Goal: Task Accomplishment & Management: Use online tool/utility

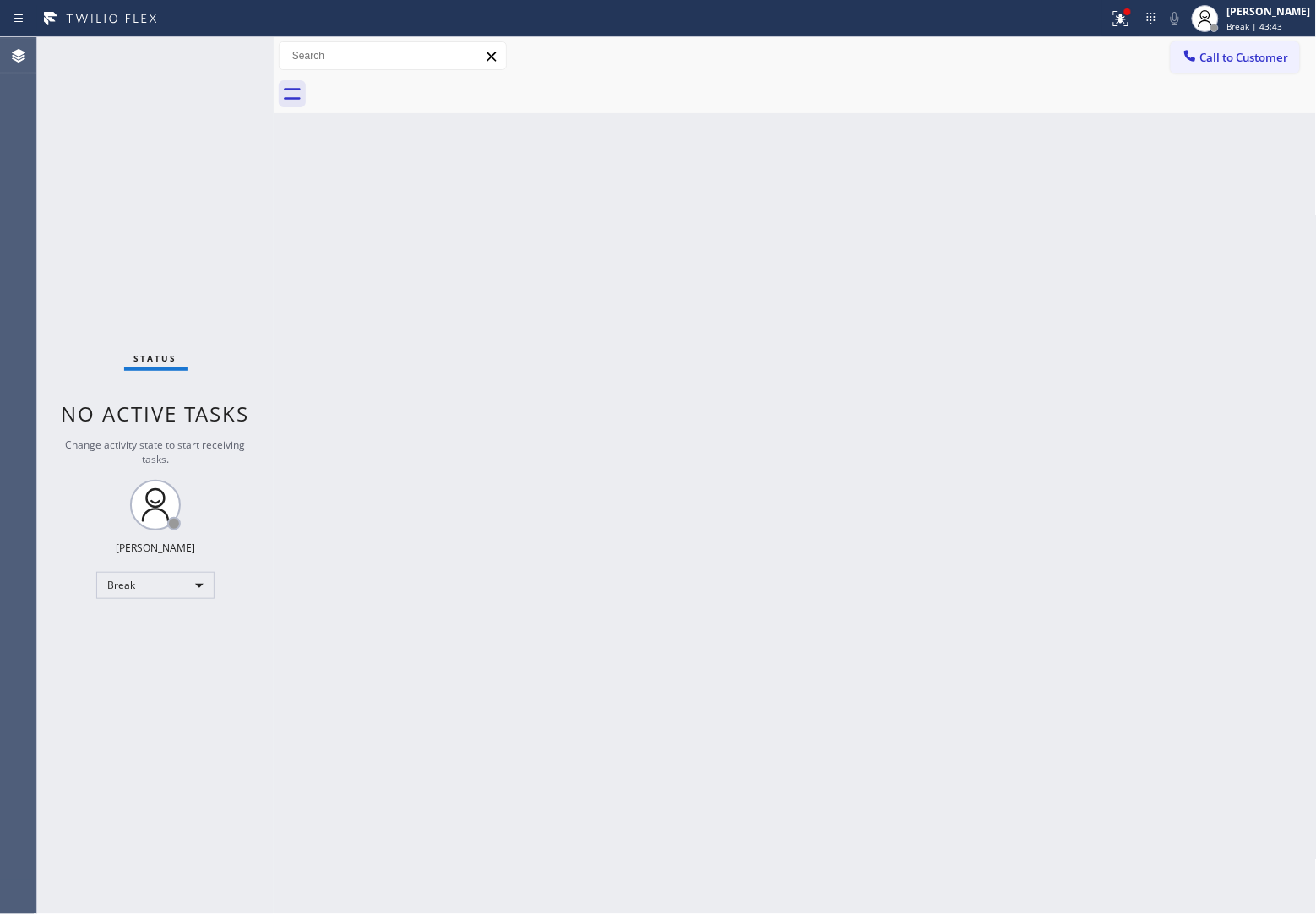
click at [0, 207] on div "Agent Desktop" at bounding box center [18, 476] width 37 height 877
click at [1272, 9] on div "[PERSON_NAME]" at bounding box center [1268, 10] width 84 height 14
click at [1237, 114] on button "Unavailable" at bounding box center [1232, 111] width 169 height 22
drag, startPoint x: 79, startPoint y: 112, endPoint x: 877, endPoint y: 103, distance: 798.1
click at [80, 112] on div "Status No active tasks Change activity state to start receiving tasks. [PERSON_…" at bounding box center [156, 476] width 237 height 877
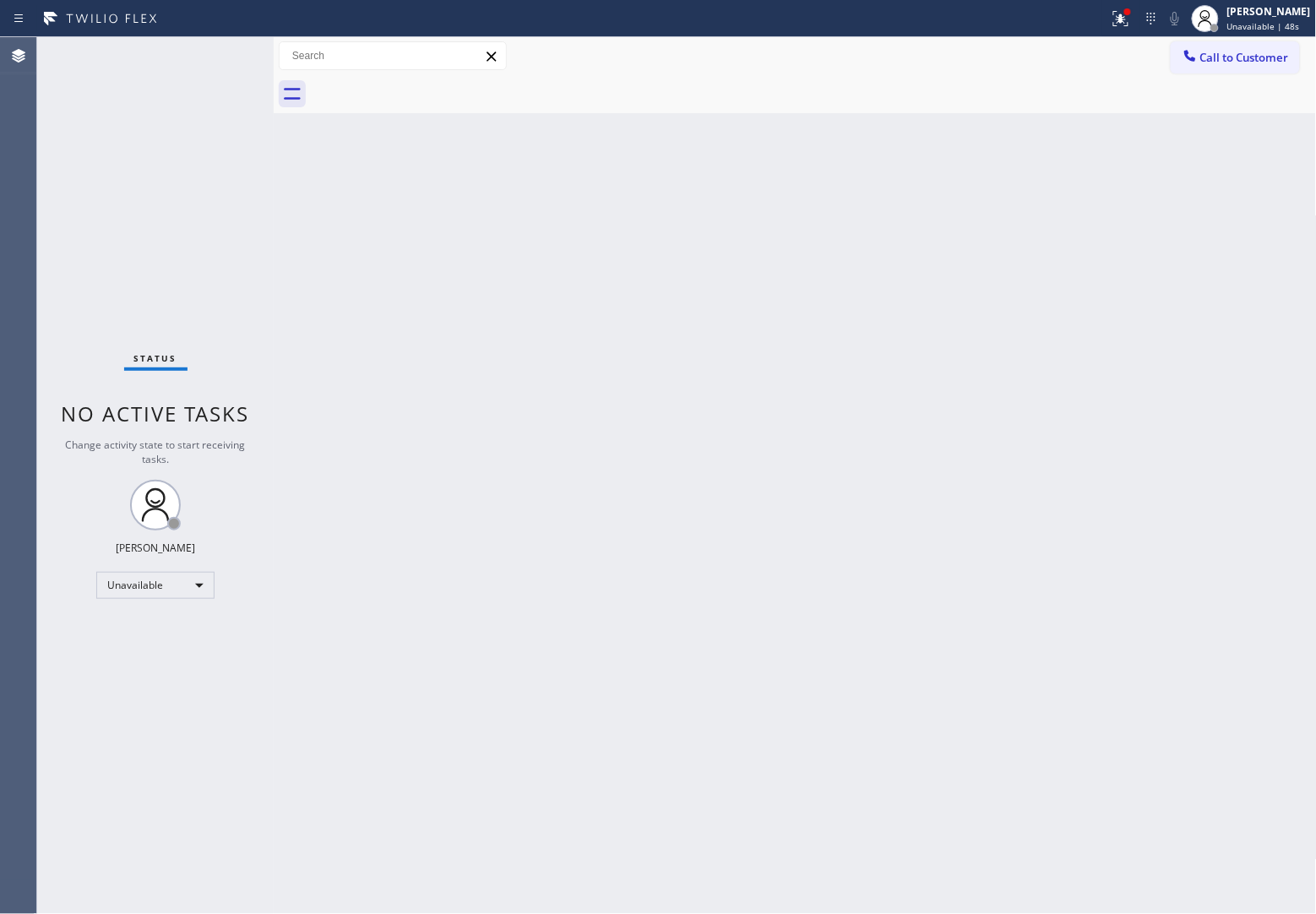
drag, startPoint x: 1183, startPoint y: 62, endPoint x: 1136, endPoint y: 127, distance: 80.2
click at [1184, 62] on icon at bounding box center [1190, 55] width 17 height 17
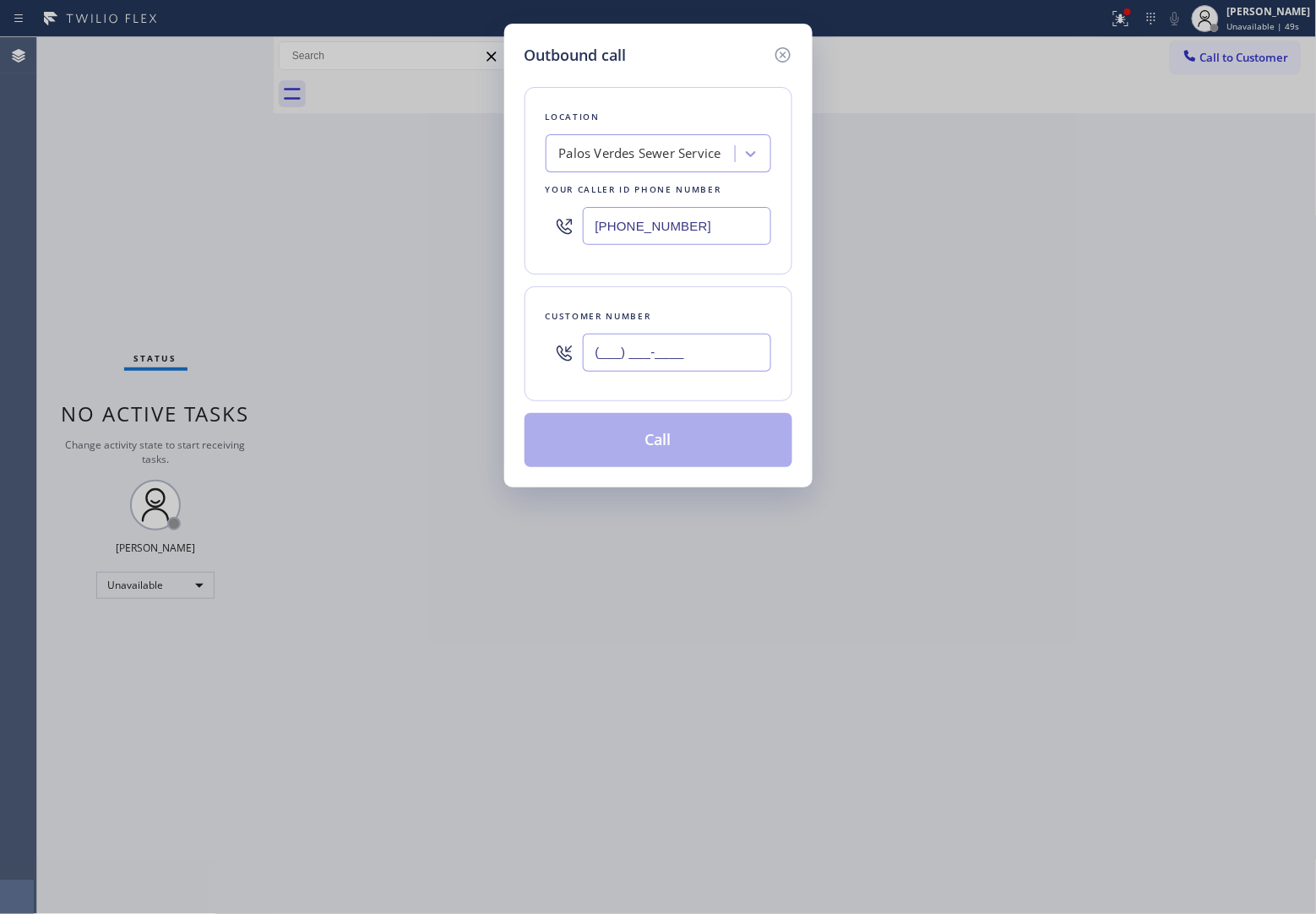
click at [735, 347] on input "(___) ___-____" at bounding box center [677, 353] width 188 height 38
paste input "310) 463-7117"
type input "[PHONE_NUMBER]"
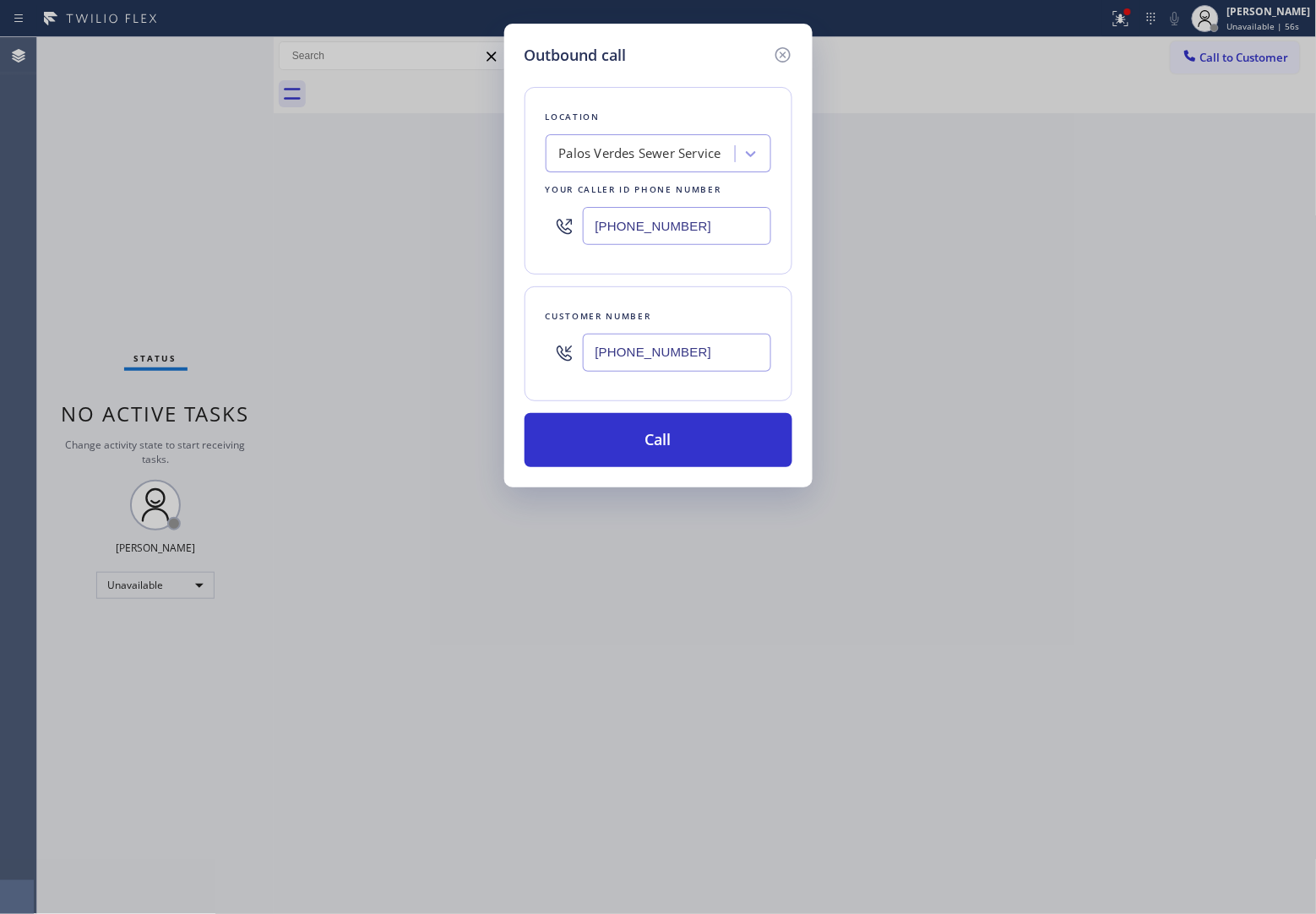
drag, startPoint x: 78, startPoint y: 309, endPoint x: 122, endPoint y: 302, distance: 44.6
click at [78, 309] on div "Outbound call Location [GEOGRAPHIC_DATA] Sewer Service Your caller id phone num…" at bounding box center [658, 457] width 1316 height 914
click at [665, 150] on div "Palos Verdes Sewer Service" at bounding box center [640, 154] width 163 height 20
paste input "Hermosa Beach Plumbers"
type input "Hermosa Beach Plumbers"
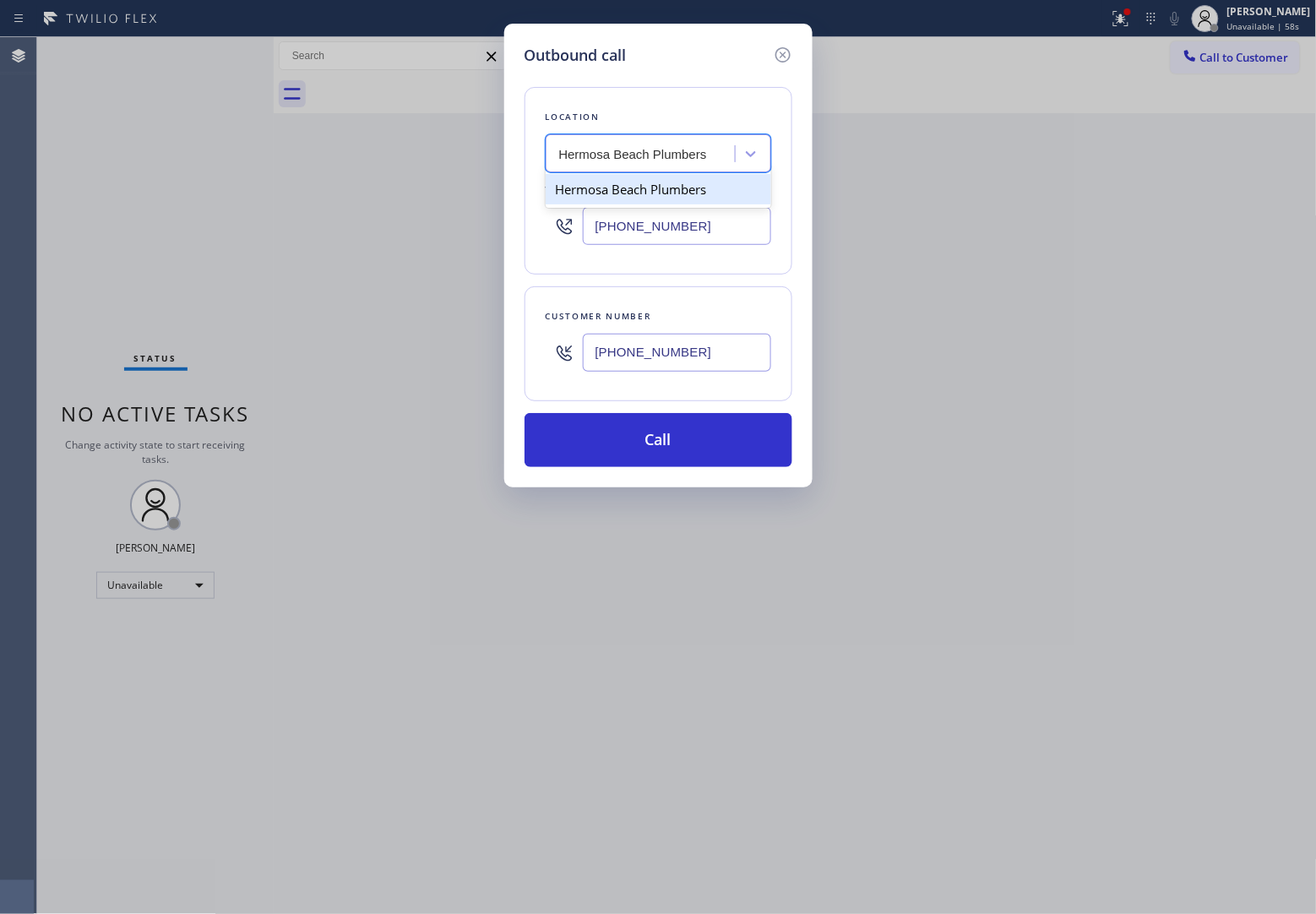
click at [646, 188] on div "Hermosa Beach Plumbers" at bounding box center [658, 189] width 226 height 30
type input "[PHONE_NUMBER]"
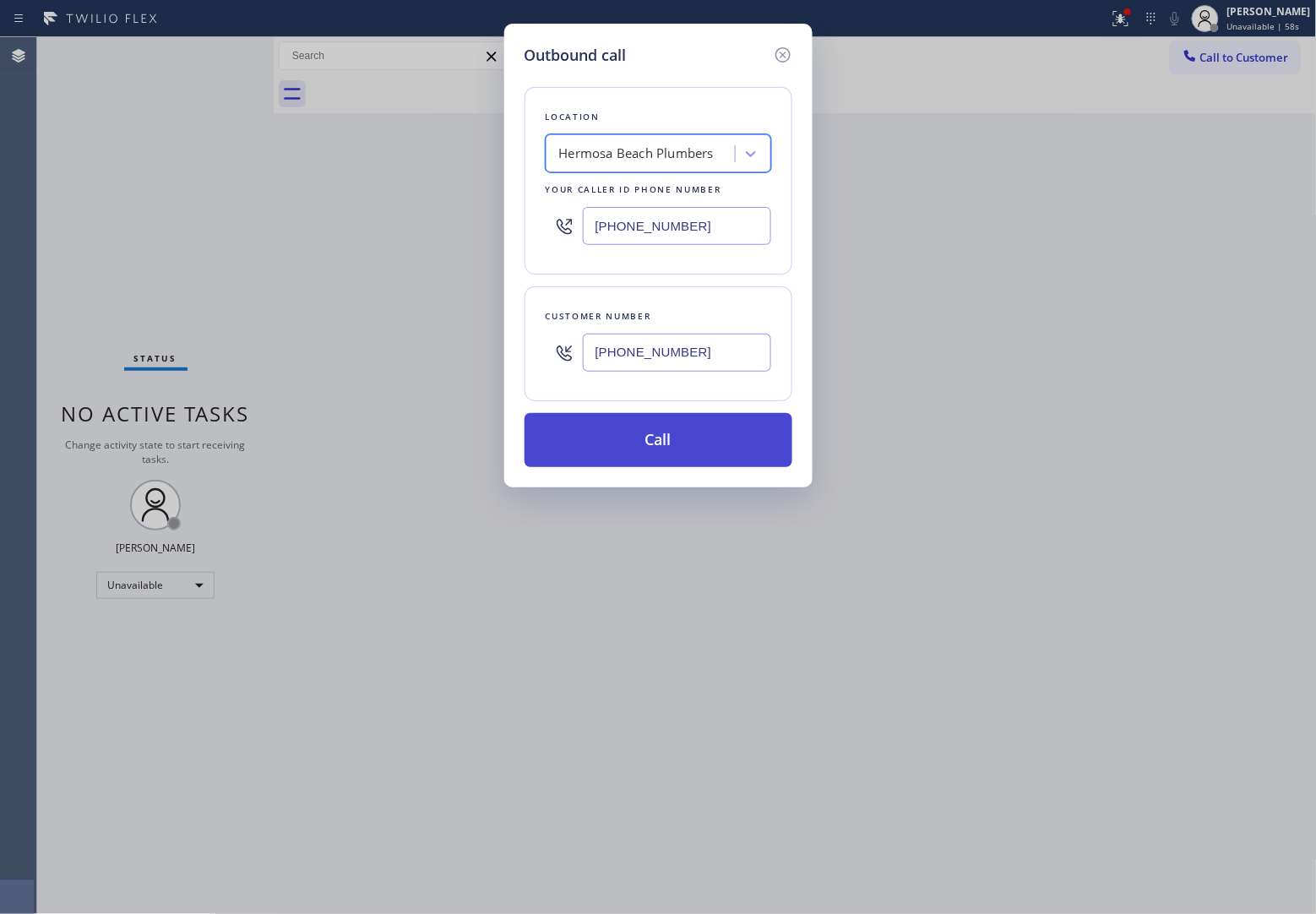
click at [712, 420] on button "Call" at bounding box center [658, 440] width 268 height 55
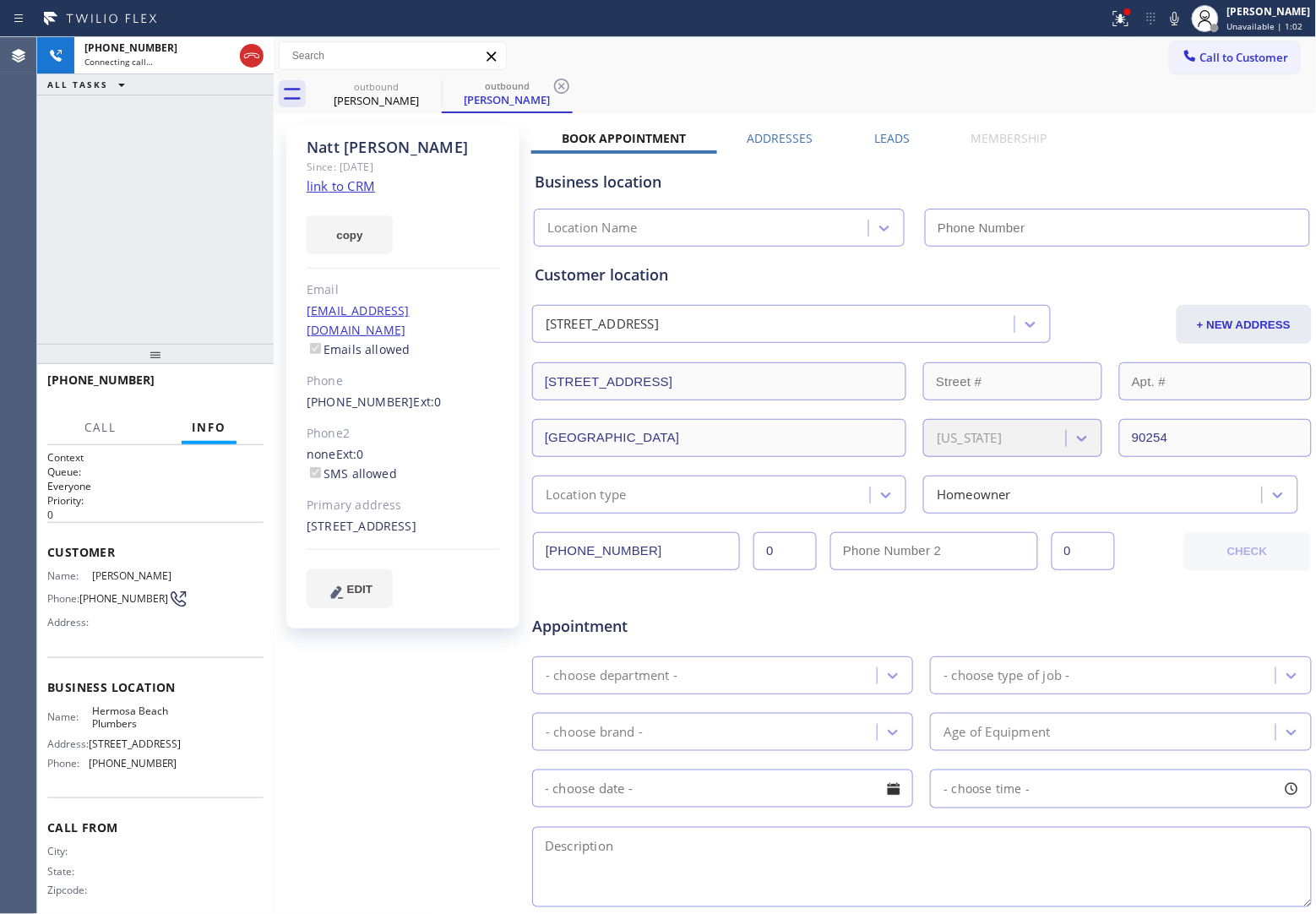
click at [363, 178] on link "link to CRM" at bounding box center [340, 186] width 69 height 17
type input "[PHONE_NUMBER]"
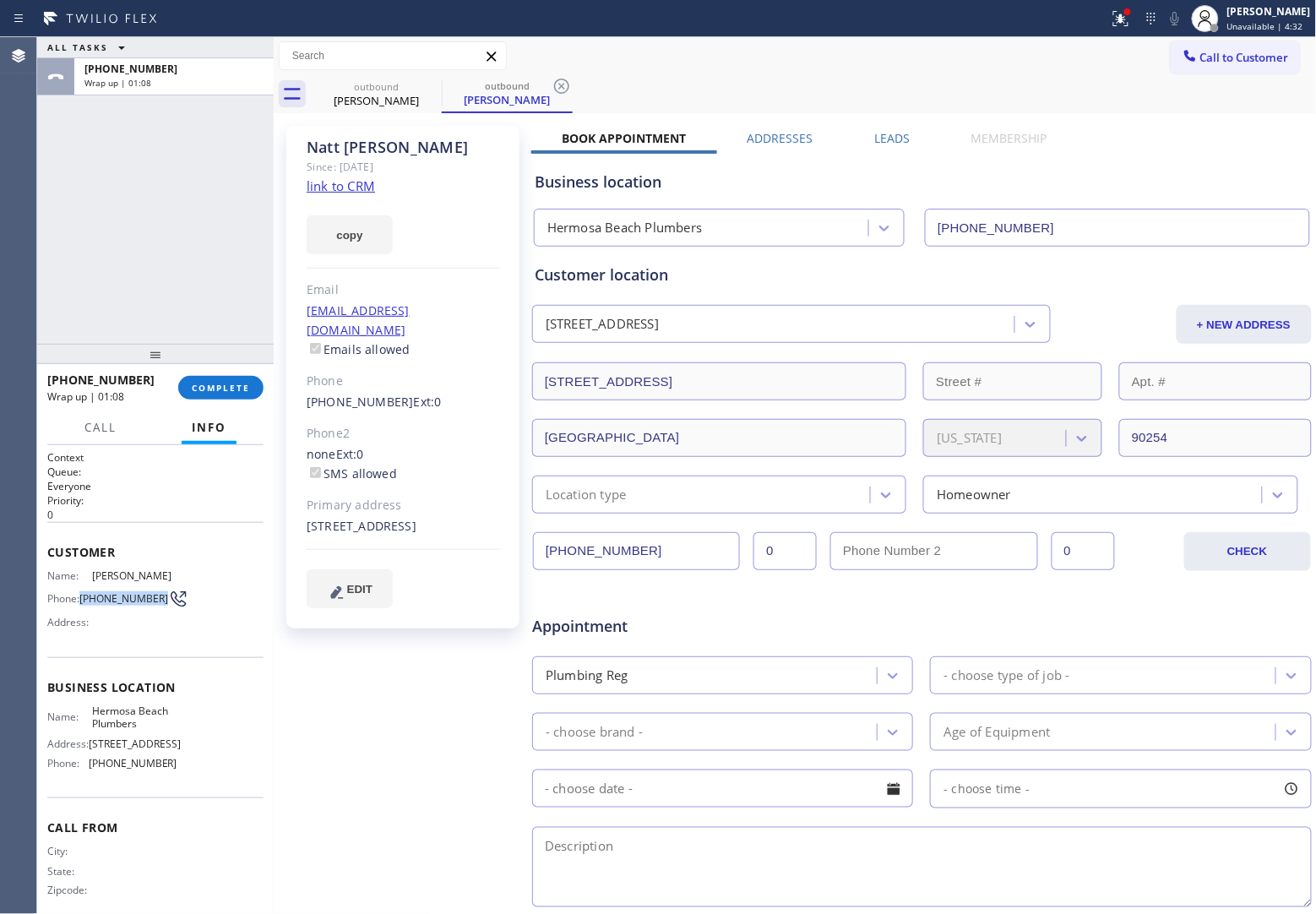
drag, startPoint x: 110, startPoint y: 609, endPoint x: 83, endPoint y: 589, distance: 33.6
click at [83, 592] on span "[PHONE_NUMBER]" at bounding box center [123, 598] width 88 height 12
copy span "[PHONE_NUMBER]"
click at [1255, 44] on button "Call to Customer" at bounding box center [1234, 57] width 129 height 32
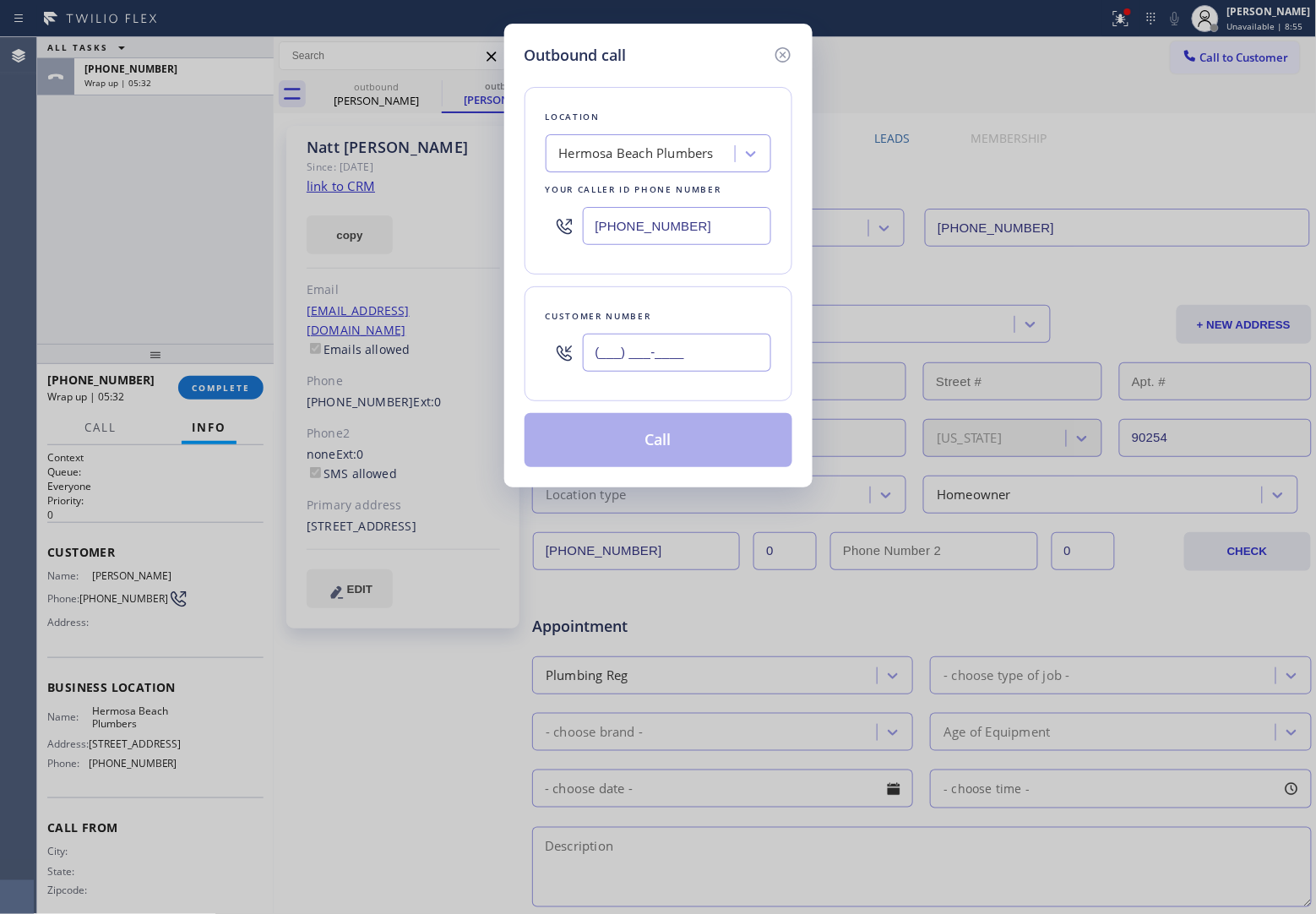
click at [678, 356] on input "(___) ___-____" at bounding box center [677, 353] width 188 height 38
paste input "978) 760-0519"
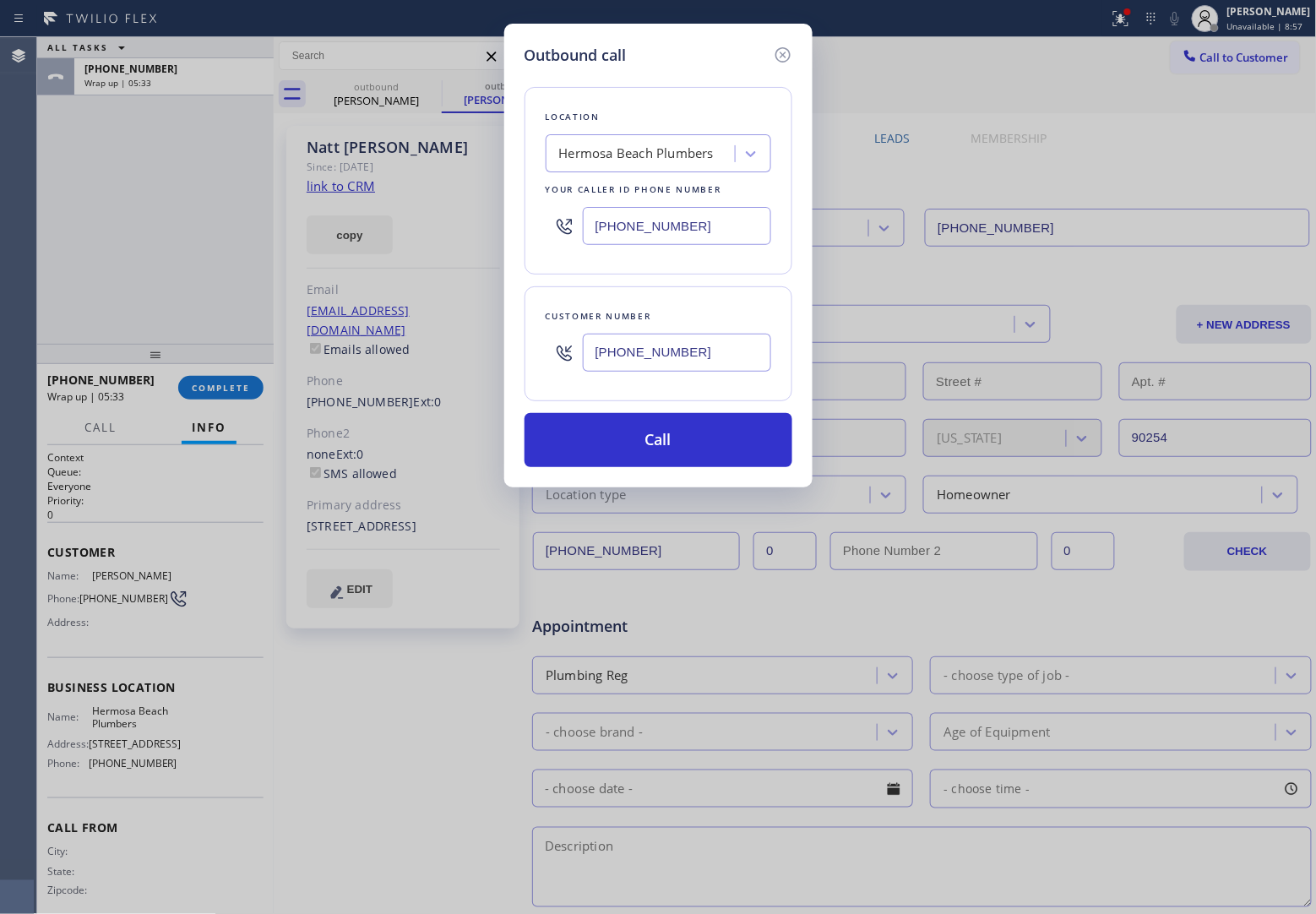
type input "[PHONE_NUMBER]"
click at [676, 221] on input "[PHONE_NUMBER]" at bounding box center [677, 226] width 188 height 38
paste input "5) 973-1147"
type input "[PHONE_NUMBER]"
click at [716, 445] on button "Call" at bounding box center [658, 440] width 268 height 55
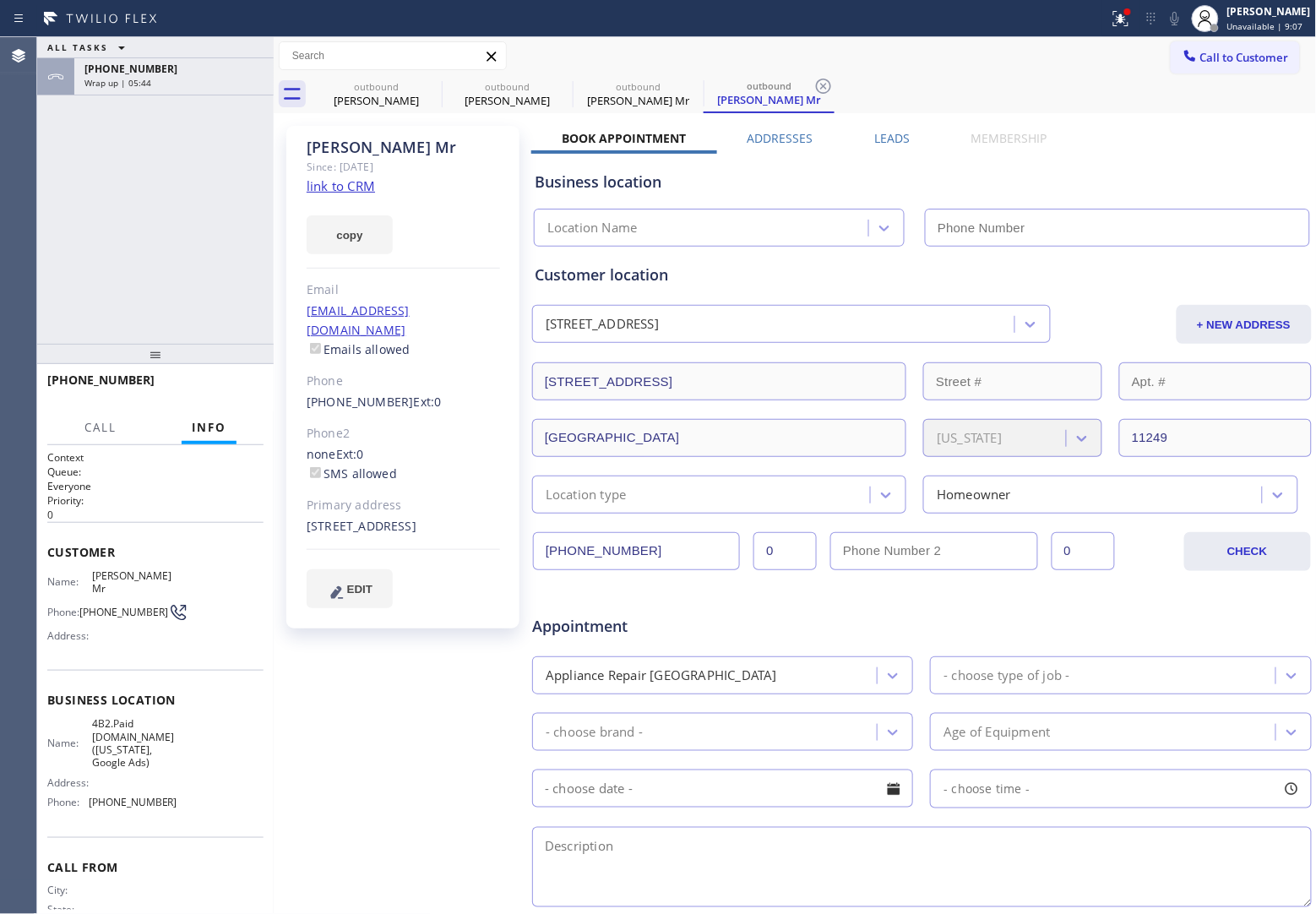
type input "[PHONE_NUMBER]"
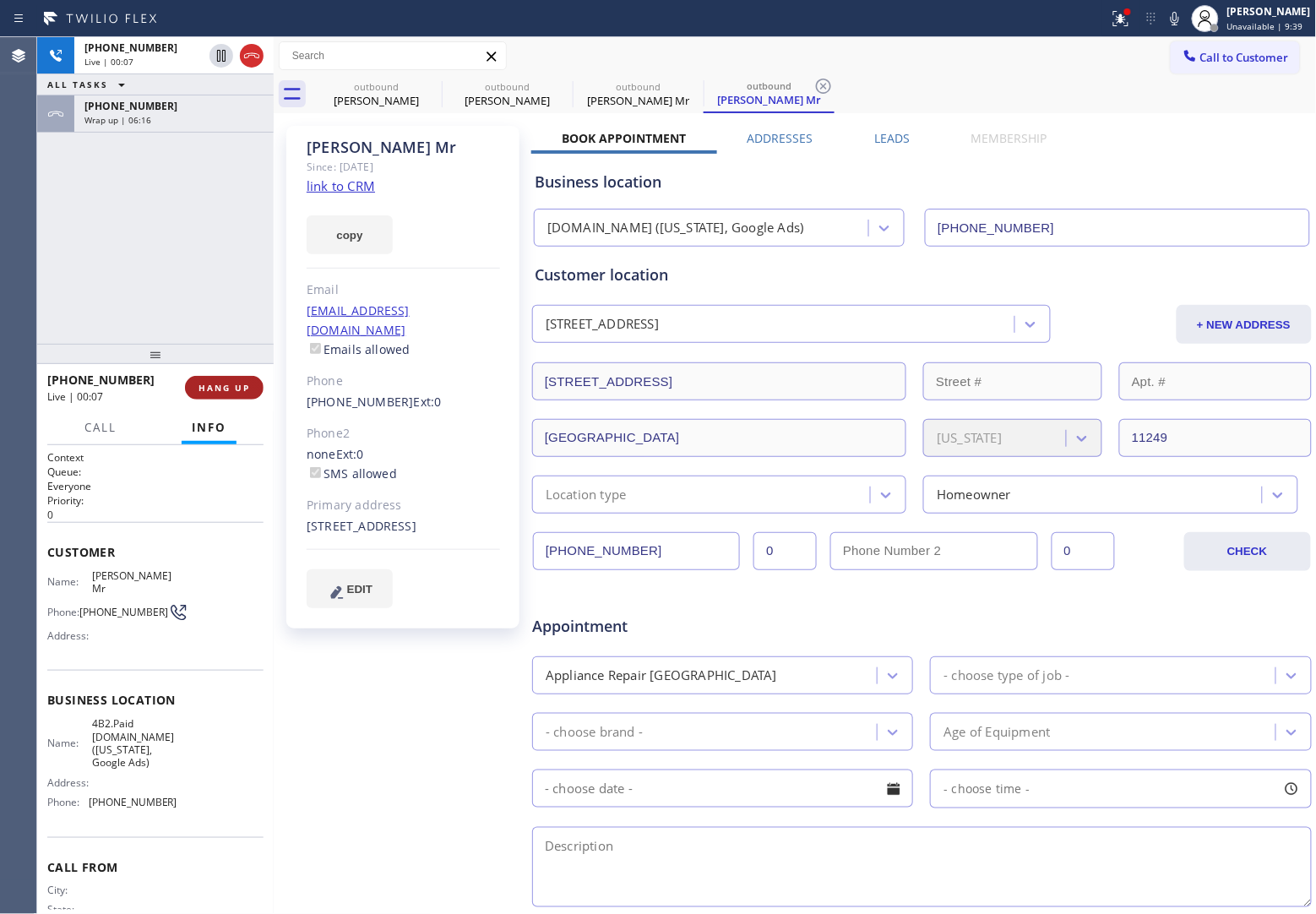
click at [245, 382] on span "HANG UP" at bounding box center [224, 387] width 52 height 12
drag, startPoint x: 107, startPoint y: 607, endPoint x: 83, endPoint y: 600, distance: 25.0
click at [83, 606] on span "[PHONE_NUMBER]" at bounding box center [123, 611] width 88 height 12
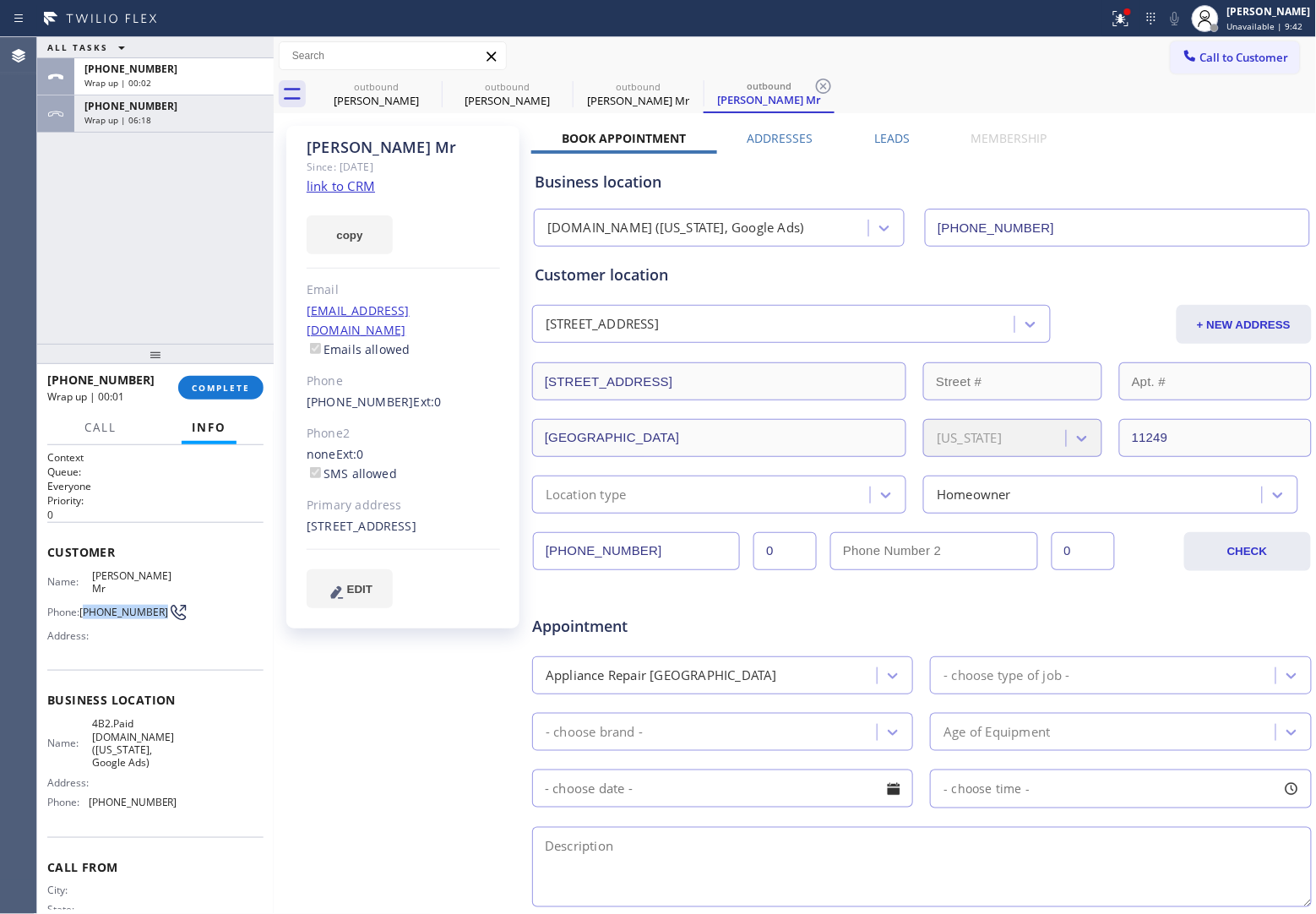
click at [85, 606] on span "[PHONE_NUMBER]" at bounding box center [123, 611] width 88 height 12
copy span "978) 760-0519"
click at [1230, 41] on button "Call to Customer" at bounding box center [1234, 57] width 129 height 32
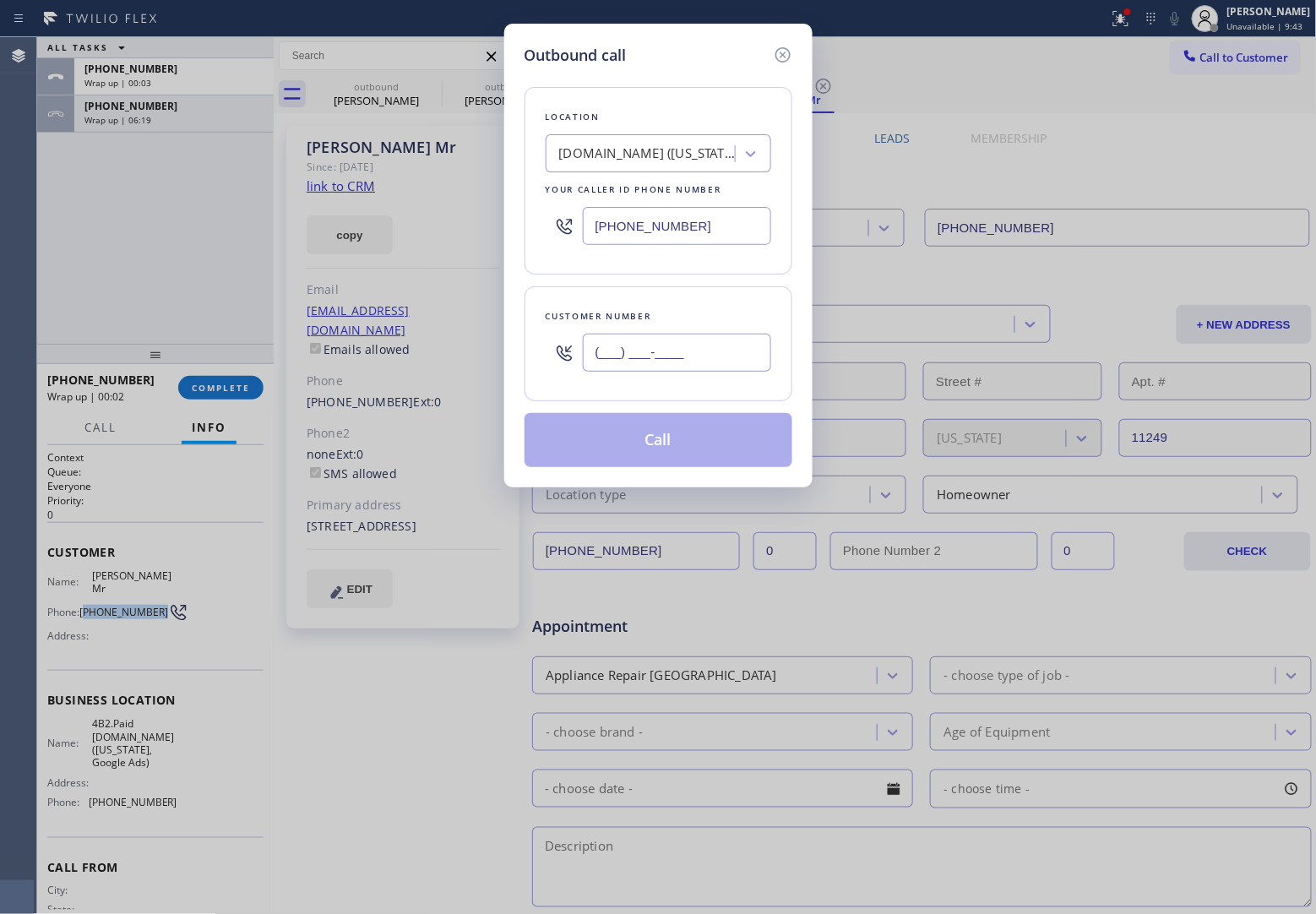
click at [725, 362] on input "(___) ___-____" at bounding box center [677, 353] width 188 height 38
paste input "978) 760-0519"
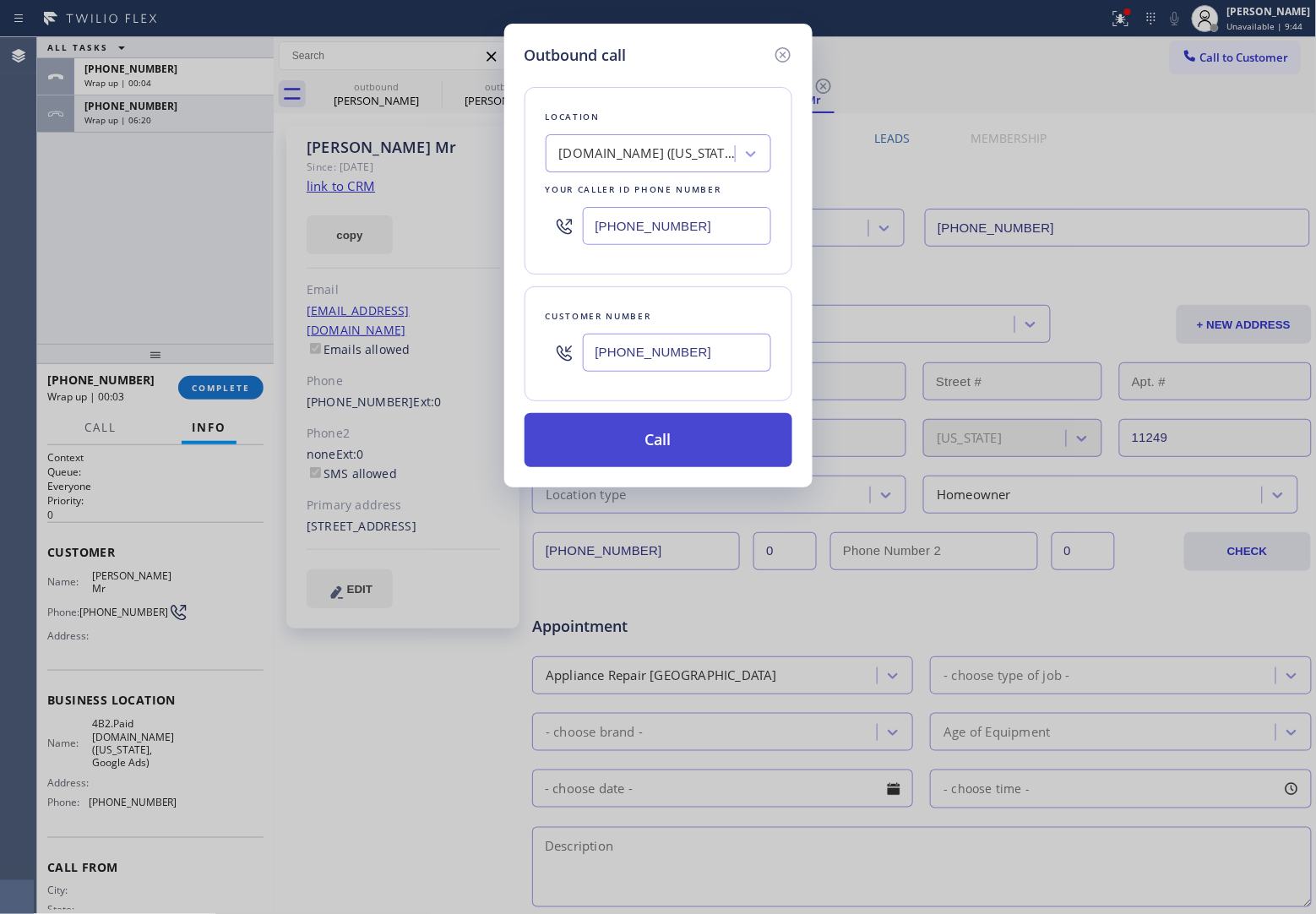
type input "[PHONE_NUMBER]"
click at [630, 453] on button "Call" at bounding box center [658, 440] width 268 height 55
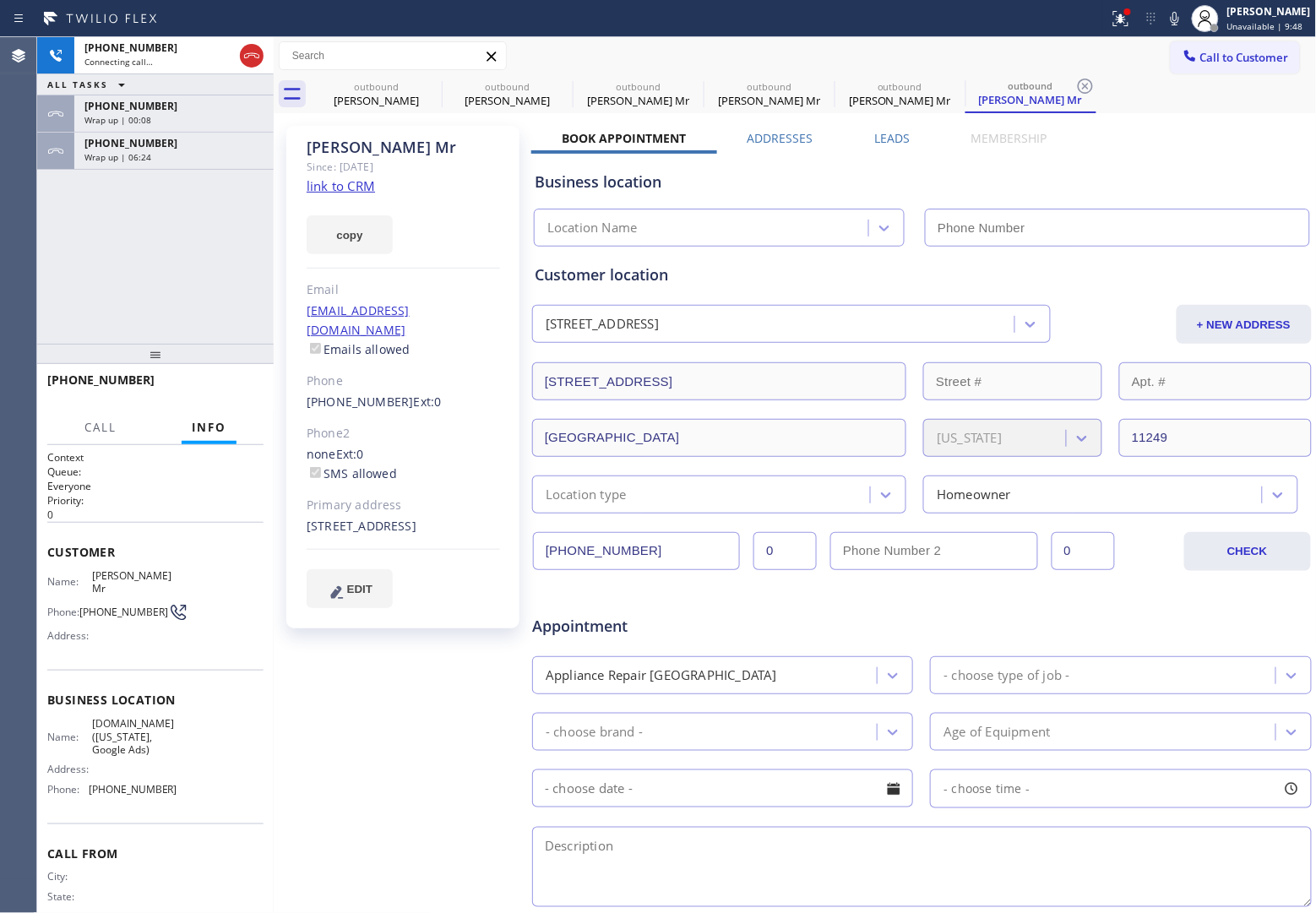
type input "[PHONE_NUMBER]"
click at [57, 307] on div "[PHONE_NUMBER] Live | 00:08 ALL TASKS ALL TASKS ACTIVE TASKS TASKS IN WRAP UP […" at bounding box center [156, 191] width 237 height 307
click at [36, 285] on div "Agent Desktop" at bounding box center [18, 476] width 37 height 876
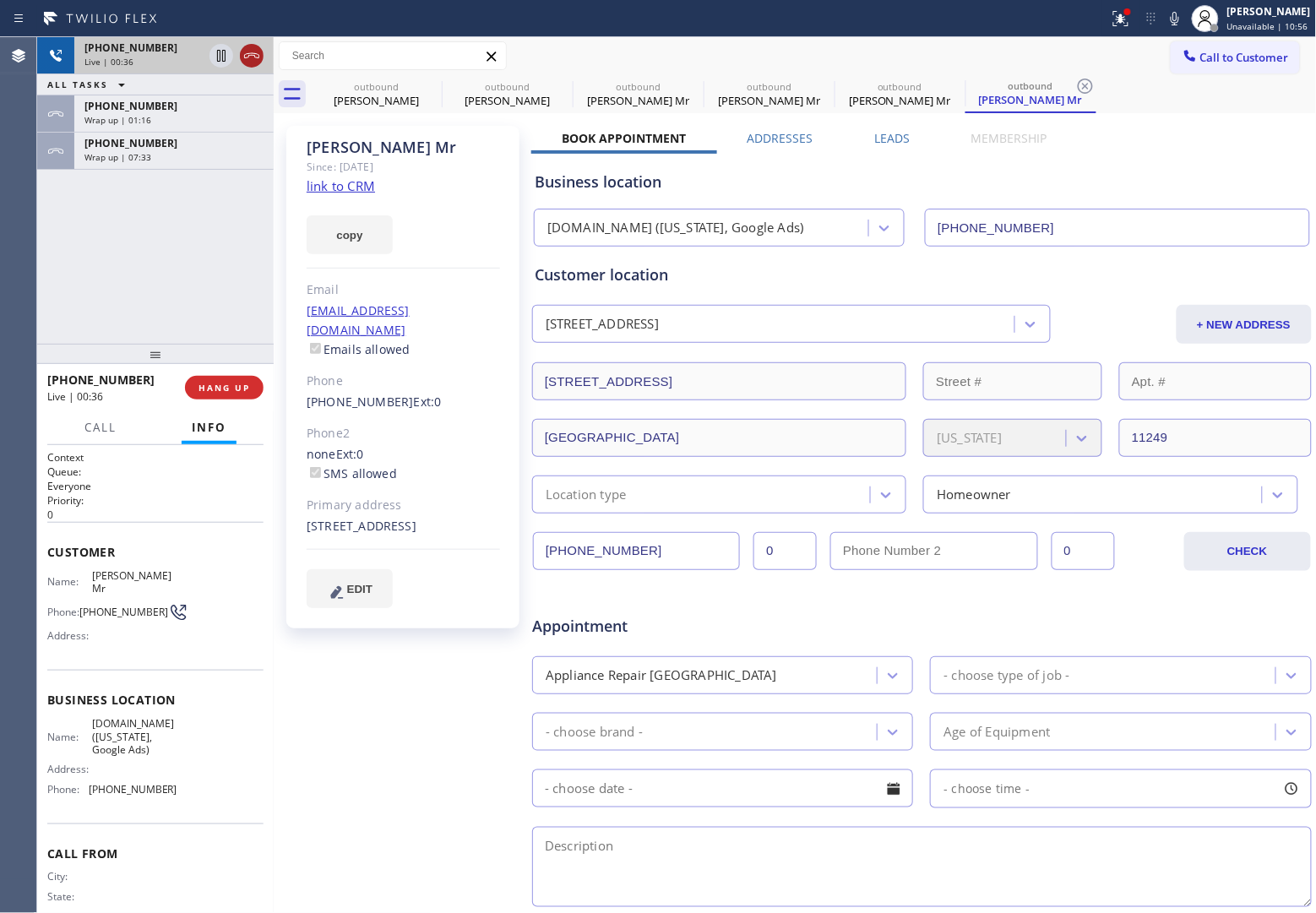
click at [258, 45] on div at bounding box center [236, 56] width 61 height 38
drag, startPoint x: 258, startPoint y: 48, endPoint x: 645, endPoint y: 765, distance: 814.8
click at [258, 49] on icon at bounding box center [252, 56] width 21 height 21
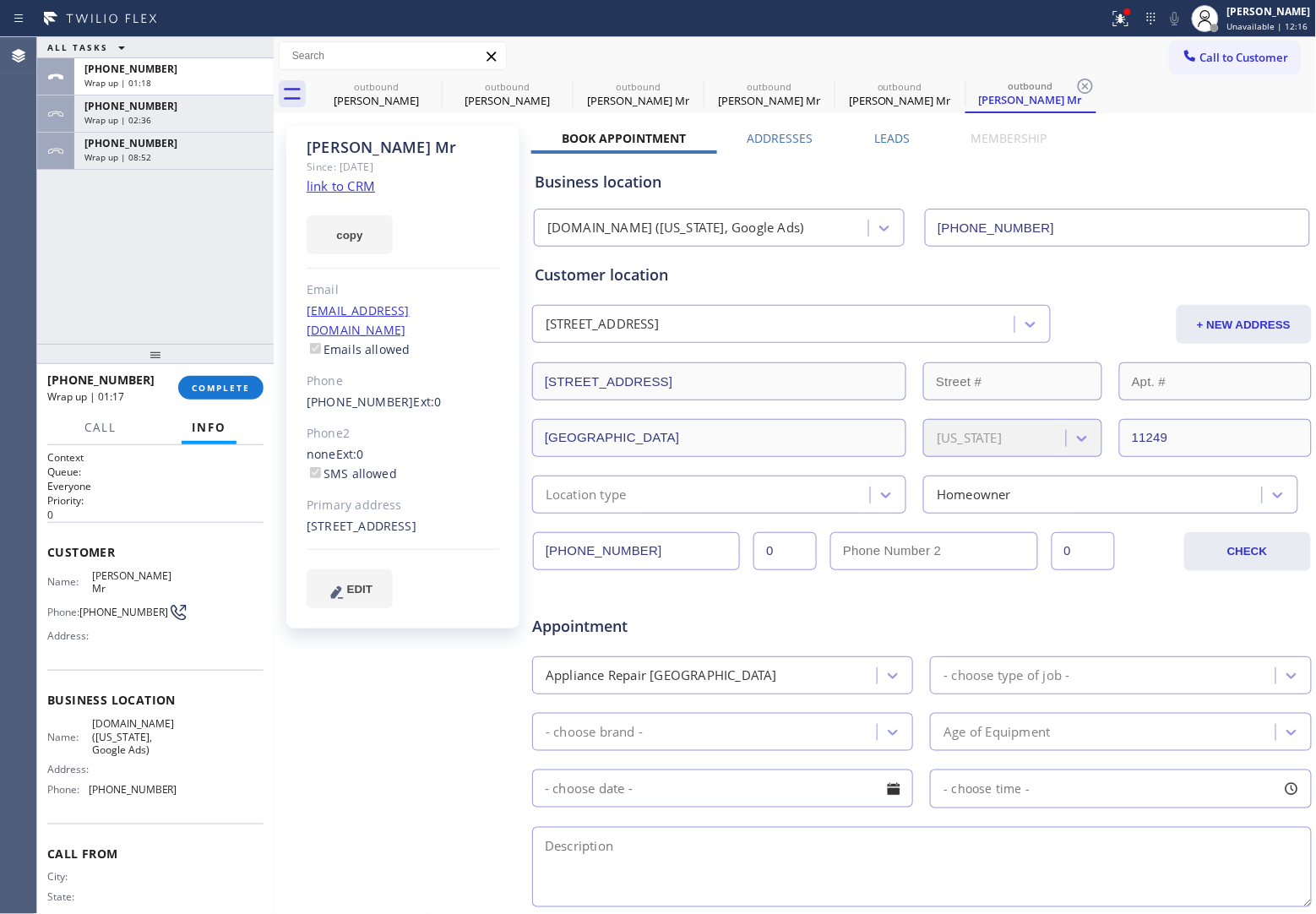
click at [31, 284] on div "Agent Desktop" at bounding box center [18, 476] width 37 height 877
click at [250, 390] on button "COMPLETE" at bounding box center [221, 387] width 86 height 24
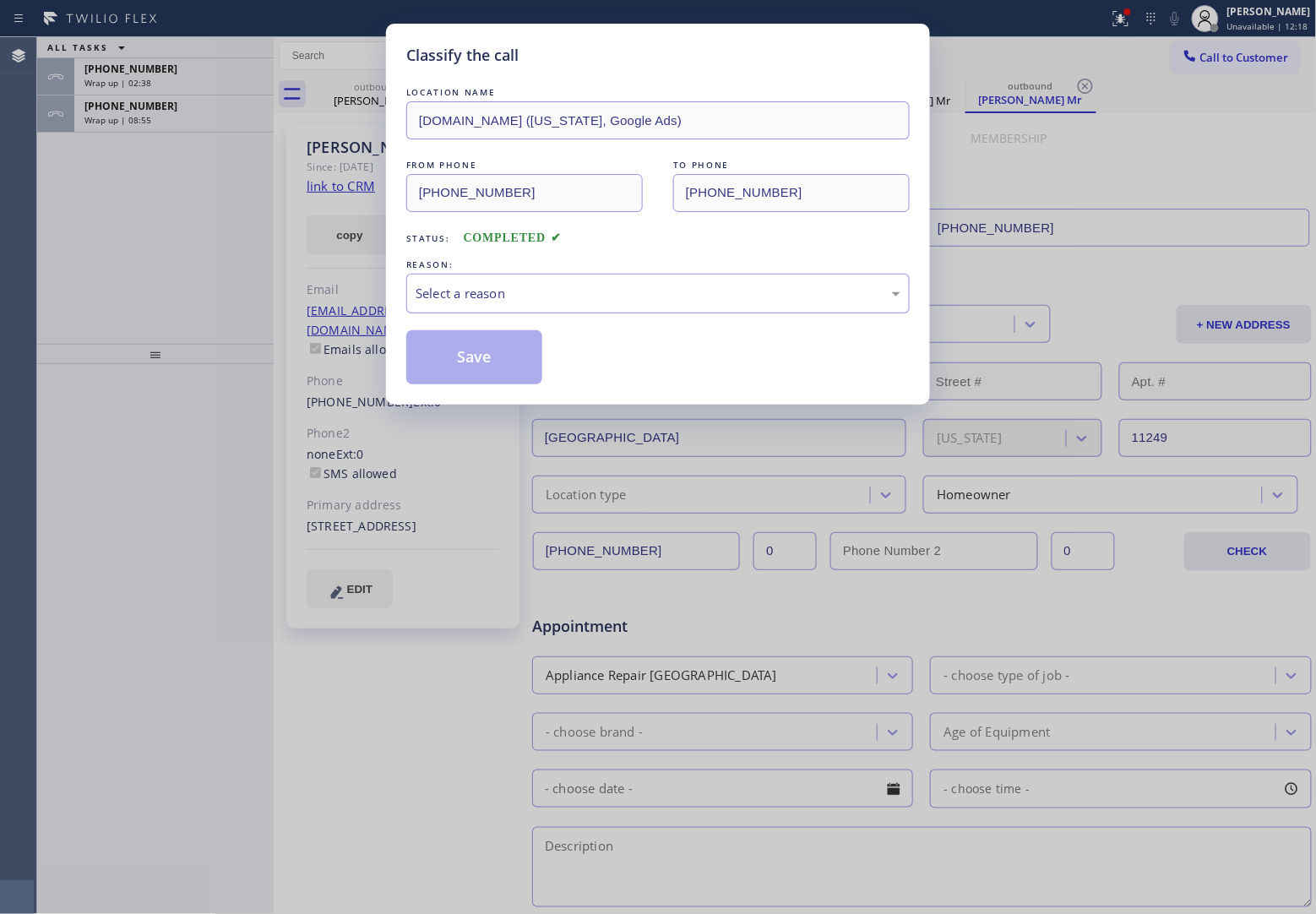
click at [513, 292] on div "Select a reason" at bounding box center [658, 293] width 485 height 20
click at [478, 363] on button "Save" at bounding box center [474, 357] width 136 height 55
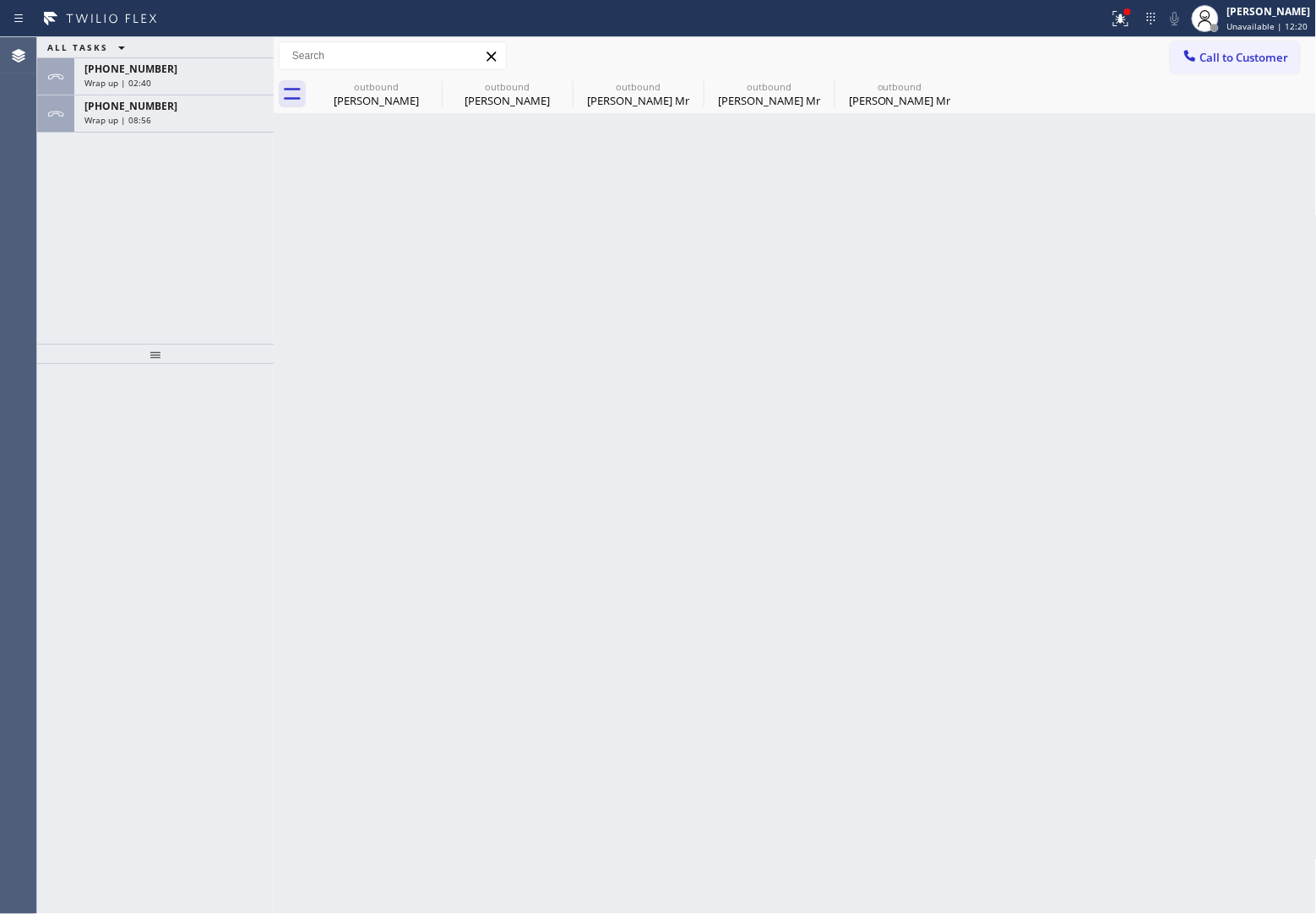
click at [142, 110] on span "[PHONE_NUMBER]" at bounding box center [131, 105] width 93 height 14
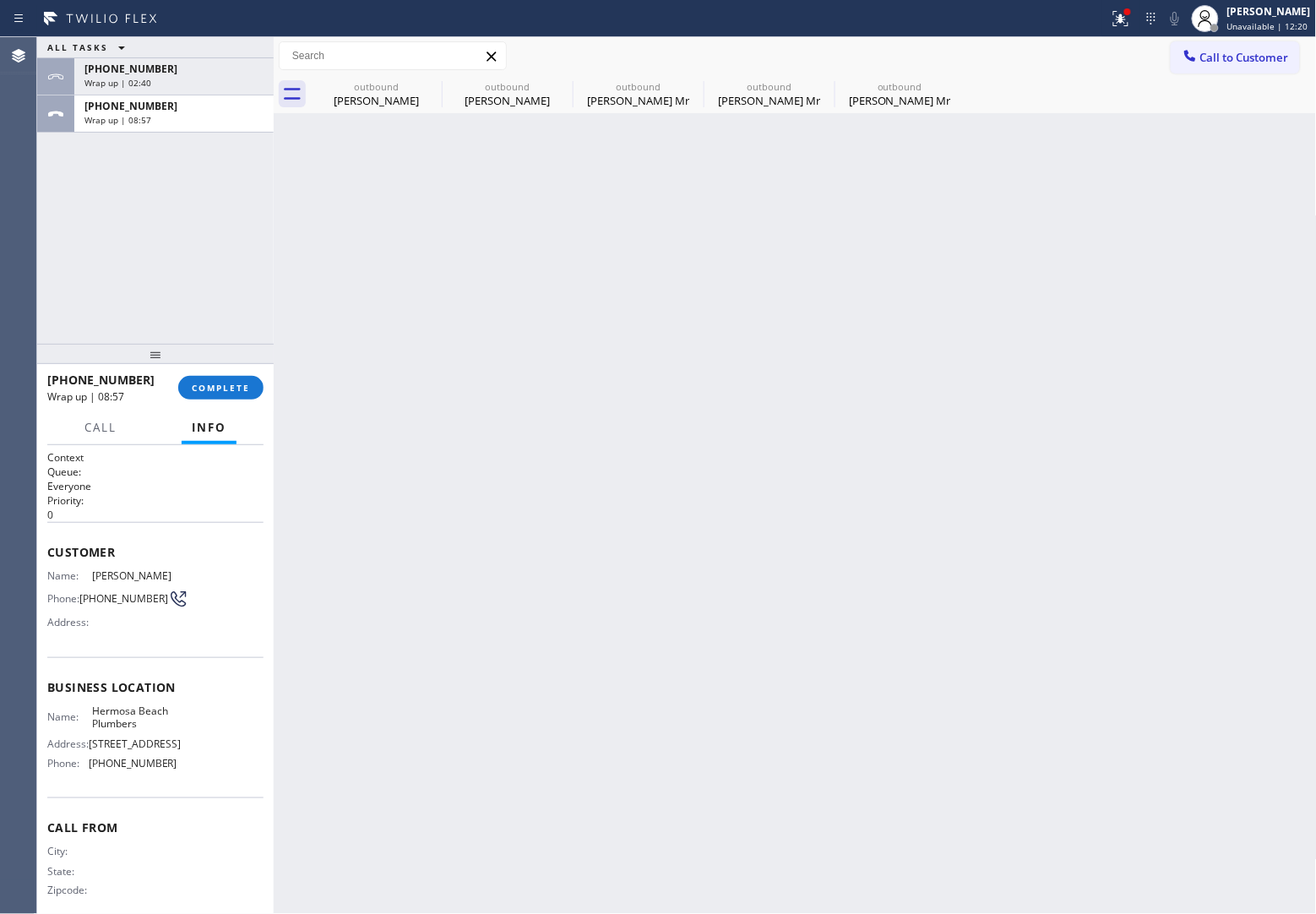
click at [142, 110] on span "[PHONE_NUMBER]" at bounding box center [131, 105] width 93 height 14
drag, startPoint x: 123, startPoint y: 607, endPoint x: 85, endPoint y: 593, distance: 40.5
click at [85, 593] on span "[PHONE_NUMBER]" at bounding box center [123, 598] width 88 height 12
copy span "310) 463-7117"
drag, startPoint x: 1230, startPoint y: 35, endPoint x: 1100, endPoint y: 144, distance: 169.6
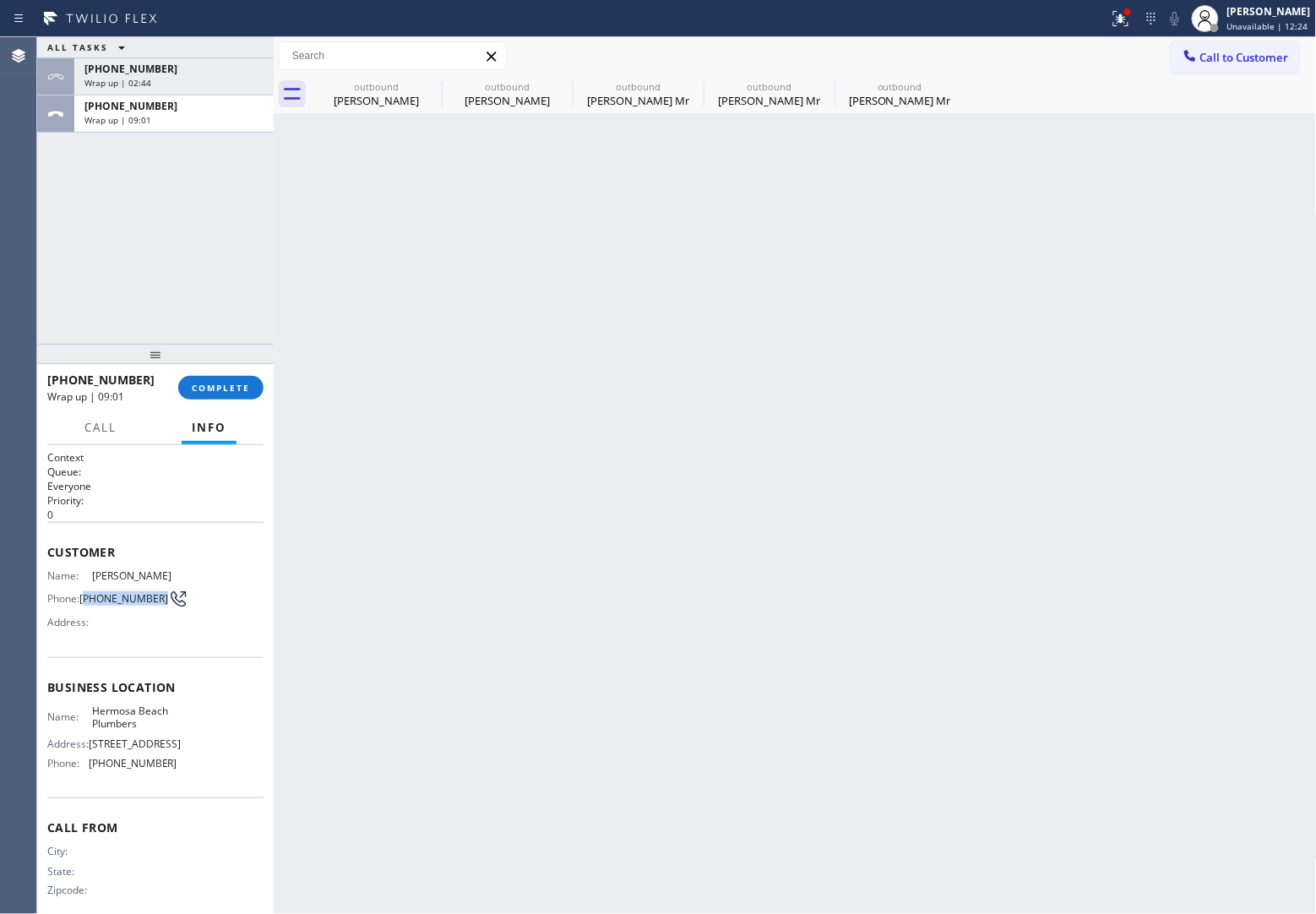
click at [1229, 35] on div "[PERSON_NAME] Unavailable | 12:24" at bounding box center [1250, 19] width 129 height 38
click at [1093, 220] on div "Back to Dashboard Change Sender ID Customers Technicians Select a contact Outbo…" at bounding box center [795, 476] width 1043 height 877
click at [1289, 69] on button "Call to Customer" at bounding box center [1234, 57] width 129 height 32
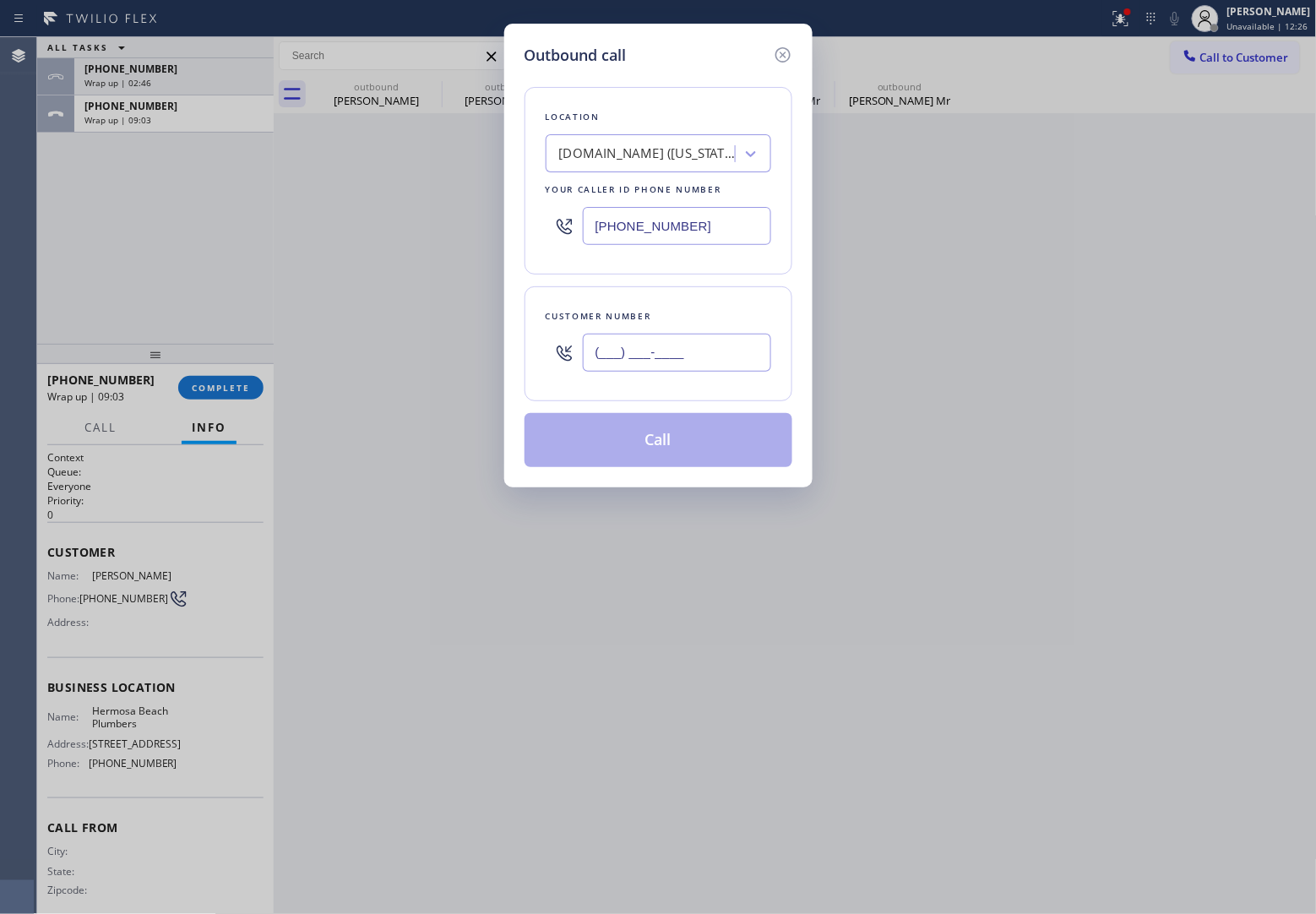
click at [678, 371] on input "(___) ___-____" at bounding box center [677, 353] width 188 height 38
paste input "310) 463-7117"
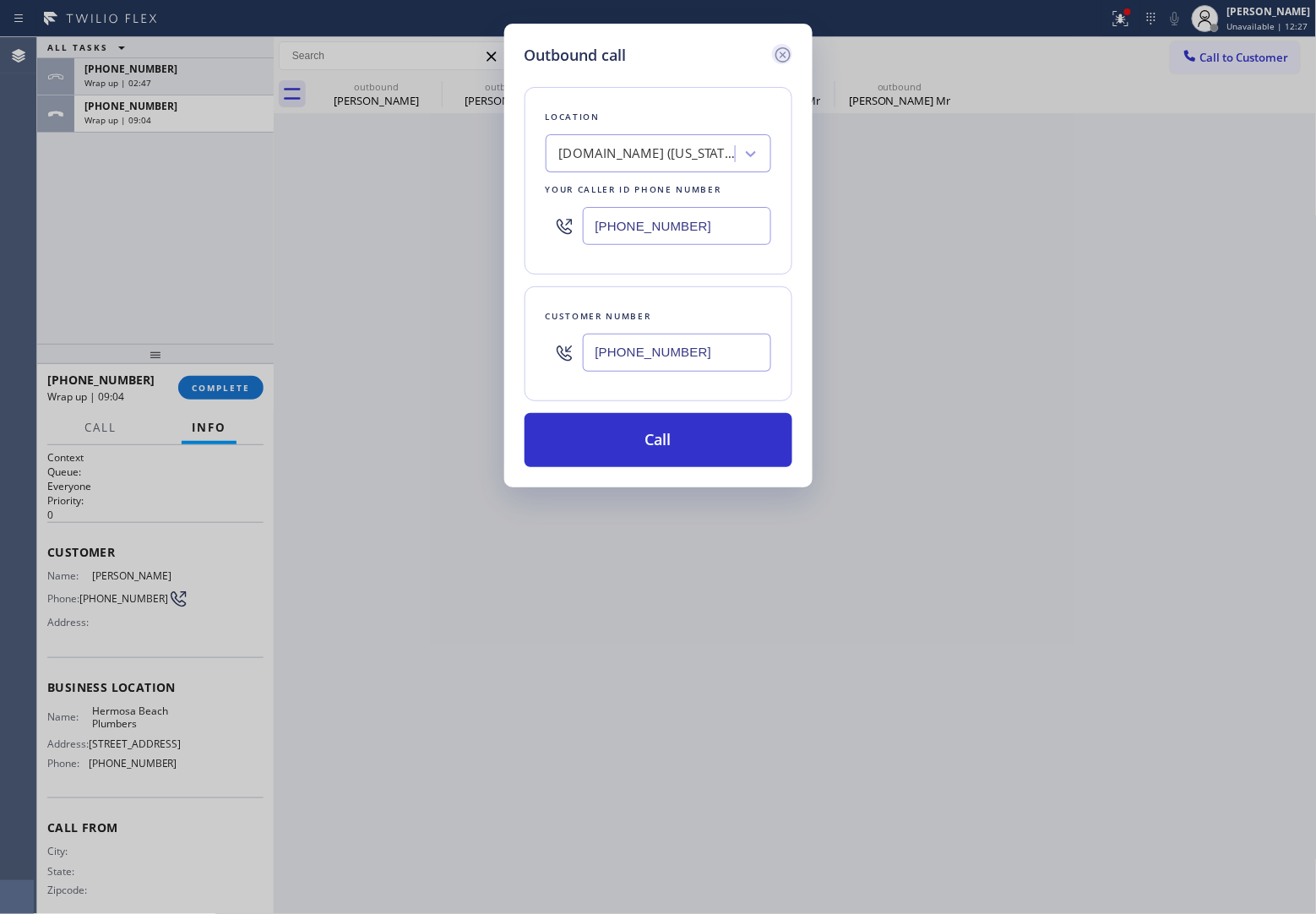
type input "[PHONE_NUMBER]"
click at [783, 56] on icon at bounding box center [783, 55] width 21 height 21
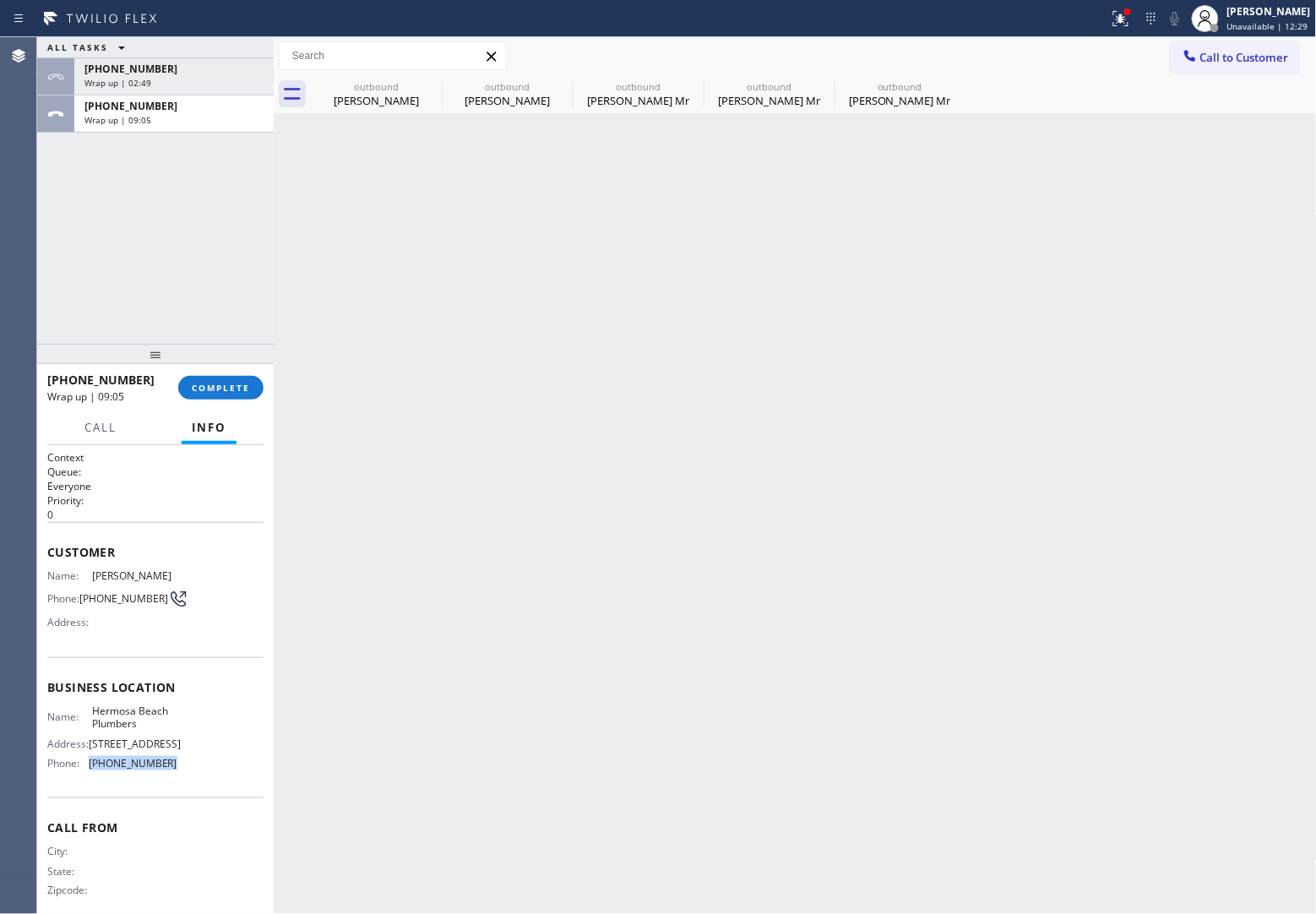
drag, startPoint x: 152, startPoint y: 783, endPoint x: 88, endPoint y: 786, distance: 64.1
click at [88, 778] on div "Name: [GEOGRAPHIC_DATA] Plumbers Address: [STREET_ADDRESS] Phone: [PHONE_NUMBER]" at bounding box center [112, 740] width 130 height 72
copy span "[PHONE_NUMBER]"
click at [1263, 71] on button "Call to Customer" at bounding box center [1234, 57] width 129 height 32
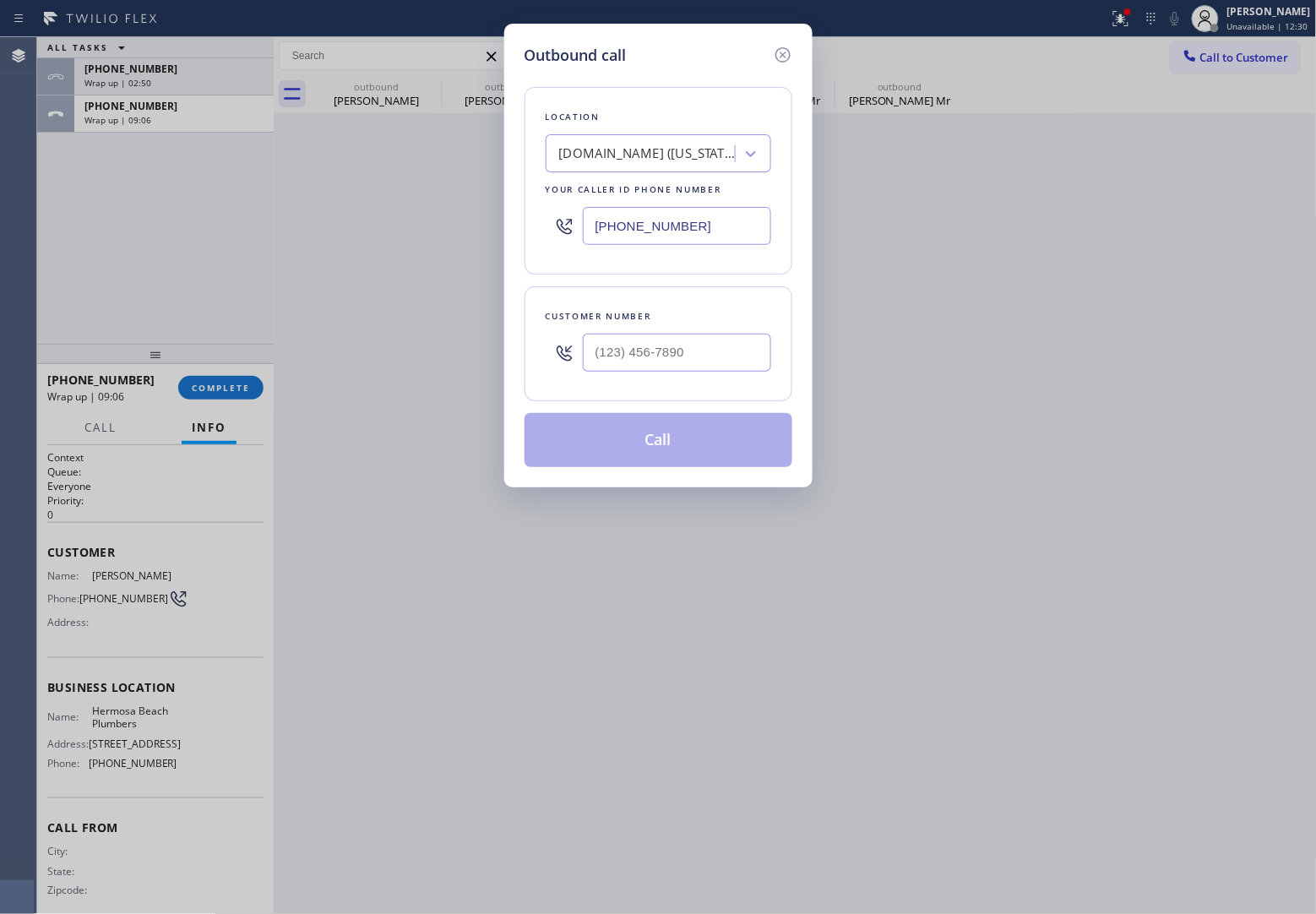
click at [649, 220] on input "[PHONE_NUMBER]" at bounding box center [677, 226] width 188 height 38
paste input "0) 484-5979"
type input "[PHONE_NUMBER]"
click at [791, 51] on icon at bounding box center [783, 55] width 21 height 21
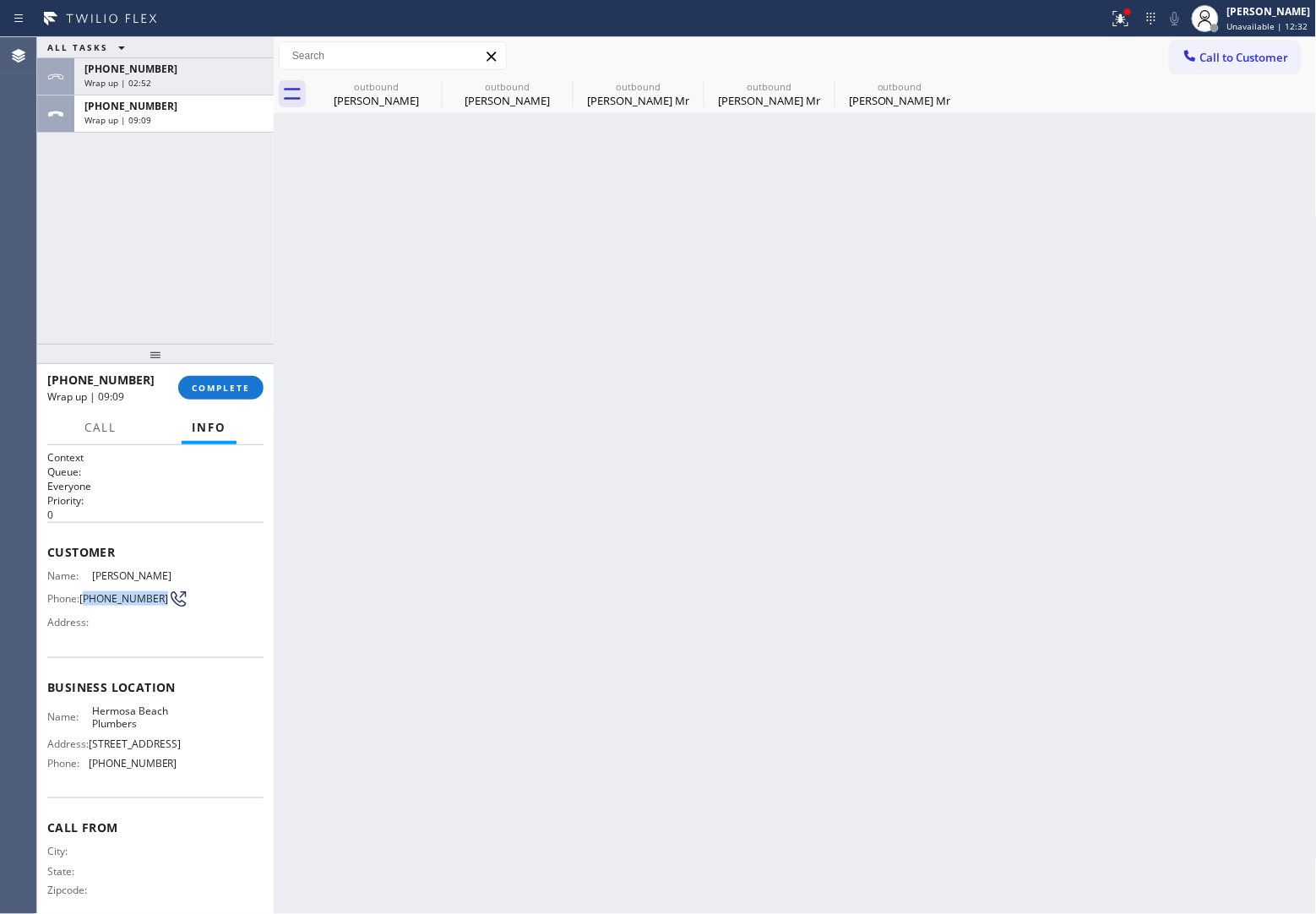
drag, startPoint x: 112, startPoint y: 610, endPoint x: 85, endPoint y: 597, distance: 30.0
click at [85, 597] on span "[PHONE_NUMBER]" at bounding box center [123, 598] width 88 height 12
copy span "310) 463-7117"
drag, startPoint x: 1260, startPoint y: 55, endPoint x: 1239, endPoint y: 55, distance: 21.0
click at [1260, 54] on span "Call to Customer" at bounding box center [1245, 57] width 88 height 15
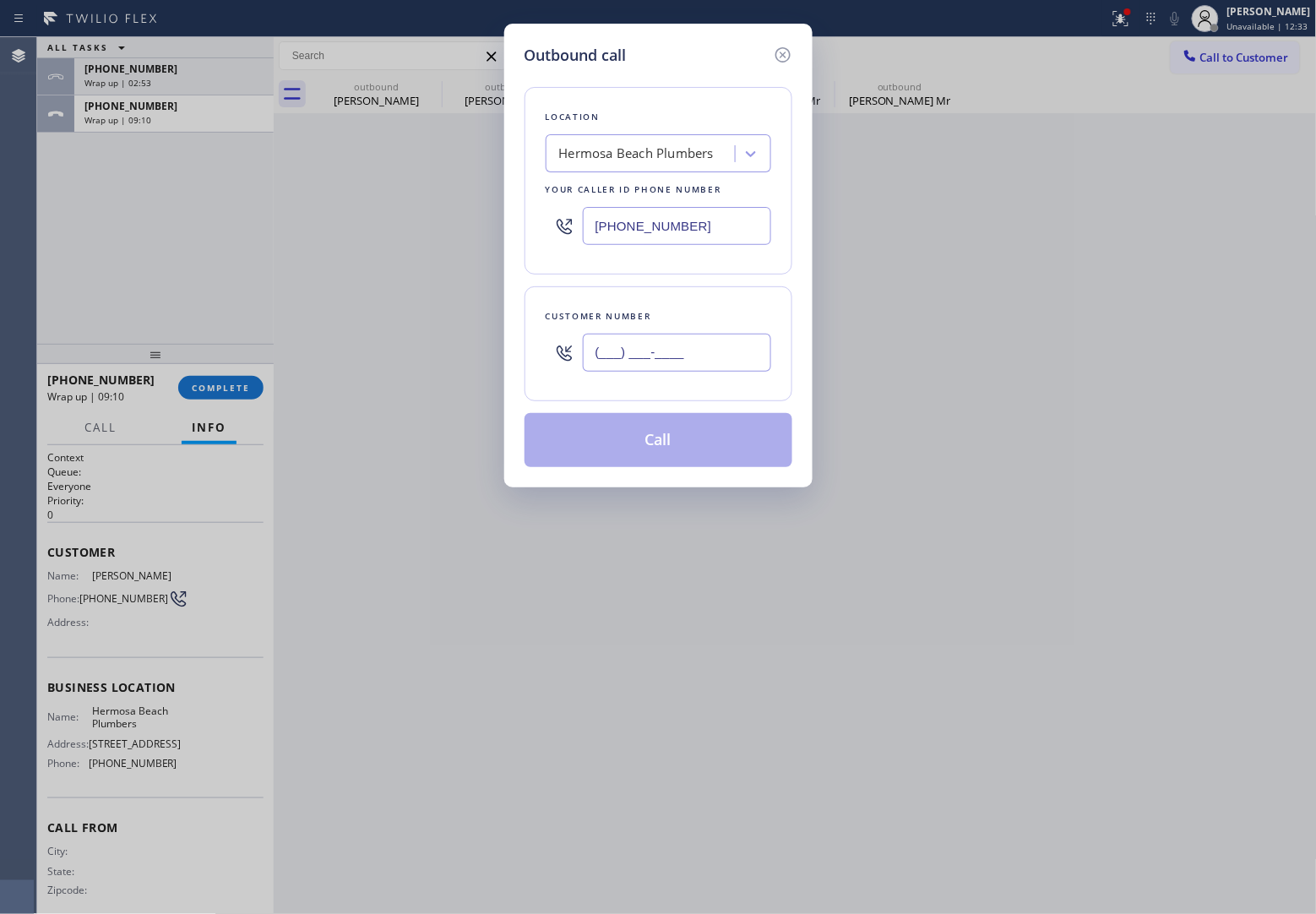
click at [626, 345] on input "(___) ___-____" at bounding box center [677, 353] width 188 height 38
paste input "310) 463-7117"
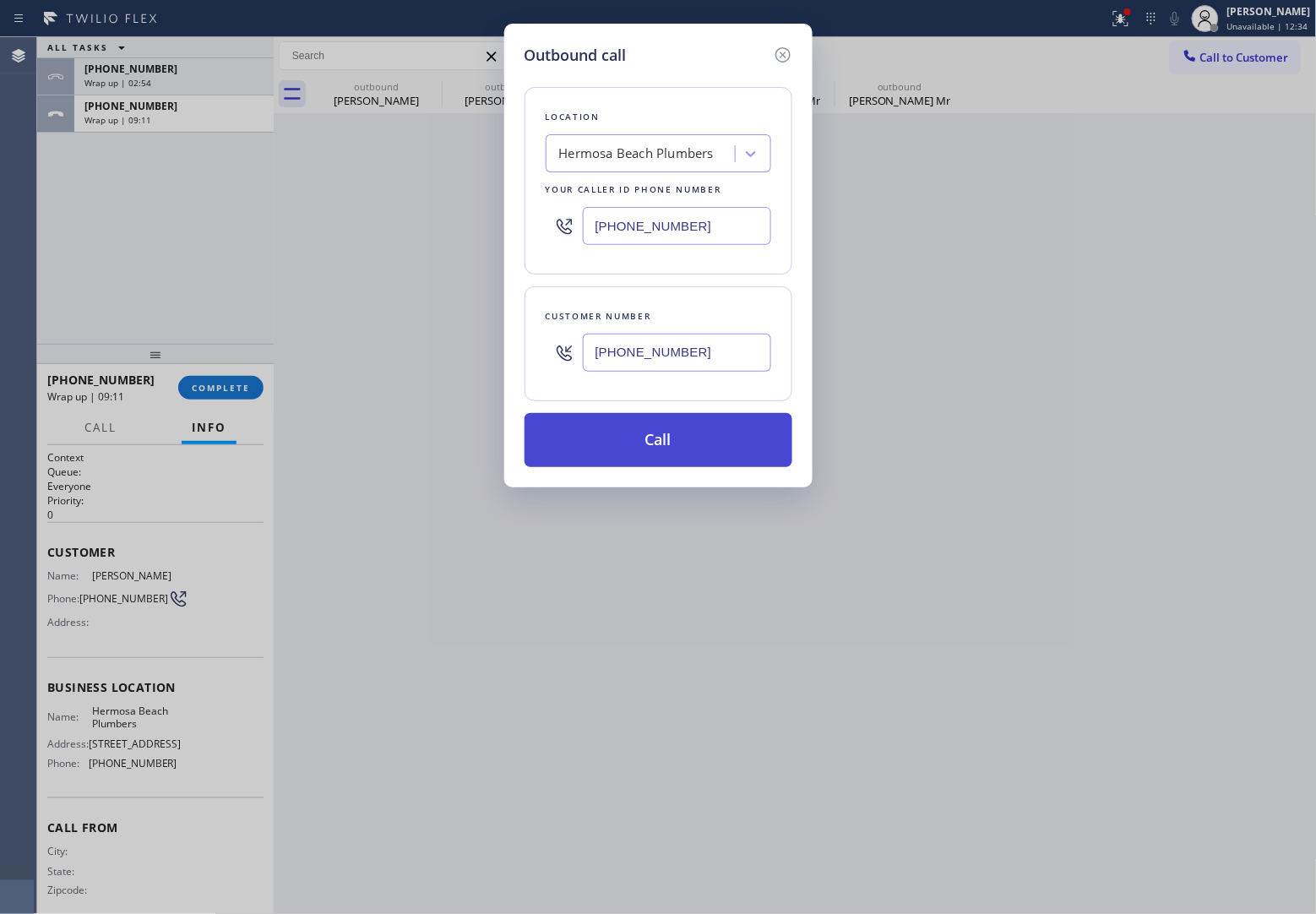
type input "[PHONE_NUMBER]"
click at [682, 445] on button "Call" at bounding box center [658, 440] width 268 height 55
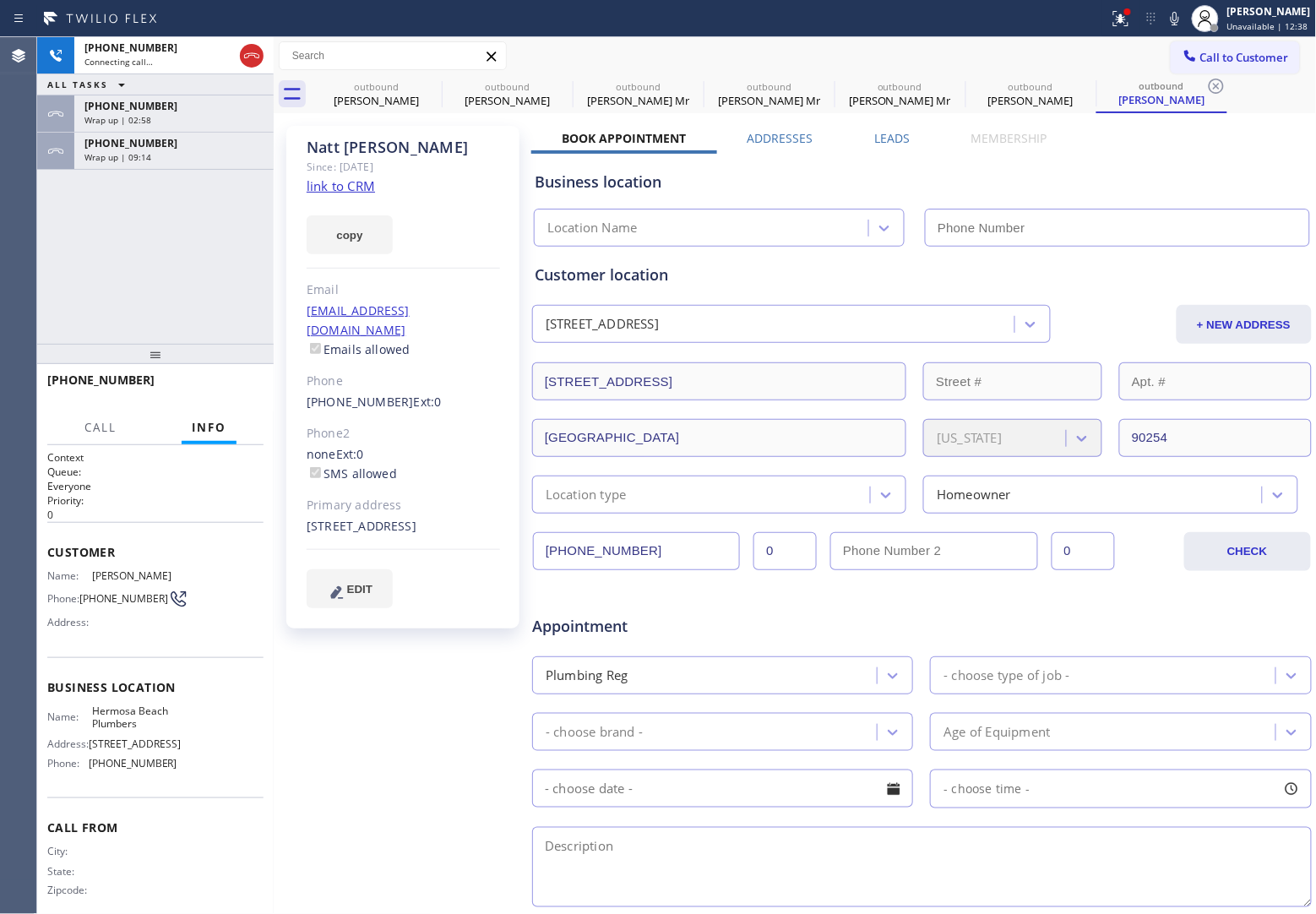
type input "[PHONE_NUMBER]"
click at [120, 156] on span "Wrap up | 09:16" at bounding box center [118, 157] width 67 height 12
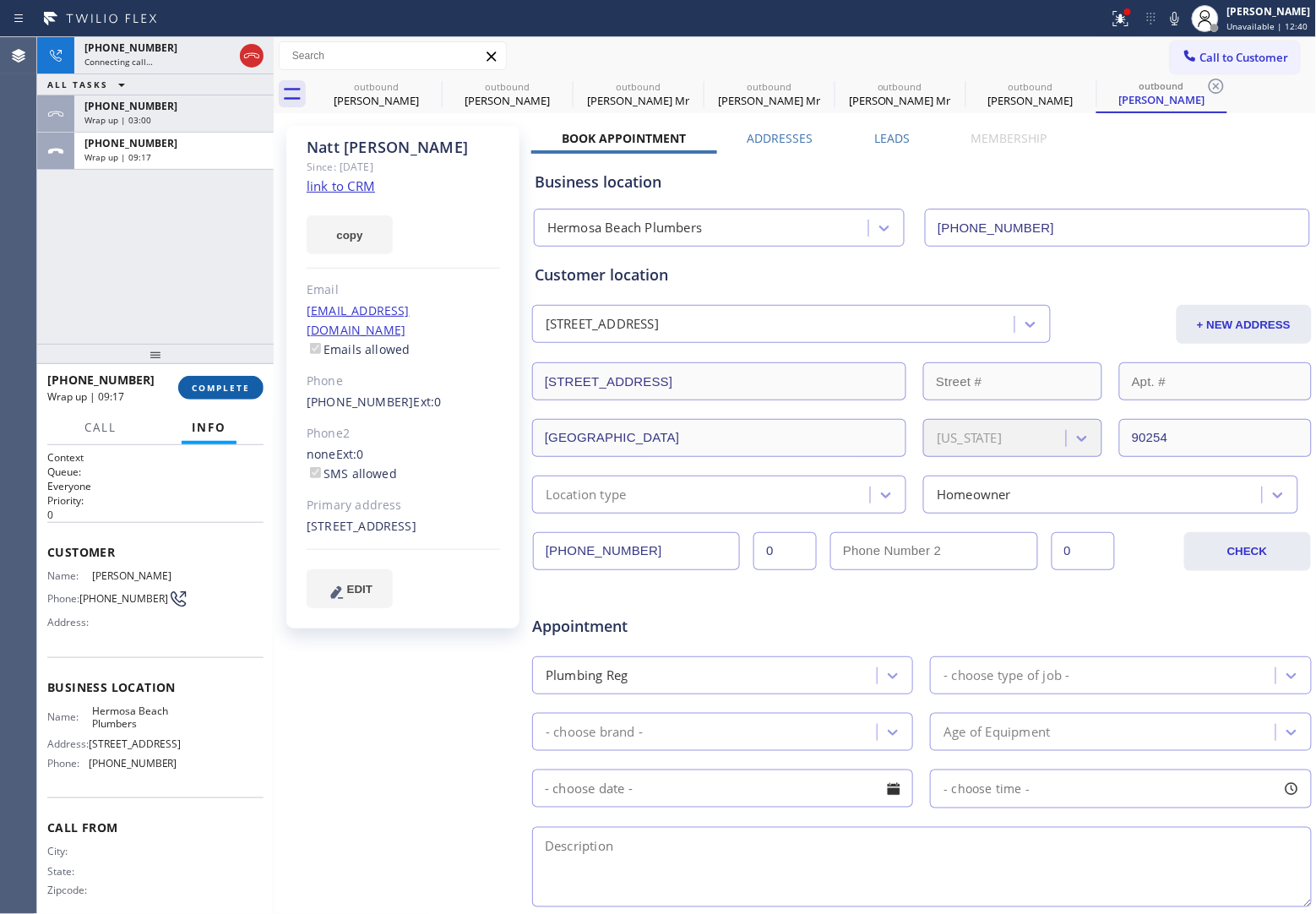
click at [229, 391] on span "COMPLETE" at bounding box center [221, 387] width 58 height 12
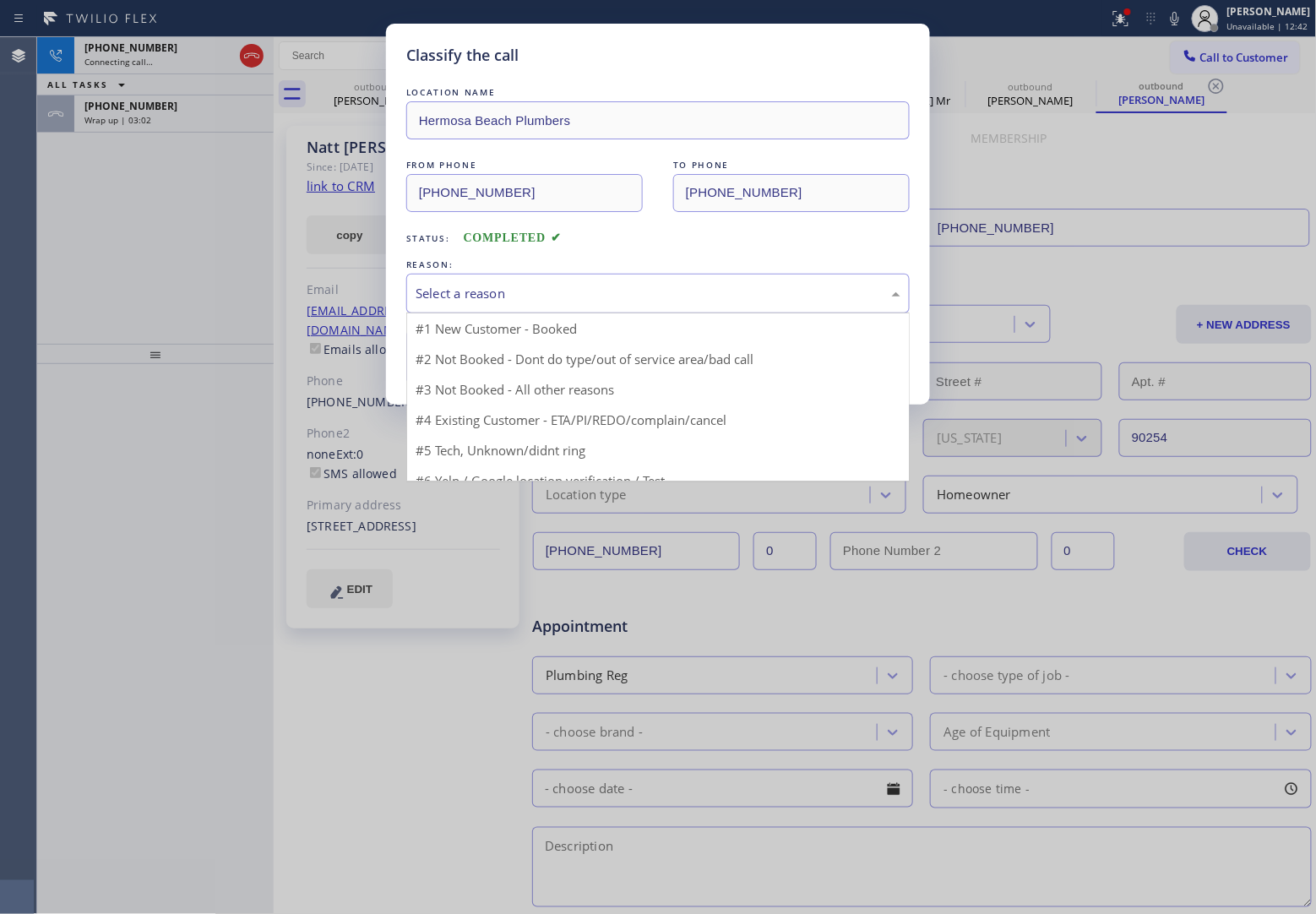
click at [546, 292] on div "Select a reason" at bounding box center [658, 293] width 485 height 20
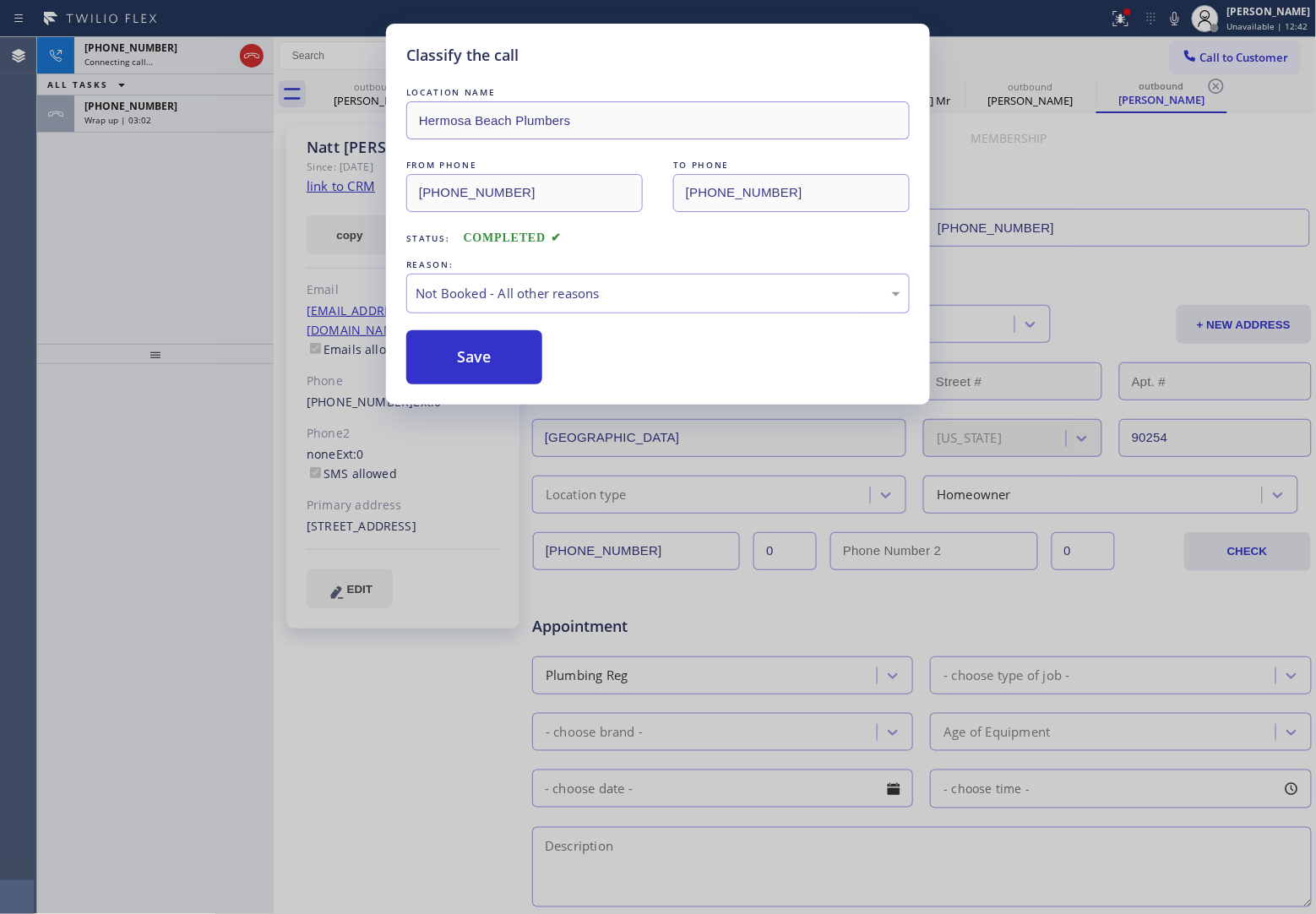
click at [517, 362] on button "Save" at bounding box center [474, 357] width 136 height 55
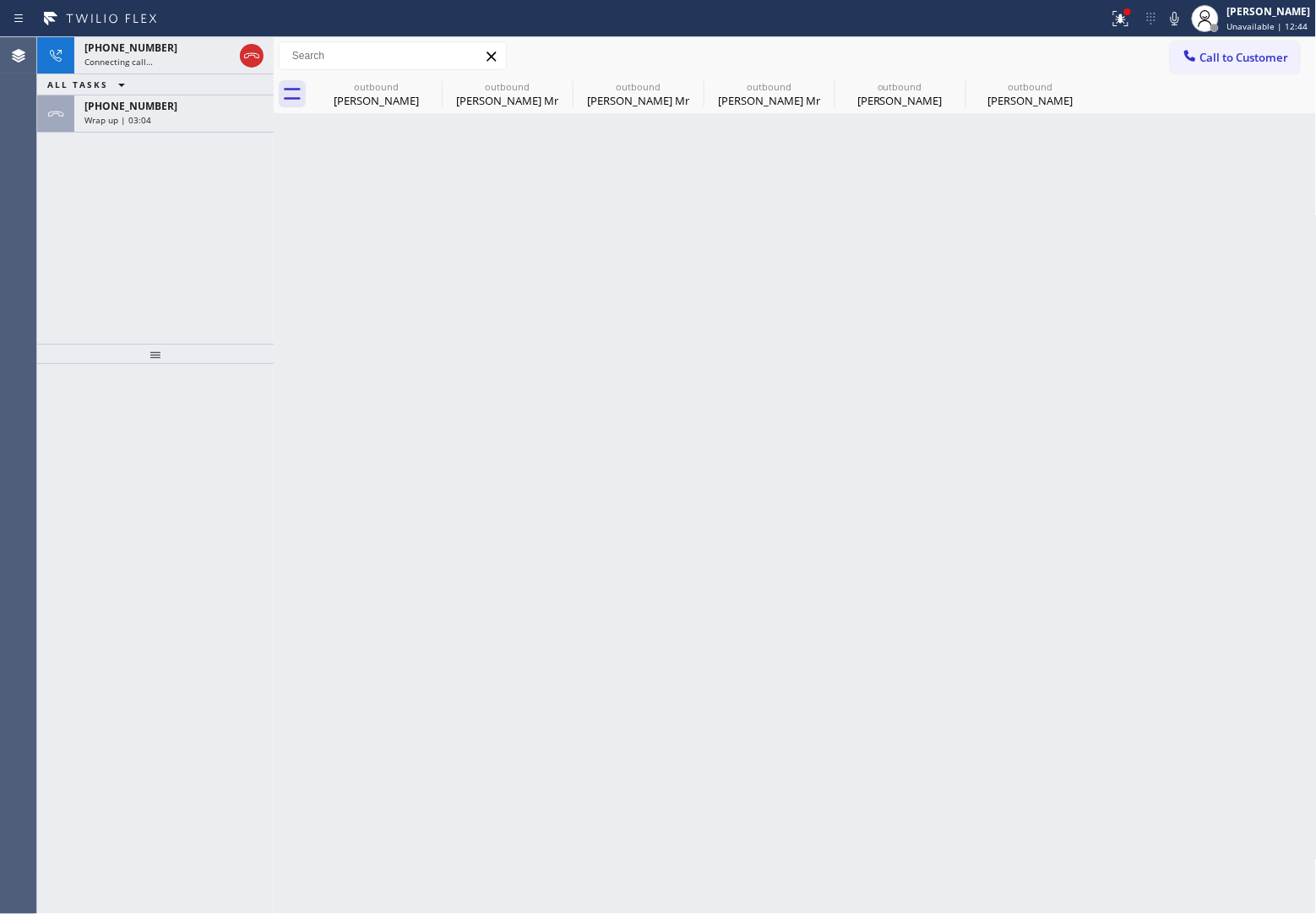
click at [187, 125] on div "[PHONE_NUMBER] Wrap up | 03:04" at bounding box center [170, 115] width 193 height 38
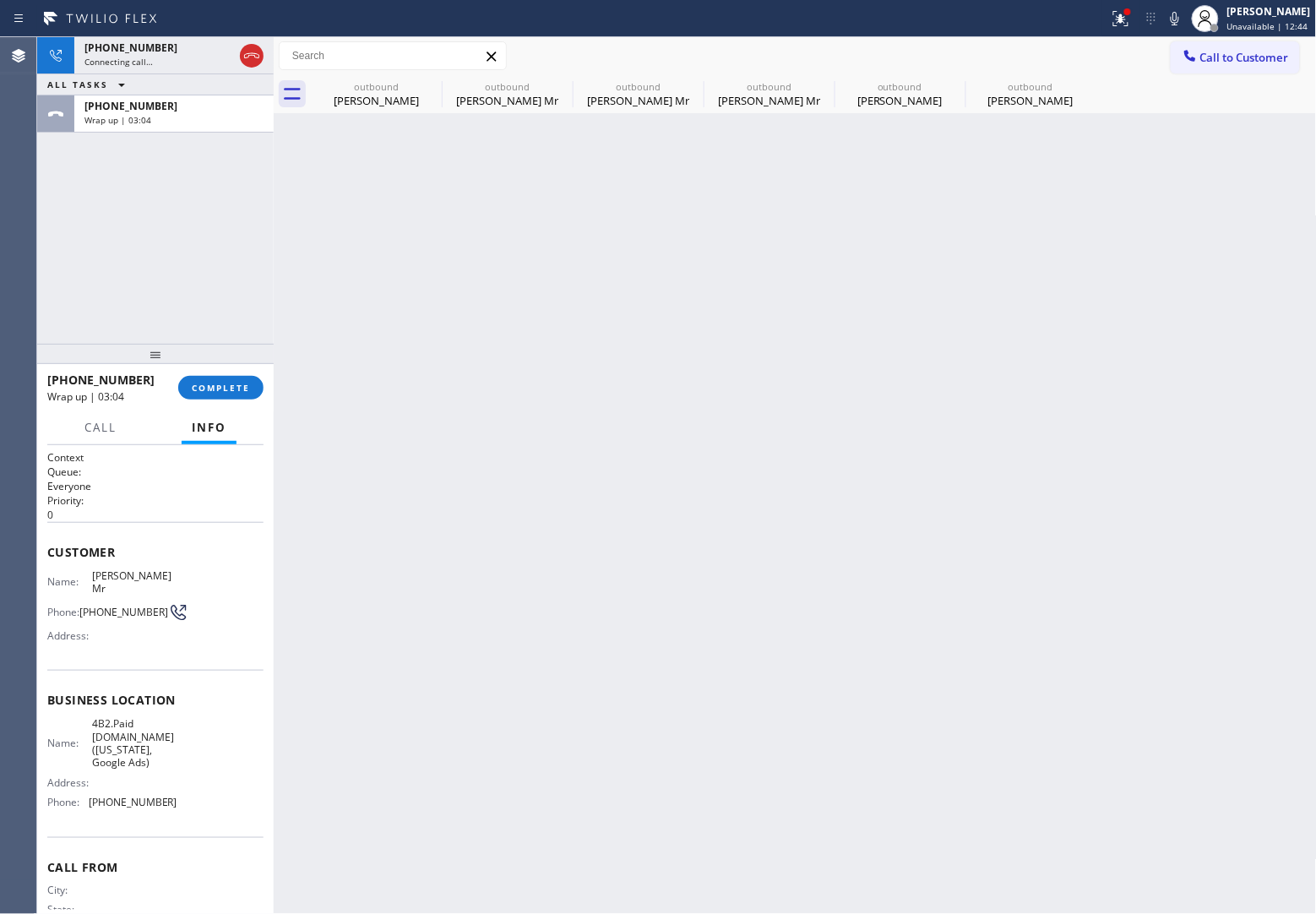
click at [187, 125] on div "[PHONE_NUMBER] Wrap up | 03:04" at bounding box center [170, 115] width 193 height 38
click at [234, 382] on span "COMPLETE" at bounding box center [221, 387] width 58 height 12
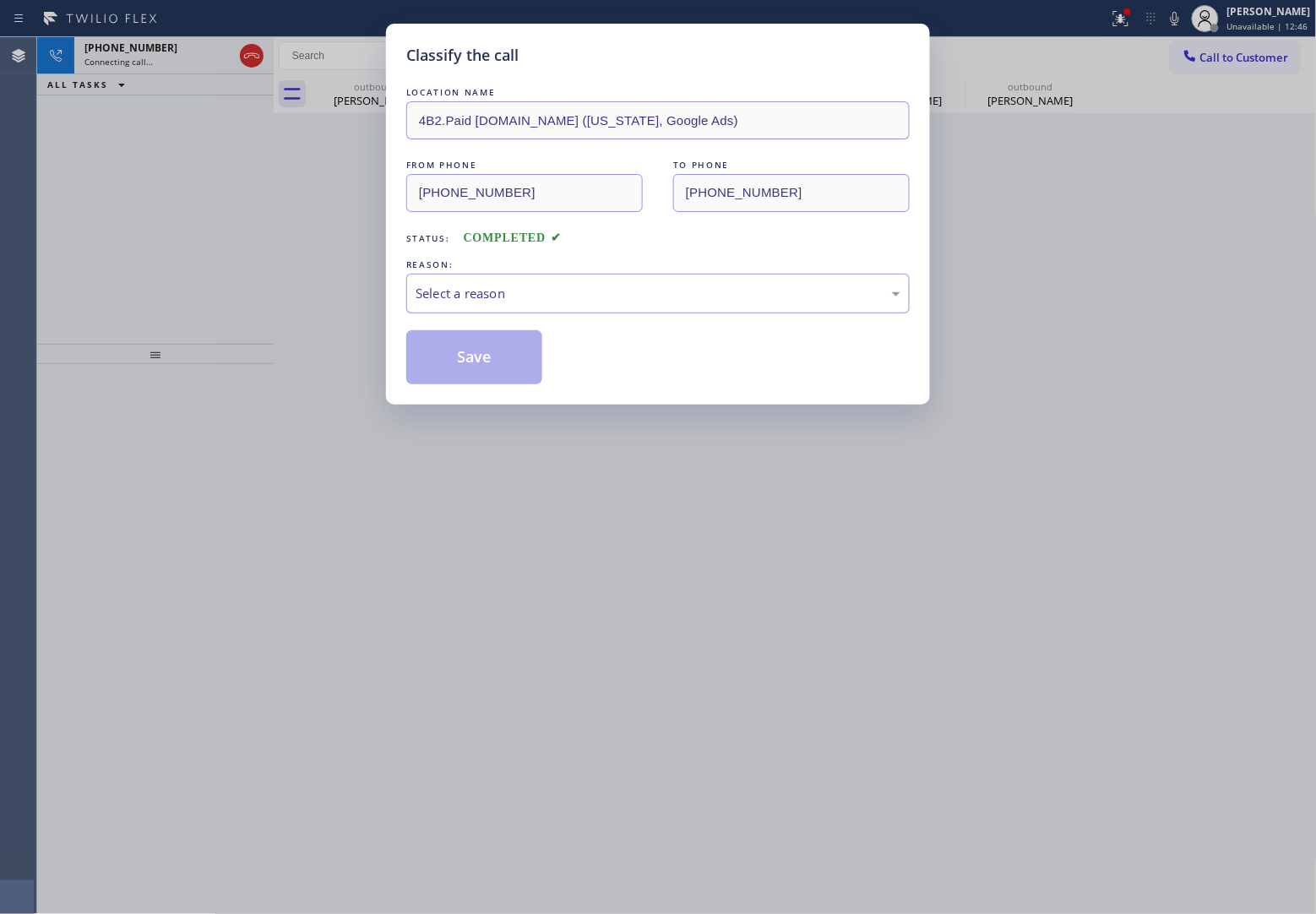
click at [524, 280] on div "Select a reason" at bounding box center [657, 293] width 503 height 39
click at [498, 361] on button "Save" at bounding box center [474, 357] width 136 height 55
type input "[PHONE_NUMBER]"
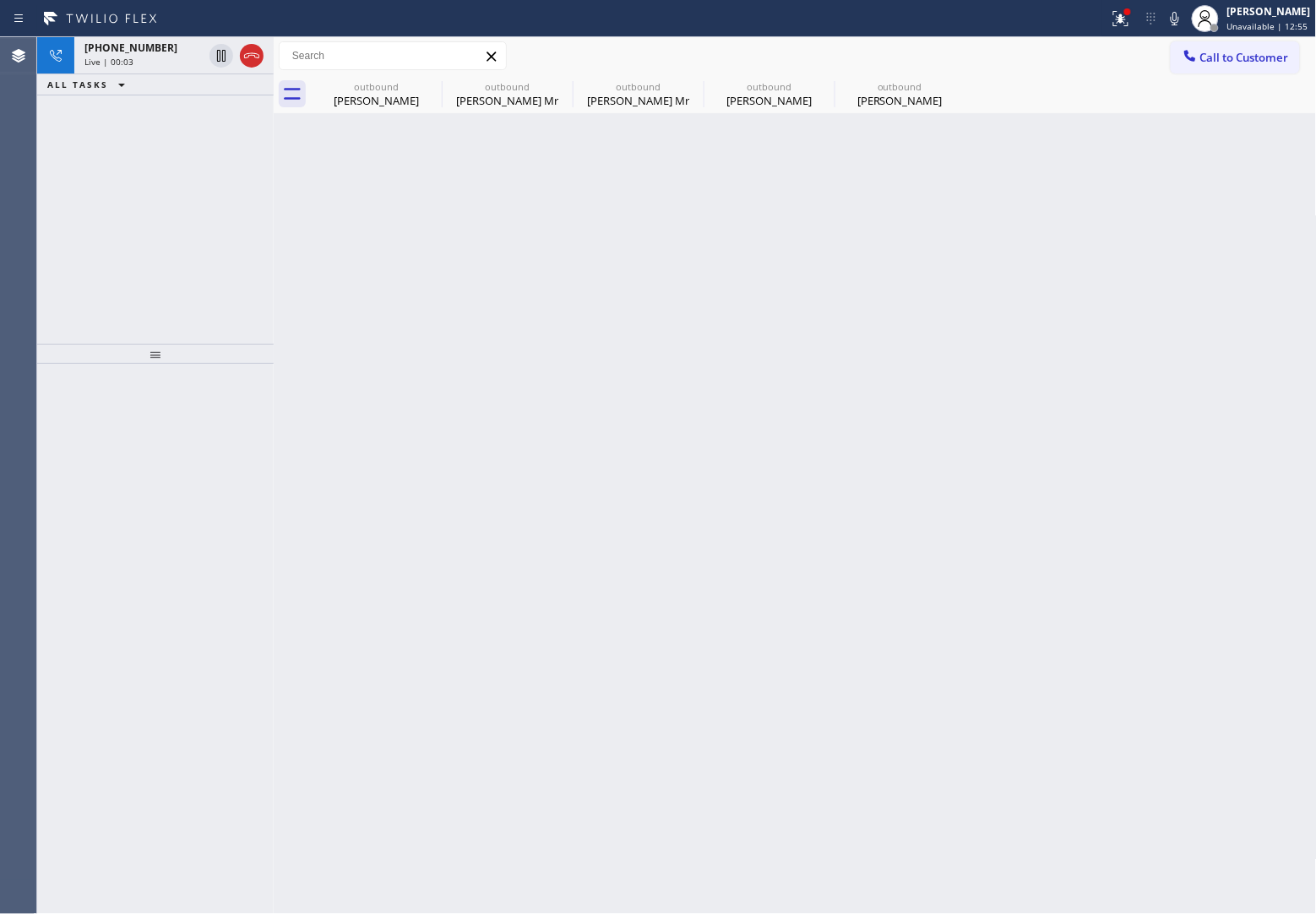
click at [5, 204] on div "Agent Desktop" at bounding box center [18, 476] width 37 height 877
click at [103, 49] on span "[PHONE_NUMBER]" at bounding box center [131, 47] width 93 height 14
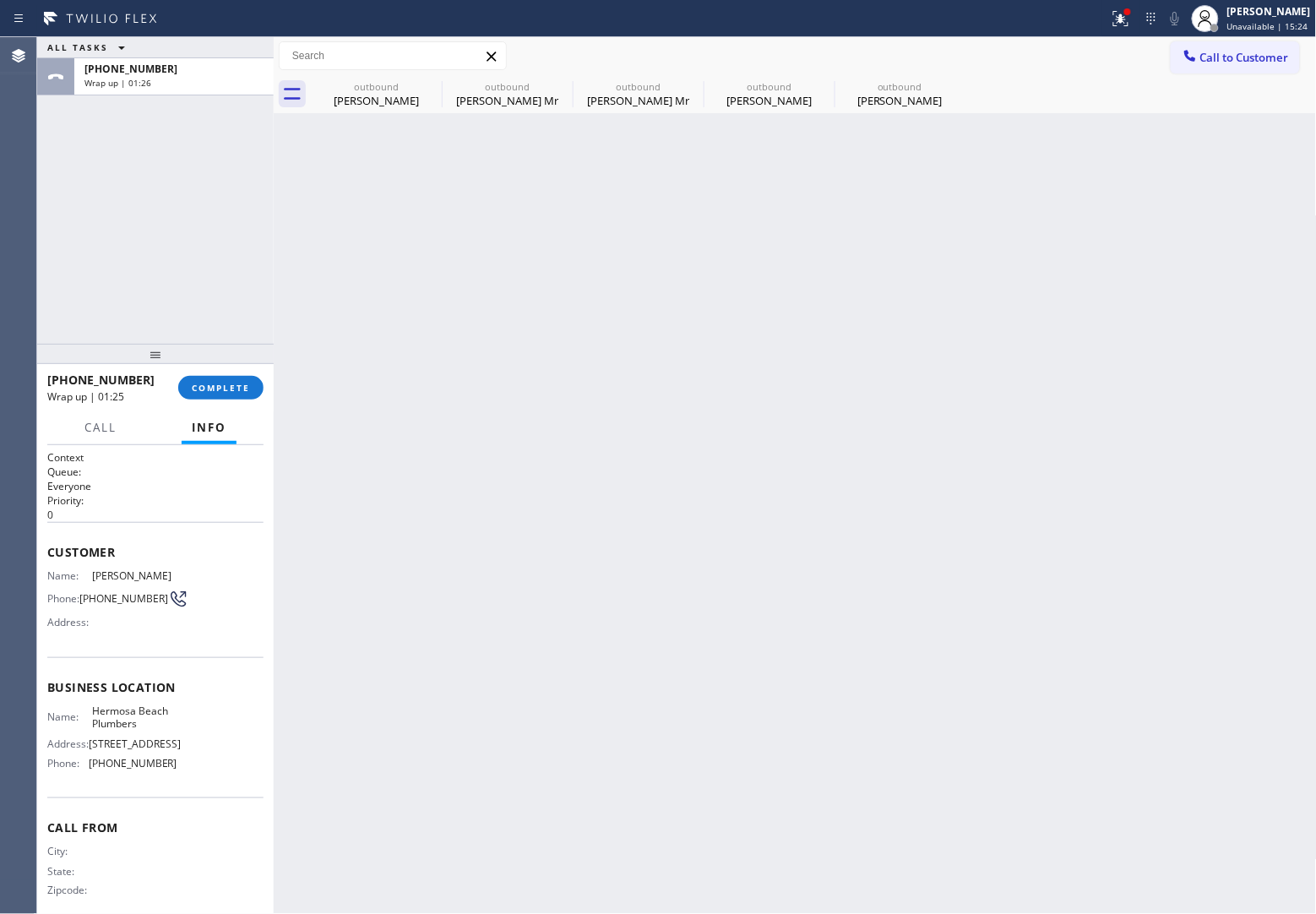
click at [28, 309] on div "Agent Desktop" at bounding box center [18, 476] width 37 height 877
click at [204, 385] on span "COMPLETE" at bounding box center [221, 387] width 58 height 12
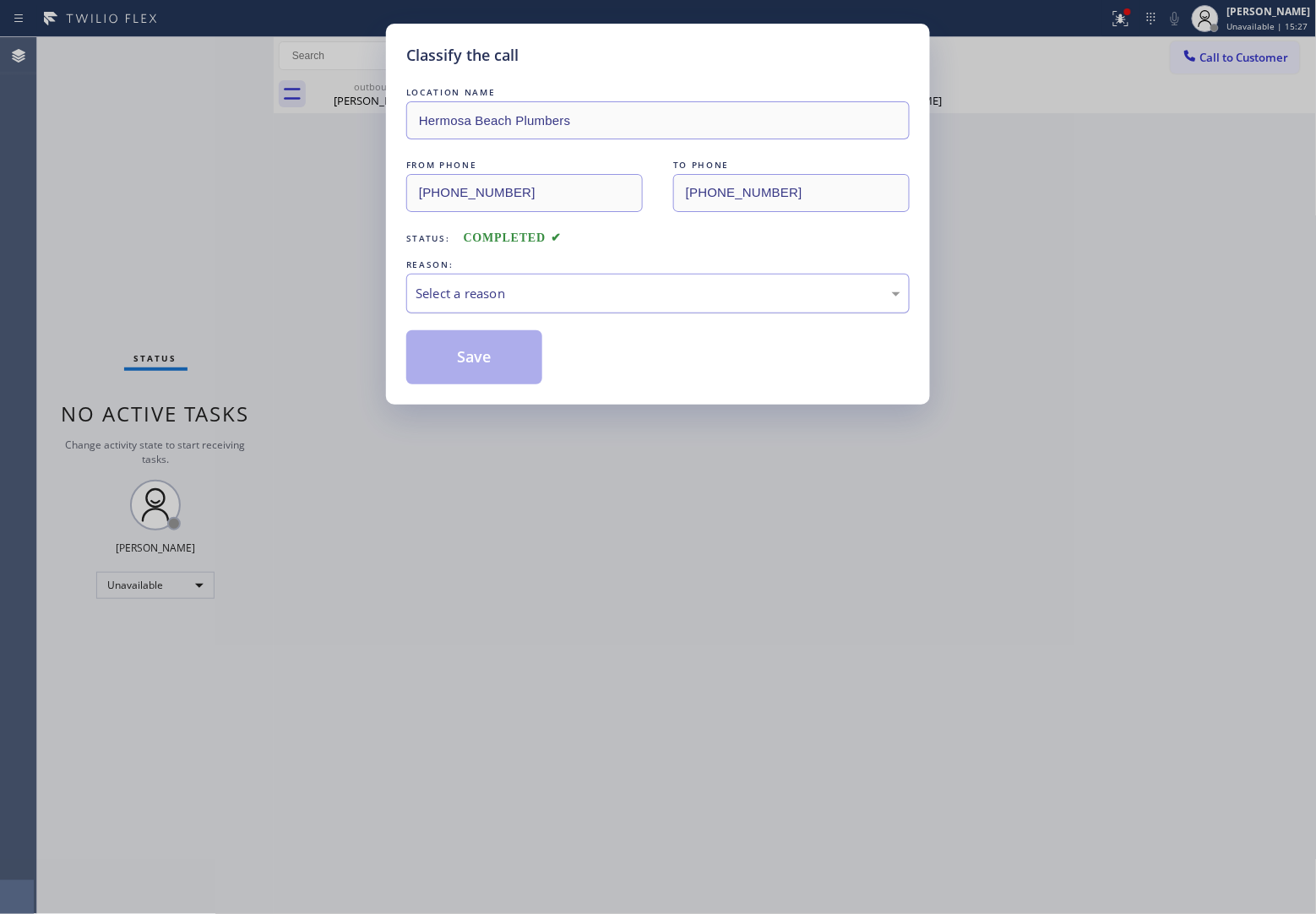
click at [494, 308] on div "Select a reason" at bounding box center [657, 293] width 503 height 39
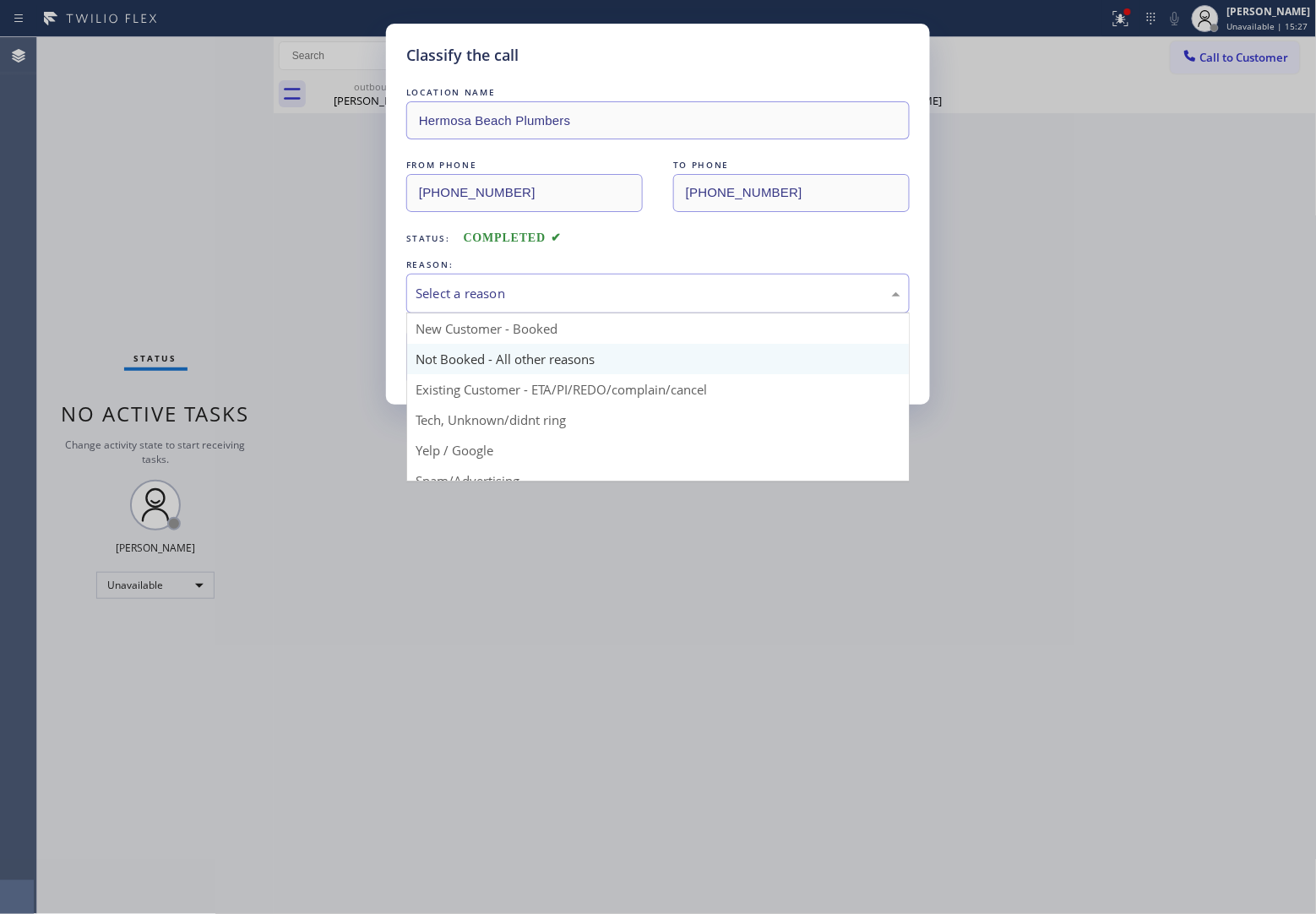
click at [475, 363] on button "Save" at bounding box center [474, 357] width 136 height 55
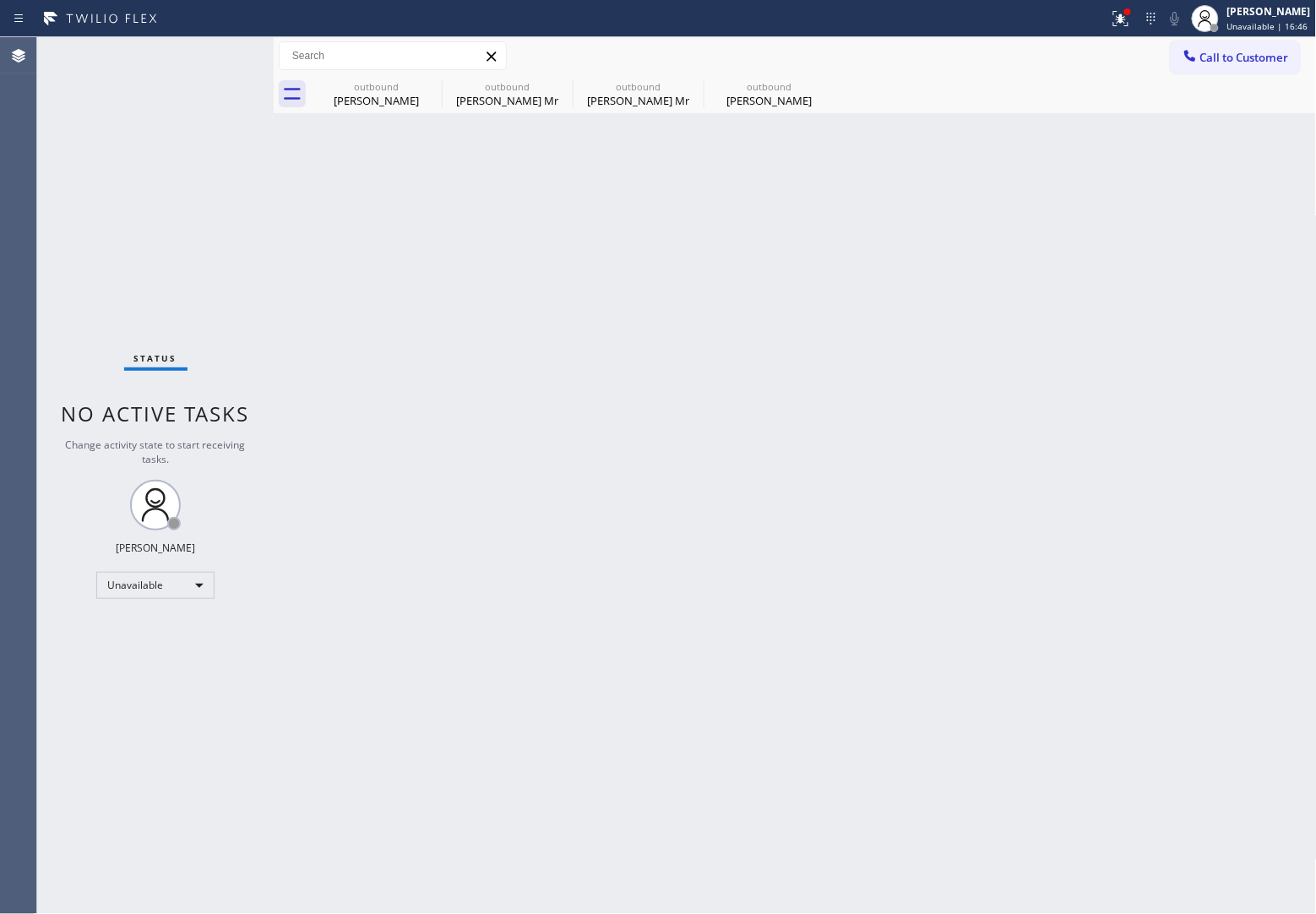
click at [70, 213] on div "Status No active tasks Change activity state to start receiving tasks. [PERSON_…" at bounding box center [156, 476] width 237 height 877
click at [420, 83] on icon at bounding box center [431, 87] width 21 height 21
click at [0, 0] on icon at bounding box center [0, 0] width 0 height 0
type input "[PHONE_NUMBER]"
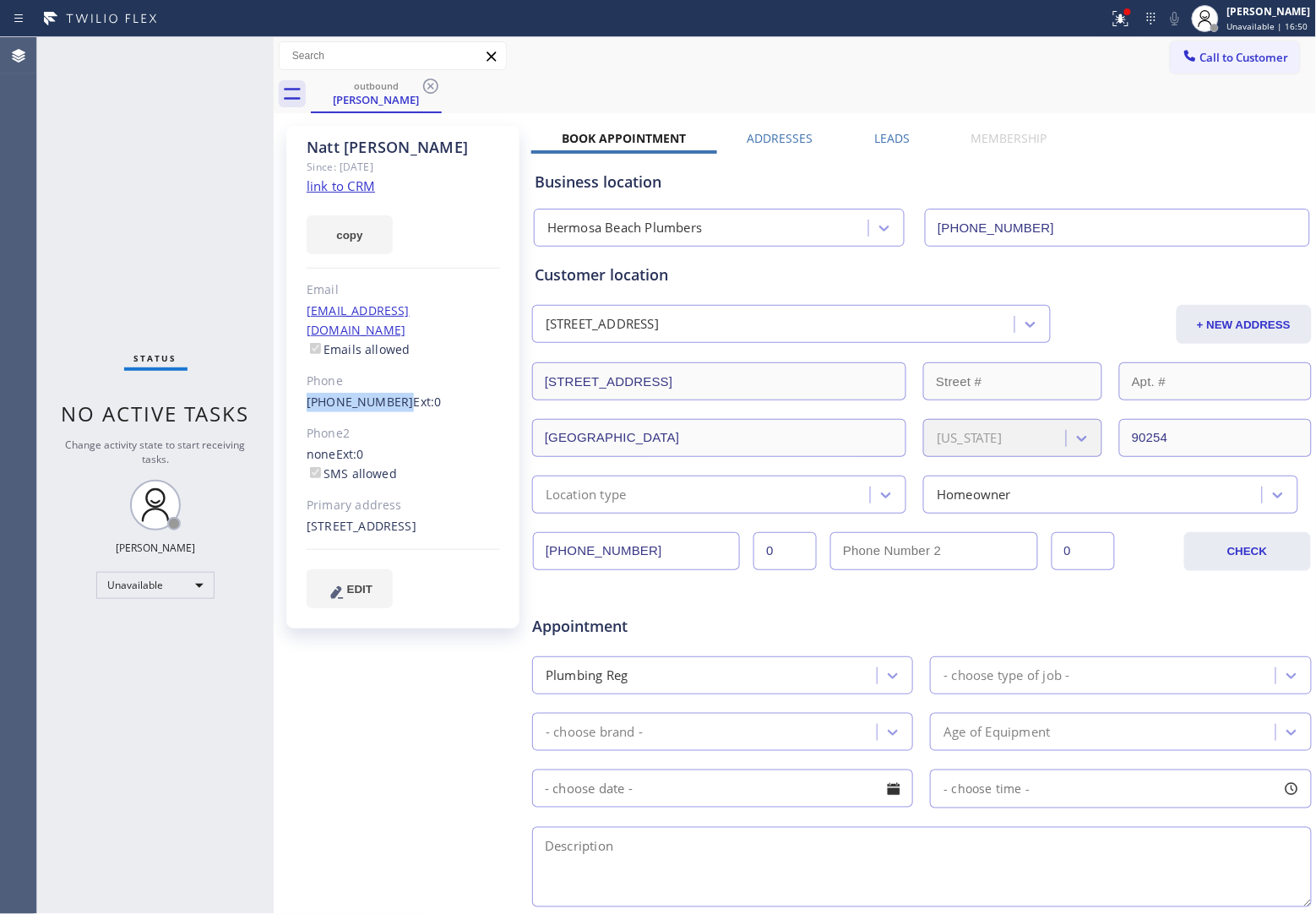
drag, startPoint x: 303, startPoint y: 386, endPoint x: 390, endPoint y: 389, distance: 87.1
click at [390, 389] on div "[PERSON_NAME] Since: [DATE] link to CRM copy Email [EMAIL_ADDRESS][DOMAIN_NAME]…" at bounding box center [403, 377] width 233 height 503
copy link "[PHONE_NUMBER]"
click at [1235, 71] on button "Call to Customer" at bounding box center [1234, 57] width 129 height 32
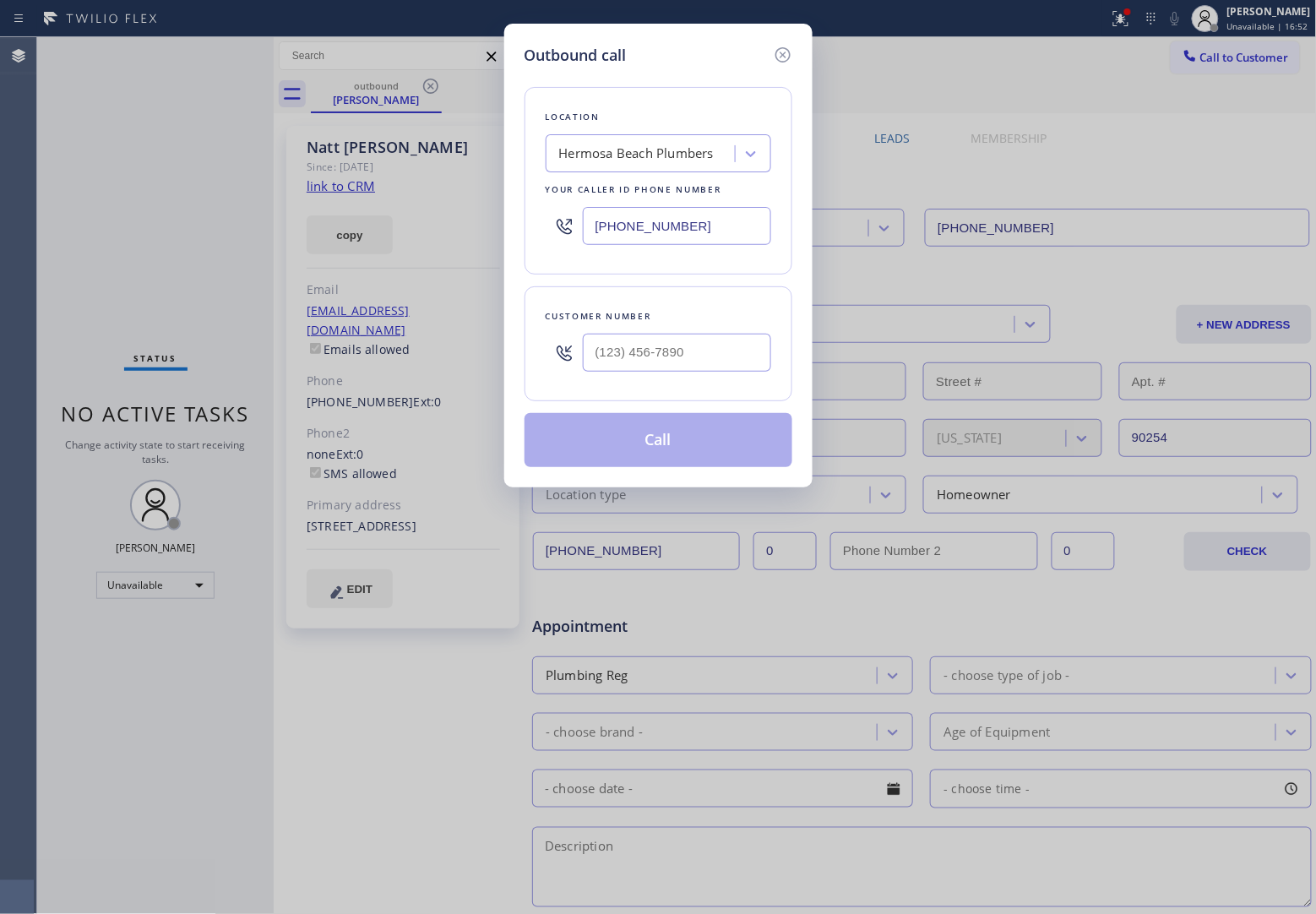
click at [618, 378] on div at bounding box center [677, 353] width 188 height 55
click at [630, 348] on input "(___) ___-____" at bounding box center [677, 353] width 188 height 38
paste input "310) 463-7117"
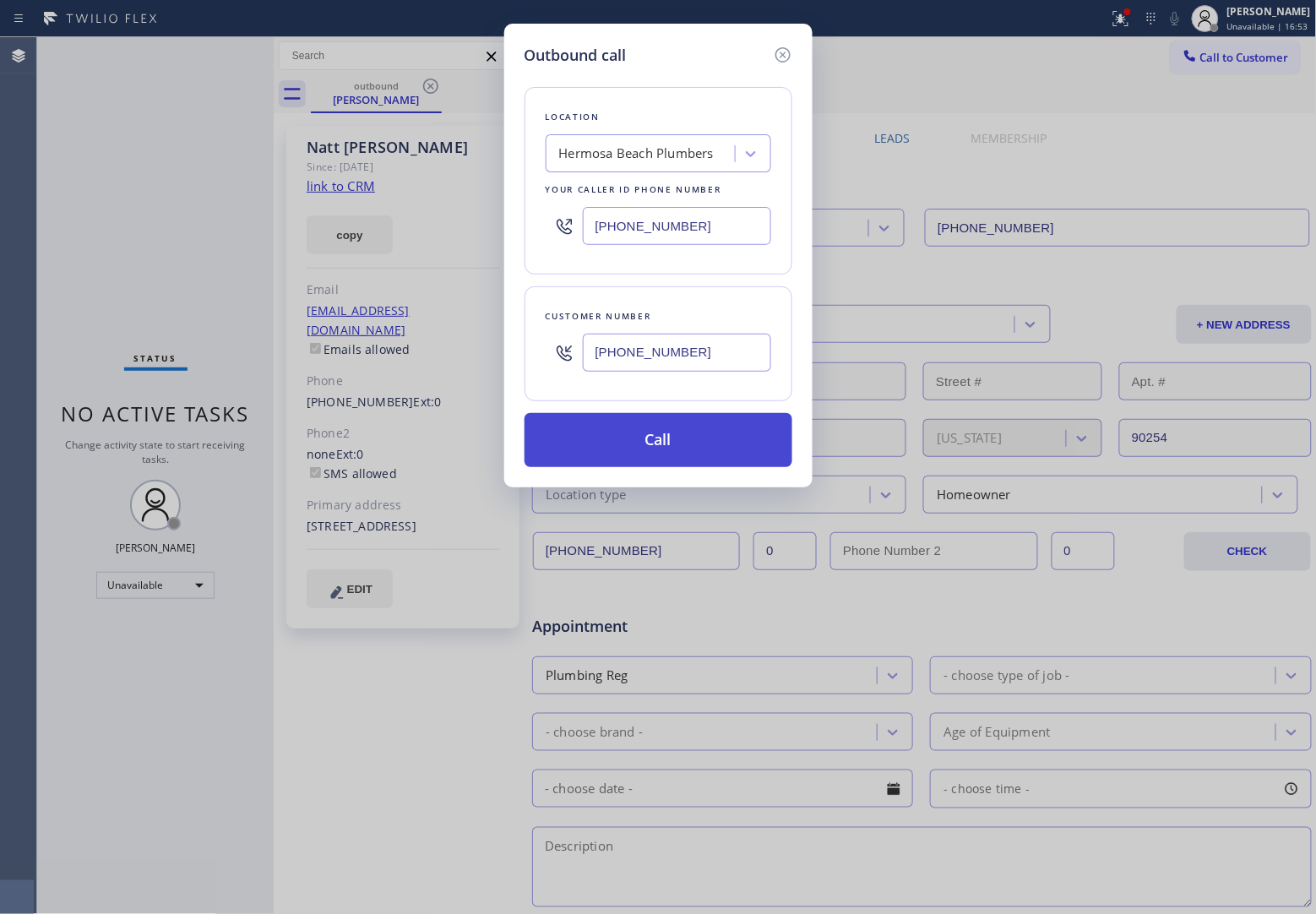
type input "[PHONE_NUMBER]"
click at [698, 442] on button "Call" at bounding box center [658, 440] width 268 height 55
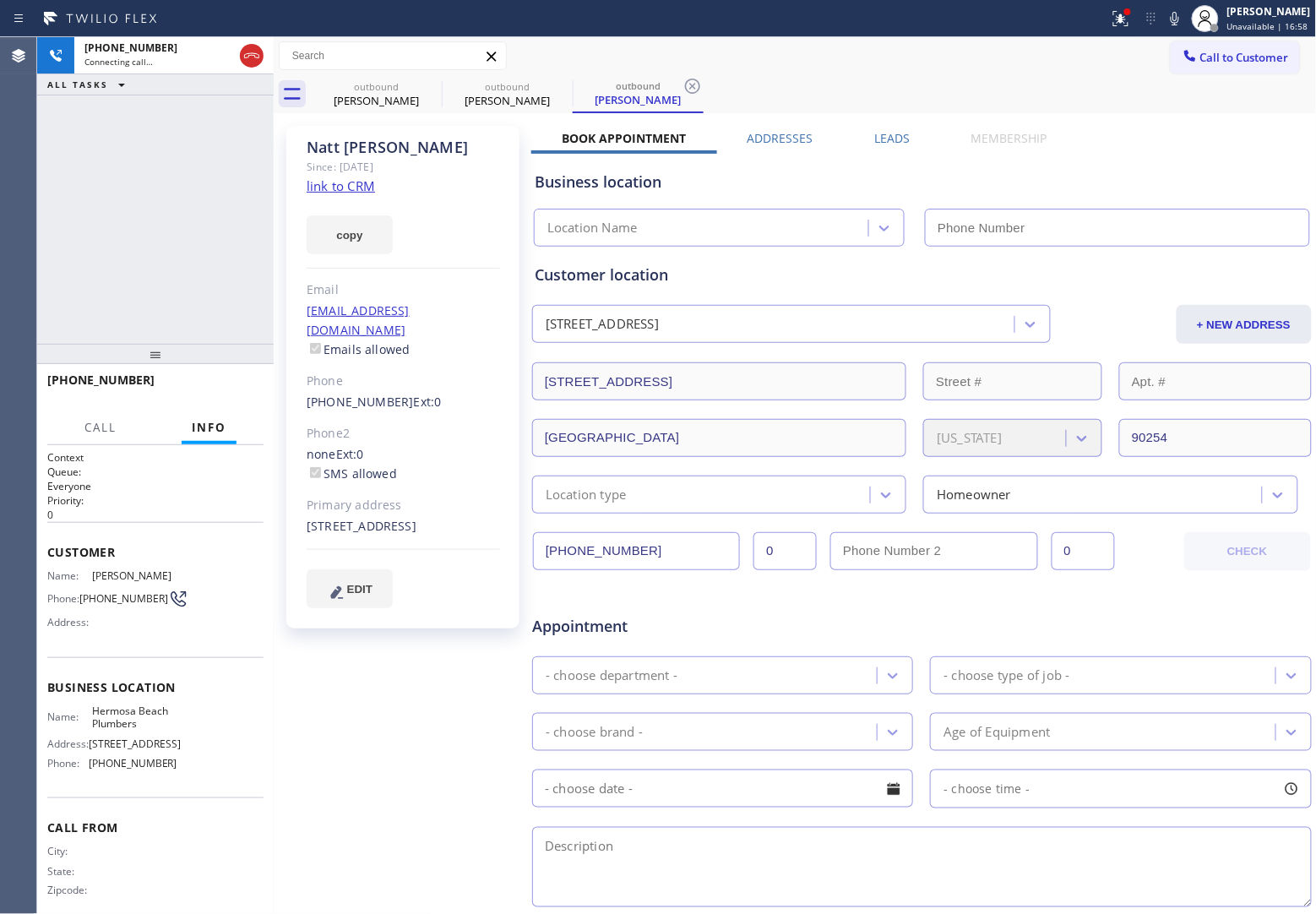
type input "[PHONE_NUMBER]"
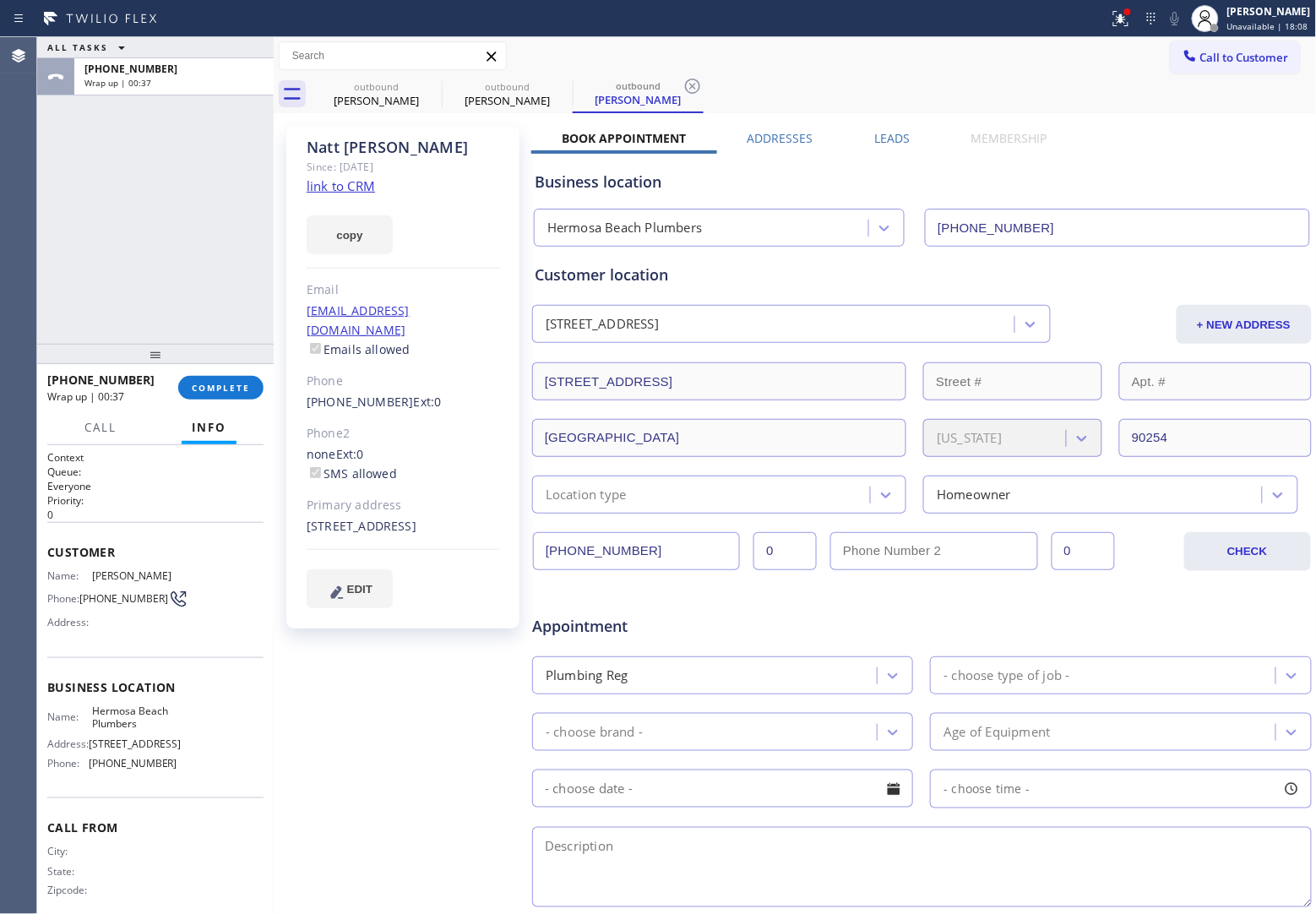
click at [54, 256] on div "ALL TASKS ALL TASKS ACTIVE TASKS TASKS IN WRAP UP [PHONE_NUMBER] Wrap up | 00:37" at bounding box center [156, 191] width 237 height 307
click at [235, 389] on span "COMPLETE" at bounding box center [221, 387] width 58 height 12
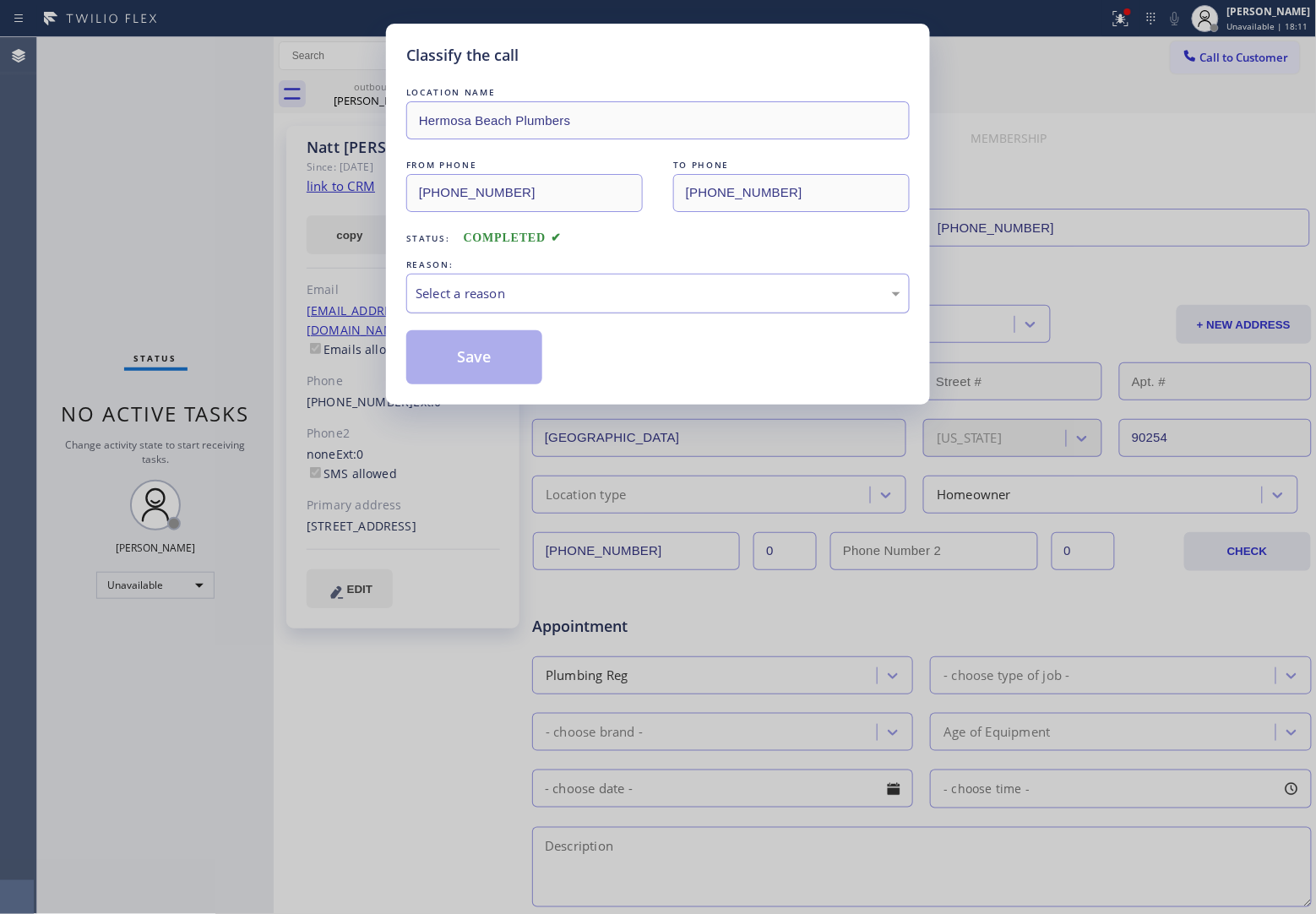
click at [535, 293] on div "Select a reason" at bounding box center [658, 293] width 485 height 20
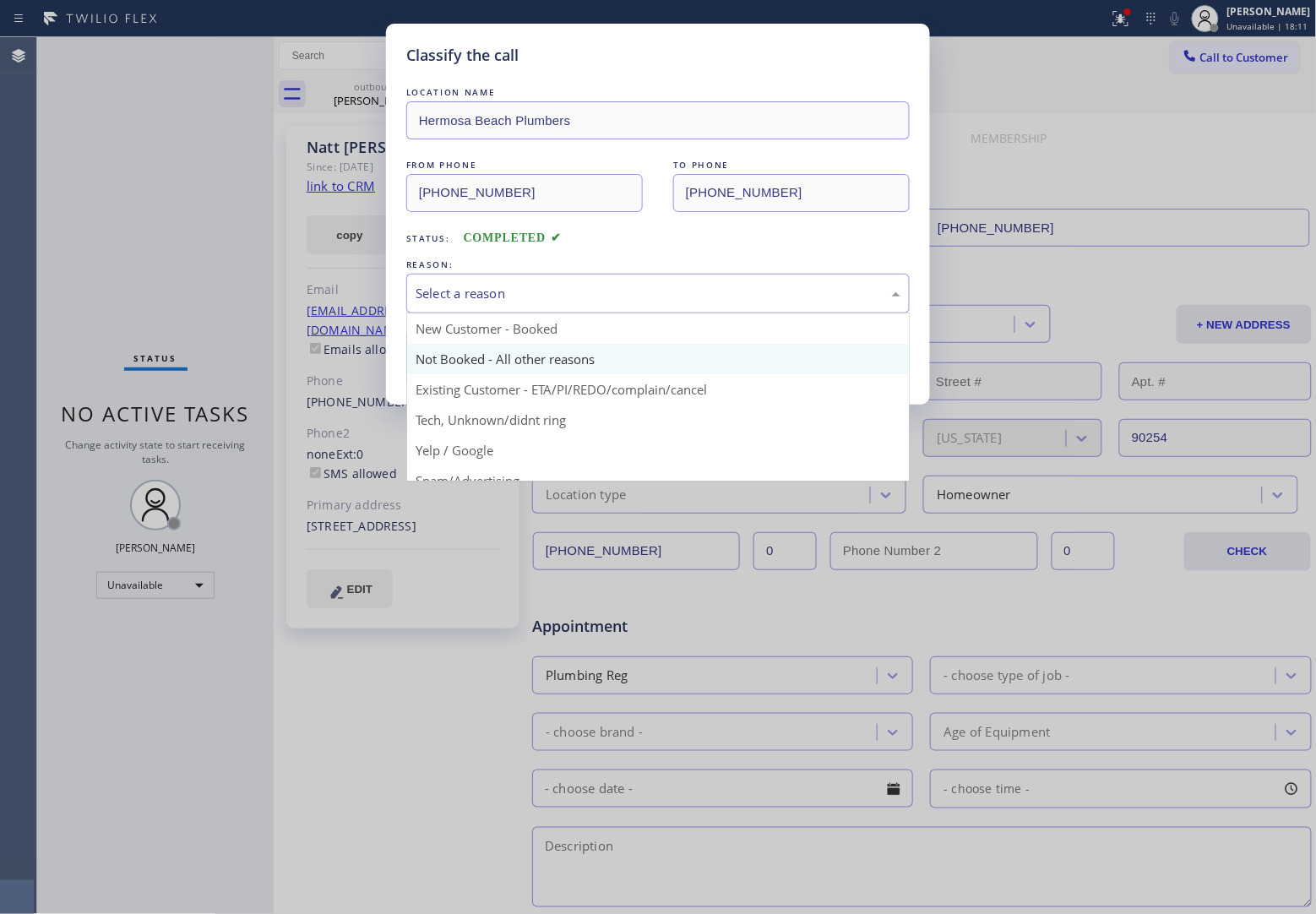
click at [492, 356] on button "Save" at bounding box center [474, 357] width 136 height 55
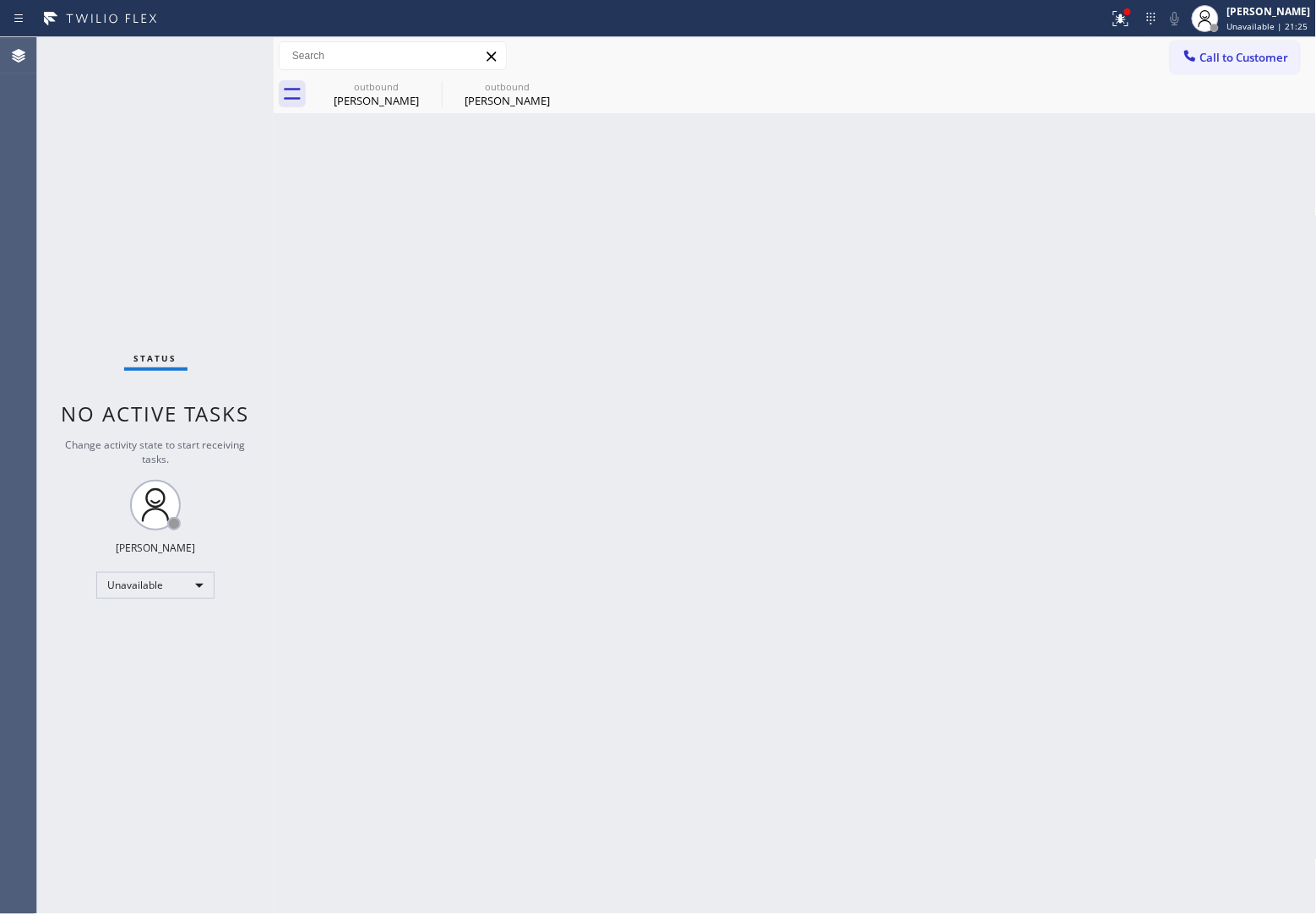
click at [34, 435] on div "Agent Desktop Classify the call LOCATION NAME HVAC Alliance Expert [GEOGRAPHIC_…" at bounding box center [658, 476] width 1316 height 877
click at [1201, 64] on span "Call to Customer" at bounding box center [1245, 57] width 88 height 15
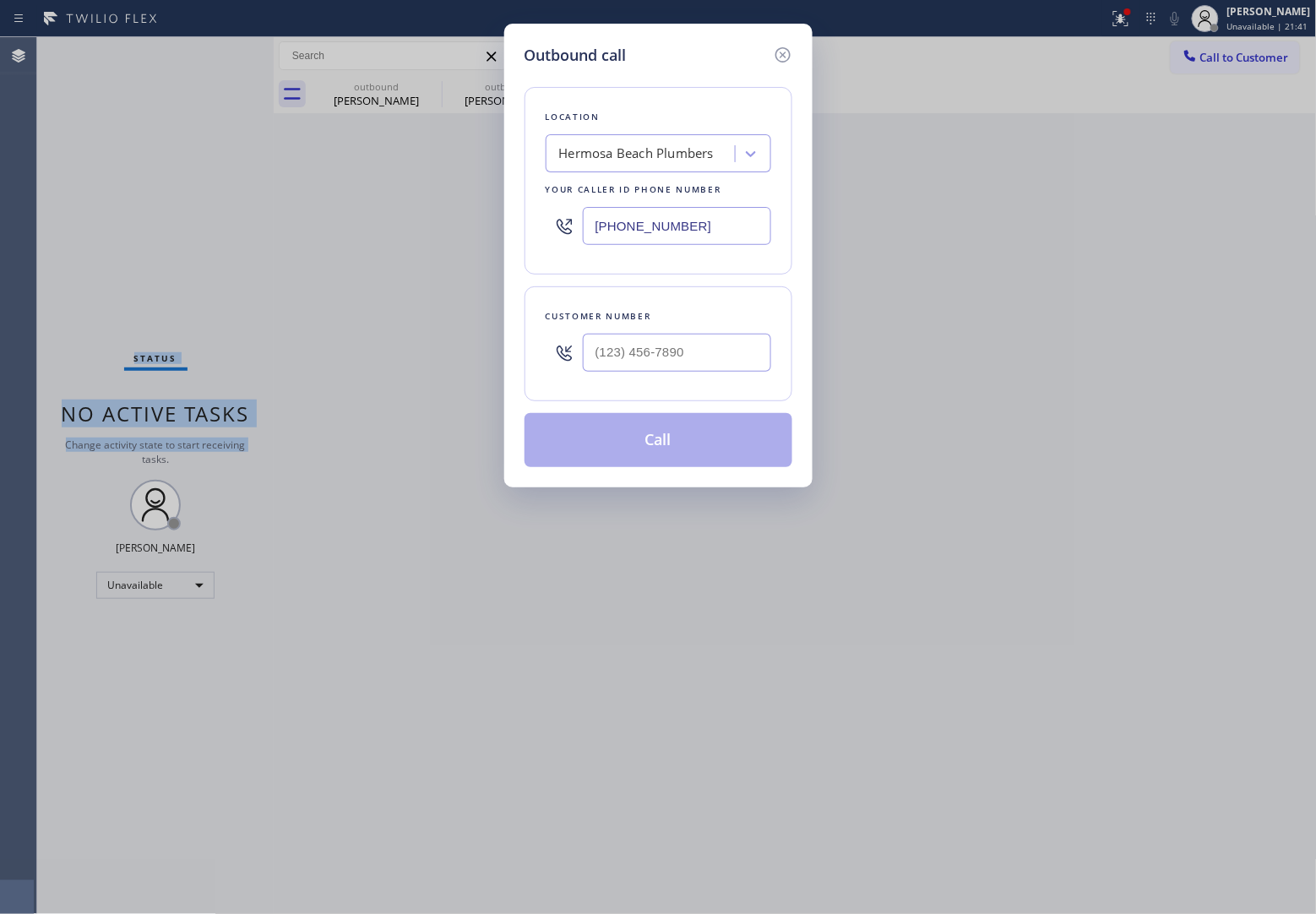
type input "(___) ___-____"
drag, startPoint x: 716, startPoint y: 355, endPoint x: 708, endPoint y: 372, distance: 18.8
click at [714, 360] on input "(___) ___-____" at bounding box center [677, 353] width 188 height 38
click at [702, 378] on div at bounding box center [677, 353] width 188 height 55
click at [629, 369] on input "(___) ___-____" at bounding box center [677, 353] width 188 height 38
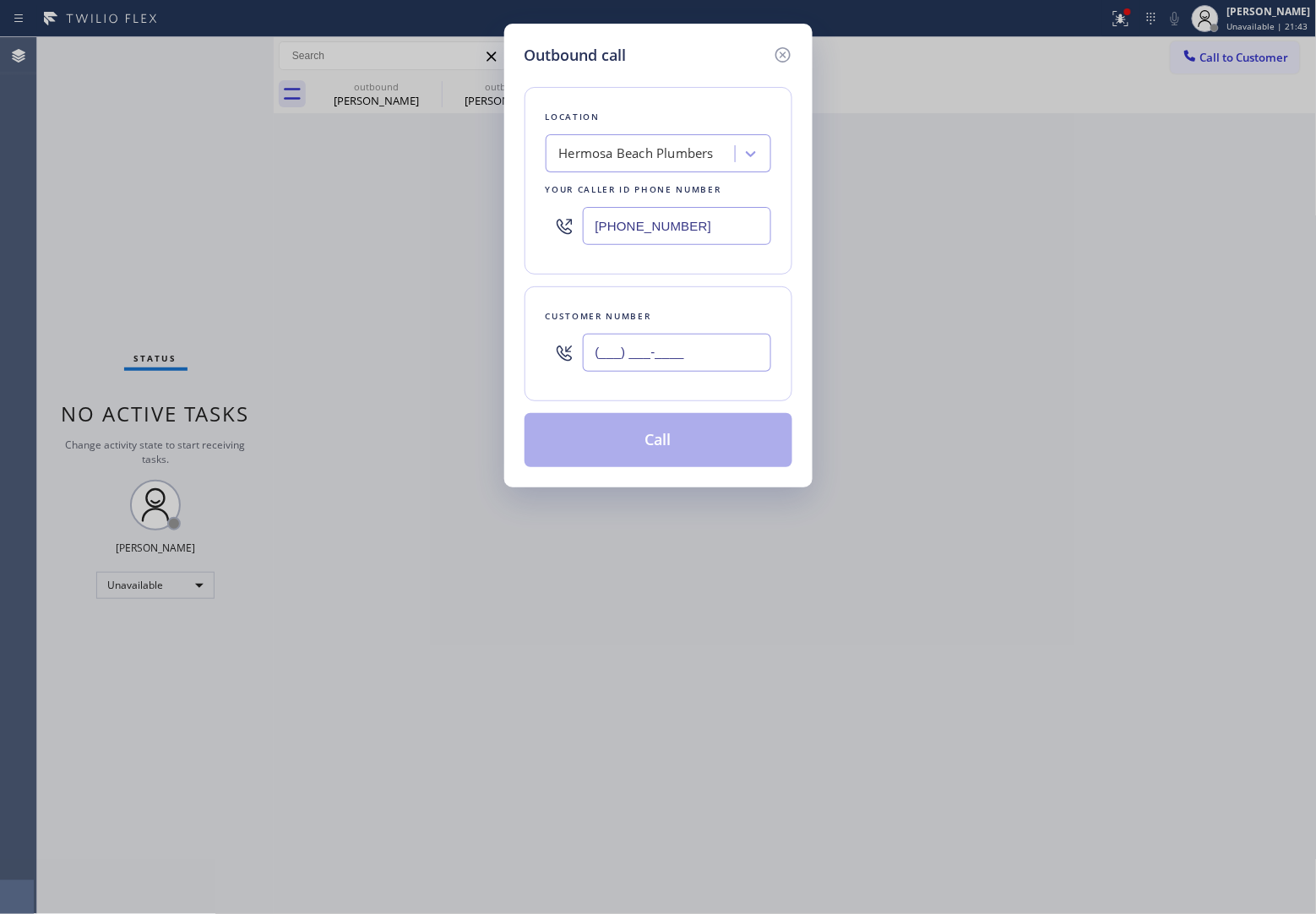
paste input "978) 760-0519"
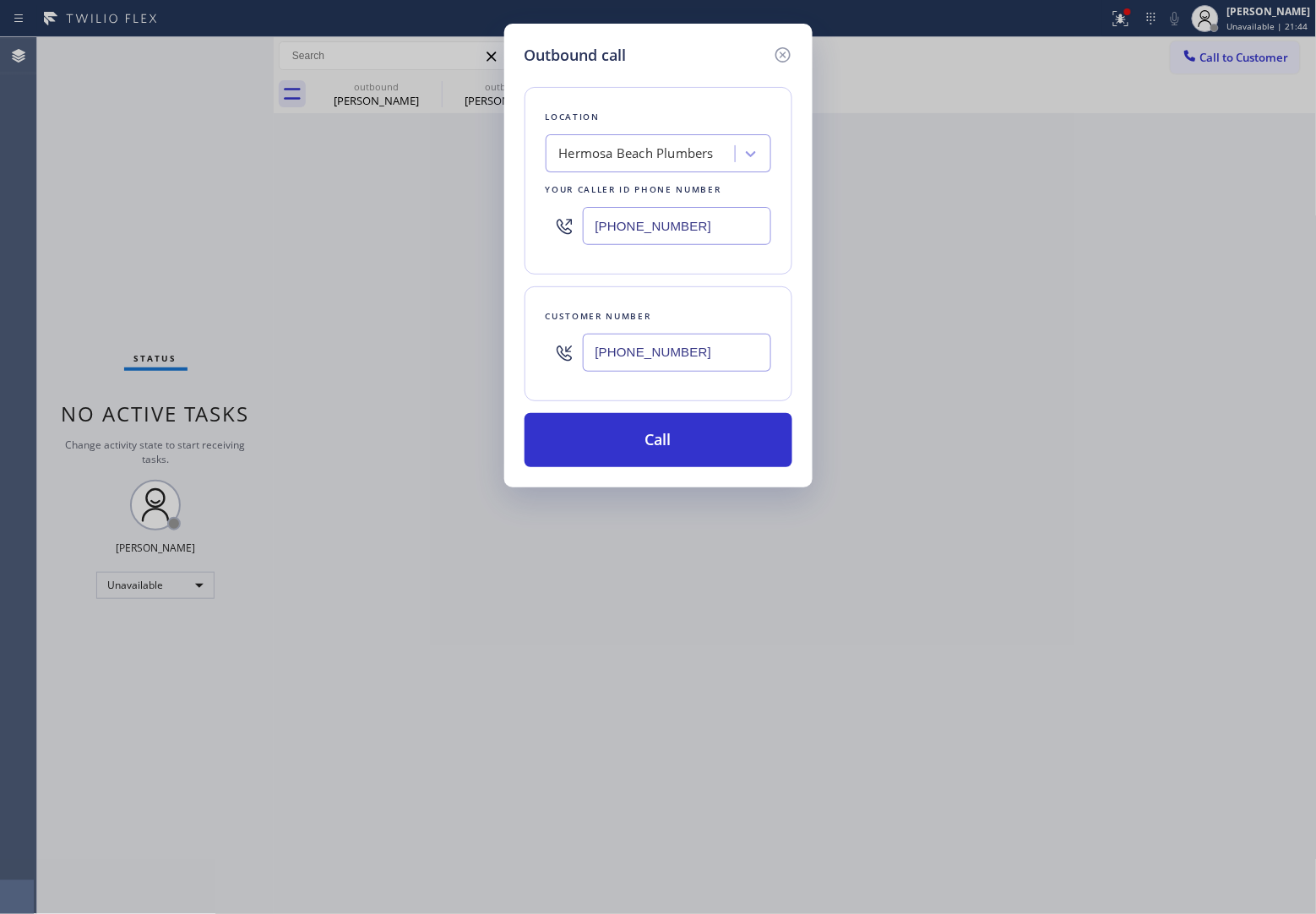
type input "[PHONE_NUMBER]"
click at [630, 226] on input "[PHONE_NUMBER]" at bounding box center [677, 226] width 188 height 38
paste input "5) 973-1147"
type input "[PHONE_NUMBER]"
drag, startPoint x: 5, startPoint y: 308, endPoint x: 446, endPoint y: 339, distance: 442.1
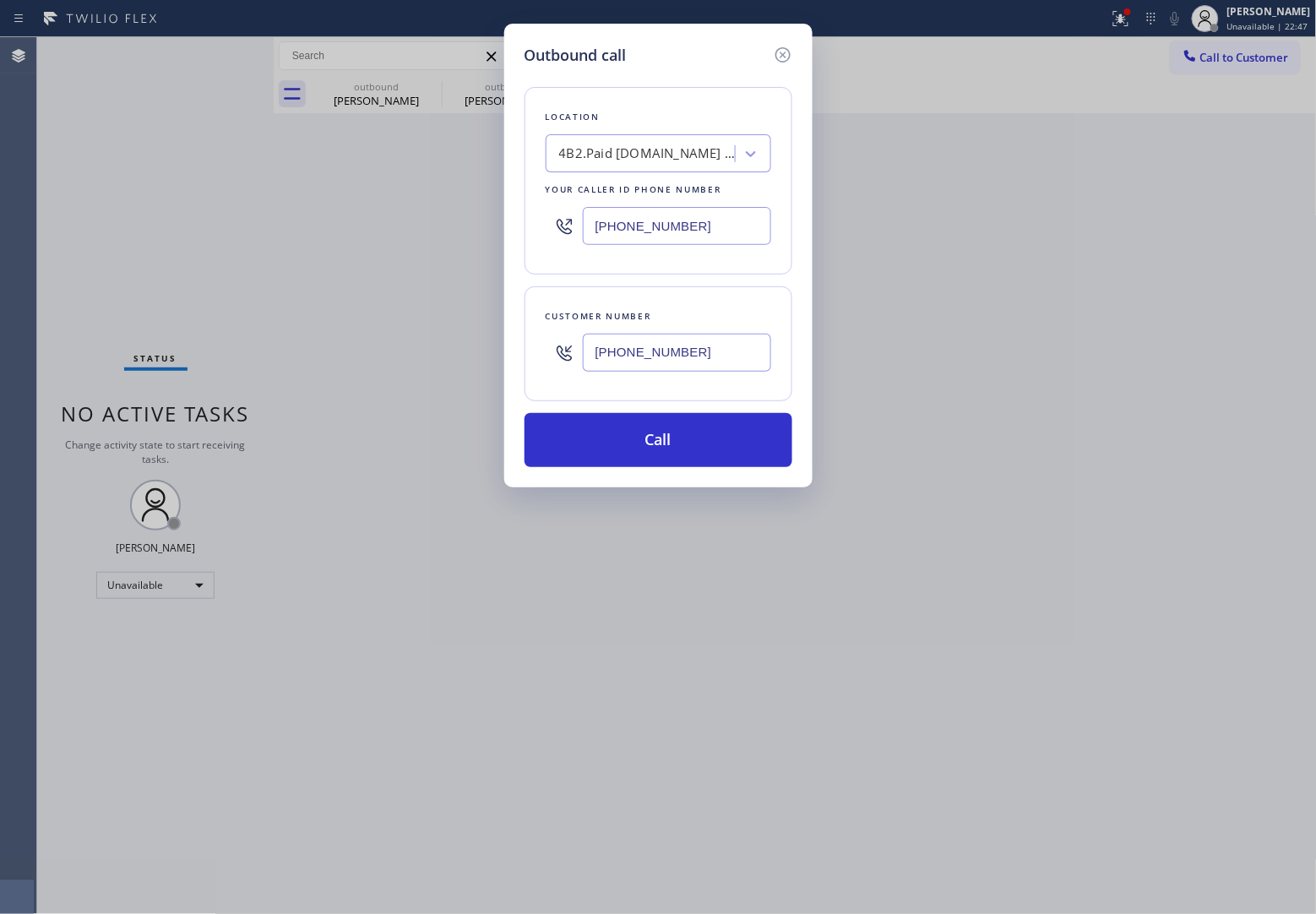
click at [1, 305] on div "Outbound call Location 4B2.Paid [DOMAIN_NAME] ([US_STATE], Google Ads) Your cal…" at bounding box center [658, 457] width 1316 height 914
click at [773, 445] on button "Call" at bounding box center [658, 440] width 268 height 55
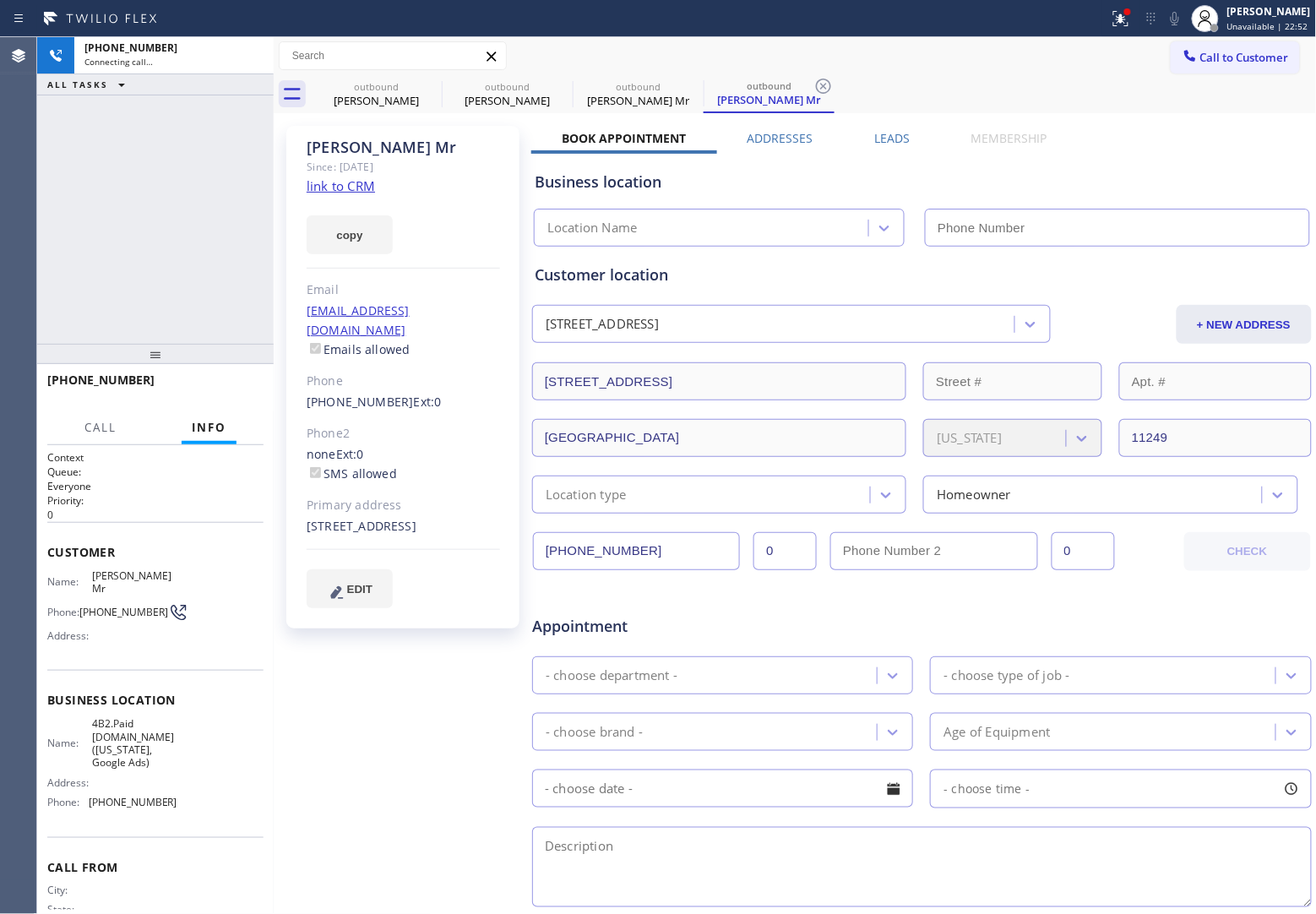
type input "[PHONE_NUMBER]"
click at [32, 120] on div "Agent Desktop" at bounding box center [18, 476] width 37 height 877
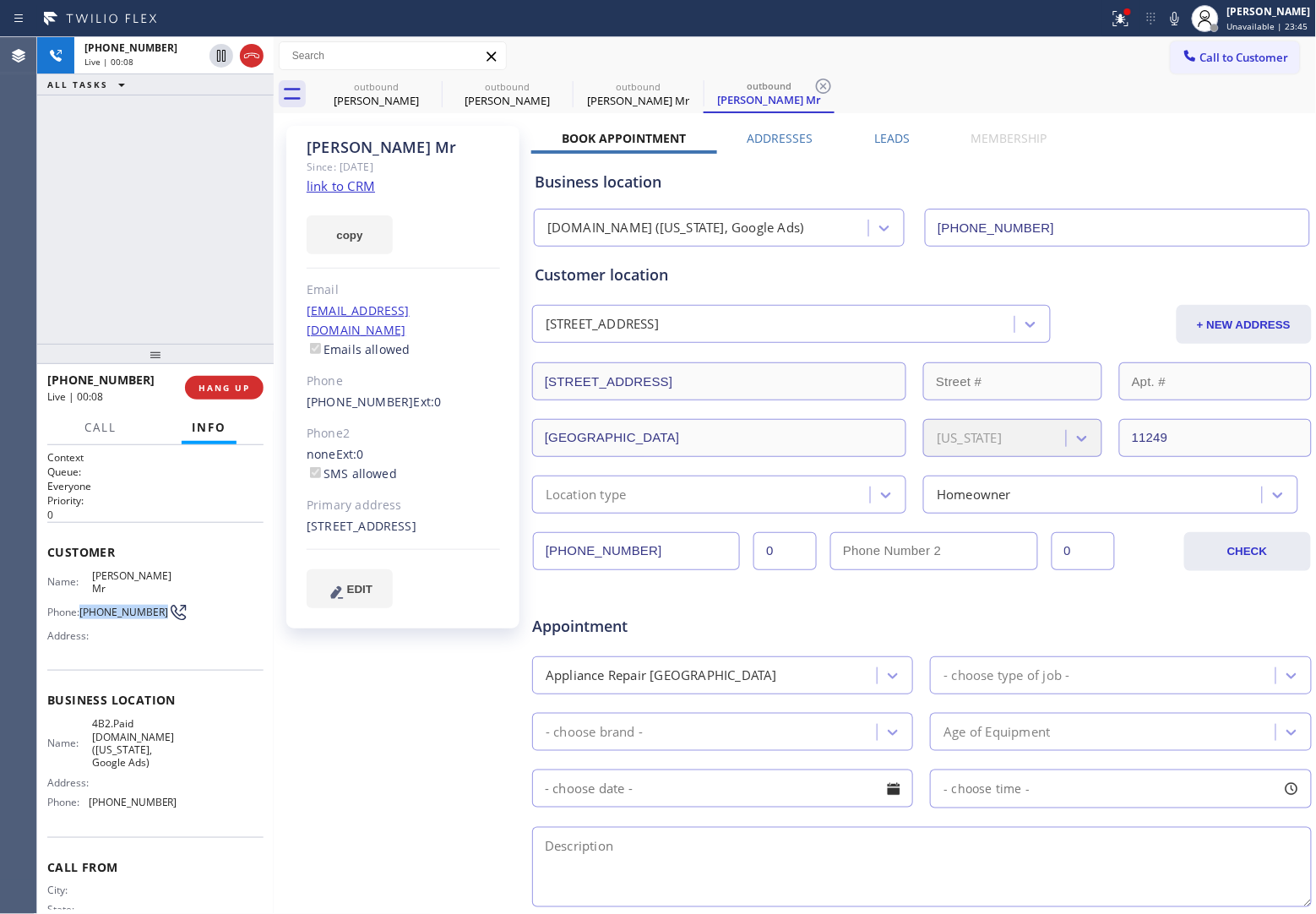
drag, startPoint x: 112, startPoint y: 603, endPoint x: 88, endPoint y: 586, distance: 29.4
click at [83, 606] on span "[PHONE_NUMBER]" at bounding box center [123, 611] width 88 height 12
copy span "[PHONE_NUMBER]"
click at [226, 383] on span "HANG UP" at bounding box center [224, 387] width 52 height 12
click at [1233, 53] on span "Call to Customer" at bounding box center [1245, 57] width 88 height 15
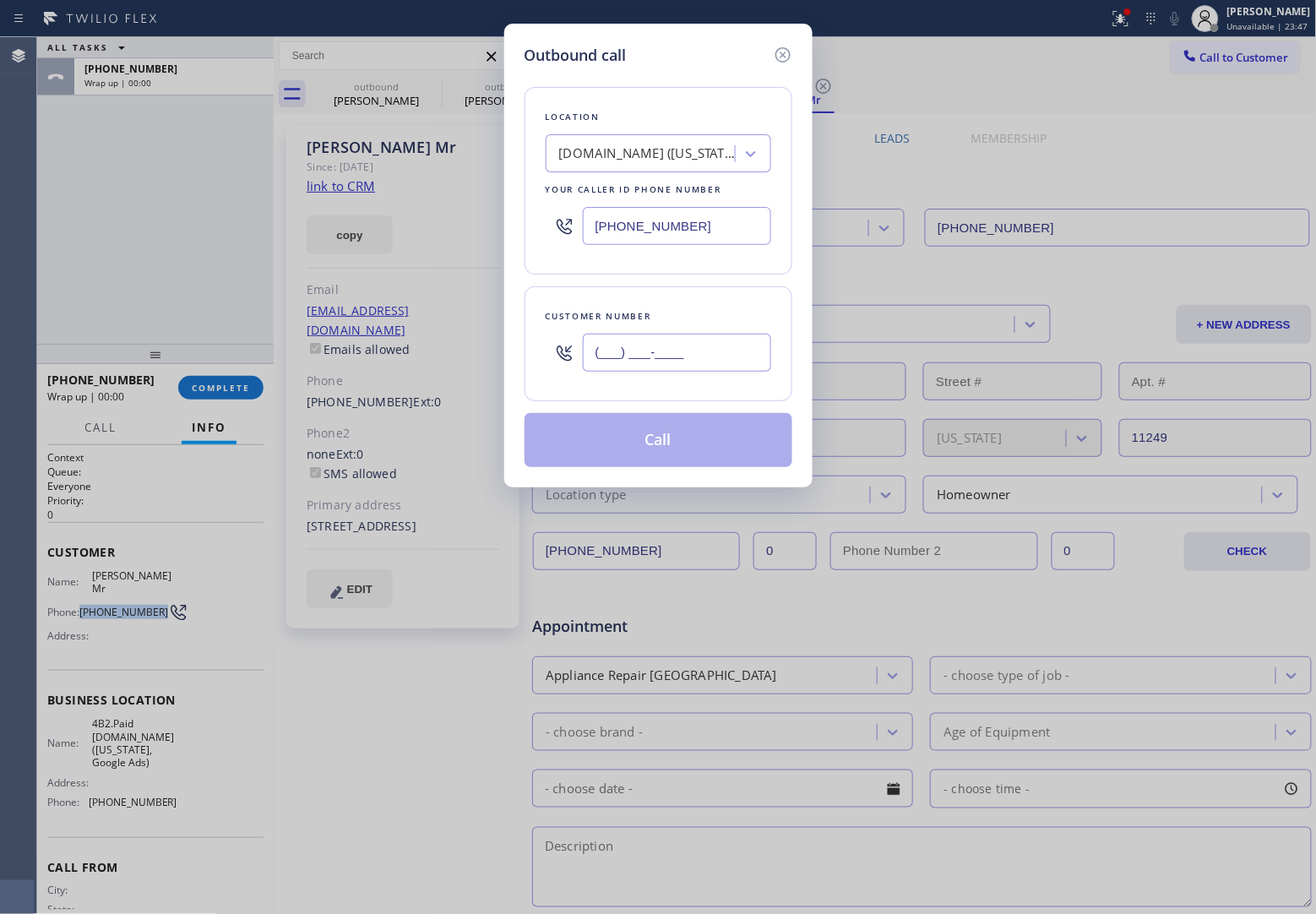
click at [682, 355] on input "(___) ___-____" at bounding box center [677, 353] width 188 height 38
paste input "978) 760-0519"
paste input "text"
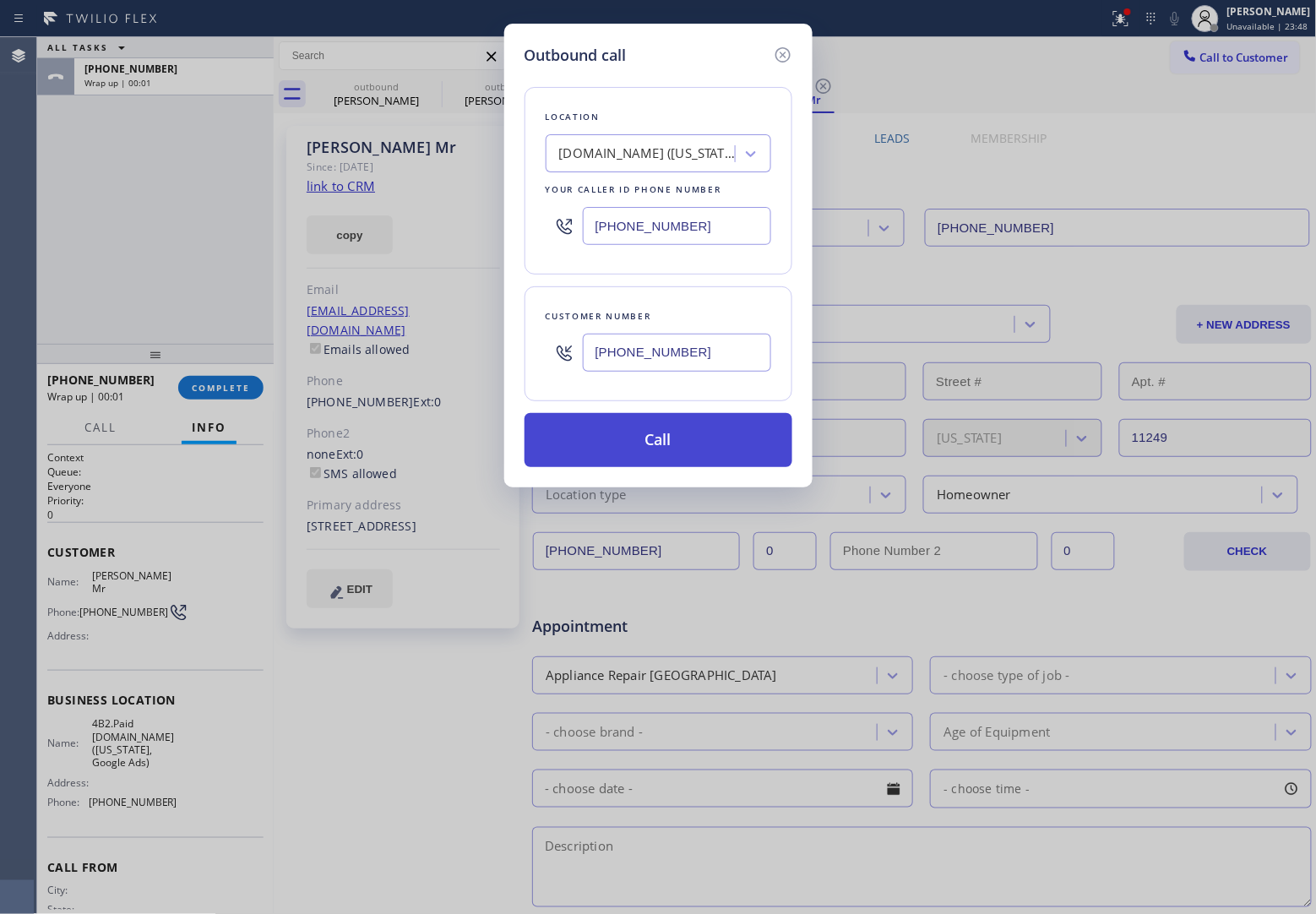
type input "[PHONE_NUMBER]"
click at [690, 452] on button "Call" at bounding box center [658, 440] width 268 height 55
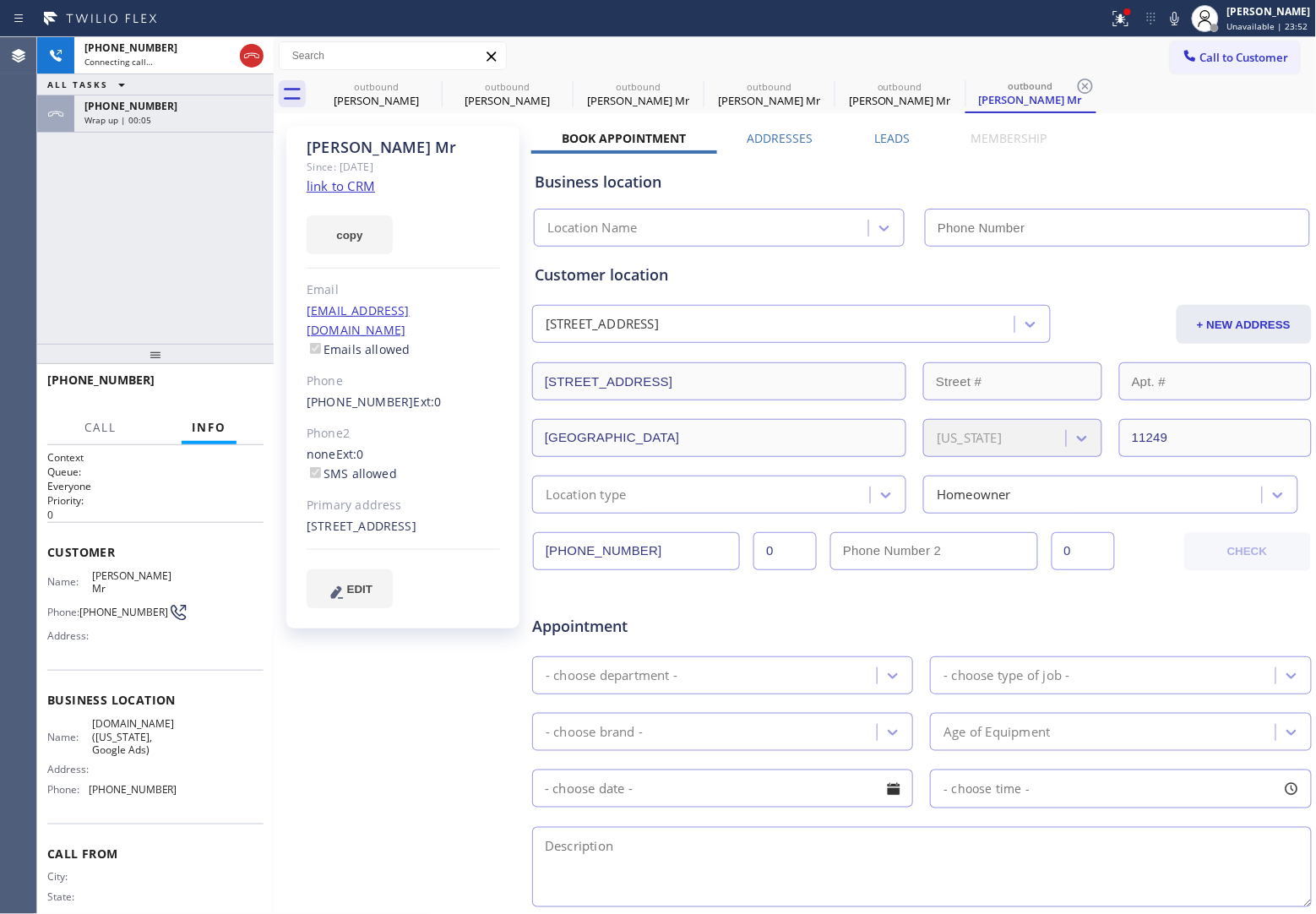
type input "[PHONE_NUMBER]"
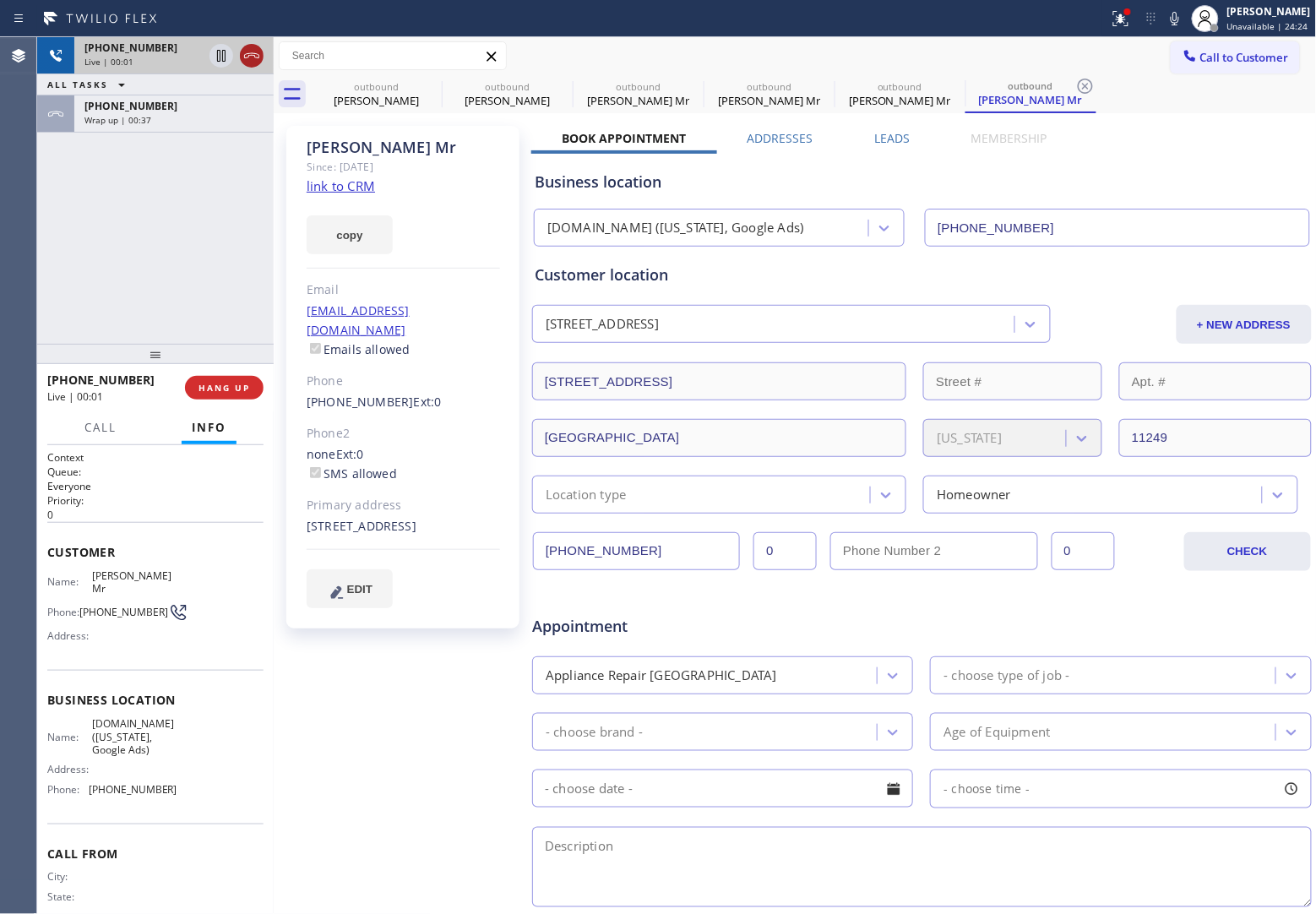
click at [255, 53] on icon at bounding box center [252, 56] width 21 height 21
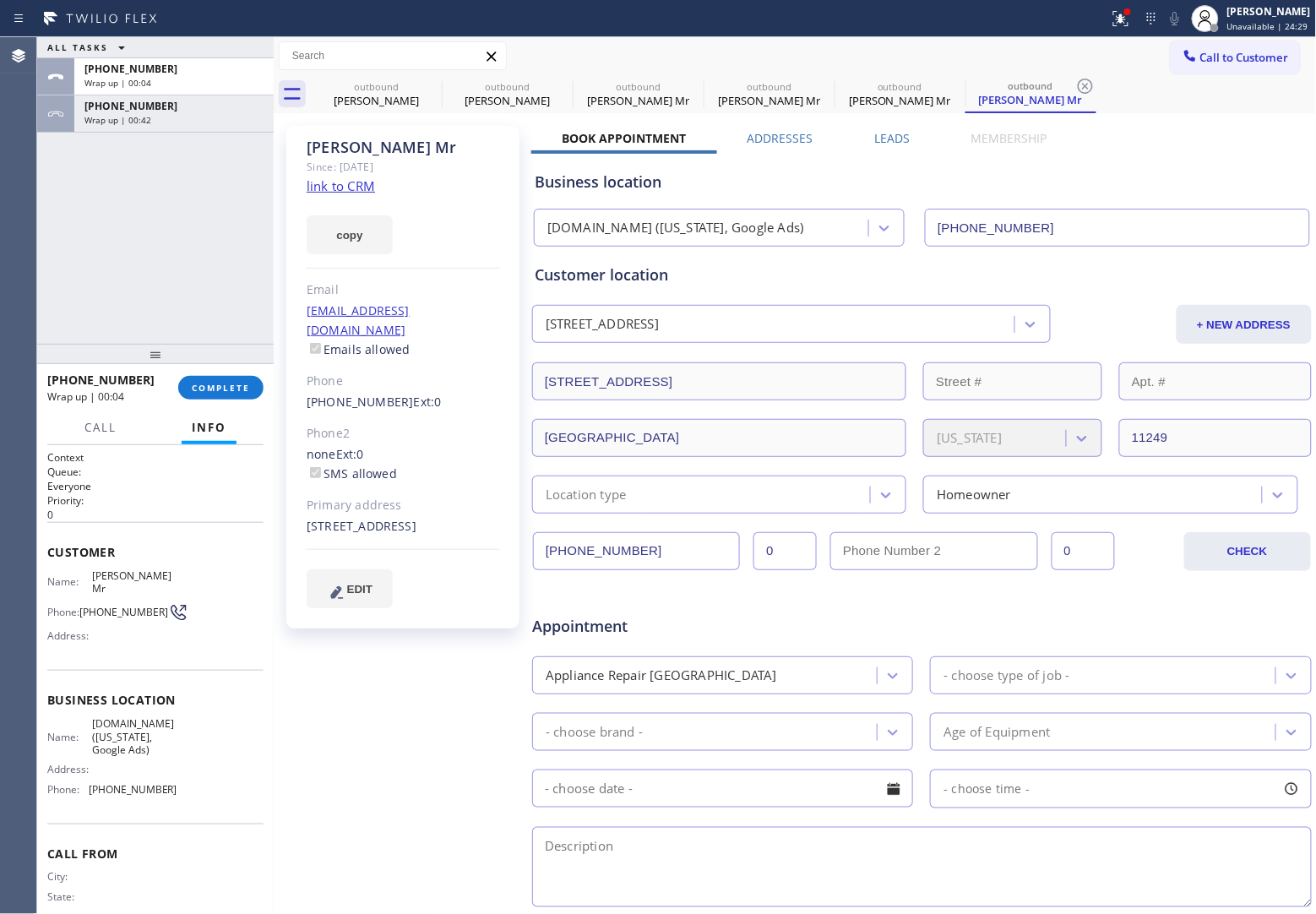
drag, startPoint x: 11, startPoint y: 244, endPoint x: 66, endPoint y: 278, distance: 64.7
click at [28, 256] on div "Agent Desktop" at bounding box center [18, 476] width 37 height 877
drag, startPoint x: 112, startPoint y: 611, endPoint x: 86, endPoint y: 586, distance: 36.1
click at [86, 606] on span "[PHONE_NUMBER]" at bounding box center [123, 611] width 88 height 12
copy span "978) 760-0519"
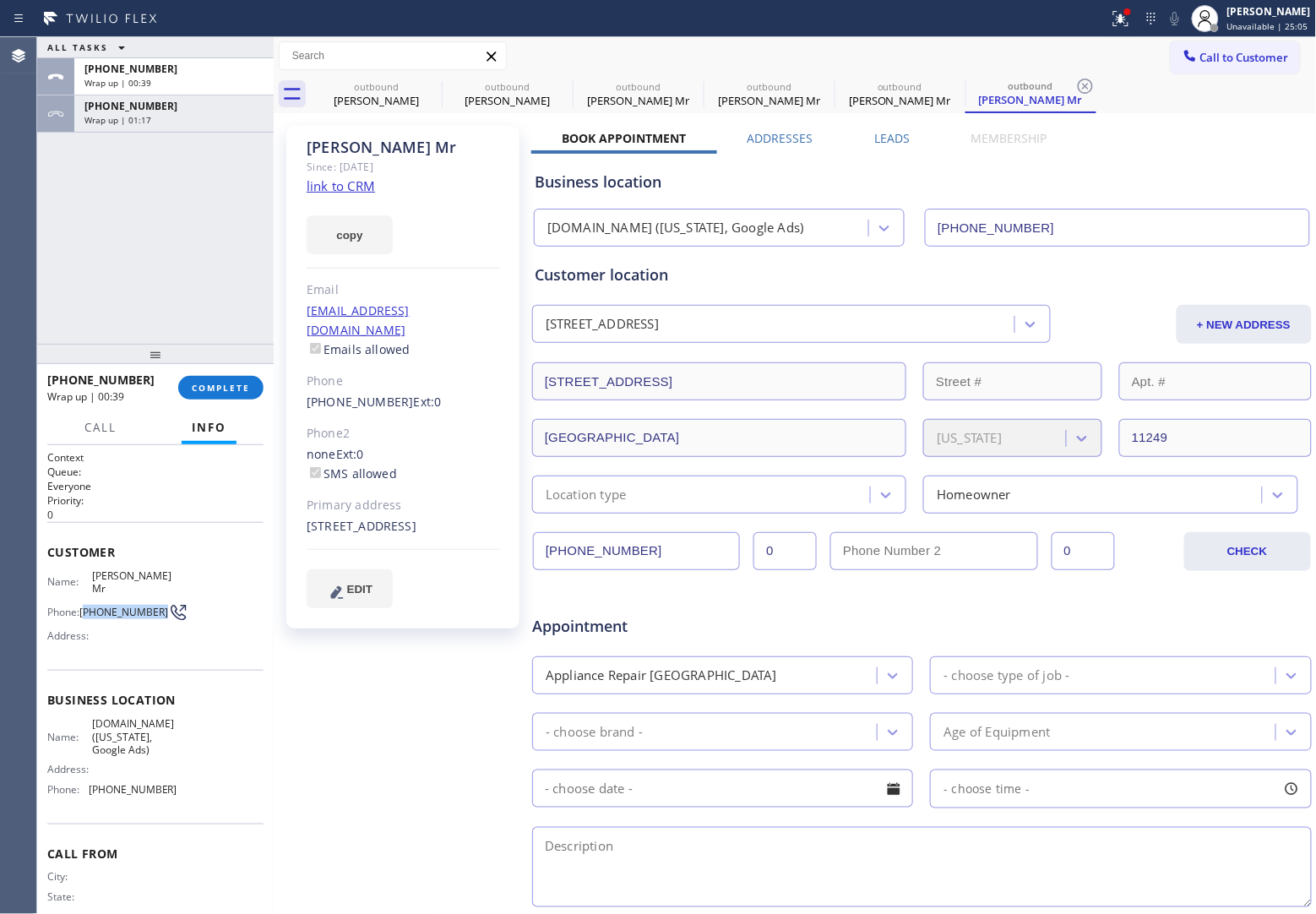
drag, startPoint x: 1268, startPoint y: 62, endPoint x: 747, endPoint y: 403, distance: 622.7
click at [1263, 63] on span "Call to Customer" at bounding box center [1245, 57] width 88 height 15
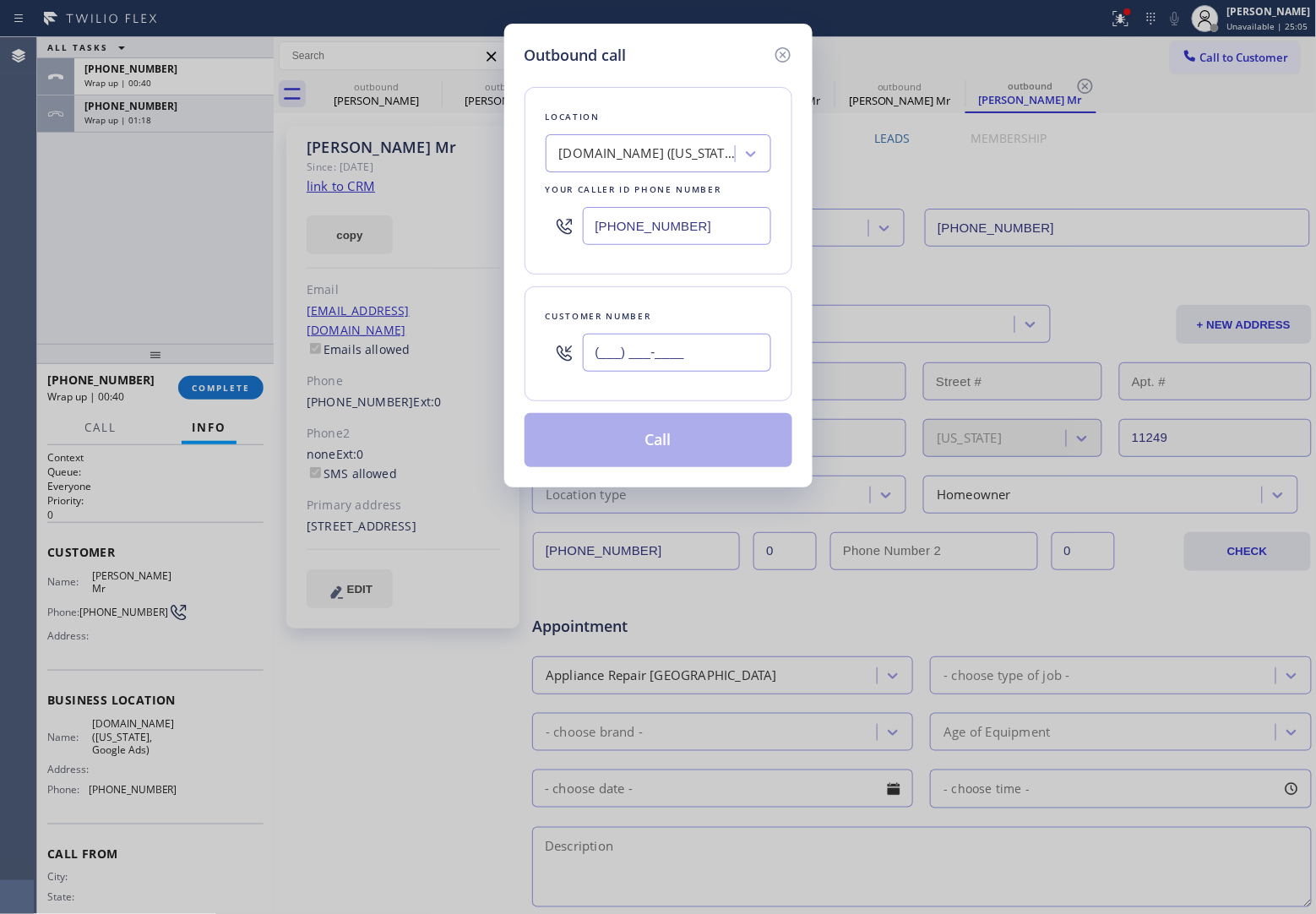
click at [656, 370] on input "(___) ___-____" at bounding box center [677, 353] width 188 height 38
paste input "347) 288-7813"
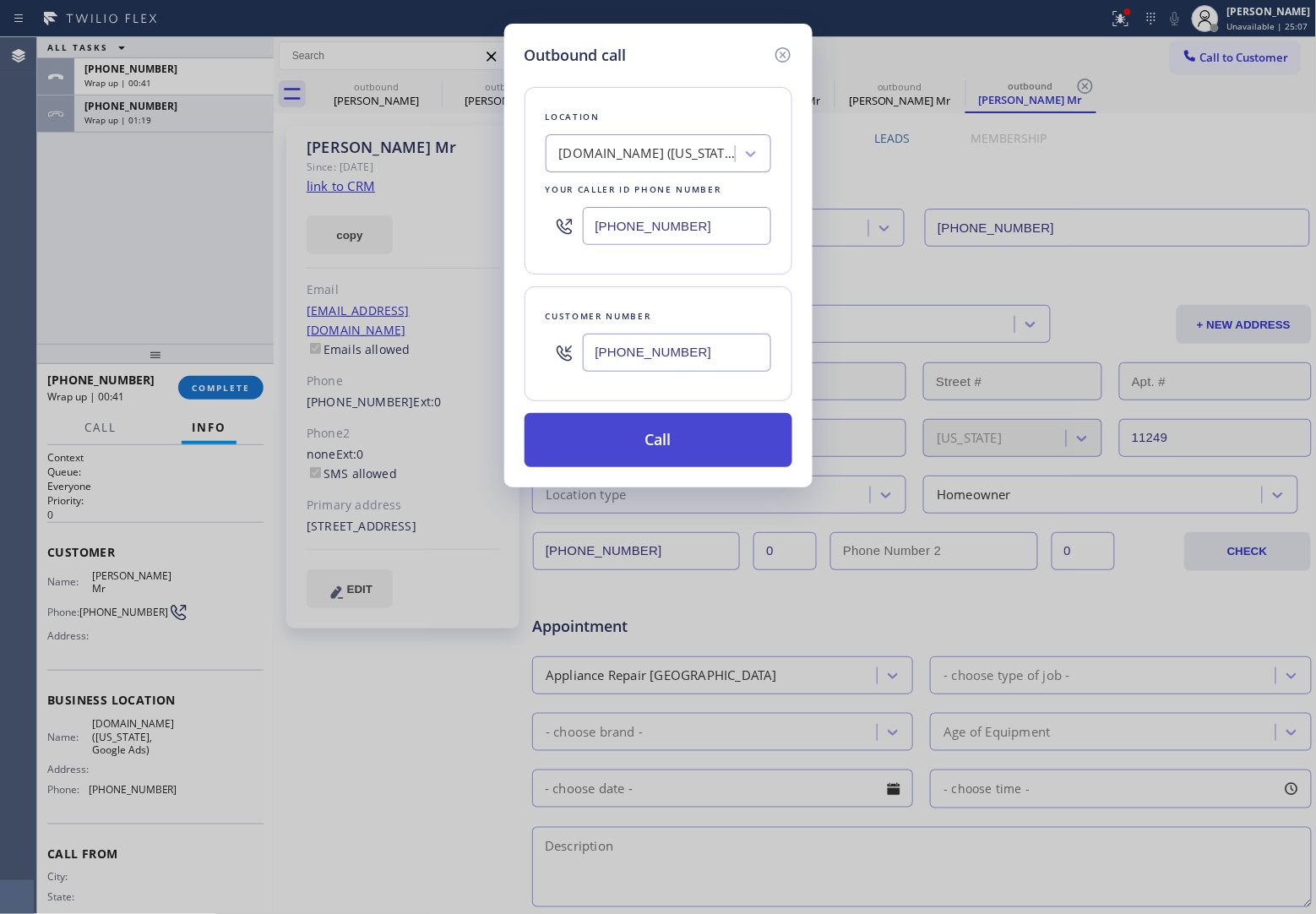
type input "[PHONE_NUMBER]"
click at [649, 428] on button "Call" at bounding box center [658, 440] width 268 height 55
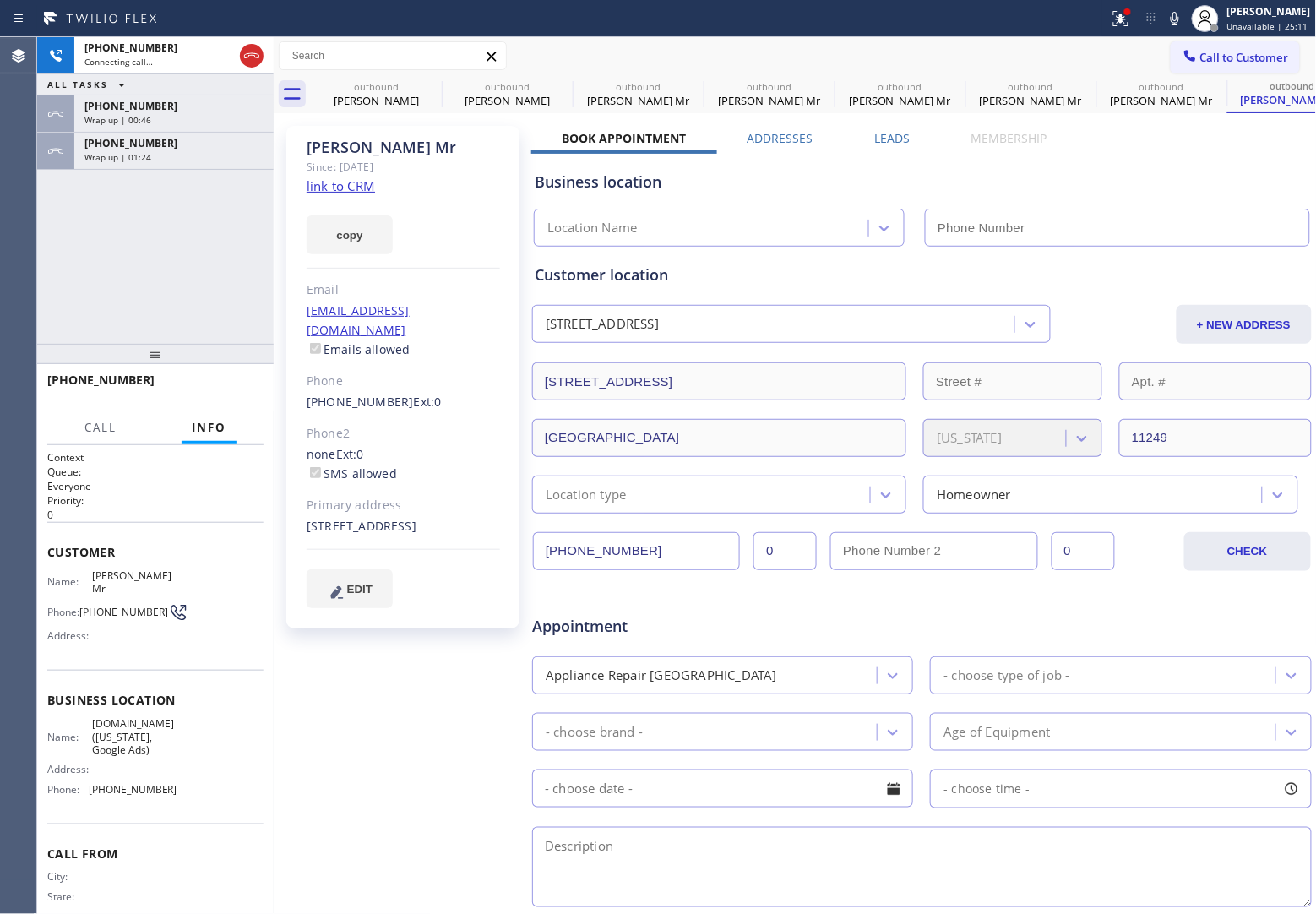
type input "[PHONE_NUMBER]"
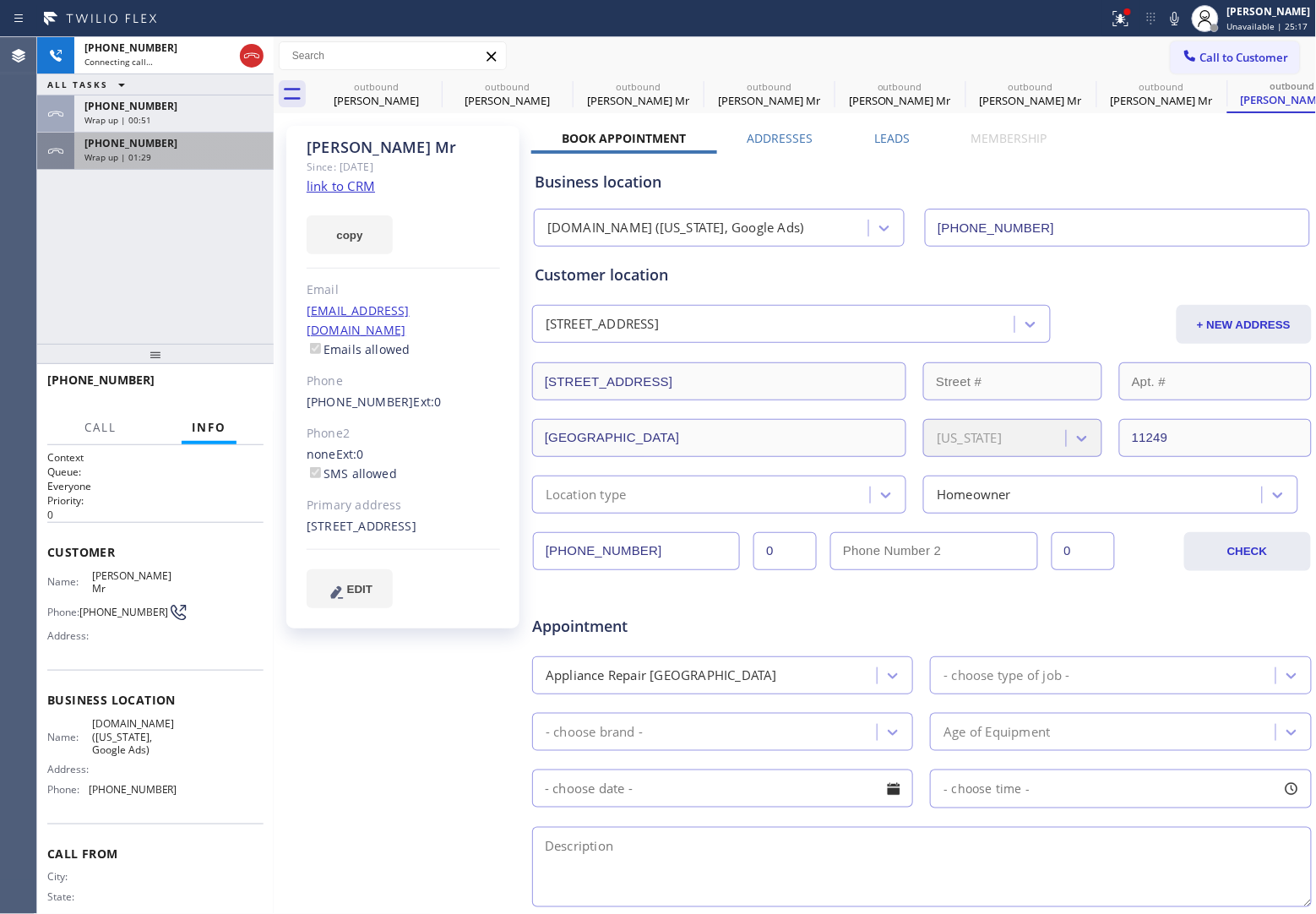
click at [149, 148] on span "[PHONE_NUMBER]" at bounding box center [131, 143] width 93 height 14
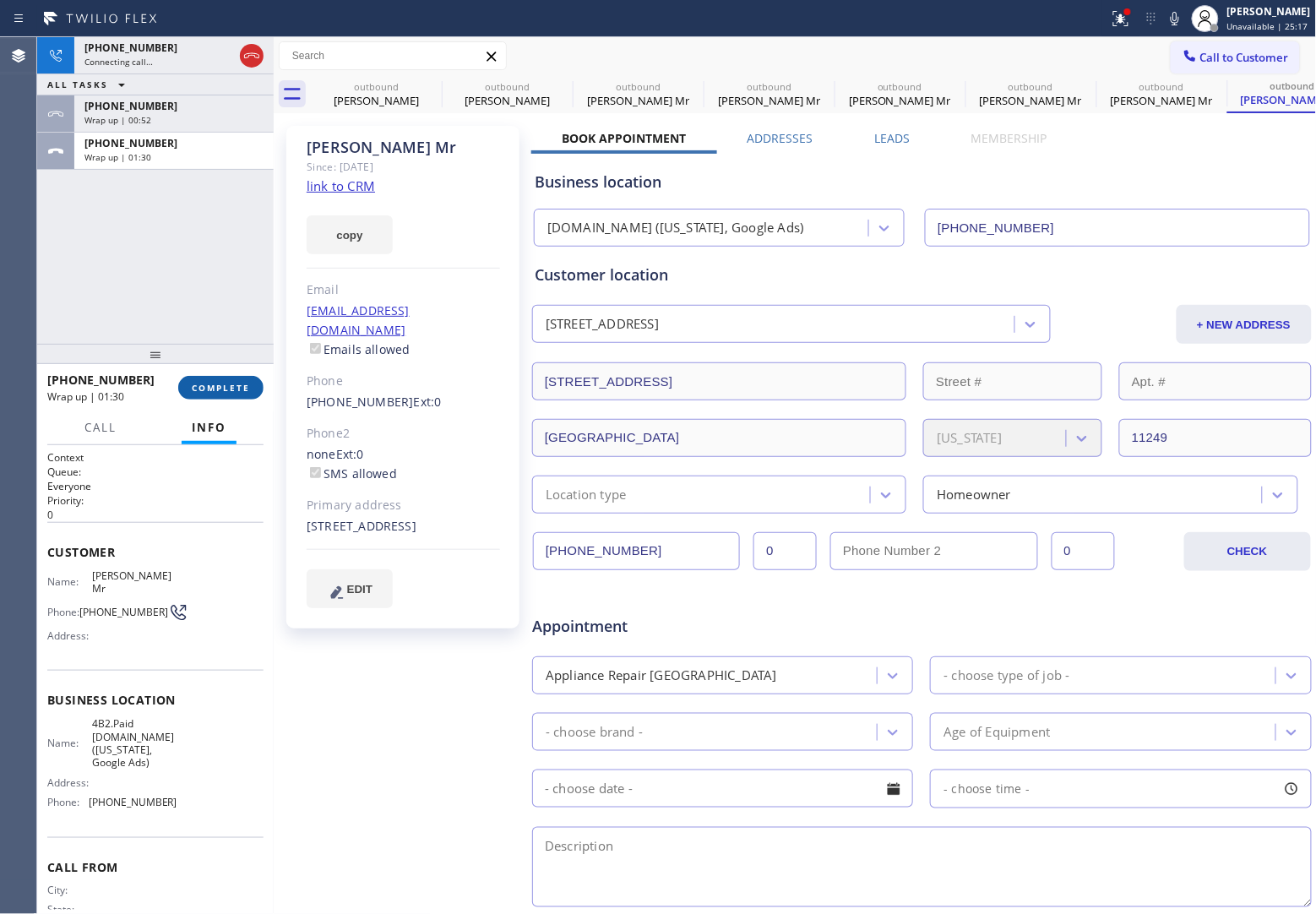
click at [234, 389] on span "COMPLETE" at bounding box center [221, 387] width 58 height 12
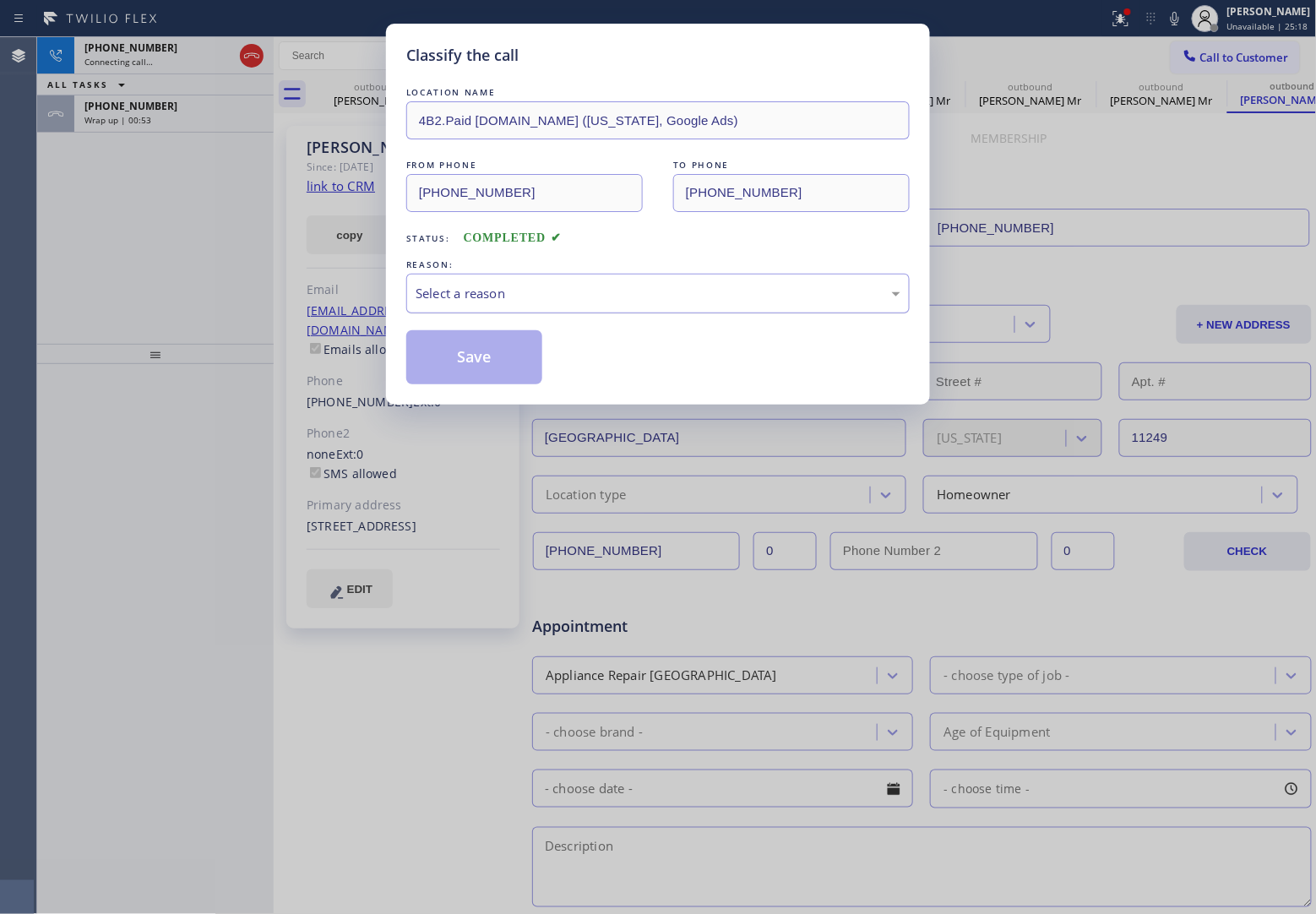
click at [560, 310] on div "Select a reason" at bounding box center [657, 293] width 503 height 39
click at [513, 362] on button "Save" at bounding box center [474, 357] width 136 height 55
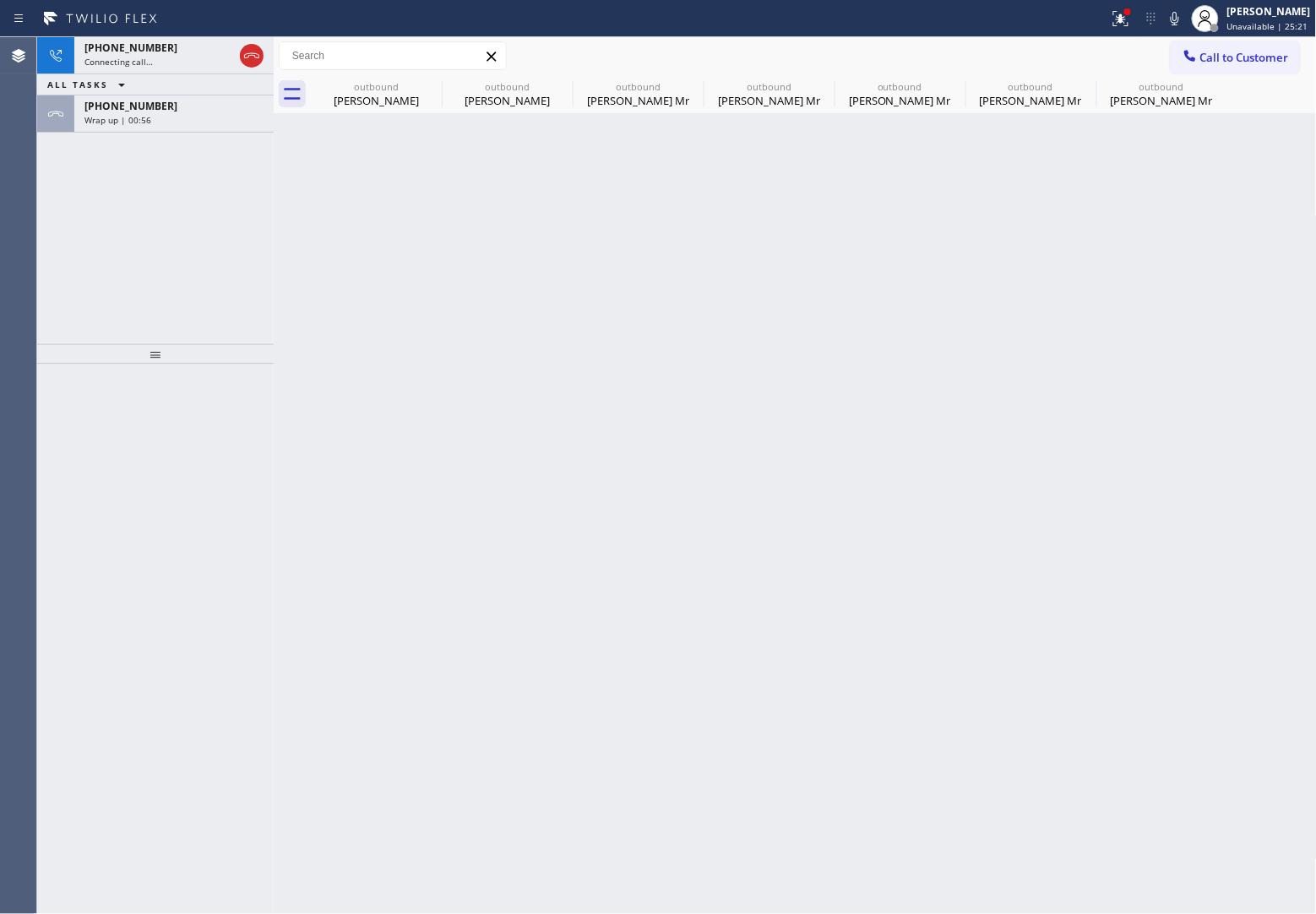
click at [142, 108] on span "[PHONE_NUMBER]" at bounding box center [131, 105] width 93 height 14
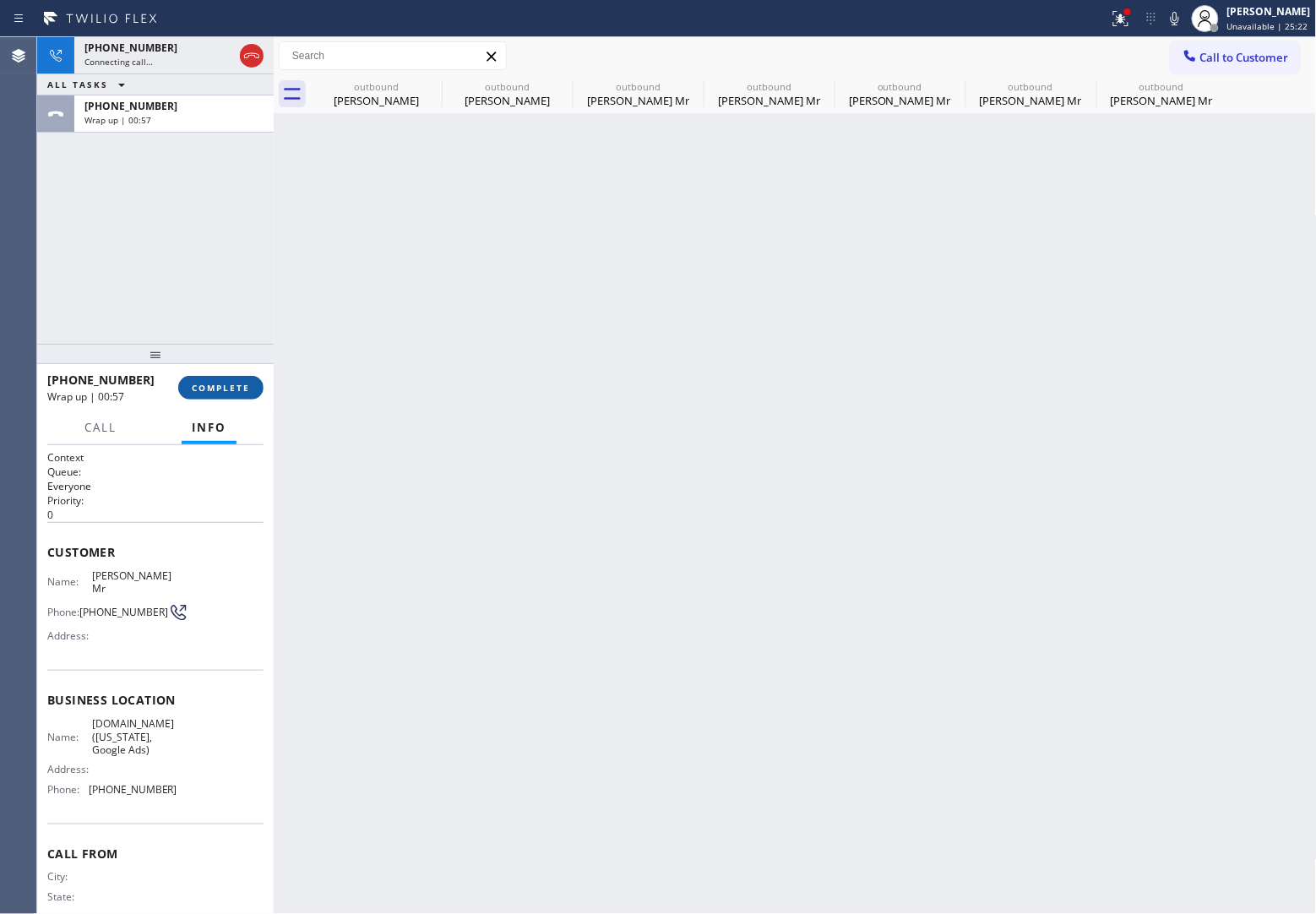
click at [230, 395] on button "COMPLETE" at bounding box center [221, 387] width 86 height 24
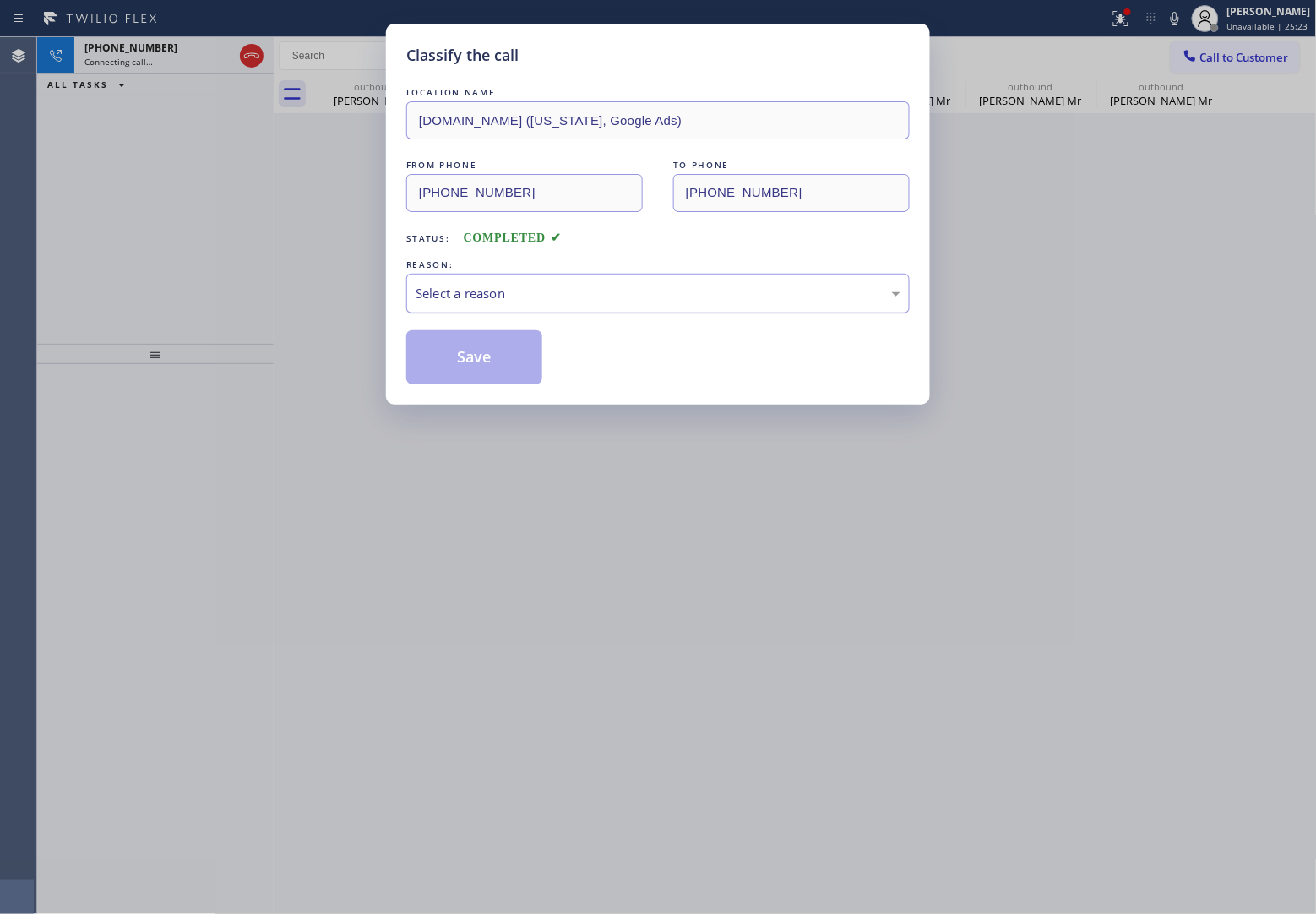
drag, startPoint x: 524, startPoint y: 290, endPoint x: 528, endPoint y: 312, distance: 22.4
click at [524, 292] on div "Select a reason" at bounding box center [658, 293] width 485 height 20
click at [515, 365] on button "Save" at bounding box center [474, 357] width 136 height 55
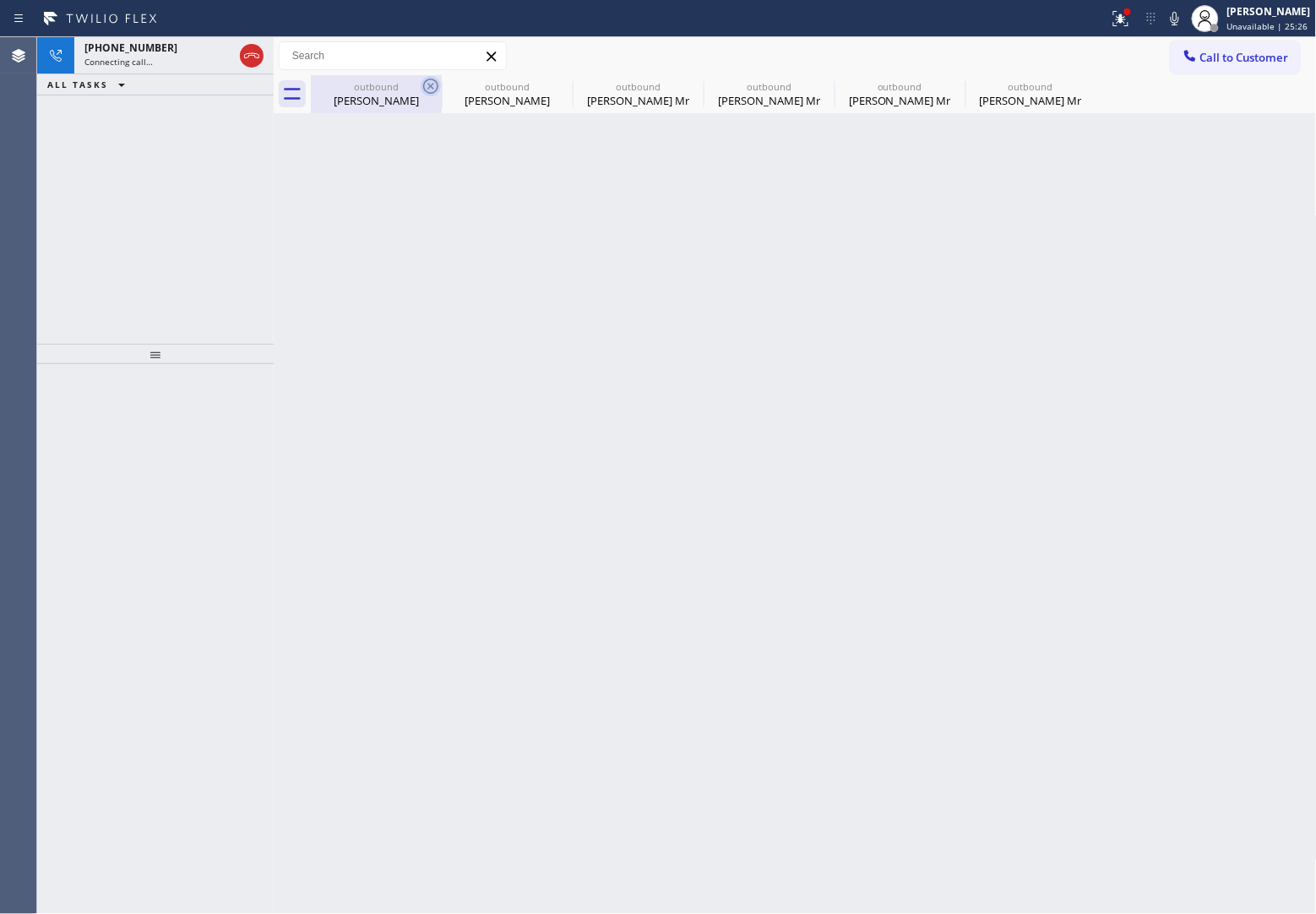
click at [432, 80] on icon at bounding box center [431, 87] width 15 height 15
click at [0, 0] on icon at bounding box center [0, 0] width 0 height 0
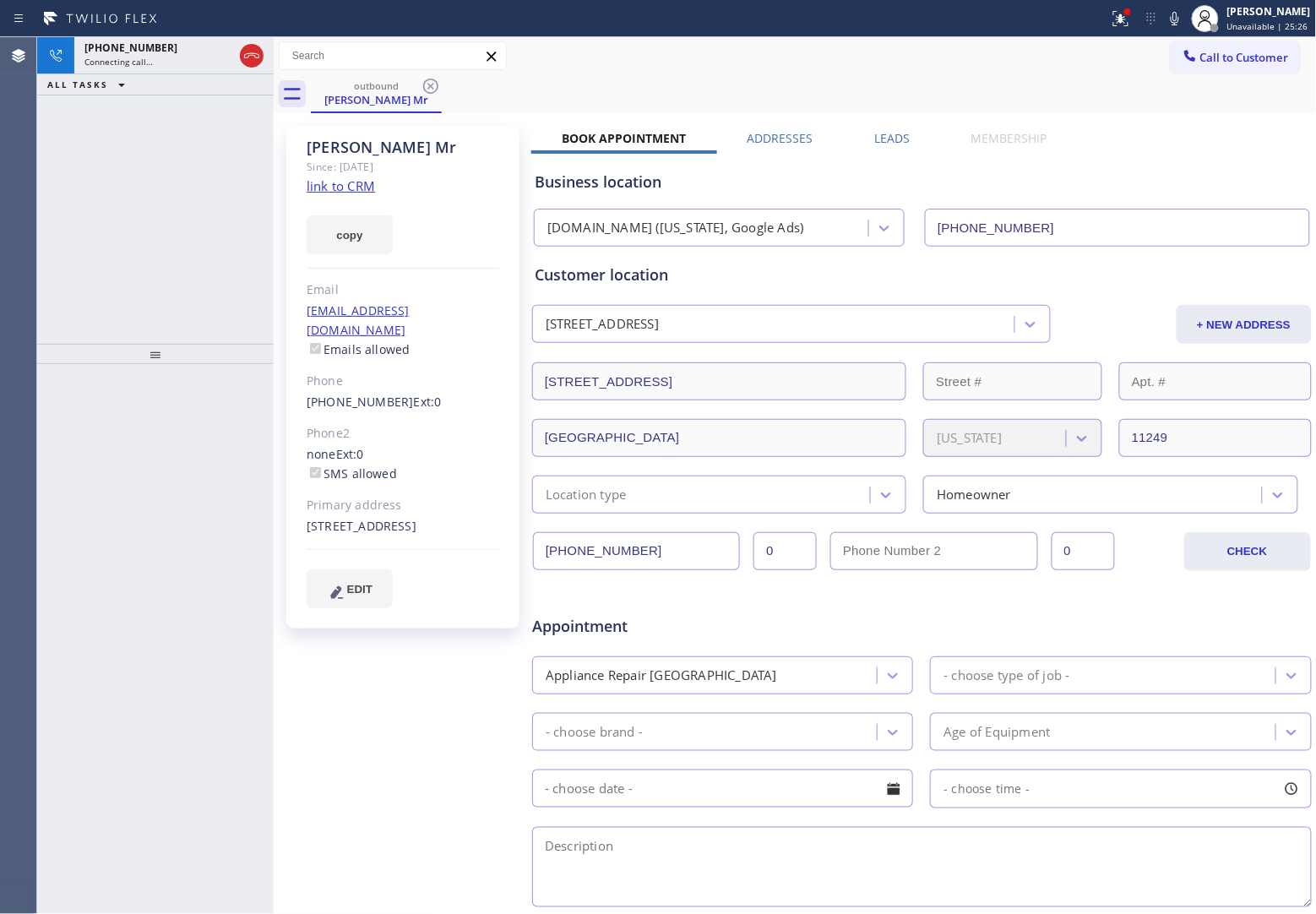
click at [432, 80] on icon at bounding box center [431, 87] width 15 height 15
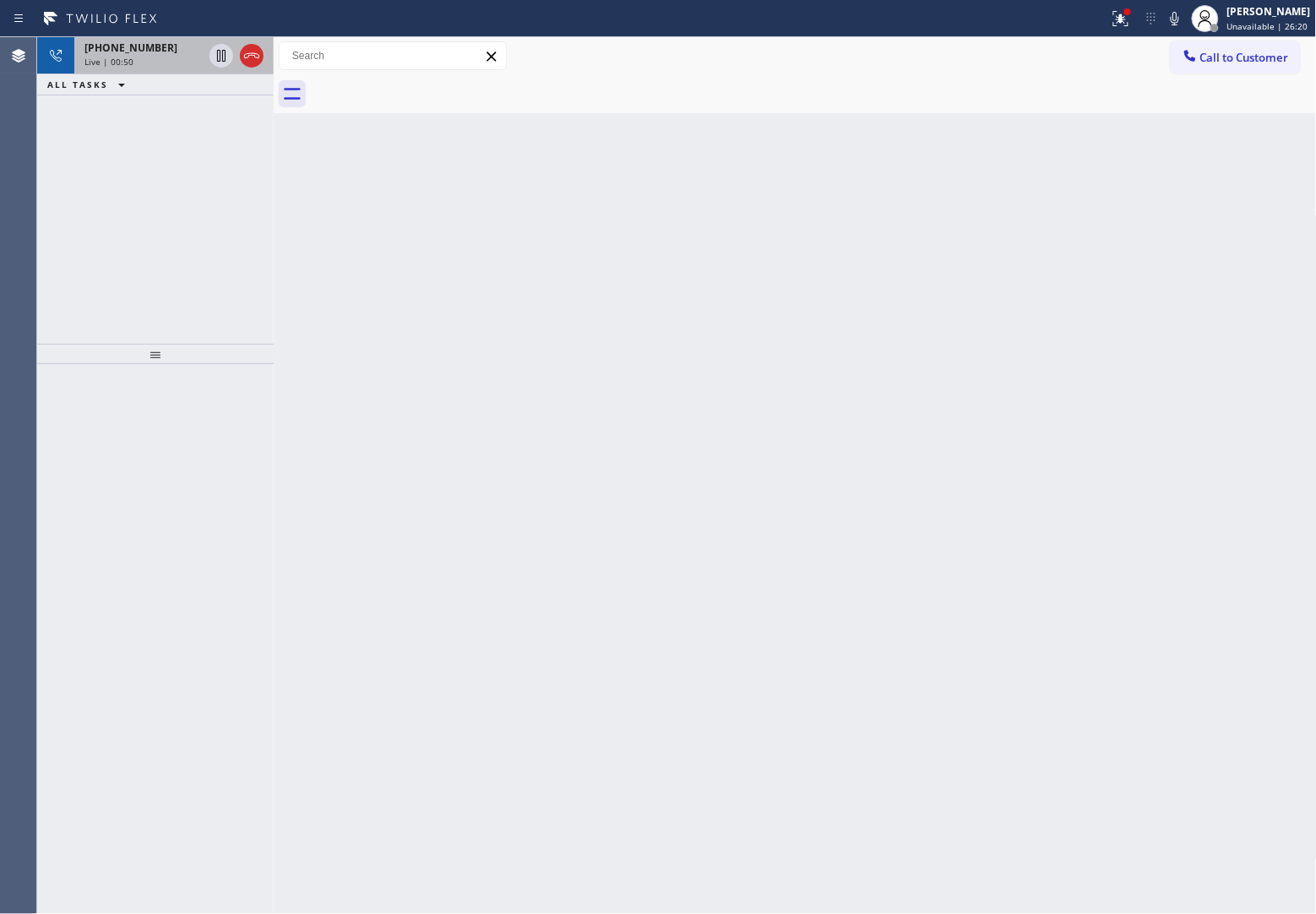
click at [165, 51] on div "[PHONE_NUMBER]" at bounding box center [144, 47] width 118 height 14
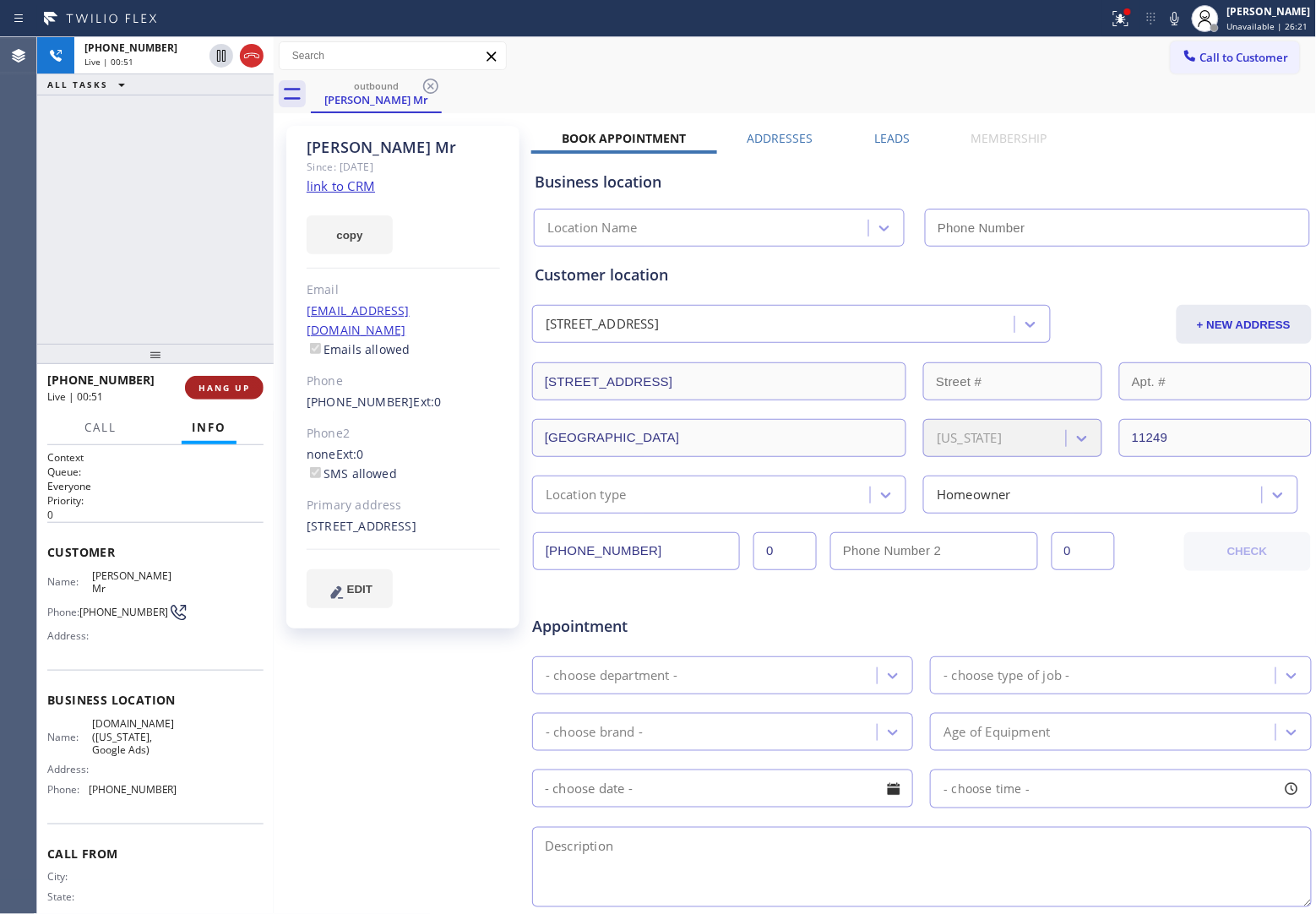
type input "[PHONE_NUMBER]"
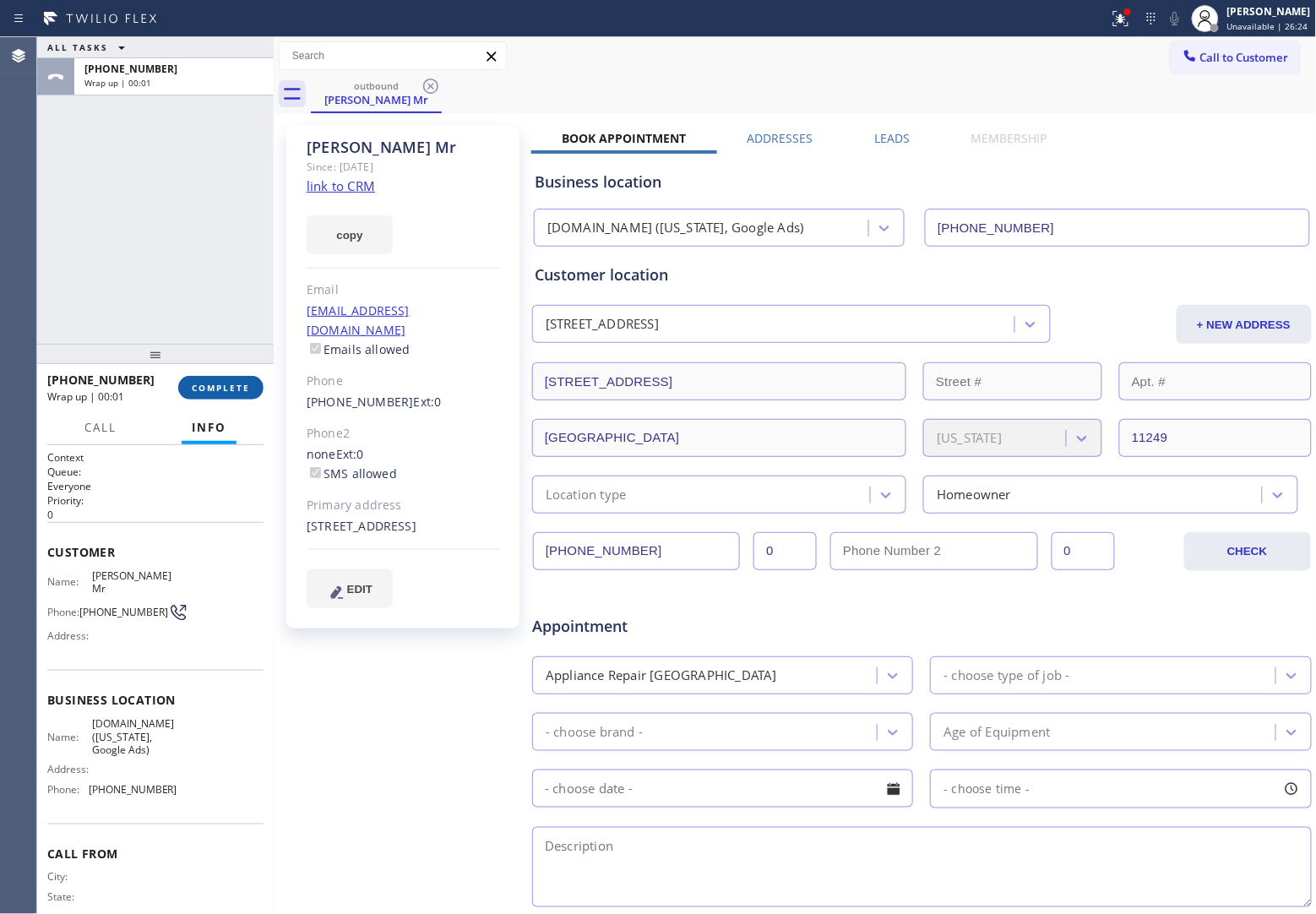
click at [237, 385] on span "COMPLETE" at bounding box center [221, 387] width 58 height 12
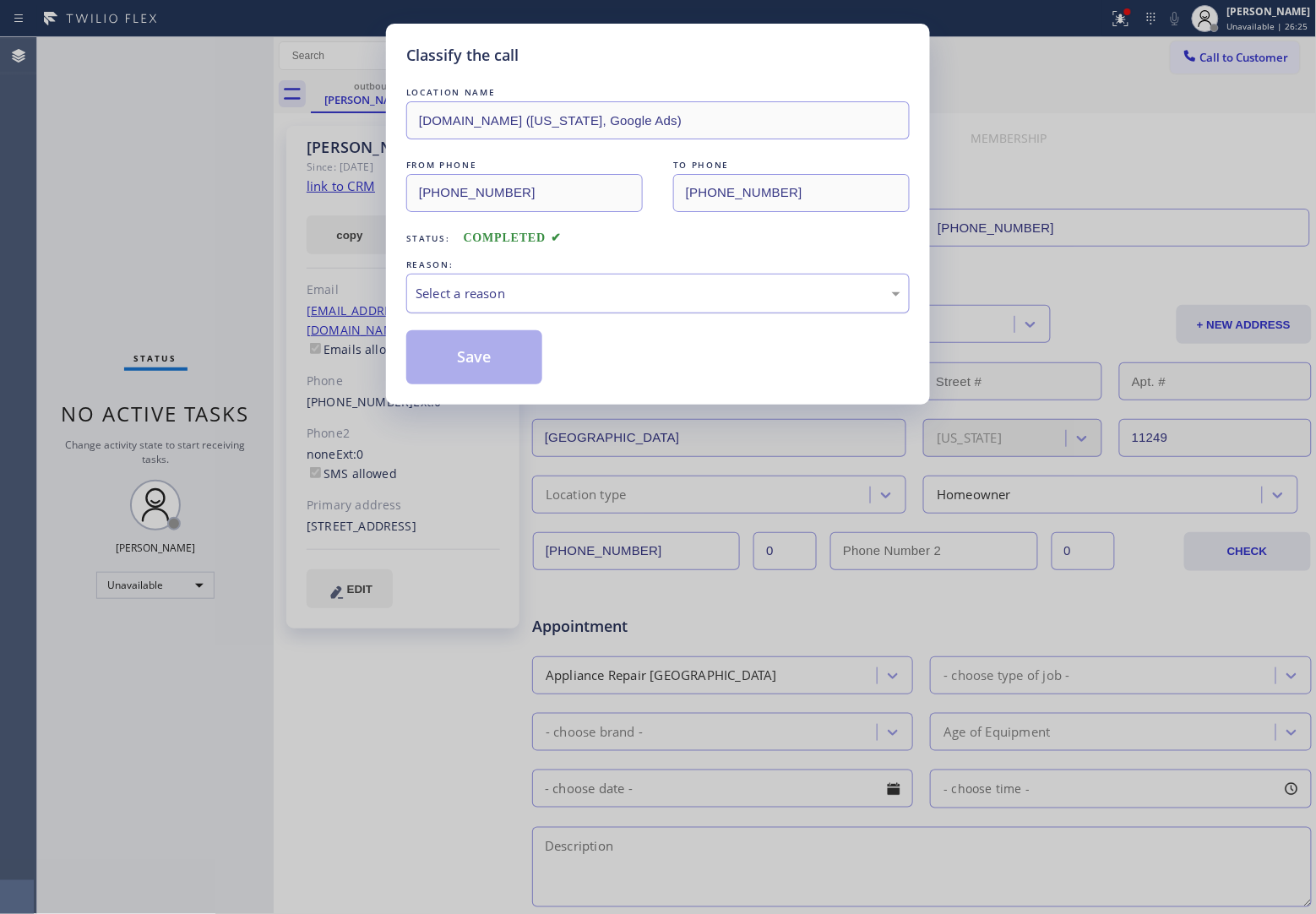
drag, startPoint x: 508, startPoint y: 290, endPoint x: 512, endPoint y: 306, distance: 16.5
click at [509, 289] on div "Select a reason" at bounding box center [658, 293] width 485 height 20
click at [486, 364] on button "Save" at bounding box center [474, 357] width 136 height 55
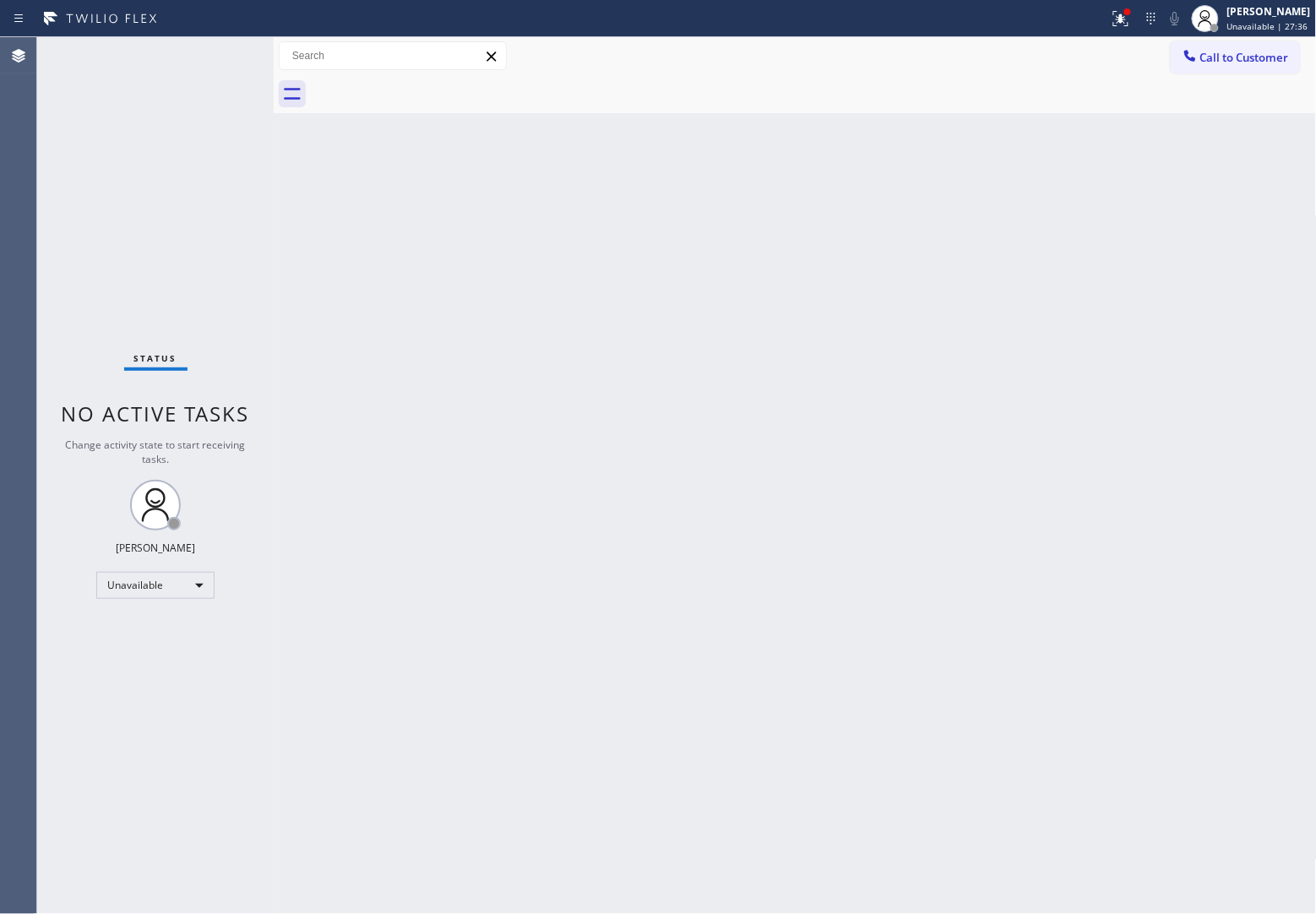
click at [3, 314] on div "Agent Desktop" at bounding box center [18, 476] width 37 height 877
click at [1277, 17] on div "[PERSON_NAME]" at bounding box center [1268, 10] width 84 height 14
click at [1230, 80] on button "Available" at bounding box center [1232, 89] width 169 height 22
click at [902, 456] on div "Back to Dashboard Change Sender ID Customers Technicians Select a contact Outbo…" at bounding box center [795, 476] width 1043 height 877
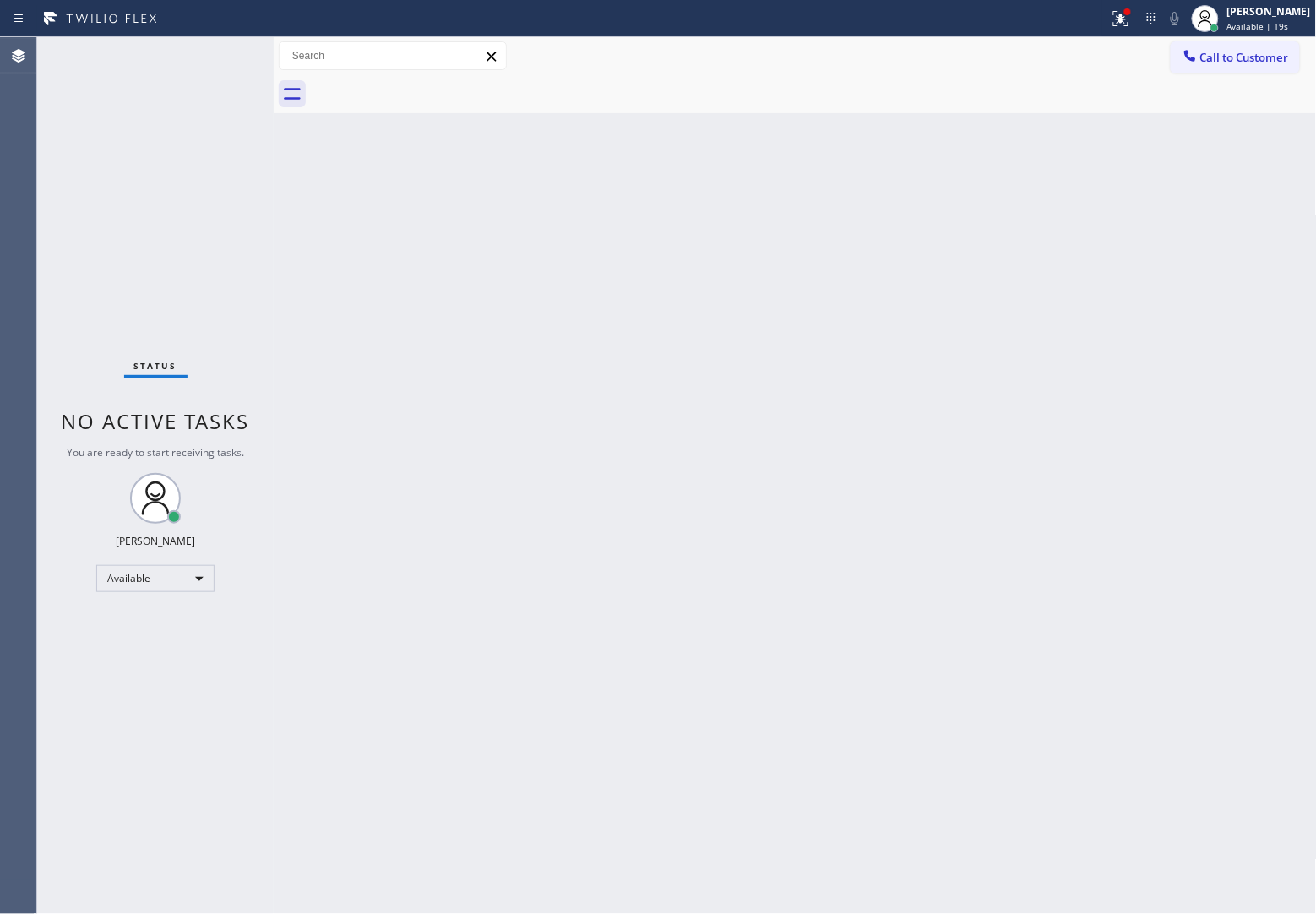
click at [902, 456] on div "Back to Dashboard Change Sender ID Customers Technicians Select a contact Outbo…" at bounding box center [795, 476] width 1043 height 877
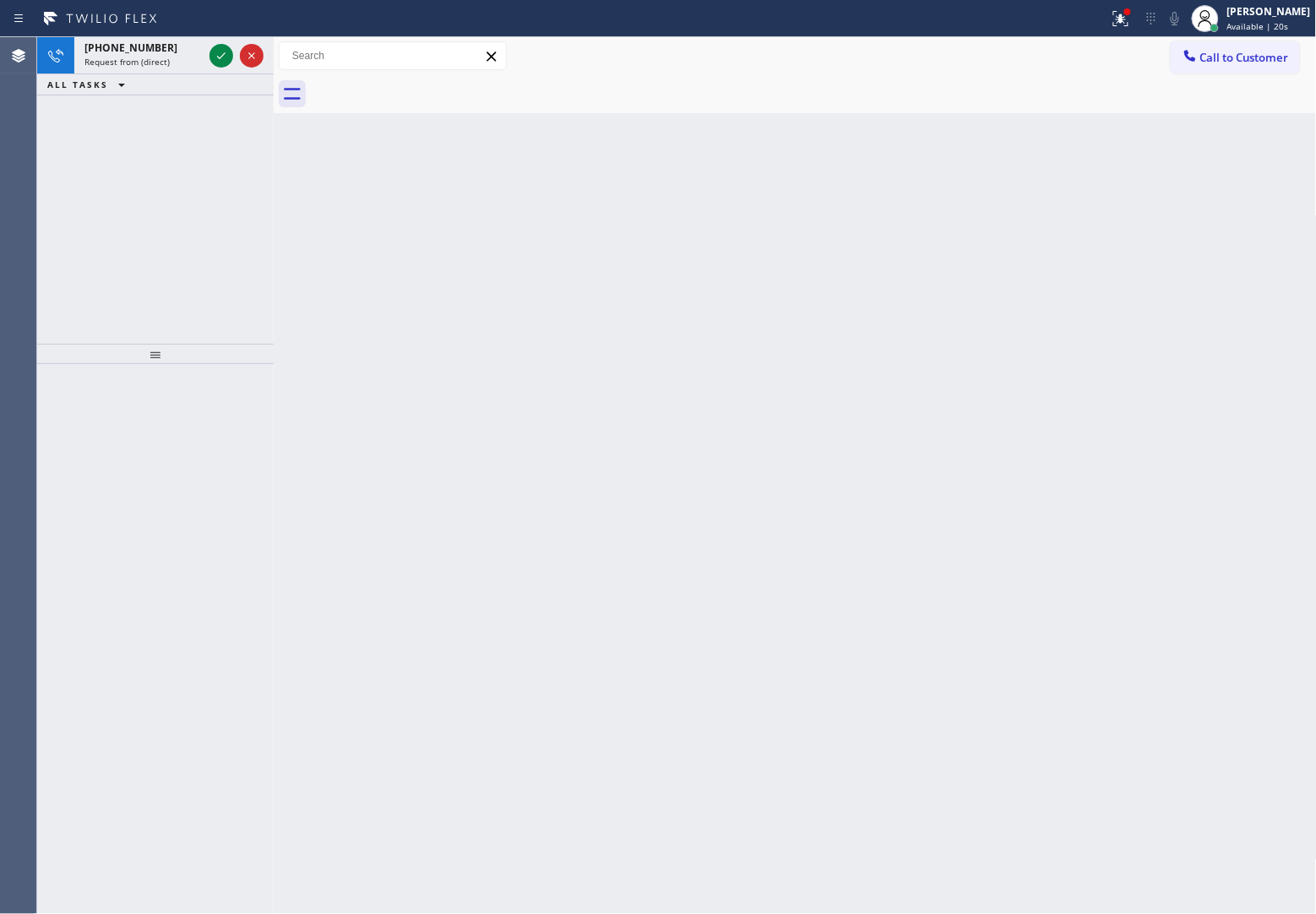
click at [902, 456] on div "Back to Dashboard Change Sender ID Customers Technicians Select a contact Outbo…" at bounding box center [795, 476] width 1043 height 877
click at [215, 57] on icon at bounding box center [222, 56] width 21 height 21
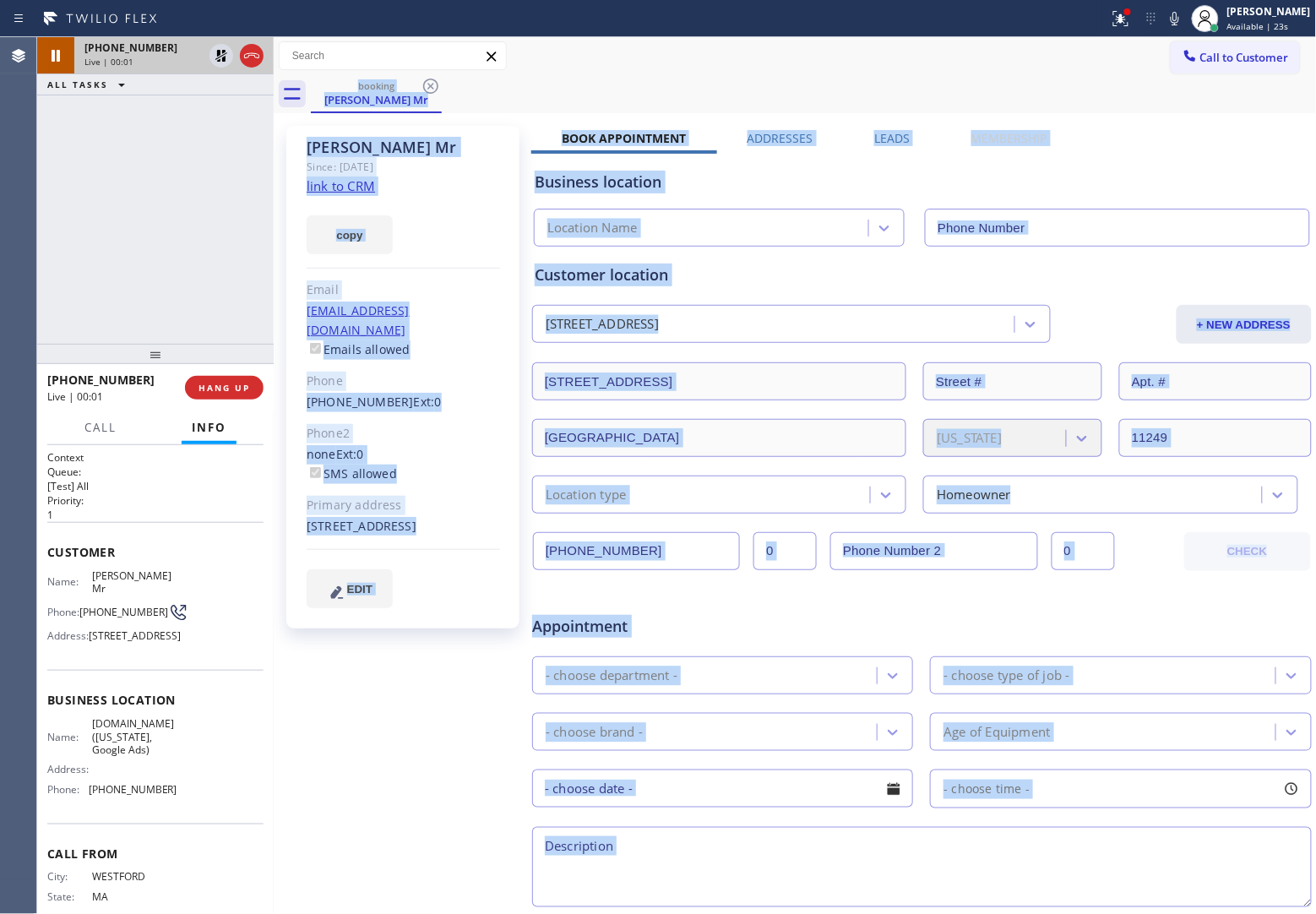
type input "[PHONE_NUMBER]"
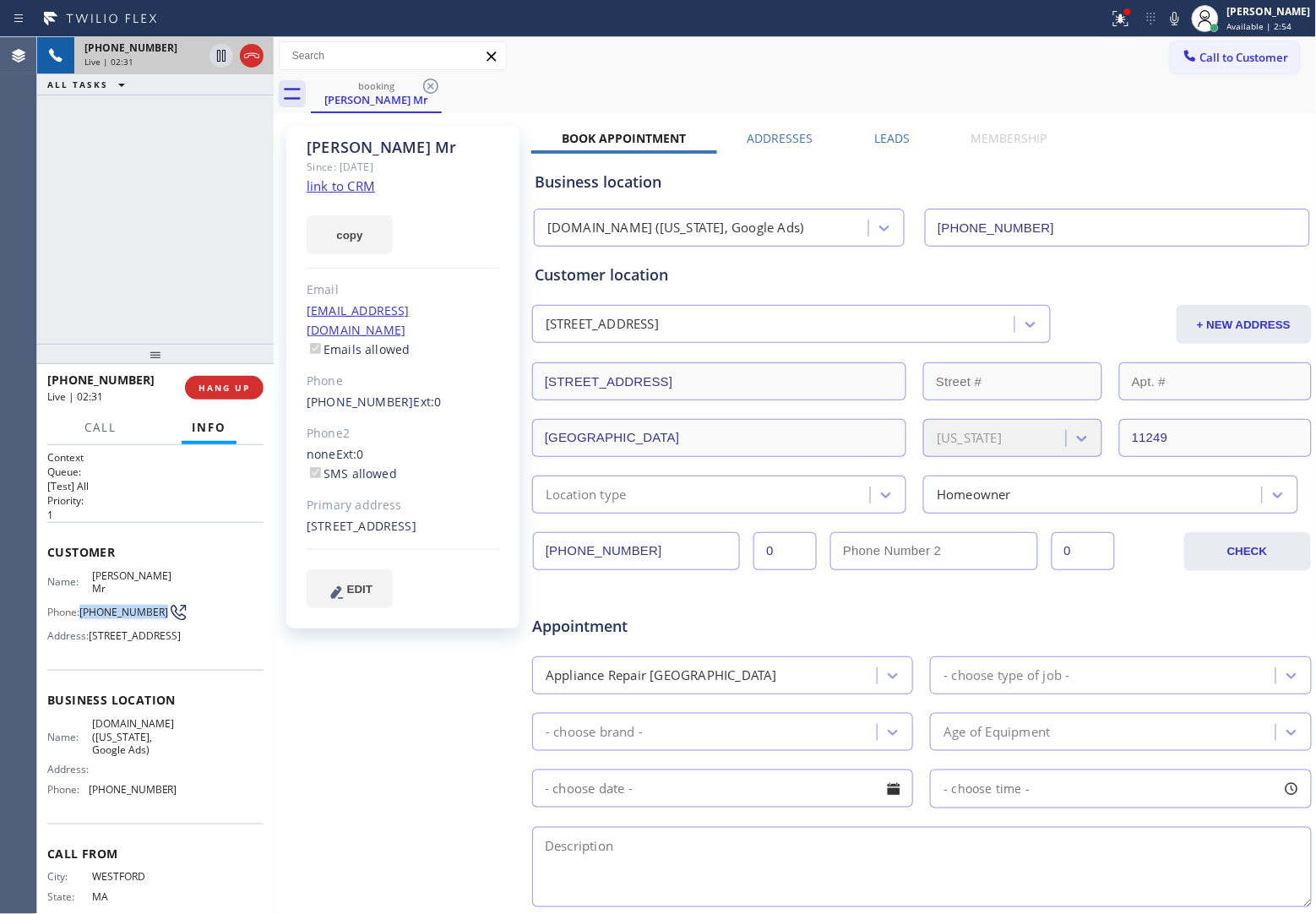
drag, startPoint x: 104, startPoint y: 602, endPoint x: 82, endPoint y: 587, distance: 26.6
click at [82, 606] on span "[PHONE_NUMBER]" at bounding box center [123, 611] width 88 height 12
copy span "[PHONE_NUMBER]"
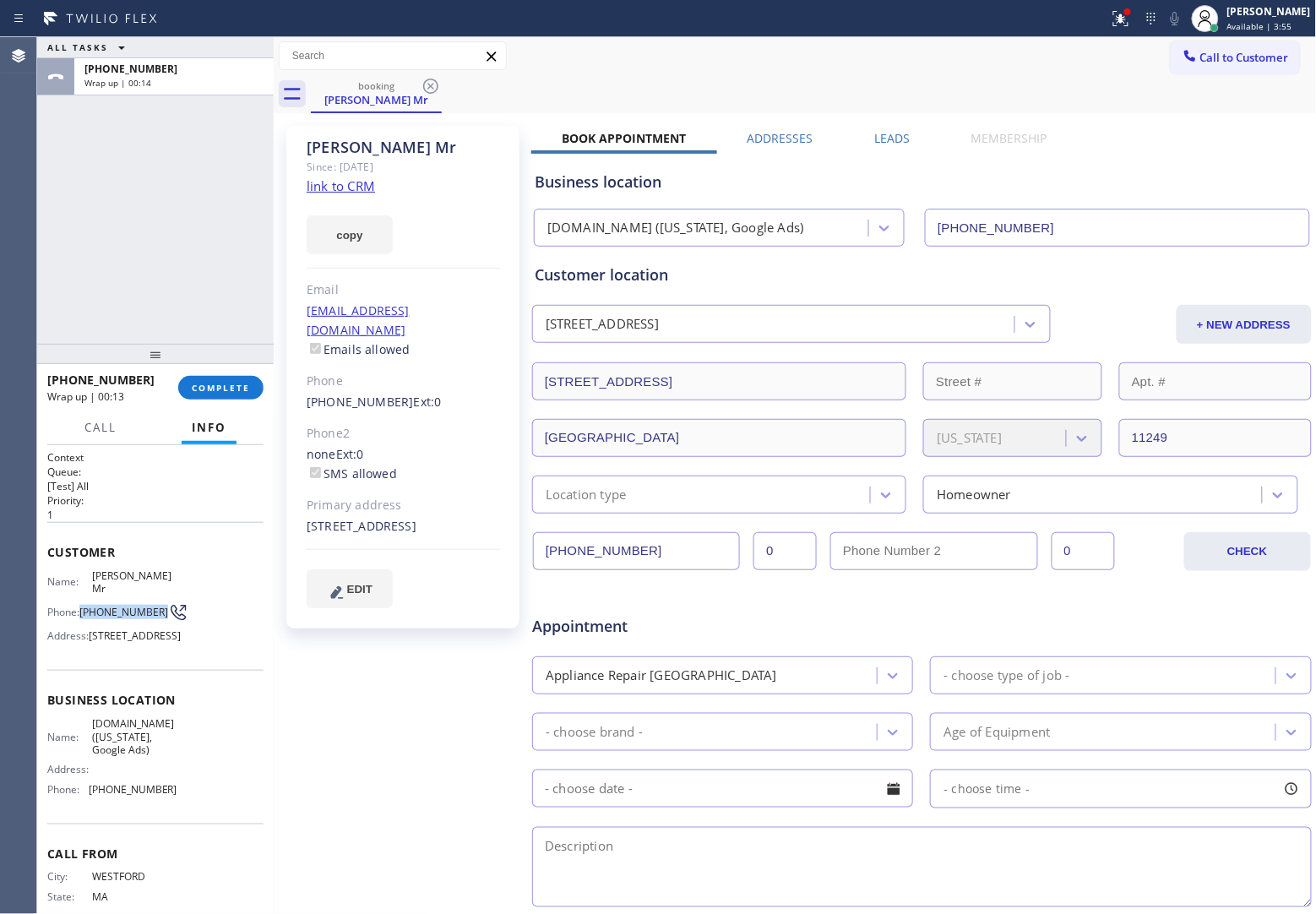
click at [1222, 64] on button "Call to Customer" at bounding box center [1234, 57] width 129 height 32
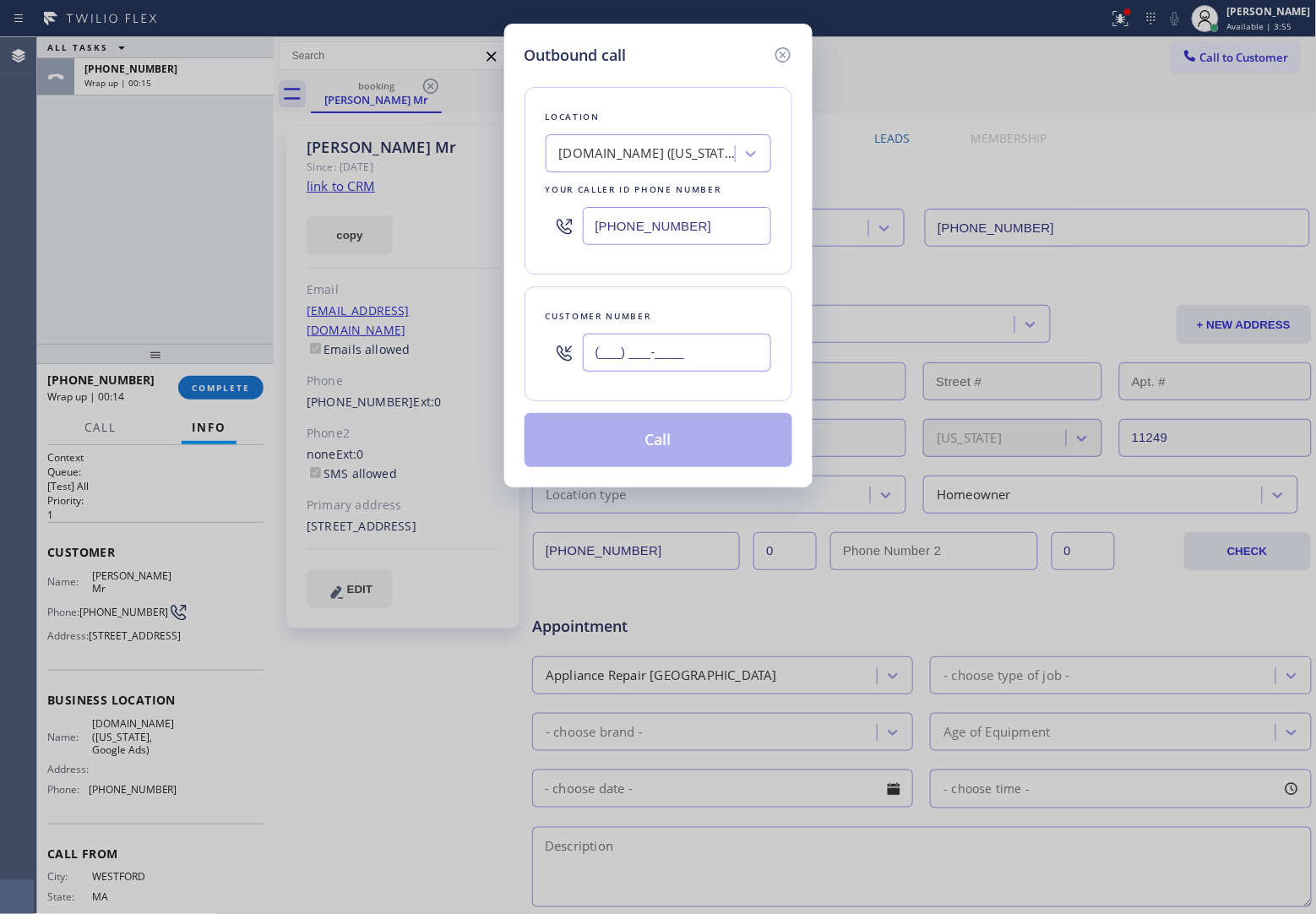
click at [678, 360] on input "(___) ___-____" at bounding box center [677, 353] width 188 height 38
paste input "347) 288-7813"
type input "[PHONE_NUMBER]"
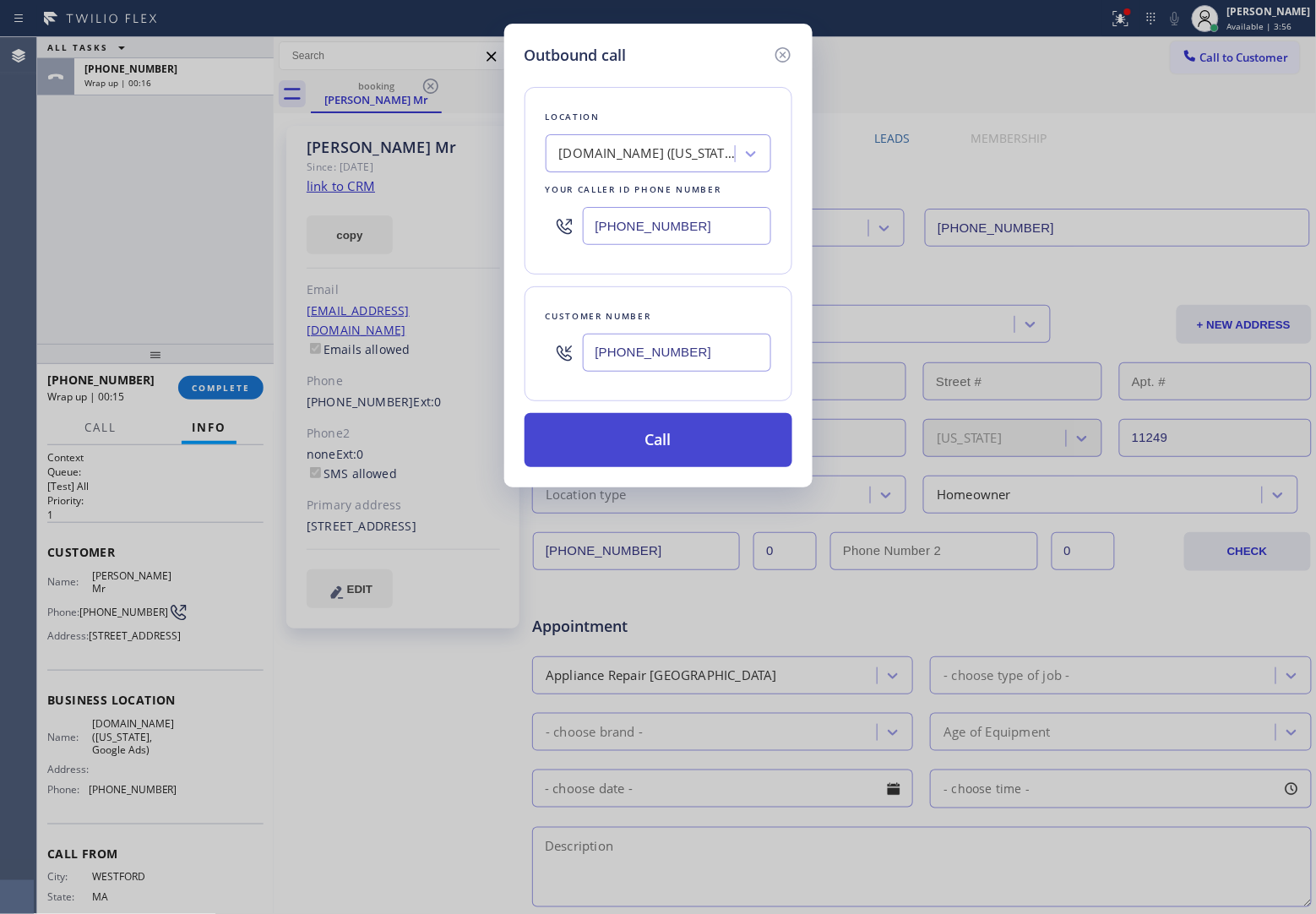
click at [695, 449] on button "Call" at bounding box center [658, 440] width 268 height 55
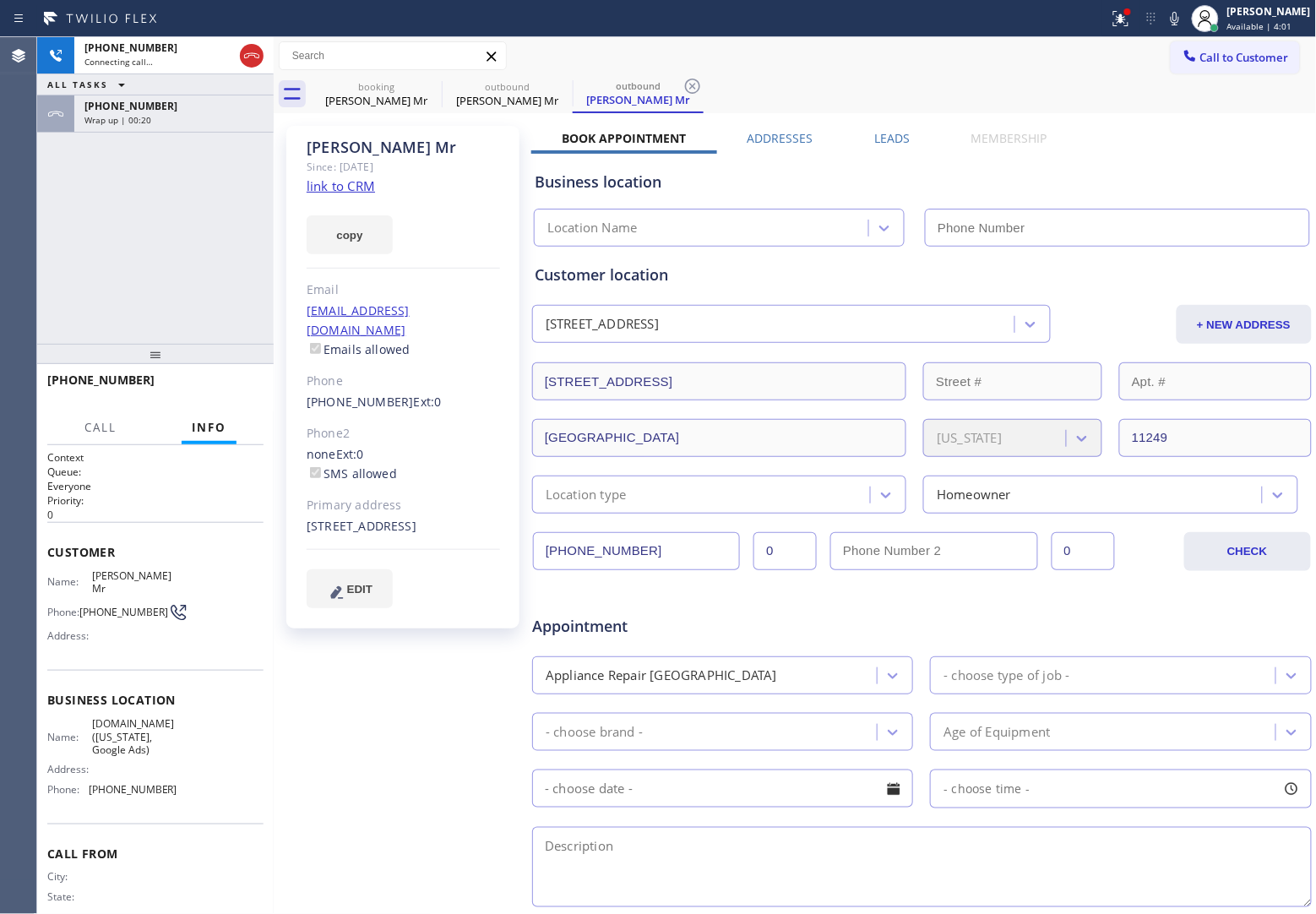
type input "[PHONE_NUMBER]"
click at [54, 237] on div "[PHONE_NUMBER] Live | 00:12 ALL TASKS ALL TASKS ACTIVE TASKS TASKS IN WRAP UP […" at bounding box center [156, 191] width 237 height 307
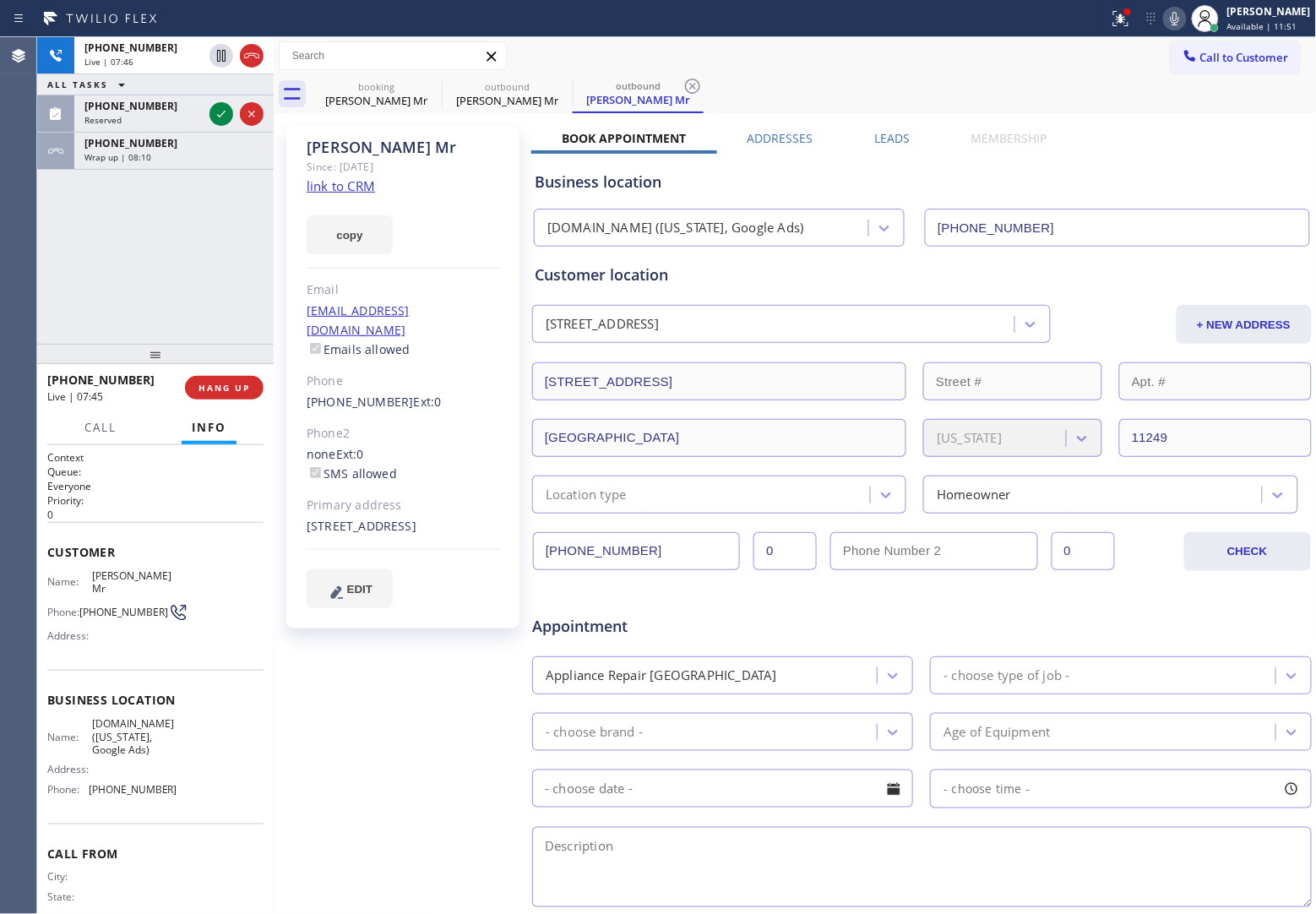
click at [1165, 21] on icon at bounding box center [1175, 19] width 21 height 21
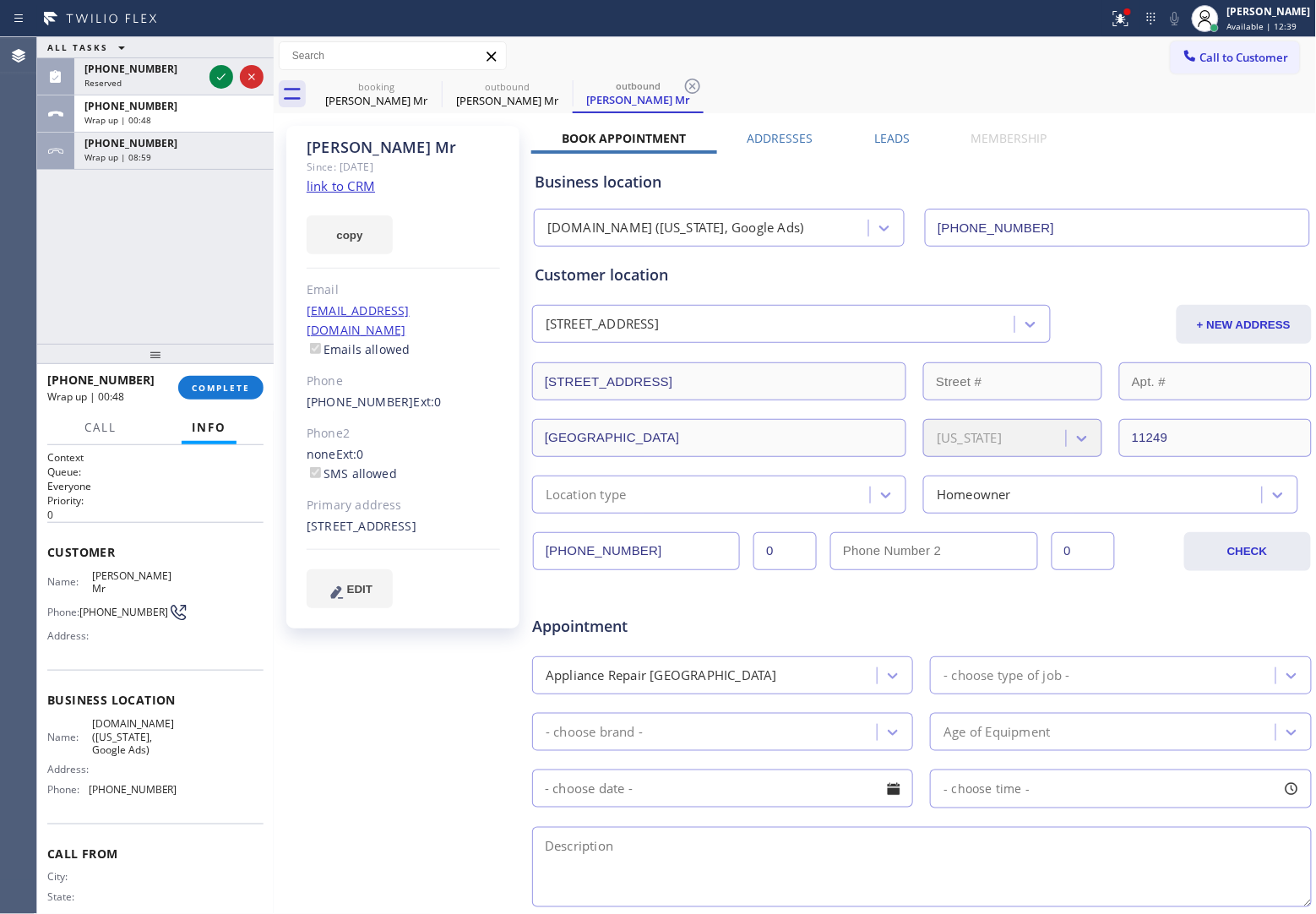
drag, startPoint x: 99, startPoint y: 733, endPoint x: 79, endPoint y: 707, distance: 32.8
click at [92, 717] on span "[DOMAIN_NAME] ([US_STATE], Google Ads)" at bounding box center [134, 736] width 85 height 39
copy span "[DOMAIN_NAME] ([US_STATE], Google Ads)"
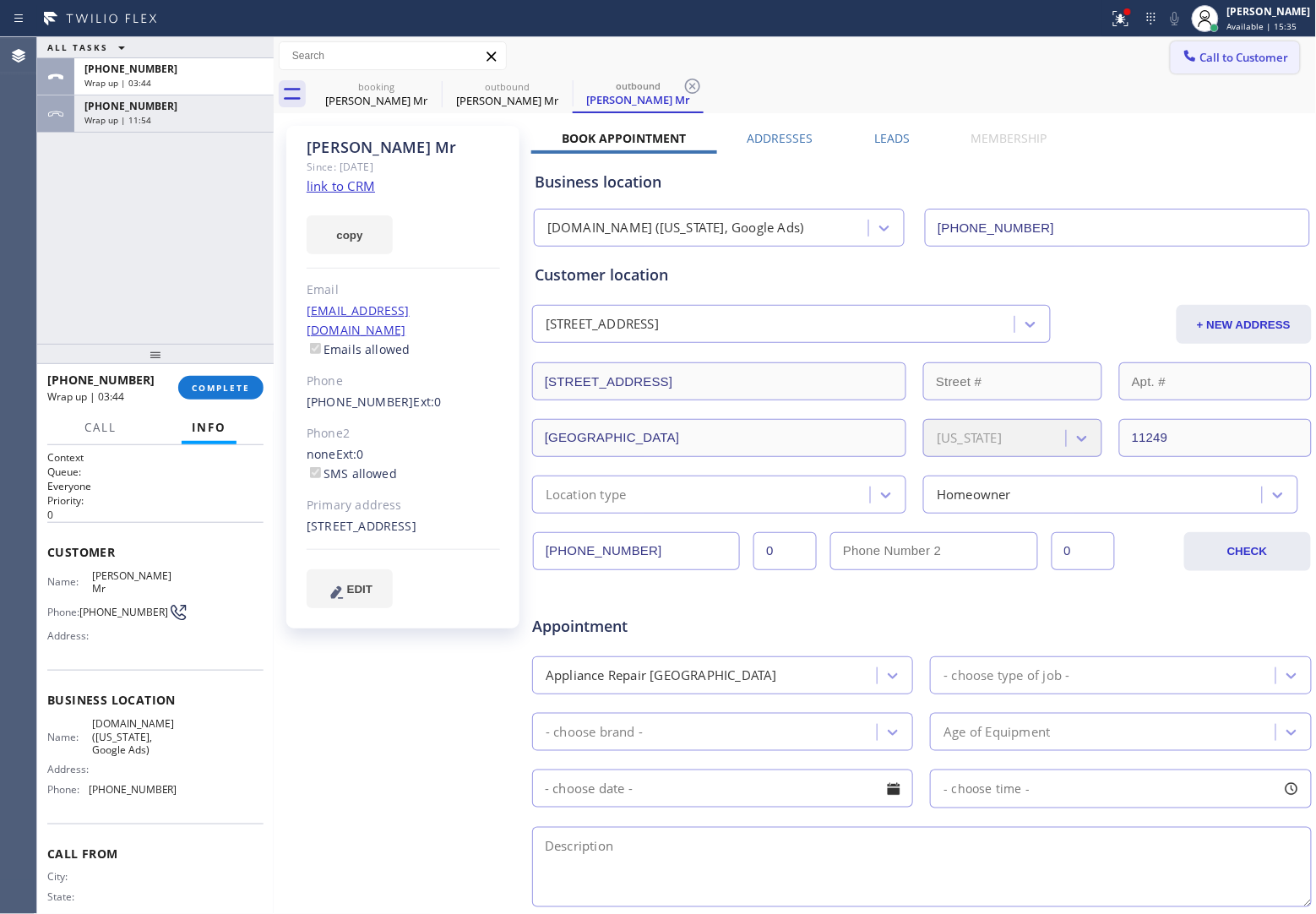
click at [1257, 47] on button "Call to Customer" at bounding box center [1234, 57] width 129 height 32
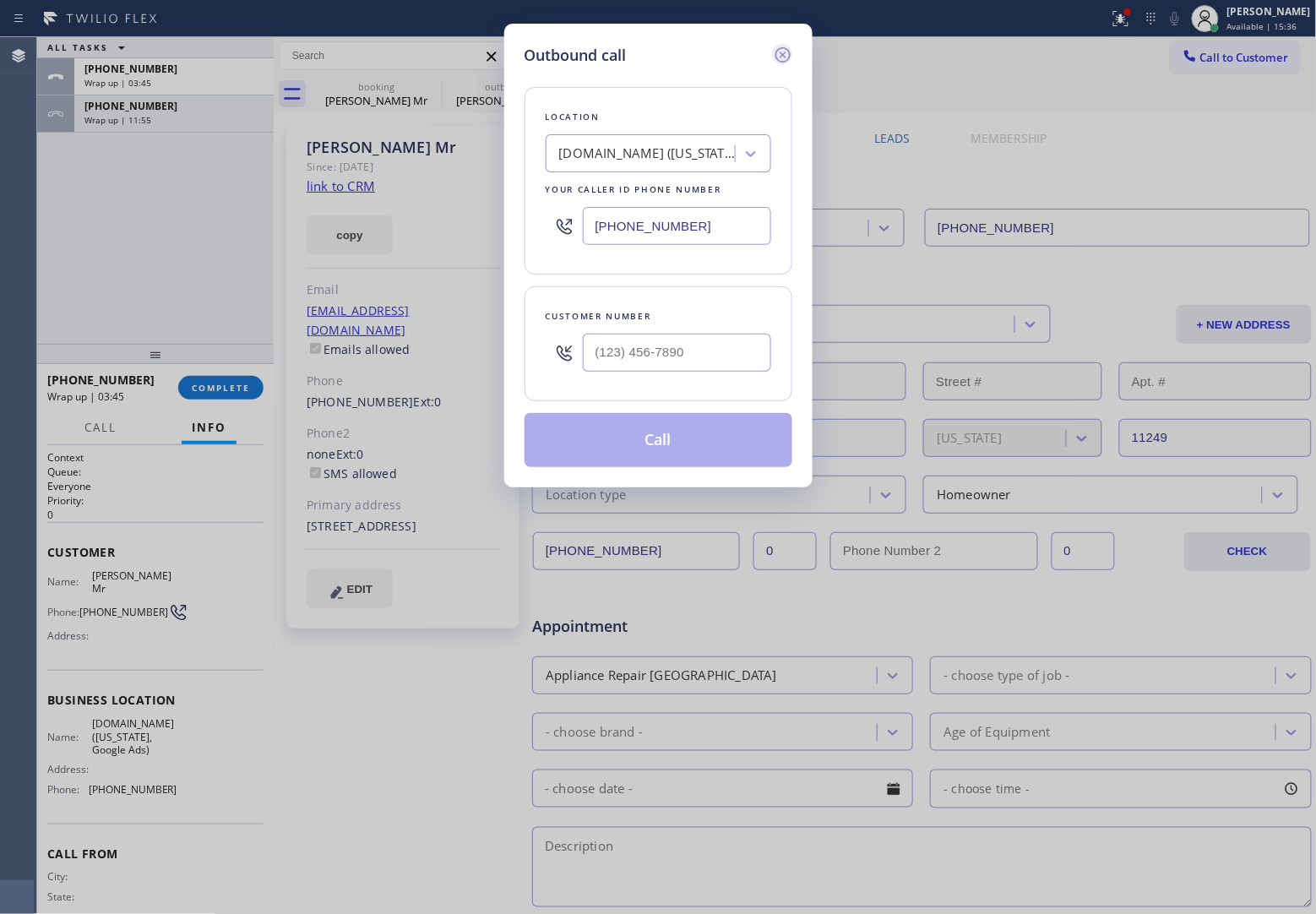
click at [774, 51] on icon at bounding box center [783, 55] width 21 height 21
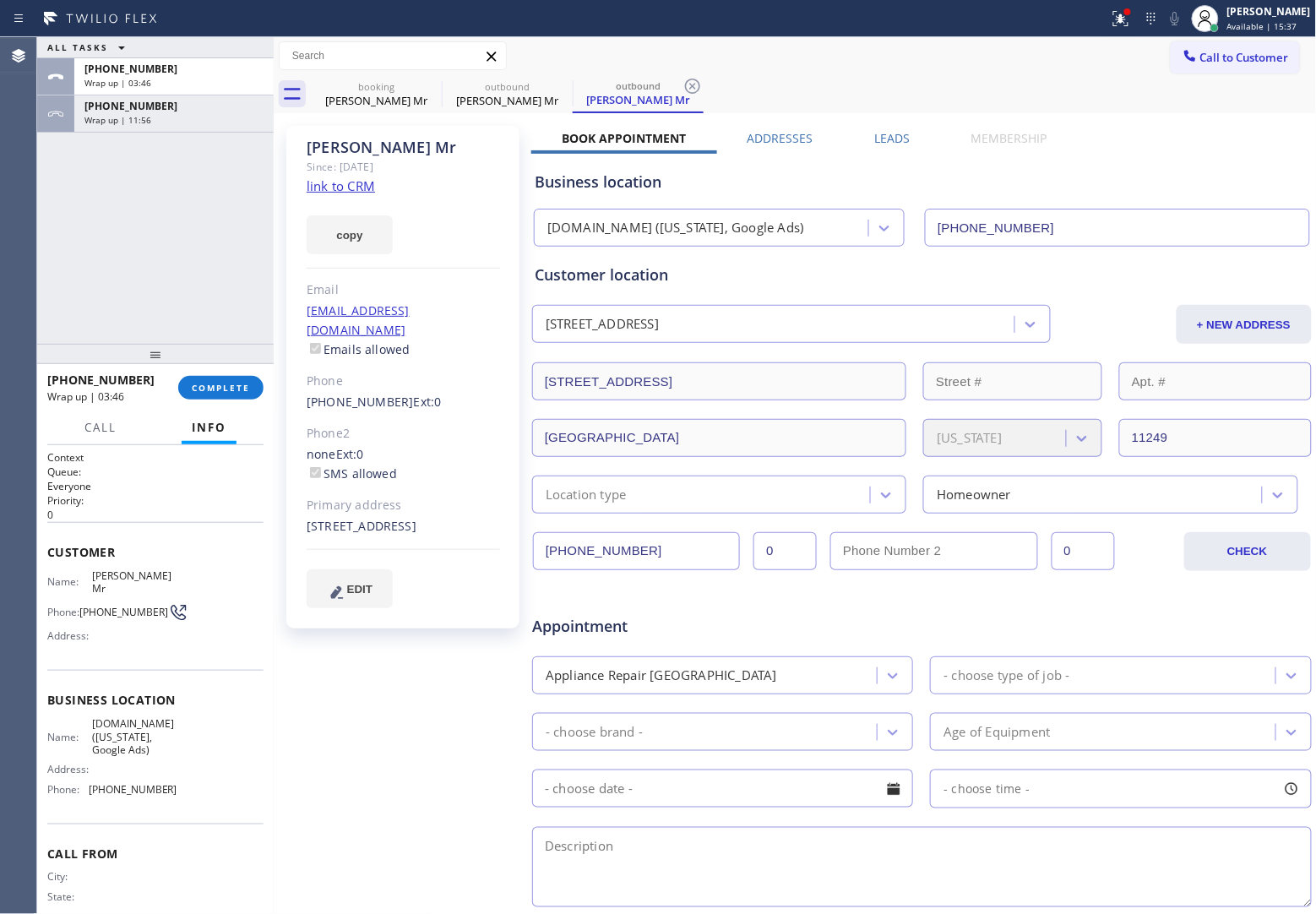
click at [1238, 21] on span "Available | 15:37" at bounding box center [1261, 26] width 70 height 12
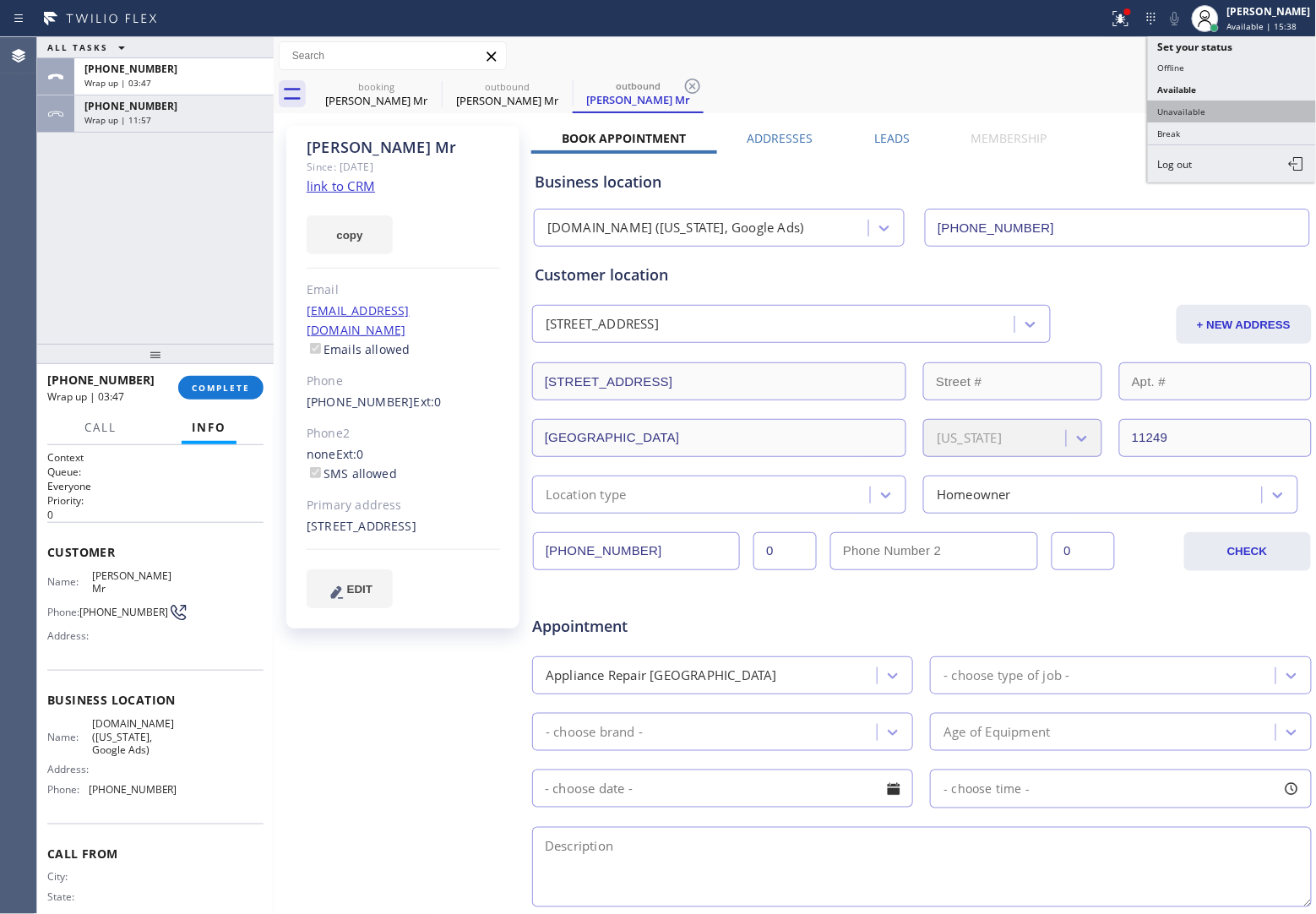
click at [1209, 104] on button "Unavailable" at bounding box center [1232, 111] width 169 height 22
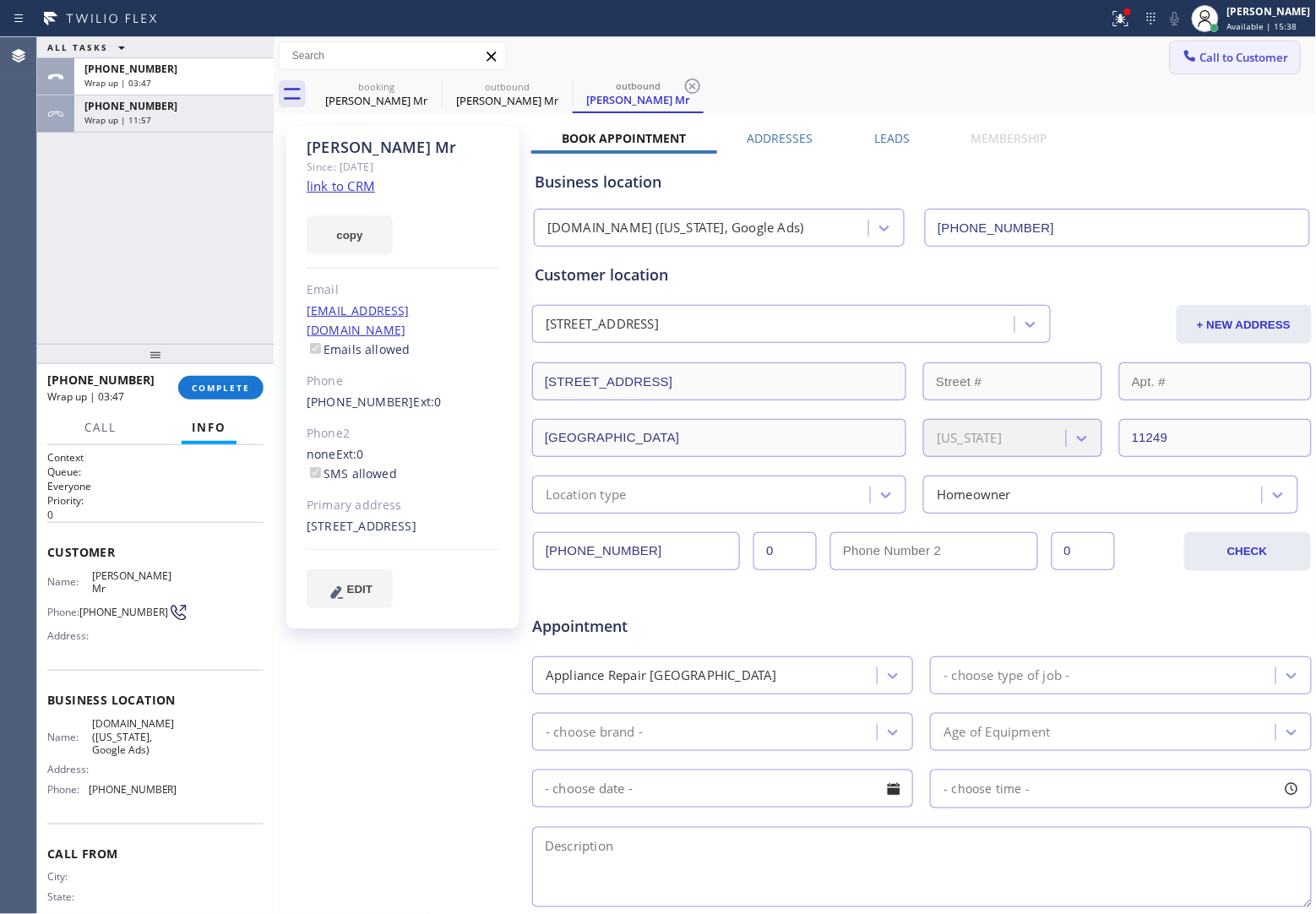
click at [1246, 48] on button "Call to Customer" at bounding box center [1234, 57] width 129 height 32
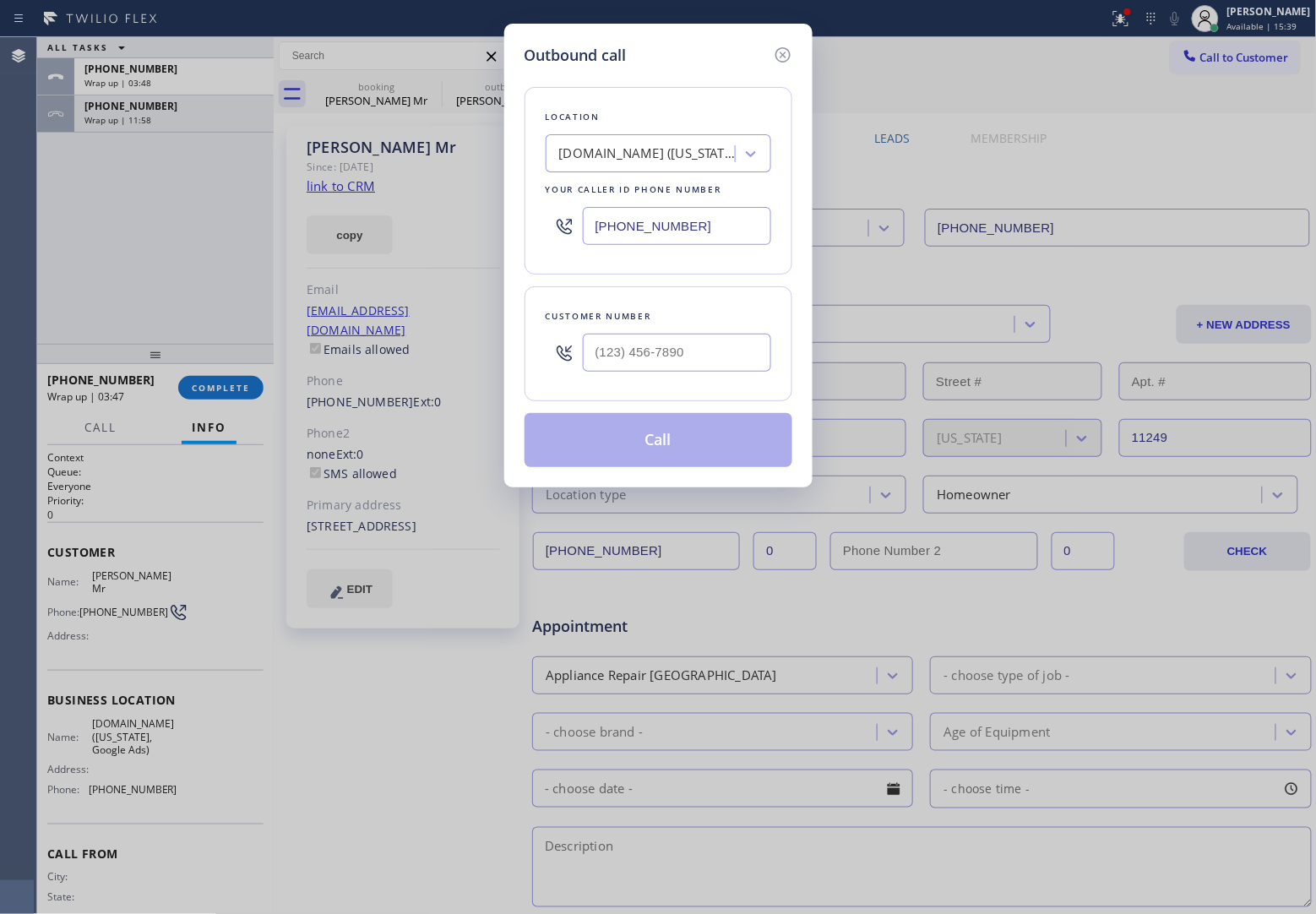
click at [707, 233] on input "[PHONE_NUMBER]" at bounding box center [677, 226] width 188 height 38
paste input "949) 541-9404"
type input "[PHONE_NUMBER]"
click at [725, 355] on input "(___) ___-____" at bounding box center [677, 353] width 188 height 38
paste input "949) 550-6199"
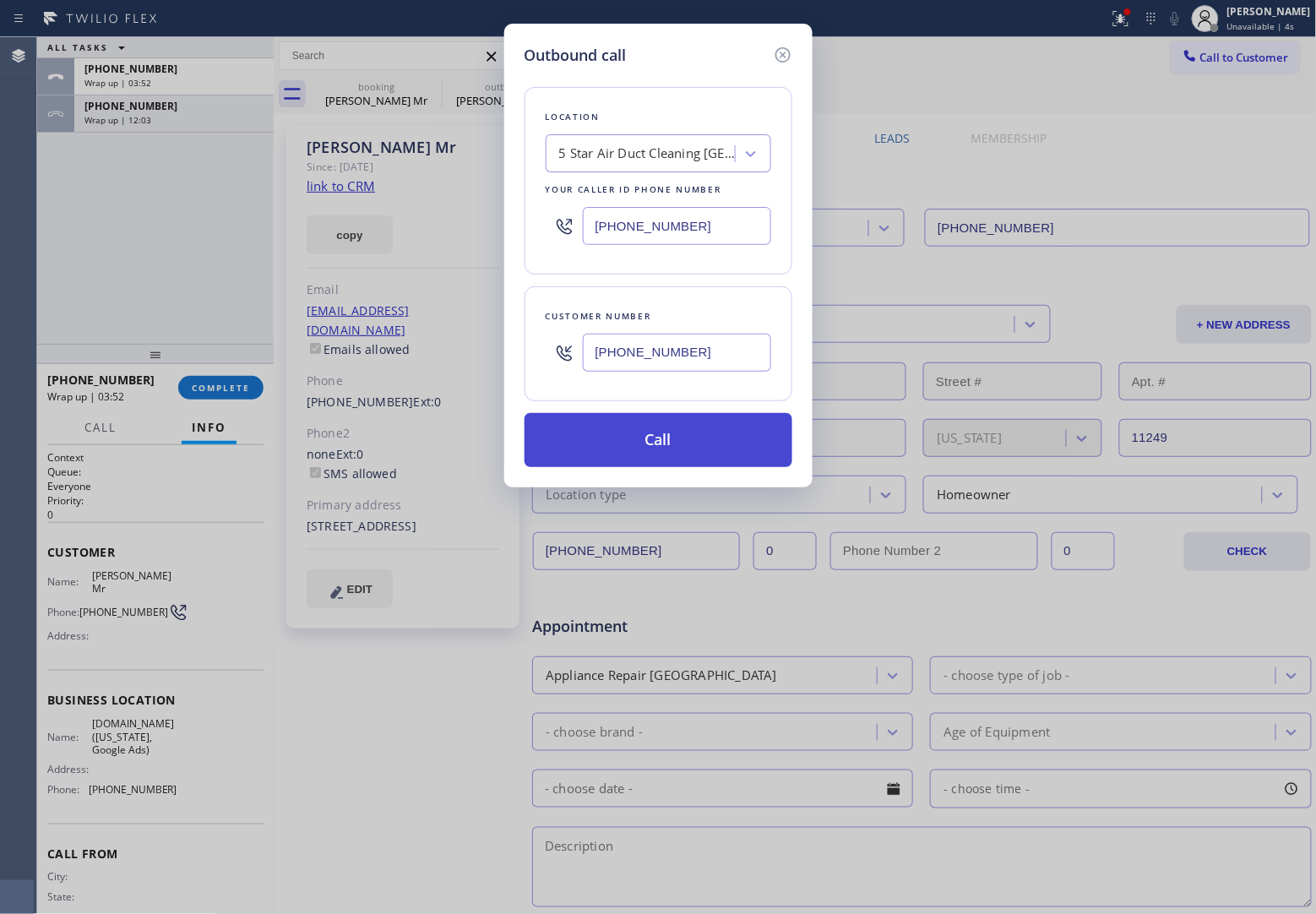
type input "[PHONE_NUMBER]"
click at [718, 433] on button "Call" at bounding box center [658, 440] width 268 height 55
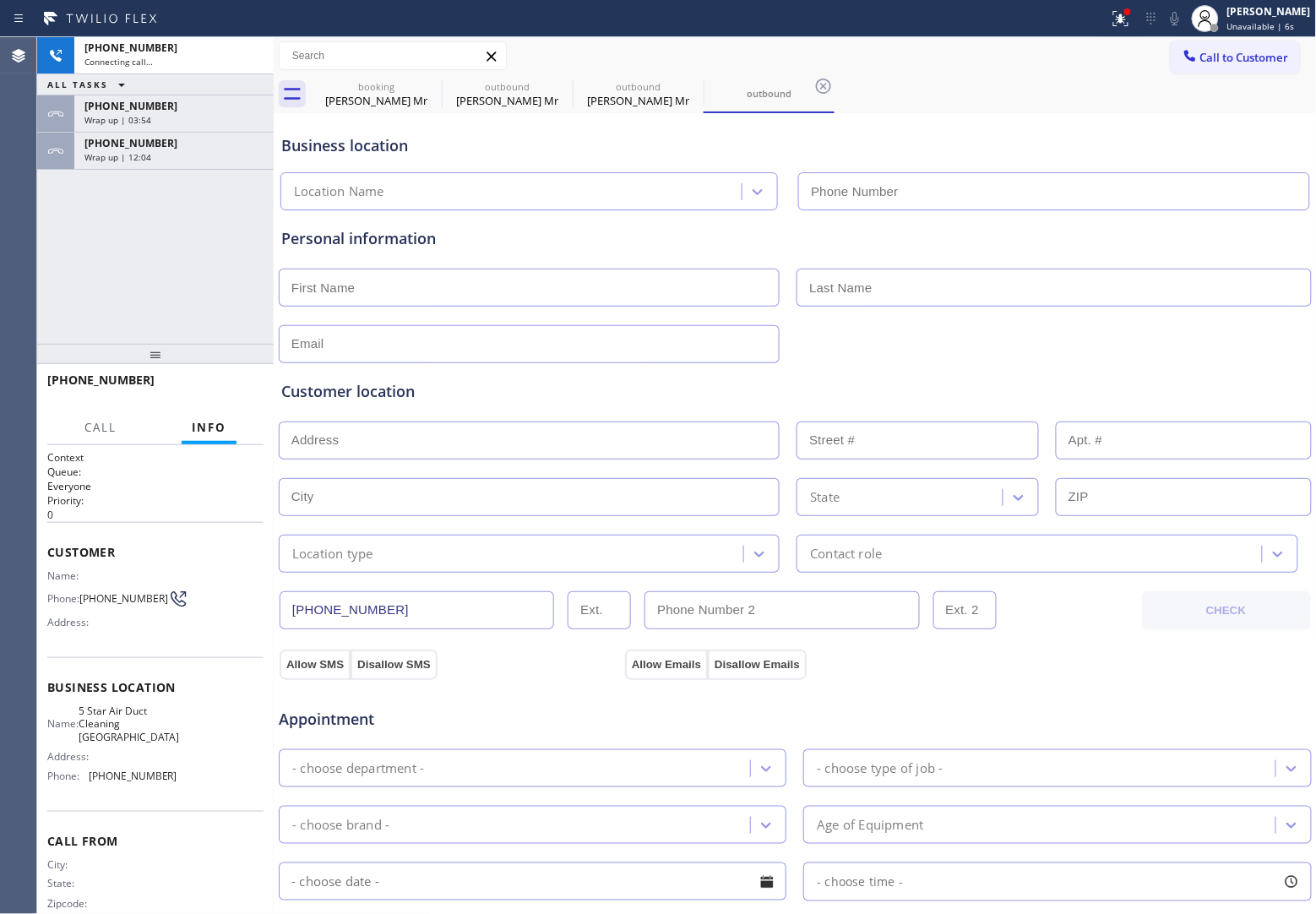
type input "[PHONE_NUMBER]"
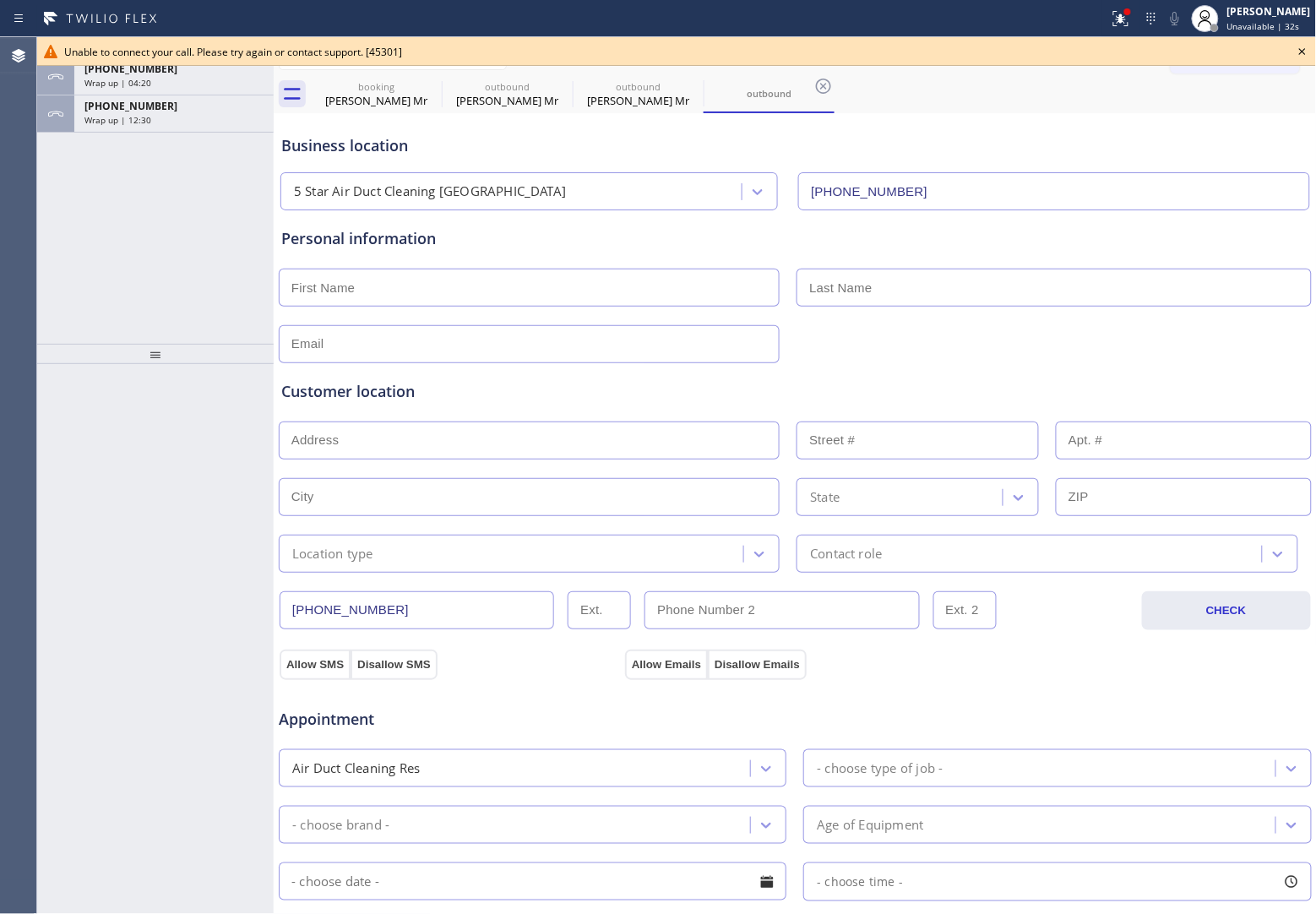
click at [18, 335] on div "Agent Desktop" at bounding box center [18, 476] width 37 height 877
click at [1297, 56] on icon at bounding box center [1303, 52] width 21 height 21
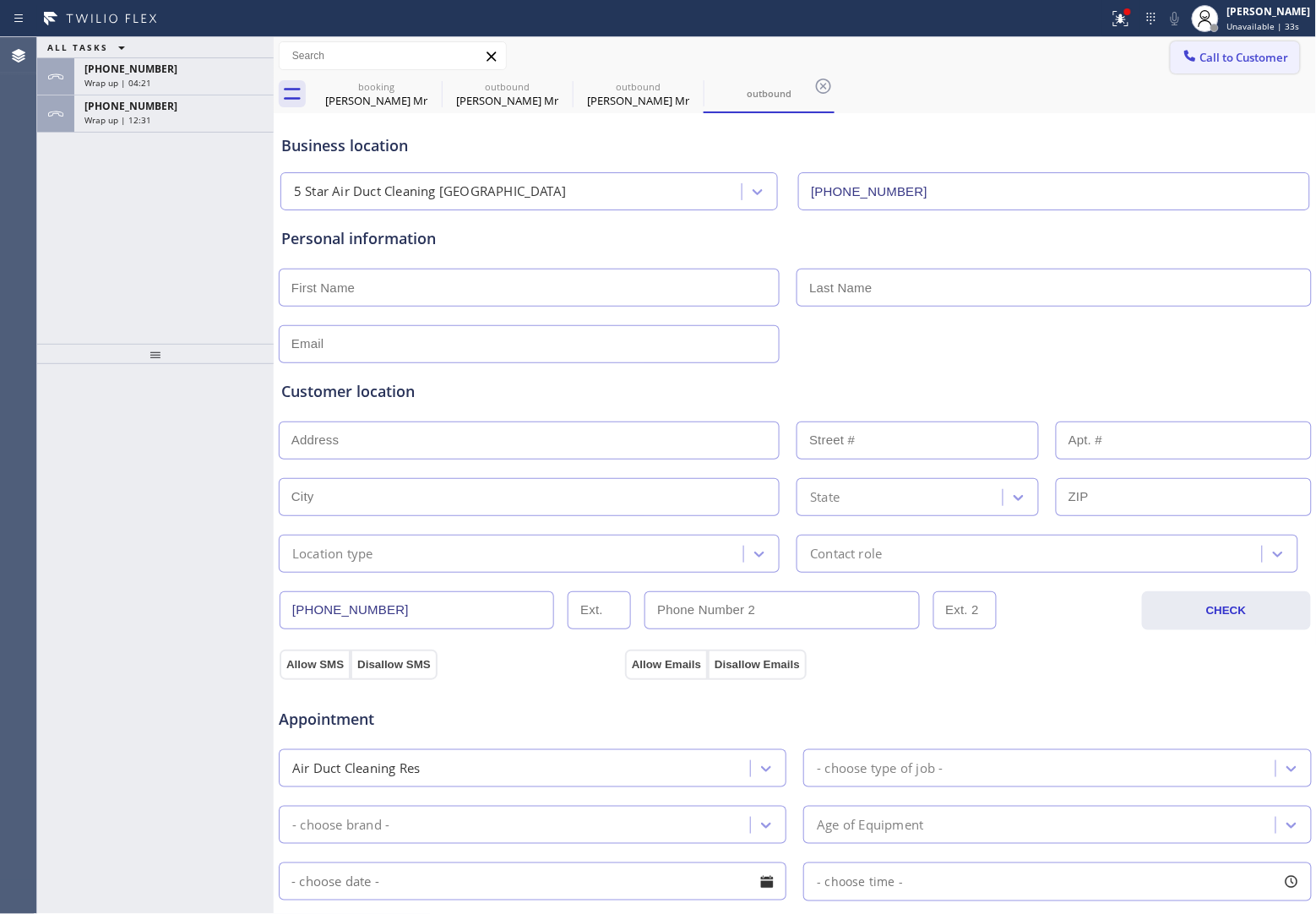
click at [1259, 53] on span "Call to Customer" at bounding box center [1245, 57] width 88 height 15
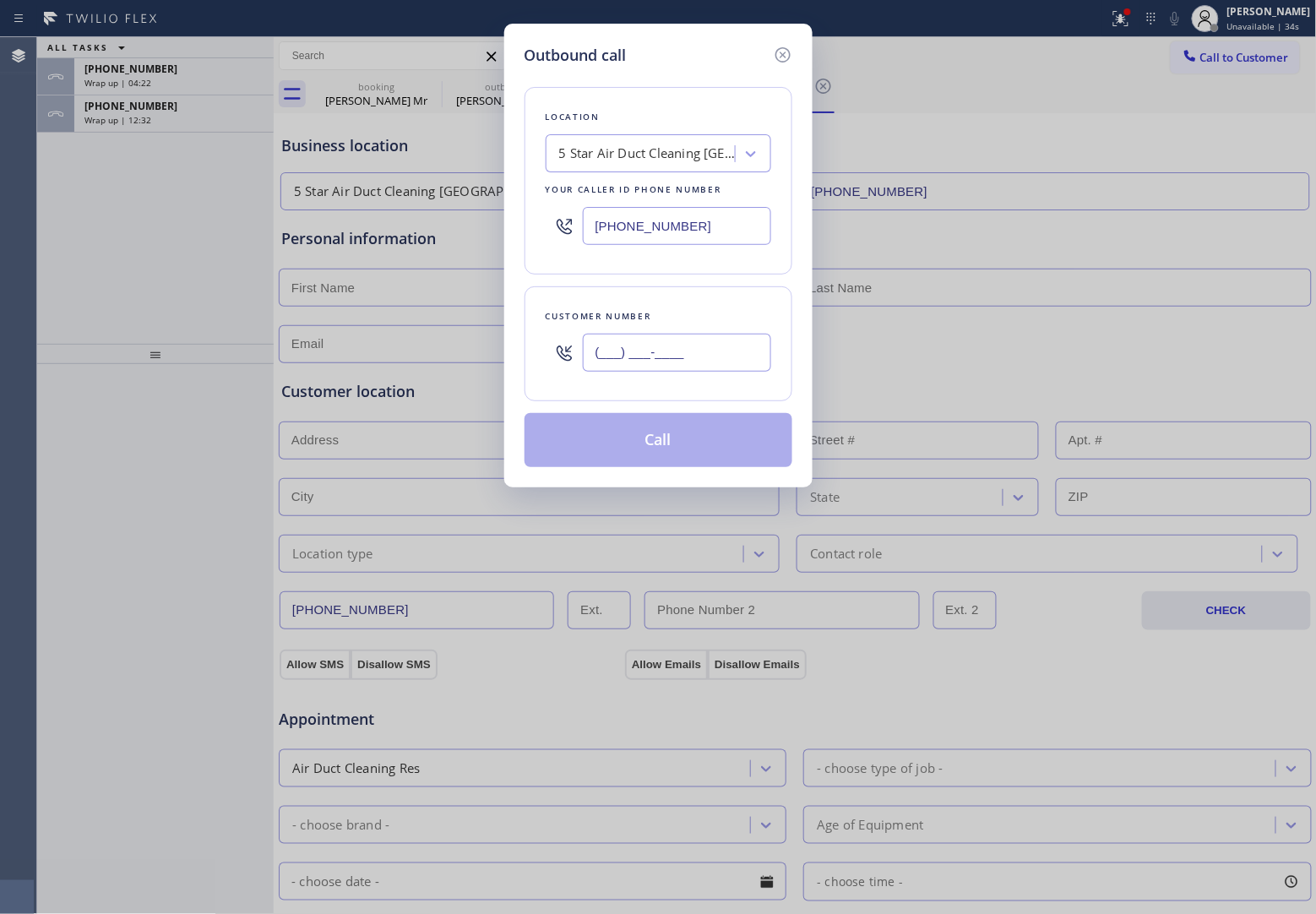
click at [676, 370] on input "(___) ___-____" at bounding box center [677, 353] width 188 height 38
paste input "949) 550-6199"
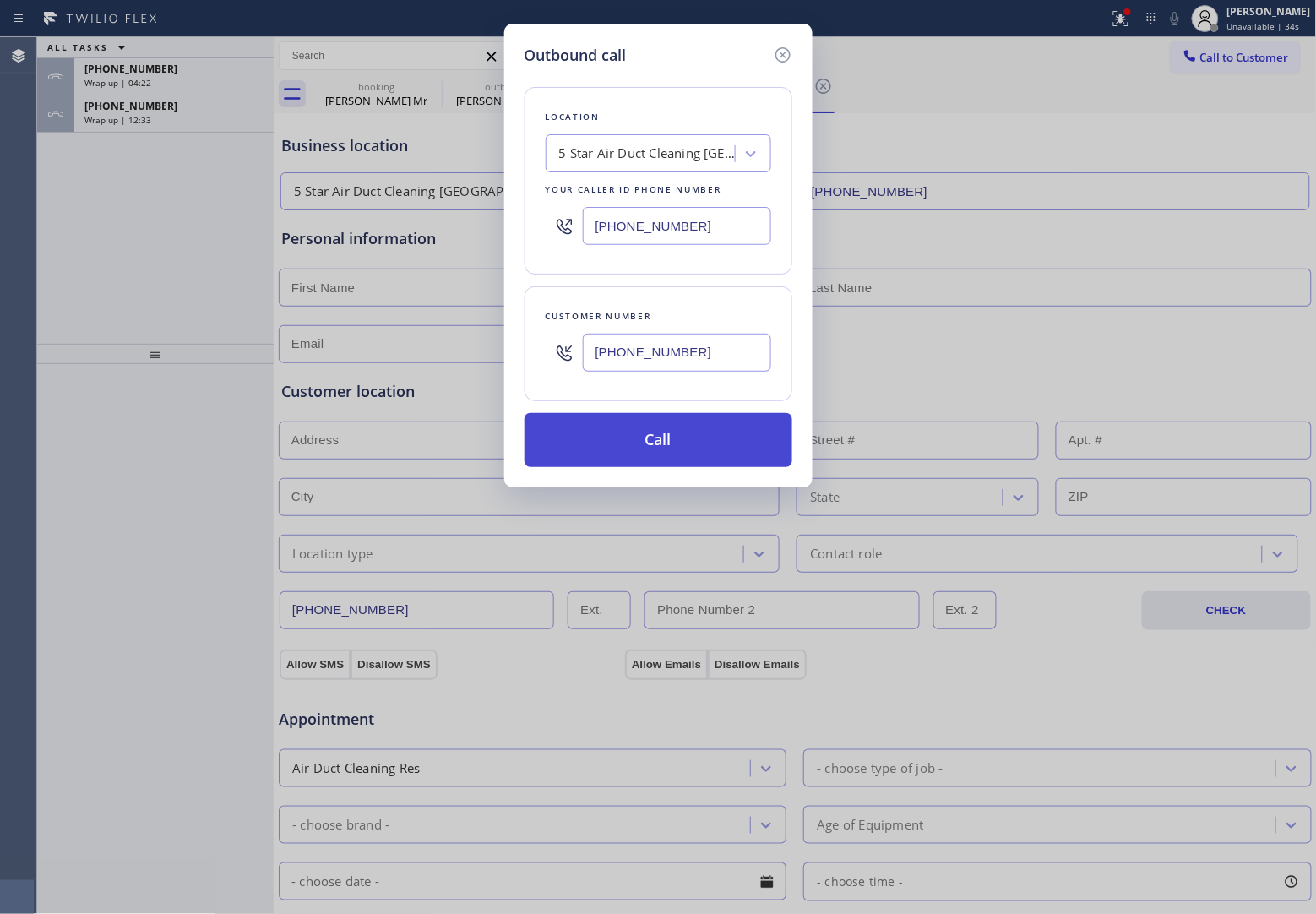
type input "[PHONE_NUMBER]"
click at [712, 445] on button "Call" at bounding box center [658, 440] width 268 height 55
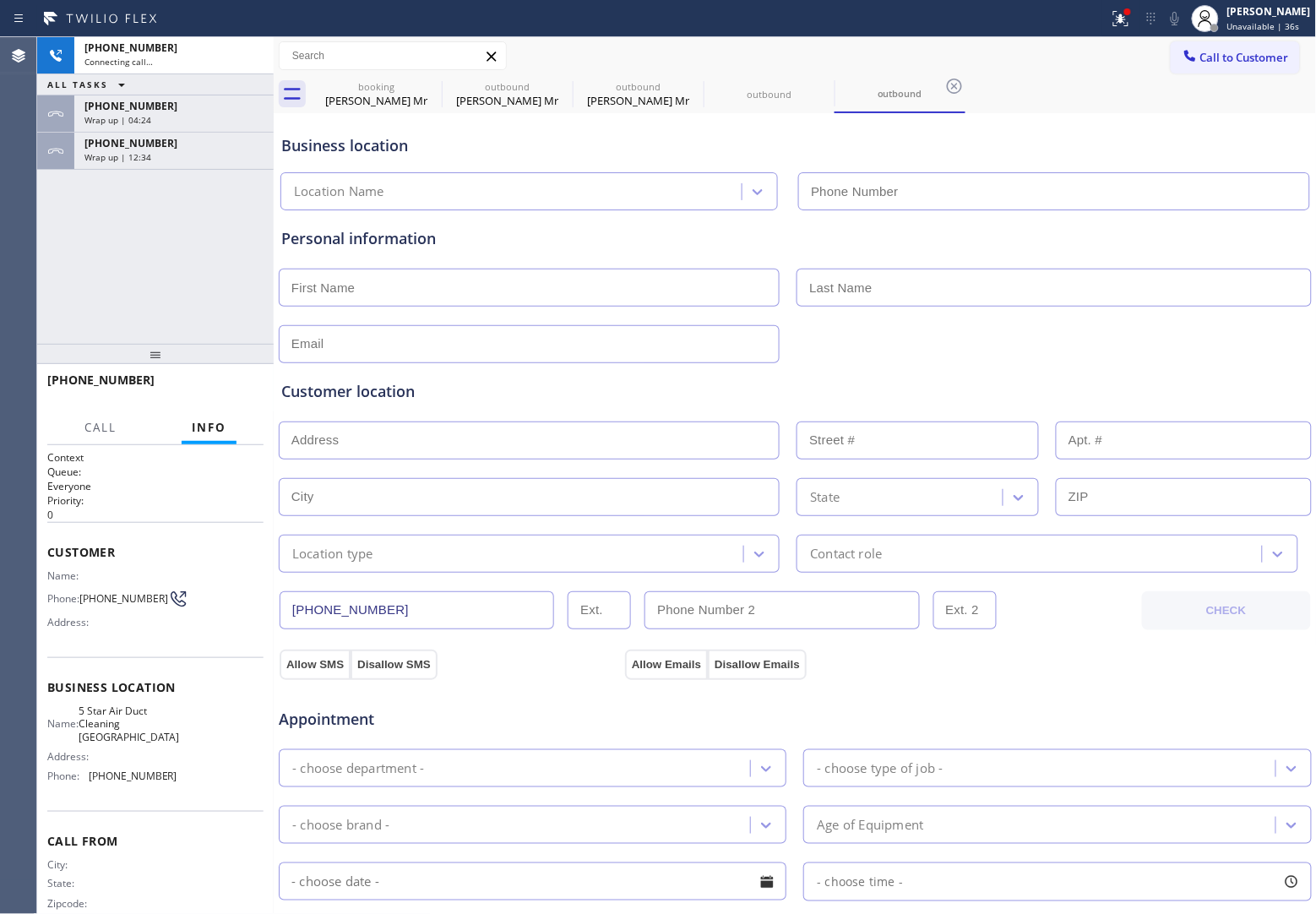
type input "[PHONE_NUMBER]"
drag, startPoint x: 9, startPoint y: 262, endPoint x: 35, endPoint y: 283, distance: 33.4
click at [27, 276] on div "Agent Desktop" at bounding box center [18, 476] width 37 height 877
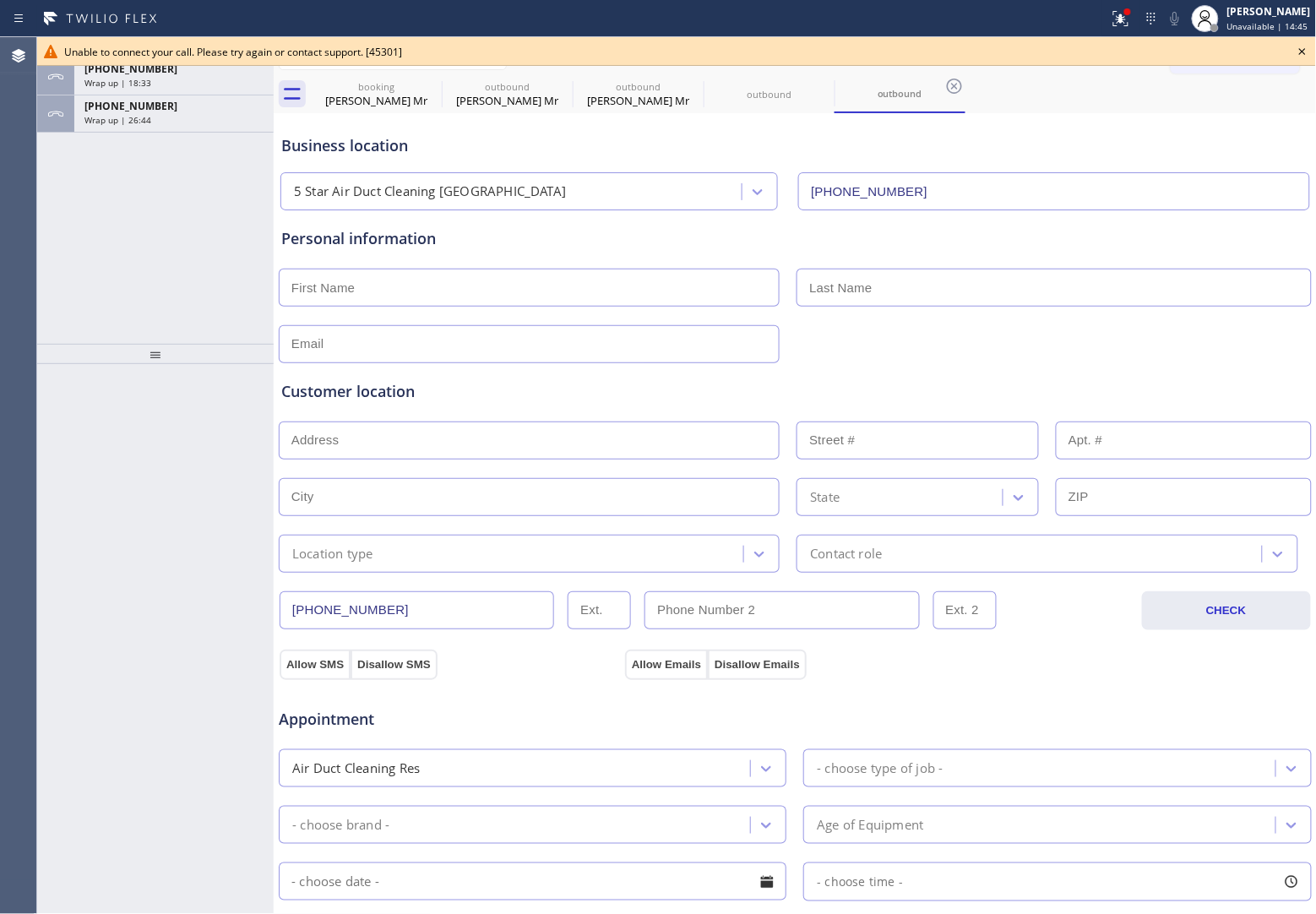
click at [1309, 55] on icon at bounding box center [1303, 52] width 21 height 21
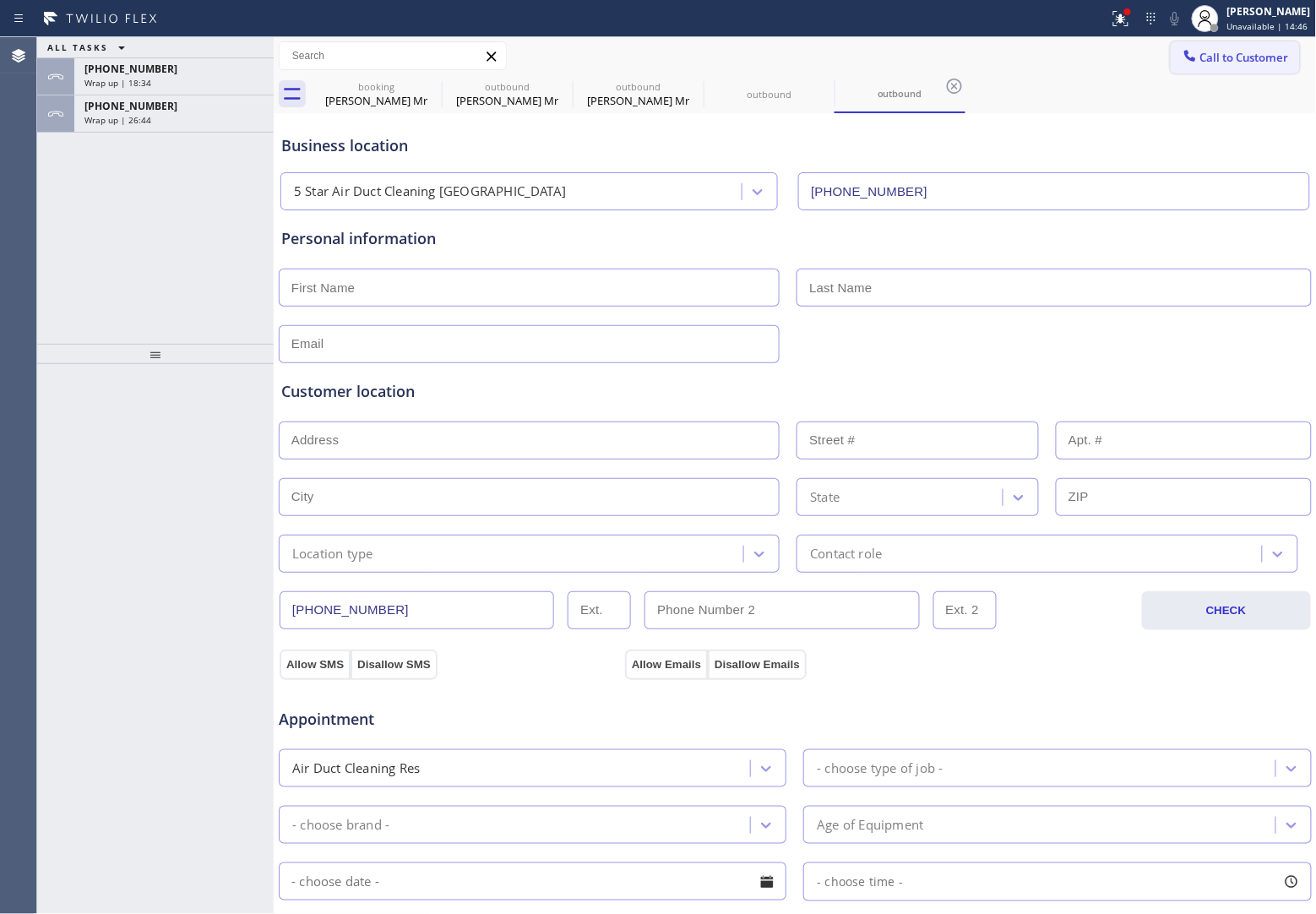
click at [1255, 54] on span "Call to Customer" at bounding box center [1245, 57] width 88 height 15
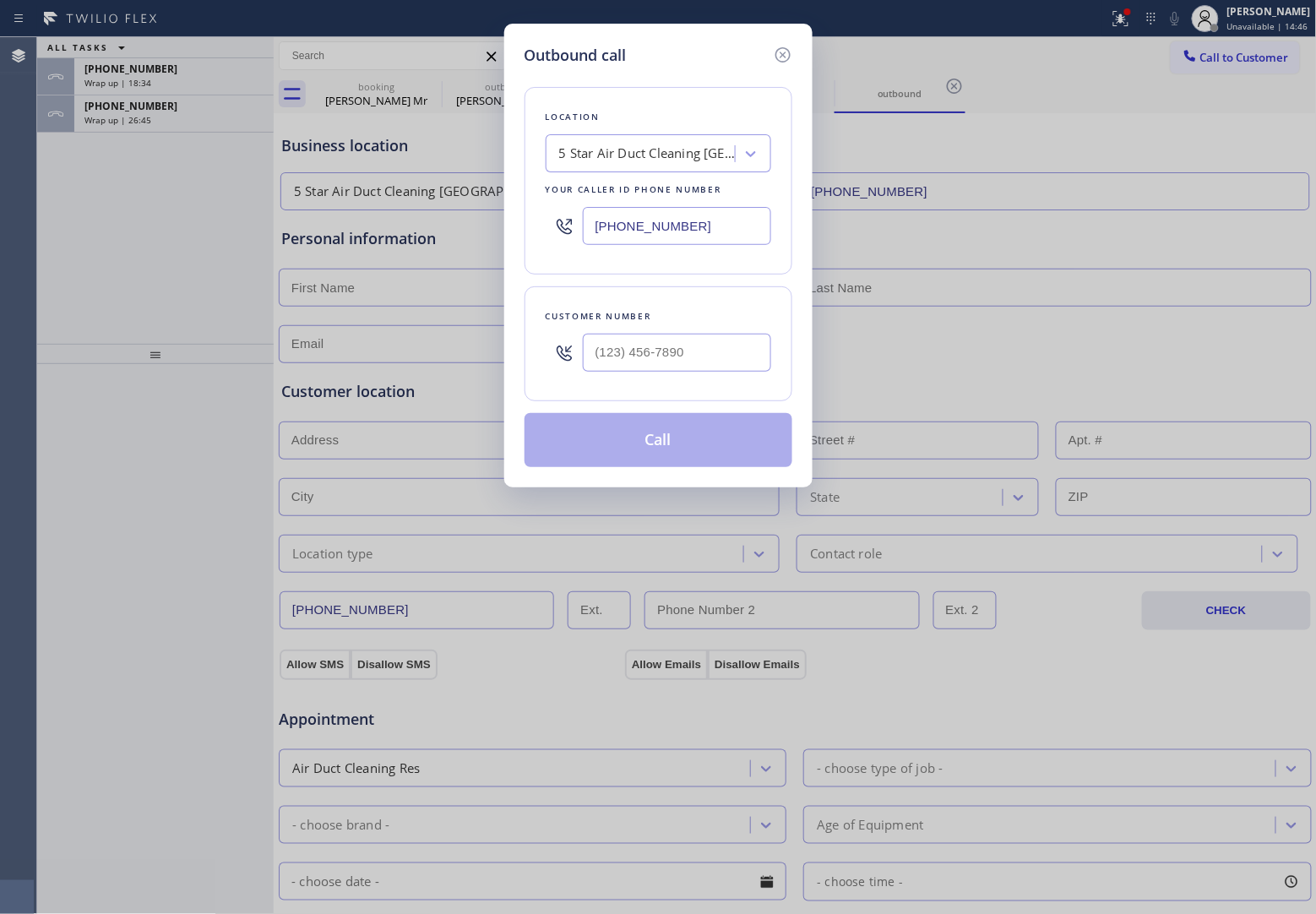
drag, startPoint x: 652, startPoint y: 225, endPoint x: 1231, endPoint y: 288, distance: 582.4
click at [668, 226] on input "[PHONE_NUMBER]" at bounding box center [677, 226] width 188 height 38
paste input "888) 734-4409"
type input "[PHONE_NUMBER]"
type input "(___) ___-____"
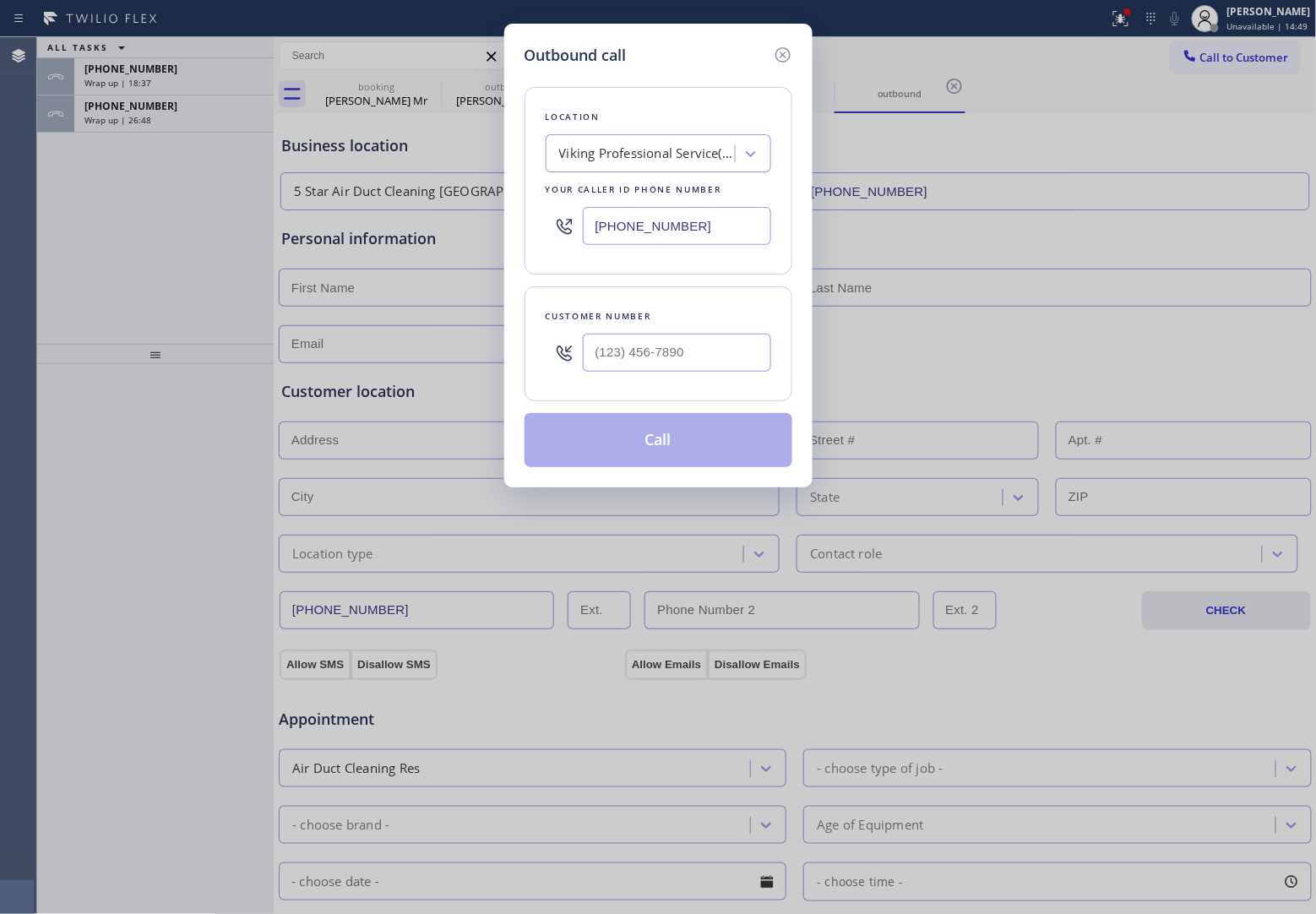
click at [629, 325] on div "Customer number" at bounding box center [658, 316] width 226 height 18
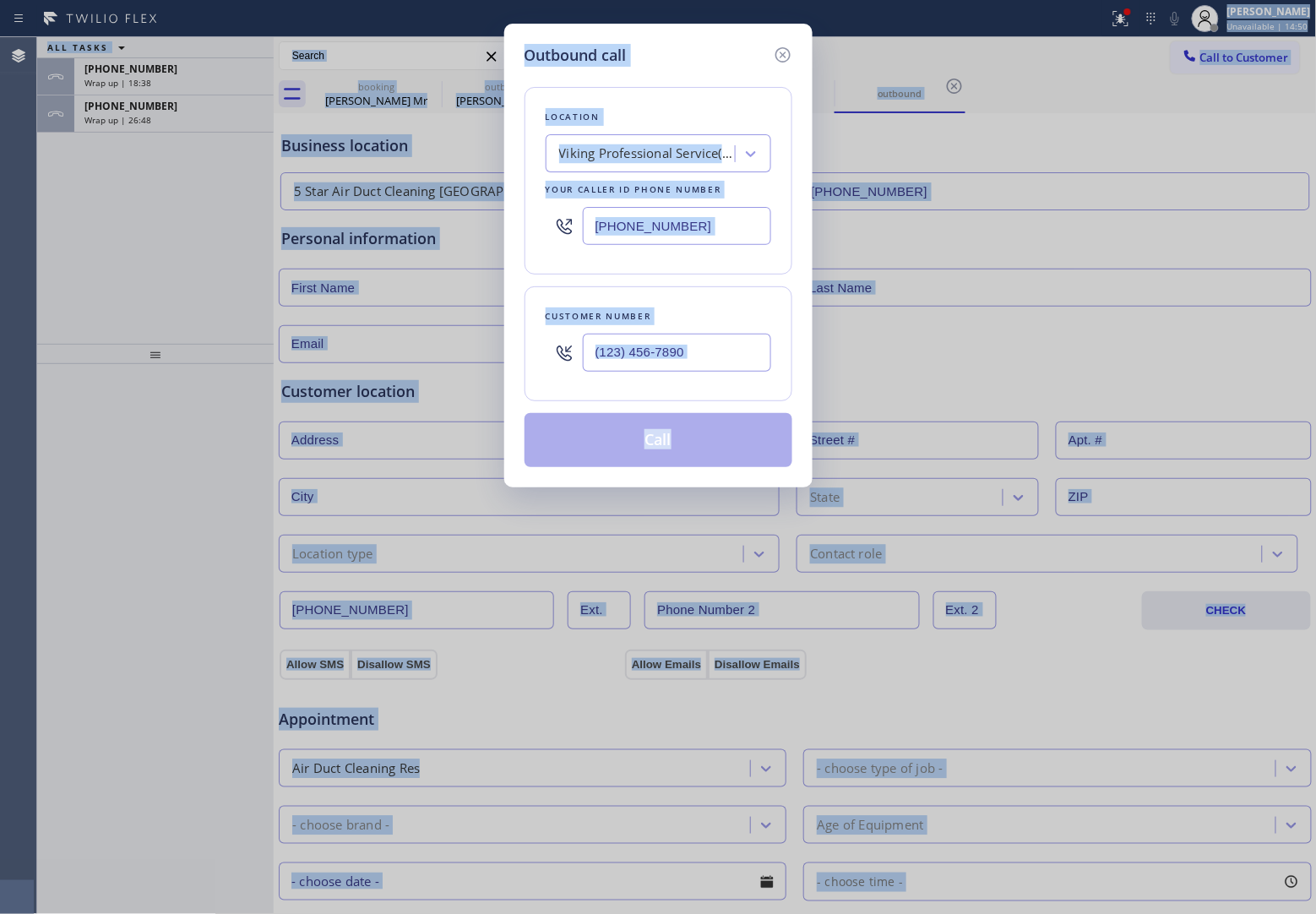
click at [660, 352] on input "text" at bounding box center [677, 353] width 188 height 38
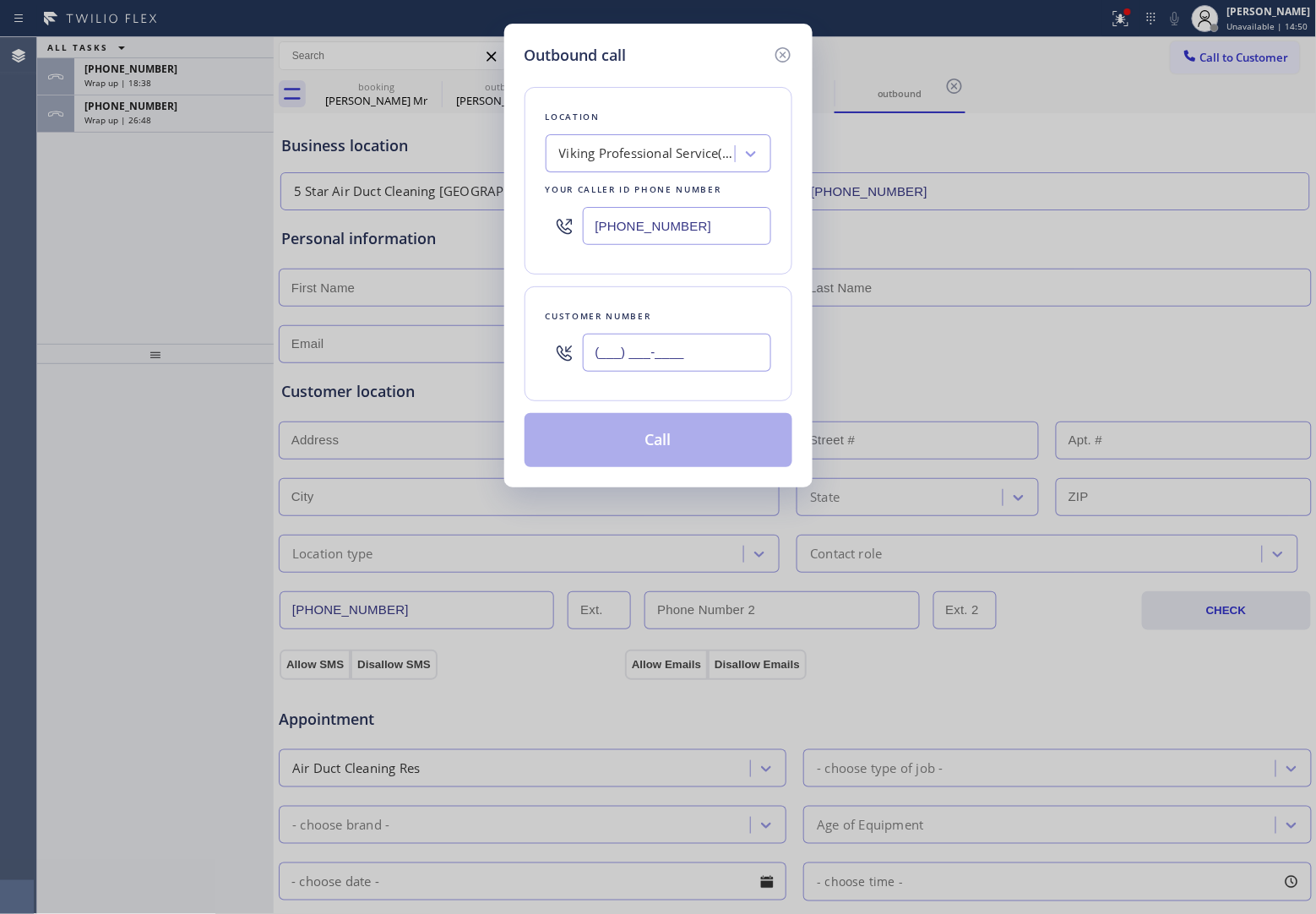
paste input "661) 714-6122"
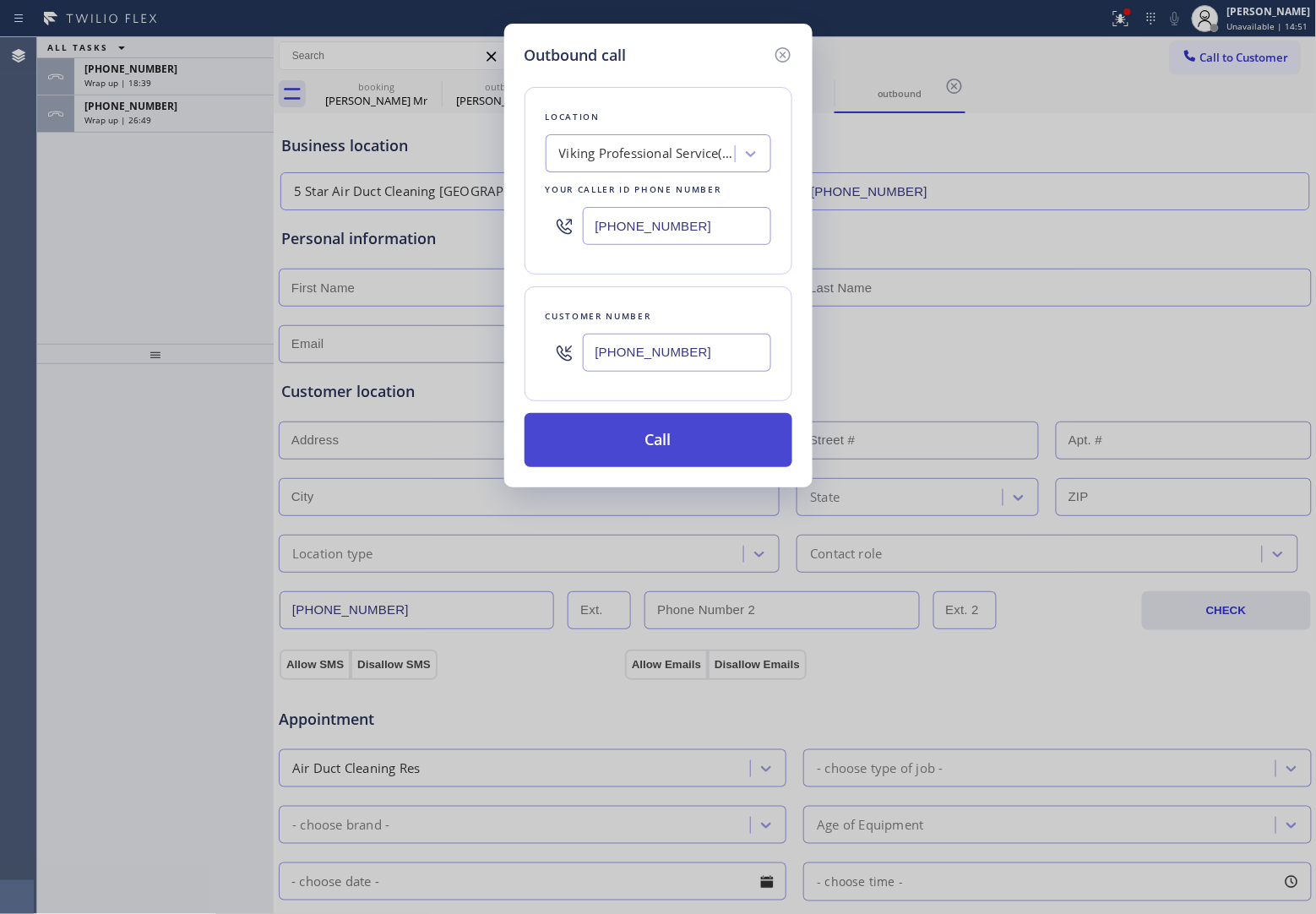
type input "[PHONE_NUMBER]"
click at [713, 436] on button "Call" at bounding box center [658, 440] width 268 height 55
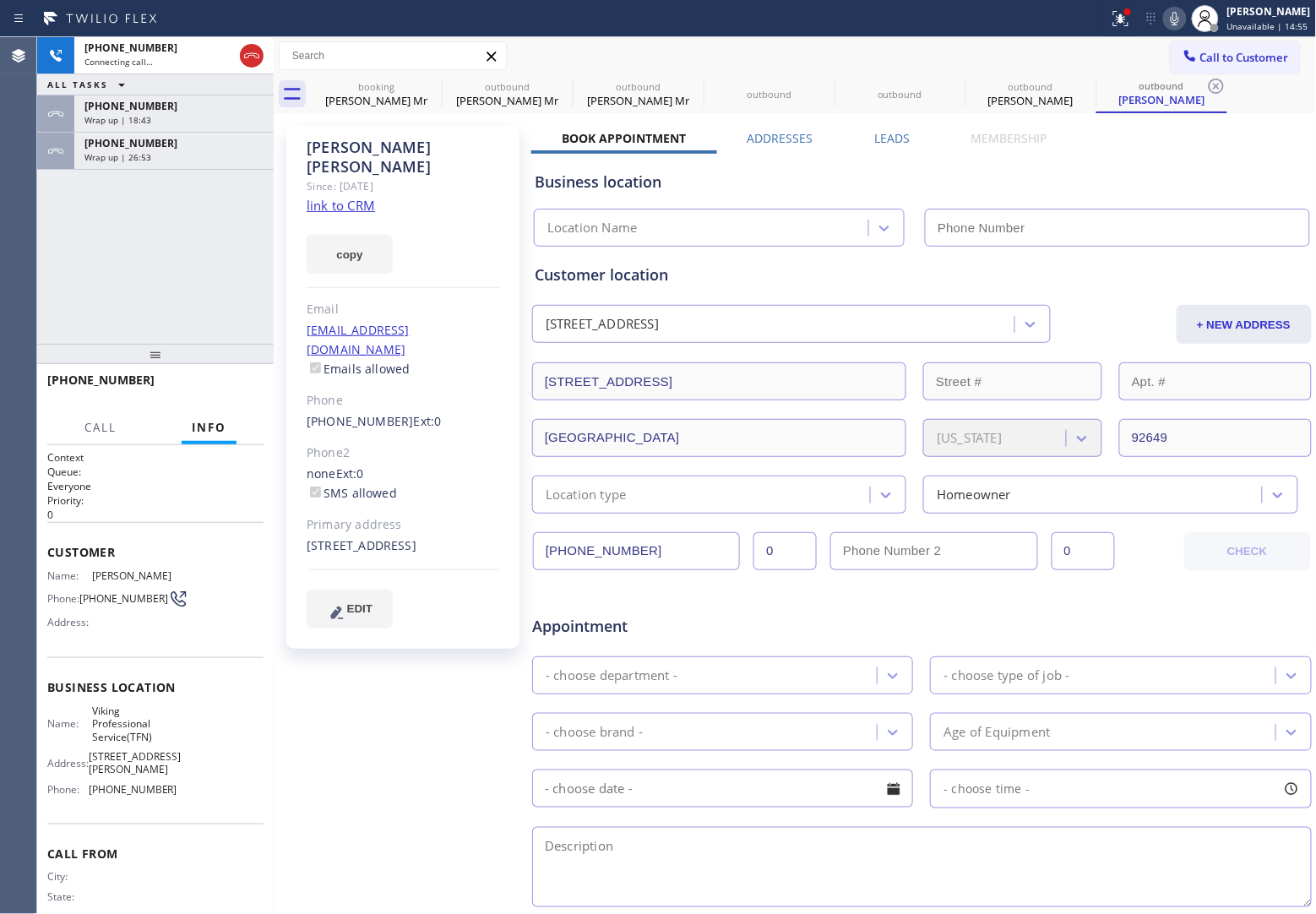
type input "[PHONE_NUMBER]"
click at [319, 197] on link "link to CRM" at bounding box center [340, 205] width 69 height 17
click at [235, 394] on button "HANG UP" at bounding box center [225, 387] width 79 height 24
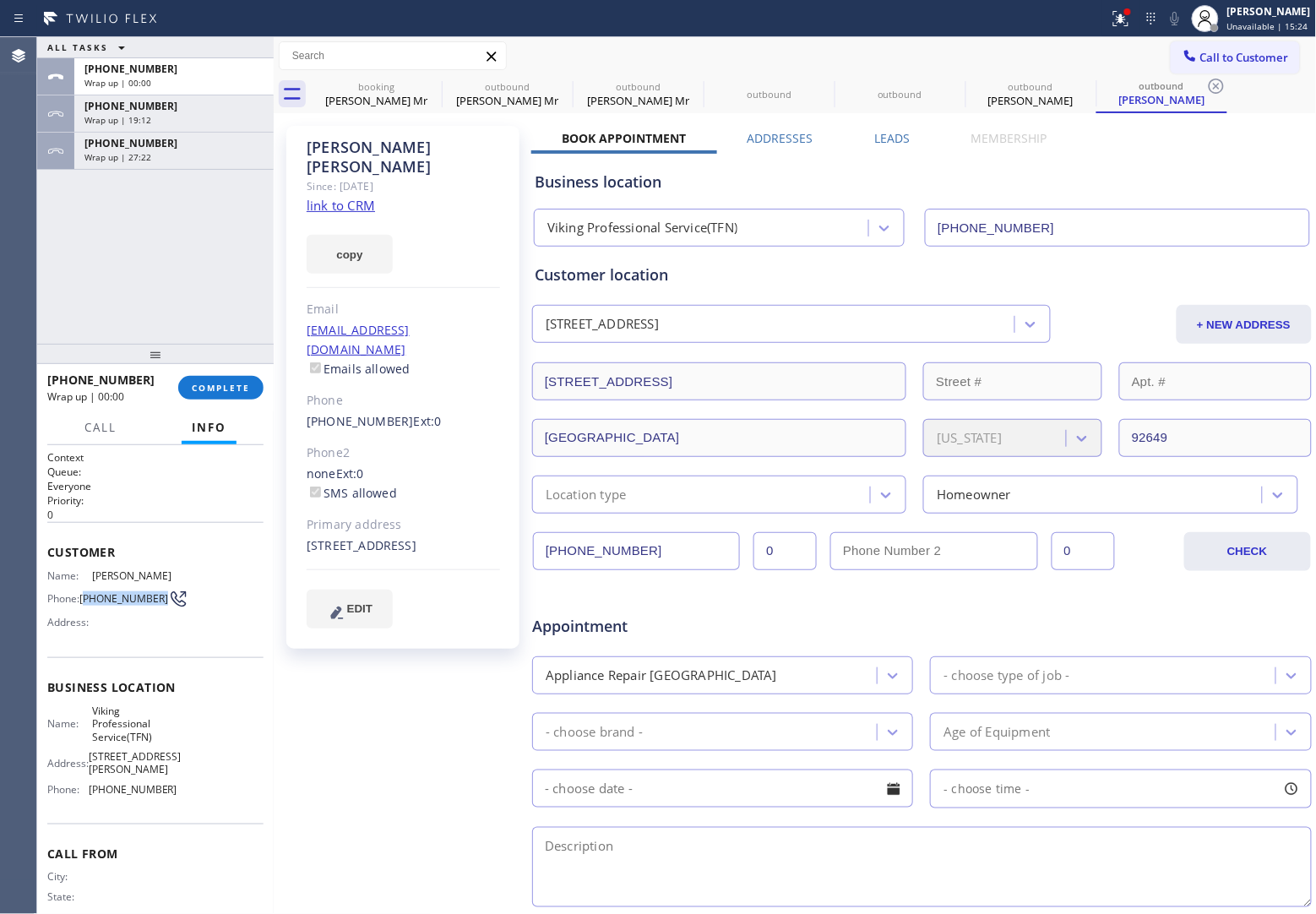
drag, startPoint x: 106, startPoint y: 603, endPoint x: 86, endPoint y: 592, distance: 22.8
click at [86, 592] on span "[PHONE_NUMBER]" at bounding box center [123, 598] width 88 height 12
click at [1227, 54] on span "Call to Customer" at bounding box center [1245, 57] width 88 height 15
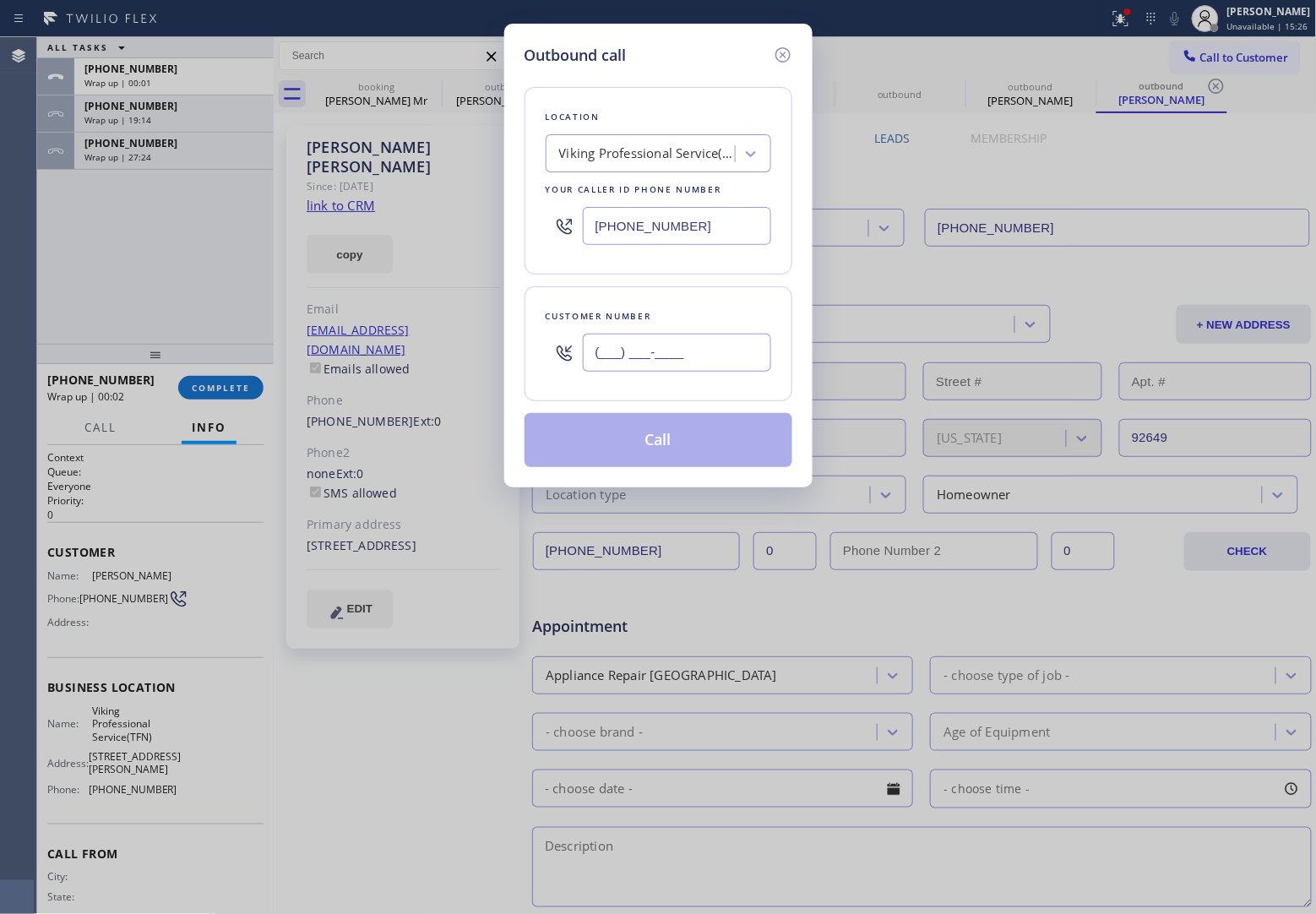
click at [706, 347] on input "(___) ___-____" at bounding box center [677, 353] width 188 height 38
paste input "661) 714-6122"
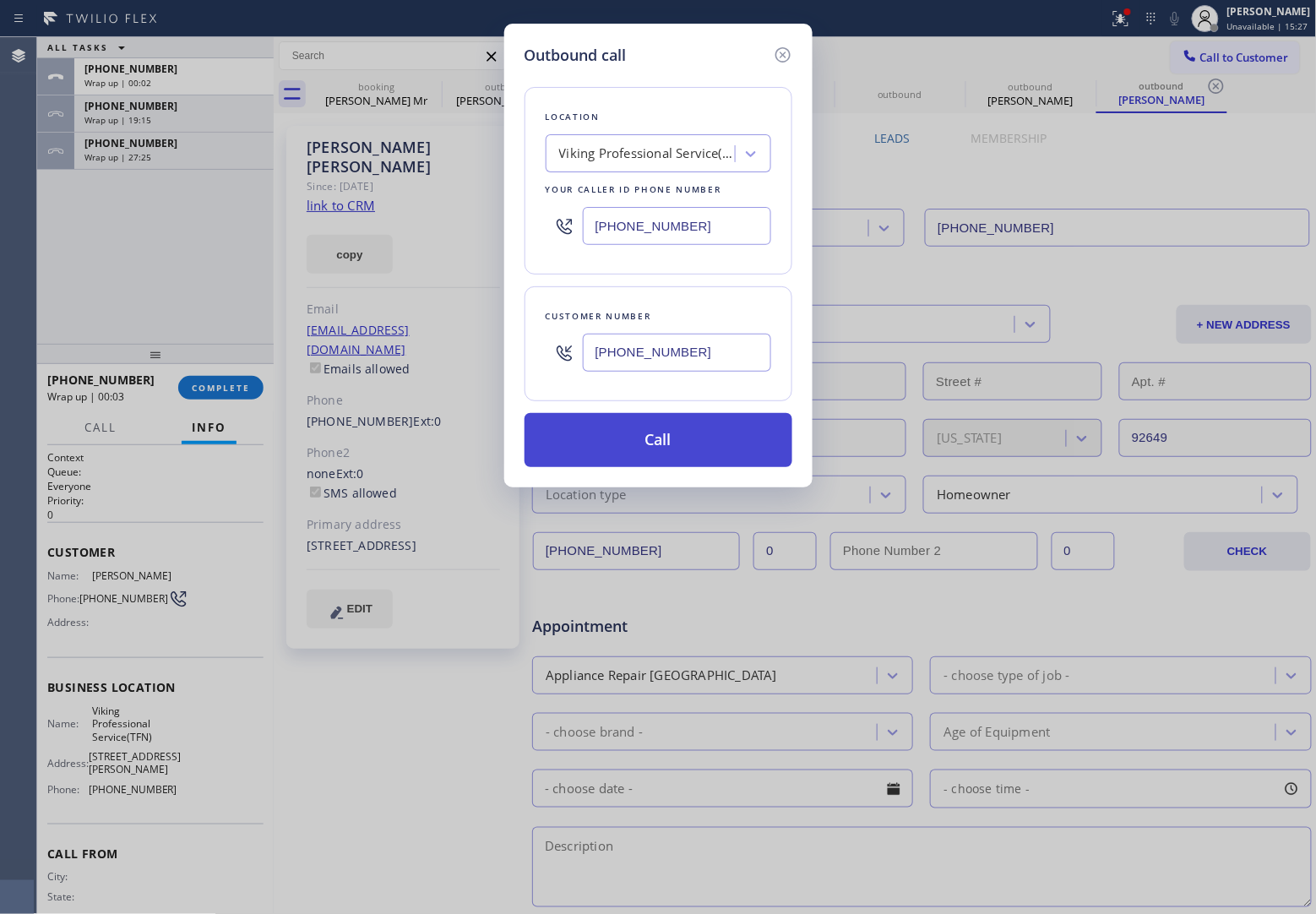
type input "[PHONE_NUMBER]"
click at [686, 452] on button "Call" at bounding box center [658, 440] width 268 height 55
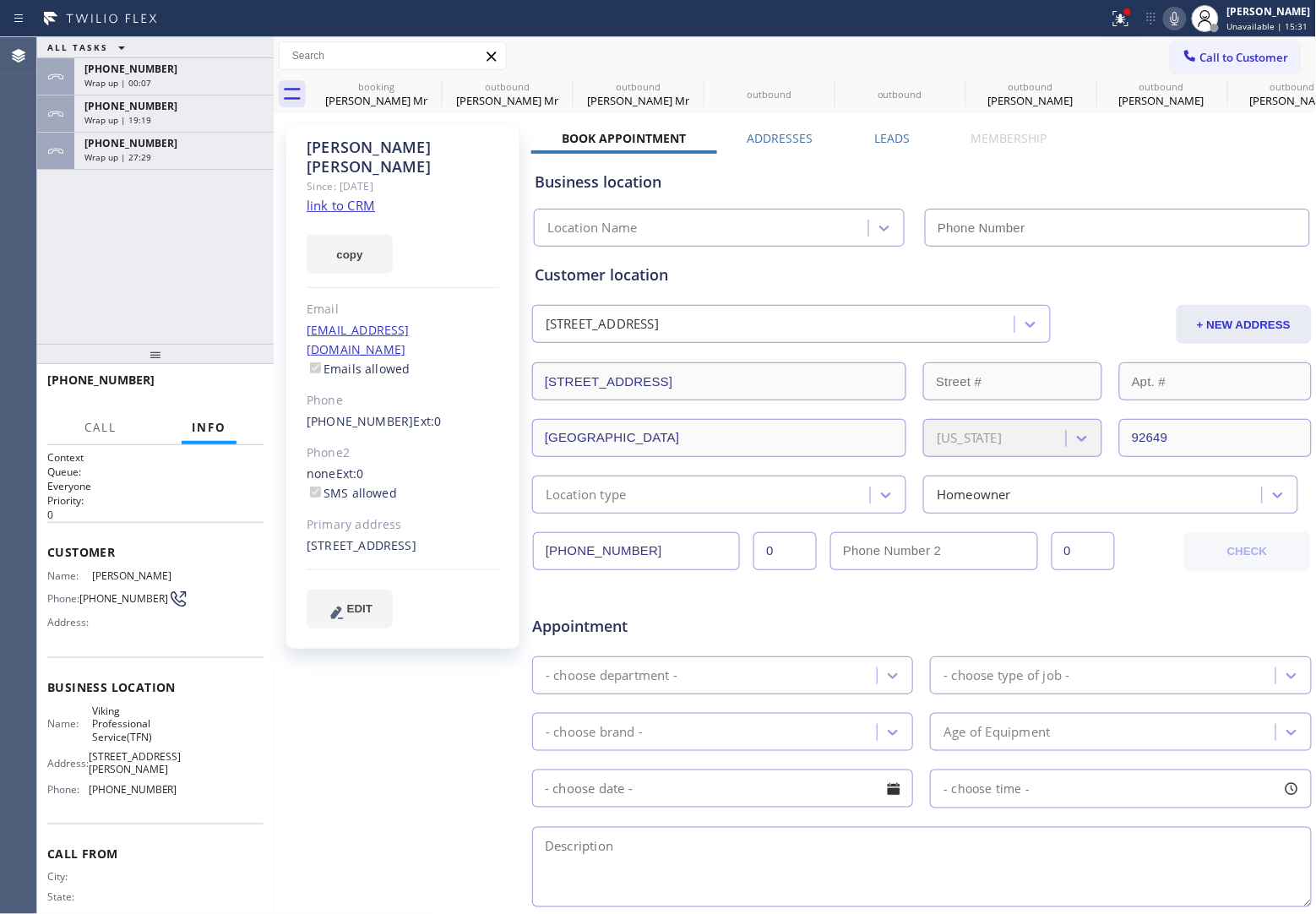
type input "[PHONE_NUMBER]"
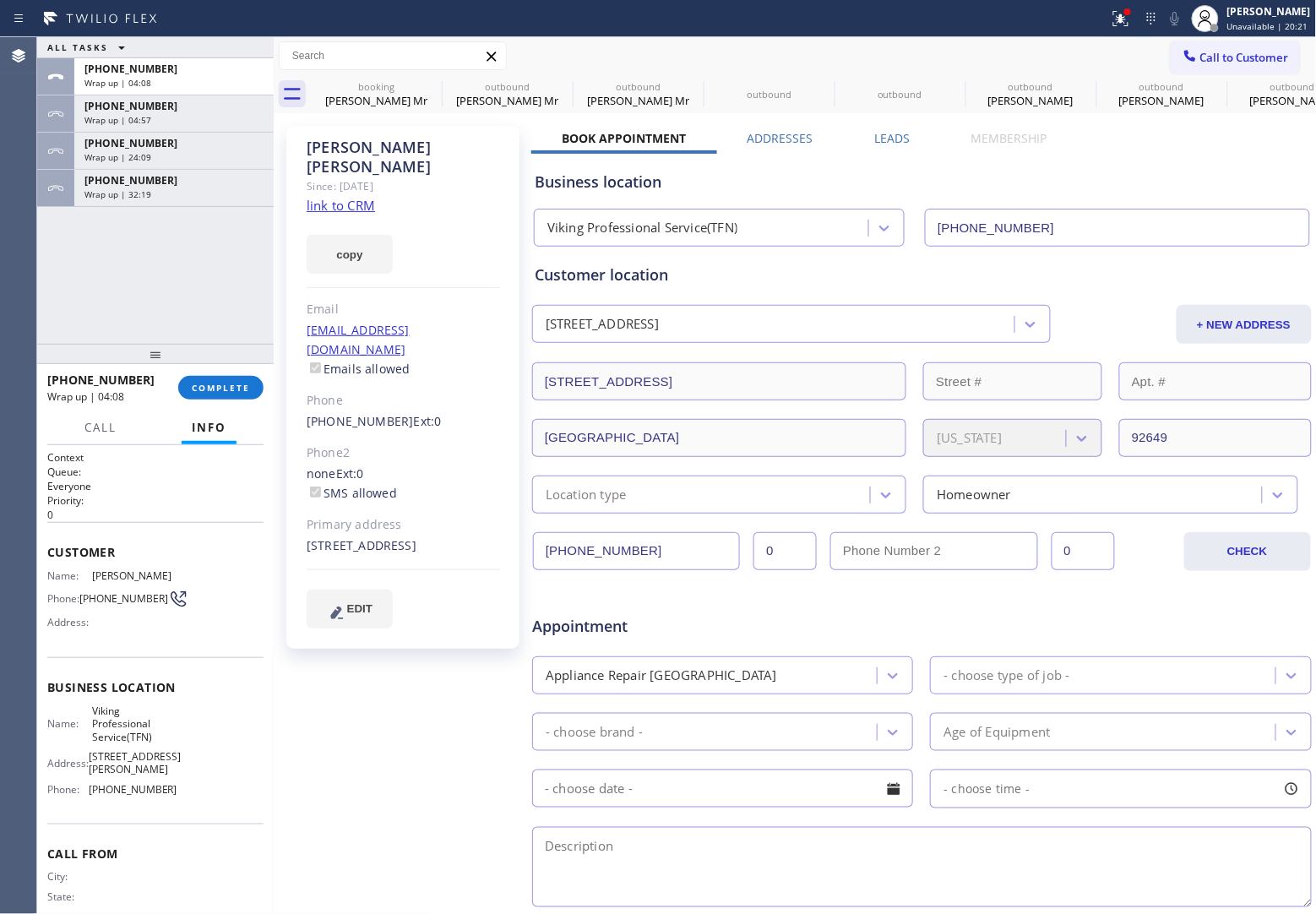
click at [1259, 60] on span "Call to Customer" at bounding box center [1245, 57] width 88 height 15
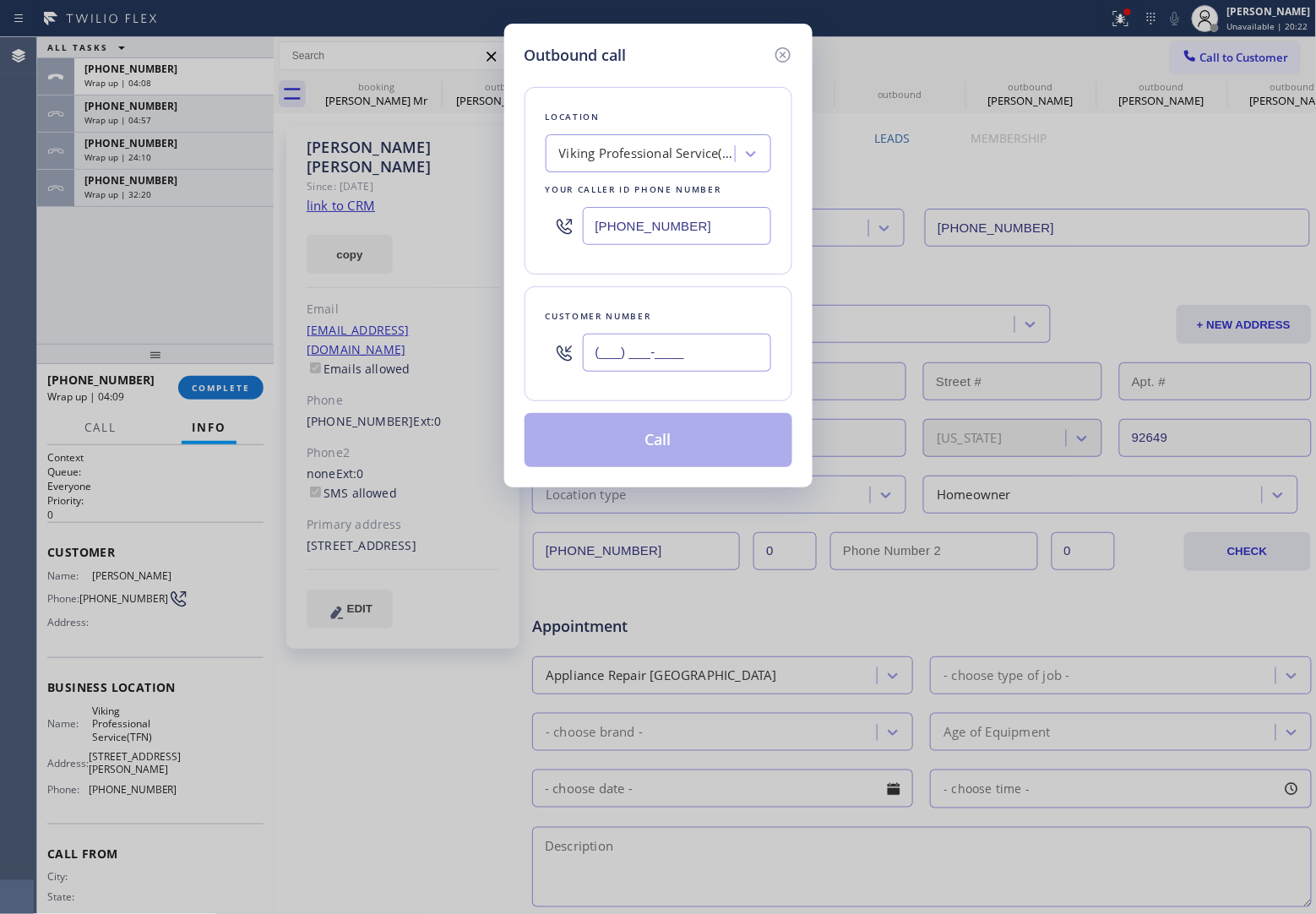
drag, startPoint x: 695, startPoint y: 337, endPoint x: 1118, endPoint y: 4, distance: 538.3
click at [703, 323] on div "Customer number (___) ___-____" at bounding box center [658, 344] width 268 height 115
paste input "408) 439-3737"
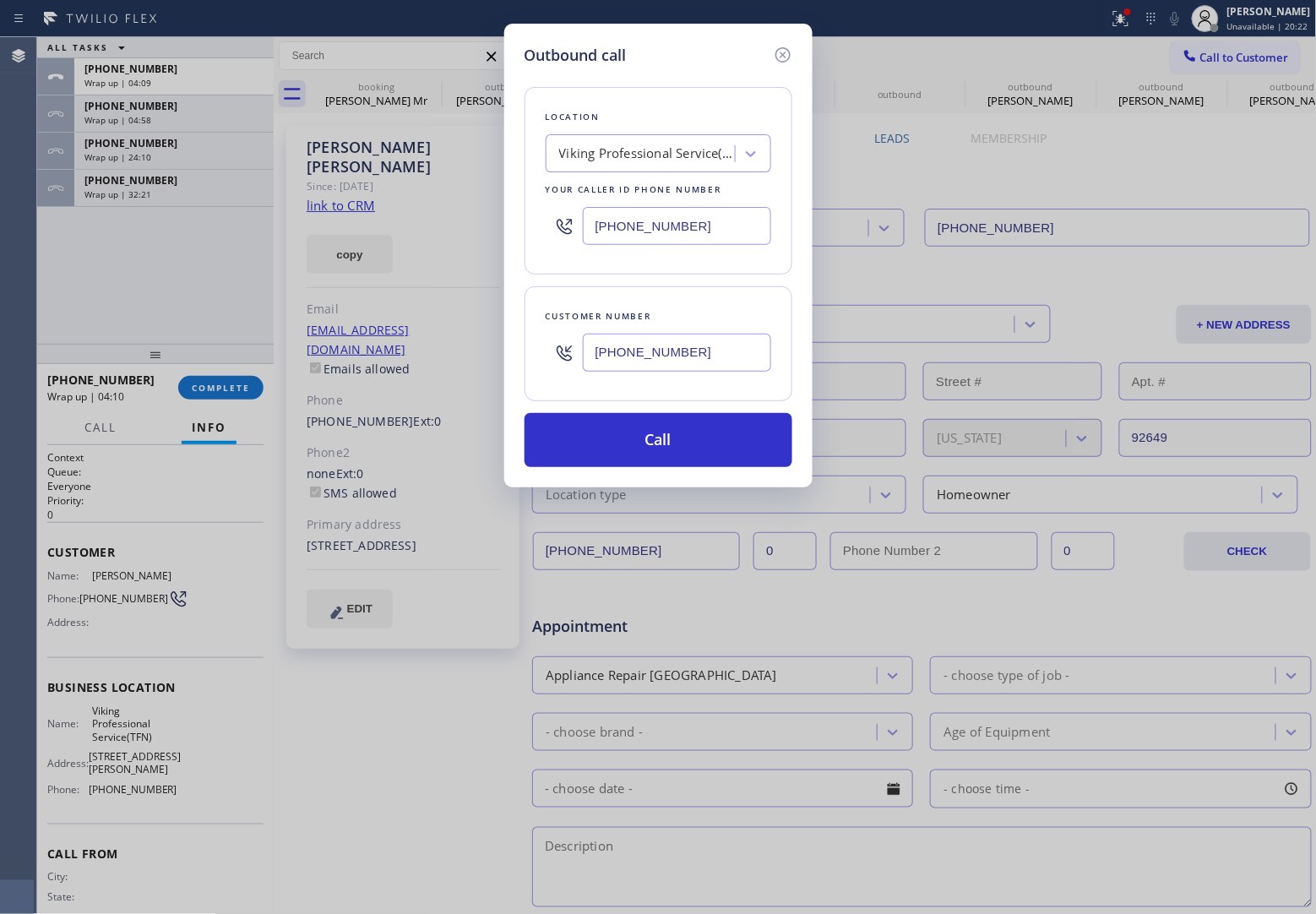
type input "[PHONE_NUMBER]"
drag, startPoint x: 659, startPoint y: 225, endPoint x: 693, endPoint y: 260, distance: 48.8
click at [657, 227] on input "[PHONE_NUMBER]" at bounding box center [677, 226] width 188 height 38
paste input "669) 201-9014"
type input "[PHONE_NUMBER]"
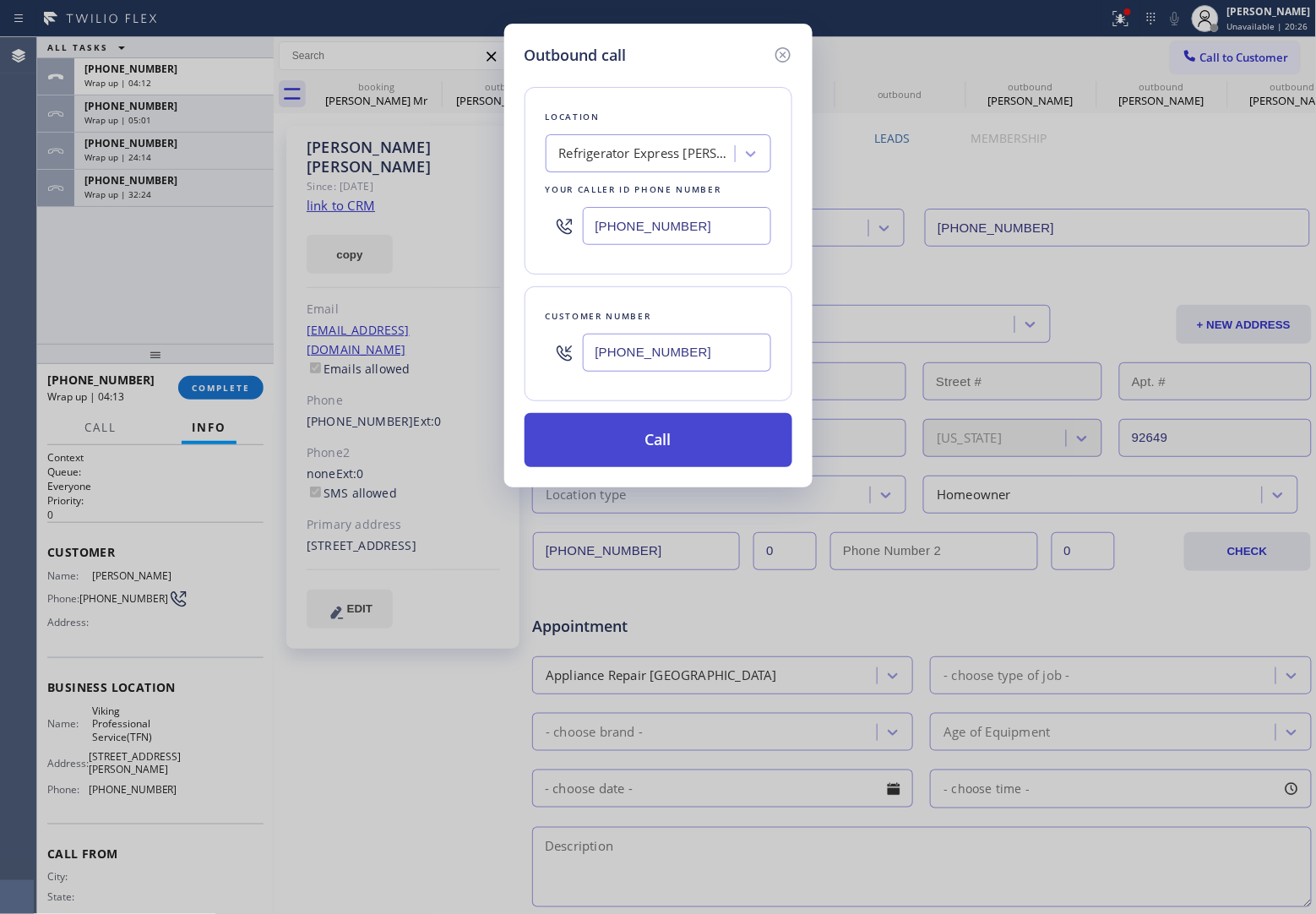
click at [713, 449] on button "Call" at bounding box center [658, 440] width 268 height 55
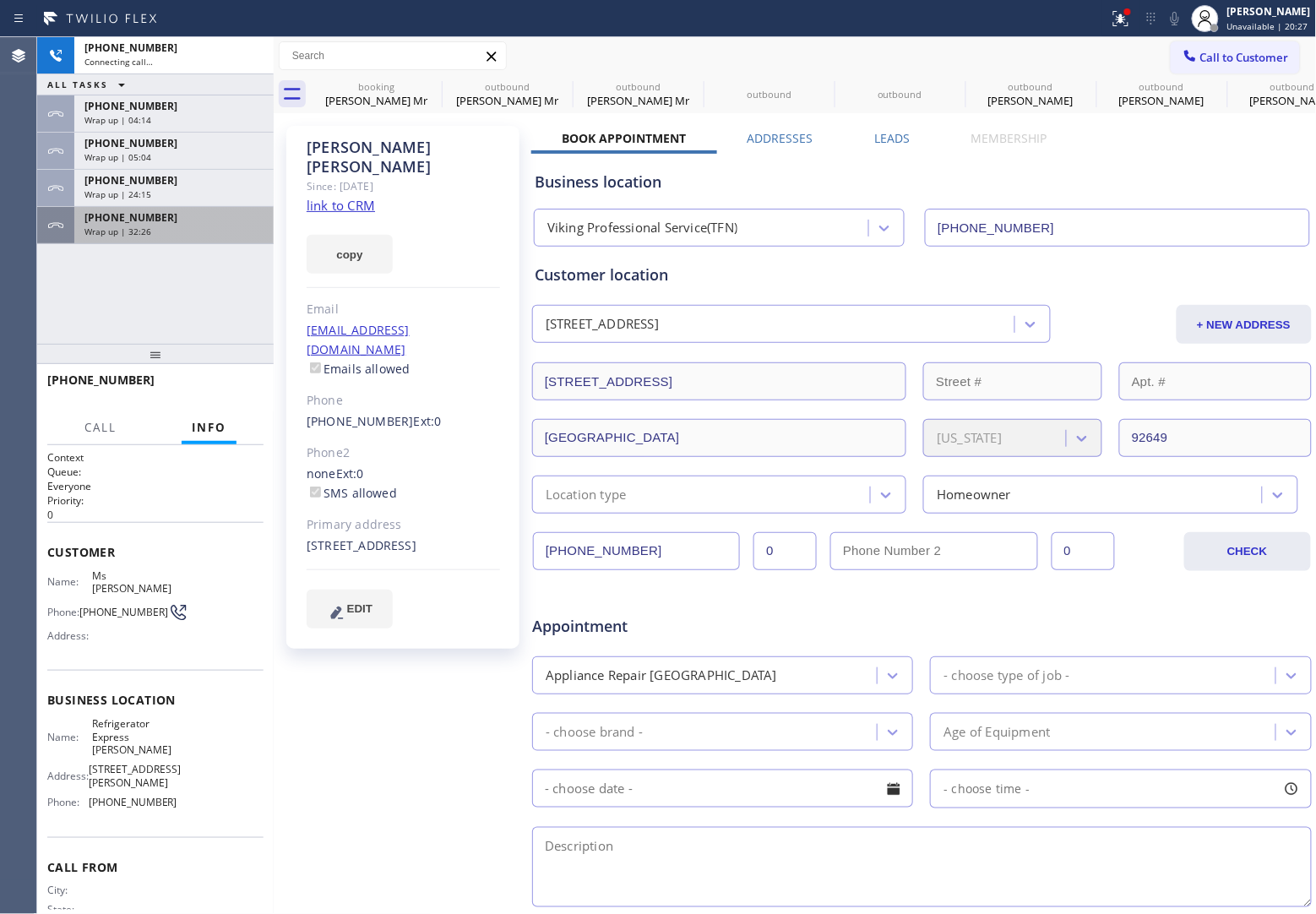
click at [119, 222] on span "[PHONE_NUMBER]" at bounding box center [131, 217] width 93 height 14
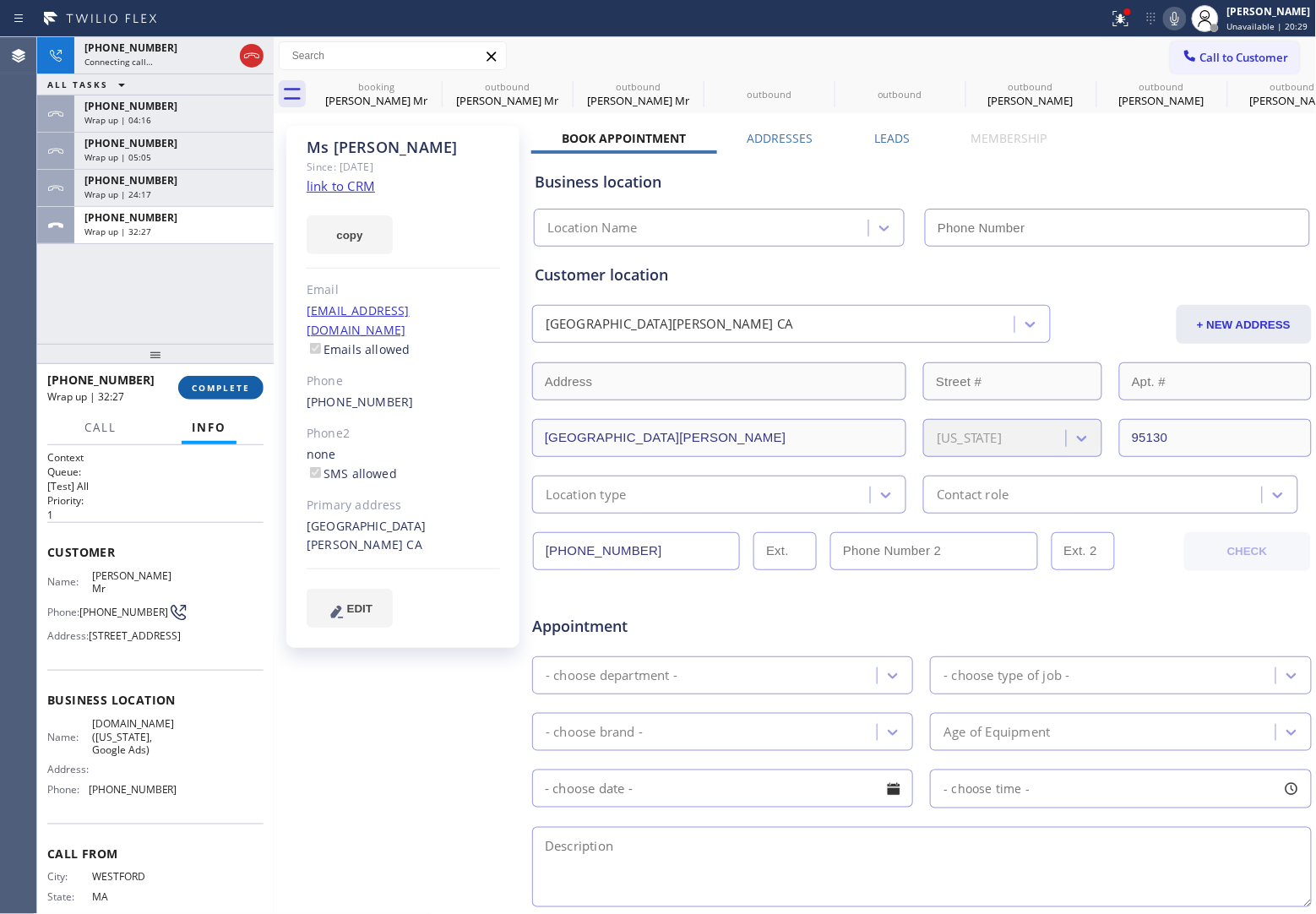
click at [215, 386] on span "COMPLETE" at bounding box center [221, 387] width 58 height 12
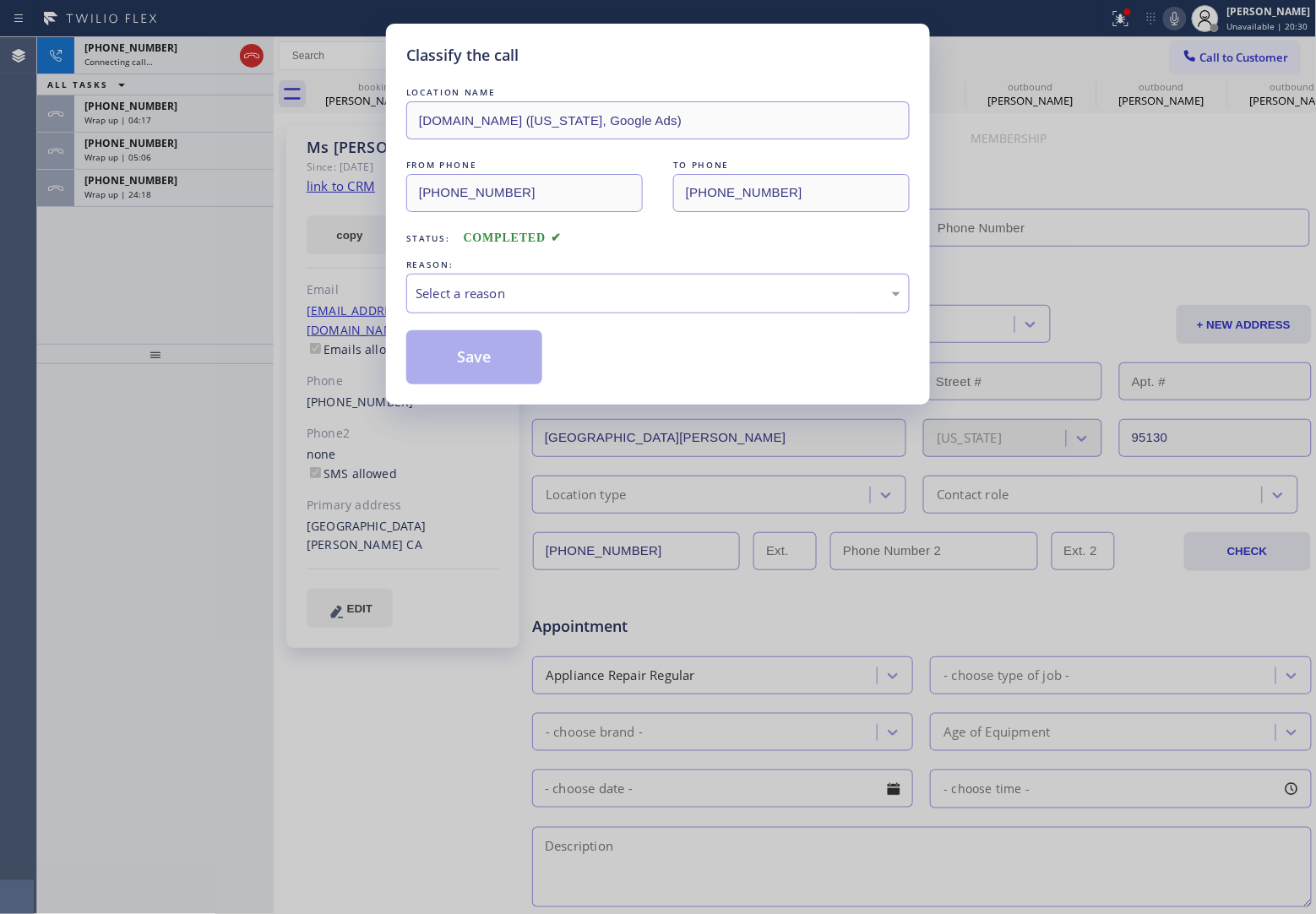
type input "[PHONE_NUMBER]"
click at [533, 306] on div "Select a reason" at bounding box center [657, 293] width 503 height 39
click at [488, 362] on button "Save" at bounding box center [474, 357] width 136 height 55
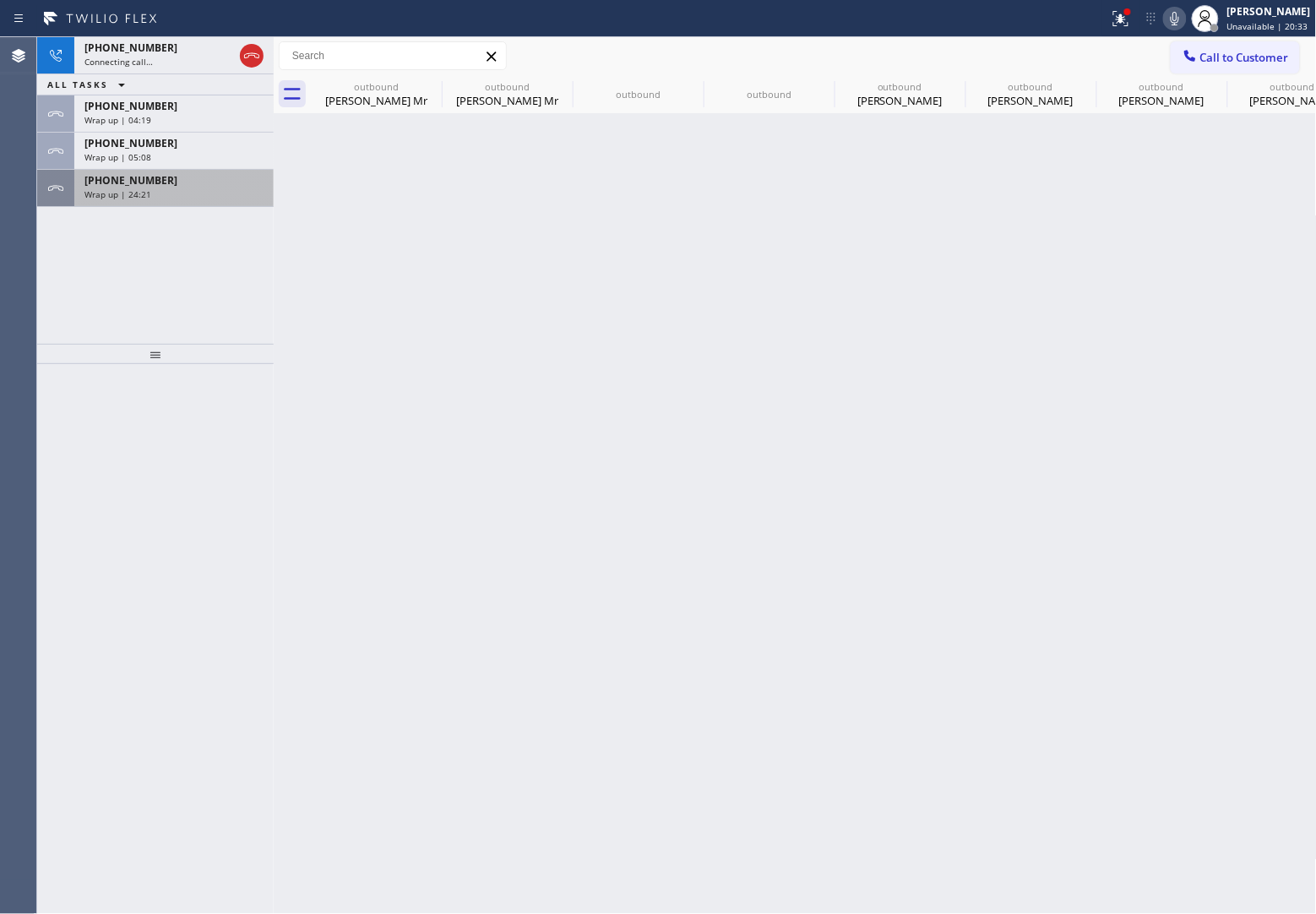
click at [135, 188] on span "Wrap up | 24:21" at bounding box center [118, 194] width 67 height 12
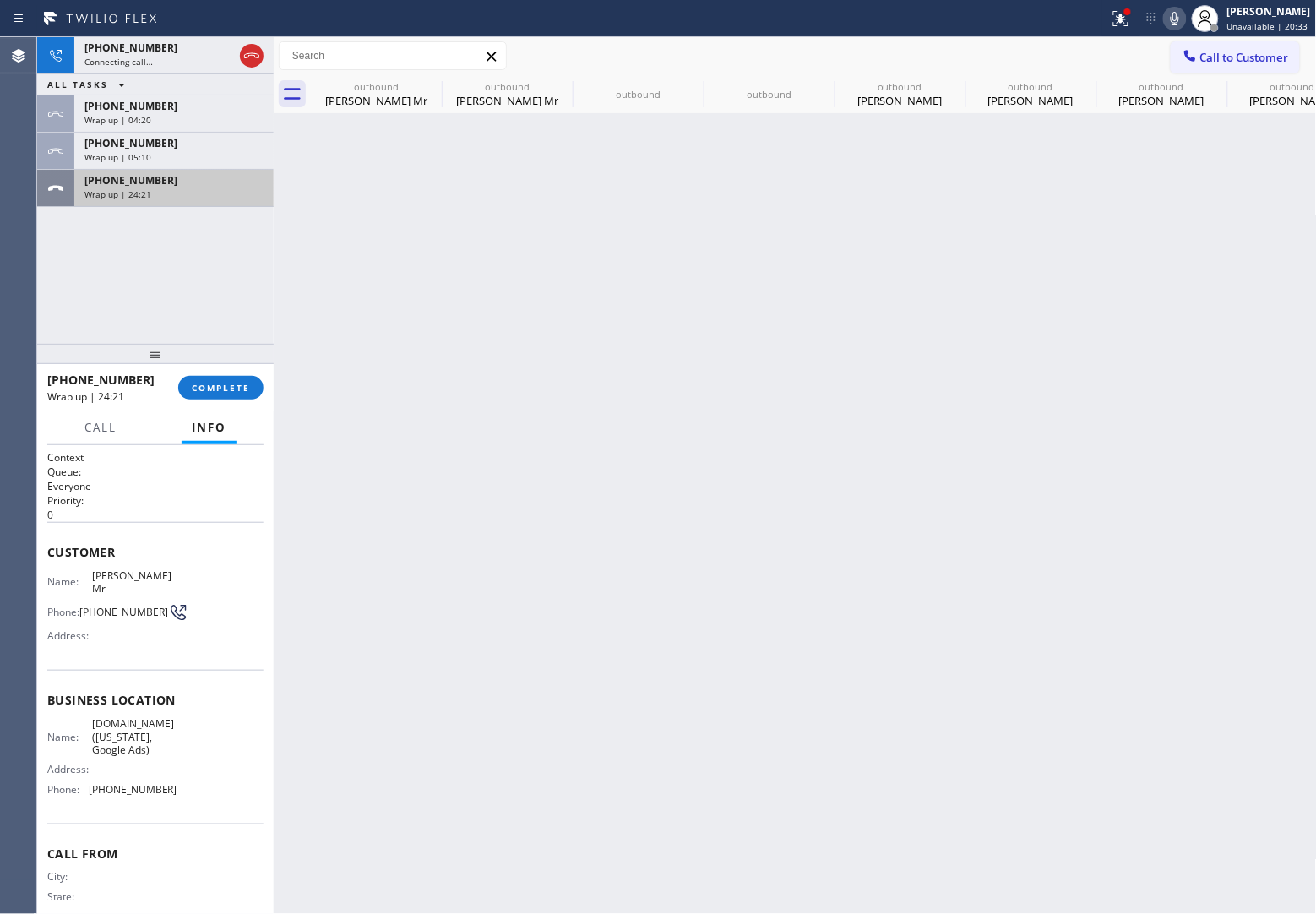
click at [135, 188] on span "Wrap up | 24:21" at bounding box center [118, 194] width 67 height 12
click at [246, 376] on button "COMPLETE" at bounding box center [221, 387] width 86 height 24
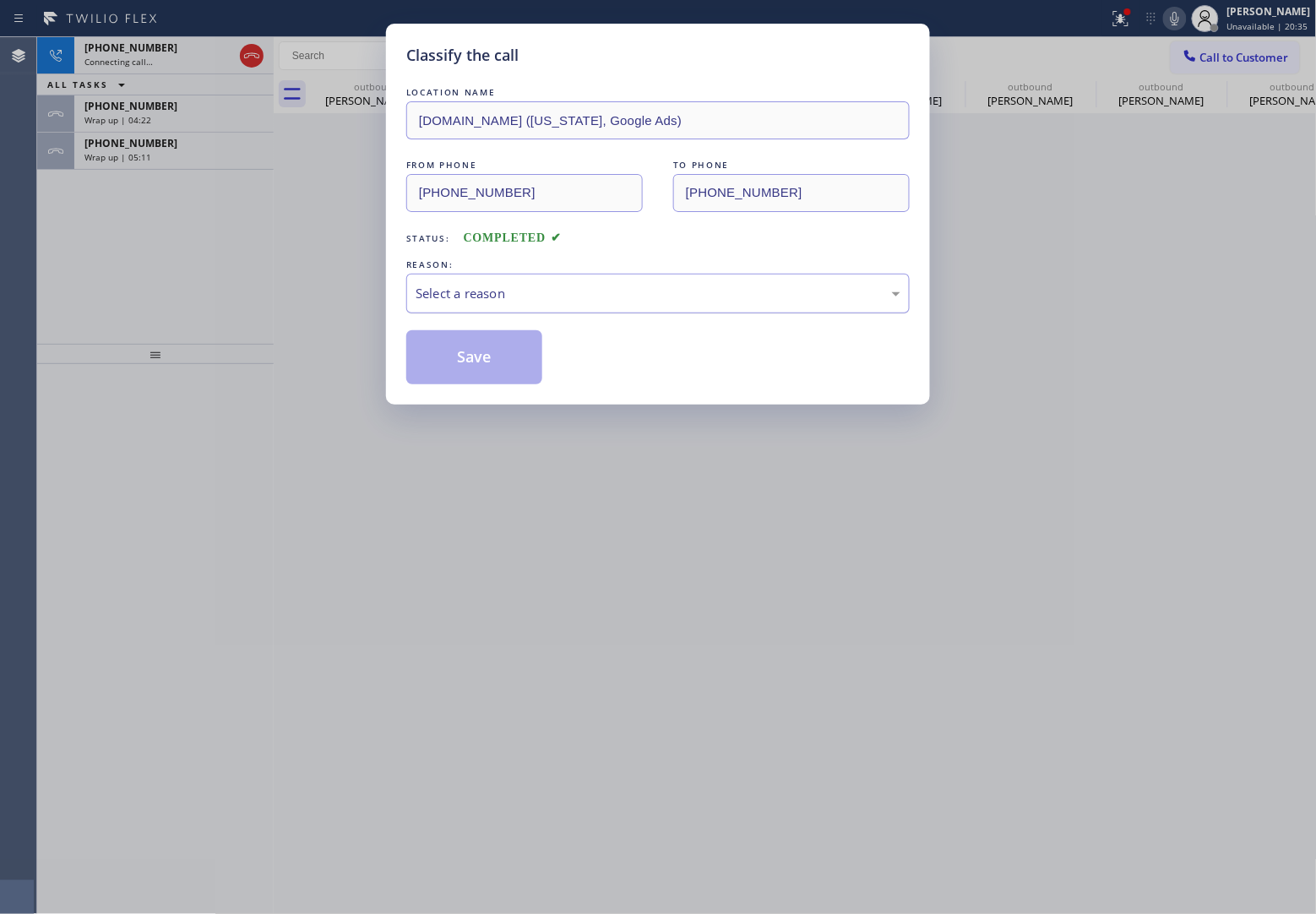
click at [525, 305] on div "Select a reason" at bounding box center [657, 293] width 503 height 39
drag, startPoint x: 509, startPoint y: 340, endPoint x: 196, endPoint y: 192, distance: 346.2
click at [508, 340] on button "Save" at bounding box center [474, 357] width 136 height 55
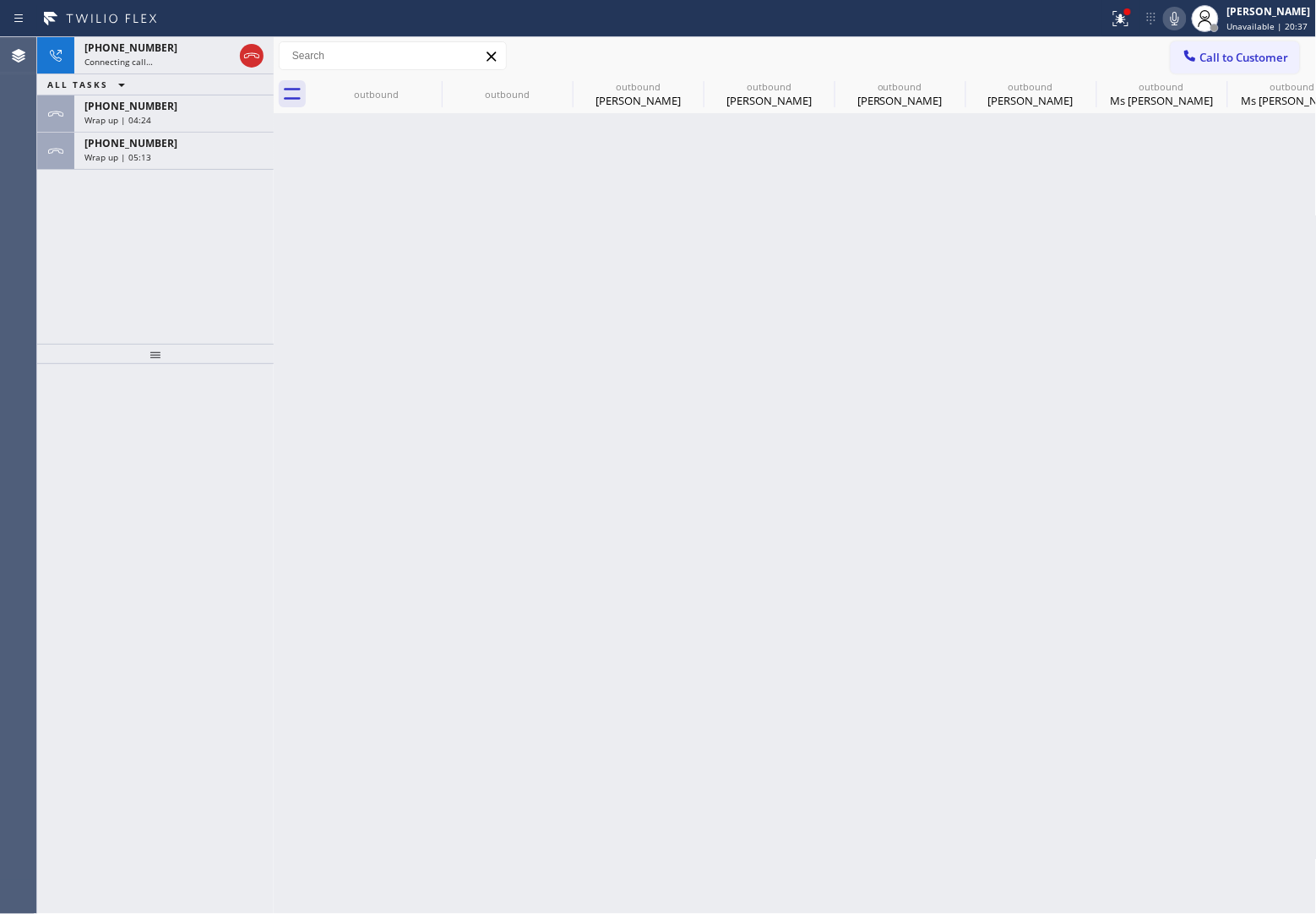
click at [192, 158] on div "Wrap up | 05:13" at bounding box center [174, 157] width 179 height 12
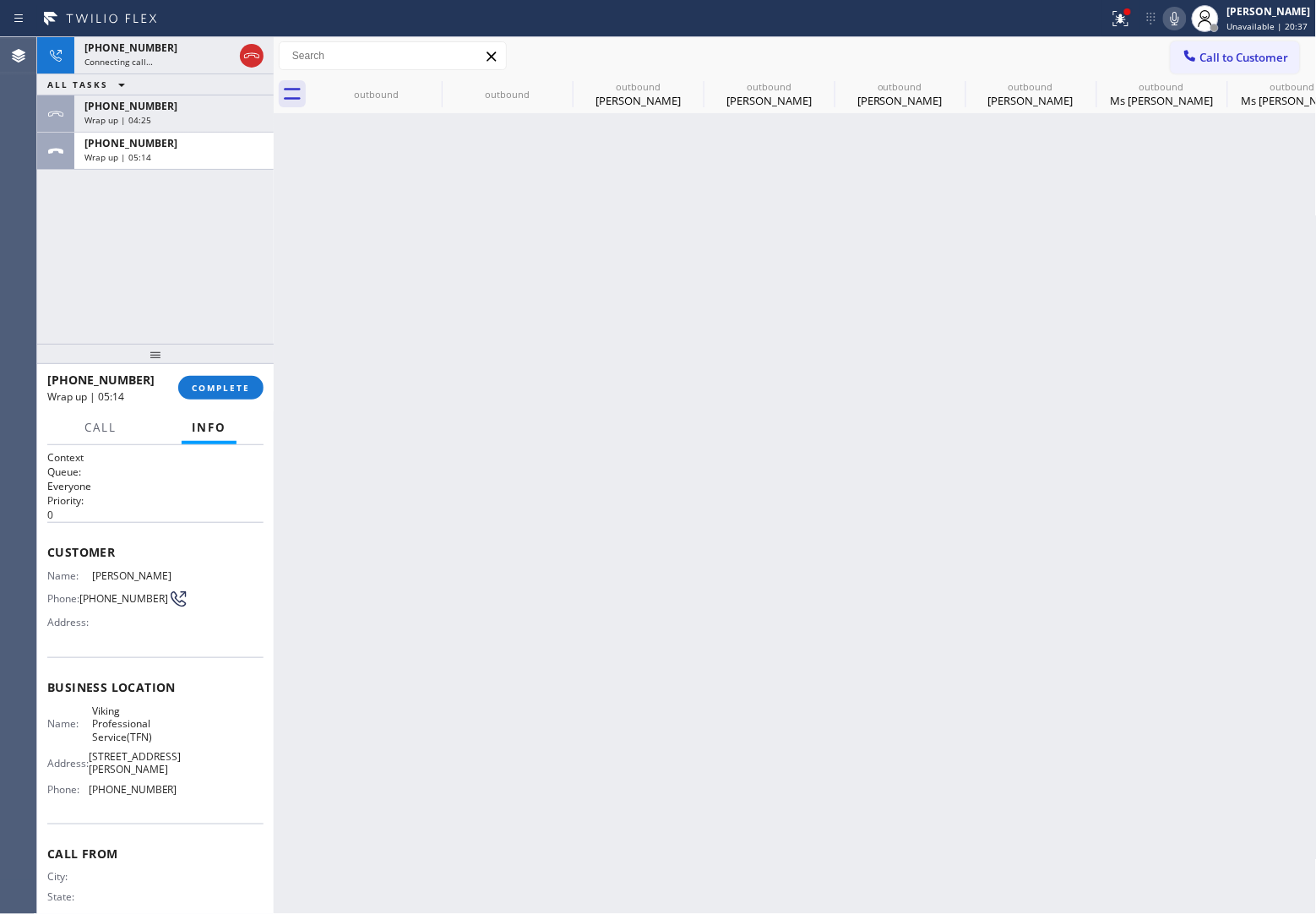
click at [192, 158] on div "Wrap up | 05:14" at bounding box center [174, 157] width 179 height 12
drag, startPoint x: 254, startPoint y: 373, endPoint x: 243, endPoint y: 395, distance: 24.6
click at [247, 381] on div "[PHONE_NUMBER] Wrap up | 05:14 COMPLETE" at bounding box center [155, 387] width 216 height 44
click at [242, 397] on button "COMPLETE" at bounding box center [221, 387] width 86 height 24
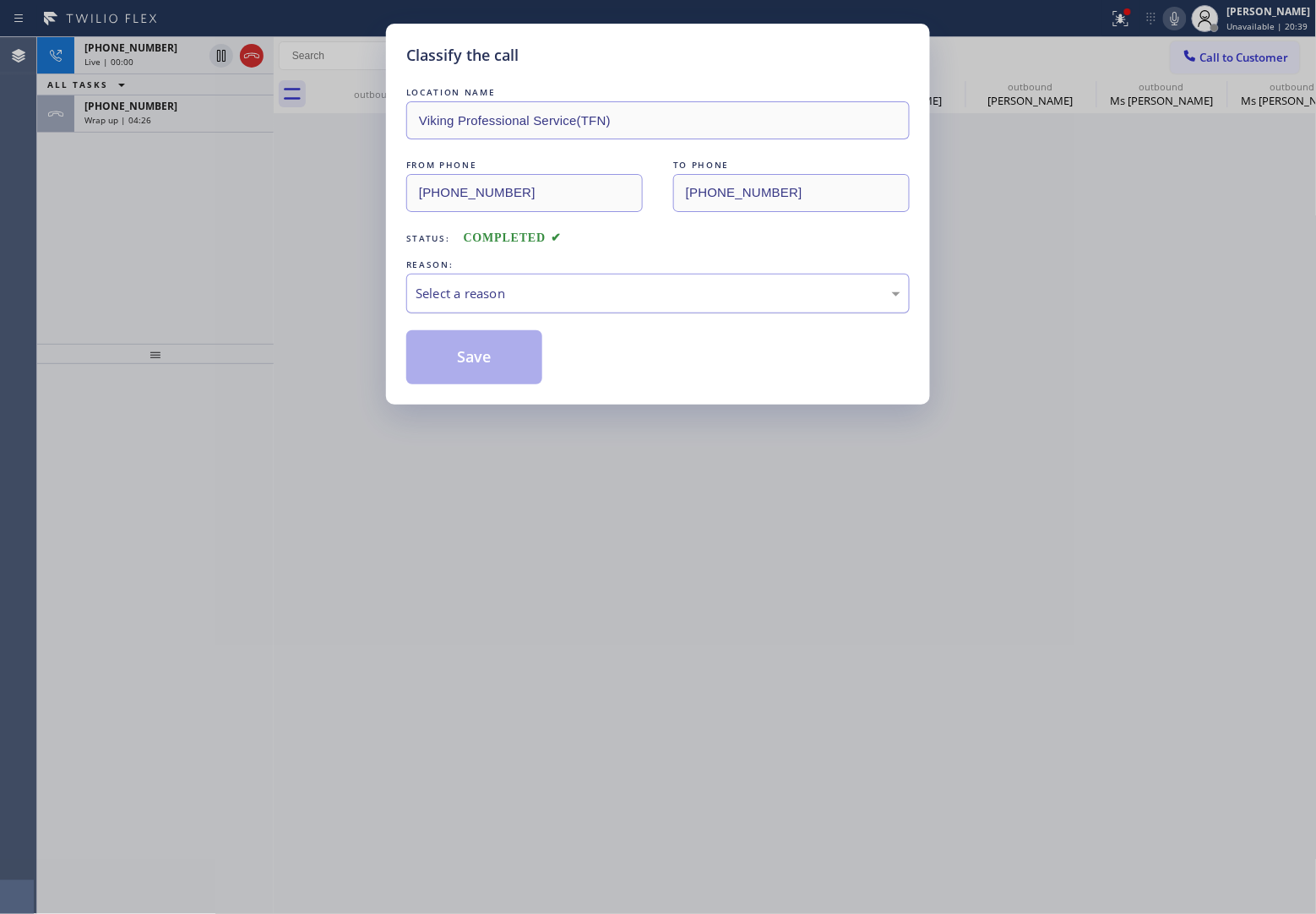
click at [539, 295] on div "Select a reason" at bounding box center [658, 293] width 485 height 20
click at [459, 365] on button "Save" at bounding box center [474, 357] width 136 height 55
type input "[PHONE_NUMBER]"
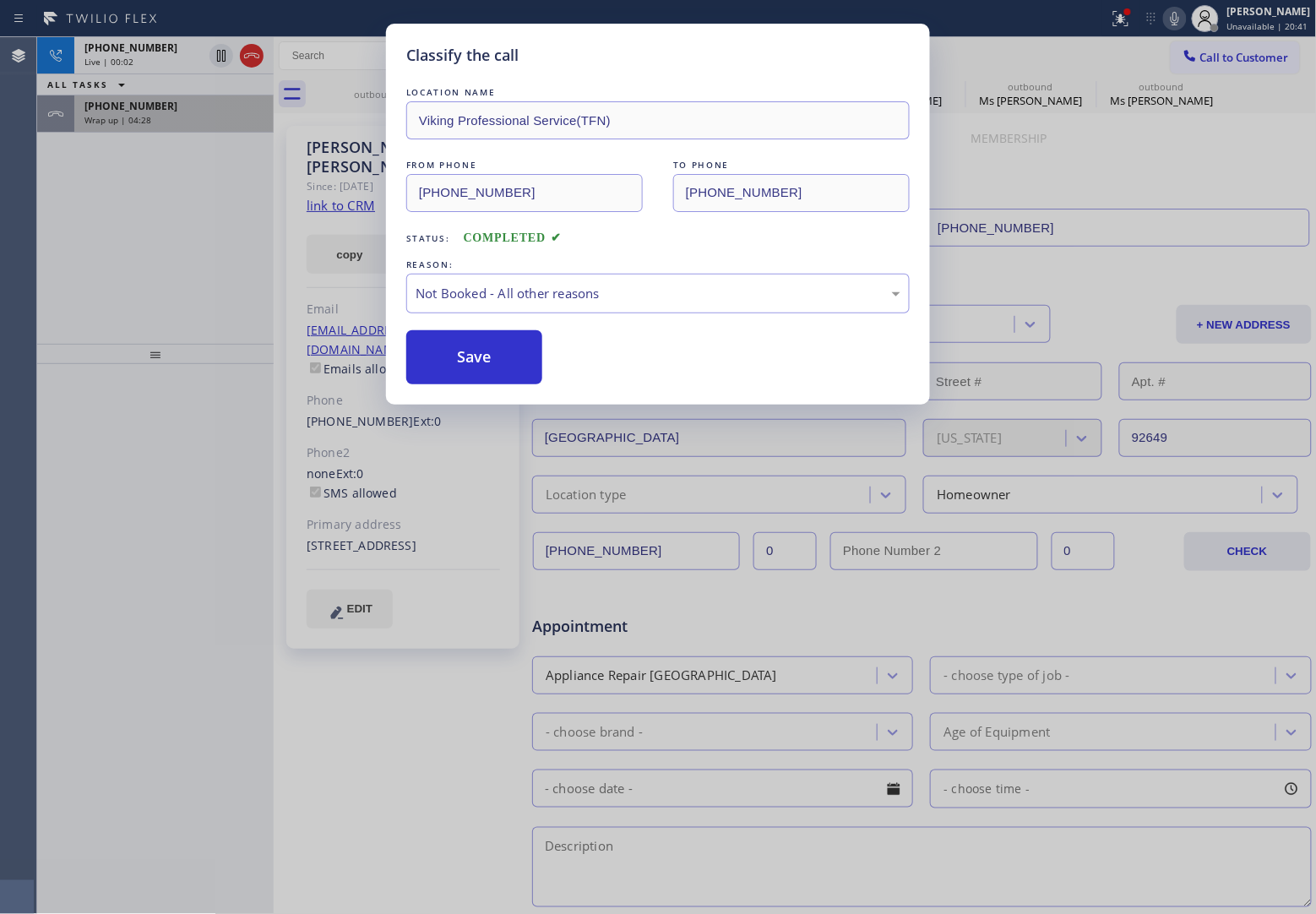
click at [142, 99] on span "[PHONE_NUMBER]" at bounding box center [131, 105] width 93 height 14
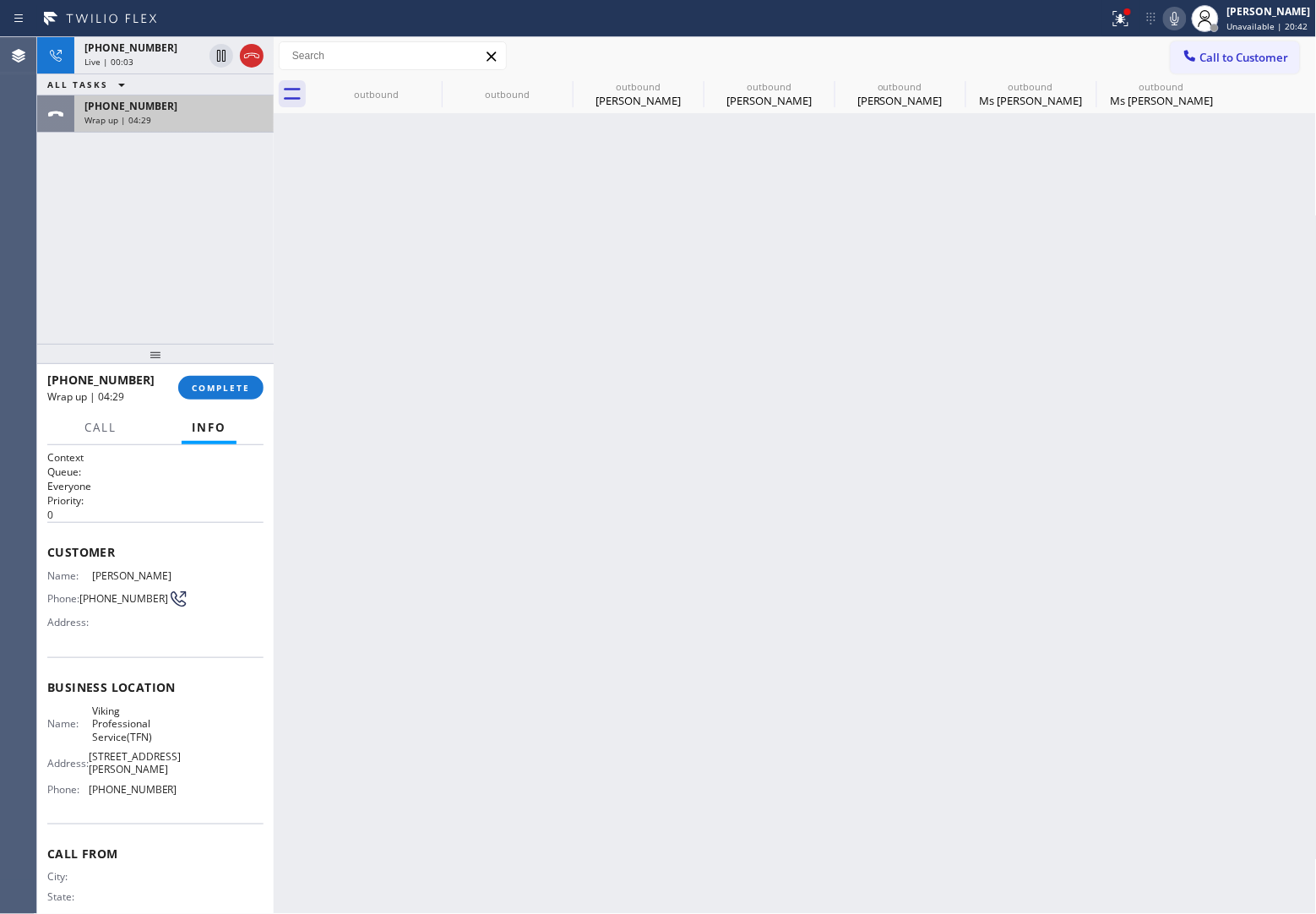
click at [142, 99] on span "[PHONE_NUMBER]" at bounding box center [131, 105] width 93 height 14
click at [213, 385] on span "COMPLETE" at bounding box center [221, 387] width 58 height 12
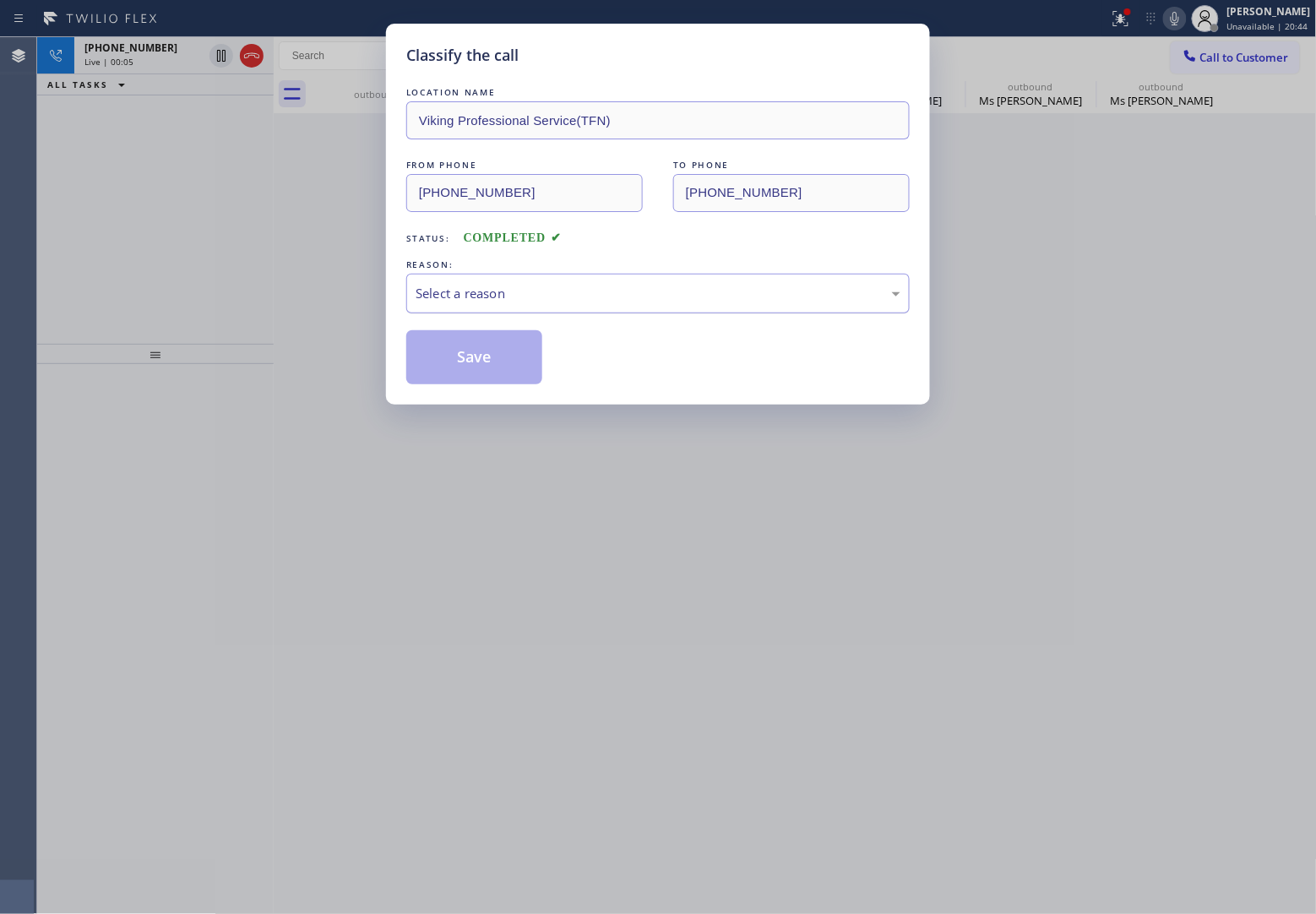
click at [574, 309] on div "Select a reason" at bounding box center [657, 293] width 503 height 39
click at [520, 369] on button "Save" at bounding box center [474, 357] width 136 height 55
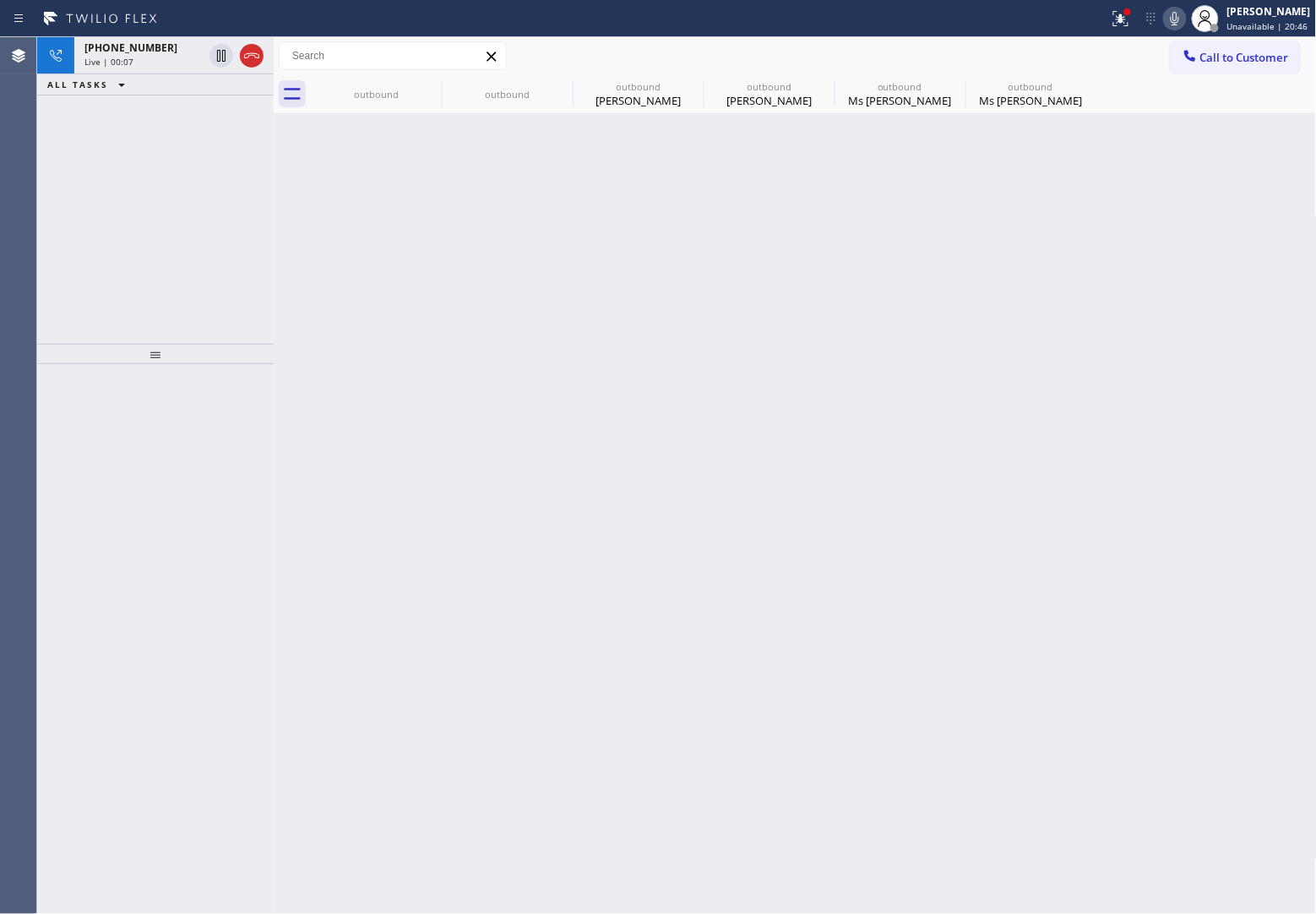
click at [141, 57] on div "Live | 00:07" at bounding box center [144, 61] width 118 height 12
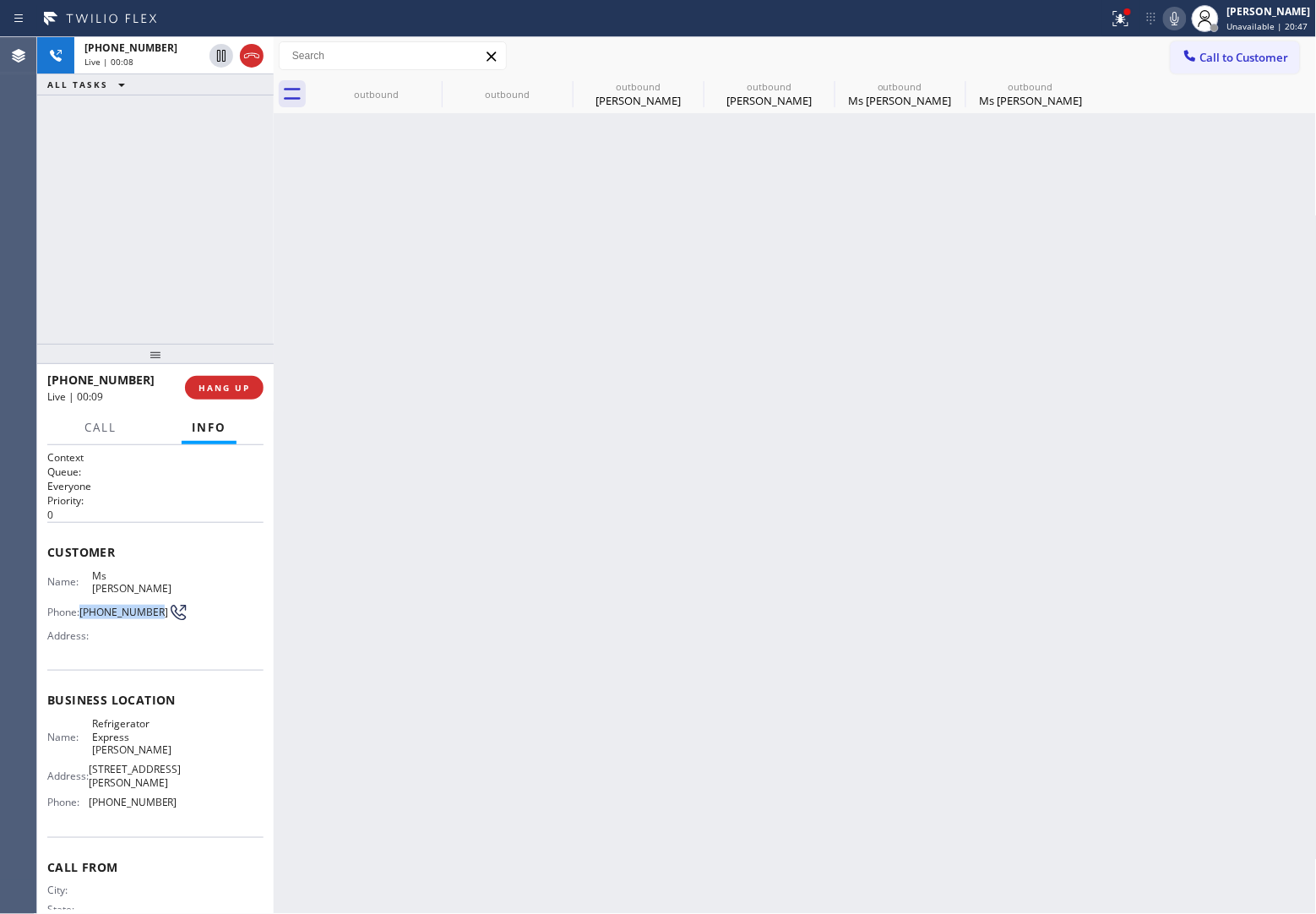
drag, startPoint x: 97, startPoint y: 604, endPoint x: 86, endPoint y: 591, distance: 17.0
click at [86, 606] on span "[PHONE_NUMBER]" at bounding box center [123, 611] width 88 height 12
click at [116, 606] on span "[PHONE_NUMBER]" at bounding box center [123, 611] width 88 height 12
drag, startPoint x: 116, startPoint y: 602, endPoint x: 87, endPoint y: 593, distance: 30.4
click at [87, 606] on span "[PHONE_NUMBER]" at bounding box center [123, 611] width 88 height 12
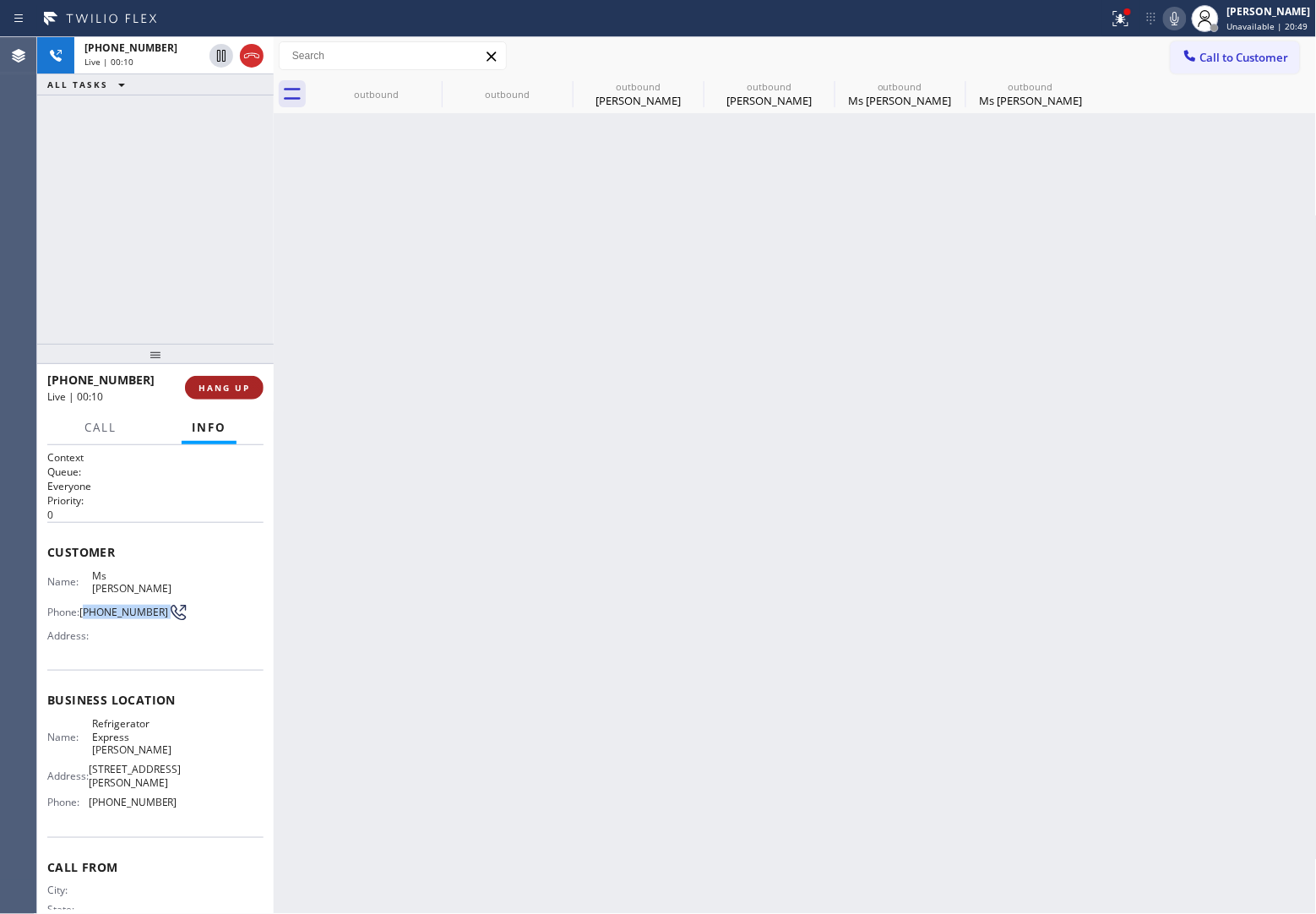
click at [234, 376] on button "HANG UP" at bounding box center [225, 387] width 79 height 24
click at [1261, 42] on button "Call to Customer" at bounding box center [1234, 57] width 129 height 32
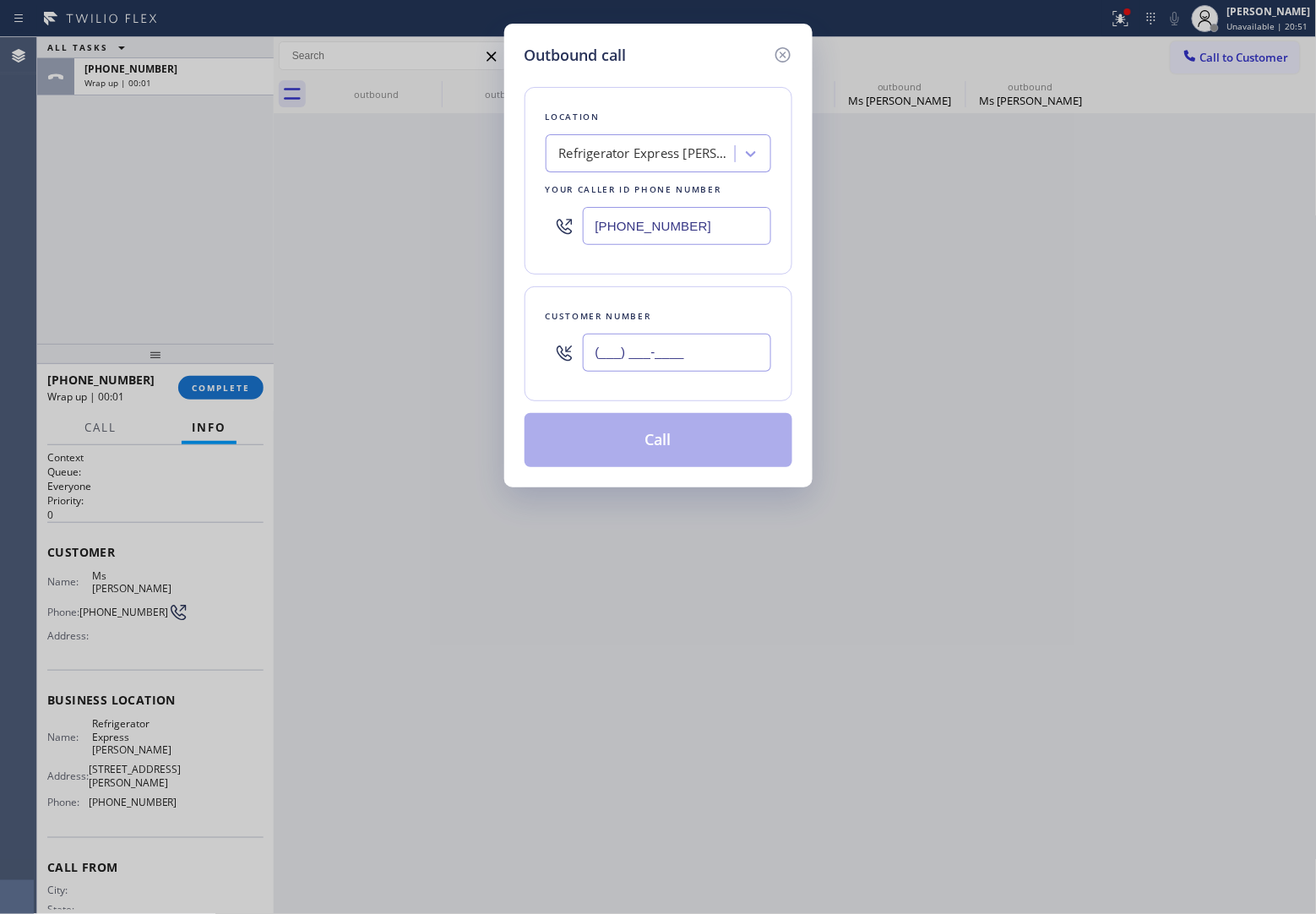
click at [697, 359] on input "(___) ___-____" at bounding box center [677, 353] width 188 height 38
paste input "408) 439-3737"
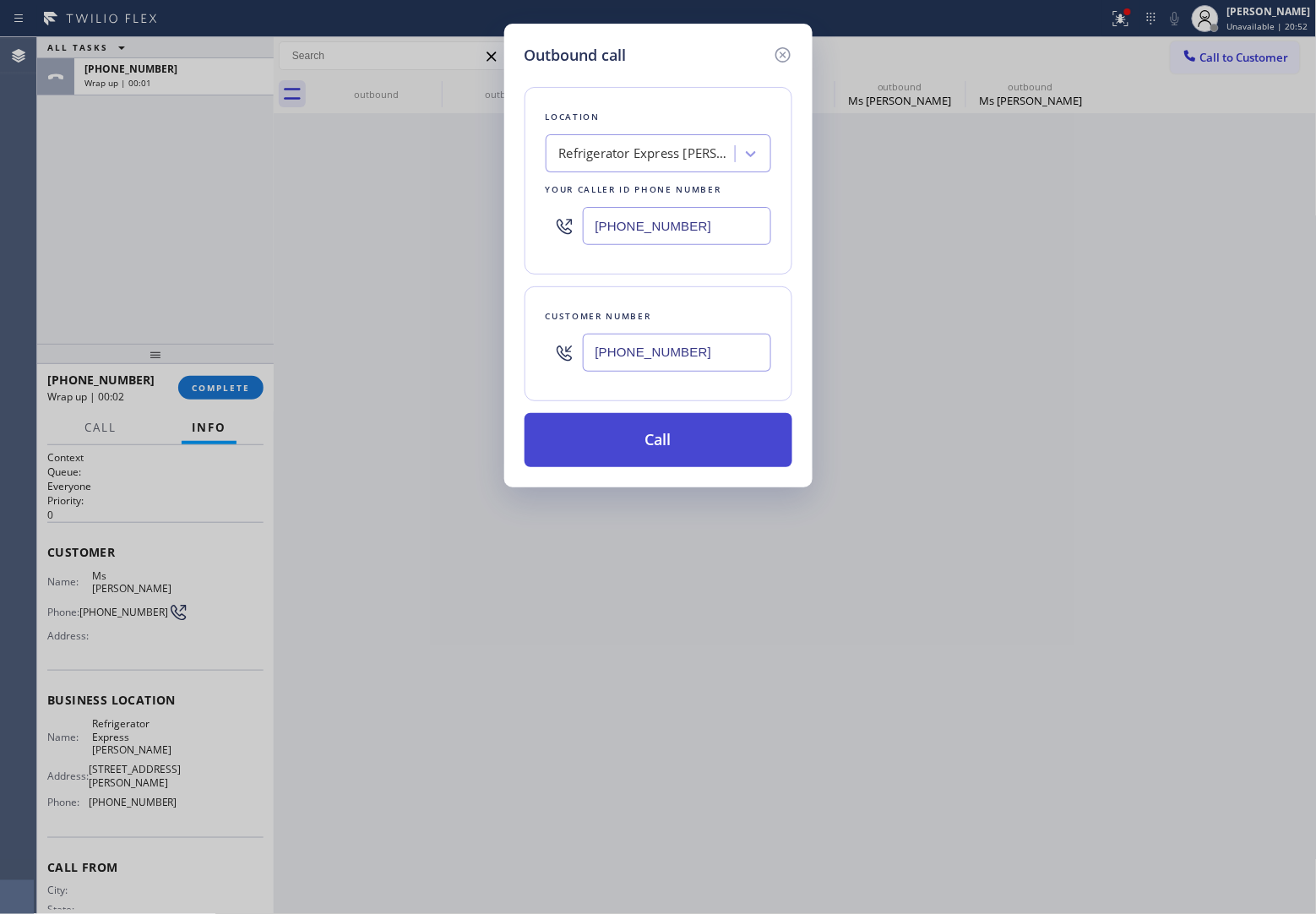
type input "[PHONE_NUMBER]"
drag, startPoint x: 673, startPoint y: 449, endPoint x: 522, endPoint y: 250, distance: 249.8
click at [673, 445] on button "Call" at bounding box center [658, 440] width 268 height 55
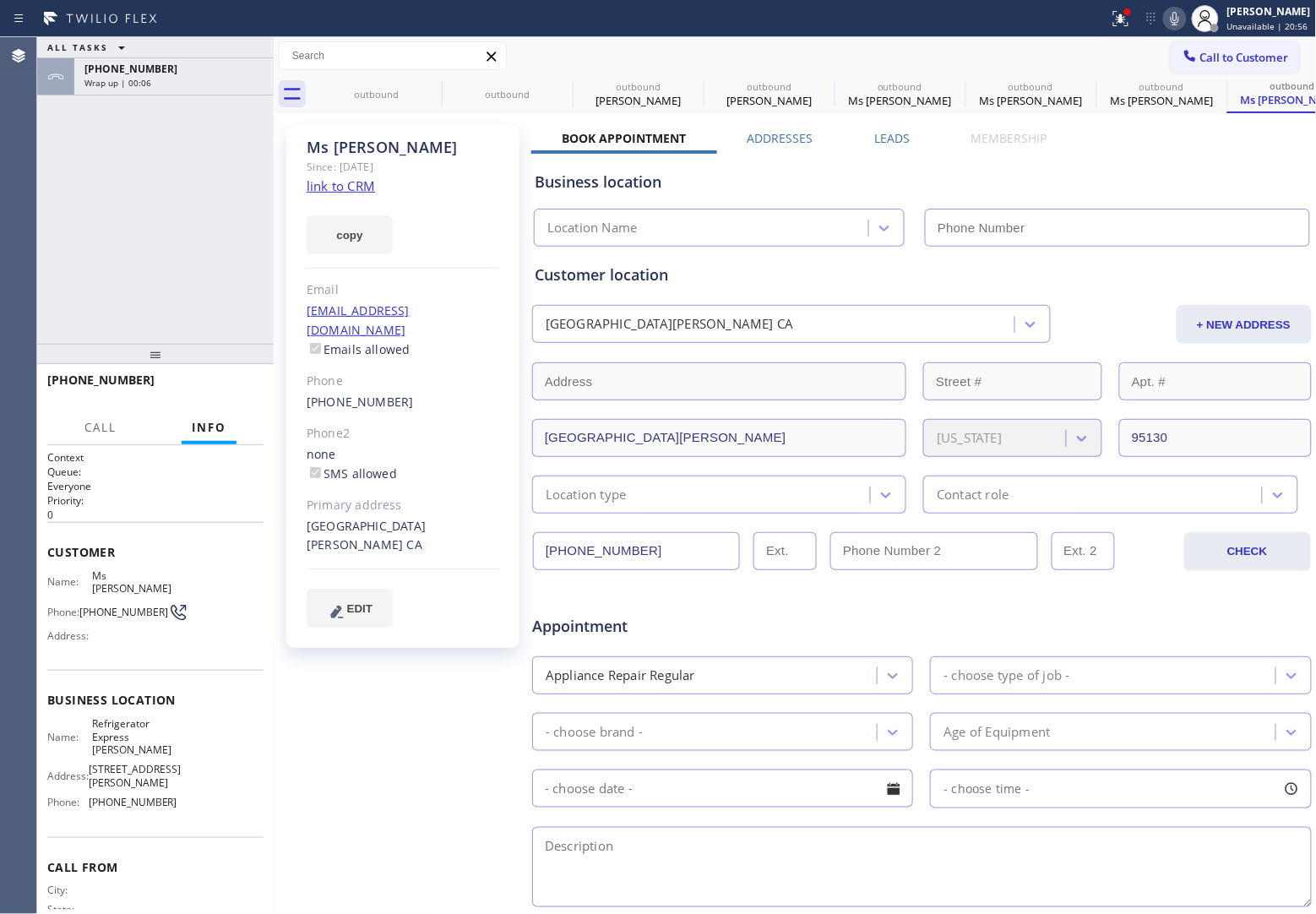
type input "[PHONE_NUMBER]"
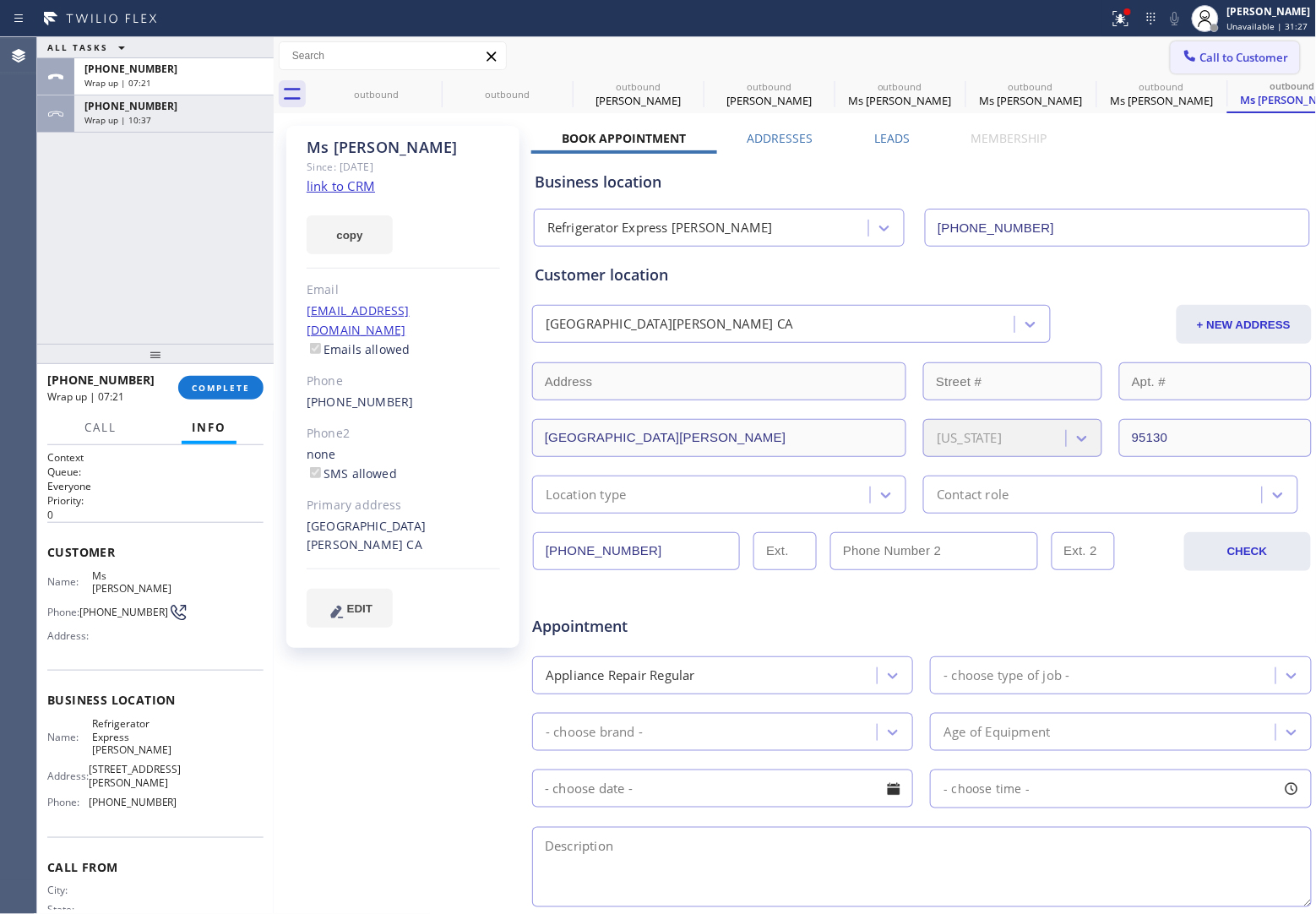
click at [1240, 51] on span "Call to Customer" at bounding box center [1245, 57] width 88 height 15
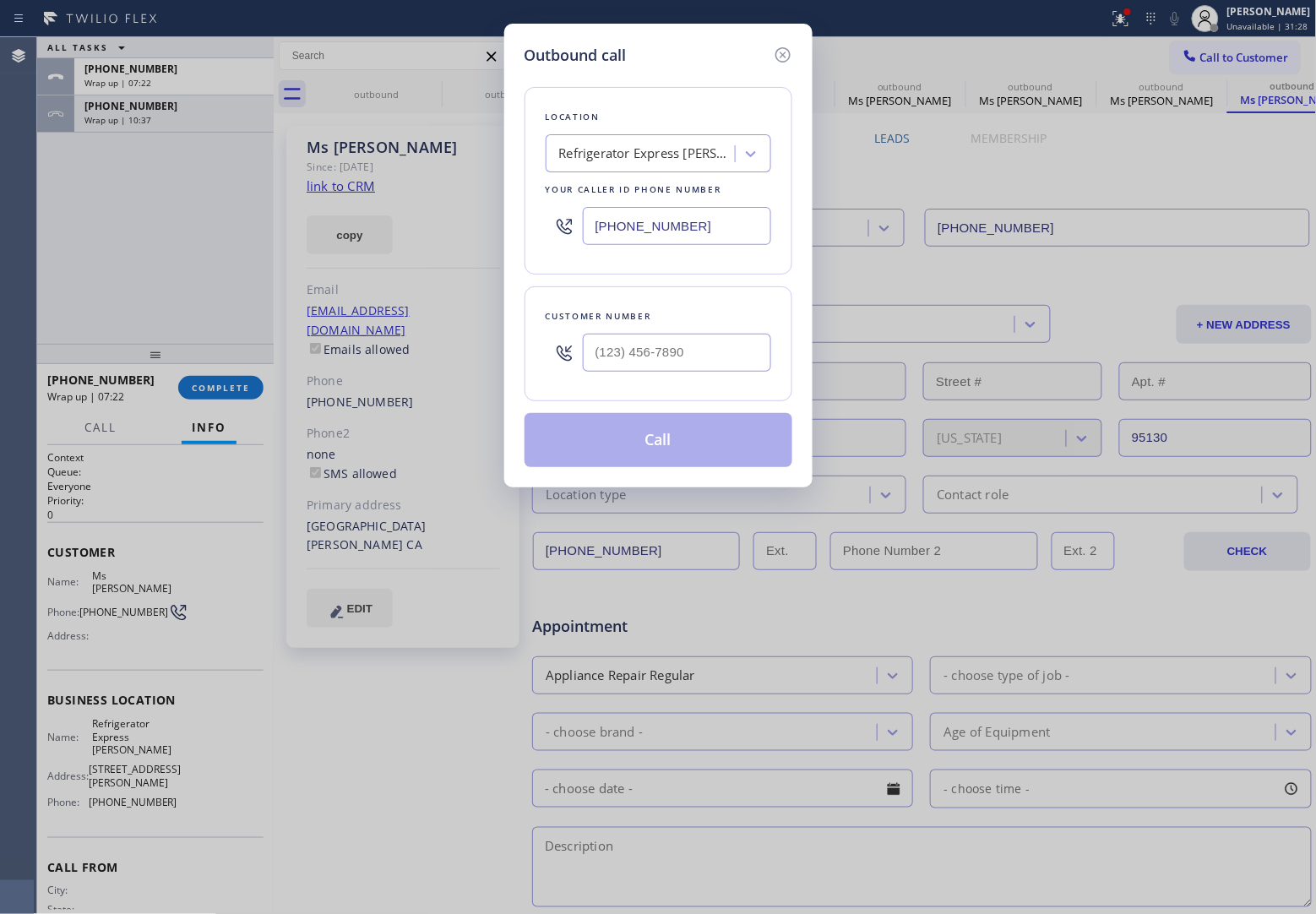
click at [701, 228] on input "[PHONE_NUMBER]" at bounding box center [677, 226] width 188 height 38
paste input "858) 239-0252"
type input "[PHONE_NUMBER]"
click at [711, 369] on input "text" at bounding box center [677, 353] width 188 height 38
paste input "714) 883-0381"
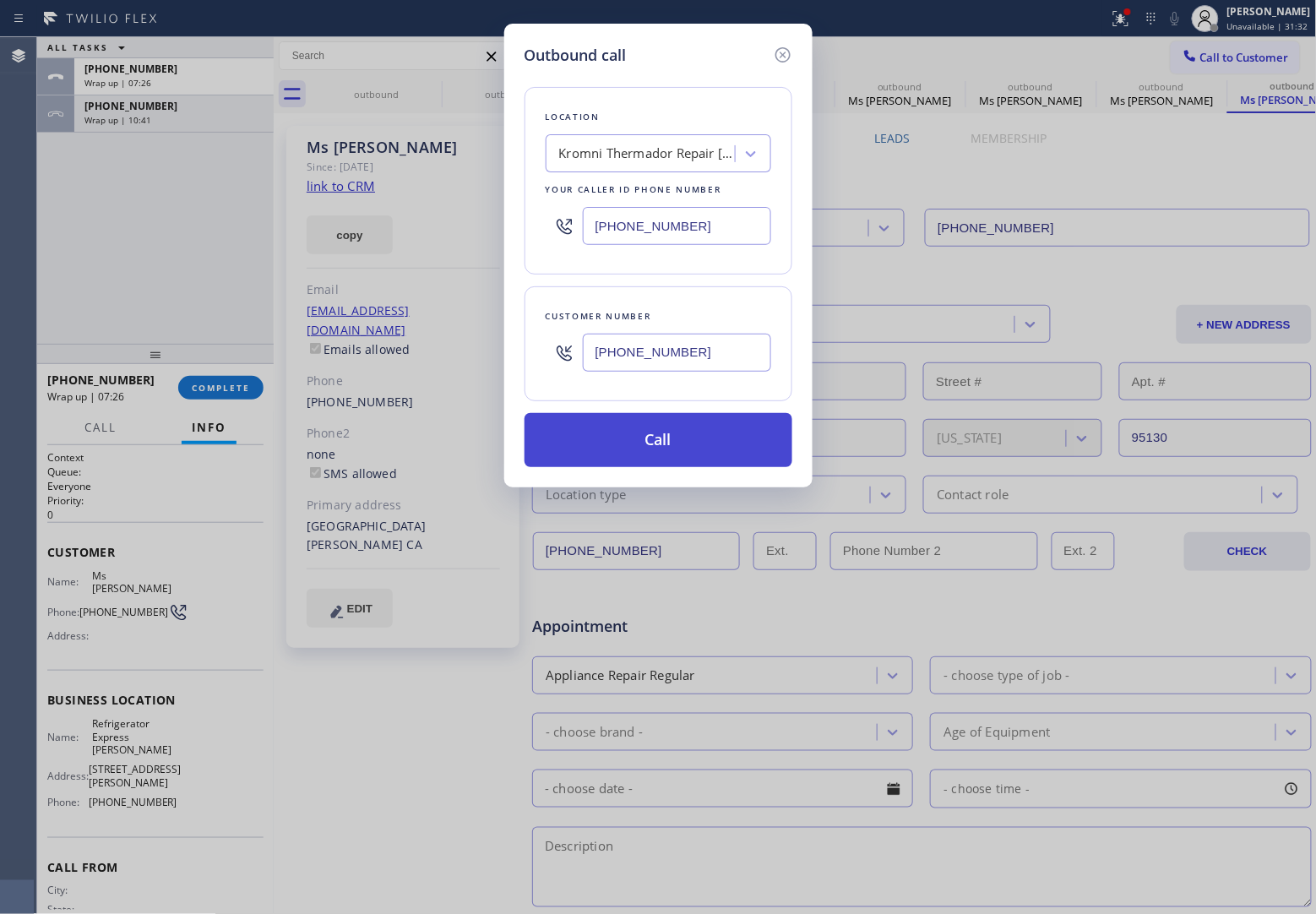
type input "[PHONE_NUMBER]"
click at [661, 453] on button "Call" at bounding box center [658, 440] width 268 height 55
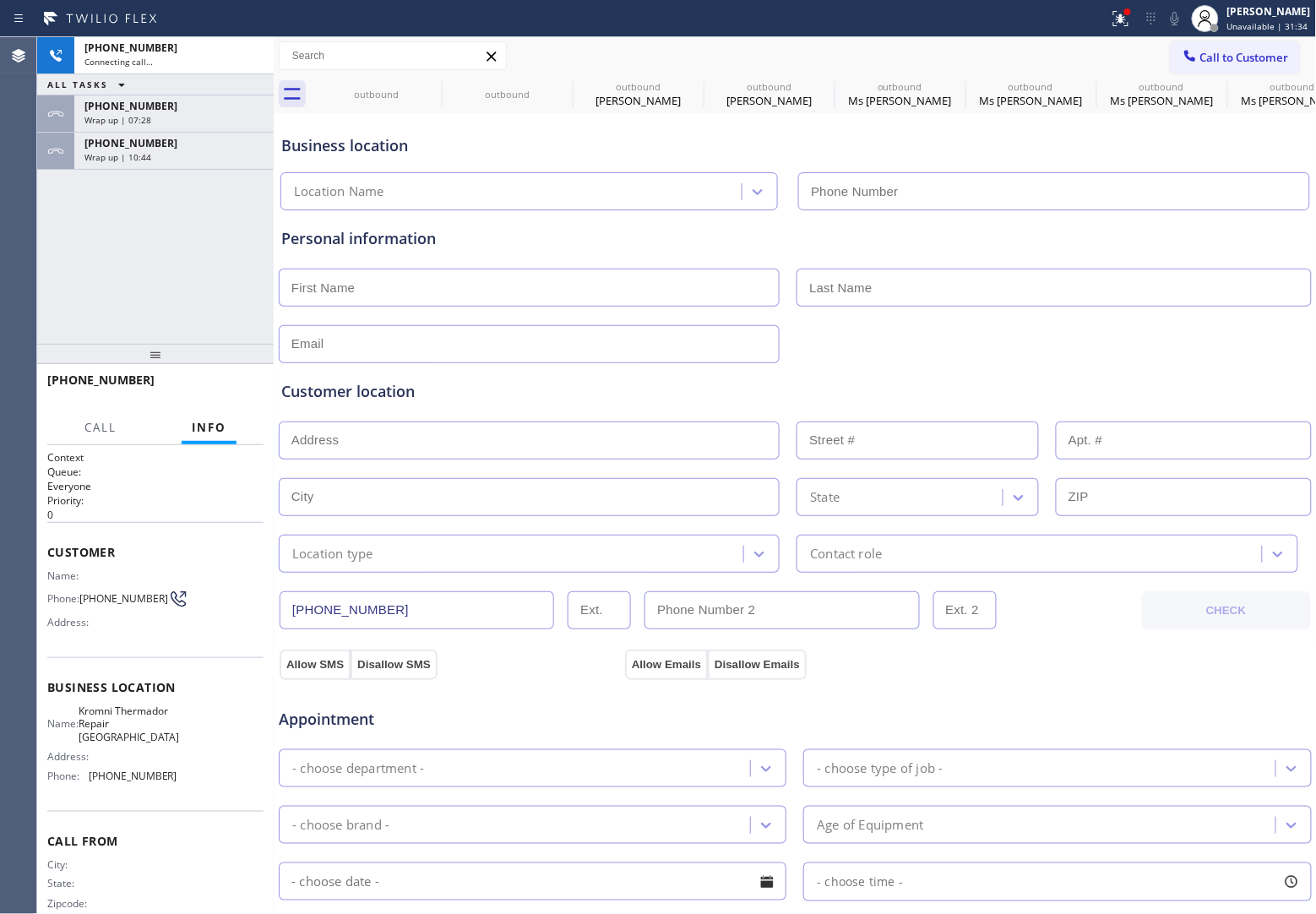
type input "[PHONE_NUMBER]"
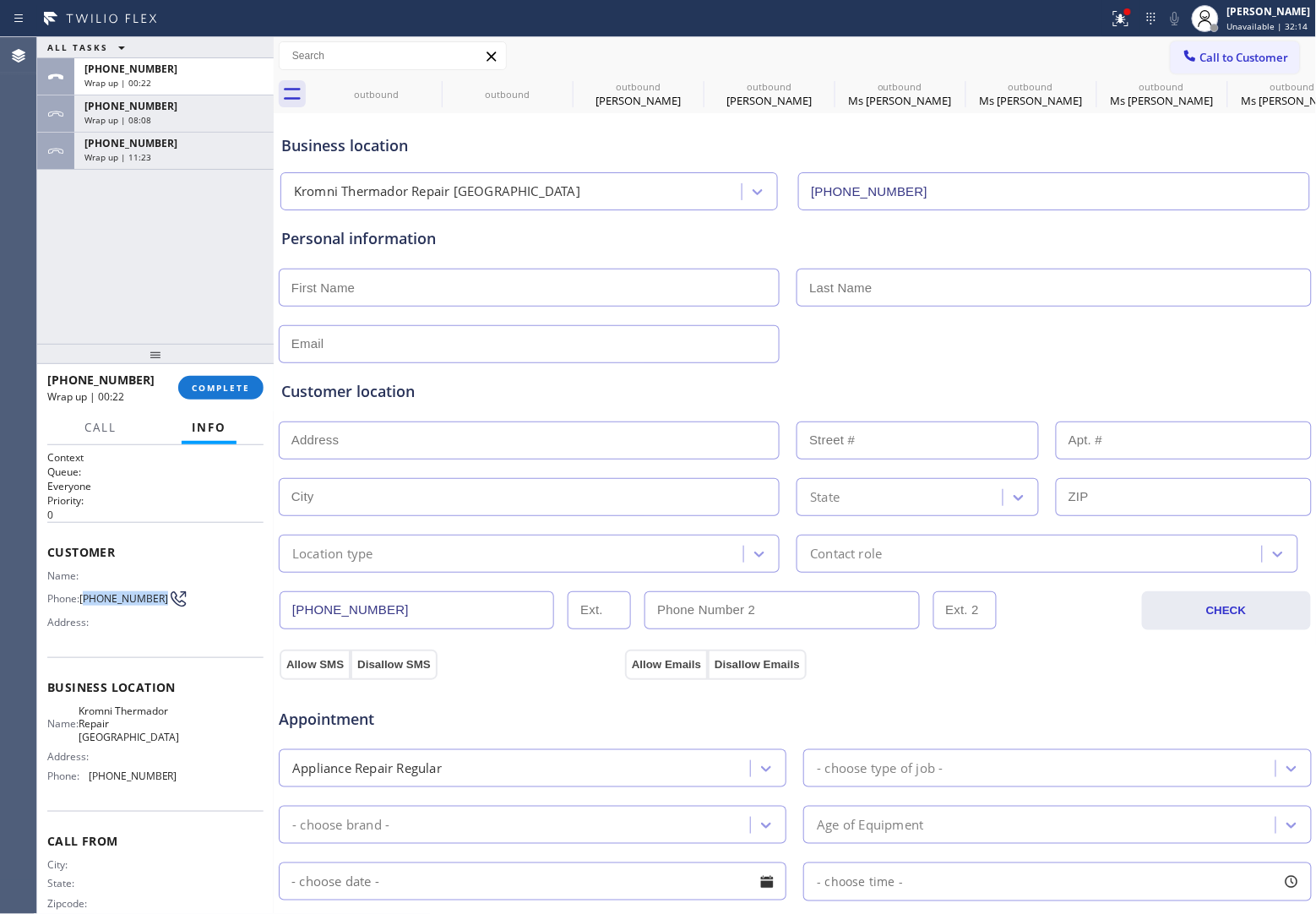
drag, startPoint x: 110, startPoint y: 602, endPoint x: 86, endPoint y: 591, distance: 26.4
click at [86, 592] on span "[PHONE_NUMBER]" at bounding box center [123, 598] width 88 height 12
click at [1230, 52] on span "Call to Customer" at bounding box center [1245, 57] width 88 height 15
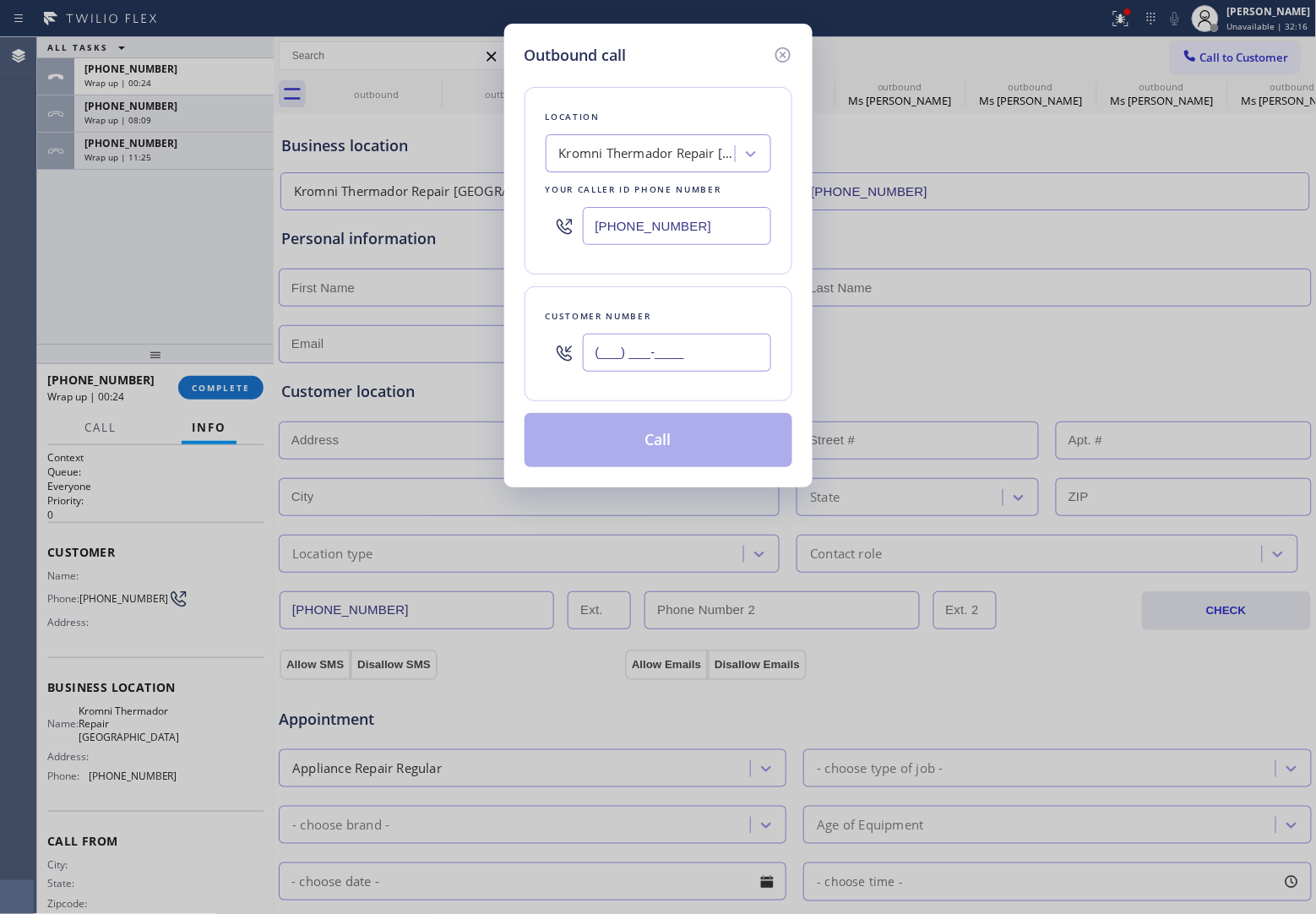
click at [678, 365] on input "(___) ___-____" at bounding box center [677, 353] width 188 height 38
paste input "714) 883-0381"
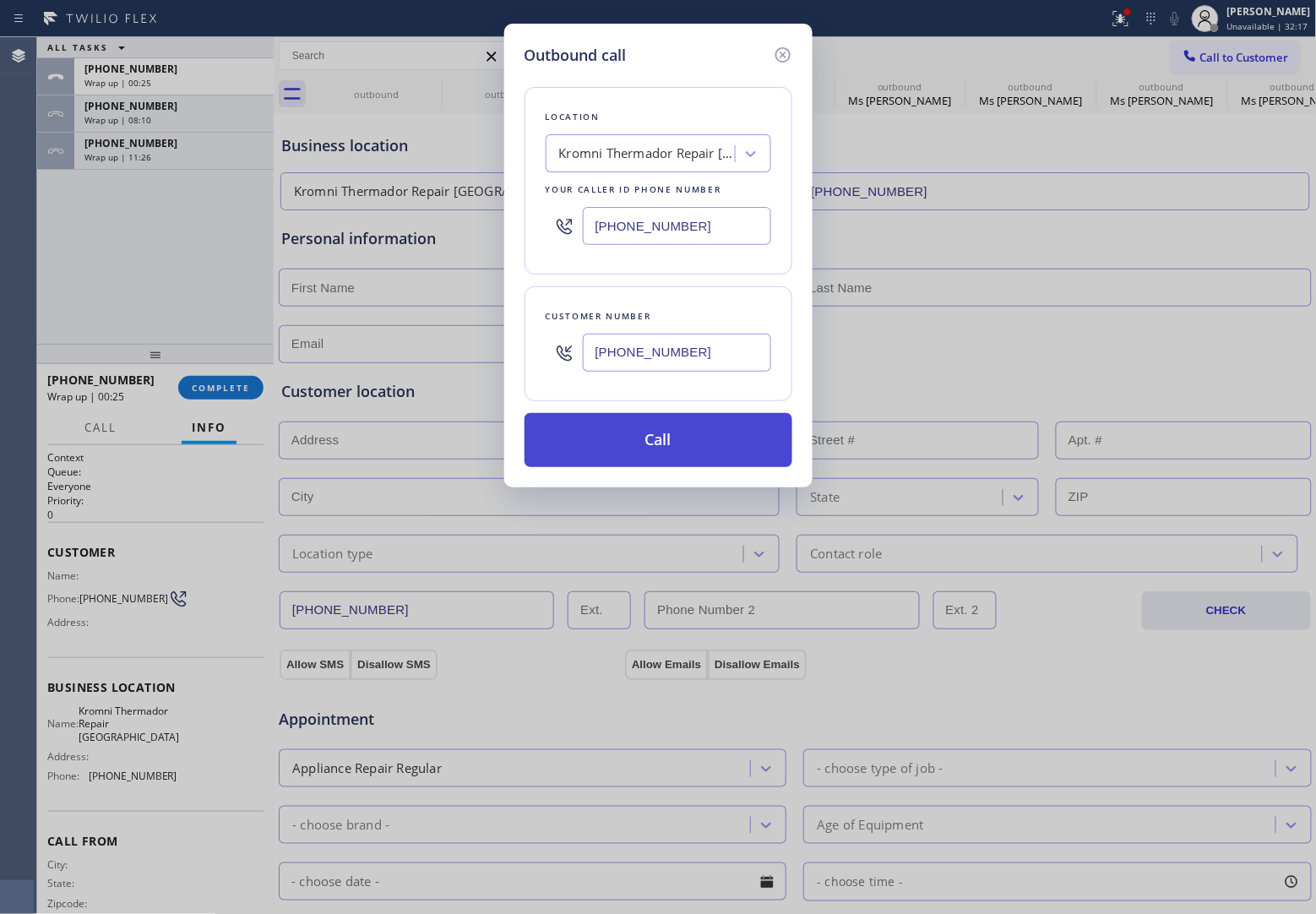
type input "[PHONE_NUMBER]"
click at [719, 457] on button "Call" at bounding box center [658, 440] width 268 height 55
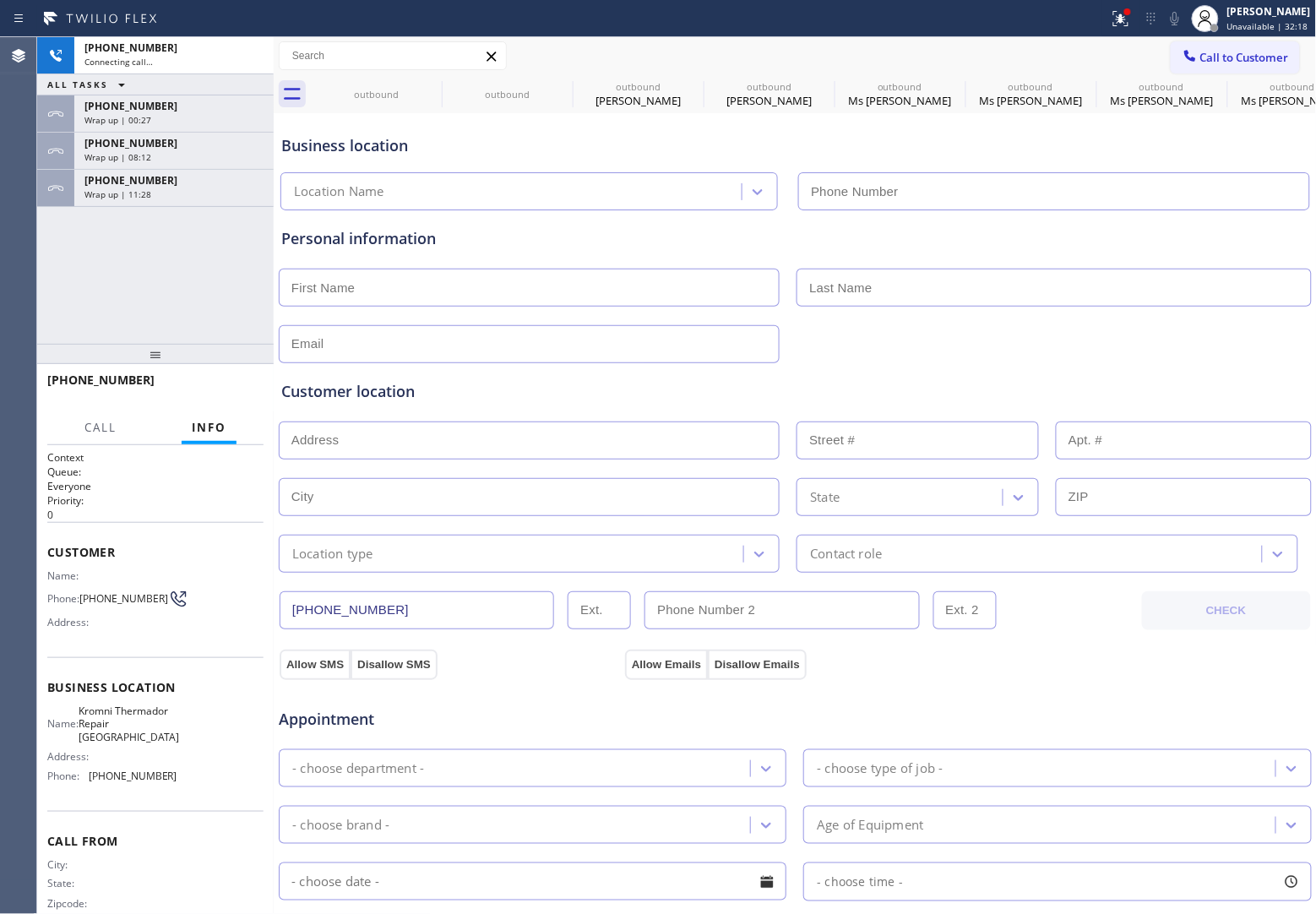
type input "[PHONE_NUMBER]"
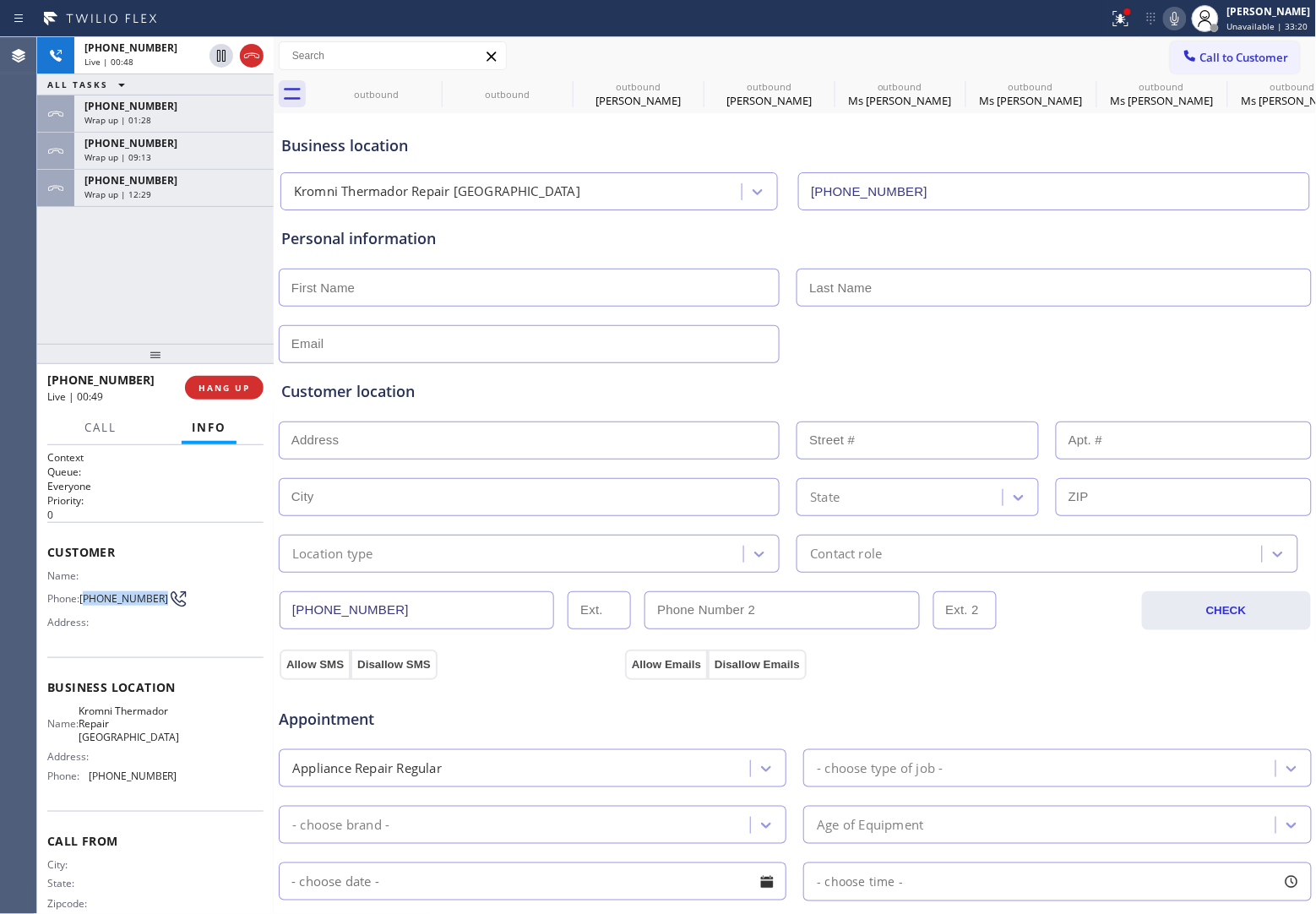
drag, startPoint x: 110, startPoint y: 604, endPoint x: 86, endPoint y: 587, distance: 29.4
click at [86, 592] on span "[PHONE_NUMBER]" at bounding box center [123, 598] width 88 height 12
click at [241, 389] on span "COMPLETE" at bounding box center [221, 387] width 58 height 12
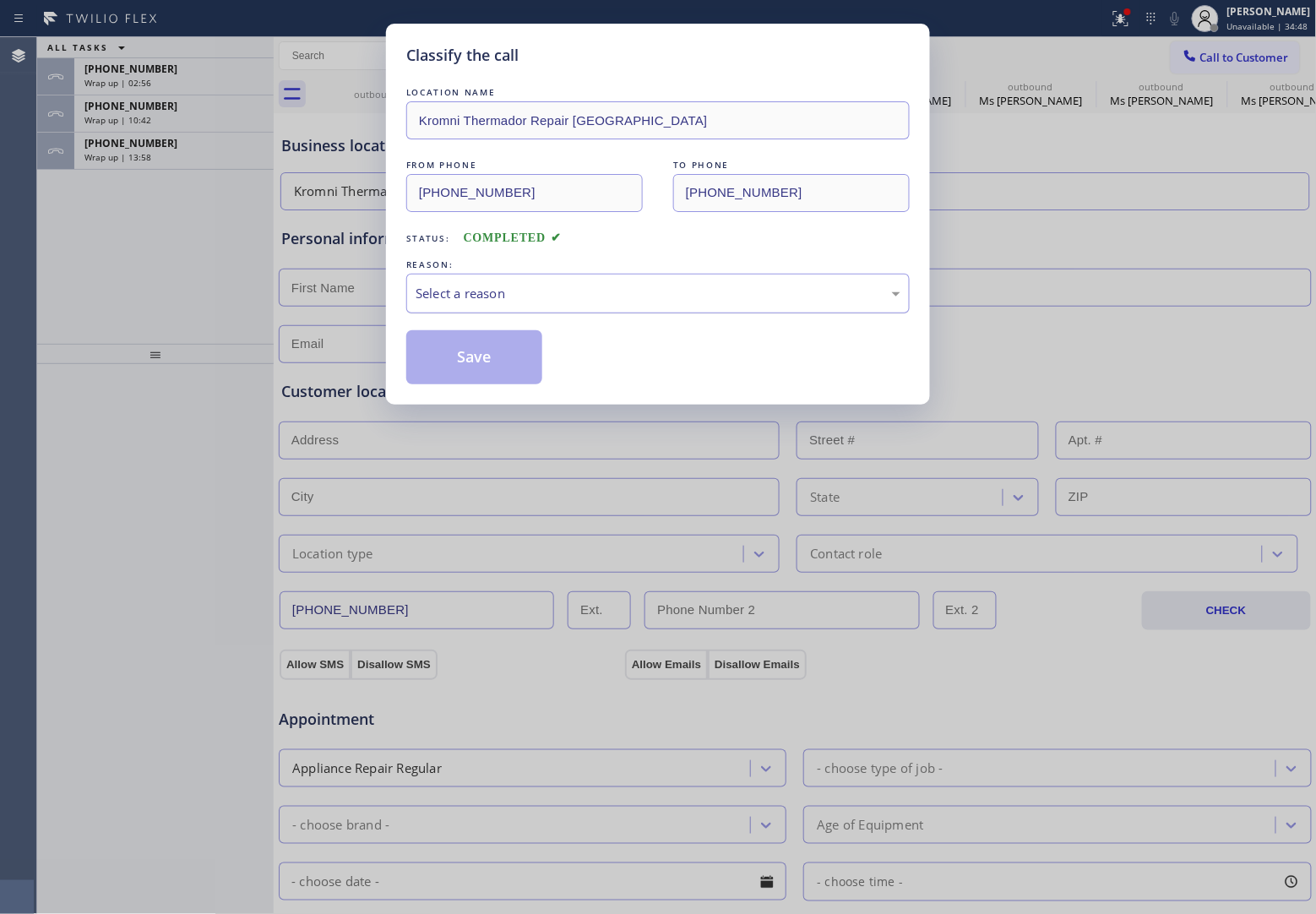
click at [568, 297] on div "Select a reason" at bounding box center [658, 293] width 485 height 20
click at [462, 361] on button "Save" at bounding box center [474, 357] width 136 height 55
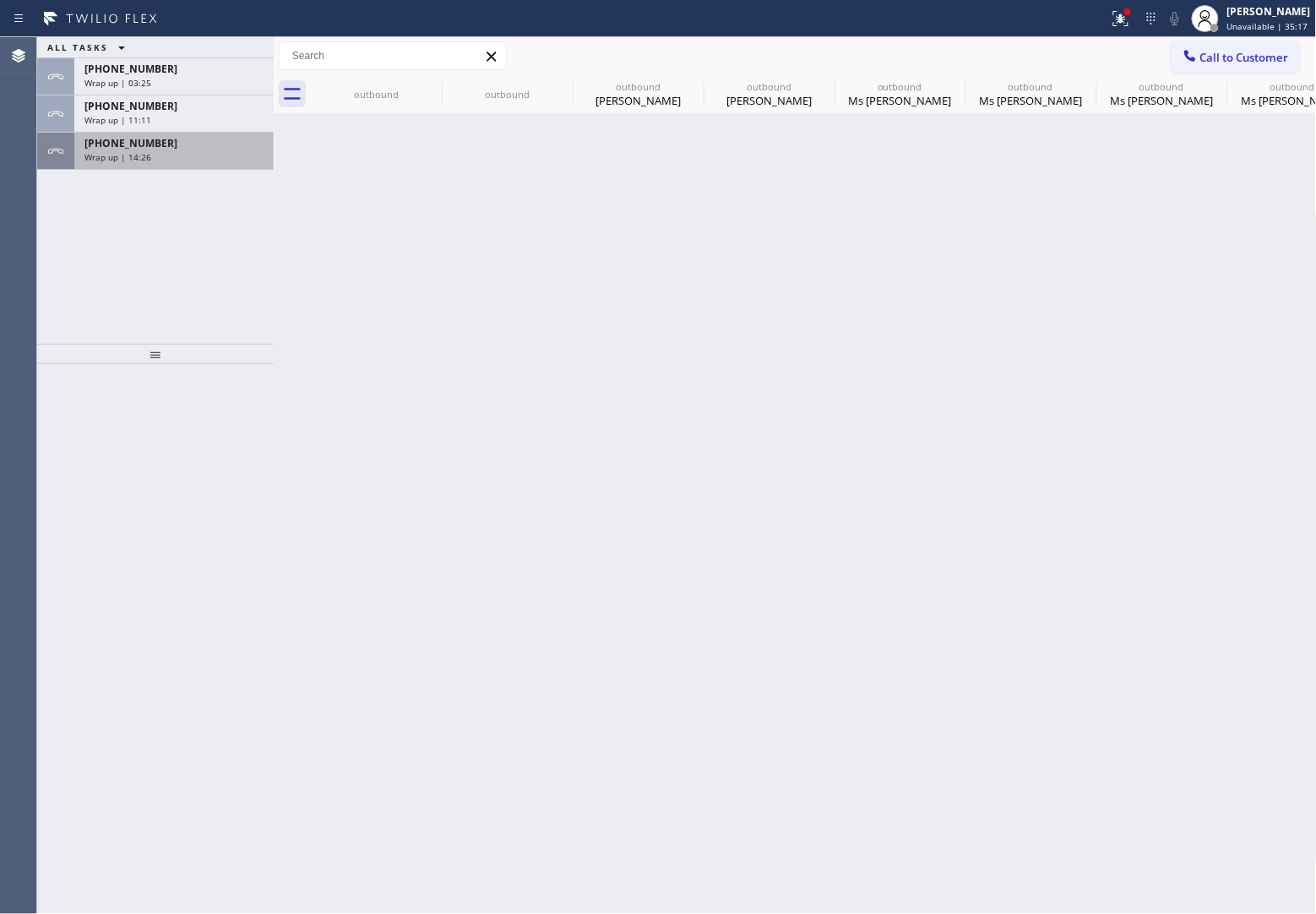
click at [165, 154] on div "Wrap up | 14:26" at bounding box center [174, 157] width 179 height 12
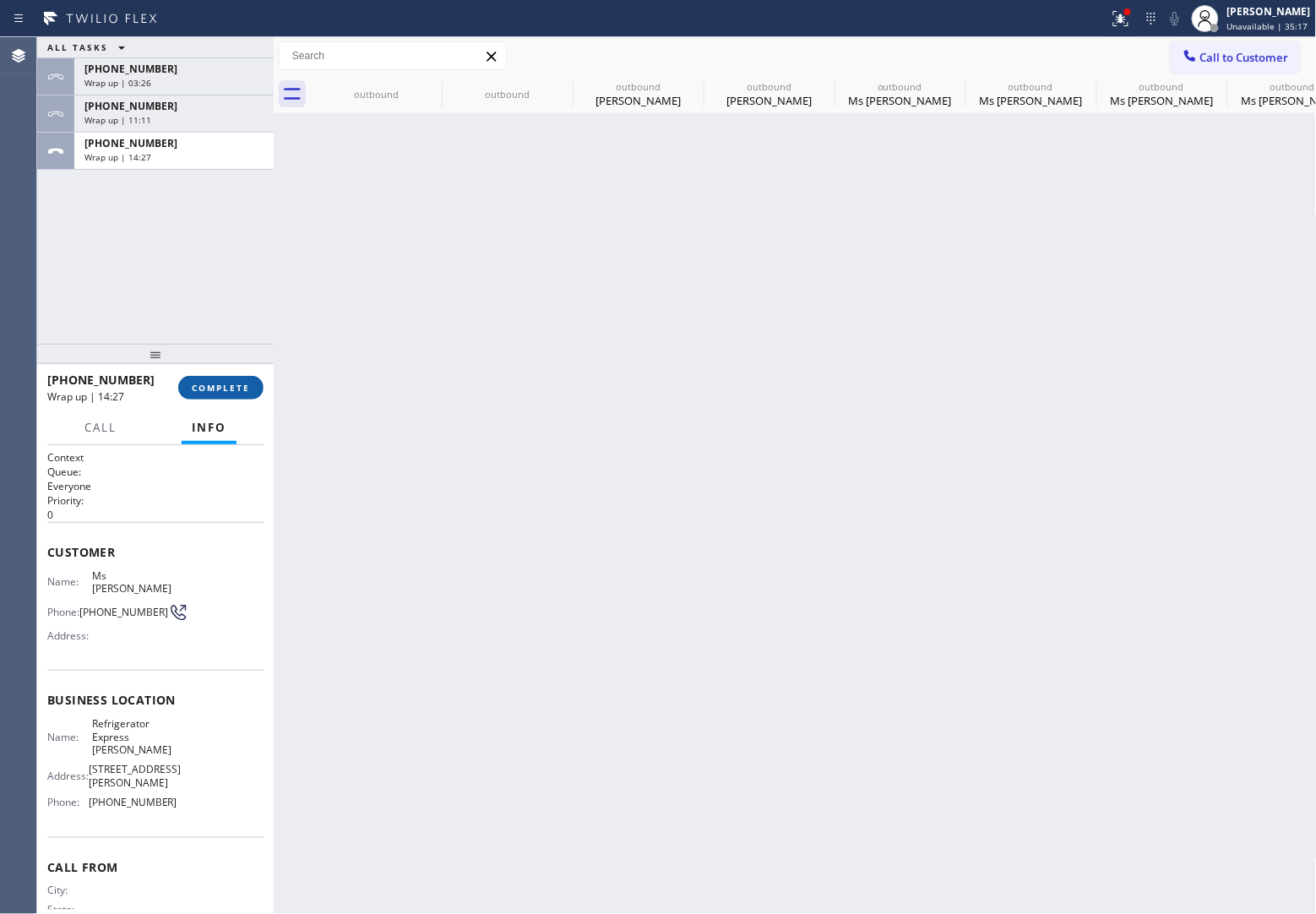
click at [237, 398] on button "COMPLETE" at bounding box center [221, 387] width 86 height 24
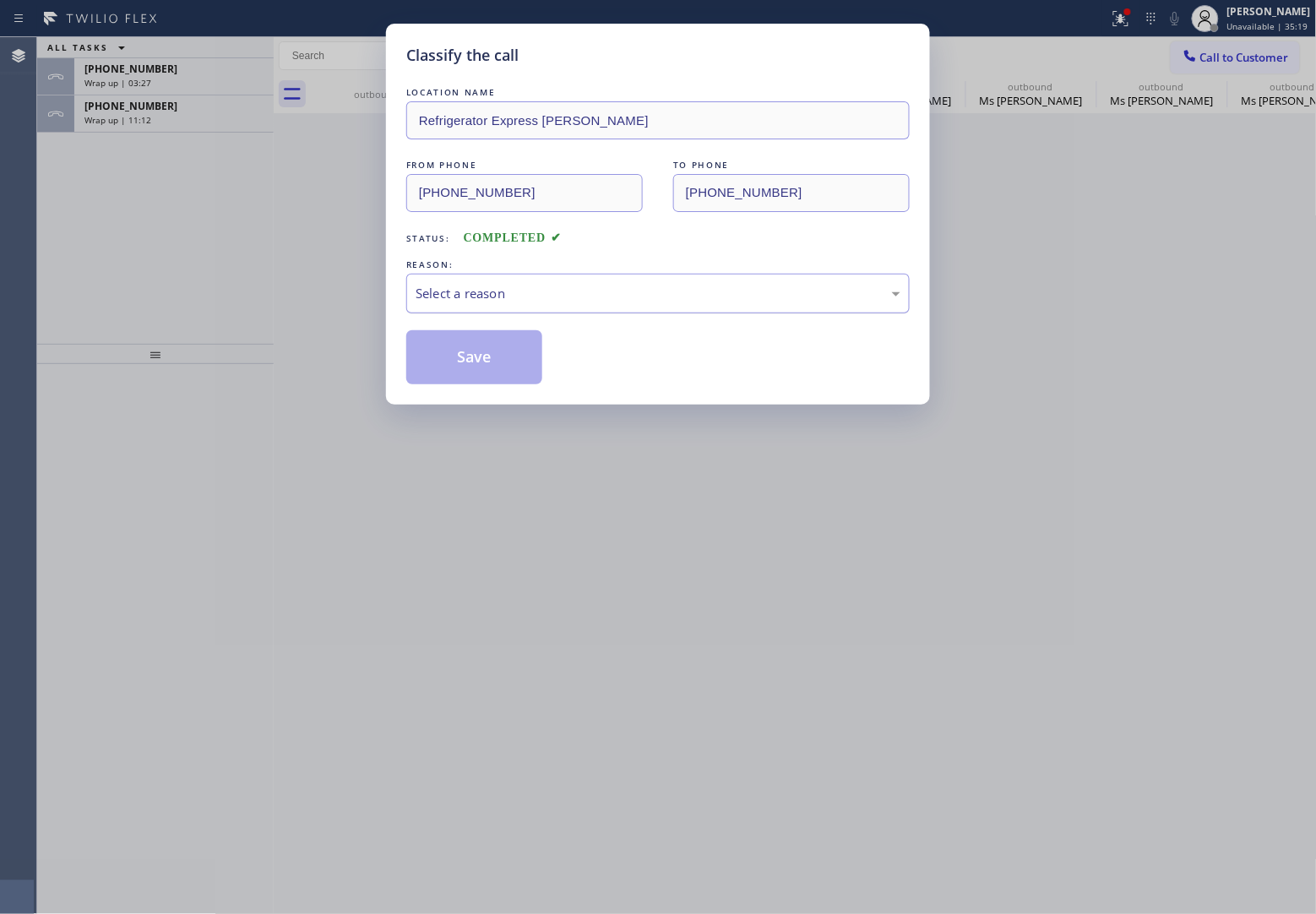
click at [494, 290] on div "Select a reason" at bounding box center [658, 293] width 485 height 20
click at [481, 364] on button "Save" at bounding box center [474, 357] width 136 height 55
type input "[PHONE_NUMBER]"
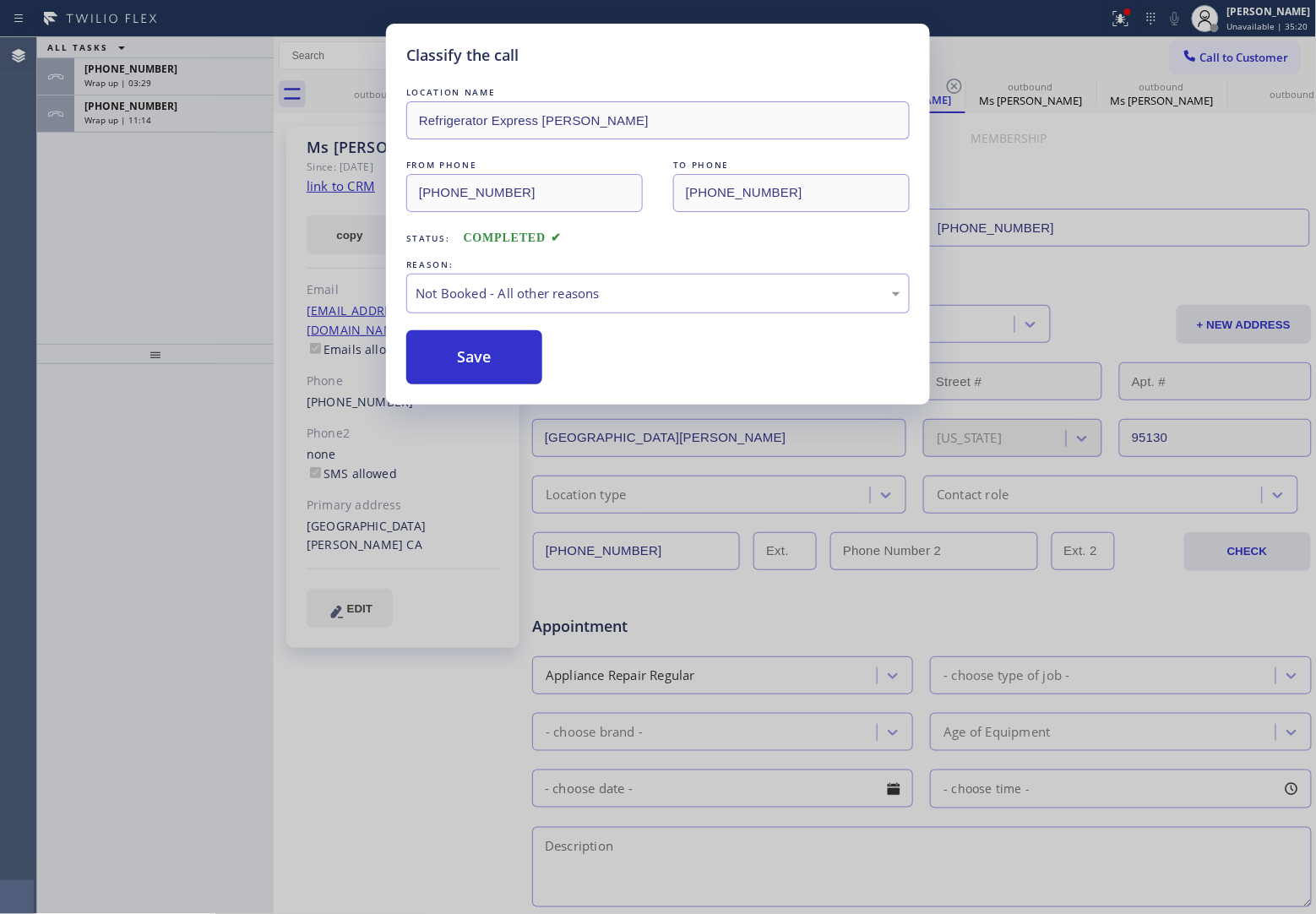
click at [124, 118] on span "Wrap up | 11:14" at bounding box center [118, 119] width 67 height 12
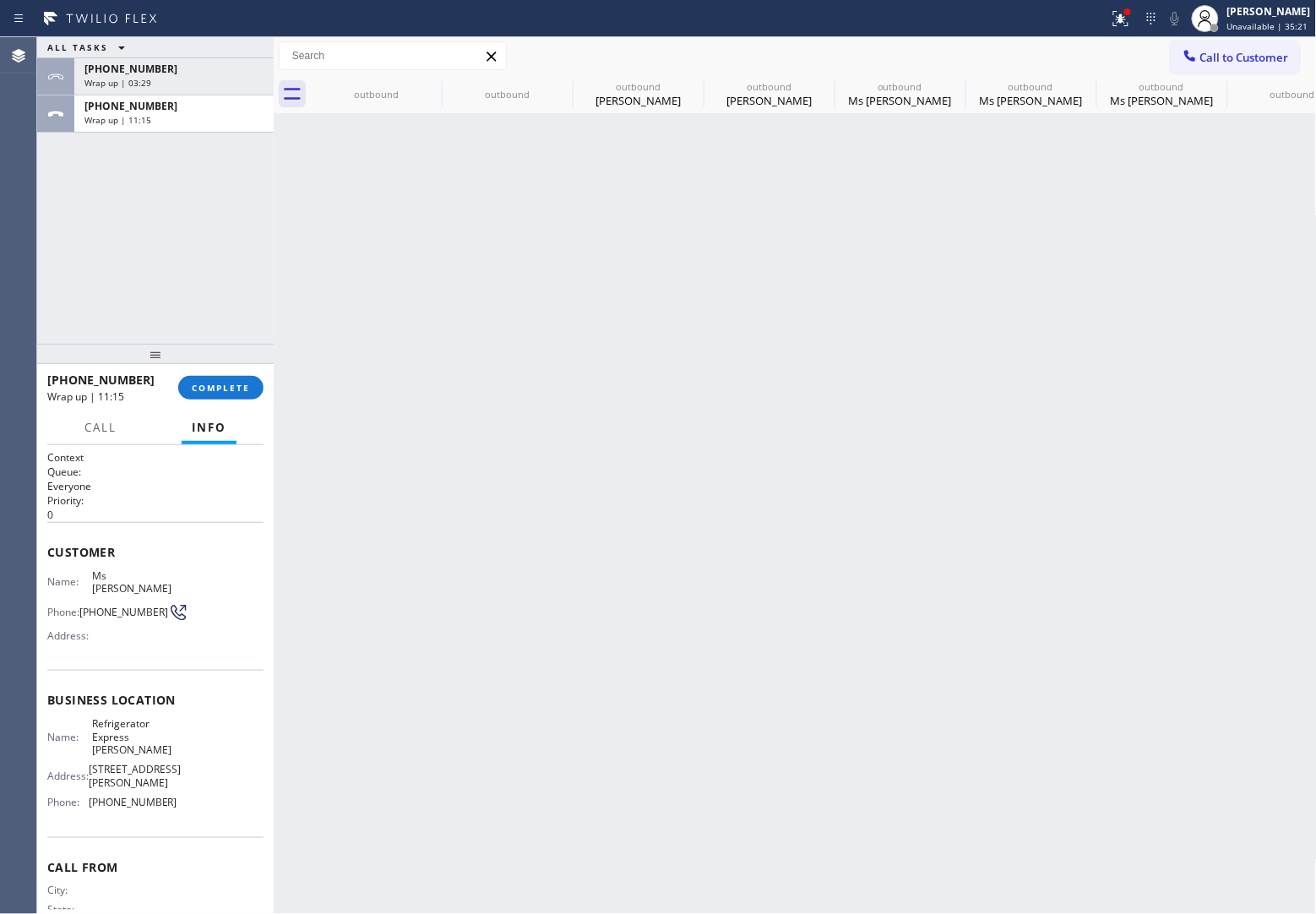
click at [124, 118] on span "Wrap up | 11:15" at bounding box center [118, 119] width 67 height 12
click at [254, 381] on button "COMPLETE" at bounding box center [221, 387] width 86 height 24
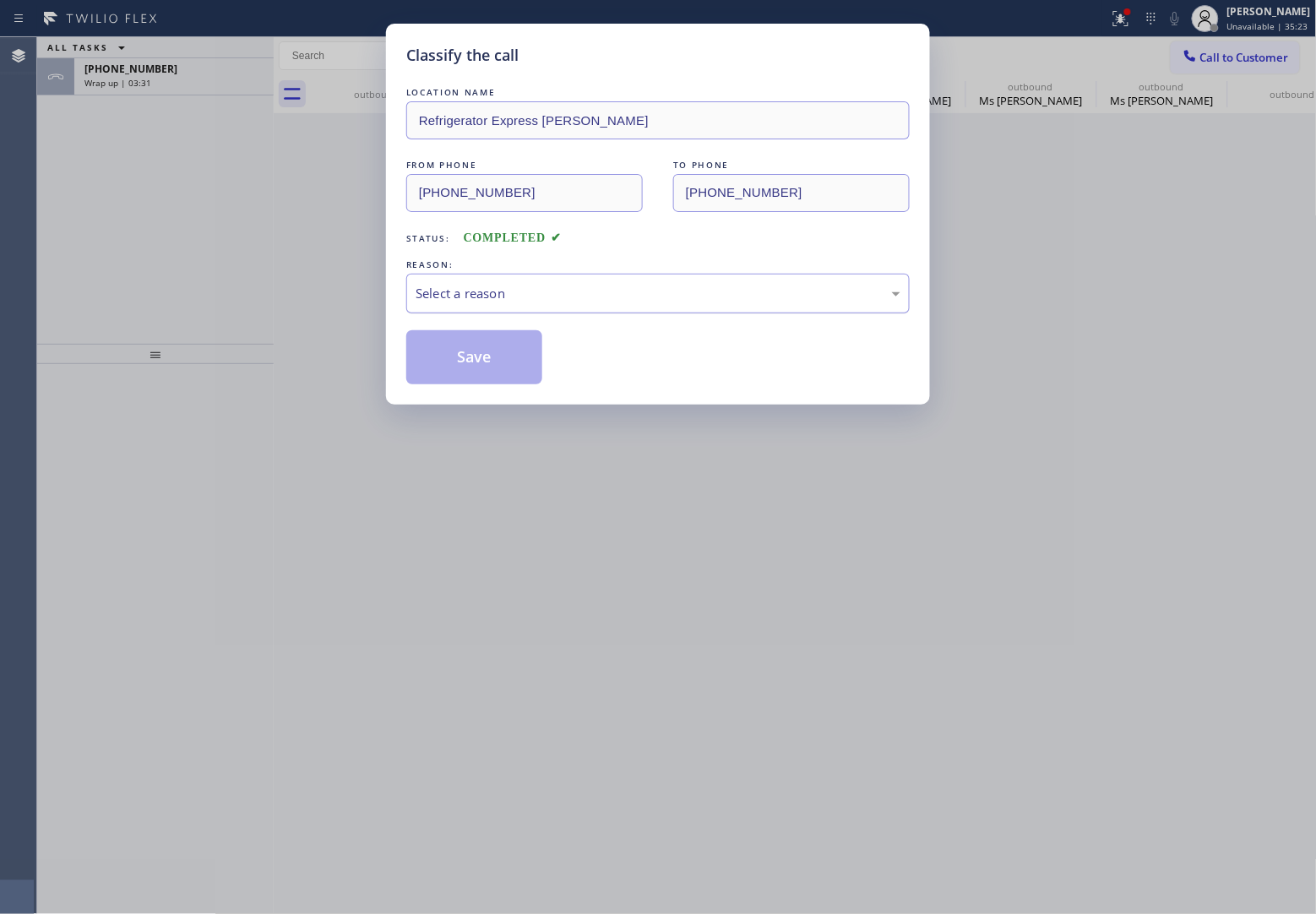
click at [482, 286] on div "Select a reason" at bounding box center [658, 293] width 485 height 20
click at [479, 370] on button "Save" at bounding box center [474, 357] width 136 height 55
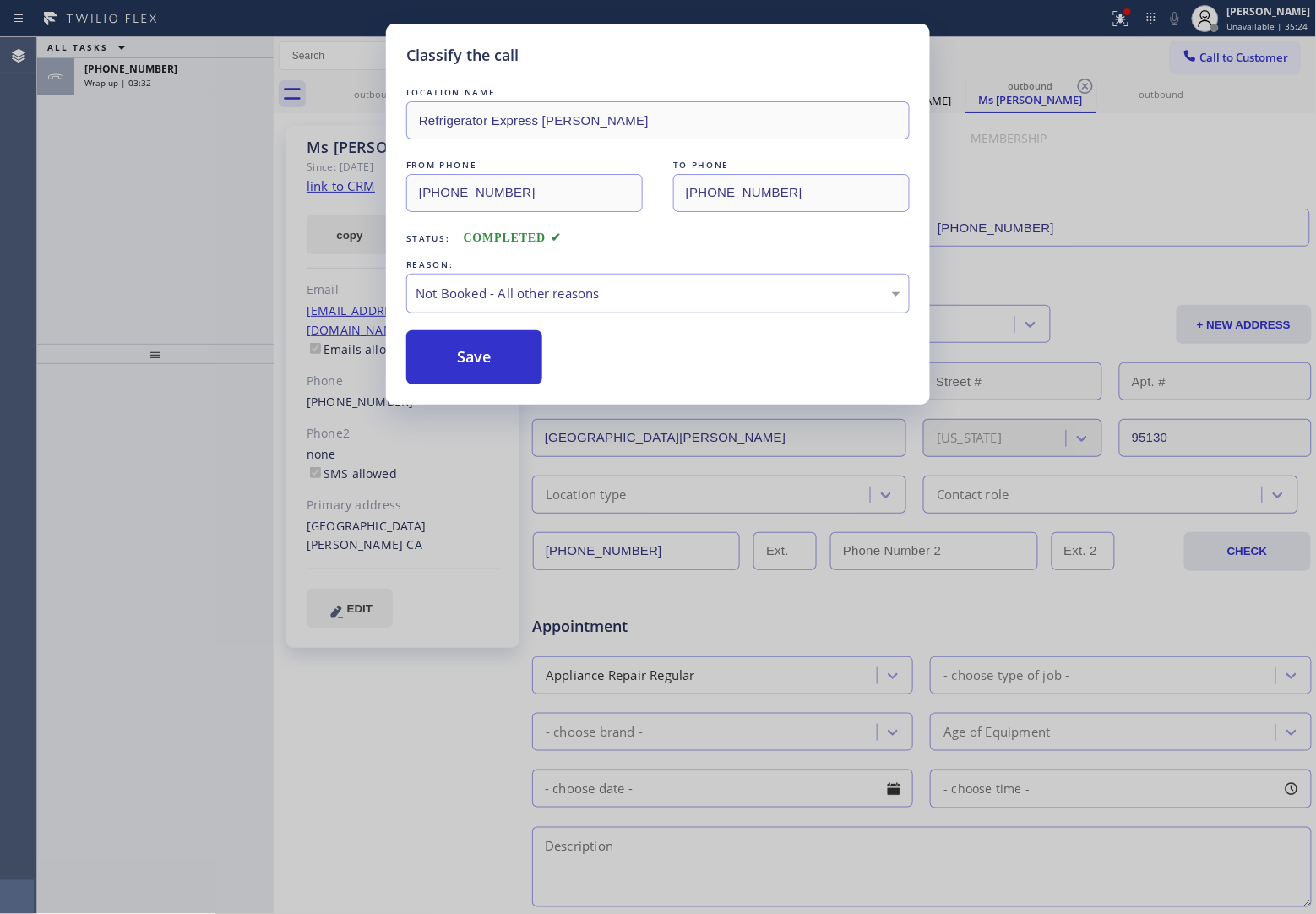
click at [192, 72] on div "Classify the call LOCATION NAME Refrigerator Express [PERSON_NAME] FROM PHONE […" at bounding box center [658, 457] width 1316 height 914
click at [192, 72] on div "Classify the call LOCATION NAME HVAC Alliance Expert [GEOGRAPHIC_DATA] FROM PHO…" at bounding box center [677, 476] width 1278 height 877
click at [192, 72] on div "[PHONE_NUMBER]" at bounding box center [174, 69] width 179 height 14
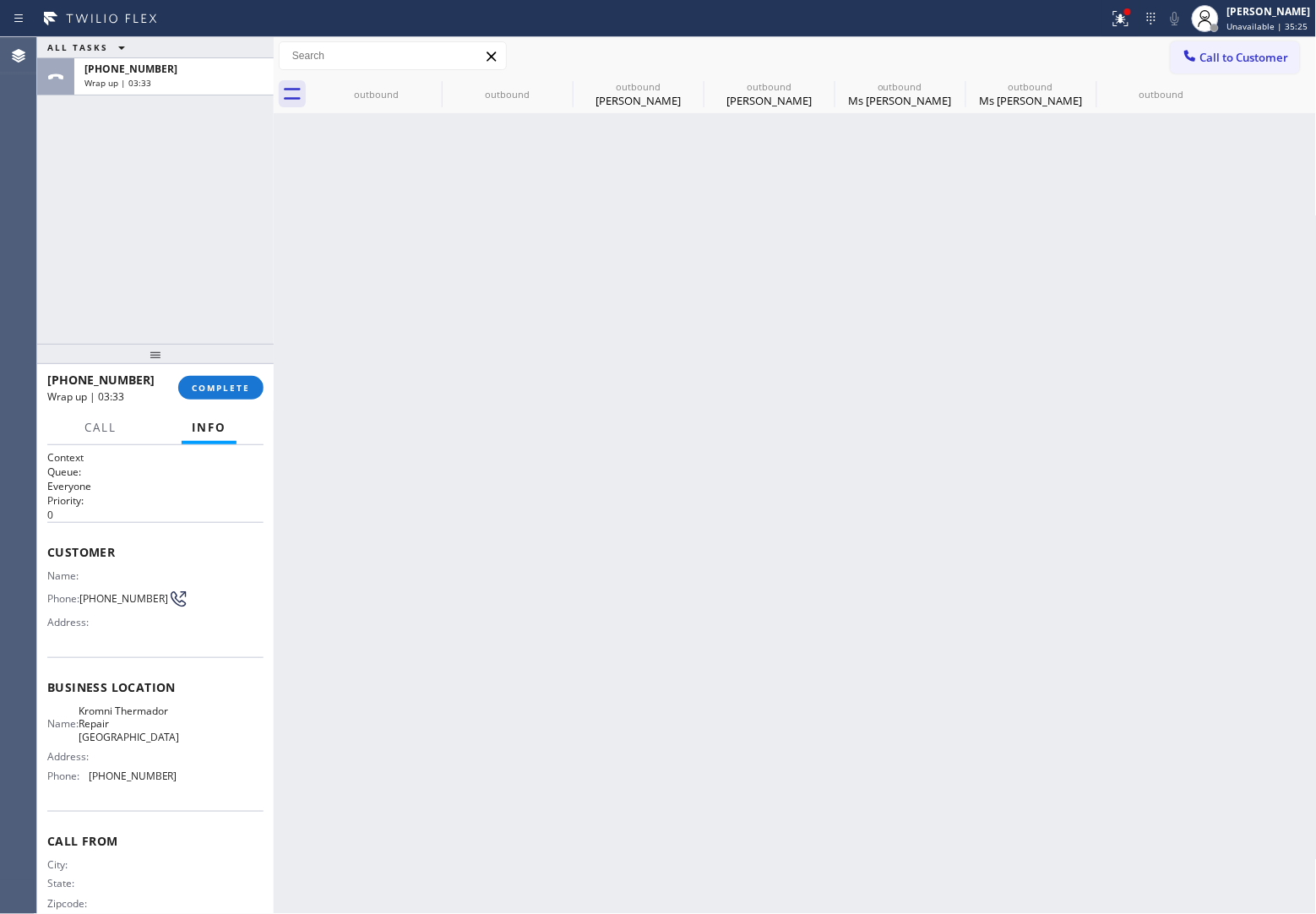
click at [192, 72] on div "[PHONE_NUMBER]" at bounding box center [174, 69] width 179 height 14
drag, startPoint x: 245, startPoint y: 402, endPoint x: 238, endPoint y: 390, distance: 13.9
click at [241, 395] on div "[PHONE_NUMBER] Wrap up | 03:33 COMPLETE" at bounding box center [155, 387] width 216 height 44
click at [238, 390] on span "COMPLETE" at bounding box center [221, 387] width 58 height 12
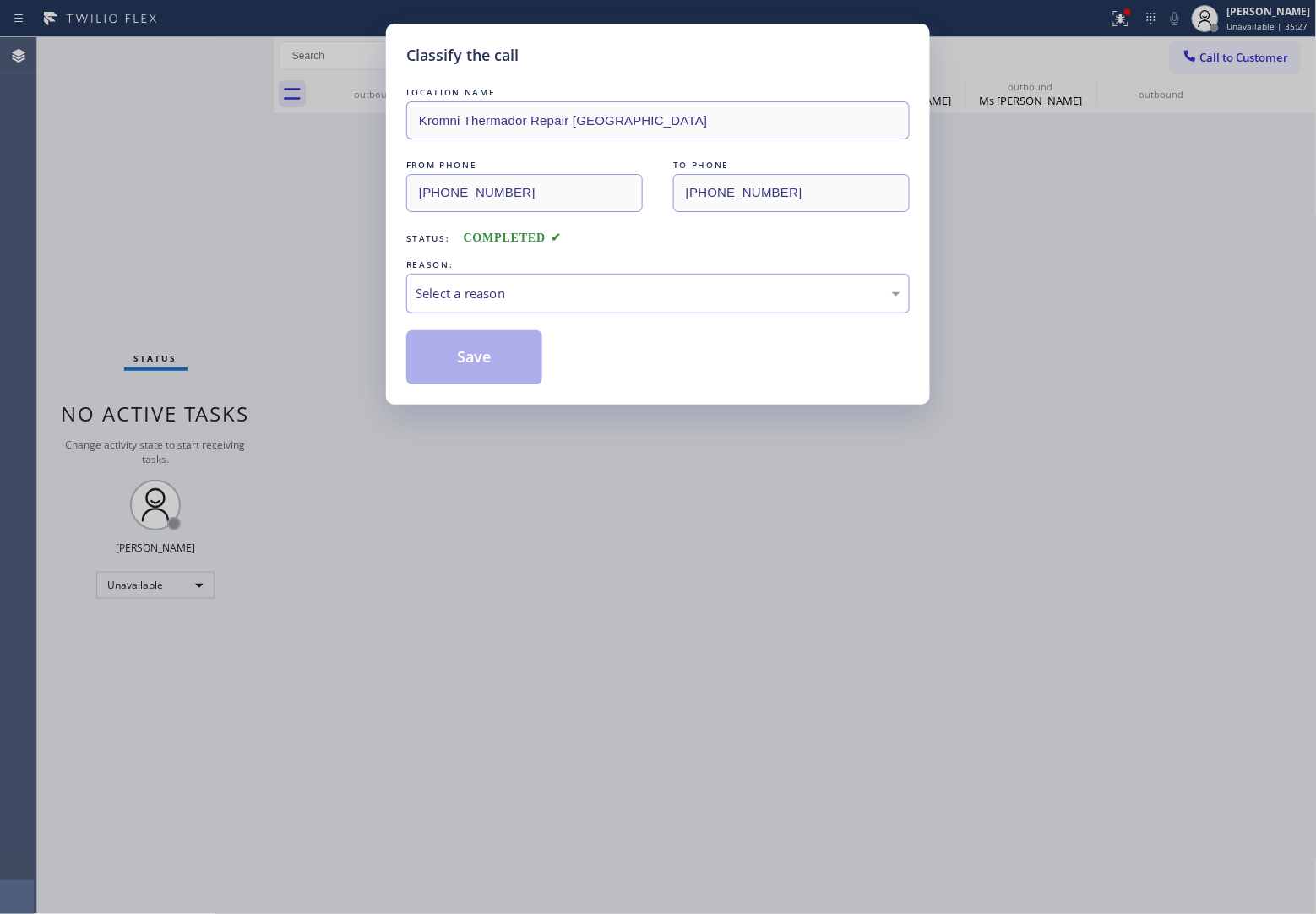
click at [473, 300] on div "Select a reason" at bounding box center [658, 293] width 485 height 20
click at [473, 371] on button "Save" at bounding box center [474, 357] width 136 height 55
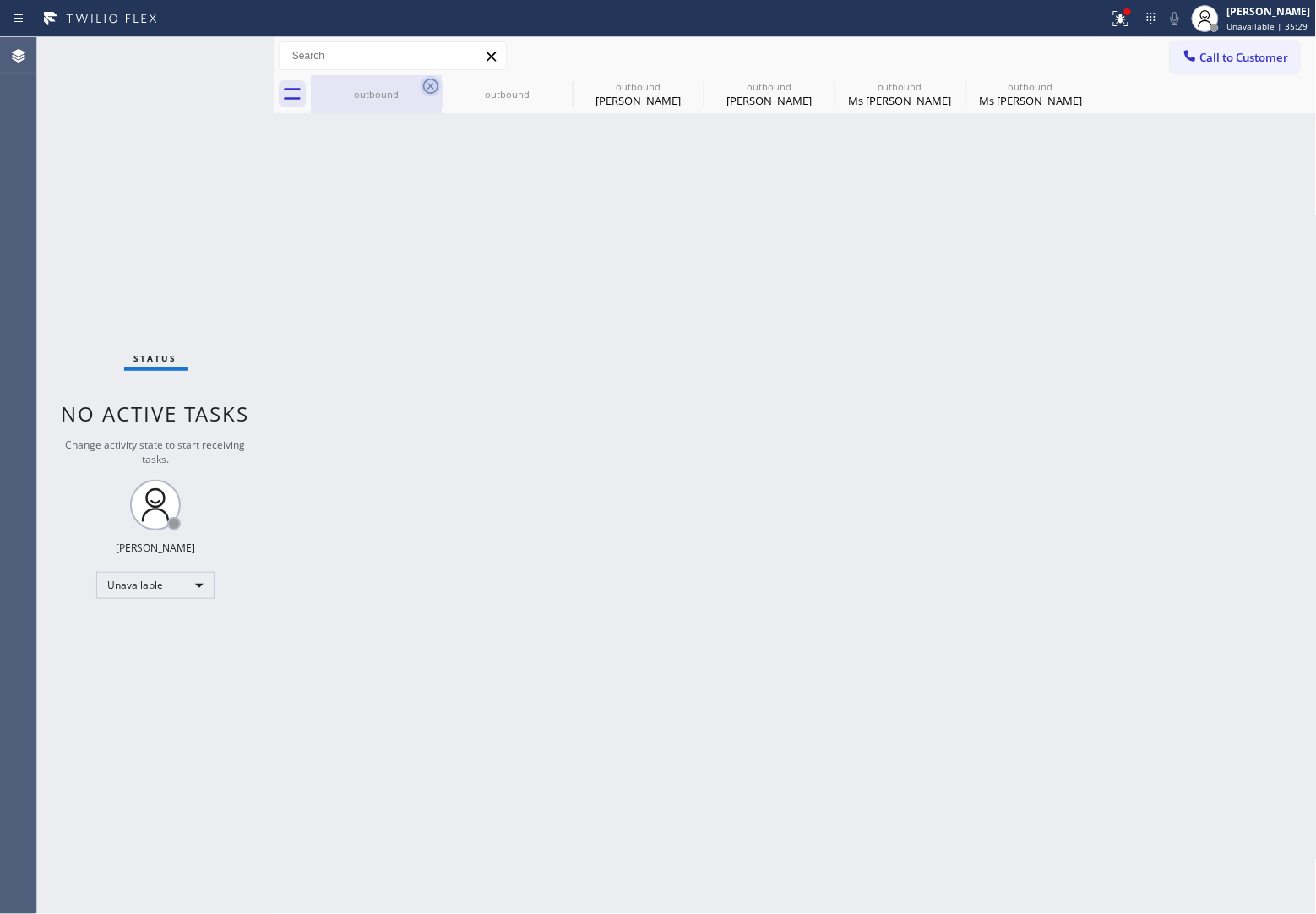
click at [424, 90] on icon at bounding box center [431, 87] width 21 height 21
click at [0, 0] on icon at bounding box center [0, 0] width 0 height 0
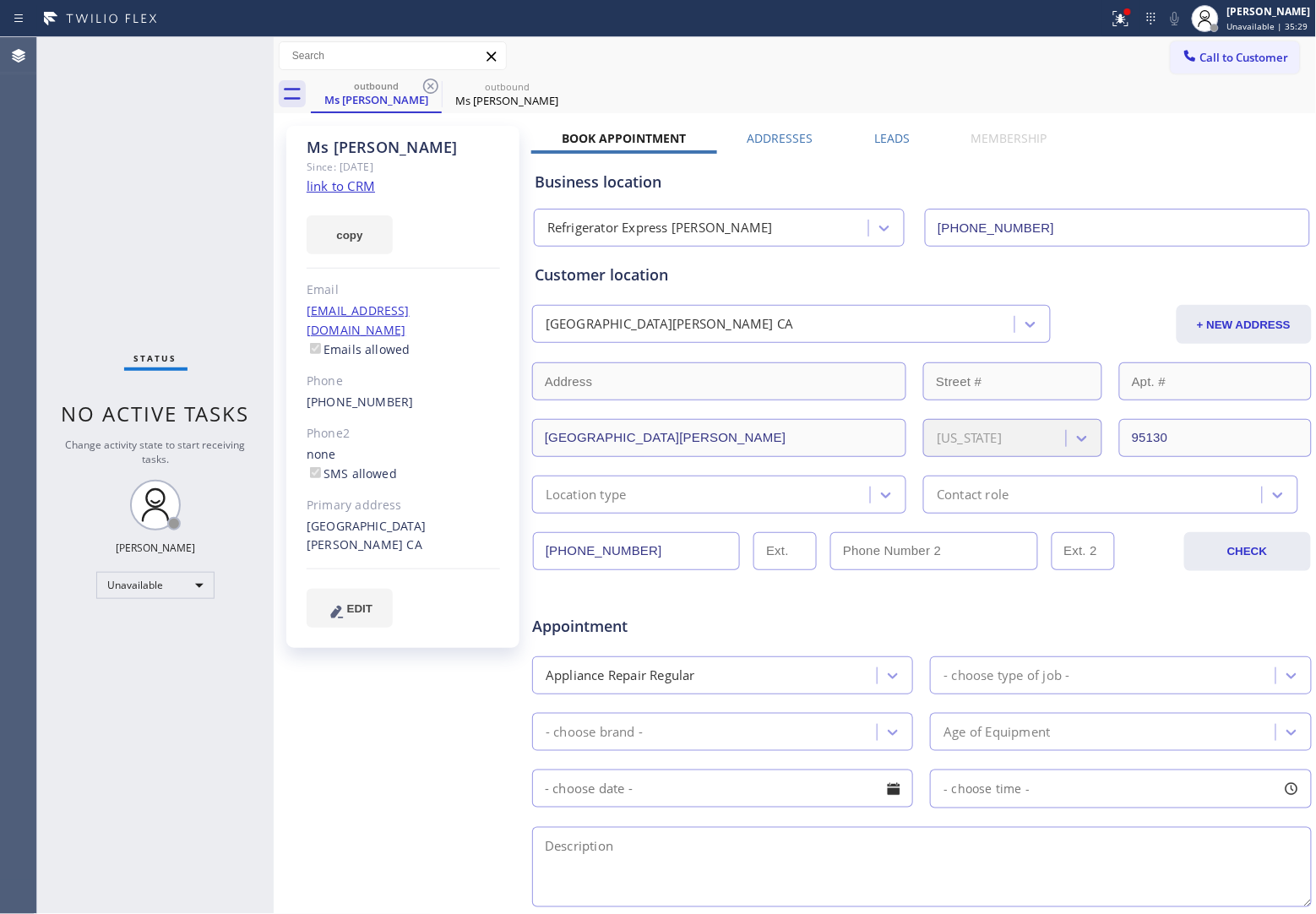
type input "[PHONE_NUMBER]"
click at [424, 90] on icon at bounding box center [431, 87] width 21 height 21
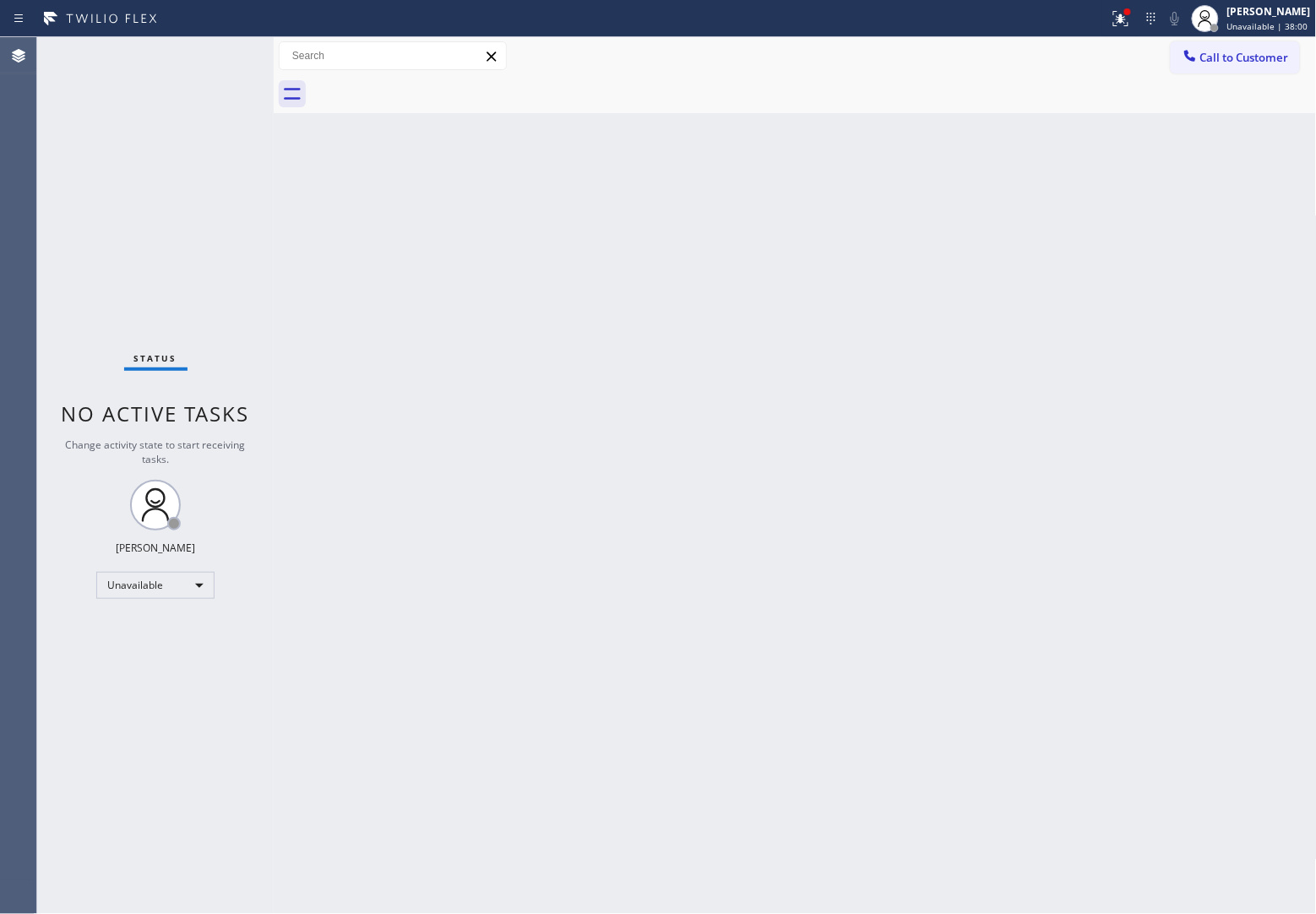
click at [53, 232] on div "Status No active tasks Change activity state to start receiving tasks. [PERSON_…" at bounding box center [156, 476] width 237 height 877
click at [1248, 71] on button "Call to Customer" at bounding box center [1234, 57] width 129 height 32
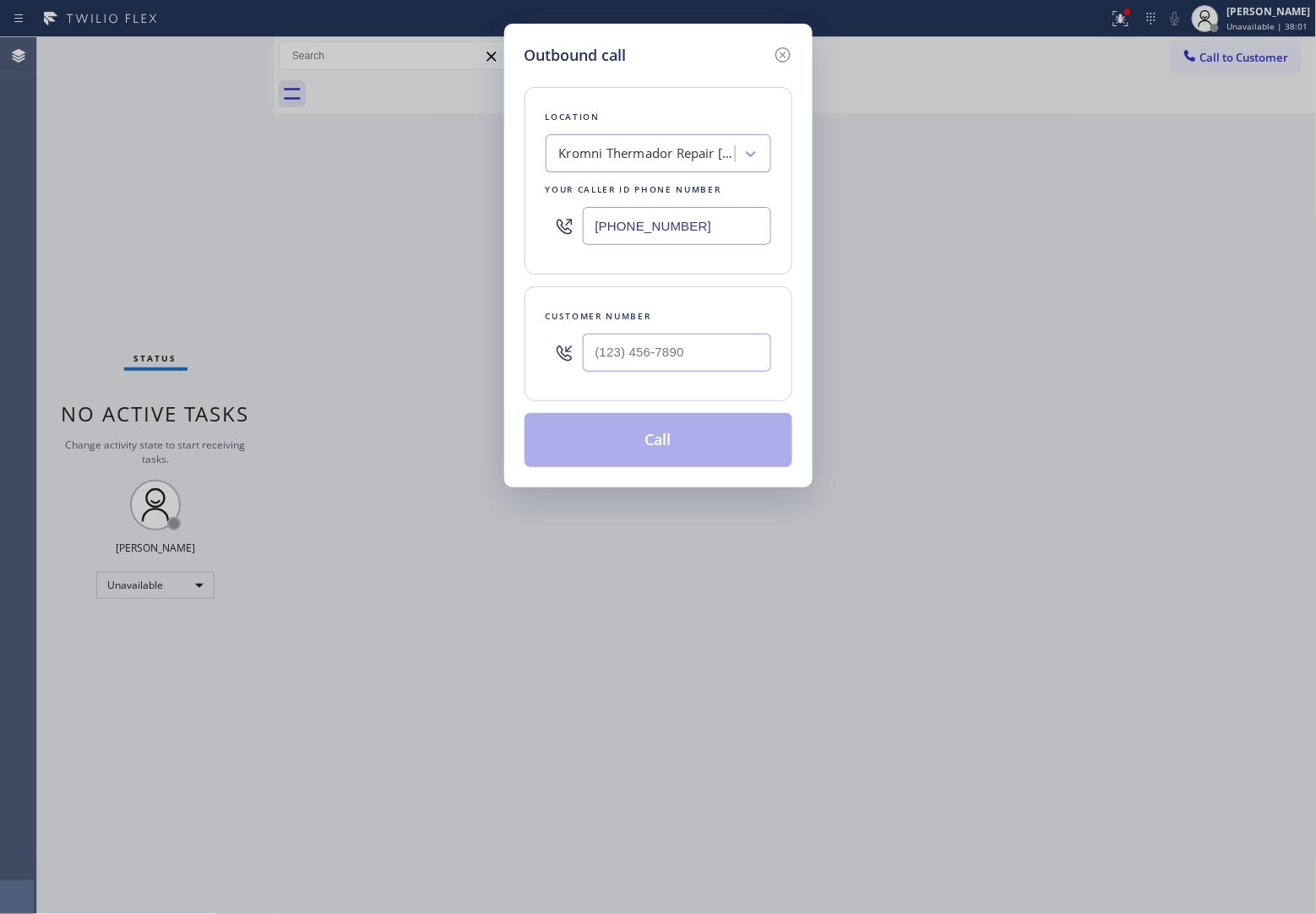
click at [672, 245] on input "[PHONE_NUMBER]" at bounding box center [677, 226] width 188 height 38
click at [672, 238] on input "[PHONE_NUMBER]" at bounding box center [677, 226] width 188 height 38
paste input "718) 618-9295"
type input "[PHONE_NUMBER]"
type input "(___) ___-____"
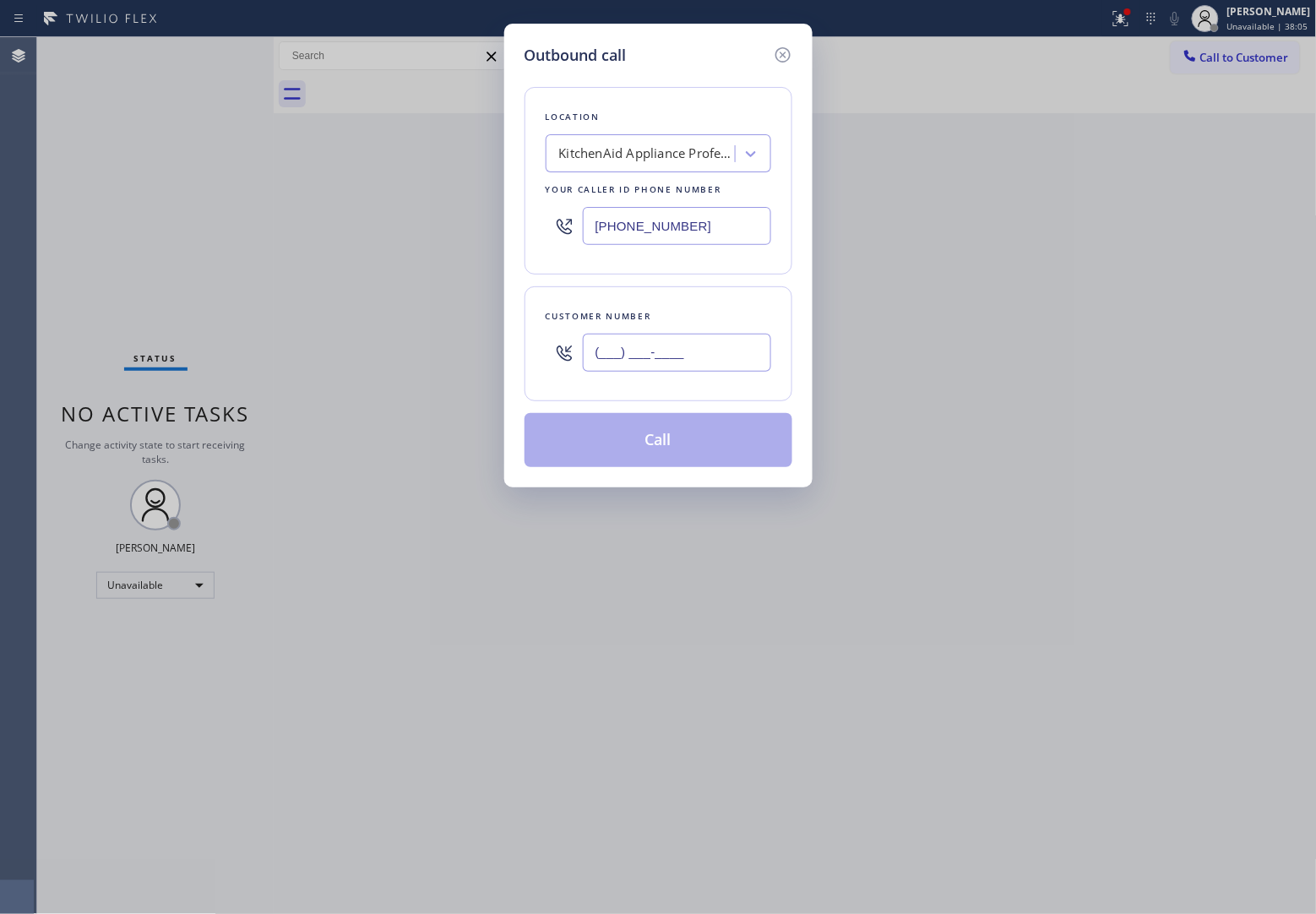
click at [647, 355] on input "(___) ___-____" at bounding box center [677, 353] width 188 height 38
paste input "718) 466-3000"
type input "[PHONE_NUMBER]"
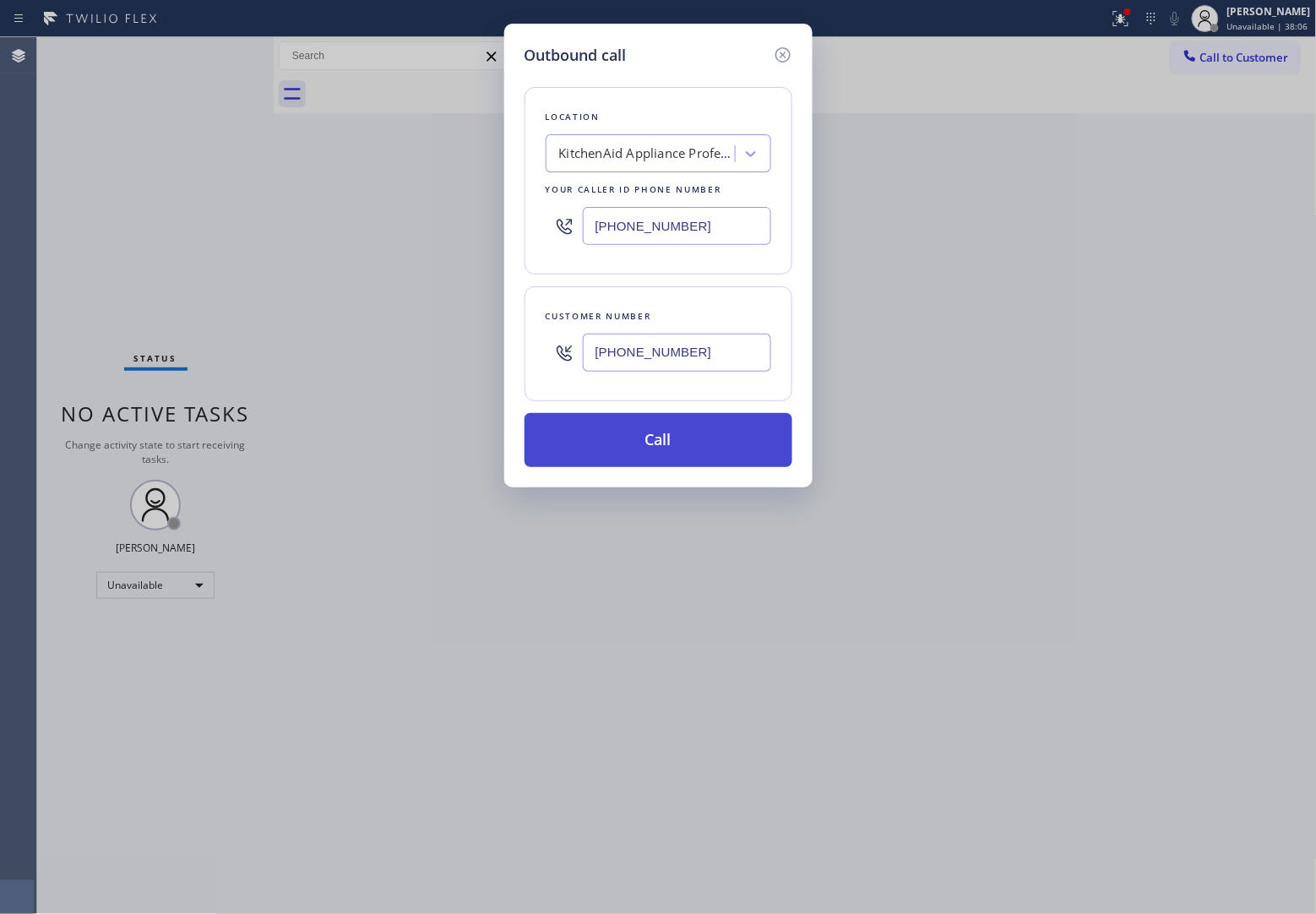
click at [703, 463] on button "Call" at bounding box center [658, 440] width 268 height 55
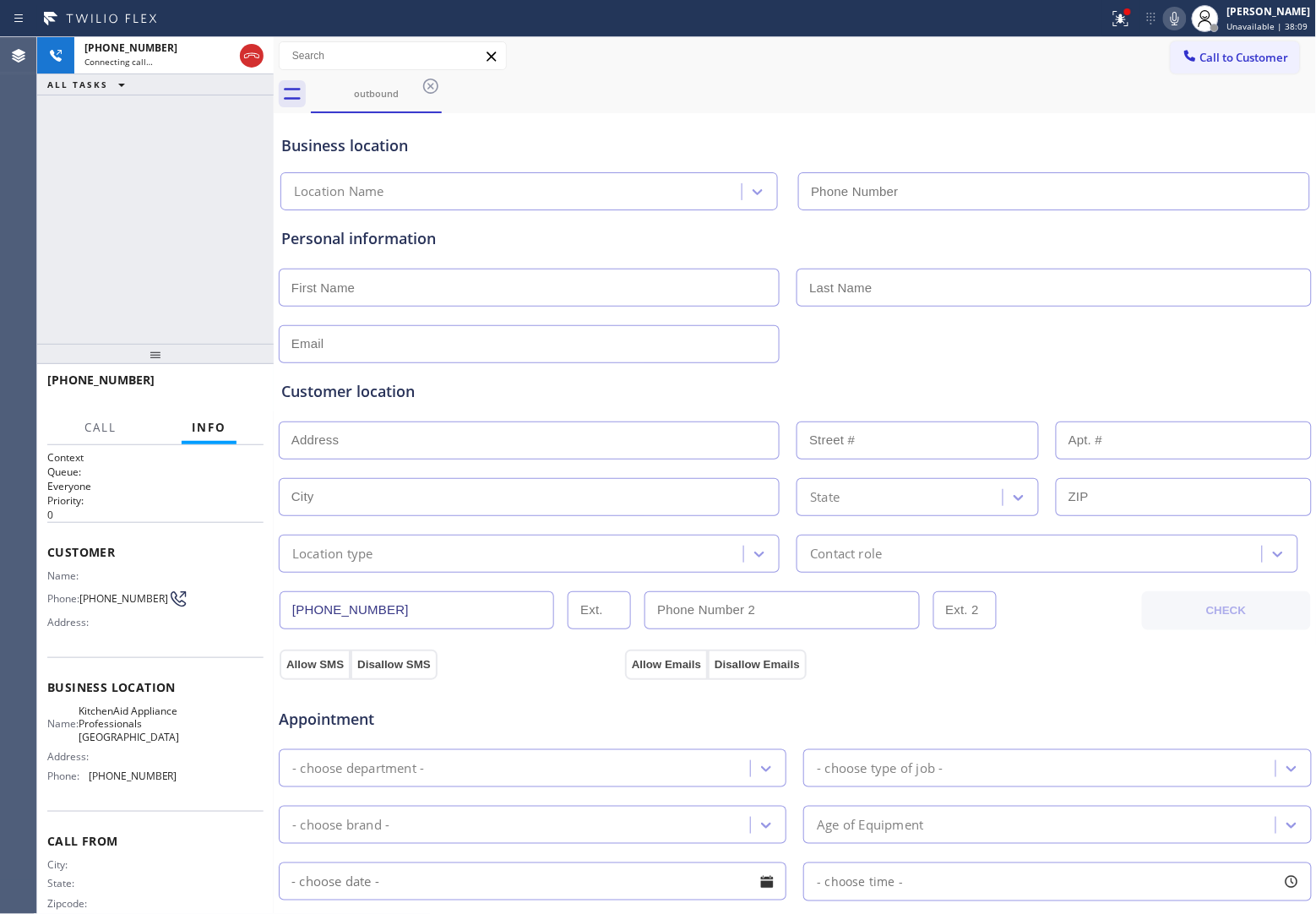
type input "[PHONE_NUMBER]"
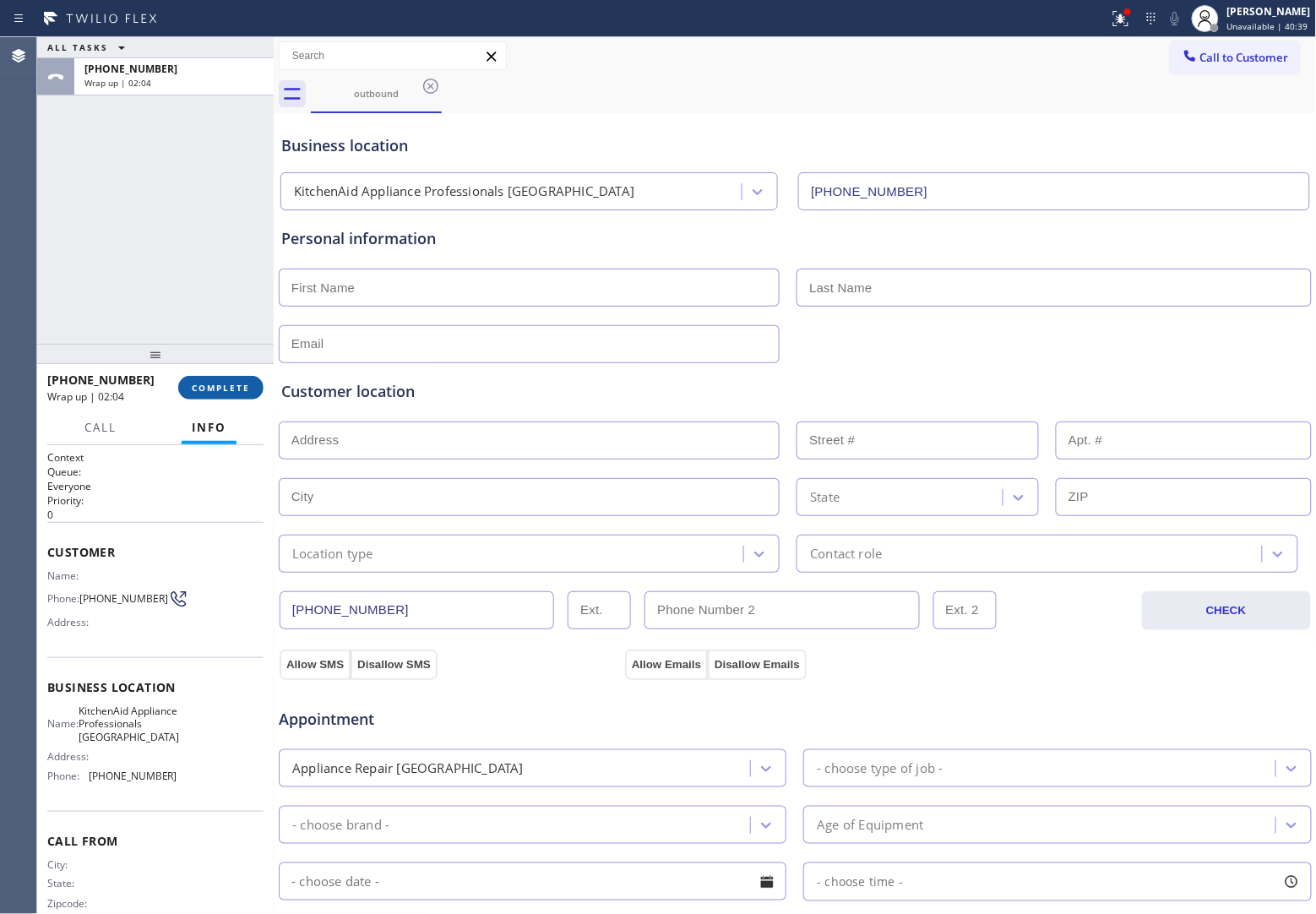
click at [229, 379] on button "COMPLETE" at bounding box center [221, 387] width 86 height 24
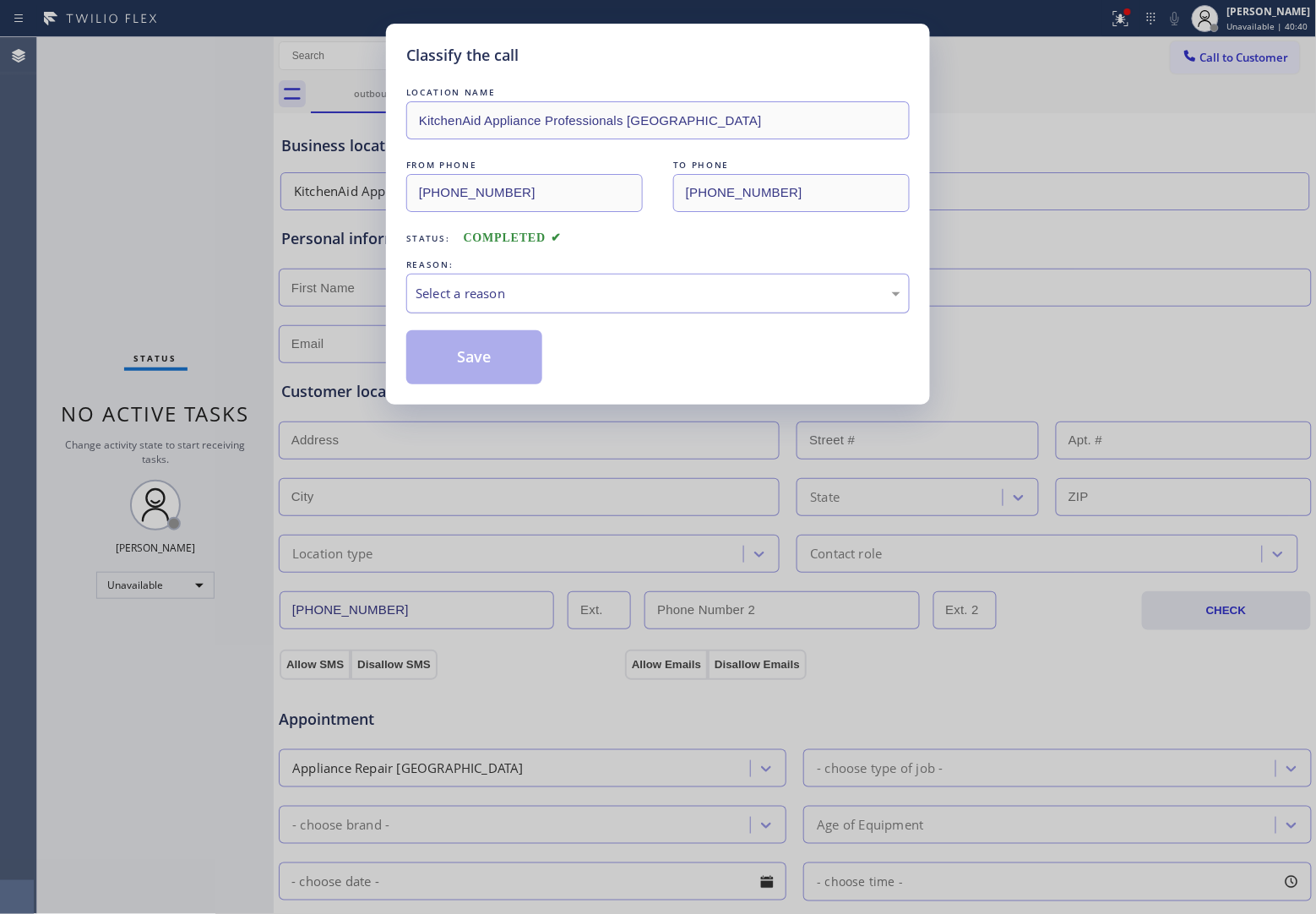
click at [549, 305] on div "Select a reason" at bounding box center [657, 293] width 503 height 39
click at [493, 294] on div "#2 Not Booked - Dont do type/out of service area/bad call" at bounding box center [658, 293] width 485 height 20
click at [481, 370] on button "Save" at bounding box center [474, 357] width 136 height 55
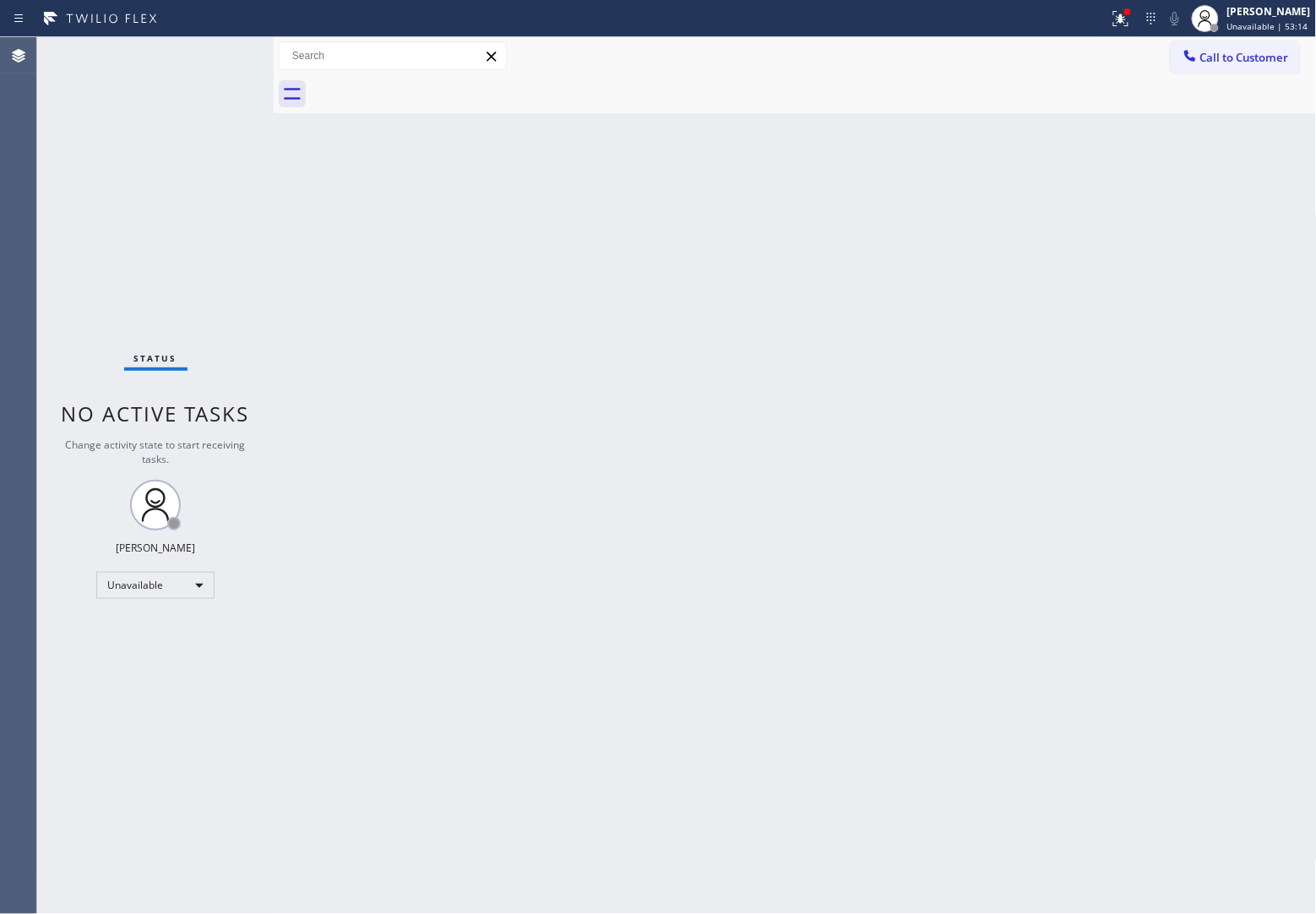
drag, startPoint x: 0, startPoint y: 169, endPoint x: 267, endPoint y: 6, distance: 312.8
click at [0, 165] on div "Agent Desktop" at bounding box center [18, 476] width 37 height 877
drag, startPoint x: 0, startPoint y: 292, endPoint x: 10, endPoint y: 280, distance: 15.6
click at [0, 289] on div "Agent Desktop" at bounding box center [18, 476] width 37 height 877
click at [32, 134] on div "Agent Desktop" at bounding box center [18, 476] width 37 height 877
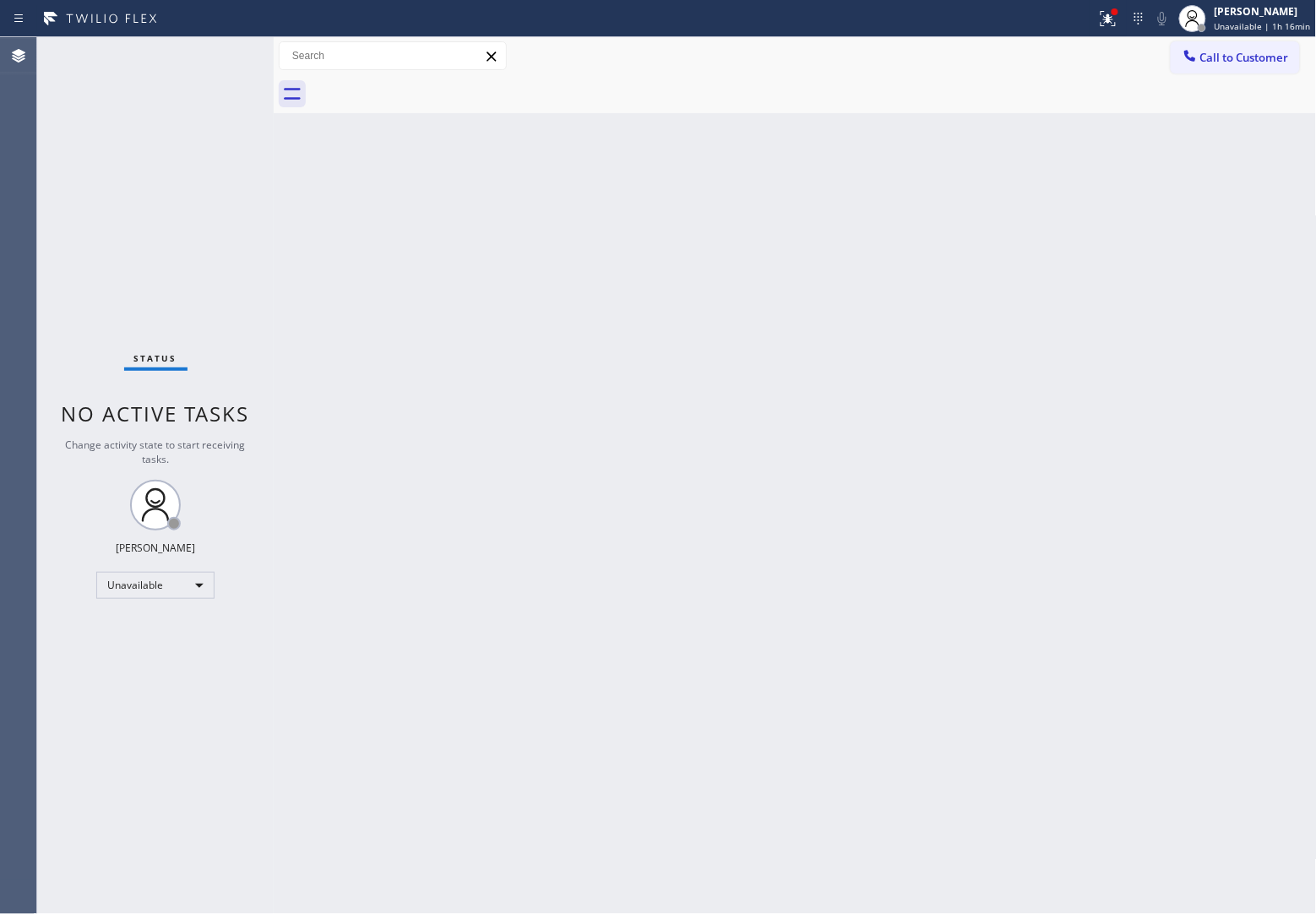
drag, startPoint x: 32, startPoint y: 87, endPoint x: 98, endPoint y: 91, distance: 66.1
click at [35, 87] on div "Agent Desktop" at bounding box center [18, 476] width 37 height 877
click at [1284, 18] on div "[PERSON_NAME]" at bounding box center [1262, 10] width 96 height 14
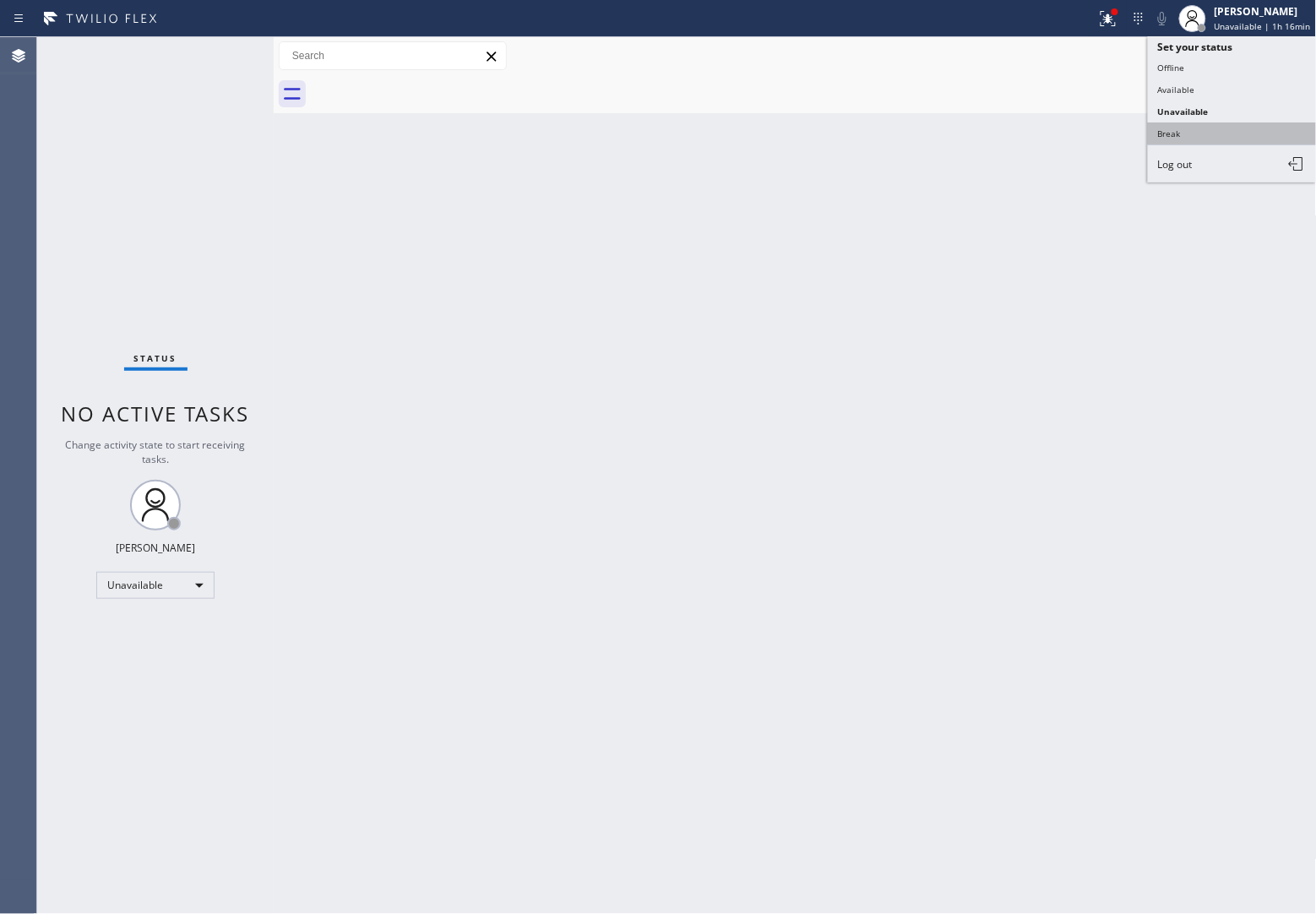
click at [1210, 131] on button "Break" at bounding box center [1232, 133] width 169 height 22
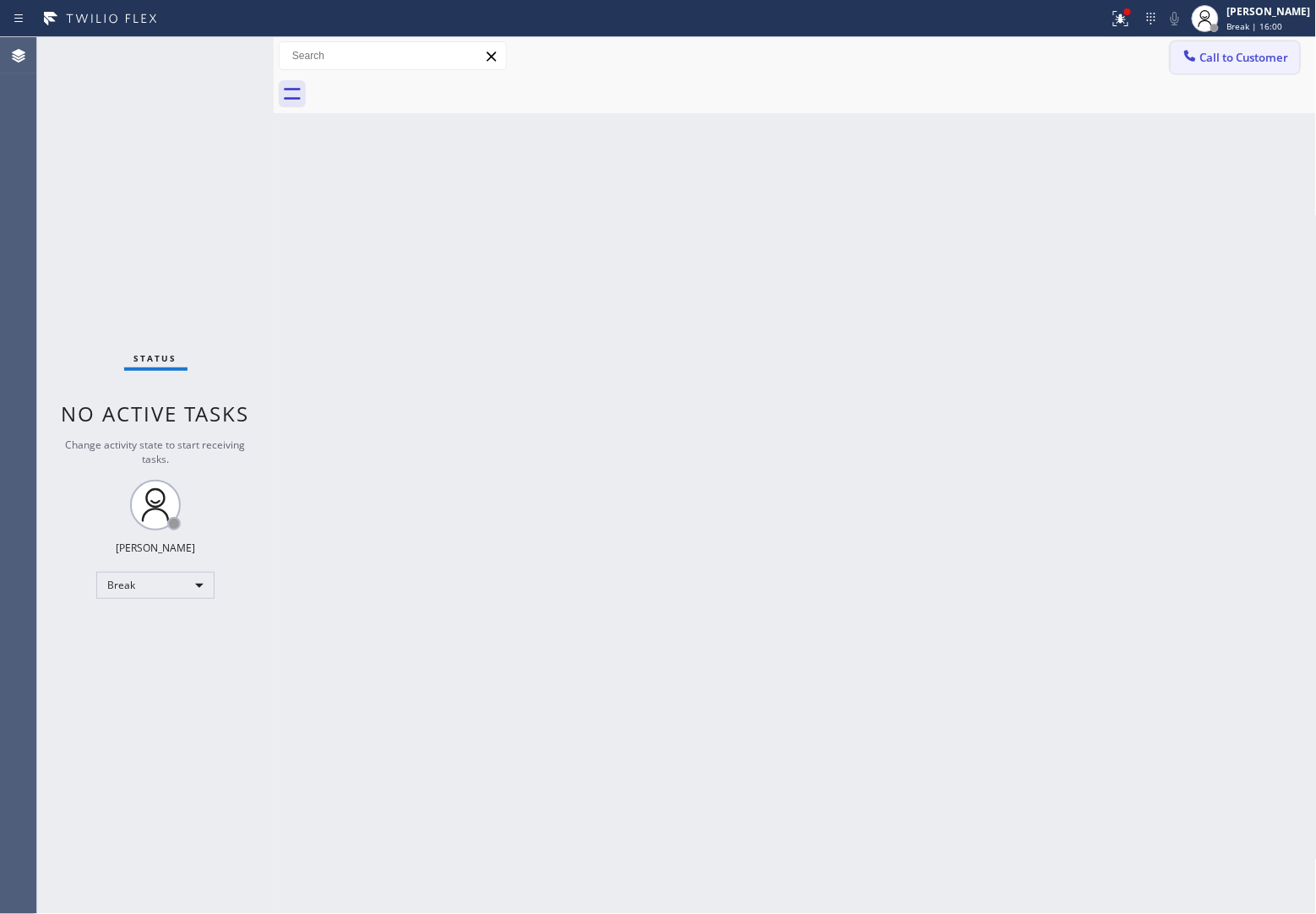
click at [1231, 61] on span "Call to Customer" at bounding box center [1245, 57] width 88 height 15
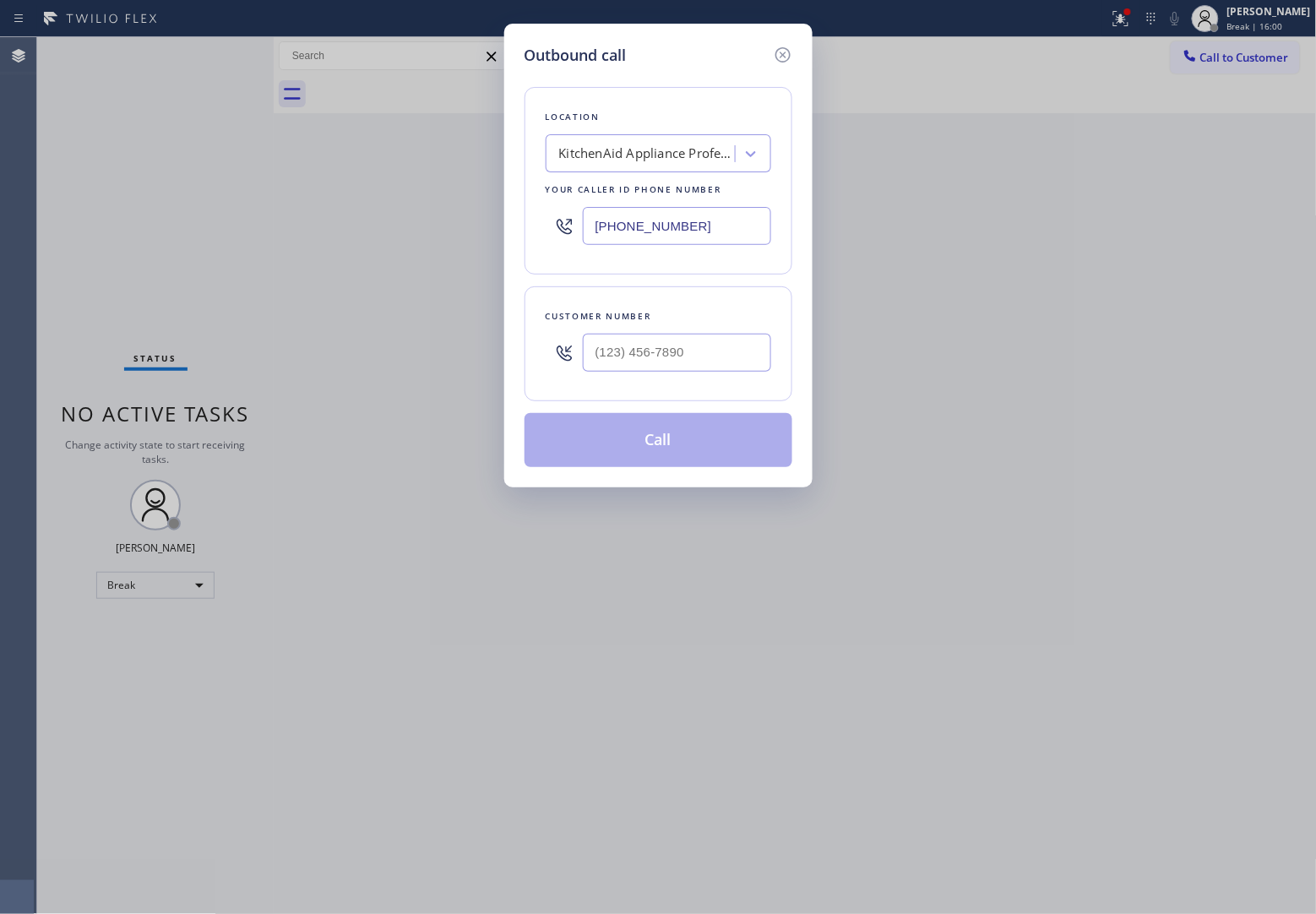
click at [1243, 13] on div "Outbound call Location KitchenAid Appliance Professionals [GEOGRAPHIC_DATA] You…" at bounding box center [658, 457] width 1316 height 914
click at [770, 55] on div "Outbound call" at bounding box center [658, 55] width 268 height 23
click at [777, 54] on icon at bounding box center [783, 55] width 21 height 21
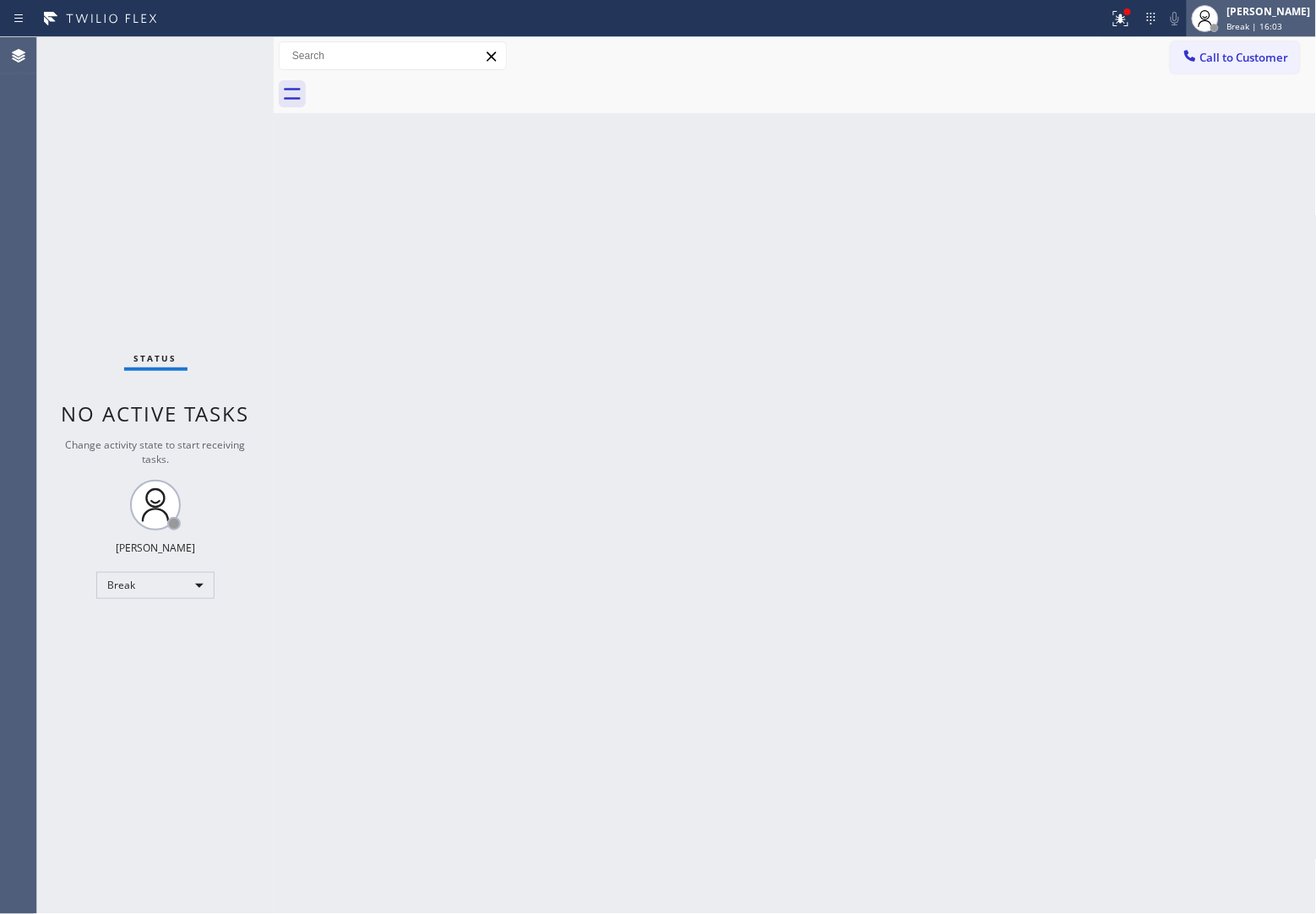
drag, startPoint x: 1248, startPoint y: 5, endPoint x: 1256, endPoint y: 20, distance: 17.0
click at [1247, 8] on div "[PERSON_NAME]" at bounding box center [1268, 10] width 84 height 14
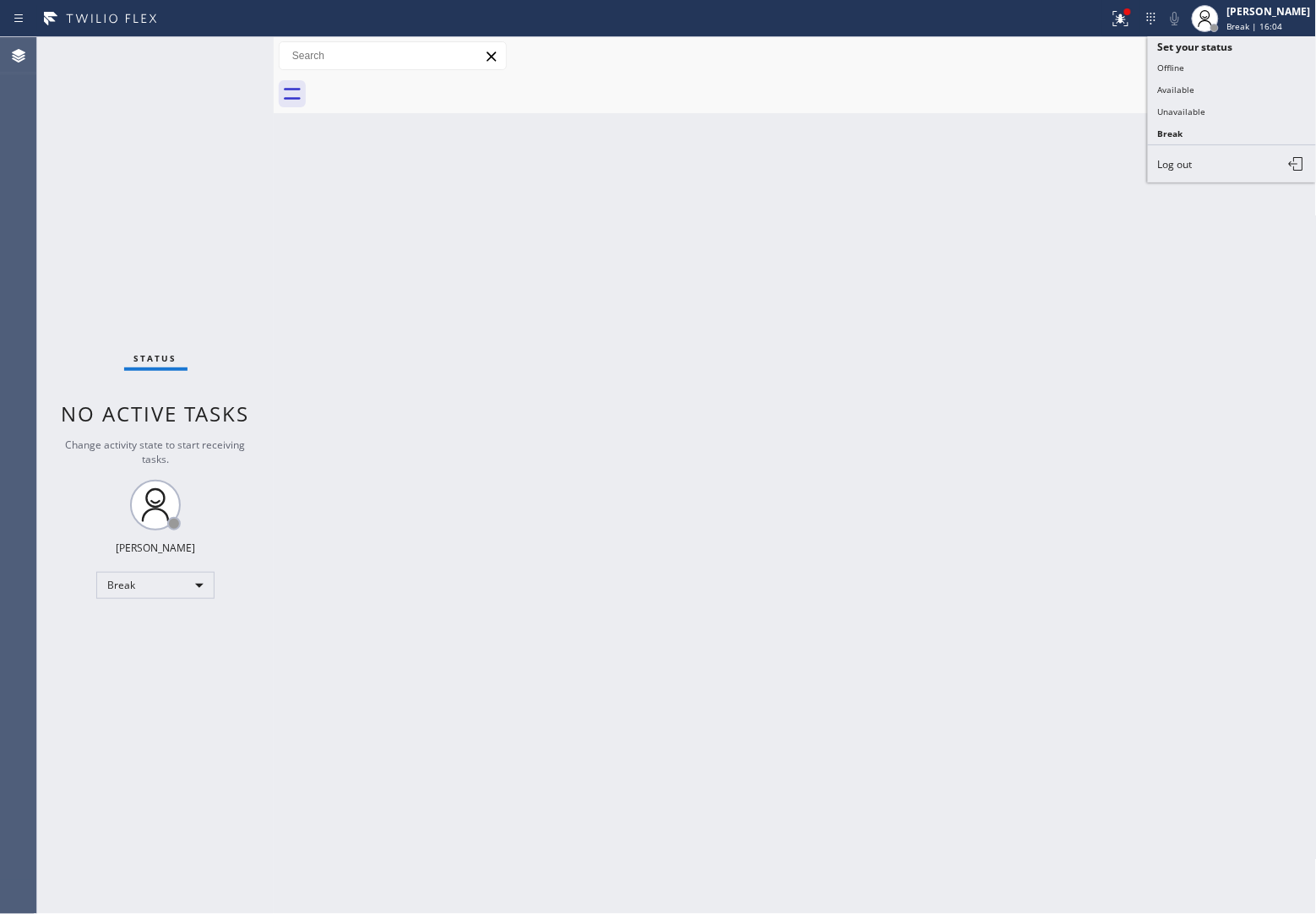
drag, startPoint x: 1269, startPoint y: 108, endPoint x: 1292, endPoint y: 118, distance: 25.1
click at [1268, 108] on button "Unavailable" at bounding box center [1232, 111] width 169 height 22
drag, startPoint x: 0, startPoint y: 323, endPoint x: 651, endPoint y: 818, distance: 817.8
click at [51, 353] on div "Agent Desktop Classify the call LOCATION NAME HVAC Alliance Expert [GEOGRAPHIC_…" at bounding box center [658, 476] width 1316 height 877
click at [967, 276] on div "Back to Dashboard Change Sender ID Customers Technicians Select a contact Outbo…" at bounding box center [795, 476] width 1043 height 877
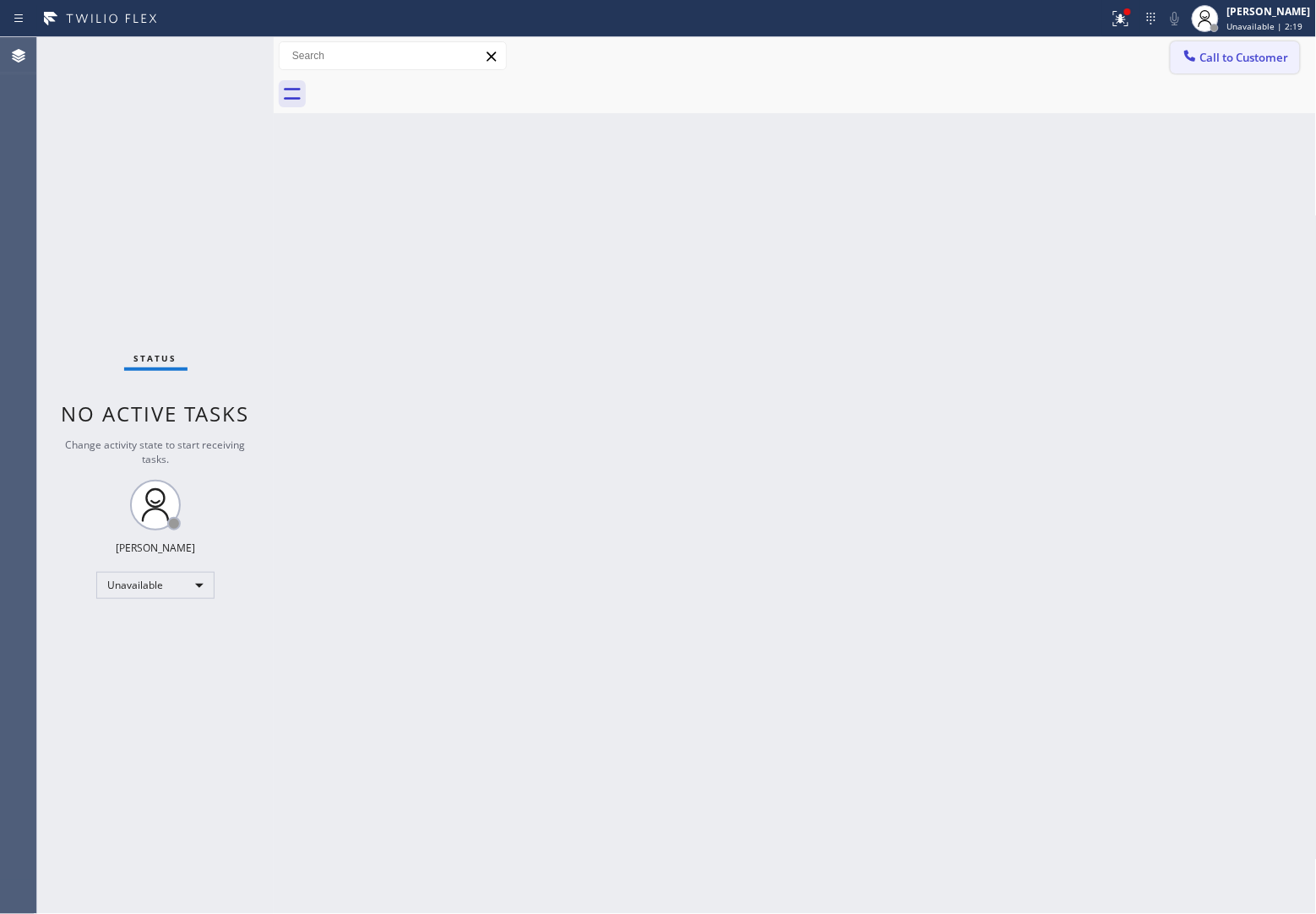
click at [1255, 52] on span "Call to Customer" at bounding box center [1245, 57] width 88 height 15
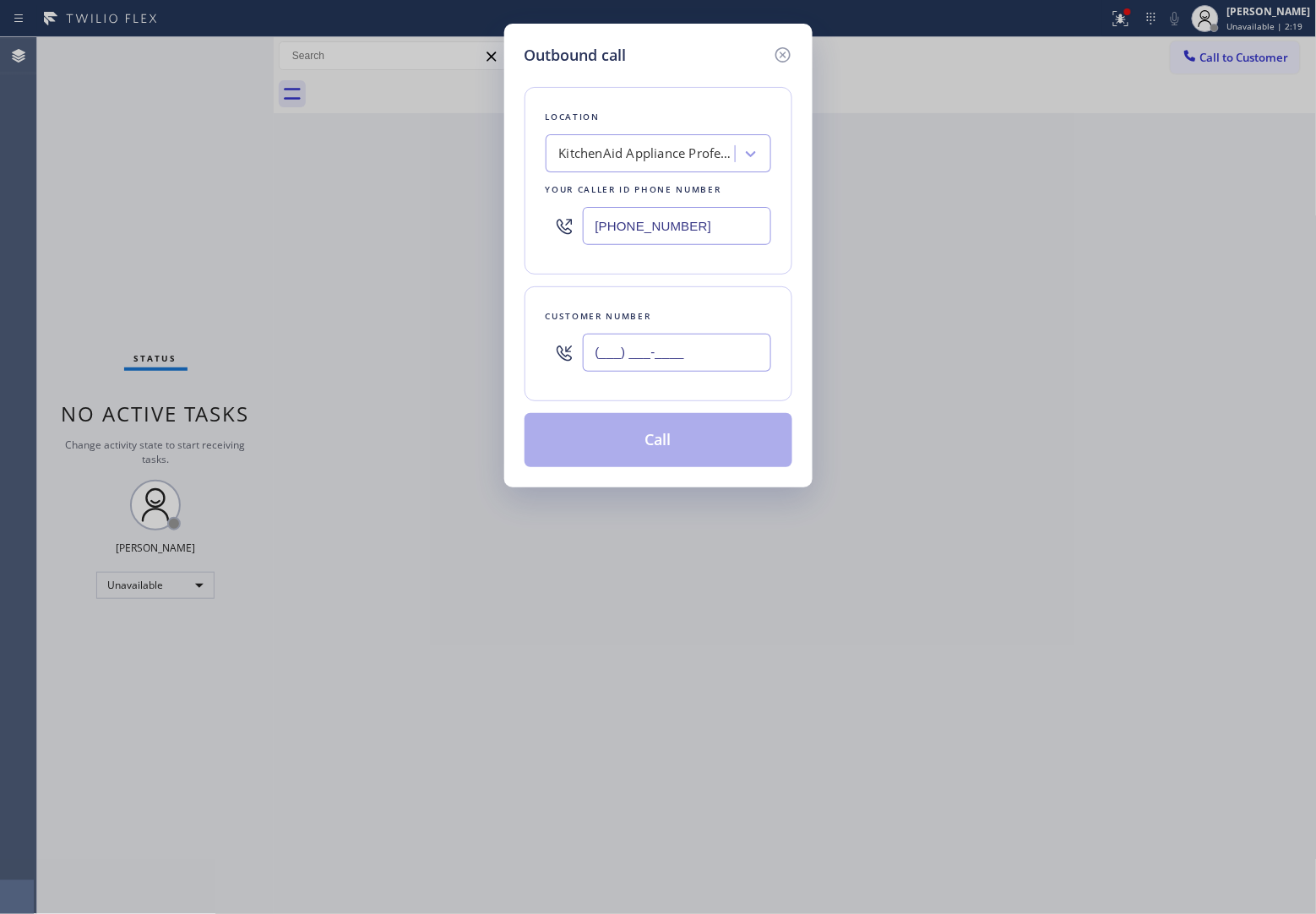
click at [669, 355] on input "(___) ___-____" at bounding box center [677, 353] width 188 height 38
paste input "820) 758-6433"
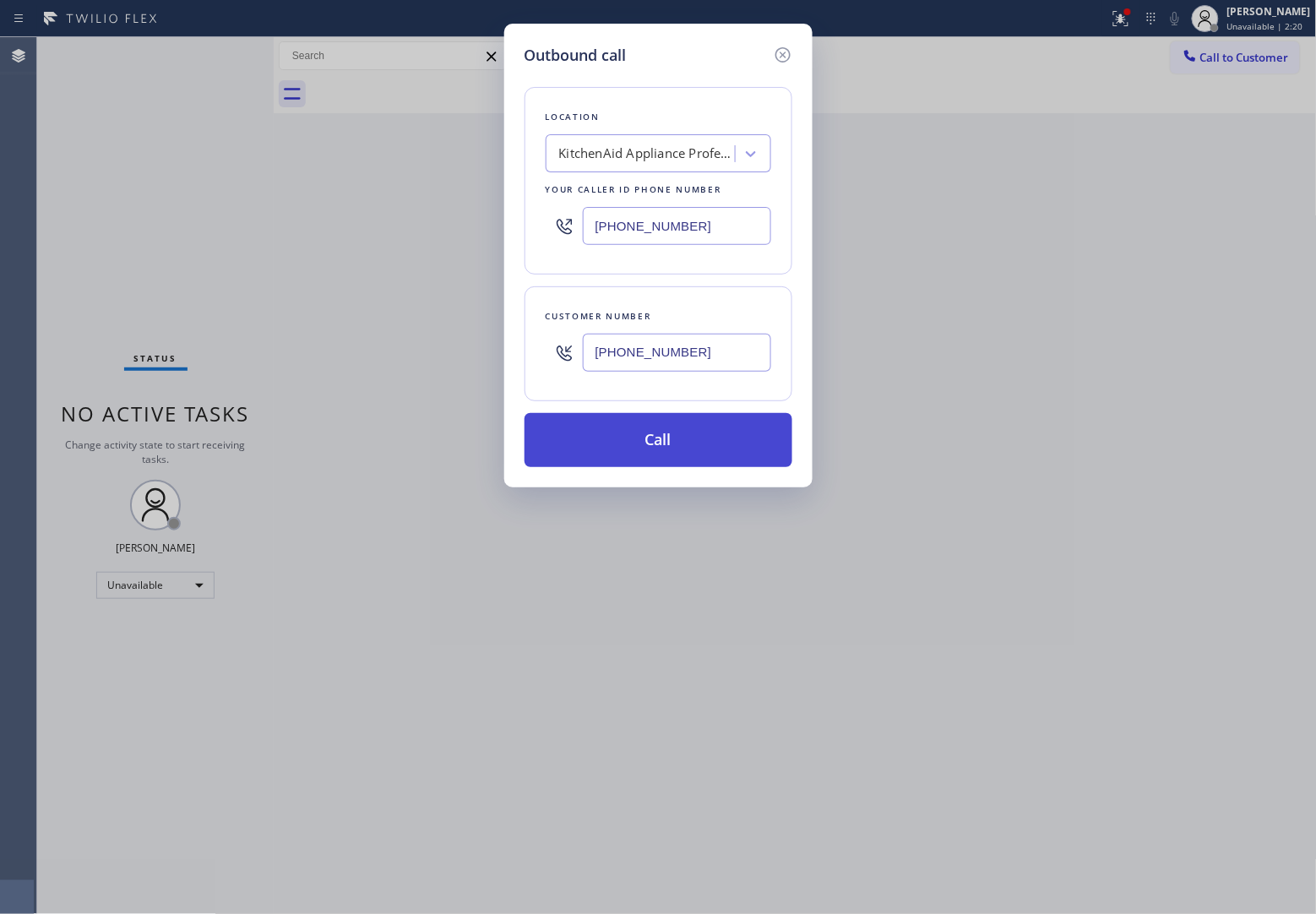
type input "[PHONE_NUMBER]"
click at [705, 442] on button "Call" at bounding box center [658, 440] width 268 height 55
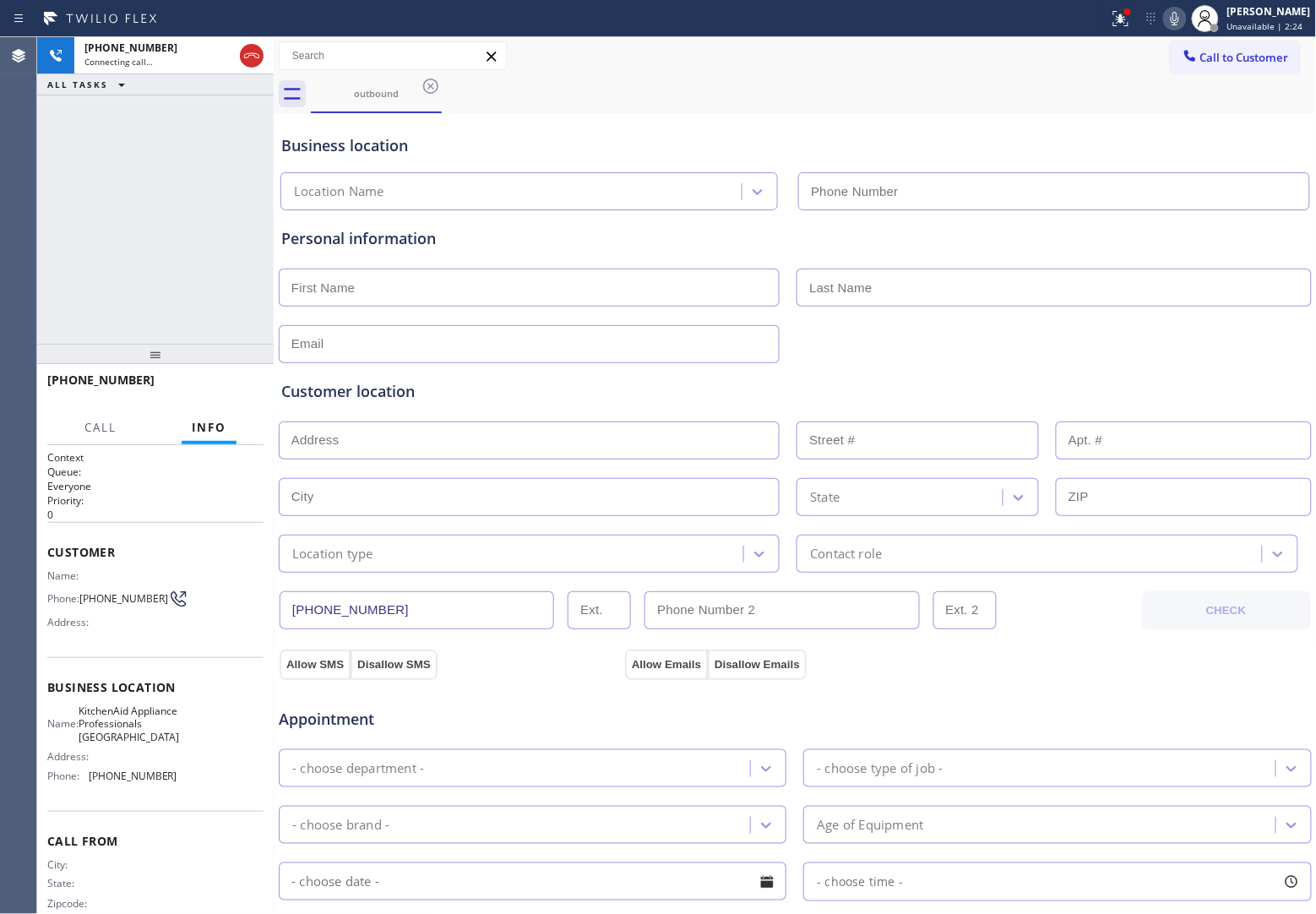
type input "[PHONE_NUMBER]"
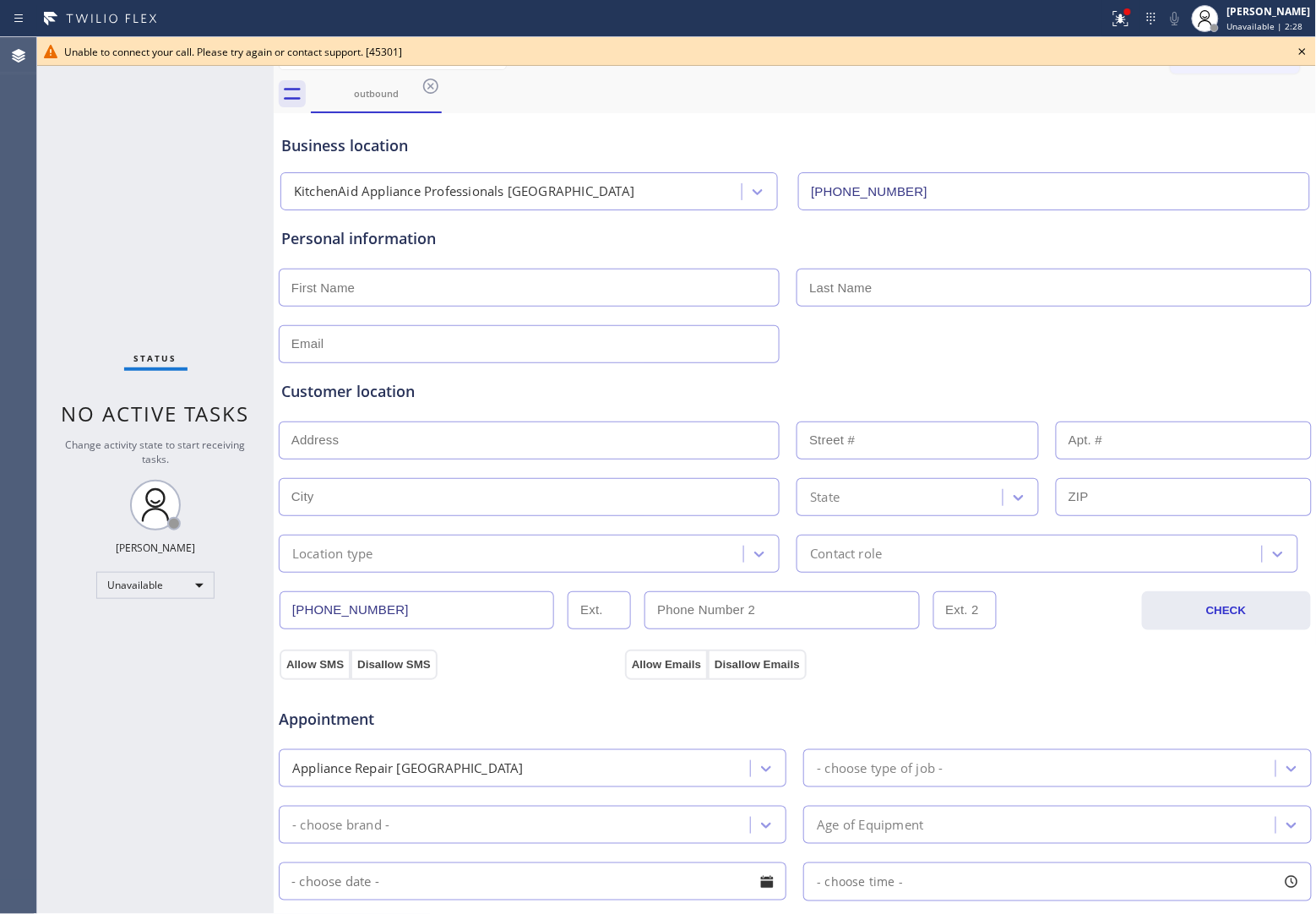
click at [26, 163] on div "Agent Desktop" at bounding box center [18, 476] width 37 height 877
click at [1294, 46] on icon at bounding box center [1303, 52] width 21 height 21
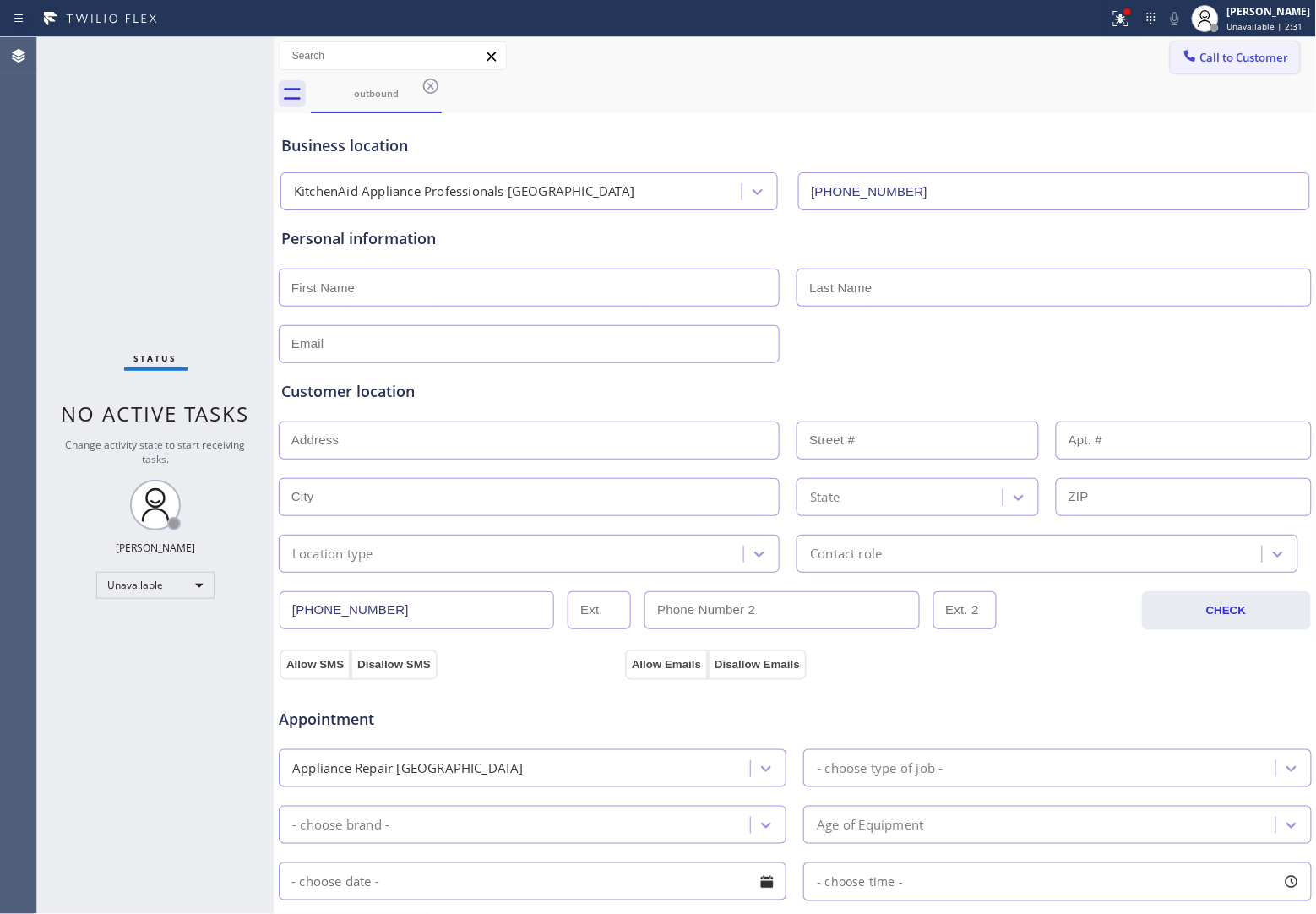
click at [1217, 66] on button "Call to Customer" at bounding box center [1234, 57] width 129 height 32
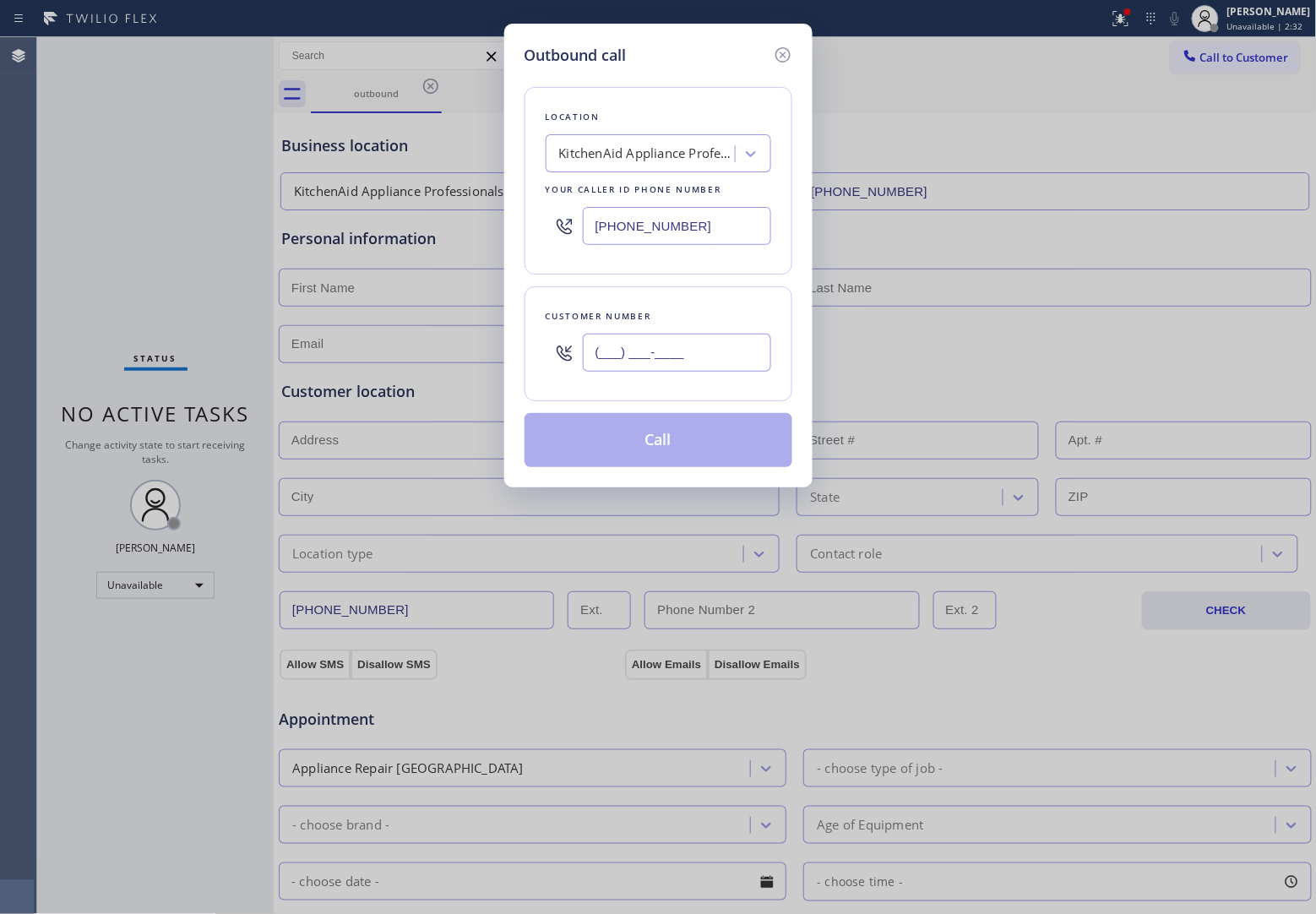
click at [713, 364] on input "(___) ___-____" at bounding box center [677, 353] width 188 height 38
paste input "820) 758-6433"
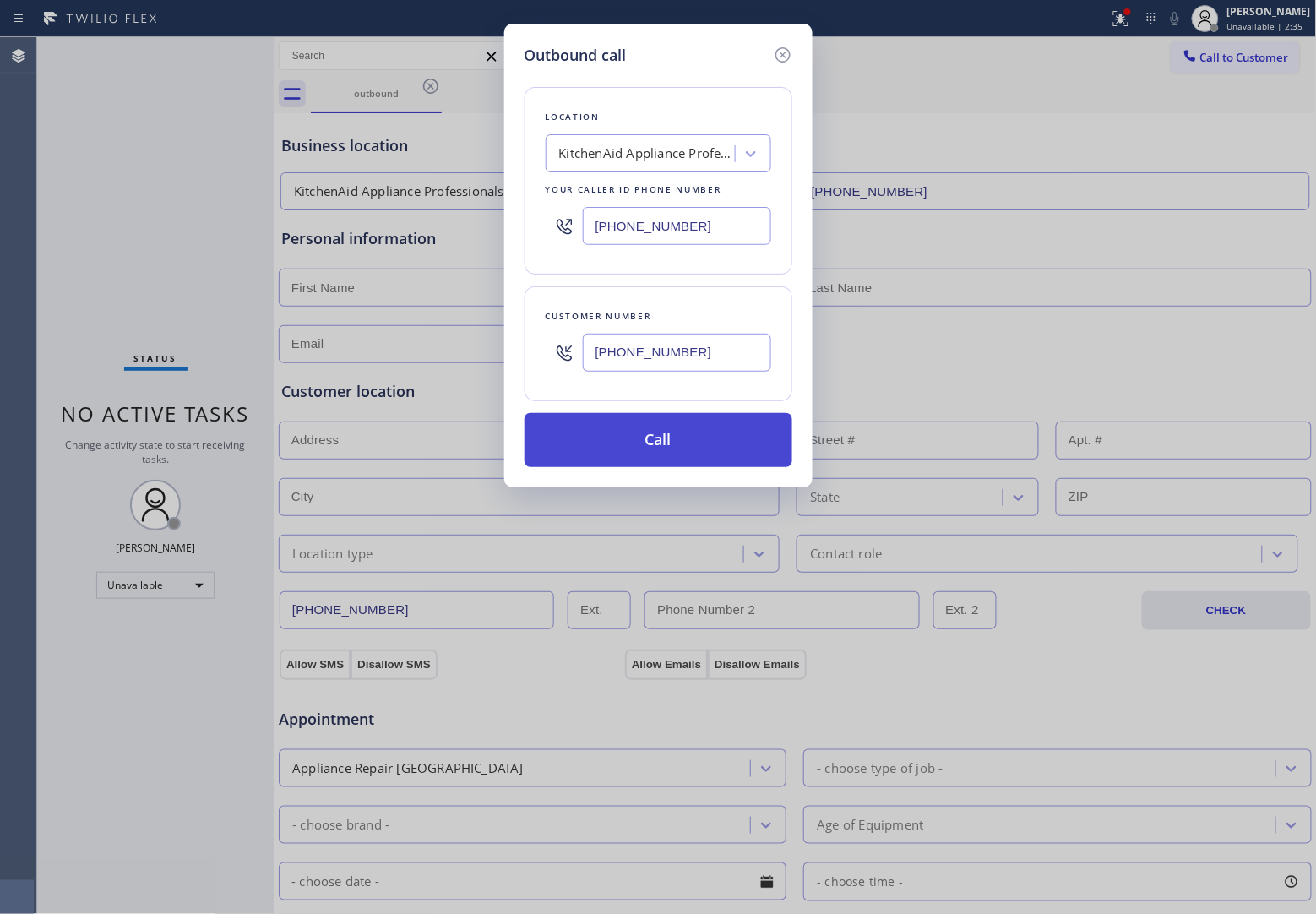
type input "[PHONE_NUMBER]"
click at [630, 423] on button "Call" at bounding box center [658, 440] width 268 height 55
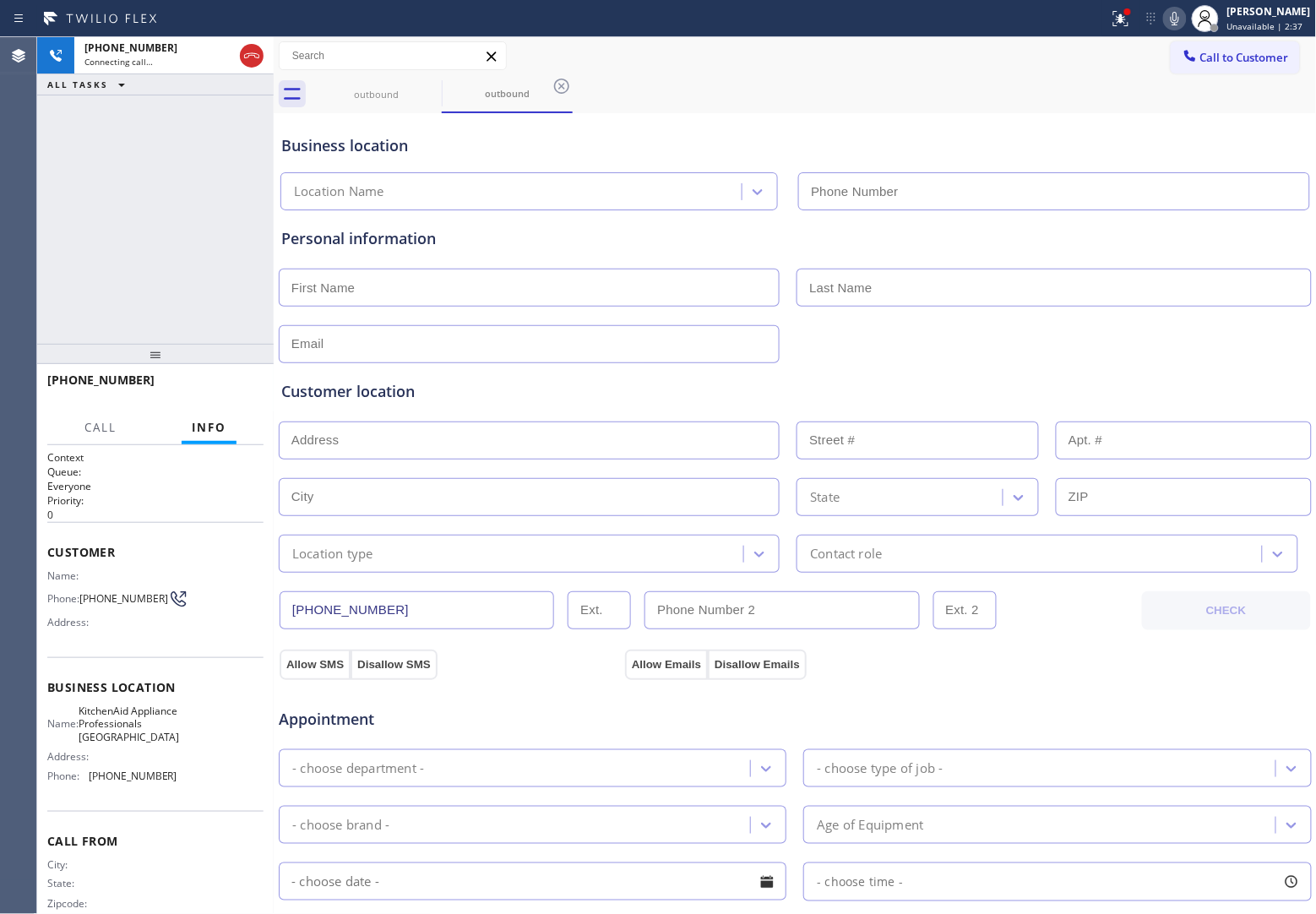
type input "[PHONE_NUMBER]"
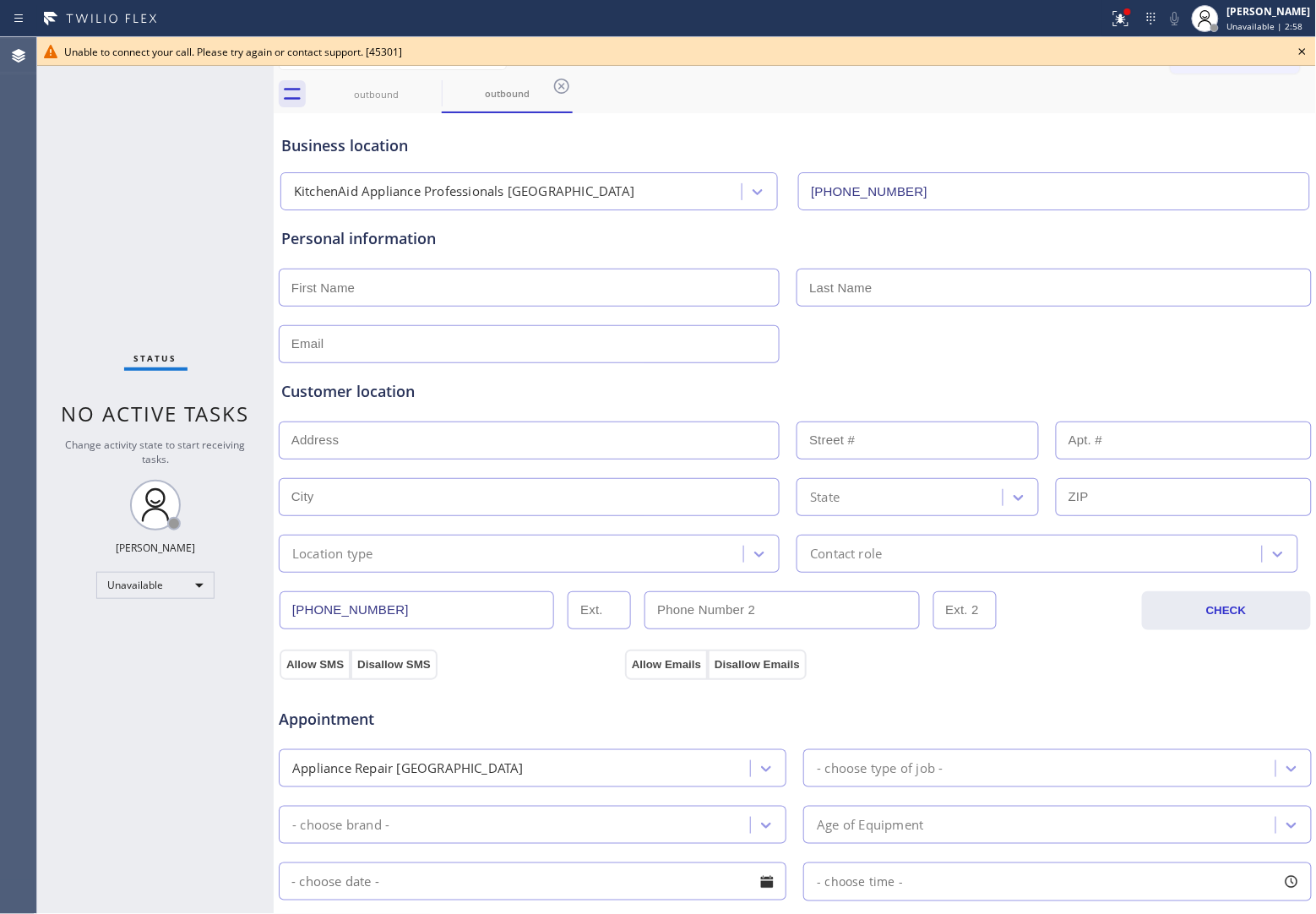
click at [1305, 49] on icon at bounding box center [1303, 52] width 21 height 21
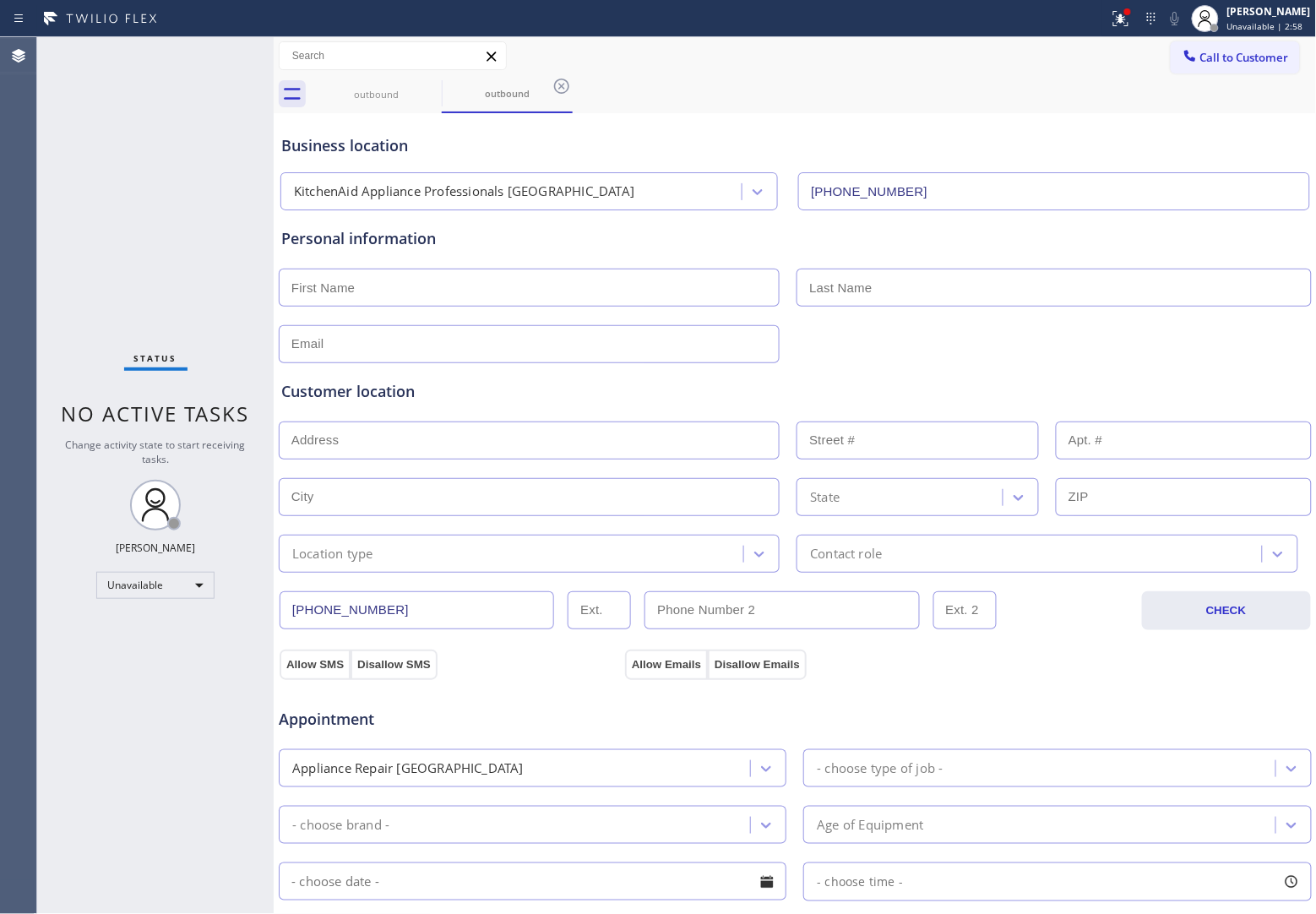
click at [1285, 46] on div "Call to Customer Outbound call Location KitchenAid Appliance Professionals [GEO…" at bounding box center [1243, 55] width 146 height 29
click at [1247, 55] on span "Call to Customer" at bounding box center [1245, 57] width 88 height 15
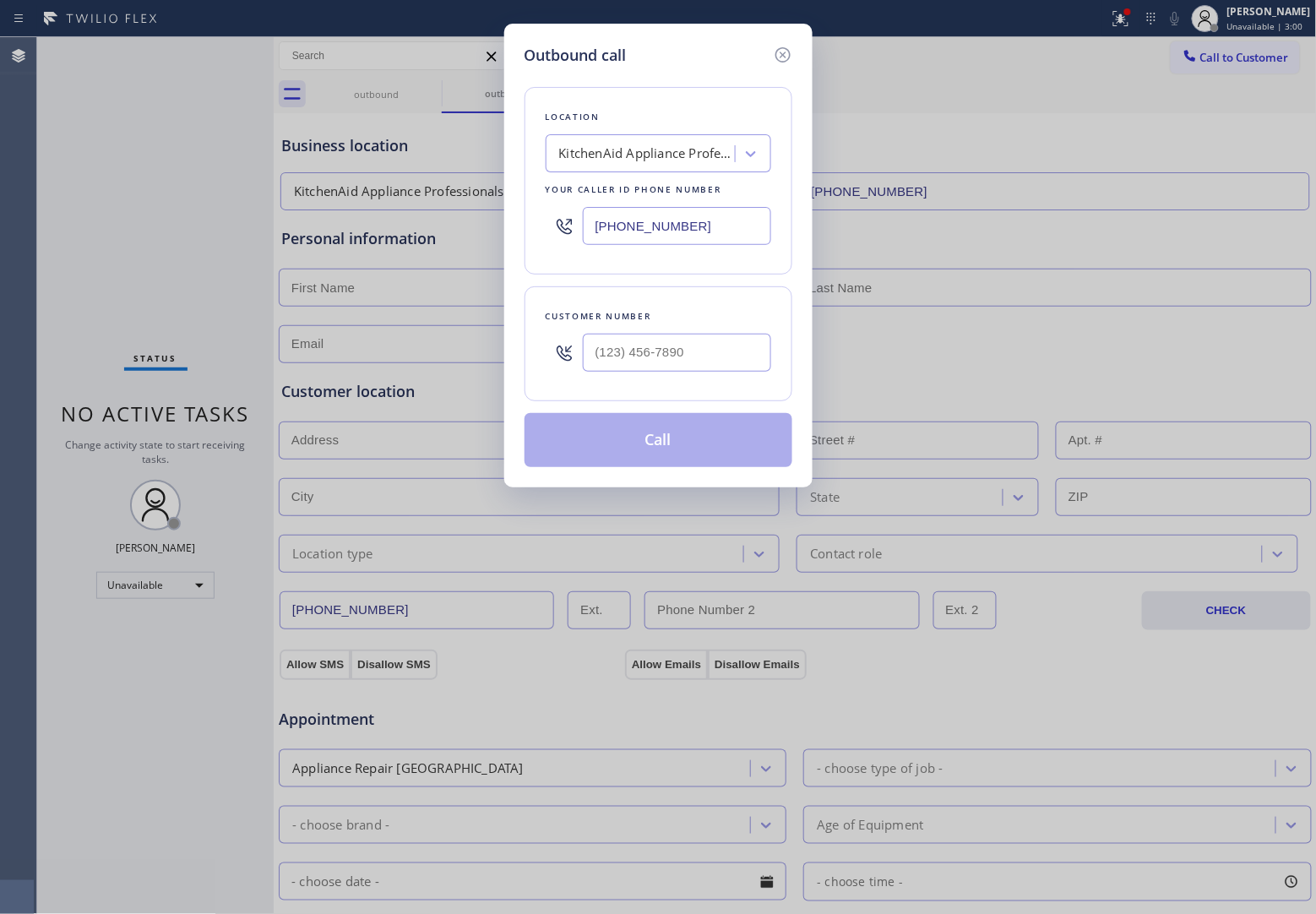
click at [558, 348] on icon at bounding box center [564, 353] width 15 height 15
click at [605, 339] on input "(___) ___-____" at bounding box center [677, 353] width 188 height 38
paste input "820) 758-6433"
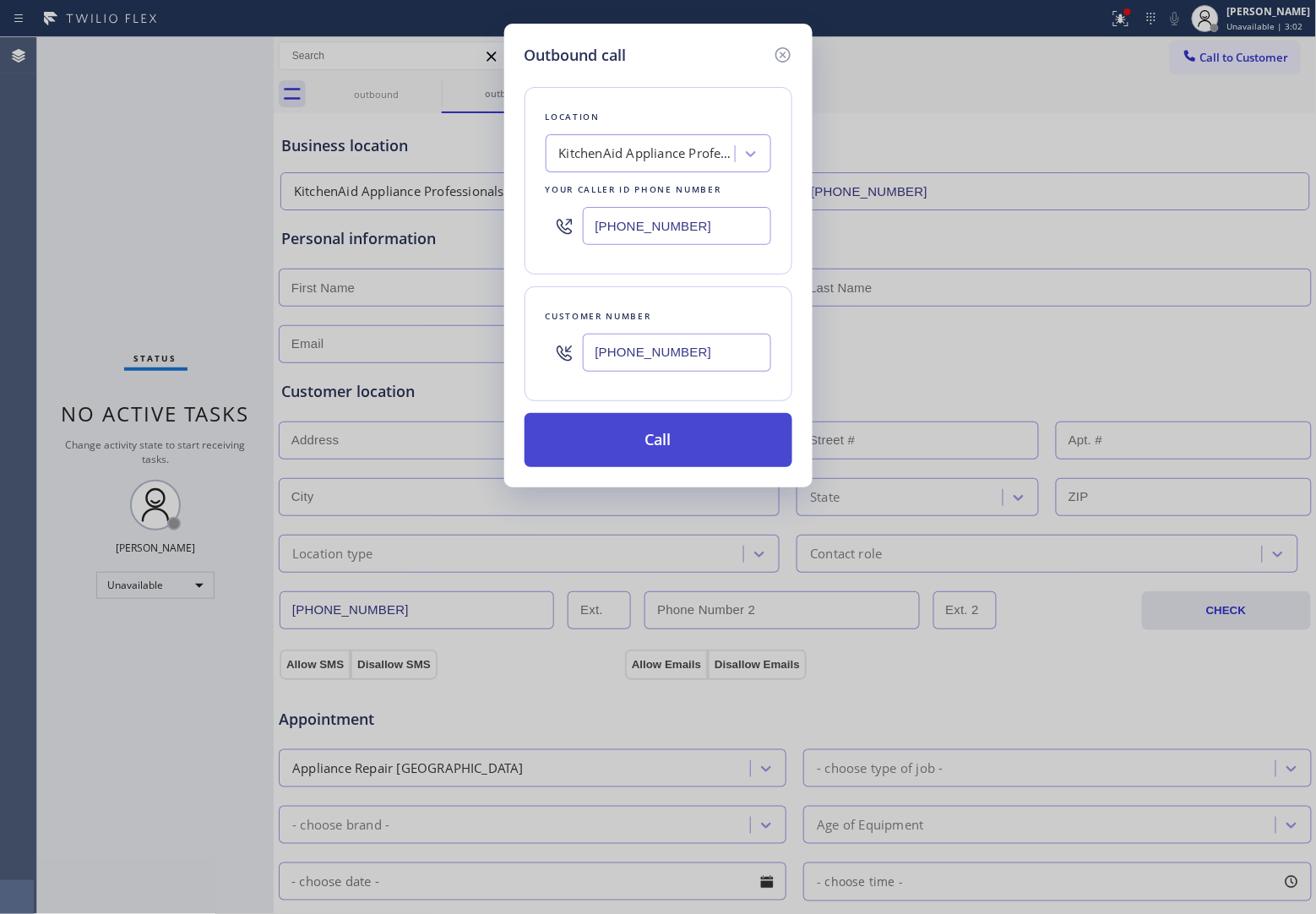
type input "[PHONE_NUMBER]"
click at [674, 449] on button "Call" at bounding box center [658, 440] width 268 height 55
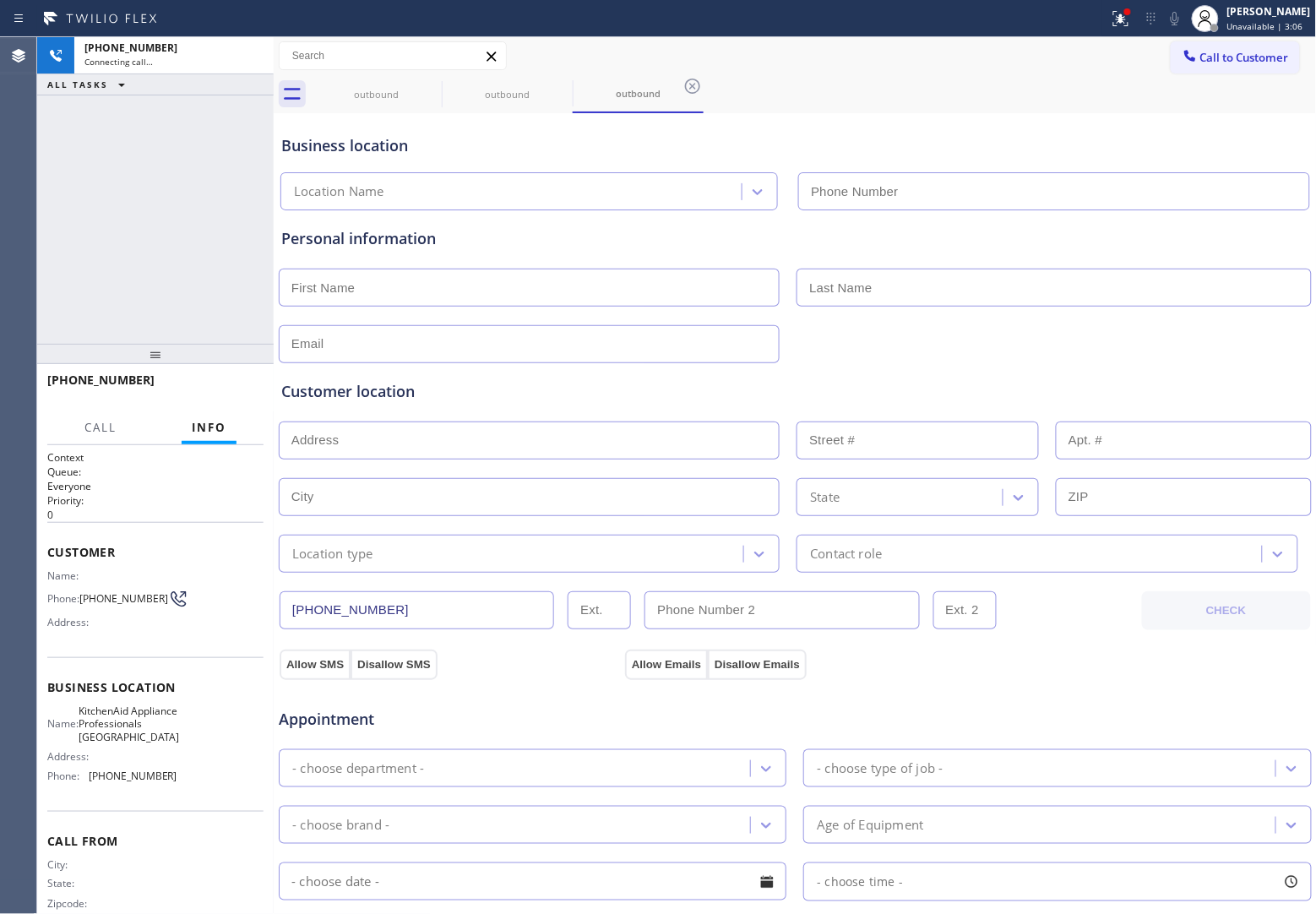
type input "[PHONE_NUMBER]"
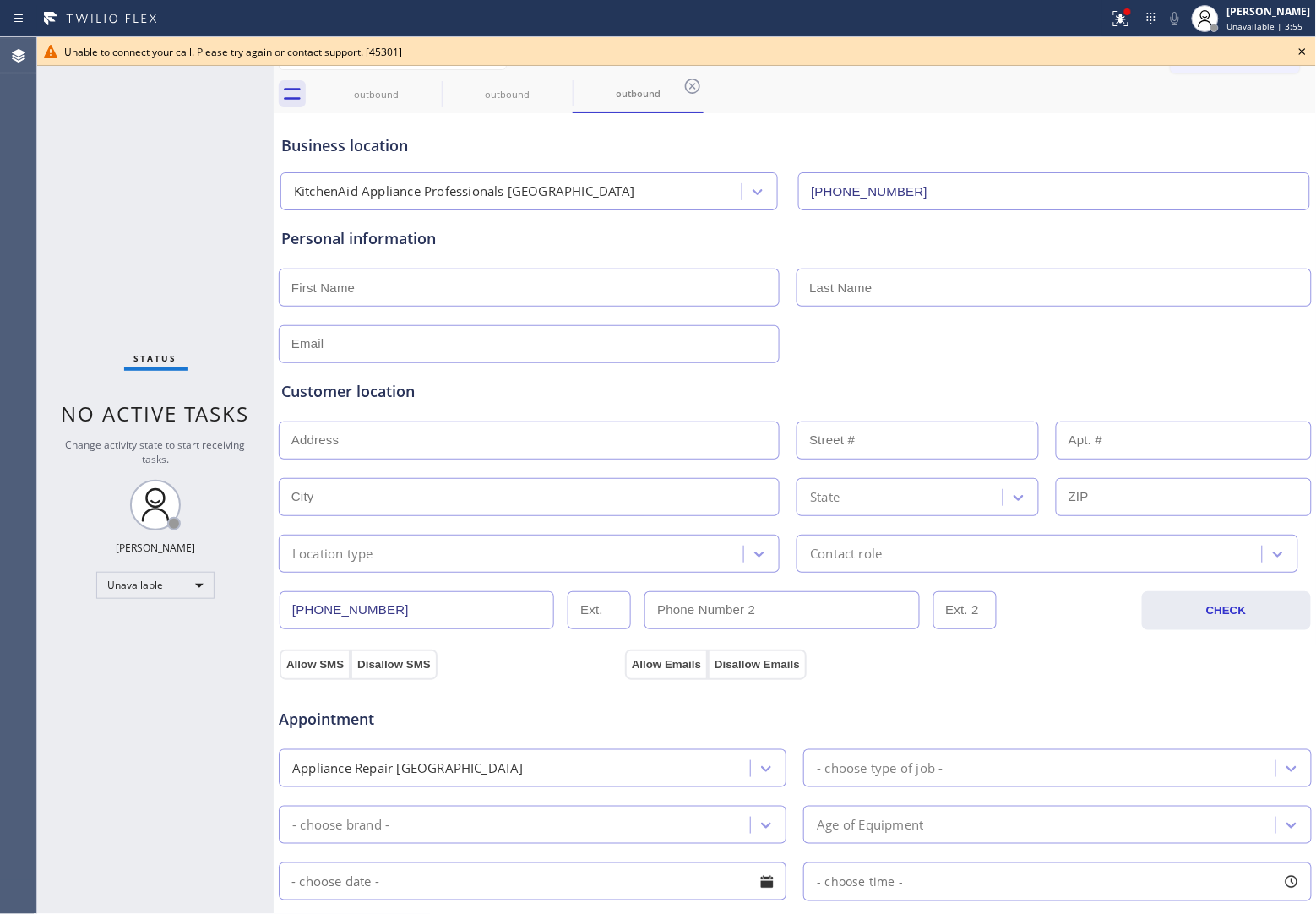
drag, startPoint x: 0, startPoint y: 338, endPoint x: 45, endPoint y: 323, distance: 47.4
click at [0, 338] on div "Agent Desktop" at bounding box center [18, 476] width 37 height 877
click at [1308, 49] on icon at bounding box center [1303, 52] width 21 height 21
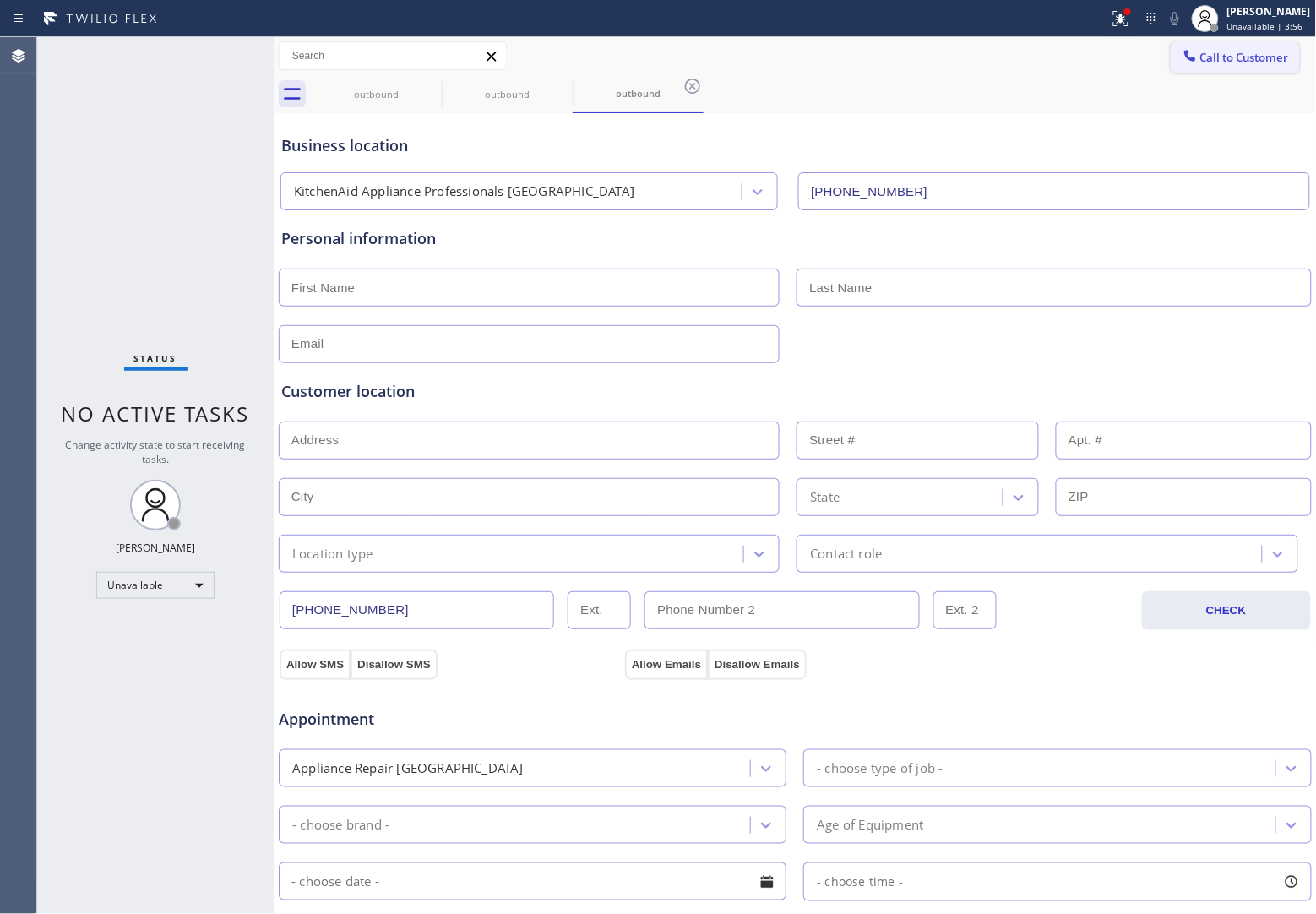
click at [1240, 50] on span "Call to Customer" at bounding box center [1245, 57] width 88 height 15
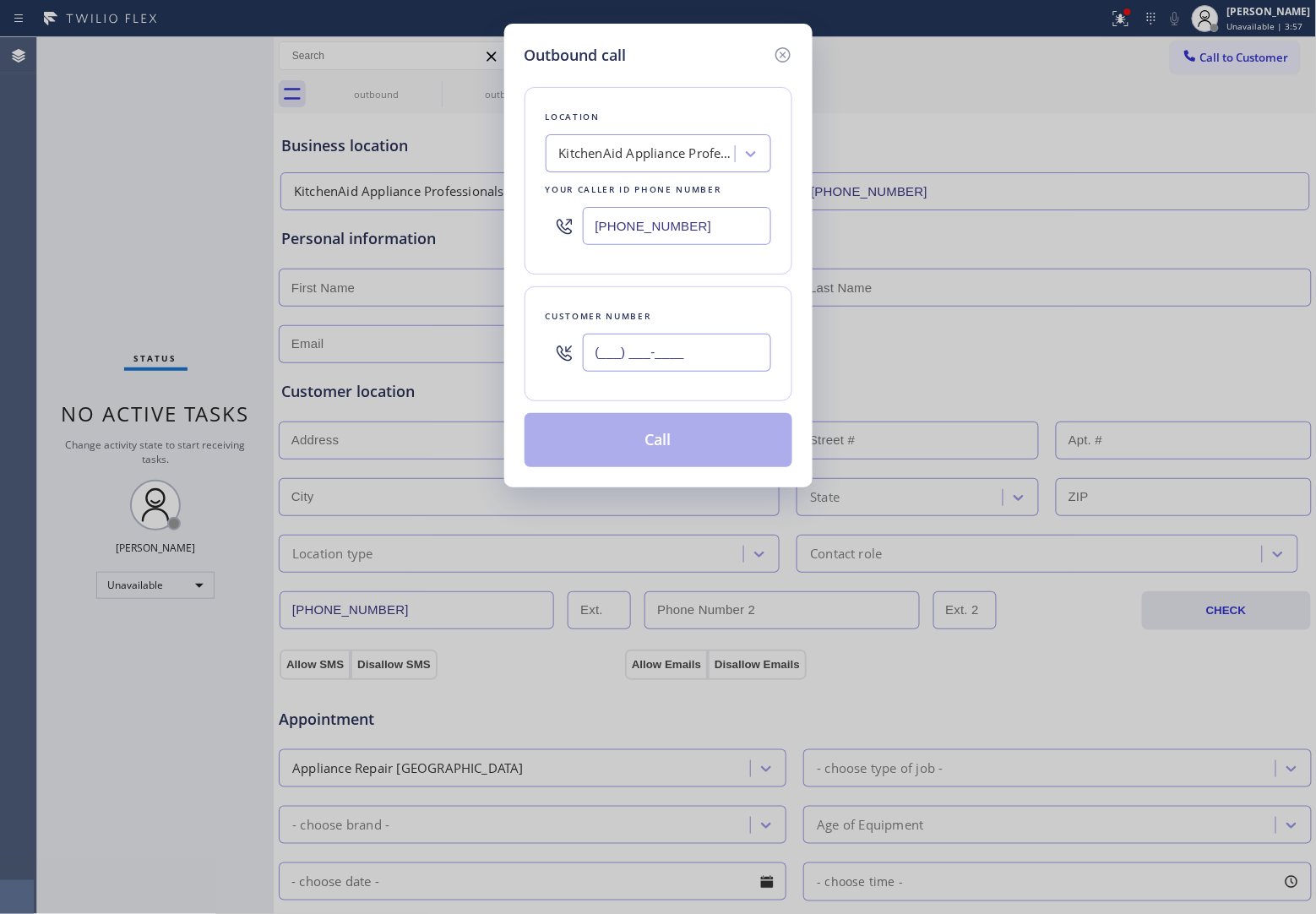
click at [621, 348] on input "(___) ___-____" at bounding box center [677, 353] width 188 height 38
paste input "820) 758-6433"
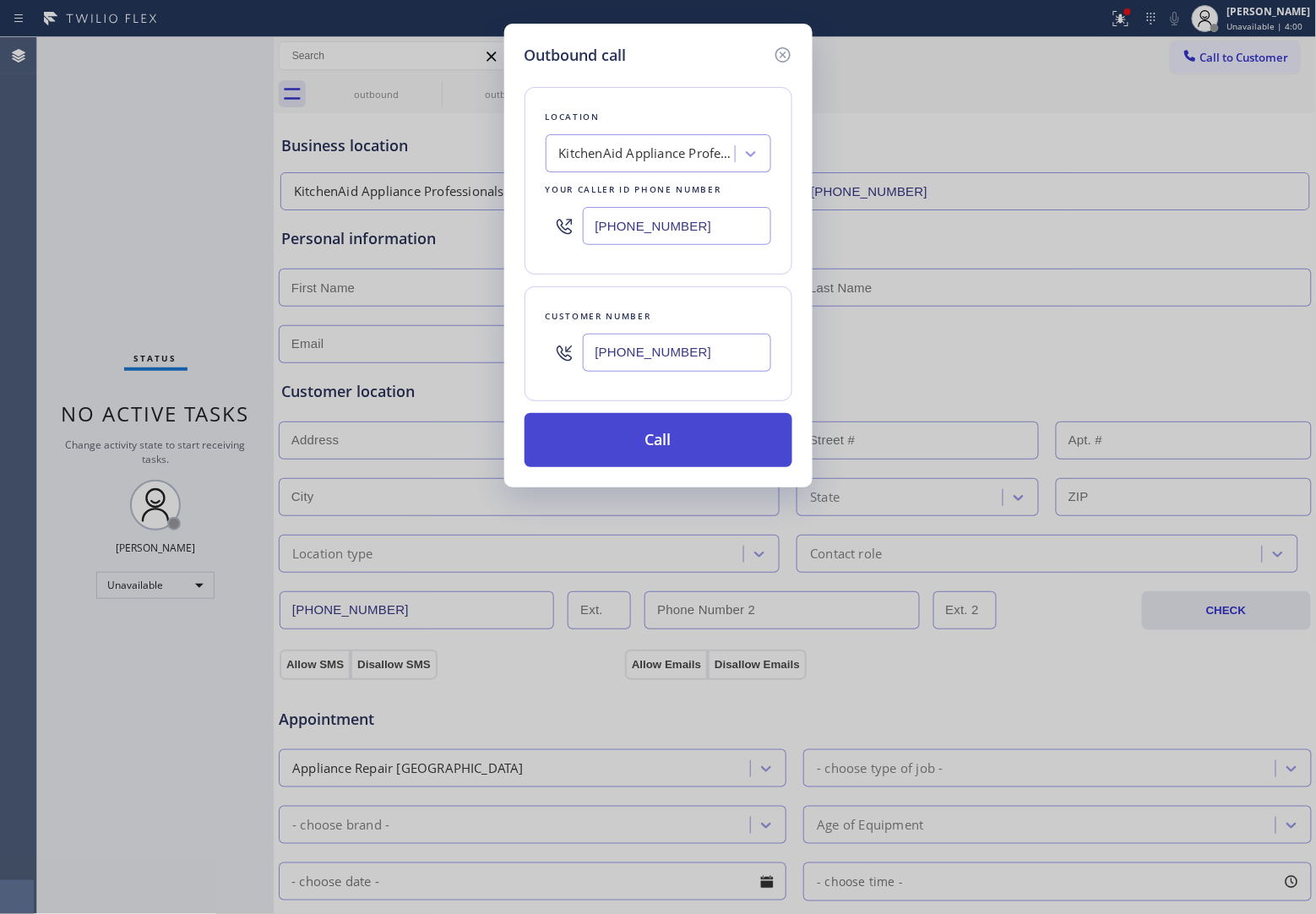
type input "[PHONE_NUMBER]"
click at [701, 441] on button "Call" at bounding box center [658, 440] width 268 height 55
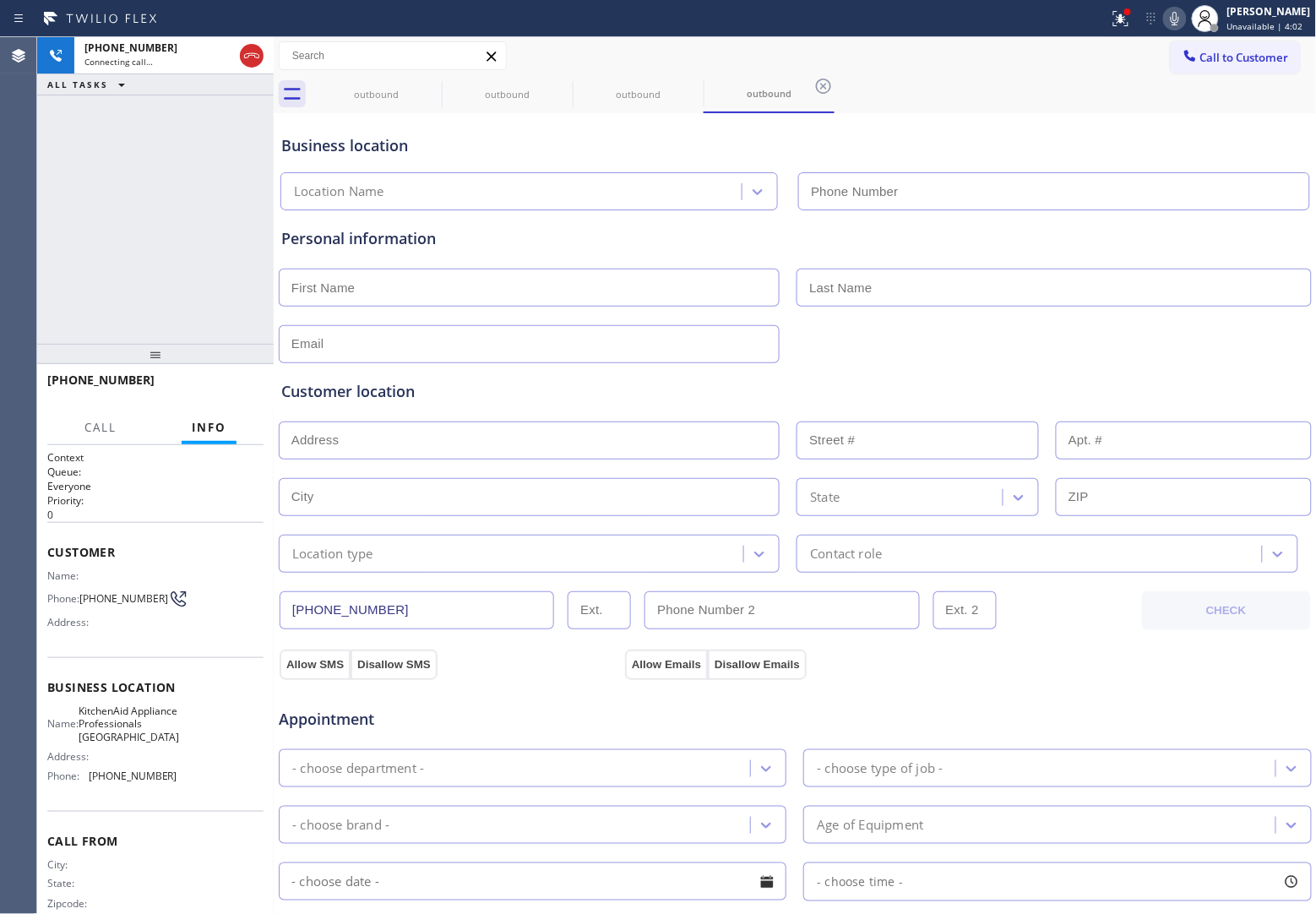
type input "[PHONE_NUMBER]"
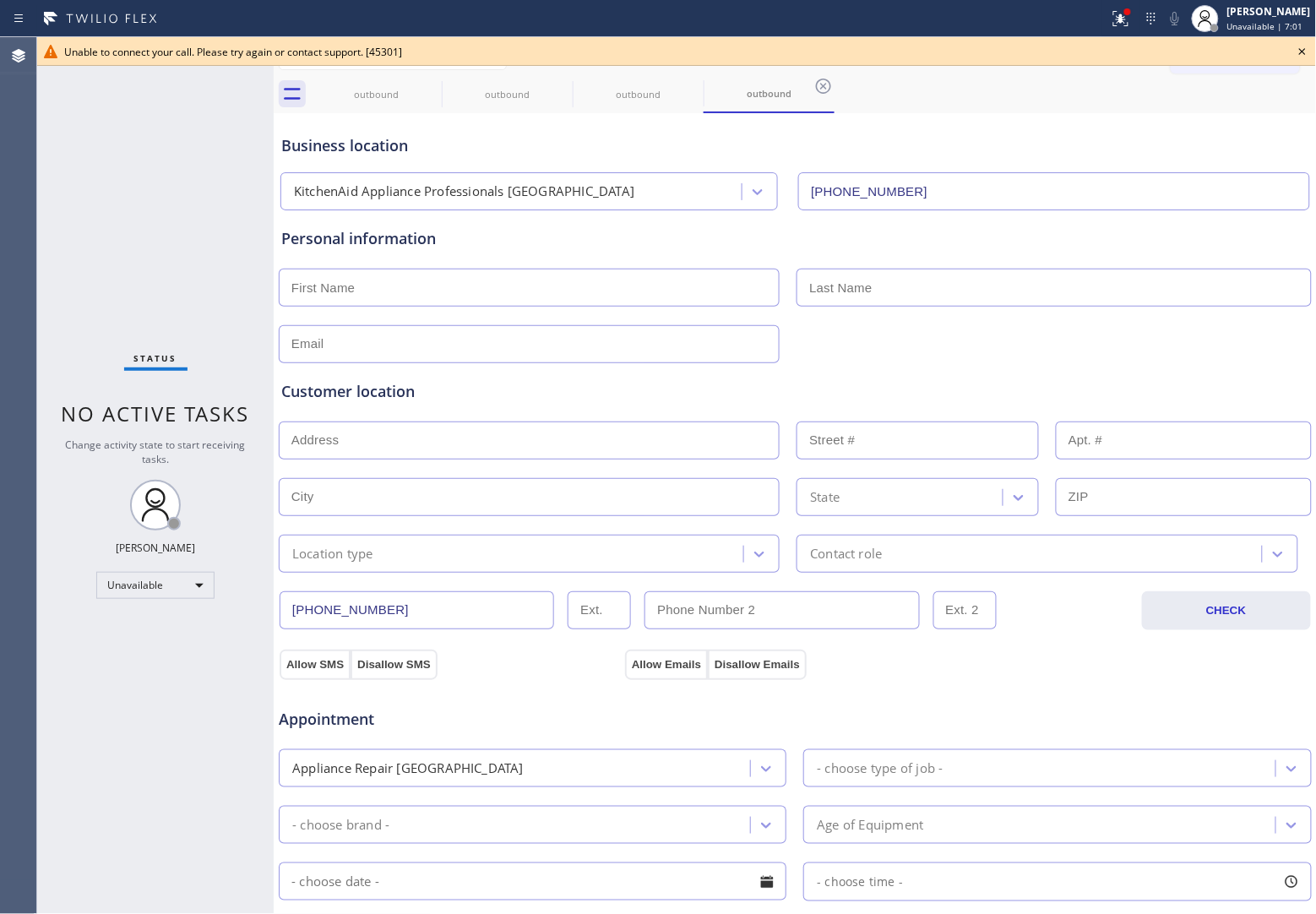
click at [34, 213] on div "Agent Desktop" at bounding box center [18, 476] width 37 height 877
click at [1305, 45] on icon at bounding box center [1303, 52] width 21 height 21
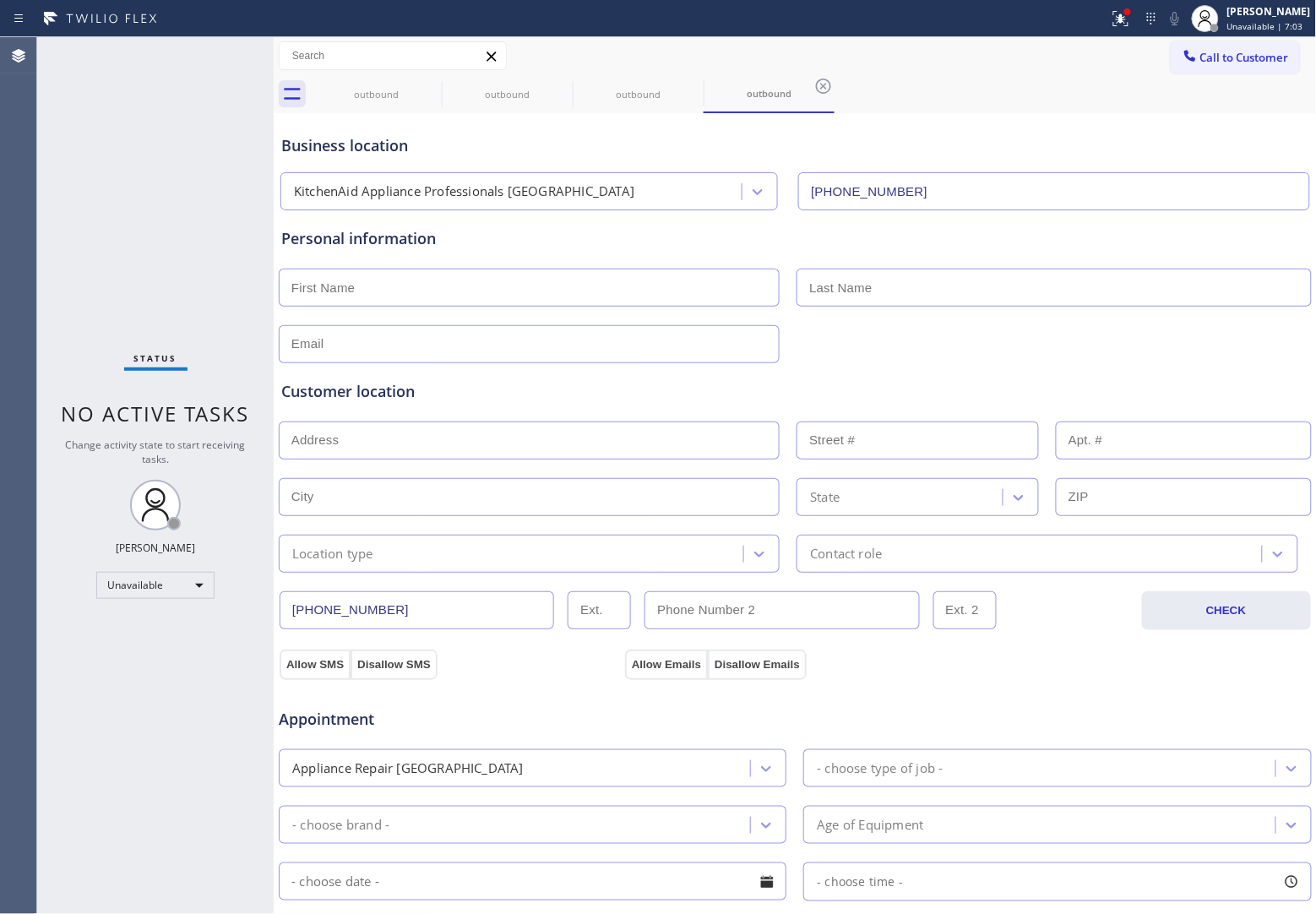
click at [1267, 55] on span "Call to Customer" at bounding box center [1245, 57] width 88 height 15
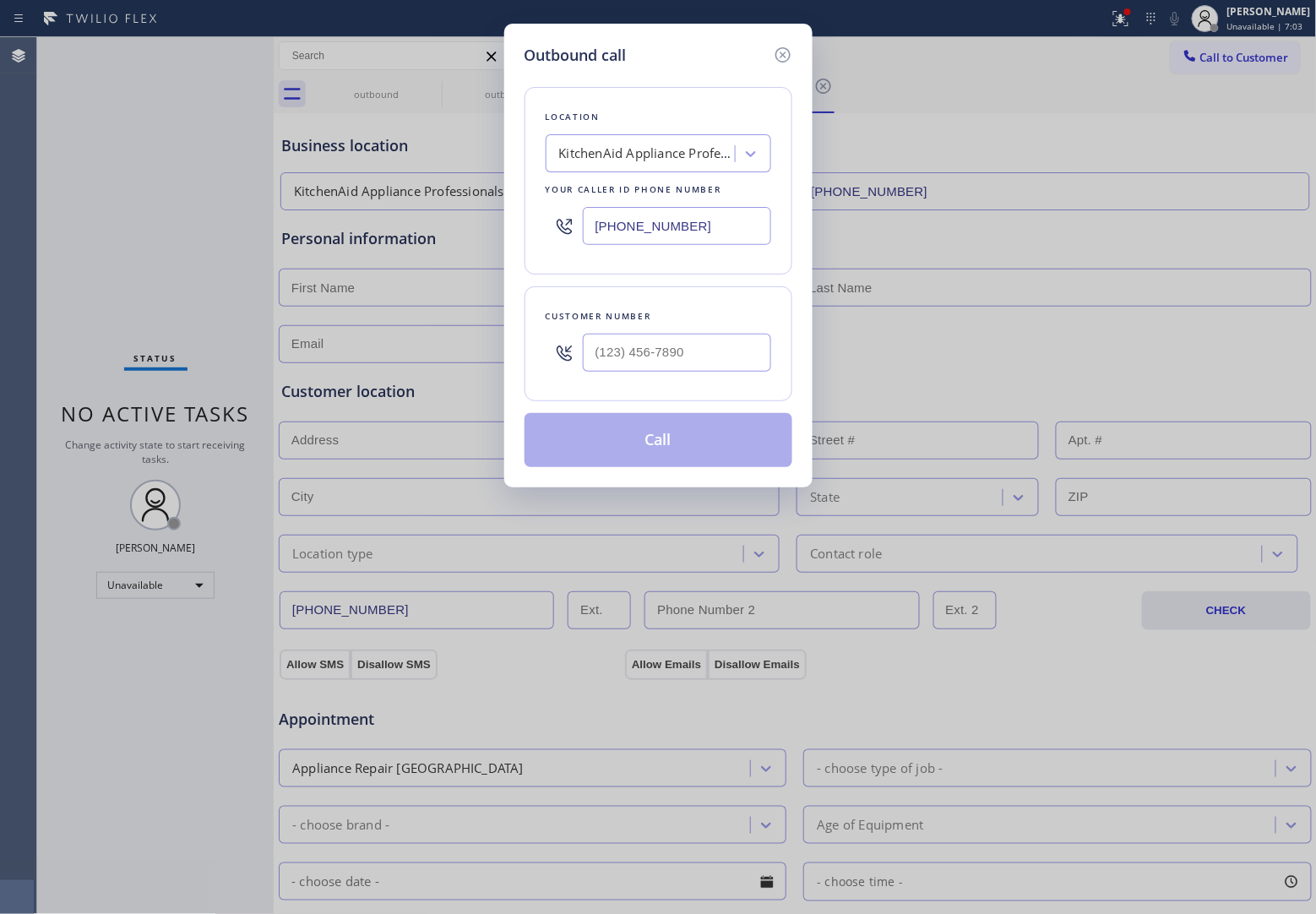
click at [663, 379] on div at bounding box center [677, 353] width 188 height 55
click at [651, 360] on input "(___) ___-____" at bounding box center [677, 353] width 188 height 38
paste input "615) 294-4965"
type input "[PHONE_NUMBER]"
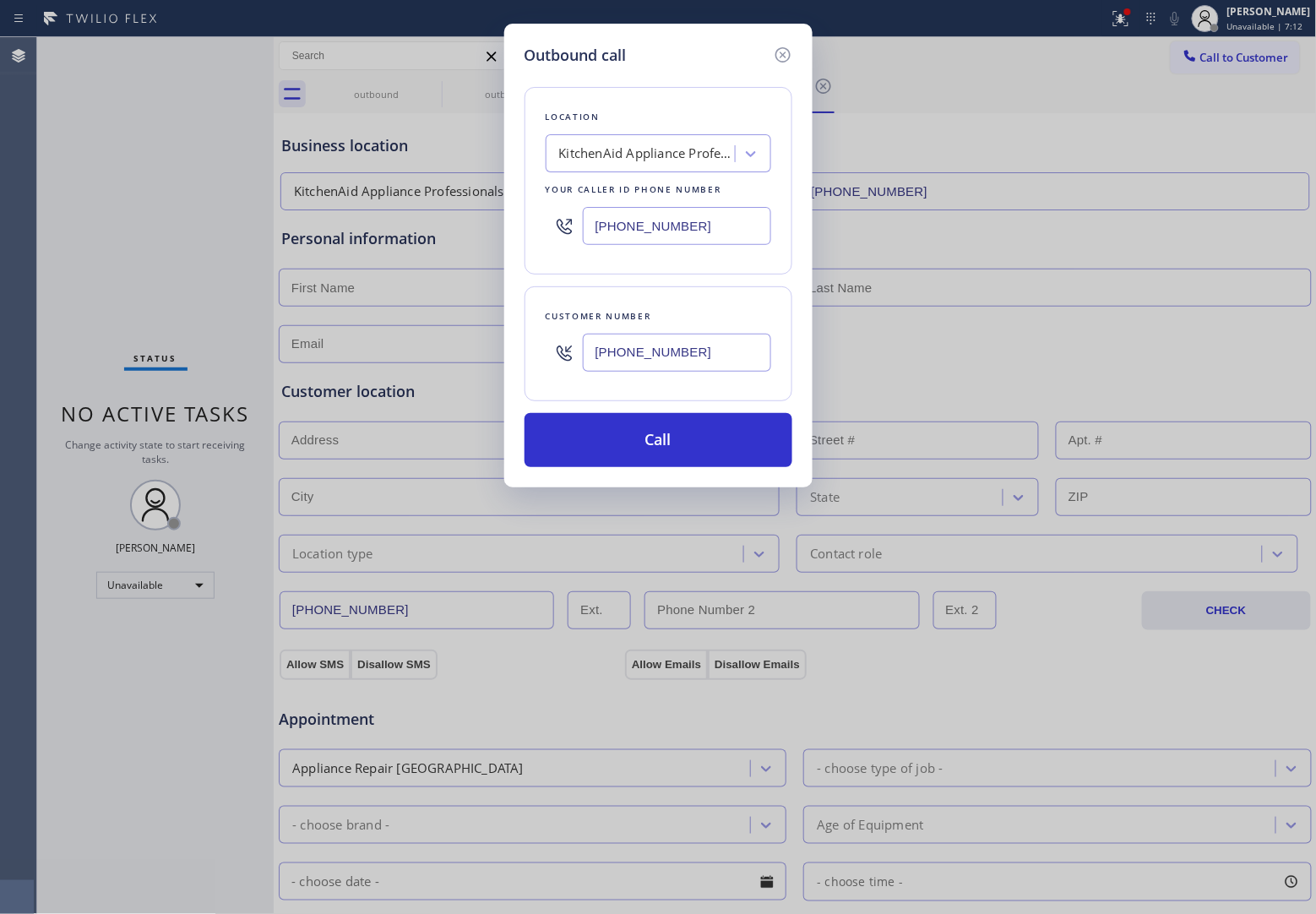
drag, startPoint x: 2, startPoint y: 303, endPoint x: 141, endPoint y: 279, distance: 141.1
click at [15, 302] on div "Outbound call Location KitchenAid Appliance Professionals [GEOGRAPHIC_DATA] You…" at bounding box center [658, 457] width 1316 height 914
click at [673, 237] on input "[PHONE_NUMBER]" at bounding box center [677, 226] width 188 height 38
paste input "877) 775-4968"
click at [682, 446] on button "Call" at bounding box center [658, 440] width 268 height 55
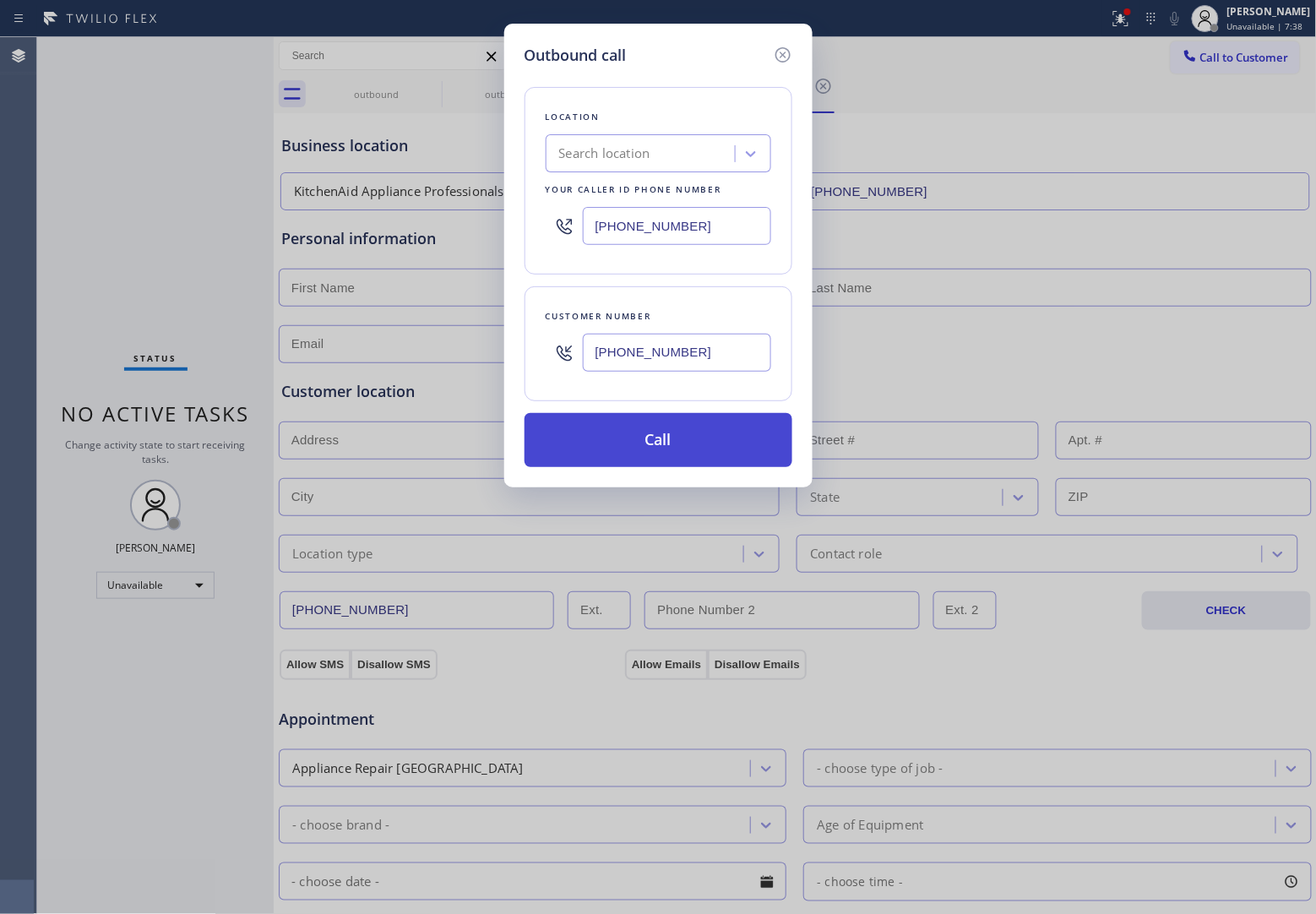
type input "[PHONE_NUMBER]"
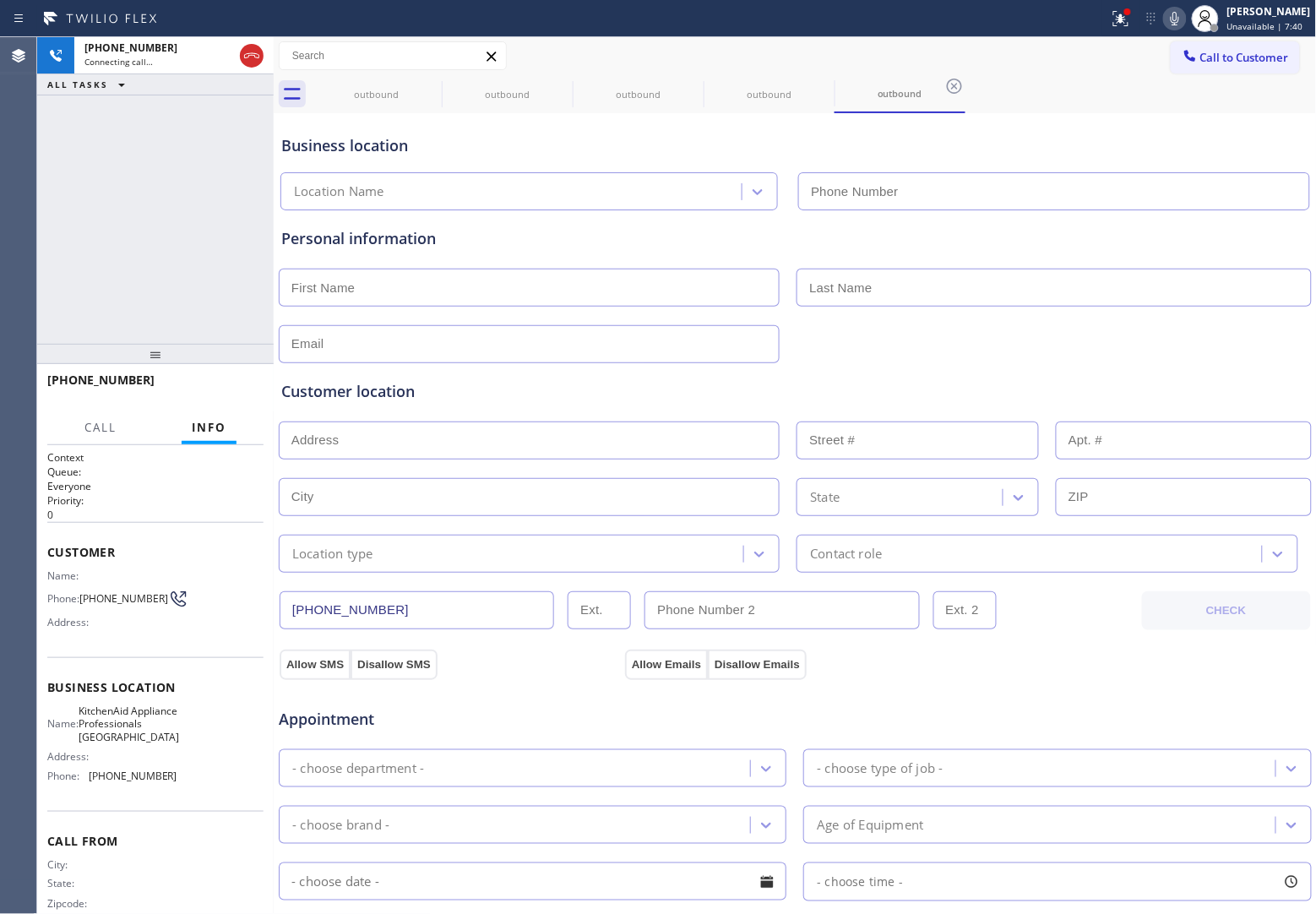
type input "[PHONE_NUMBER]"
click at [59, 180] on div "Agent Desktop Classify the call LOCATION NAME HVAC Alliance Expert [GEOGRAPHIC_…" at bounding box center [658, 476] width 1316 height 877
click at [1246, 59] on span "Call to Customer" at bounding box center [1245, 57] width 88 height 15
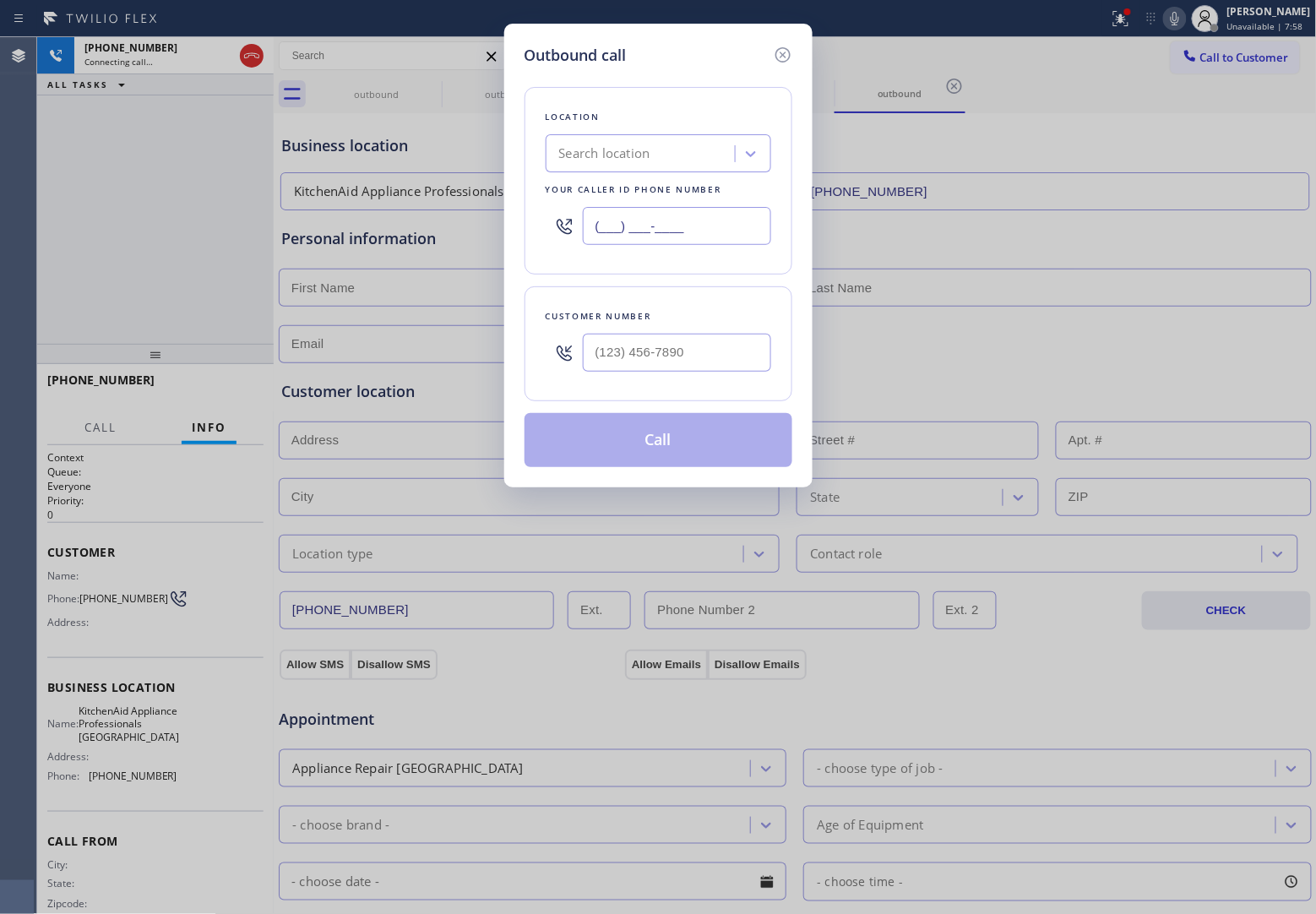
click at [749, 239] on input "(___) ___-____" at bounding box center [677, 226] width 188 height 38
paste input "877) 775-4968"
type input "[PHONE_NUMBER]"
drag, startPoint x: 54, startPoint y: 277, endPoint x: 90, endPoint y: 296, distance: 40.7
click at [54, 277] on div "Outbound call Location Search location Your caller id phone number [PHONE_NUMBE…" at bounding box center [658, 457] width 1316 height 914
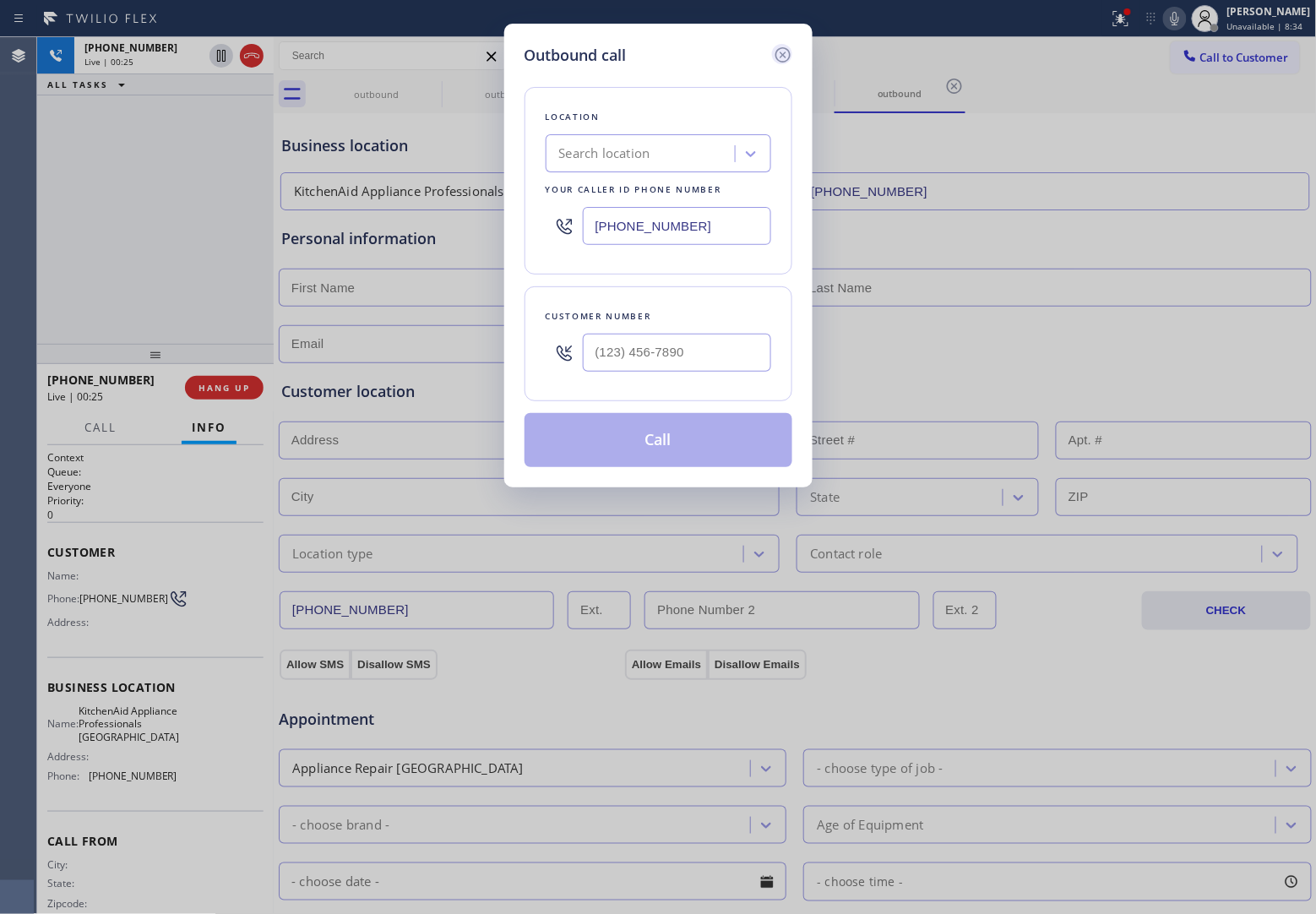
click at [787, 49] on icon at bounding box center [782, 55] width 15 height 15
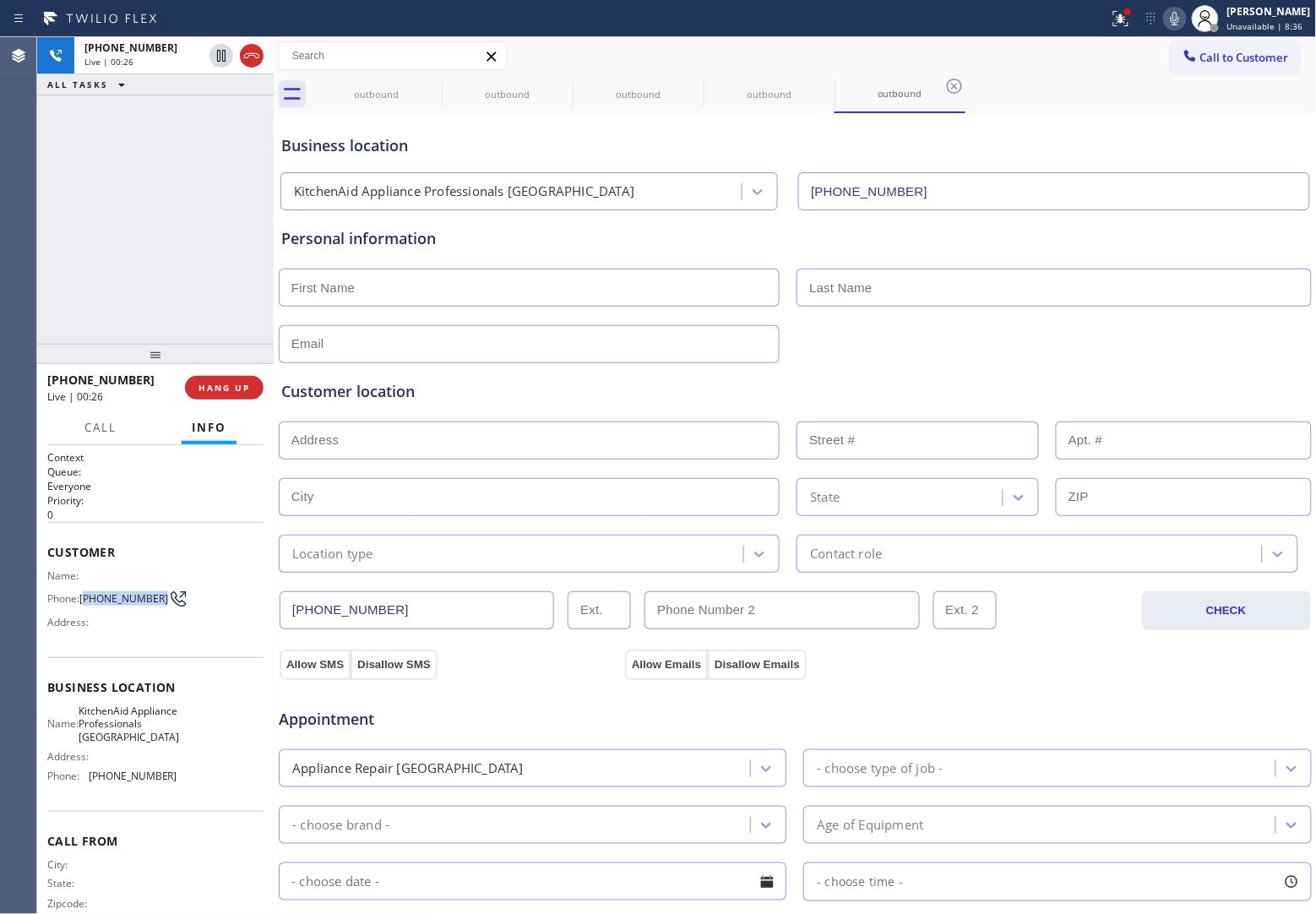
drag, startPoint x: 108, startPoint y: 611, endPoint x: 86, endPoint y: 592, distance: 29.1
click at [86, 592] on span "[PHONE_NUMBER]" at bounding box center [123, 598] width 88 height 12
click at [243, 65] on icon at bounding box center [252, 56] width 21 height 21
click at [1252, 53] on span "Call to Customer" at bounding box center [1245, 57] width 88 height 15
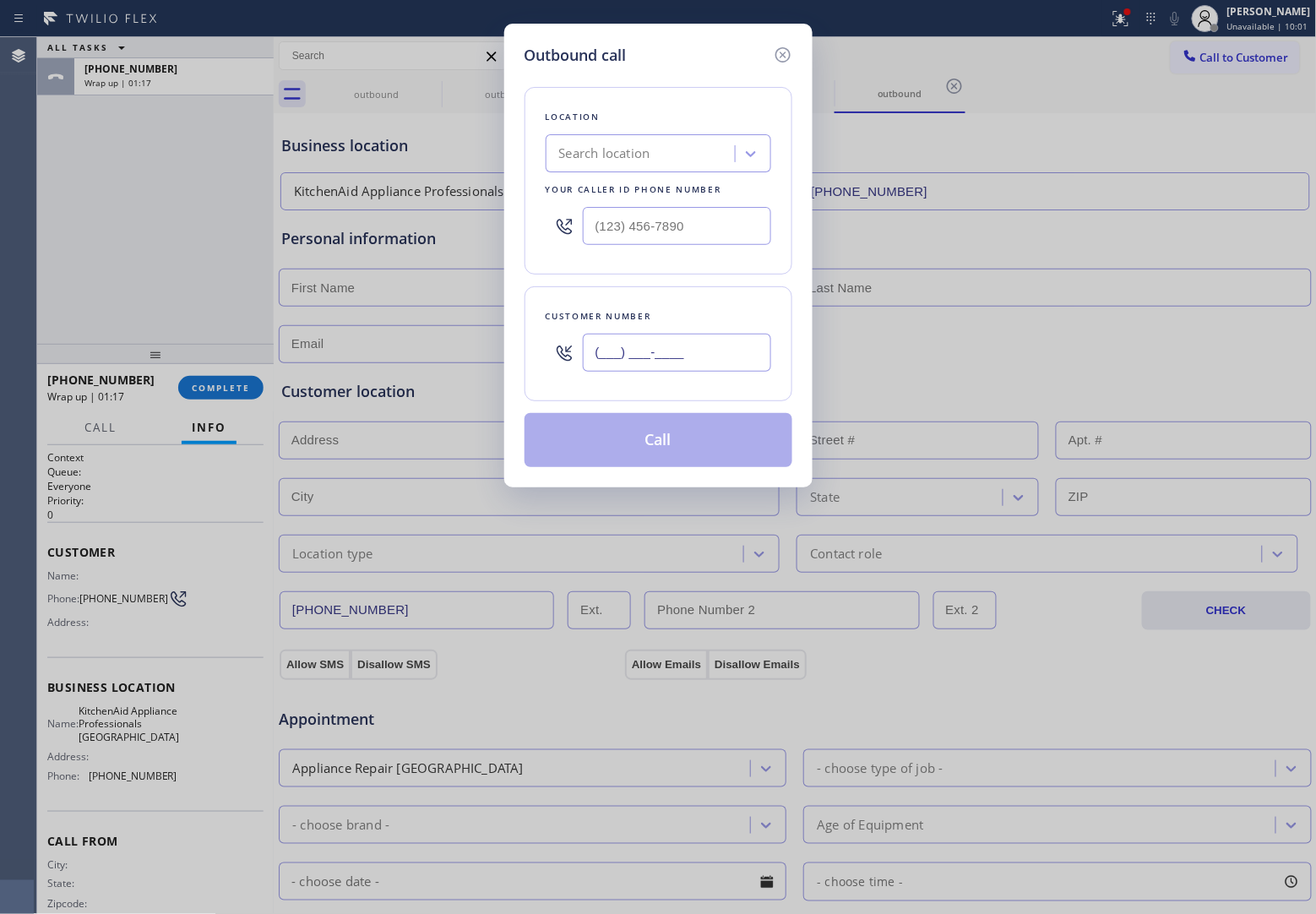
click at [668, 346] on input "(___) ___-____" at bounding box center [677, 353] width 188 height 38
paste input "615) 294-4965"
type input "[PHONE_NUMBER]"
click at [640, 154] on div "Search location" at bounding box center [604, 154] width 91 height 20
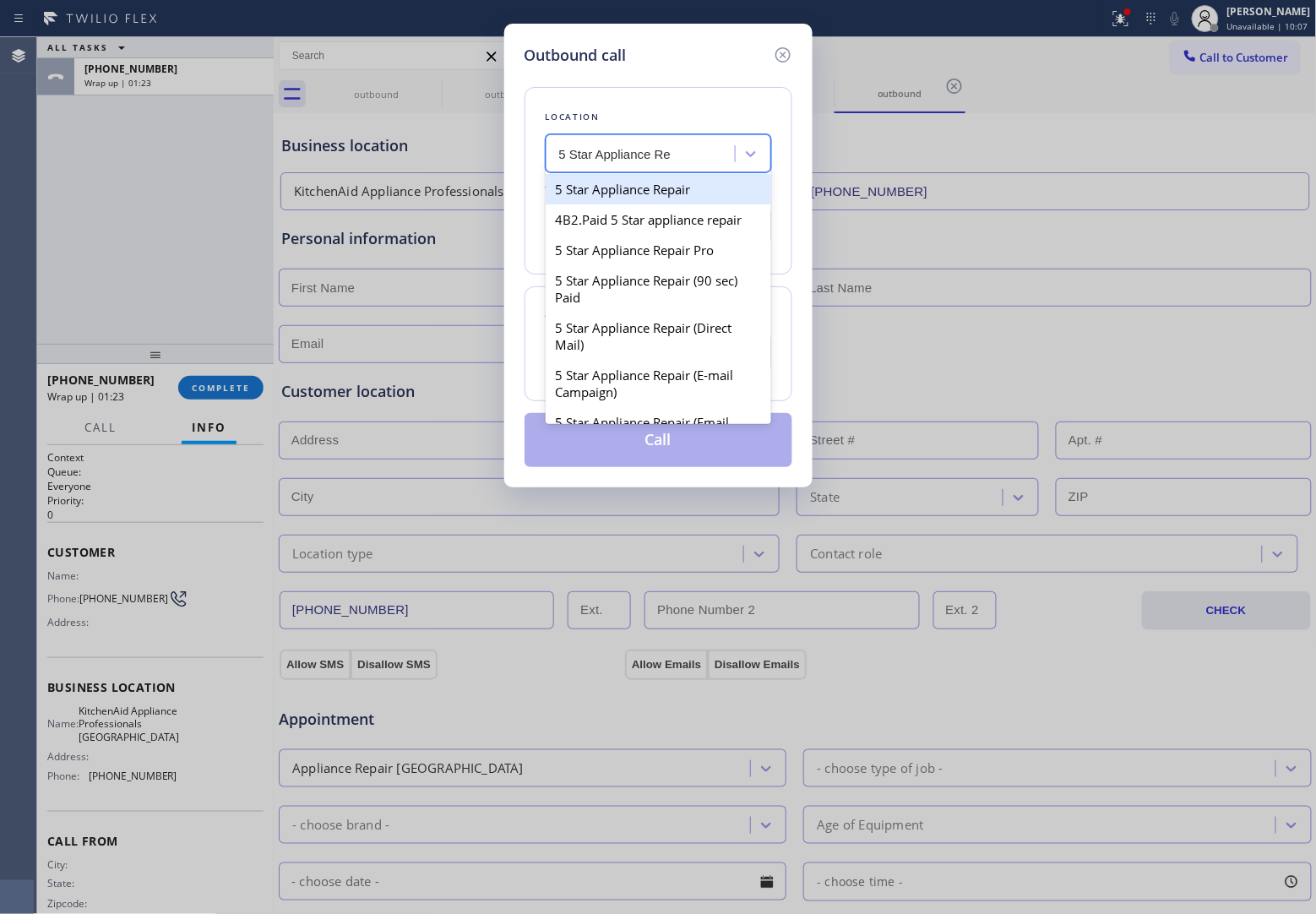
type input "5 Star Appliance Re"
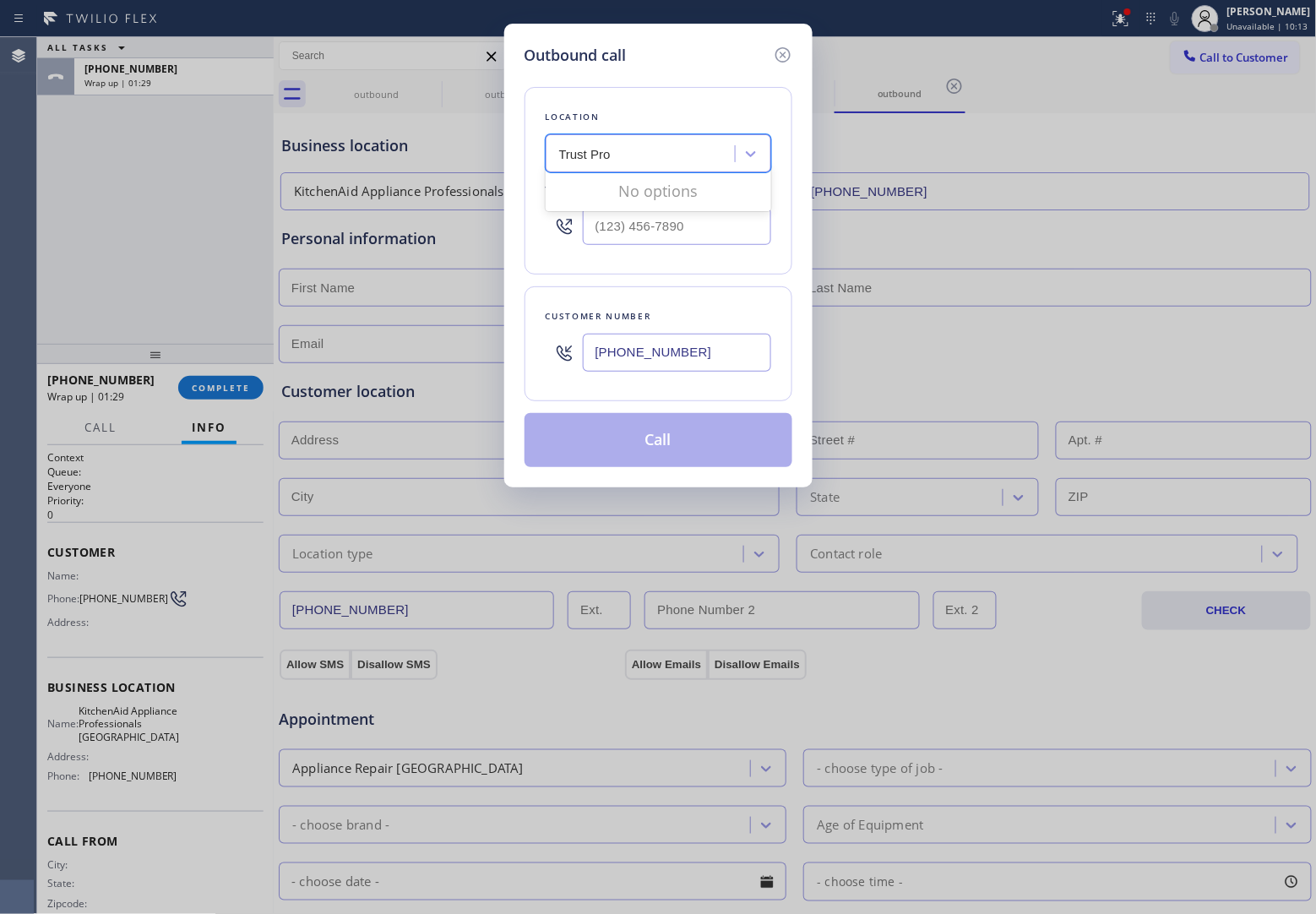
type input "Trust Pro"
click at [649, 229] on input "(___) ___-____" at bounding box center [677, 226] width 188 height 38
paste input "877) 775-4968"
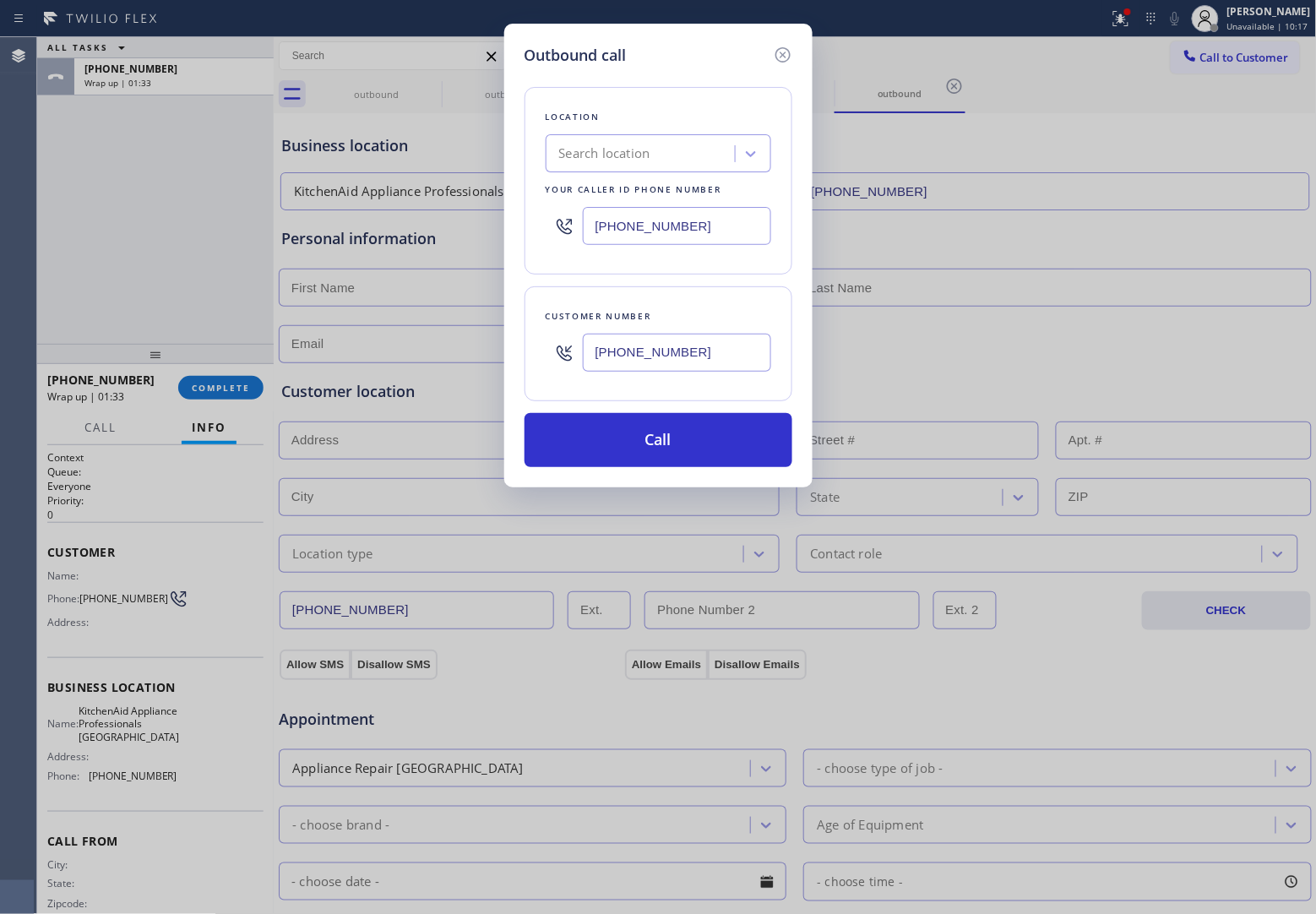
type input "[PHONE_NUMBER]"
click at [581, 145] on div "Search location" at bounding box center [604, 154] width 91 height 20
type input "Appliance"
type input "5 Star Appliance Repai"
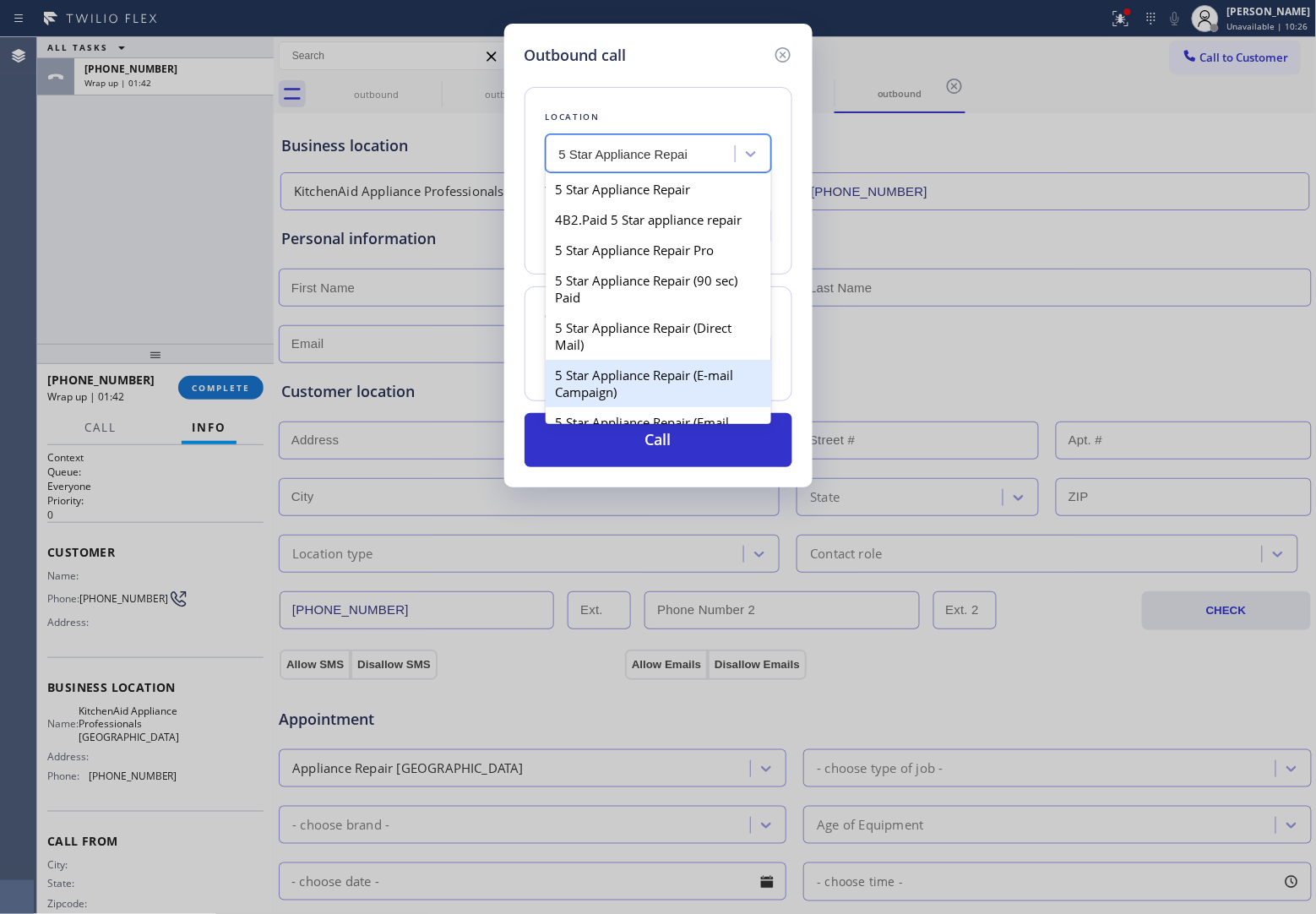
click at [672, 407] on div "5 Star Appliance Repair (E-mail Campaign)" at bounding box center [658, 384] width 226 height 47
type input "[PHONE_NUMBER]"
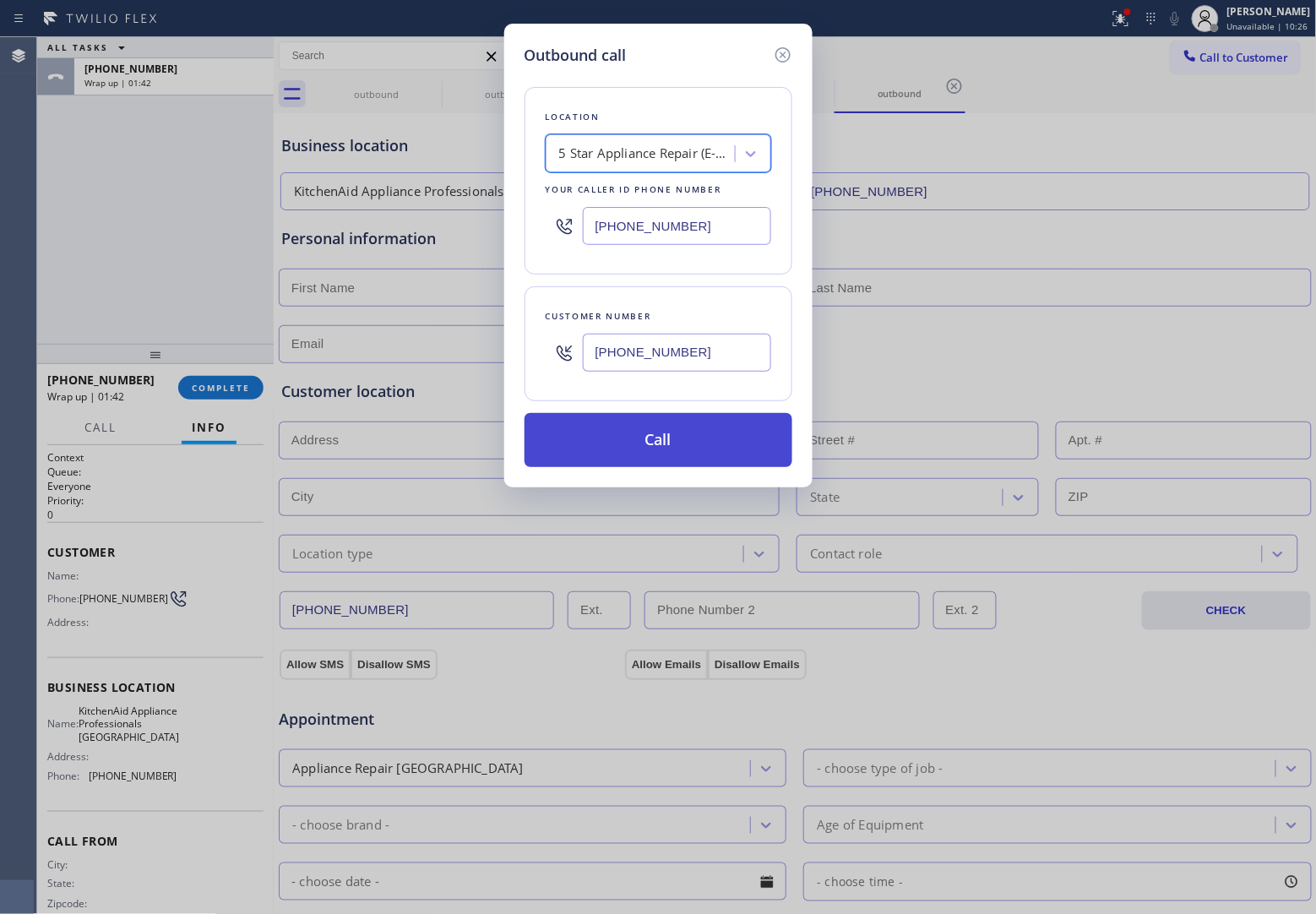
click at [703, 442] on button "Call" at bounding box center [658, 440] width 268 height 55
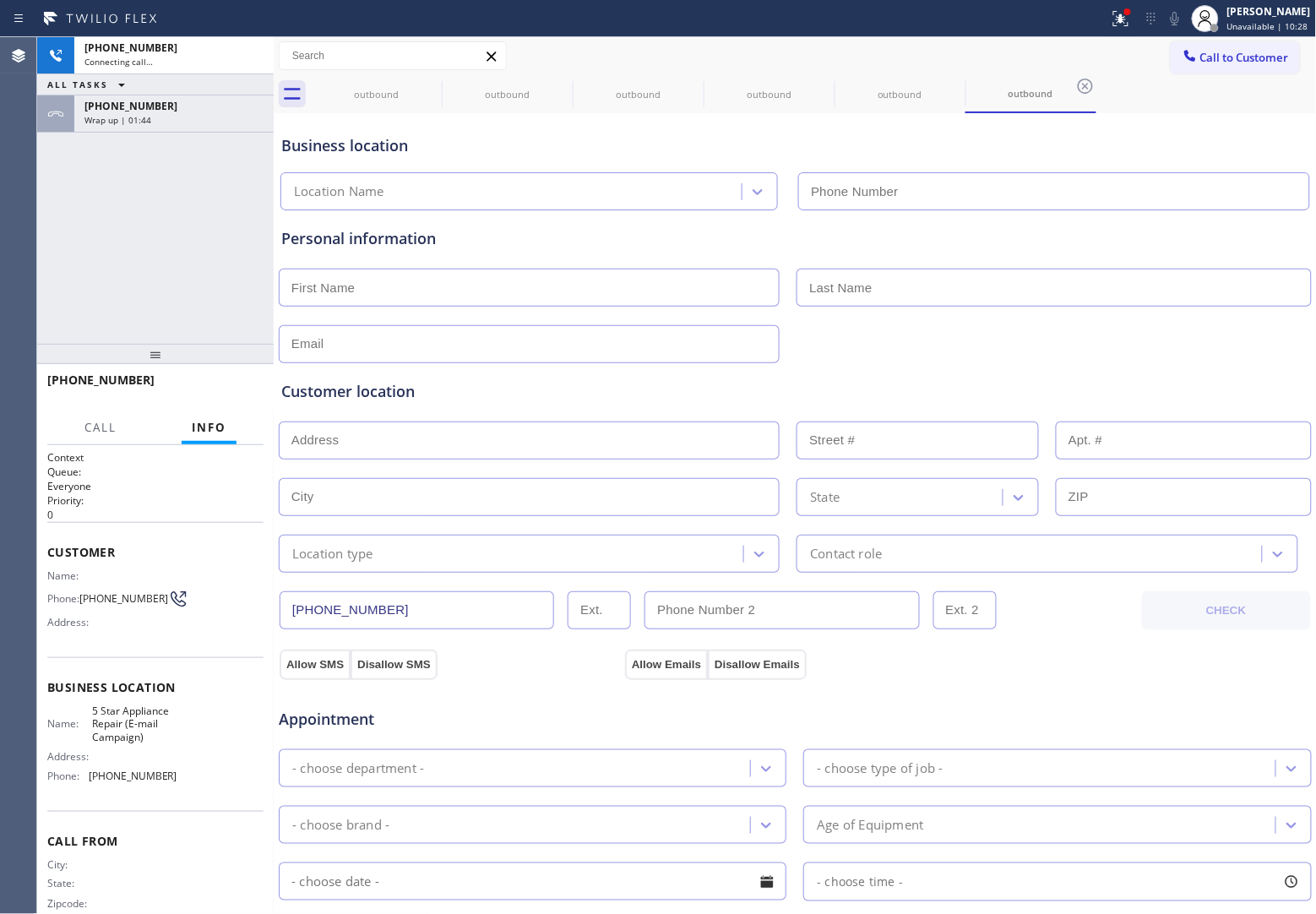
type input "[PHONE_NUMBER]"
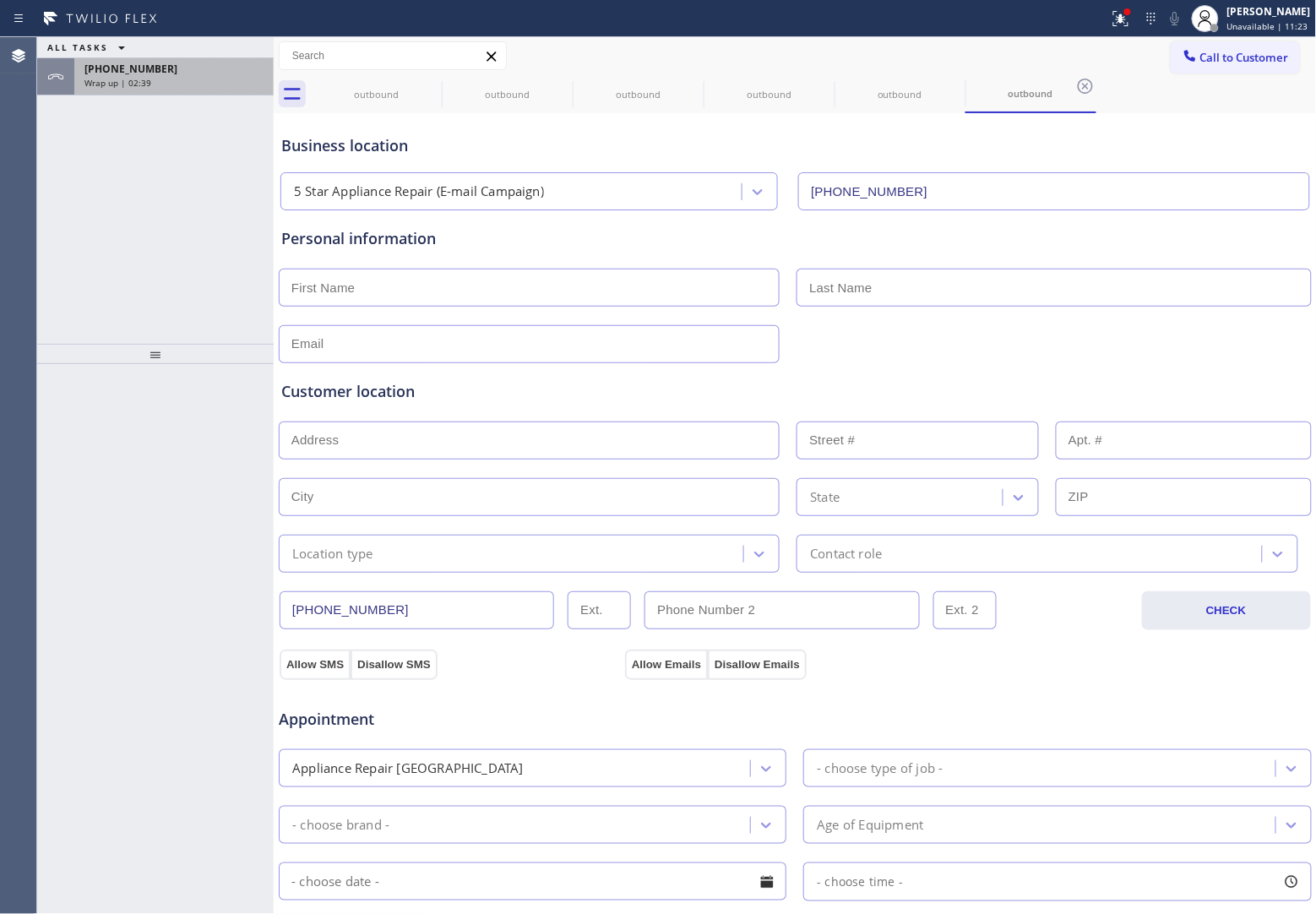
click at [207, 83] on div "Wrap up | 02:39" at bounding box center [174, 83] width 179 height 12
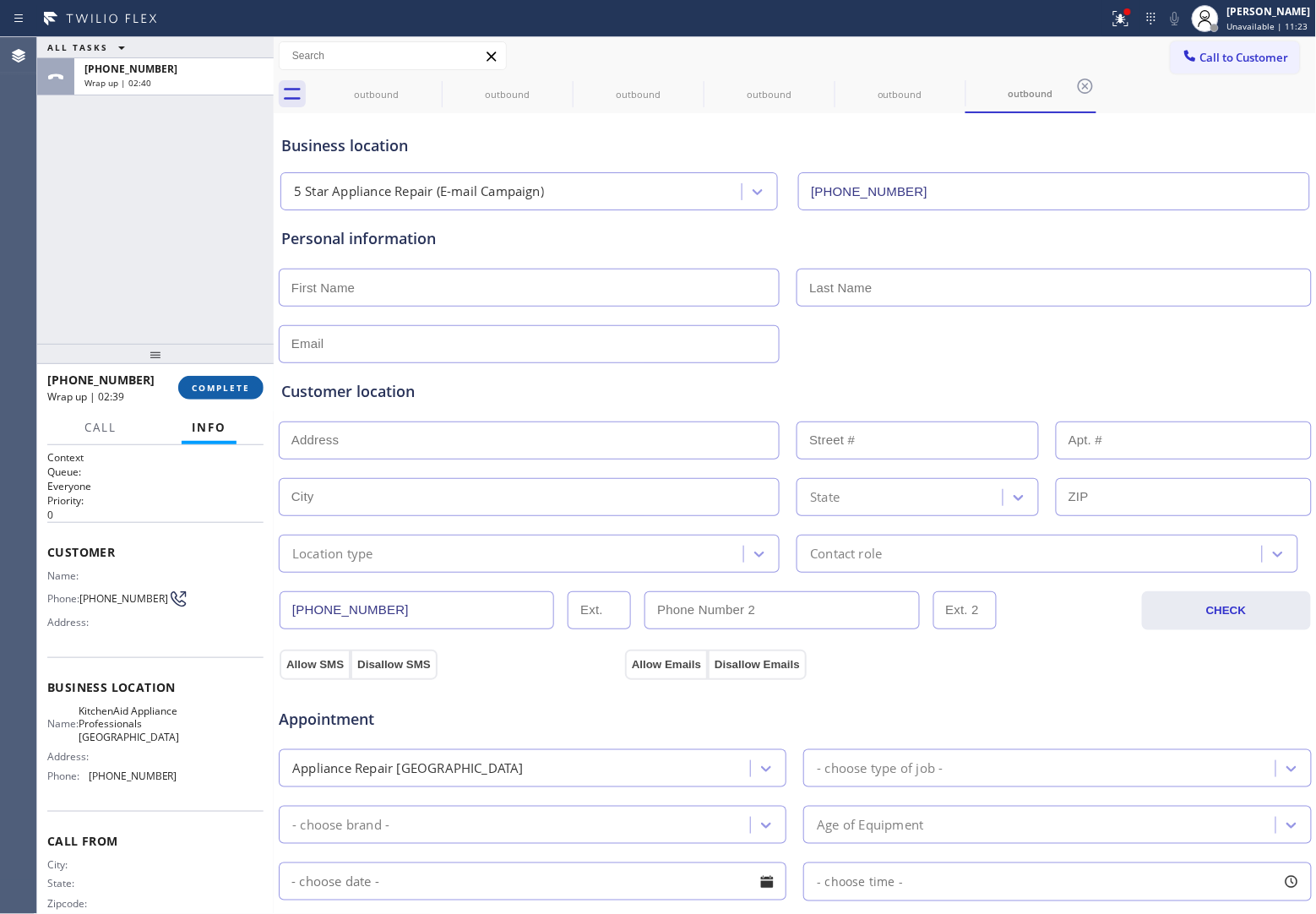
click at [228, 391] on span "COMPLETE" at bounding box center [221, 387] width 58 height 12
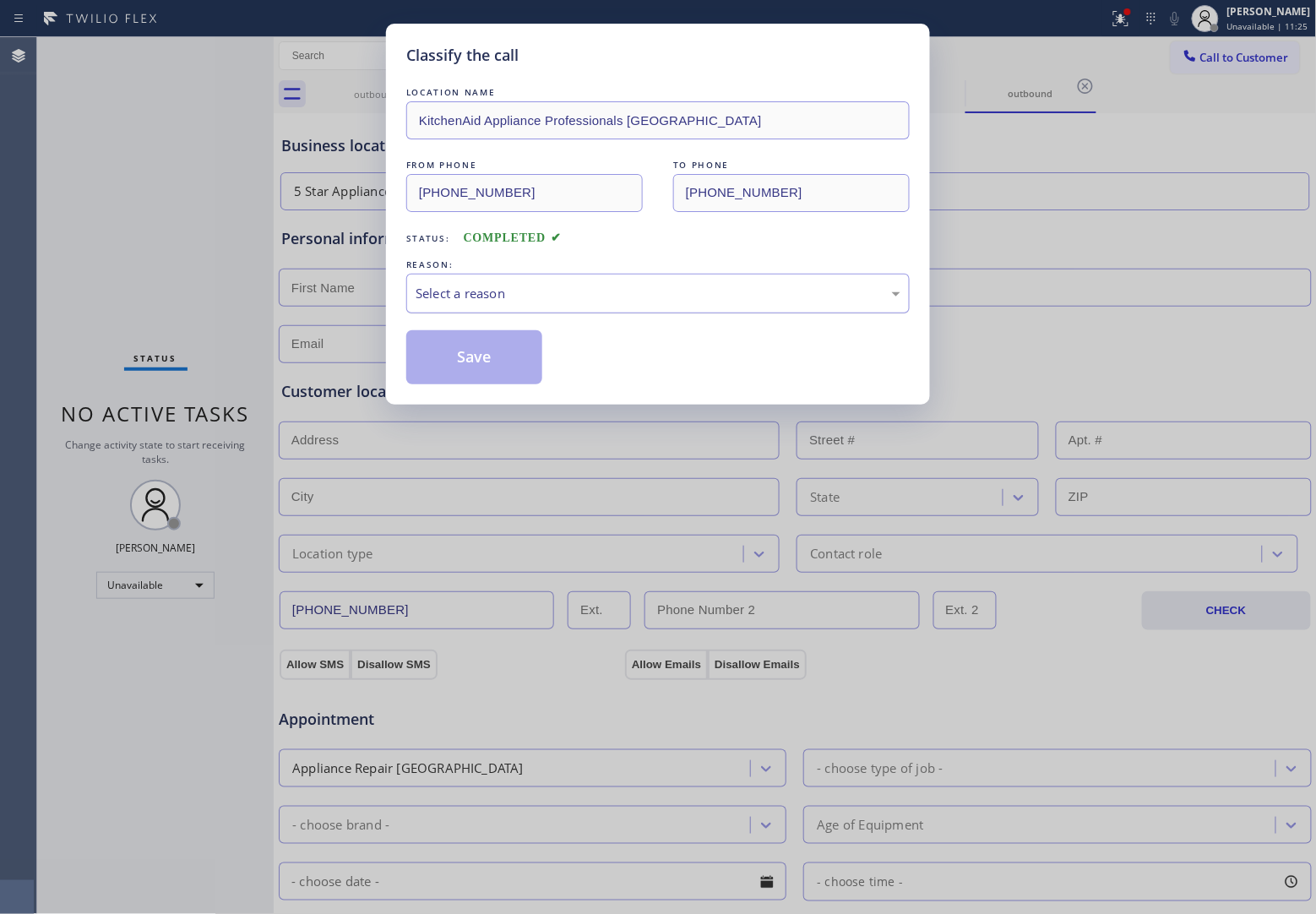
click at [505, 284] on div "Select a reason" at bounding box center [658, 293] width 485 height 20
click at [444, 355] on button "Save" at bounding box center [474, 357] width 136 height 55
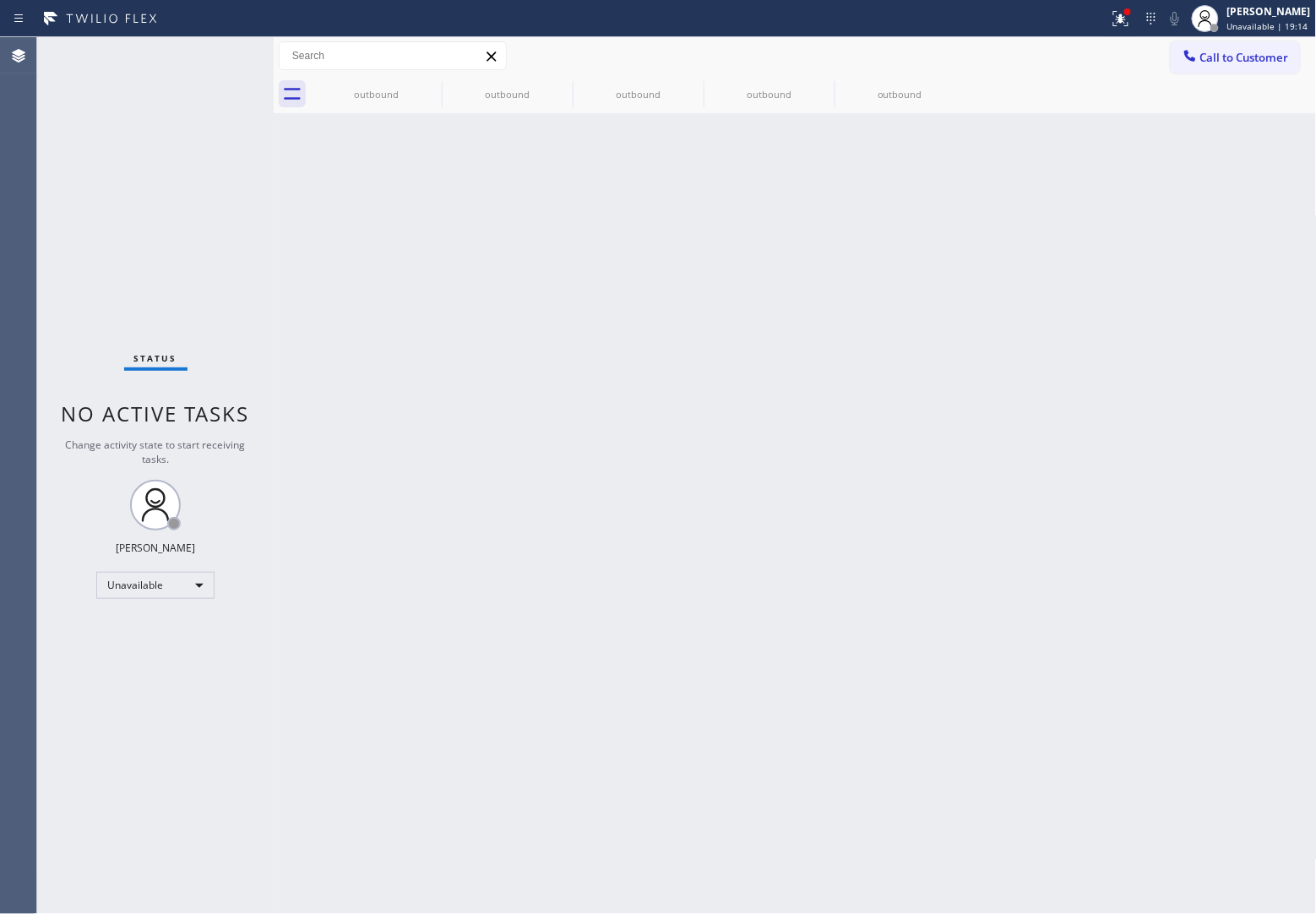
click at [1233, 56] on span "Call to Customer" at bounding box center [1245, 57] width 88 height 15
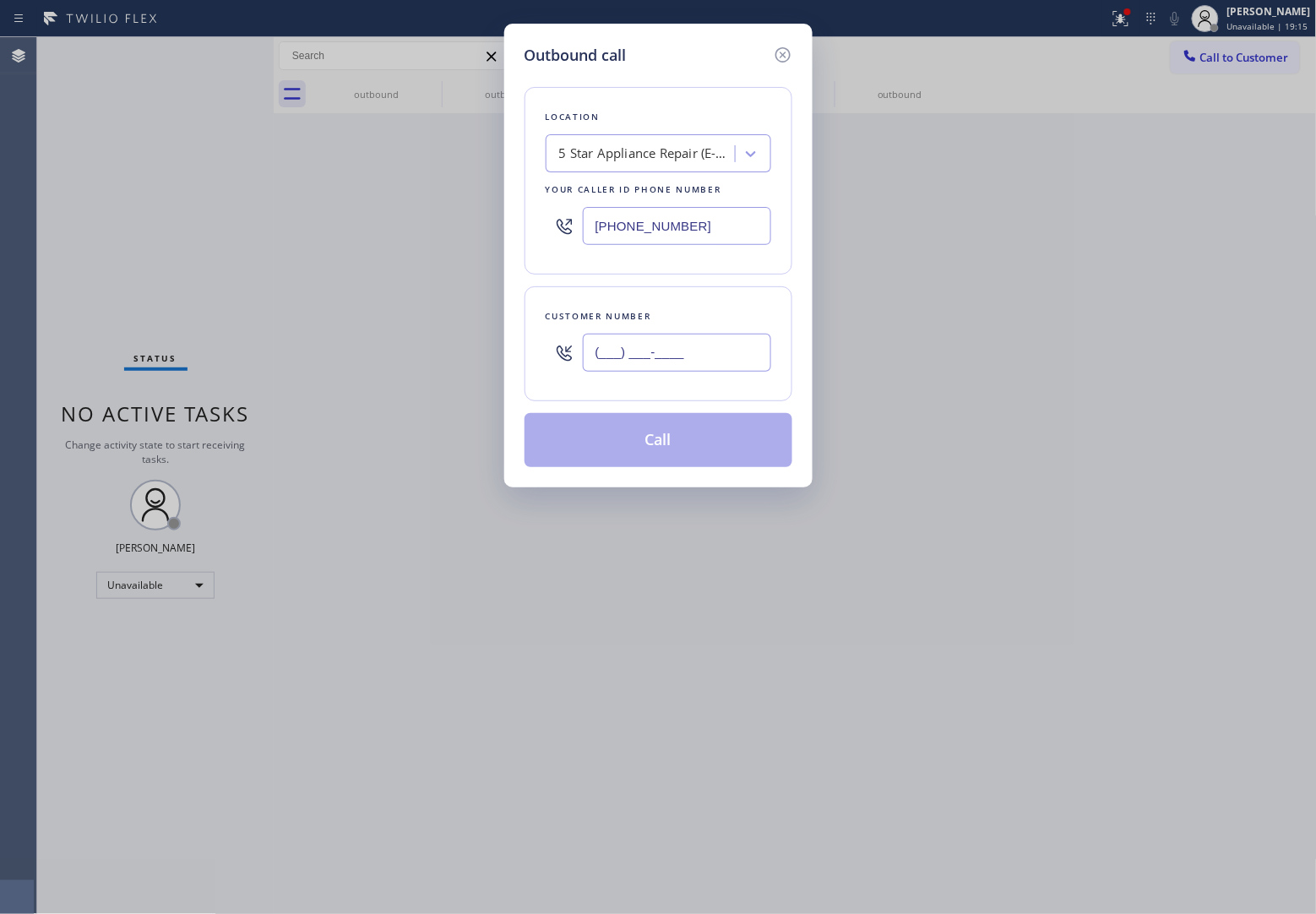
click at [701, 370] on input "(___) ___-____" at bounding box center [677, 353] width 188 height 38
paste input "615) 294-4965"
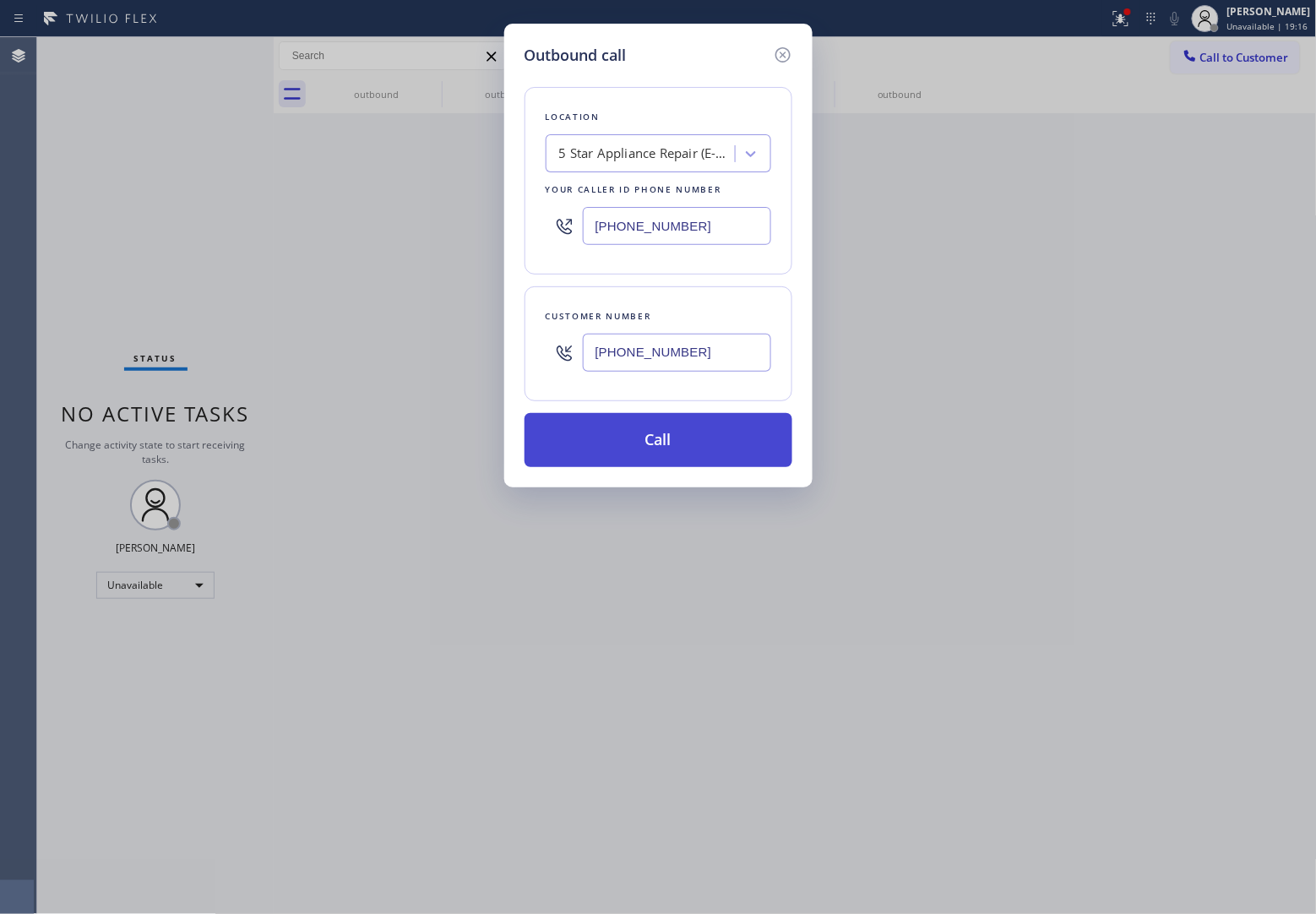
type input "[PHONE_NUMBER]"
drag, startPoint x: 677, startPoint y: 452, endPoint x: 1027, endPoint y: 733, distance: 448.8
click at [676, 450] on button "Call" at bounding box center [658, 440] width 268 height 55
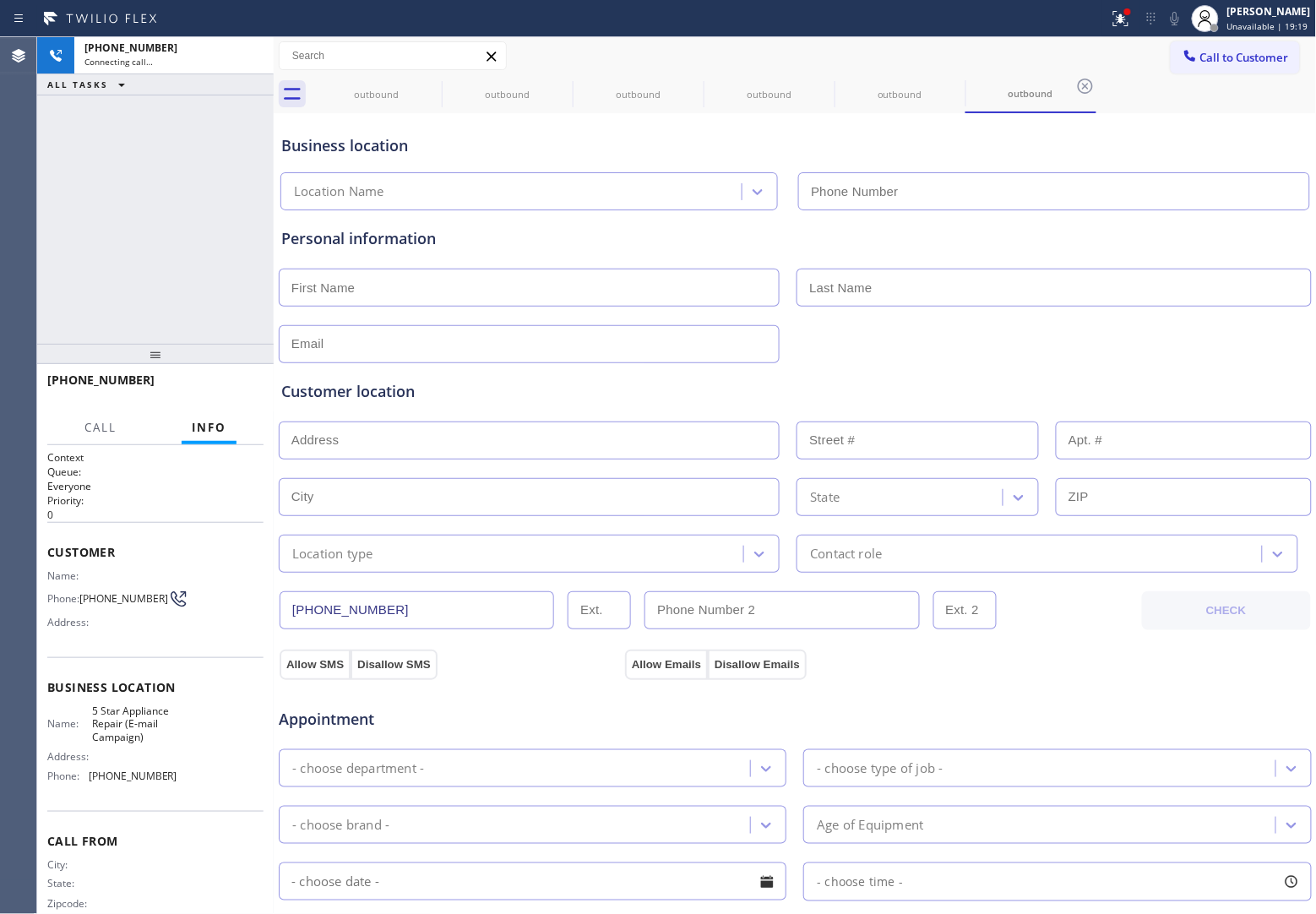
type input "[PHONE_NUMBER]"
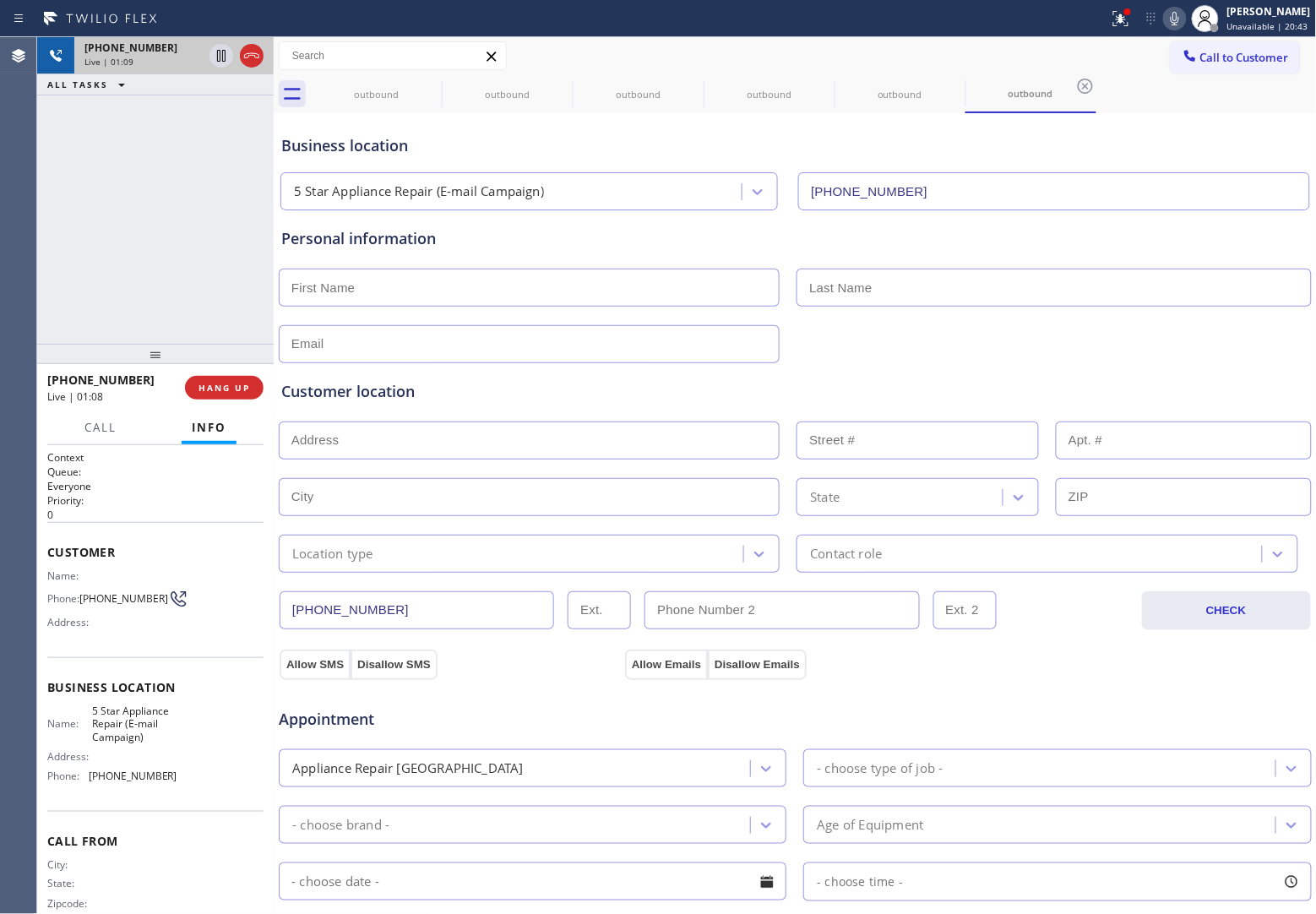
drag, startPoint x: 0, startPoint y: 242, endPoint x: 133, endPoint y: 51, distance: 232.7
click at [0, 242] on div "Agent Desktop" at bounding box center [18, 476] width 37 height 877
click at [61, 228] on div "[PHONE_NUMBER] Live | 05:40 ALL TASKS ALL TASKS ACTIVE TASKS TASKS IN WRAP UP" at bounding box center [156, 191] width 237 height 307
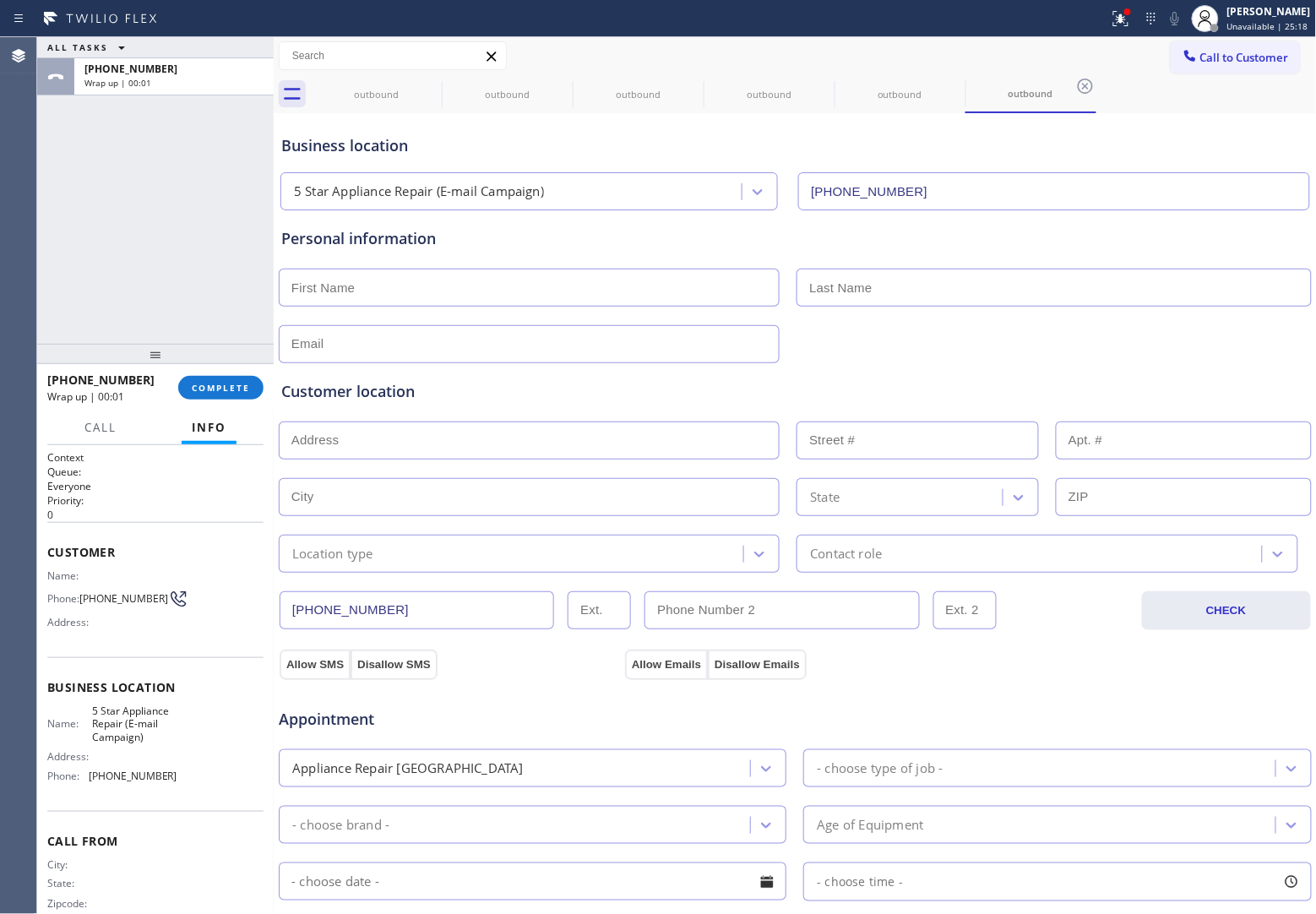
click at [423, 295] on input "text" at bounding box center [528, 288] width 501 height 38
type input "[PERSON_NAME]"
click at [21, 314] on div "Agent Desktop" at bounding box center [18, 476] width 37 height 877
click at [1209, 65] on button "Call to Customer" at bounding box center [1234, 57] width 129 height 32
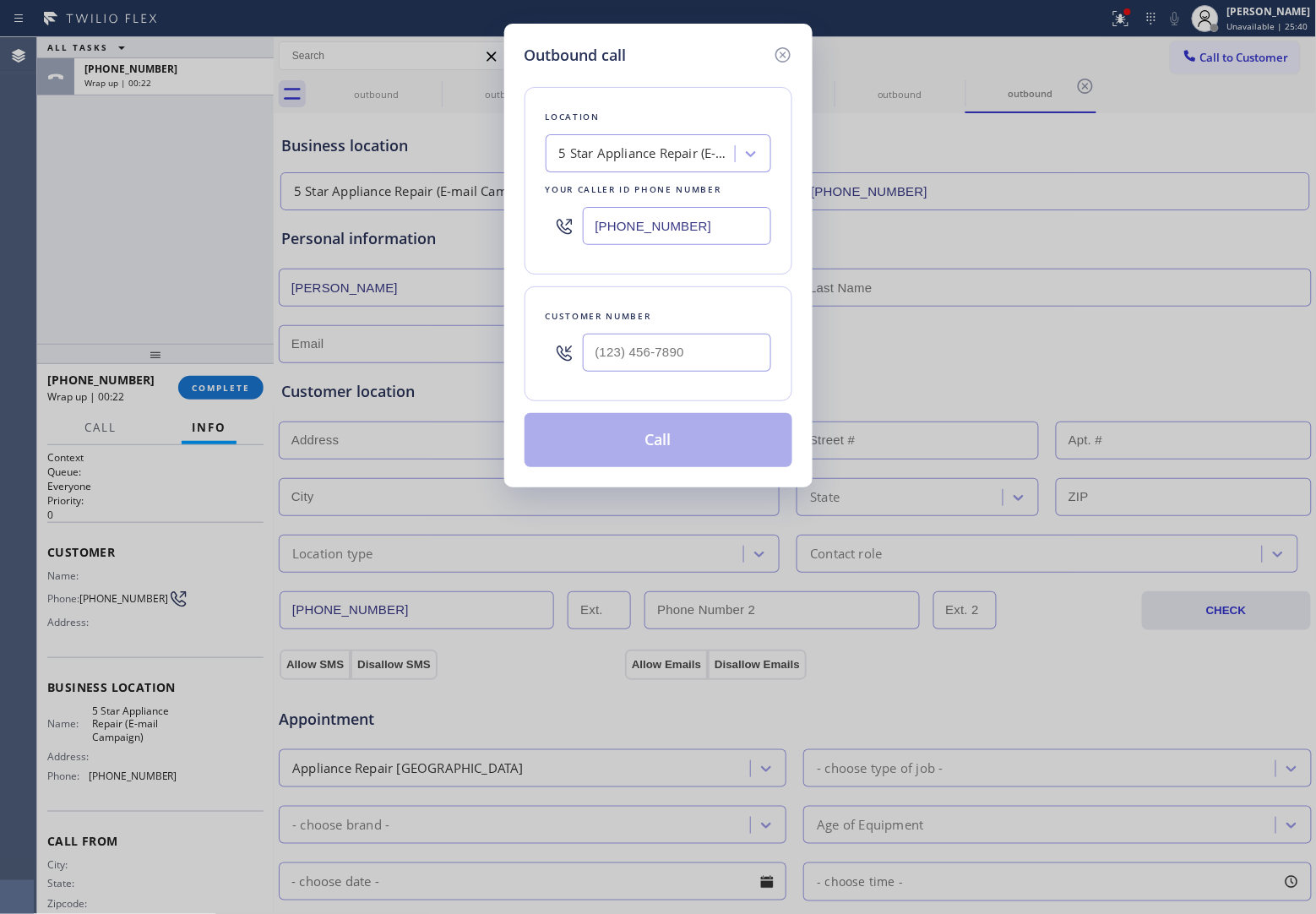
click at [710, 235] on input "[PHONE_NUMBER]" at bounding box center [677, 226] width 188 height 38
paste input "77) 775-4968"
type input "[PHONE_NUMBER]"
click at [786, 55] on icon at bounding box center [783, 55] width 21 height 21
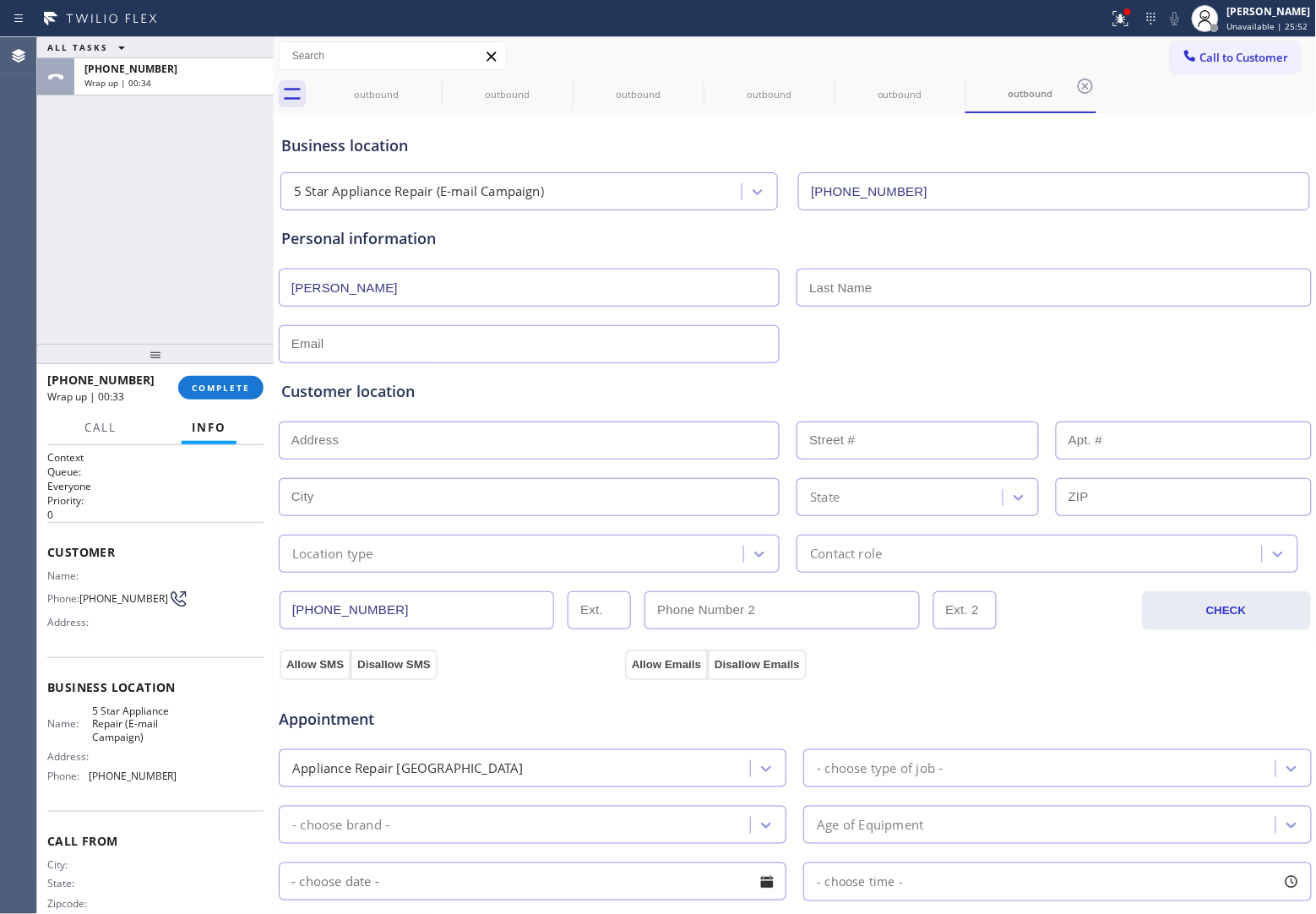
drag, startPoint x: 48, startPoint y: 198, endPoint x: 798, endPoint y: 21, distance: 770.6
click at [76, 190] on div "ALL TASKS ALL TASKS ACTIVE TASKS TASKS IN WRAP UP [PHONE_NUMBER] Wrap up | 00:34" at bounding box center [156, 191] width 237 height 307
click at [905, 294] on input "text" at bounding box center [1053, 288] width 514 height 38
paste input "[PERSON_NAME]"
type input "[PERSON_NAME]"
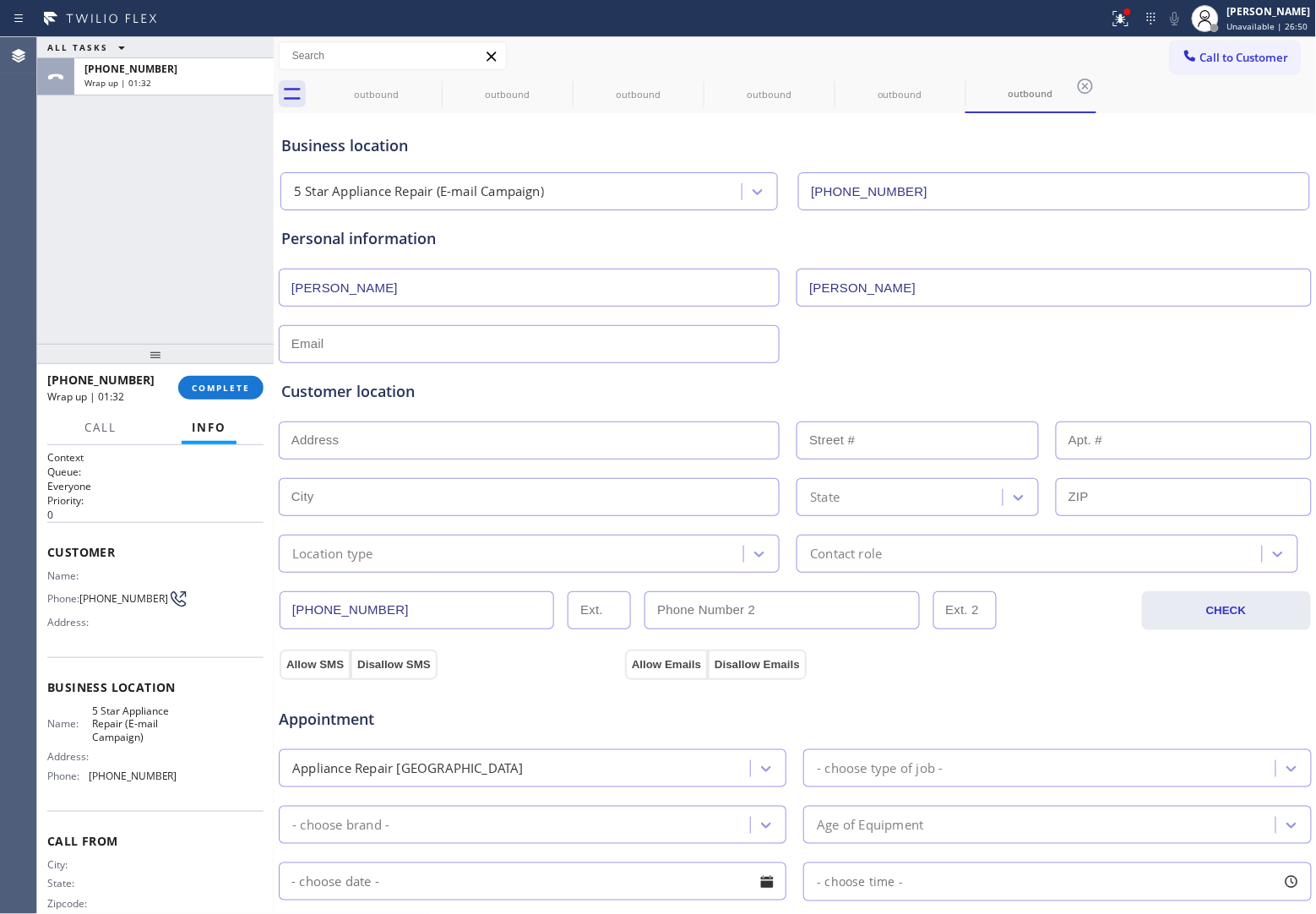
click at [406, 338] on input "text" at bounding box center [528, 344] width 501 height 38
paste input "[EMAIL_ADDRESS][DOMAIN_NAME]"
type input "[EMAIL_ADDRESS][DOMAIN_NAME]"
click at [383, 448] on input "text" at bounding box center [528, 440] width 501 height 38
paste input "[STREET_ADDRESS][PERSON_NAME]"
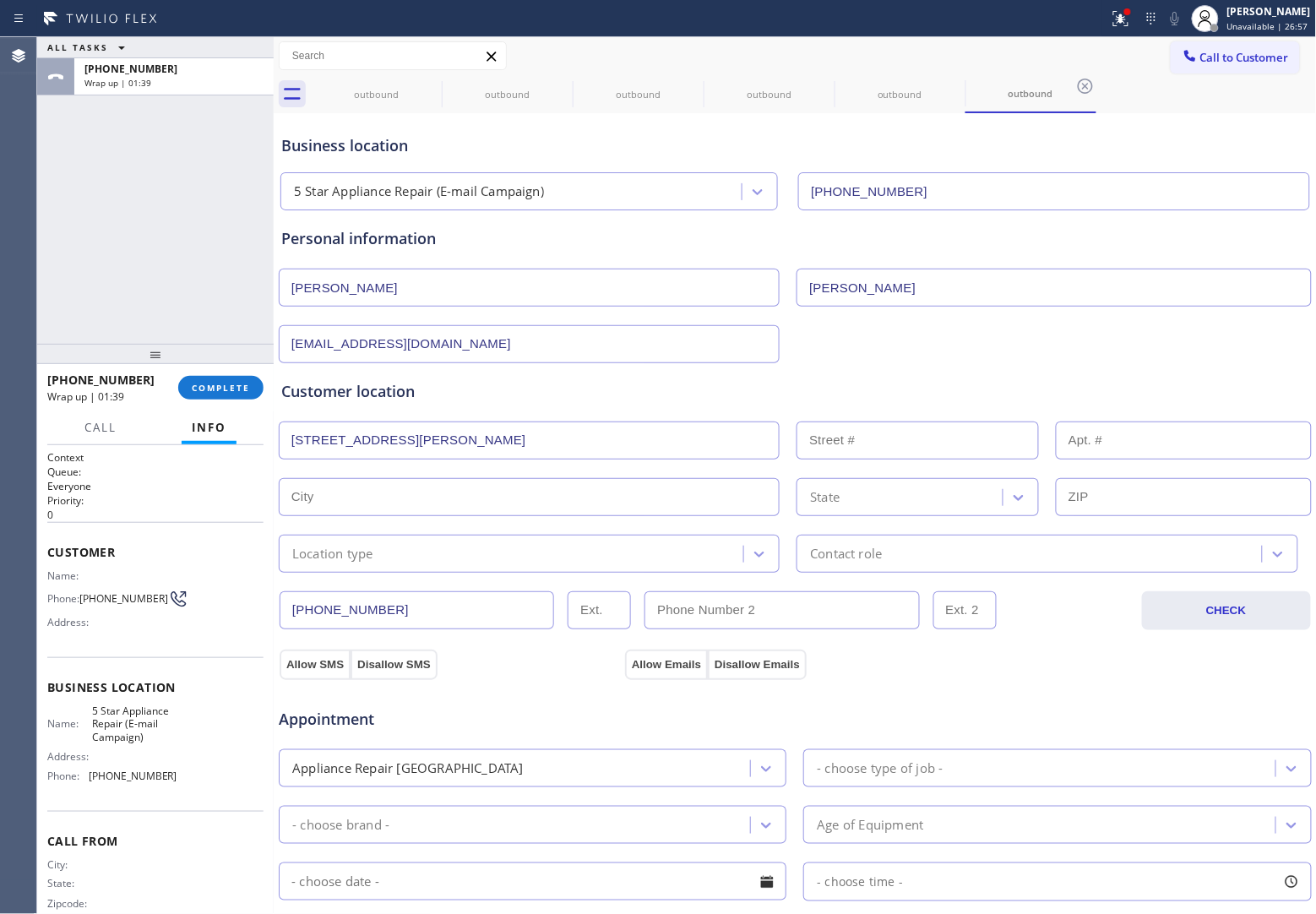
type input "[STREET_ADDRESS][PERSON_NAME]"
type input "1313"
type input "[GEOGRAPHIC_DATA]"
type input "60640"
click at [1035, 445] on div "1313" at bounding box center [924, 440] width 259 height 38
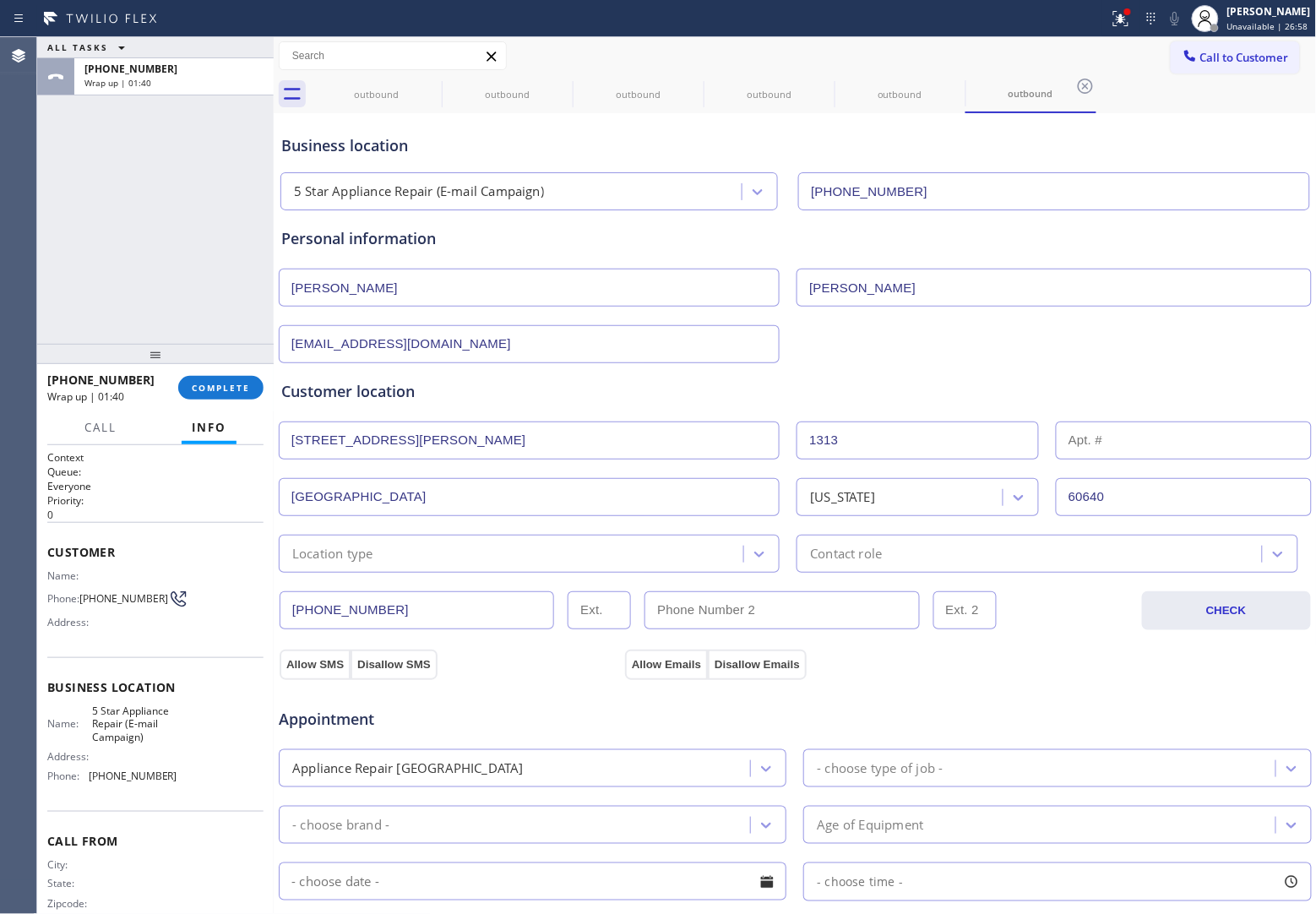
click at [1079, 436] on input "text" at bounding box center [1183, 440] width 256 height 38
type input "3N"
click at [509, 552] on div "Location type" at bounding box center [513, 553] width 460 height 29
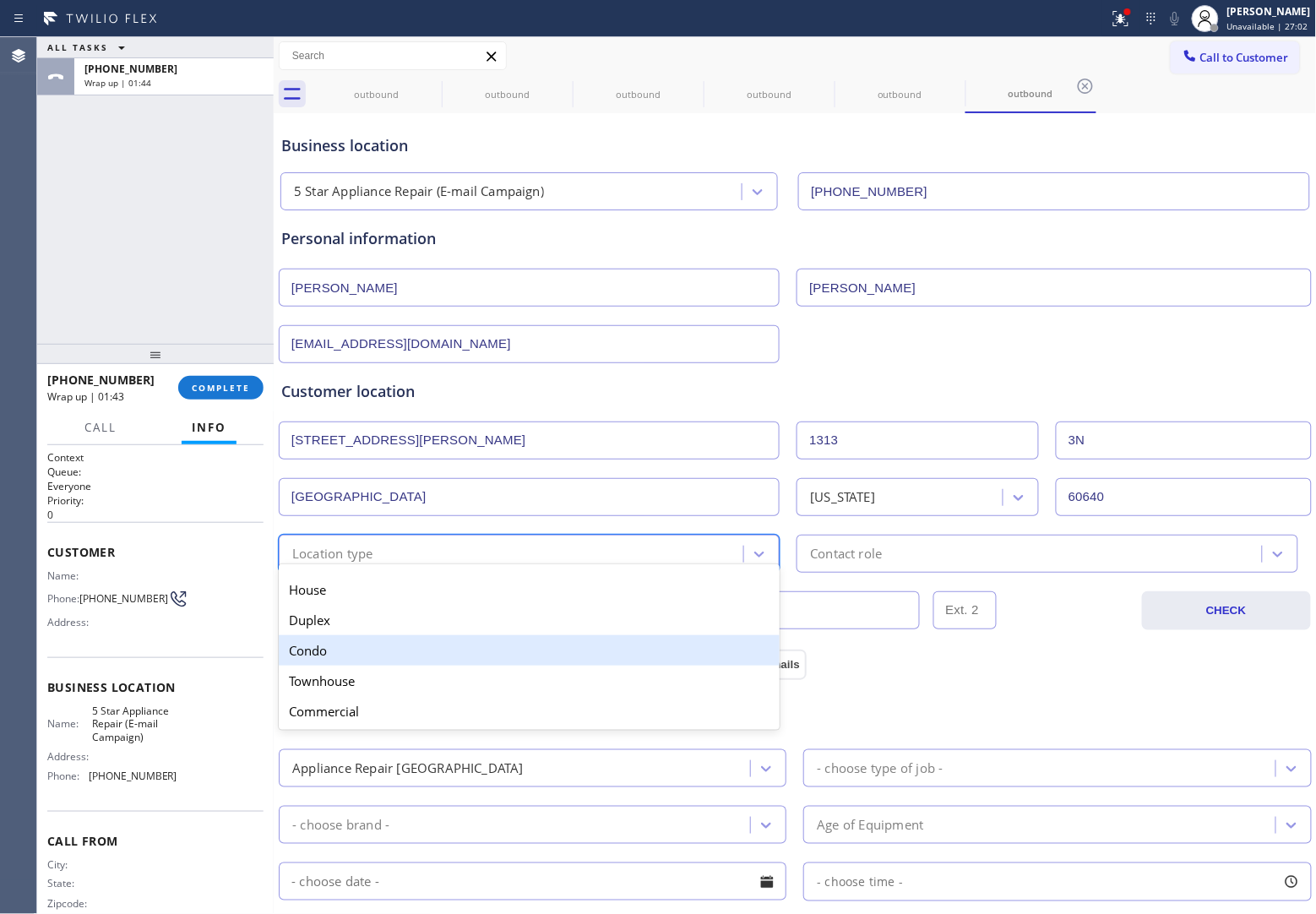
click at [352, 648] on div "Condo" at bounding box center [528, 651] width 501 height 30
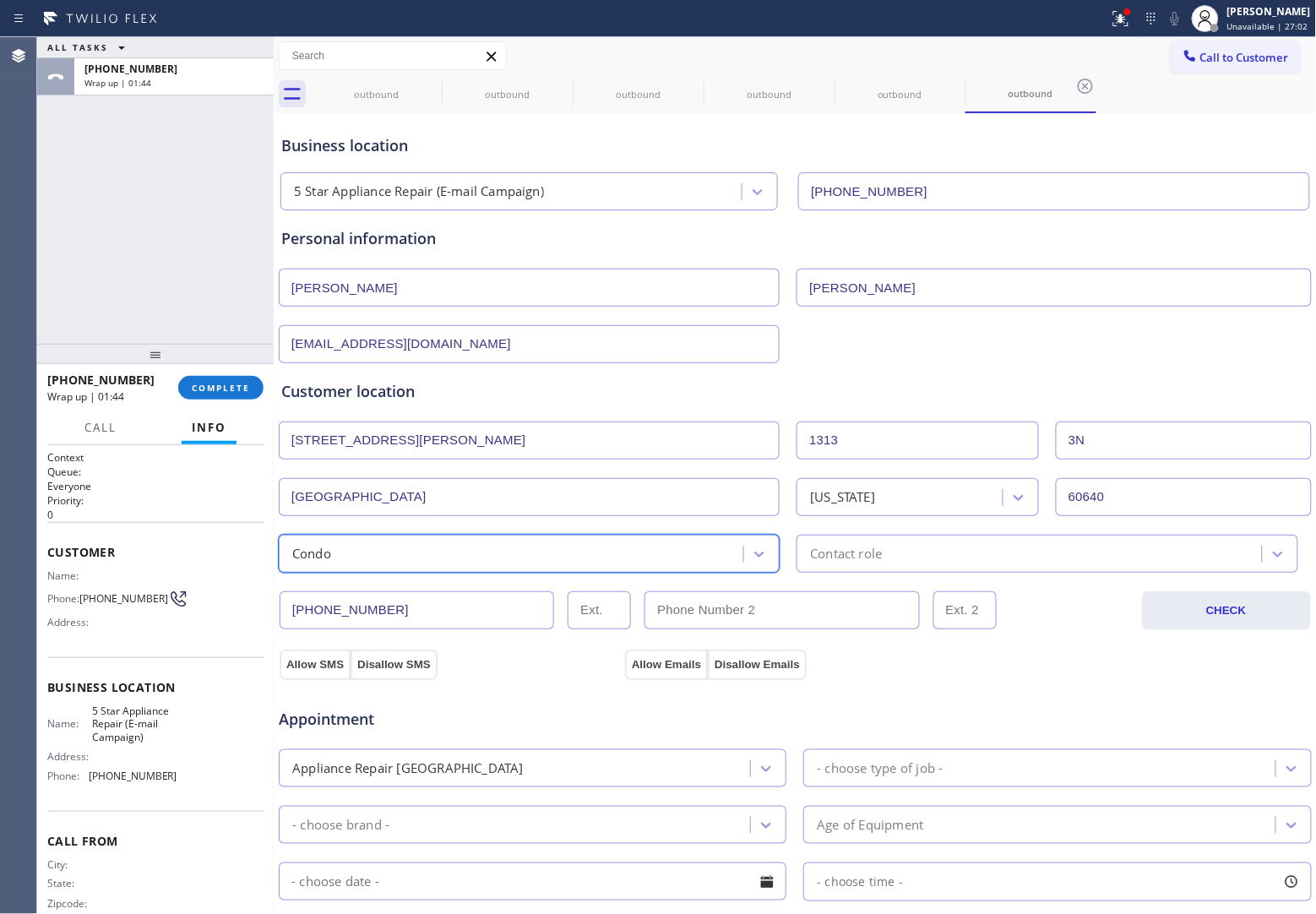
click at [952, 550] on div "Contact role" at bounding box center [1031, 553] width 460 height 29
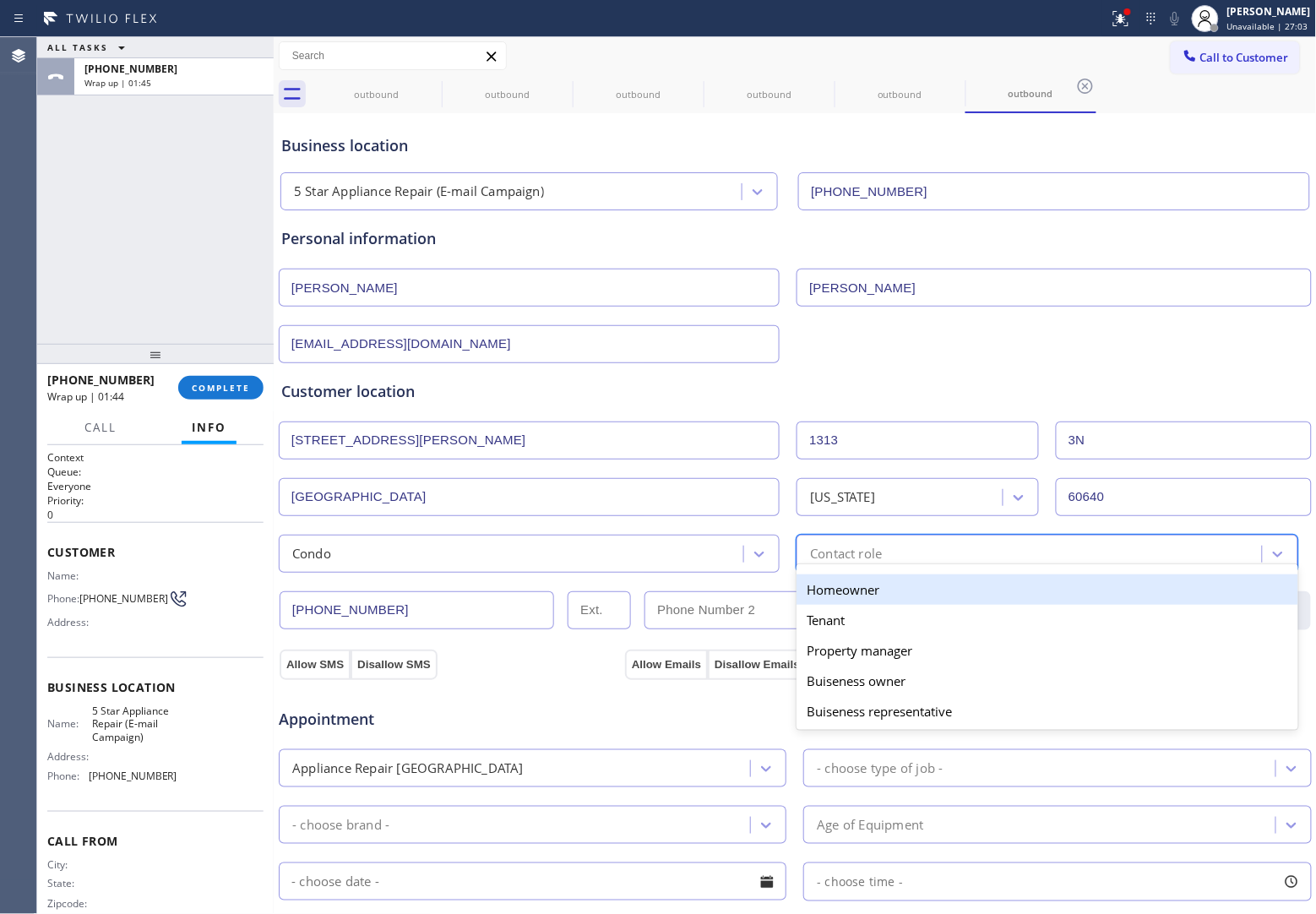
click at [880, 598] on div "Homeowner" at bounding box center [1046, 590] width 501 height 30
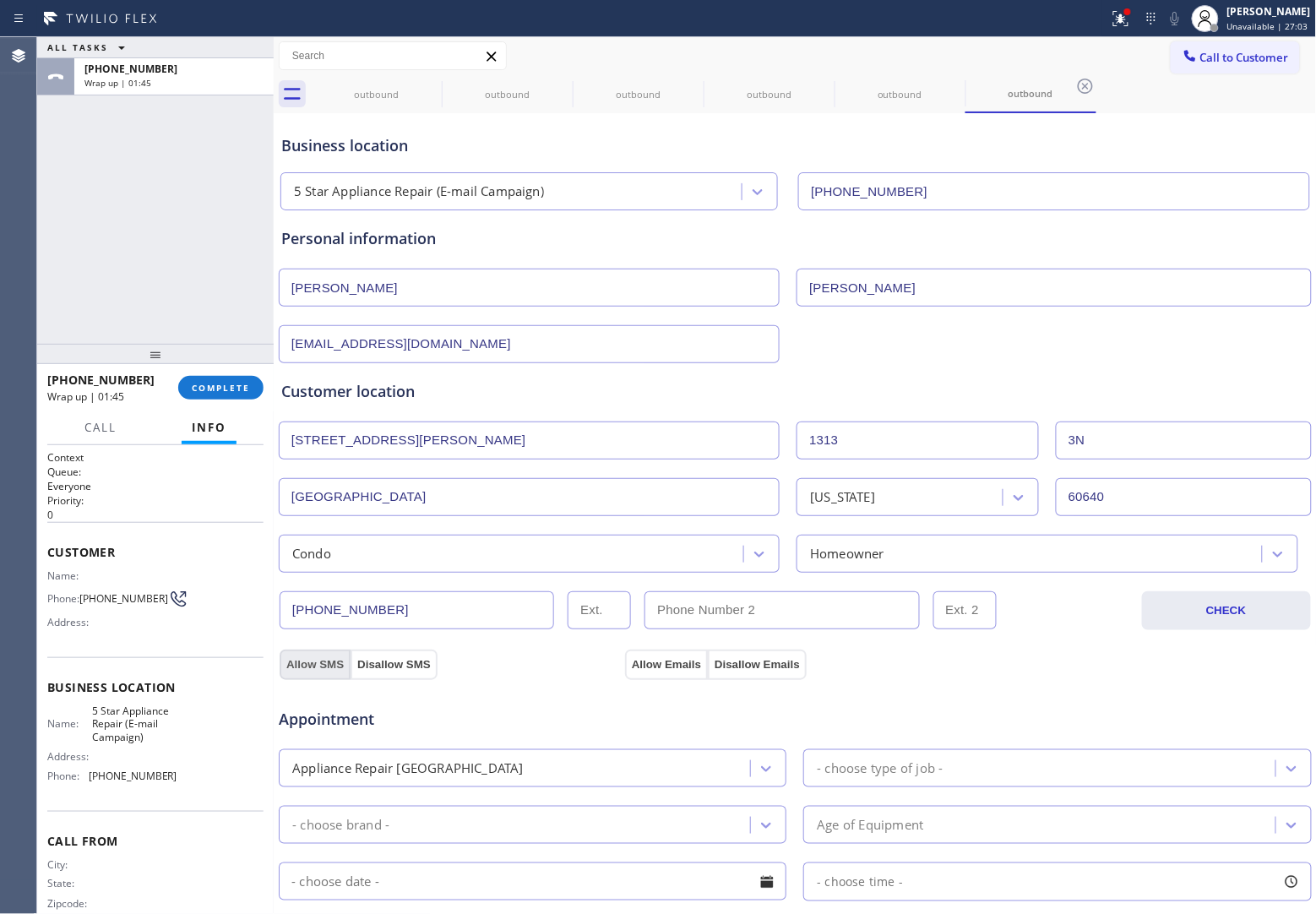
drag, startPoint x: 319, startPoint y: 663, endPoint x: 706, endPoint y: 686, distance: 387.7
click at [326, 663] on button "Allow SMS" at bounding box center [314, 665] width 70 height 30
click at [664, 661] on button "Allow Emails" at bounding box center [666, 665] width 83 height 30
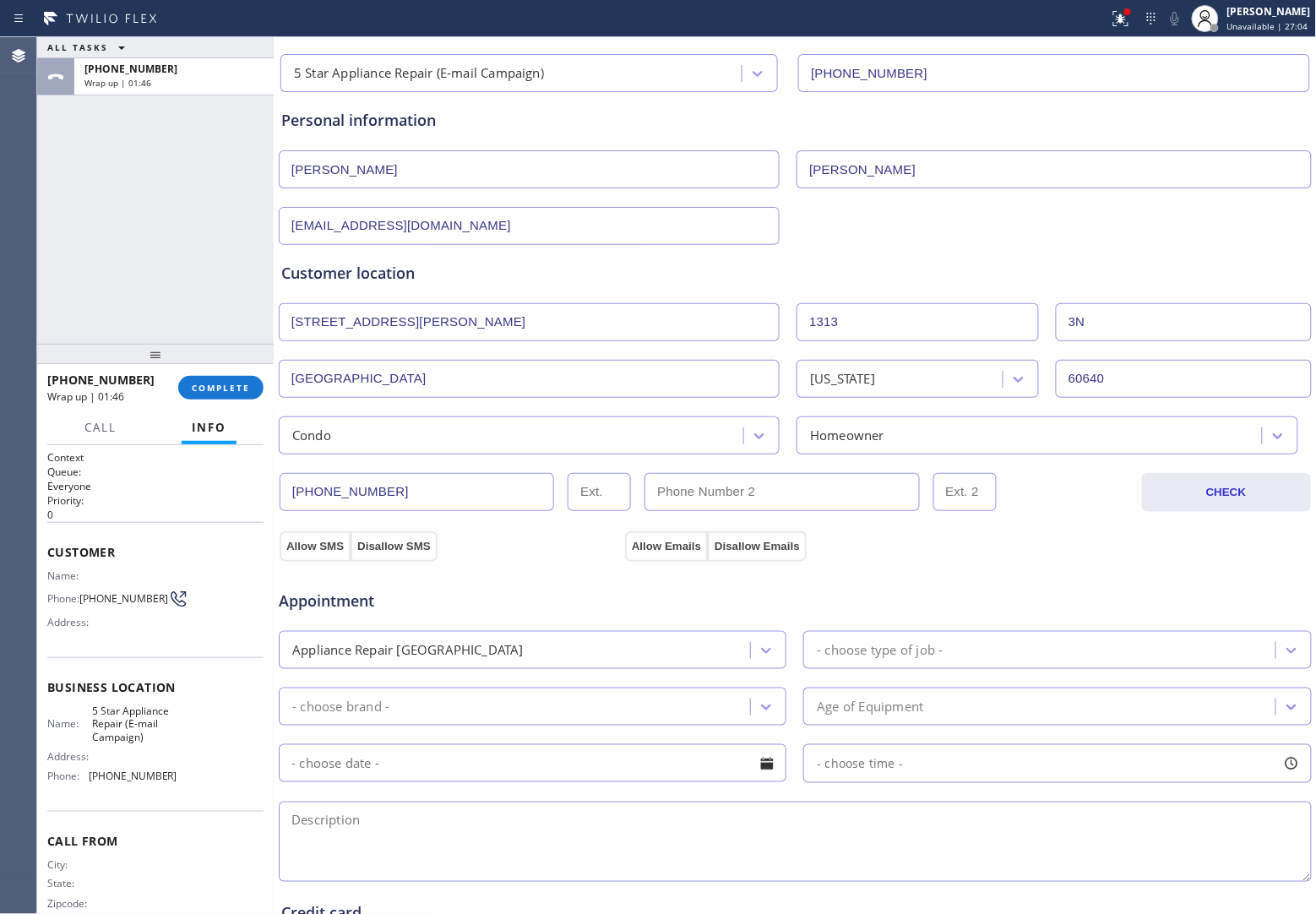
scroll to position [317, 0]
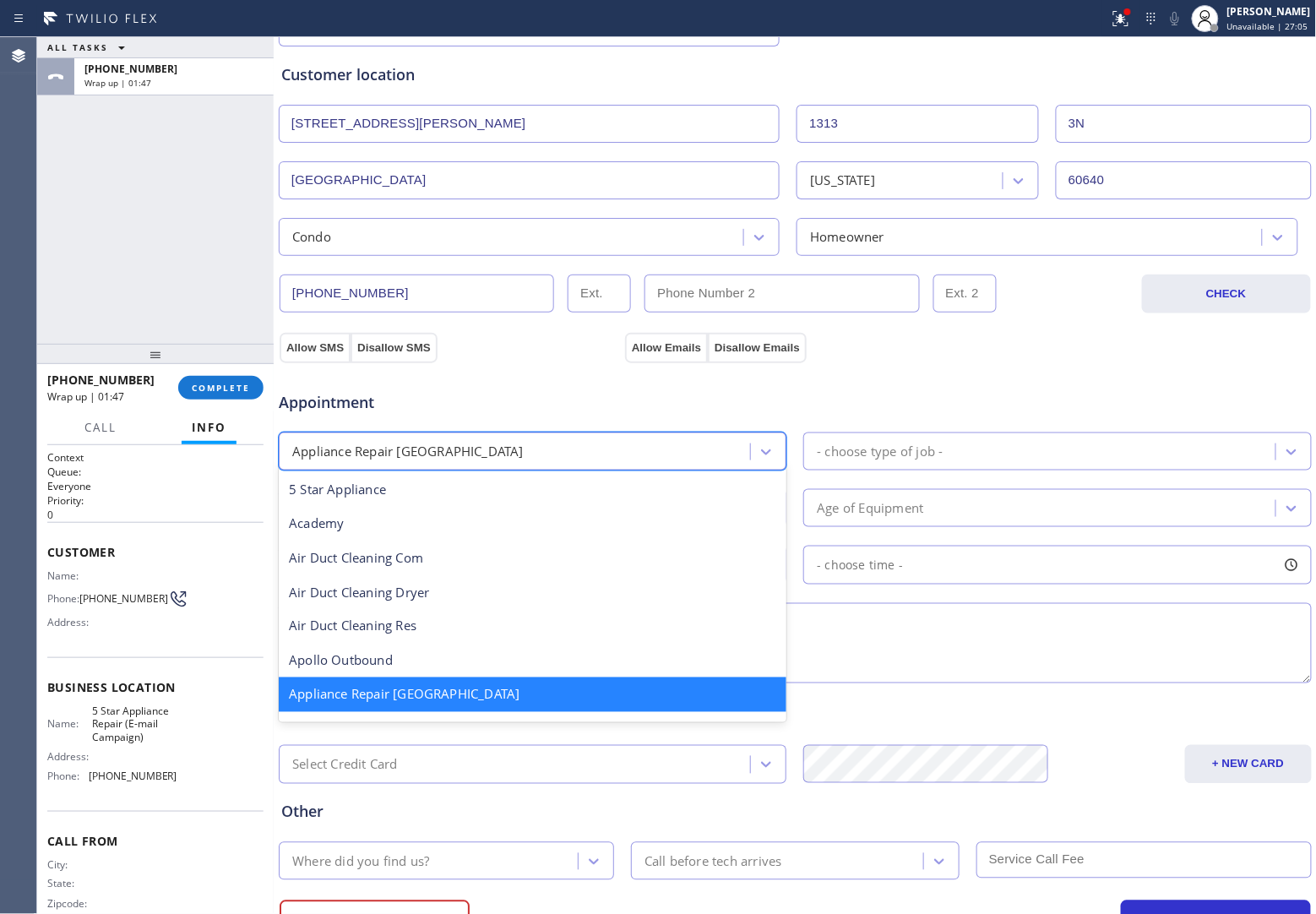
click at [461, 457] on div "Appliance Repair [GEOGRAPHIC_DATA]" at bounding box center [517, 450] width 466 height 29
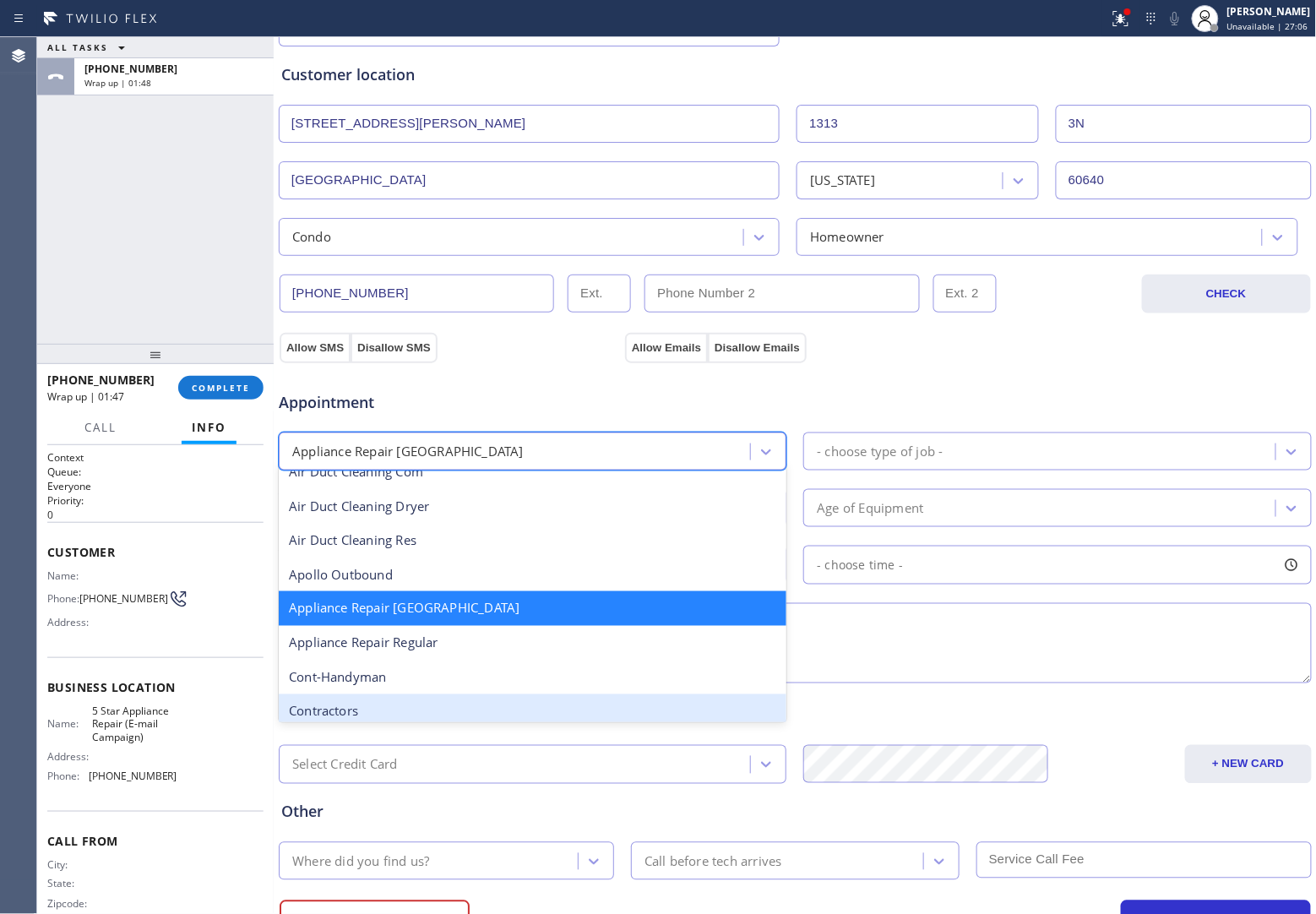
scroll to position [213, 0]
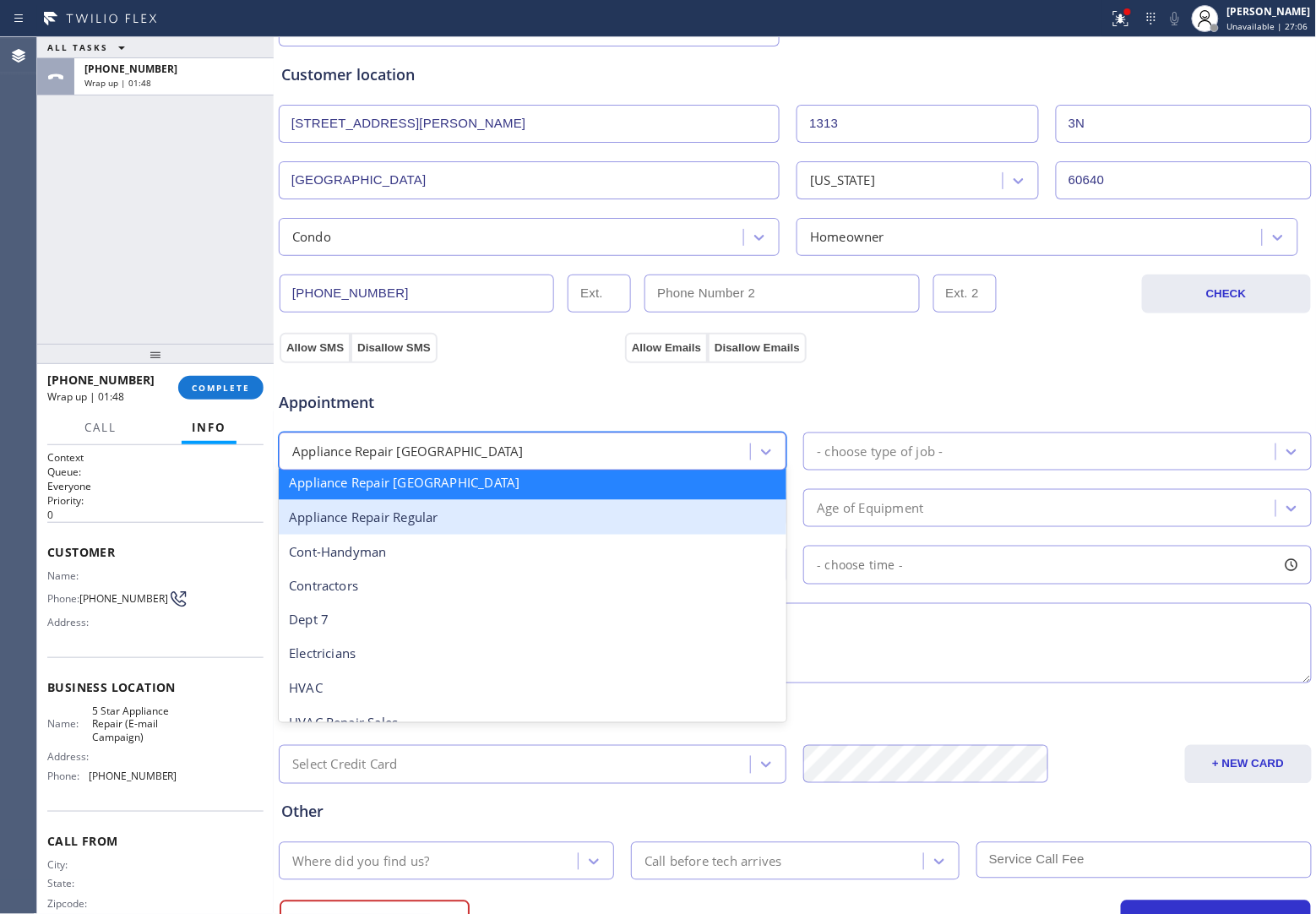
click at [440, 533] on div "Appliance Repair Regular" at bounding box center [532, 517] width 508 height 35
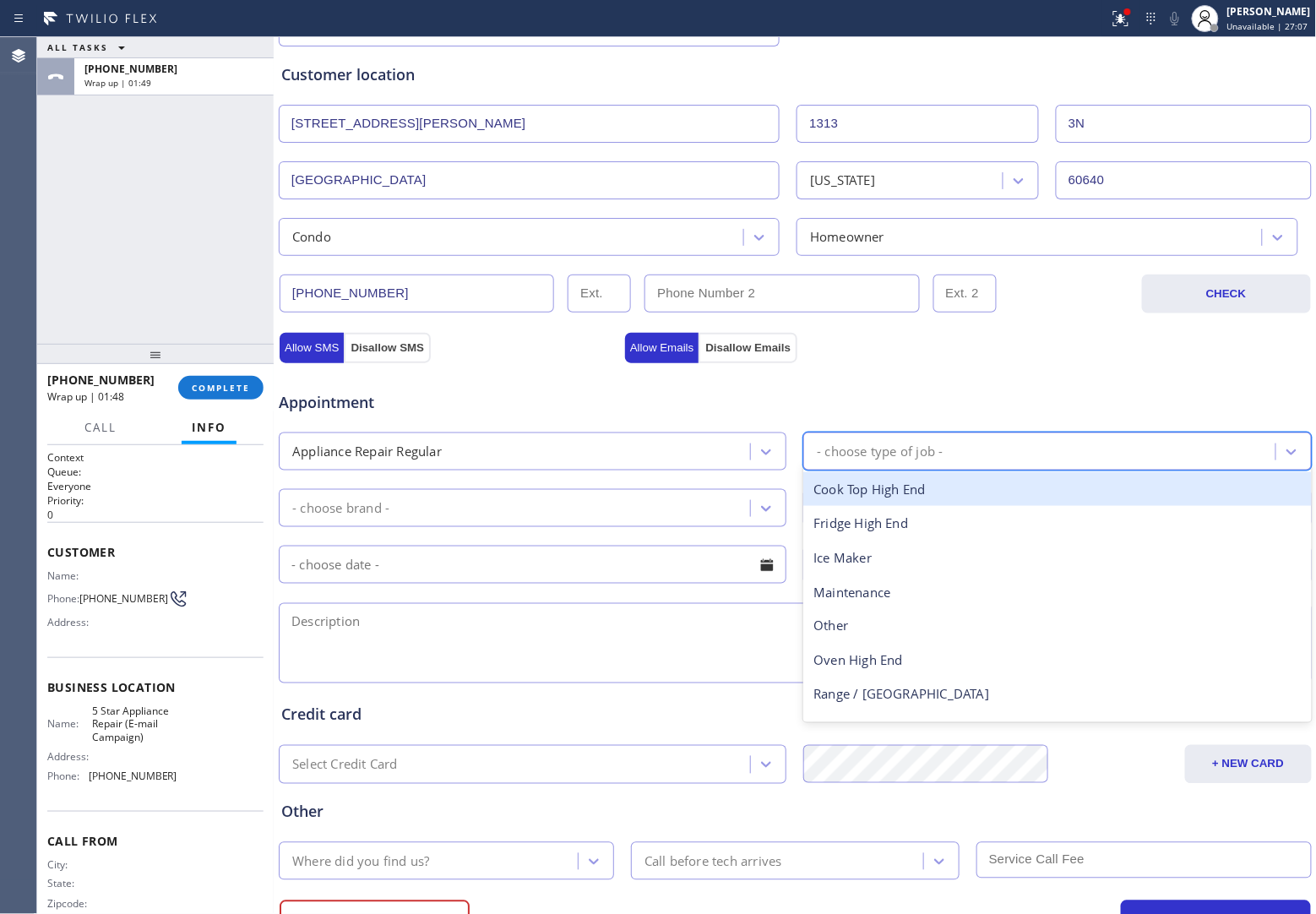
click at [961, 453] on div "- choose type of job -" at bounding box center [1042, 450] width 466 height 29
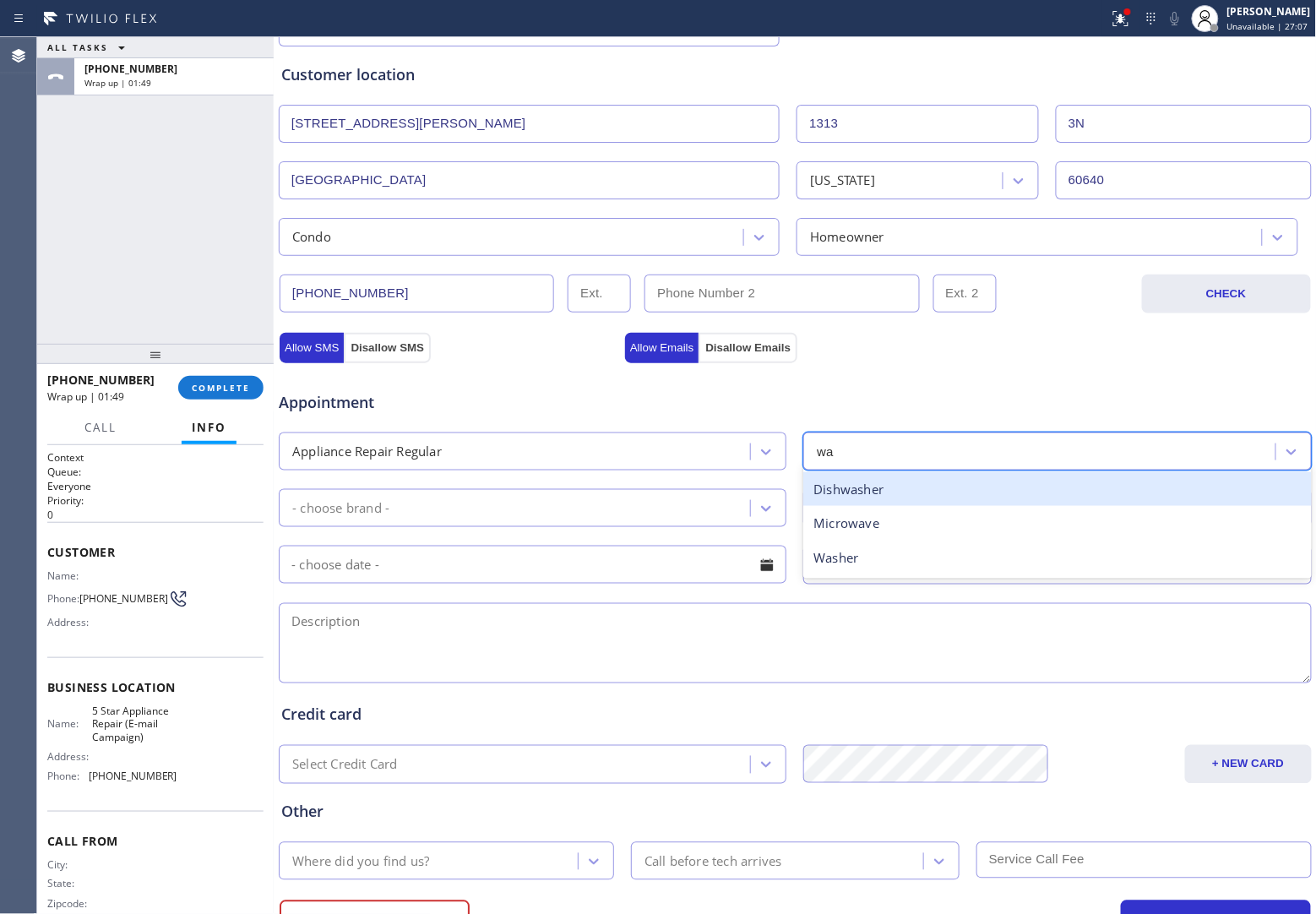
type input "was"
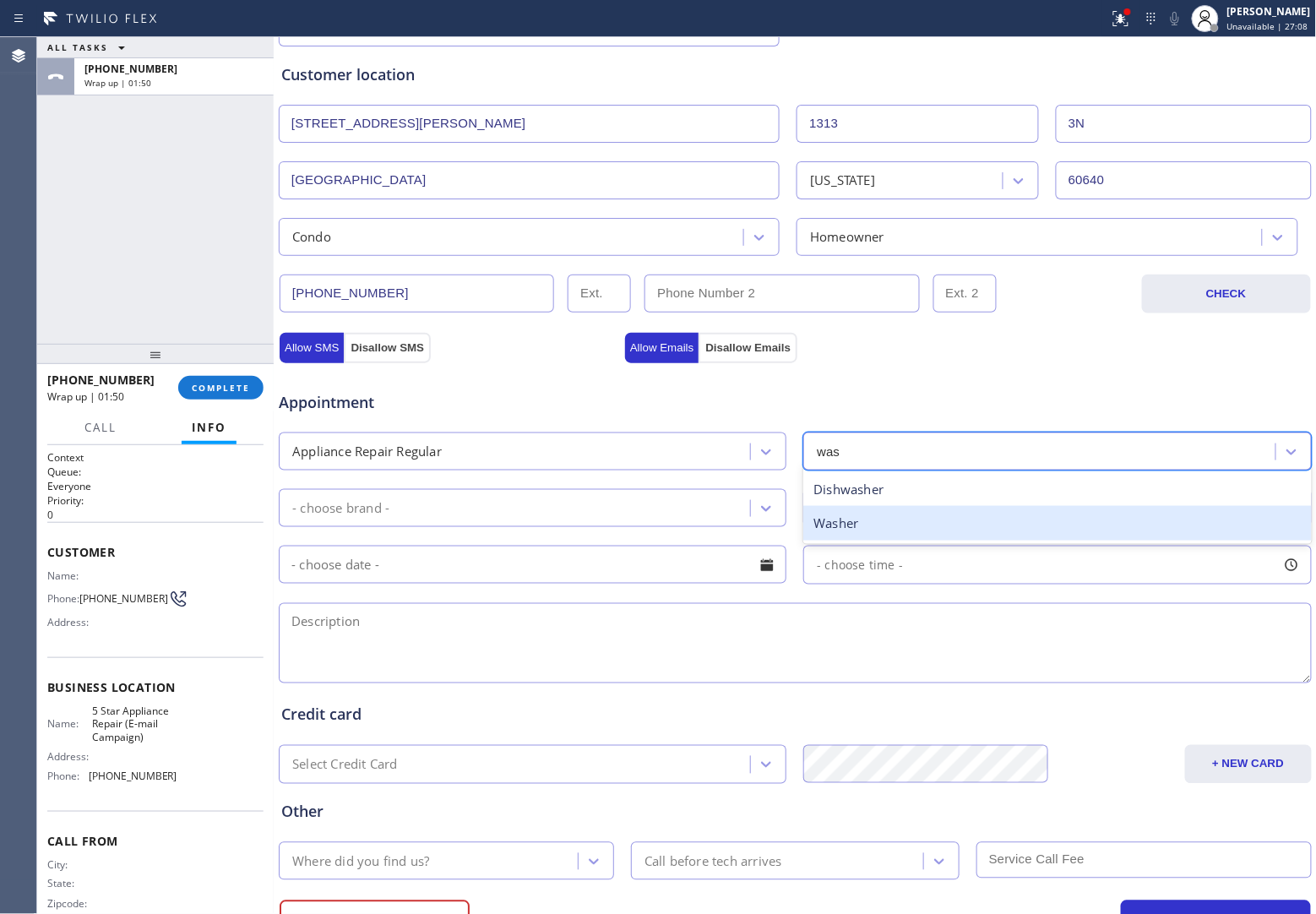
click at [874, 520] on div "Washer" at bounding box center [1057, 523] width 508 height 35
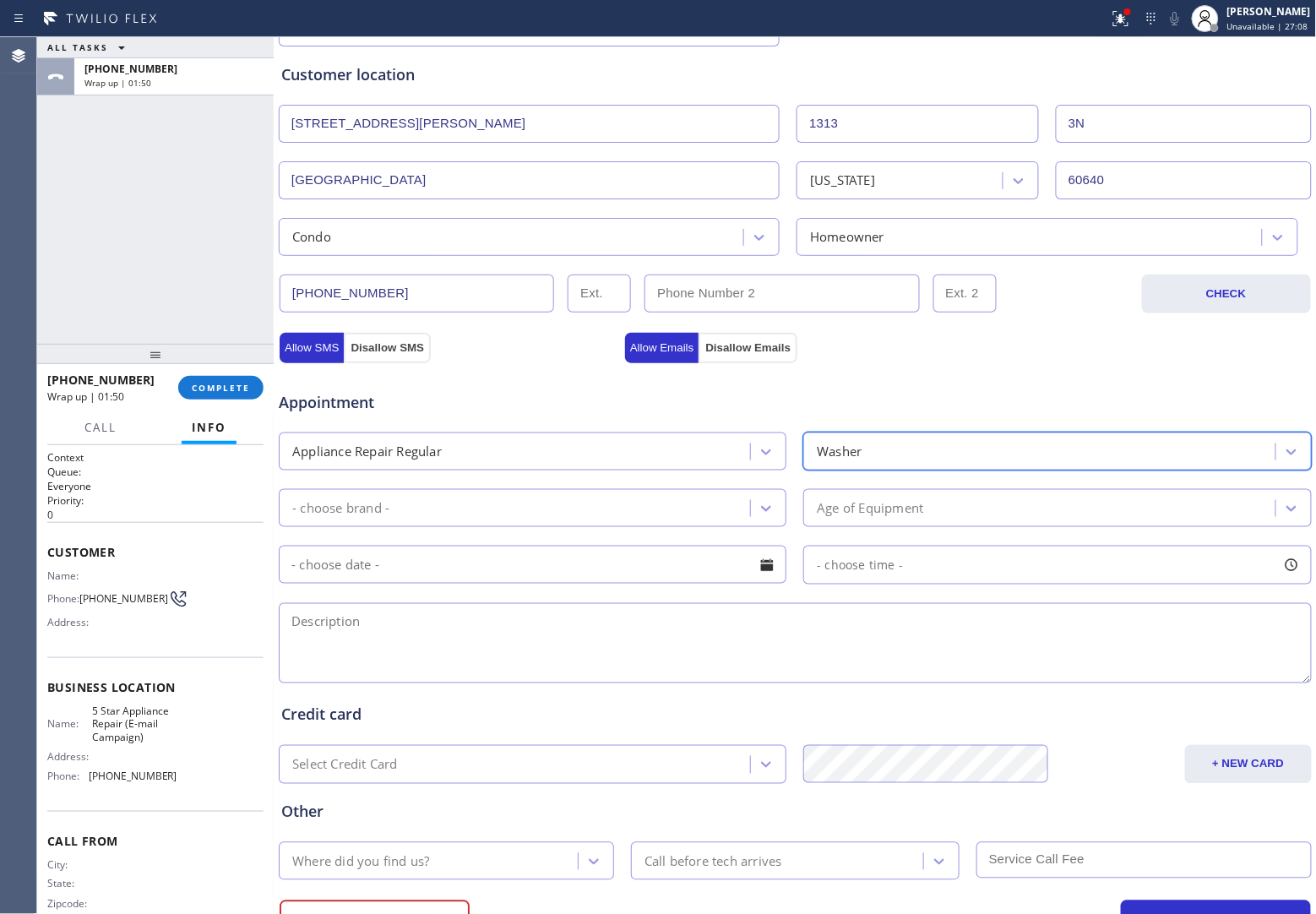
click at [488, 522] on div "- choose brand -" at bounding box center [517, 508] width 466 height 29
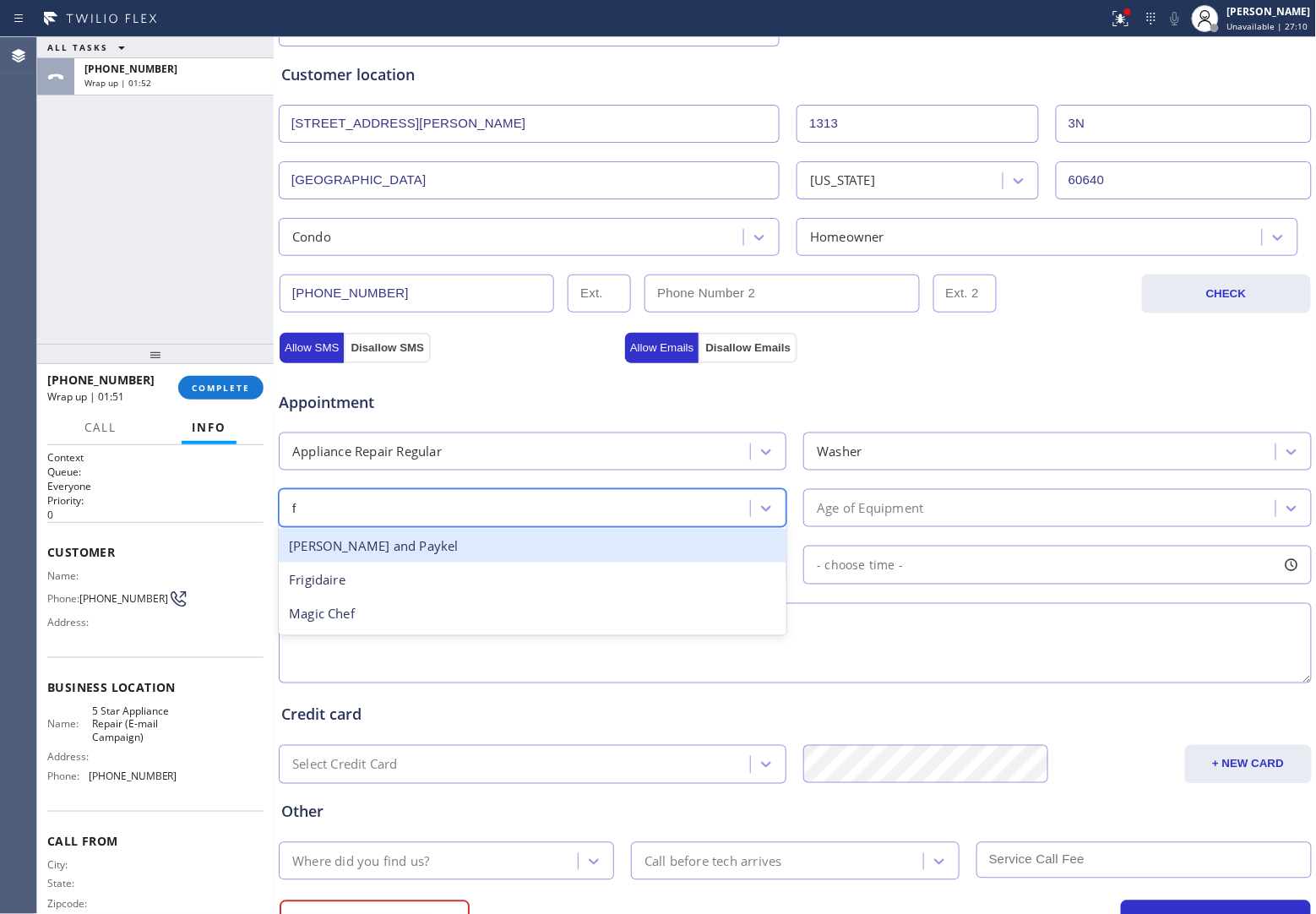
type input "fr"
click at [415, 546] on div "Frigidaire" at bounding box center [532, 545] width 508 height 35
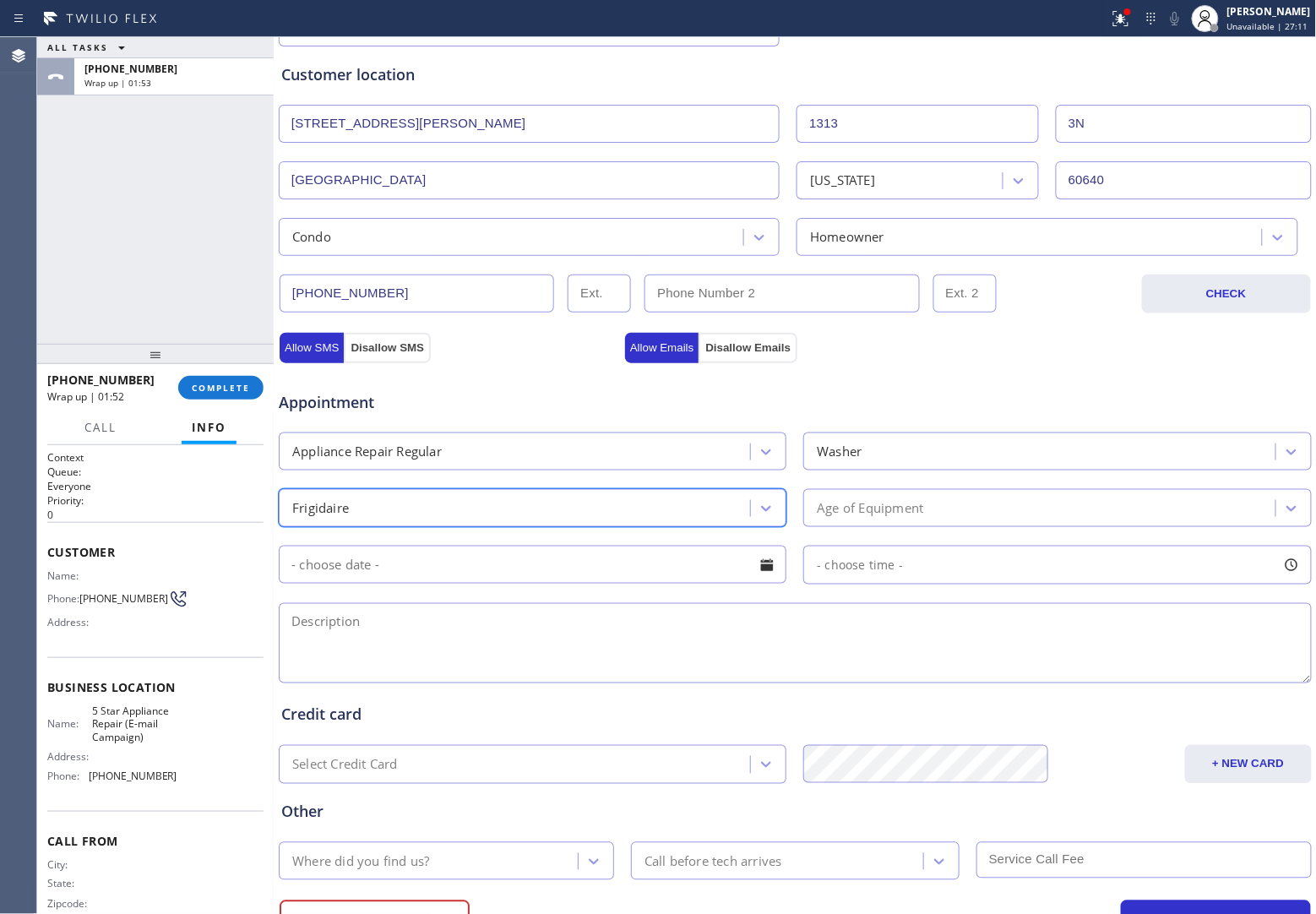
click at [994, 508] on div "Age of Equipment" at bounding box center [1042, 508] width 466 height 29
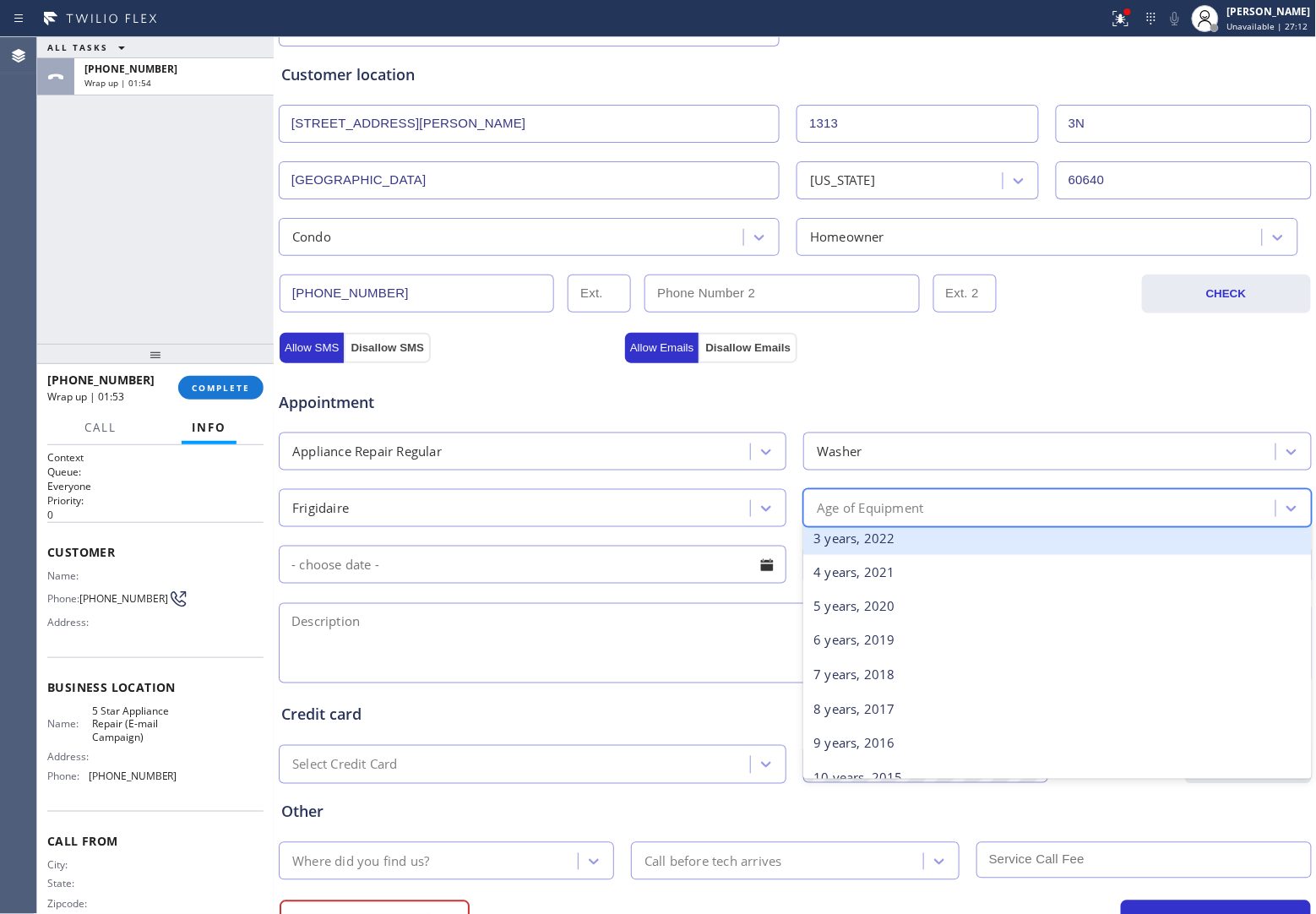
scroll to position [212, 0]
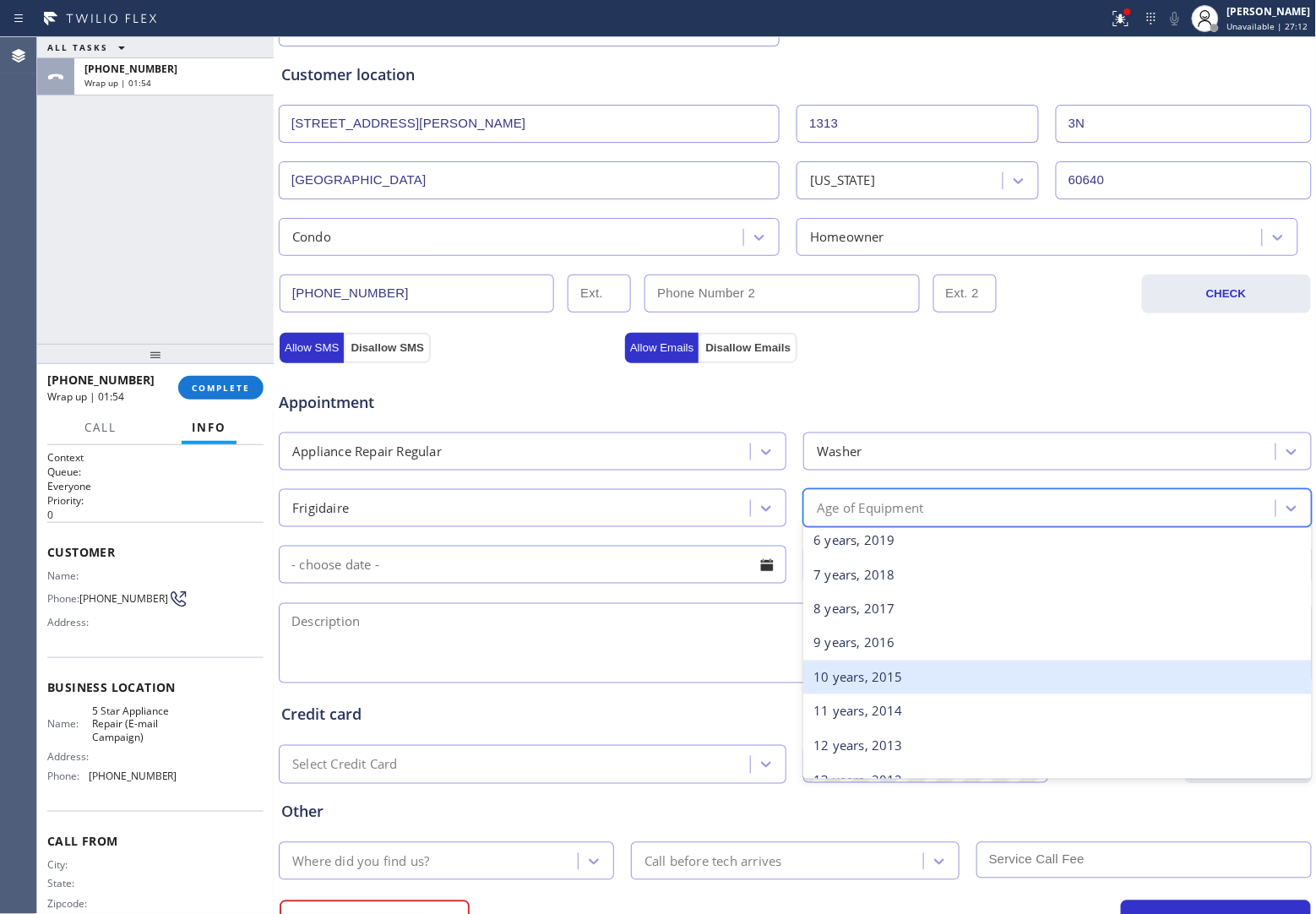
click at [875, 670] on div "10 years, 2015" at bounding box center [1057, 678] width 508 height 35
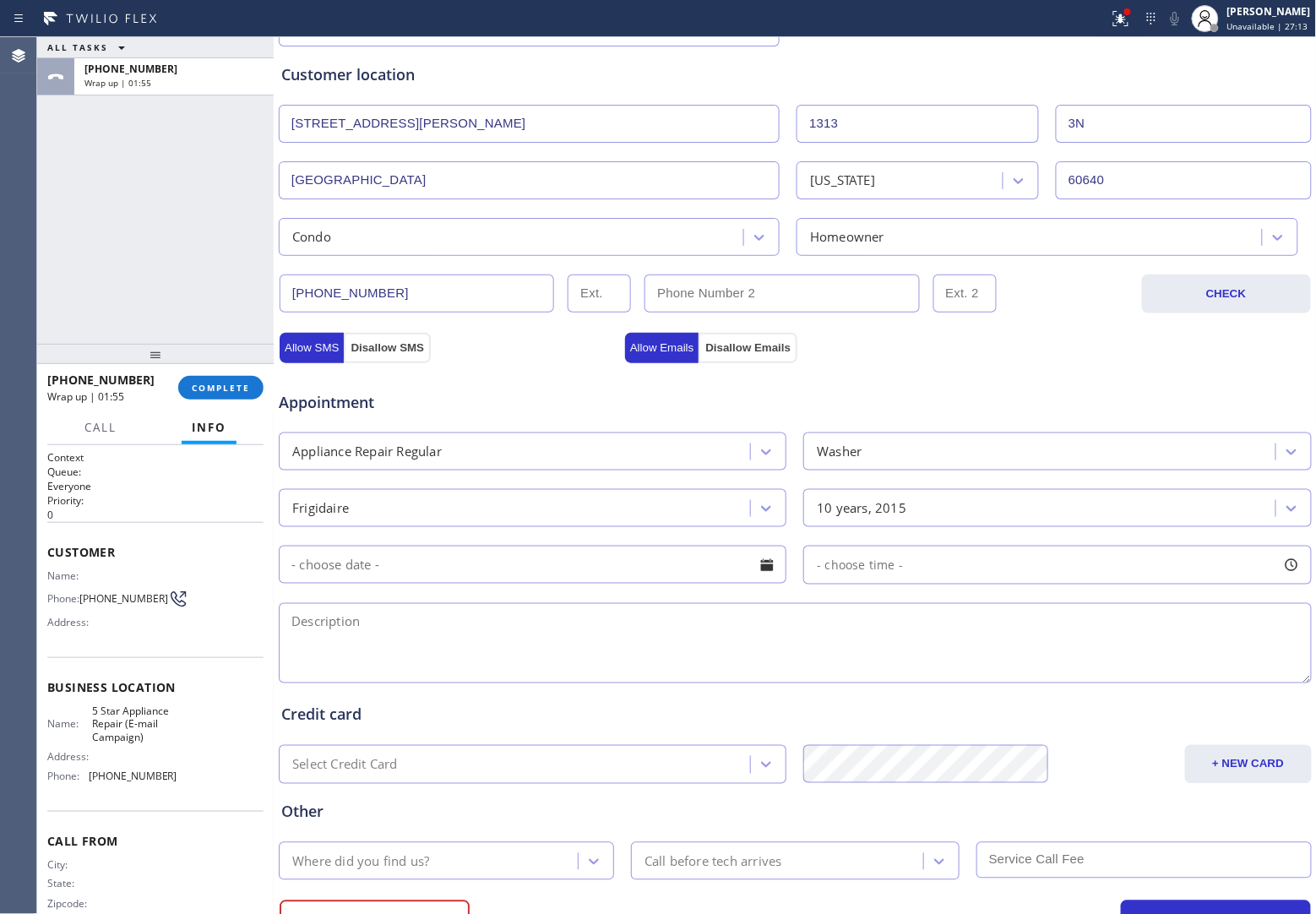
click at [412, 570] on input "text" at bounding box center [532, 564] width 508 height 38
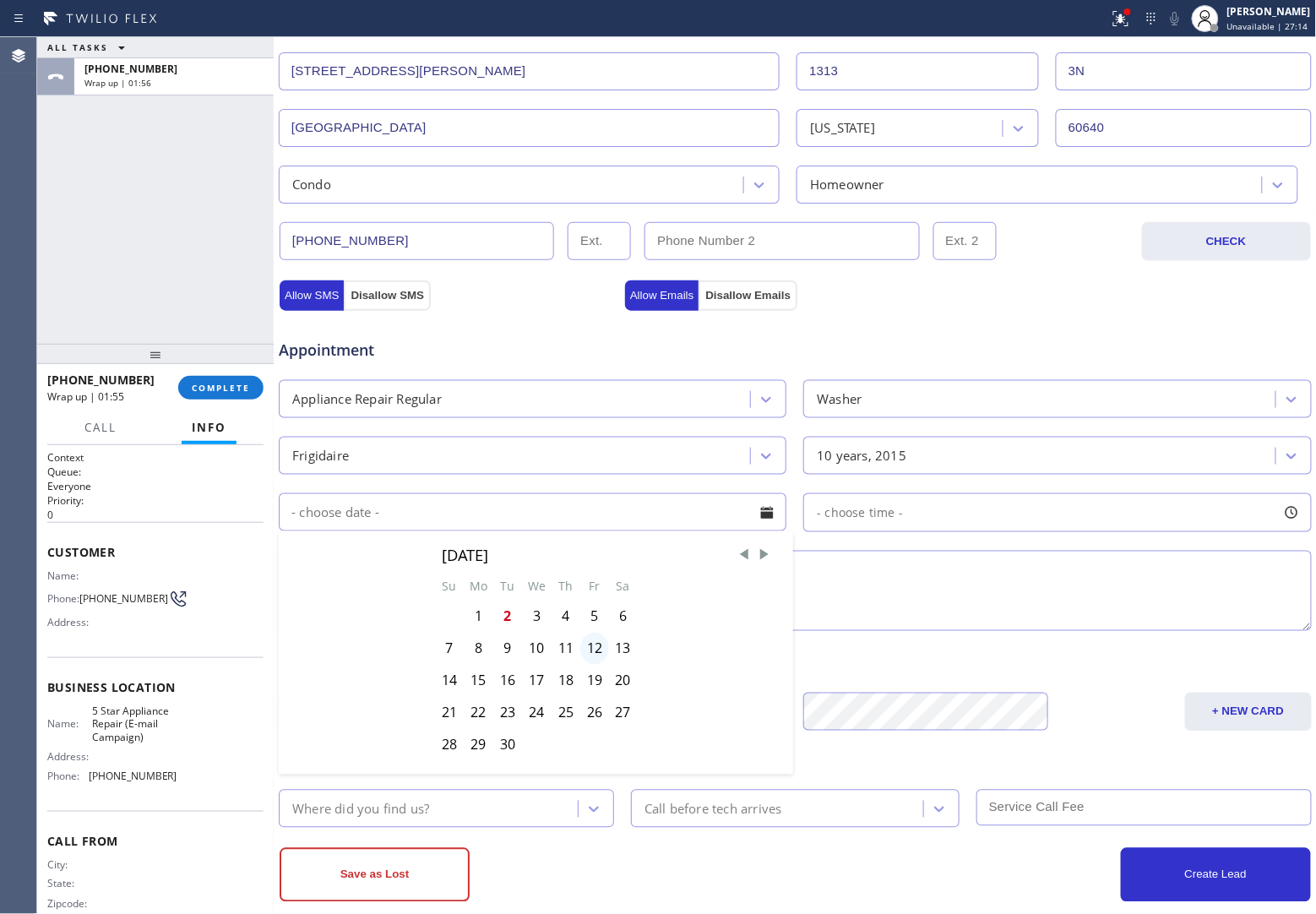
scroll to position [398, 0]
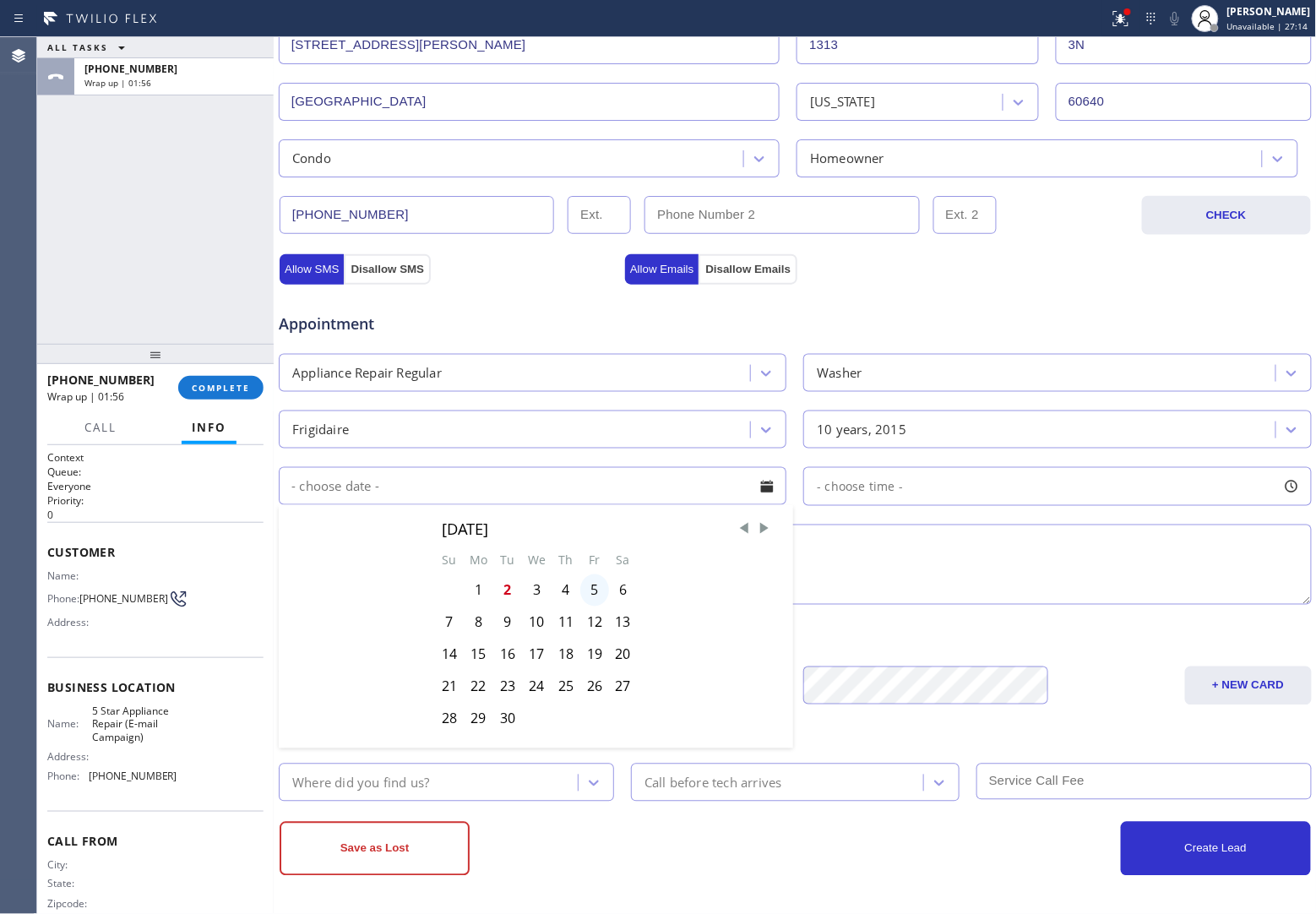
click at [589, 588] on div "5" at bounding box center [594, 591] width 29 height 32
type input "[DATE]"
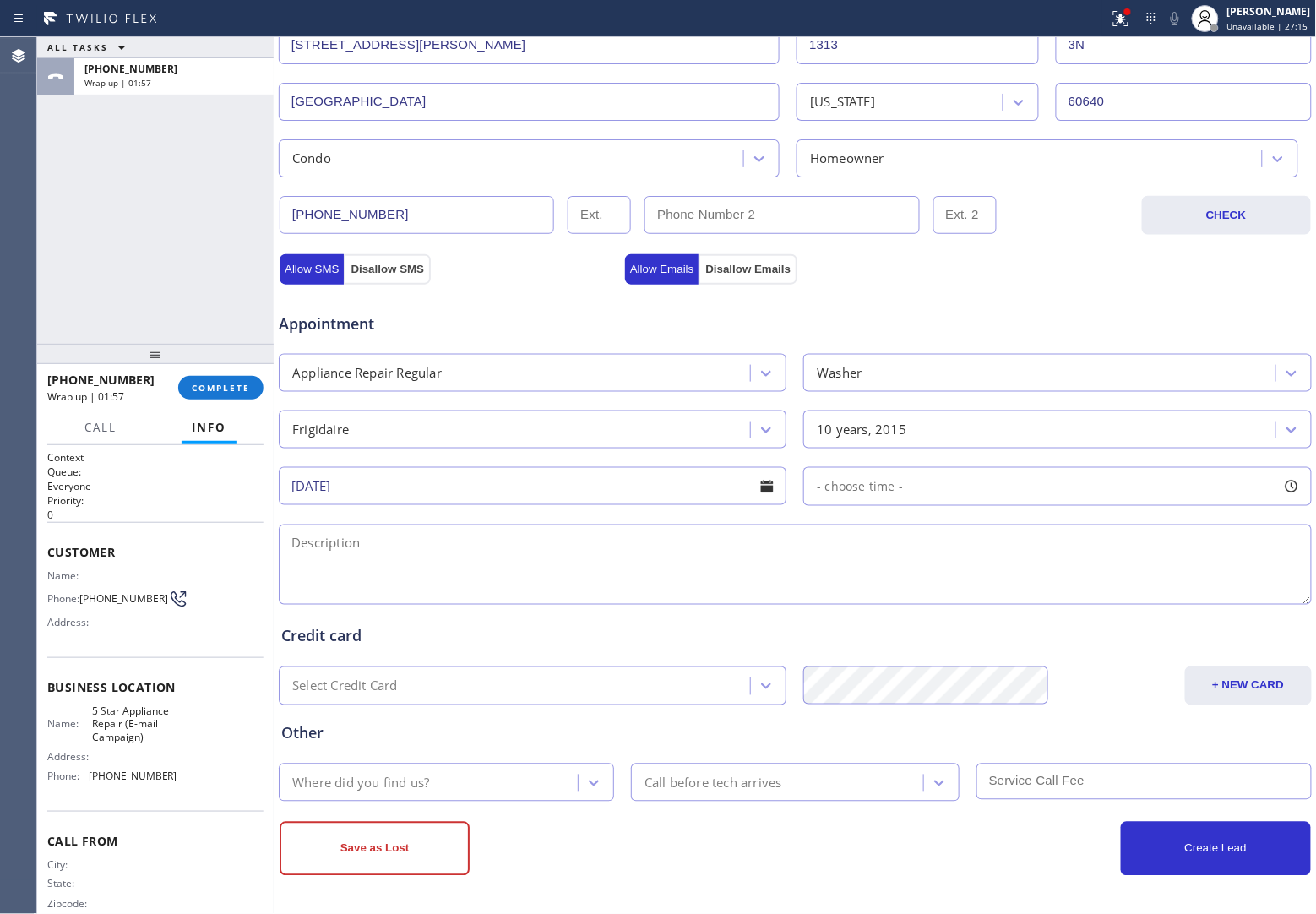
click at [914, 479] on div "- choose time -" at bounding box center [1057, 486] width 508 height 39
drag, startPoint x: 817, startPoint y: 595, endPoint x: 1036, endPoint y: 602, distance: 219.1
click at [1036, 602] on div at bounding box center [1043, 590] width 21 height 36
drag, startPoint x: 813, startPoint y: 587, endPoint x: 922, endPoint y: 614, distance: 112.3
click at [922, 614] on div "FROM TILL 11:00 AM 2:00 PM" at bounding box center [1043, 566] width 482 height 121
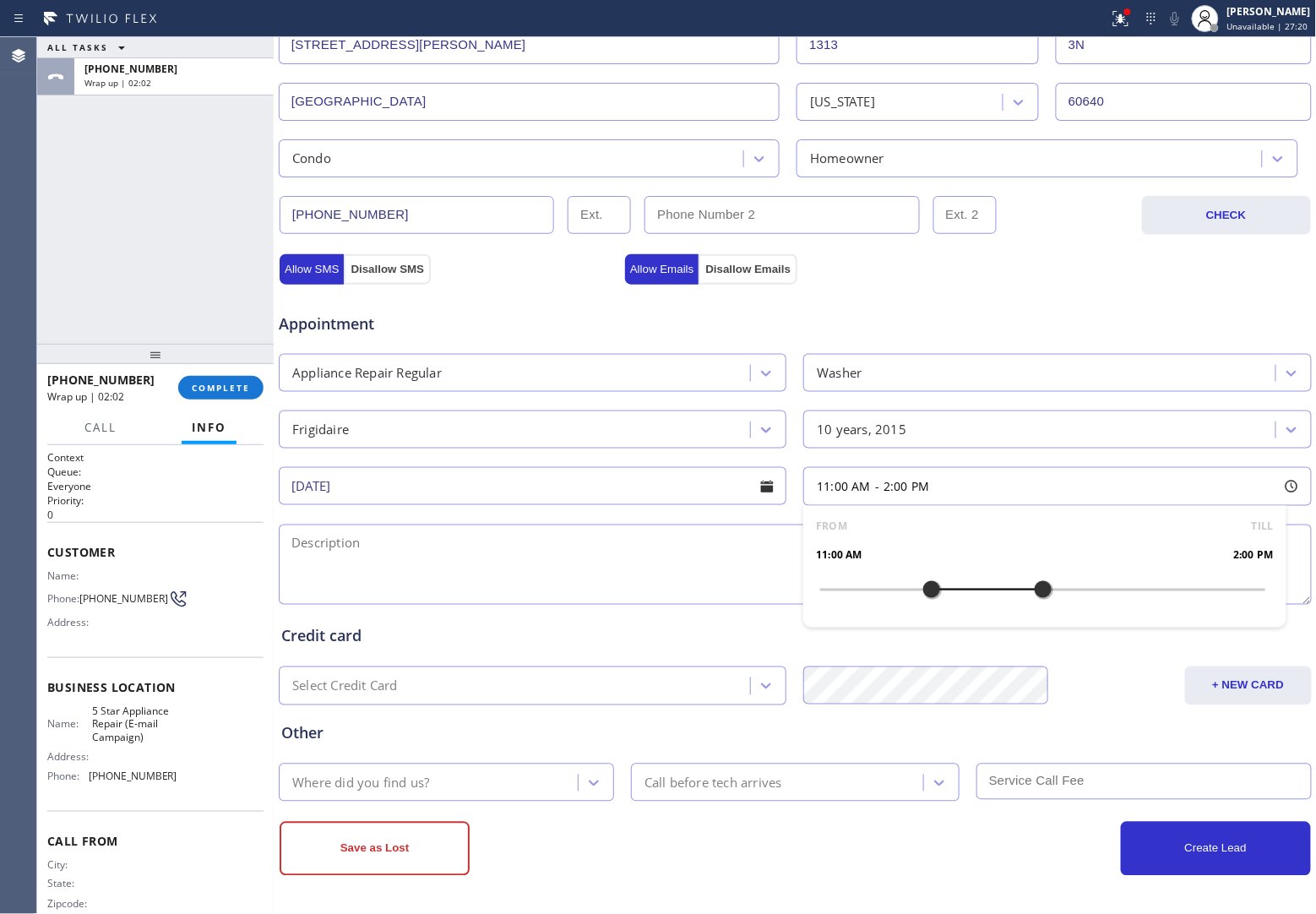
click at [669, 573] on textarea at bounding box center [794, 564] width 1033 height 80
click at [478, 560] on textarea "11-2 | Free SCF |" at bounding box center [794, 564] width 1033 height 80
paste textarea "Frigidiare | Washer Stackable | 10 Yrs | Need to replace the gasket | [STREET_A…"
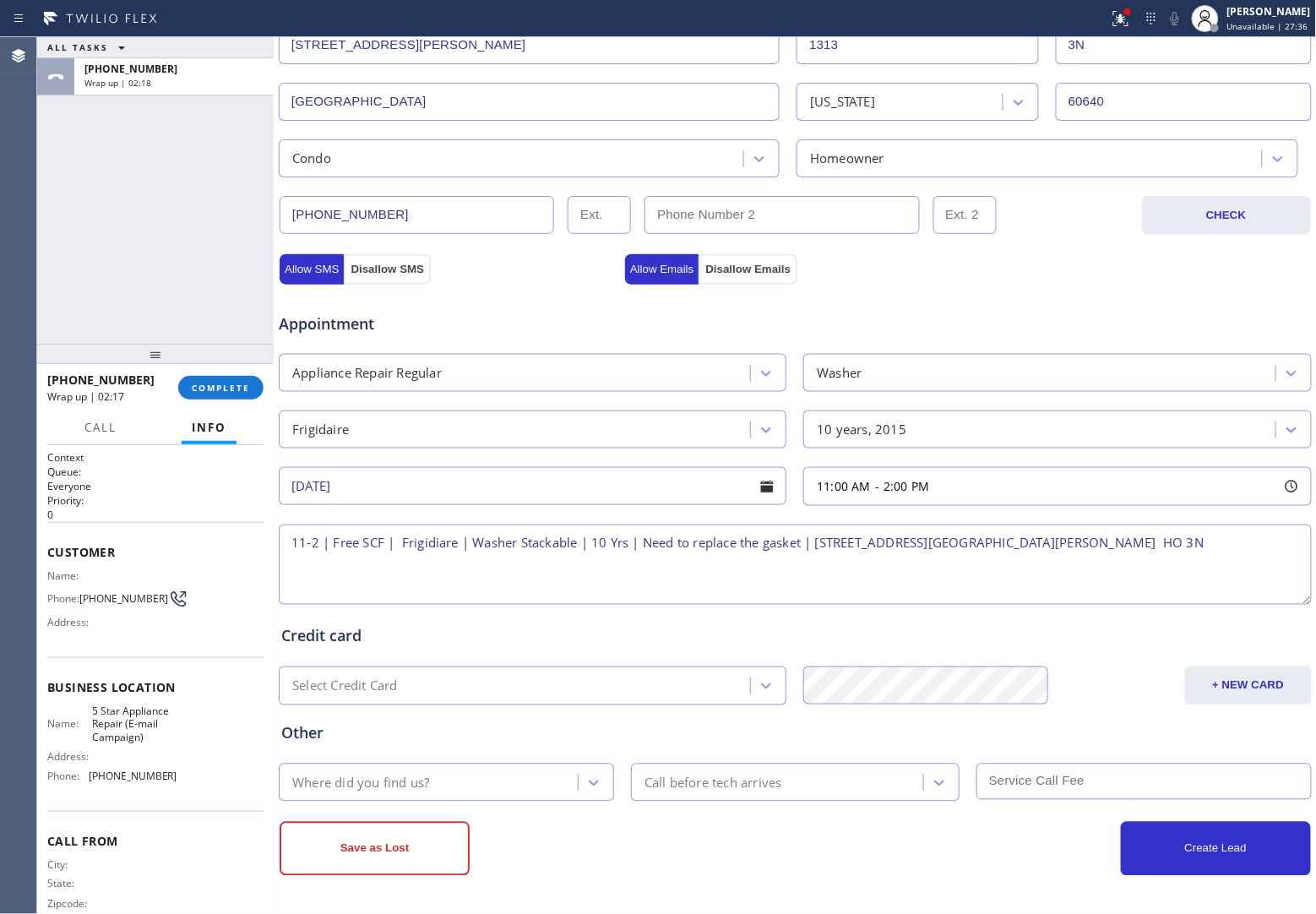
click at [431, 541] on textarea "11-2 | Free SCF | Frigidiare | Washer Stackable | 10 Yrs | Need to replace the …" at bounding box center [794, 564] width 1033 height 80
drag, startPoint x: 158, startPoint y: 744, endPoint x: 88, endPoint y: 719, distance: 74.3
click at [92, 719] on span "5 Star Appliance Repair (E-mail Campaign)" at bounding box center [134, 723] width 85 height 39
click at [92, 710] on span "5 Star Appliance Repair (E-mail Campaign)" at bounding box center [134, 723] width 85 height 39
click at [1225, 554] on textarea "11-2 | Free SCF | Frigidaire | Washer Stackable | 10 Yrs | Need to replace the …" at bounding box center [794, 564] width 1033 height 80
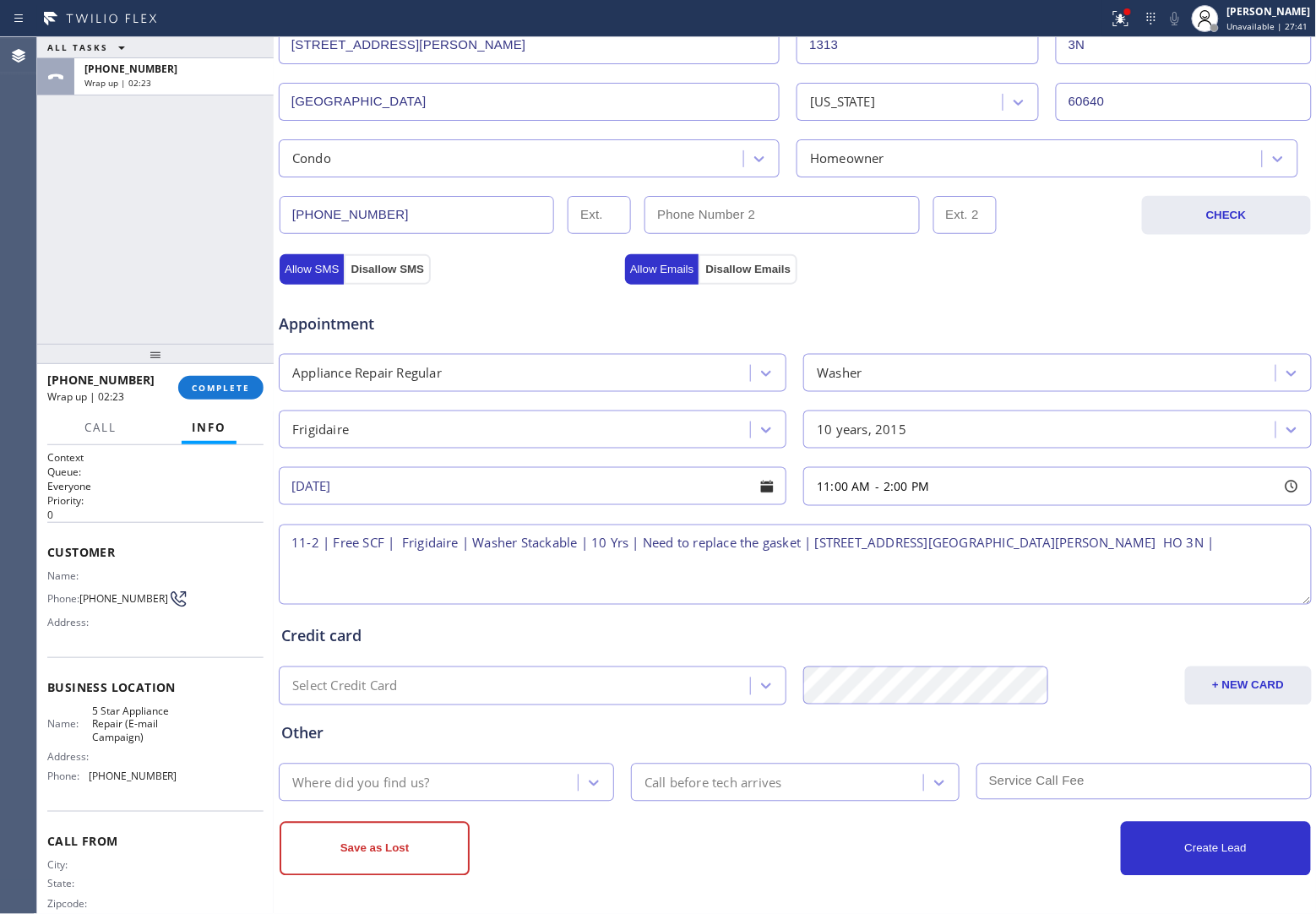
paste textarea "5 Star Appliance Repair (E-mail Campaign)"
paste textarea "Please call 30 minutes prior to arrival."
click at [803, 575] on textarea "11-2 | Free SCF | Frigidaire | Washer Stackable | 10 Yrs | Need to replace the …" at bounding box center [794, 564] width 1033 height 80
paste textarea "6152944965"
type textarea "11-2 | Free SCF | Frigidaire | Washer Stackable | 10 Yrs | Need to replace the …"
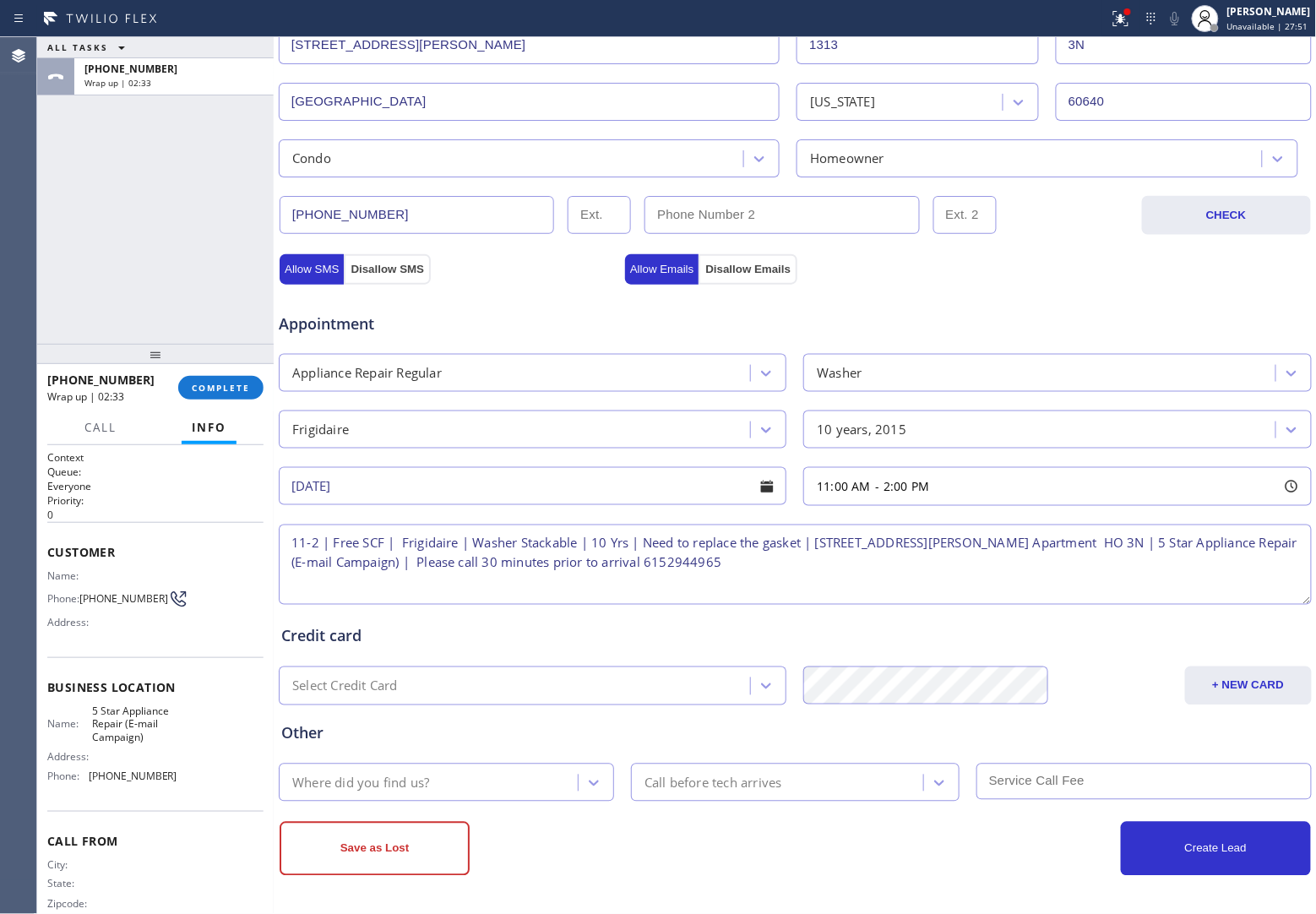
click at [433, 773] on div "Where did you find us?" at bounding box center [431, 782] width 294 height 29
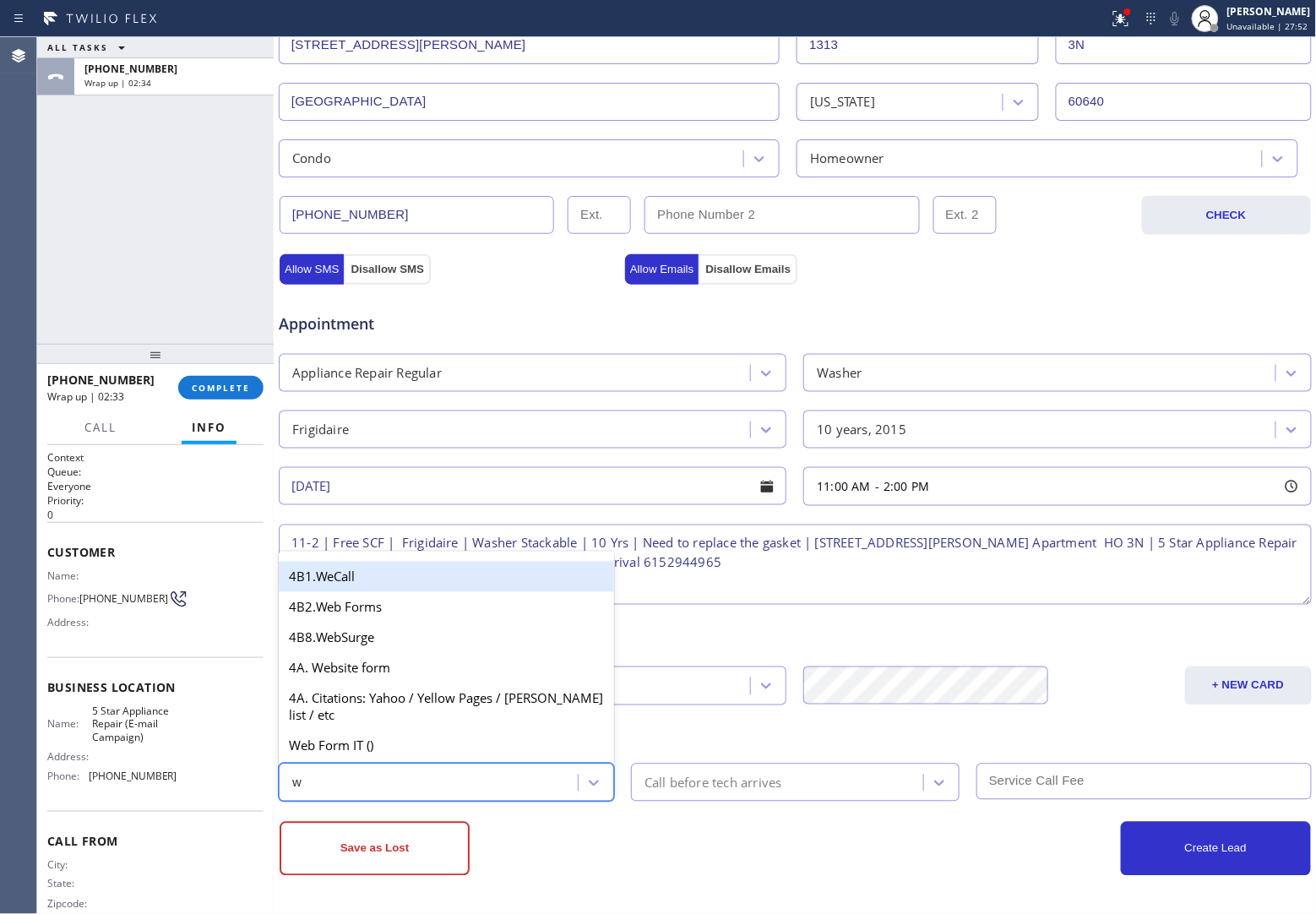
type input "we"
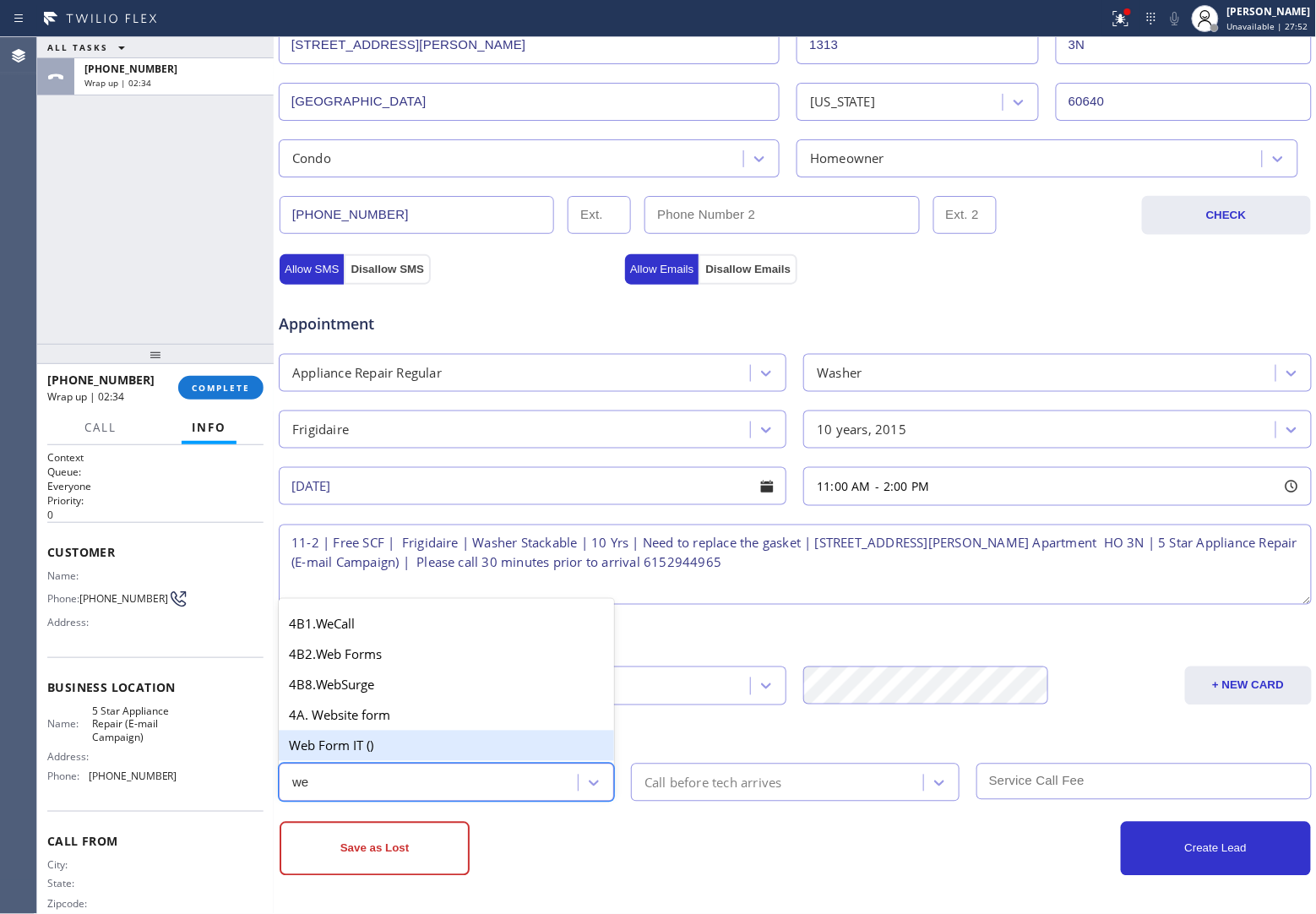
click at [388, 744] on div "Web Form IT ()" at bounding box center [446, 746] width 336 height 30
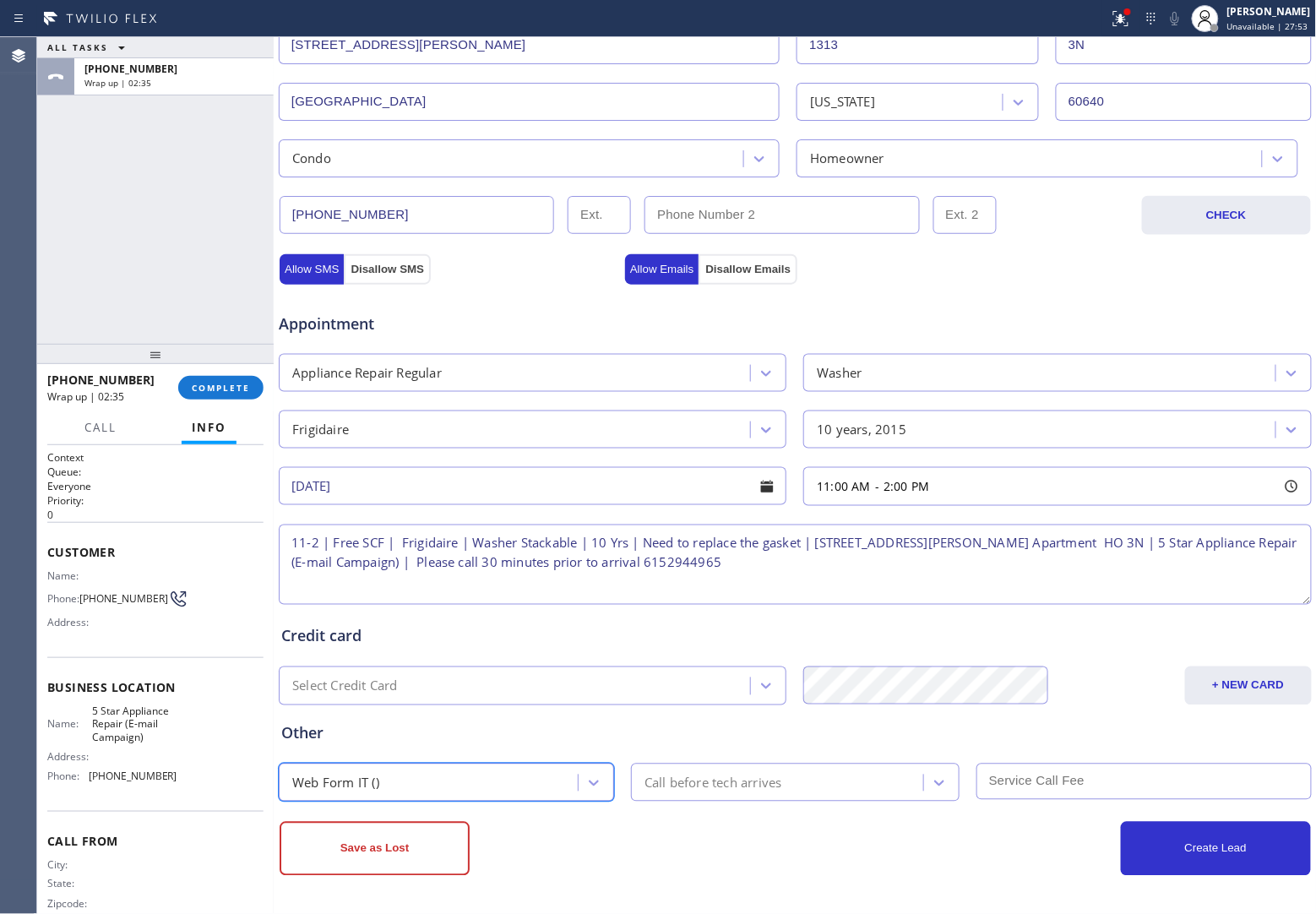
click at [791, 784] on div "Call before tech arrives" at bounding box center [779, 782] width 287 height 29
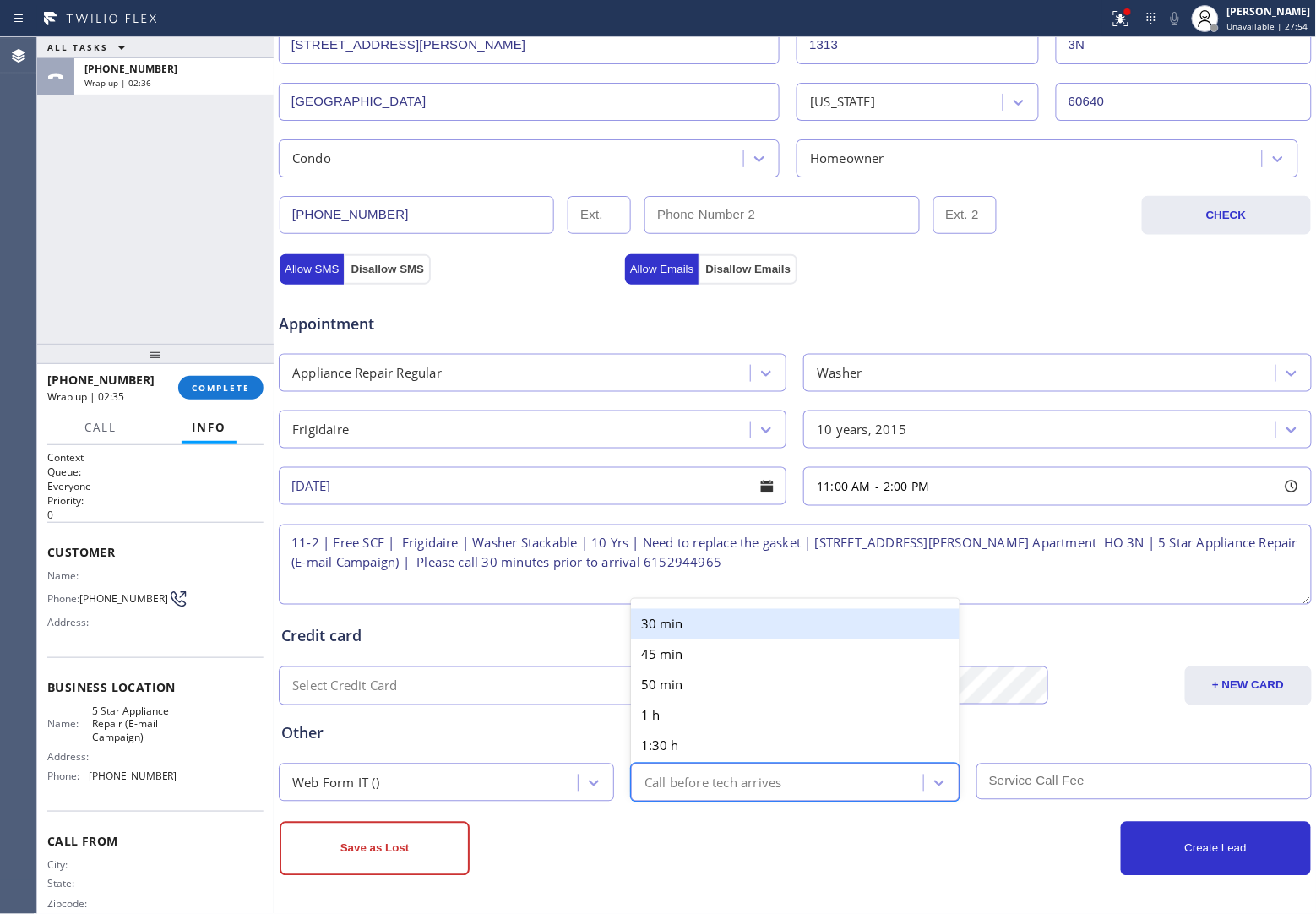
drag, startPoint x: 688, startPoint y: 607, endPoint x: 1152, endPoint y: 756, distance: 487.3
click at [697, 610] on div "30 min" at bounding box center [794, 624] width 328 height 30
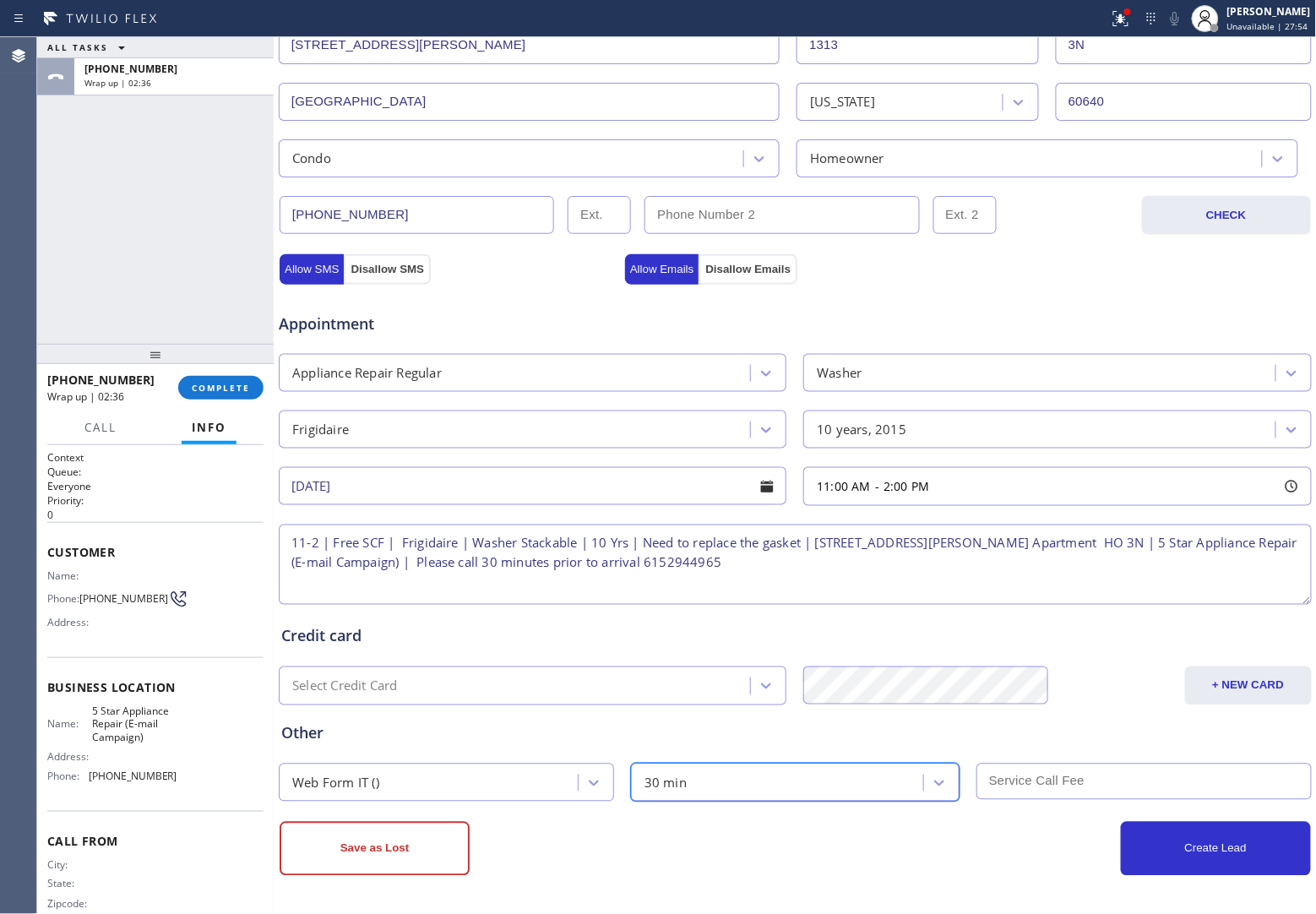
click at [1083, 788] on input "text" at bounding box center [1144, 781] width 336 height 37
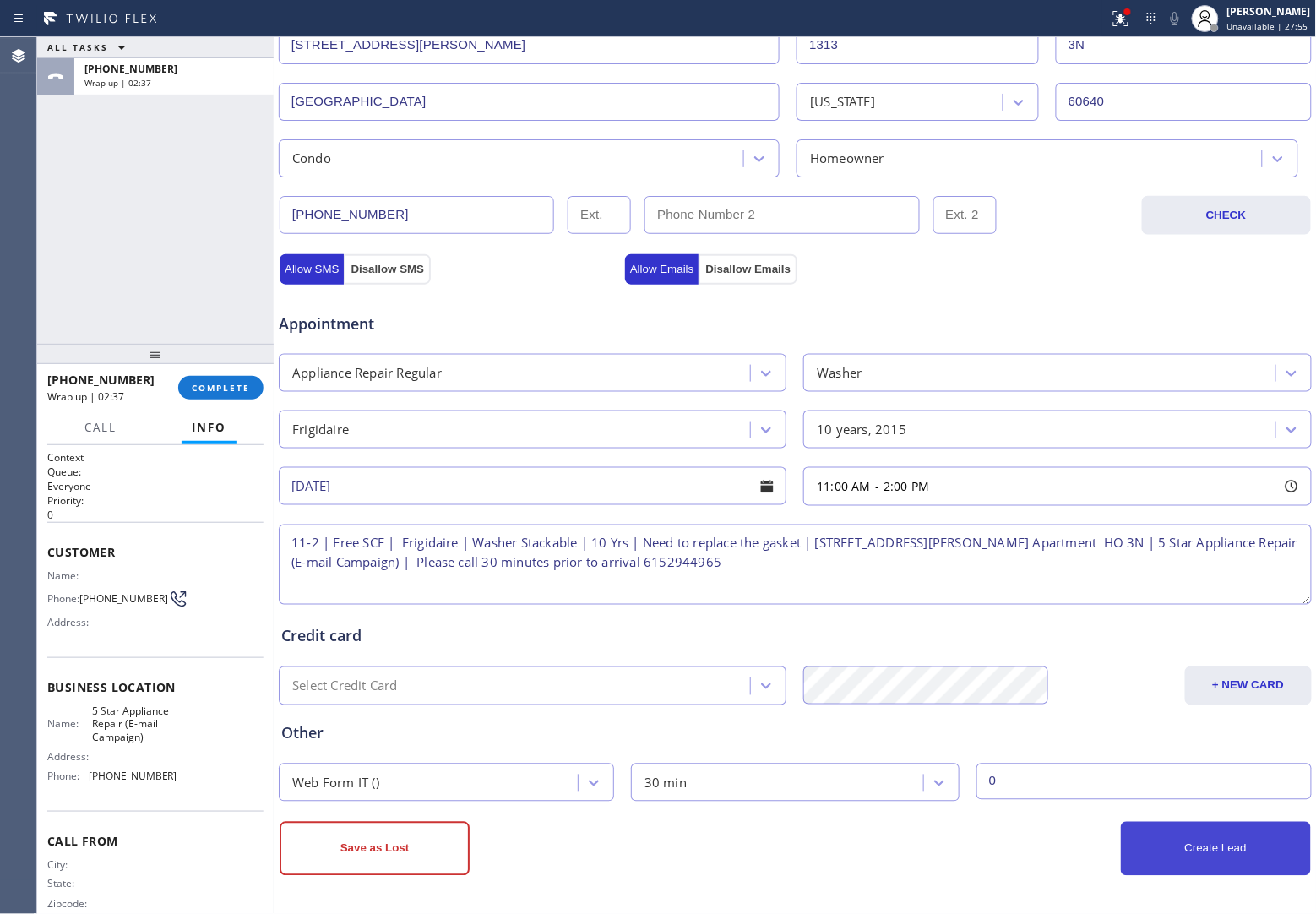
type input "0"
click at [1186, 875] on button "Create Lead" at bounding box center [1215, 849] width 190 height 55
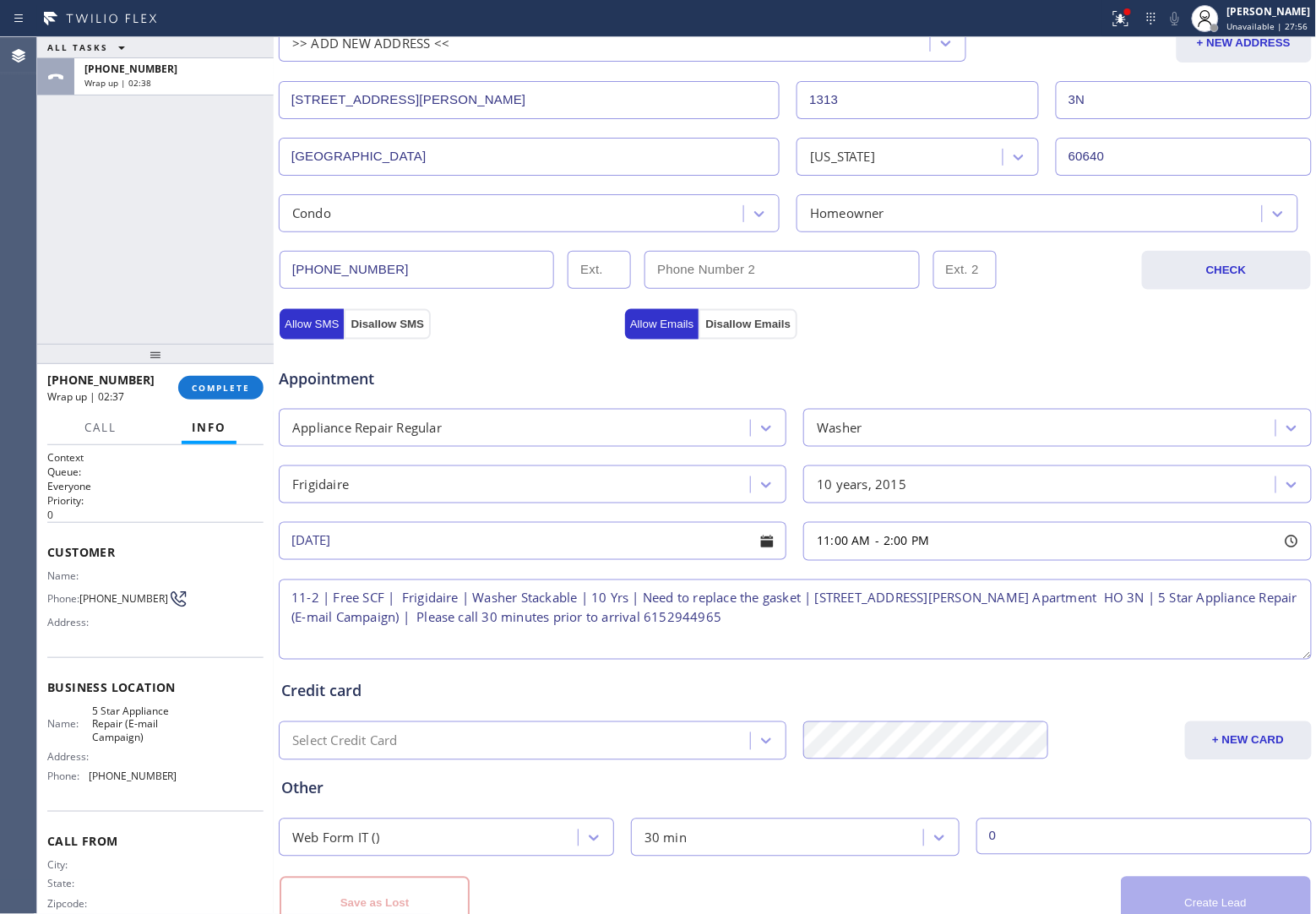
scroll to position [454, 0]
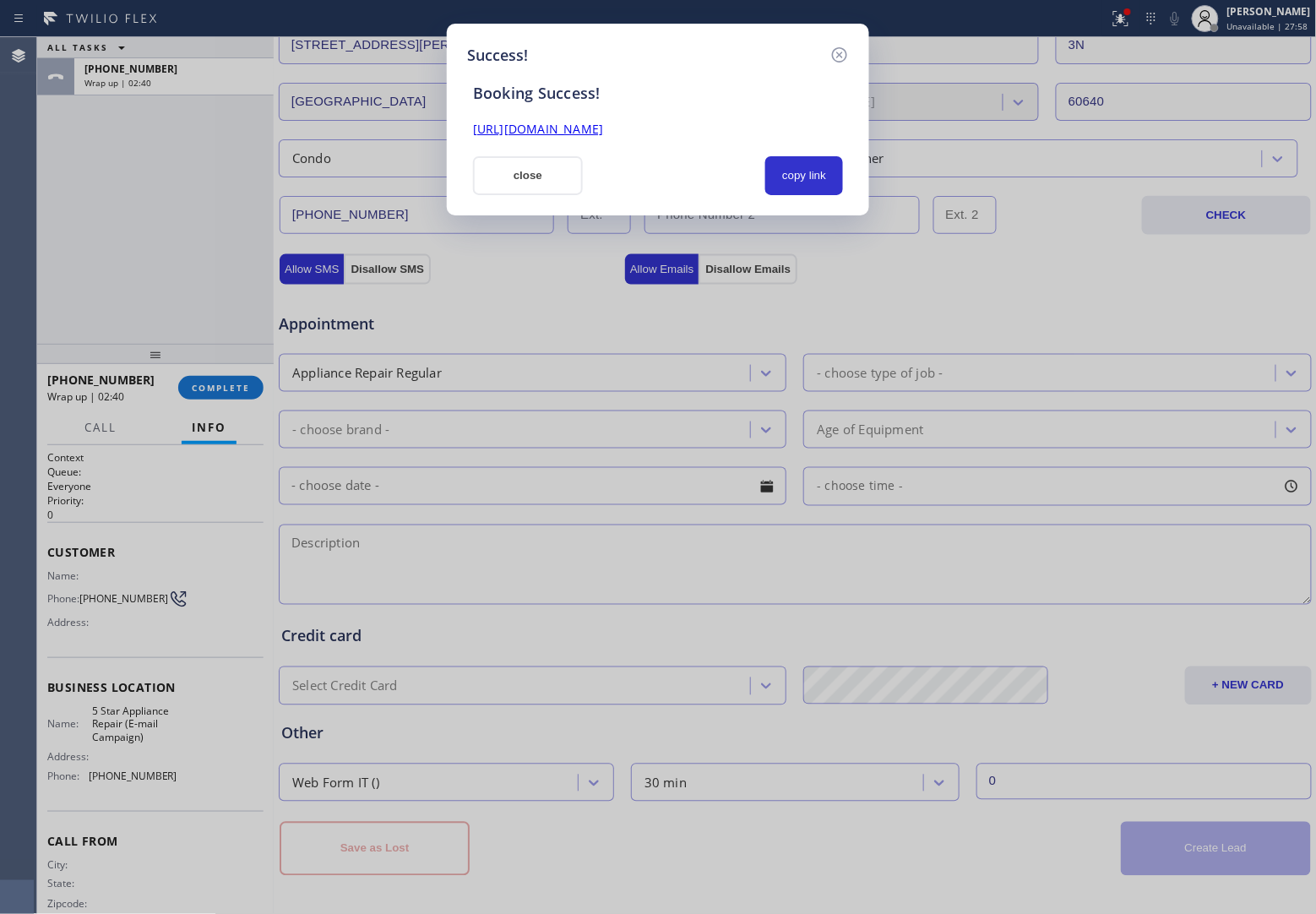
drag, startPoint x: 812, startPoint y: 186, endPoint x: 858, endPoint y: 207, distance: 50.6
click at [818, 187] on button "copy link" at bounding box center [804, 175] width 78 height 39
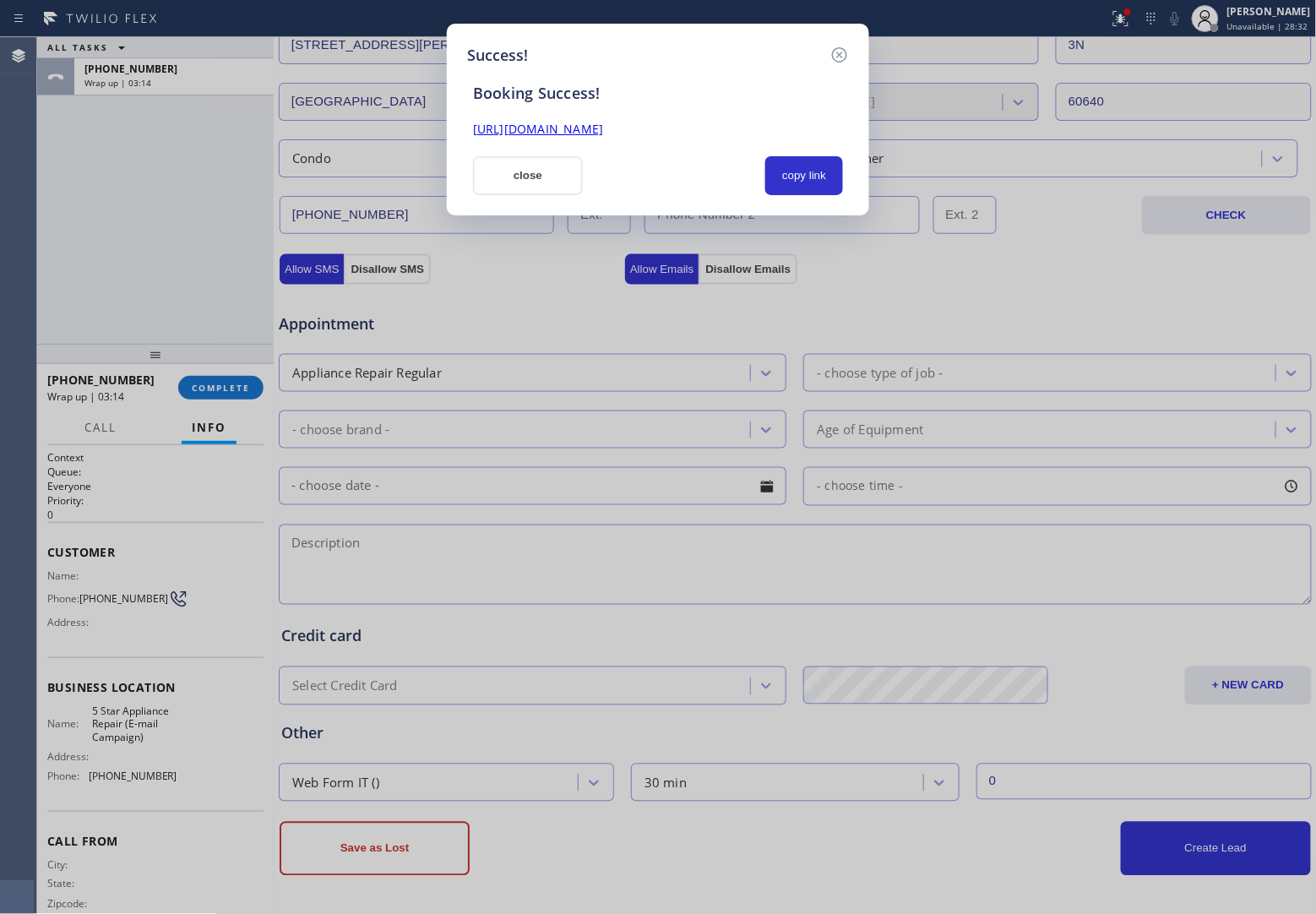
drag, startPoint x: 48, startPoint y: 224, endPoint x: 369, endPoint y: 15, distance: 383.0
click at [49, 222] on div "Success! Booking Success! [URL][DOMAIN_NAME] close copy link" at bounding box center [658, 457] width 1316 height 914
click at [539, 165] on button "close" at bounding box center [527, 175] width 110 height 39
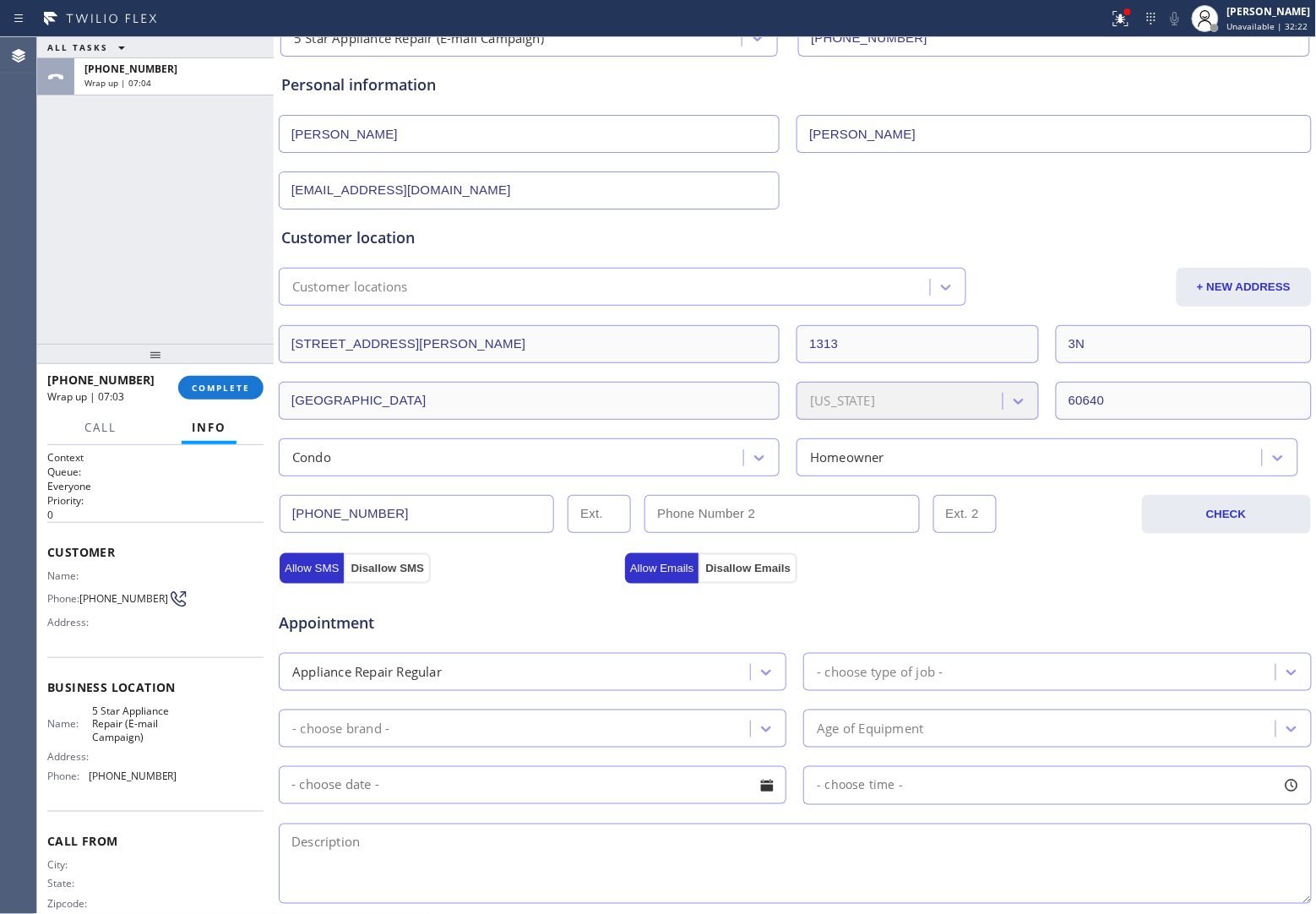
scroll to position [0, 0]
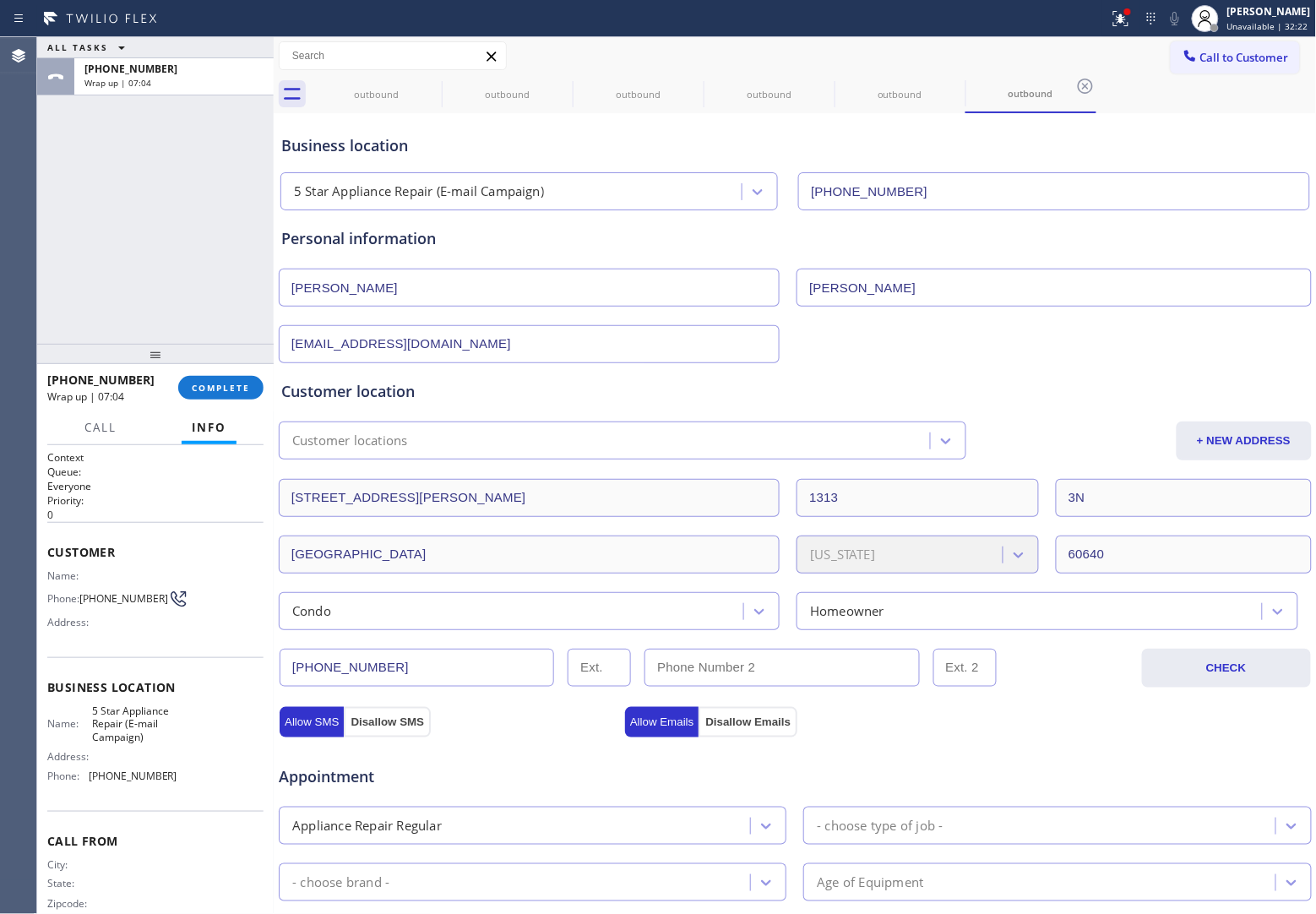
click at [1199, 69] on button "Call to Customer" at bounding box center [1234, 57] width 129 height 32
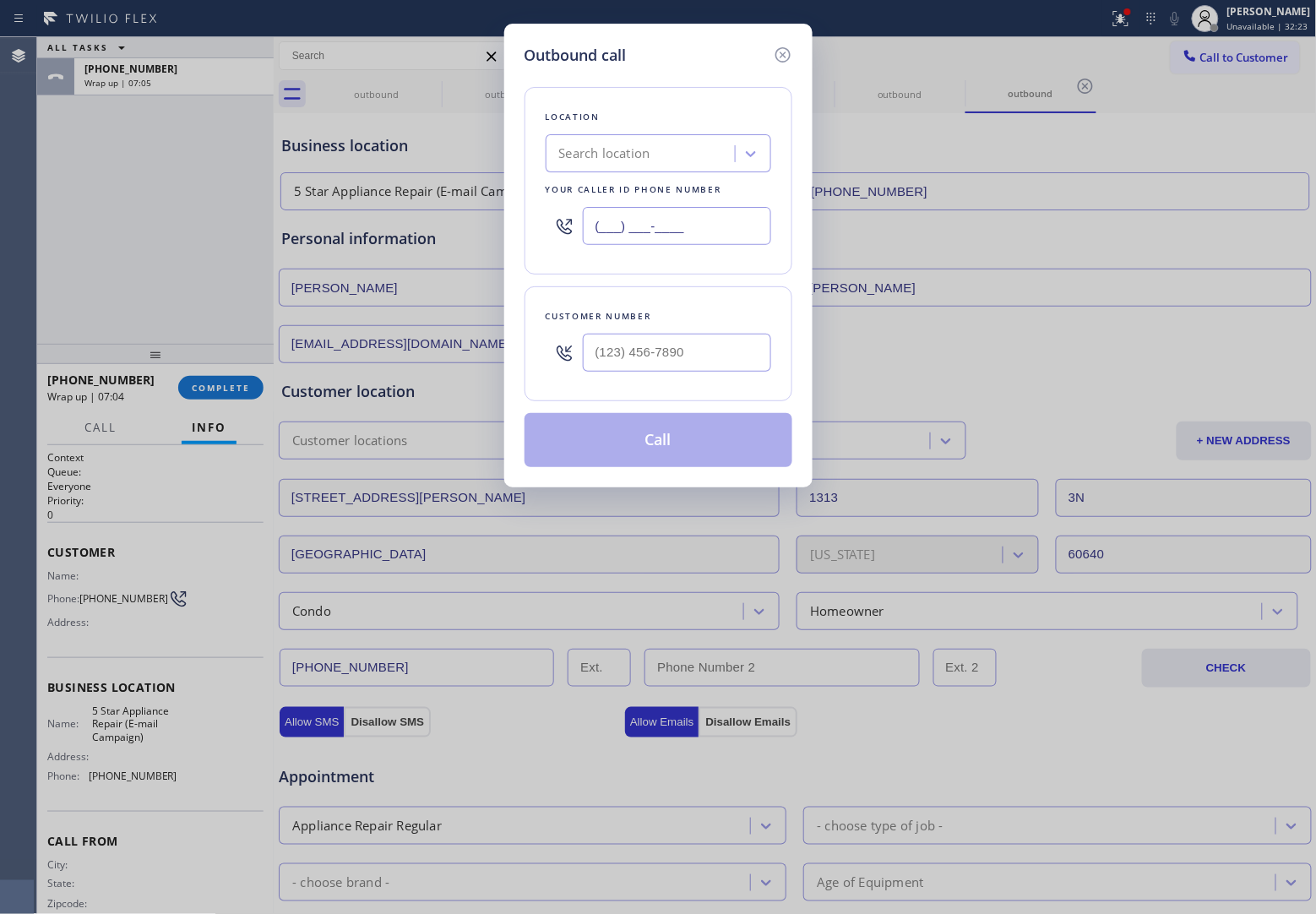
drag, startPoint x: 699, startPoint y: 226, endPoint x: 1069, endPoint y: 258, distance: 371.4
click at [701, 226] on input "(___) ___-____" at bounding box center [677, 226] width 188 height 38
paste input "626) 899-4056"
type input "[PHONE_NUMBER]"
type input "(___) ___-____"
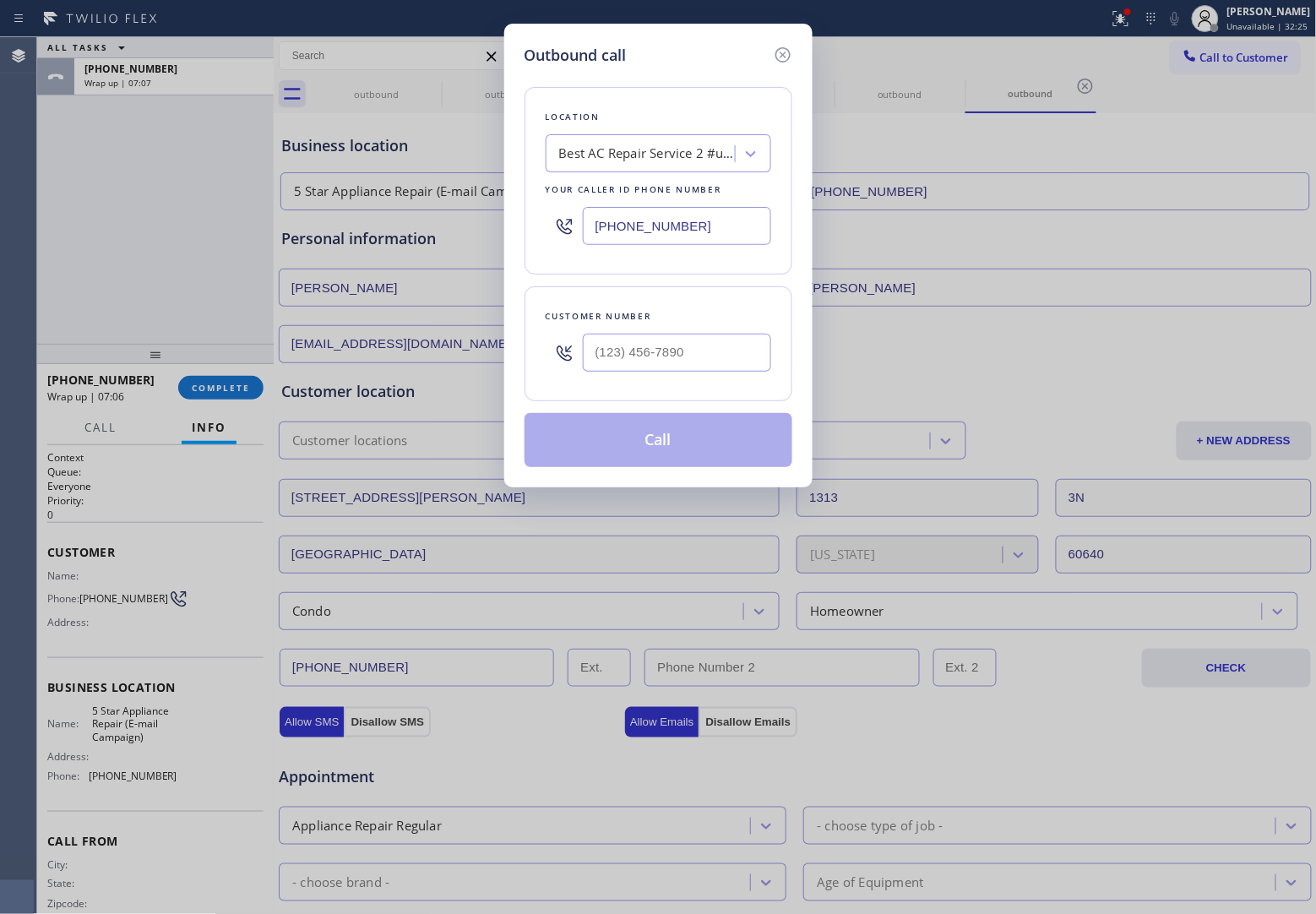
click at [688, 339] on input "text" at bounding box center [677, 353] width 188 height 38
paste input "217) 725-6733"
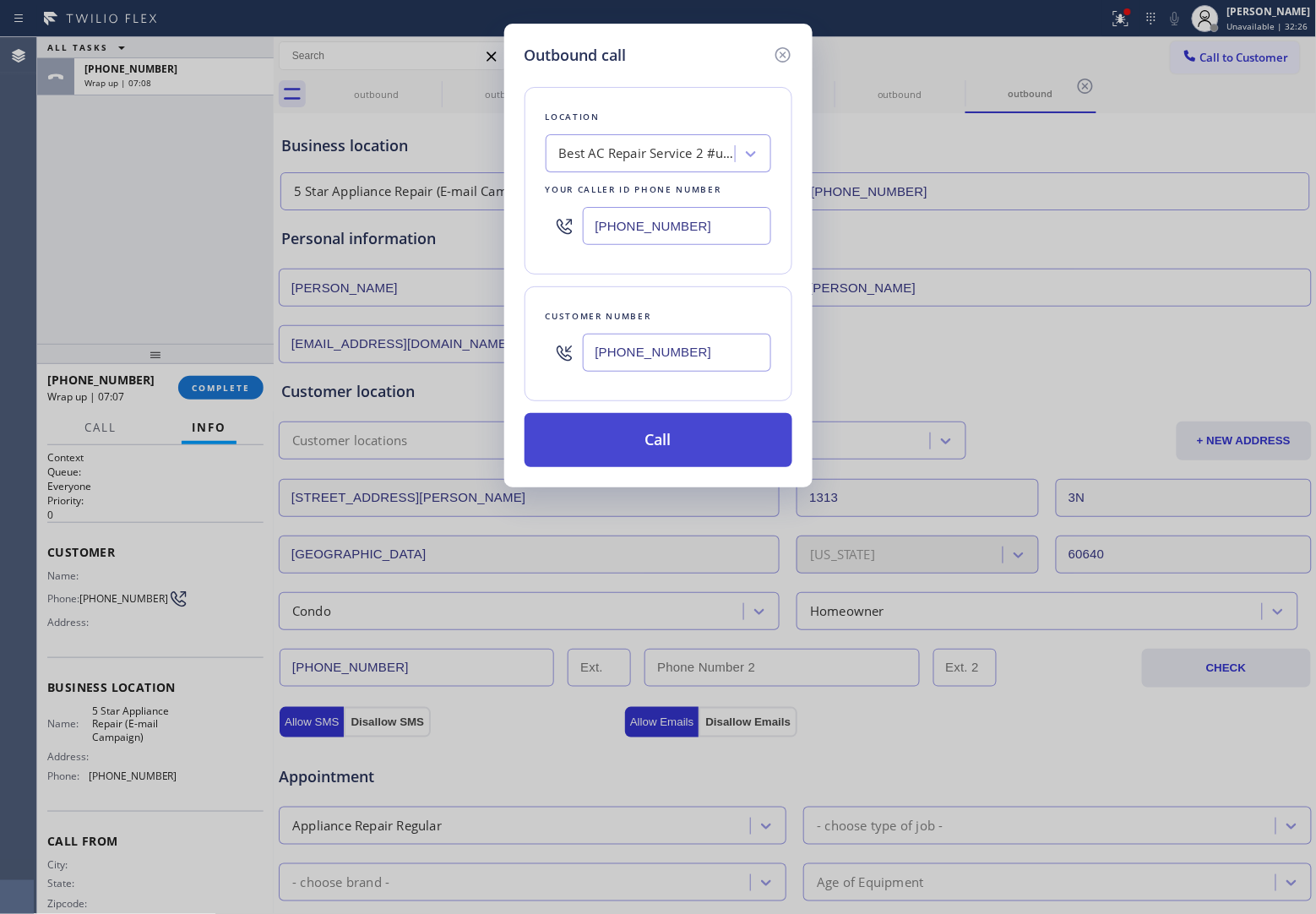
type input "[PHONE_NUMBER]"
click at [665, 449] on button "Call" at bounding box center [658, 440] width 268 height 55
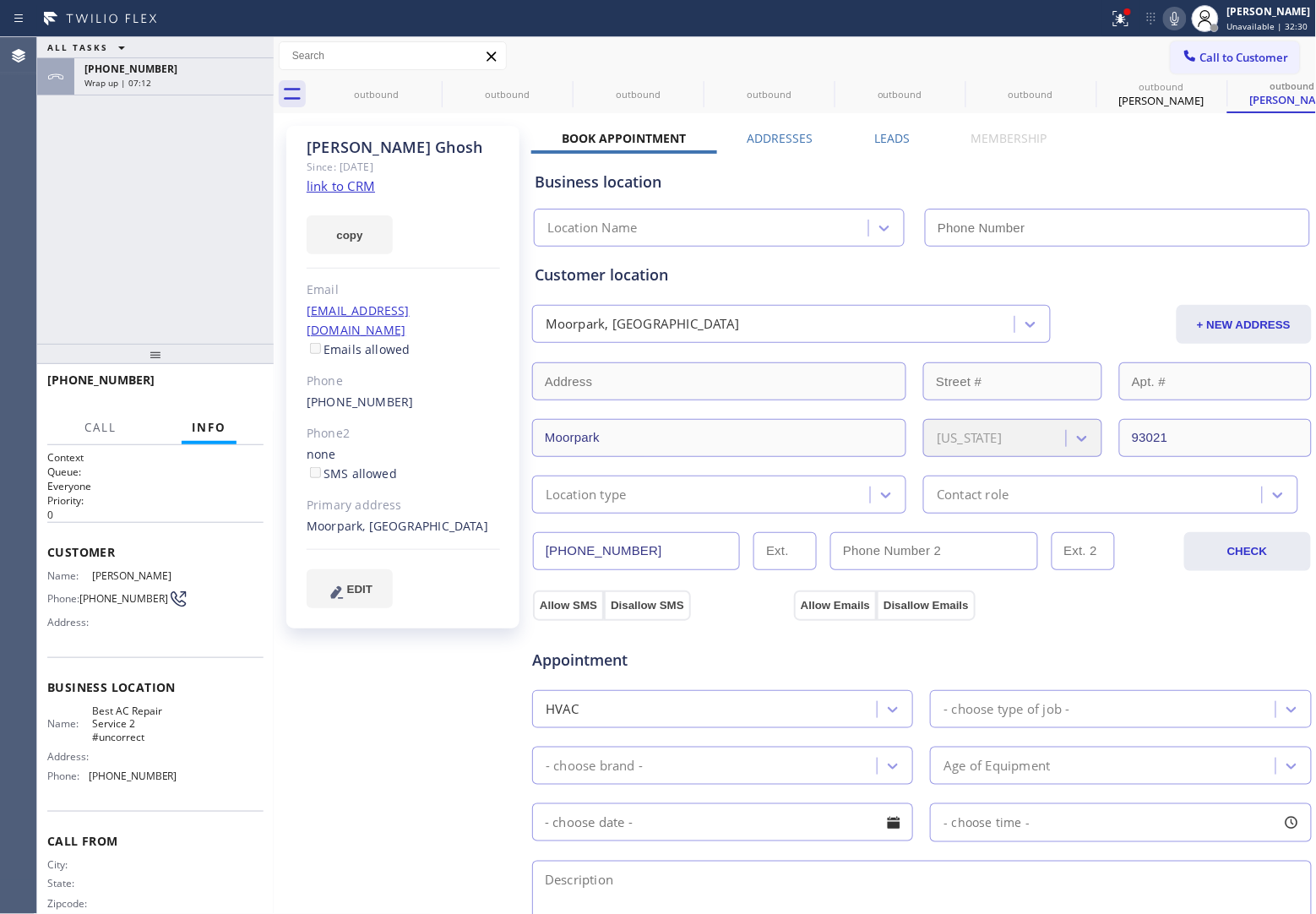
type input "[PHONE_NUMBER]"
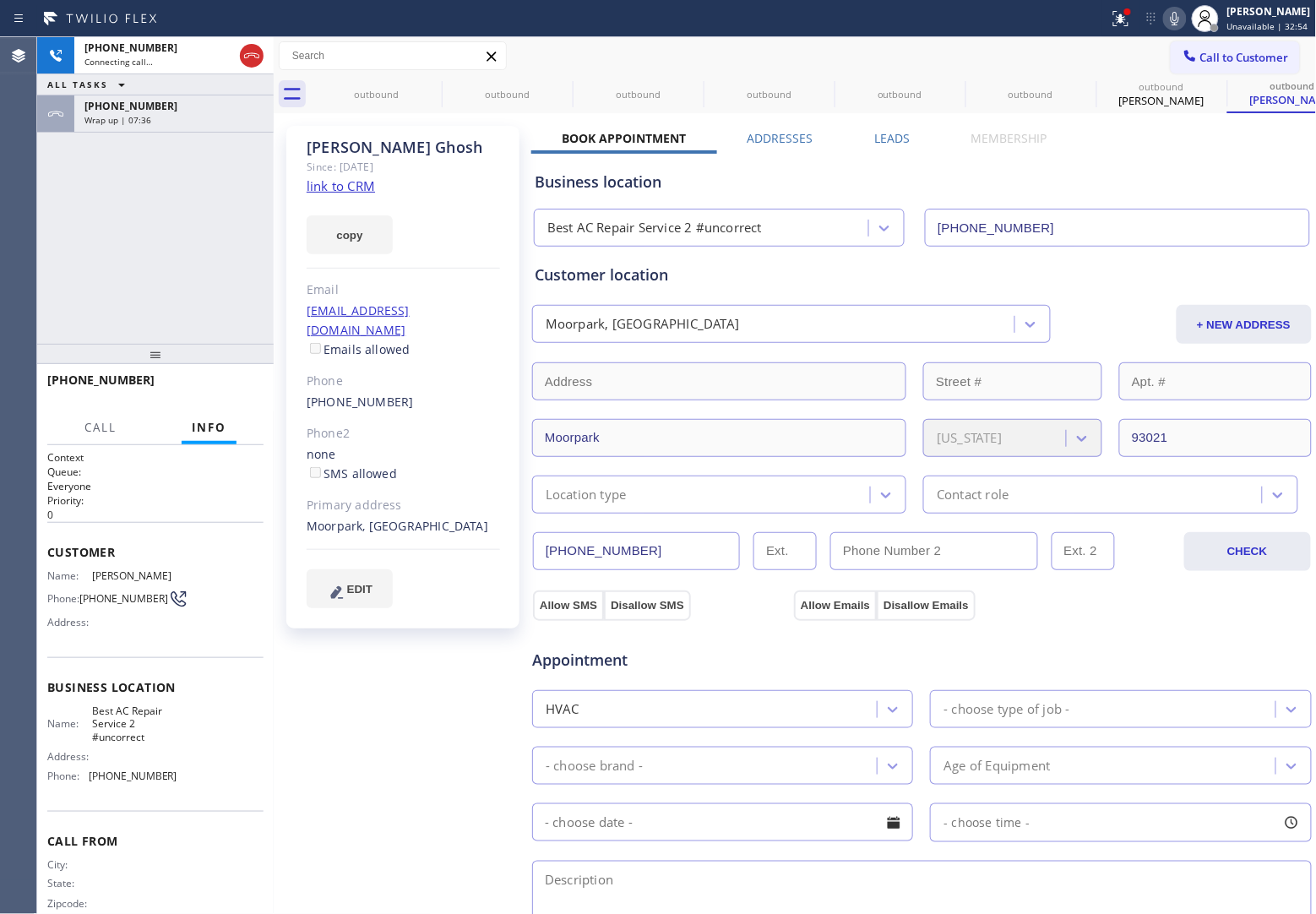
click at [347, 183] on link "link to CRM" at bounding box center [340, 186] width 69 height 17
drag, startPoint x: 106, startPoint y: 605, endPoint x: 86, endPoint y: 589, distance: 25.6
click at [86, 592] on span "[PHONE_NUMBER]" at bounding box center [123, 598] width 88 height 12
click at [220, 391] on span "HANG UP" at bounding box center [224, 387] width 52 height 12
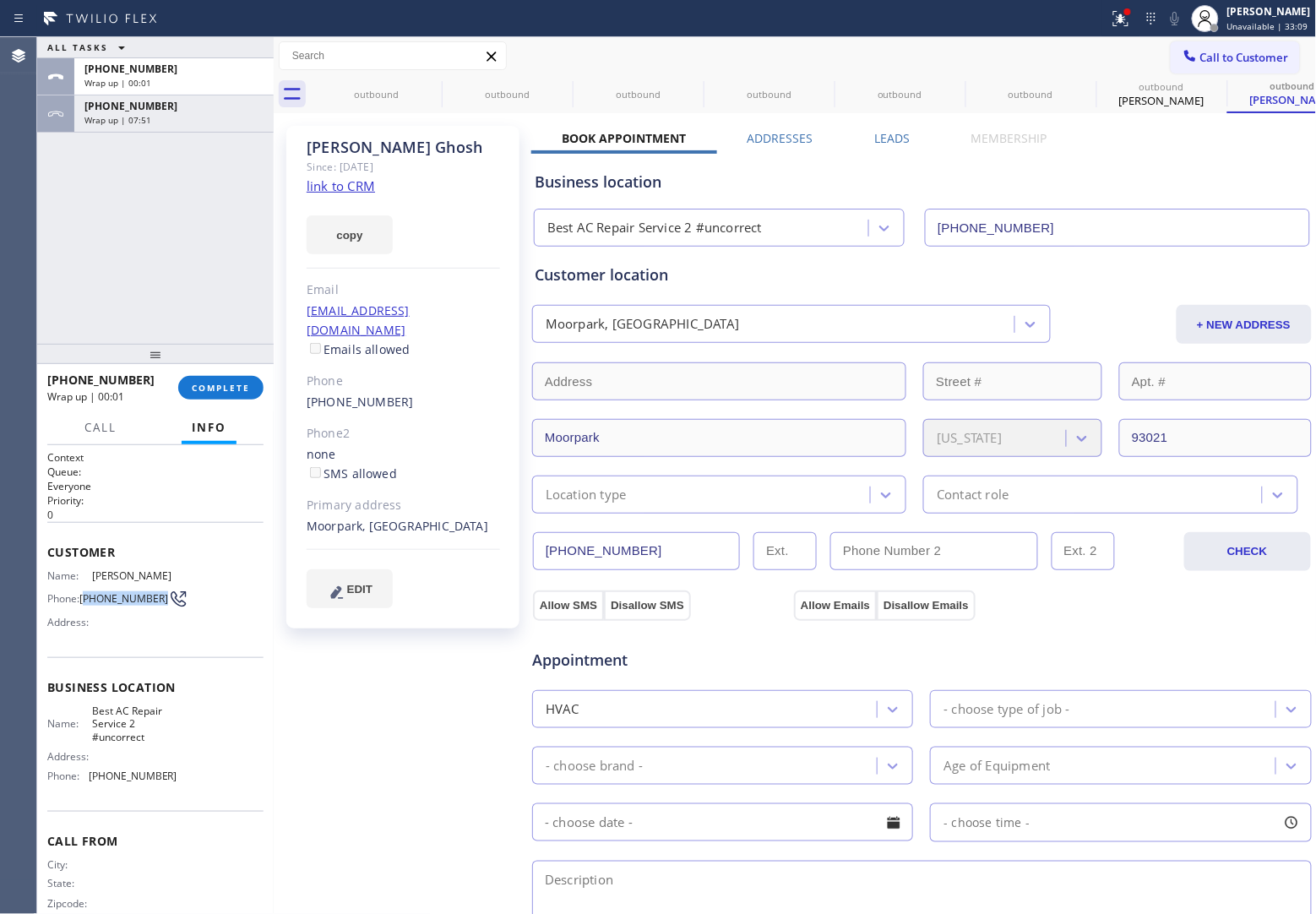
click at [1218, 41] on button "Call to Customer" at bounding box center [1234, 57] width 129 height 32
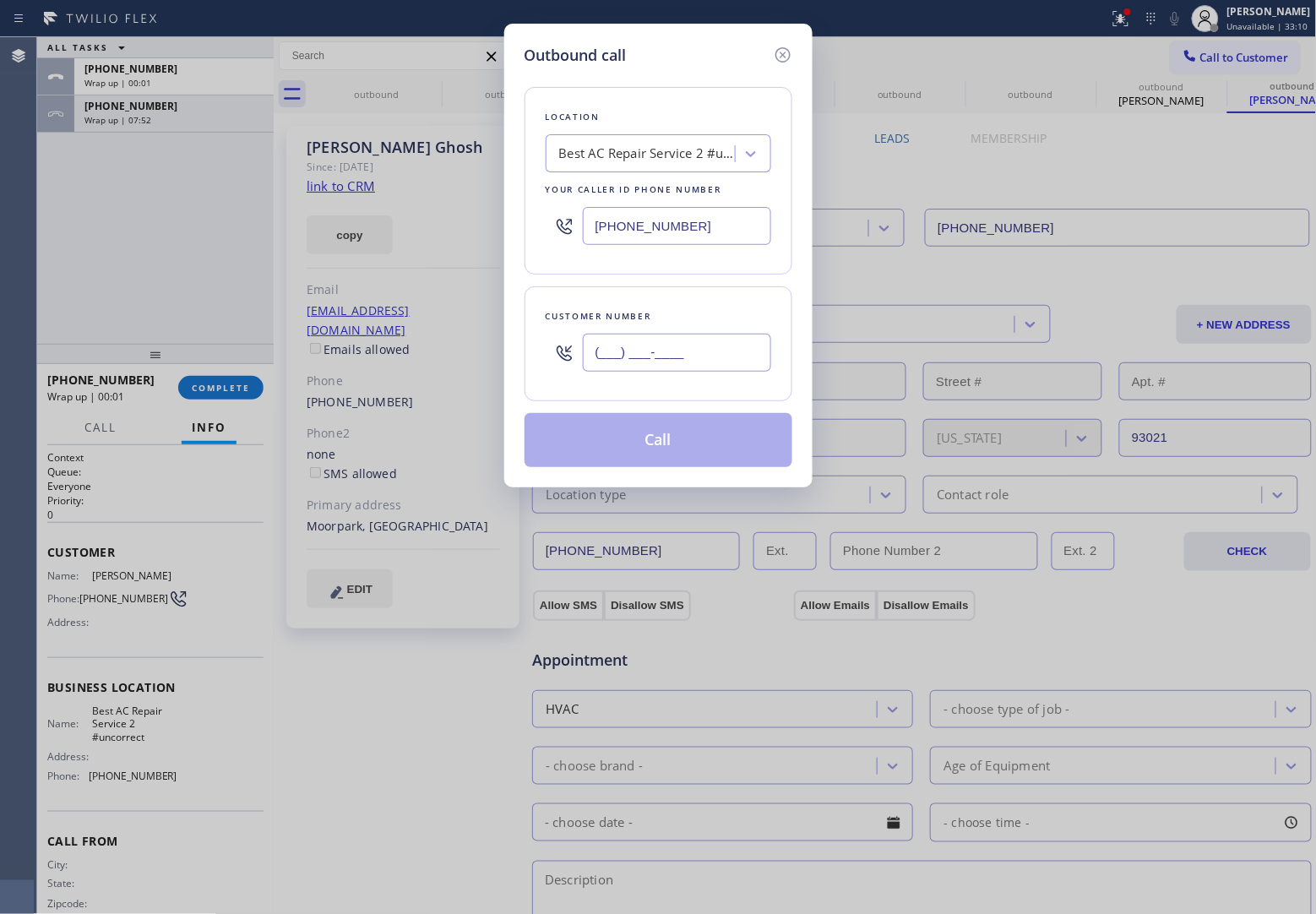
click at [666, 355] on input "(___) ___-____" at bounding box center [677, 353] width 188 height 38
paste input "217) 725-6733"
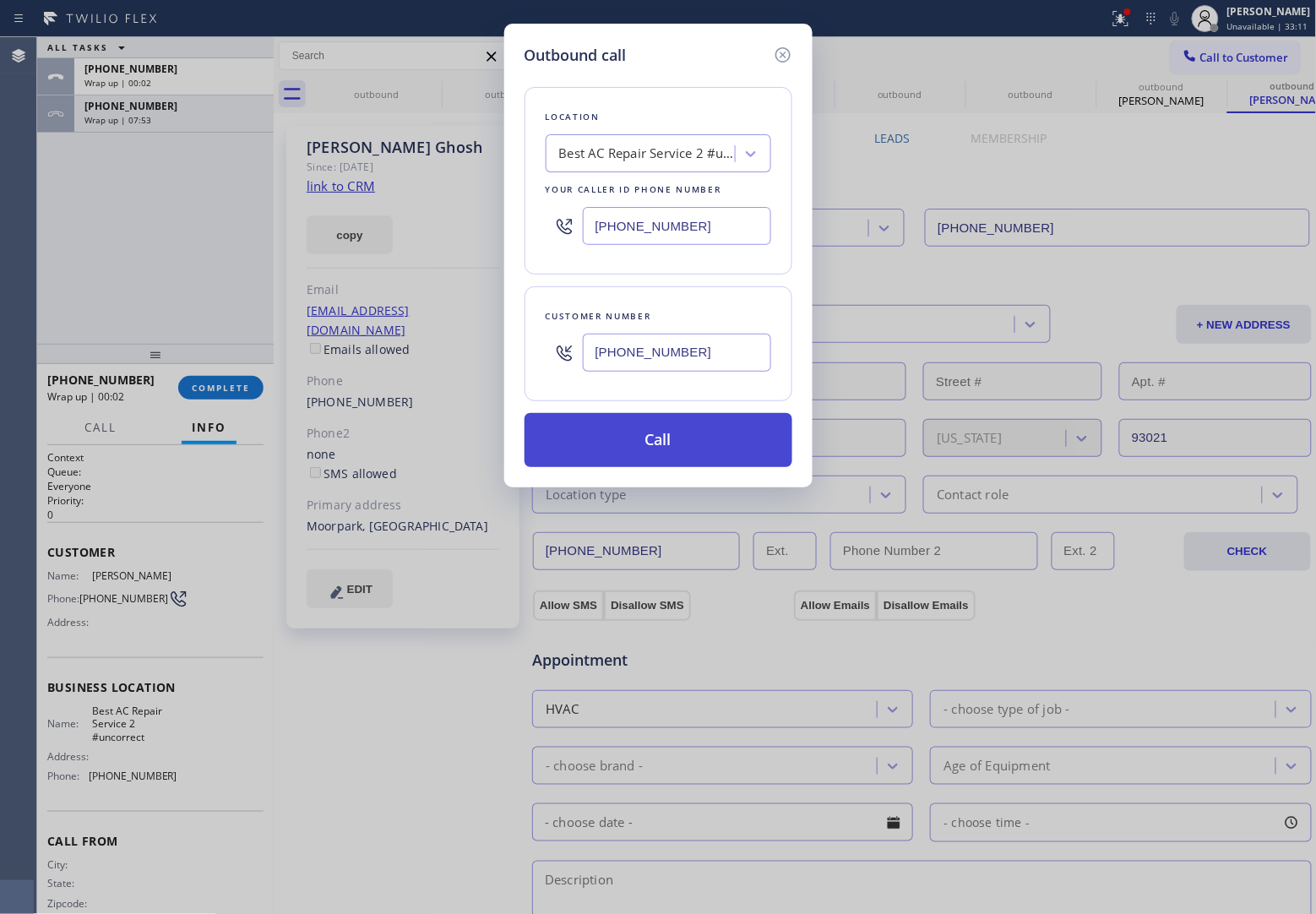
type input "[PHONE_NUMBER]"
click at [650, 452] on button "Call" at bounding box center [658, 440] width 268 height 55
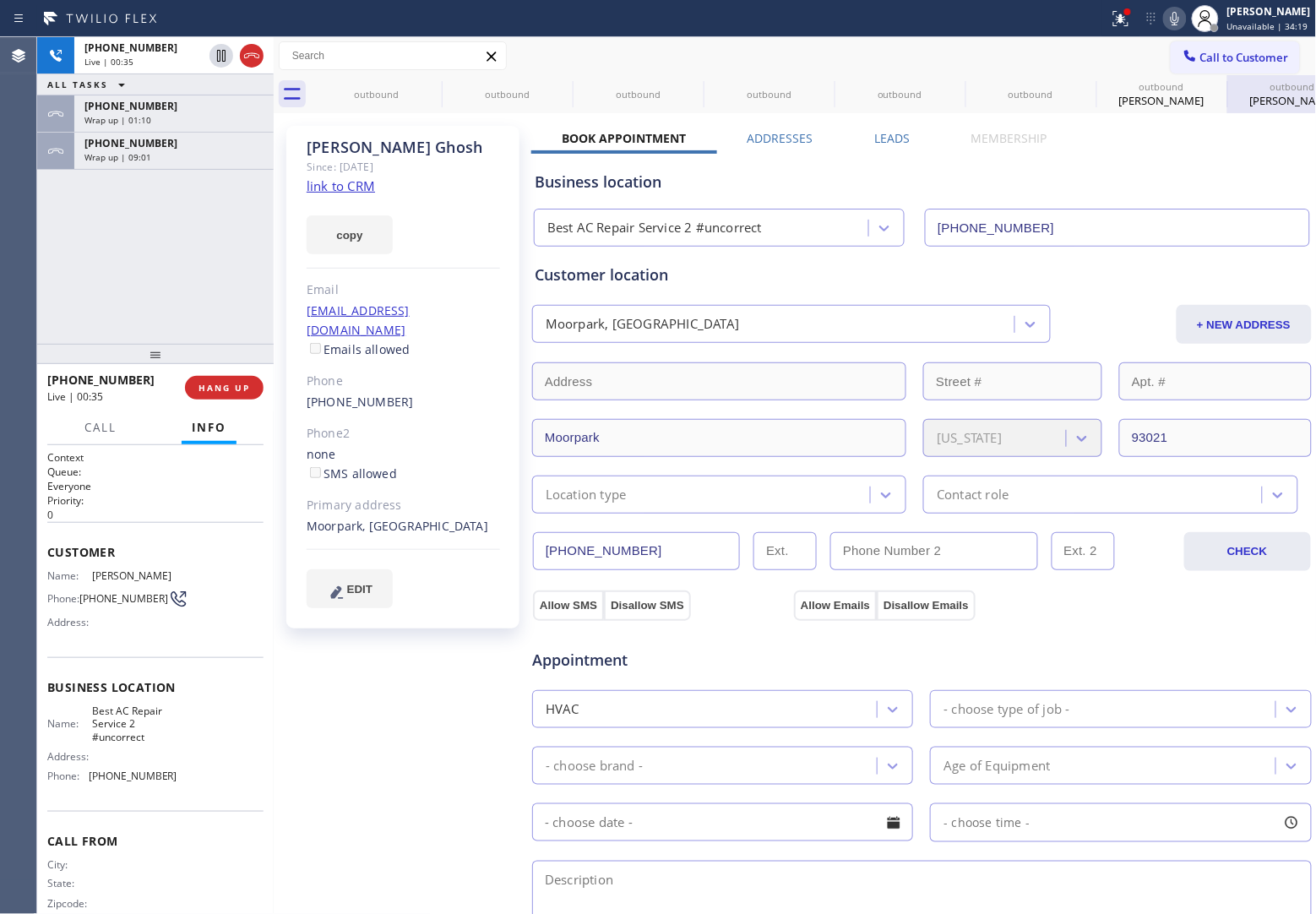
click at [251, 56] on icon at bounding box center [252, 56] width 21 height 21
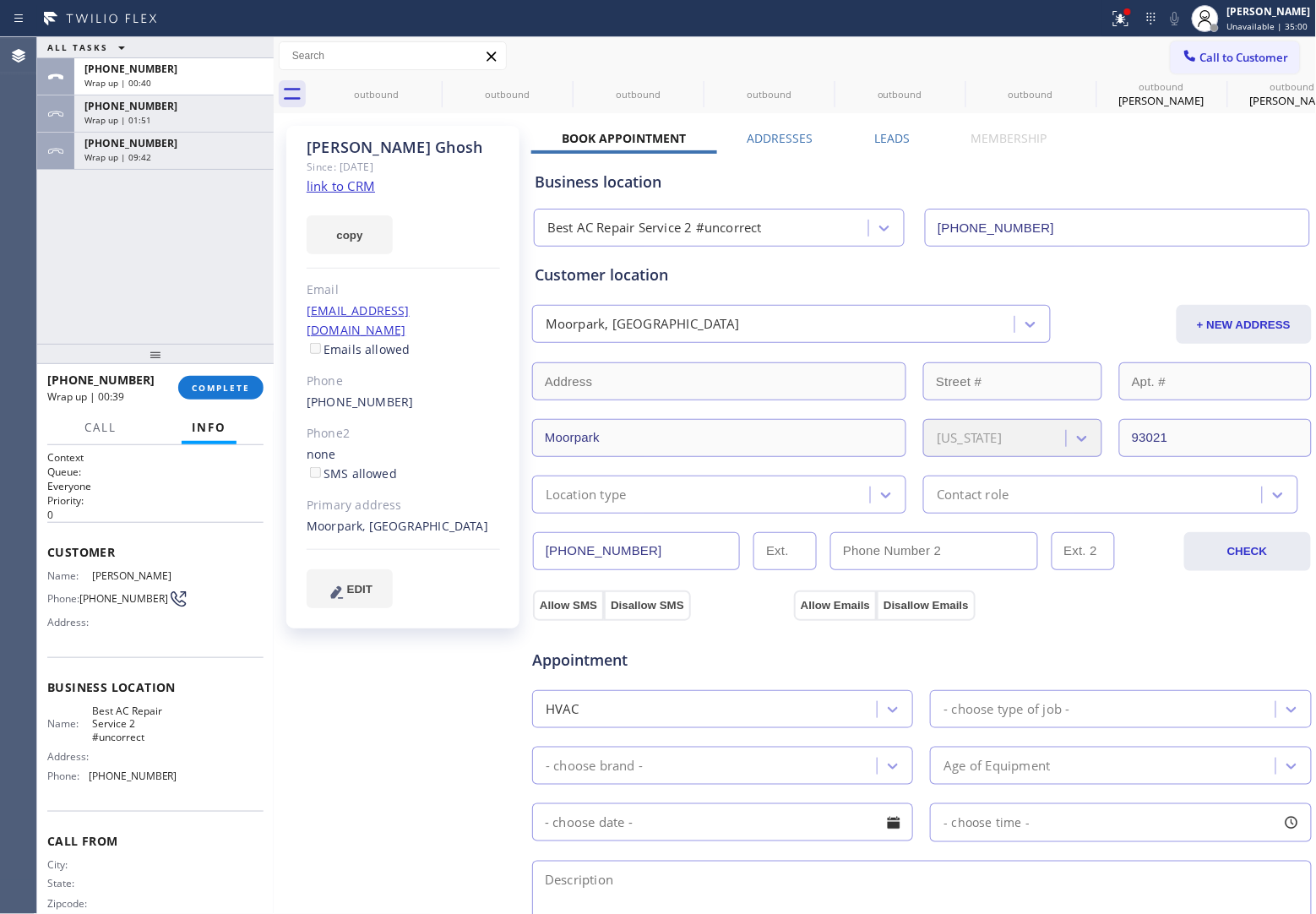
drag, startPoint x: 9, startPoint y: 309, endPoint x: 108, endPoint y: 288, distance: 101.2
click at [9, 309] on div "Agent Desktop" at bounding box center [18, 476] width 37 height 877
click at [250, 383] on button "COMPLETE" at bounding box center [221, 387] width 86 height 24
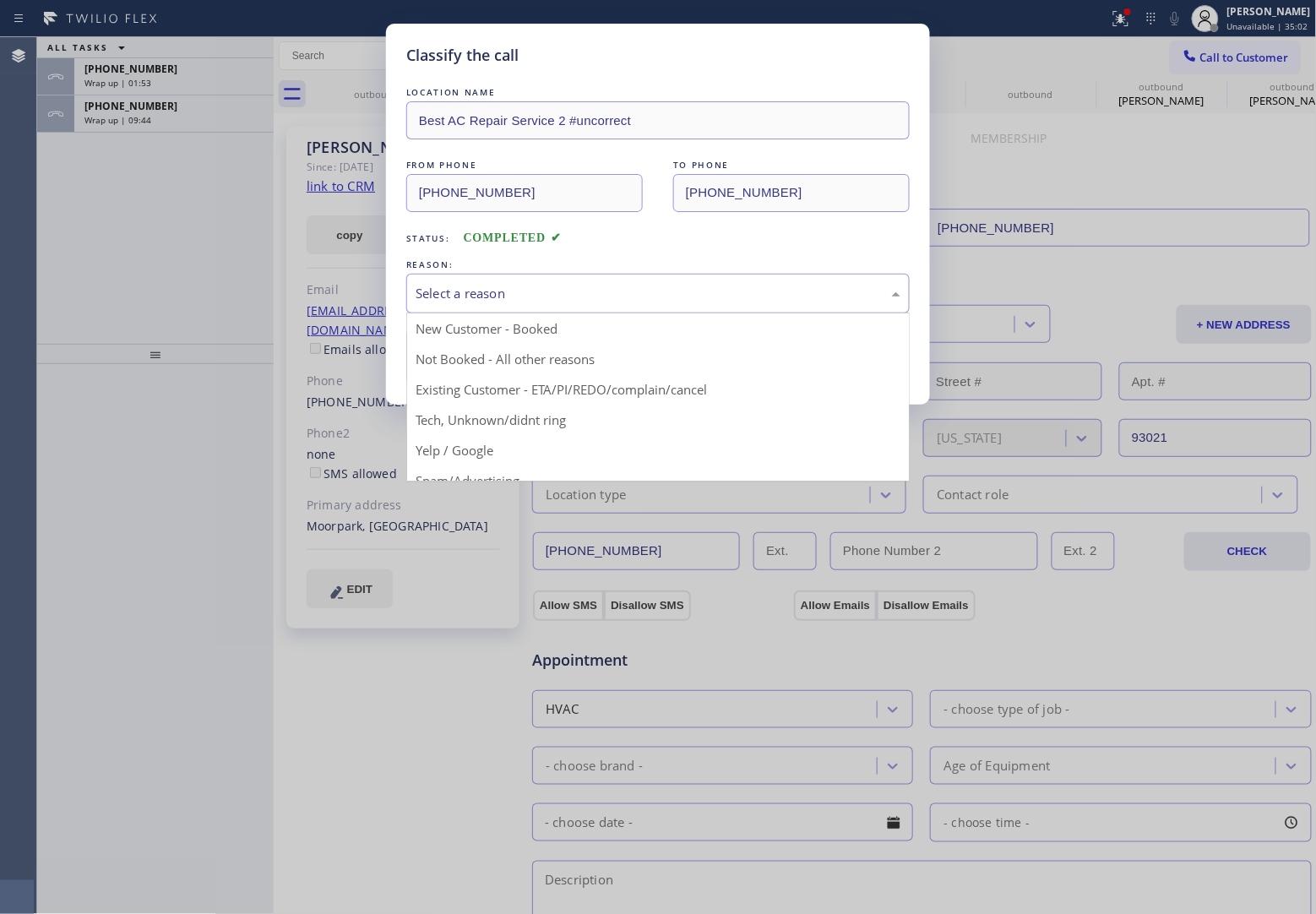
click at [505, 312] on div "Select a reason" at bounding box center [657, 293] width 503 height 39
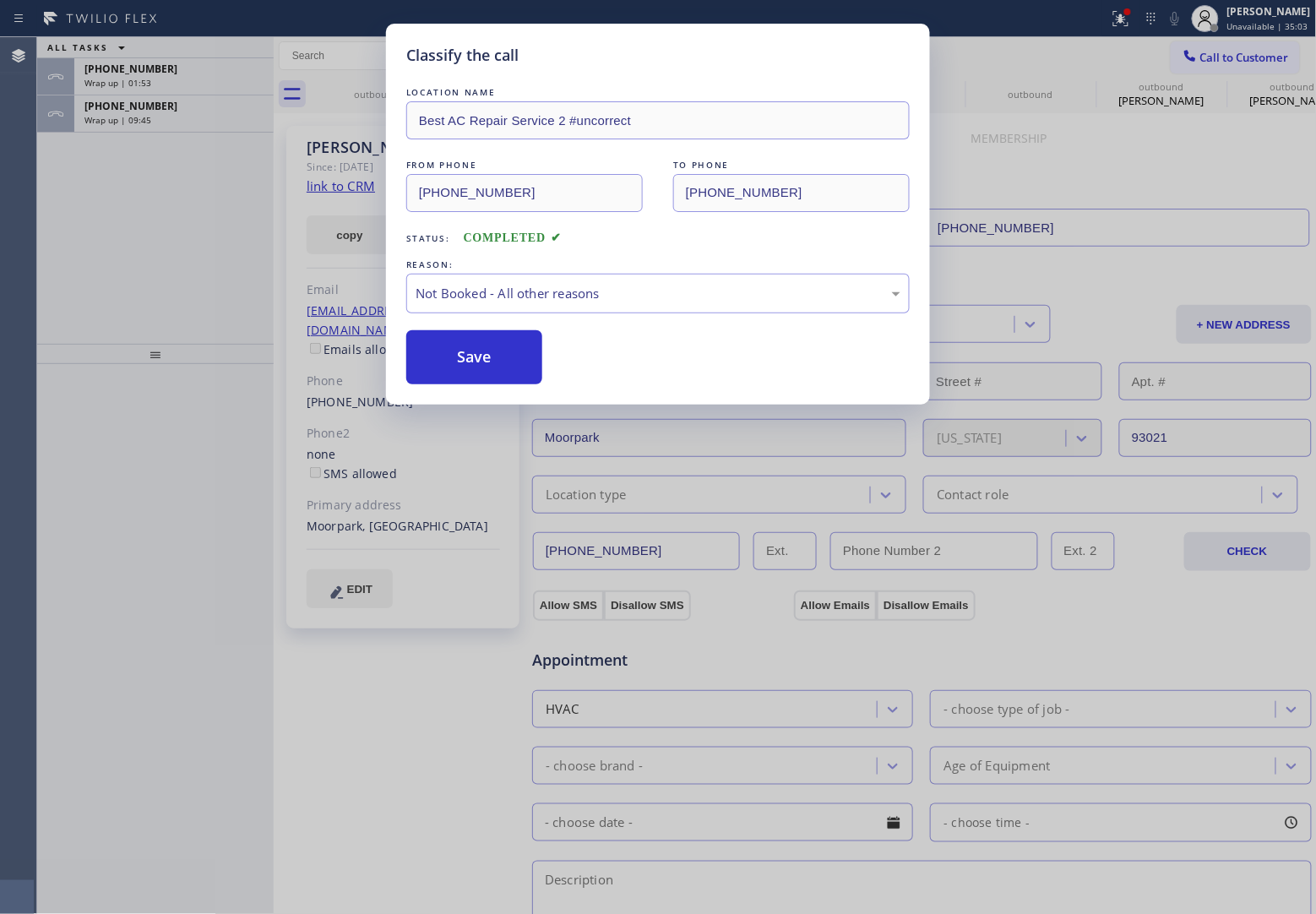
click at [493, 357] on button "Save" at bounding box center [474, 357] width 136 height 55
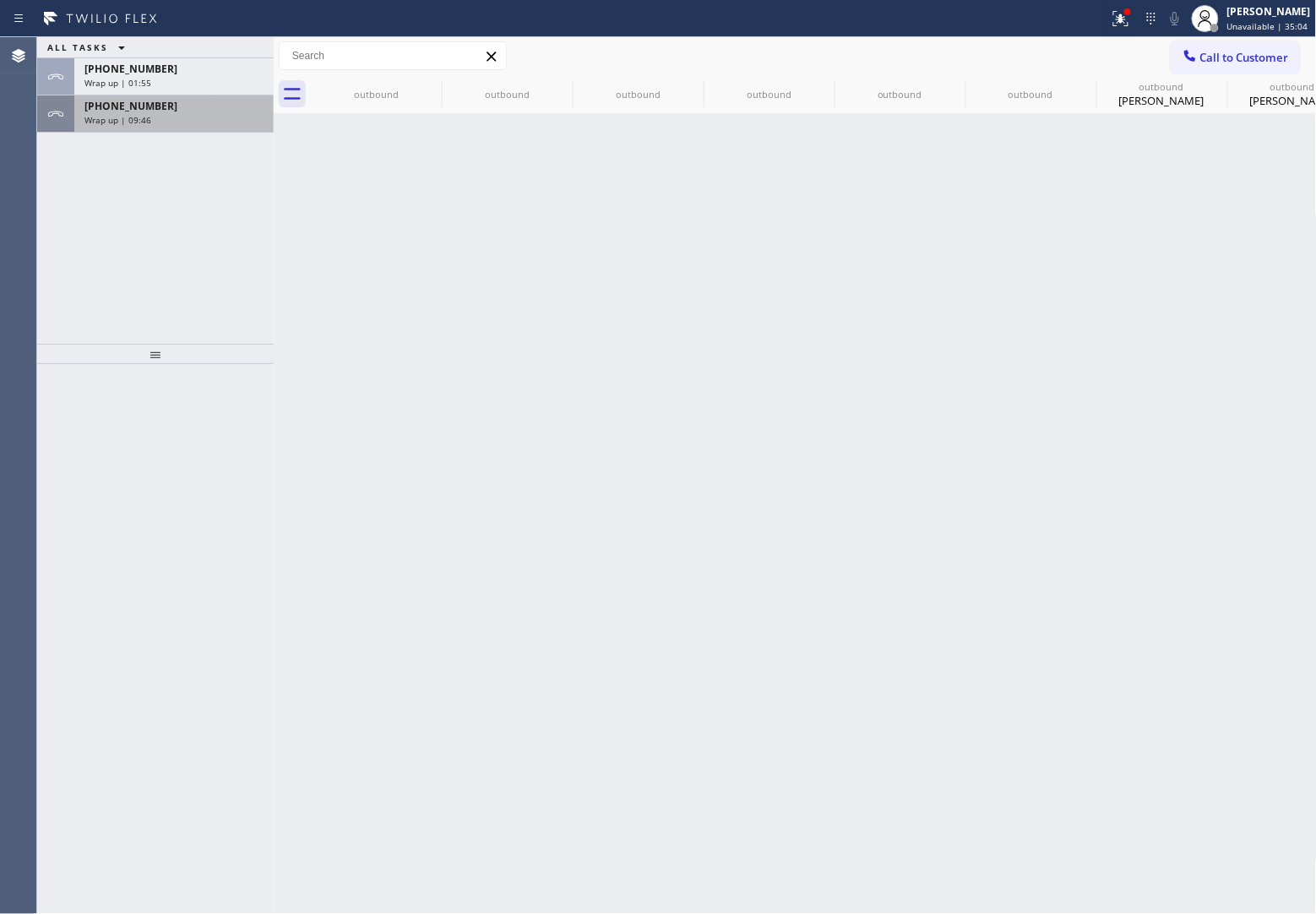
click at [196, 128] on div "[PHONE_NUMBER] Wrap up | 09:46" at bounding box center [170, 115] width 193 height 38
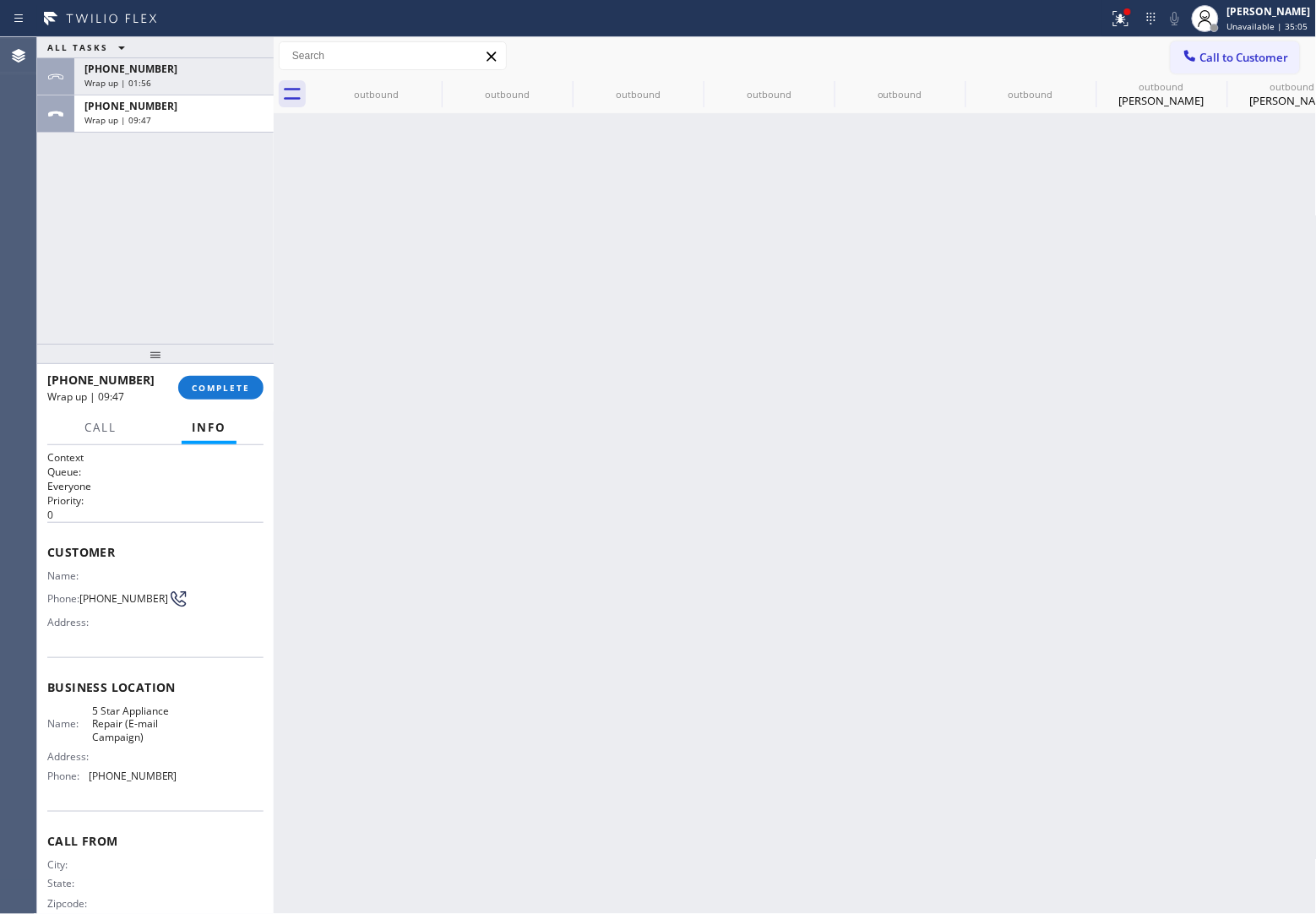
click at [227, 369] on div "[PHONE_NUMBER] Wrap up | 09:47 COMPLETE" at bounding box center [155, 387] width 216 height 44
click at [238, 390] on span "COMPLETE" at bounding box center [221, 387] width 58 height 12
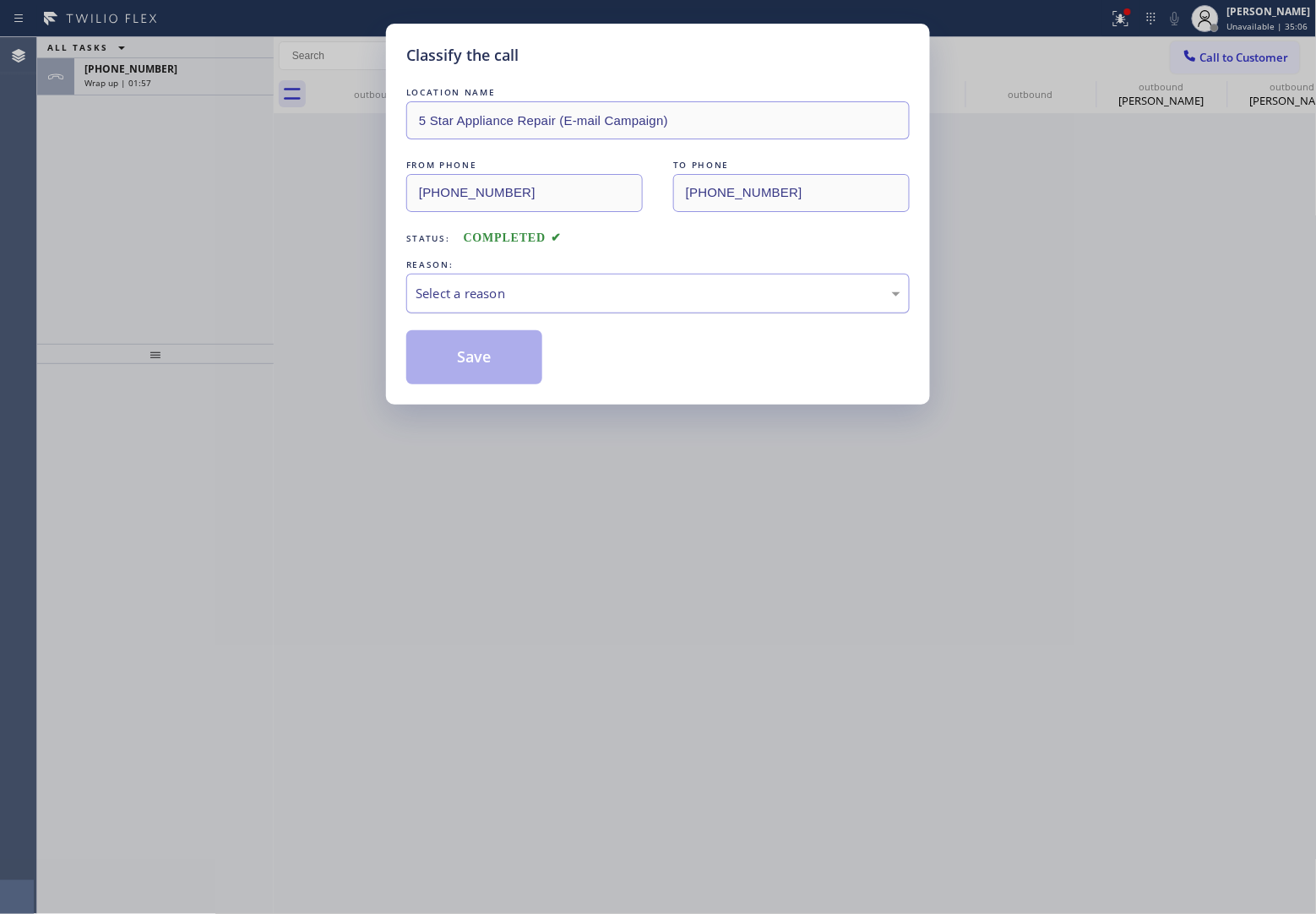
click at [525, 281] on div "Select a reason" at bounding box center [657, 293] width 503 height 39
click at [492, 357] on button "Save" at bounding box center [474, 357] width 136 height 55
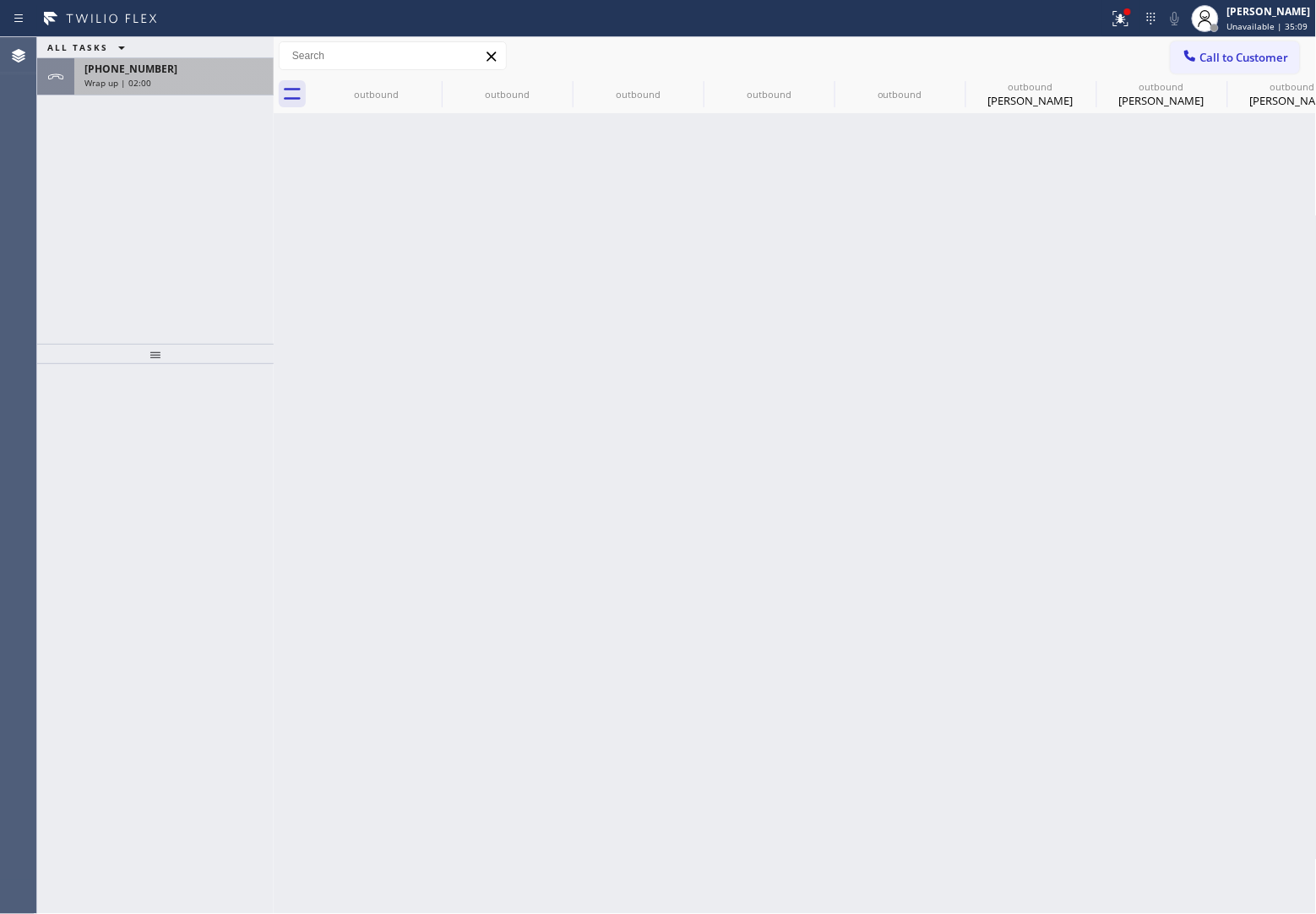
click at [154, 63] on div "[PHONE_NUMBER]" at bounding box center [174, 69] width 179 height 14
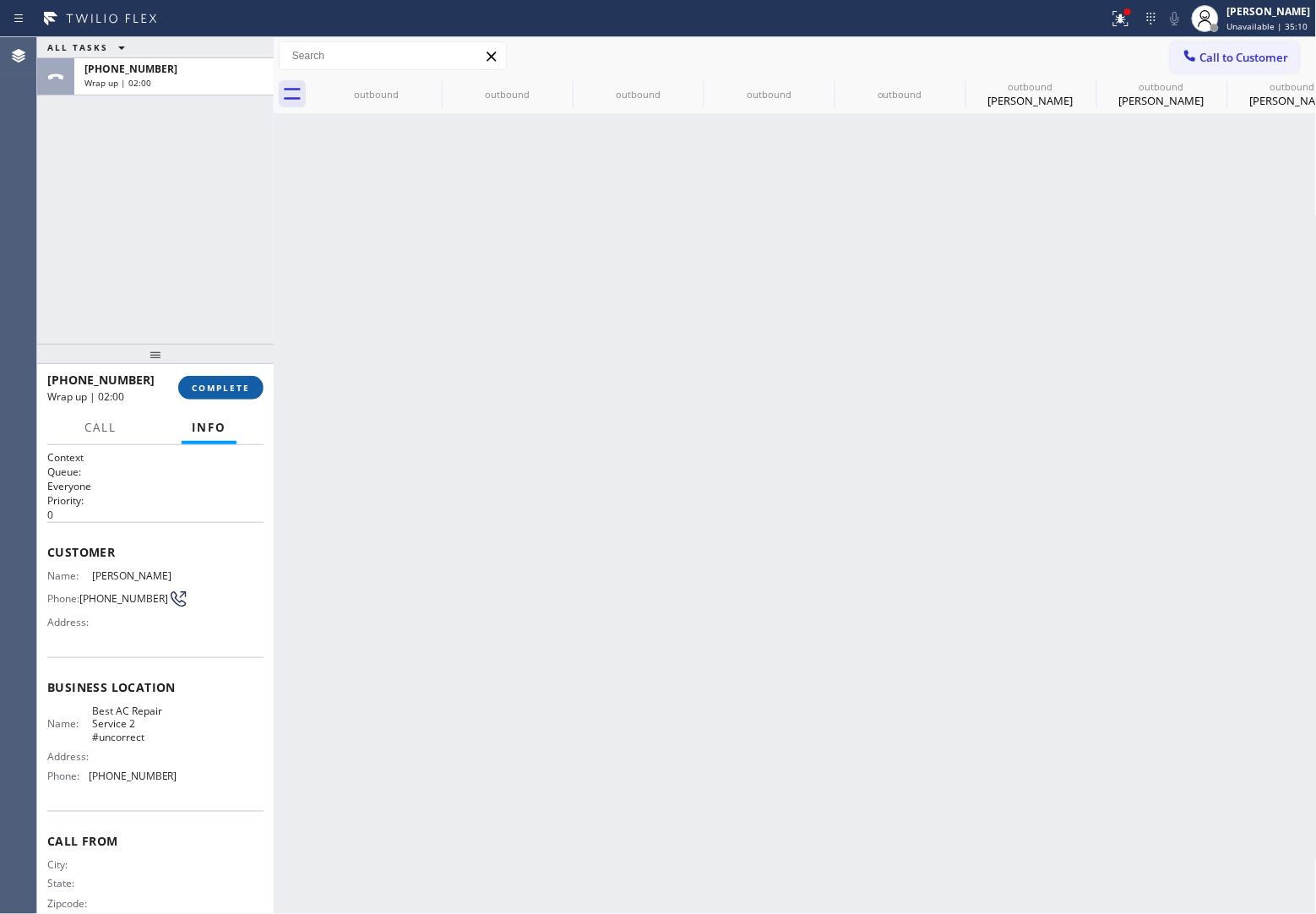
drag, startPoint x: 263, startPoint y: 371, endPoint x: 250, endPoint y: 383, distance: 17.7
click at [251, 382] on div "[PHONE_NUMBER] Wrap up | 02:00 COMPLETE" at bounding box center [156, 387] width 237 height 47
click at [250, 383] on button "COMPLETE" at bounding box center [221, 387] width 86 height 24
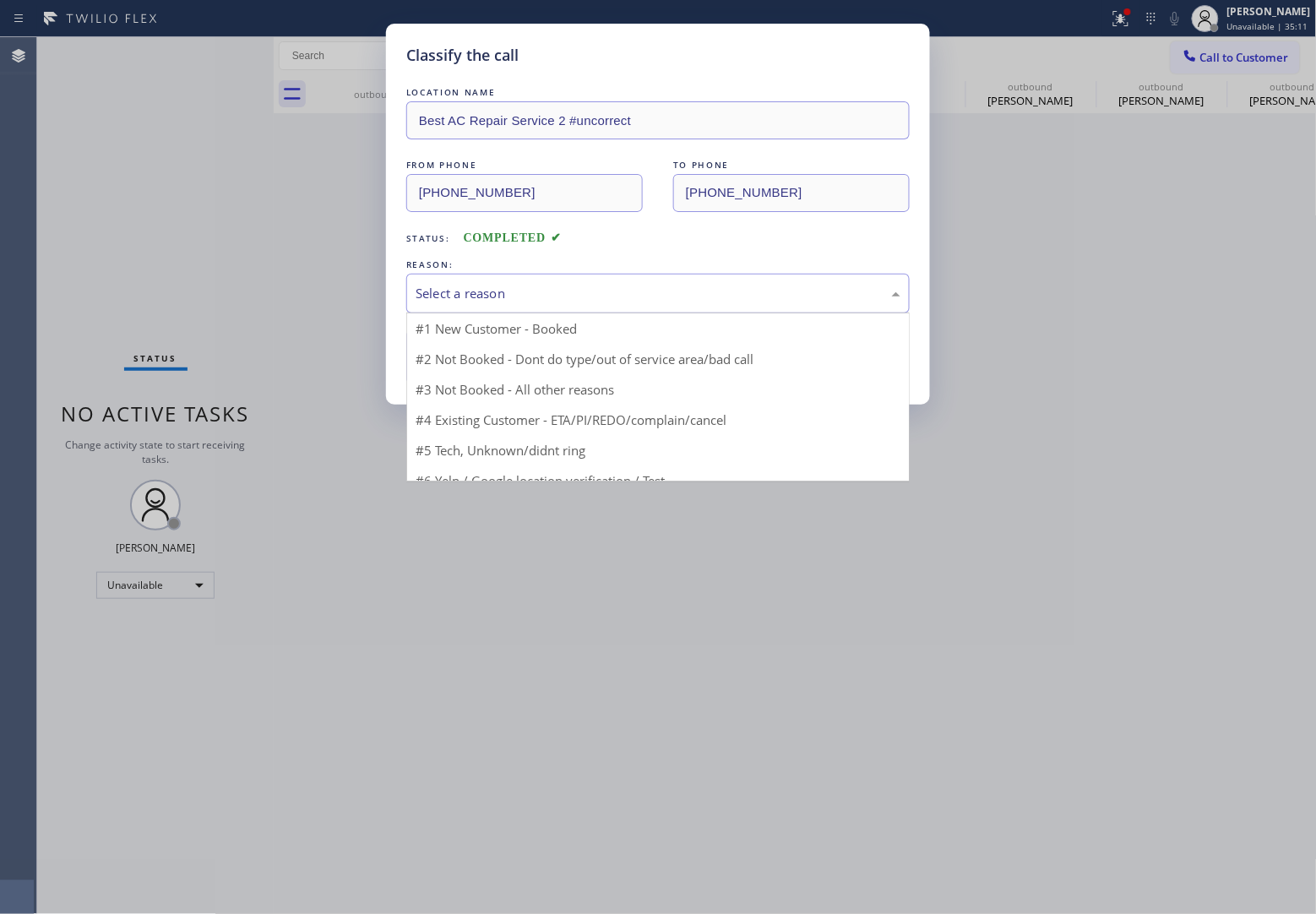
click at [588, 304] on div "Select a reason" at bounding box center [658, 293] width 485 height 20
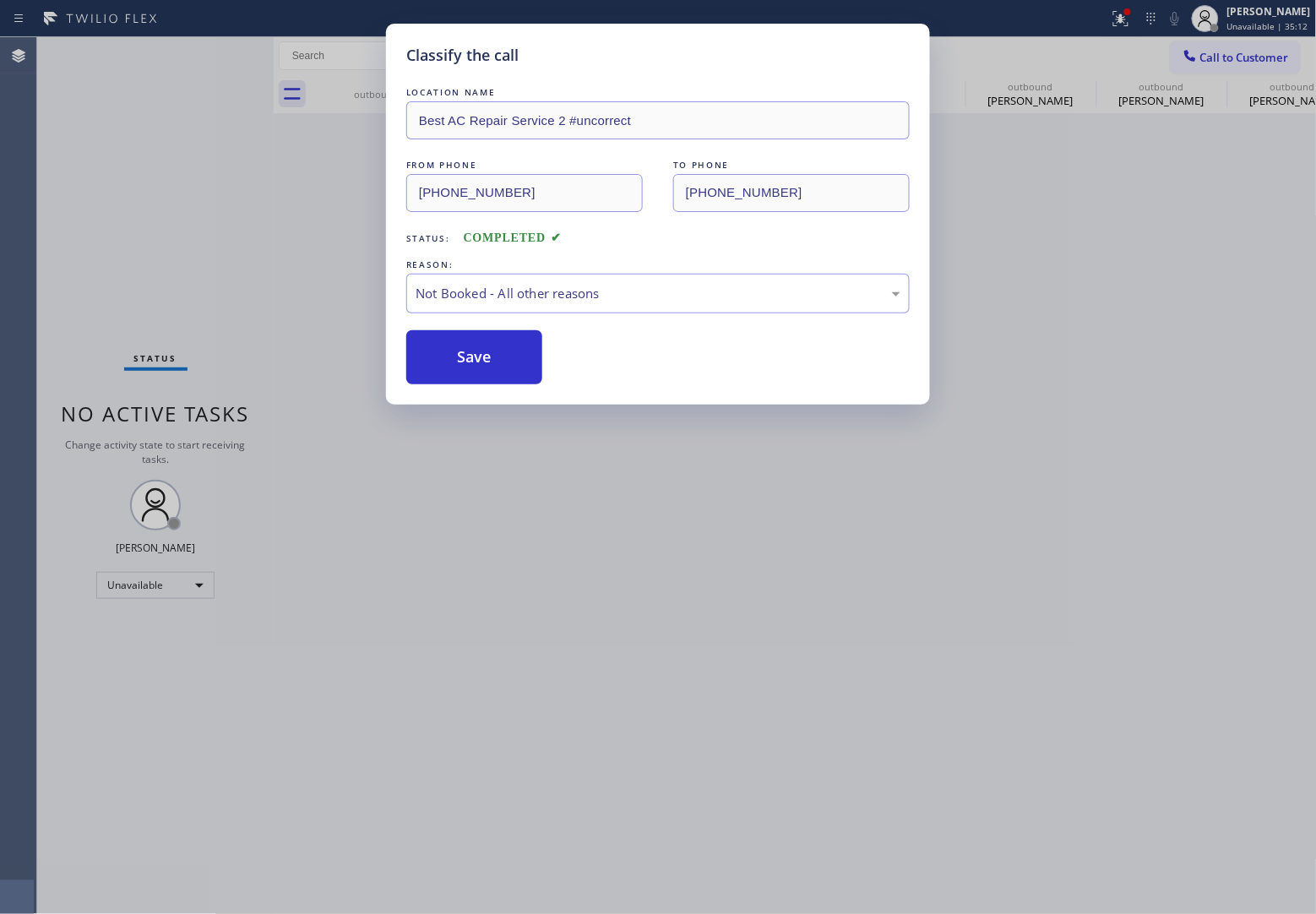
click at [487, 376] on button "Save" at bounding box center [474, 357] width 136 height 55
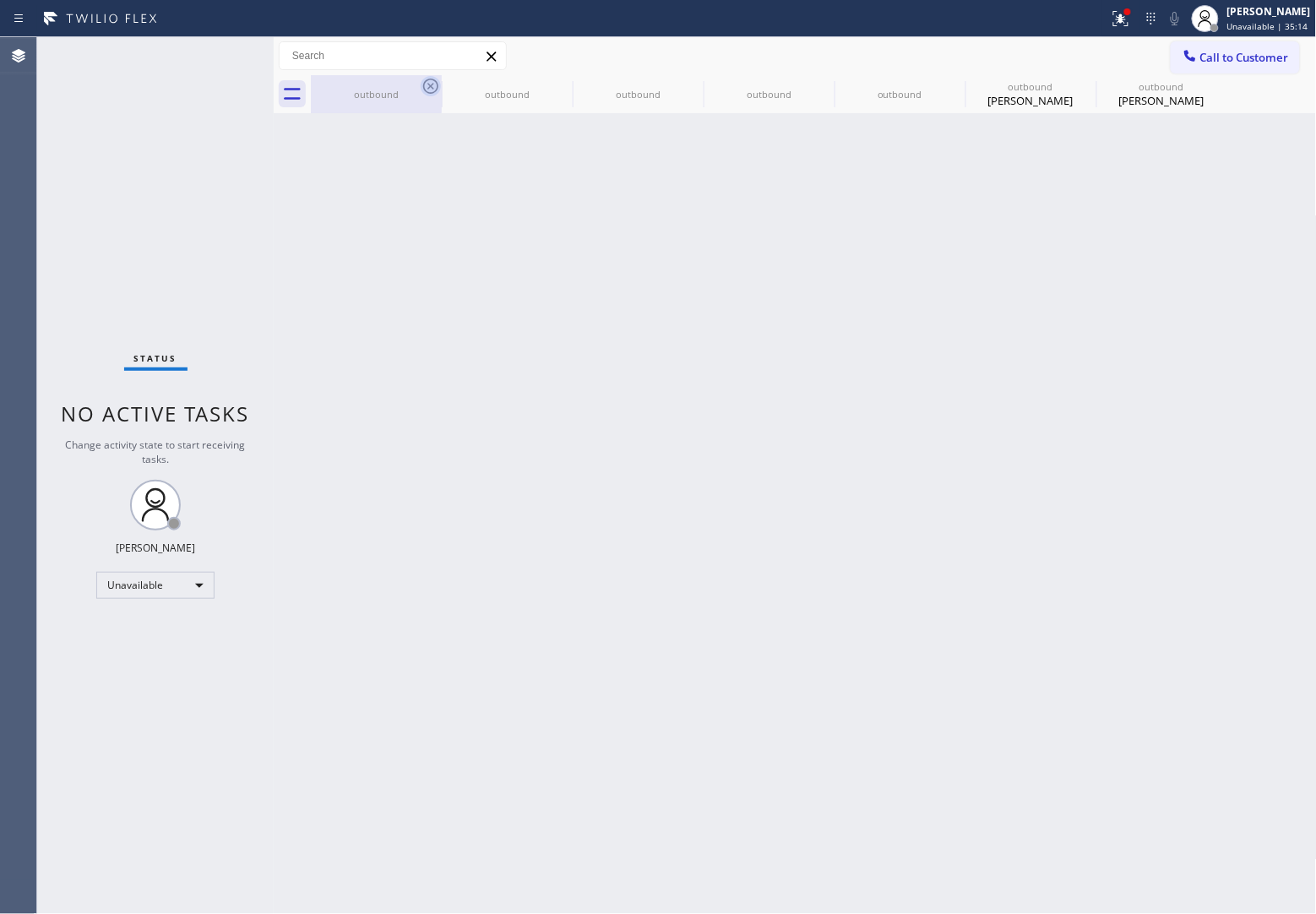
click at [437, 78] on icon at bounding box center [431, 87] width 21 height 21
click at [0, 0] on icon at bounding box center [0, 0] width 0 height 0
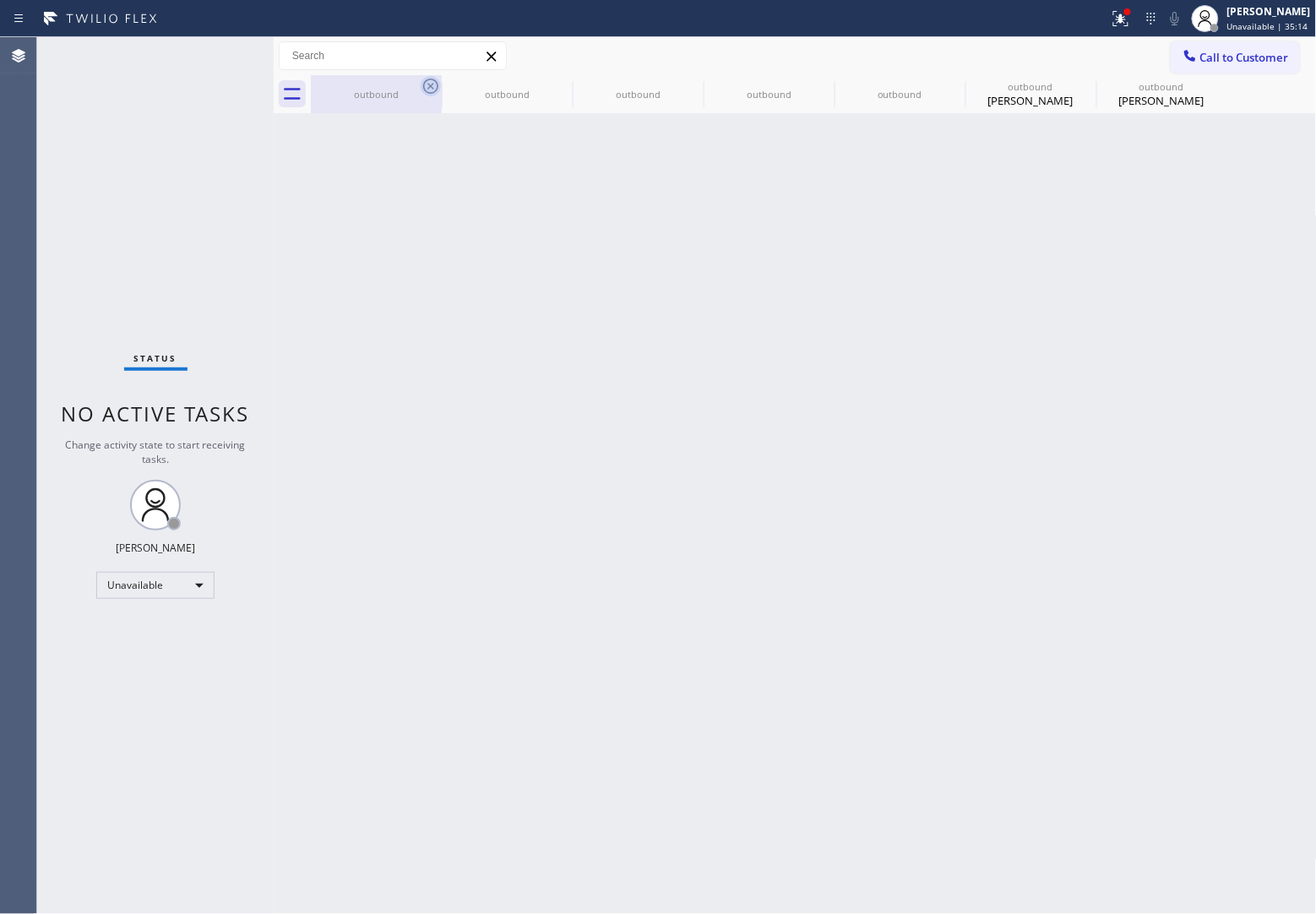
click at [0, 0] on icon at bounding box center [0, 0] width 0 height 0
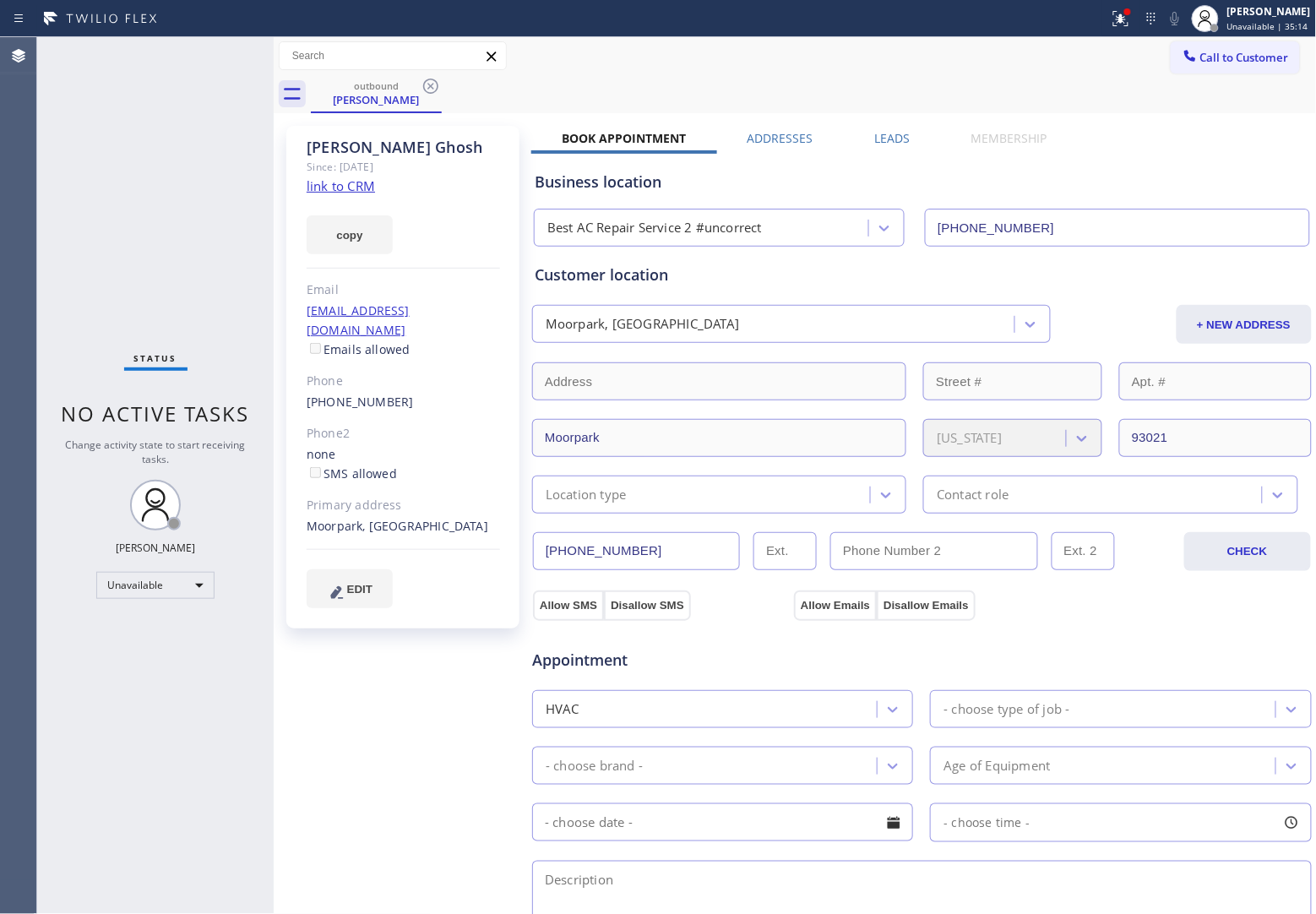
type input "[PHONE_NUMBER]"
click at [437, 80] on icon at bounding box center [431, 87] width 21 height 21
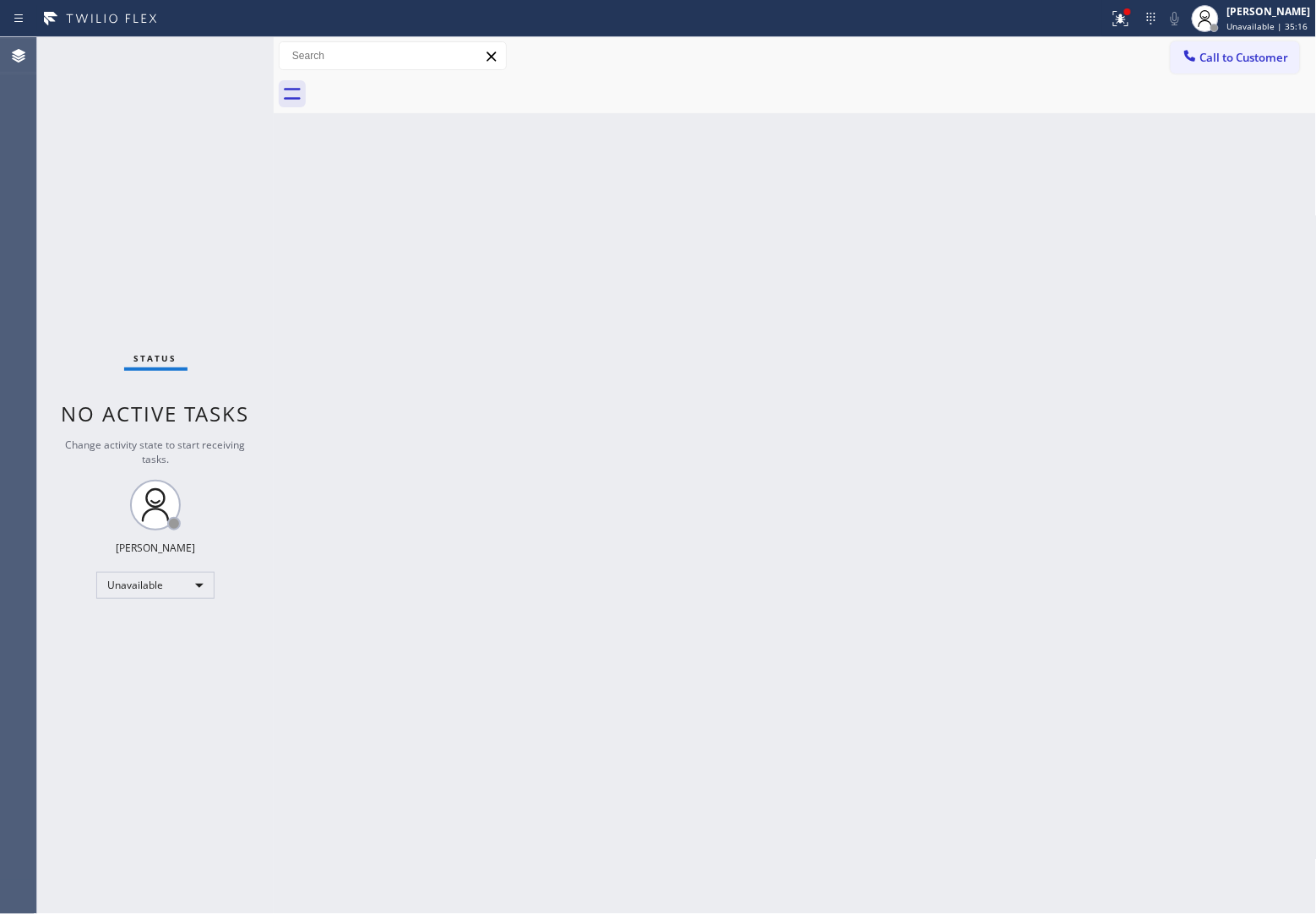
click at [437, 80] on div at bounding box center [814, 94] width 1006 height 38
drag, startPoint x: 6, startPoint y: 344, endPoint x: 24, endPoint y: 338, distance: 19.0
click at [6, 344] on div "Agent Desktop" at bounding box center [18, 476] width 37 height 877
click at [1216, 47] on button "Call to Customer" at bounding box center [1234, 57] width 129 height 32
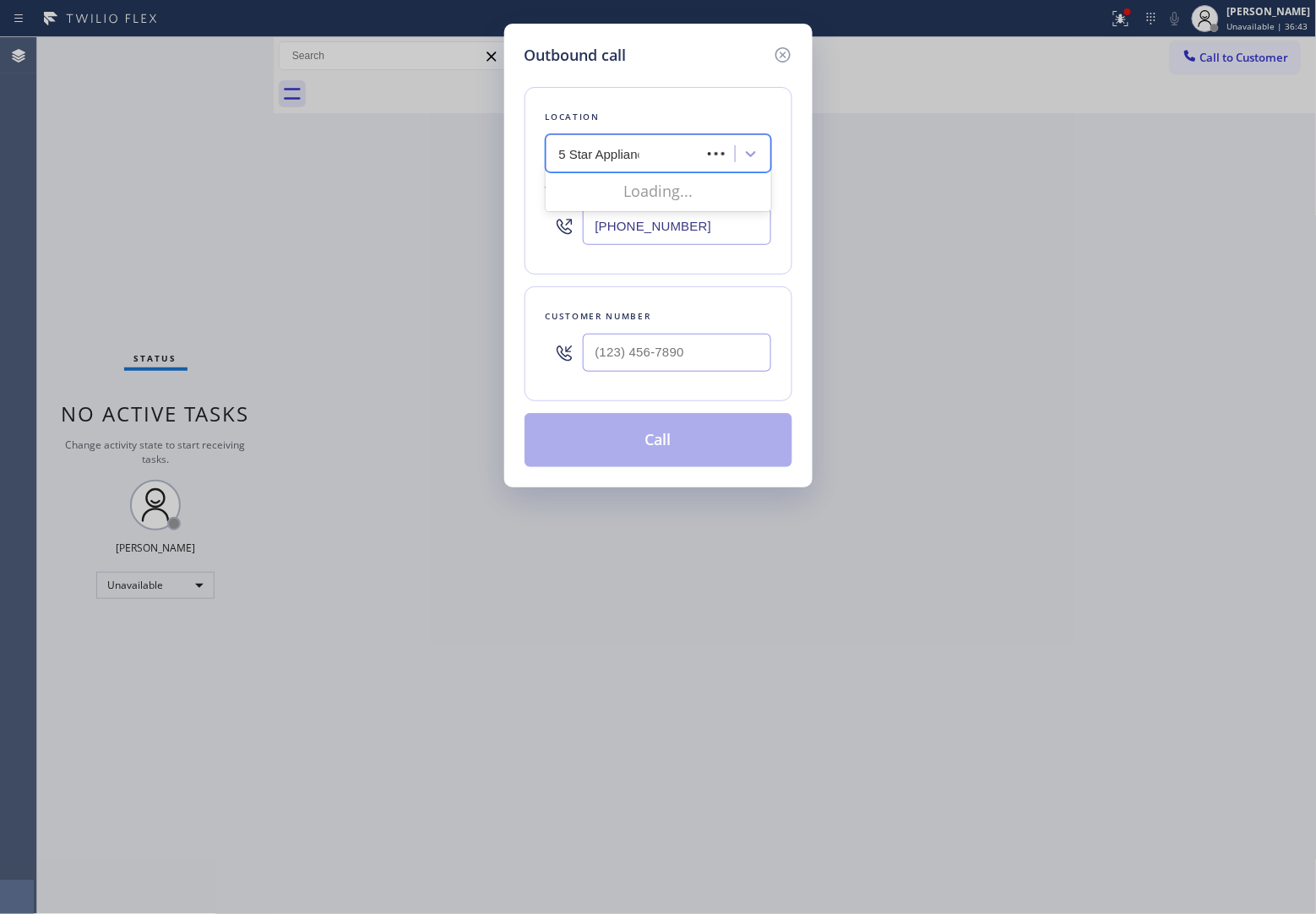
type input "5 Star Appliance"
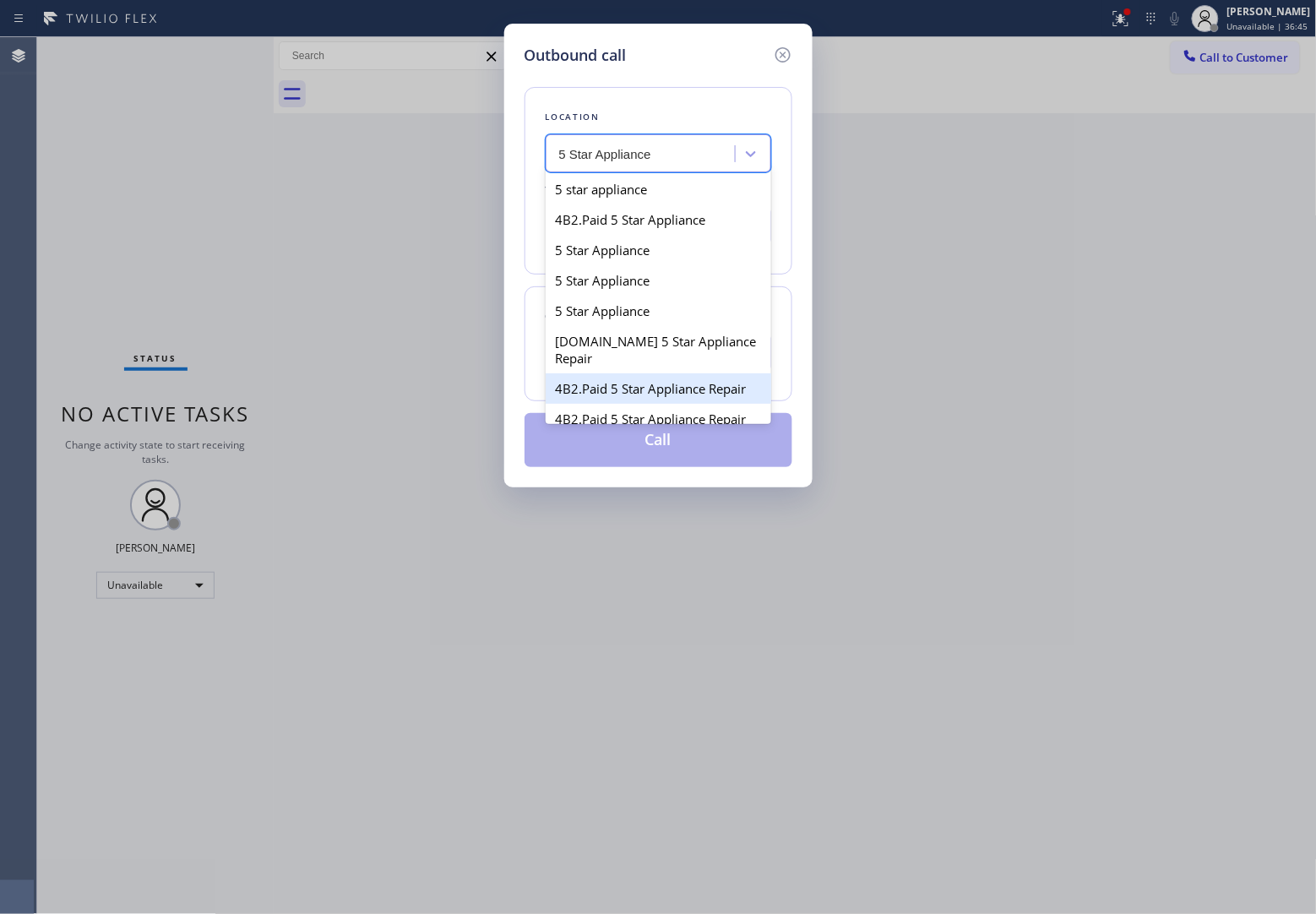
scroll to position [22, 0]
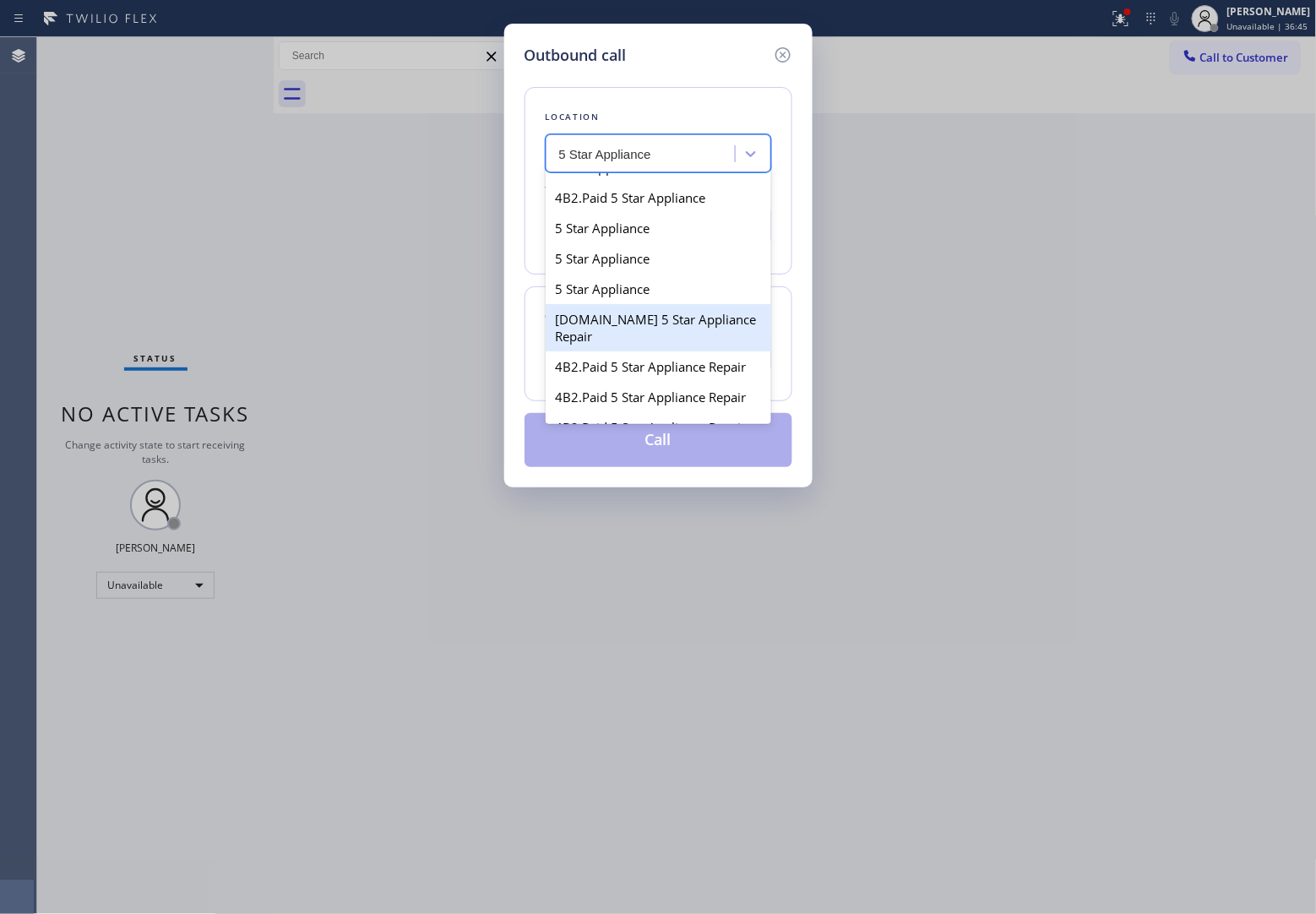
type input "[PHONE_NUMBER]"
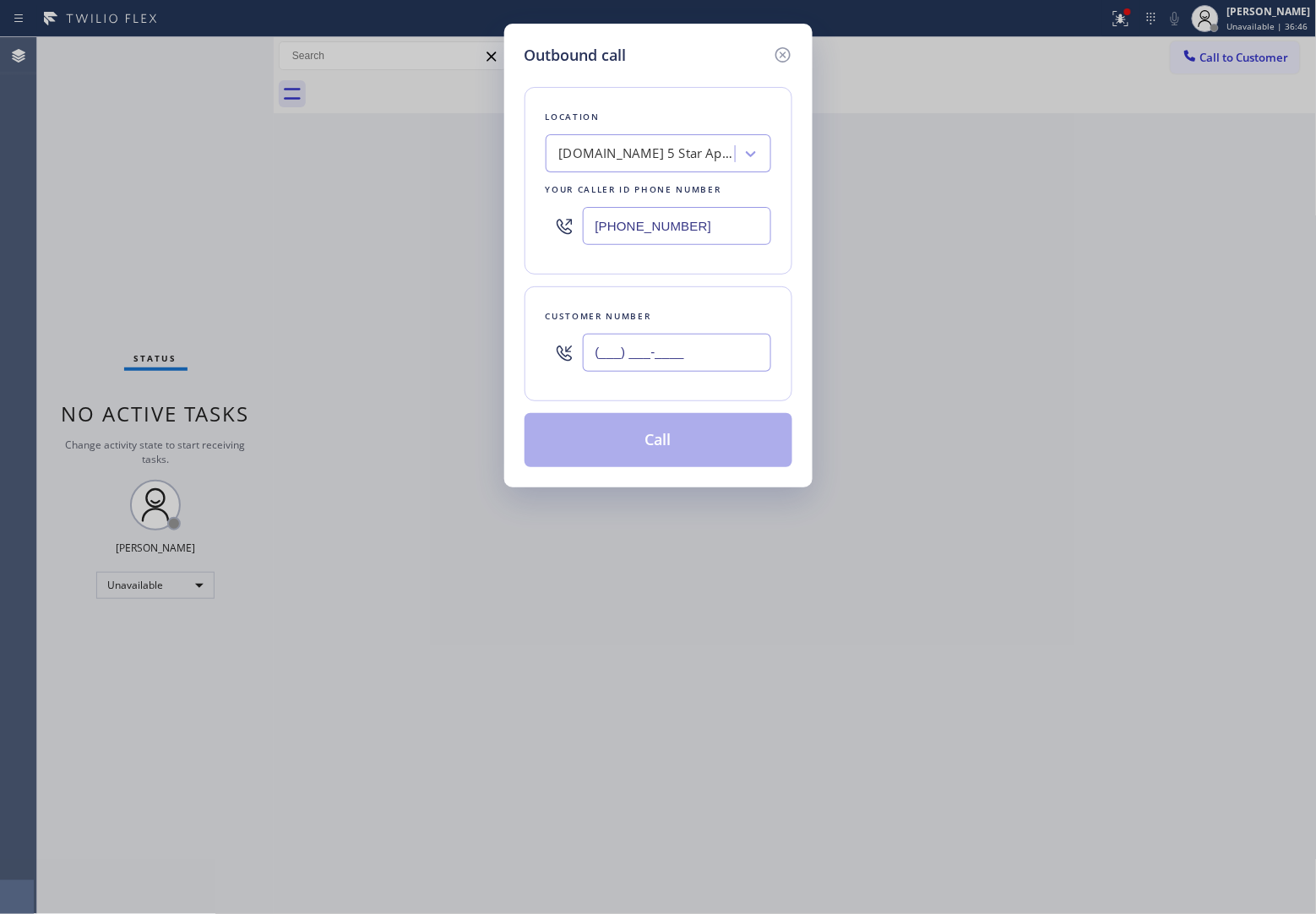
paste input "217) 725-6733"
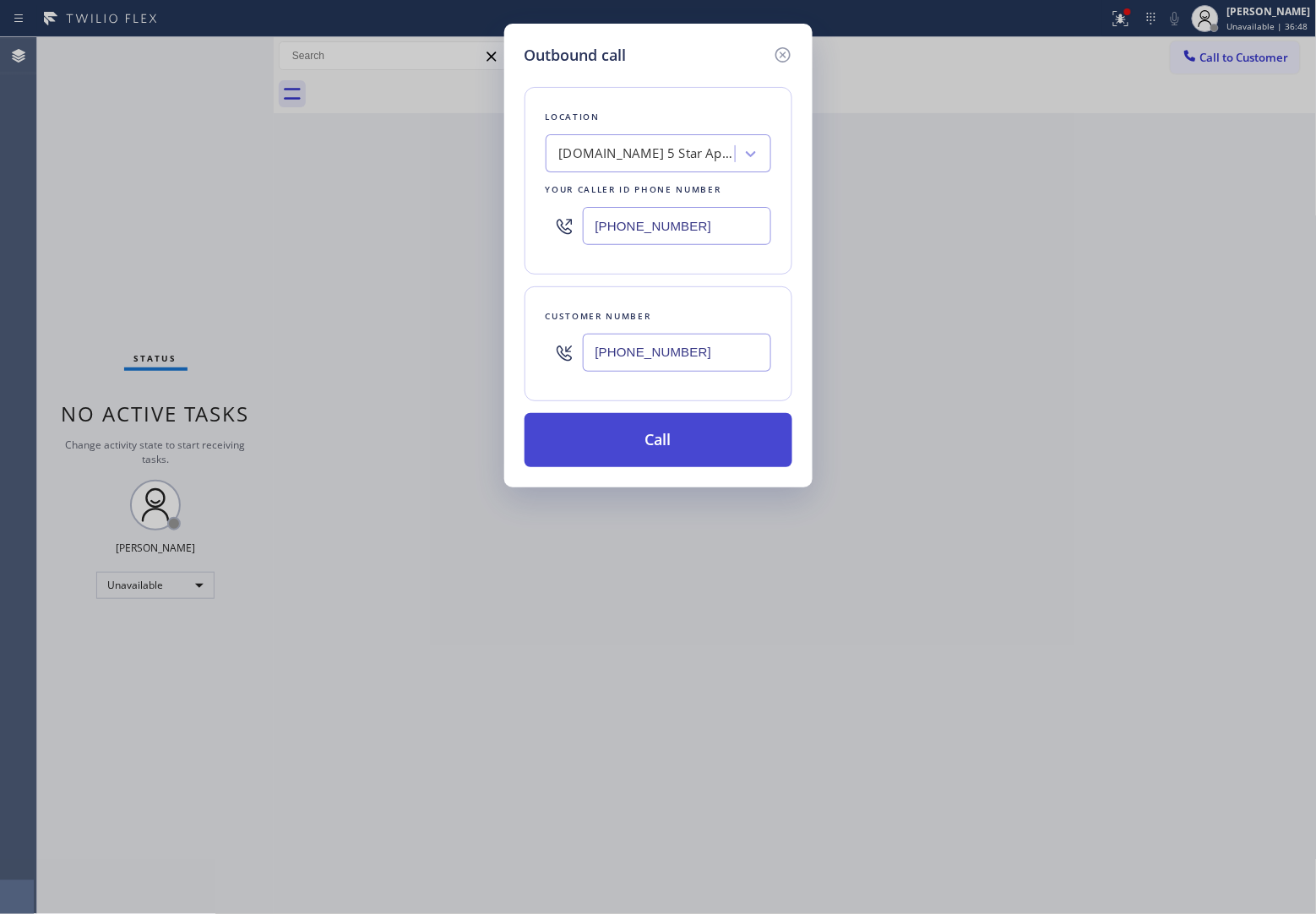
type input "[PHONE_NUMBER]"
click at [618, 425] on button "Call" at bounding box center [658, 440] width 268 height 55
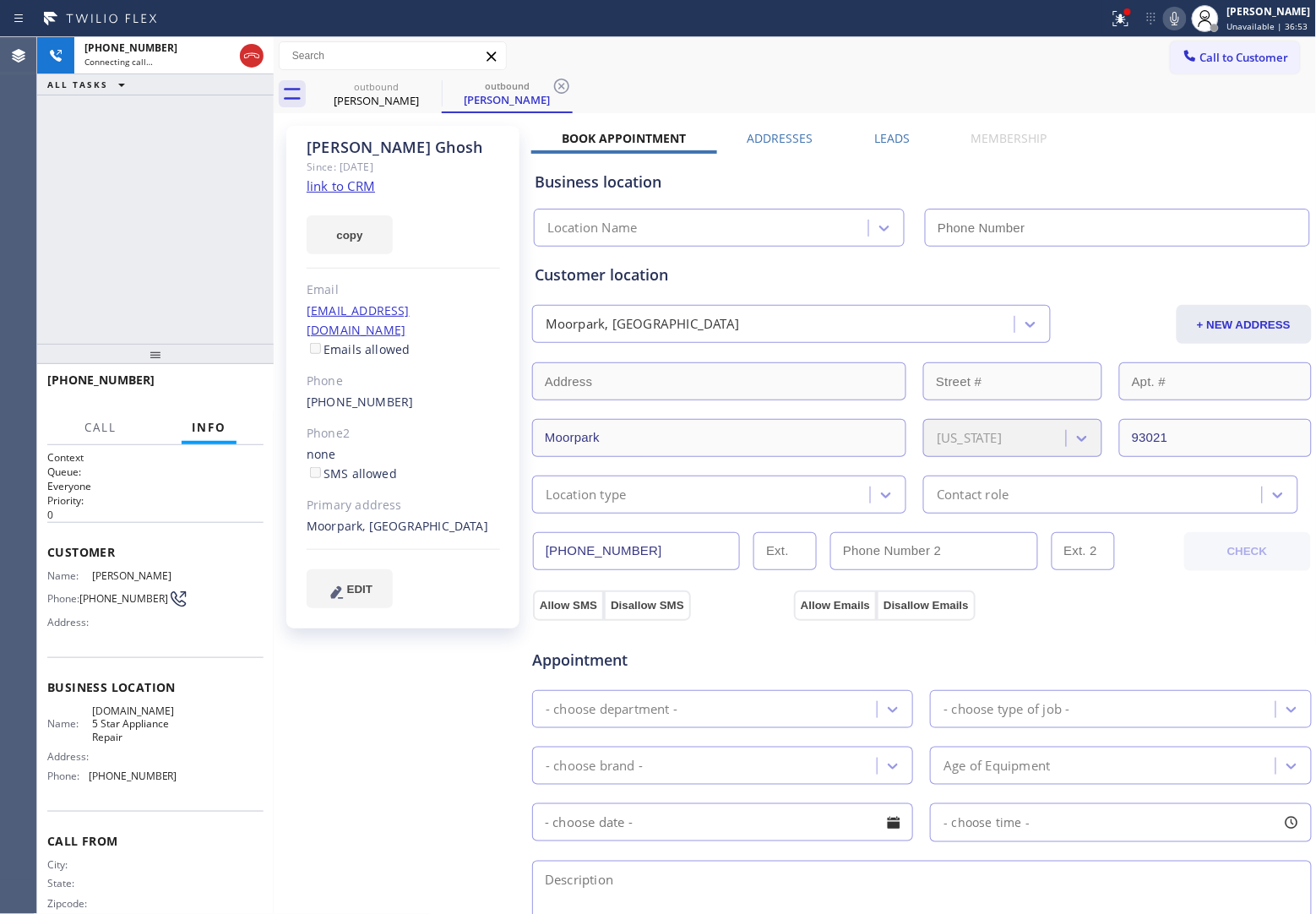
type input "[PHONE_NUMBER]"
drag, startPoint x: 37, startPoint y: 262, endPoint x: 232, endPoint y: 106, distance: 249.7
click at [37, 260] on div "Agent Desktop" at bounding box center [19, 476] width 38 height 877
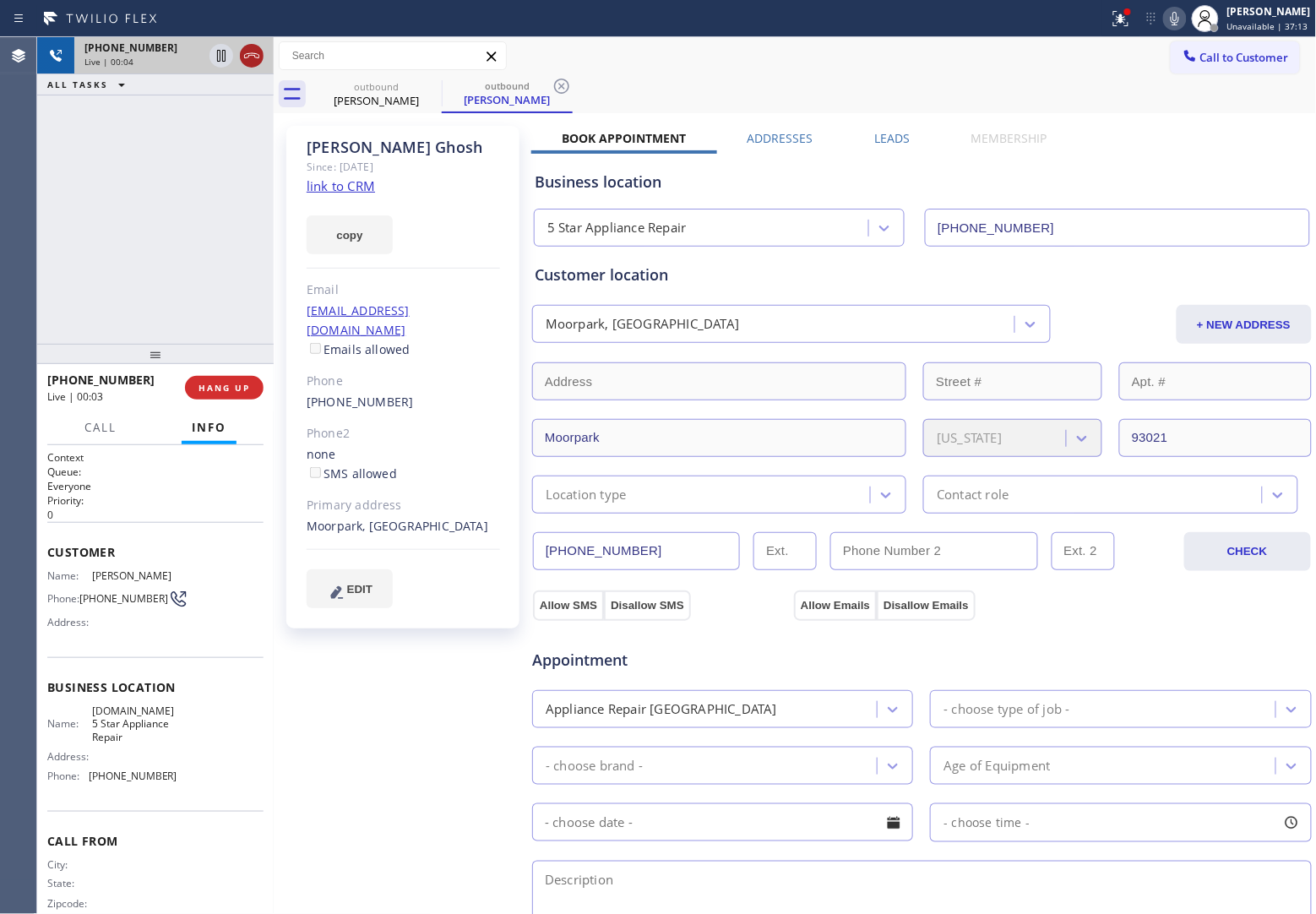
click at [254, 53] on icon at bounding box center [252, 56] width 21 height 21
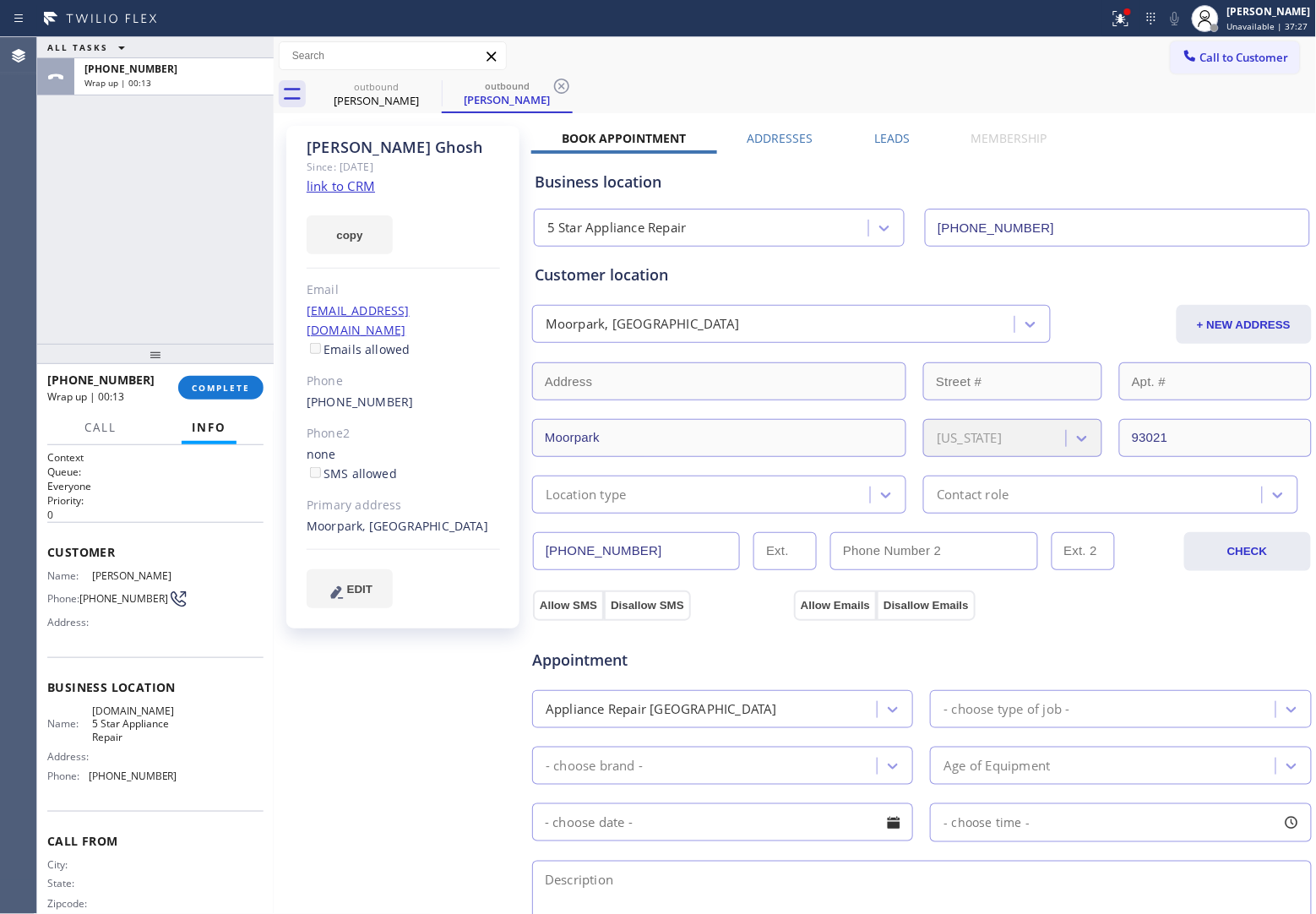
drag, startPoint x: 56, startPoint y: 235, endPoint x: 71, endPoint y: 235, distance: 15.0
click at [59, 235] on div "ALL TASKS ALL TASKS ACTIVE TASKS TASKS IN WRAP UP [PHONE_NUMBER] Wrap up | 00:13" at bounding box center [156, 191] width 237 height 307
click at [1268, 57] on span "Call to Customer" at bounding box center [1245, 57] width 88 height 15
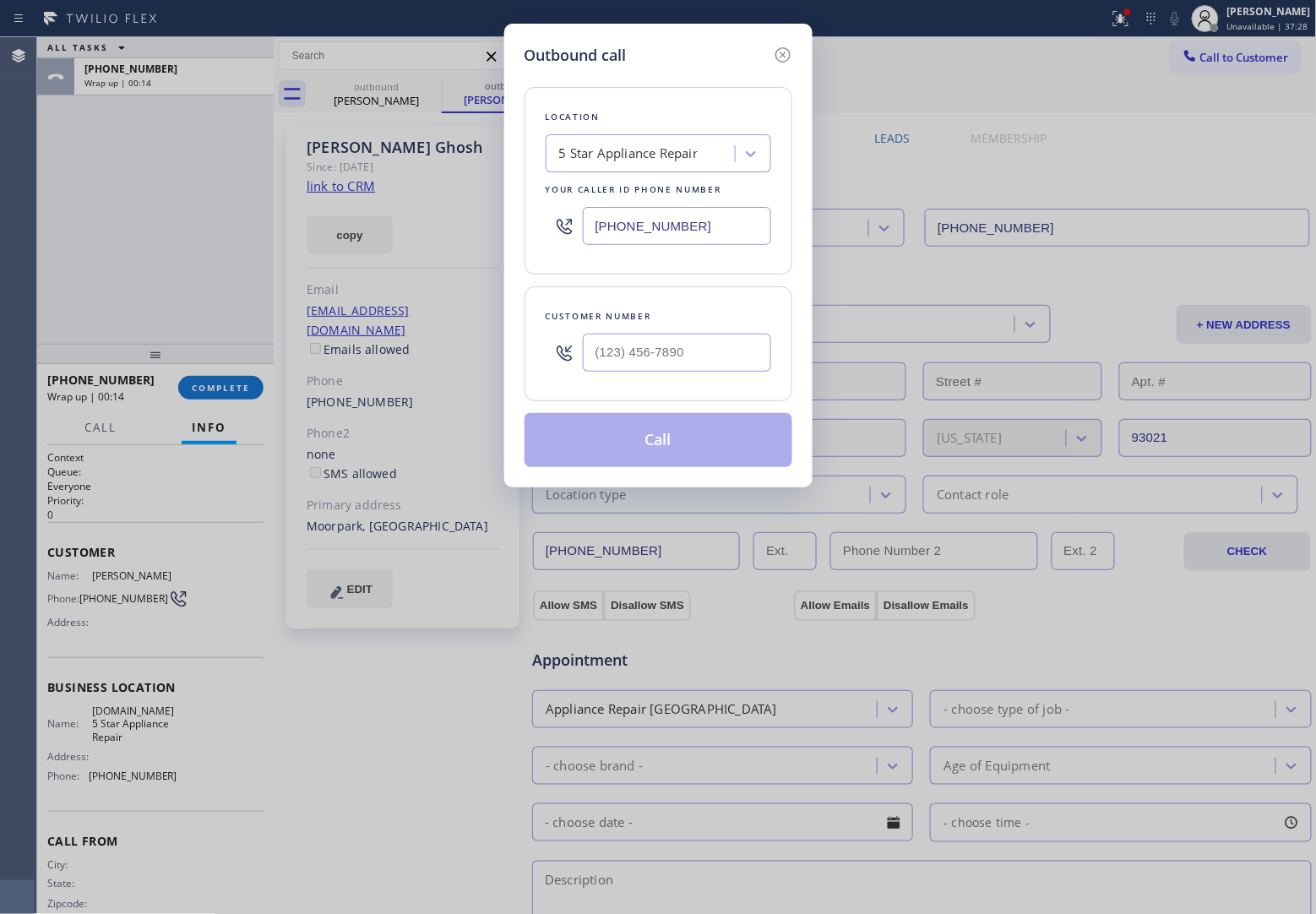
click at [686, 218] on input "[PHONE_NUMBER]" at bounding box center [677, 226] width 188 height 38
paste input "626) 899-4056"
type input "[PHONE_NUMBER]"
click at [638, 354] on input "(___) ___-____" at bounding box center [677, 353] width 188 height 38
paste input "217) 725-6733"
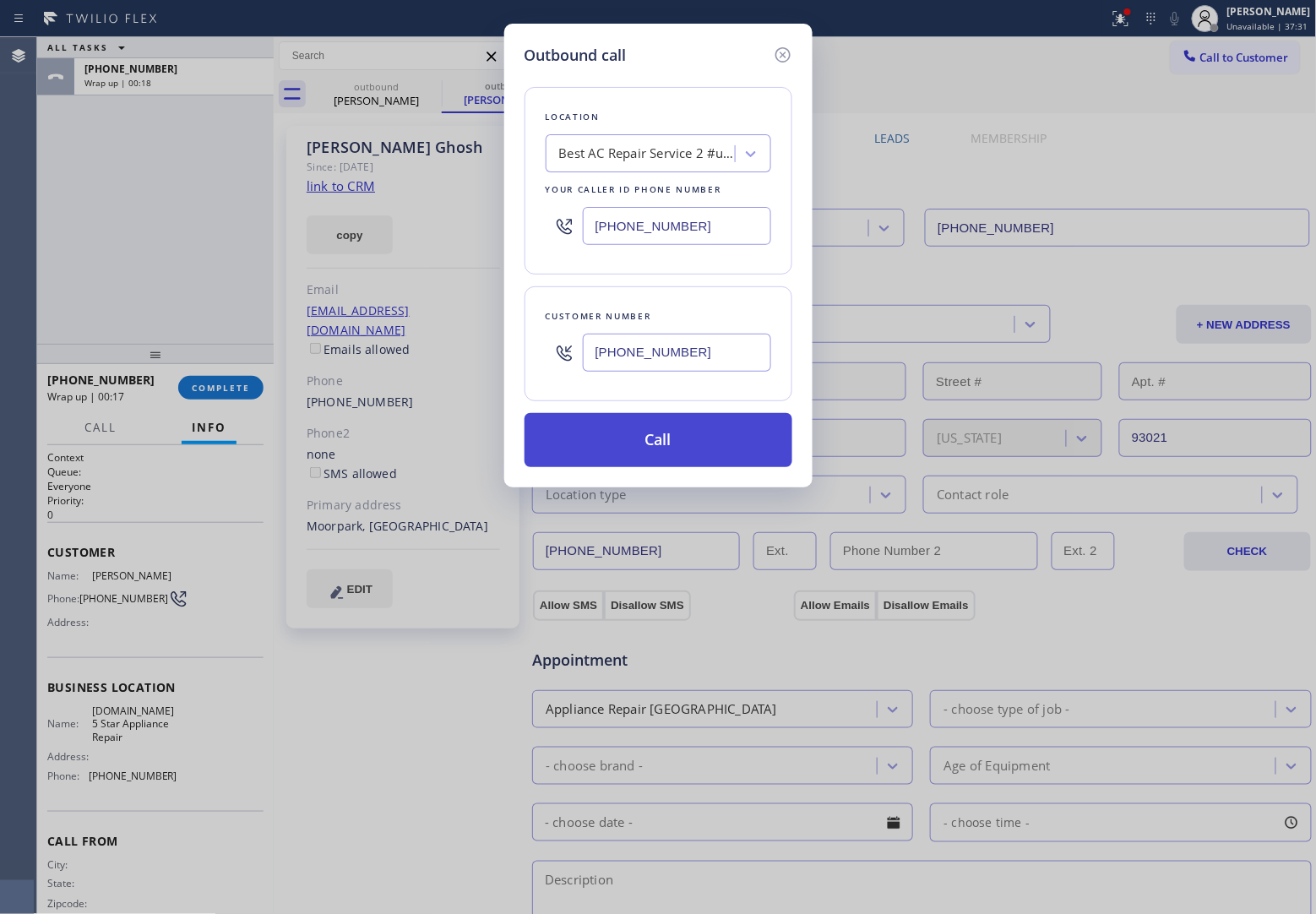
type input "[PHONE_NUMBER]"
click at [681, 445] on button "Call" at bounding box center [658, 440] width 268 height 55
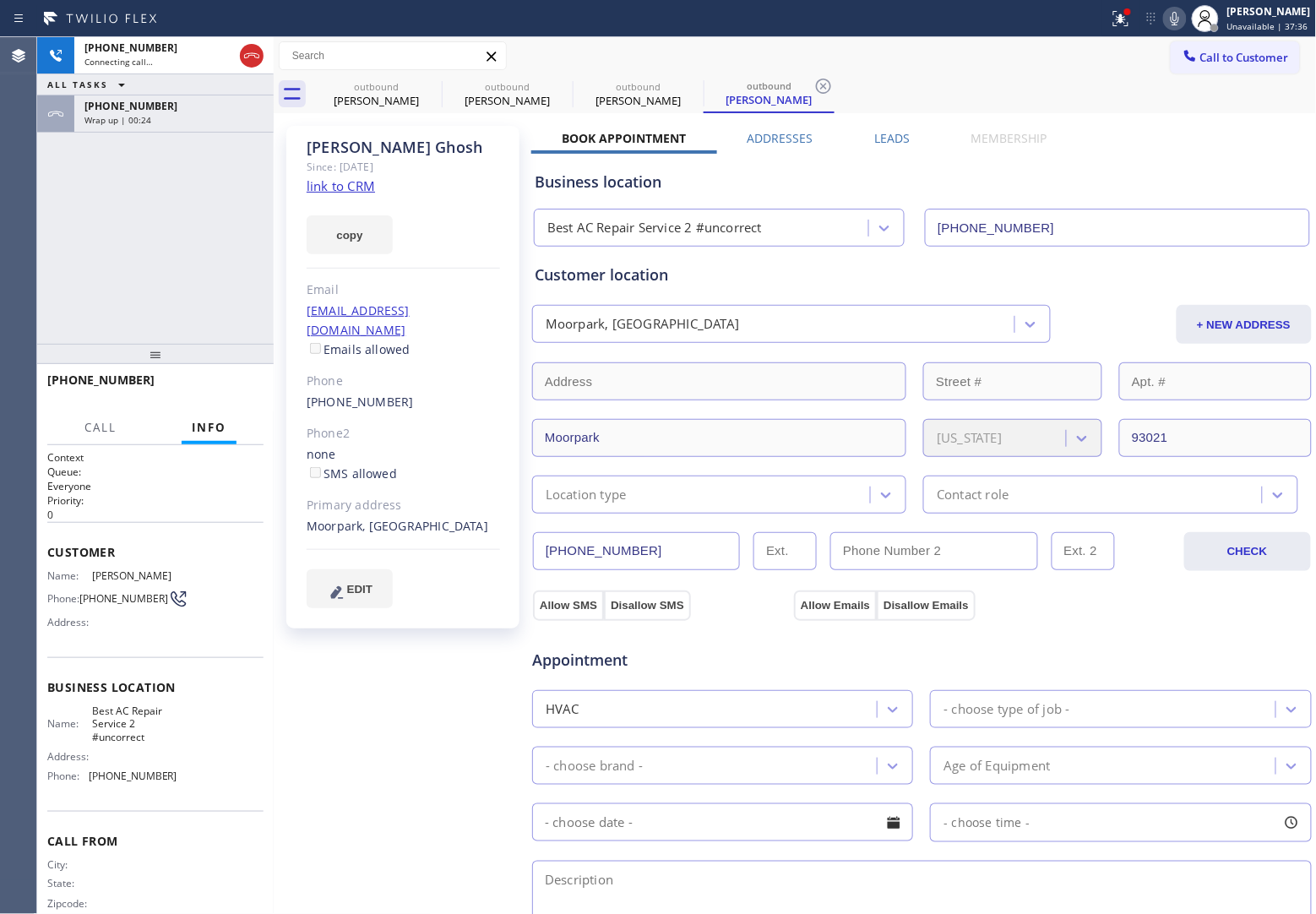
type input "[PHONE_NUMBER]"
click at [44, 228] on div "[PHONE_NUMBER] Connecting call… ALL TASKS ALL TASKS ACTIVE TASKS TASKS IN WRAP …" at bounding box center [156, 191] width 237 height 307
click at [242, 386] on span "HANG UP" at bounding box center [224, 387] width 52 height 12
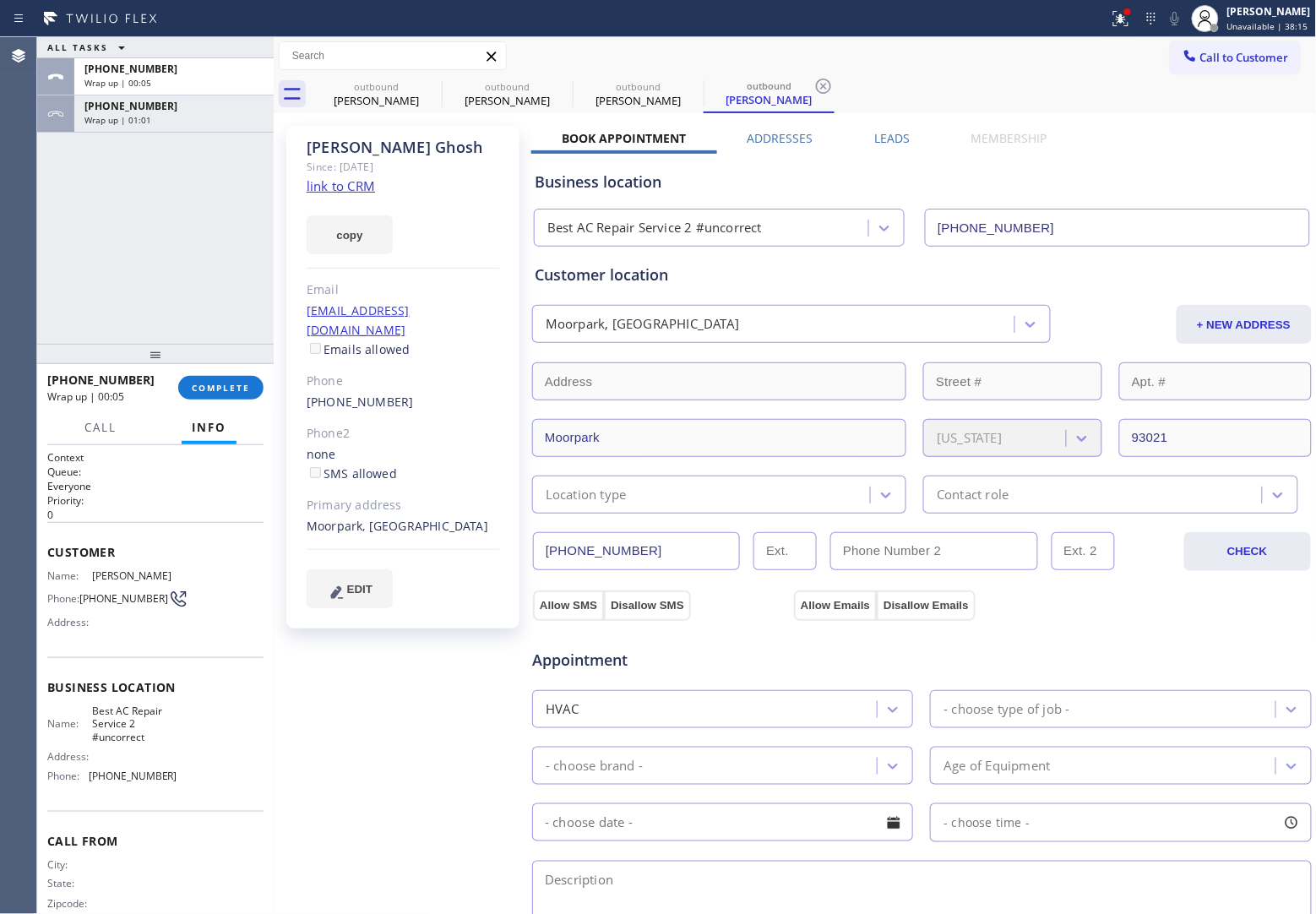
click at [1205, 76] on div "outbound [PERSON_NAME] outbound [PERSON_NAME] outbound [PERSON_NAME] outbound […" at bounding box center [814, 94] width 1006 height 38
click at [1180, 61] on div at bounding box center [1190, 57] width 21 height 21
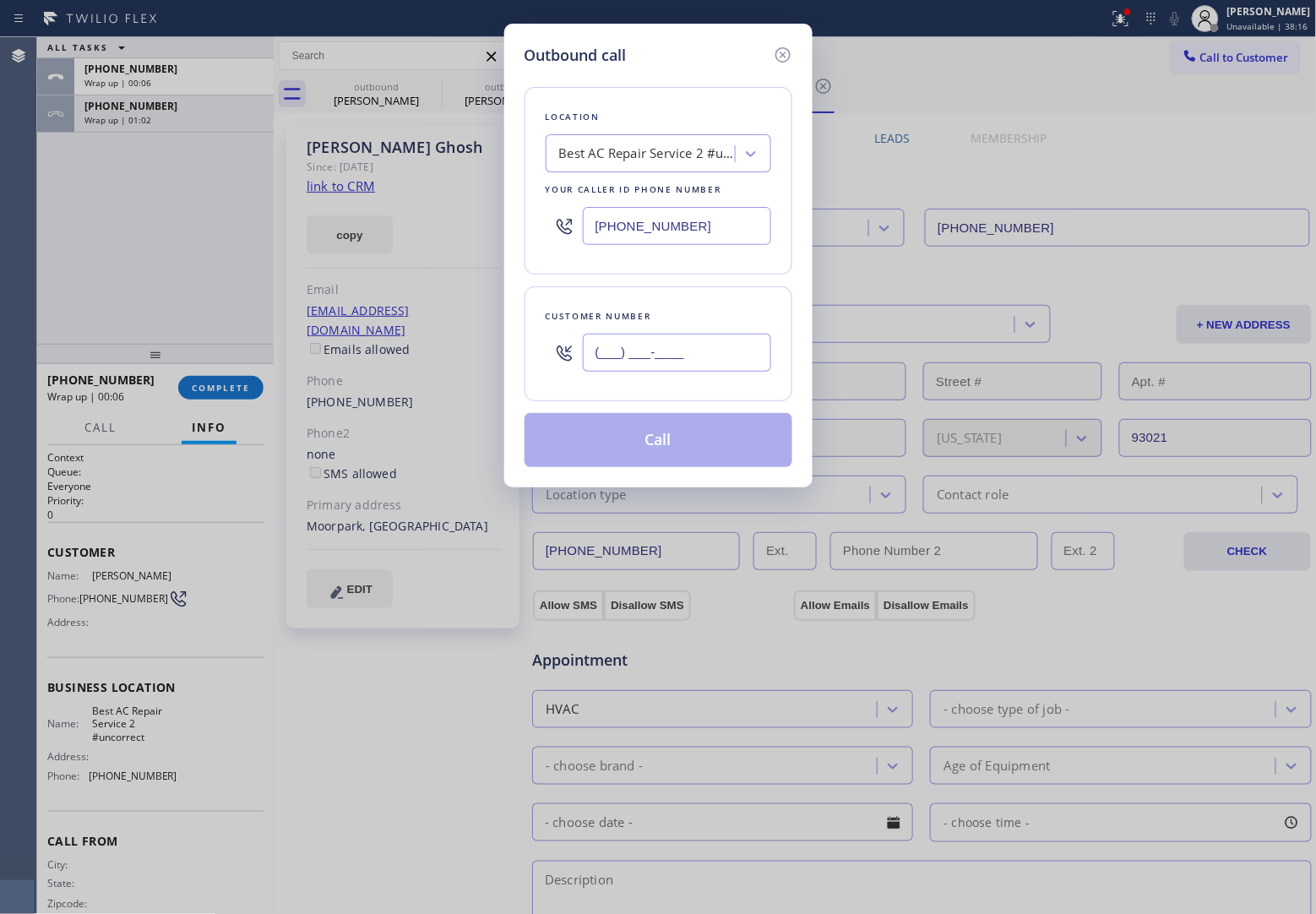
click at [665, 349] on input "(___) ___-____" at bounding box center [677, 353] width 188 height 38
paste input "312) 953-8770"
type input "[PHONE_NUMBER]"
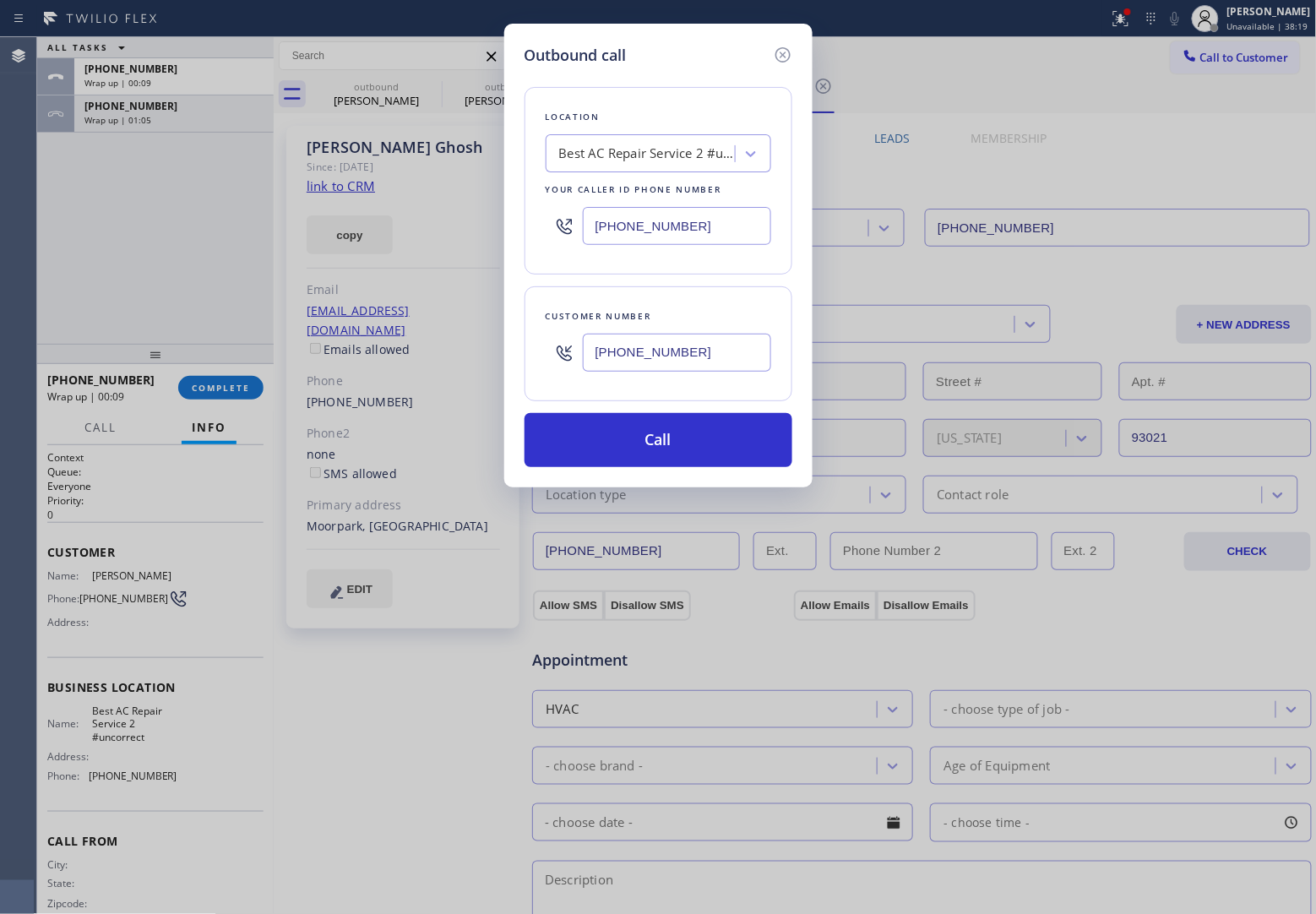
click at [668, 216] on input "[PHONE_NUMBER]" at bounding box center [677, 226] width 188 height 38
paste input "30) 791-5511"
type input "[PHONE_NUMBER]"
click at [690, 467] on button "Call" at bounding box center [658, 440] width 268 height 55
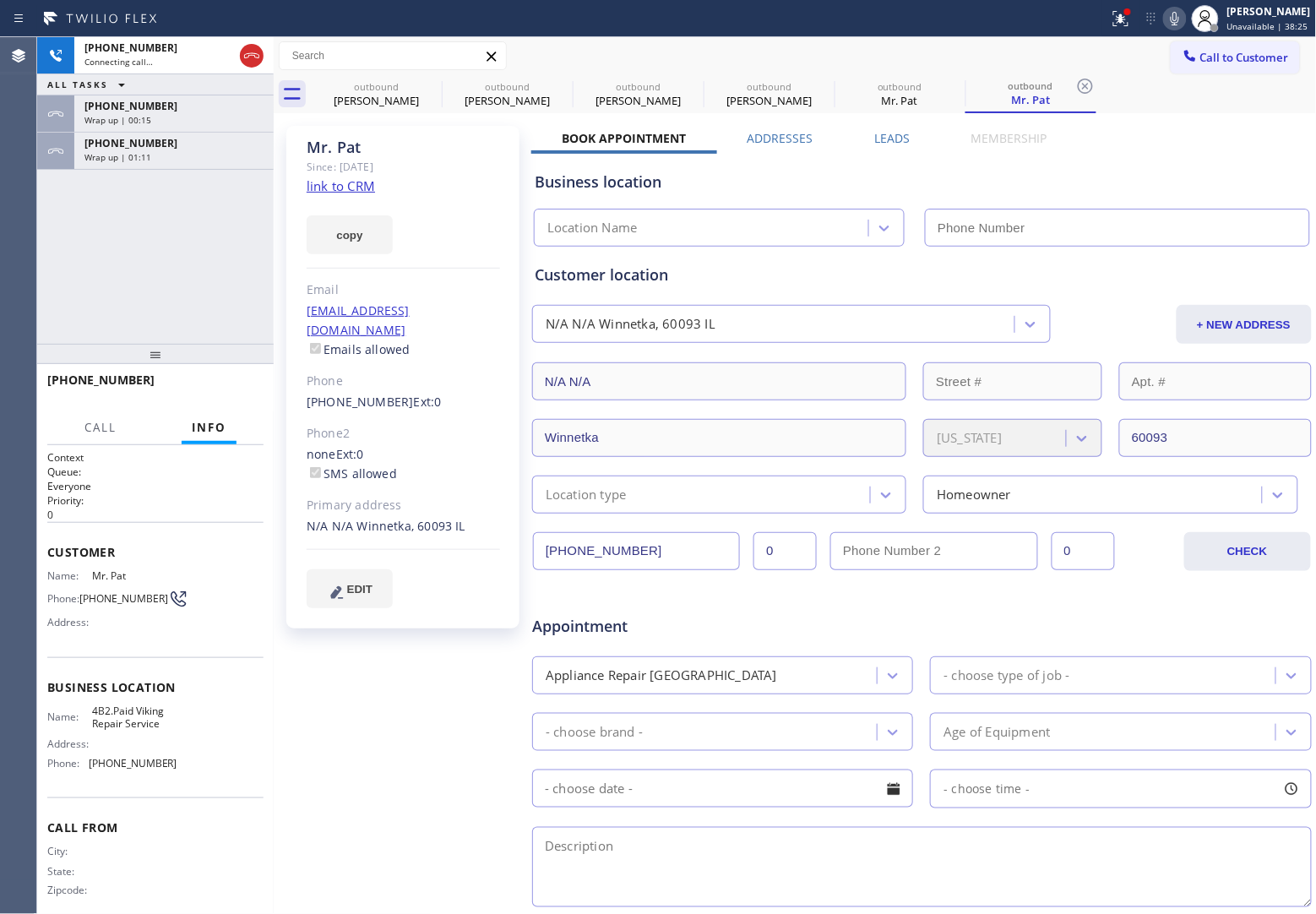
type input "[PHONE_NUMBER]"
click at [56, 280] on div "[PHONE_NUMBER] Connecting call… ALL TASKS ALL TASKS ACTIVE TASKS TASKS IN WRAP …" at bounding box center [156, 191] width 237 height 307
drag, startPoint x: 249, startPoint y: 47, endPoint x: 318, endPoint y: 386, distance: 346.0
click at [247, 47] on icon at bounding box center [252, 56] width 21 height 21
click at [225, 395] on button "HANG UP" at bounding box center [225, 387] width 79 height 24
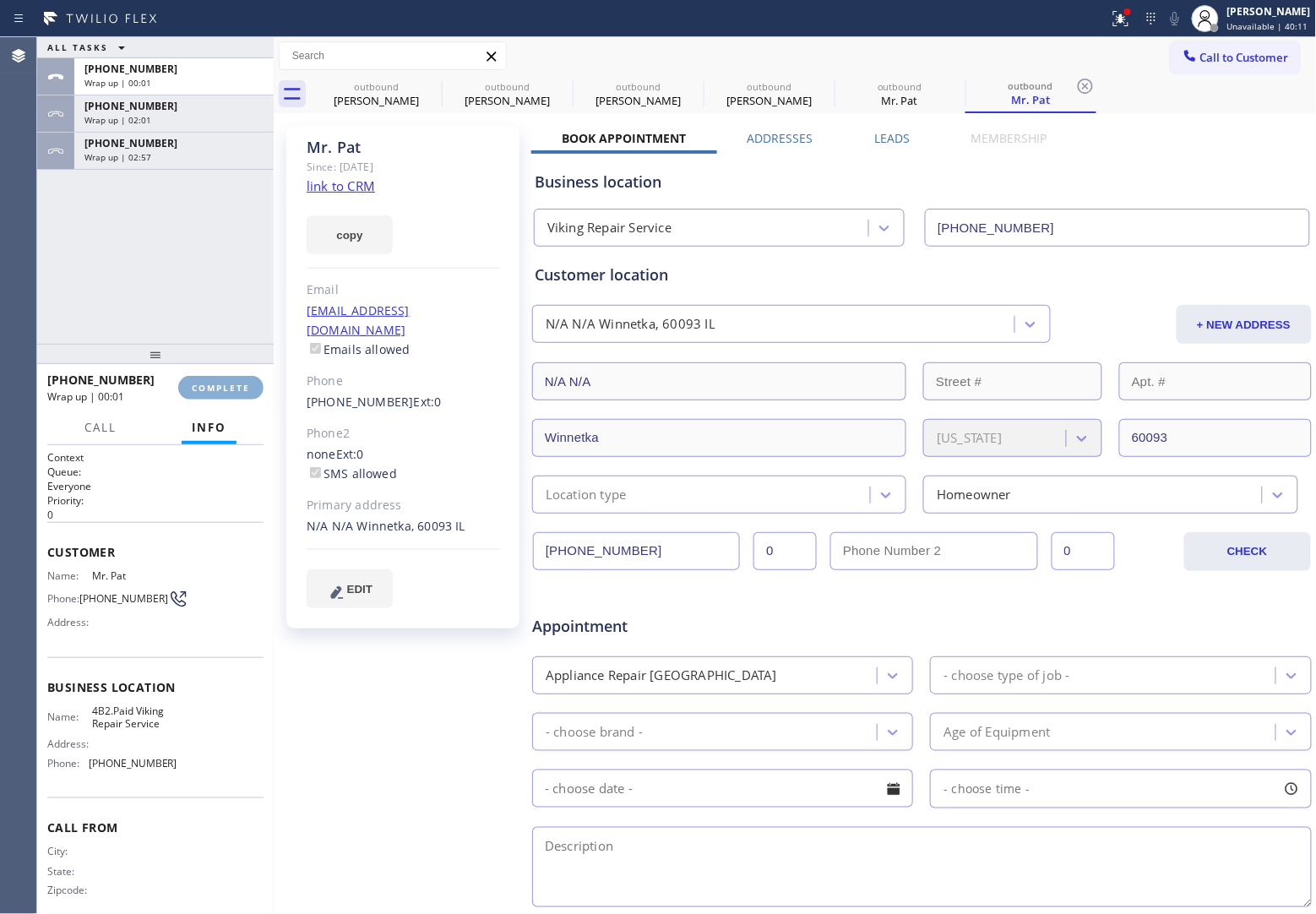
click at [221, 386] on span "COMPLETE" at bounding box center [221, 387] width 58 height 12
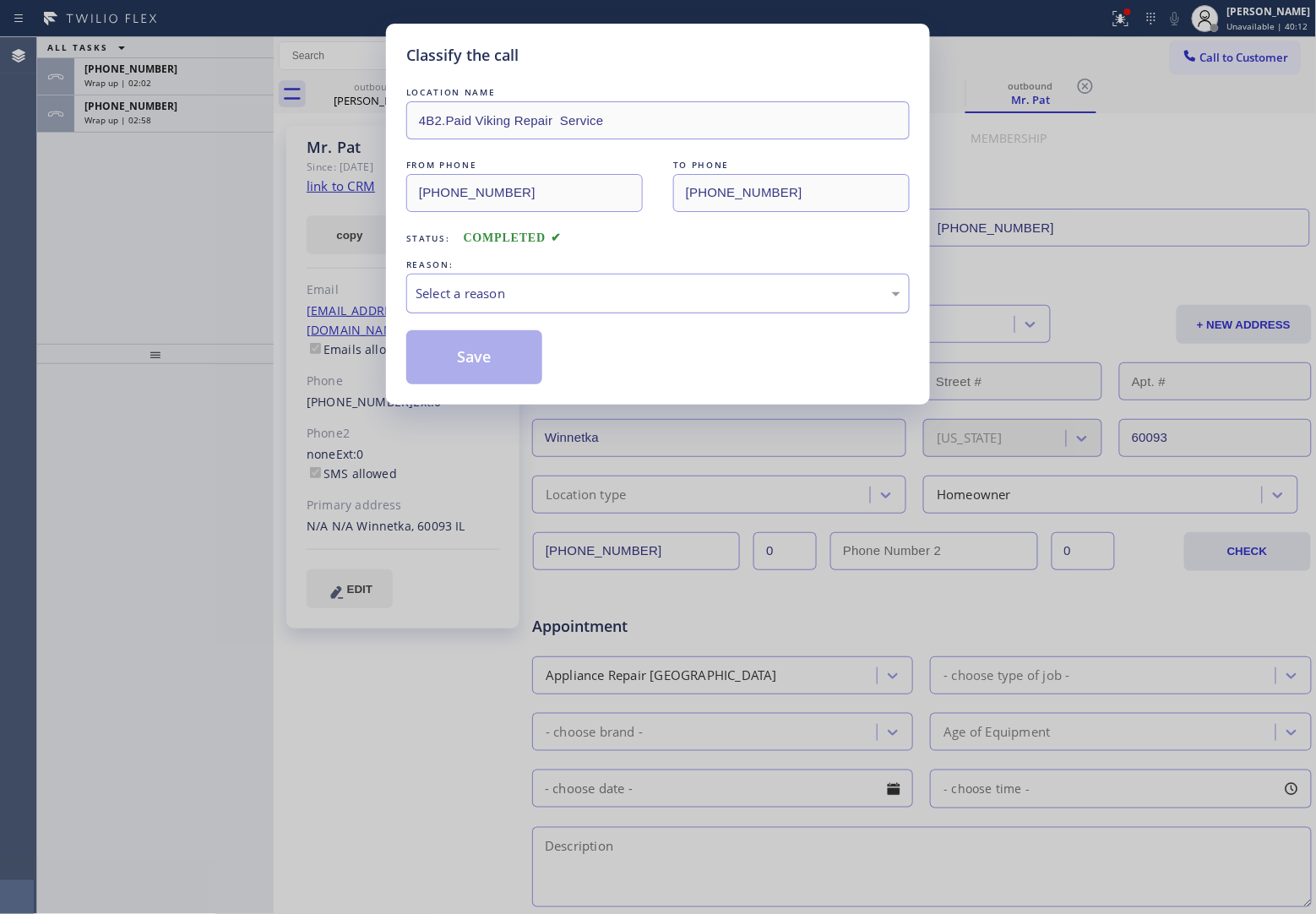
click at [528, 289] on div "Select a reason" at bounding box center [658, 293] width 485 height 20
click at [478, 362] on button "Save" at bounding box center [474, 357] width 136 height 55
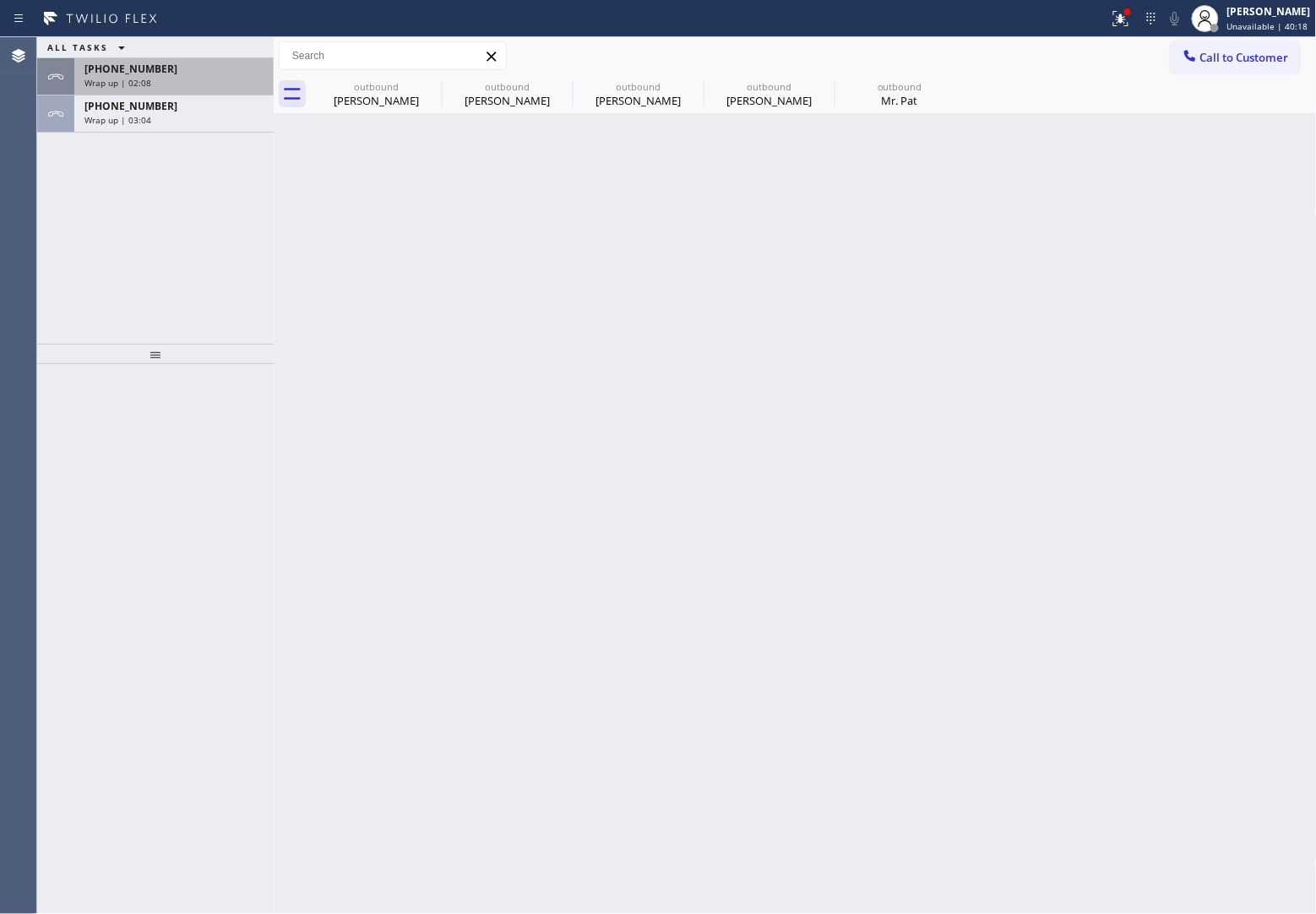
click at [107, 91] on div "[PHONE_NUMBER] Wrap up | 02:08" at bounding box center [170, 77] width 193 height 38
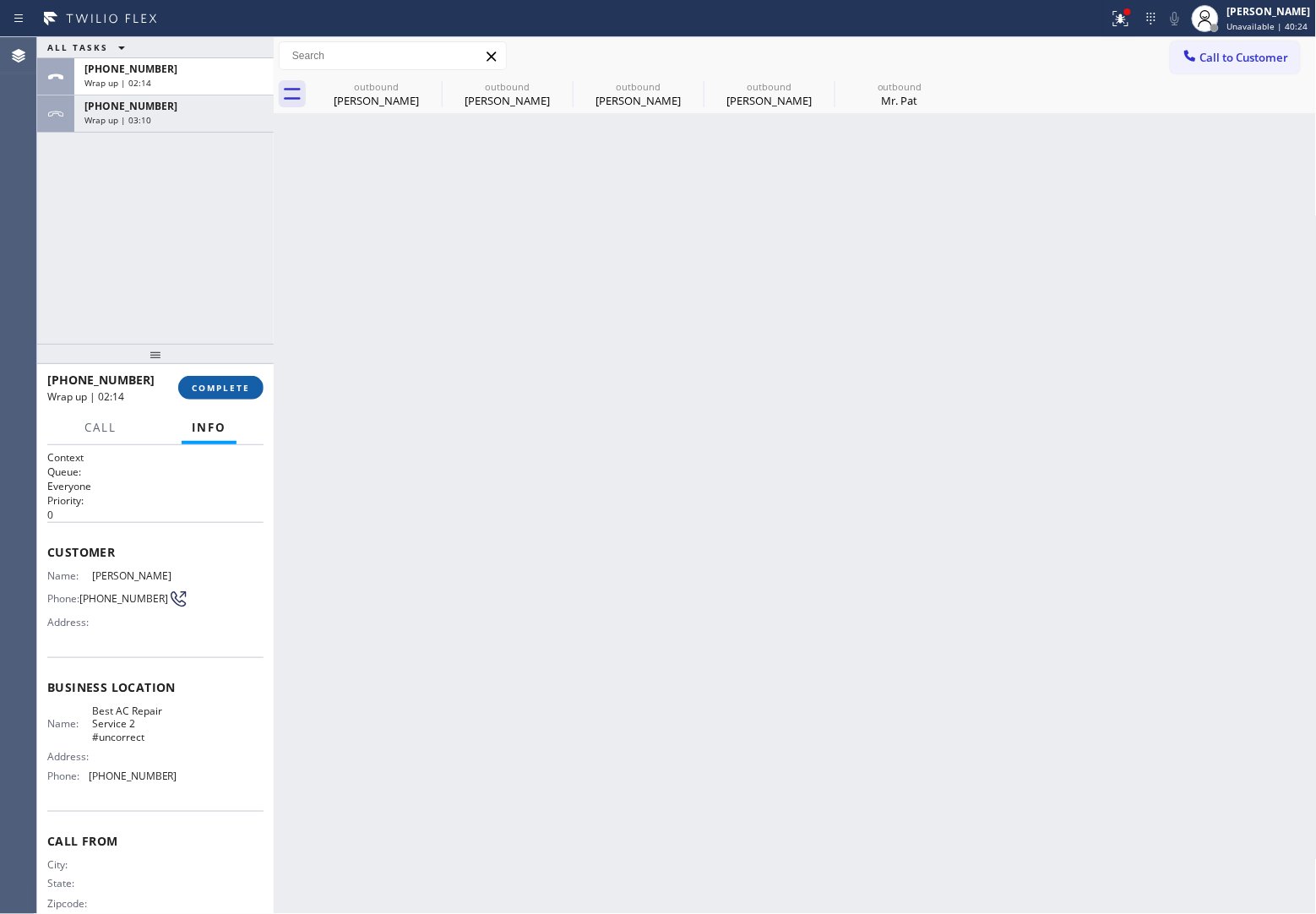
click at [245, 378] on div "[PHONE_NUMBER] Wrap up | 02:14 COMPLETE" at bounding box center [155, 387] width 216 height 44
click at [241, 379] on button "COMPLETE" at bounding box center [221, 387] width 86 height 24
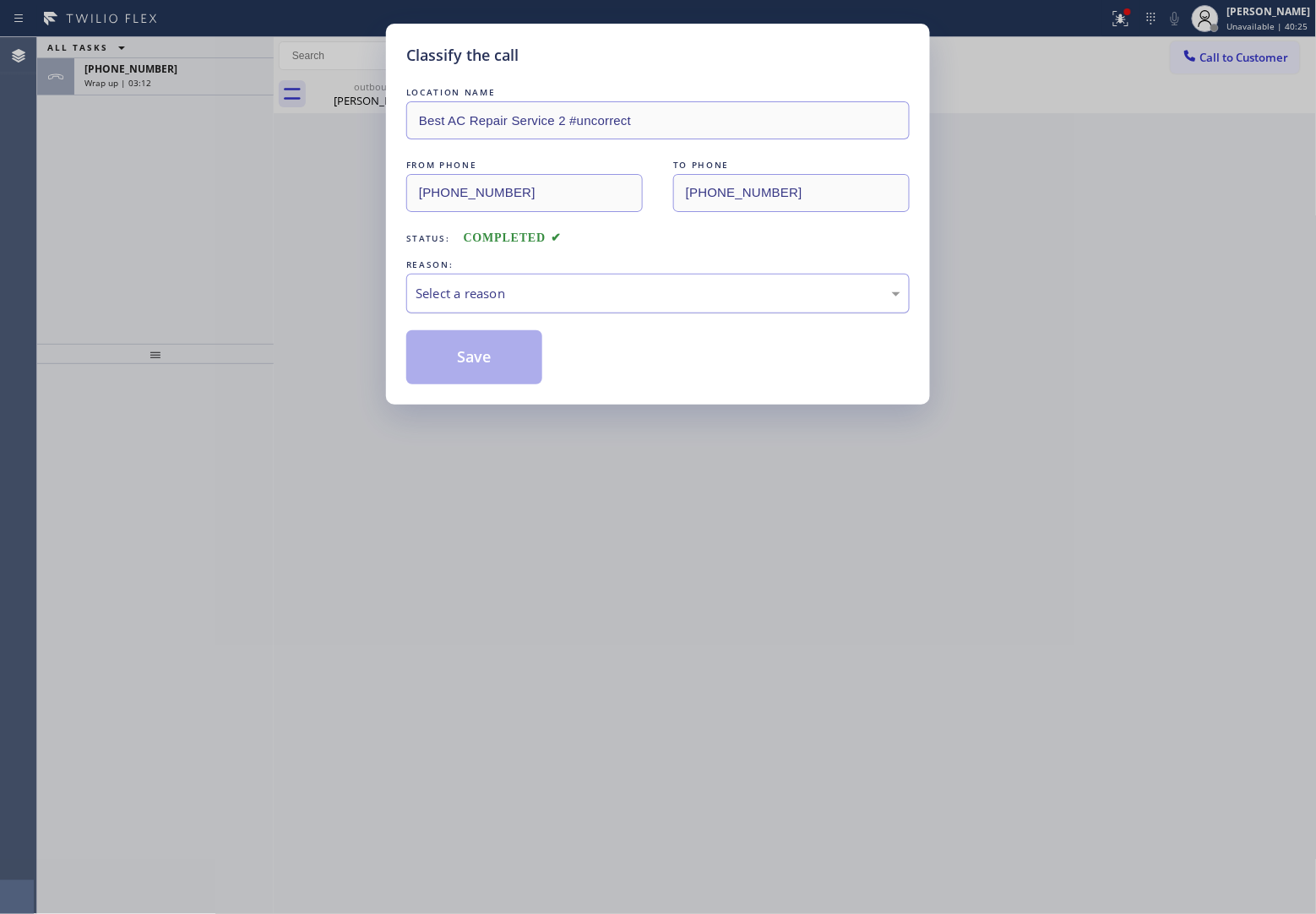
click at [528, 292] on div "Select a reason" at bounding box center [658, 293] width 485 height 20
click at [494, 364] on button "Save" at bounding box center [474, 357] width 136 height 55
type input "[PHONE_NUMBER]"
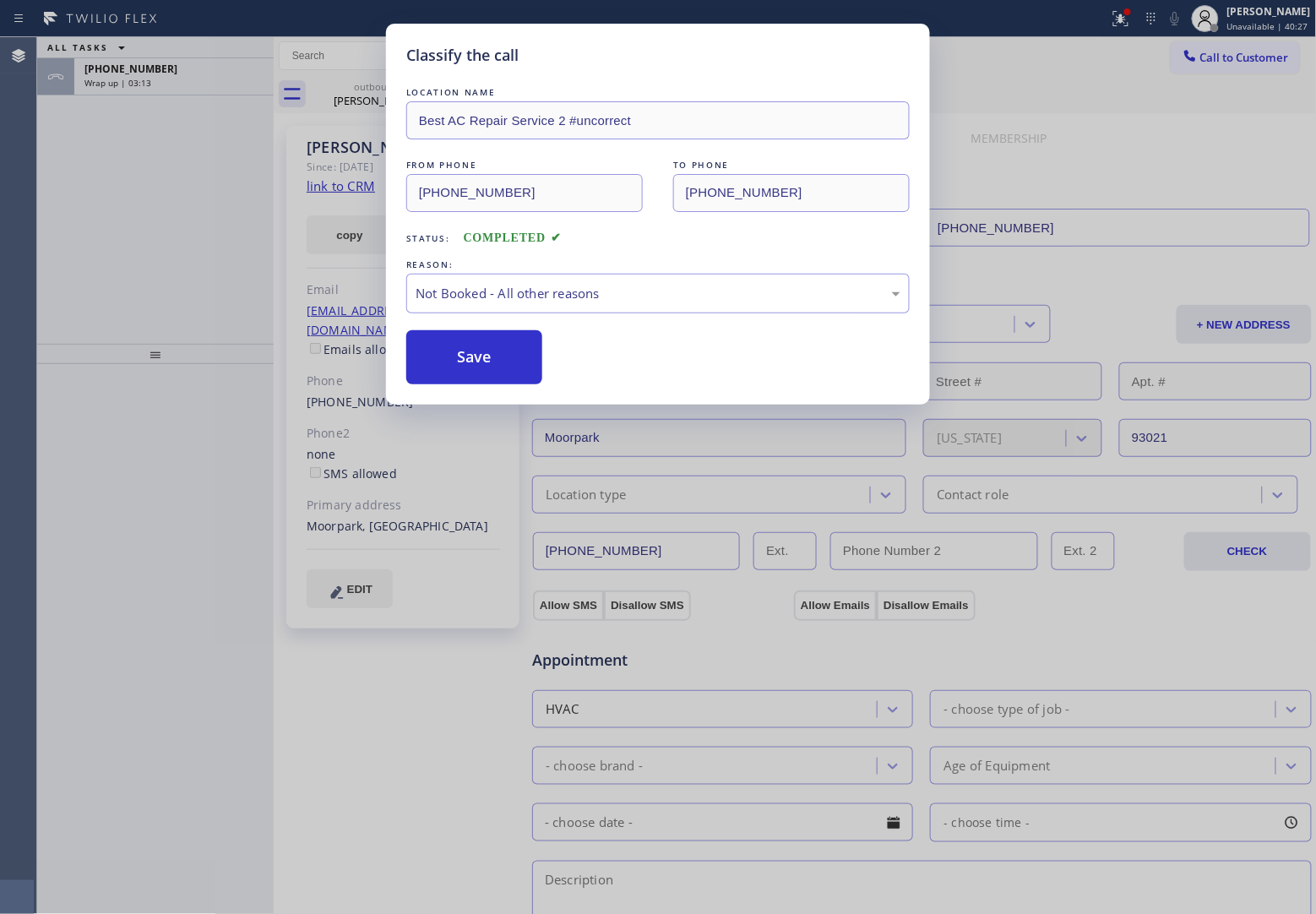
click at [148, 68] on div "Classify the call LOCATION NAME Best AC Repair Service 2 #uncorrect FROM PHONE …" at bounding box center [658, 457] width 1316 height 914
click at [148, 68] on div "Classify the call LOCATION NAME HVAC Alliance Expert [GEOGRAPHIC_DATA] FROM PHO…" at bounding box center [677, 476] width 1278 height 877
click at [148, 68] on span "[PHONE_NUMBER]" at bounding box center [131, 69] width 93 height 14
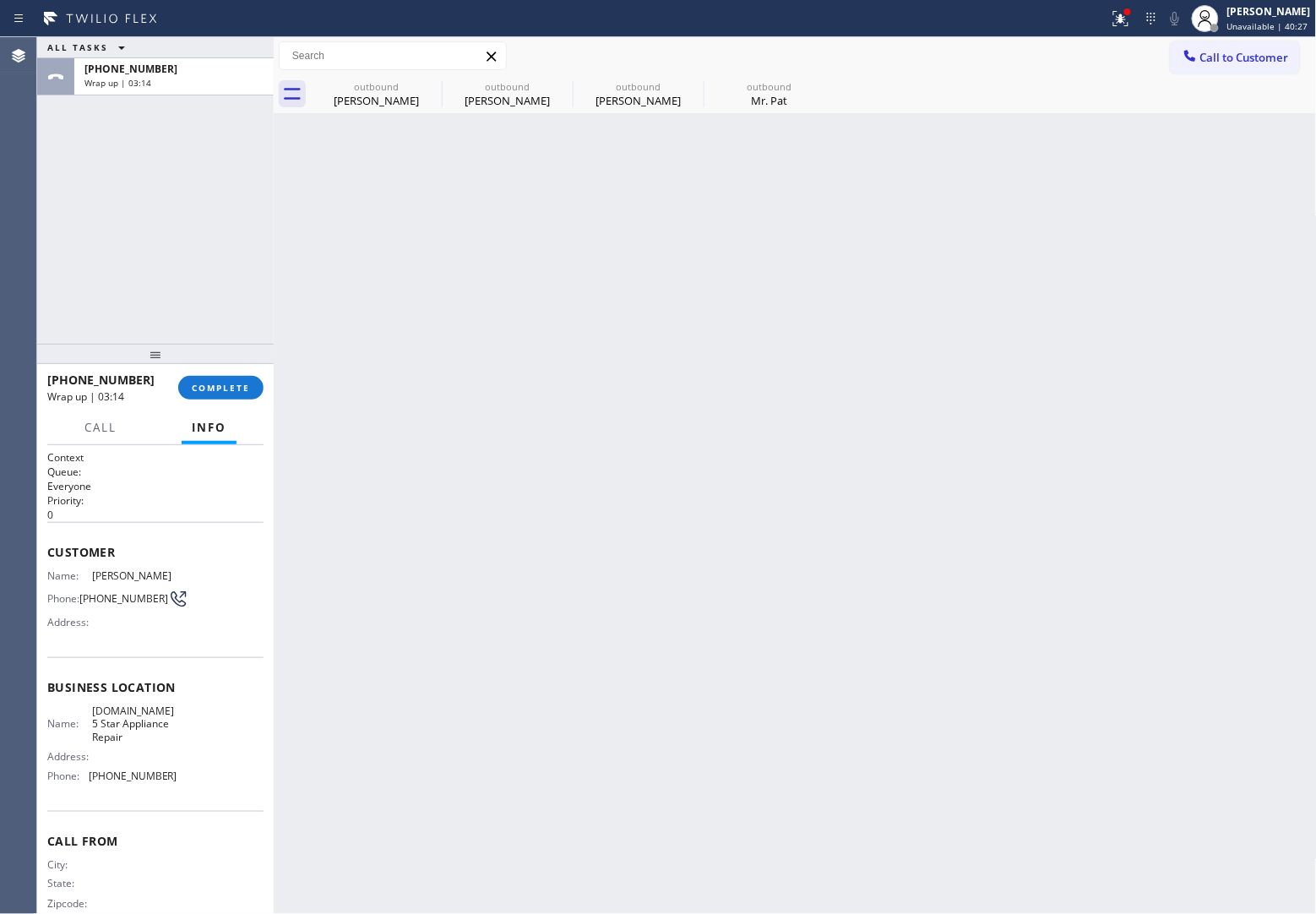
click at [148, 68] on span "[PHONE_NUMBER]" at bounding box center [131, 69] width 93 height 14
click at [216, 373] on div "[PHONE_NUMBER] Wrap up | 03:14 COMPLETE" at bounding box center [155, 387] width 216 height 44
click at [213, 385] on span "COMPLETE" at bounding box center [221, 387] width 58 height 12
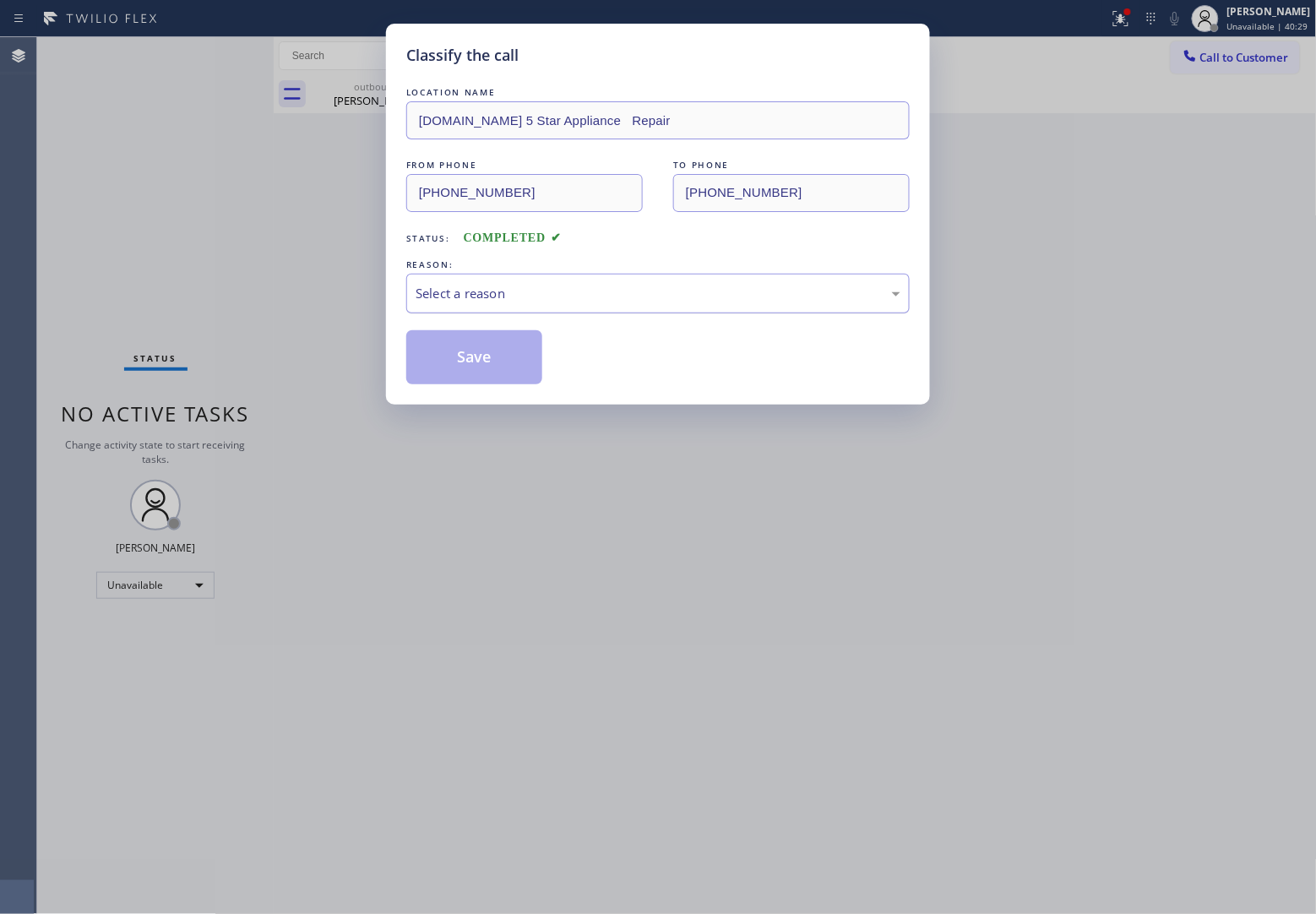
click at [520, 296] on div "Select a reason" at bounding box center [657, 293] width 503 height 39
click at [470, 369] on button "Save" at bounding box center [474, 357] width 136 height 55
type input "[PHONE_NUMBER]"
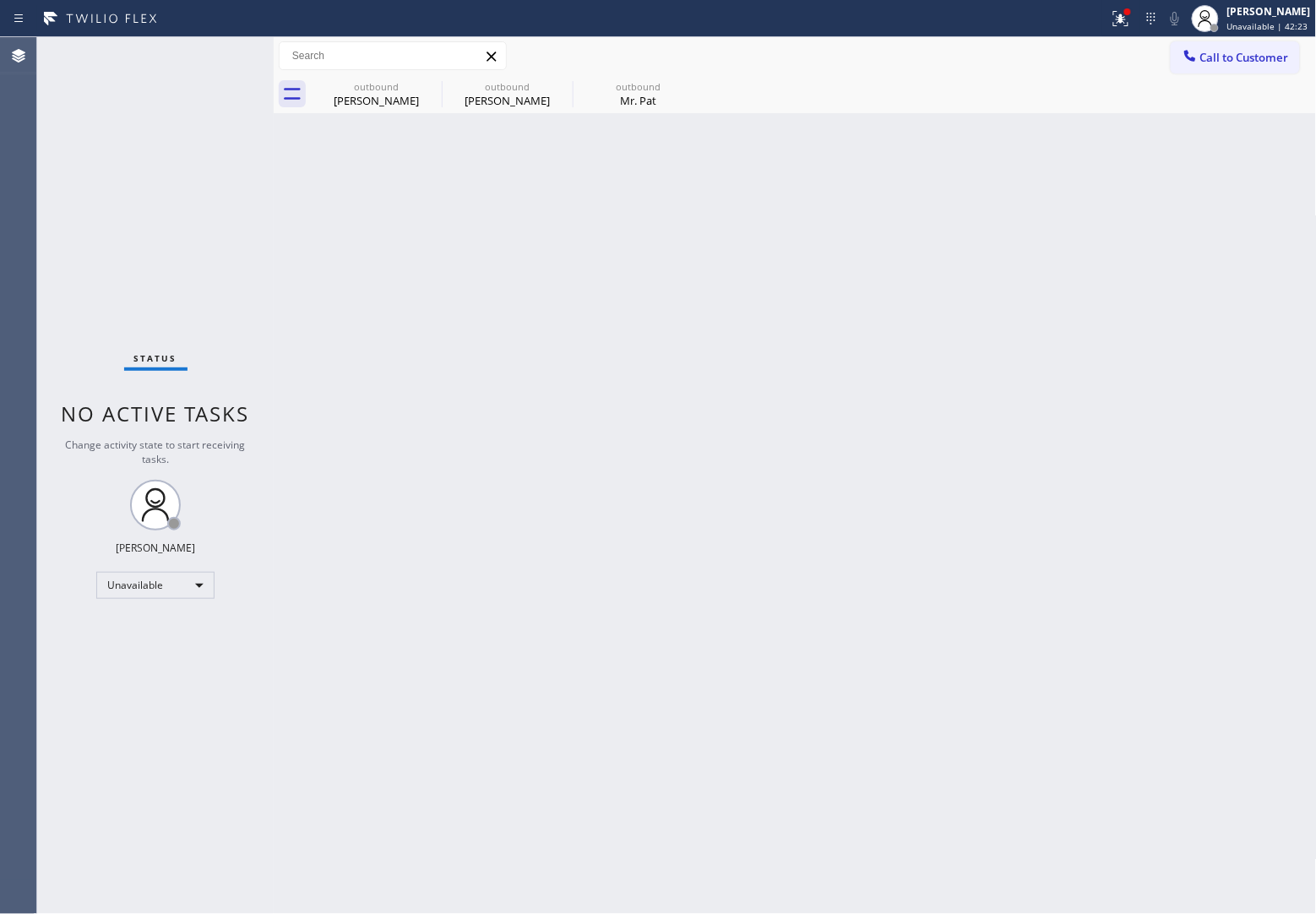
drag, startPoint x: 39, startPoint y: 230, endPoint x: 169, endPoint y: 162, distance: 146.7
click at [39, 230] on div "Status No active tasks Change activity state to start receiving tasks. [PERSON_…" at bounding box center [156, 476] width 237 height 877
click at [1203, 60] on span "Call to Customer" at bounding box center [1245, 57] width 88 height 15
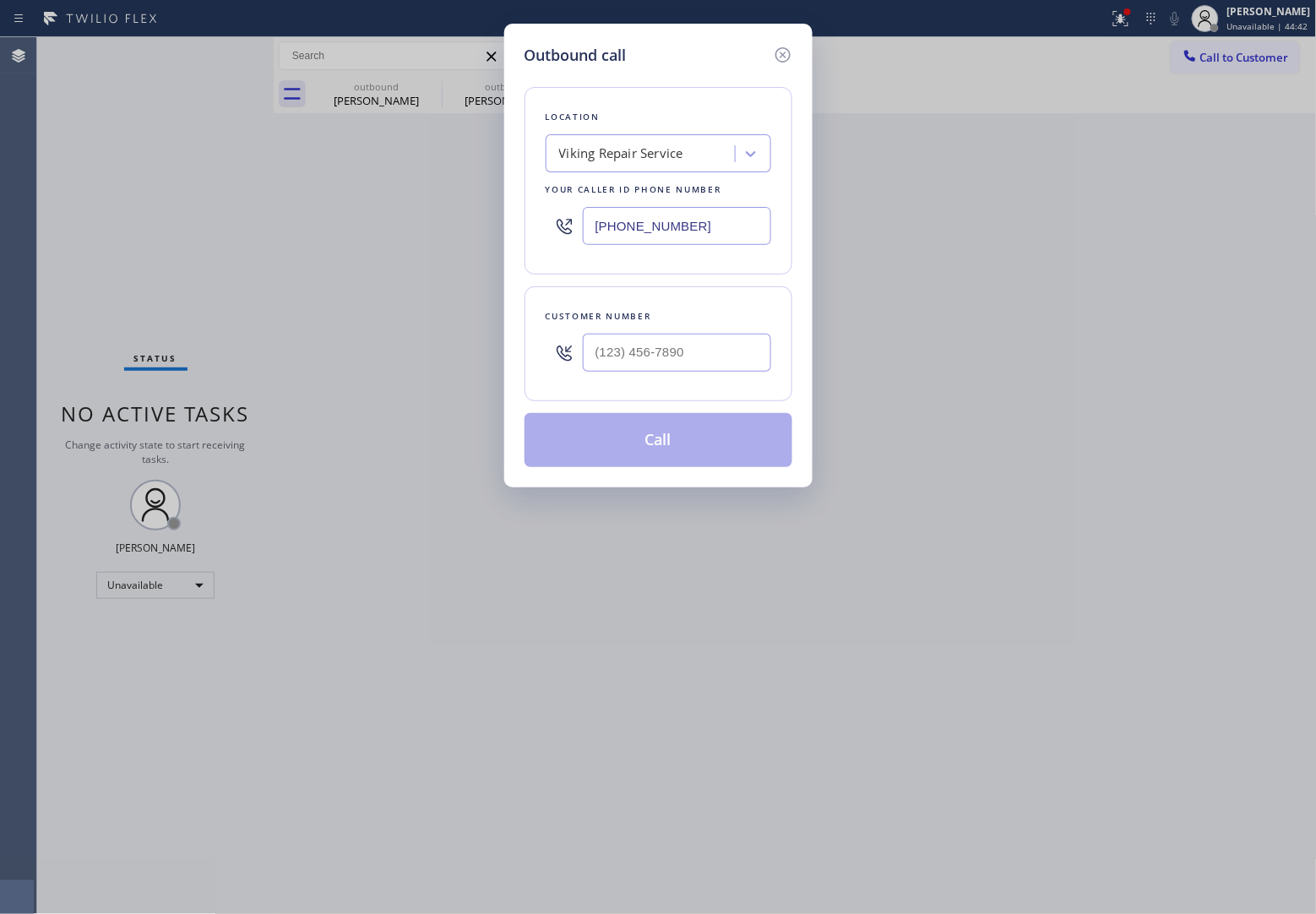
click at [744, 230] on input "[PHONE_NUMBER]" at bounding box center [677, 226] width 188 height 38
paste input "323) 991-9198"
type input "[PHONE_NUMBER]"
type input "(___) ___-____"
click at [689, 371] on input "(___) ___-____" at bounding box center [677, 353] width 188 height 38
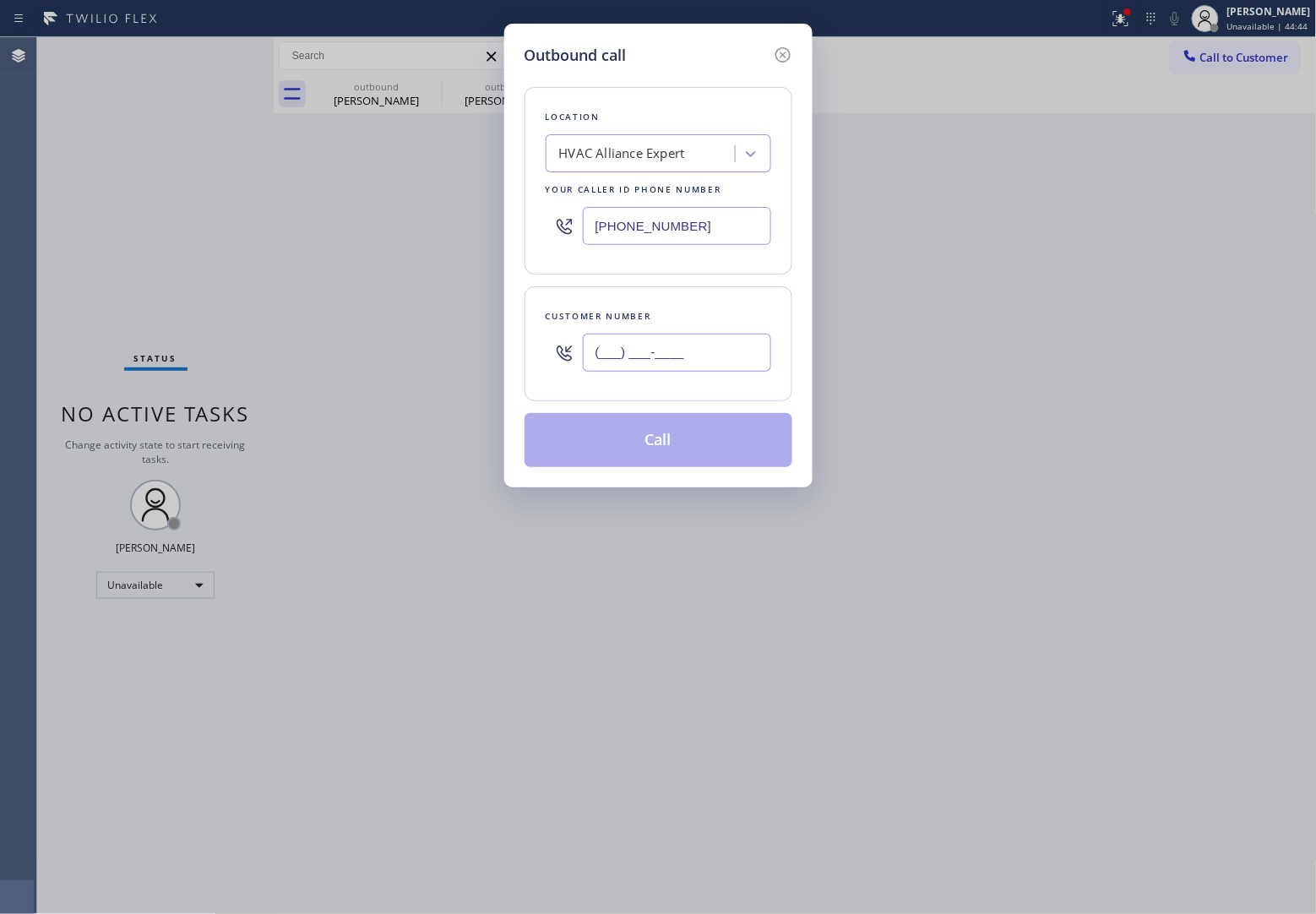
paste input "310) 266-9722"
type input "[PHONE_NUMBER]"
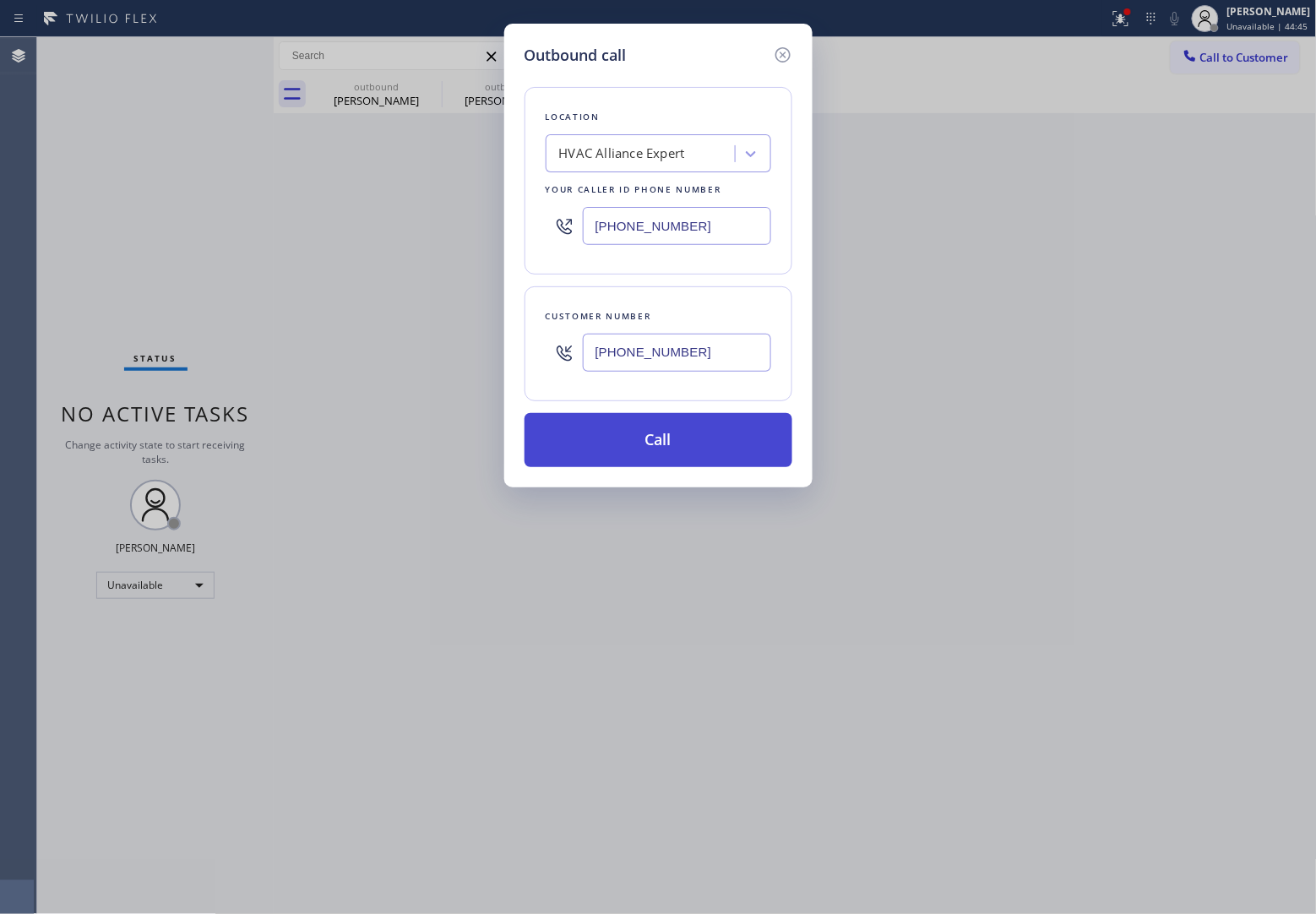
click at [664, 424] on button "Call" at bounding box center [658, 440] width 268 height 55
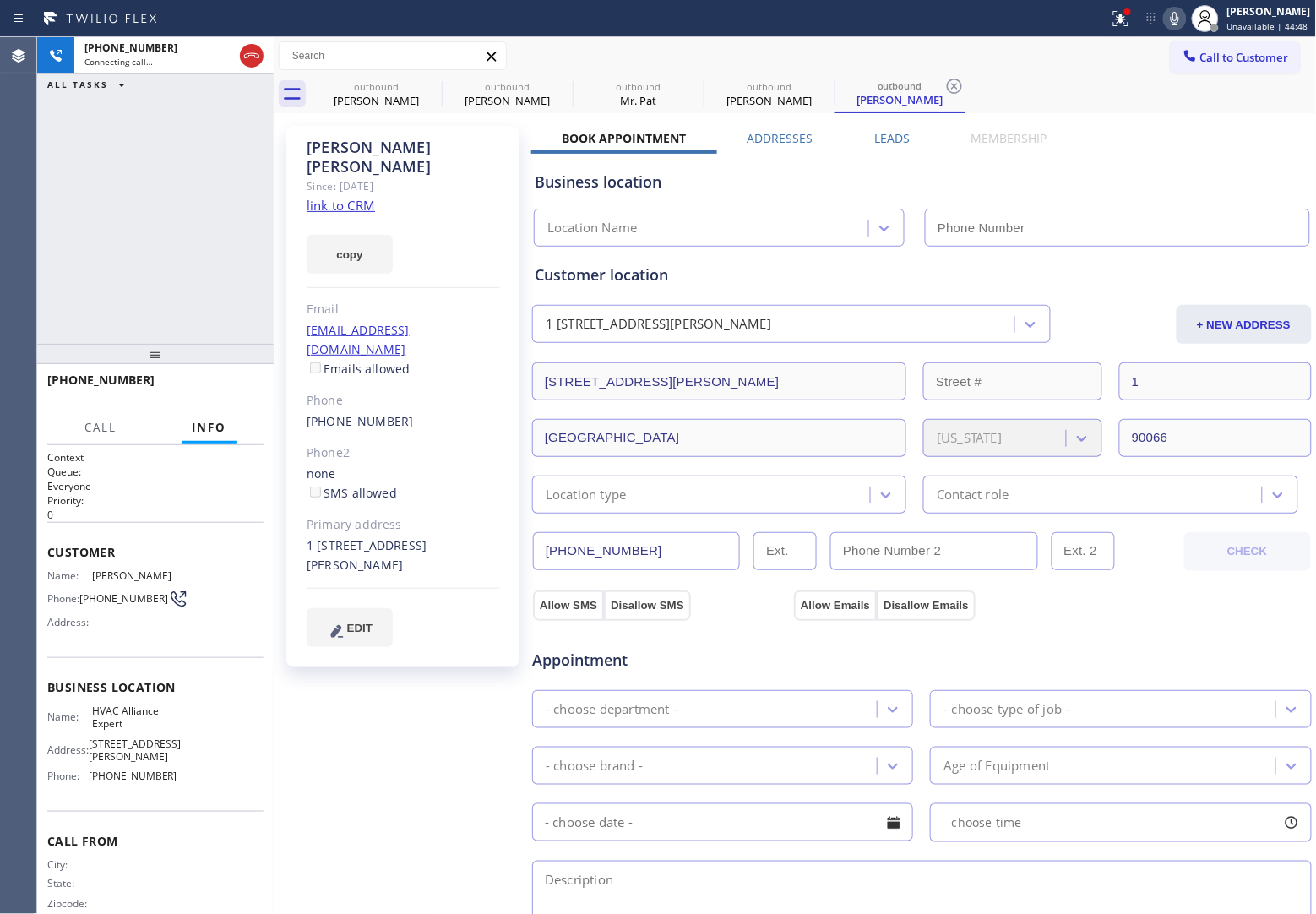
click at [348, 177] on div "Since: [DATE]" at bounding box center [403, 186] width 194 height 20
type input "[PHONE_NUMBER]"
click at [346, 197] on link "link to CRM" at bounding box center [340, 205] width 69 height 17
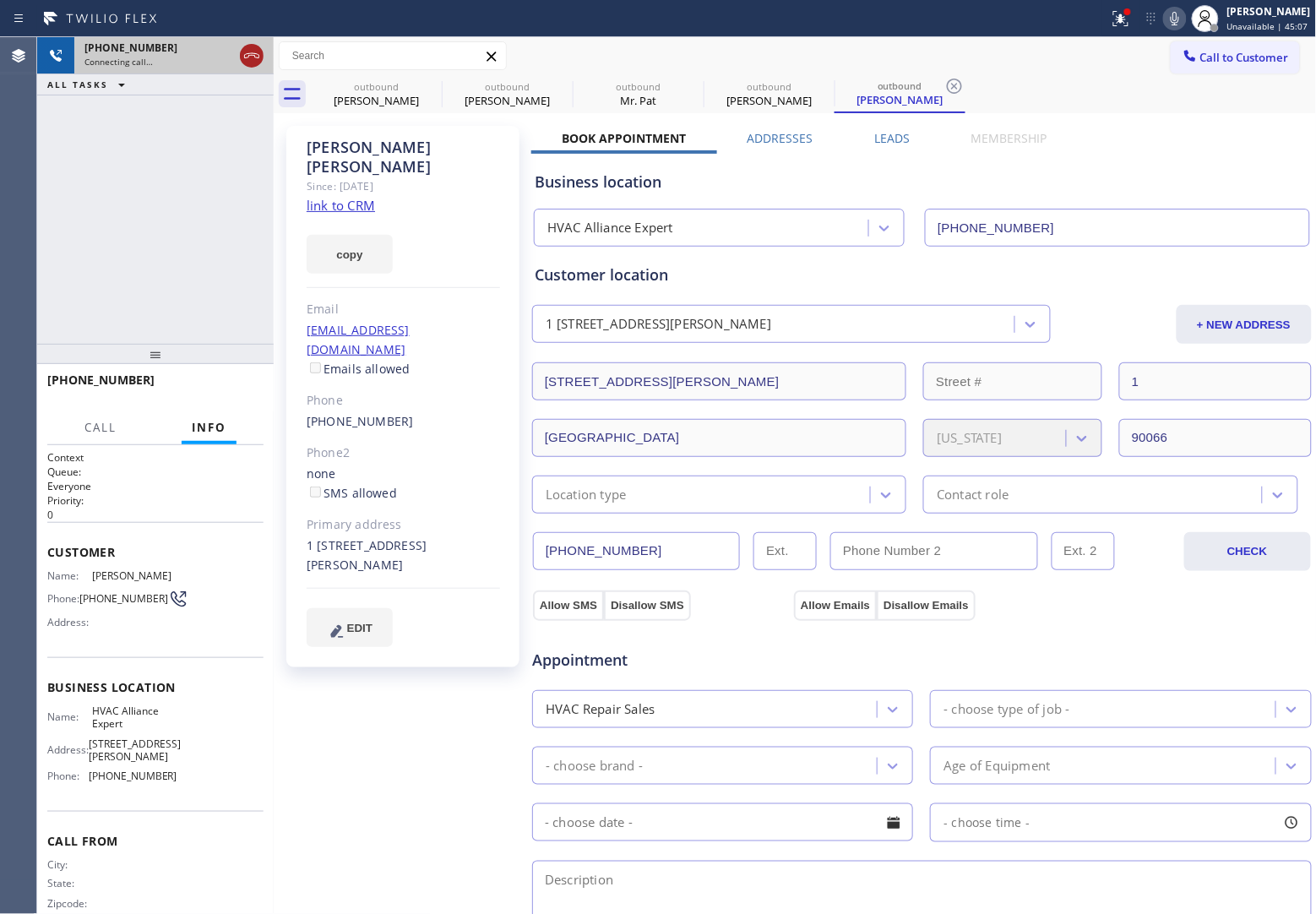
click at [245, 60] on icon at bounding box center [252, 56] width 21 height 21
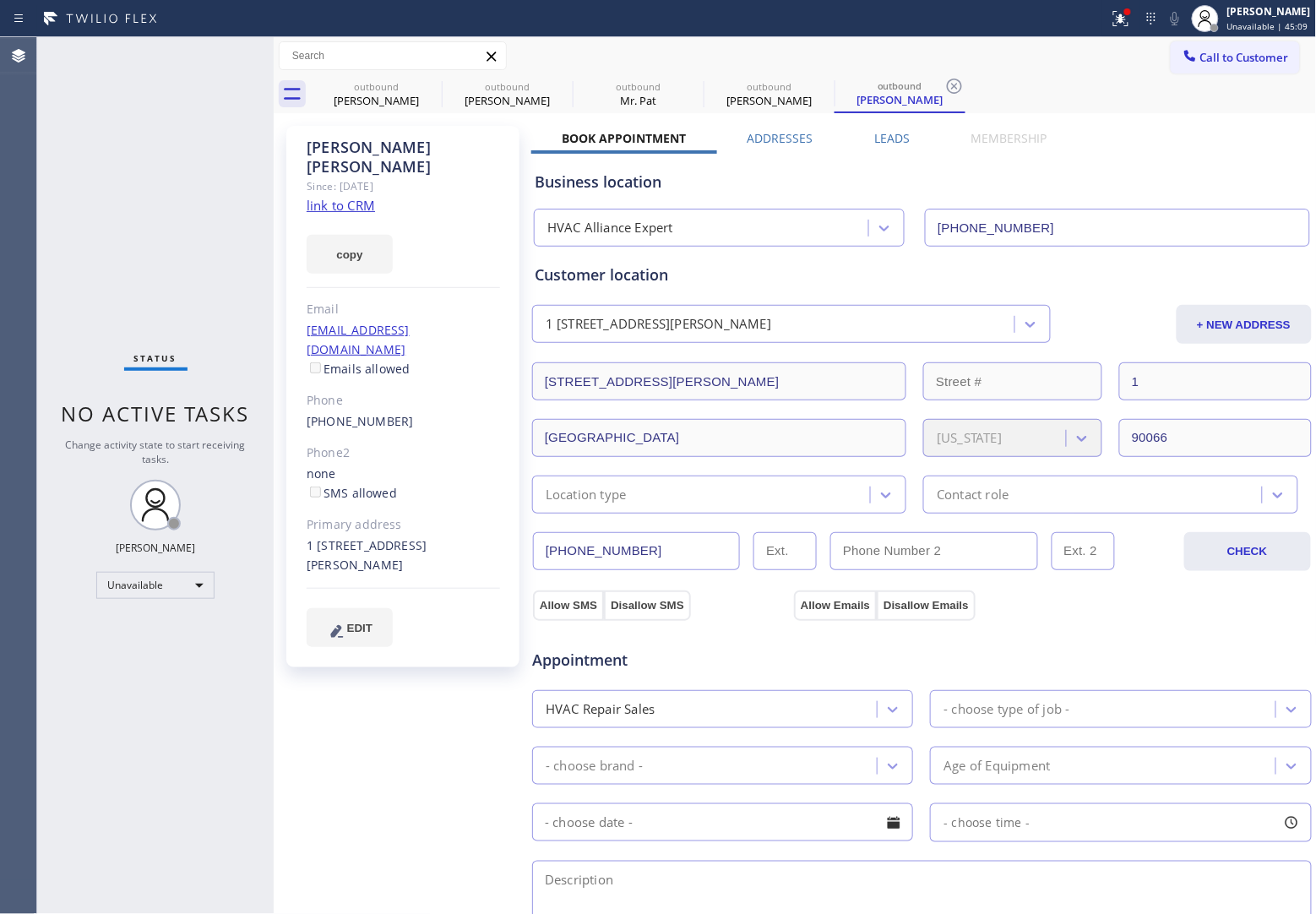
click at [39, 167] on div "Status No active tasks Change activity state to start receiving tasks. [PERSON_…" at bounding box center [156, 476] width 237 height 877
click at [431, 81] on icon at bounding box center [431, 87] width 21 height 21
click at [0, 0] on icon at bounding box center [0, 0] width 0 height 0
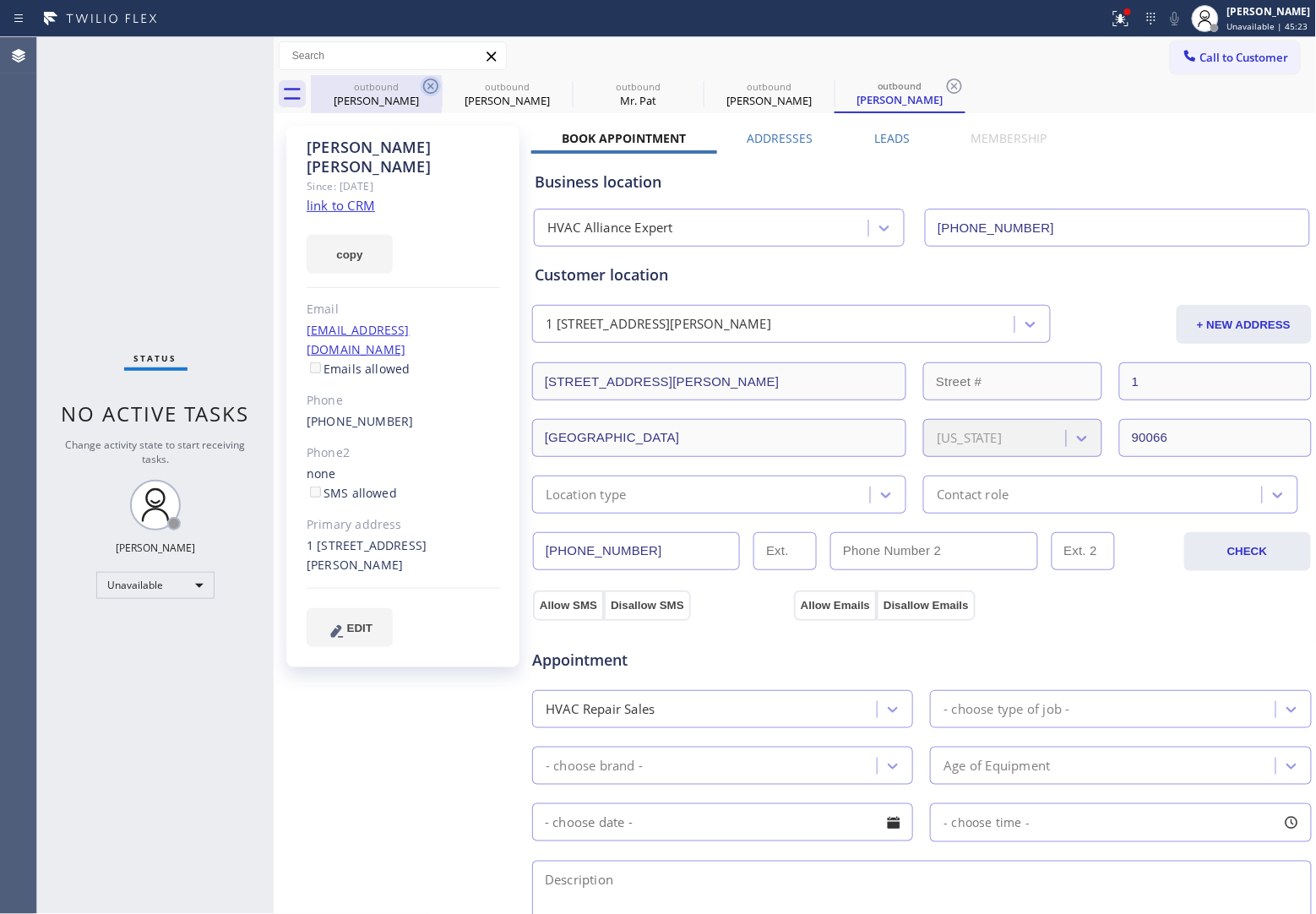
click at [944, 81] on icon at bounding box center [954, 87] width 21 height 21
click at [431, 81] on div "outbound [PERSON_NAME] outbound [PERSON_NAME] outbound Mr. Pat outbound [PERSON…" at bounding box center [814, 94] width 1006 height 38
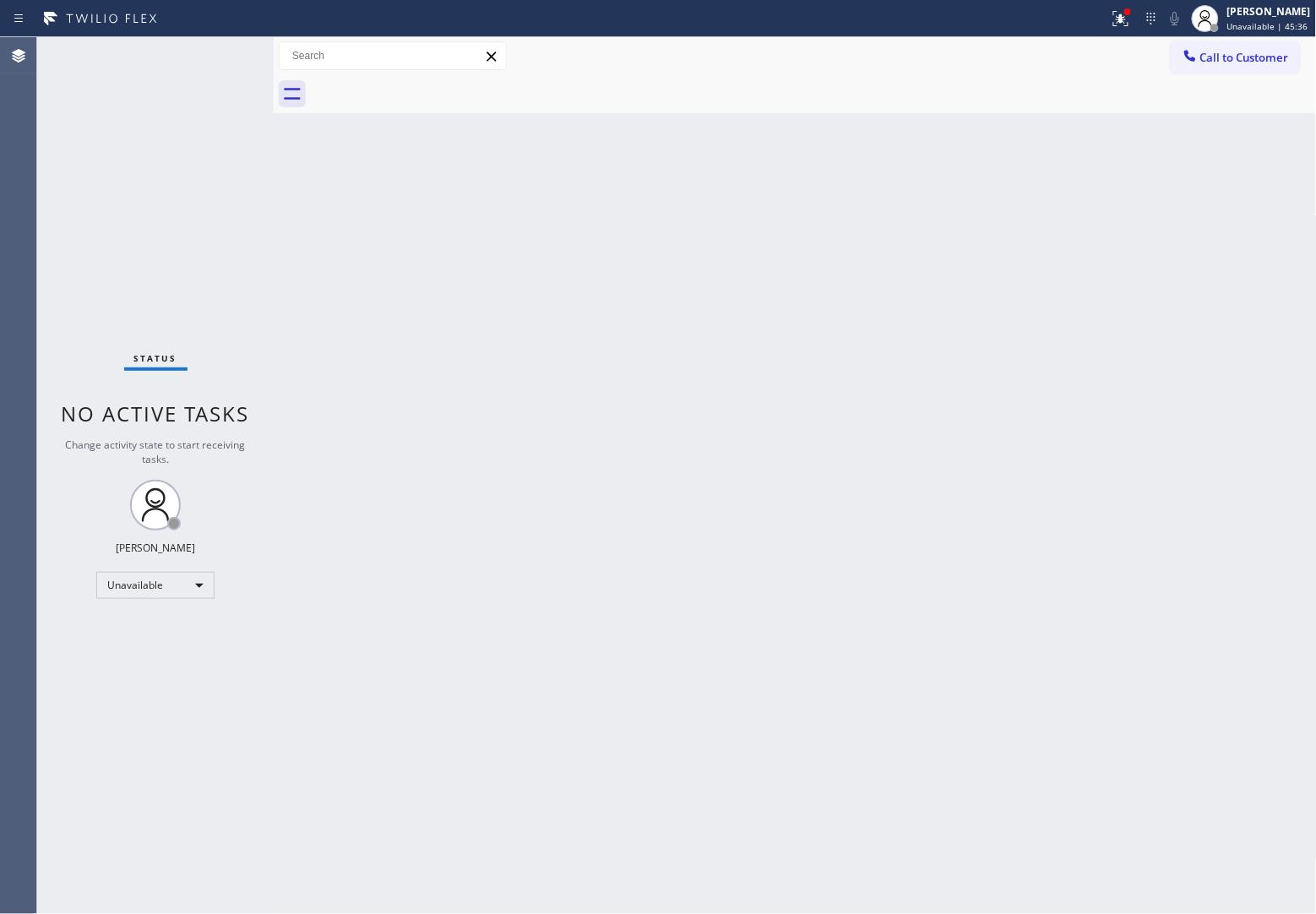
drag, startPoint x: 0, startPoint y: 247, endPoint x: 95, endPoint y: 278, distance: 99.9
click at [0, 247] on div "Agent Desktop" at bounding box center [18, 476] width 37 height 877
drag, startPoint x: 1226, startPoint y: 48, endPoint x: 689, endPoint y: 342, distance: 612.2
click at [1203, 60] on button "Call to Customer" at bounding box center [1234, 57] width 129 height 32
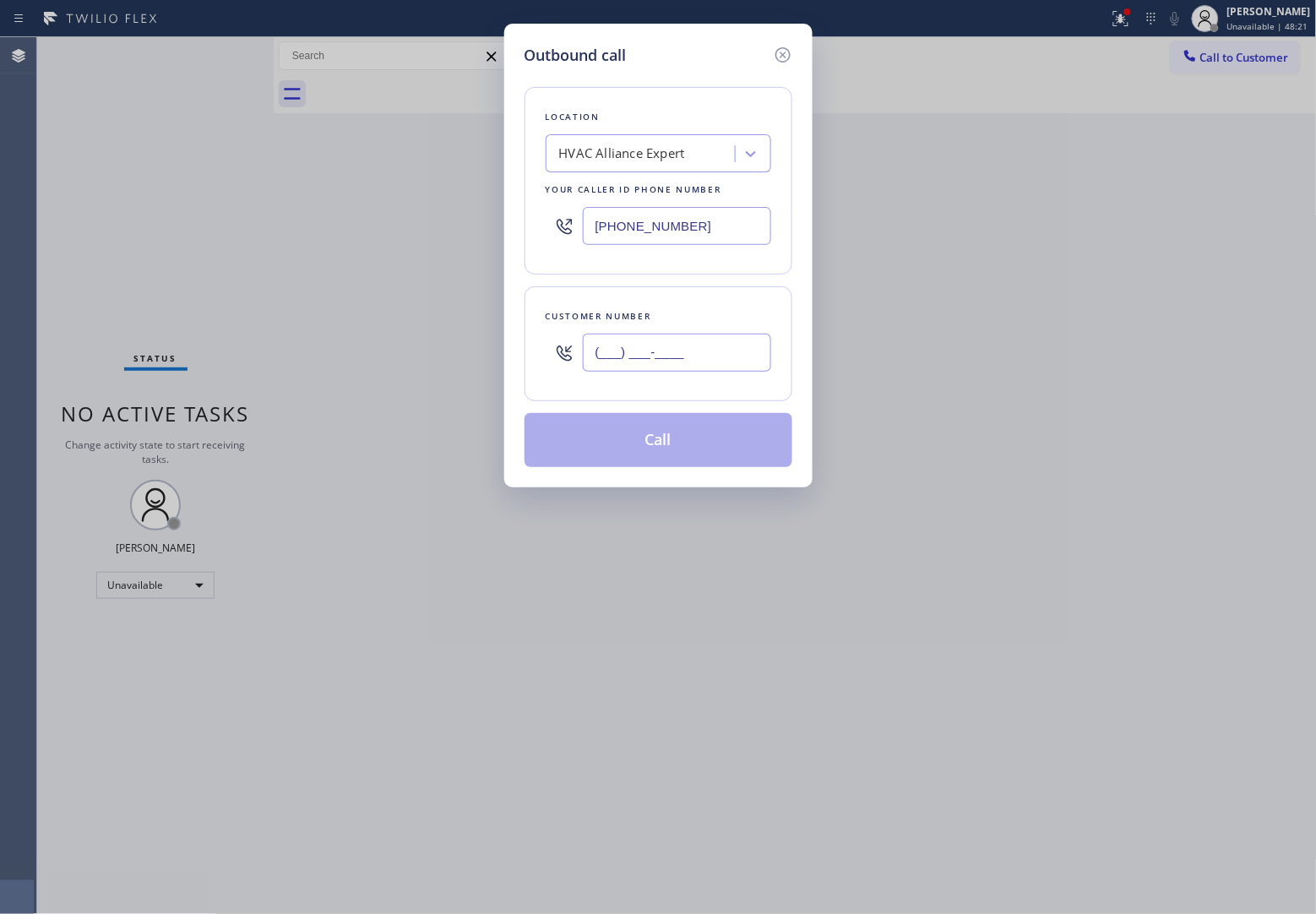
click at [659, 354] on input "(___) ___-____" at bounding box center [677, 353] width 188 height 38
paste input "570) 406-0478"
type input "[PHONE_NUMBER]"
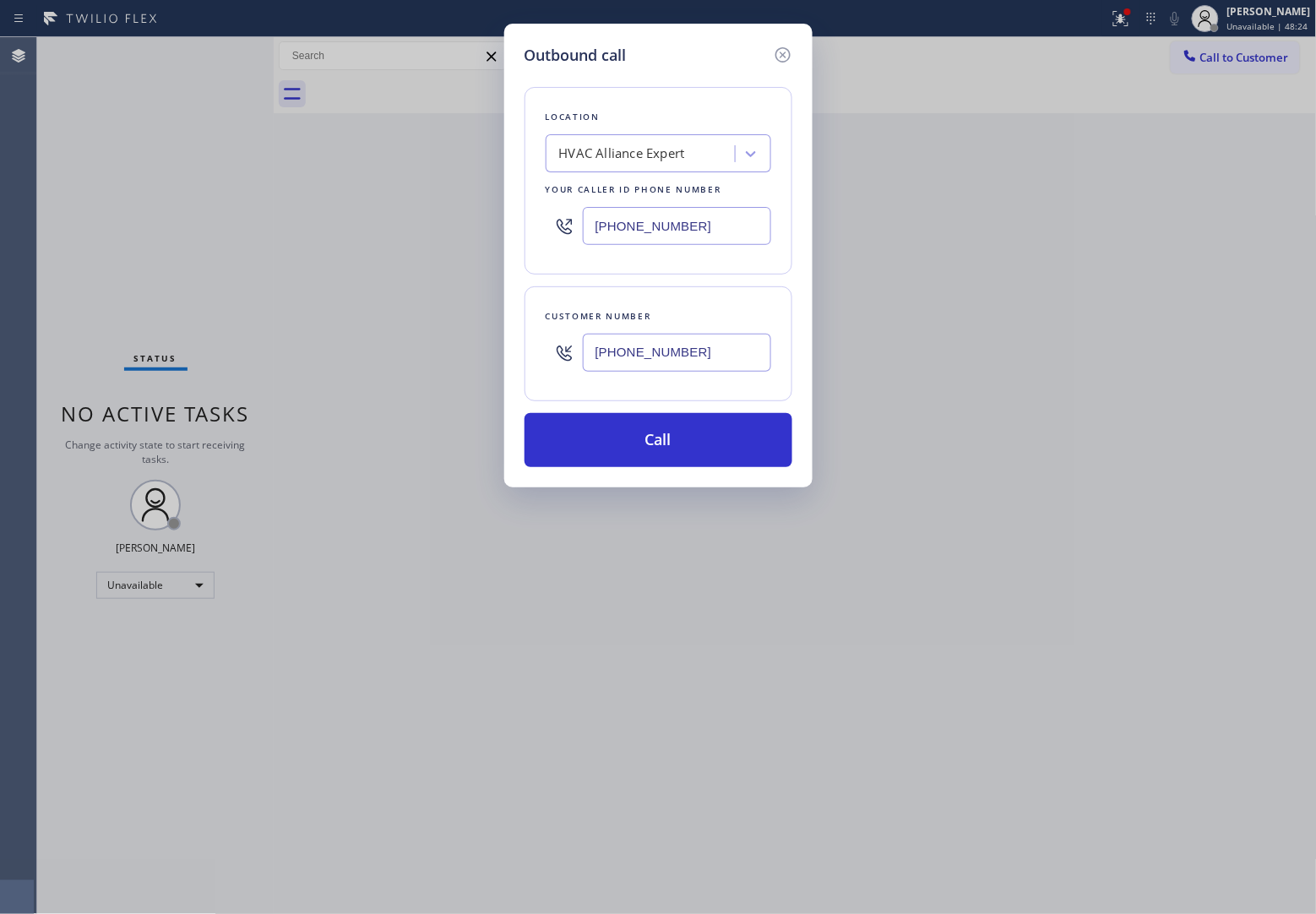
drag, startPoint x: 667, startPoint y: 221, endPoint x: 686, endPoint y: 272, distance: 54.4
click at [666, 221] on input "[PHONE_NUMBER]" at bounding box center [677, 226] width 188 height 38
paste input "626) 768-954"
type input "[PHONE_NUMBER]"
click at [682, 440] on button "Call" at bounding box center [658, 440] width 268 height 55
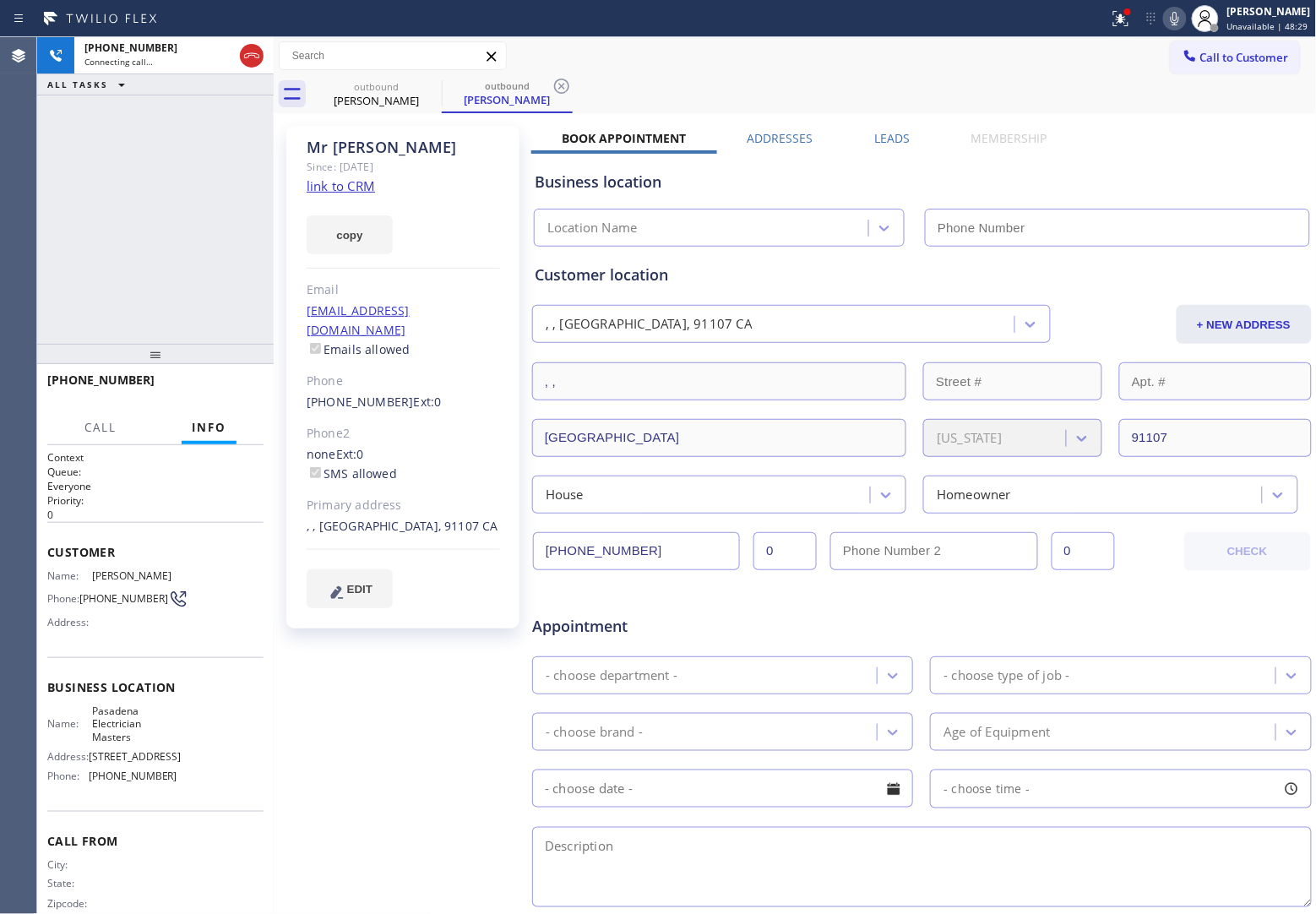
type input "[PHONE_NUMBER]"
click at [30, 283] on div "Agent Desktop" at bounding box center [18, 476] width 37 height 877
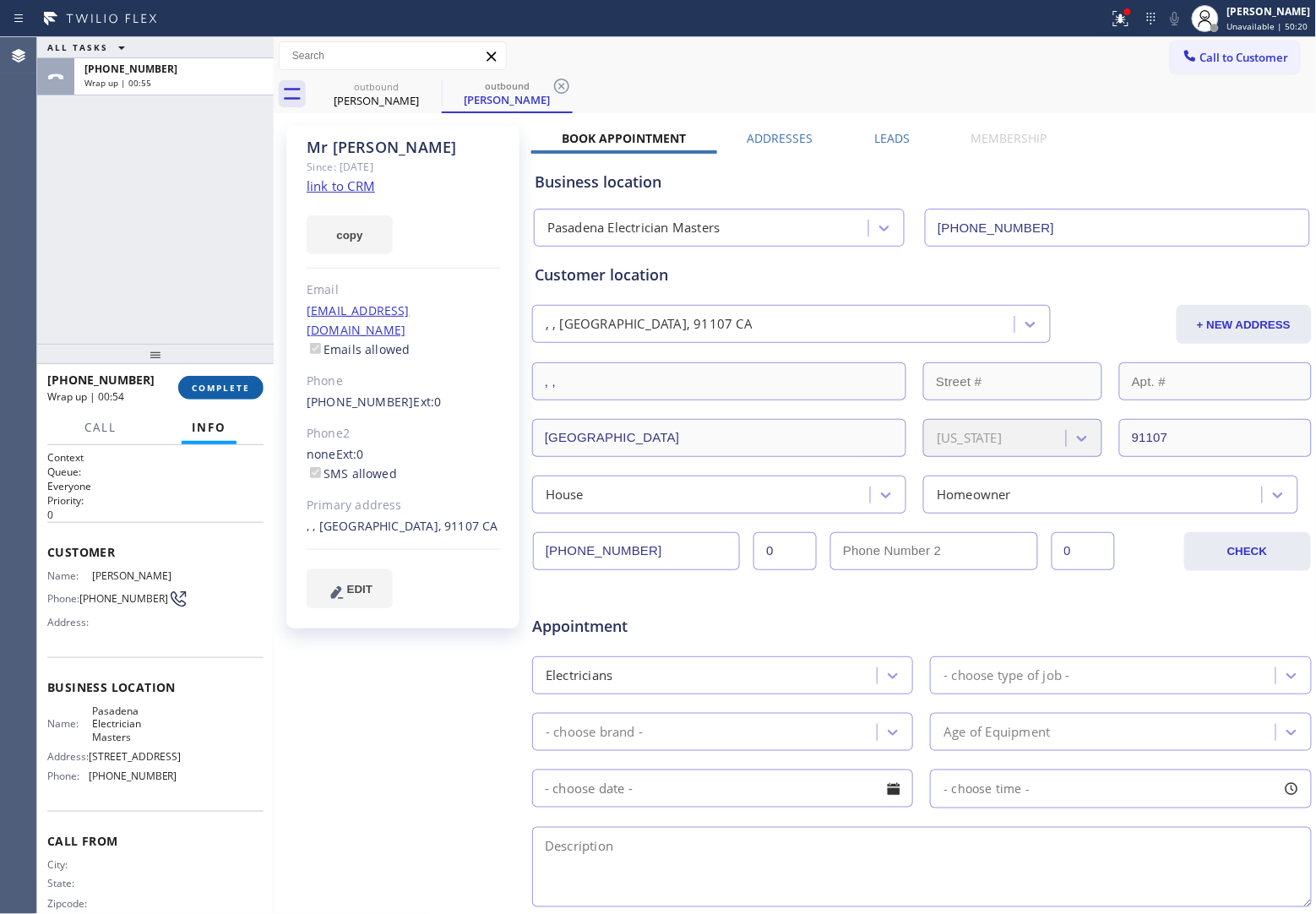
click at [208, 393] on span "COMPLETE" at bounding box center [221, 387] width 58 height 12
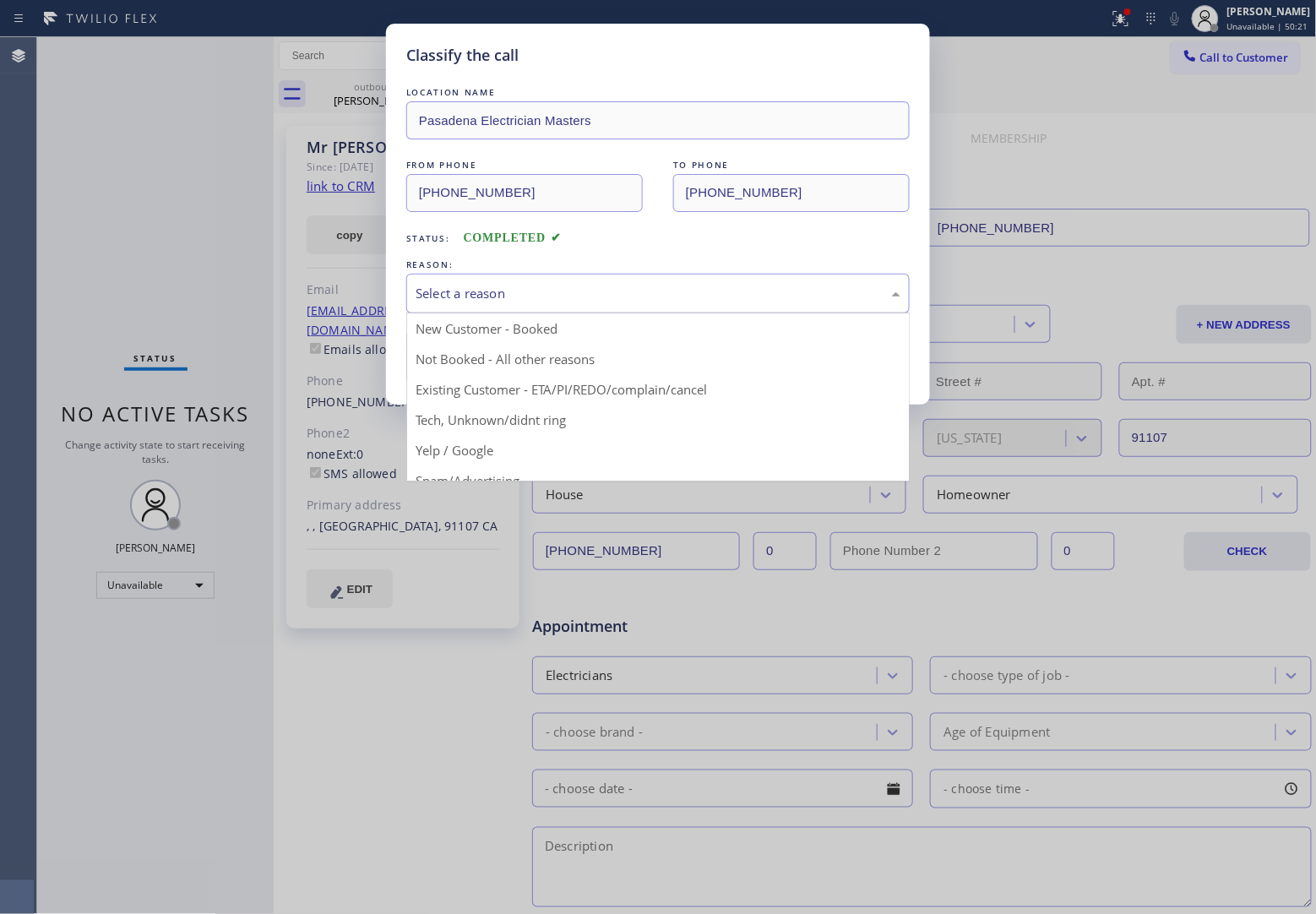
click at [511, 292] on div "Select a reason" at bounding box center [658, 293] width 485 height 20
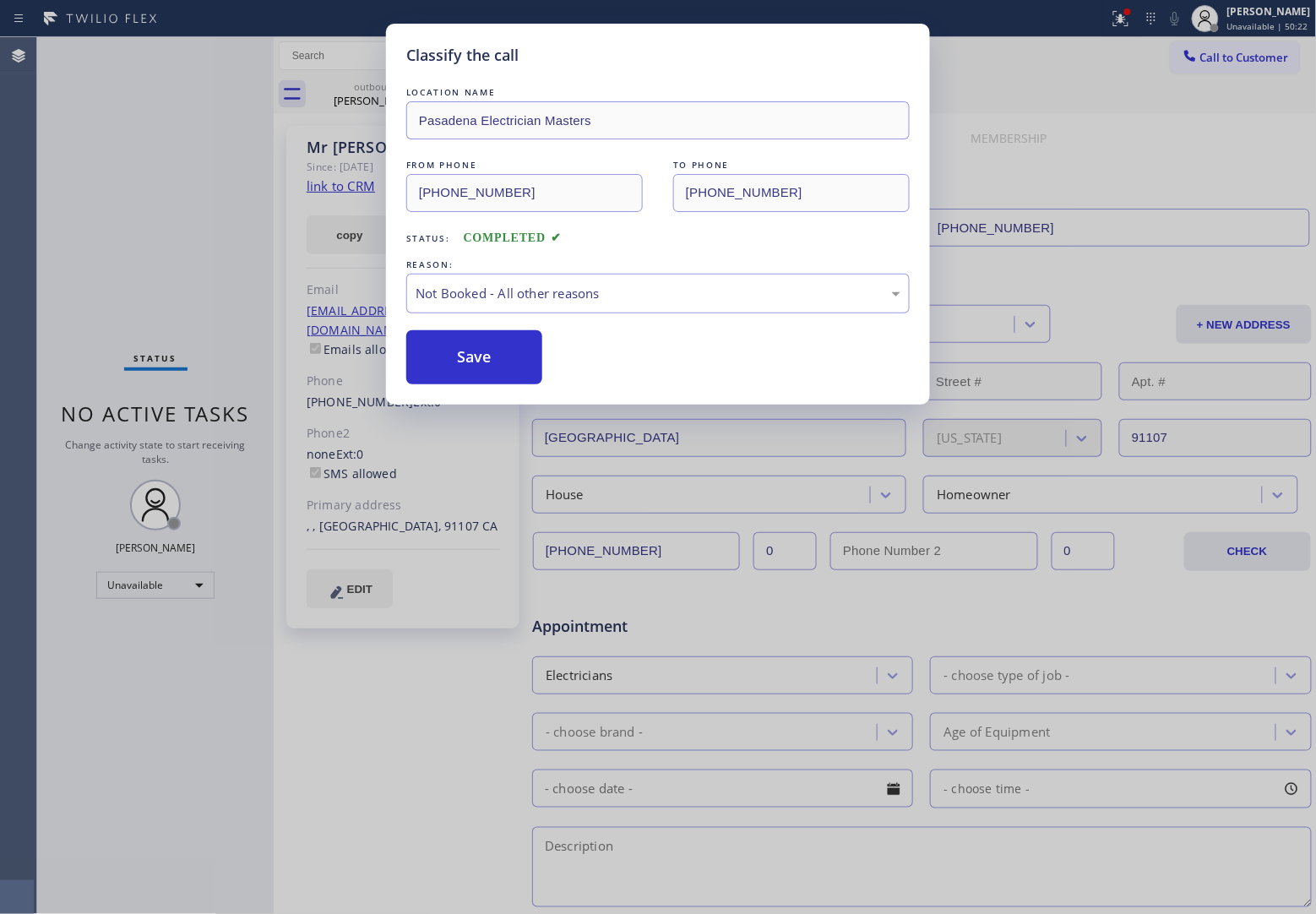
click at [475, 368] on button "Save" at bounding box center [474, 357] width 136 height 55
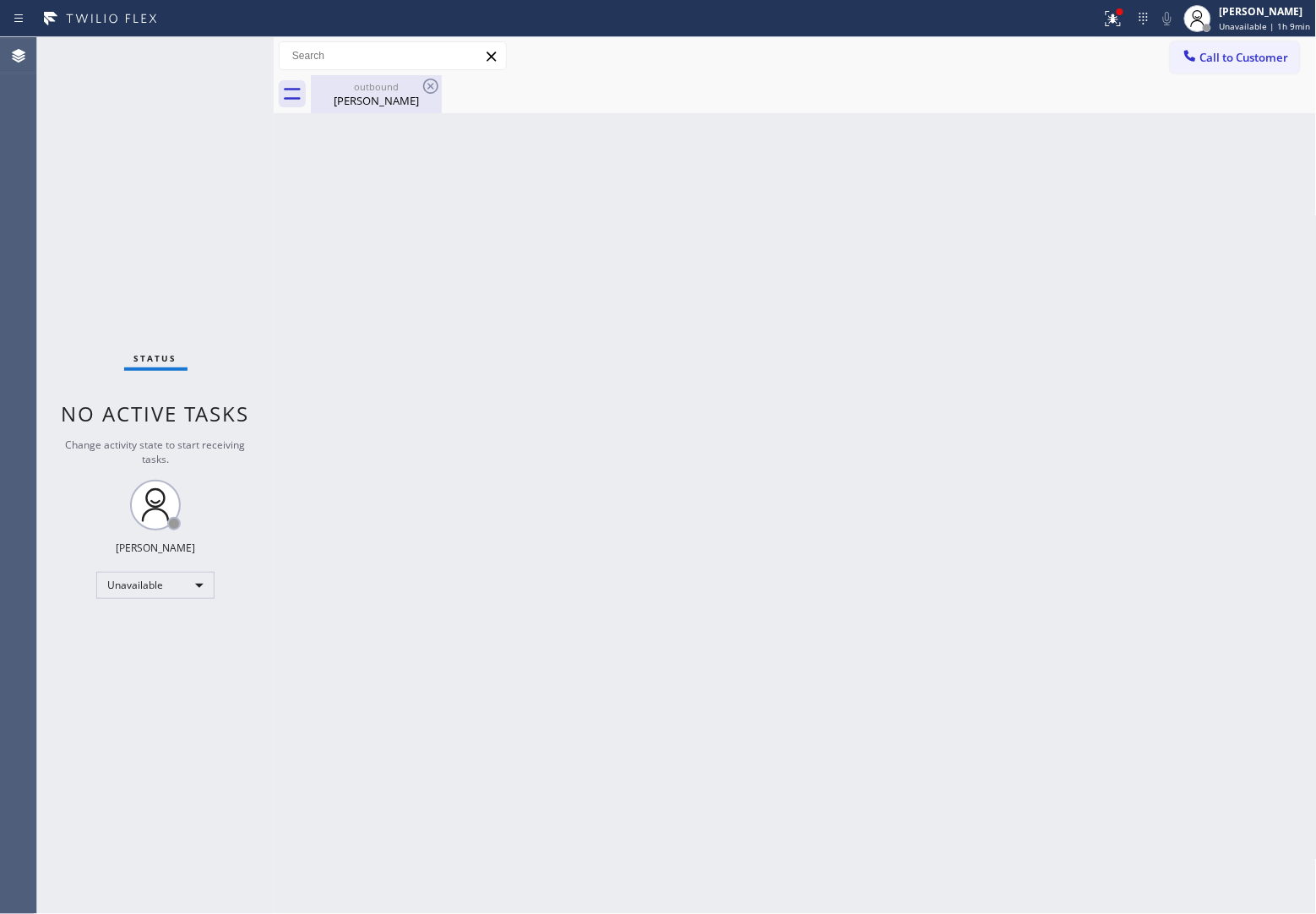
click at [384, 87] on div "outbound" at bounding box center [376, 86] width 128 height 12
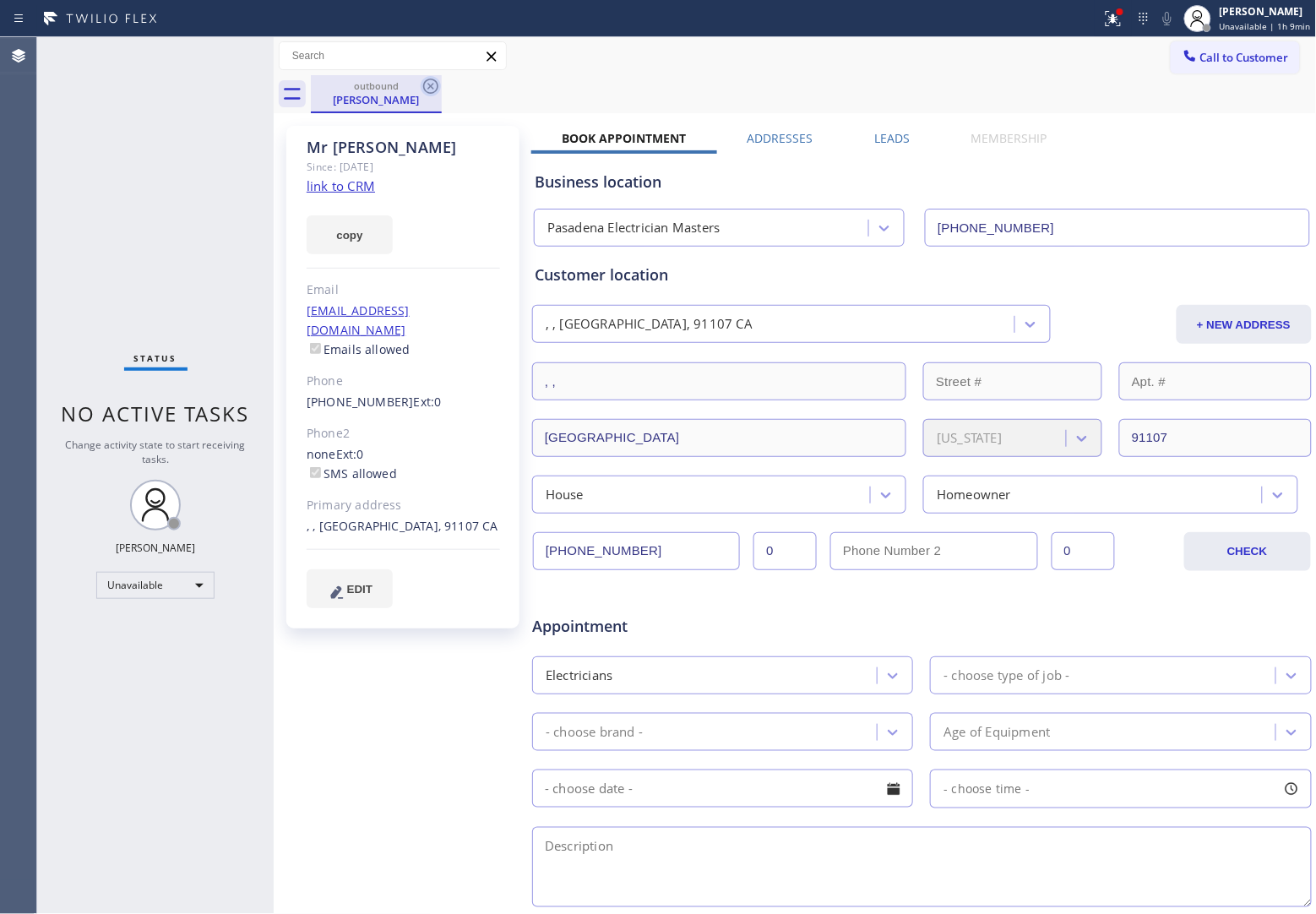
click at [424, 83] on icon at bounding box center [431, 87] width 15 height 15
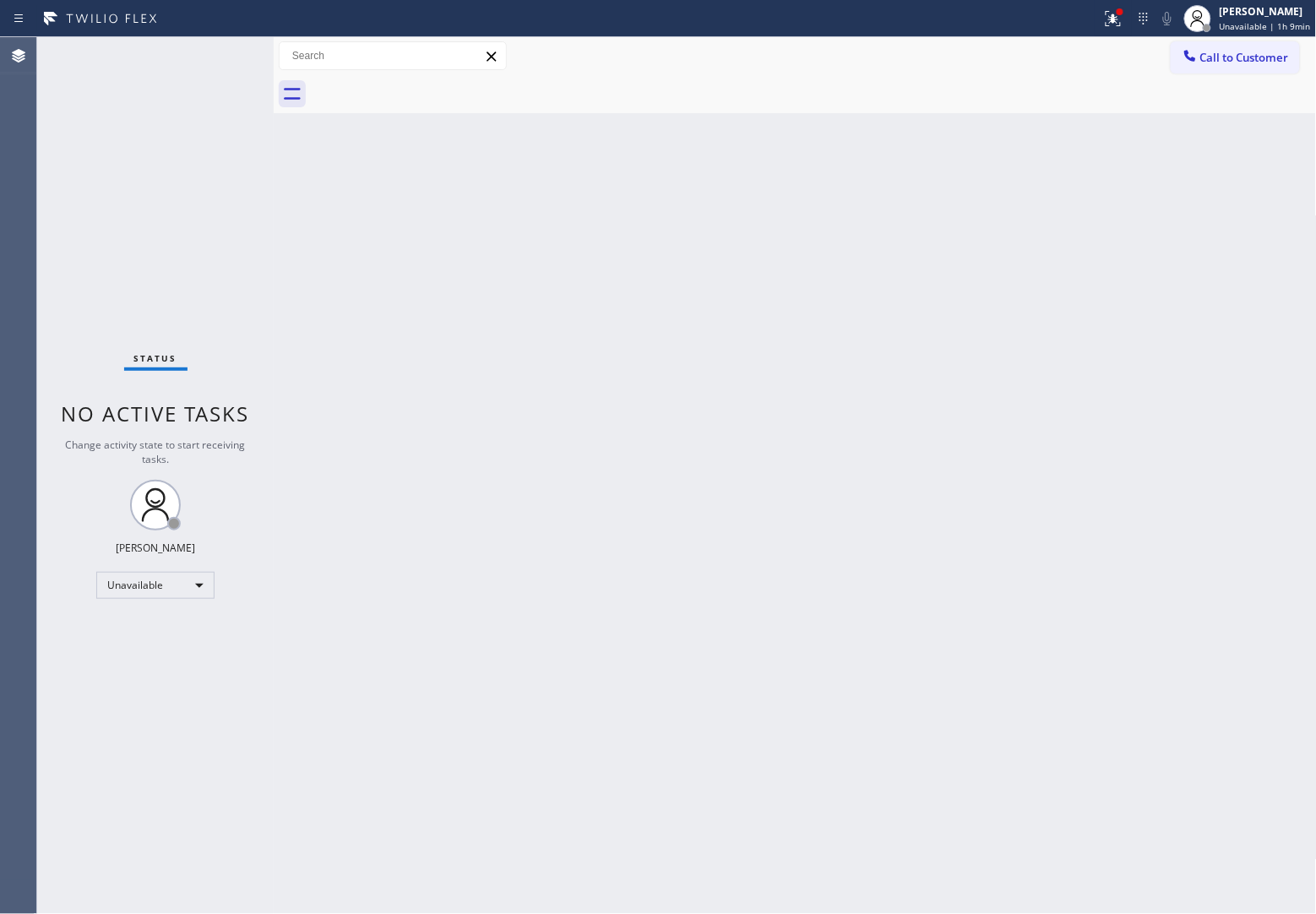
click at [428, 83] on div at bounding box center [814, 94] width 1006 height 38
drag, startPoint x: 49, startPoint y: 145, endPoint x: 436, endPoint y: 12, distance: 409.2
click at [68, 128] on div "Status No active tasks Change activity state to start receiving tasks. [PERSON_…" at bounding box center [156, 476] width 237 height 877
drag, startPoint x: 1243, startPoint y: 55, endPoint x: 661, endPoint y: 241, distance: 611.0
click at [1169, 83] on div "Call to Customer Outbound call Location [GEOGRAPHIC_DATA] Electrician Masters Y…" at bounding box center [795, 75] width 1043 height 76
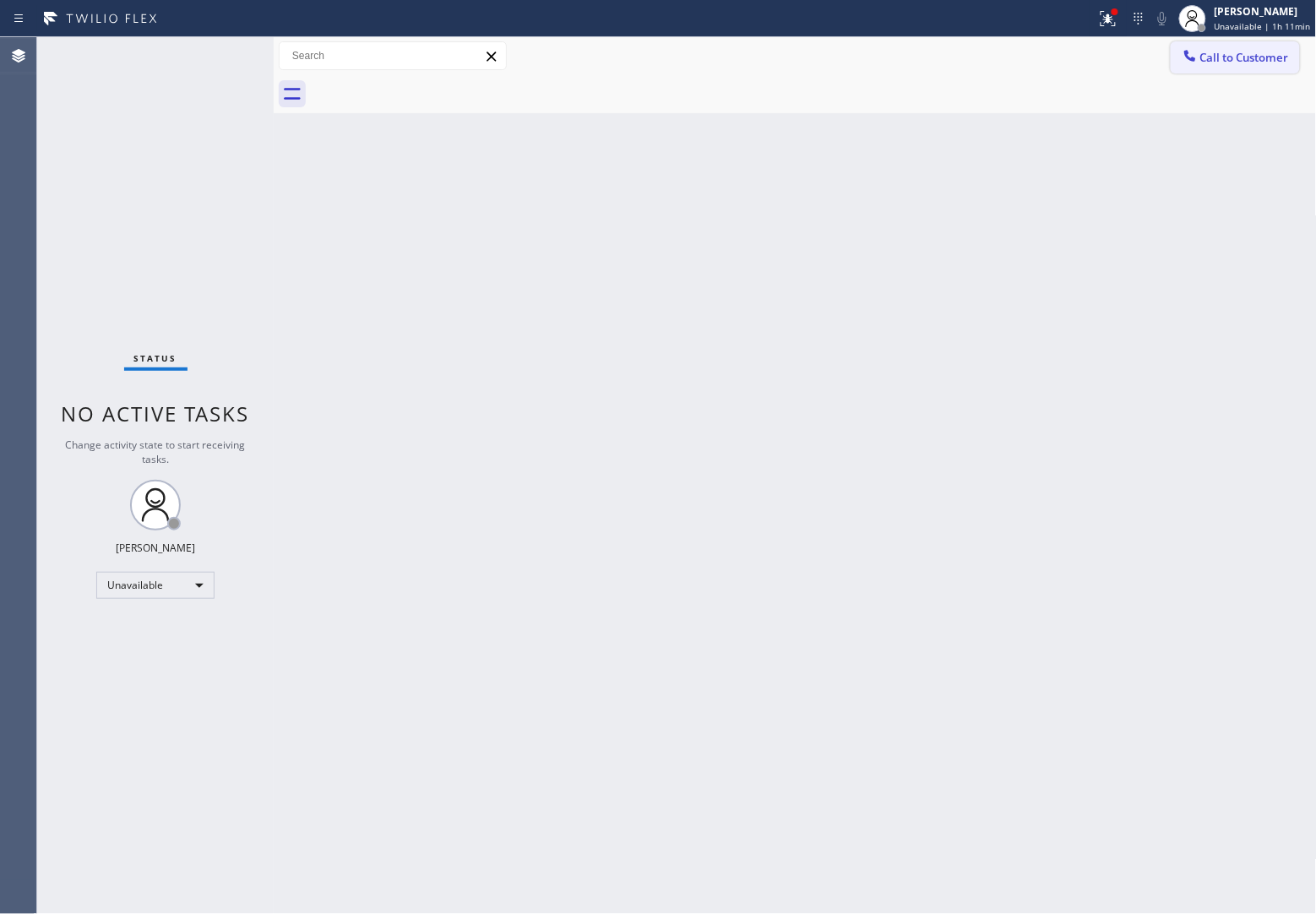
click at [1272, 54] on span "Call to Customer" at bounding box center [1245, 57] width 88 height 15
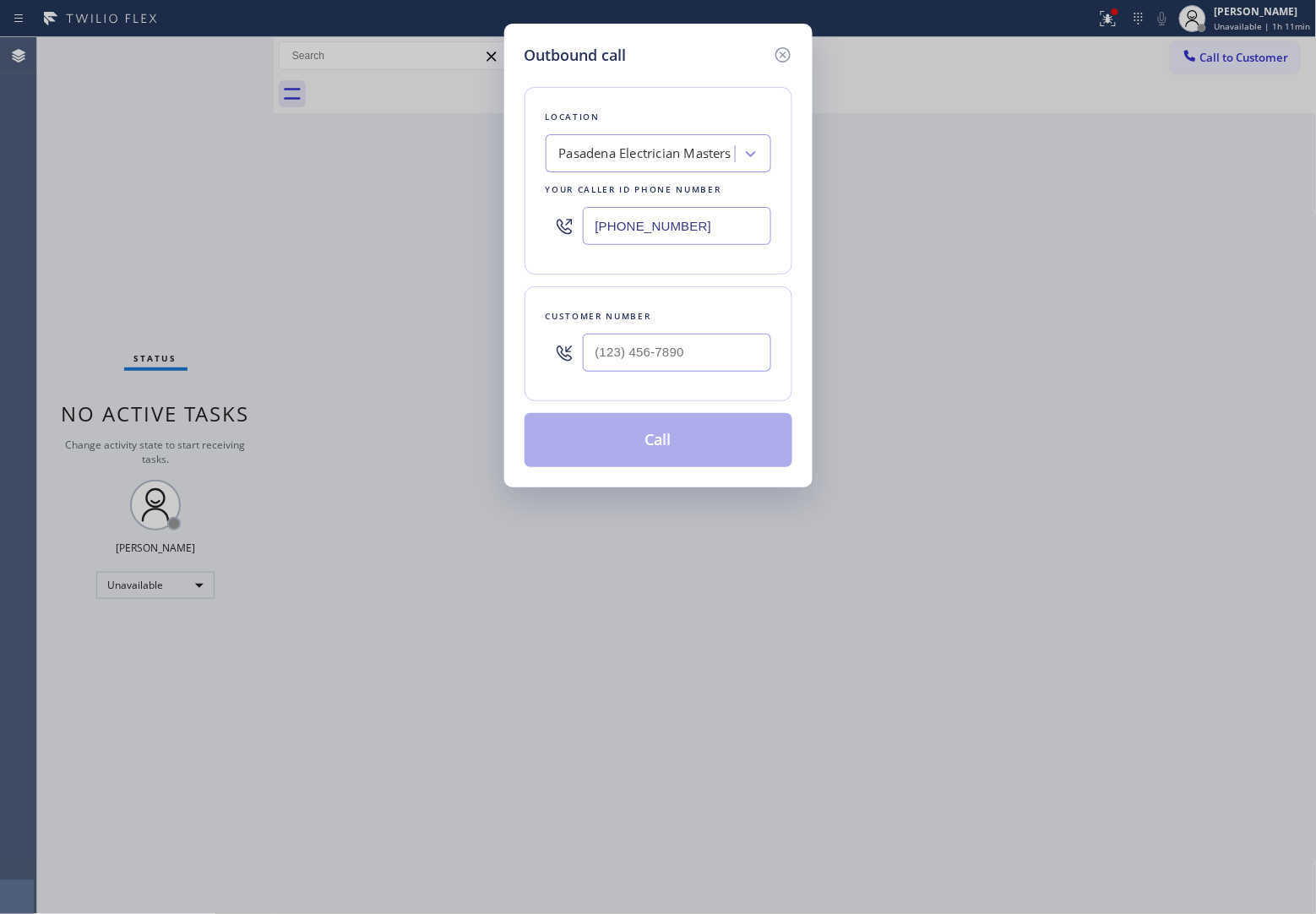
click at [680, 209] on input "[PHONE_NUMBER]" at bounding box center [677, 226] width 188 height 38
click at [669, 228] on input "[PHONE_NUMBER]" at bounding box center [677, 226] width 188 height 38
paste input "332) 456-0495"
type input "[PHONE_NUMBER]"
type input "(___) ___-____"
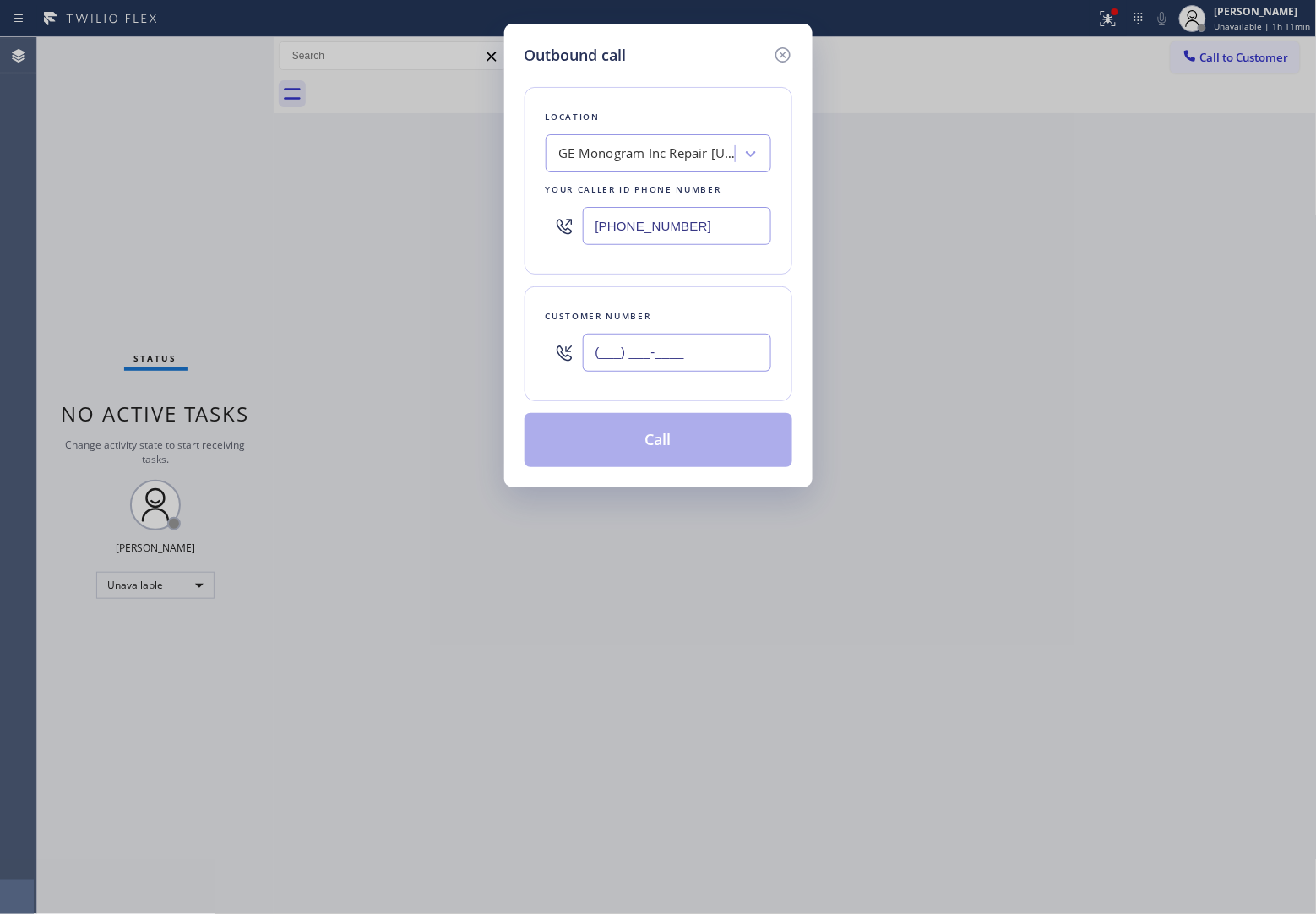
click at [640, 356] on input "(___) ___-____" at bounding box center [677, 353] width 188 height 38
paste input "347) 757-1788"
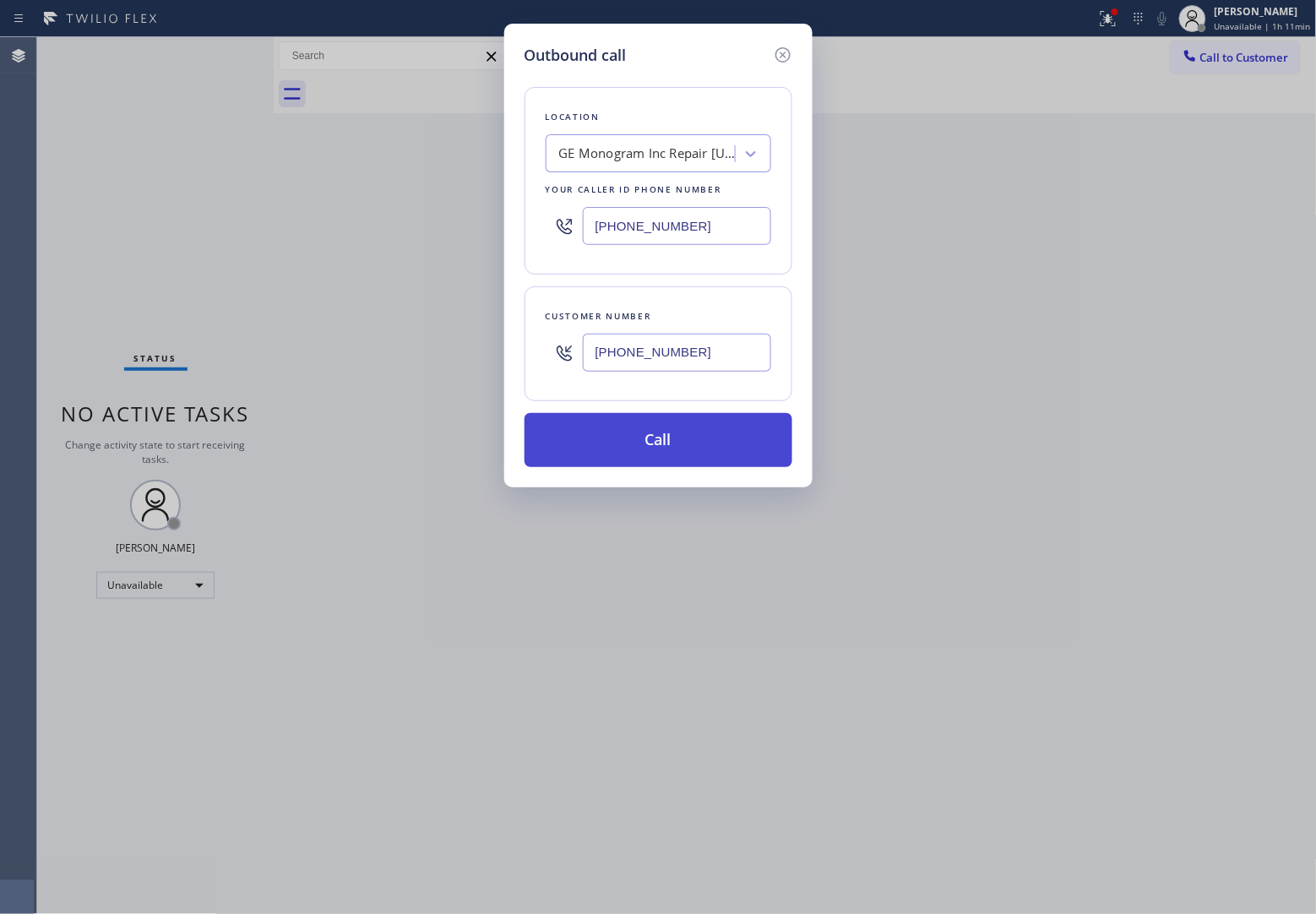
type input "[PHONE_NUMBER]"
click at [710, 457] on button "Call" at bounding box center [658, 440] width 268 height 55
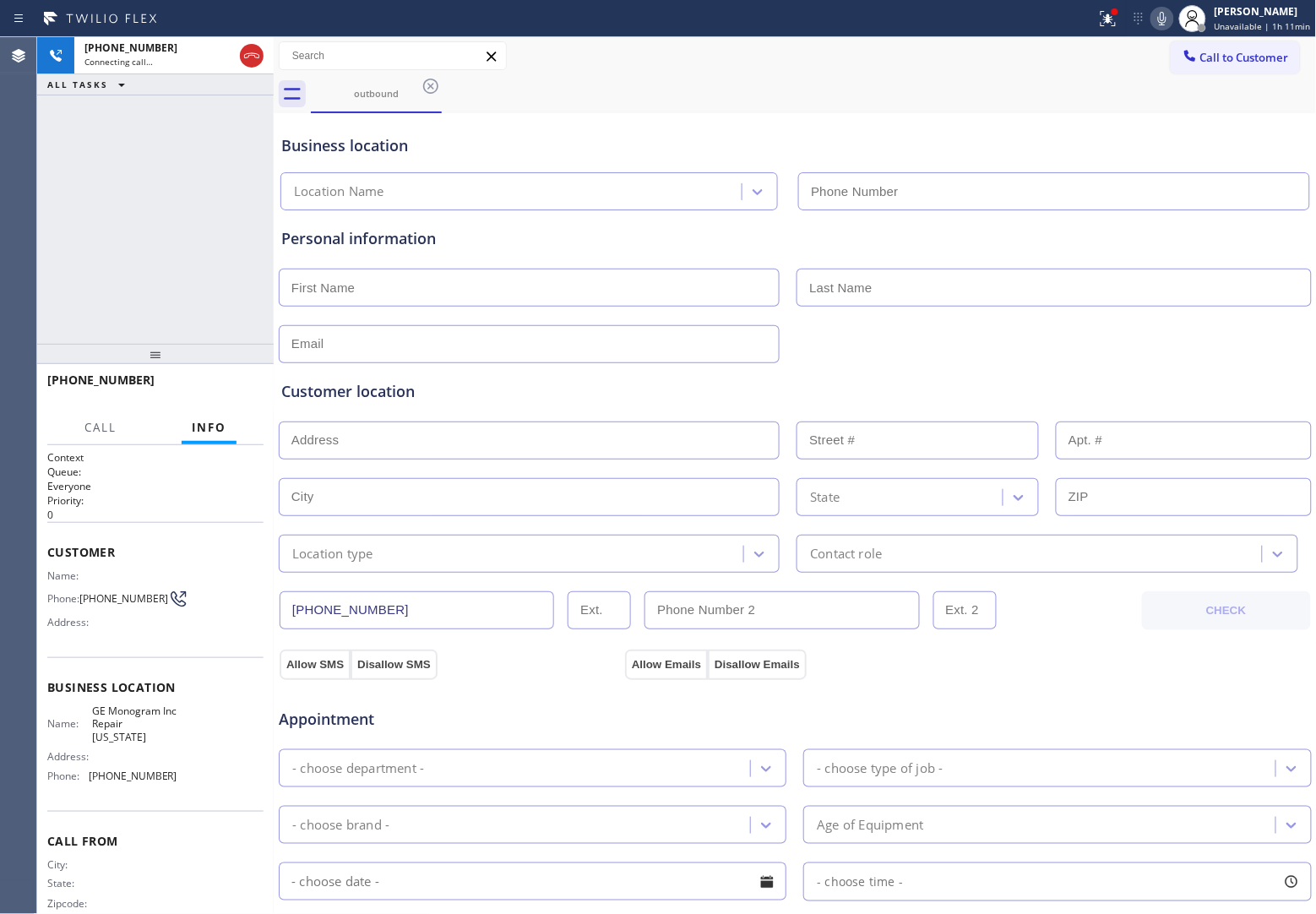
type input "[PHONE_NUMBER]"
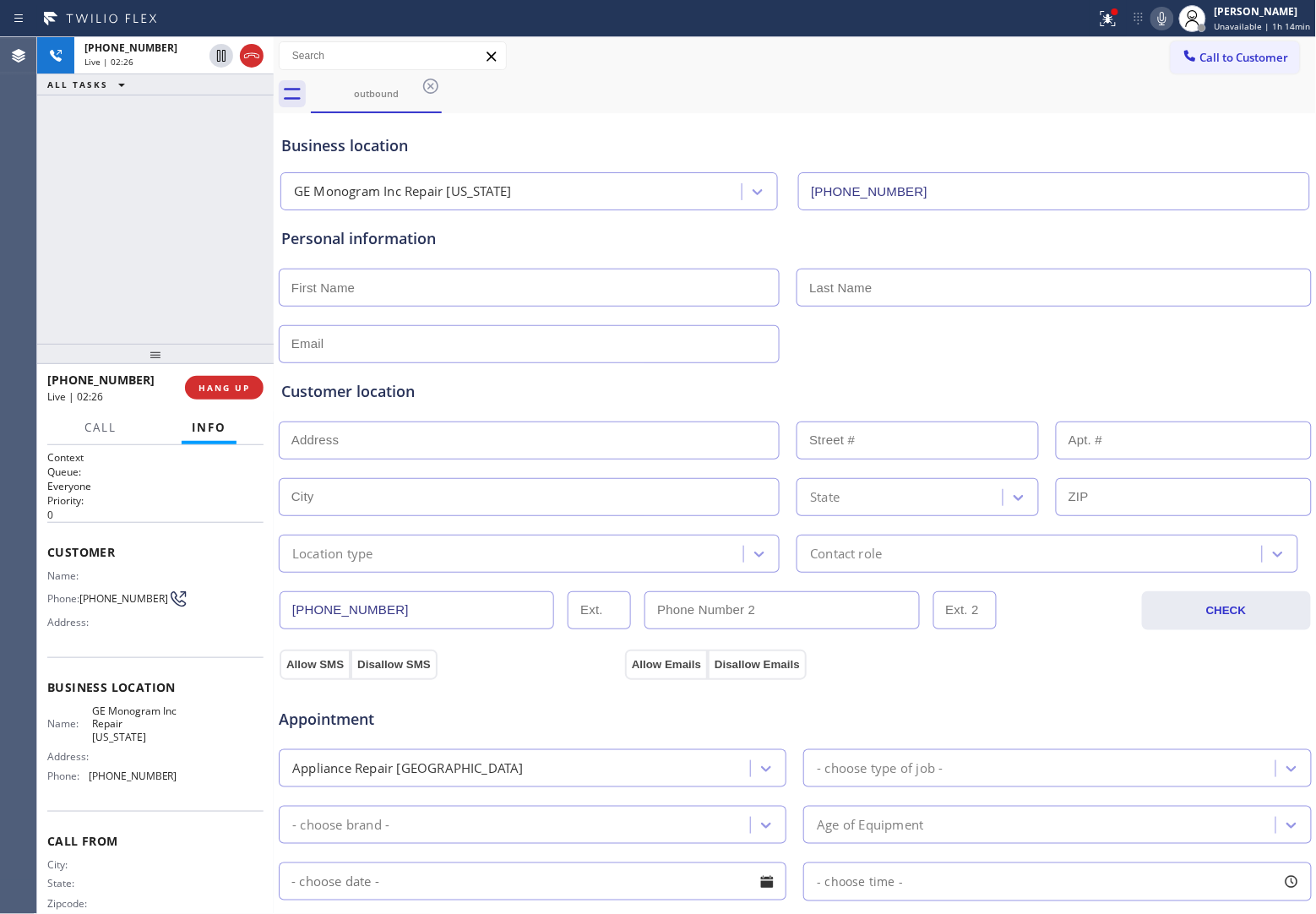
drag, startPoint x: 37, startPoint y: 191, endPoint x: 735, endPoint y: 5, distance: 722.4
click at [37, 191] on div "Agent Desktop" at bounding box center [19, 476] width 38 height 877
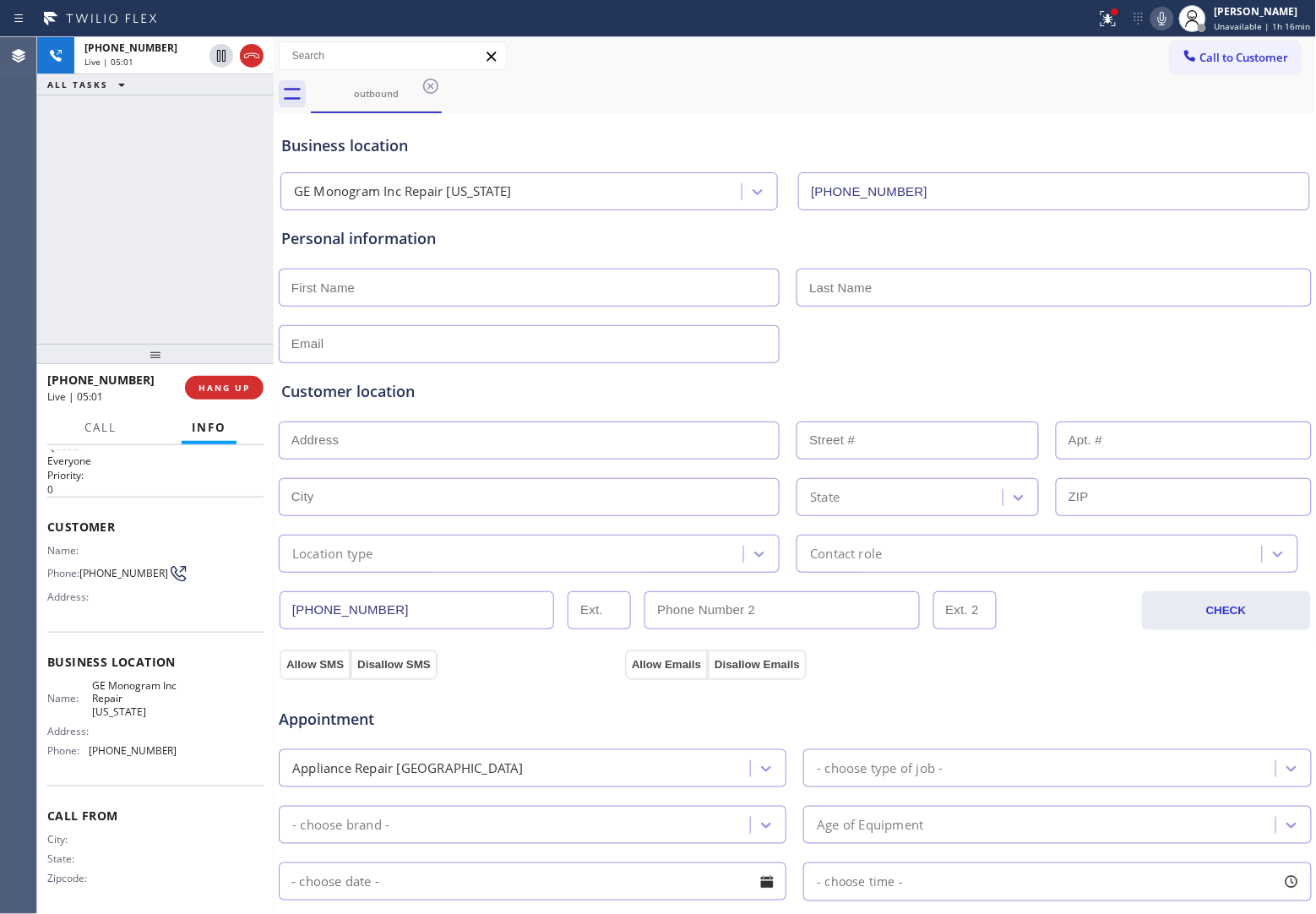
scroll to position [31, 0]
drag, startPoint x: 180, startPoint y: 745, endPoint x: 94, endPoint y: 753, distance: 86.4
click at [94, 753] on div "Name: GE Monogram Inc Repair [US_STATE] Address: Phone: [PHONE_NUMBER]" at bounding box center [155, 717] width 216 height 86
click at [51, 271] on div "[PHONE_NUMBER] Live | 05:19 ALL TASKS ALL TASKS ACTIVE TASKS TASKS IN WRAP UP" at bounding box center [156, 191] width 237 height 307
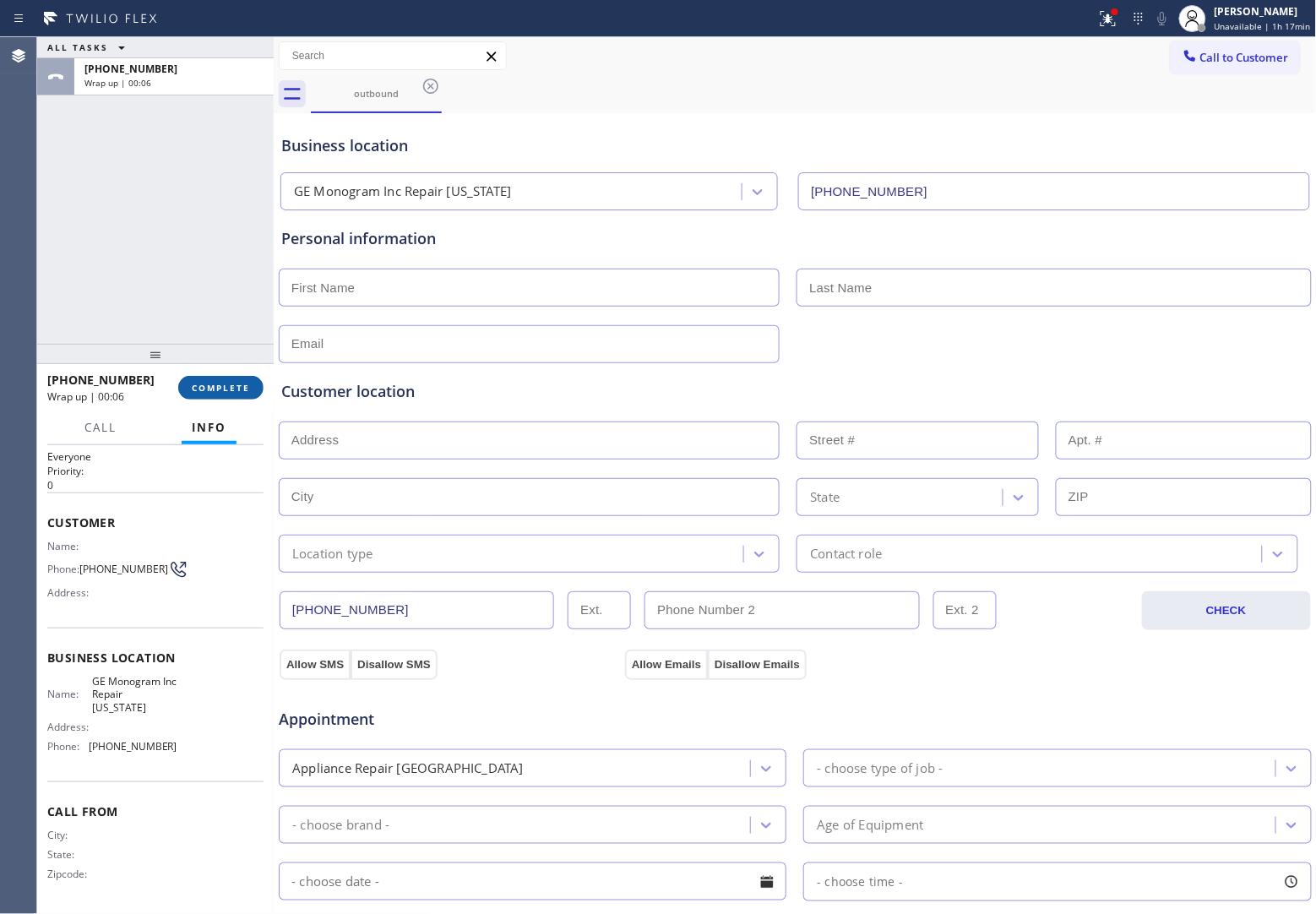
click at [216, 379] on button "COMPLETE" at bounding box center [221, 387] width 86 height 24
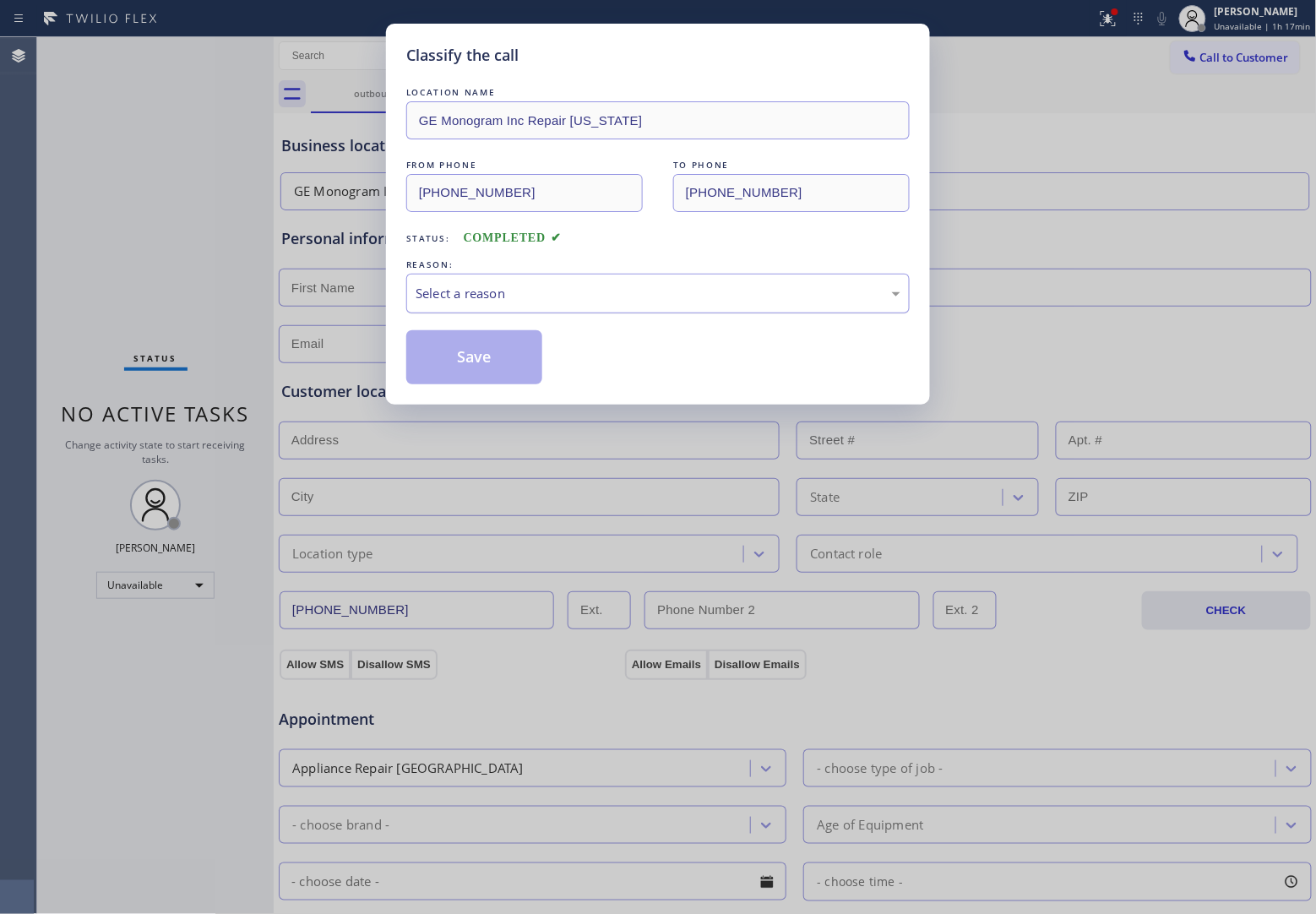
click at [580, 306] on div "Select a reason" at bounding box center [657, 293] width 503 height 39
drag, startPoint x: 478, startPoint y: 372, endPoint x: 1125, endPoint y: 395, distance: 647.4
click at [478, 371] on button "Save" at bounding box center [474, 357] width 136 height 55
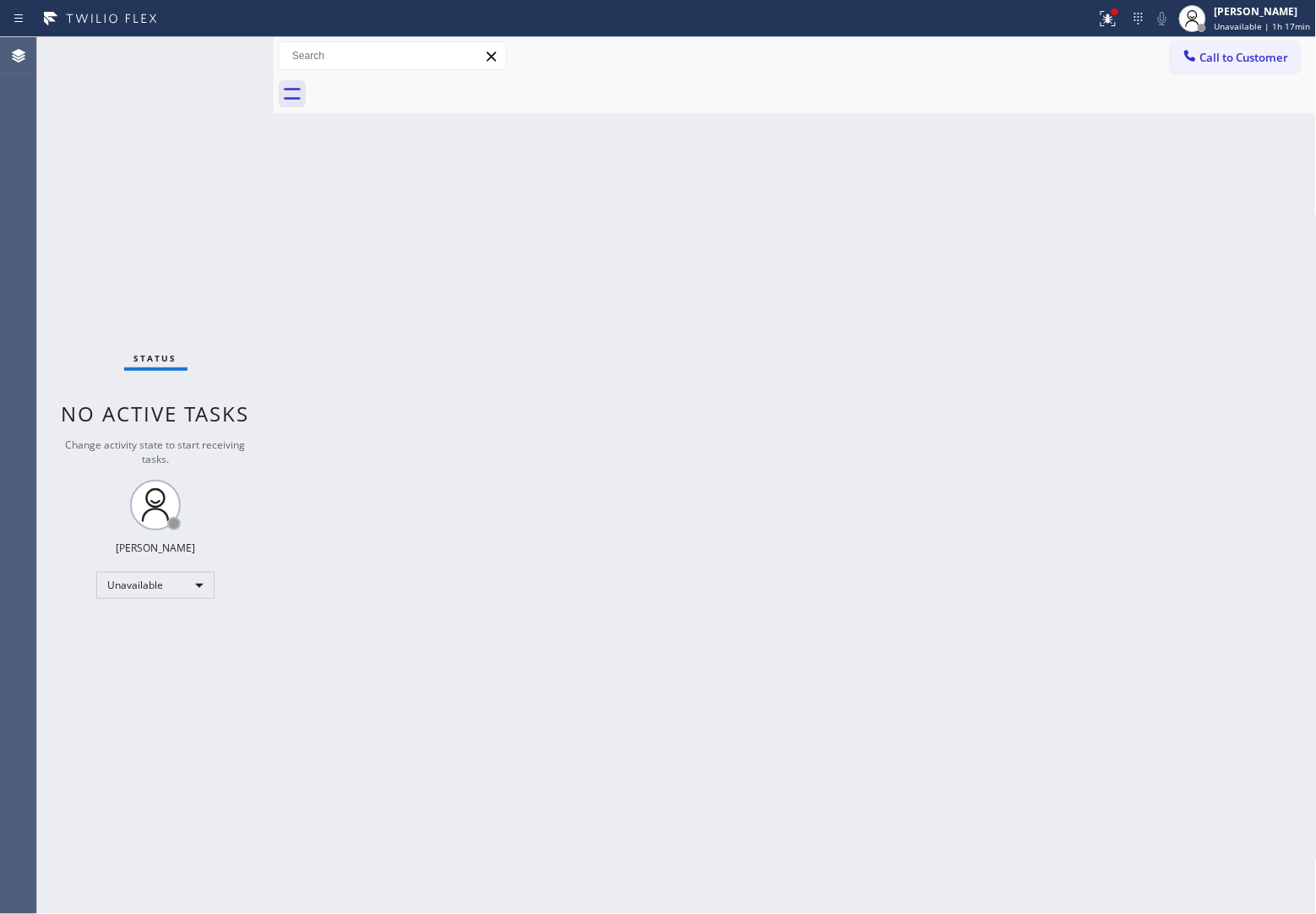
drag, startPoint x: 952, startPoint y: 407, endPoint x: 1098, endPoint y: 323, distance: 168.4
click at [952, 407] on div "Back to Dashboard Change Sender ID Customers Technicians Select a contact Outbo…" at bounding box center [795, 476] width 1043 height 877
click at [1240, 61] on span "Call to Customer" at bounding box center [1245, 57] width 88 height 15
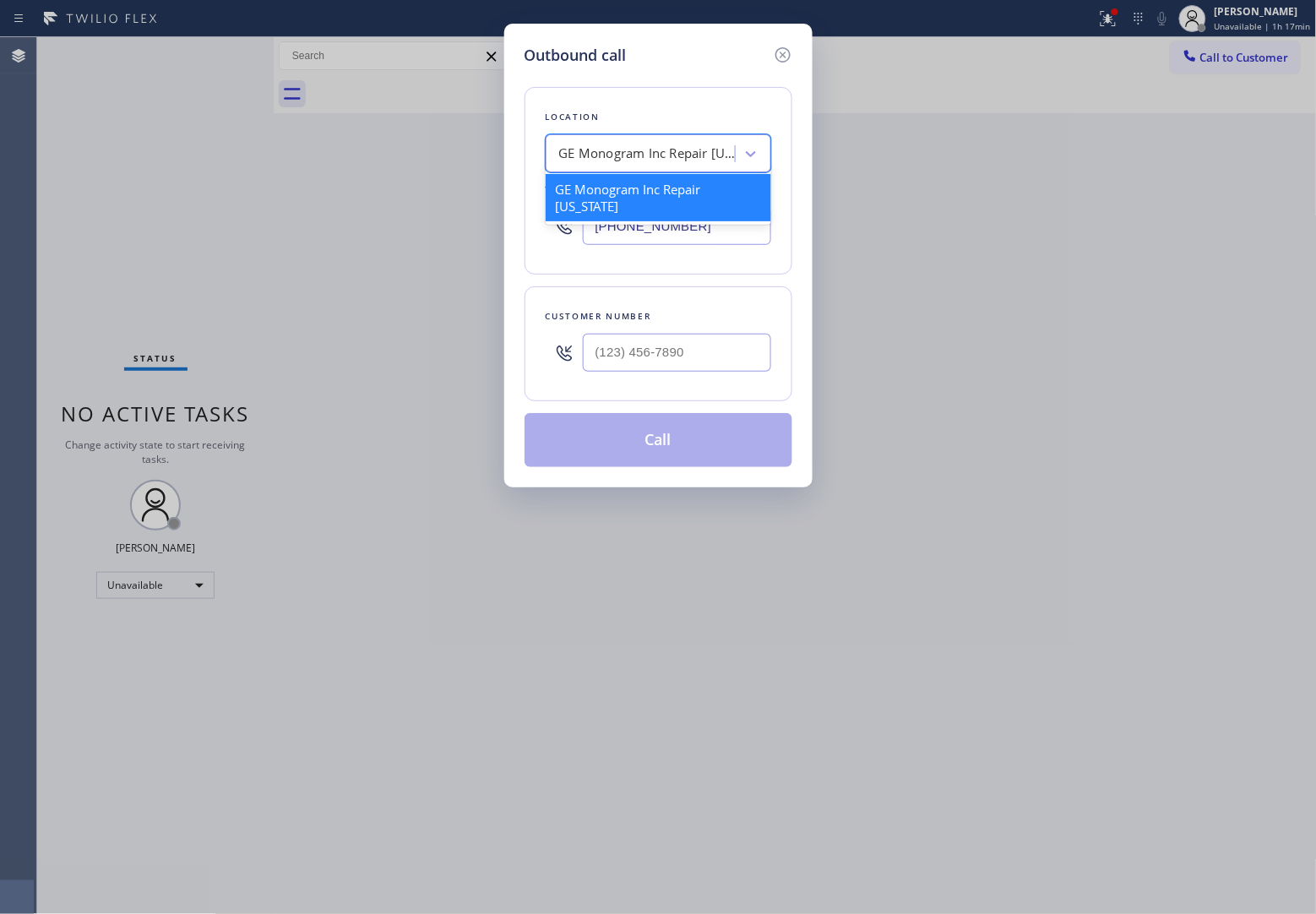
click at [648, 149] on div "GE Monogram Inc Repair [US_STATE]" at bounding box center [648, 154] width 178 height 20
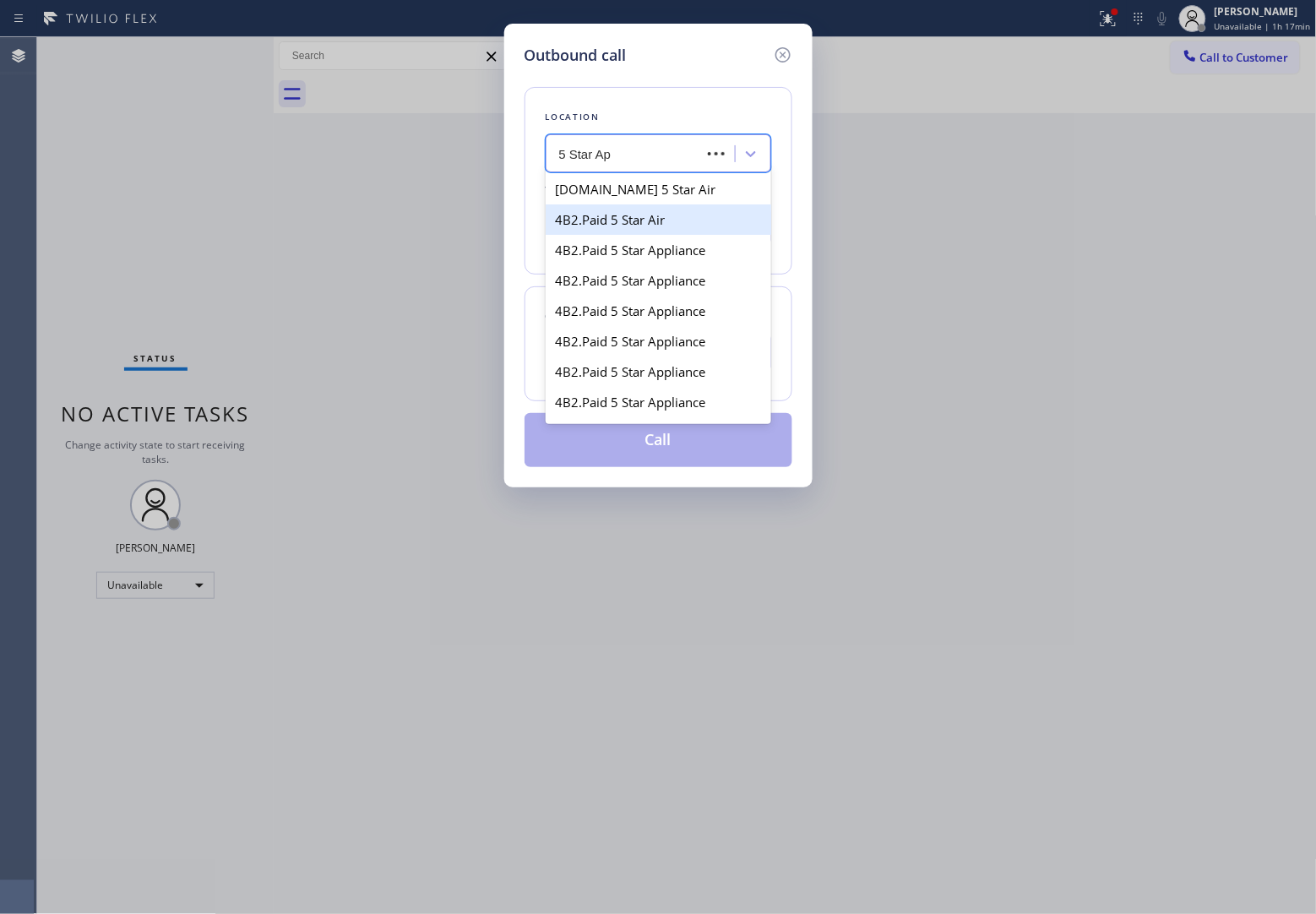
type input "5 Star App"
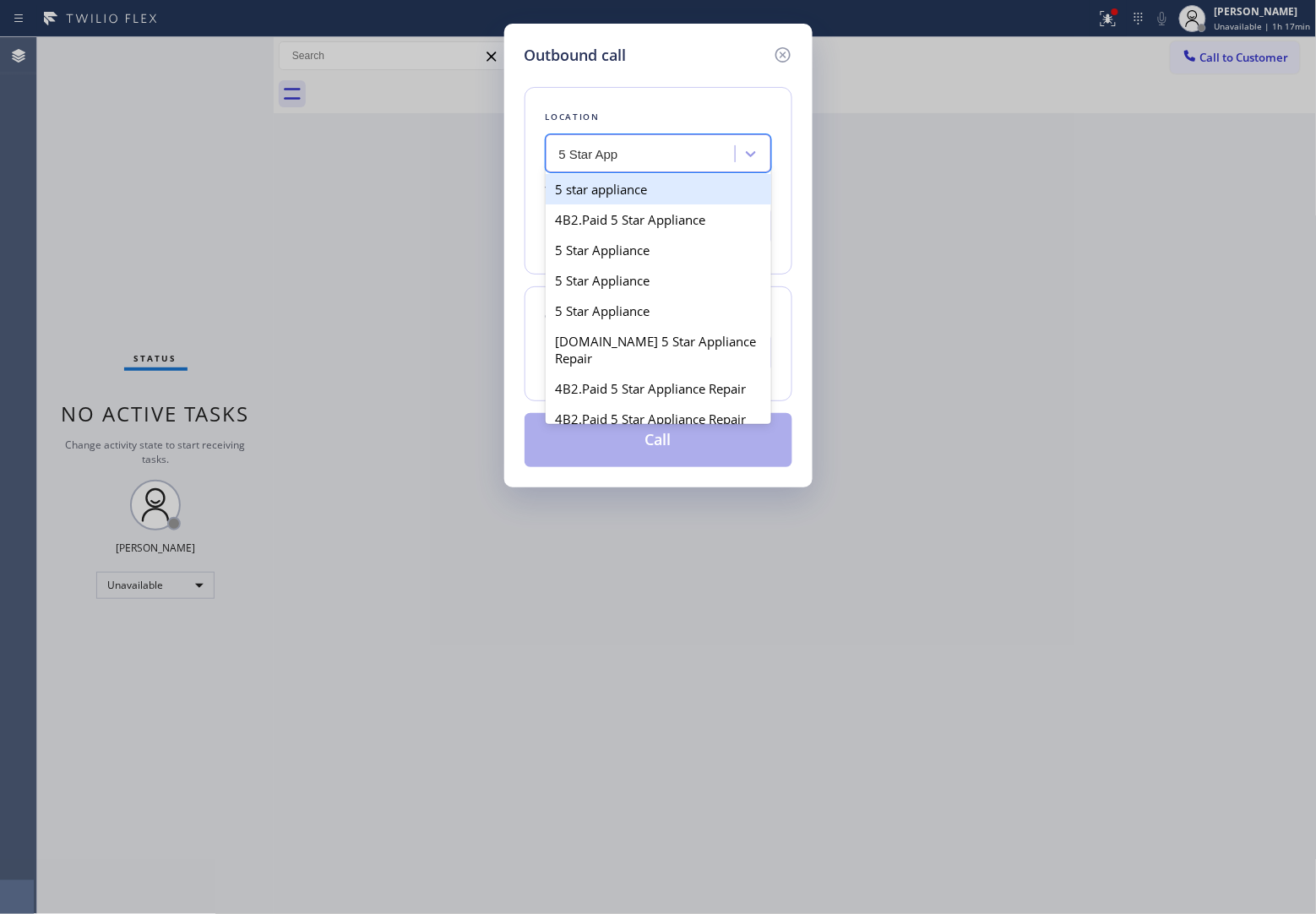
click at [611, 195] on div "5 star appliance" at bounding box center [658, 189] width 226 height 30
type input "[PHONE_NUMBER]"
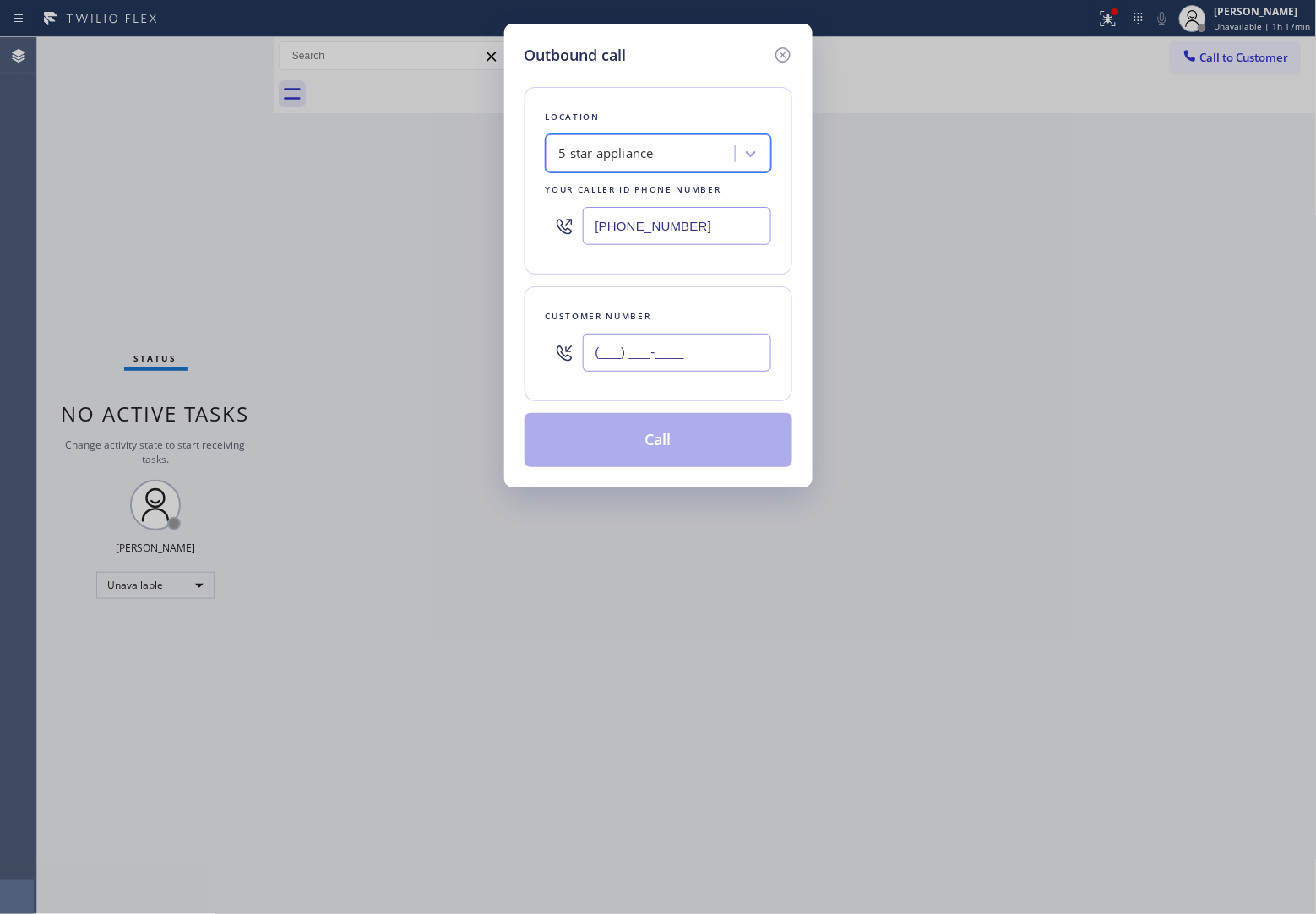
click at [701, 355] on input "(___) ___-____" at bounding box center [677, 353] width 188 height 38
paste input "480) 678-8165"
type input "[PHONE_NUMBER]"
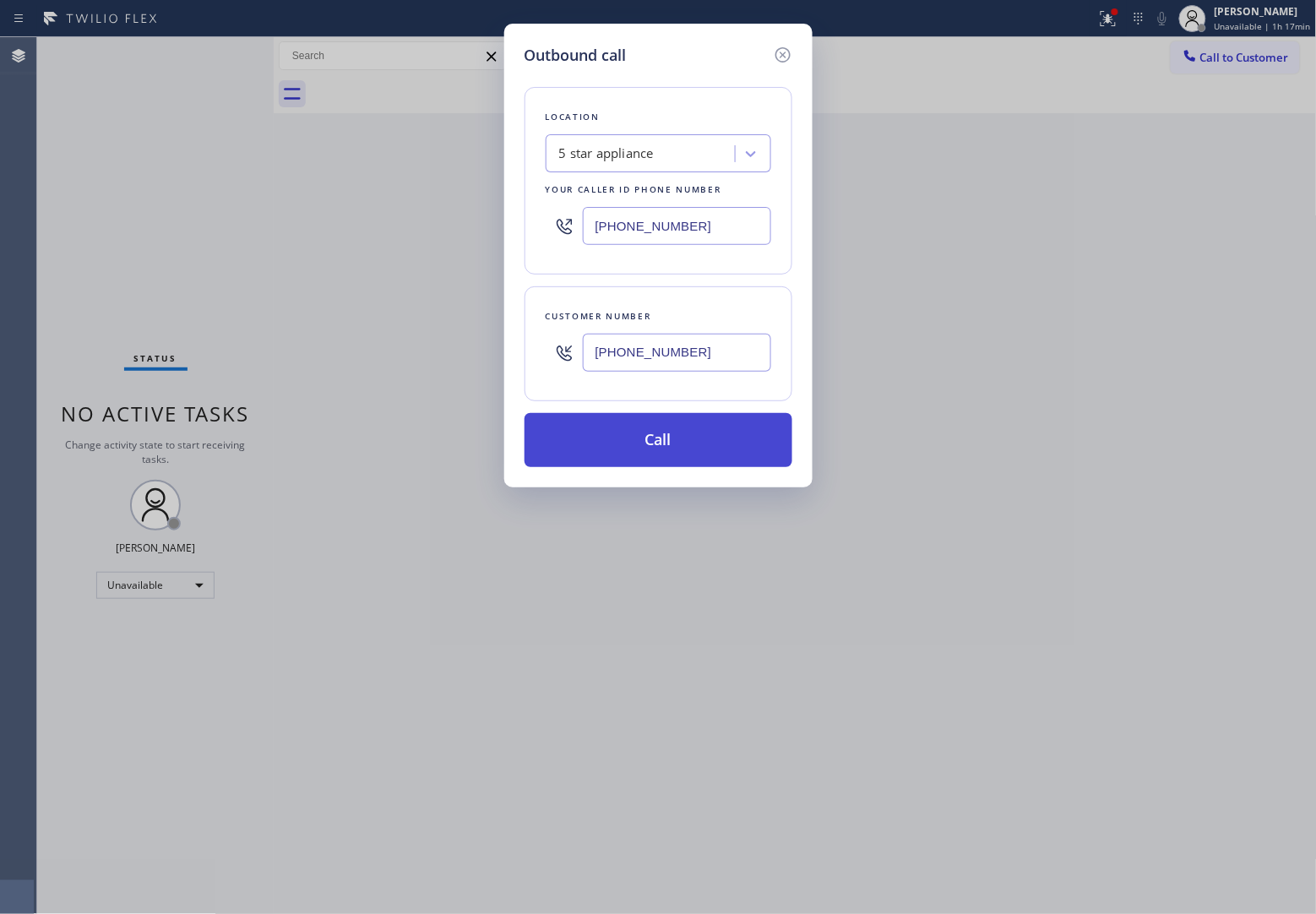
click at [682, 437] on button "Call" at bounding box center [658, 440] width 268 height 55
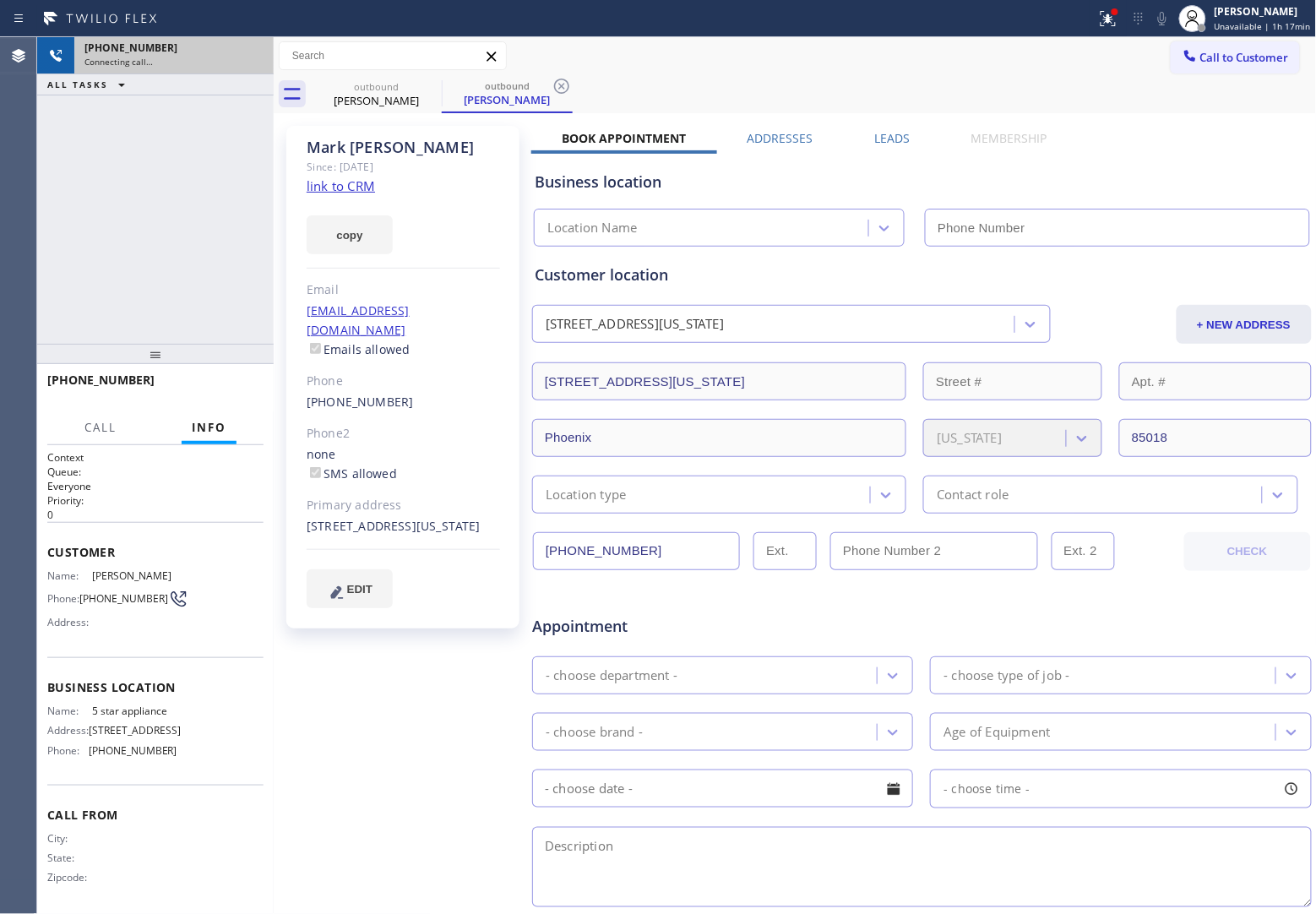
click at [254, 56] on div "Connecting call…" at bounding box center [174, 61] width 179 height 12
click at [254, 55] on icon at bounding box center [252, 56] width 21 height 21
click at [368, 191] on link "link to CRM" at bounding box center [340, 186] width 69 height 17
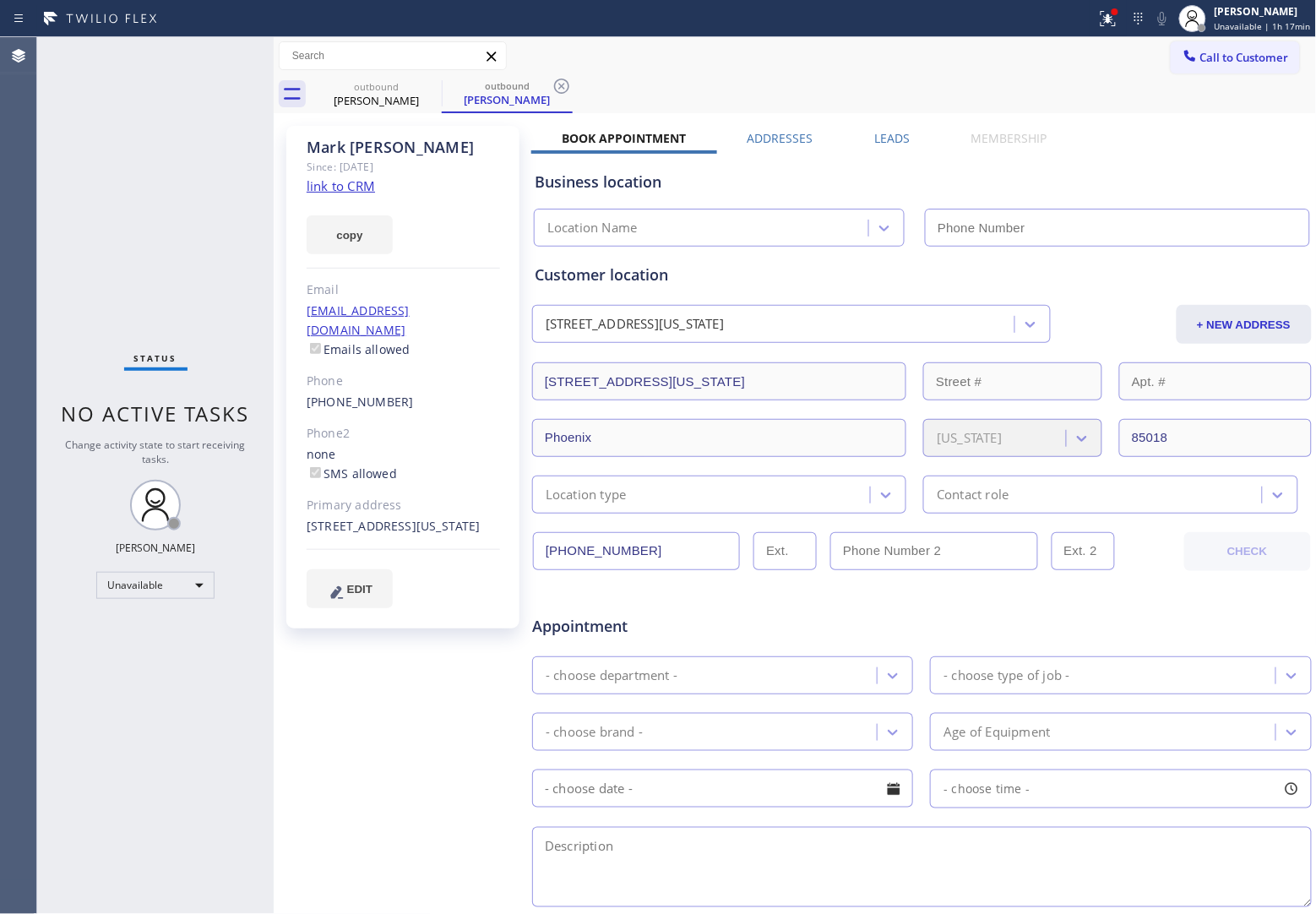
type input "[PHONE_NUMBER]"
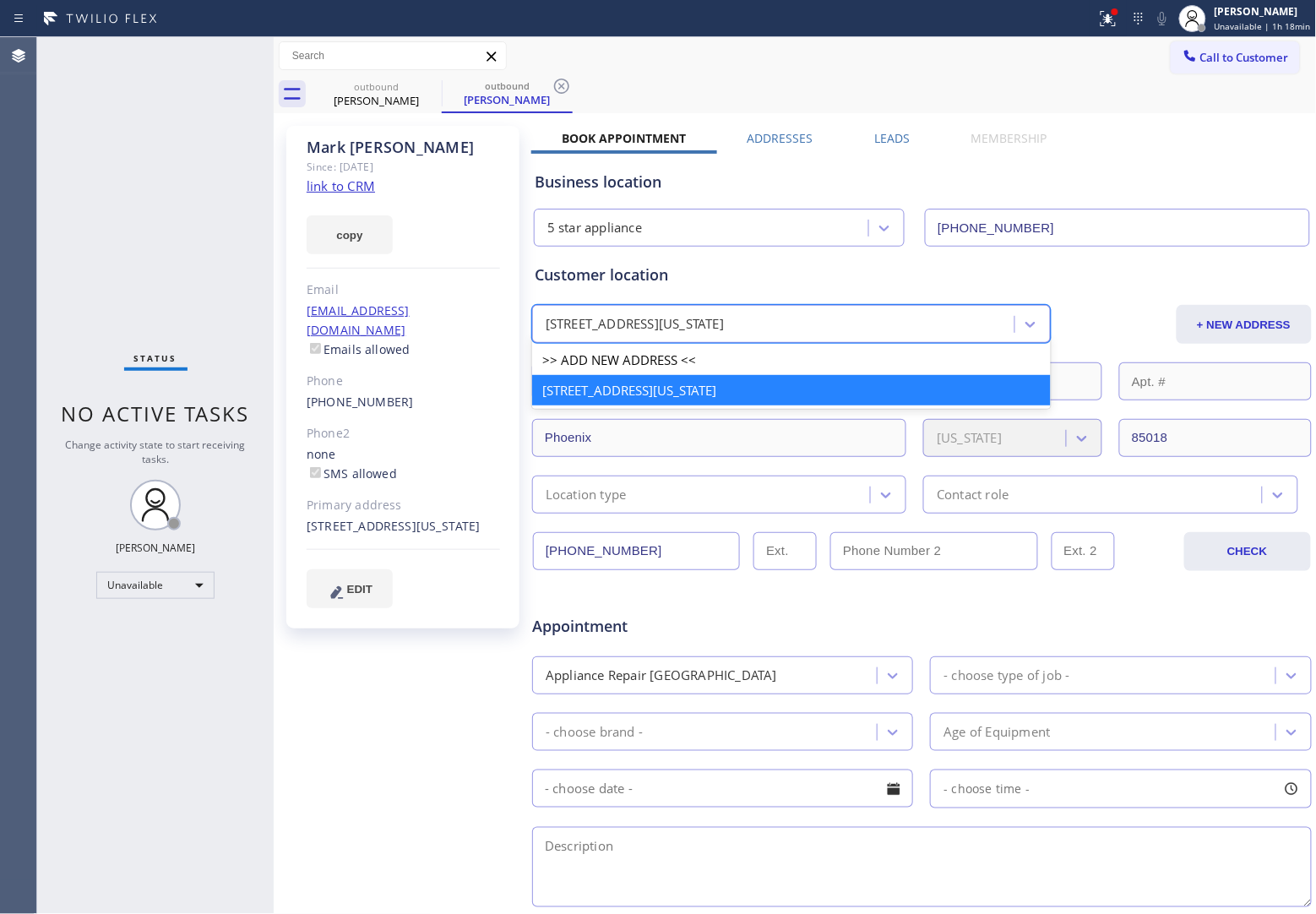
click at [823, 310] on div "[STREET_ADDRESS][US_STATE]" at bounding box center [776, 324] width 478 height 29
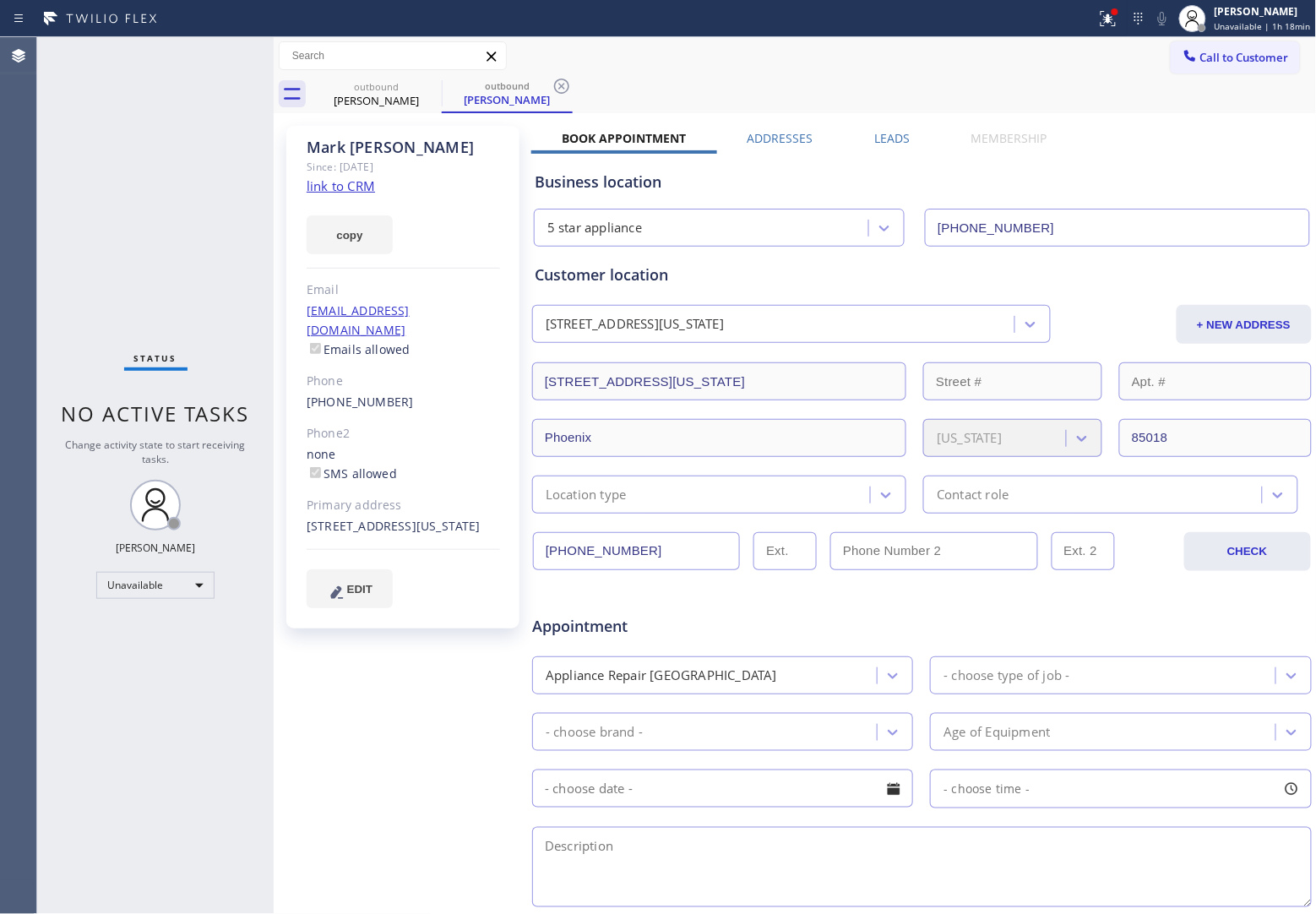
click at [803, 281] on div "Customer location" at bounding box center [922, 275] width 775 height 23
click at [424, 83] on icon at bounding box center [431, 87] width 15 height 15
click at [442, 83] on div "outbound [PERSON_NAME]" at bounding box center [507, 94] width 131 height 38
click at [162, 267] on div "Status No active tasks Change activity state to start receiving tasks. [PERSON_…" at bounding box center [156, 476] width 237 height 877
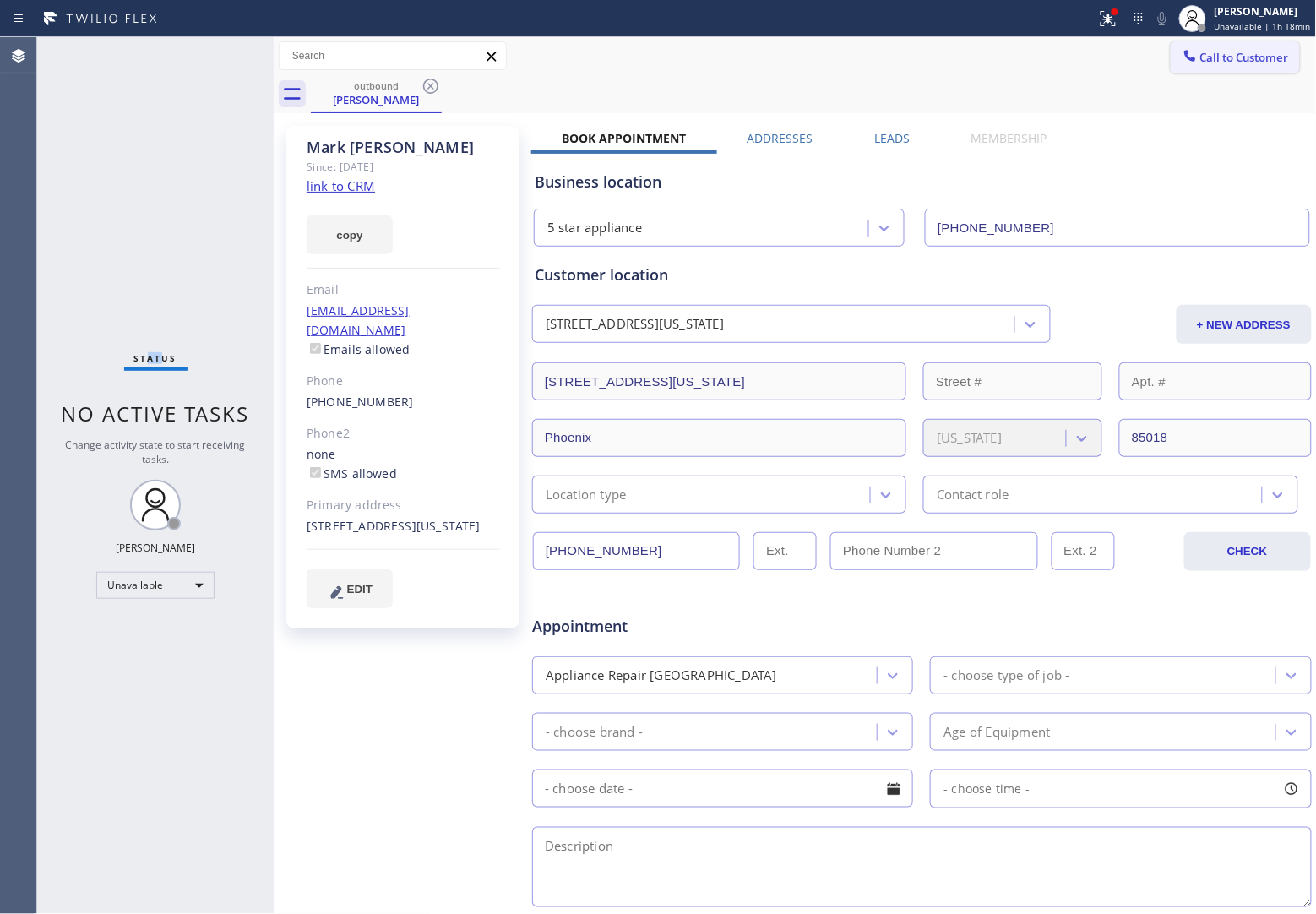
click at [1239, 55] on span "Call to Customer" at bounding box center [1245, 57] width 88 height 15
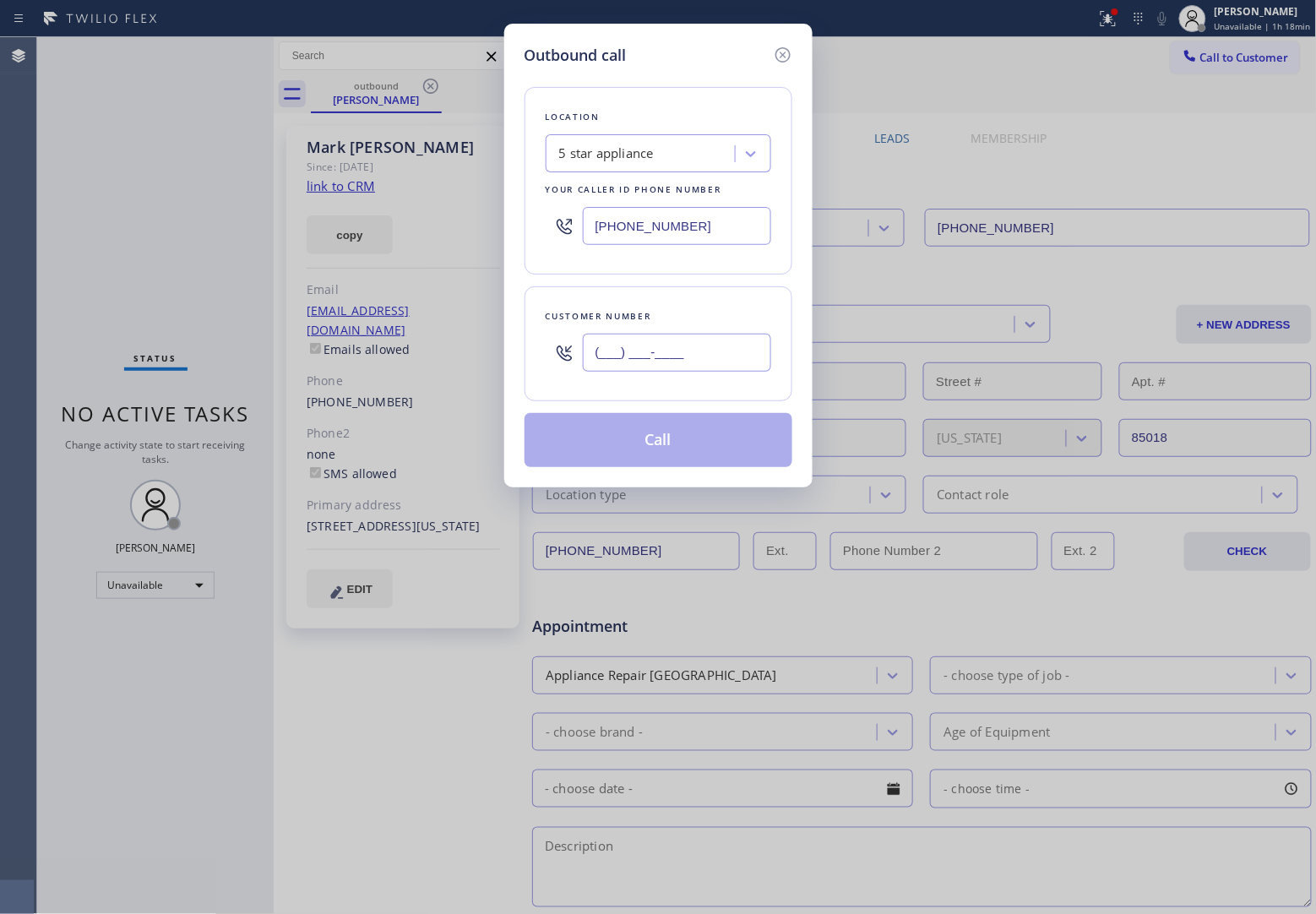
click at [719, 352] on input "(___) ___-____" at bounding box center [677, 353] width 188 height 38
paste input "908) 921-1347"
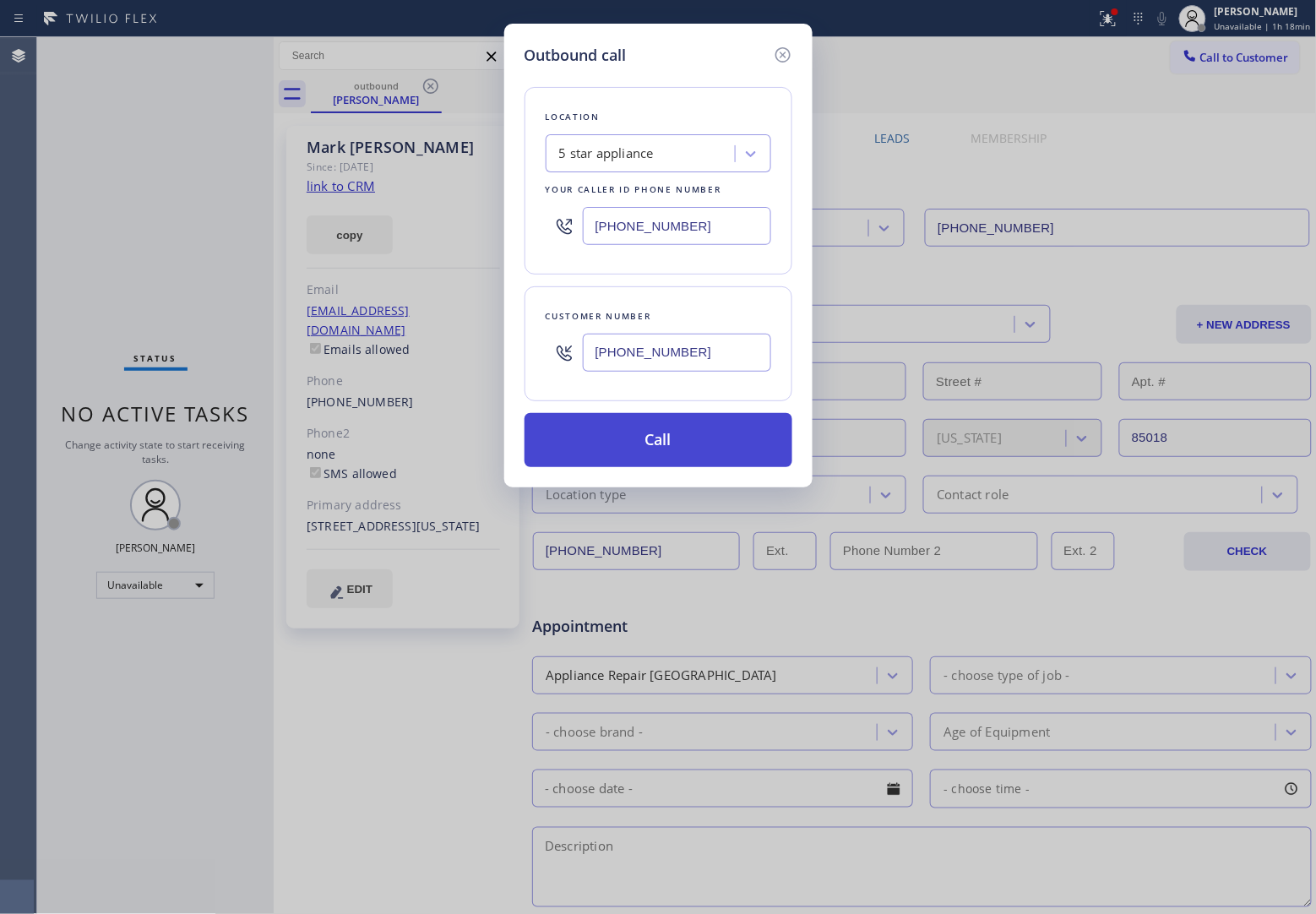
type input "[PHONE_NUMBER]"
click at [682, 442] on button "Call" at bounding box center [658, 440] width 268 height 55
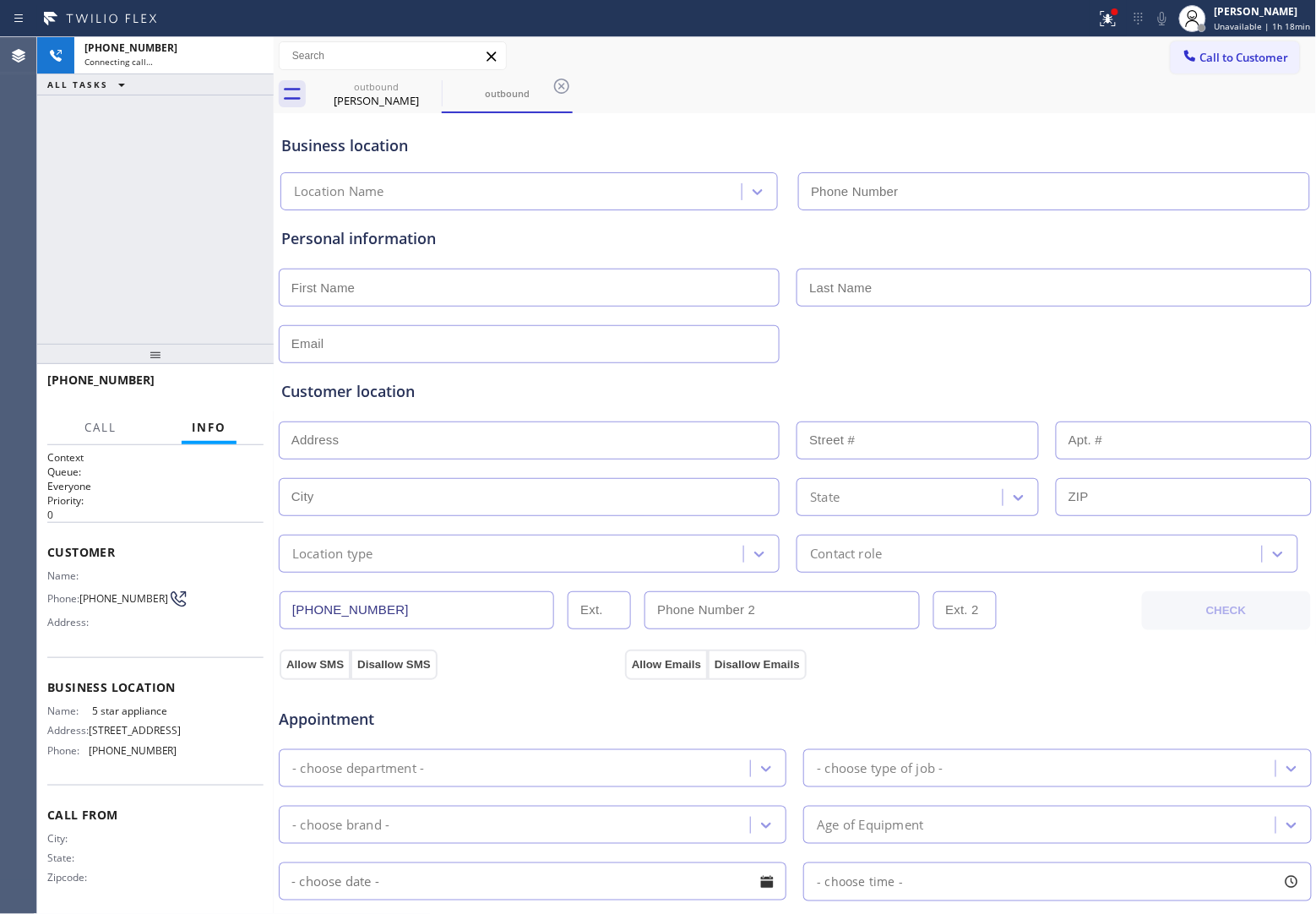
type input "[PHONE_NUMBER]"
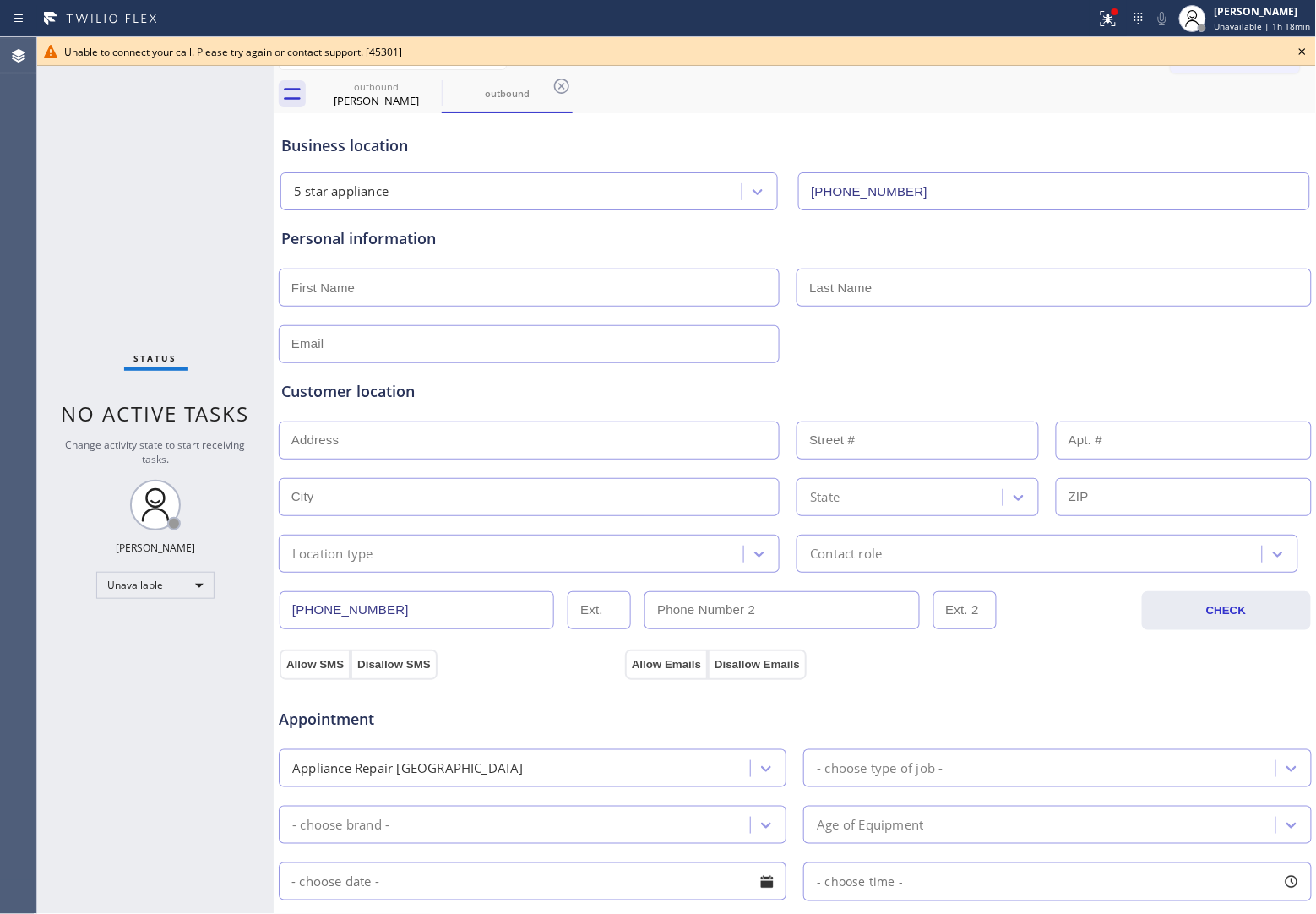
click at [15, 192] on div "Agent Desktop" at bounding box center [18, 476] width 37 height 877
click at [1301, 49] on icon at bounding box center [1302, 51] width 7 height 7
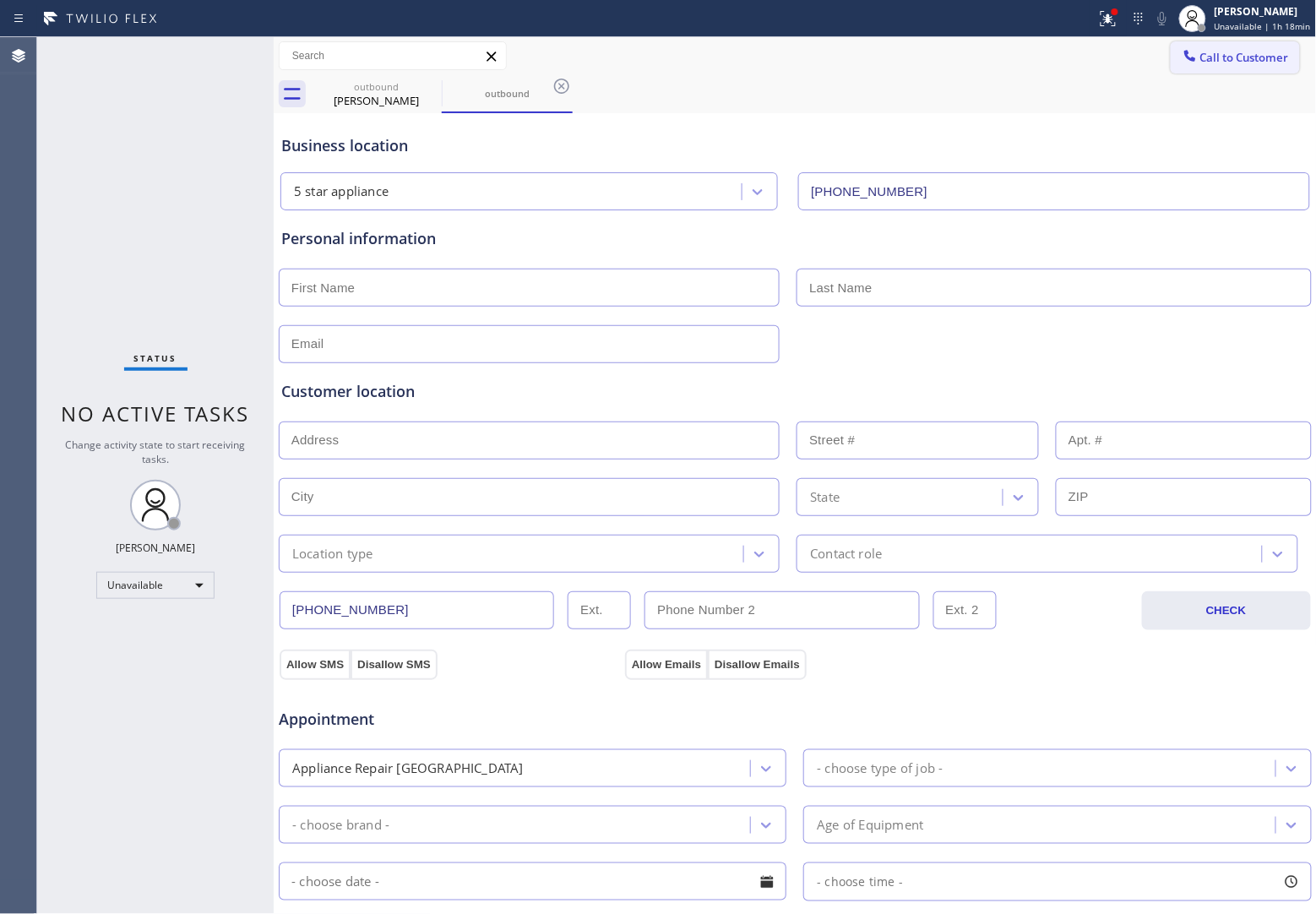
click at [1229, 53] on span "Call to Customer" at bounding box center [1245, 57] width 88 height 15
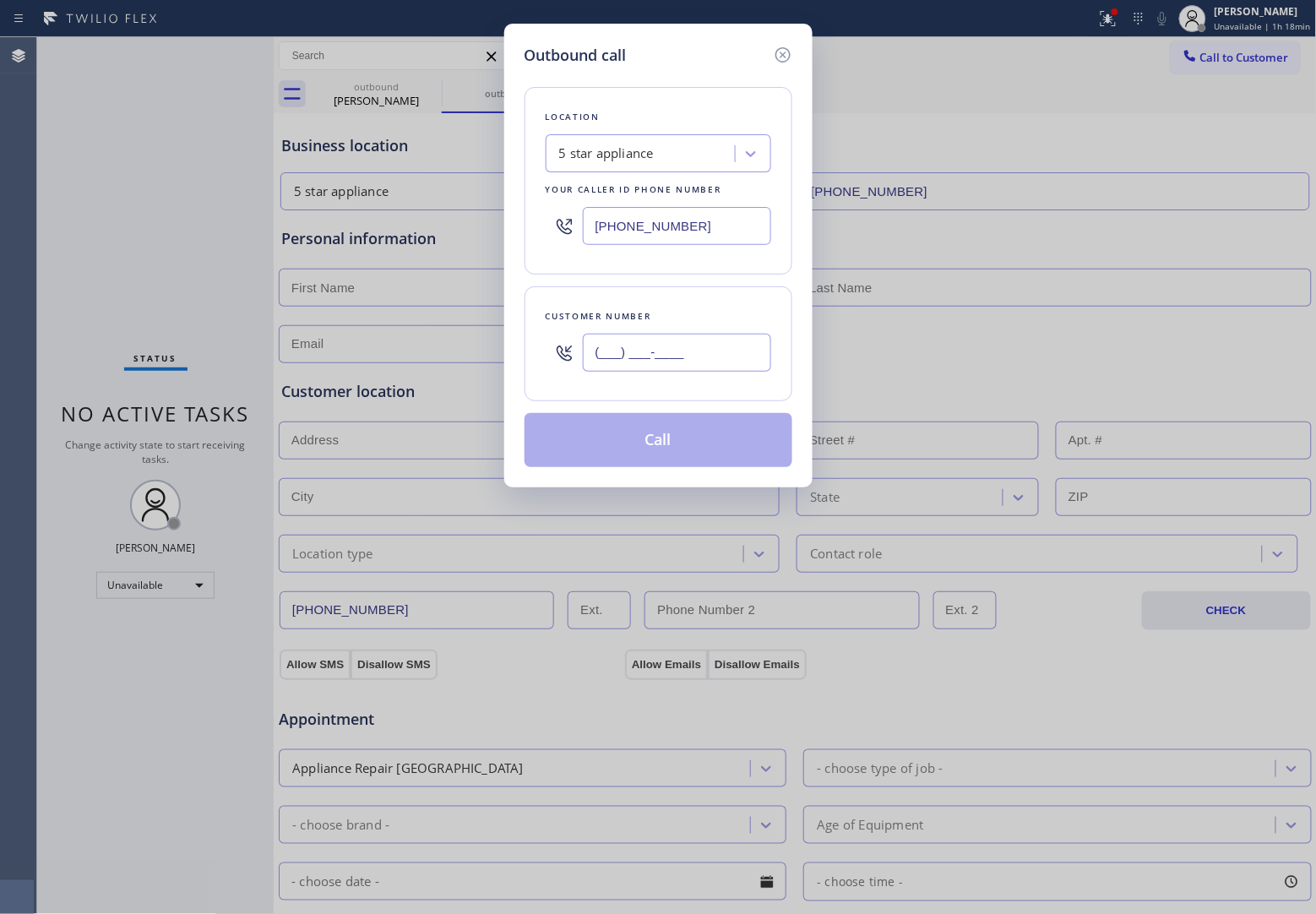
click at [671, 349] on input "(___) ___-____" at bounding box center [677, 353] width 188 height 38
paste input "908) 921-1347"
type input "[PHONE_NUMBER]"
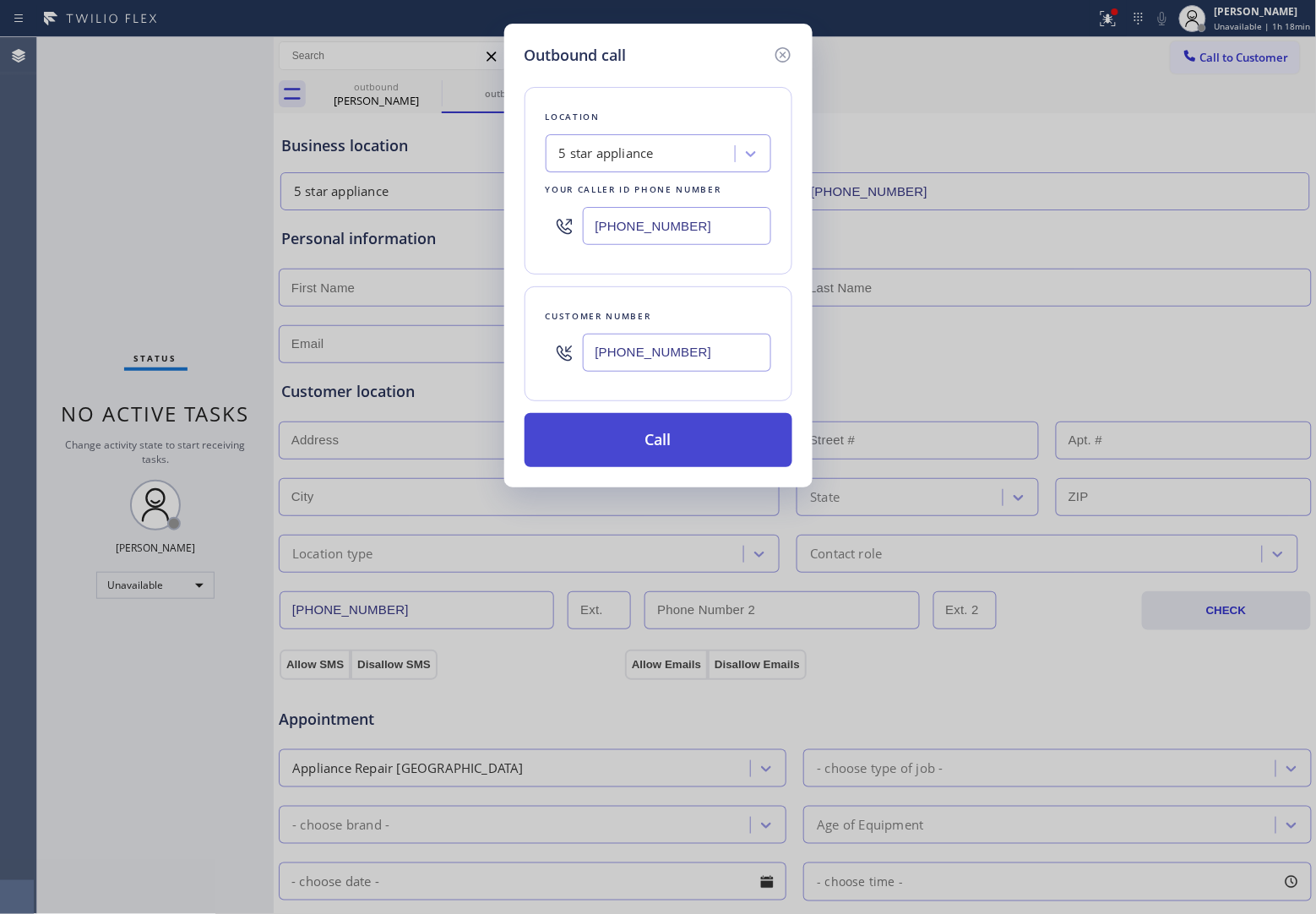
click at [678, 445] on button "Call" at bounding box center [658, 440] width 268 height 55
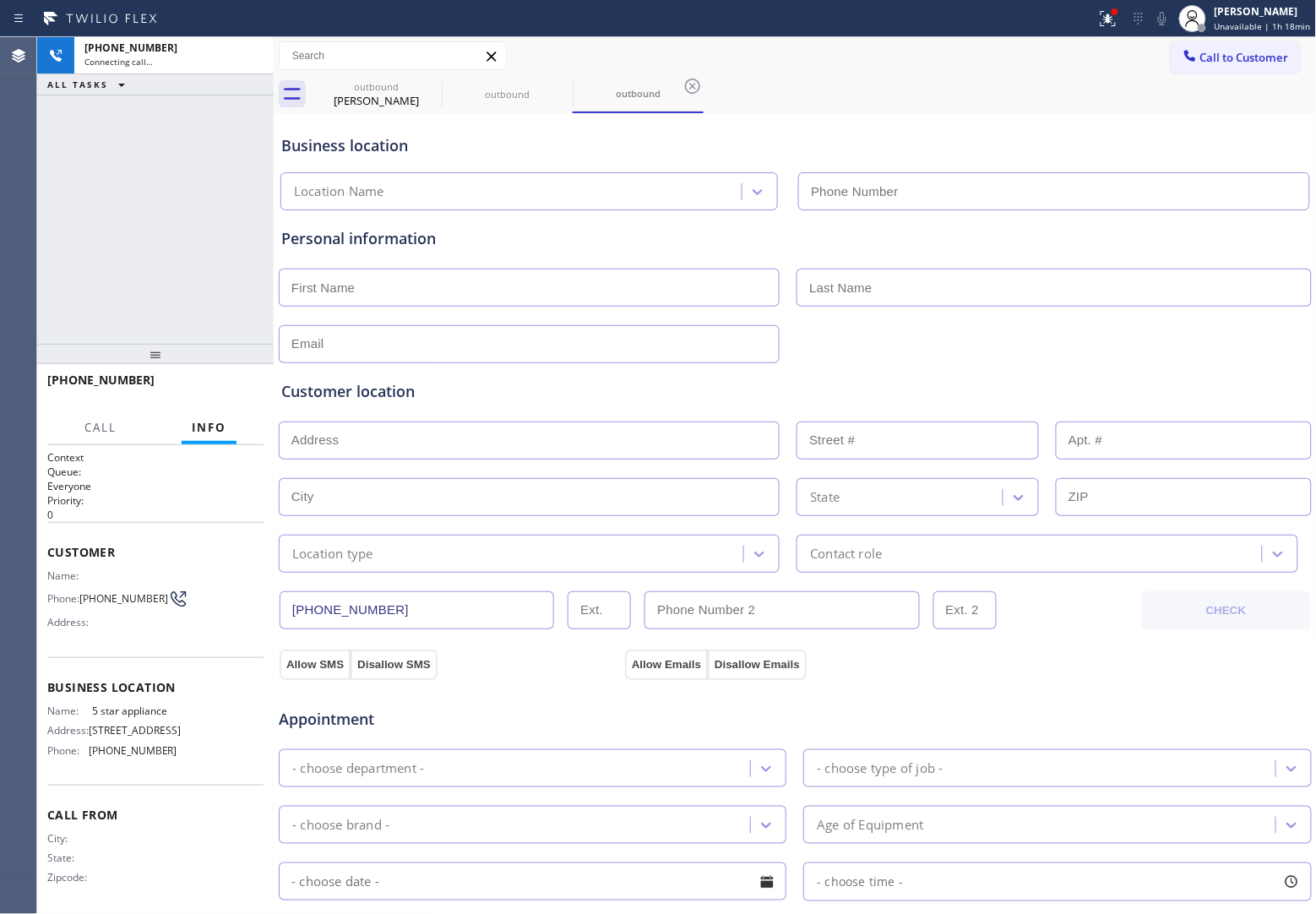
type input "[PHONE_NUMBER]"
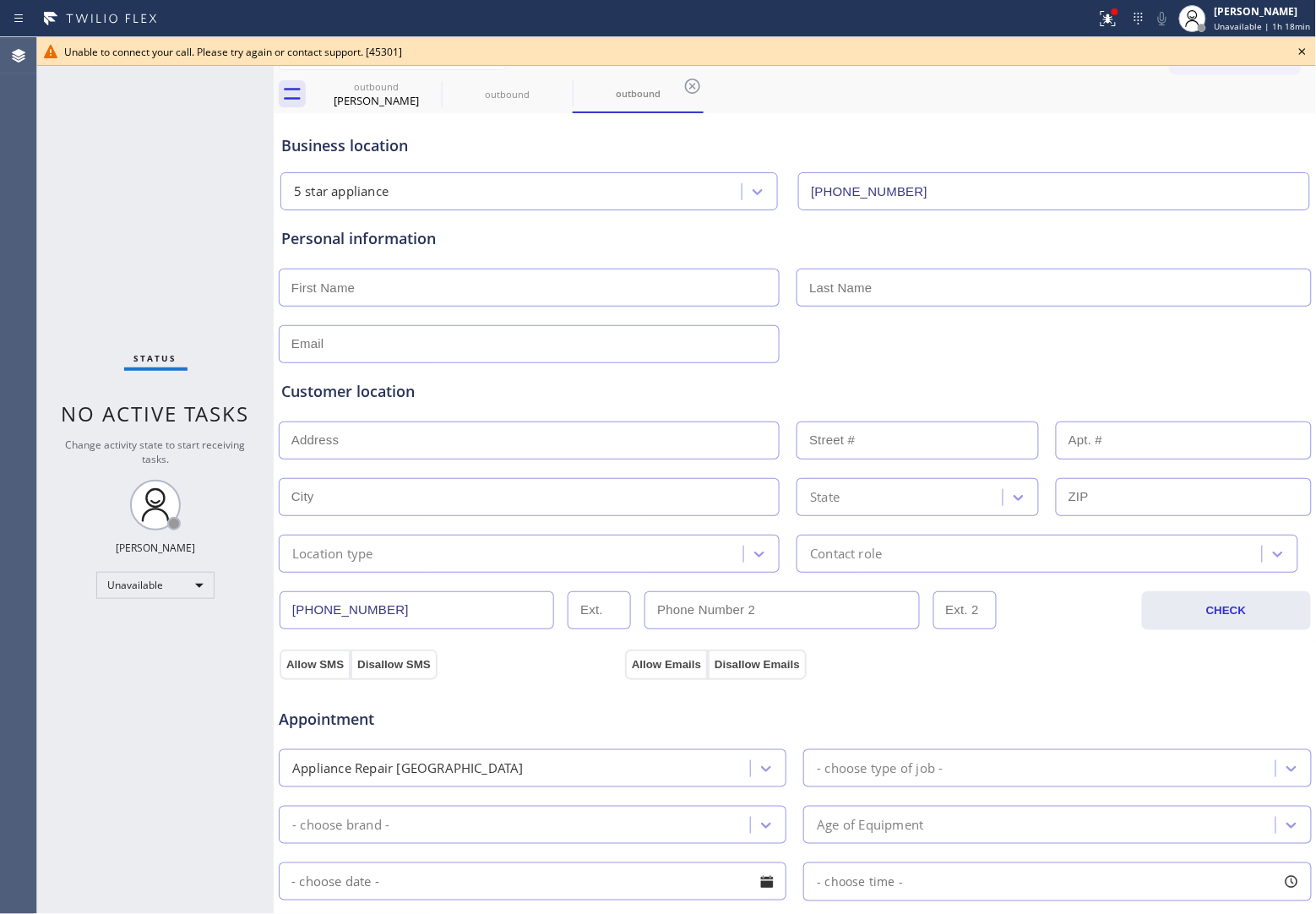
click at [1305, 48] on icon at bounding box center [1303, 52] width 21 height 21
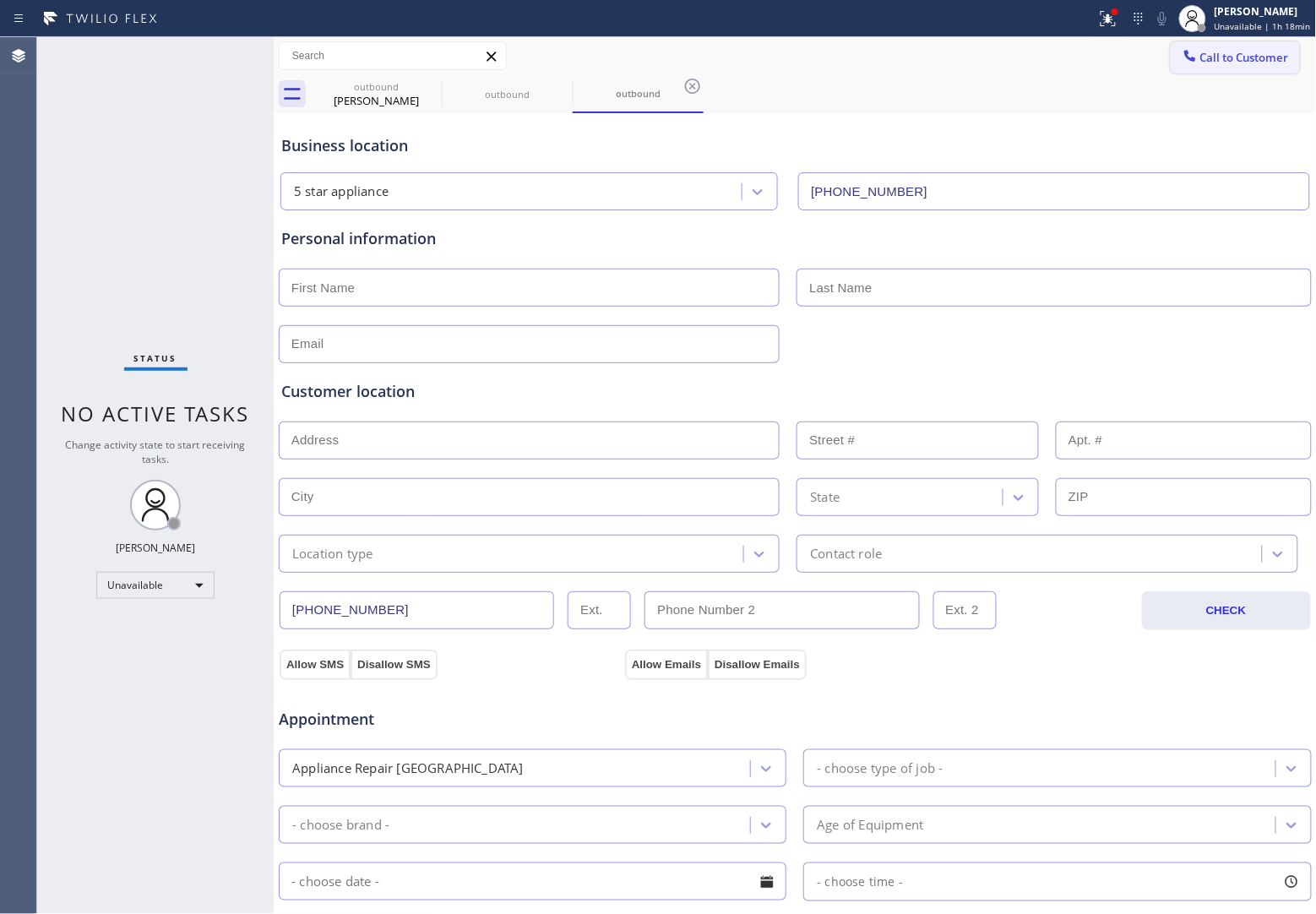
click at [1227, 55] on span "Call to Customer" at bounding box center [1245, 57] width 88 height 15
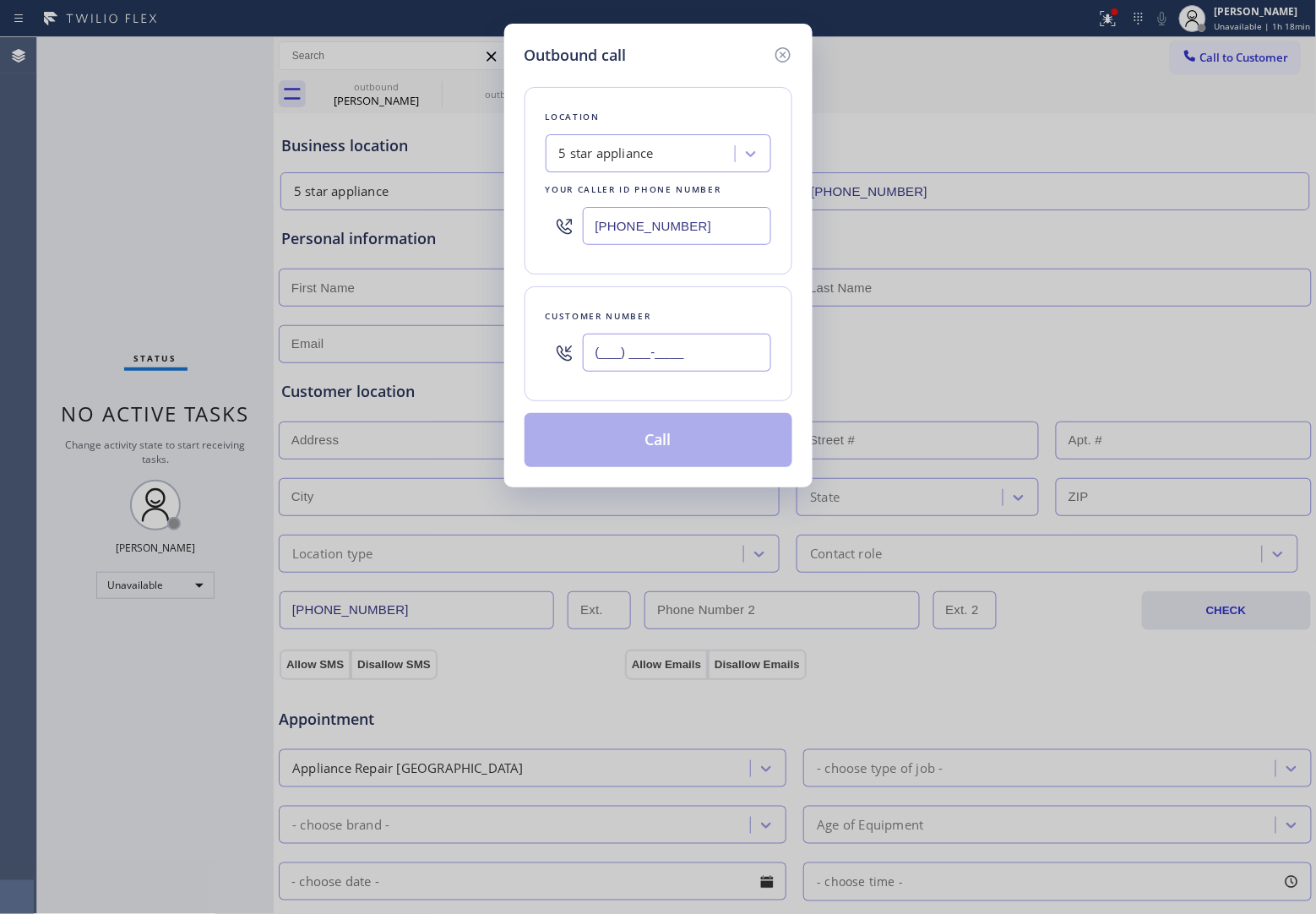
click at [719, 369] on input "(___) ___-____" at bounding box center [677, 353] width 188 height 38
paste input "908) 921-1347"
type input "[PHONE_NUMBER]"
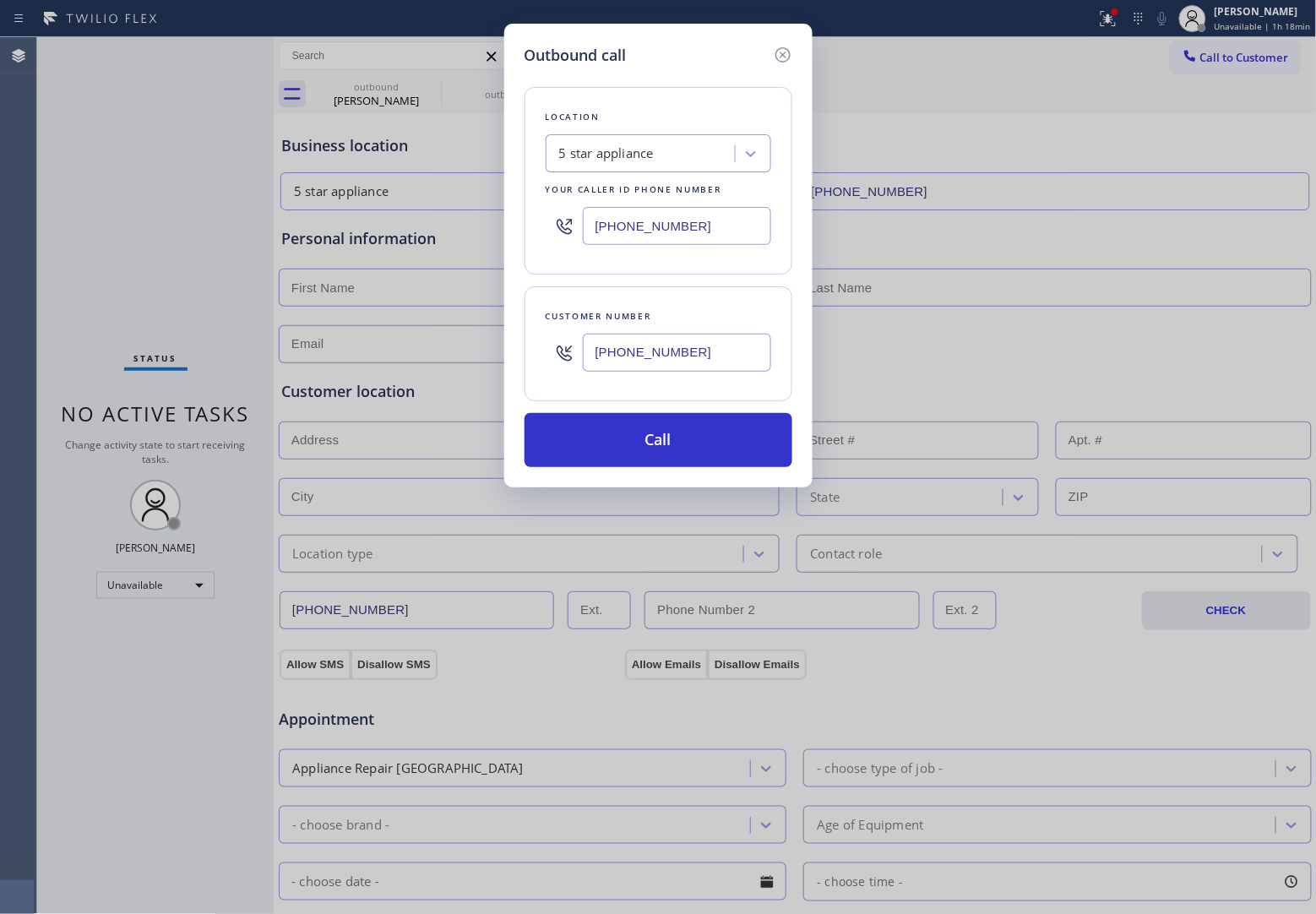
click at [733, 445] on button "Call" at bounding box center [658, 440] width 268 height 55
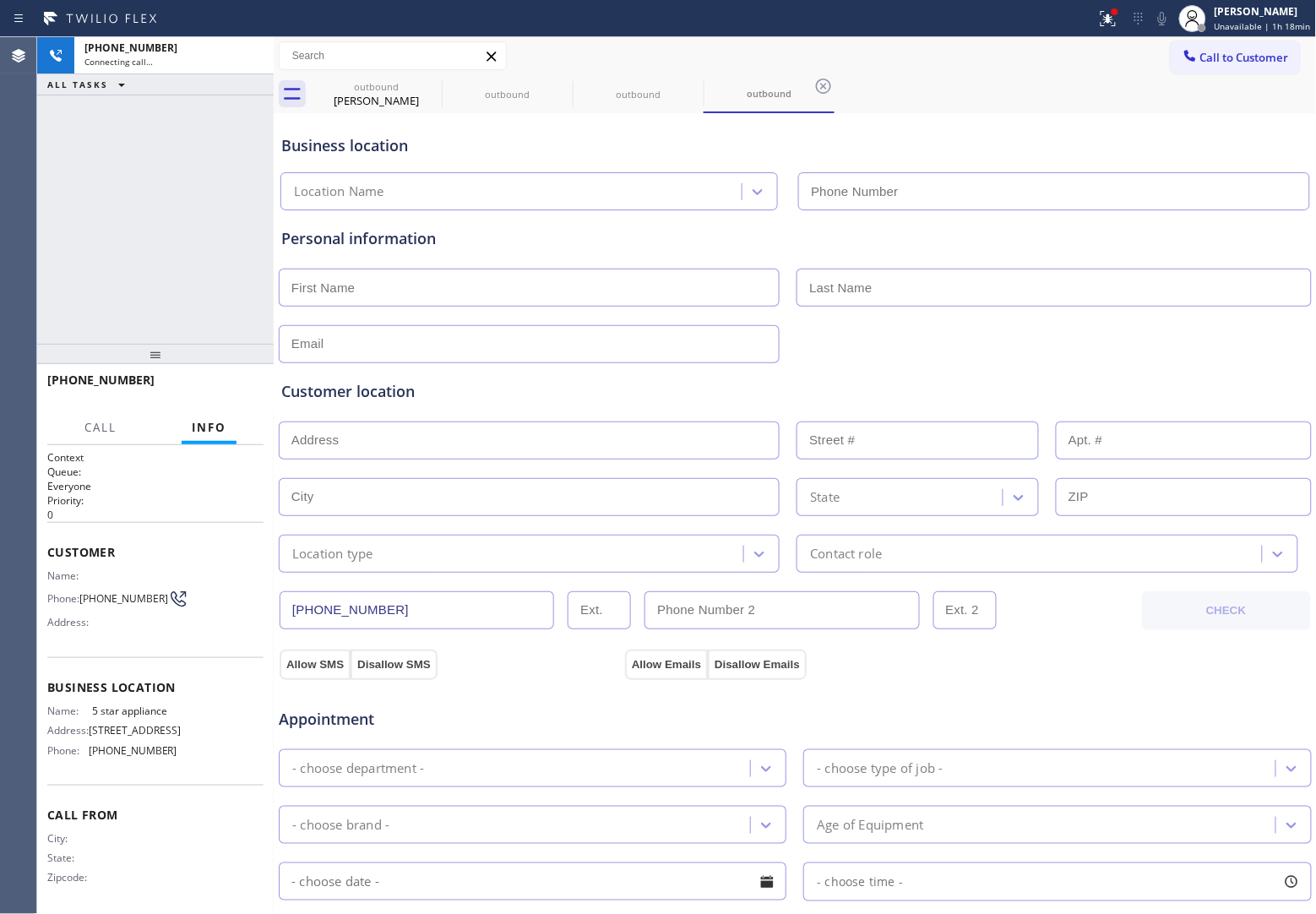
type input "[PHONE_NUMBER]"
drag, startPoint x: 1213, startPoint y: 59, endPoint x: 1002, endPoint y: 150, distance: 229.8
click at [1213, 59] on span "Call to Customer" at bounding box center [1245, 57] width 88 height 15
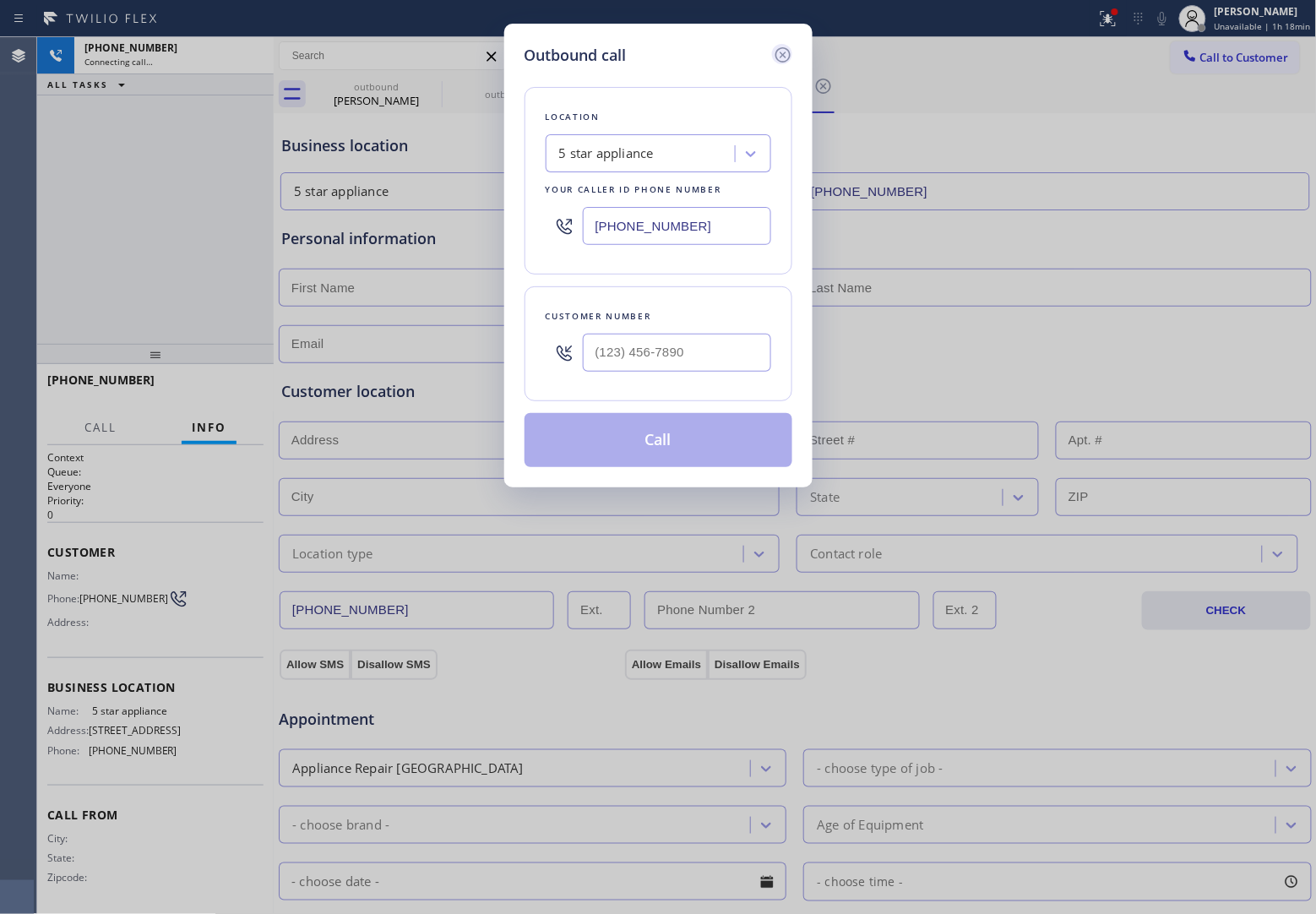
click at [786, 46] on icon at bounding box center [783, 55] width 21 height 21
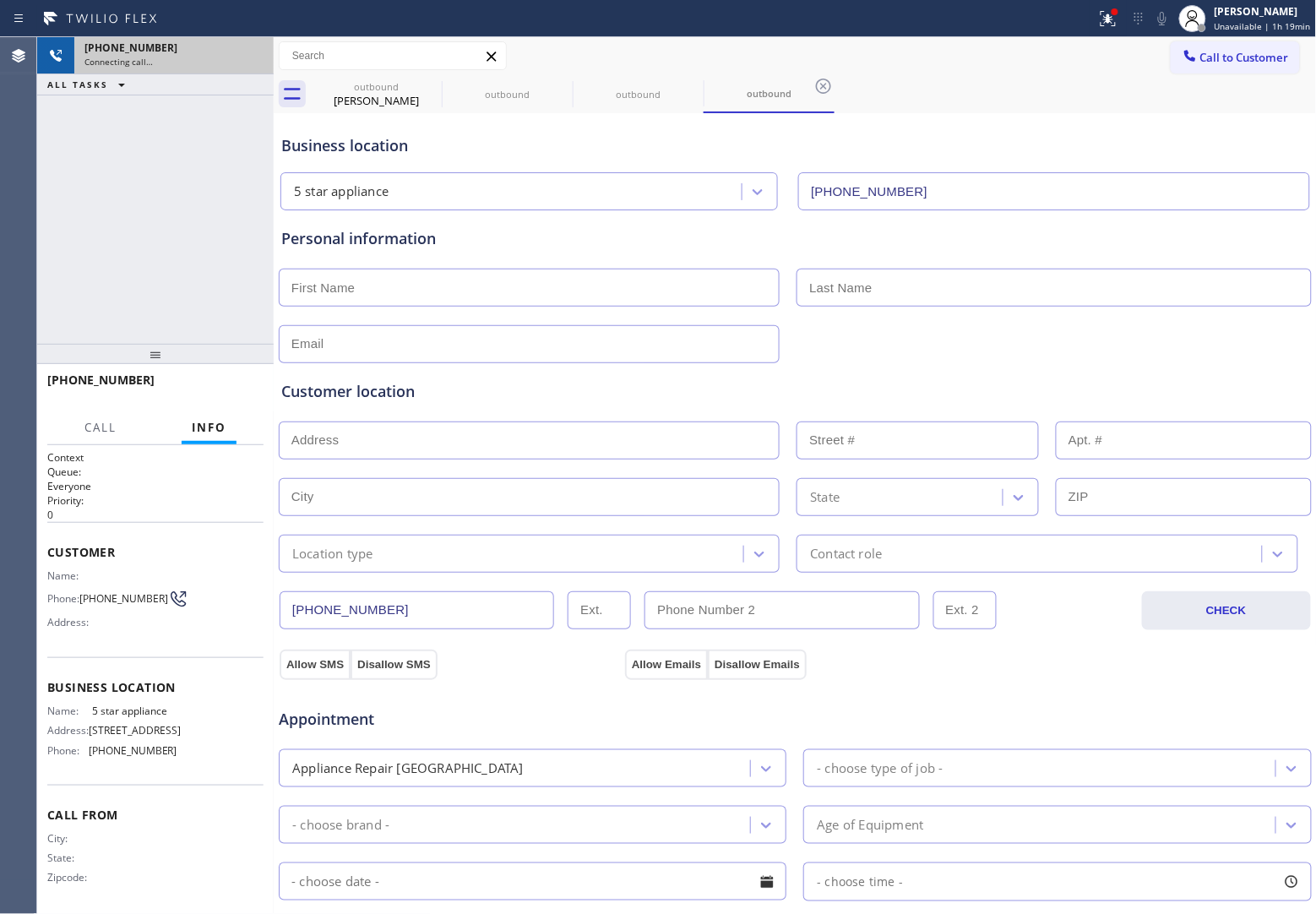
click at [251, 59] on div "Connecting call…" at bounding box center [174, 61] width 179 height 12
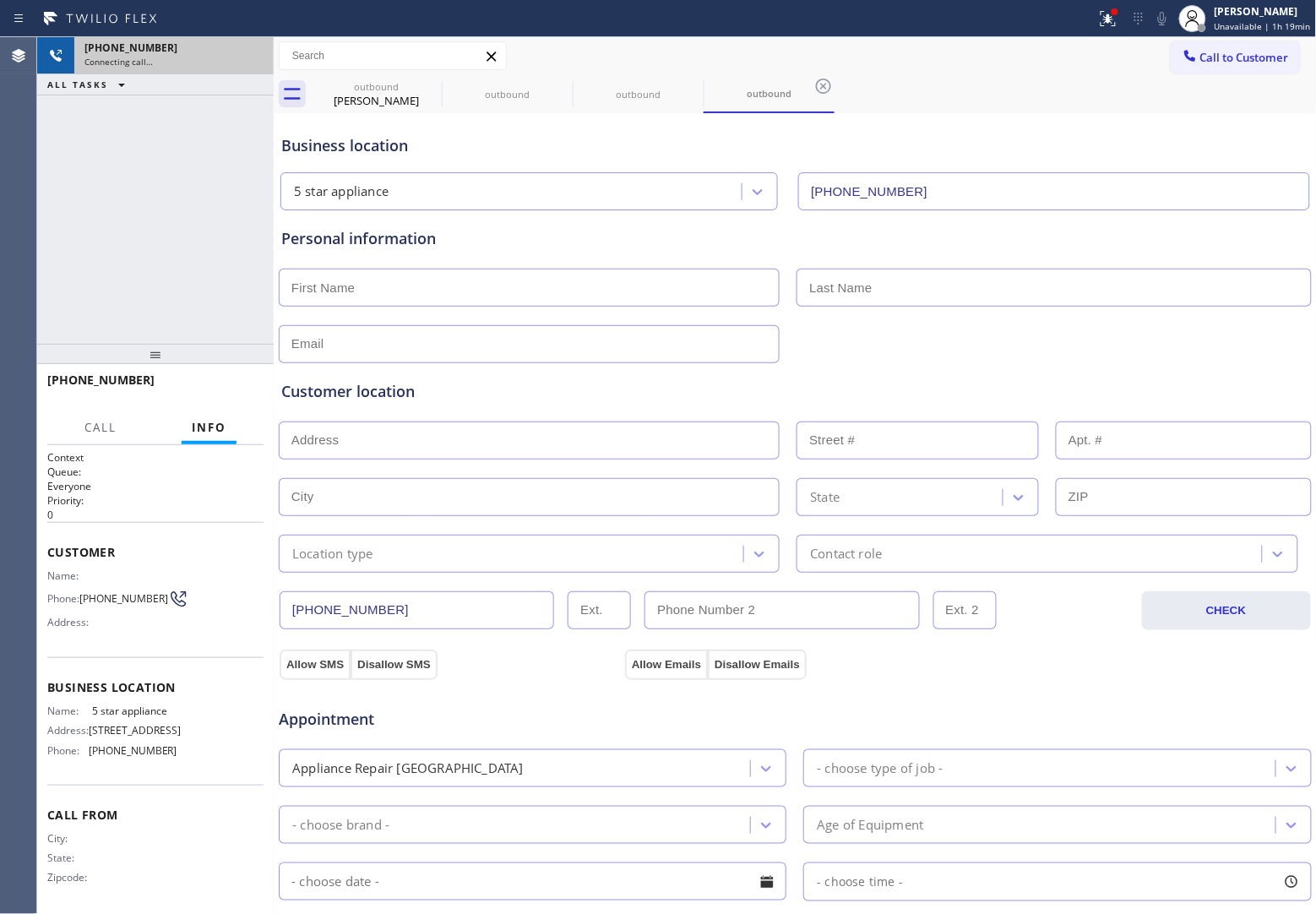
click at [251, 59] on div "Connecting call…" at bounding box center [174, 61] width 179 height 12
click at [251, 59] on icon at bounding box center [252, 56] width 21 height 21
click at [1222, 50] on span "Call to Customer" at bounding box center [1245, 57] width 88 height 15
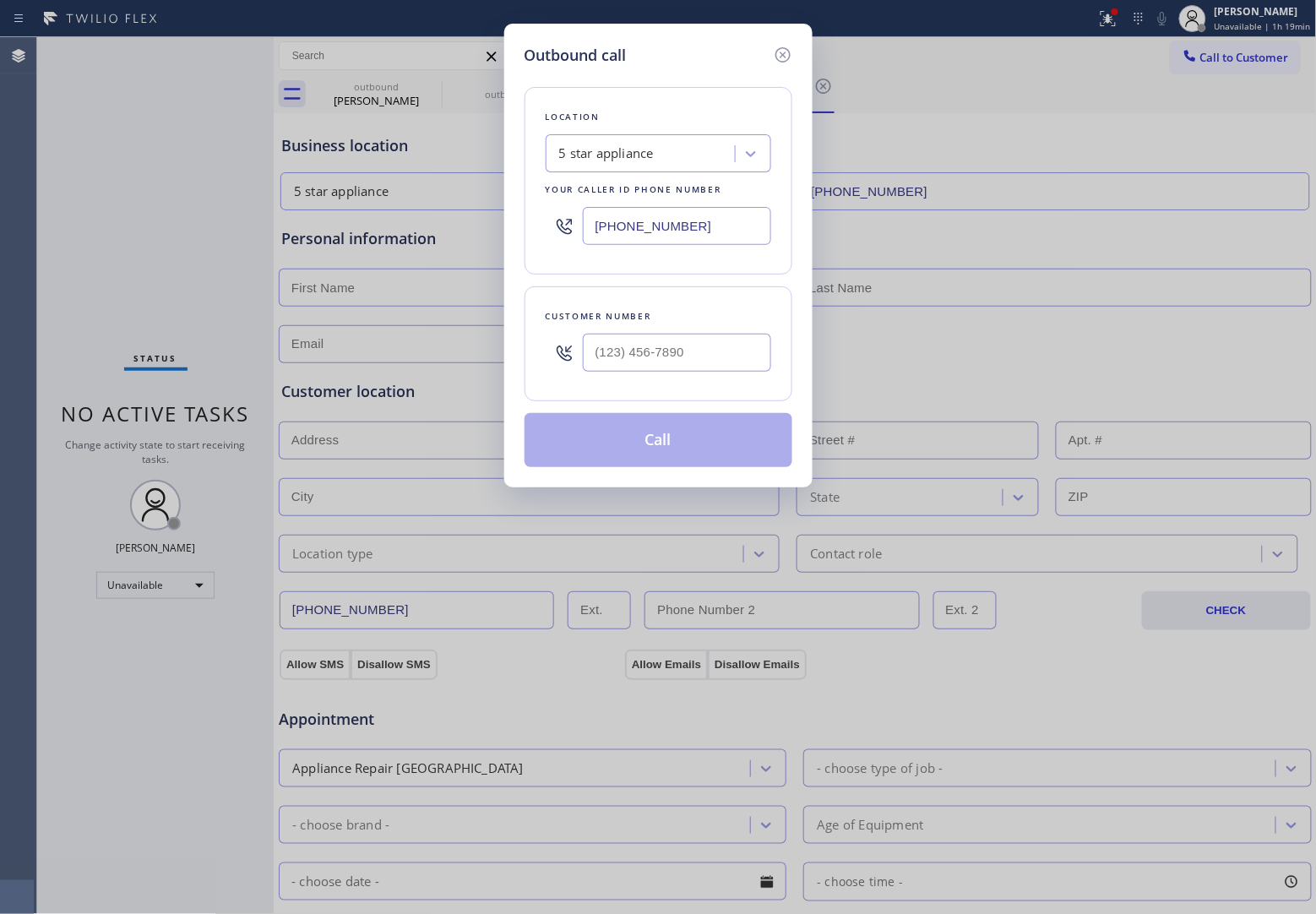
drag, startPoint x: 691, startPoint y: 322, endPoint x: 690, endPoint y: 361, distance: 39.0
click at [691, 326] on div "Customer number" at bounding box center [658, 344] width 268 height 115
click at [690, 361] on input "(___) ___-____" at bounding box center [677, 353] width 188 height 38
paste input "818) 917-7255"
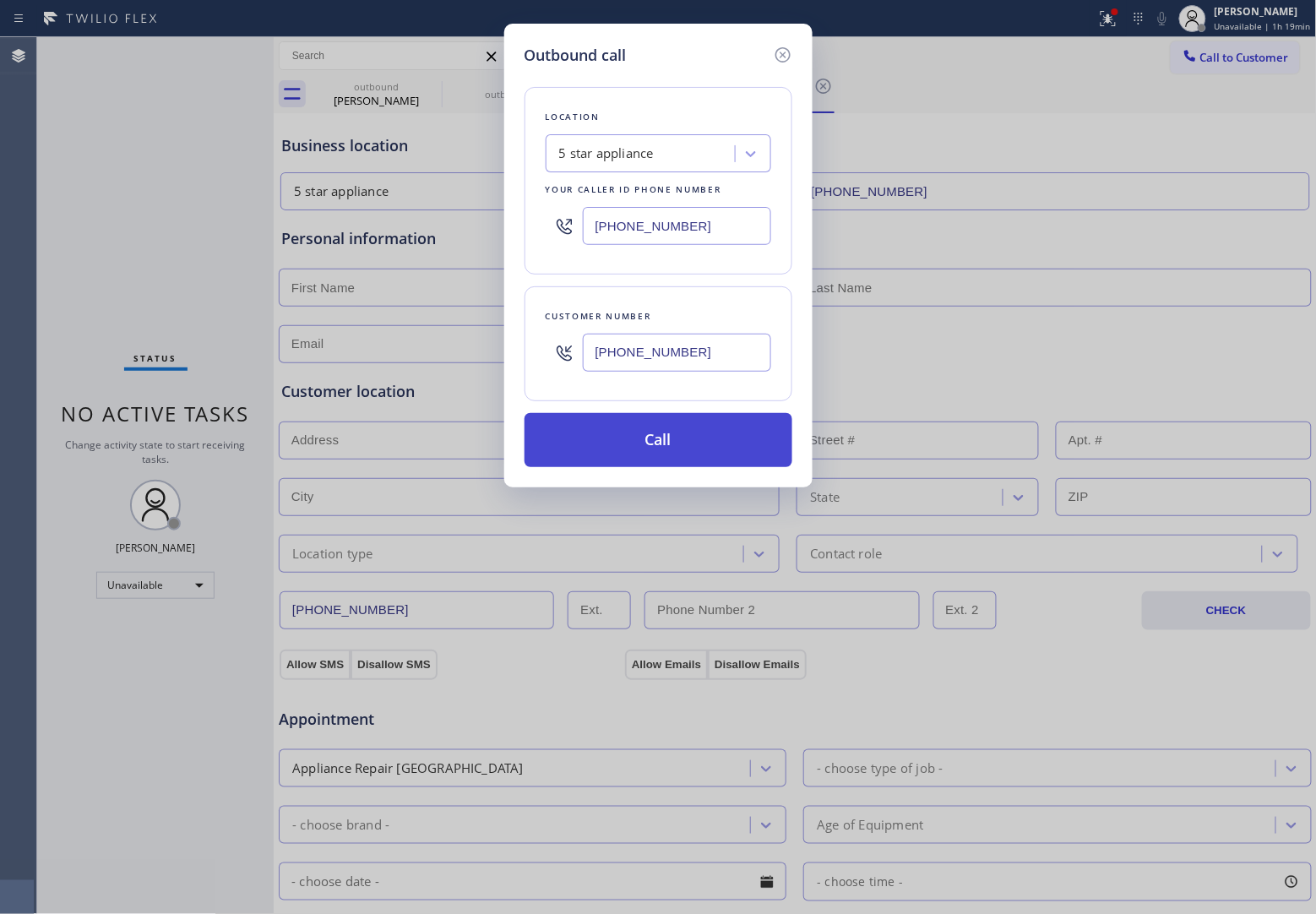
type input "[PHONE_NUMBER]"
click at [705, 462] on button "Call" at bounding box center [658, 440] width 268 height 55
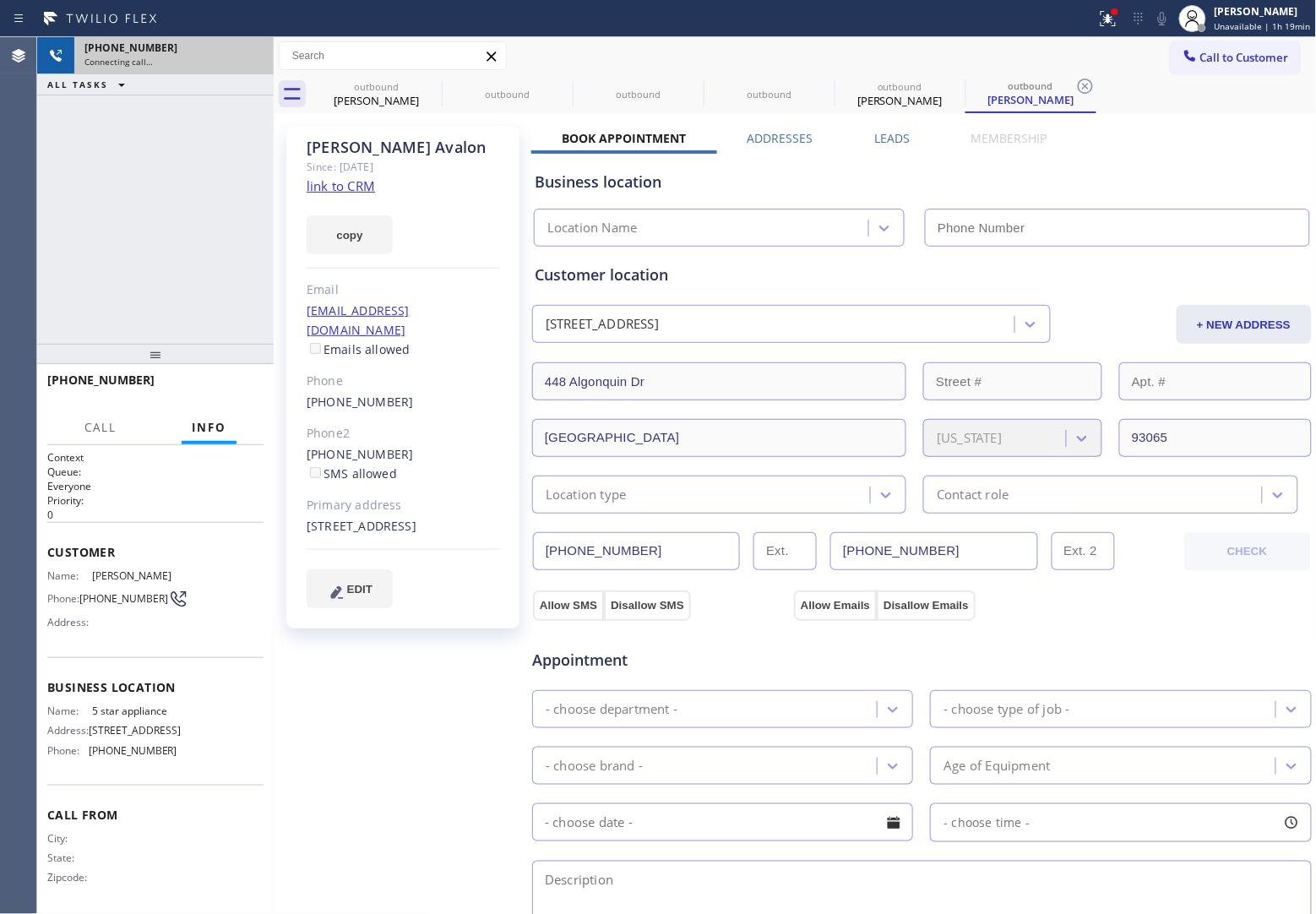
click at [254, 55] on div "Connecting call…" at bounding box center [174, 61] width 179 height 12
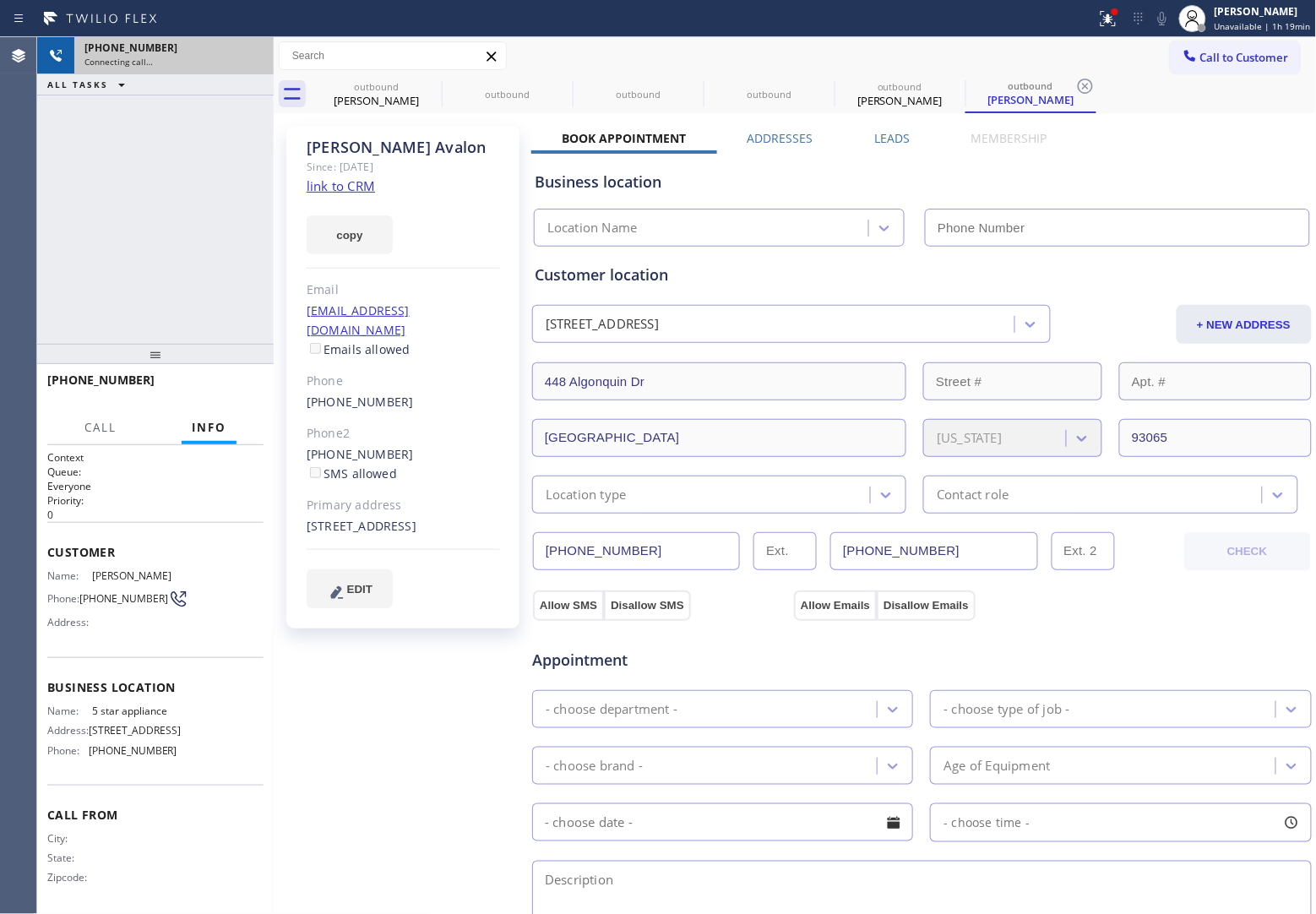
click at [254, 55] on div "Connecting call…" at bounding box center [174, 61] width 179 height 12
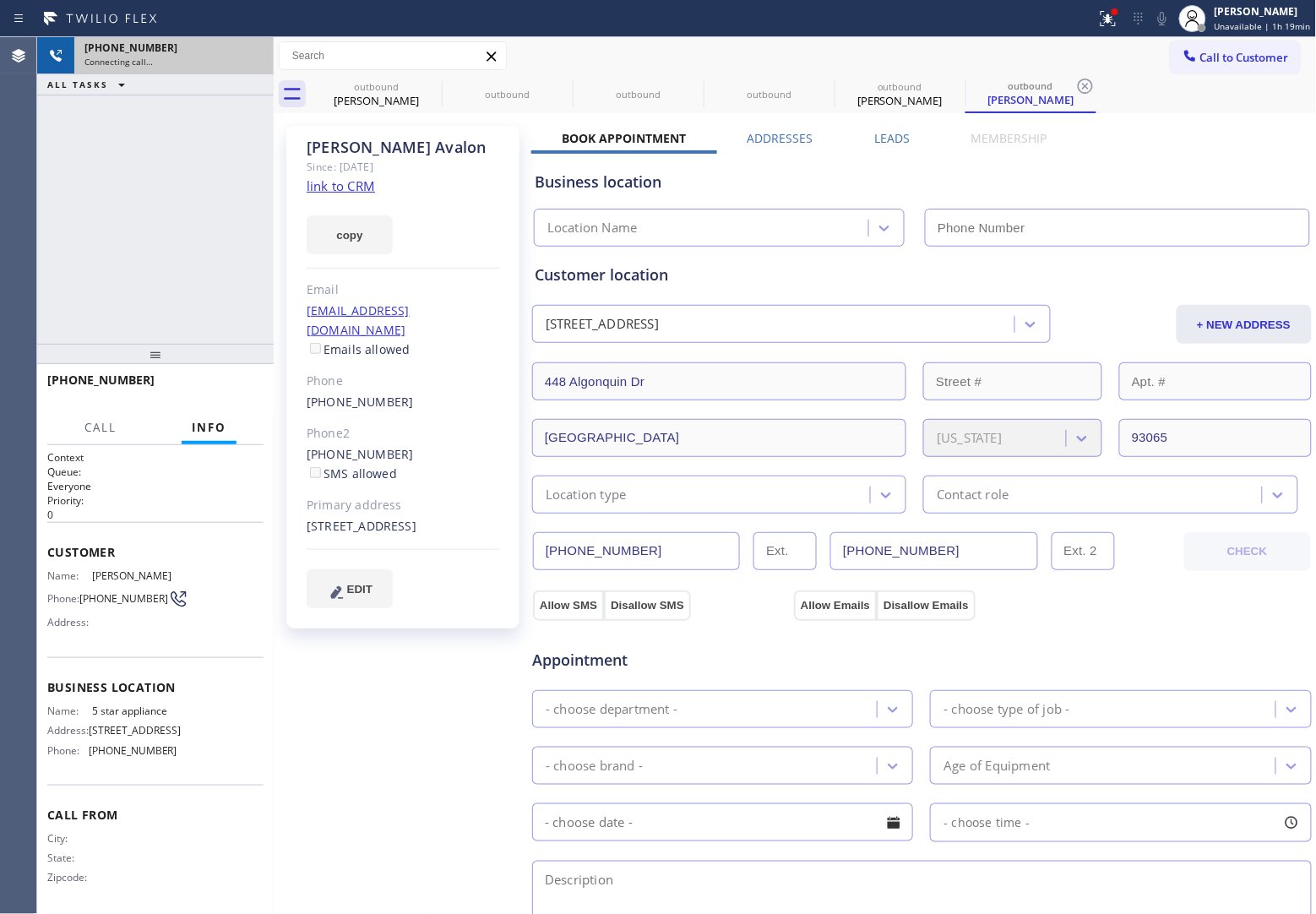
type input "[PHONE_NUMBER]"
click at [254, 55] on div "Connecting call…" at bounding box center [174, 61] width 179 height 12
click at [247, 55] on div "Connecting call…" at bounding box center [174, 61] width 179 height 12
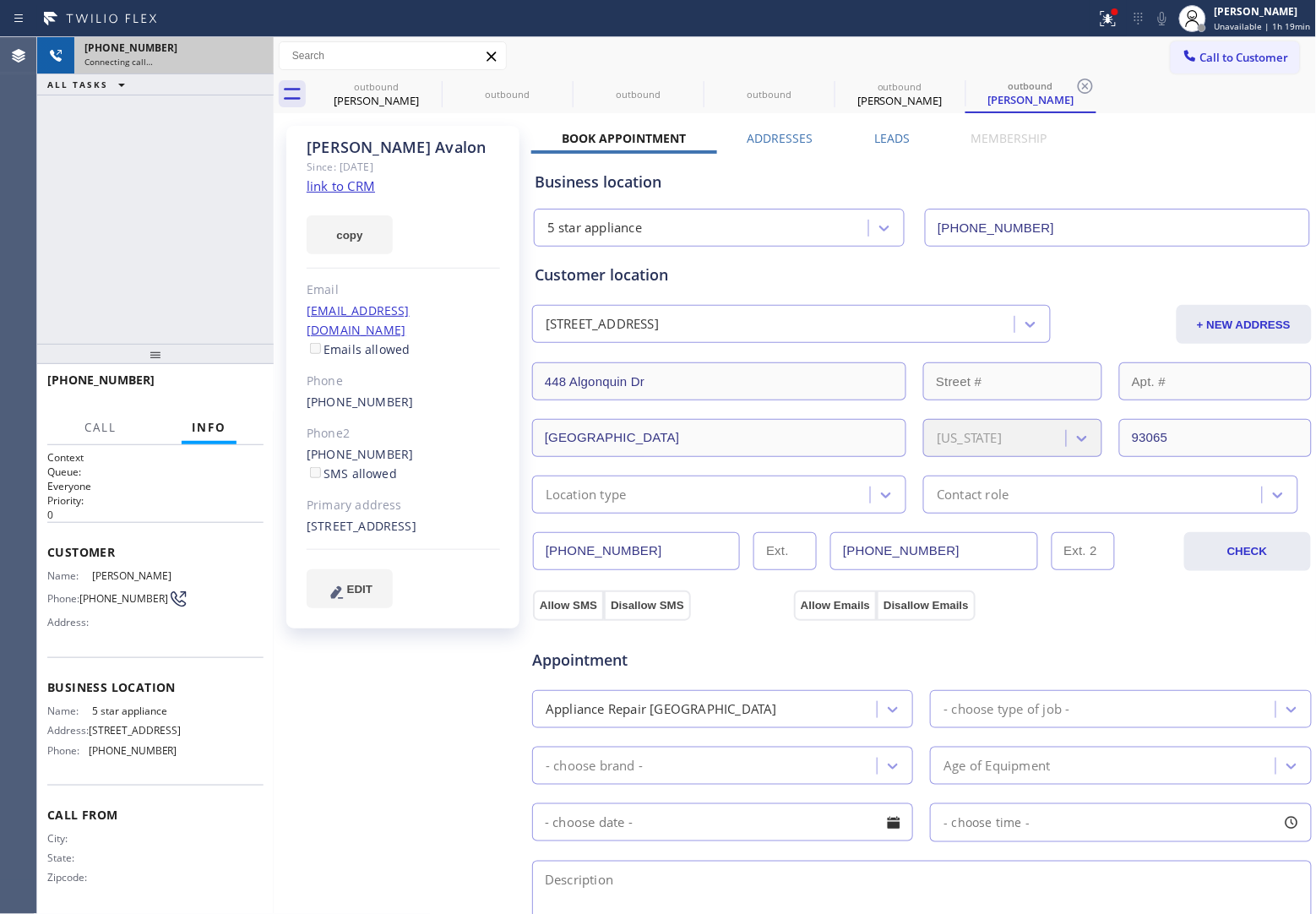
click at [247, 55] on div "Connecting call…" at bounding box center [174, 61] width 179 height 12
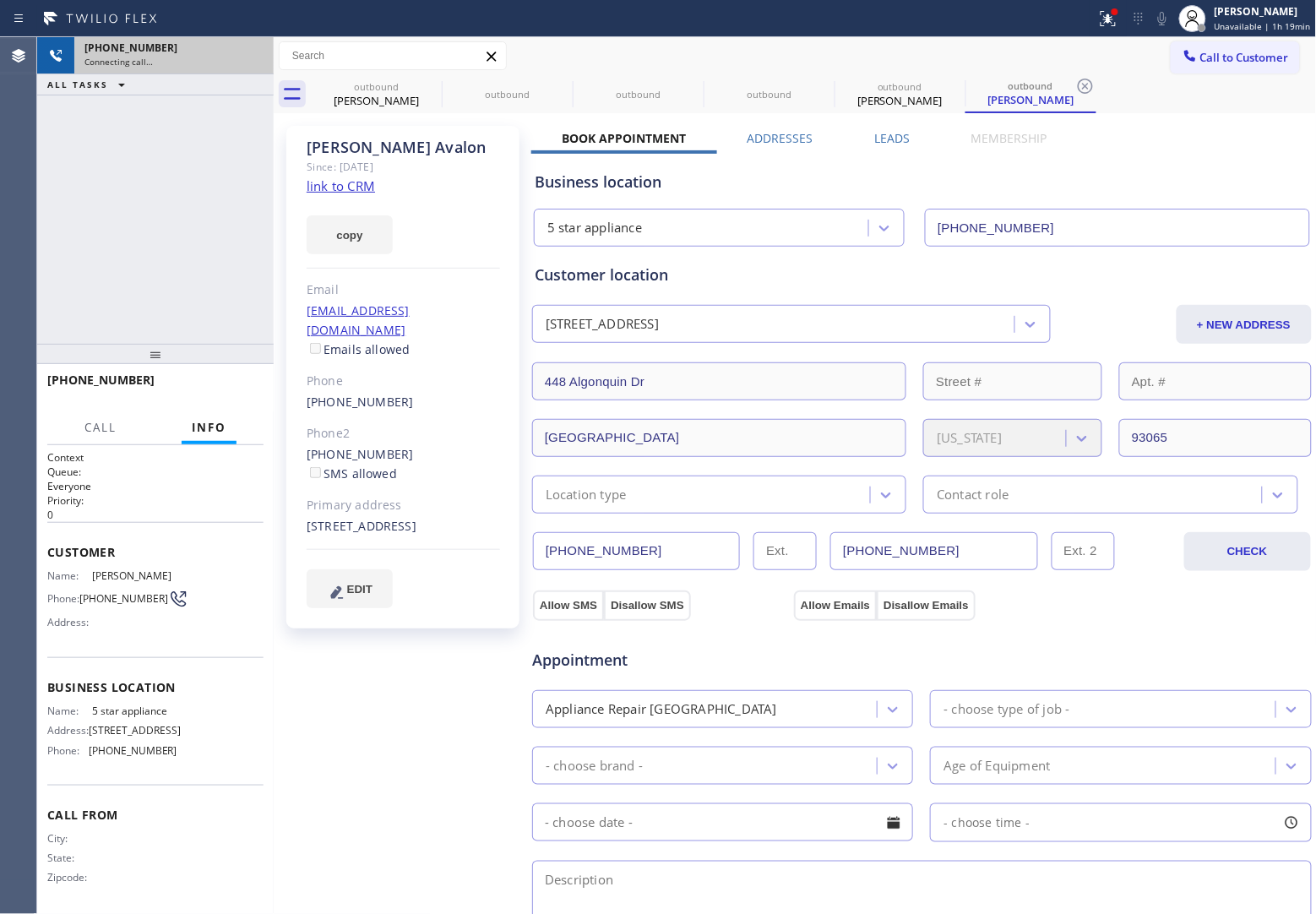
click at [247, 55] on div "Connecting call…" at bounding box center [174, 61] width 179 height 12
click at [250, 55] on icon at bounding box center [252, 56] width 21 height 21
click at [250, 55] on icon at bounding box center [252, 55] width 15 height 5
click at [233, 55] on div "Connecting call…" at bounding box center [159, 61] width 149 height 12
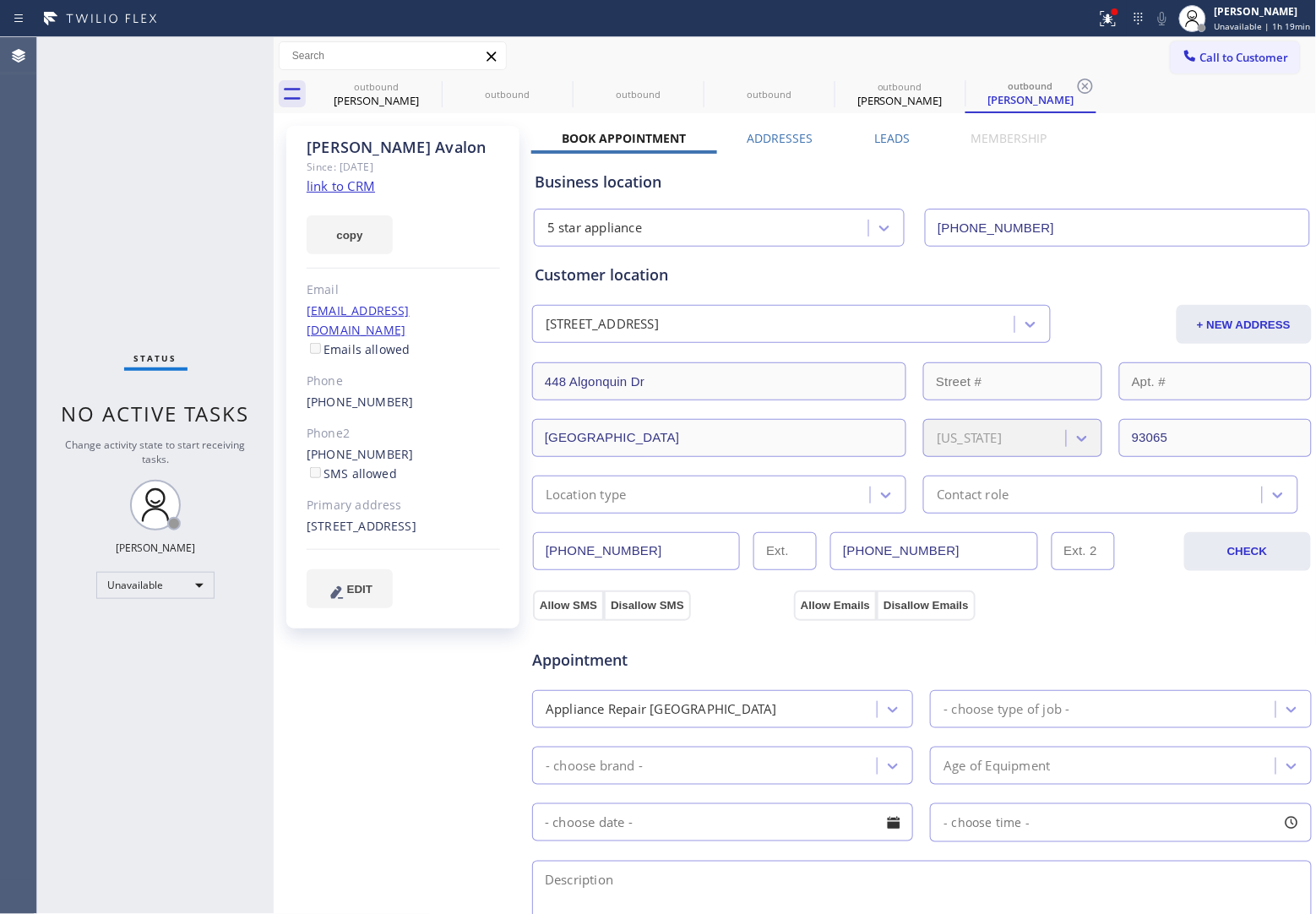
click at [331, 191] on link "link to CRM" at bounding box center [340, 186] width 69 height 17
click at [429, 87] on icon at bounding box center [431, 87] width 15 height 15
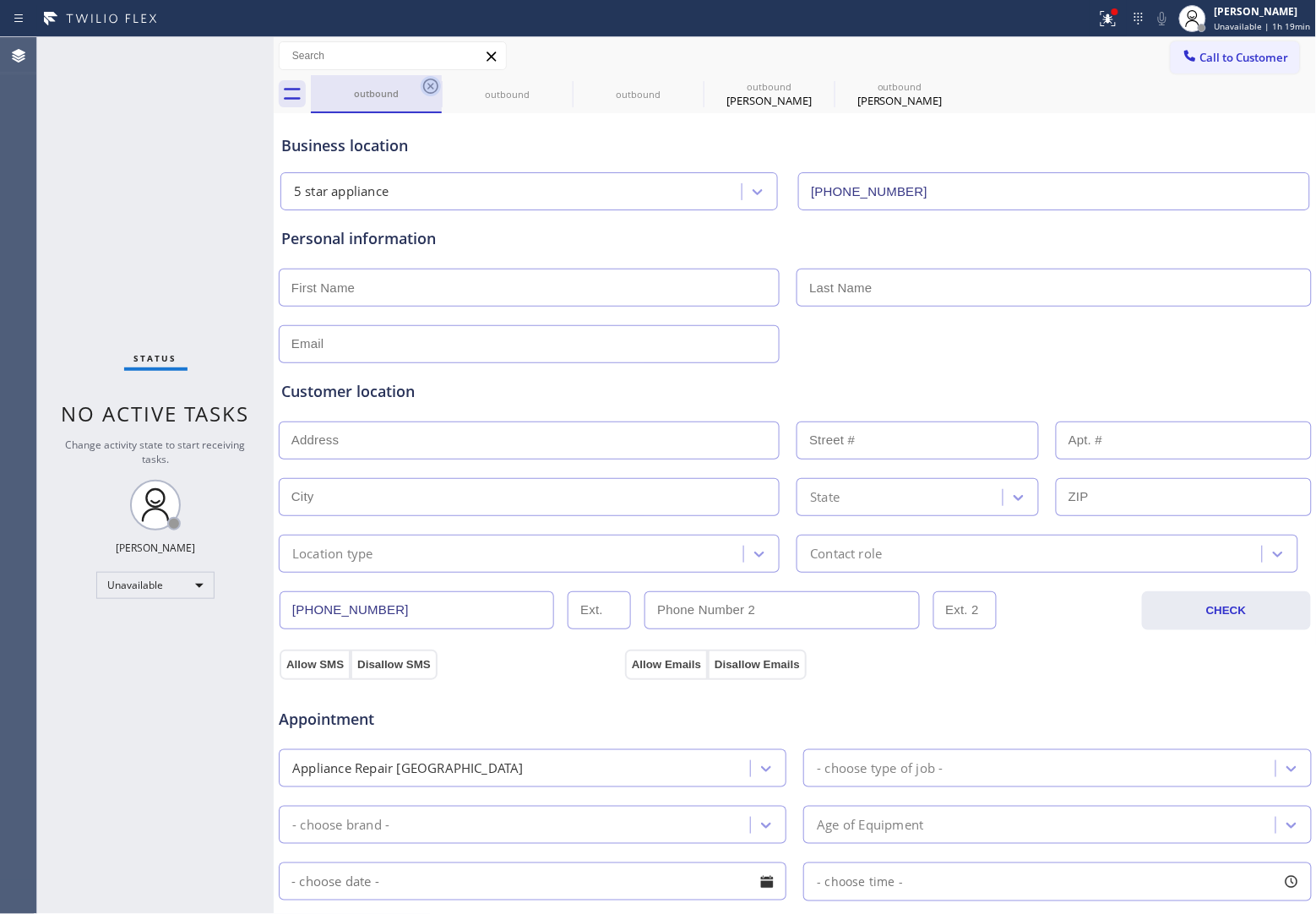
click at [429, 86] on icon at bounding box center [431, 87] width 21 height 21
click at [0, 0] on icon at bounding box center [0, 0] width 0 height 0
click at [429, 86] on icon at bounding box center [431, 87] width 21 height 21
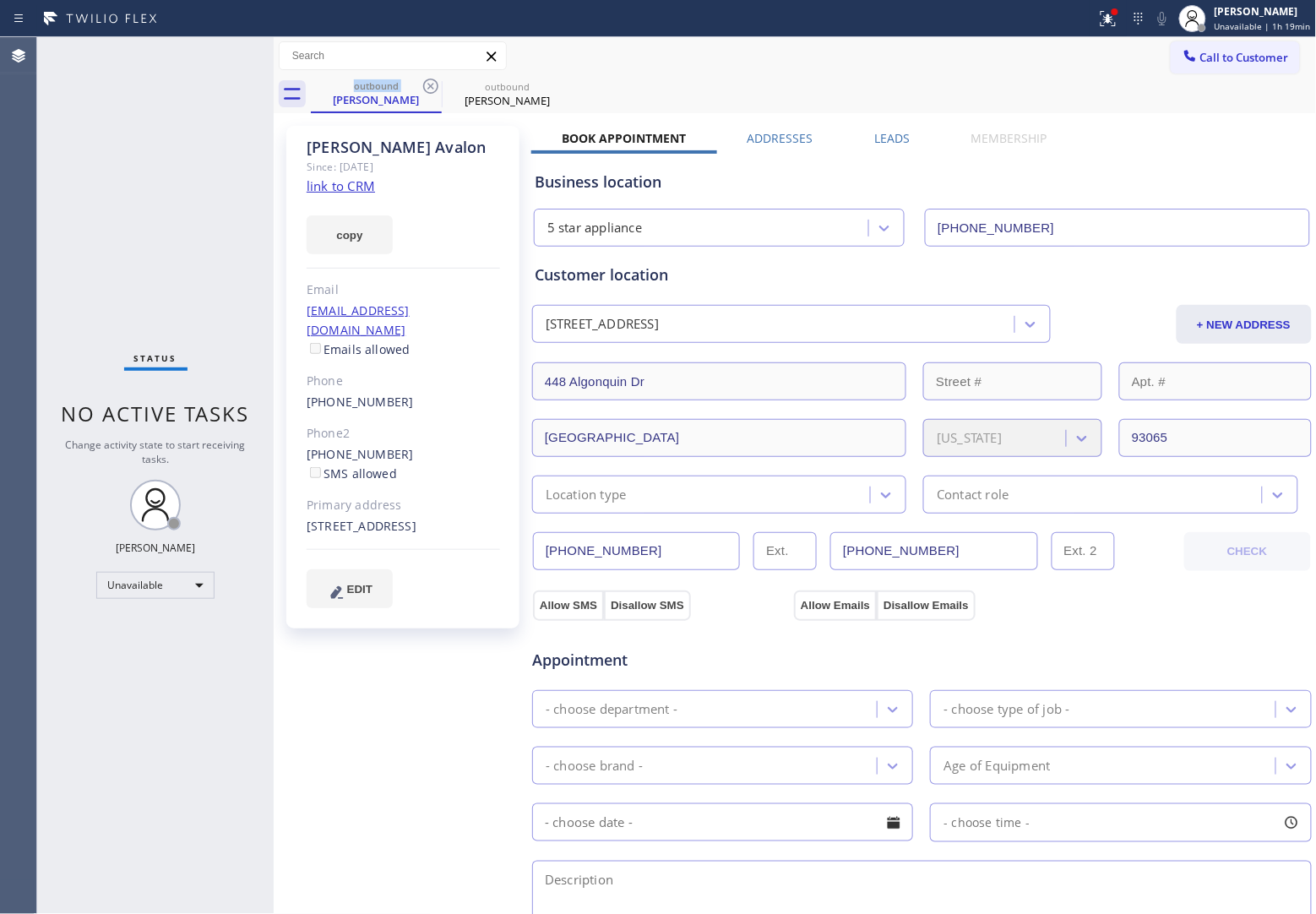
click at [429, 86] on icon at bounding box center [431, 87] width 21 height 21
click at [0, 0] on icon at bounding box center [0, 0] width 0 height 0
click at [429, 86] on div "outbound [PERSON_NAME] outbound [PERSON_NAME]" at bounding box center [814, 94] width 1006 height 38
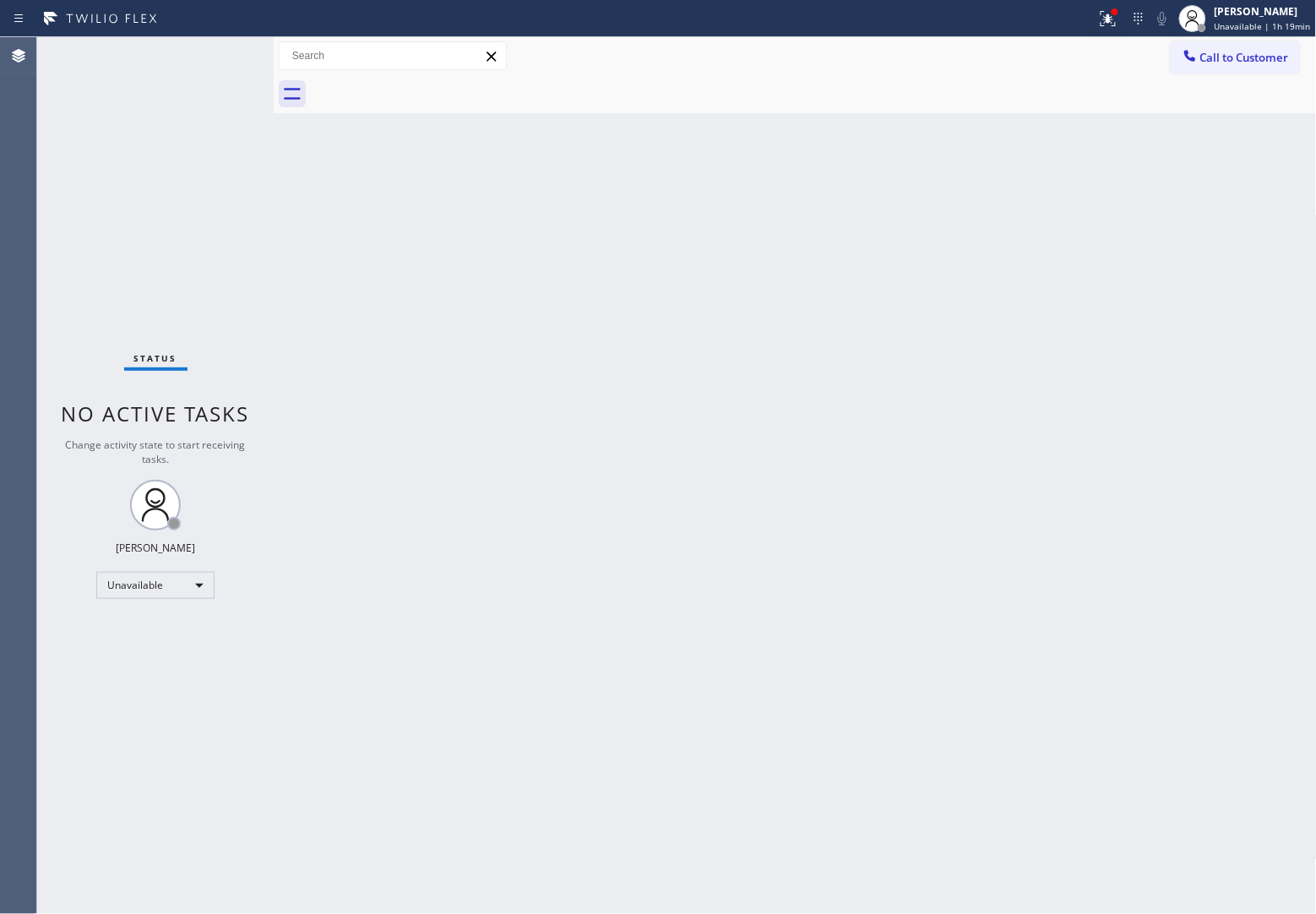
click at [944, 461] on div "Back to Dashboard Change Sender ID Customers Technicians Select a contact Outbo…" at bounding box center [795, 476] width 1043 height 877
drag, startPoint x: 1276, startPoint y: 56, endPoint x: 660, endPoint y: 301, distance: 662.9
click at [1274, 56] on span "Call to Customer" at bounding box center [1245, 57] width 88 height 15
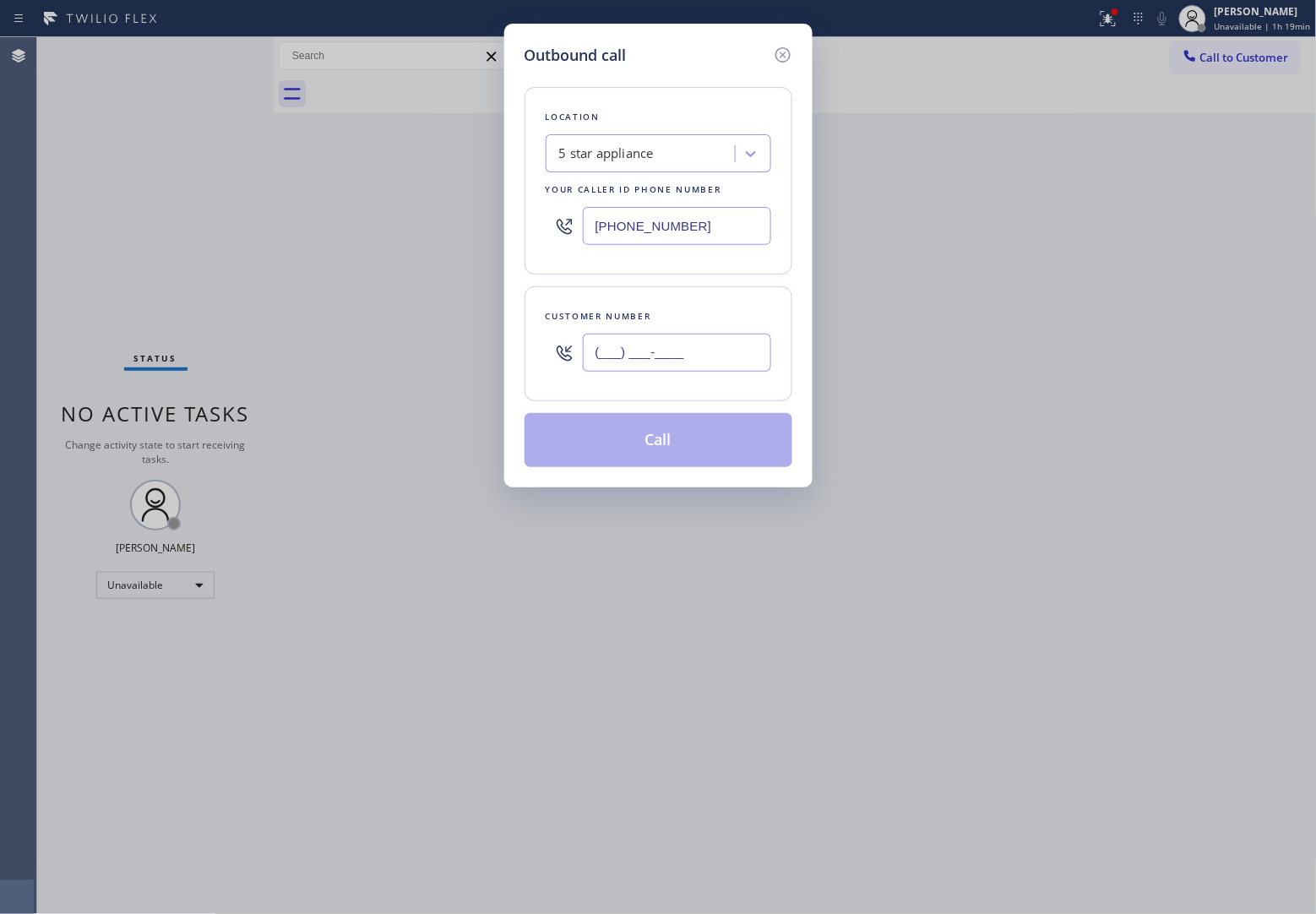
click at [600, 359] on input "(___) ___-____" at bounding box center [677, 353] width 188 height 38
paste input "908) 921-1347"
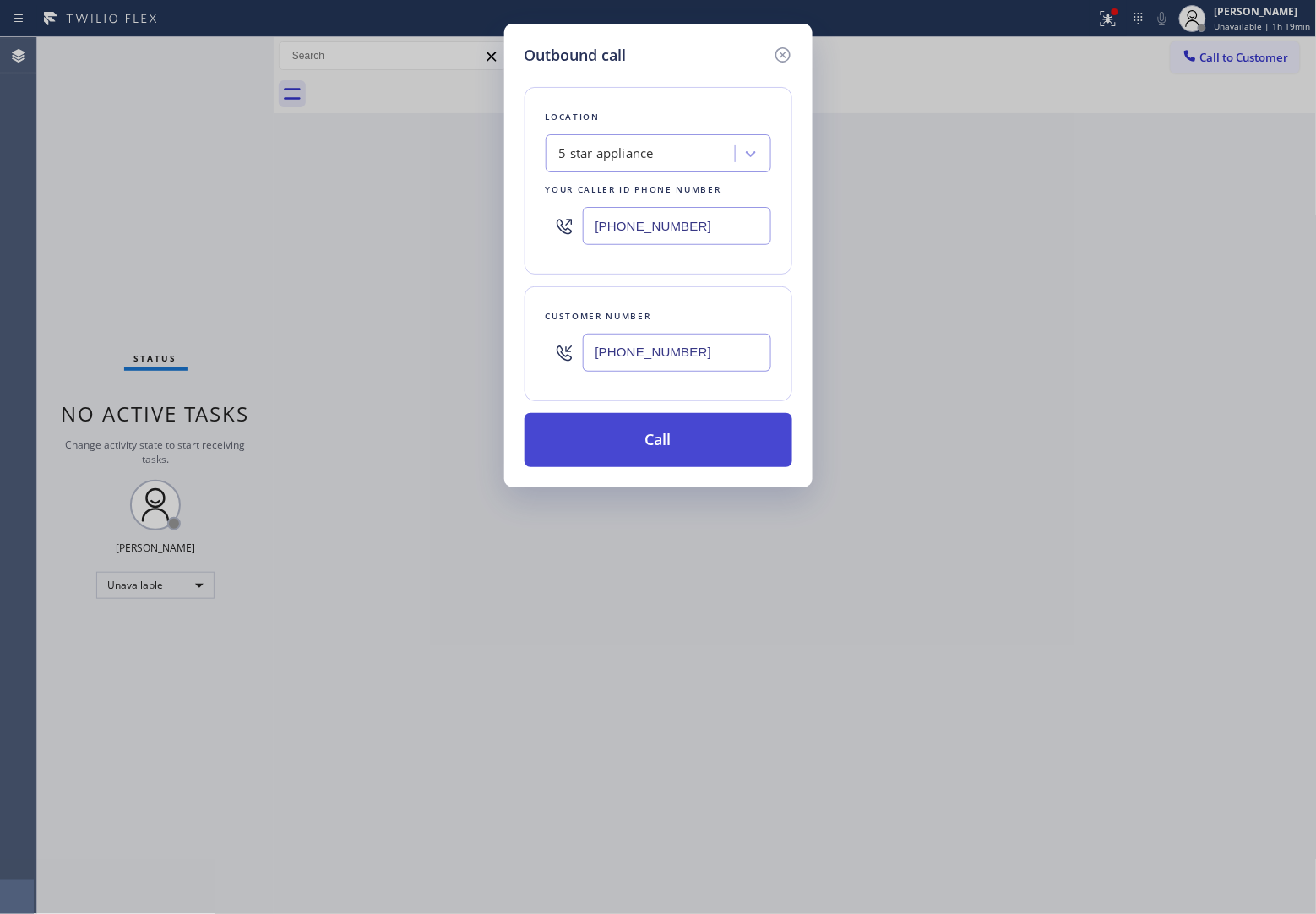
type input "[PHONE_NUMBER]"
click at [725, 448] on button "Call" at bounding box center [658, 440] width 268 height 55
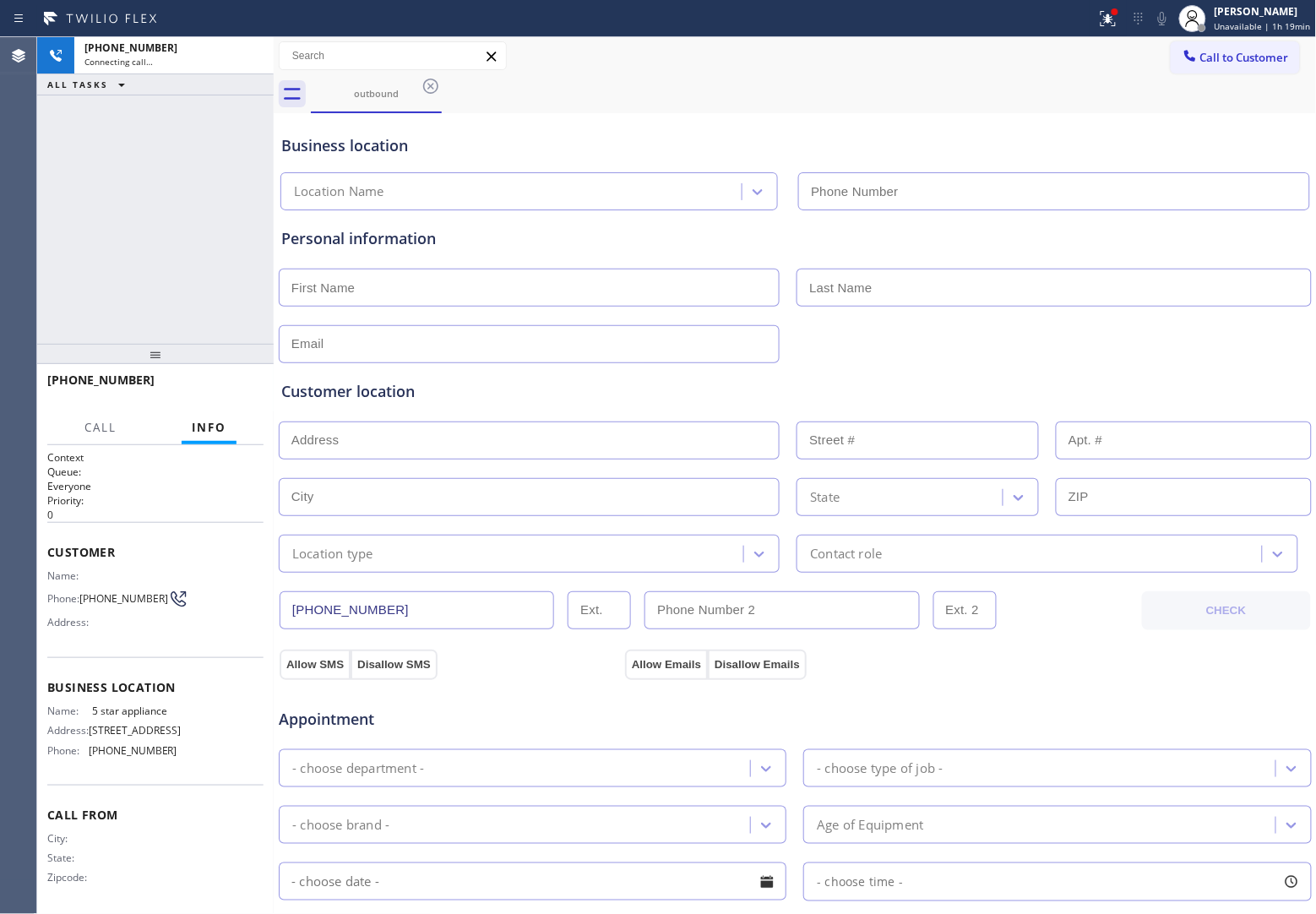
type input "[PHONE_NUMBER]"
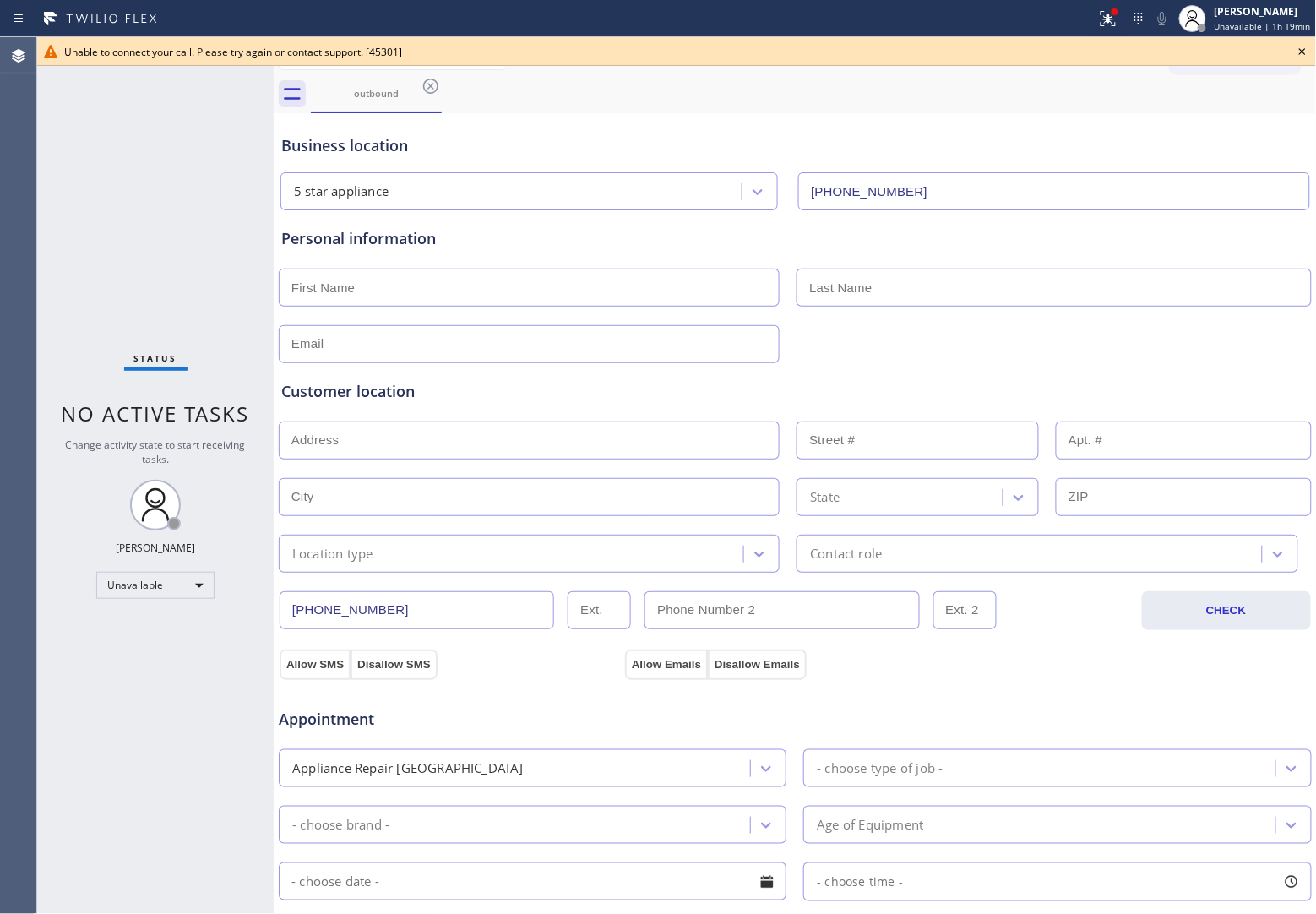
click at [1301, 39] on div "Unable to connect your call. Please try again or contact support. [45301]" at bounding box center [677, 52] width 1278 height 29
click at [1305, 49] on icon at bounding box center [1302, 51] width 7 height 7
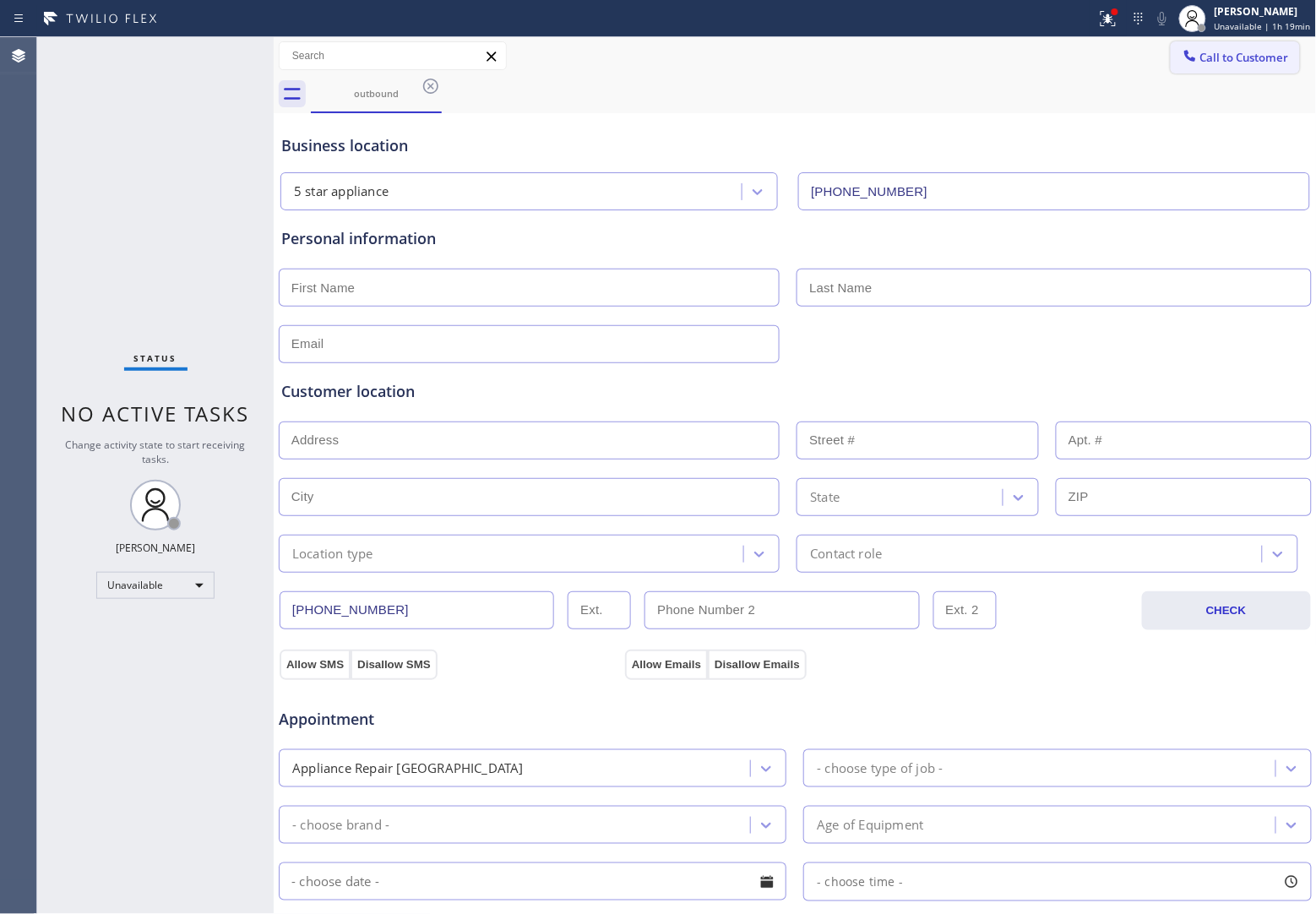
click at [1210, 51] on span "Call to Customer" at bounding box center [1245, 57] width 88 height 15
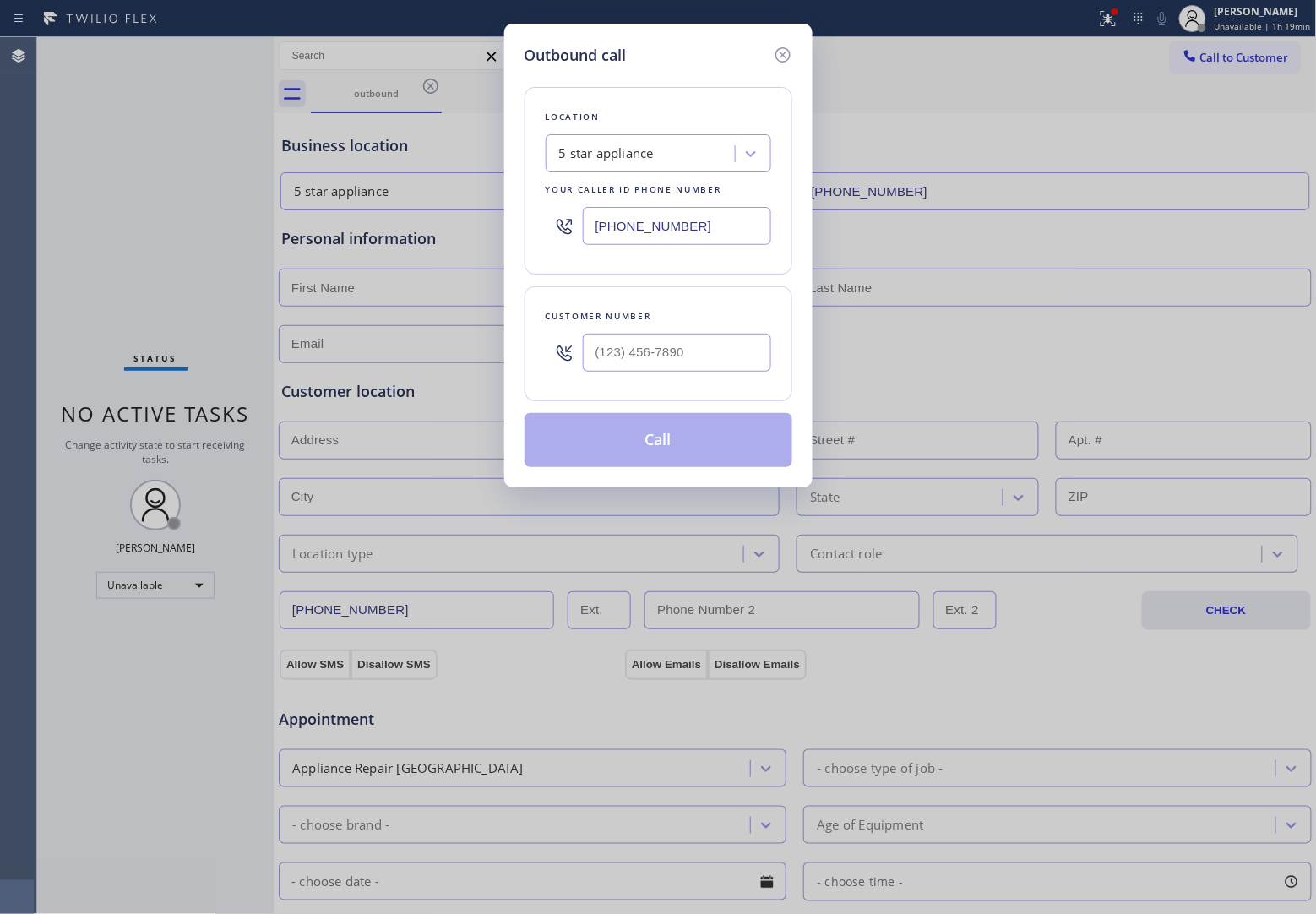
click at [690, 229] on input "[PHONE_NUMBER]" at bounding box center [677, 226] width 188 height 38
paste input "626) 899-4056"
type input "[PHONE_NUMBER]"
type input "(___) ___-____"
click at [656, 357] on input "text" at bounding box center [677, 353] width 188 height 38
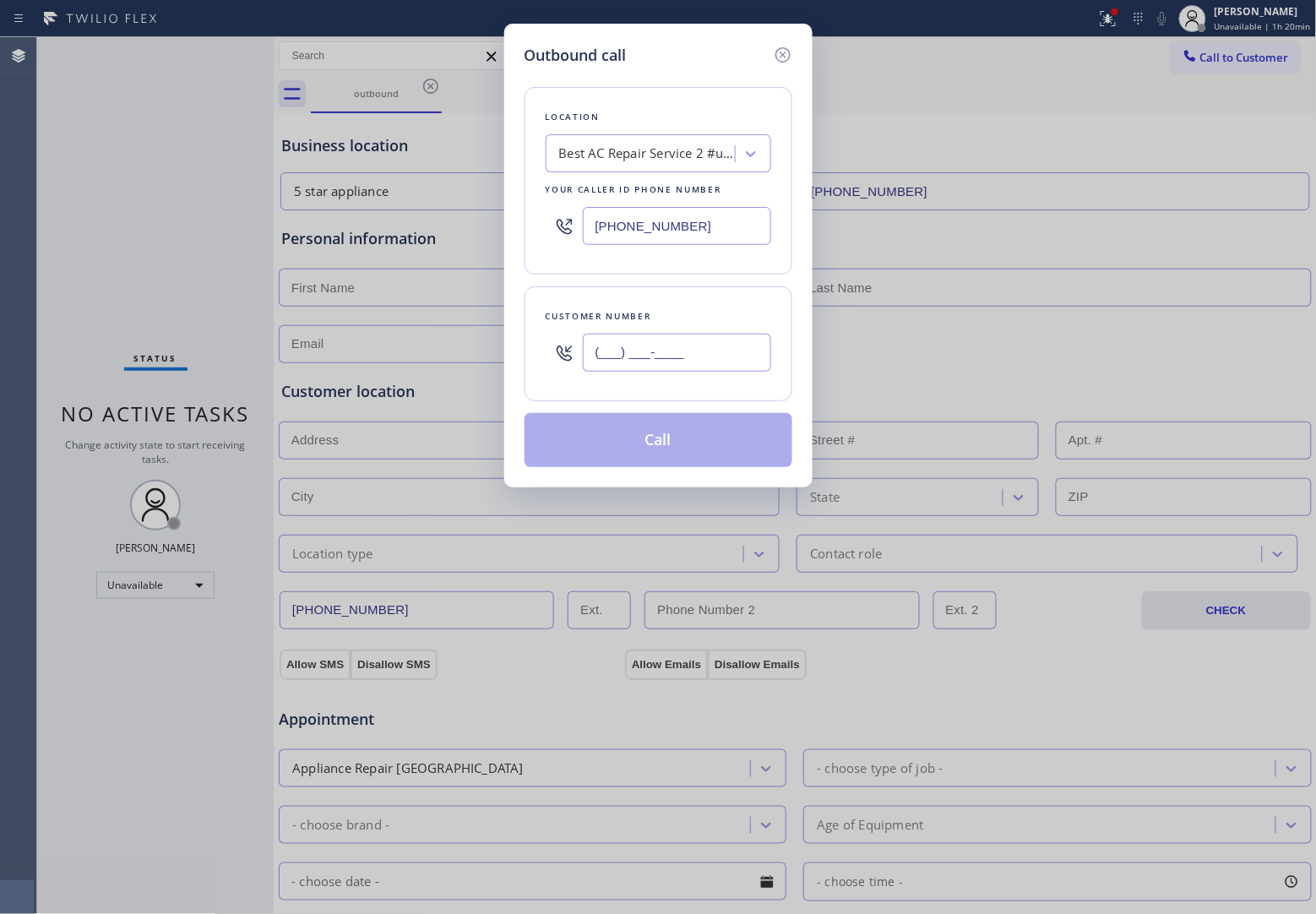
paste input "217) 725-6733"
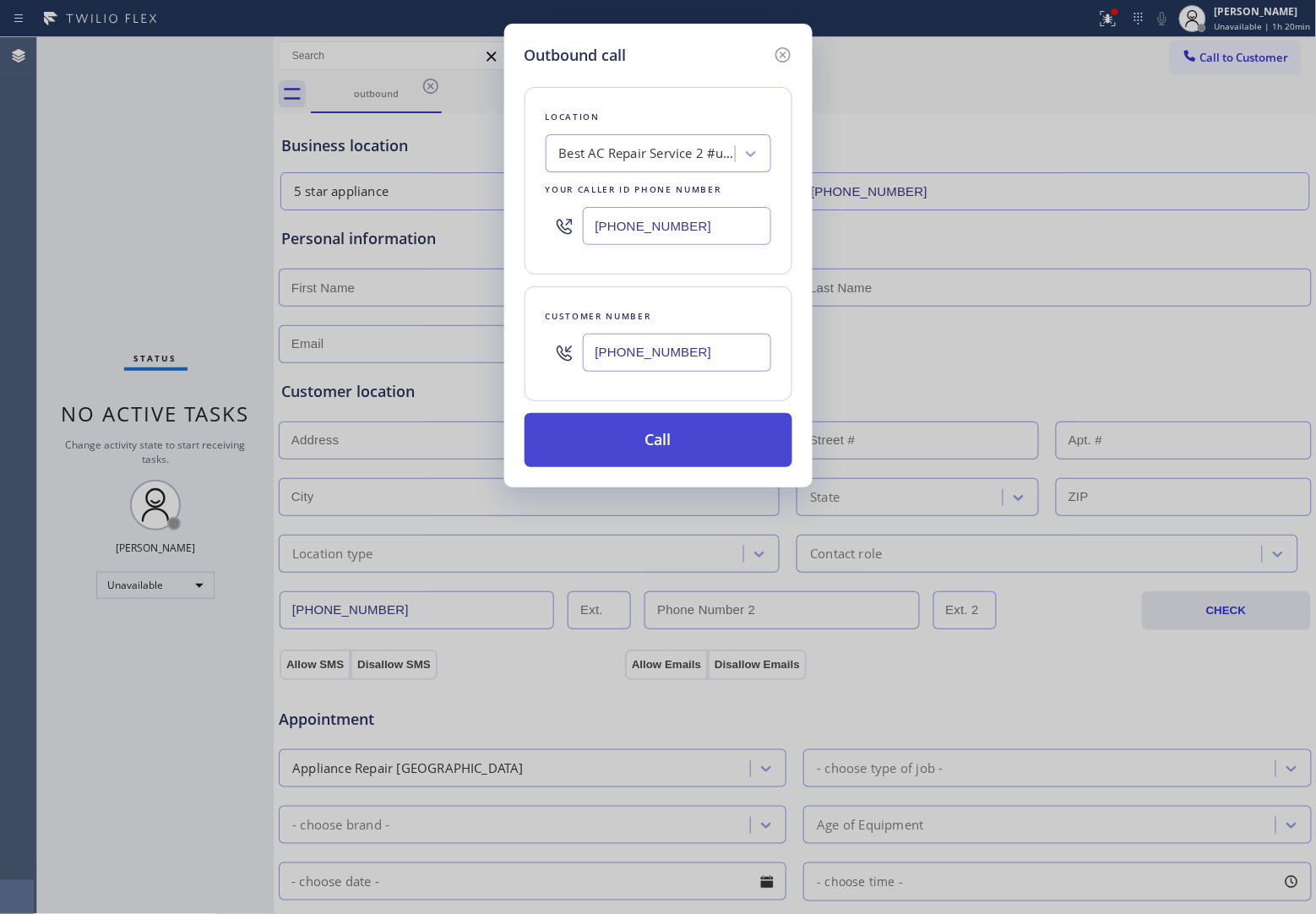
type input "[PHONE_NUMBER]"
click at [695, 439] on button "Call" at bounding box center [658, 440] width 268 height 55
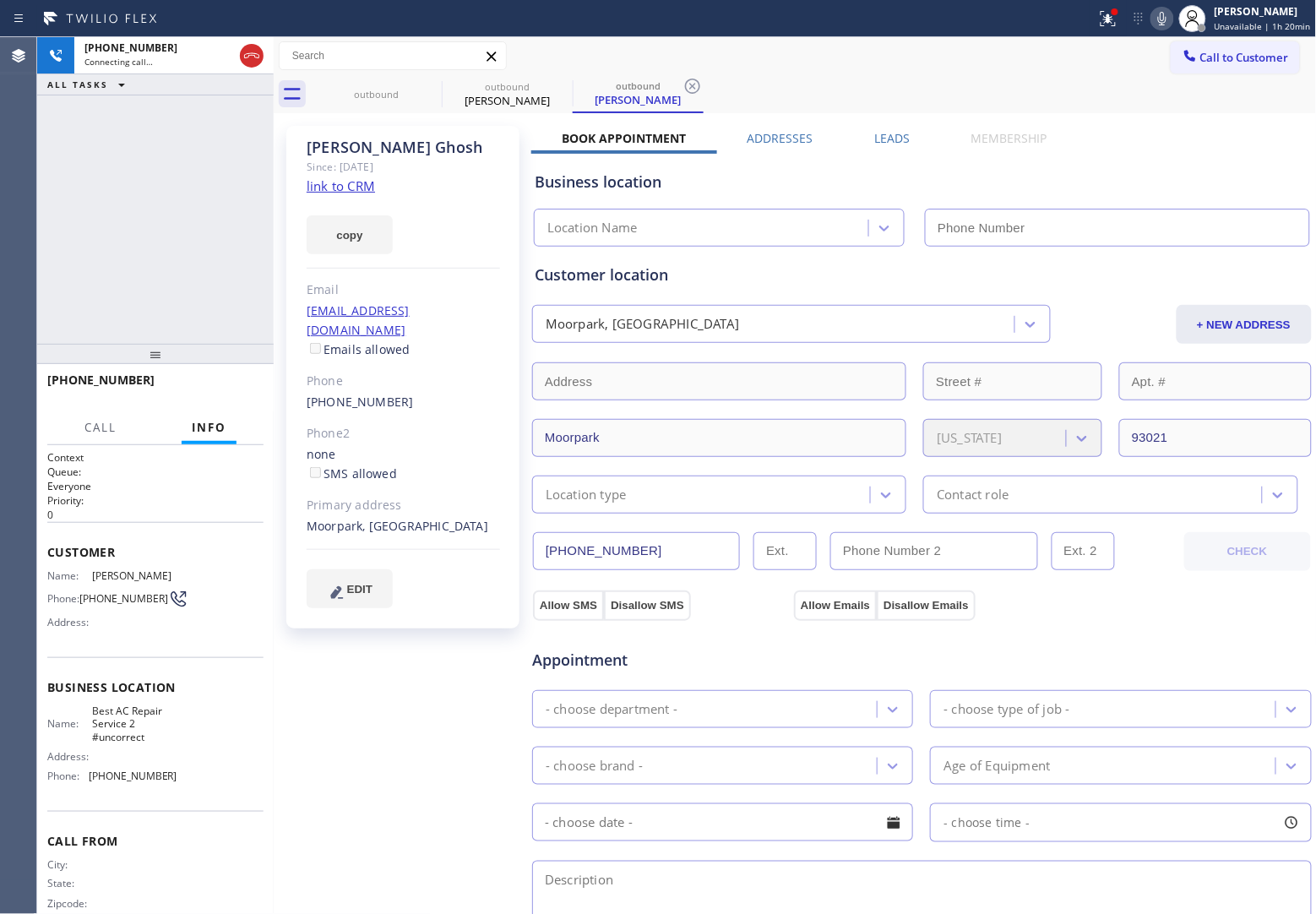
click at [347, 193] on link "link to CRM" at bounding box center [340, 186] width 69 height 17
type input "[PHONE_NUMBER]"
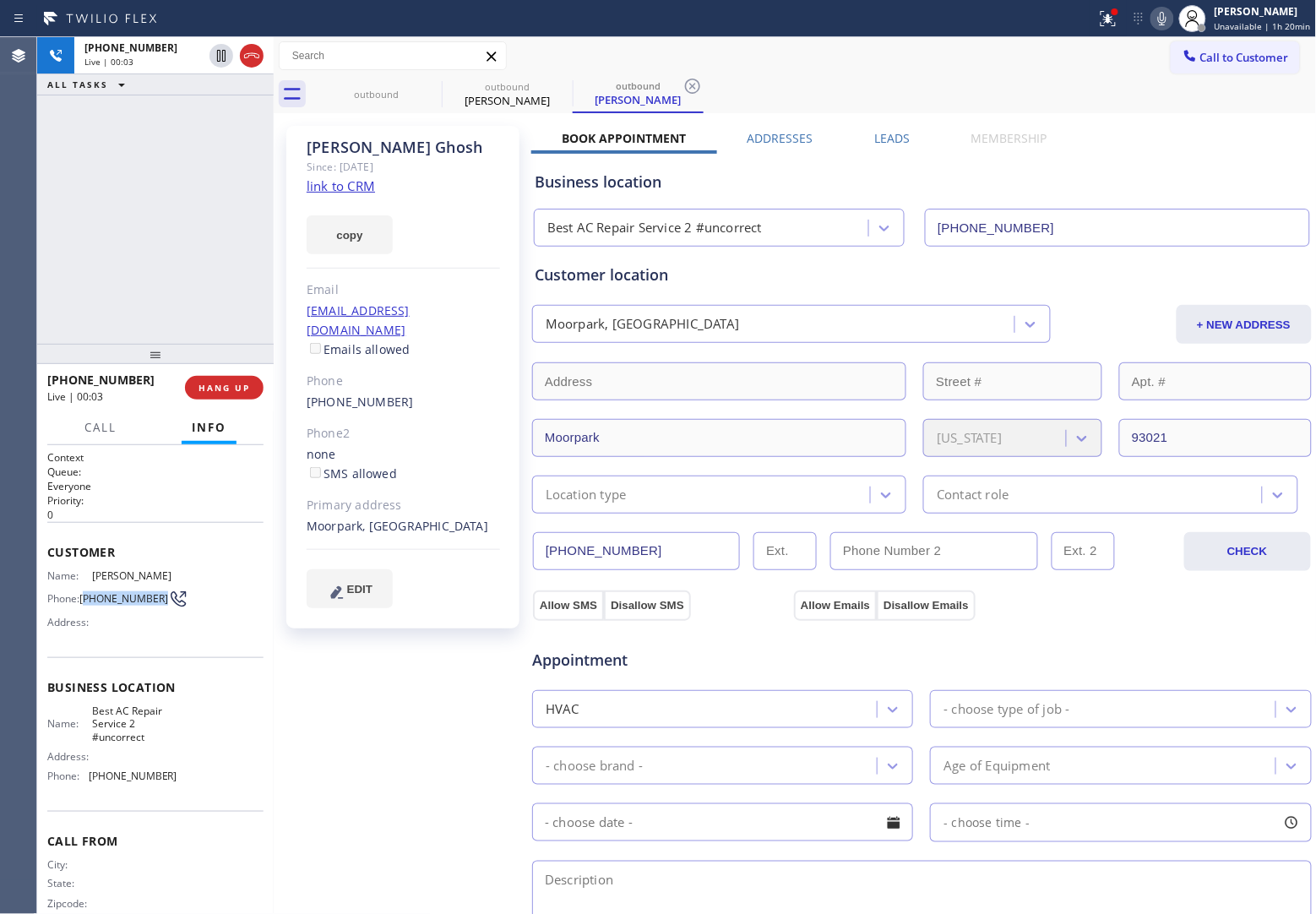
drag, startPoint x: 107, startPoint y: 604, endPoint x: 86, endPoint y: 591, distance: 24.7
click at [86, 592] on span "[PHONE_NUMBER]" at bounding box center [123, 598] width 88 height 12
click at [227, 386] on span "HANG UP" at bounding box center [224, 387] width 52 height 12
click at [1200, 53] on span "Call to Customer" at bounding box center [1245, 57] width 88 height 15
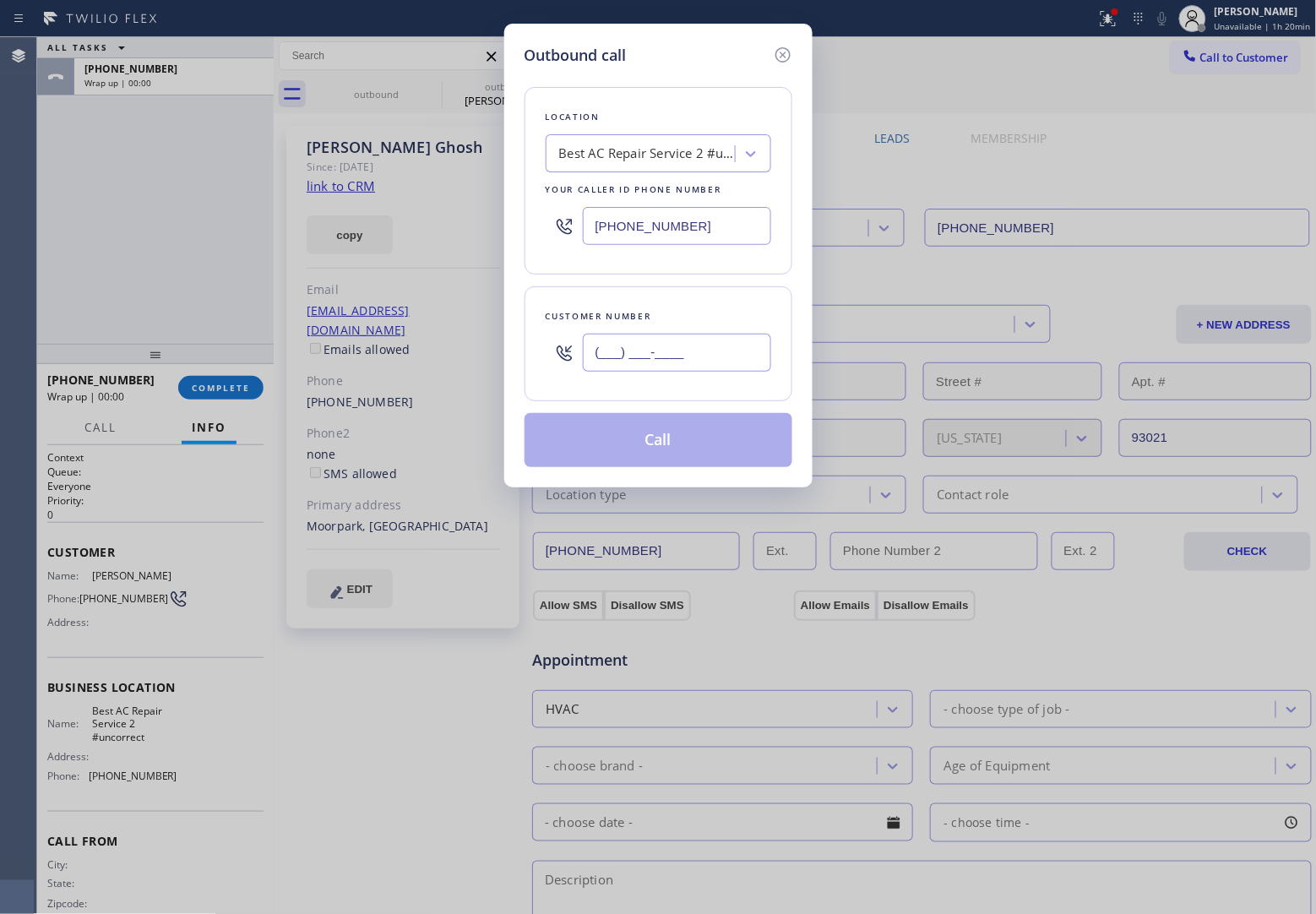
click at [728, 362] on input "(___) ___-____" at bounding box center [677, 353] width 188 height 38
paste input "217) 725-6733"
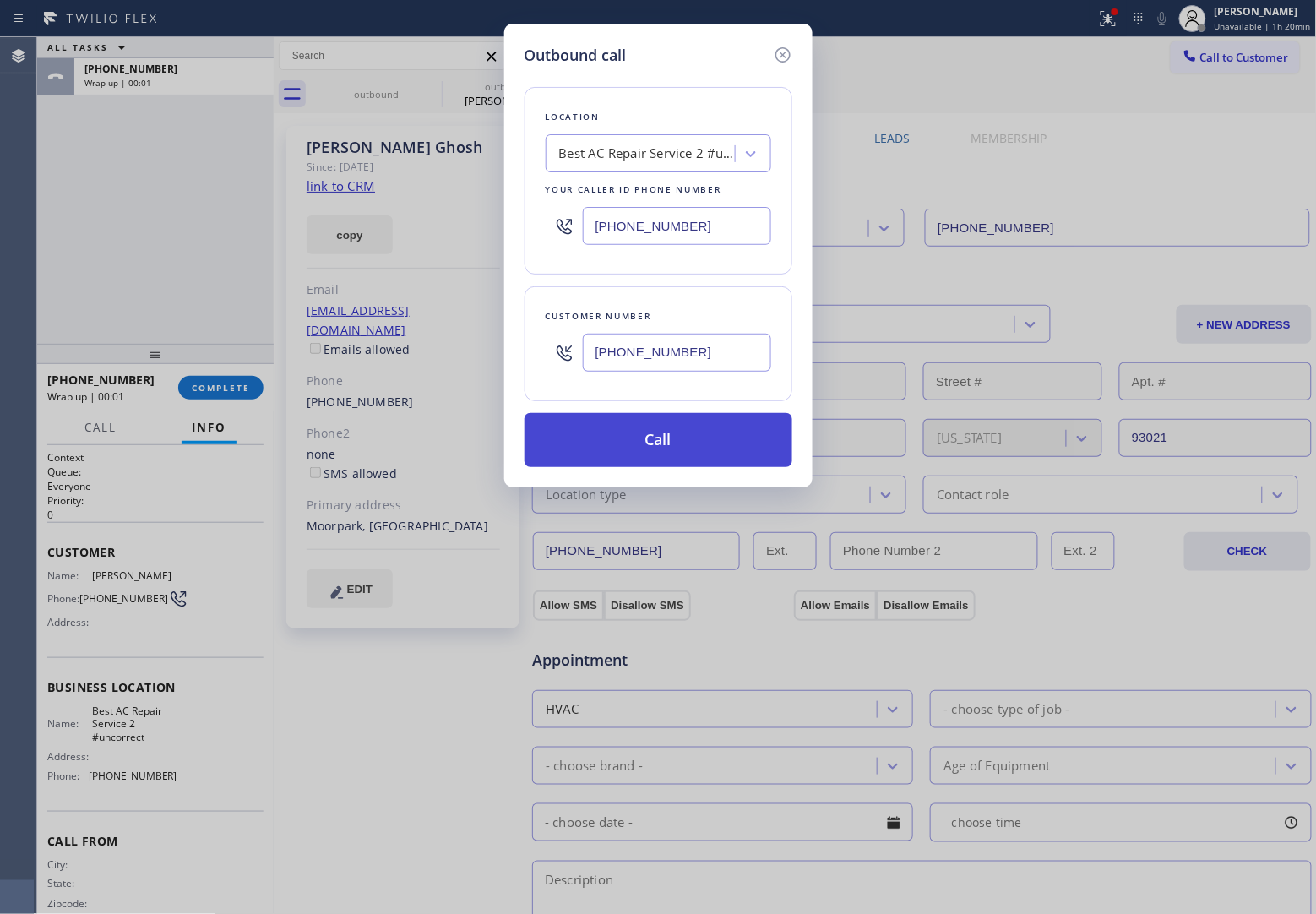
type input "[PHONE_NUMBER]"
click at [707, 448] on button "Call" at bounding box center [658, 440] width 268 height 55
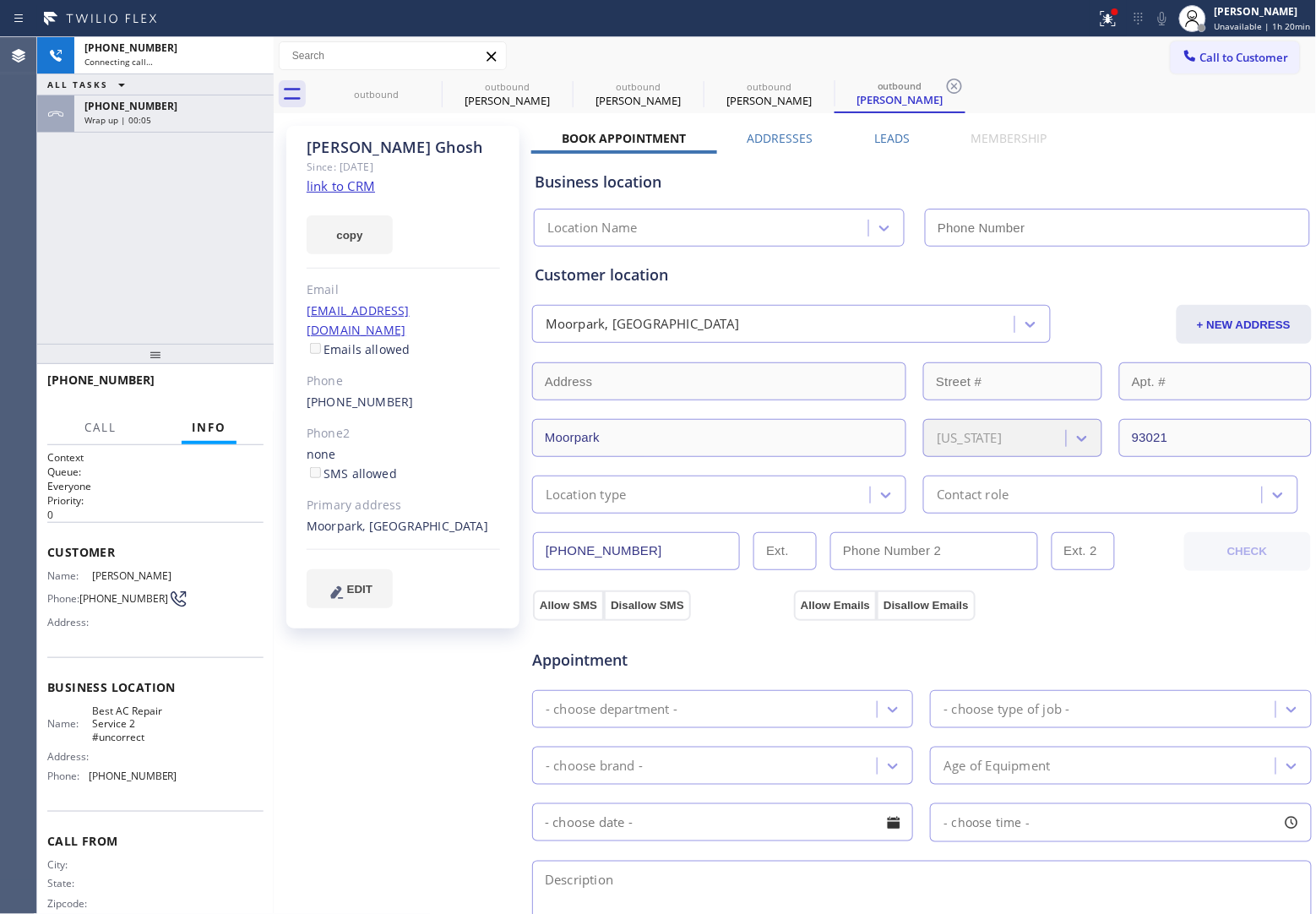
type input "[PHONE_NUMBER]"
click at [23, 192] on div "Agent Desktop" at bounding box center [18, 476] width 37 height 877
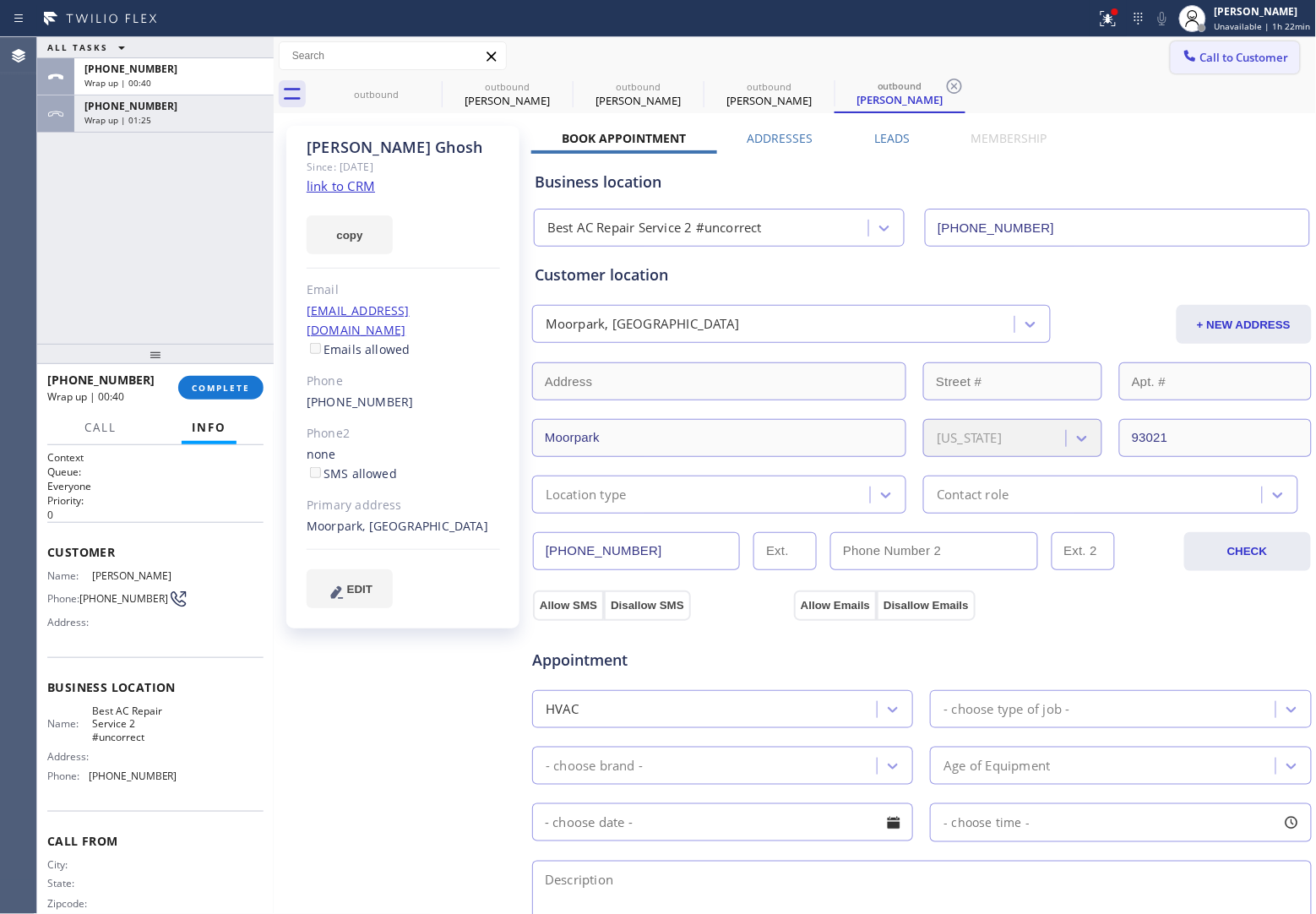
click at [1216, 46] on button "Call to Customer" at bounding box center [1234, 57] width 129 height 32
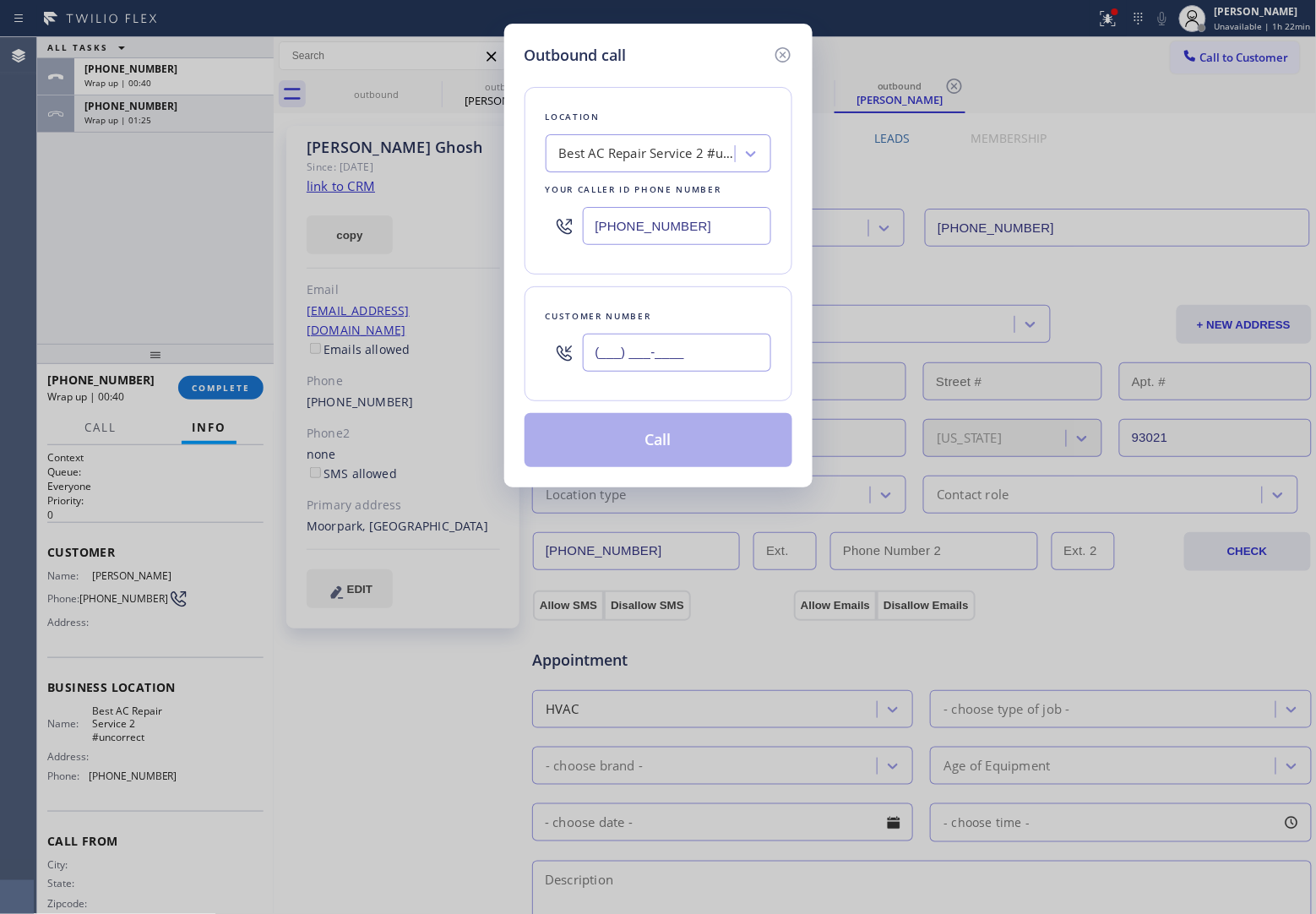
click at [660, 362] on input "(___) ___-____" at bounding box center [677, 353] width 188 height 38
paste input "760) 615"
click at [781, 54] on icon at bounding box center [782, 55] width 15 height 15
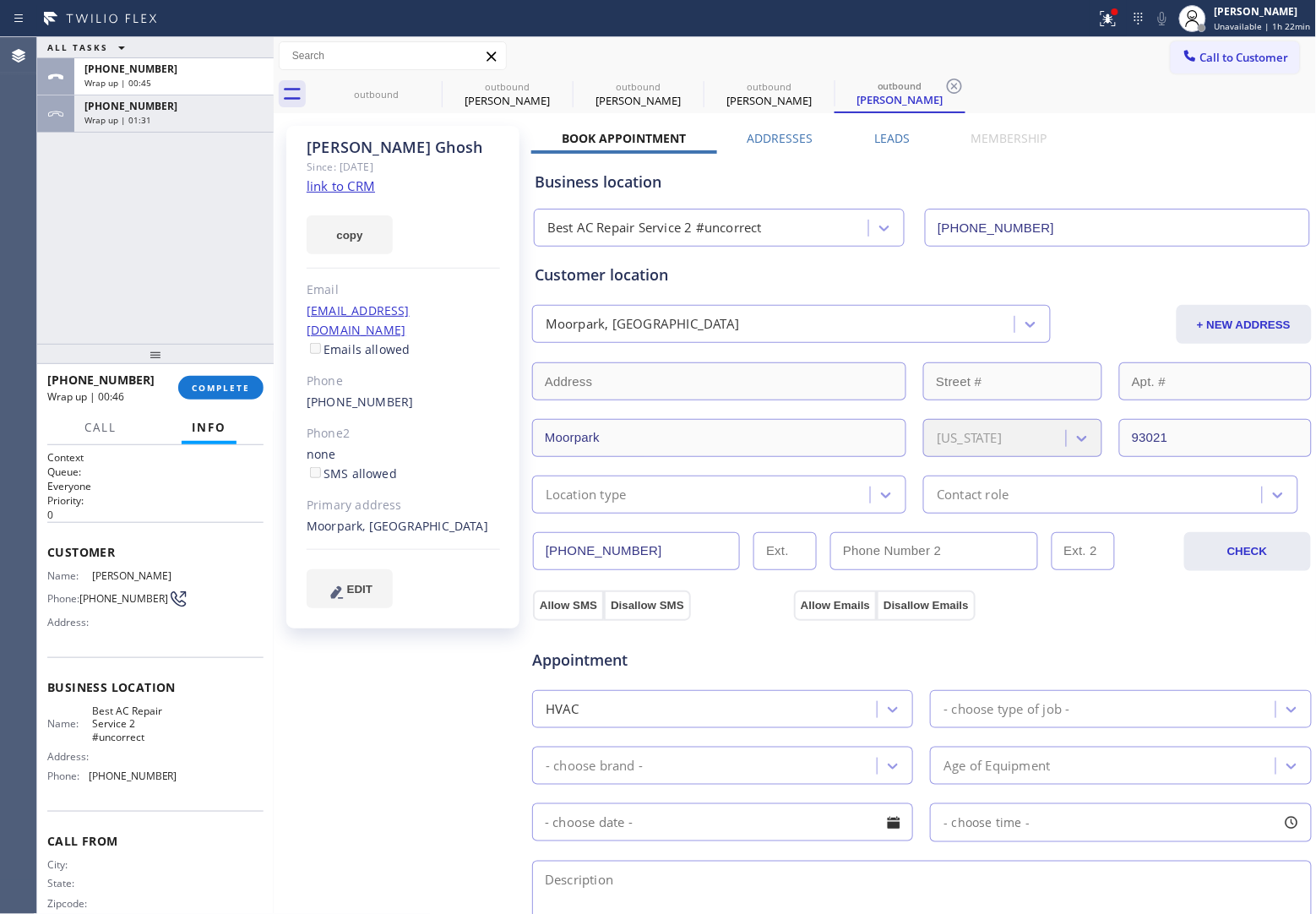
click at [97, 307] on div "ALL TASKS ALL TASKS ACTIVE TASKS TASKS IN WRAP UP [PHONE_NUMBER] Wrap up | 00:4…" at bounding box center [156, 191] width 237 height 307
click at [1204, 55] on span "Call to Customer" at bounding box center [1245, 57] width 88 height 15
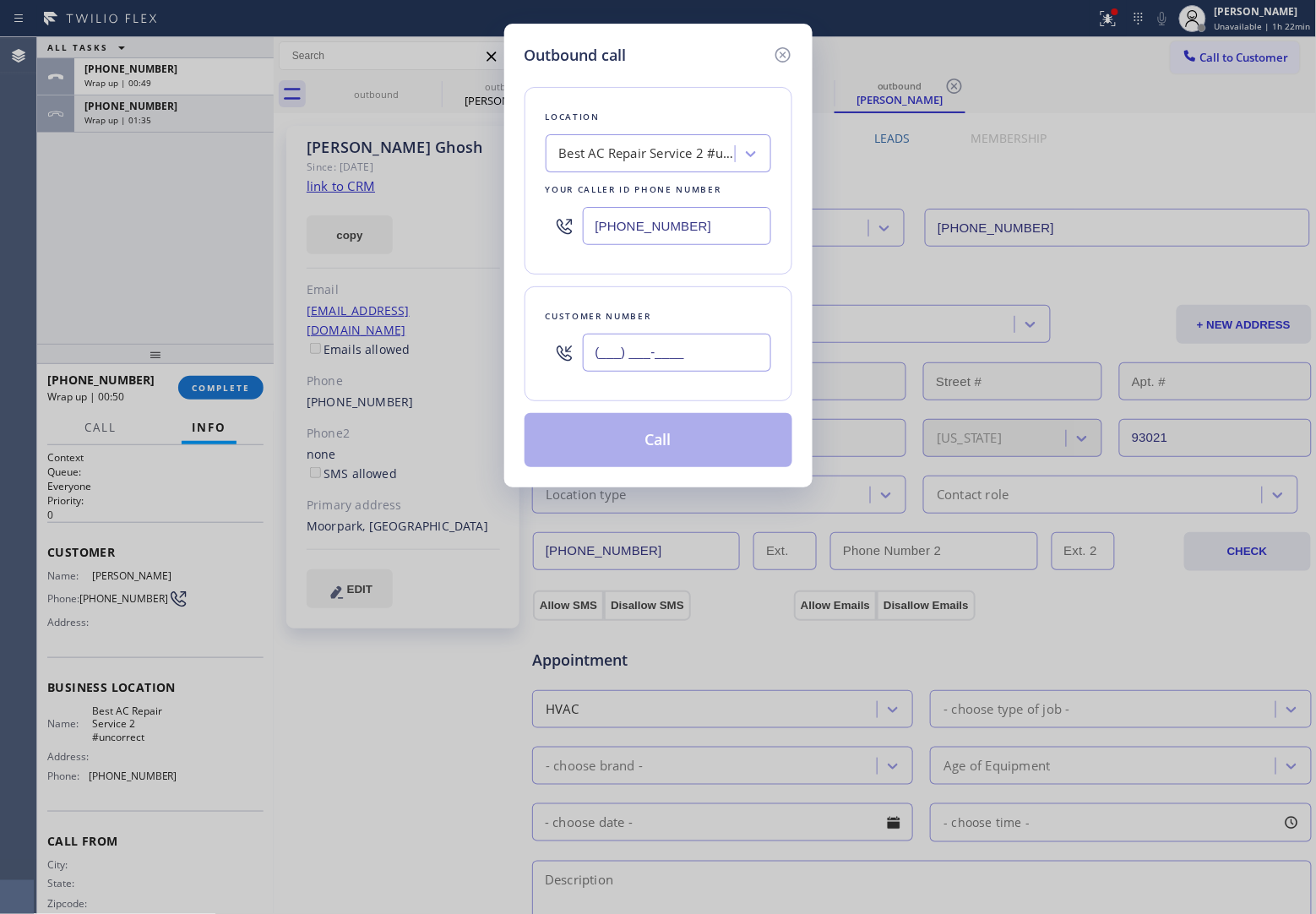
click at [686, 340] on input "(___) ___-____" at bounding box center [677, 353] width 188 height 38
paste input "820) 758-6433"
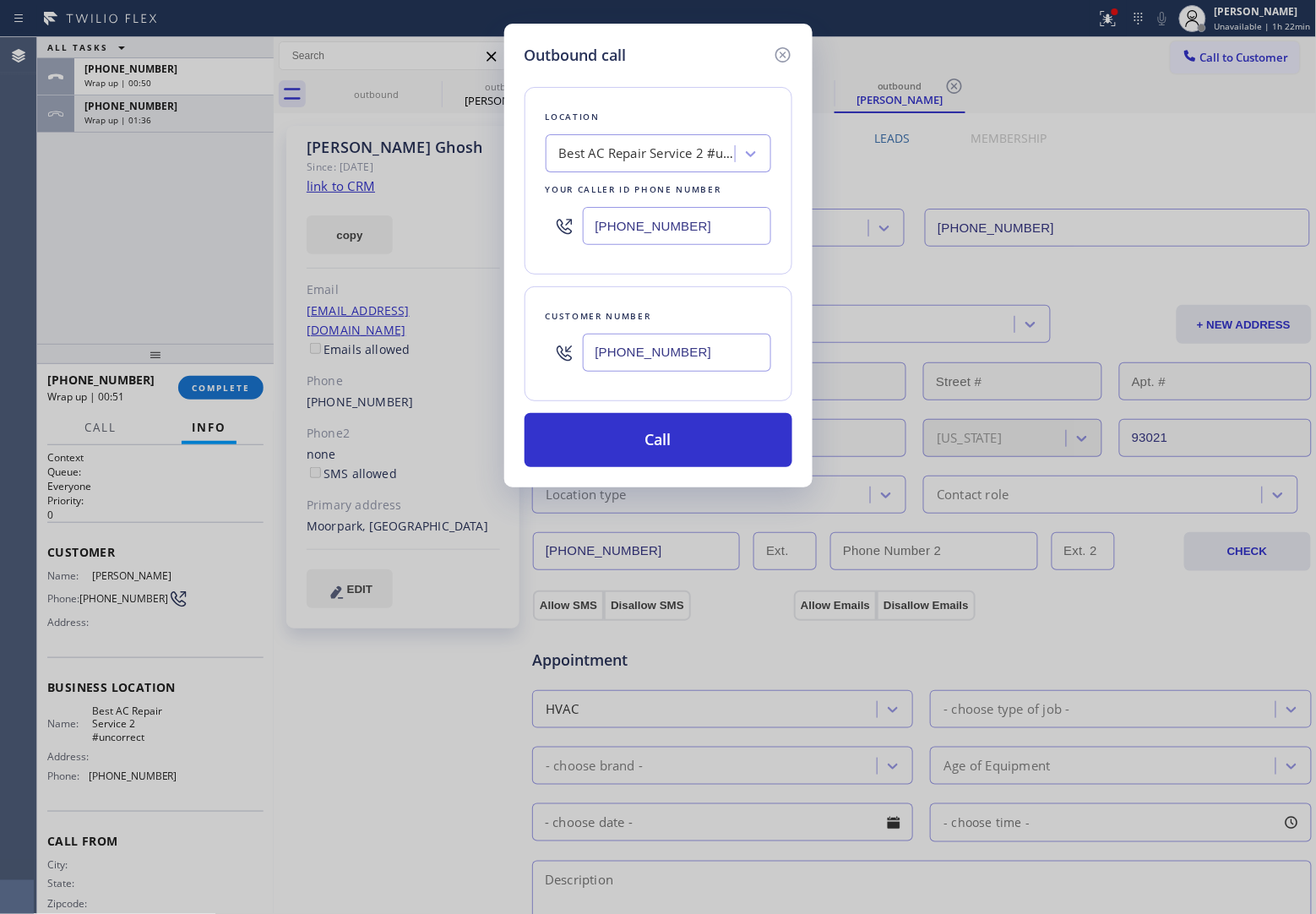
type input "[PHONE_NUMBER]"
click at [703, 473] on div "Outbound call Location Best AC Repair Service 2 #uncorrect Your caller id phone…" at bounding box center [658, 255] width 308 height 464
click at [682, 435] on button "Call" at bounding box center [658, 440] width 268 height 55
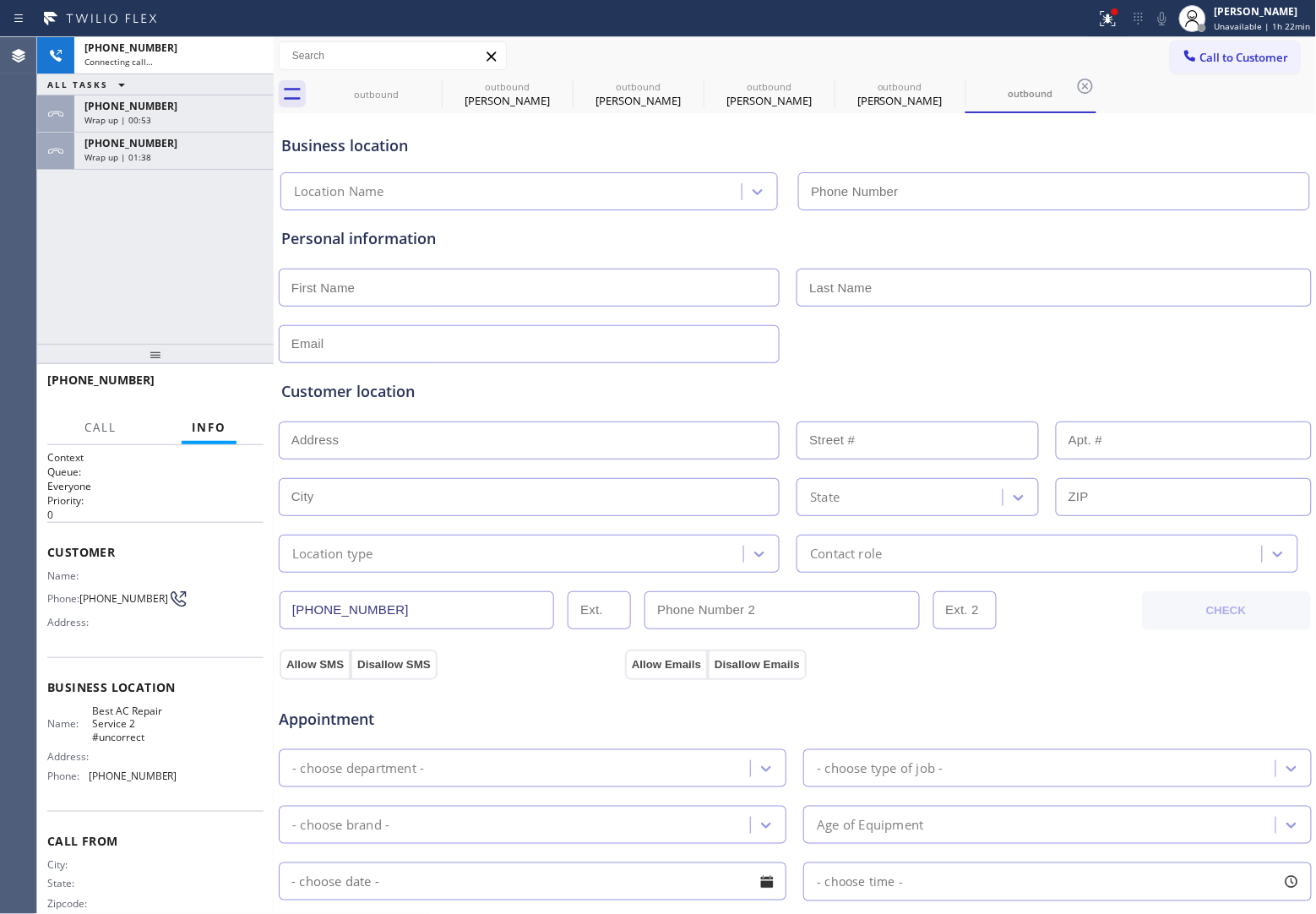
type input "[PHONE_NUMBER]"
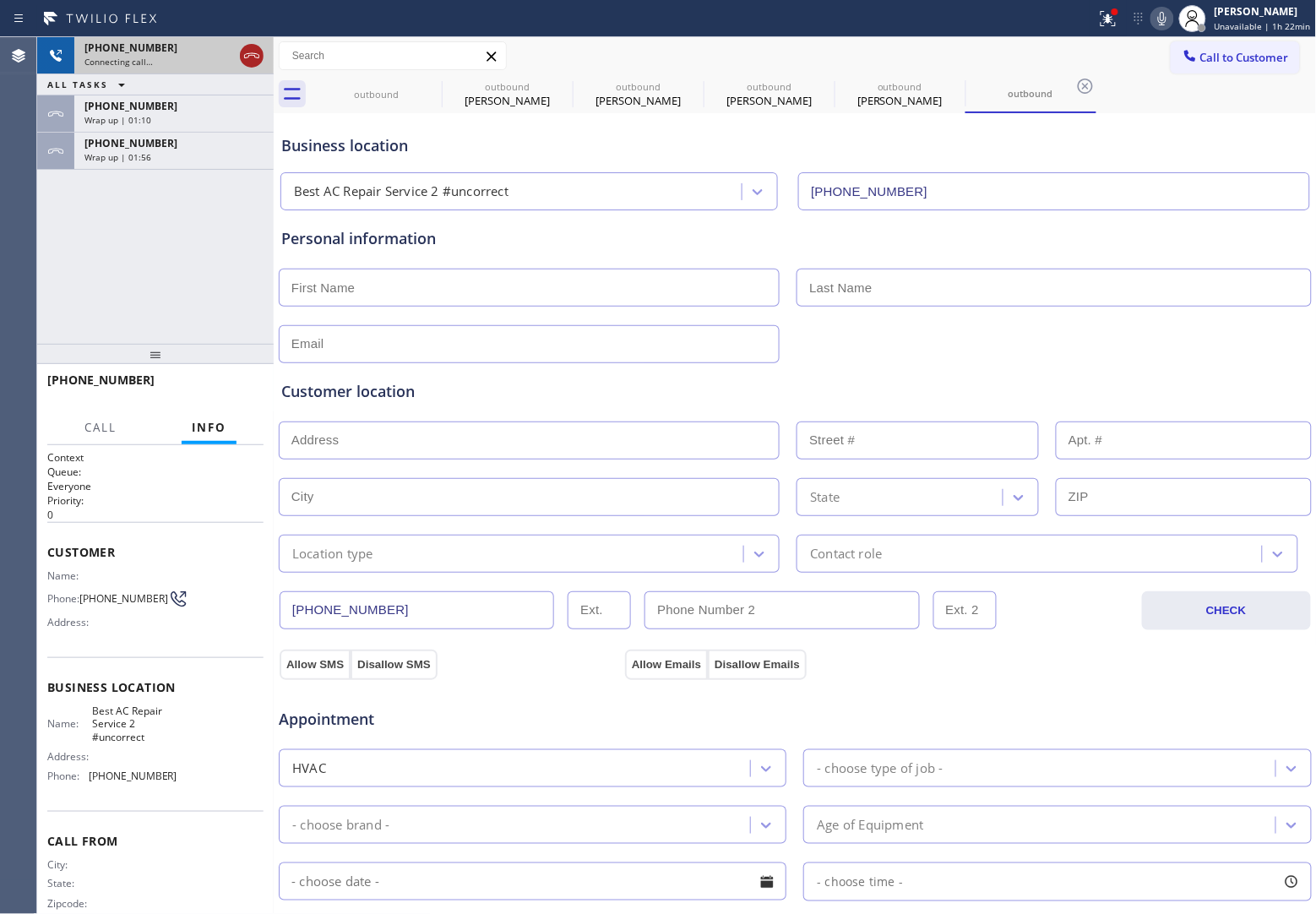
click at [246, 48] on icon at bounding box center [252, 56] width 21 height 21
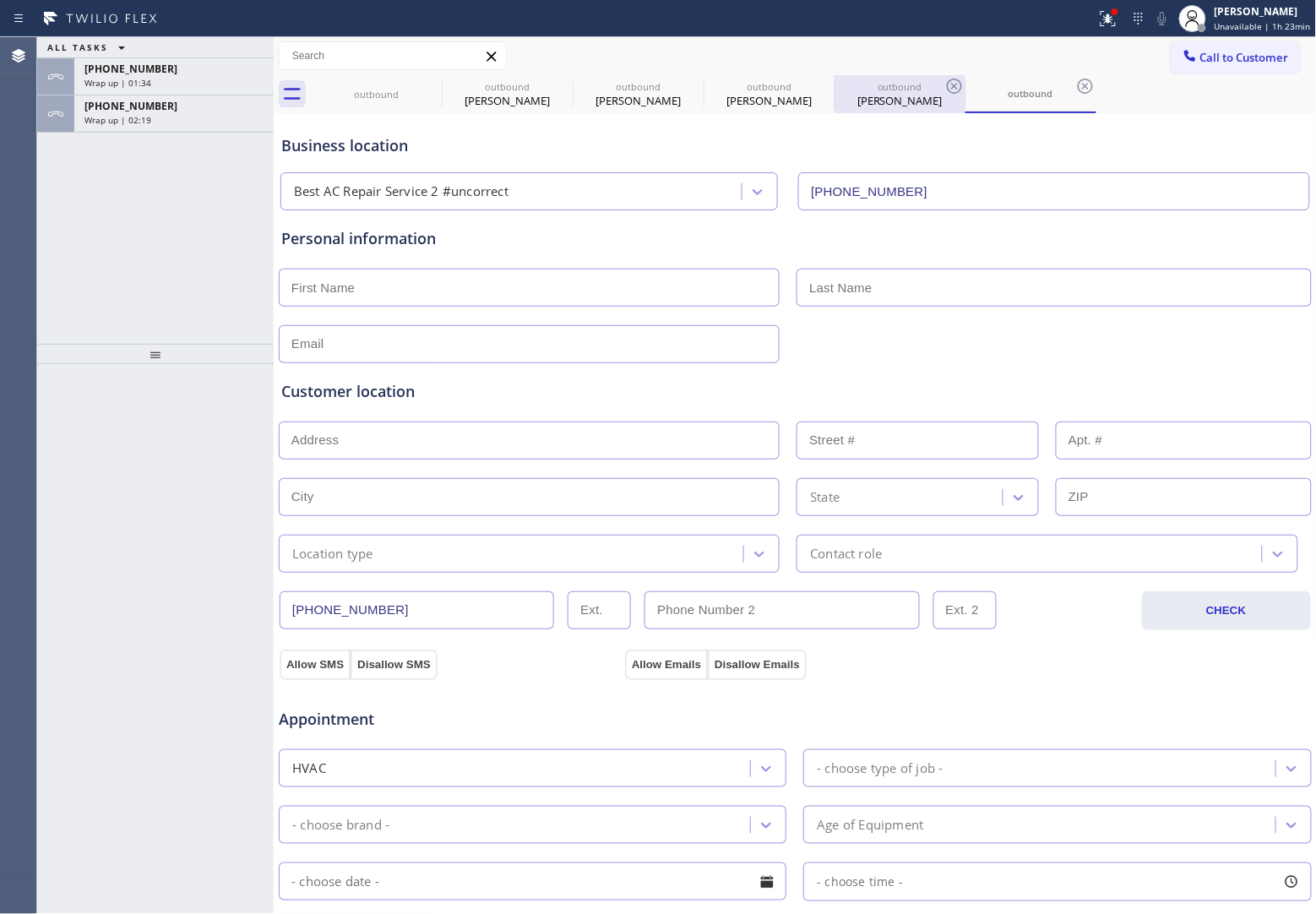
drag, startPoint x: 4, startPoint y: 242, endPoint x: 857, endPoint y: 102, distance: 864.4
click at [4, 242] on div "Agent Desktop" at bounding box center [18, 476] width 37 height 877
click at [1254, 59] on span "Call to Customer" at bounding box center [1245, 57] width 88 height 15
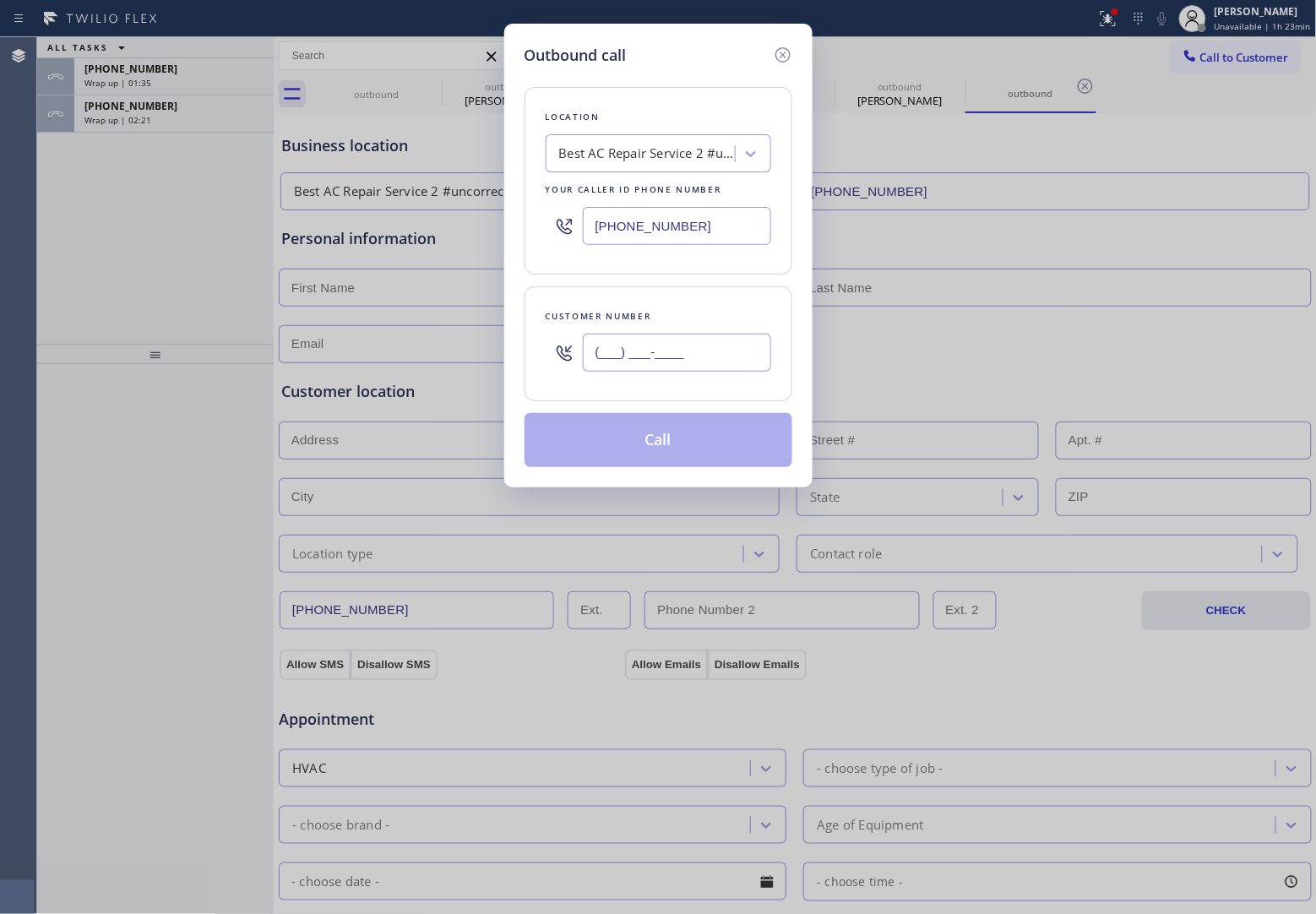
click at [615, 360] on input "(___) ___-____" at bounding box center [677, 353] width 188 height 38
paste input "908) 921-1347"
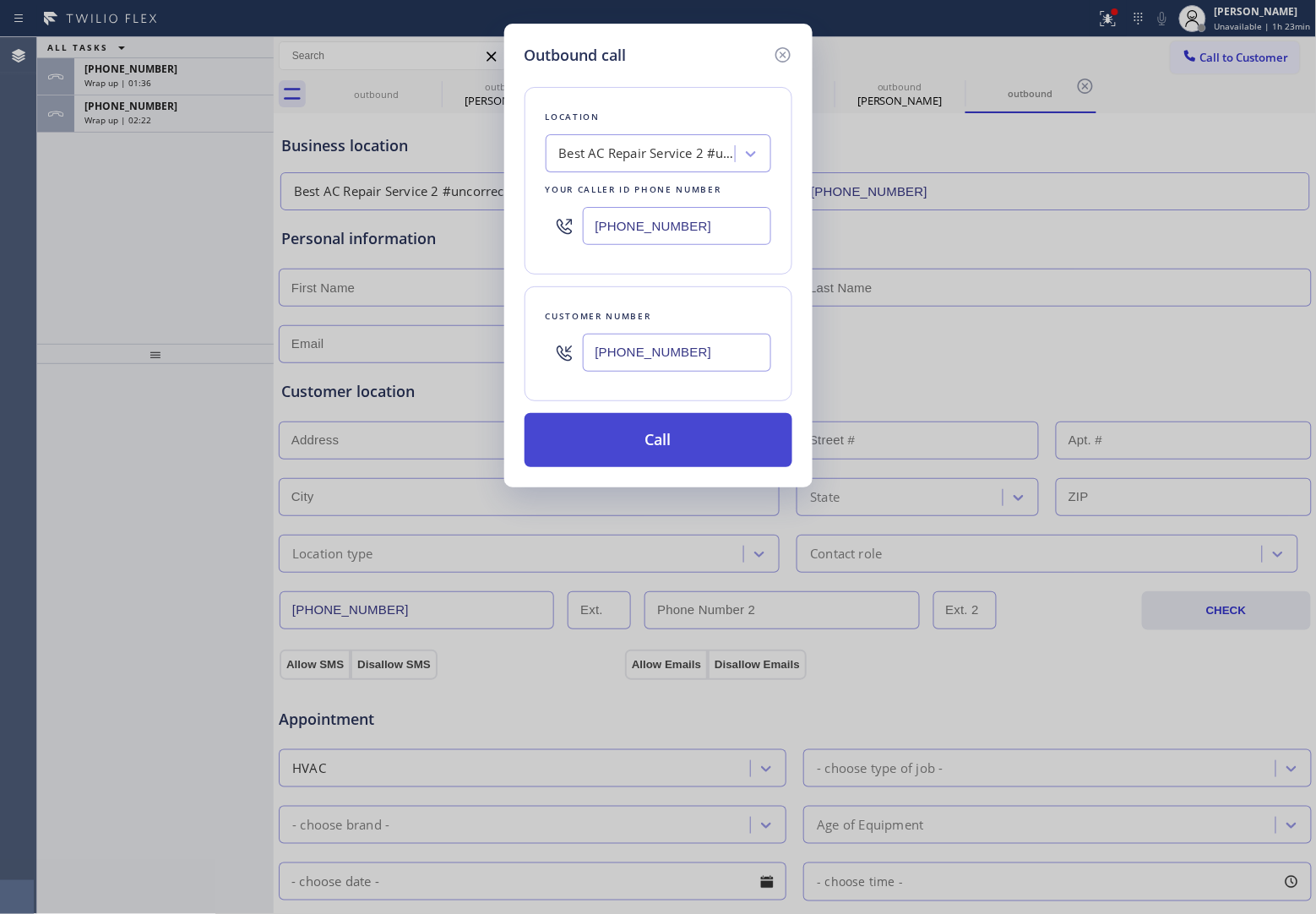
type input "[PHONE_NUMBER]"
click at [661, 436] on button "Call" at bounding box center [658, 440] width 268 height 55
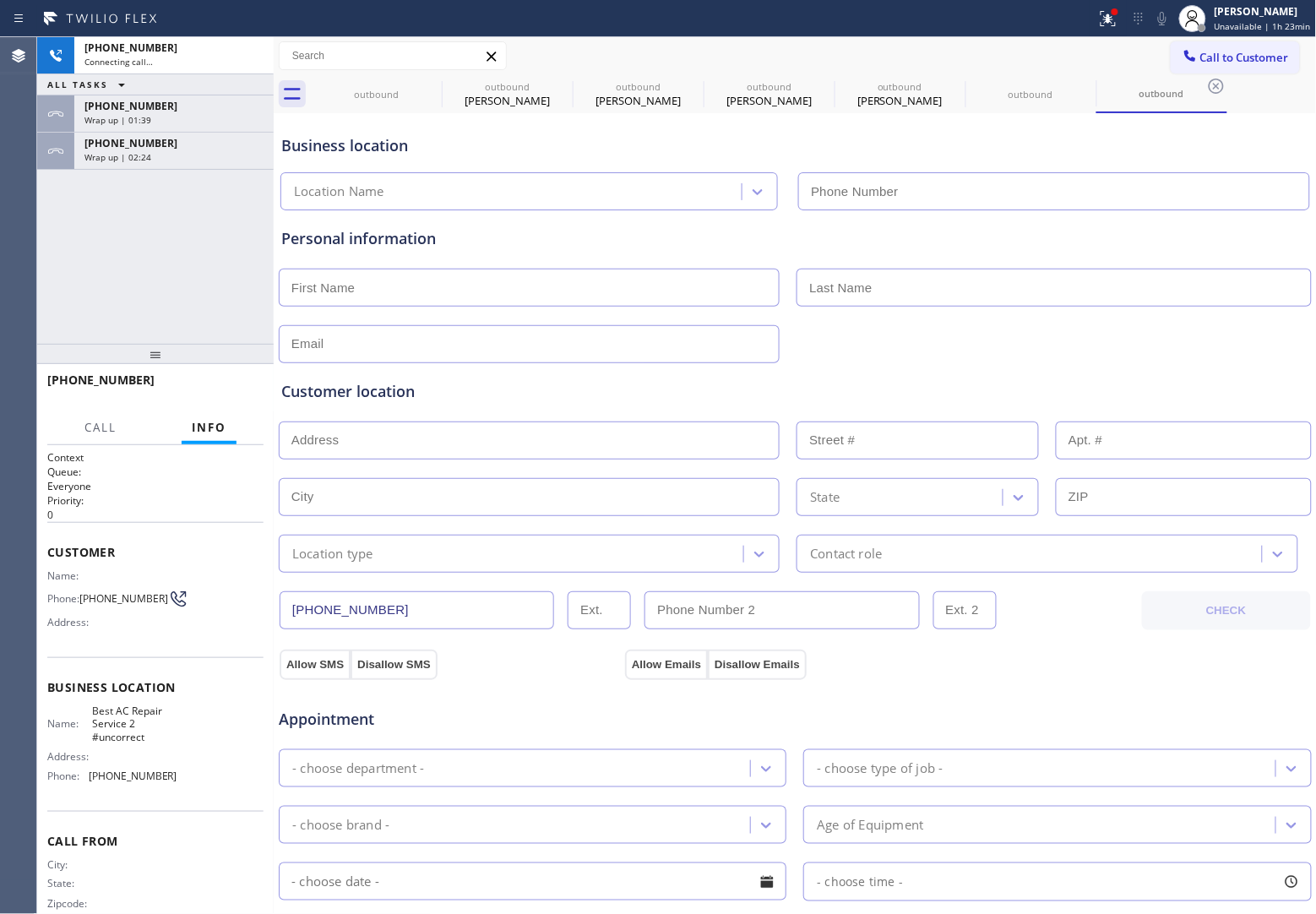
type input "[PHONE_NUMBER]"
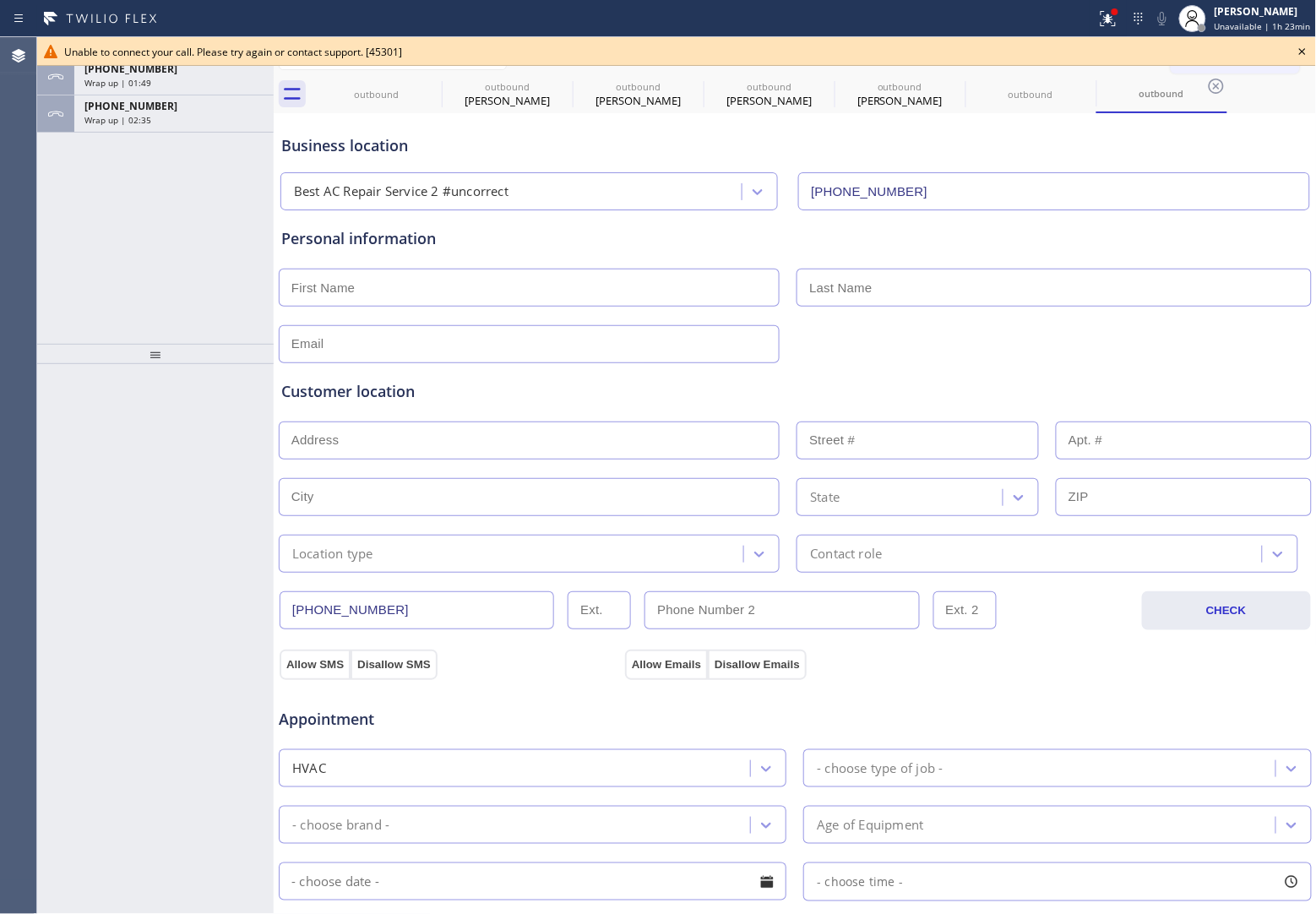
drag, startPoint x: 29, startPoint y: 209, endPoint x: 230, endPoint y: 195, distance: 201.5
click at [49, 209] on div "Agent Desktop Unable to connect your call. Please try again or contact support.…" at bounding box center [658, 476] width 1316 height 877
click at [1308, 52] on icon at bounding box center [1303, 52] width 21 height 21
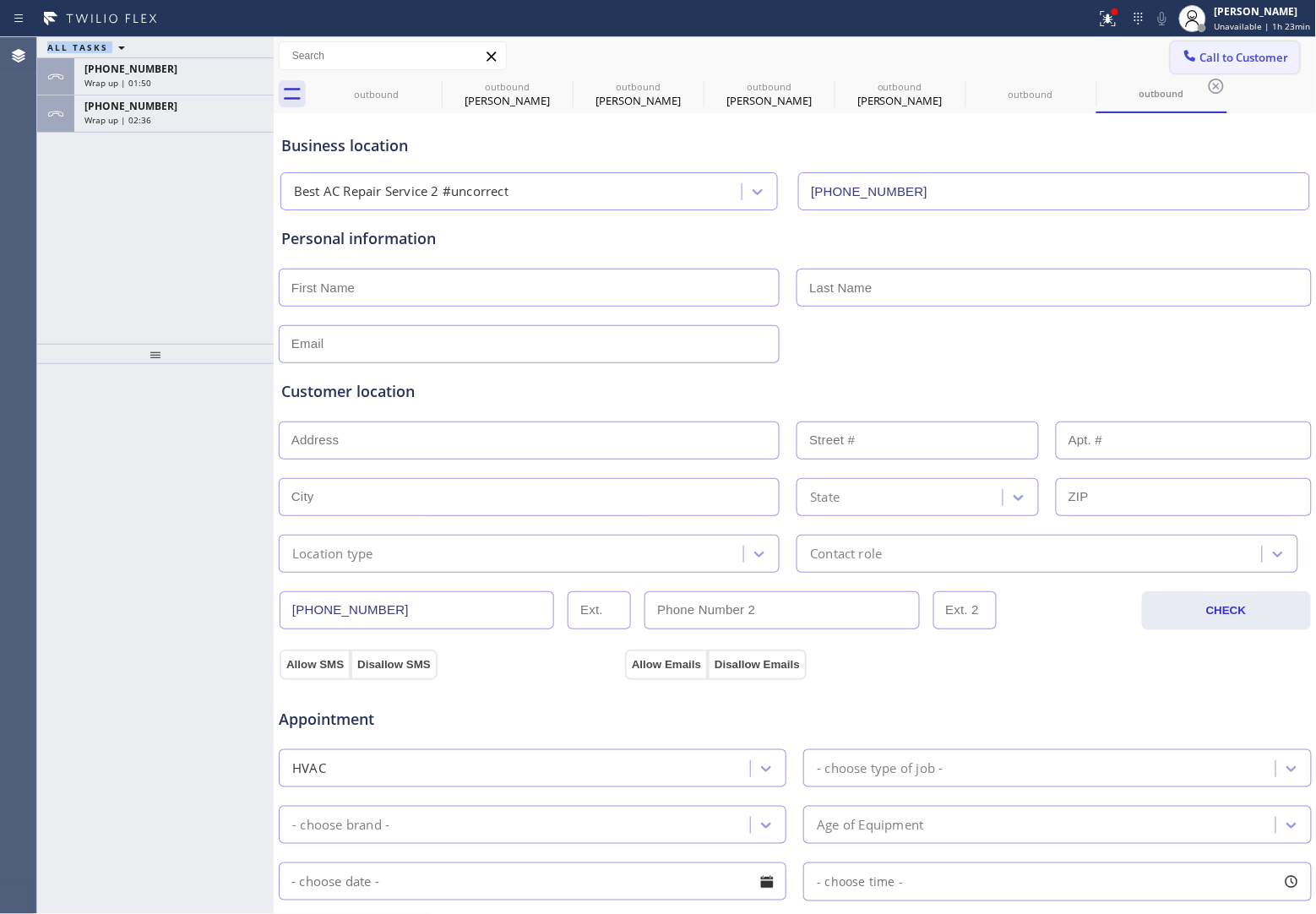
click at [1260, 50] on span "Call to Customer" at bounding box center [1245, 57] width 88 height 15
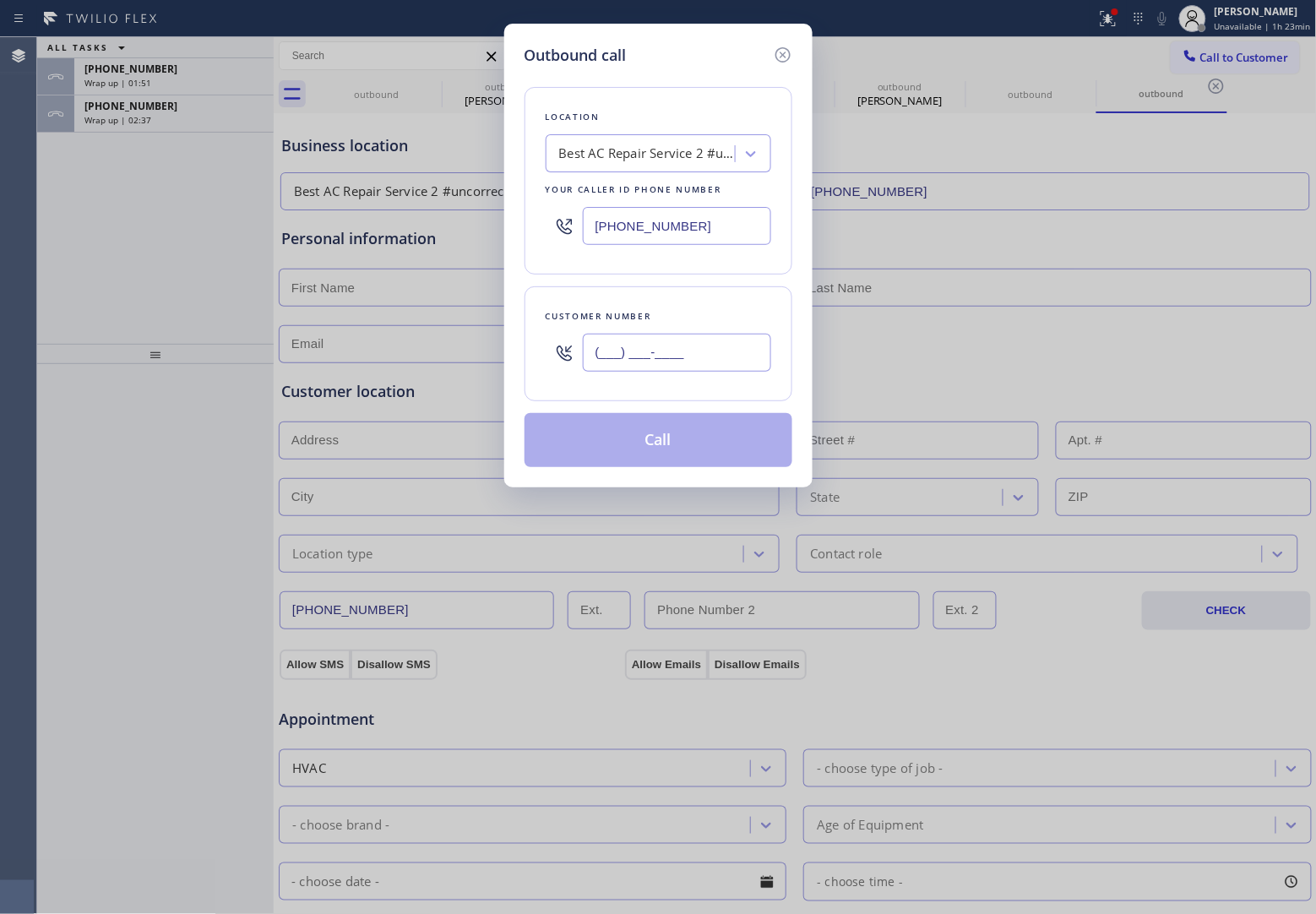
click at [673, 356] on input "(___) ___-____" at bounding box center [677, 353] width 188 height 38
paste input "908) 921-1347"
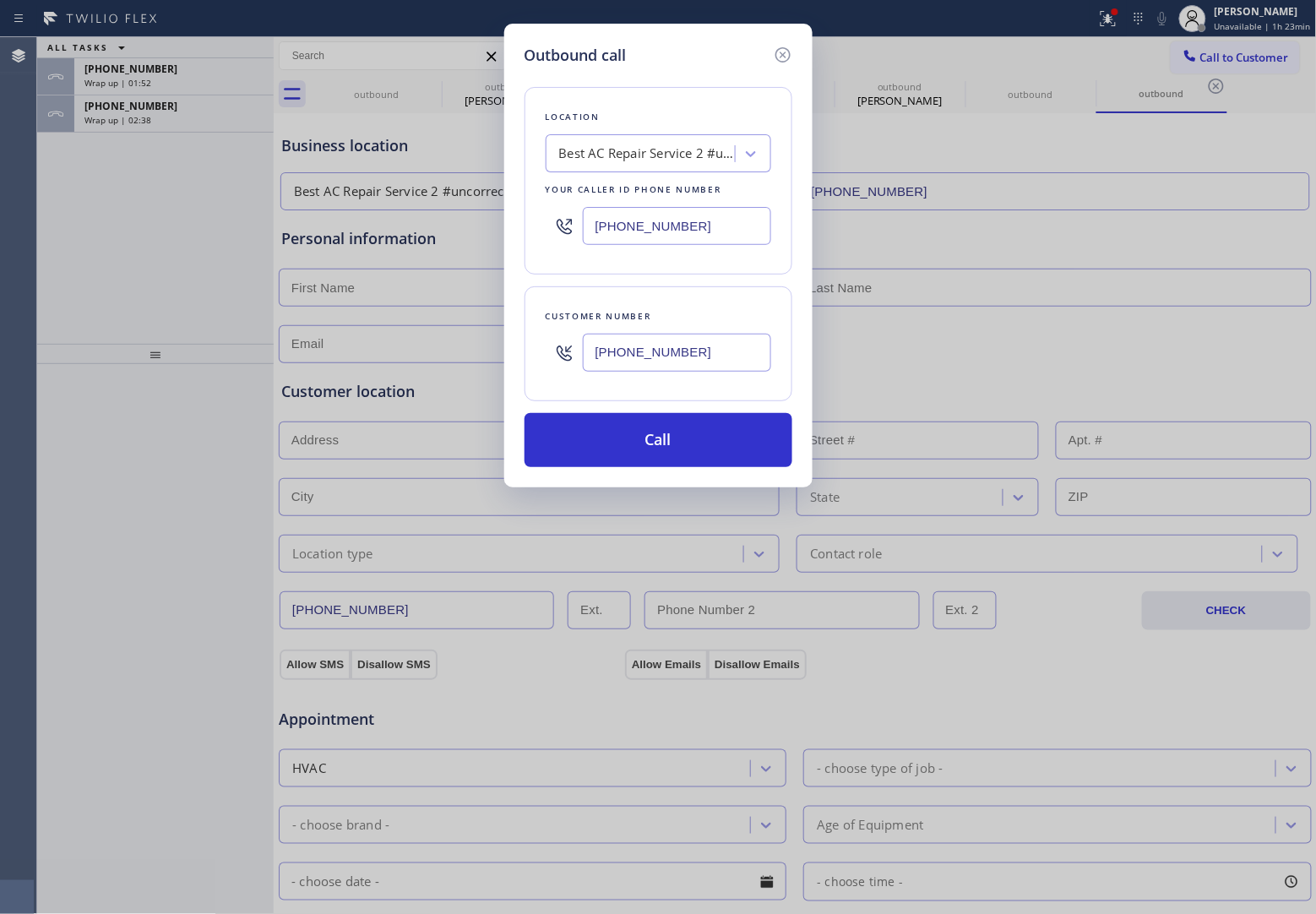
type input "[PHONE_NUMBER]"
click at [622, 159] on div "Best AC Repair Service 2 #uncorrect" at bounding box center [648, 154] width 178 height 20
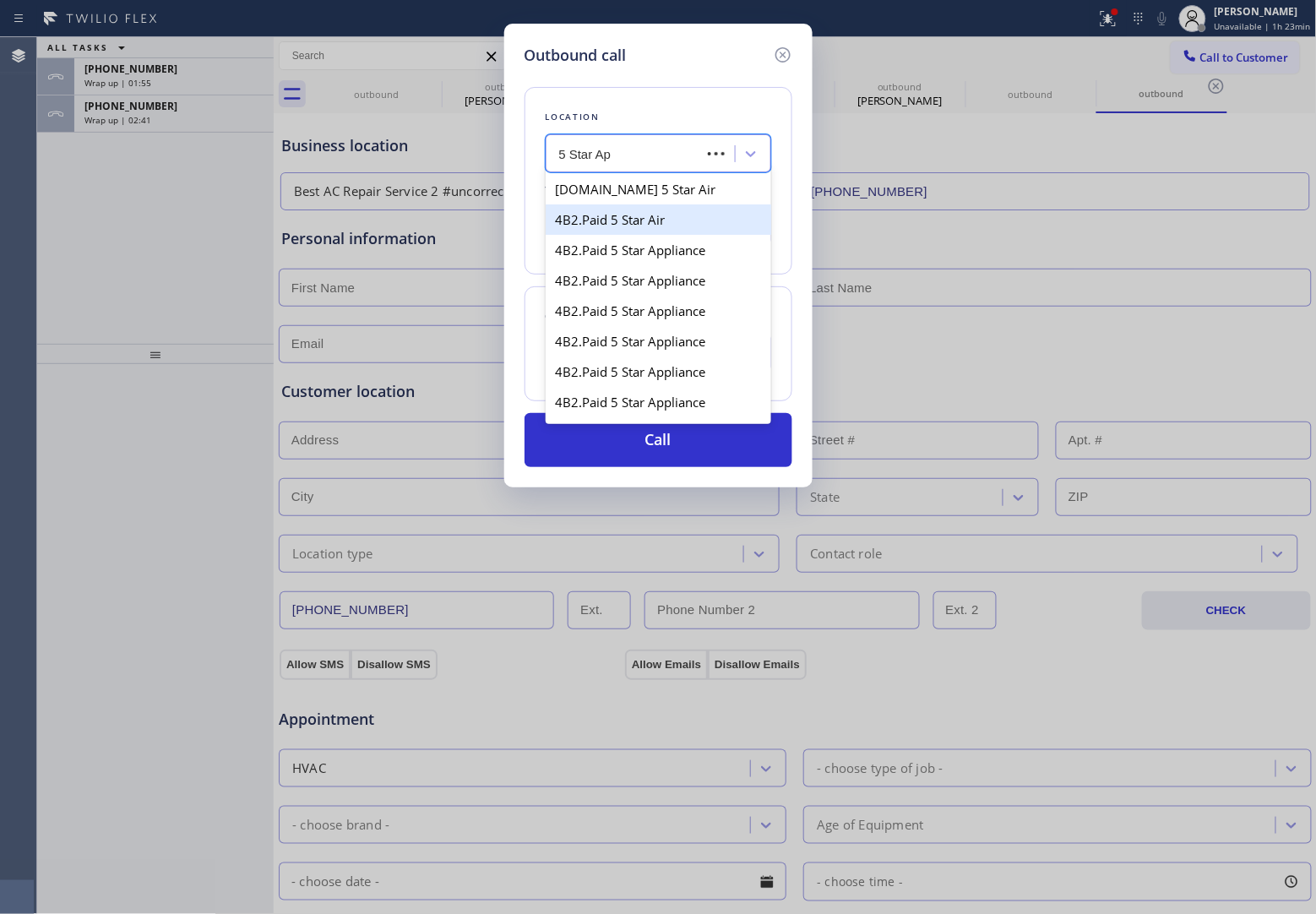
type input "5 Star App"
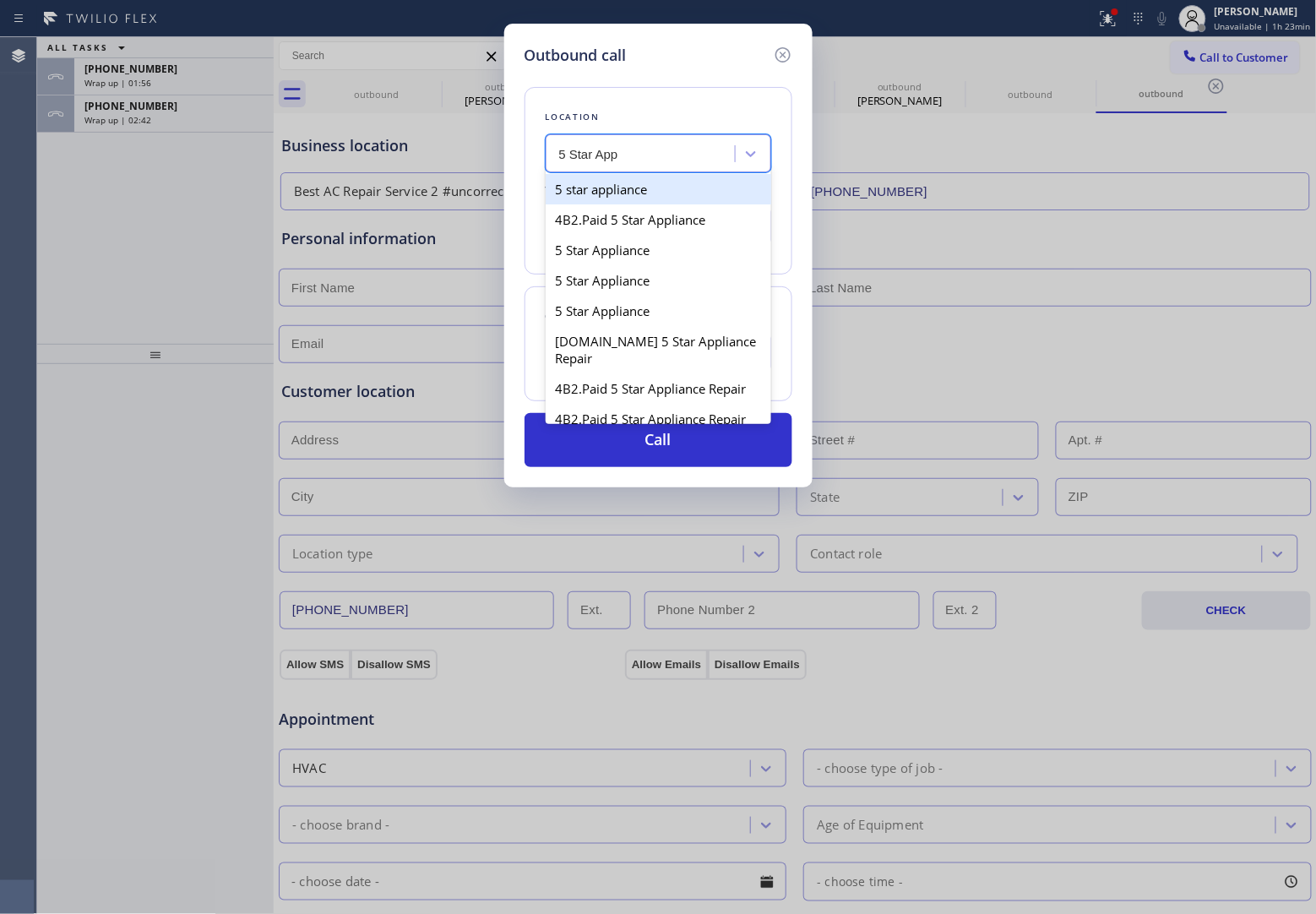
click at [634, 196] on div "5 star appliance" at bounding box center [658, 189] width 226 height 30
type input "[PHONE_NUMBER]"
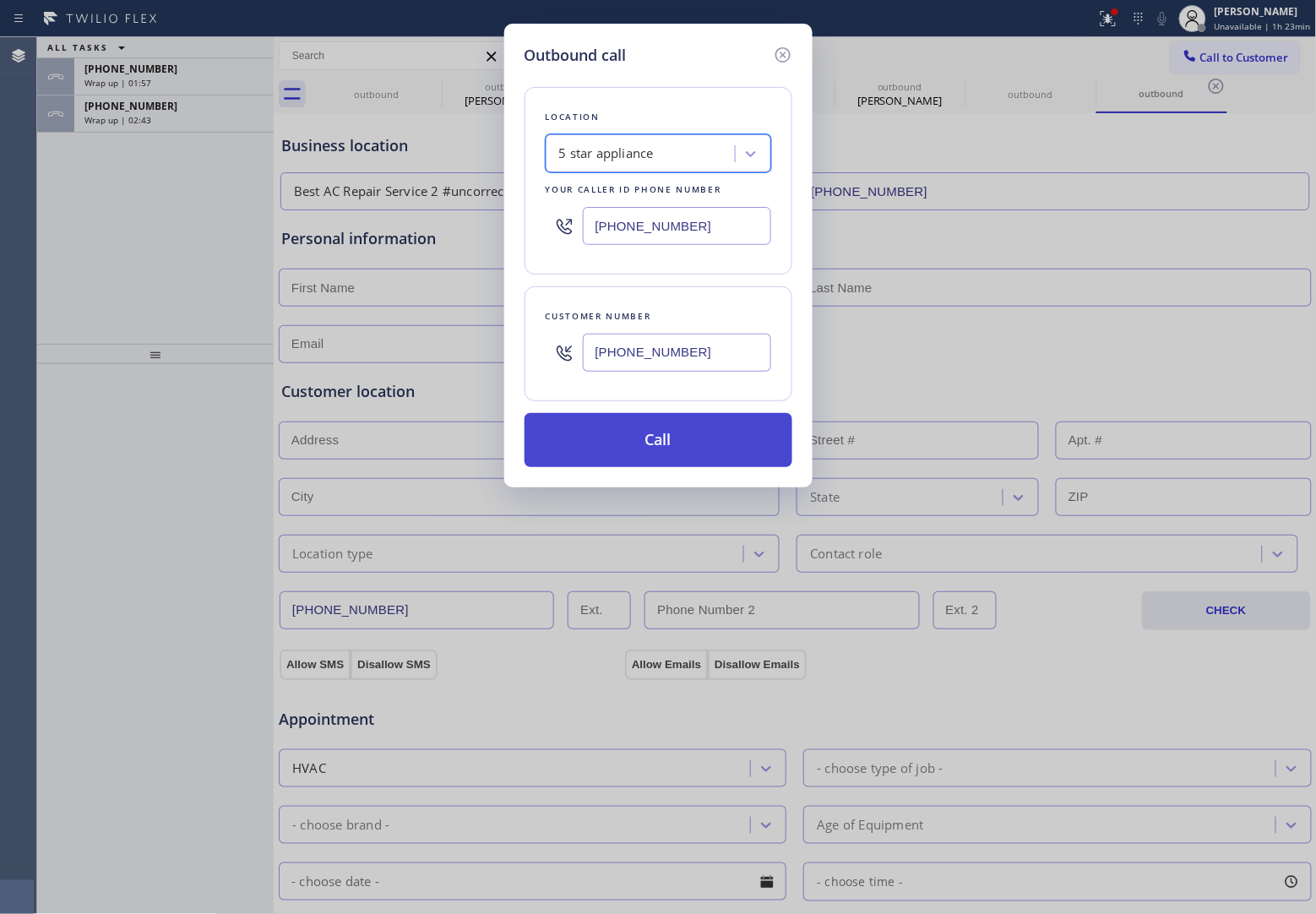
click at [677, 442] on button "Call" at bounding box center [658, 440] width 268 height 55
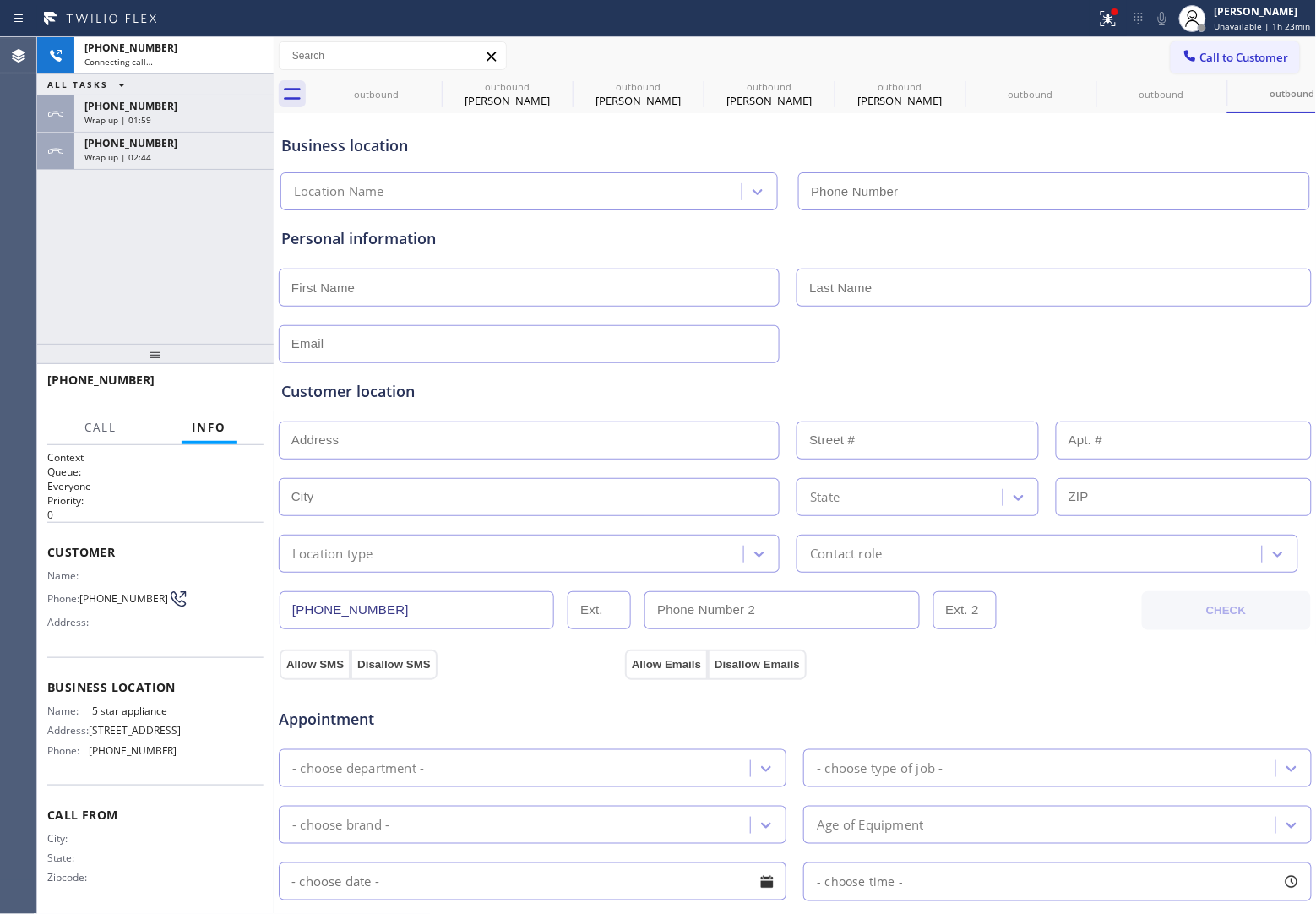
type input "[PHONE_NUMBER]"
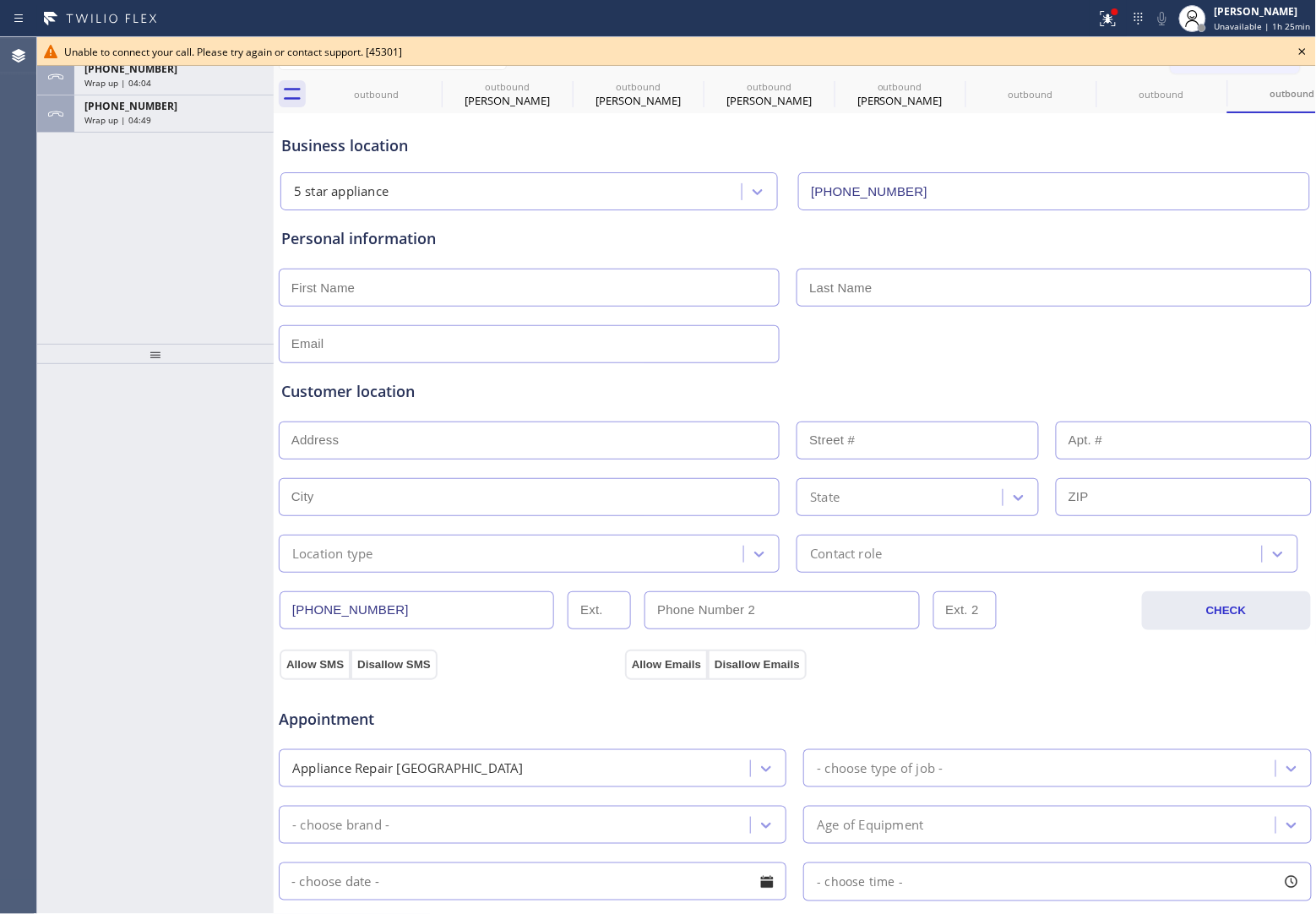
click at [10, 289] on div "Agent Desktop" at bounding box center [18, 476] width 37 height 877
click at [1305, 48] on icon at bounding box center [1303, 52] width 21 height 21
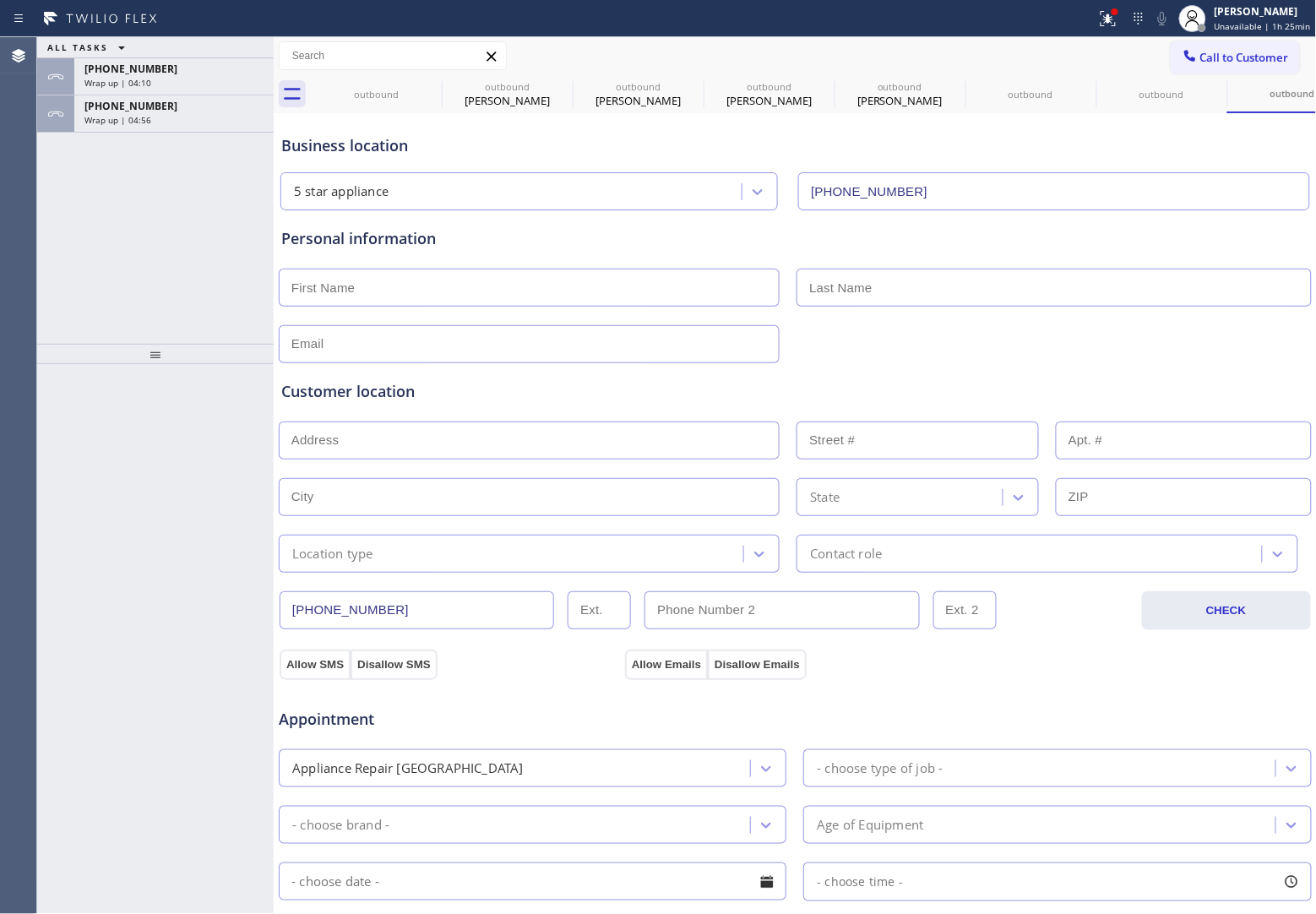
click at [114, 99] on span "[PHONE_NUMBER]" at bounding box center [131, 105] width 93 height 14
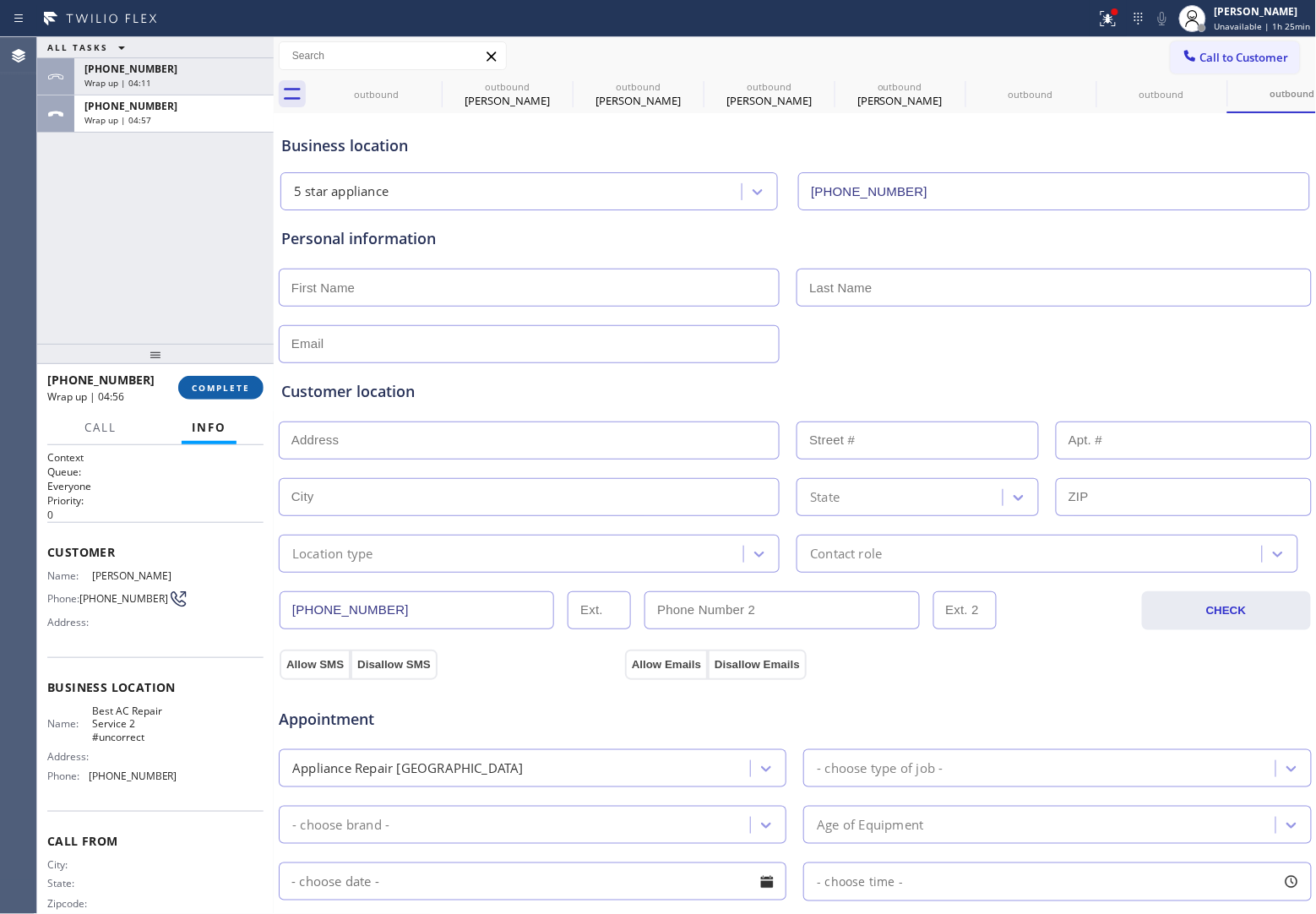
click at [220, 380] on button "COMPLETE" at bounding box center [221, 387] width 86 height 24
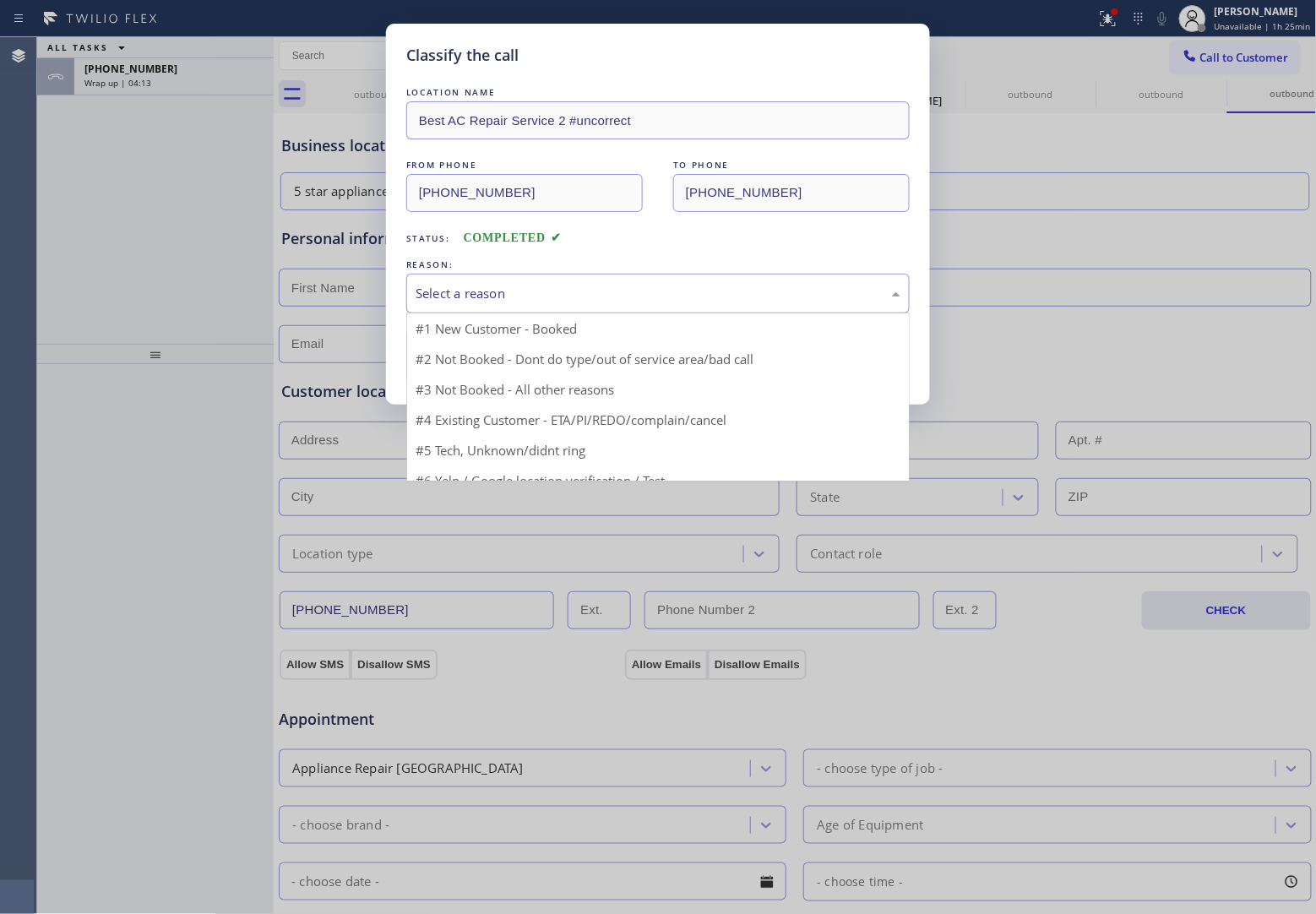
click at [541, 283] on div "Select a reason" at bounding box center [657, 293] width 503 height 39
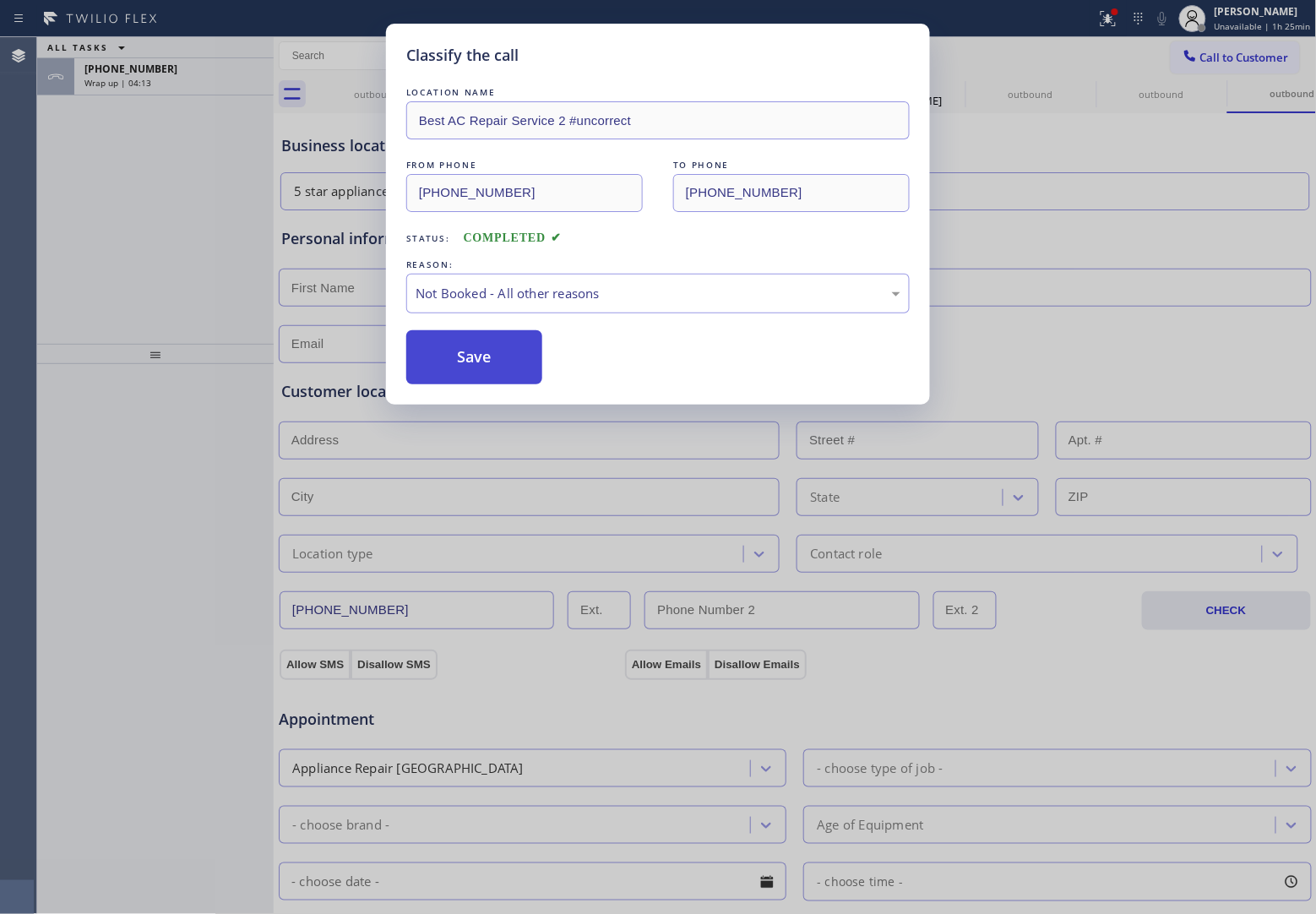
click at [494, 365] on button "Save" at bounding box center [474, 357] width 136 height 55
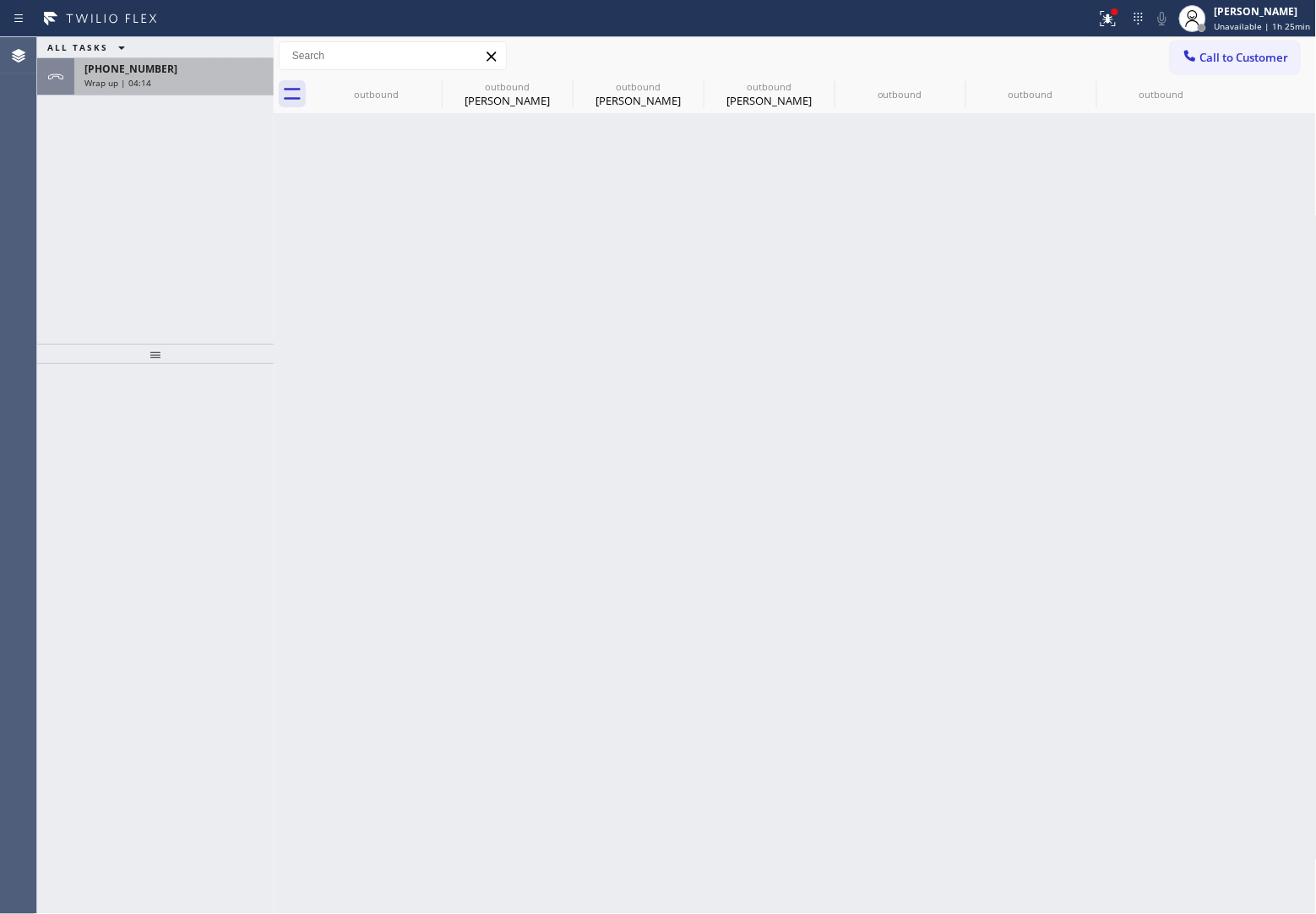
click at [156, 66] on div "[PHONE_NUMBER]" at bounding box center [174, 69] width 179 height 14
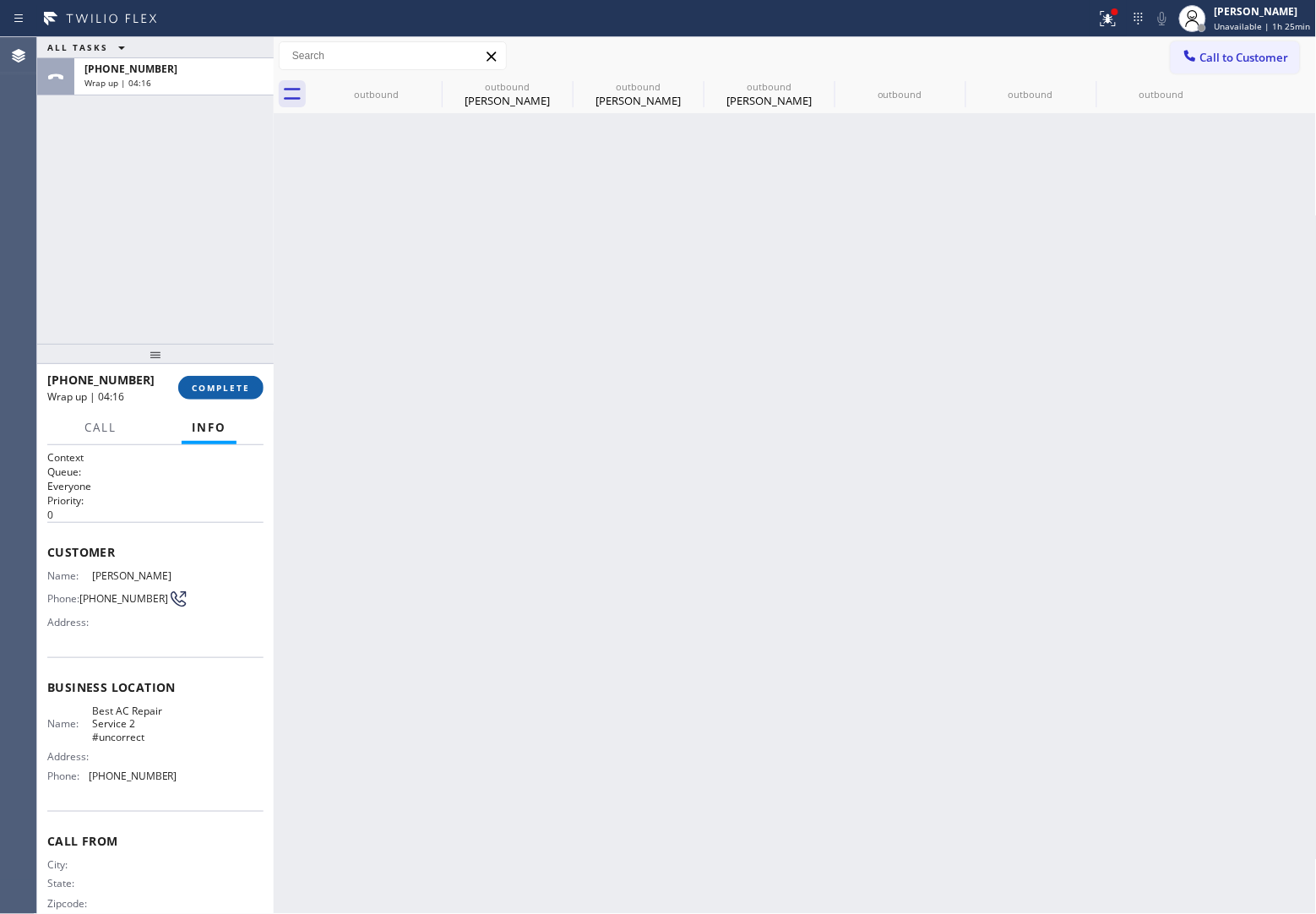
click at [234, 395] on button "COMPLETE" at bounding box center [221, 387] width 86 height 24
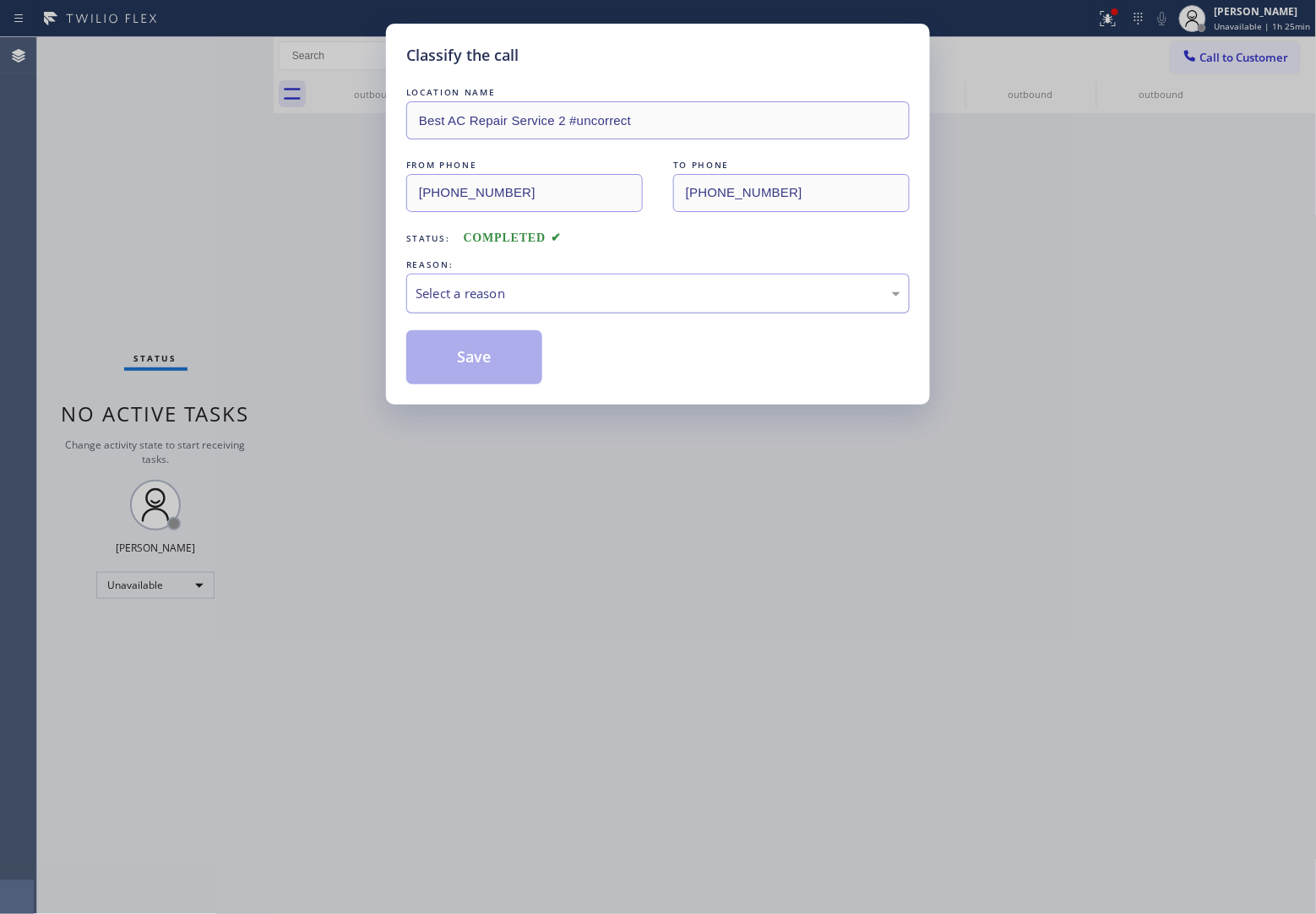
click at [574, 279] on div "Select a reason" at bounding box center [657, 293] width 503 height 39
click at [496, 355] on button "Save" at bounding box center [474, 357] width 136 height 55
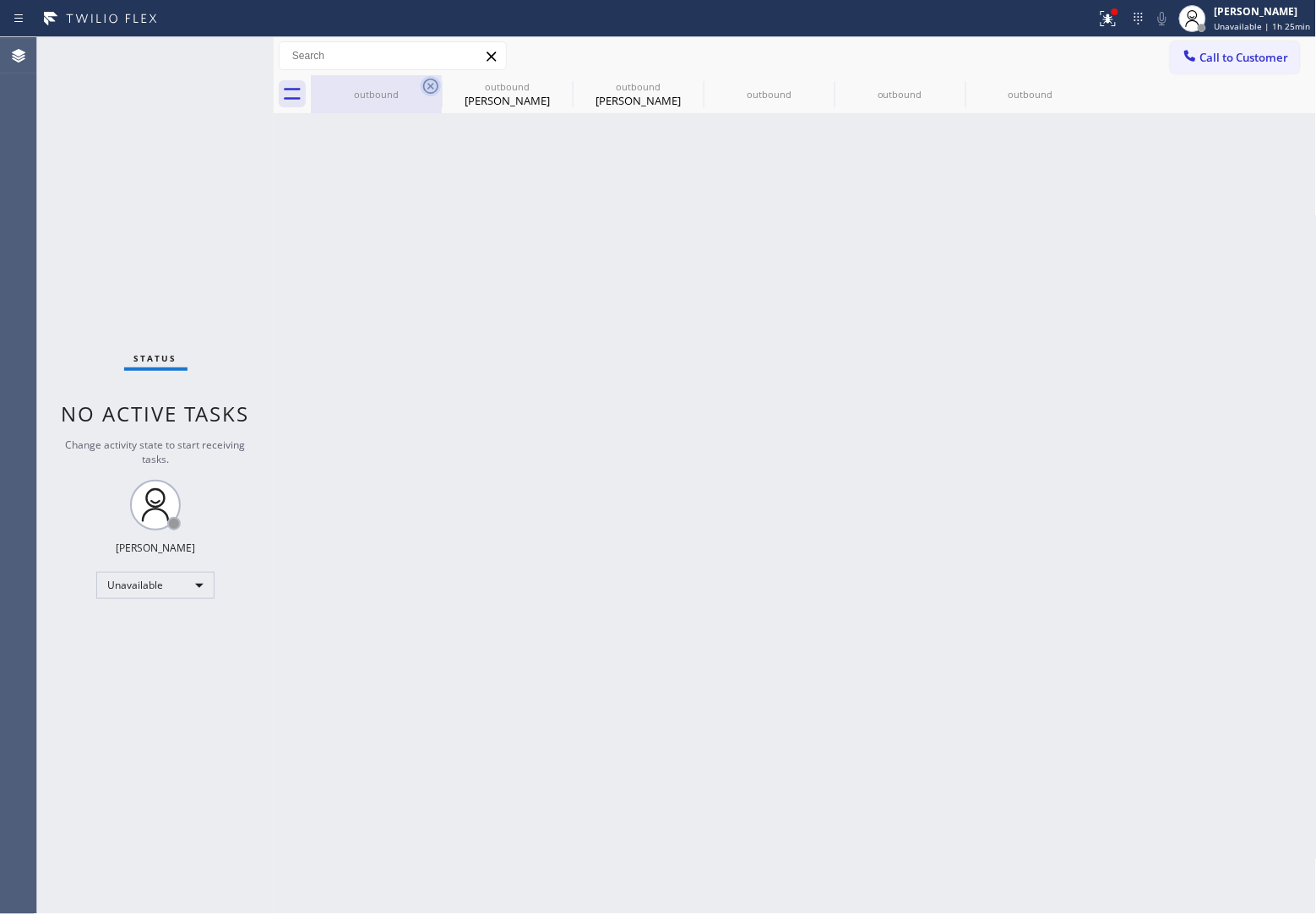
click at [431, 82] on icon at bounding box center [431, 87] width 21 height 21
click at [552, 81] on icon at bounding box center [562, 87] width 21 height 21
click at [0, 0] on icon at bounding box center [0, 0] width 0 height 0
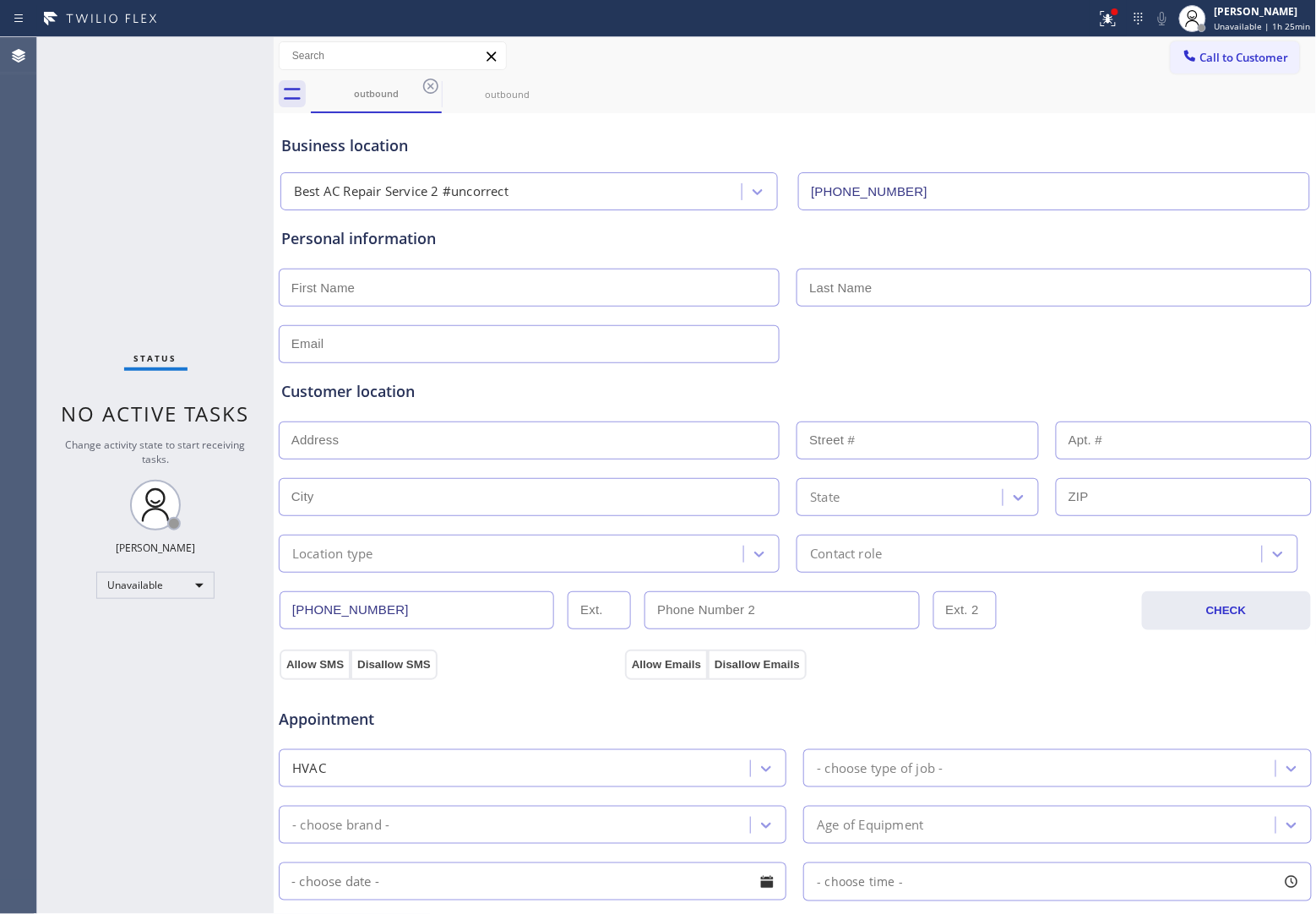
click at [431, 81] on icon at bounding box center [431, 87] width 21 height 21
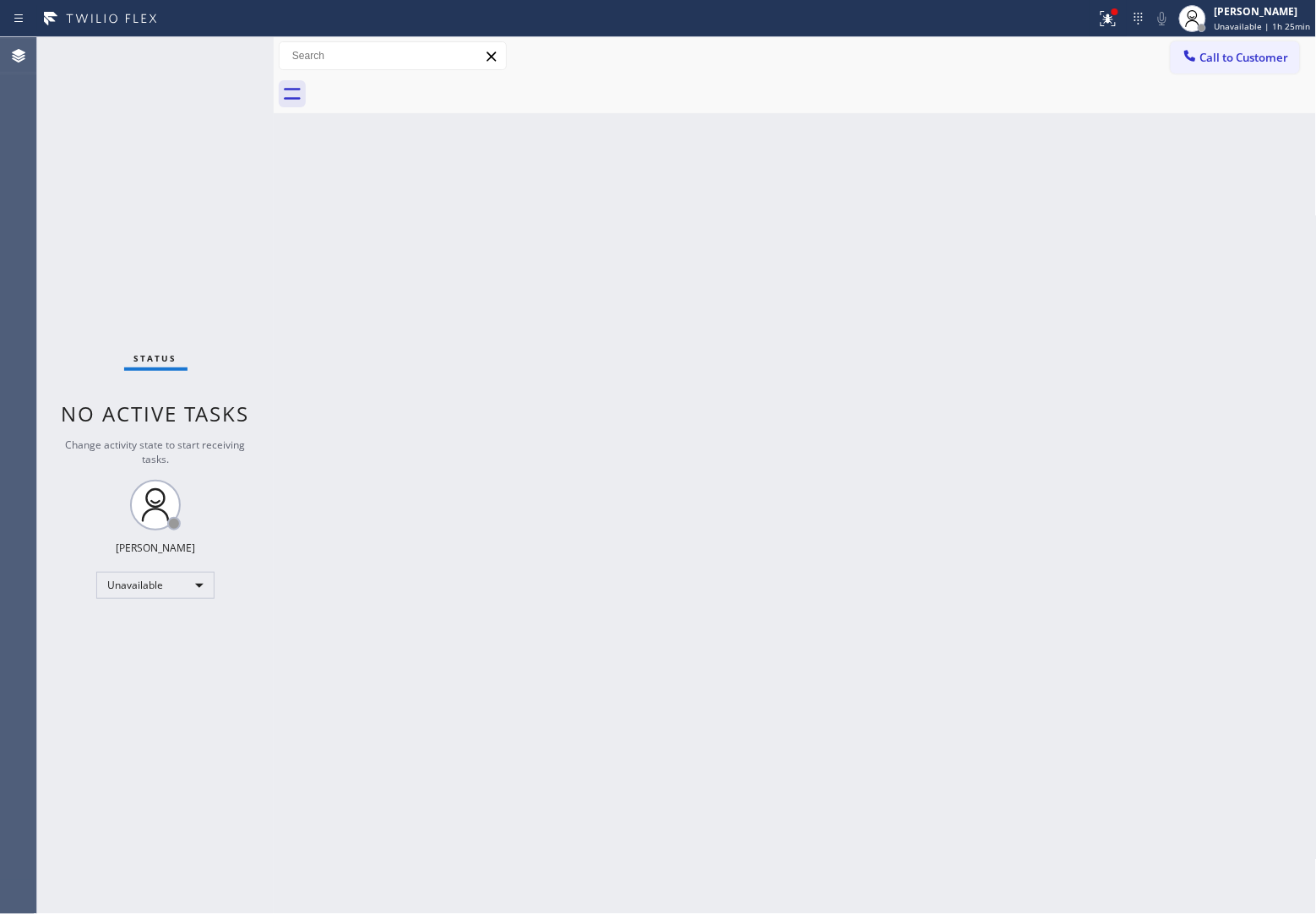
click at [431, 81] on div at bounding box center [814, 94] width 1006 height 38
click at [1259, 43] on button "Call to Customer" at bounding box center [1234, 57] width 129 height 32
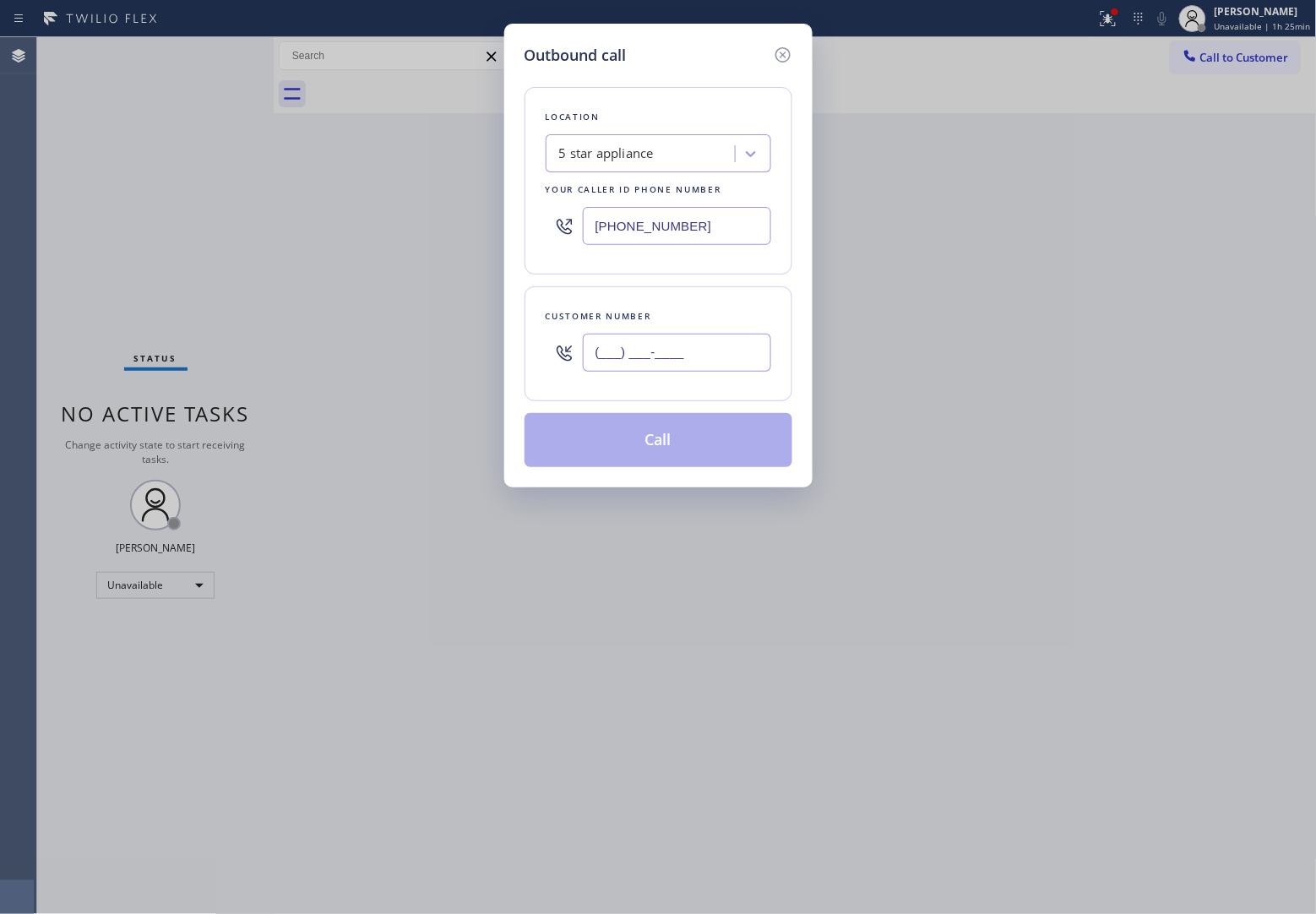
click at [682, 369] on input "(___) ___-____" at bounding box center [677, 353] width 188 height 38
paste input "908) 921-1347"
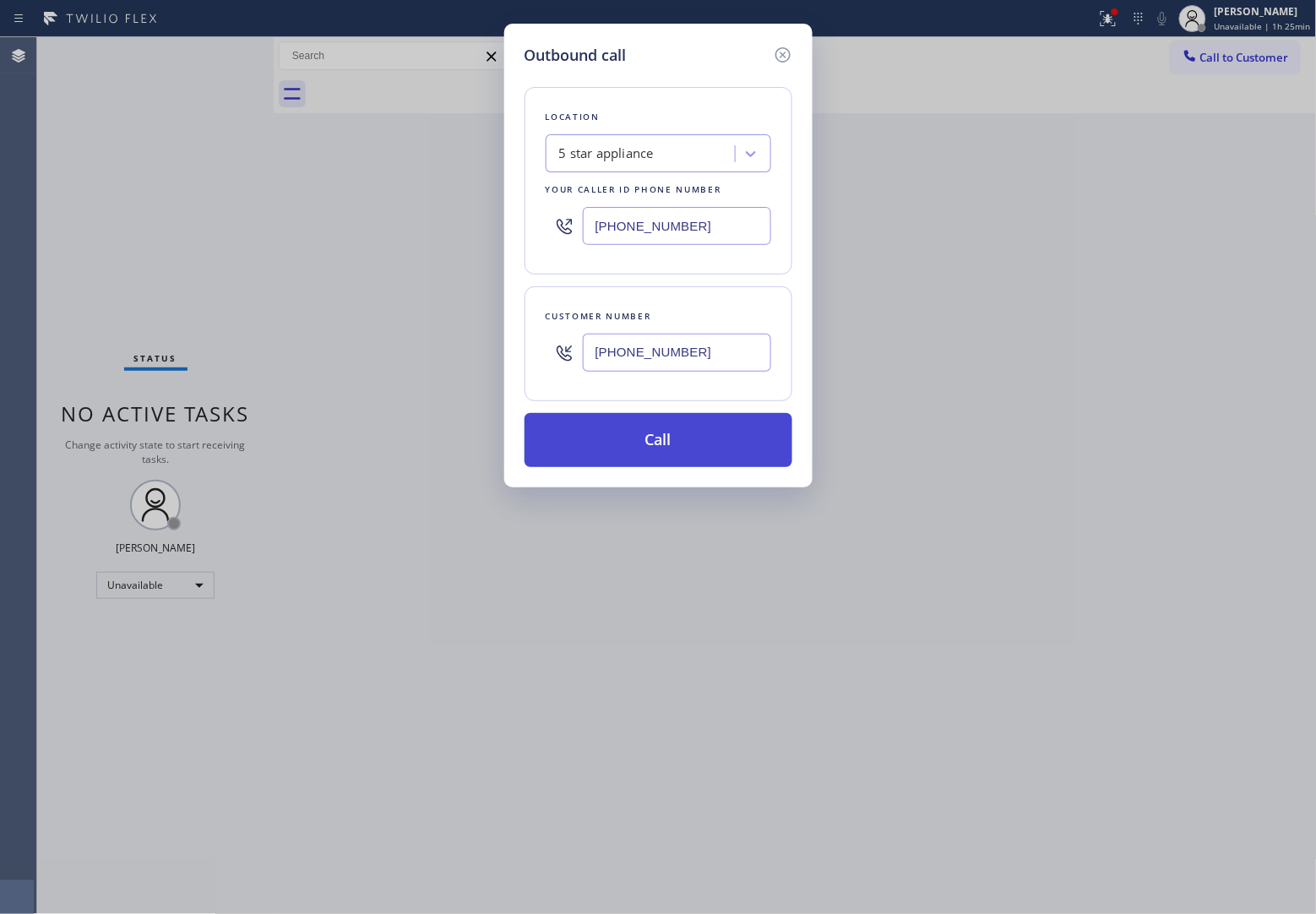
type input "[PHONE_NUMBER]"
click at [707, 440] on button "Call" at bounding box center [658, 440] width 268 height 55
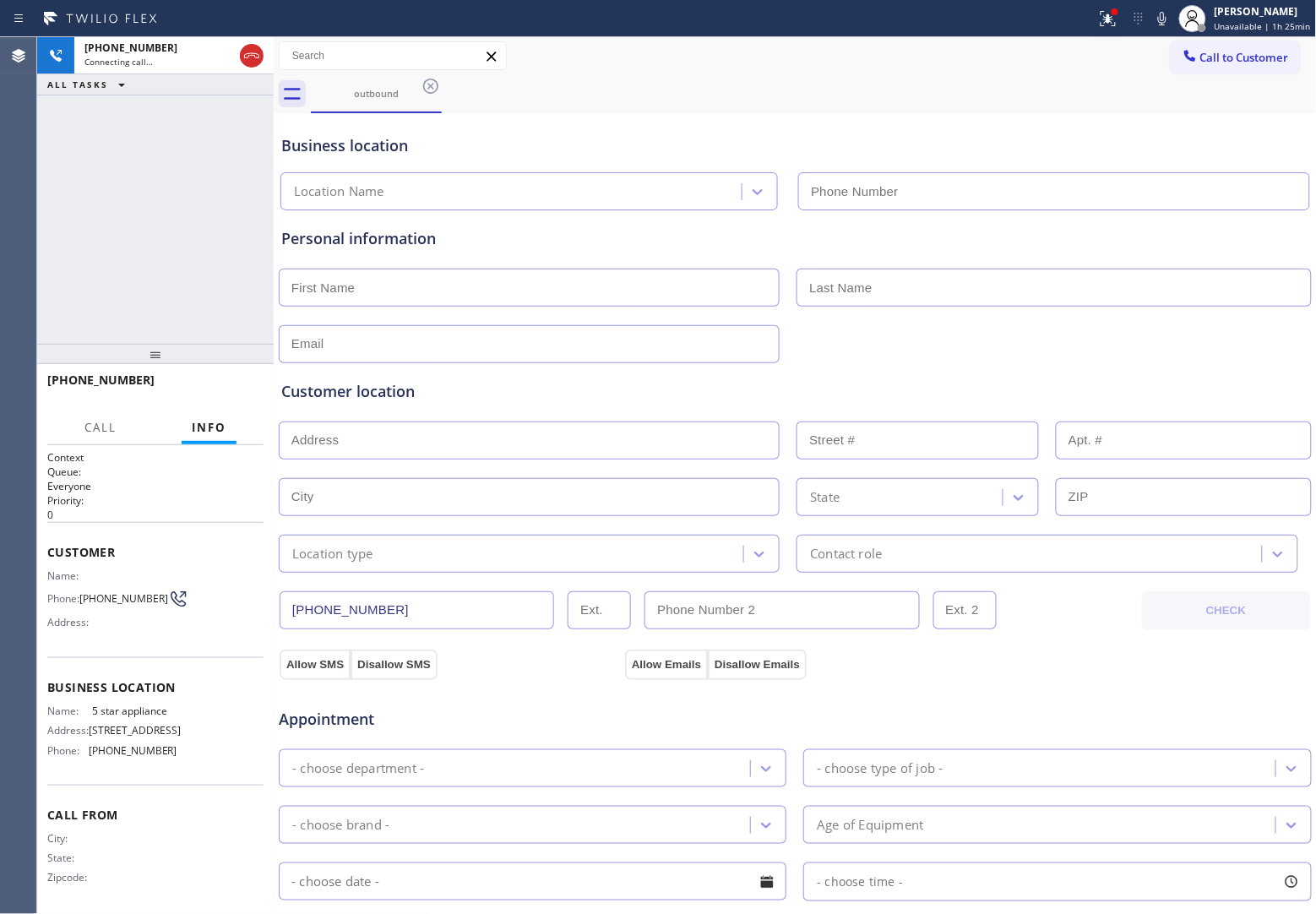
type input "[PHONE_NUMBER]"
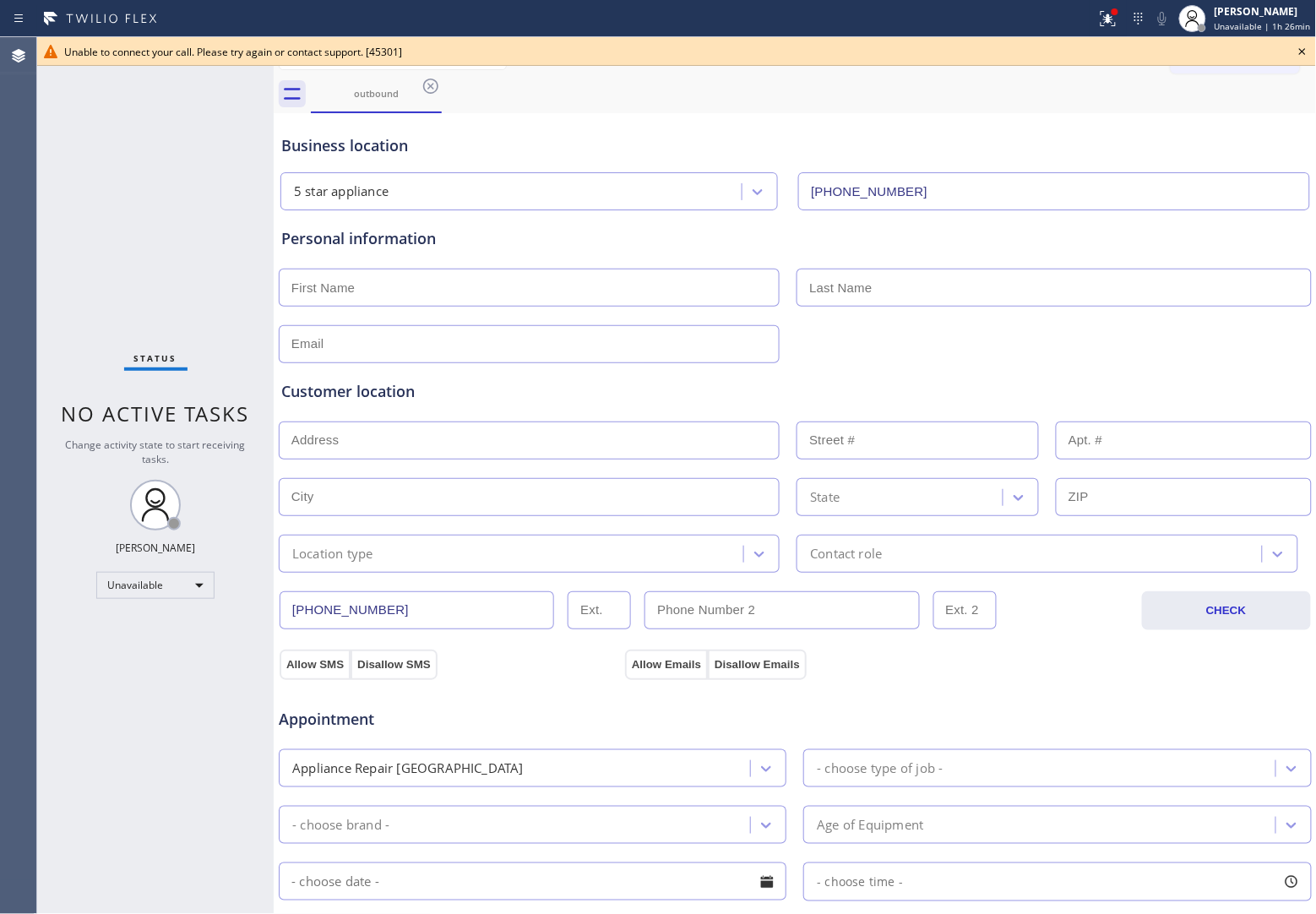
drag, startPoint x: 2, startPoint y: 307, endPoint x: 947, endPoint y: 144, distance: 959.0
click at [2, 307] on div "Agent Desktop" at bounding box center [18, 476] width 37 height 877
click at [1299, 52] on icon at bounding box center [1303, 52] width 21 height 21
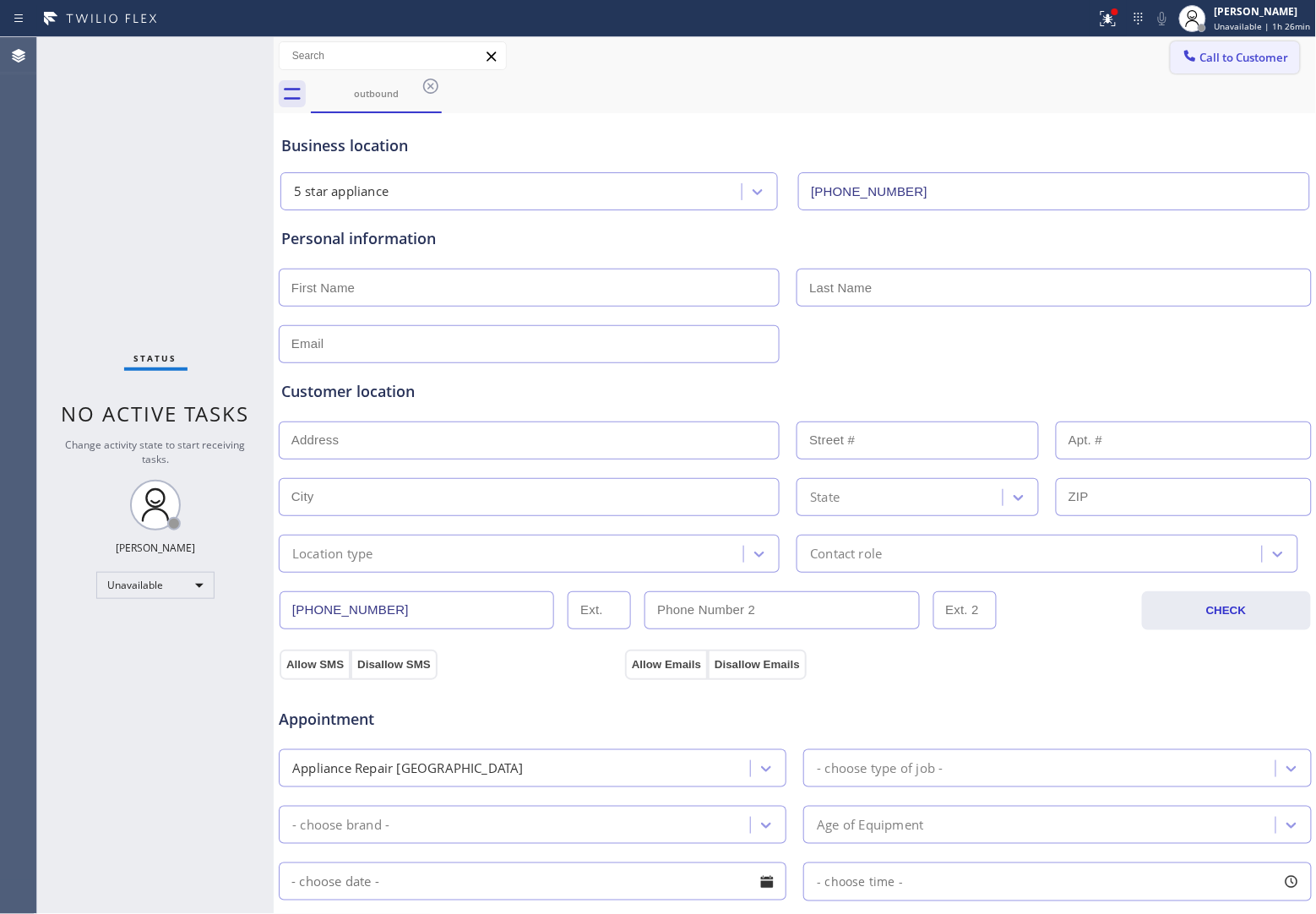
click at [1230, 54] on span "Call to Customer" at bounding box center [1245, 57] width 88 height 15
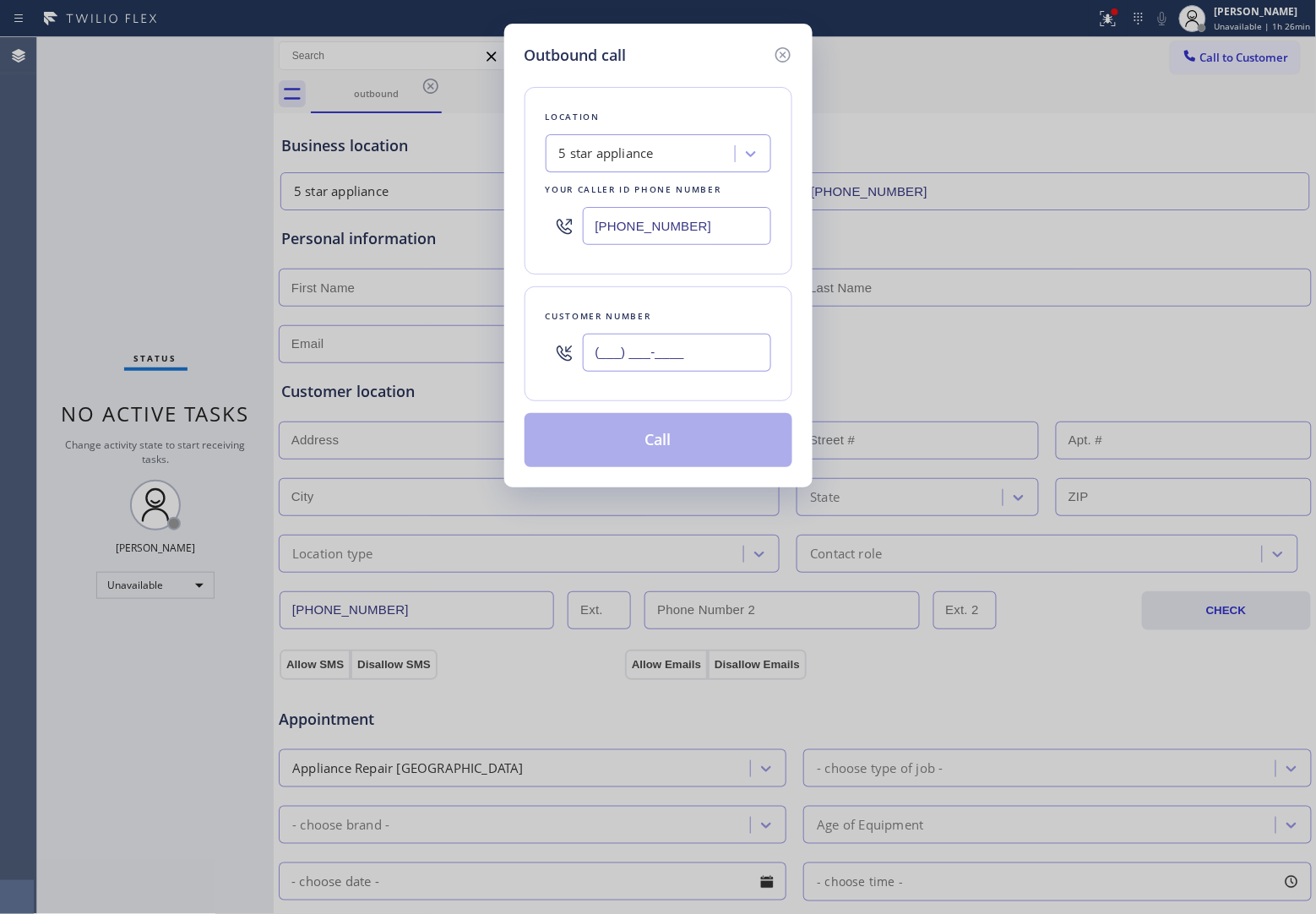
click at [719, 345] on input "(___) ___-____" at bounding box center [677, 353] width 188 height 38
paste input "908) 921-1347"
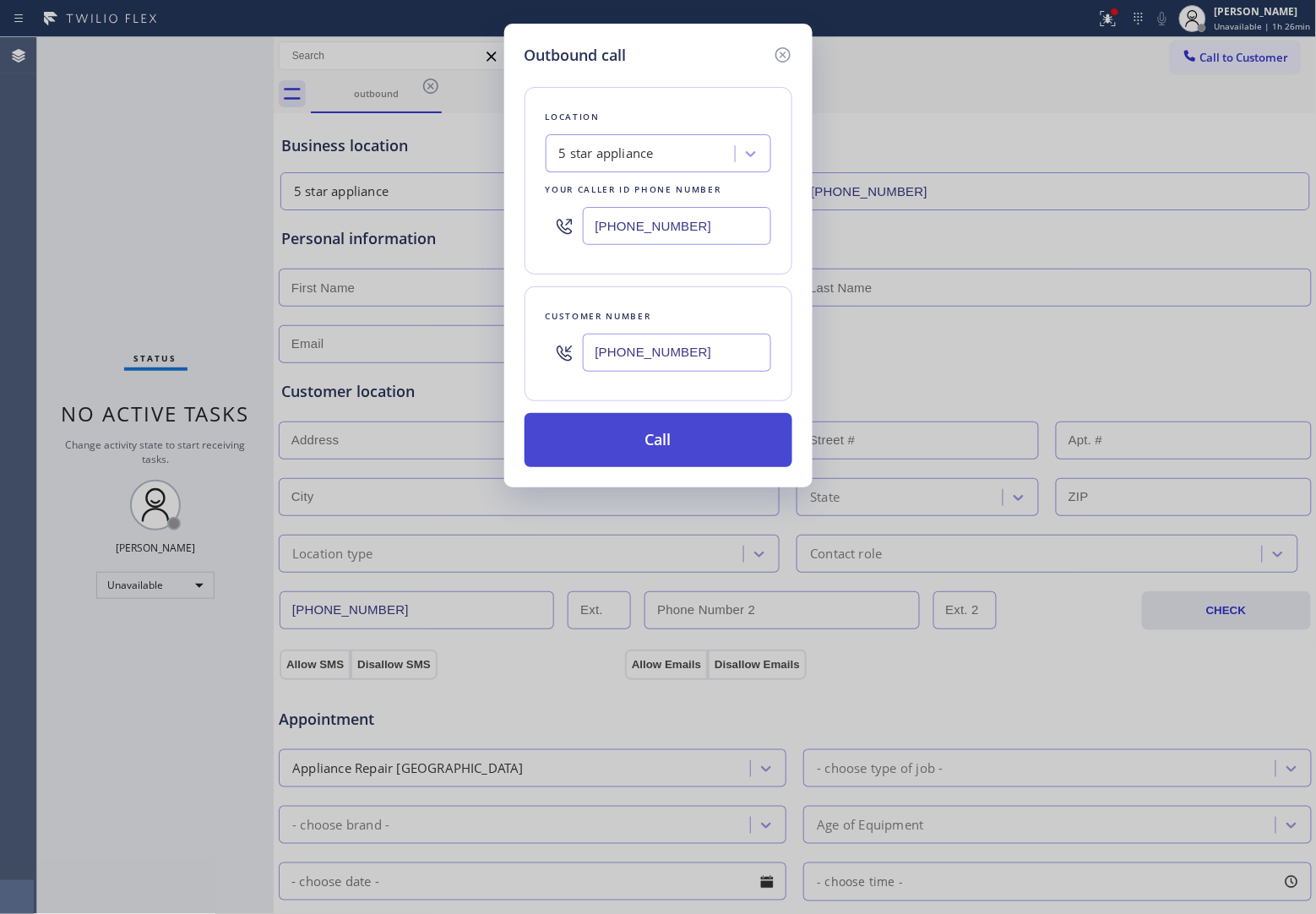
type input "[PHONE_NUMBER]"
click at [705, 433] on button "Call" at bounding box center [658, 440] width 268 height 55
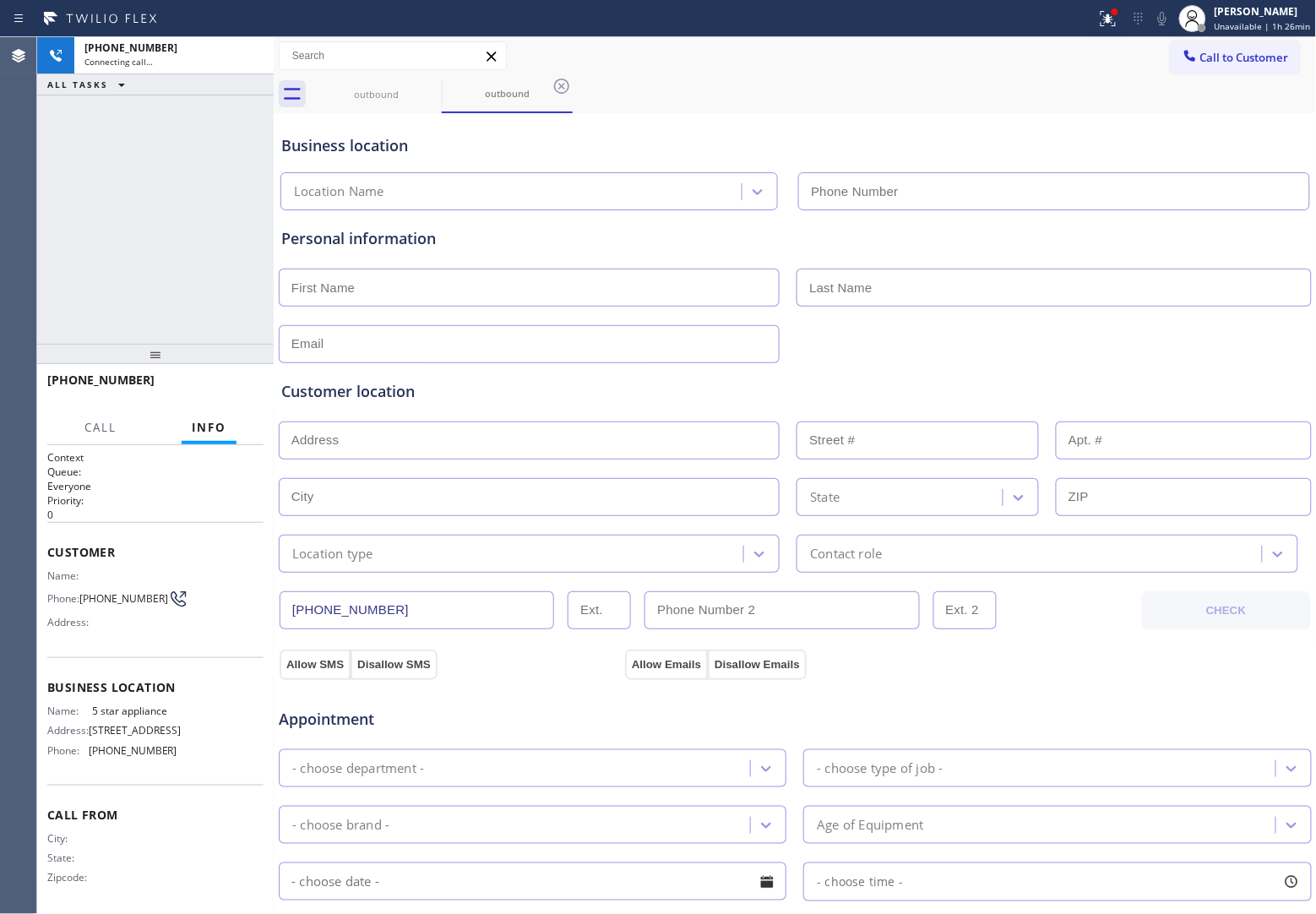
type input "[PHONE_NUMBER]"
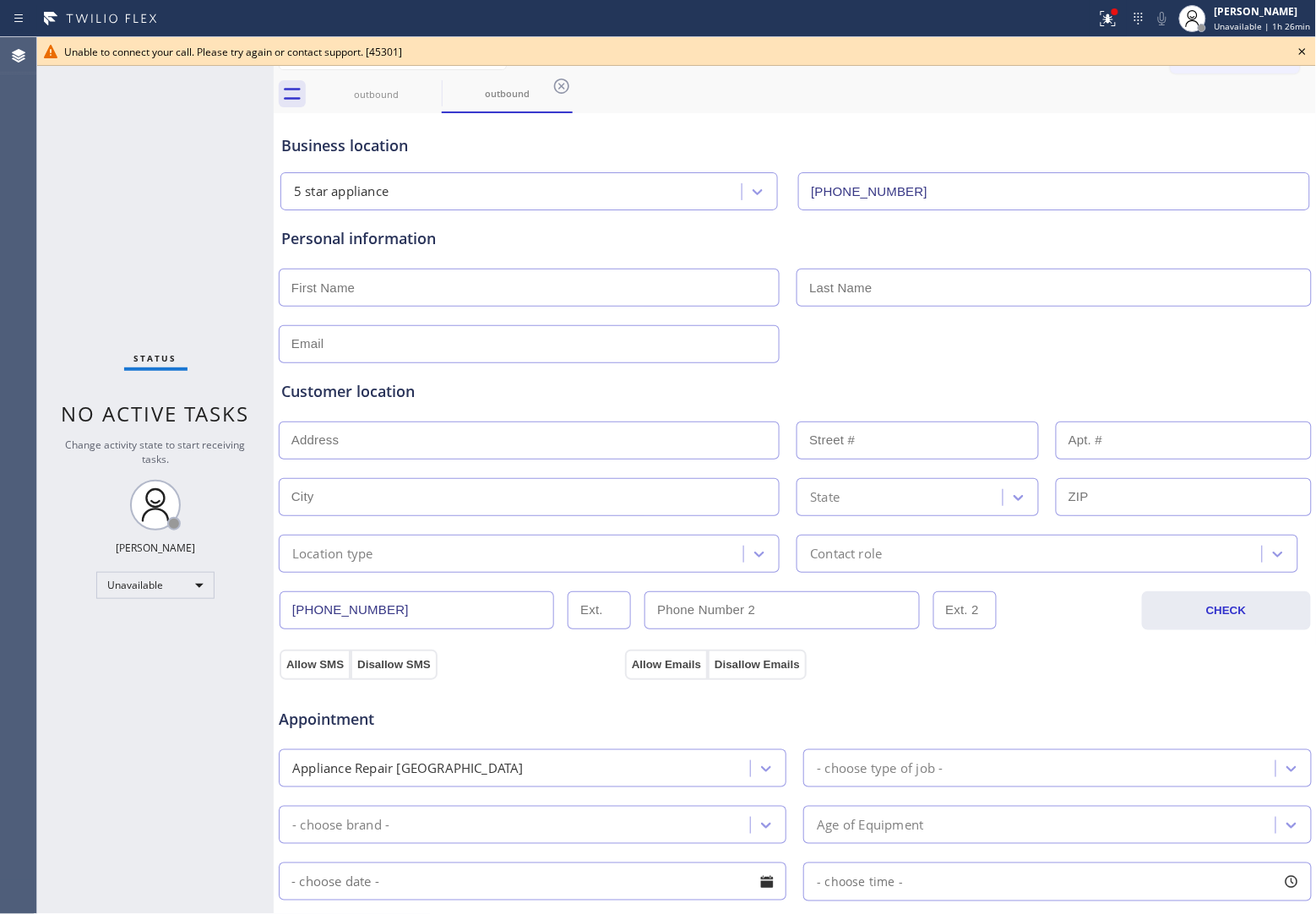
click at [21, 212] on div "Agent Desktop" at bounding box center [18, 476] width 37 height 877
drag, startPoint x: 1302, startPoint y: 51, endPoint x: 1167, endPoint y: 77, distance: 137.5
click at [1302, 52] on icon at bounding box center [1303, 52] width 21 height 21
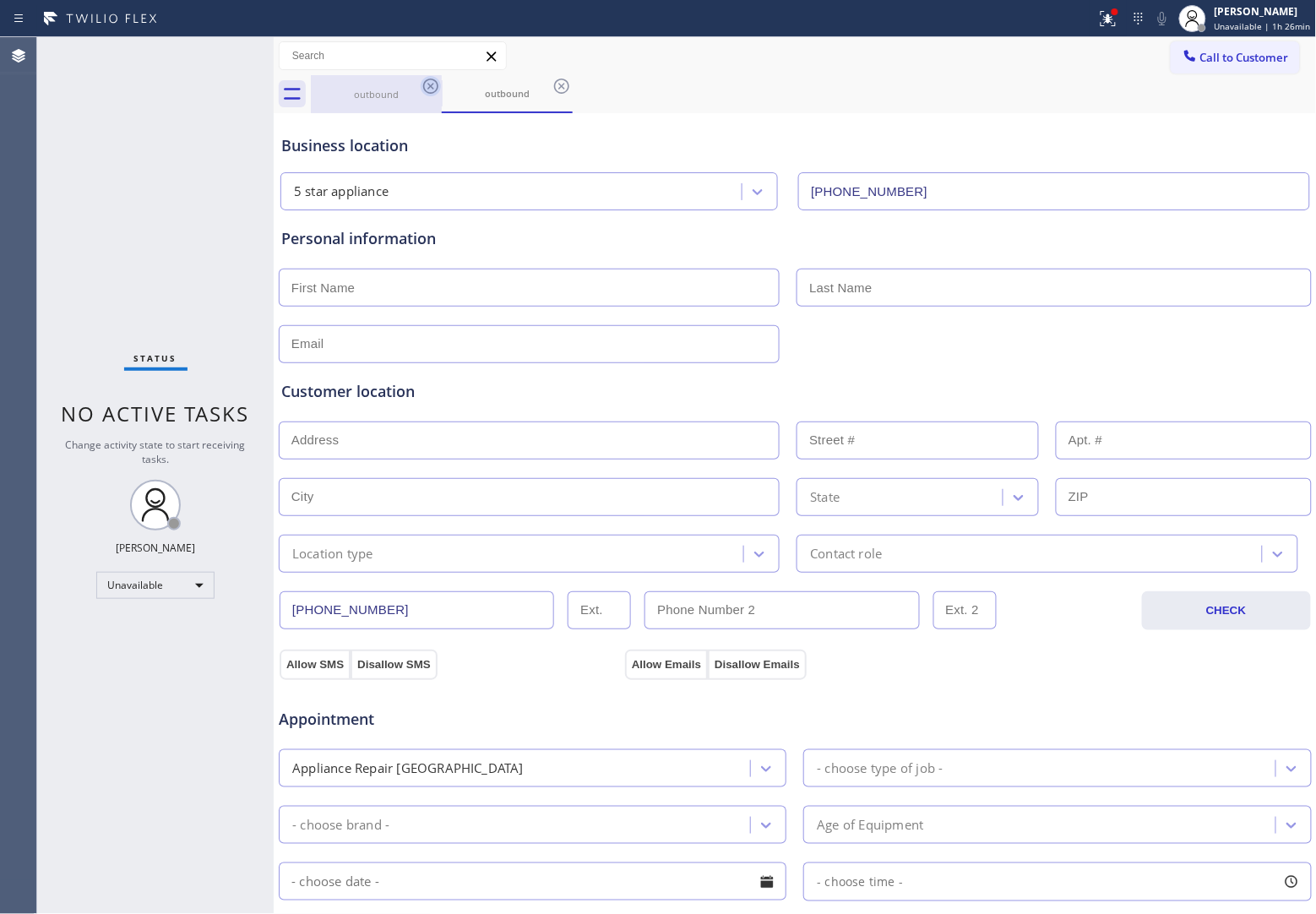
click at [429, 83] on icon at bounding box center [431, 87] width 15 height 15
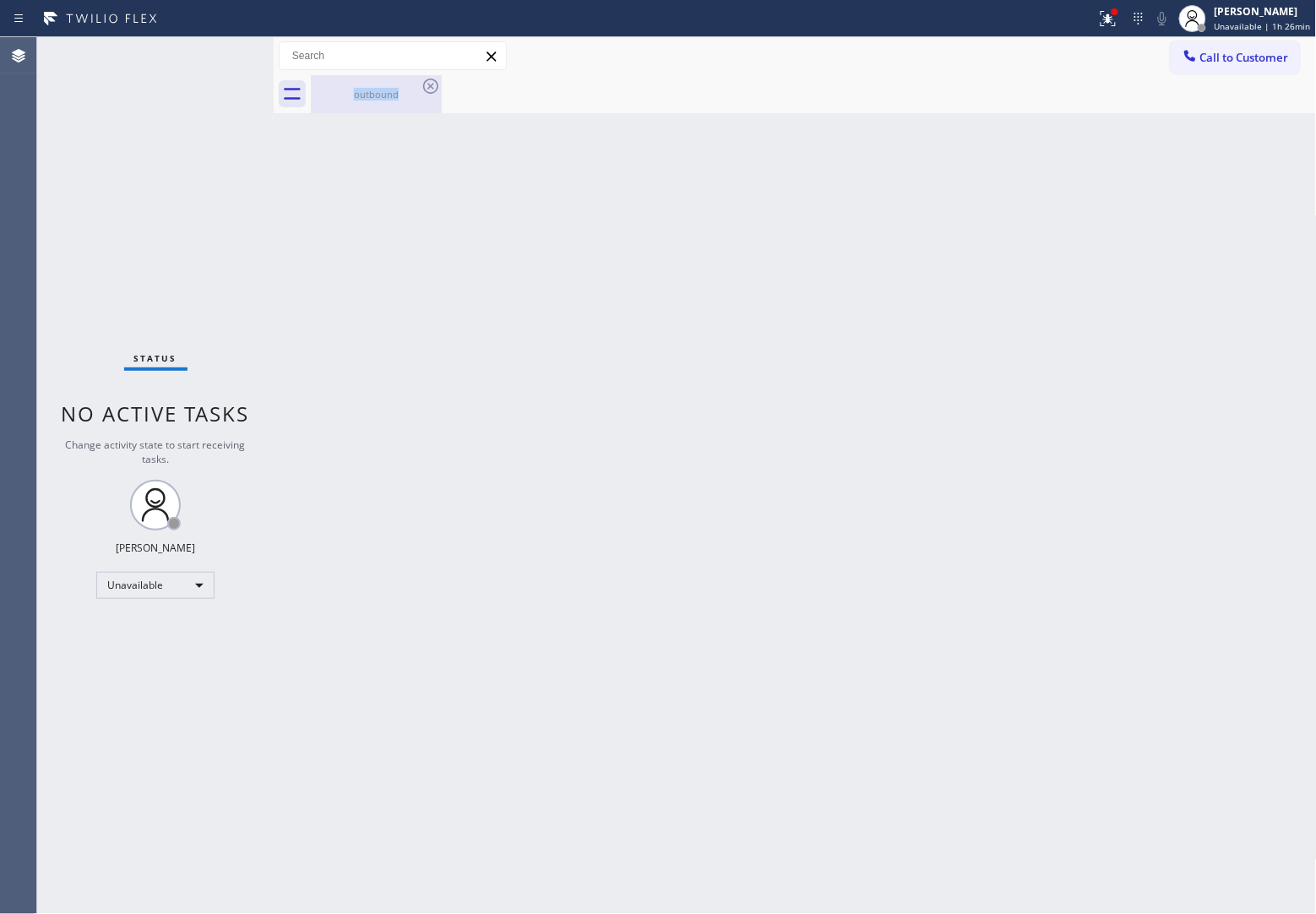
click at [406, 88] on div "outbound" at bounding box center [376, 93] width 128 height 12
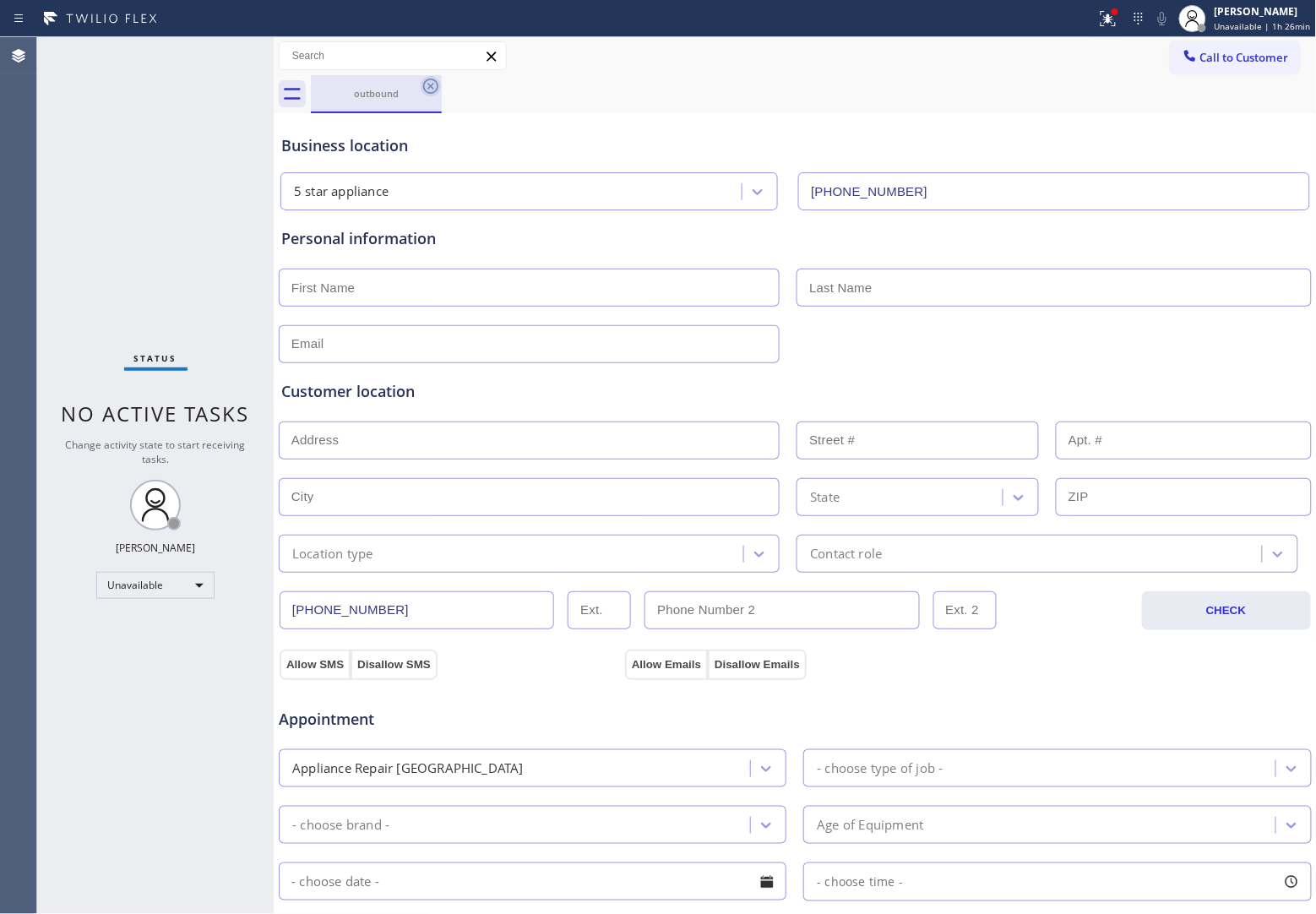
click at [432, 85] on icon at bounding box center [431, 87] width 15 height 15
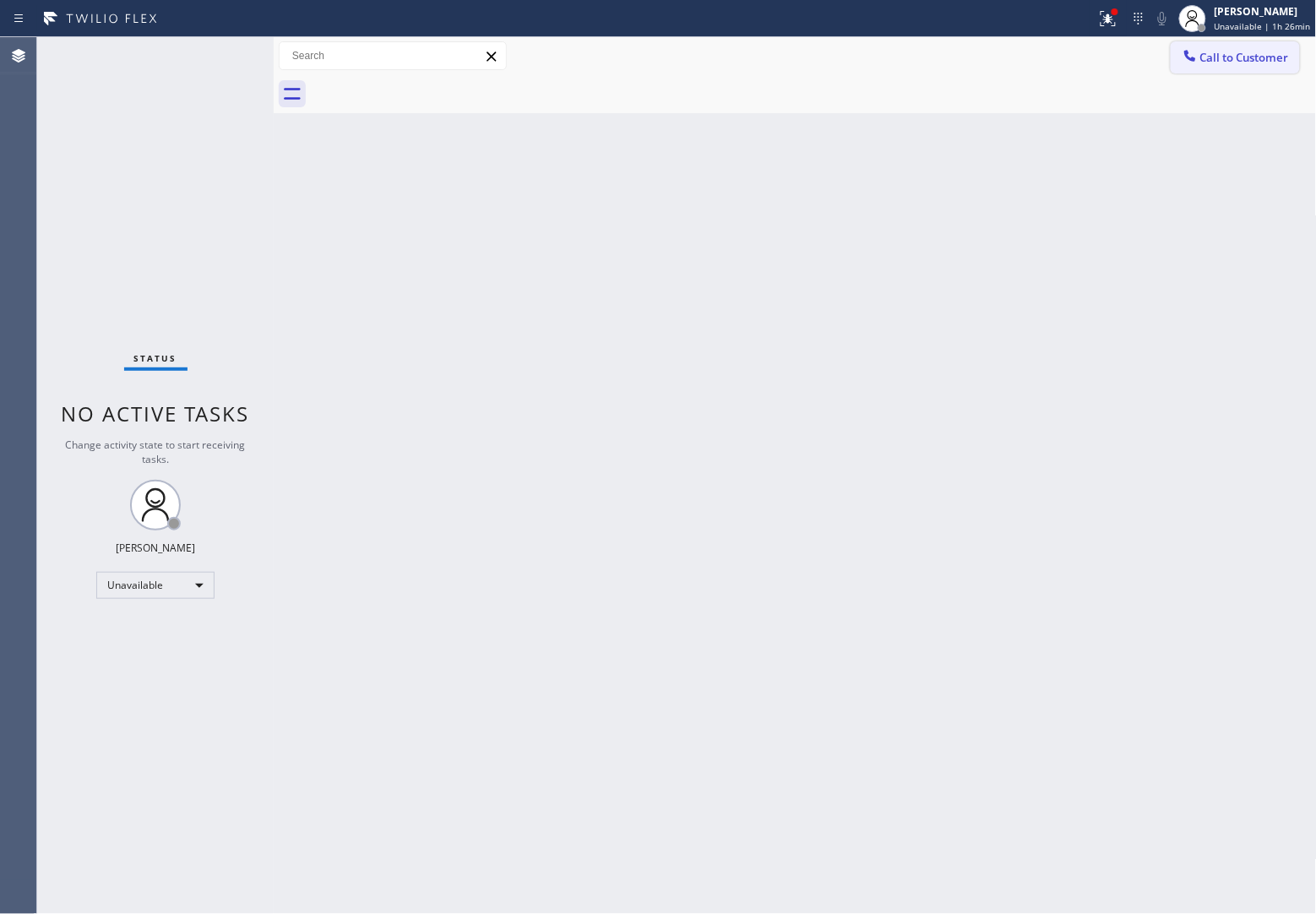
click at [1222, 57] on span "Call to Customer" at bounding box center [1245, 57] width 88 height 15
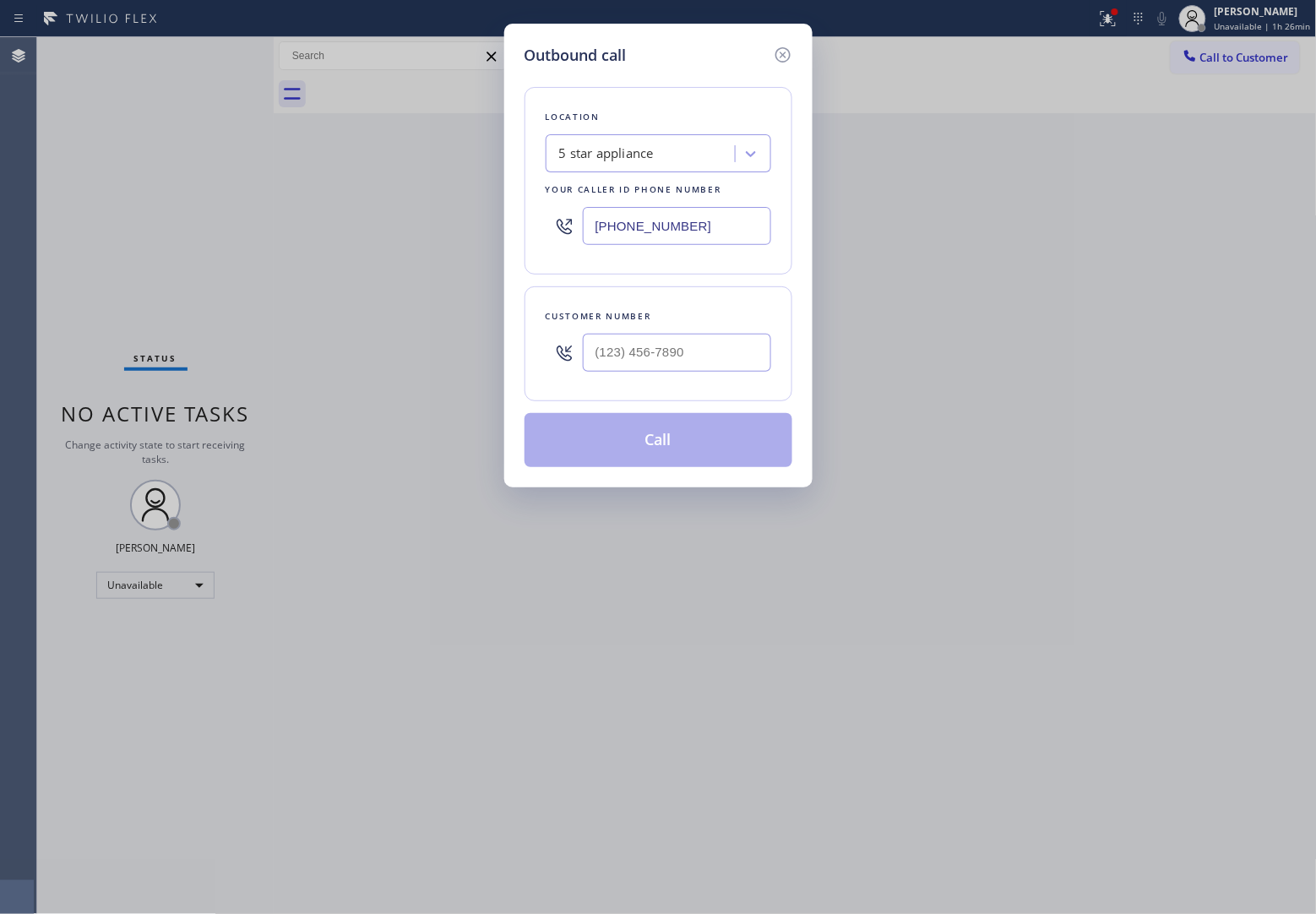
click at [714, 331] on div at bounding box center [677, 353] width 188 height 55
click at [710, 355] on input "(___) ___-____" at bounding box center [677, 353] width 188 height 38
paste input "908) 921-1347"
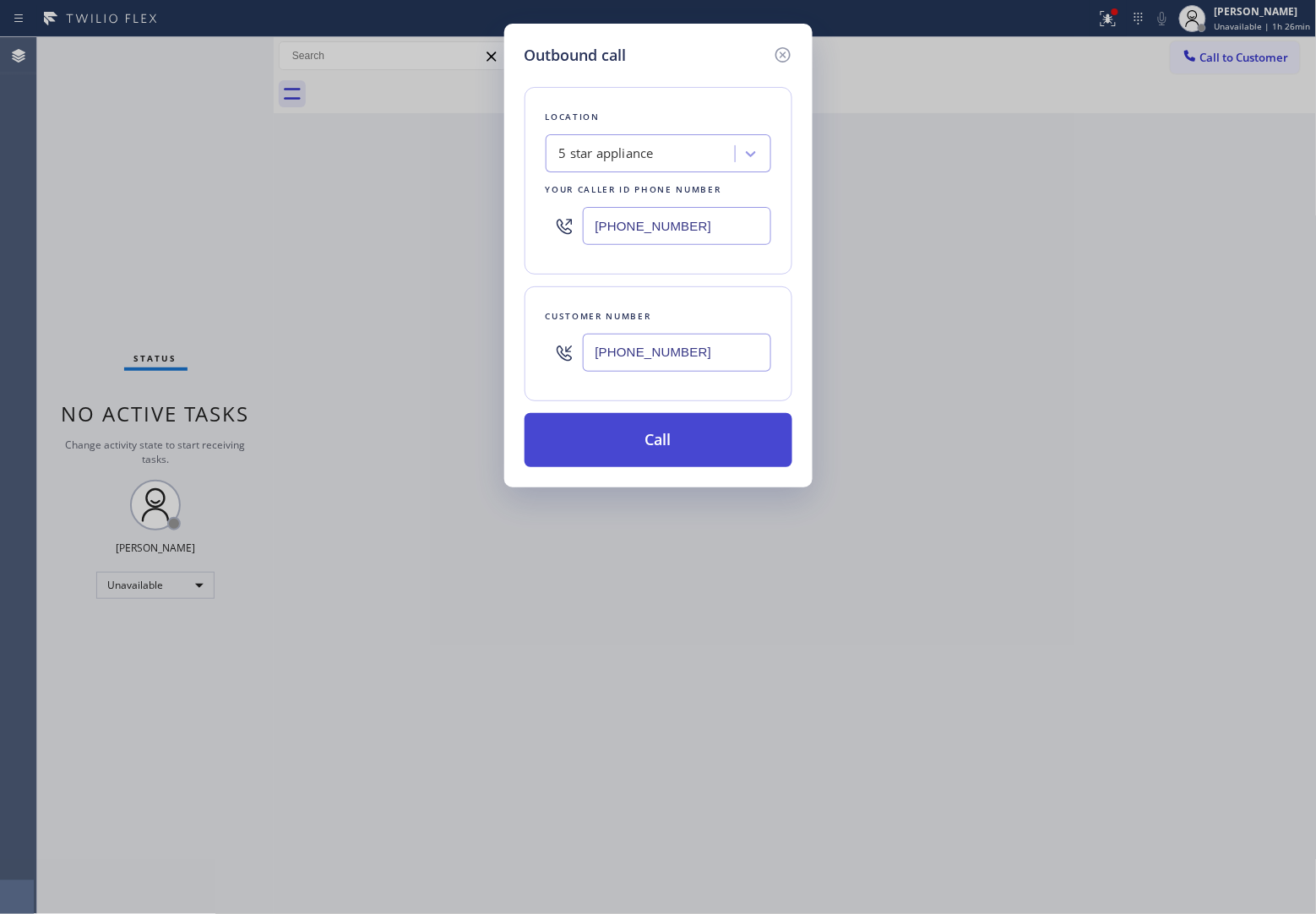
type input "[PHONE_NUMBER]"
click at [712, 449] on button "Call" at bounding box center [658, 440] width 268 height 55
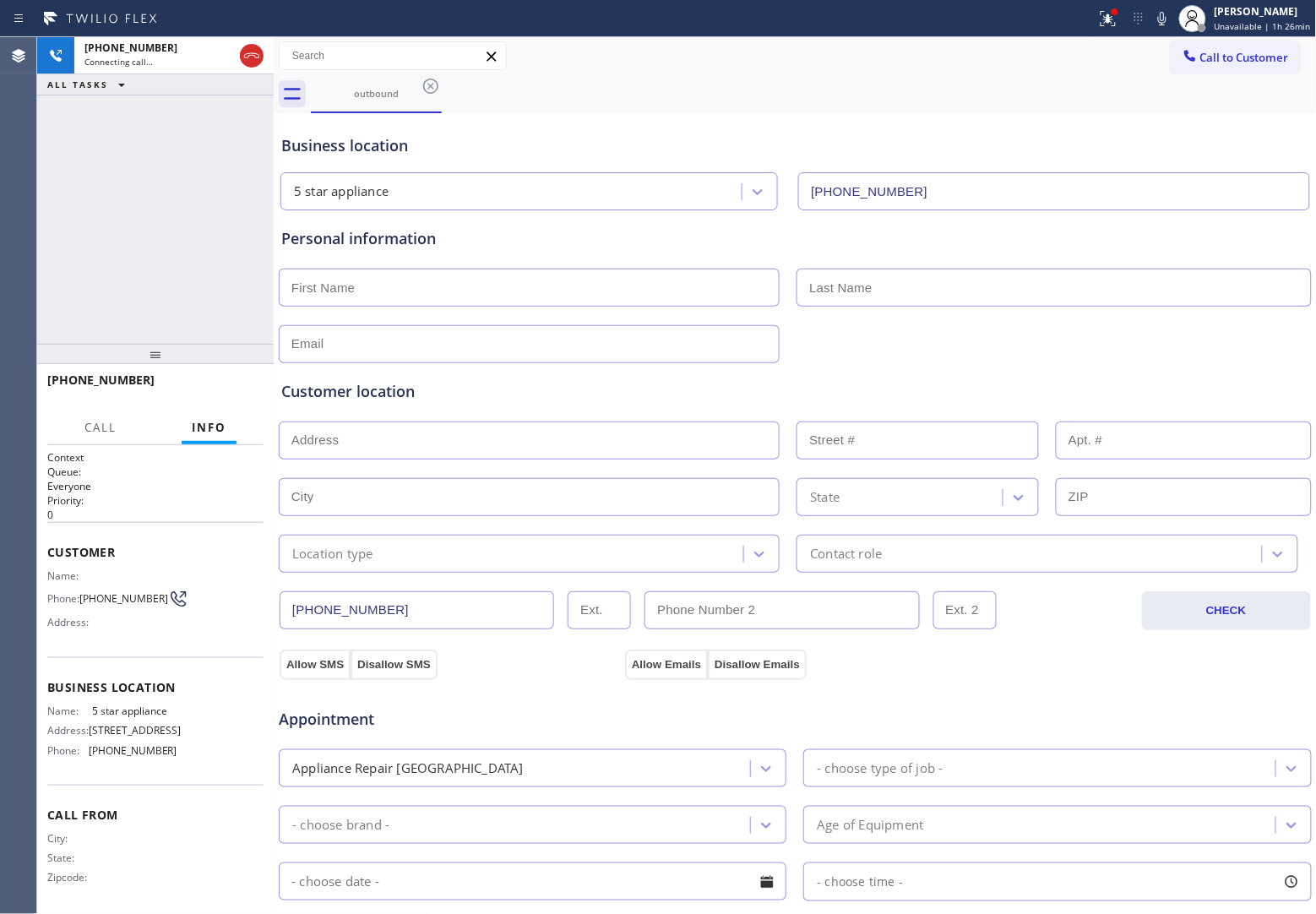
type input "[PHONE_NUMBER]"
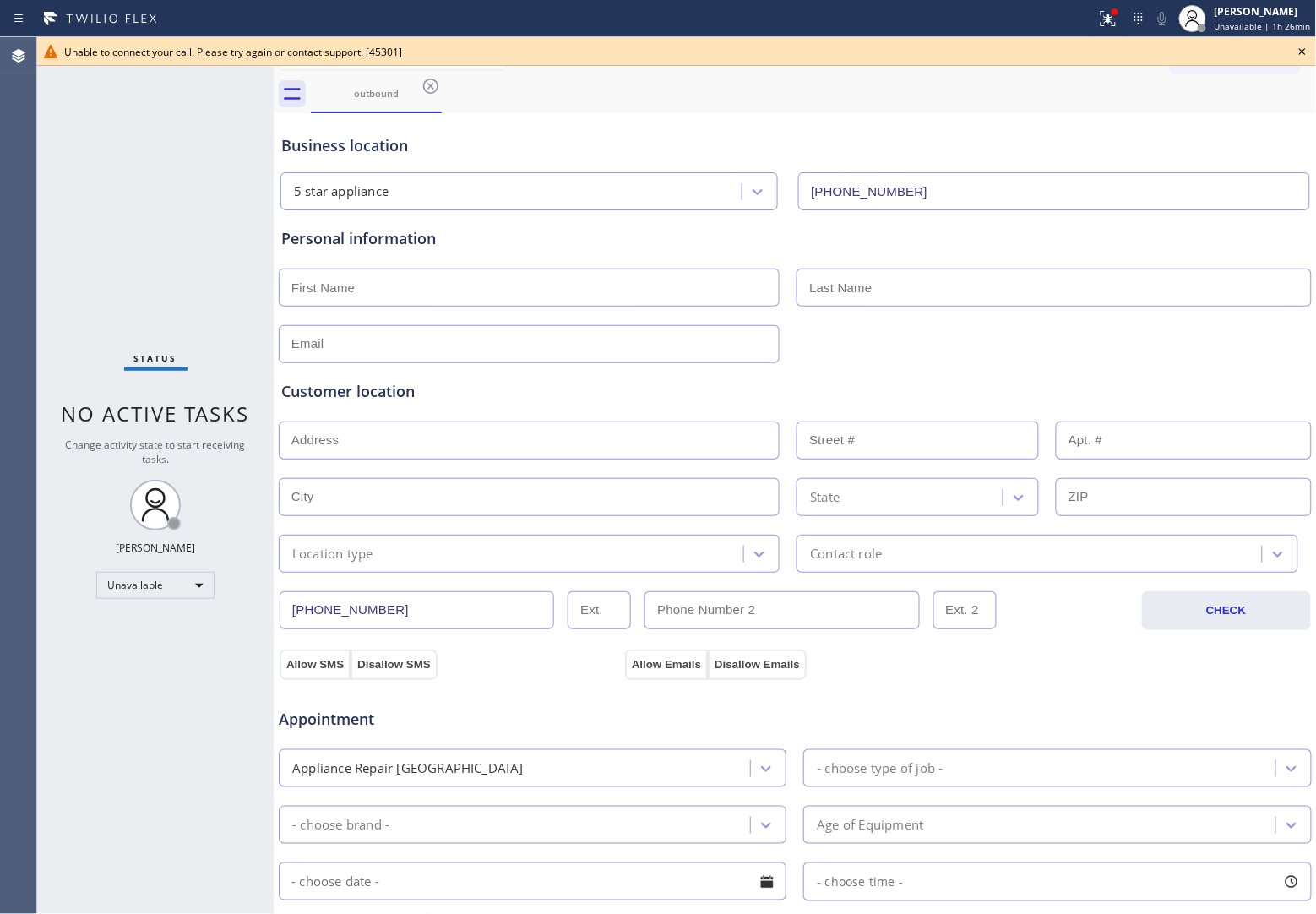
click at [24, 152] on div "Agent Desktop" at bounding box center [18, 476] width 37 height 877
click at [1294, 55] on icon at bounding box center [1303, 52] width 21 height 21
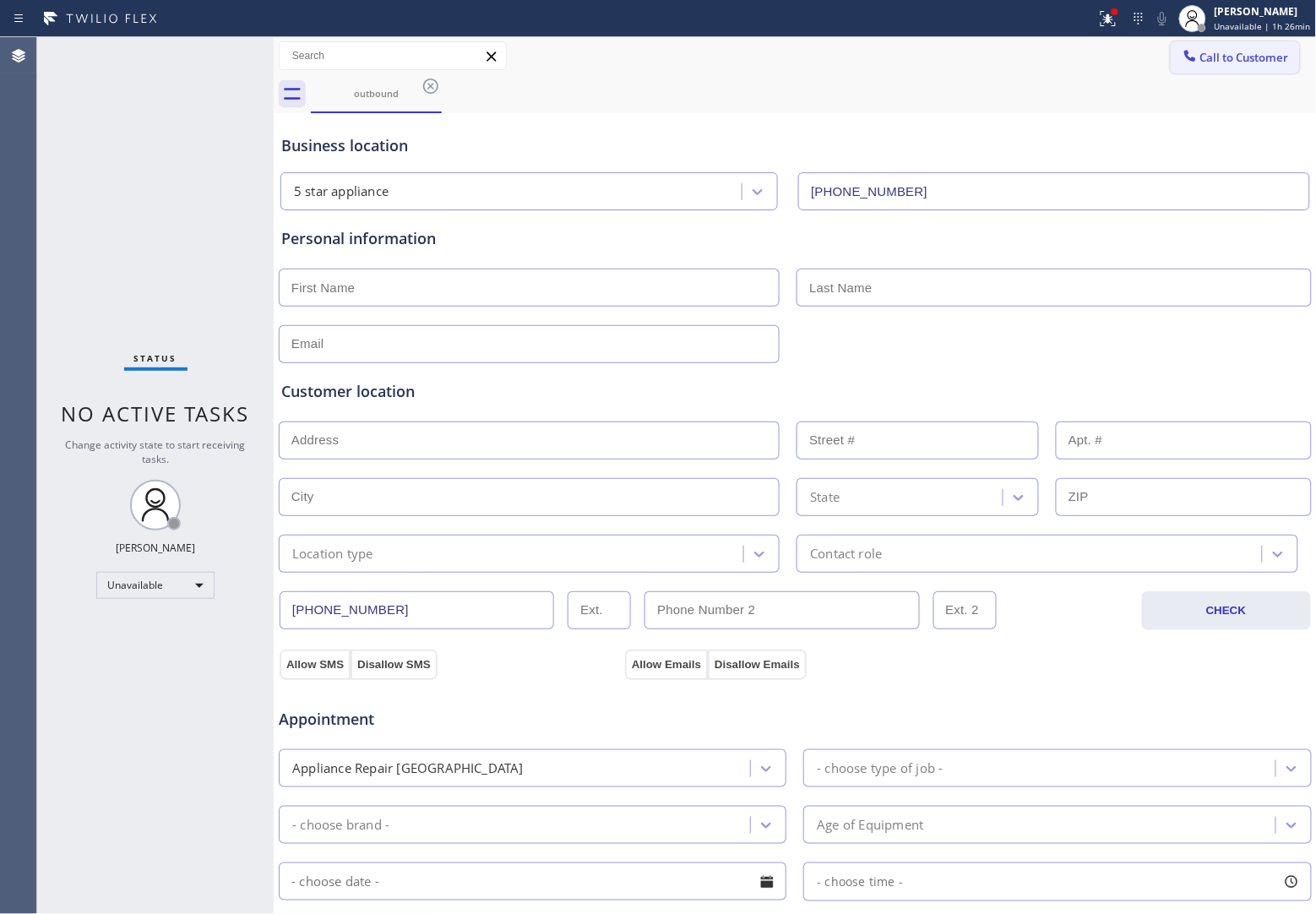
click at [1263, 60] on span "Call to Customer" at bounding box center [1245, 57] width 88 height 15
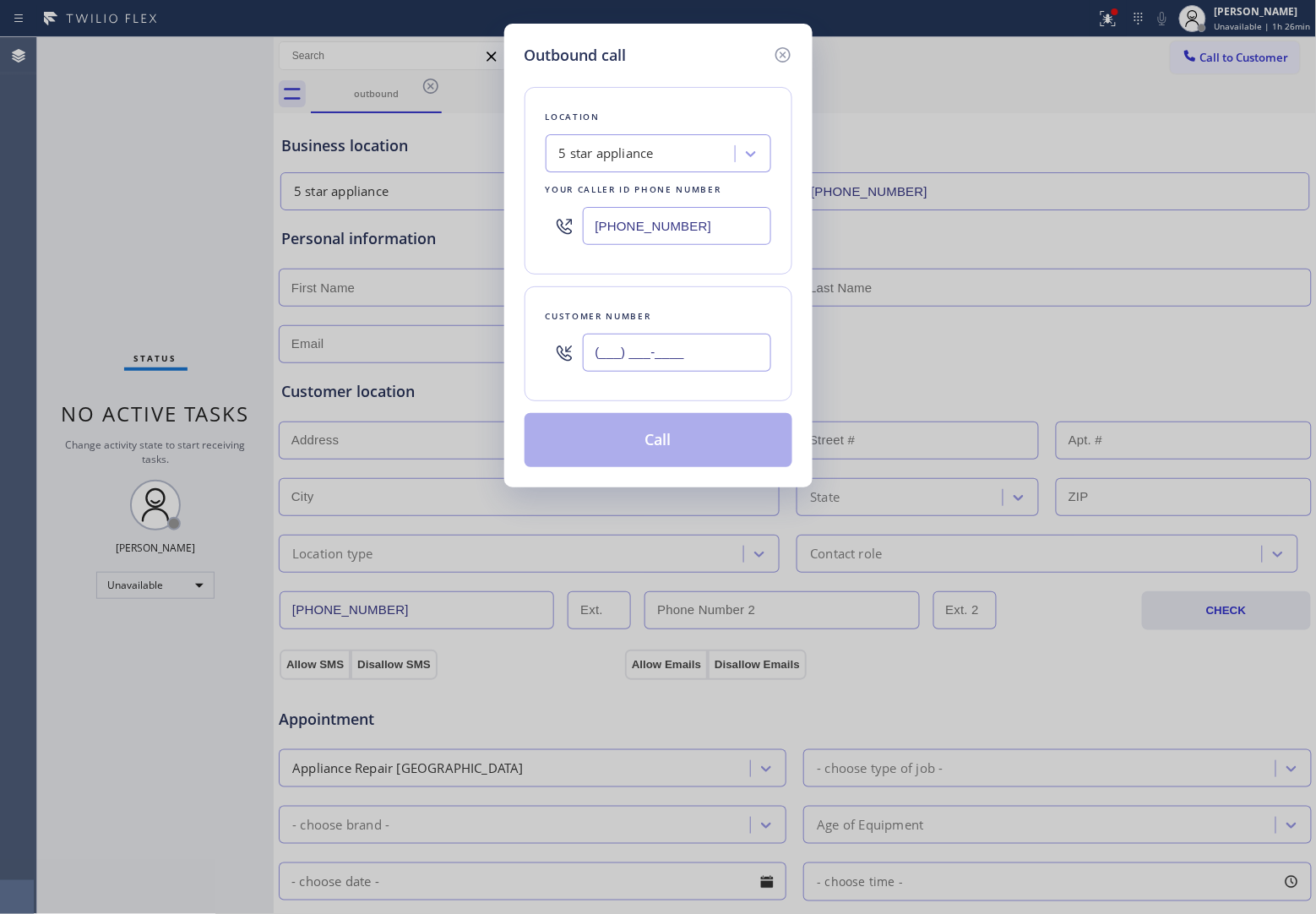
click at [695, 344] on input "(___) ___-____" at bounding box center [677, 353] width 188 height 38
paste input "908) 921-1347"
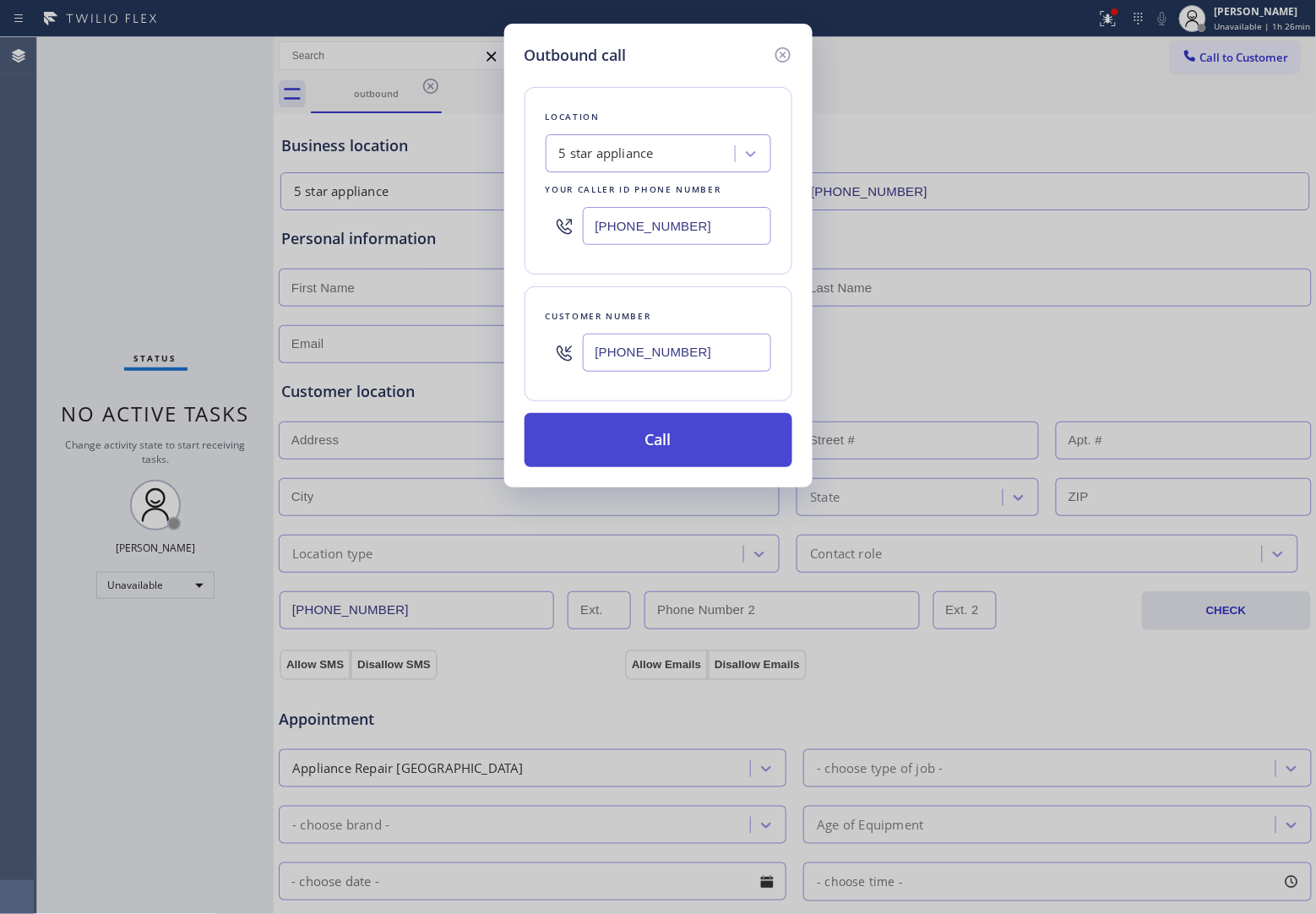
type input "[PHONE_NUMBER]"
click at [647, 442] on button "Call" at bounding box center [658, 440] width 268 height 55
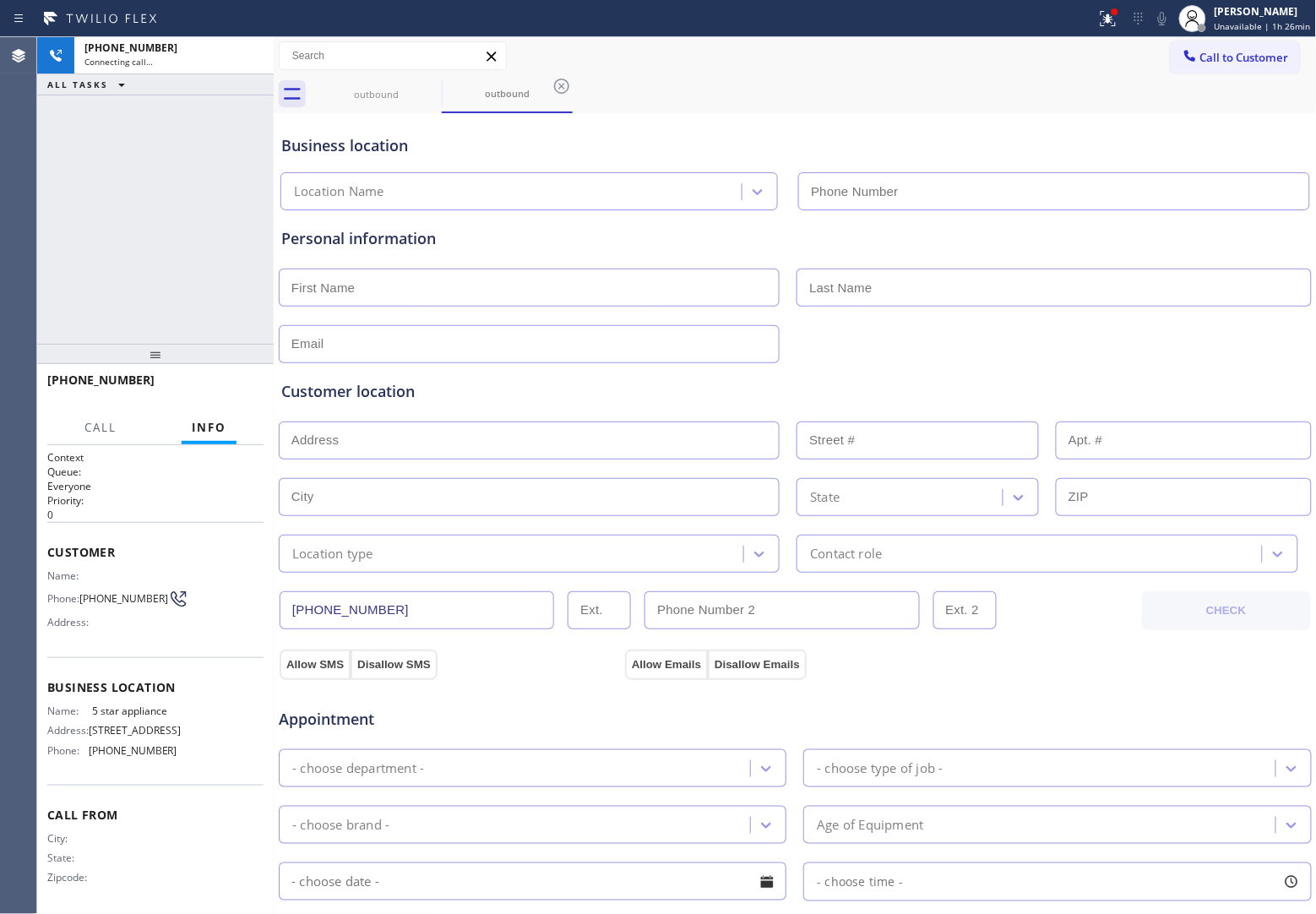
type input "[PHONE_NUMBER]"
click at [36, 204] on div "Agent Desktop" at bounding box center [18, 476] width 37 height 877
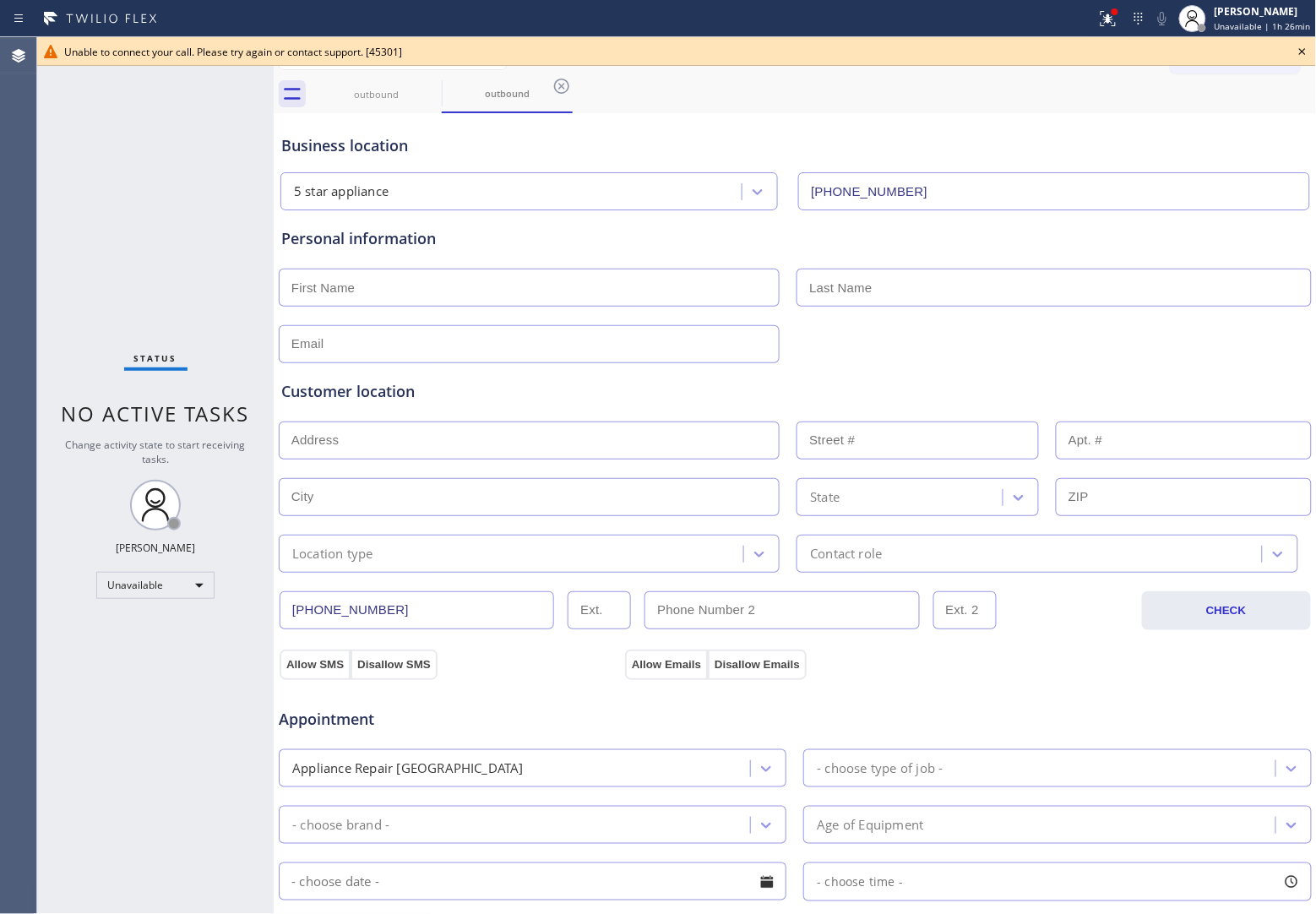
click at [1306, 52] on icon at bounding box center [1303, 52] width 21 height 21
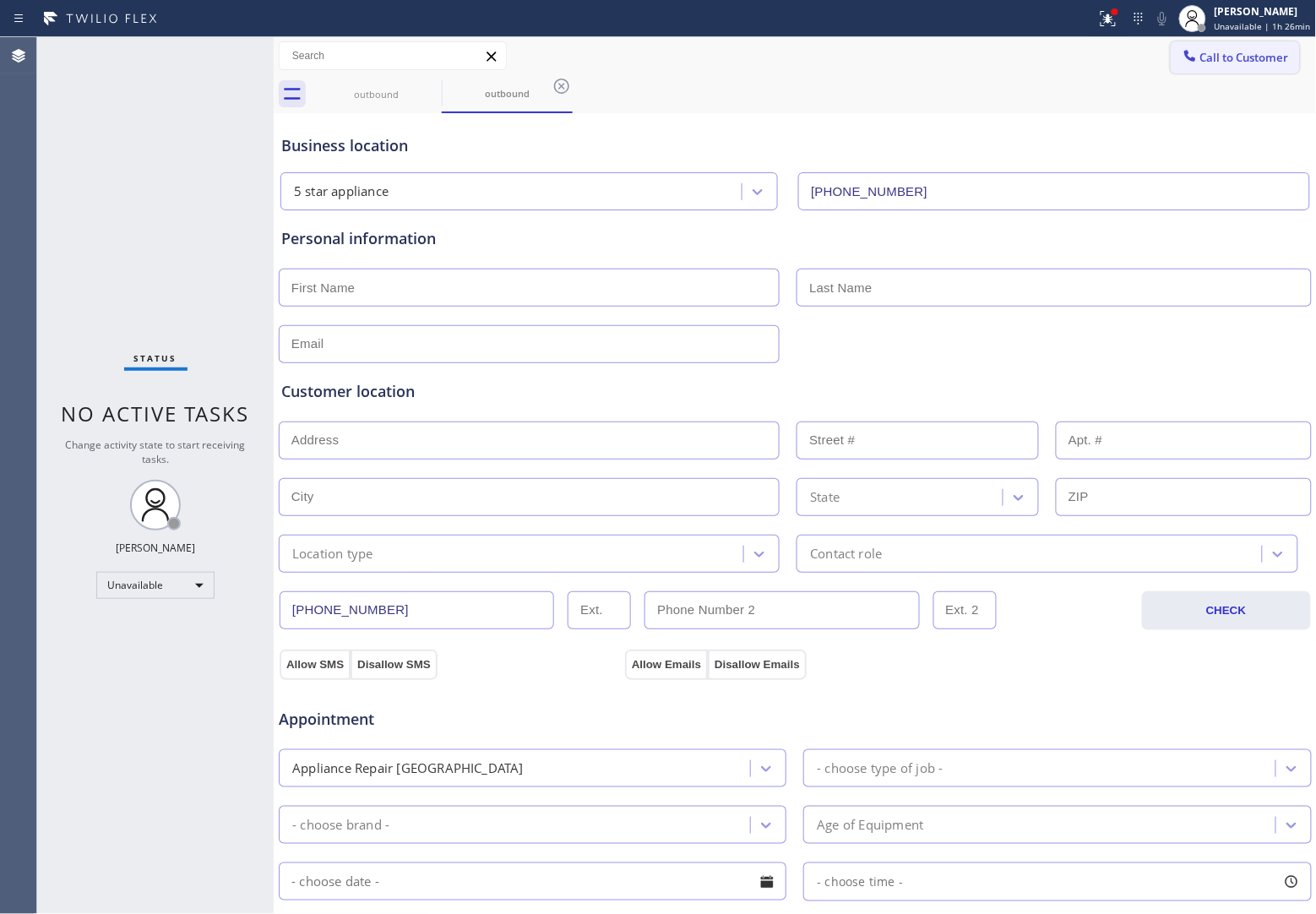
click at [1262, 52] on span "Call to Customer" at bounding box center [1245, 57] width 88 height 15
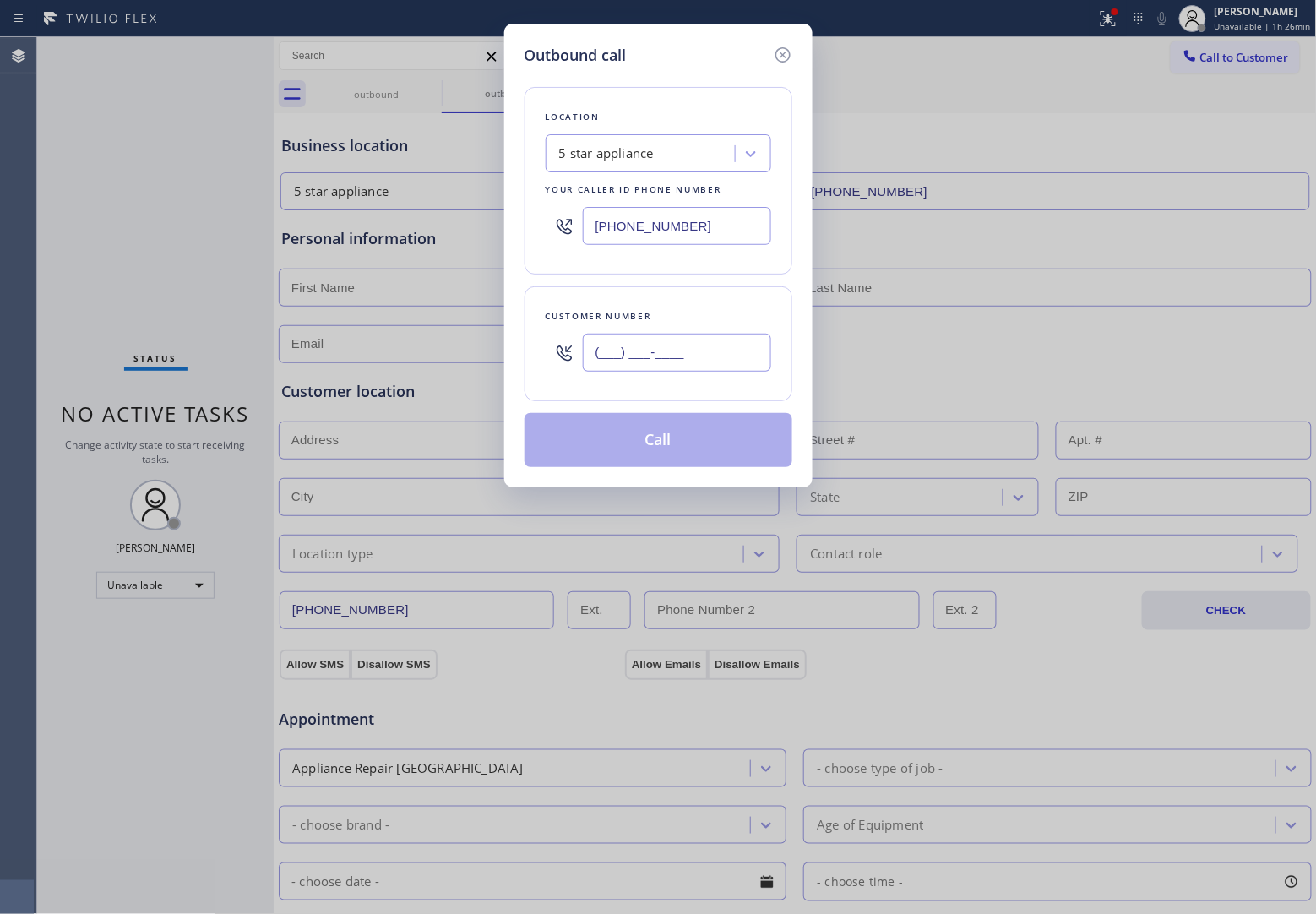
click at [701, 355] on input "(___) ___-____" at bounding box center [677, 353] width 188 height 38
paste input "908) 921-1347"
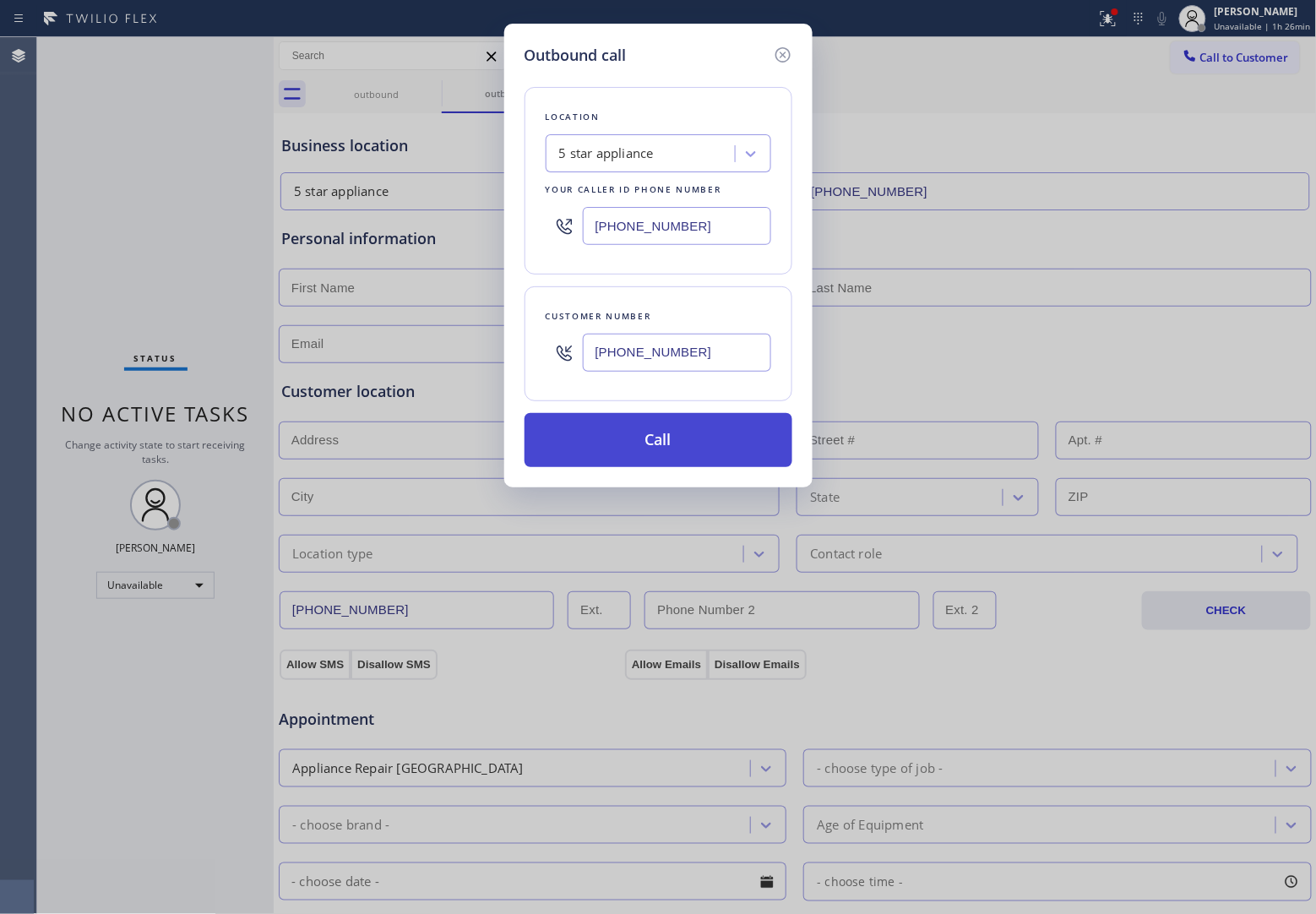
type input "[PHONE_NUMBER]"
click at [708, 442] on button "Call" at bounding box center [658, 440] width 268 height 55
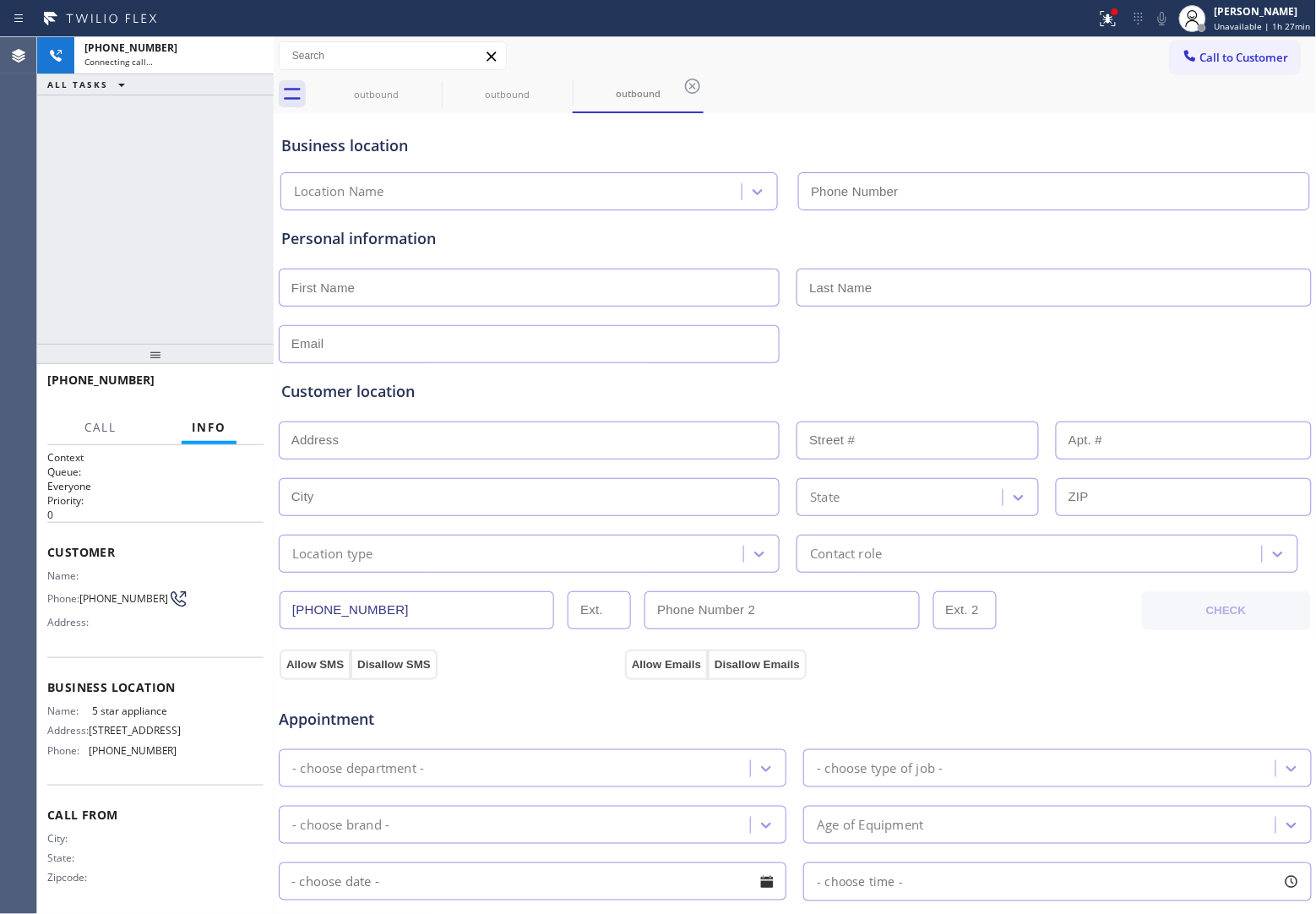
type input "[PHONE_NUMBER]"
click at [59, 196] on div "+19089211347 Connecting call… ALL TASKS ALL TASKS ACTIVE TASKS TASKS IN WRAP UP" at bounding box center [156, 191] width 237 height 307
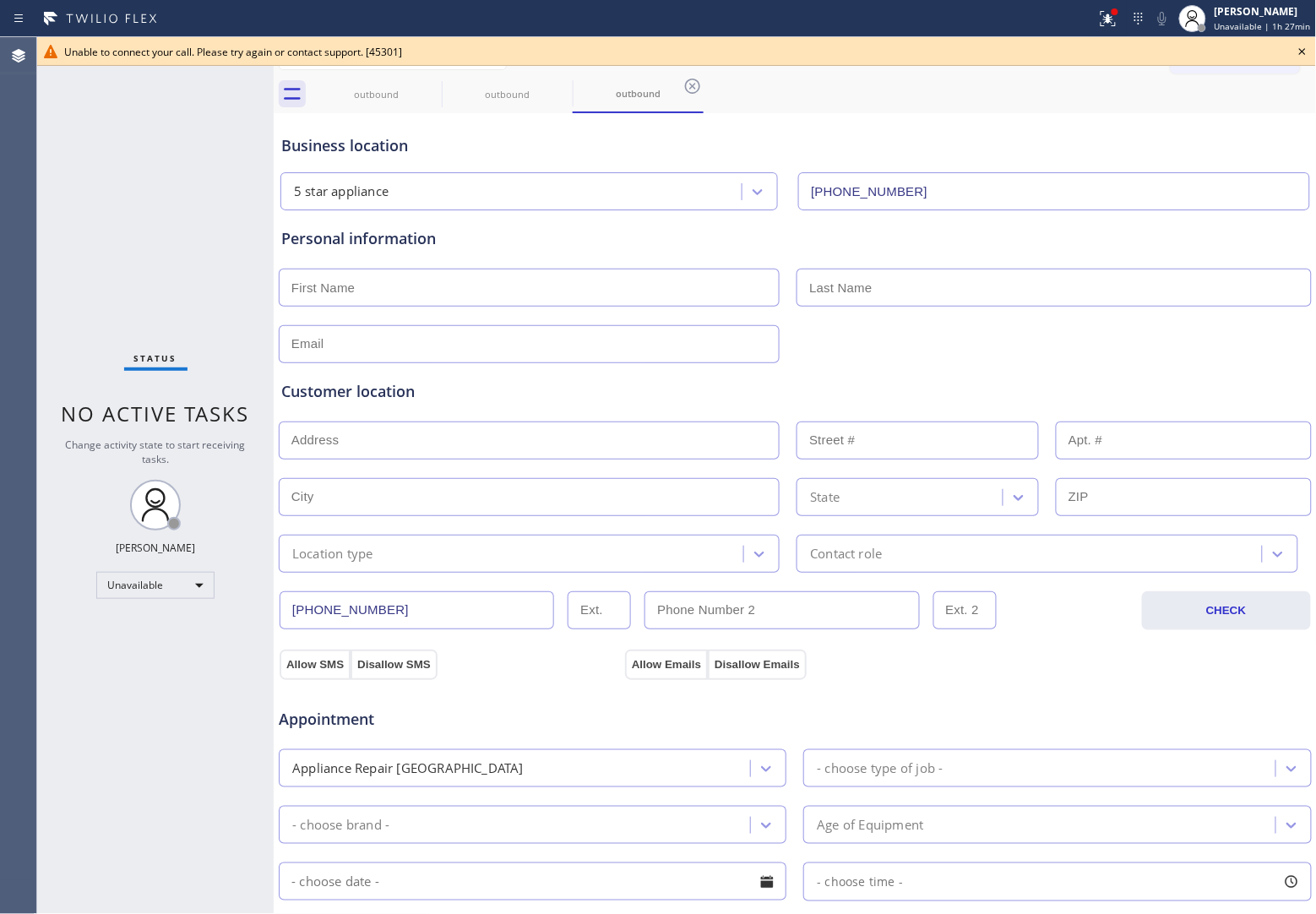
click at [1302, 48] on icon at bounding box center [1303, 52] width 21 height 21
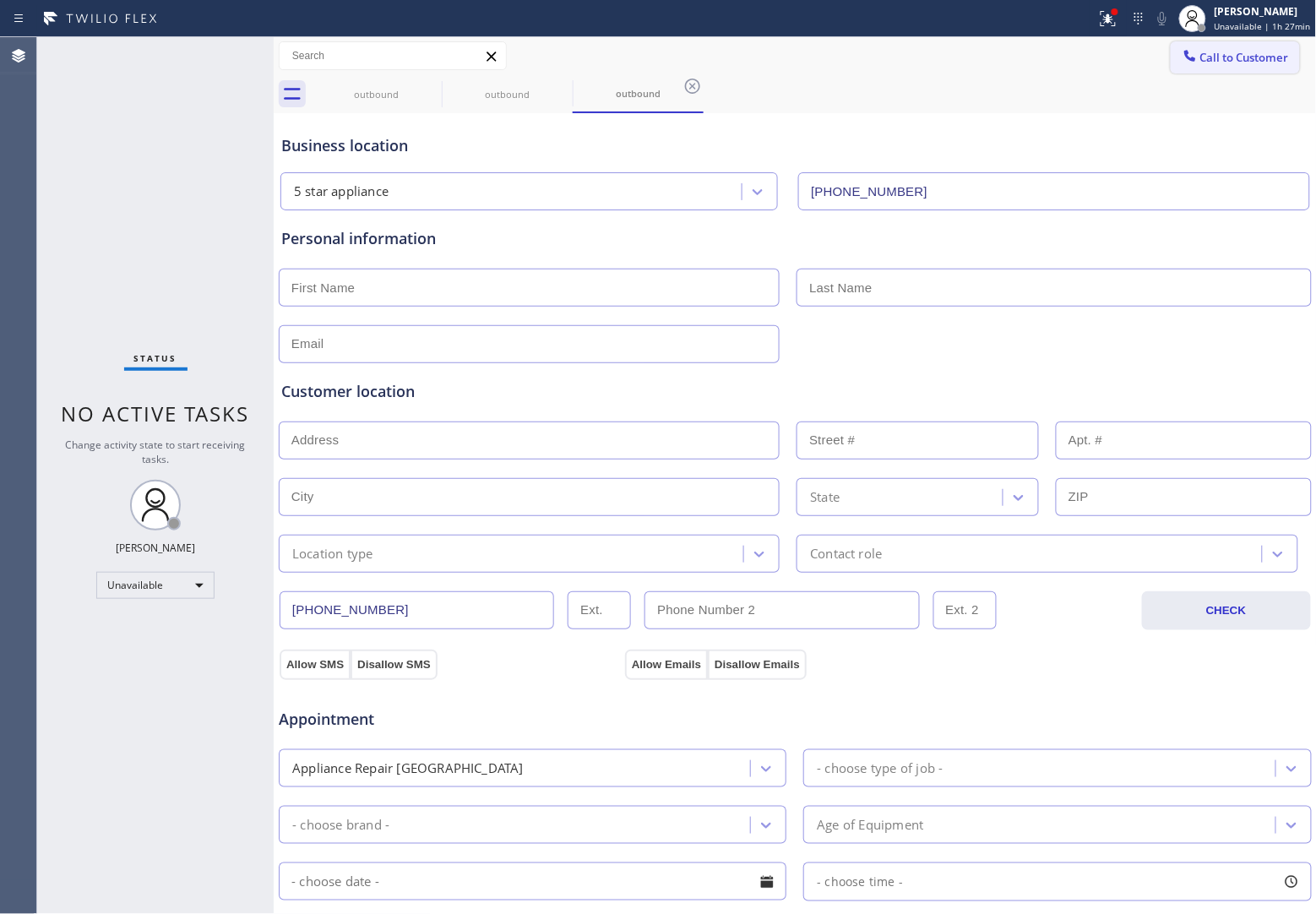
click at [1264, 47] on button "Call to Customer" at bounding box center [1234, 57] width 129 height 32
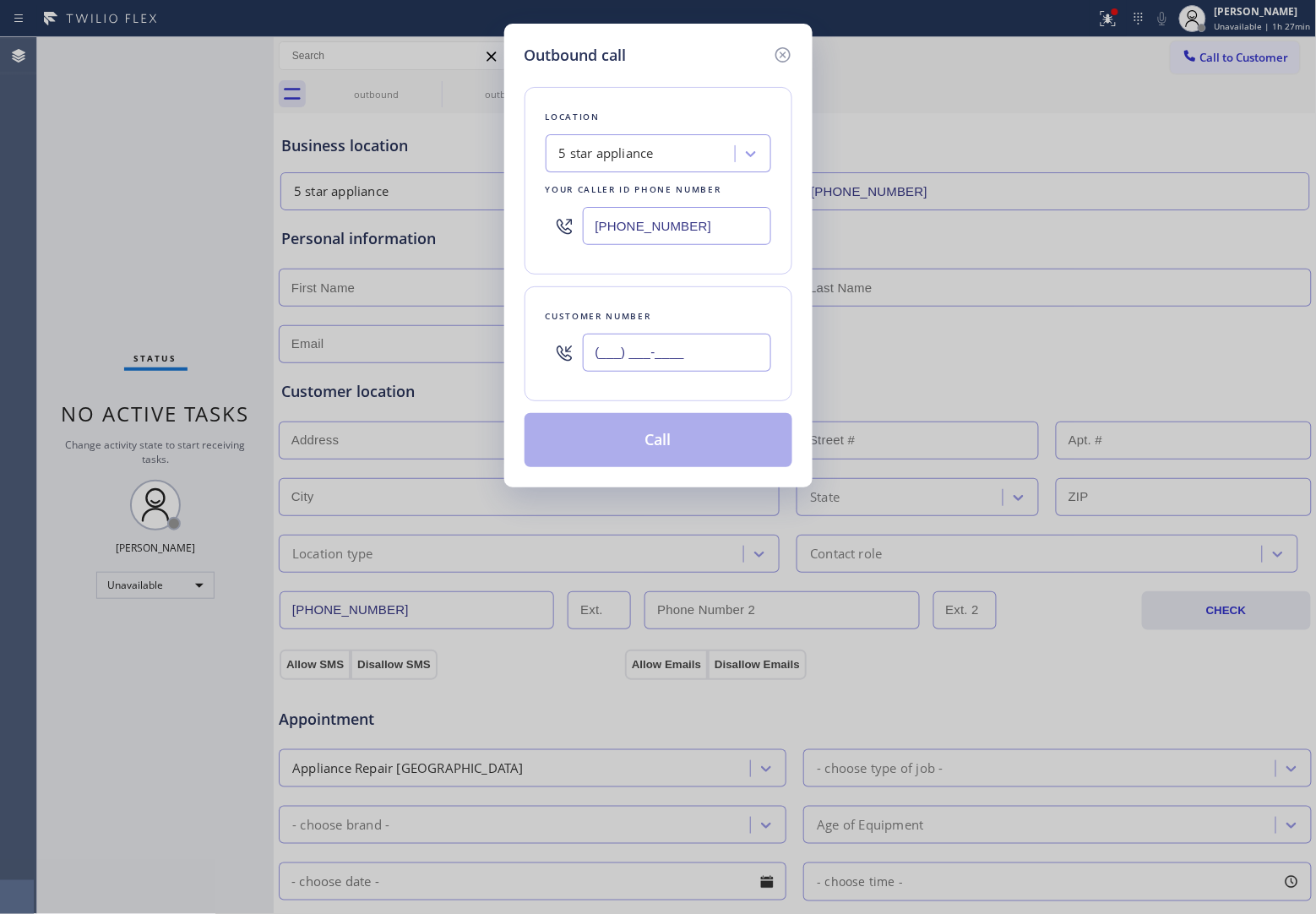
click at [671, 343] on input "(___) ___-____" at bounding box center [677, 353] width 188 height 38
paste input "908) 921-1347"
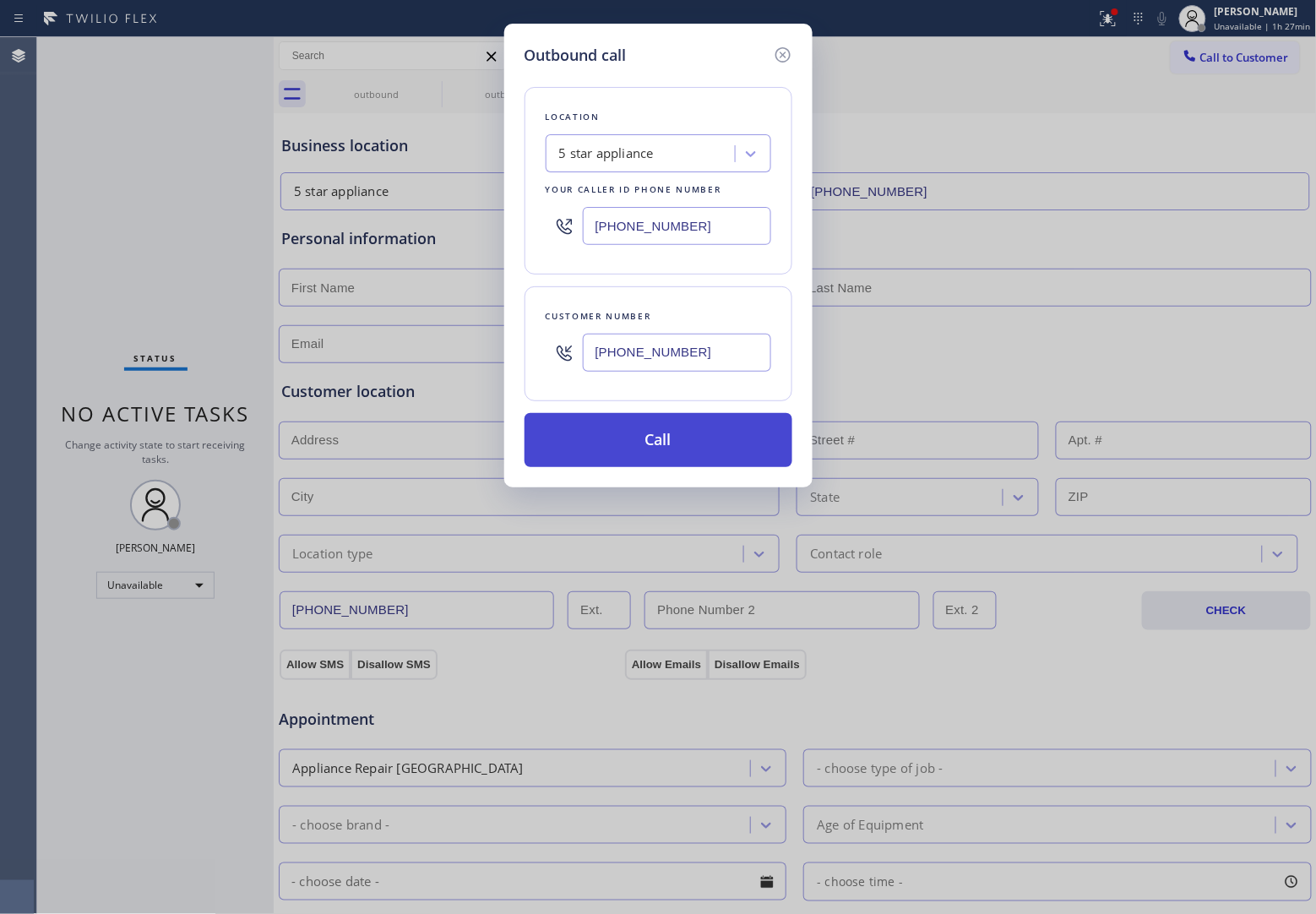
type input "[PHONE_NUMBER]"
click at [720, 446] on button "Call" at bounding box center [658, 440] width 268 height 55
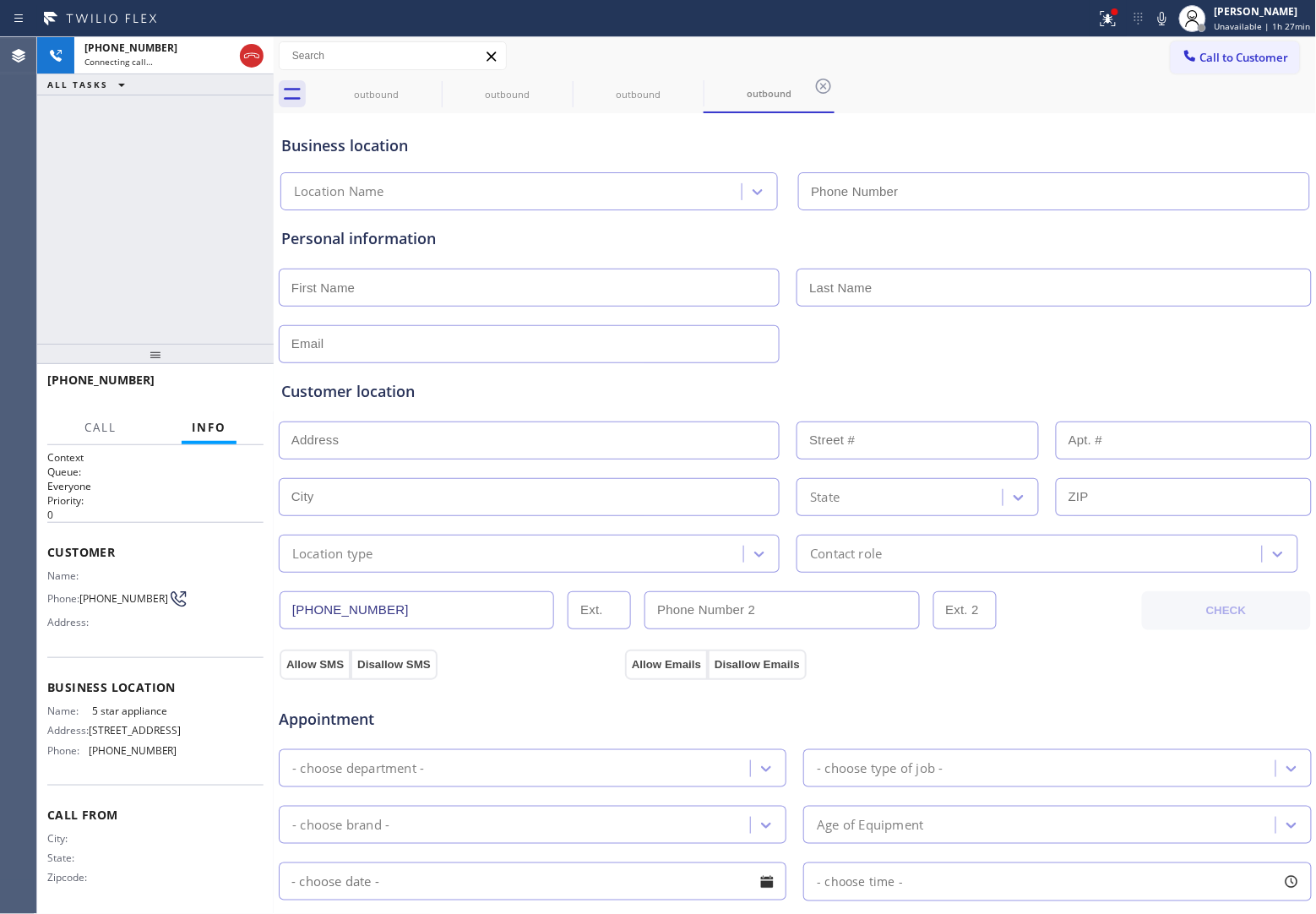
type input "[PHONE_NUMBER]"
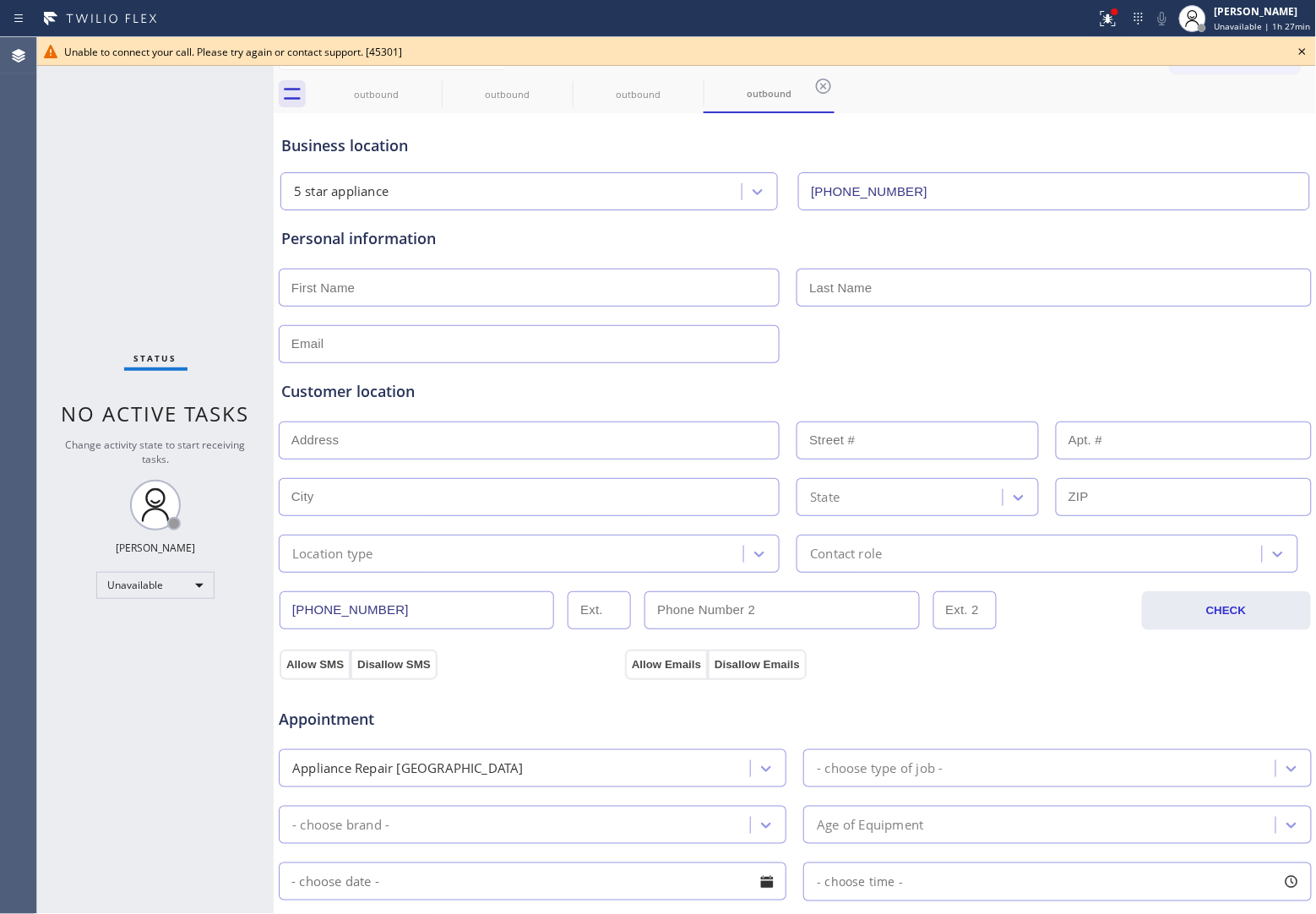
click at [49, 176] on div "Status No active tasks Change activity state to start receiving tasks. [PERSON_…" at bounding box center [156, 476] width 237 height 877
click at [1305, 55] on icon at bounding box center [1303, 52] width 21 height 21
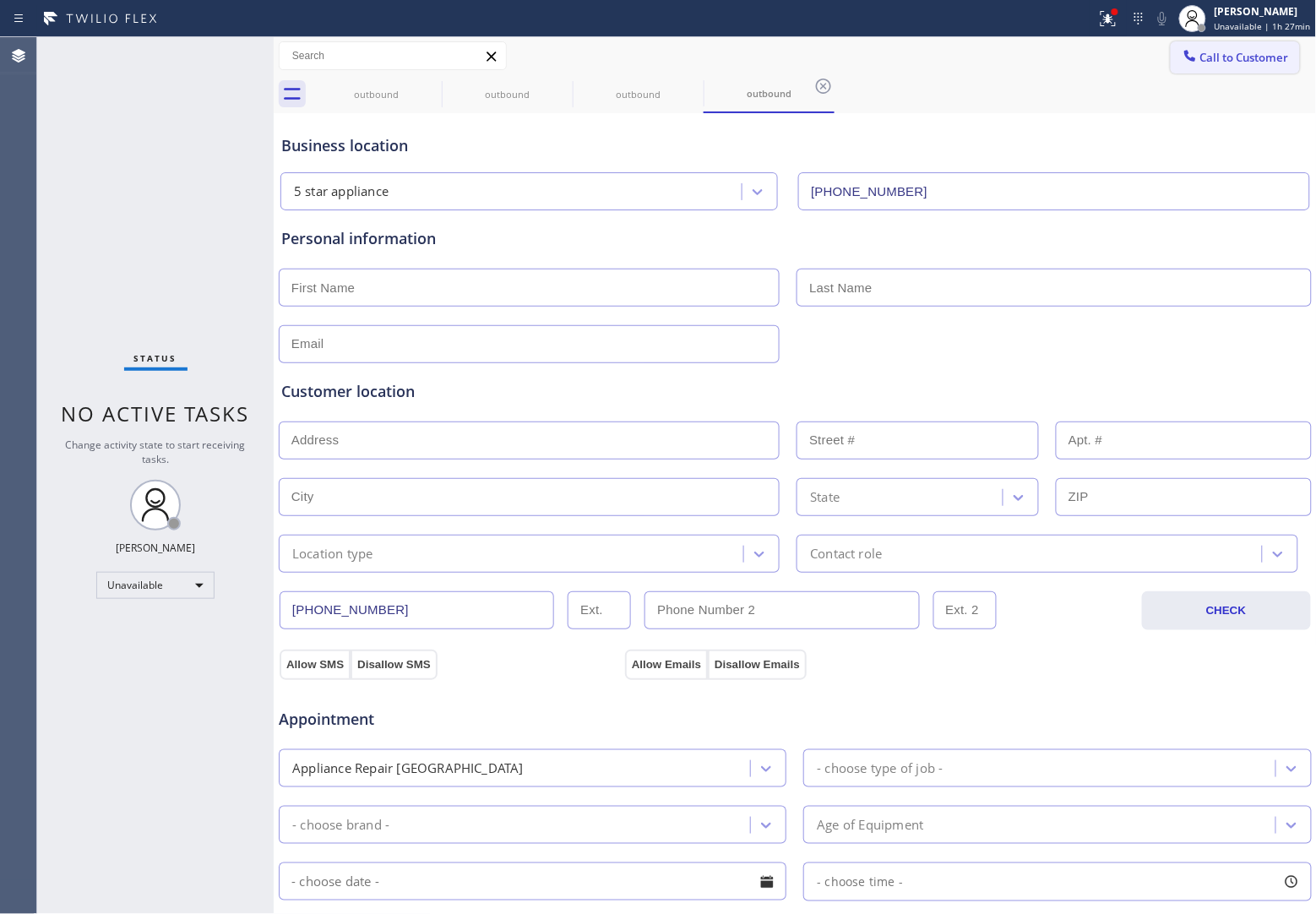
click at [1279, 51] on button "Call to Customer" at bounding box center [1234, 57] width 129 height 32
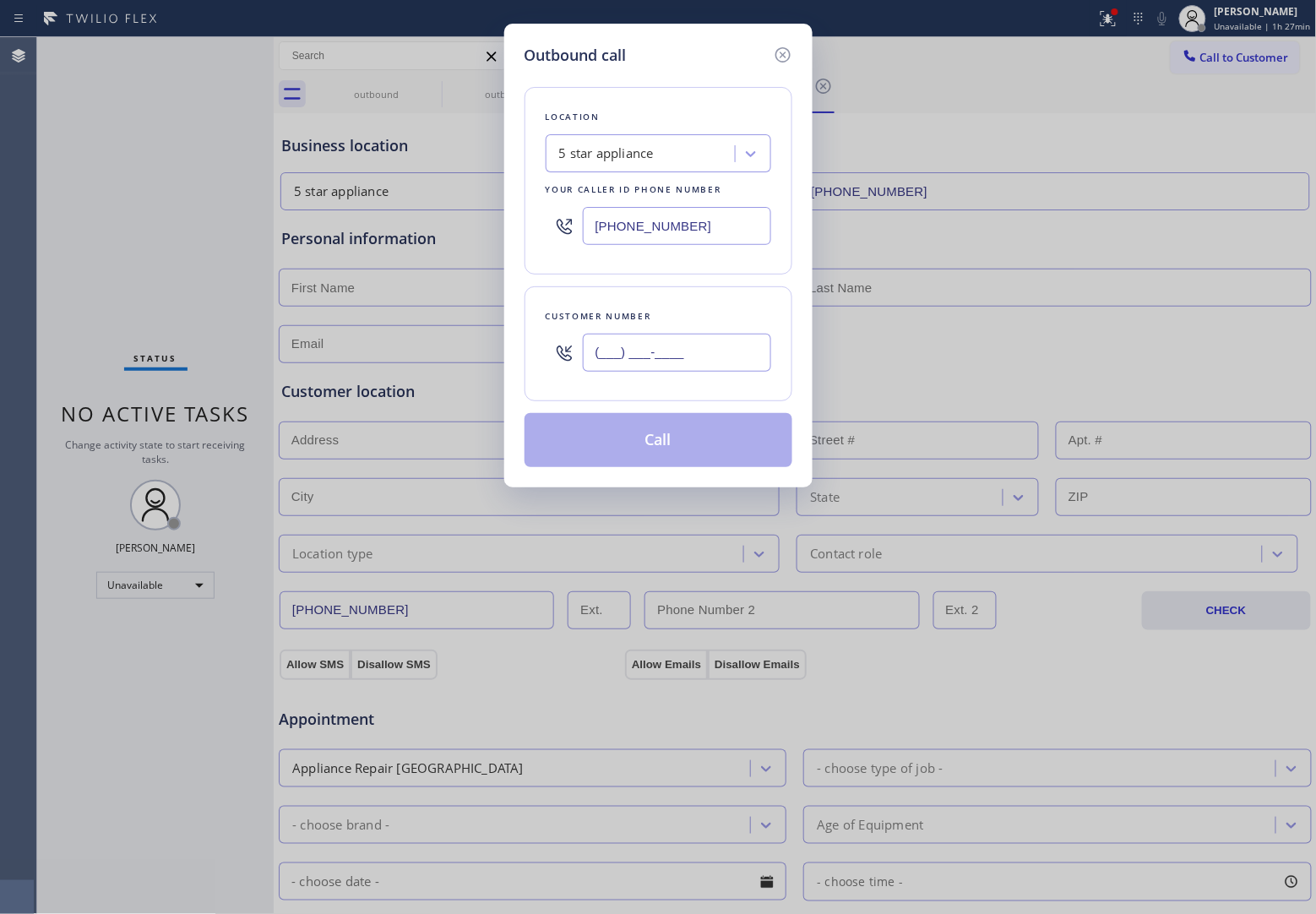
click at [714, 366] on input "(___) ___-____" at bounding box center [677, 353] width 188 height 38
paste input "908) 921-1347"
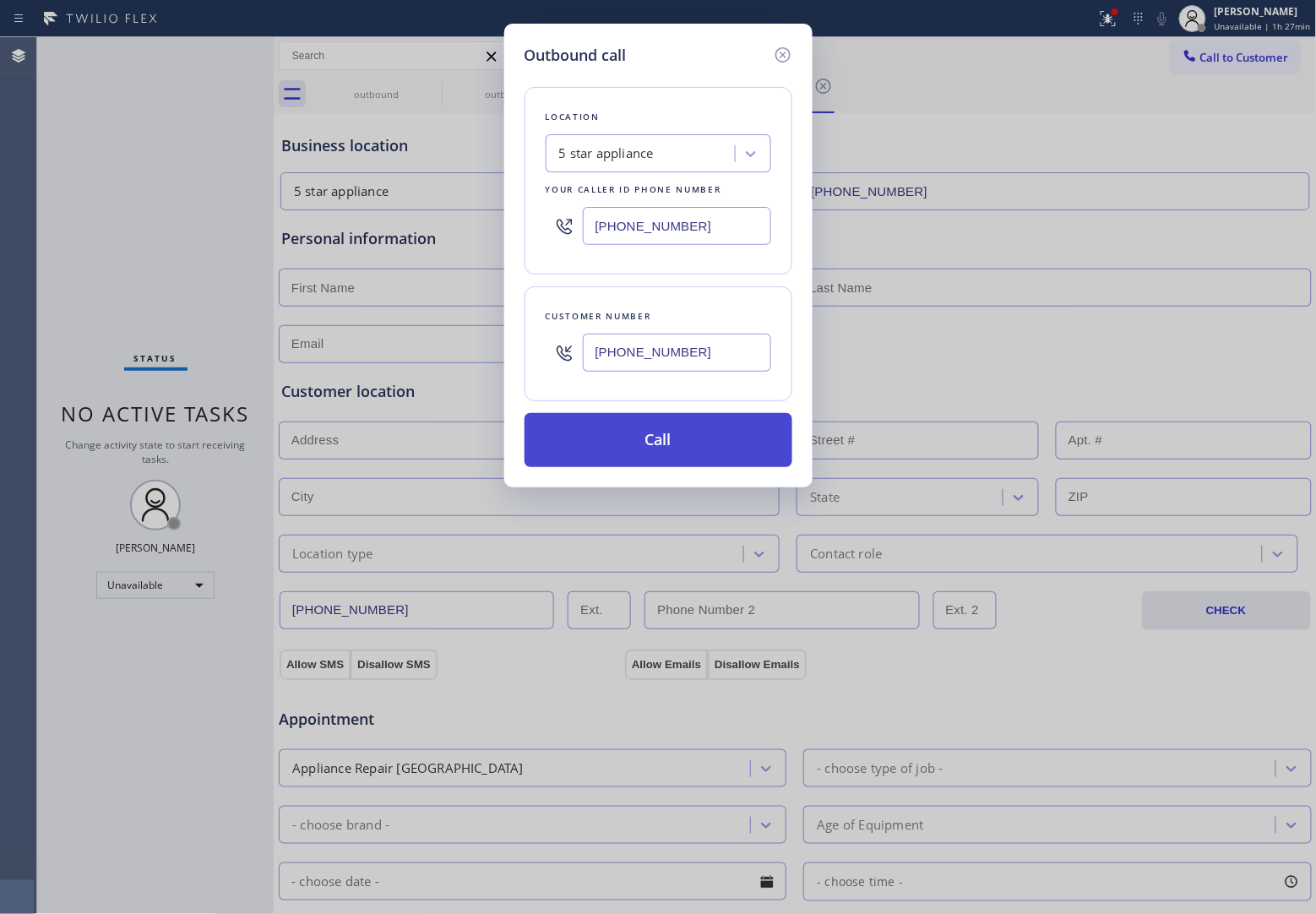
type input "[PHONE_NUMBER]"
click at [720, 440] on button "Call" at bounding box center [658, 440] width 268 height 55
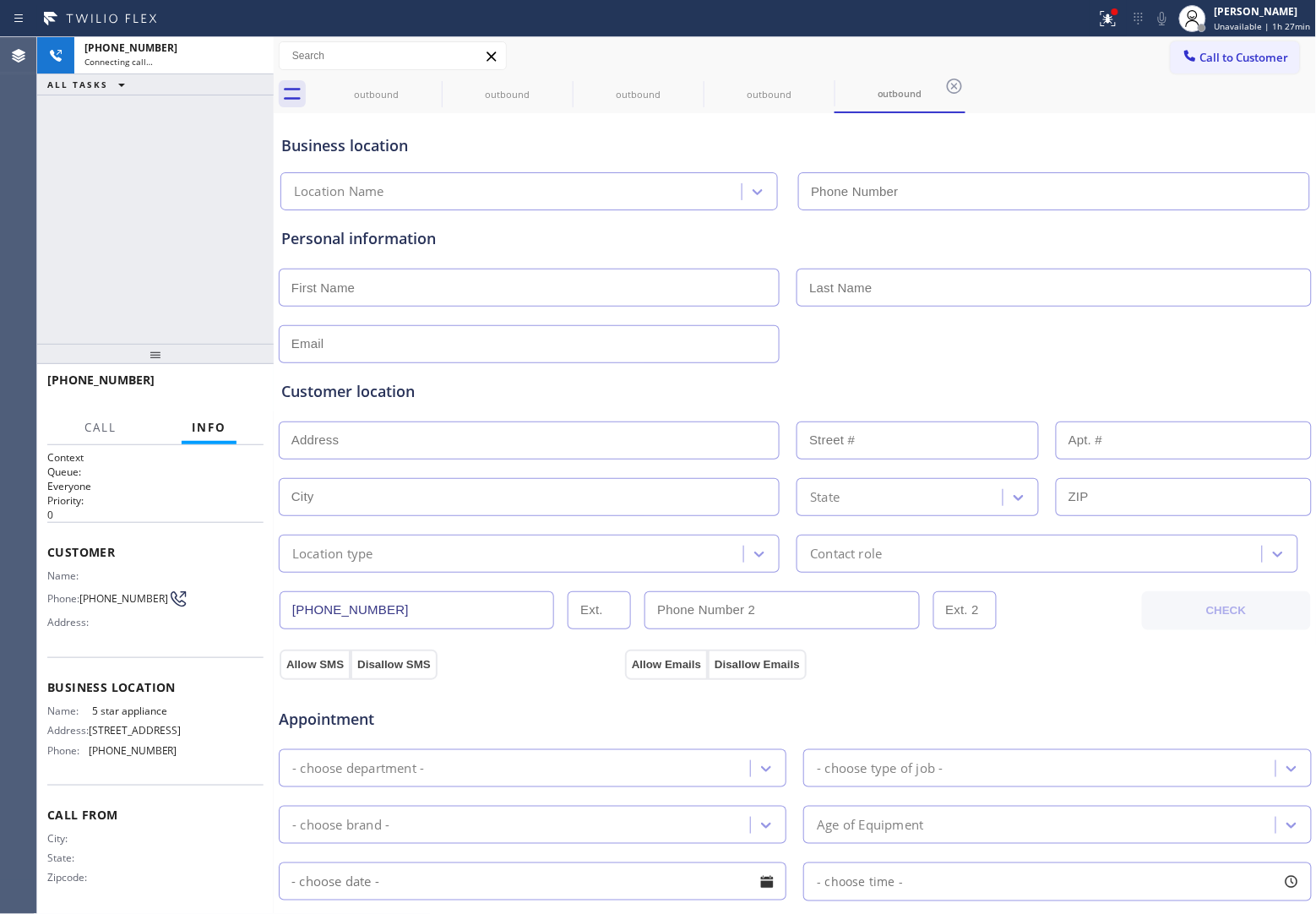
type input "[PHONE_NUMBER]"
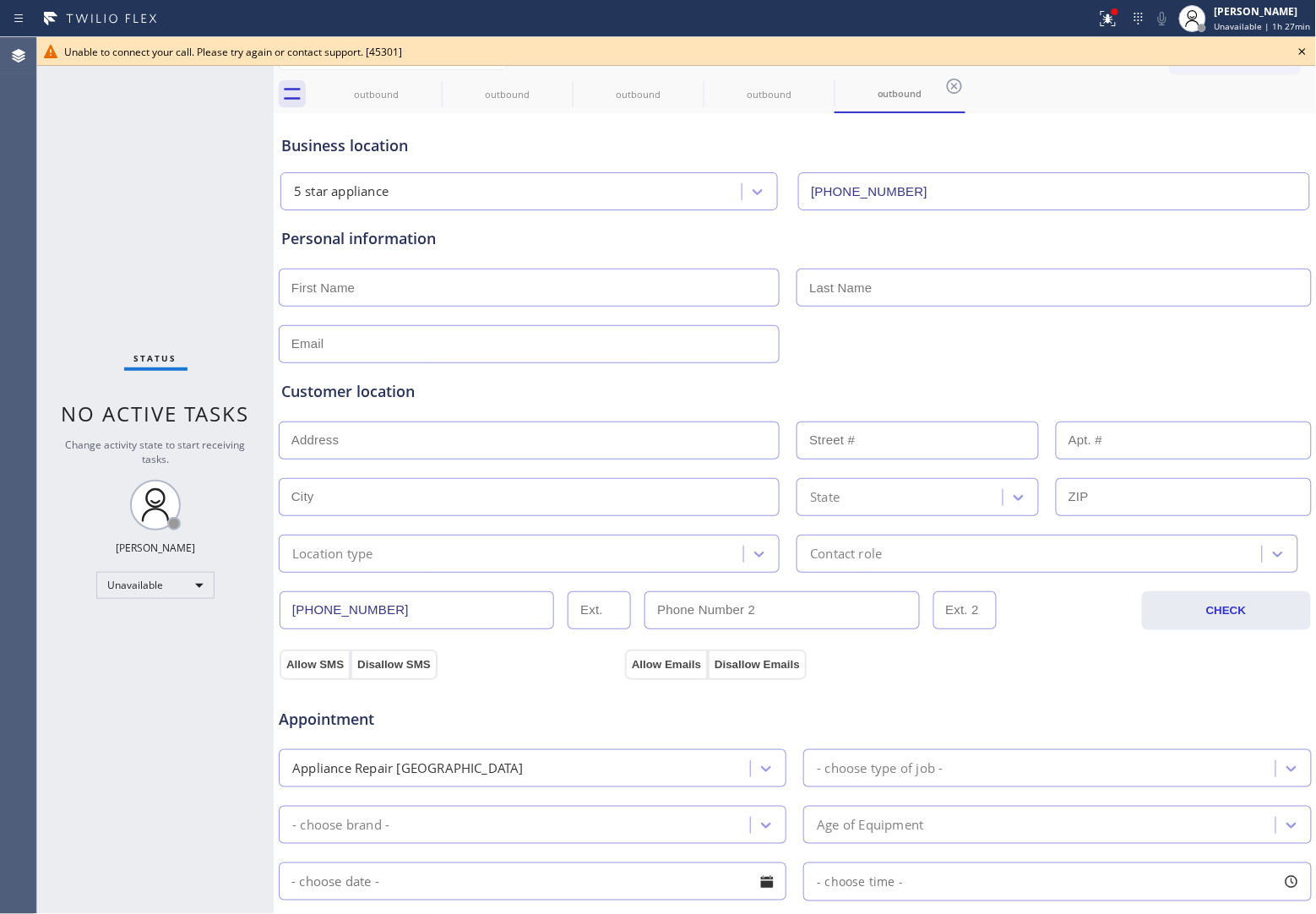
click at [64, 180] on div "Status No active tasks Change activity state to start receiving tasks. [PERSON_…" at bounding box center [156, 476] width 237 height 877
click at [1315, 43] on div "Unable to connect your call. Please try again or contact support. [45301]" at bounding box center [677, 52] width 1278 height 29
click at [1306, 49] on icon at bounding box center [1303, 52] width 21 height 21
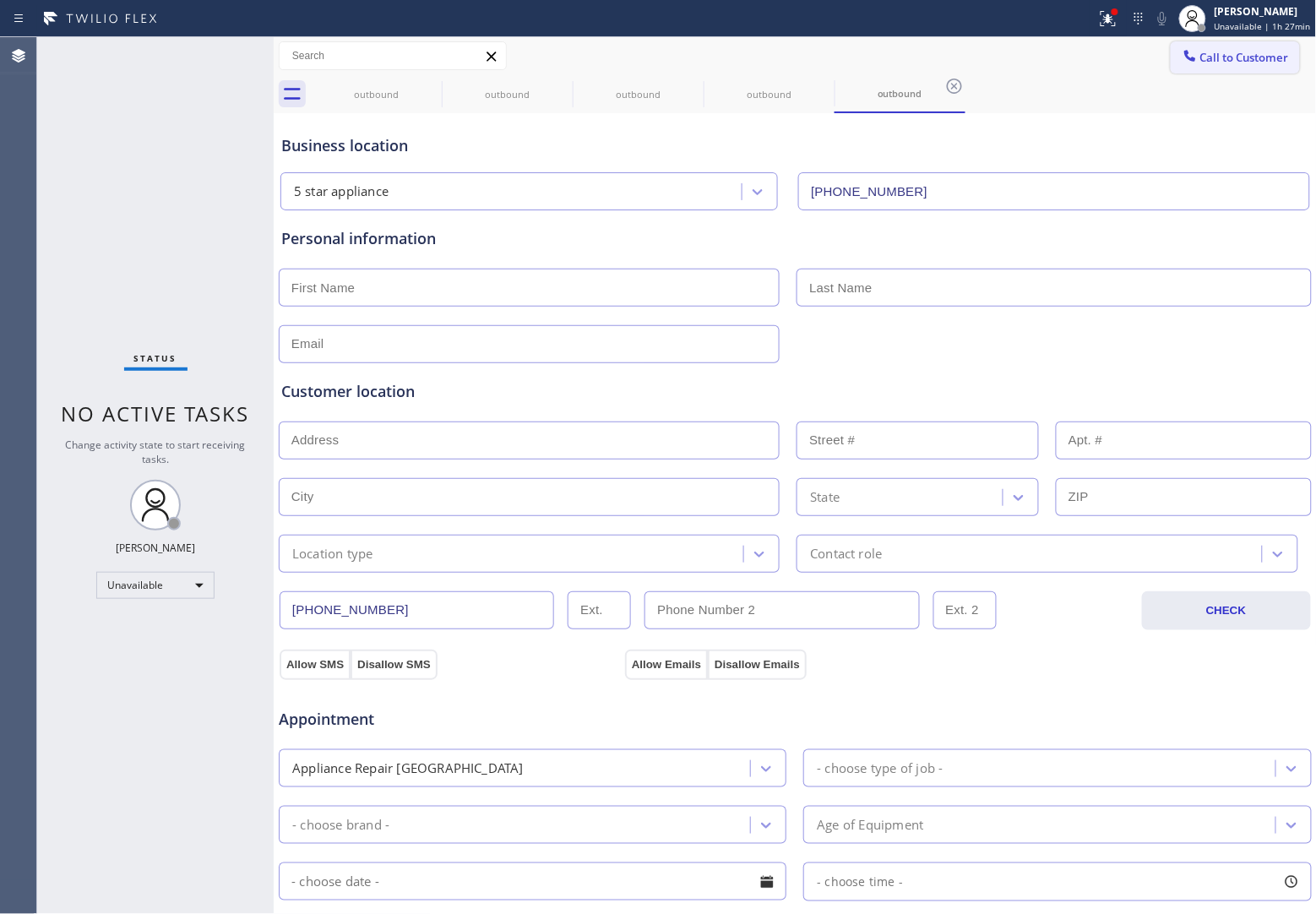
click at [1274, 51] on span "Call to Customer" at bounding box center [1245, 57] width 88 height 15
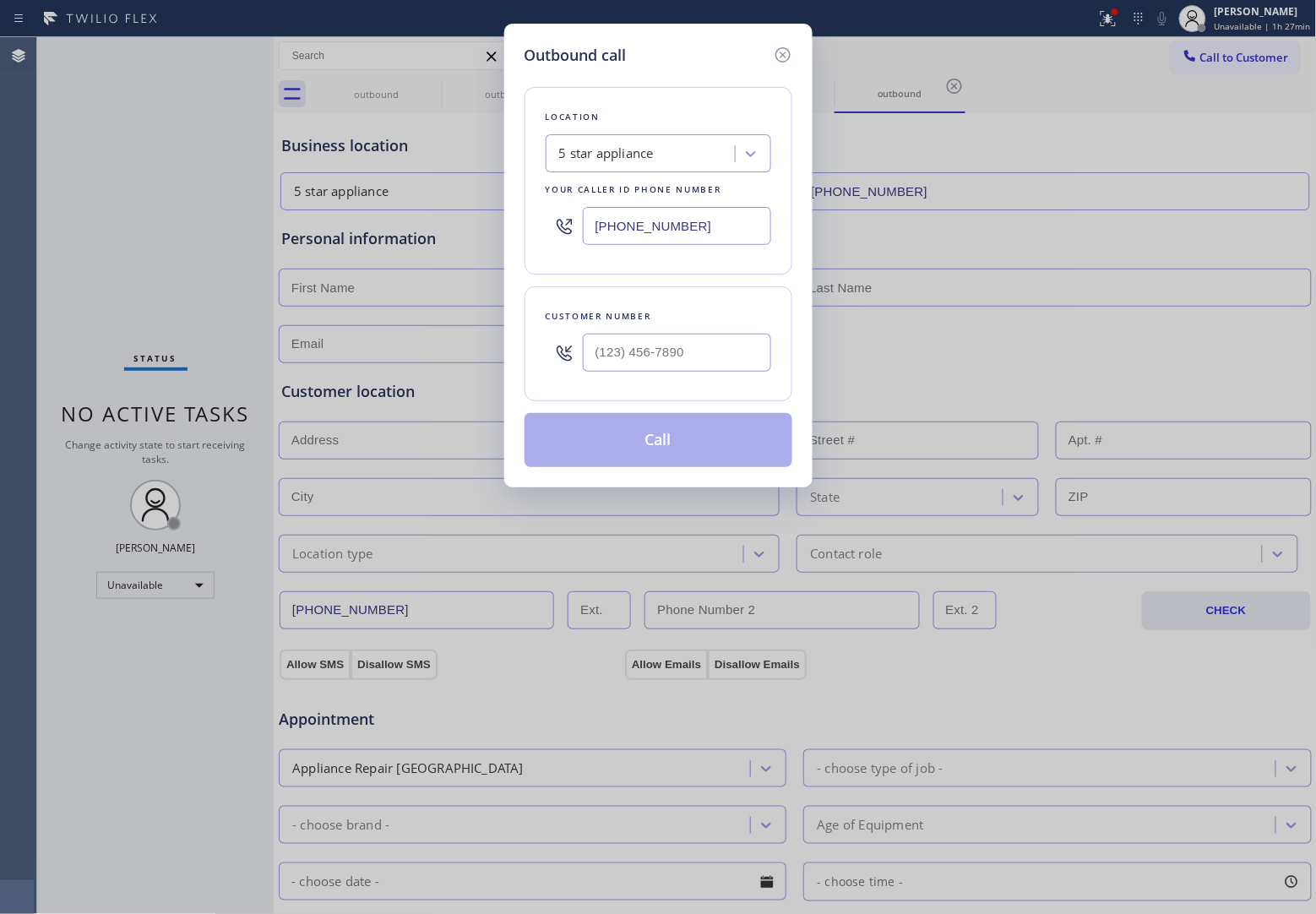
click at [691, 378] on div at bounding box center [677, 353] width 188 height 55
click at [688, 364] on input "(___) ___-____" at bounding box center [677, 353] width 188 height 38
paste input "908) 921-1347"
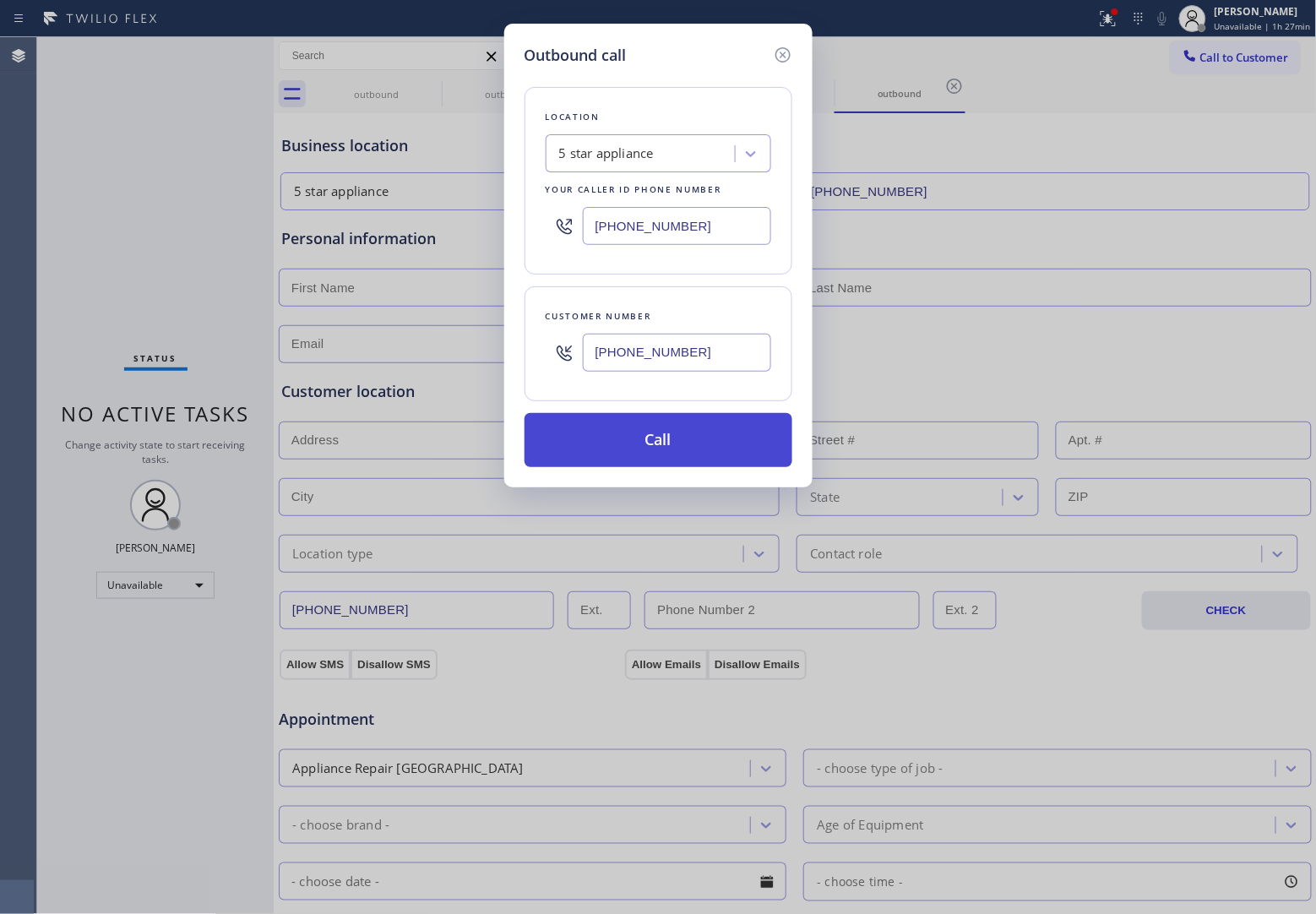
click at [712, 449] on button "Call" at bounding box center [658, 440] width 268 height 55
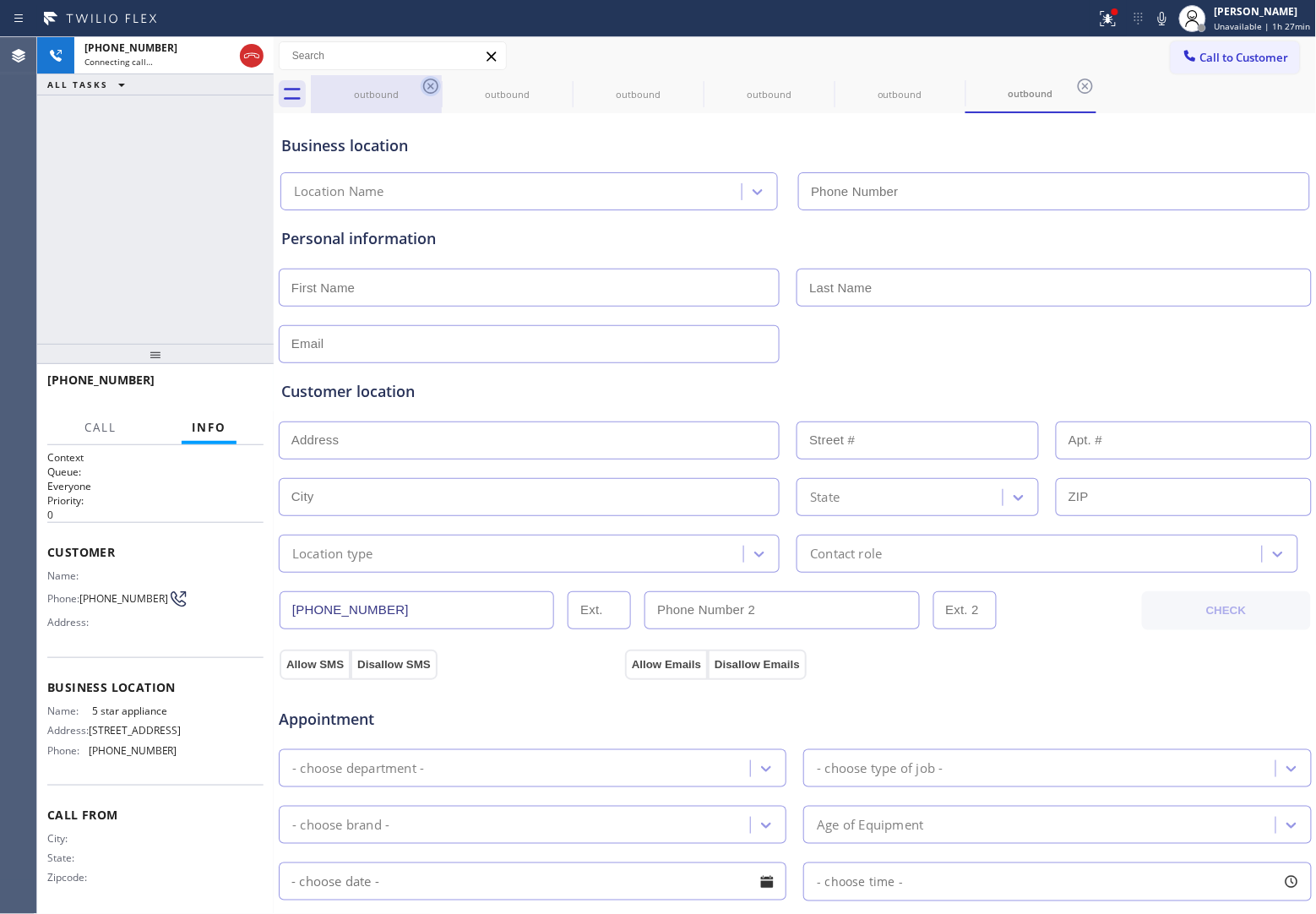
click at [428, 86] on icon at bounding box center [431, 87] width 21 height 21
click at [0, 0] on icon at bounding box center [0, 0] width 0 height 0
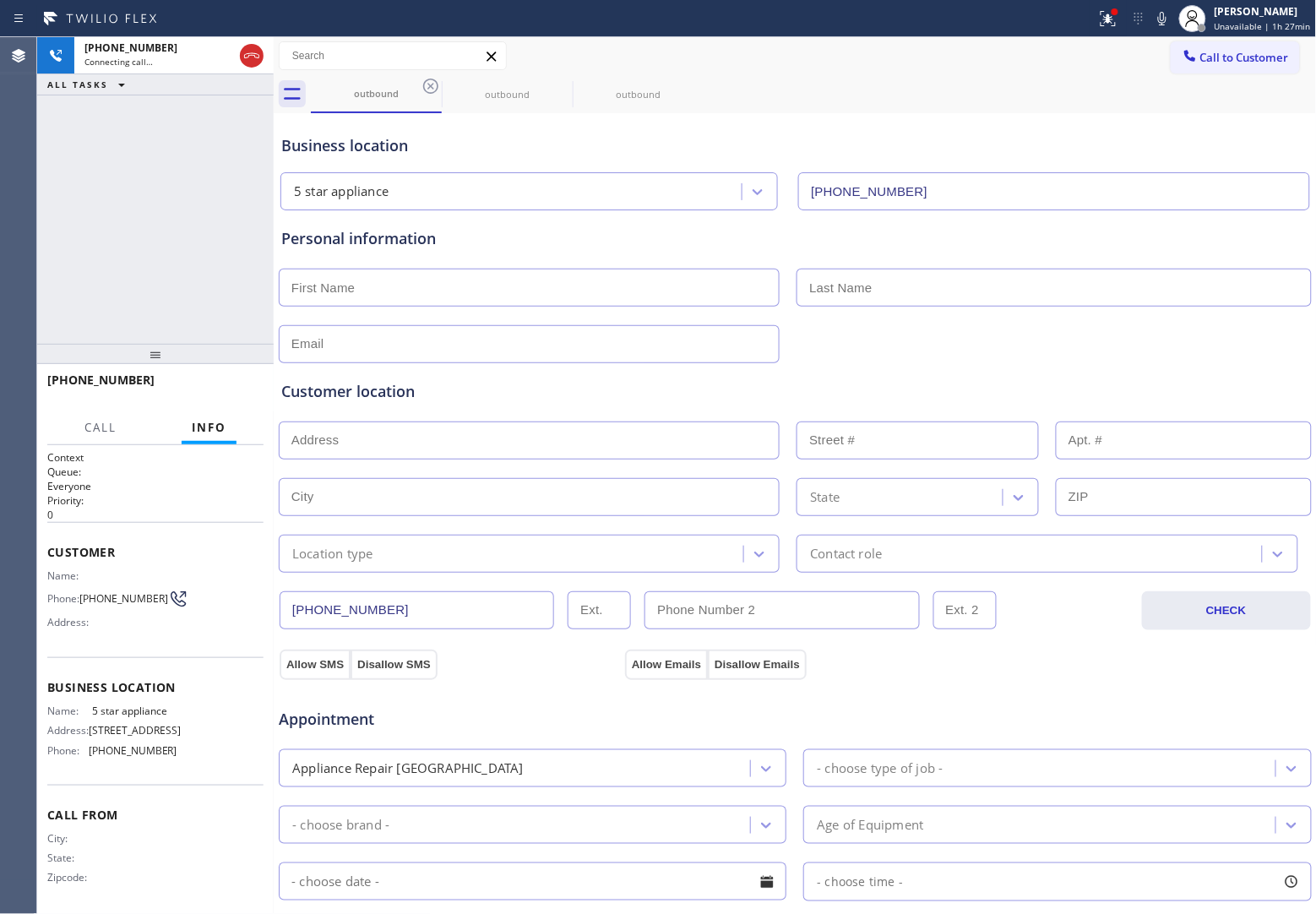
click at [428, 86] on icon at bounding box center [431, 87] width 21 height 21
click at [0, 0] on icon at bounding box center [0, 0] width 0 height 0
click at [428, 86] on icon at bounding box center [431, 87] width 21 height 21
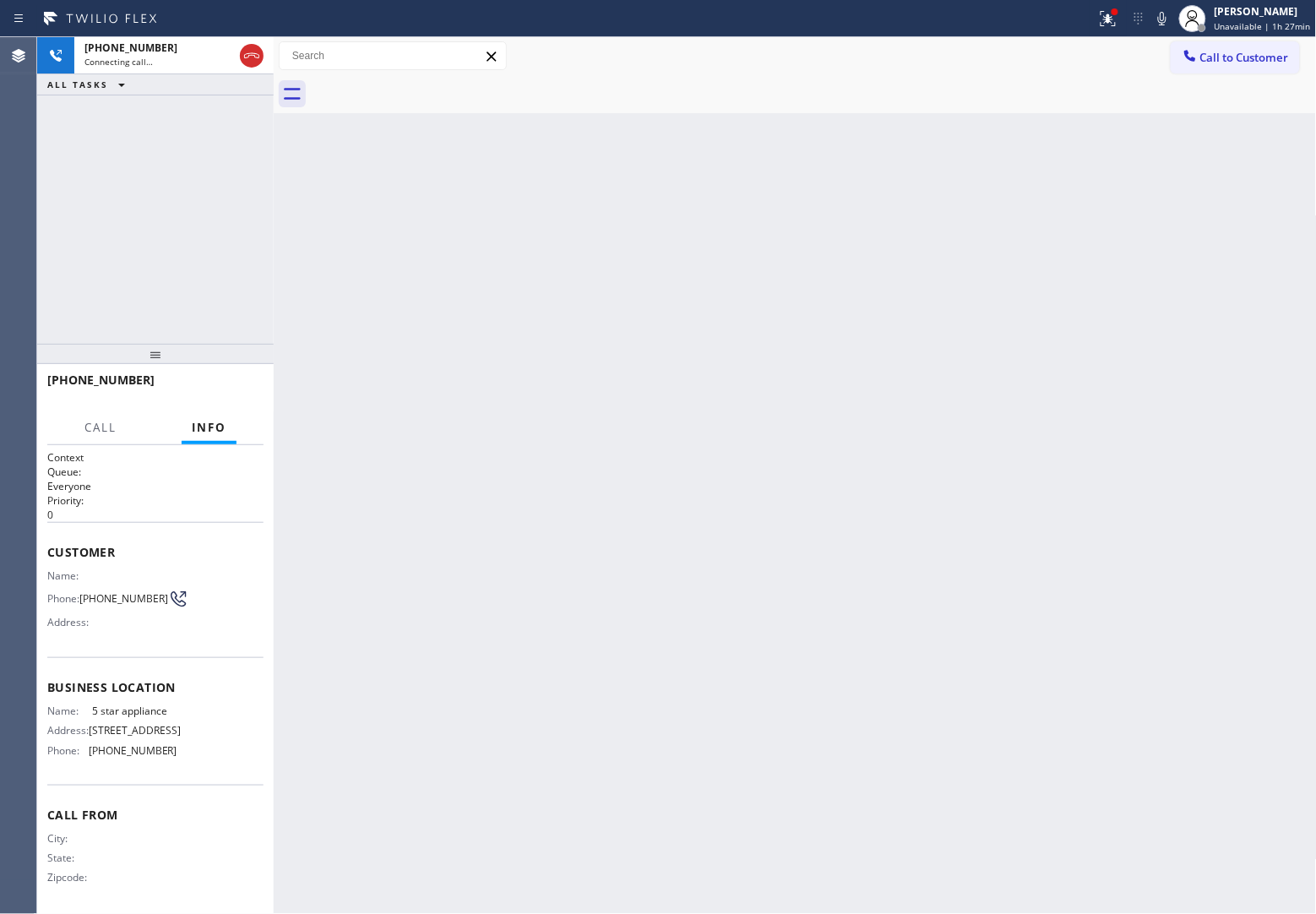
click at [56, 187] on div "+19089211347 Connecting call… ALL TASKS ALL TASKS ACTIVE TASKS TASKS IN WRAP UP" at bounding box center [156, 191] width 237 height 307
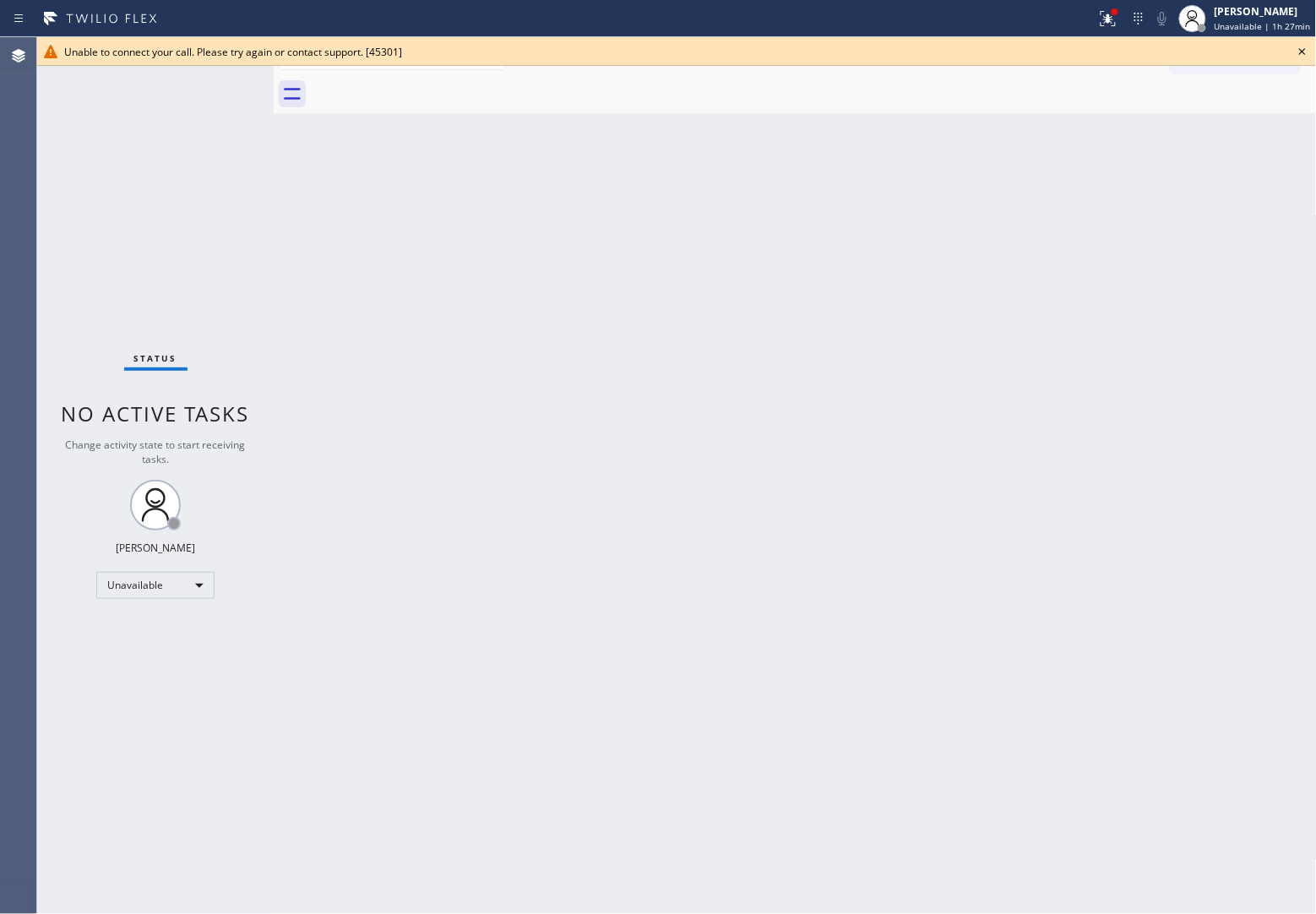
click at [1260, 51] on div "Unable to connect your call. Please try again or contact support. [45301]" at bounding box center [676, 52] width 1225 height 14
click at [1298, 55] on icon at bounding box center [1303, 52] width 21 height 21
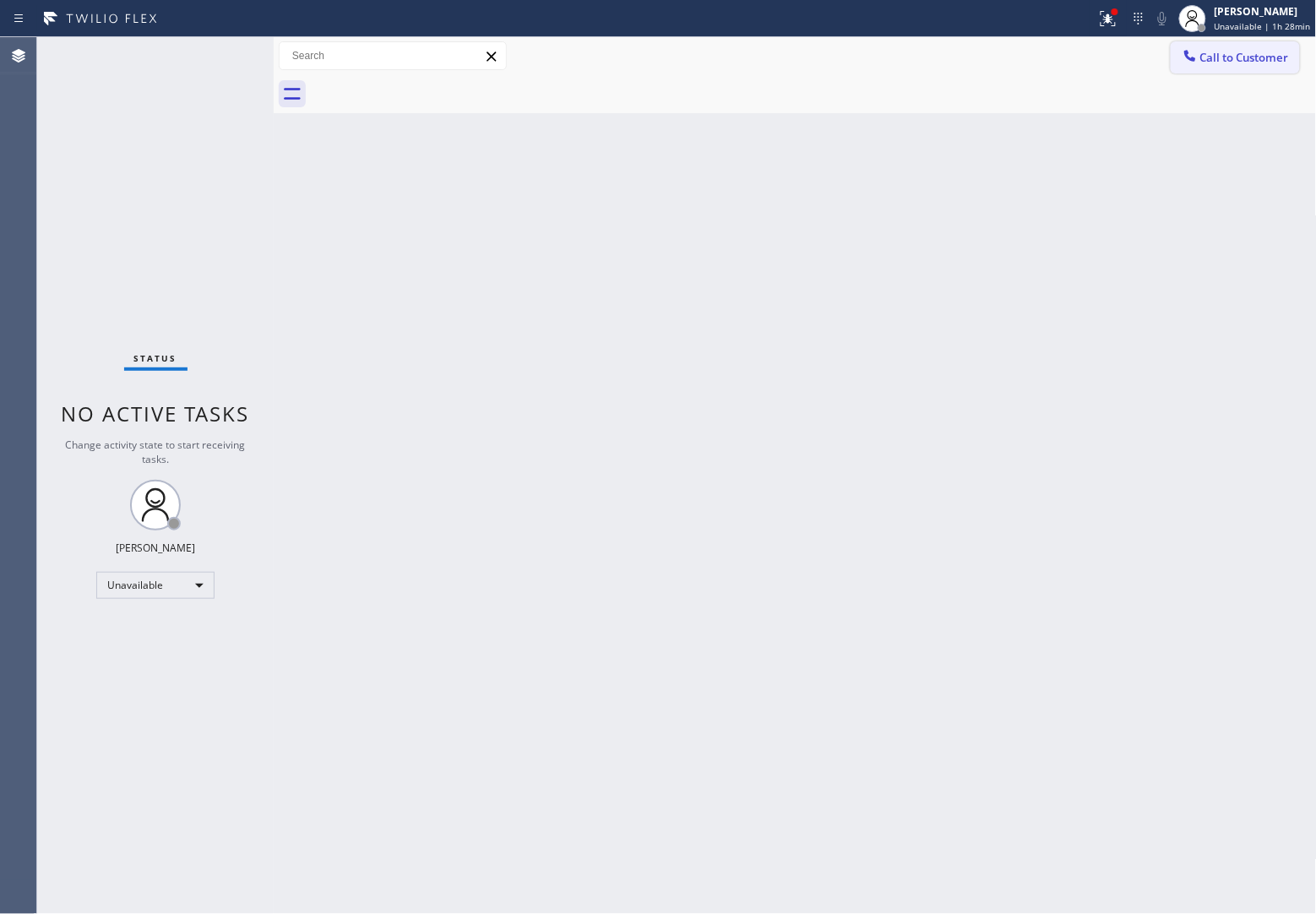
click at [1271, 54] on span "Call to Customer" at bounding box center [1245, 57] width 88 height 15
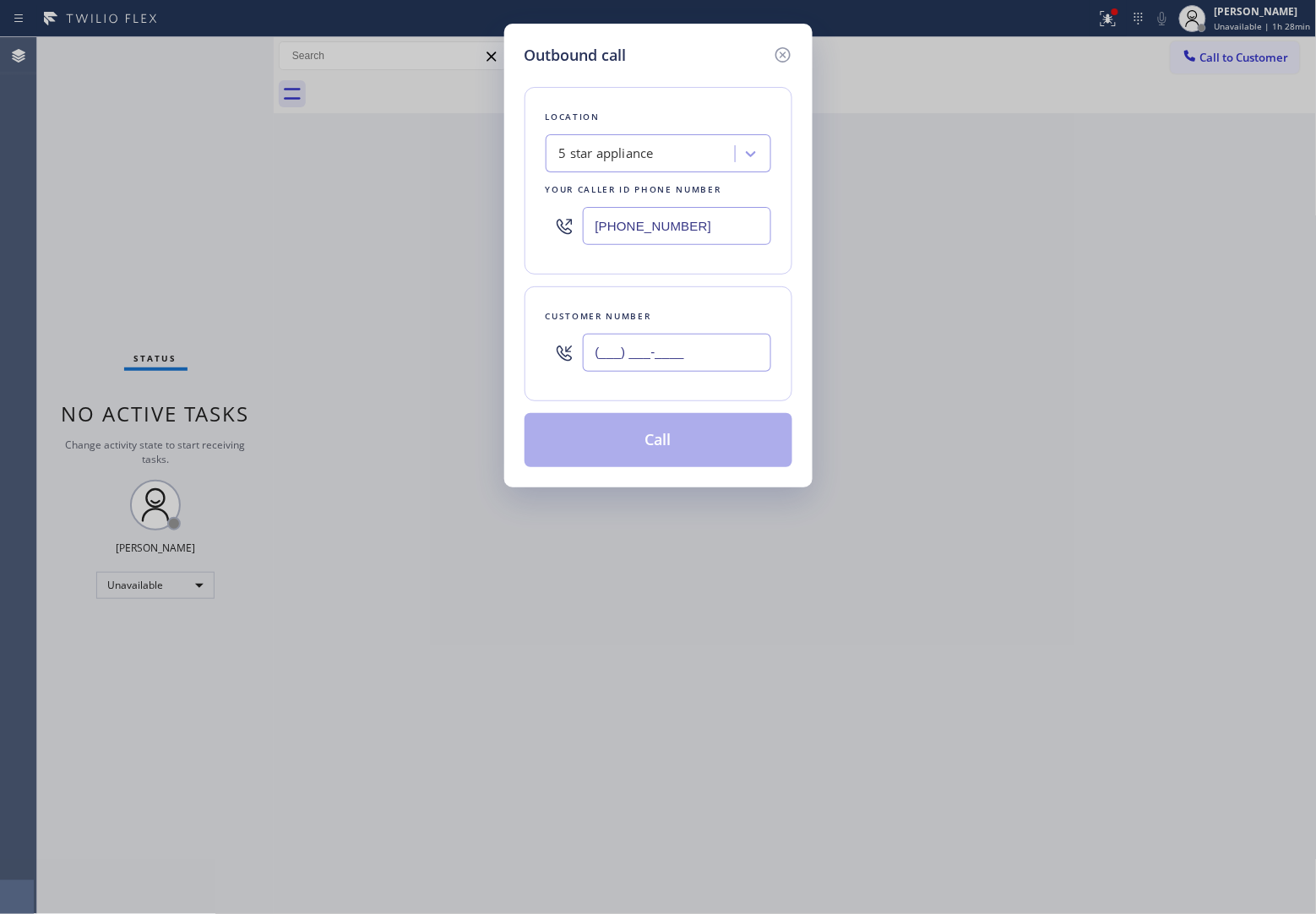
click at [707, 362] on input "(___) ___-____" at bounding box center [677, 353] width 188 height 38
paste input "908) 921-1347"
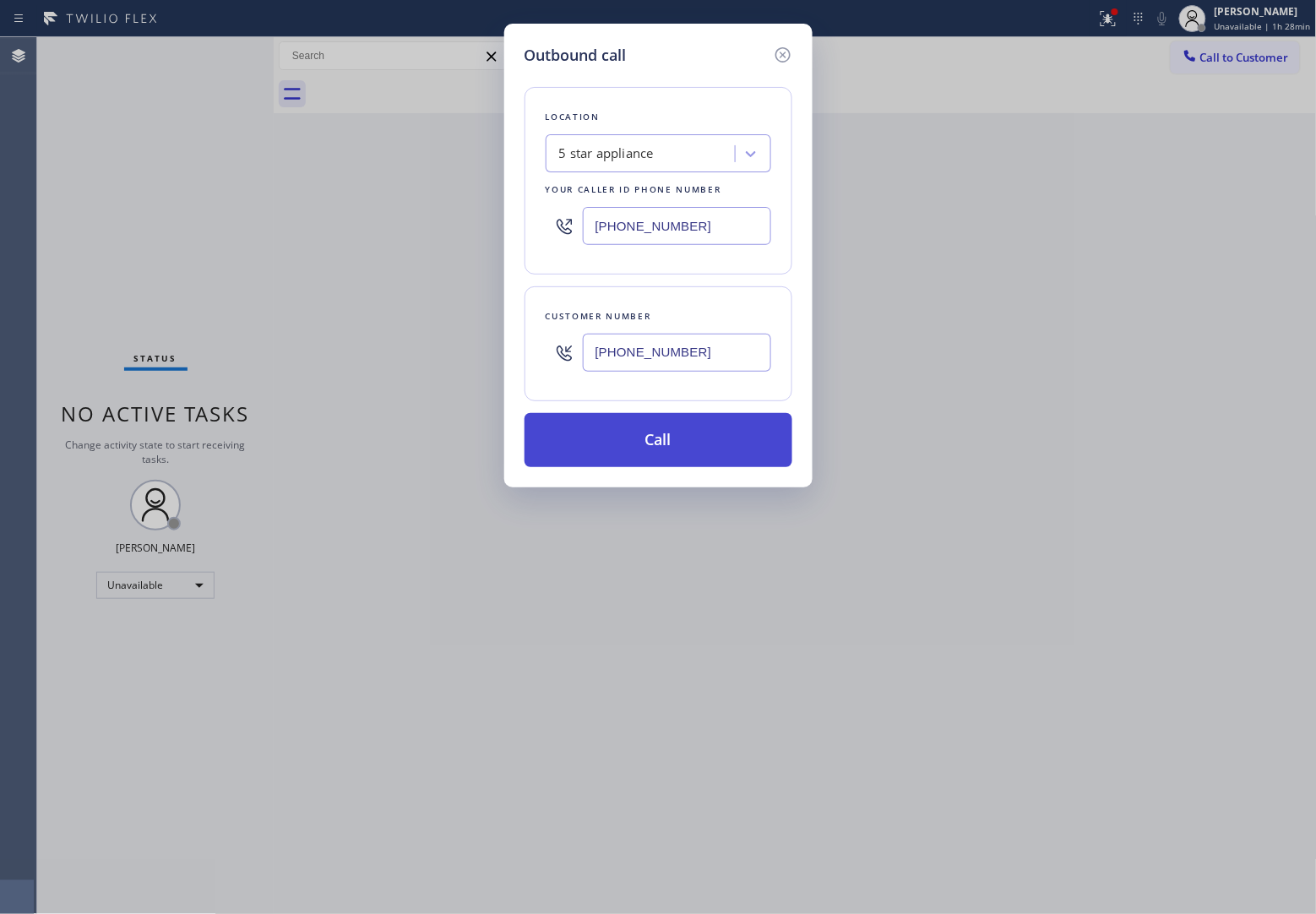
type input "[PHONE_NUMBER]"
click at [728, 459] on button "Call" at bounding box center [658, 440] width 268 height 55
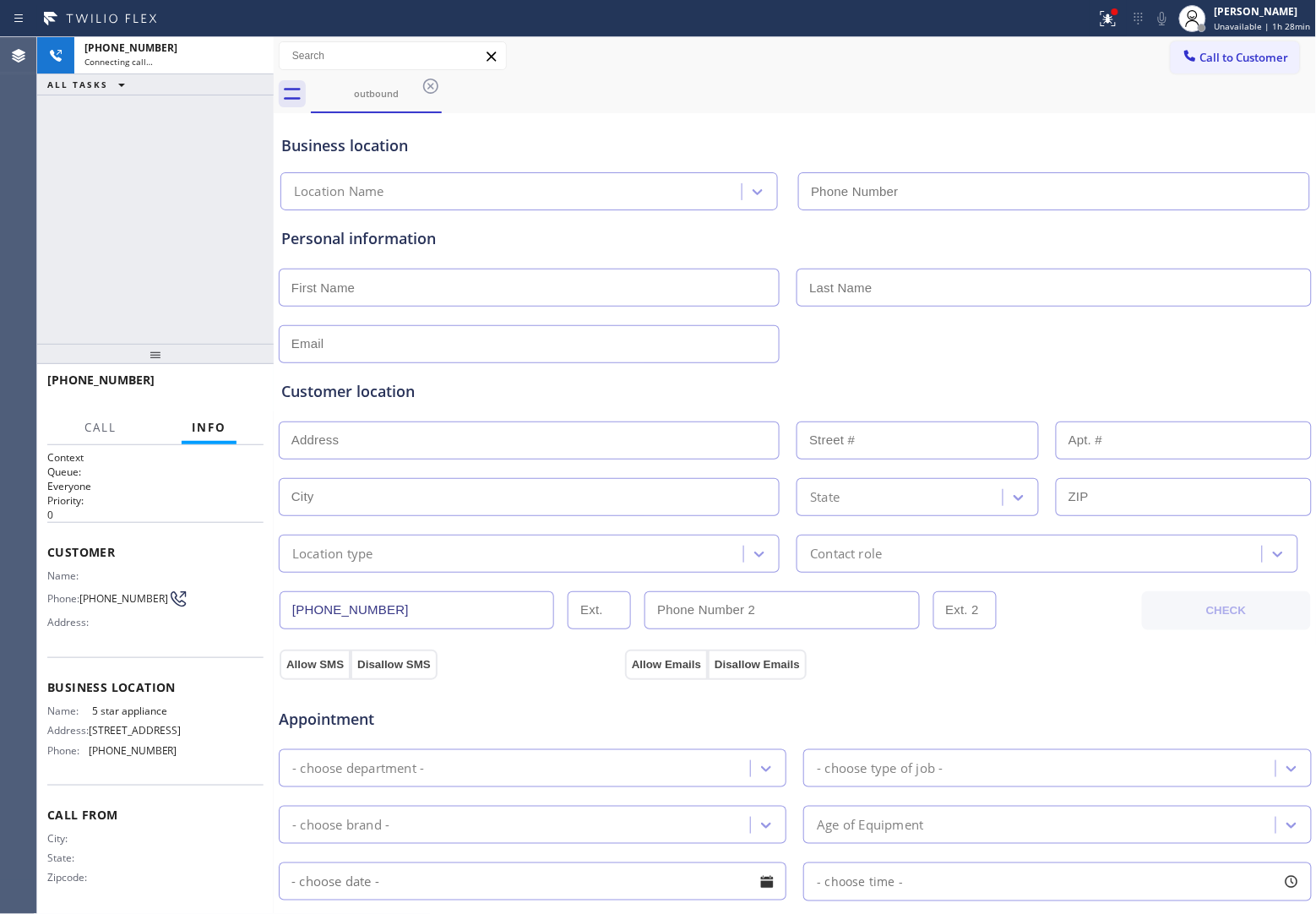
type input "[PHONE_NUMBER]"
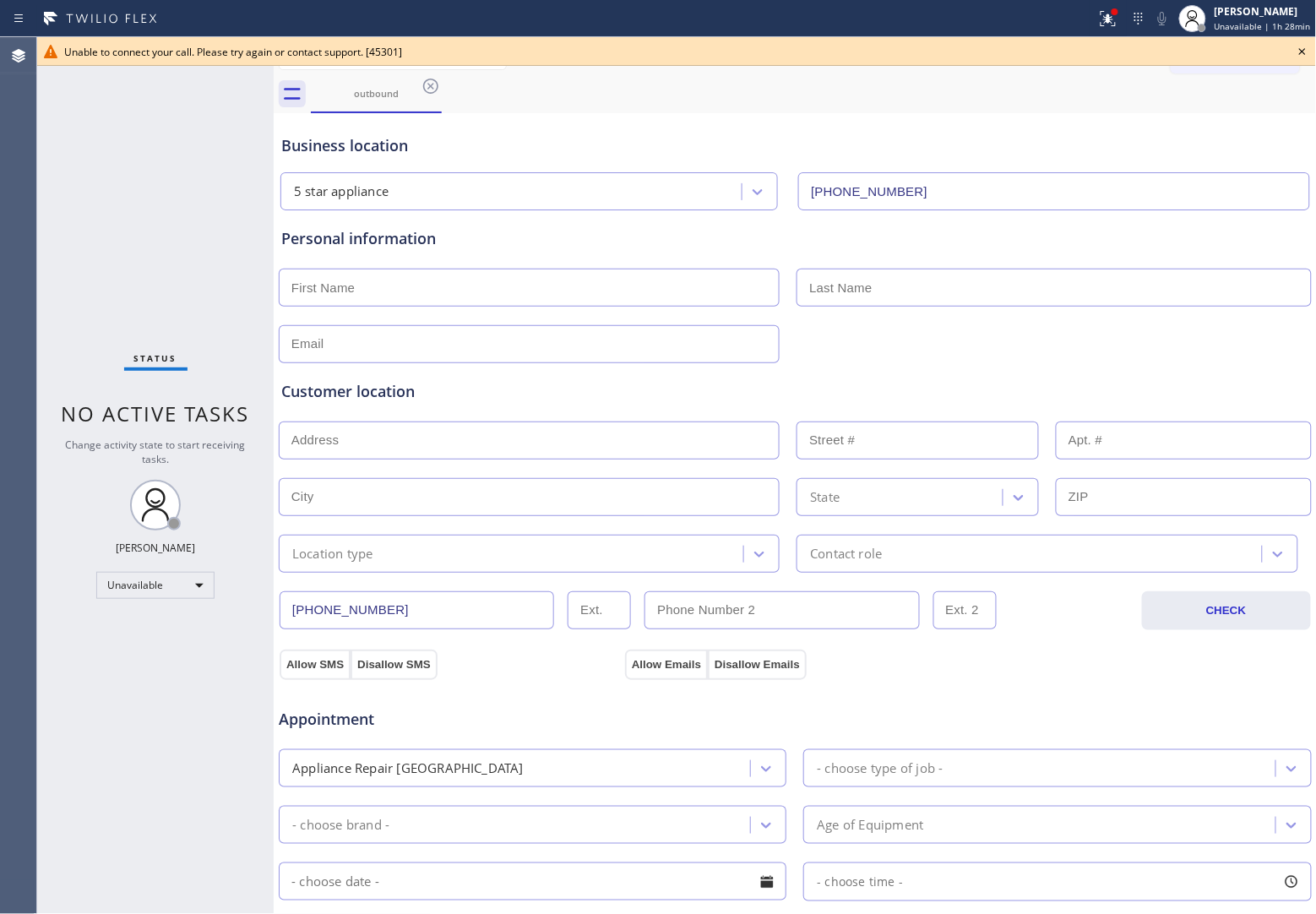
click at [19, 224] on div "Agent Desktop" at bounding box center [18, 476] width 37 height 877
click at [1309, 44] on icon at bounding box center [1303, 52] width 21 height 21
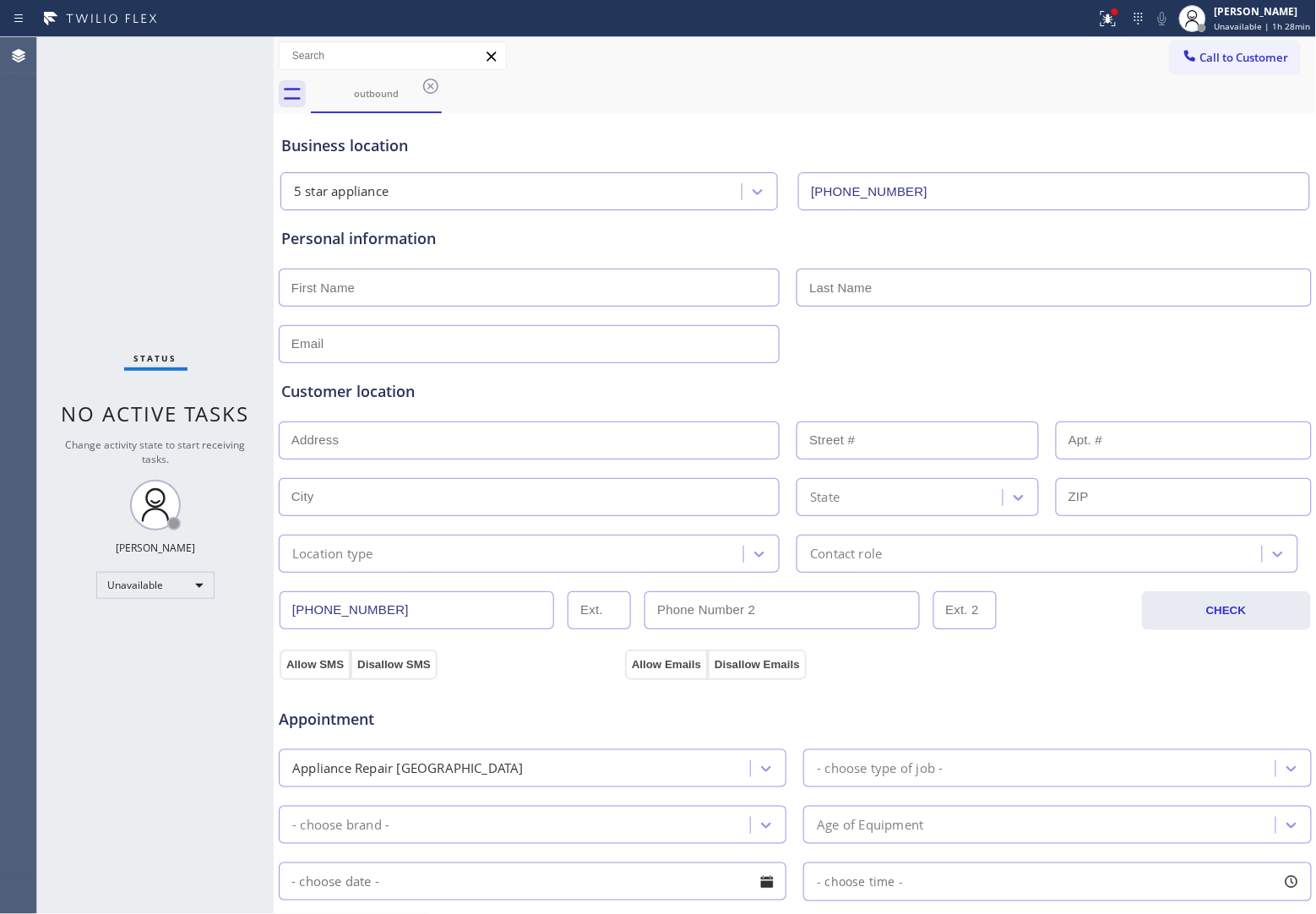
click at [1264, 42] on button "Call to Customer" at bounding box center [1234, 57] width 129 height 32
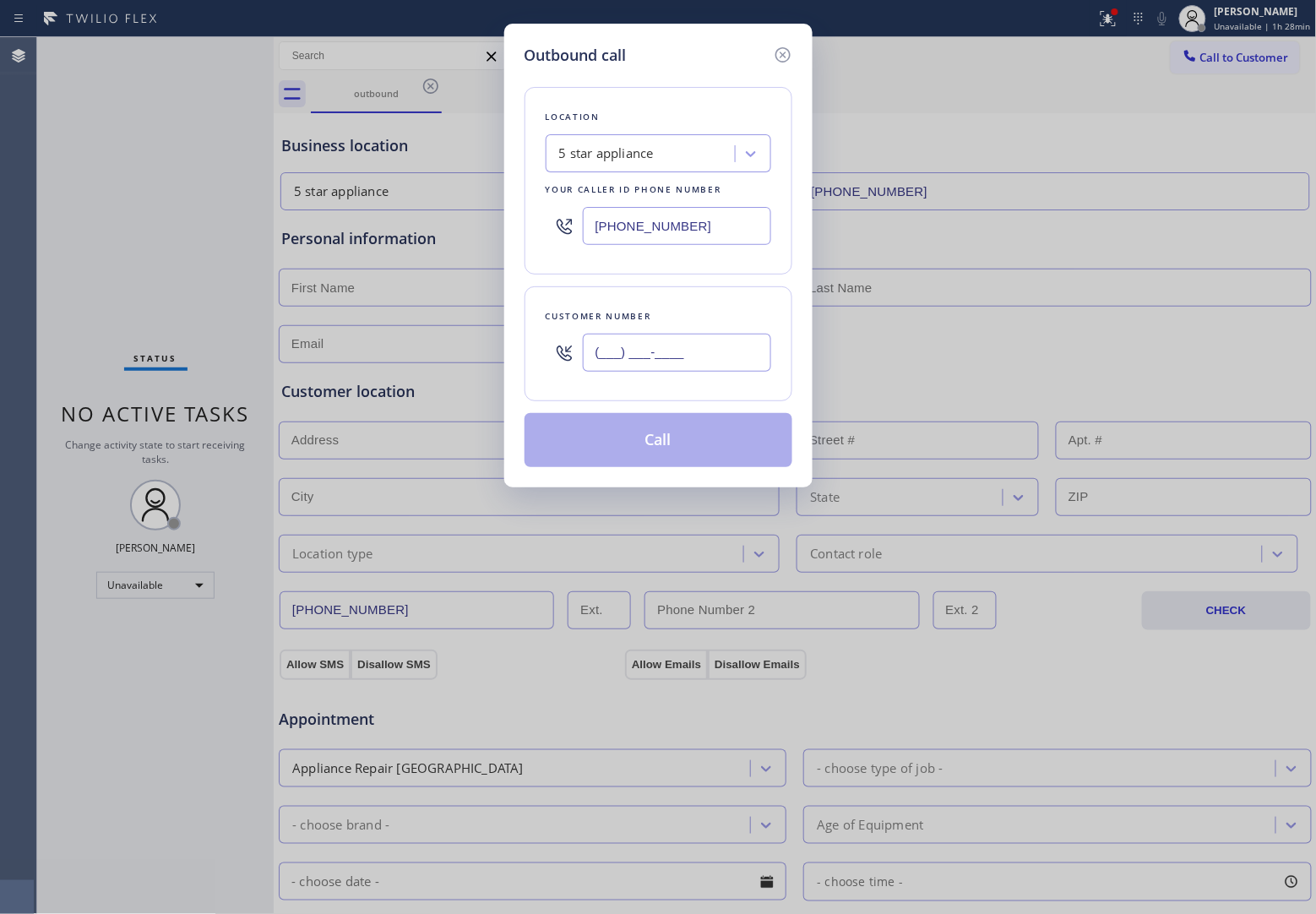
drag, startPoint x: 712, startPoint y: 344, endPoint x: 747, endPoint y: 414, distance: 78.3
click at [712, 345] on input "(___) ___-____" at bounding box center [677, 353] width 188 height 38
paste input "908) 921-1347"
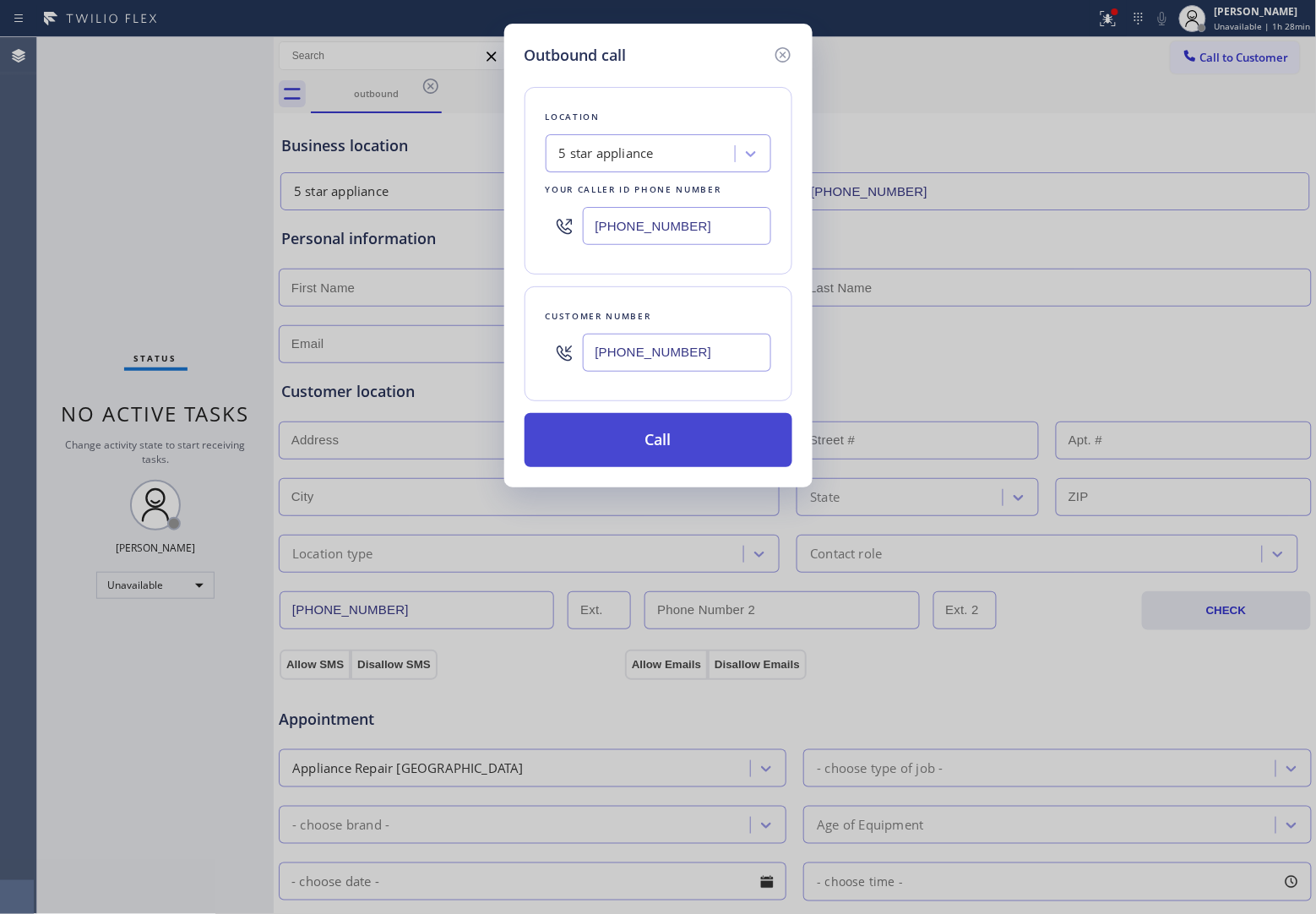
type input "[PHONE_NUMBER]"
click at [698, 454] on button "Call" at bounding box center [658, 440] width 268 height 55
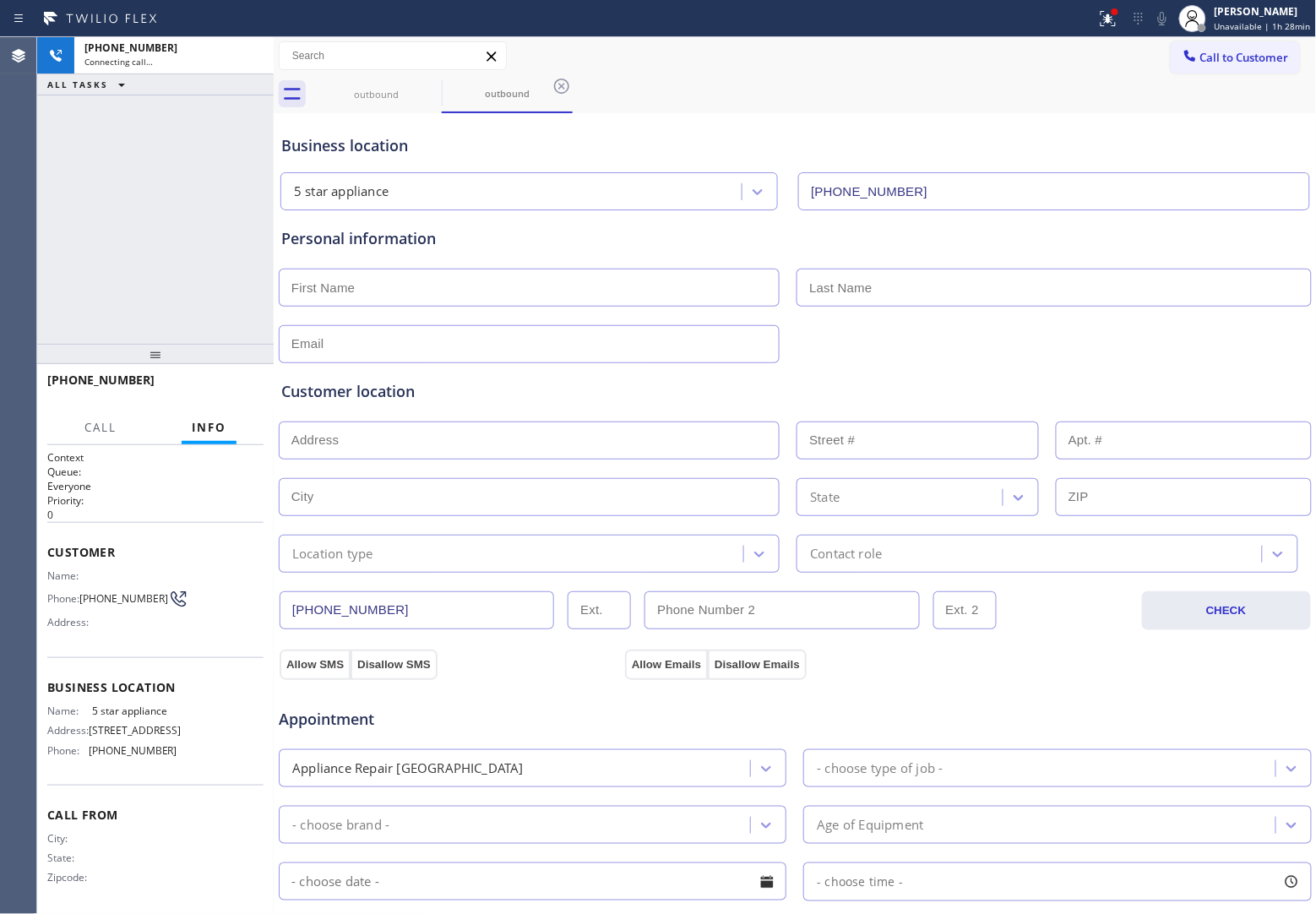
type input "[PHONE_NUMBER]"
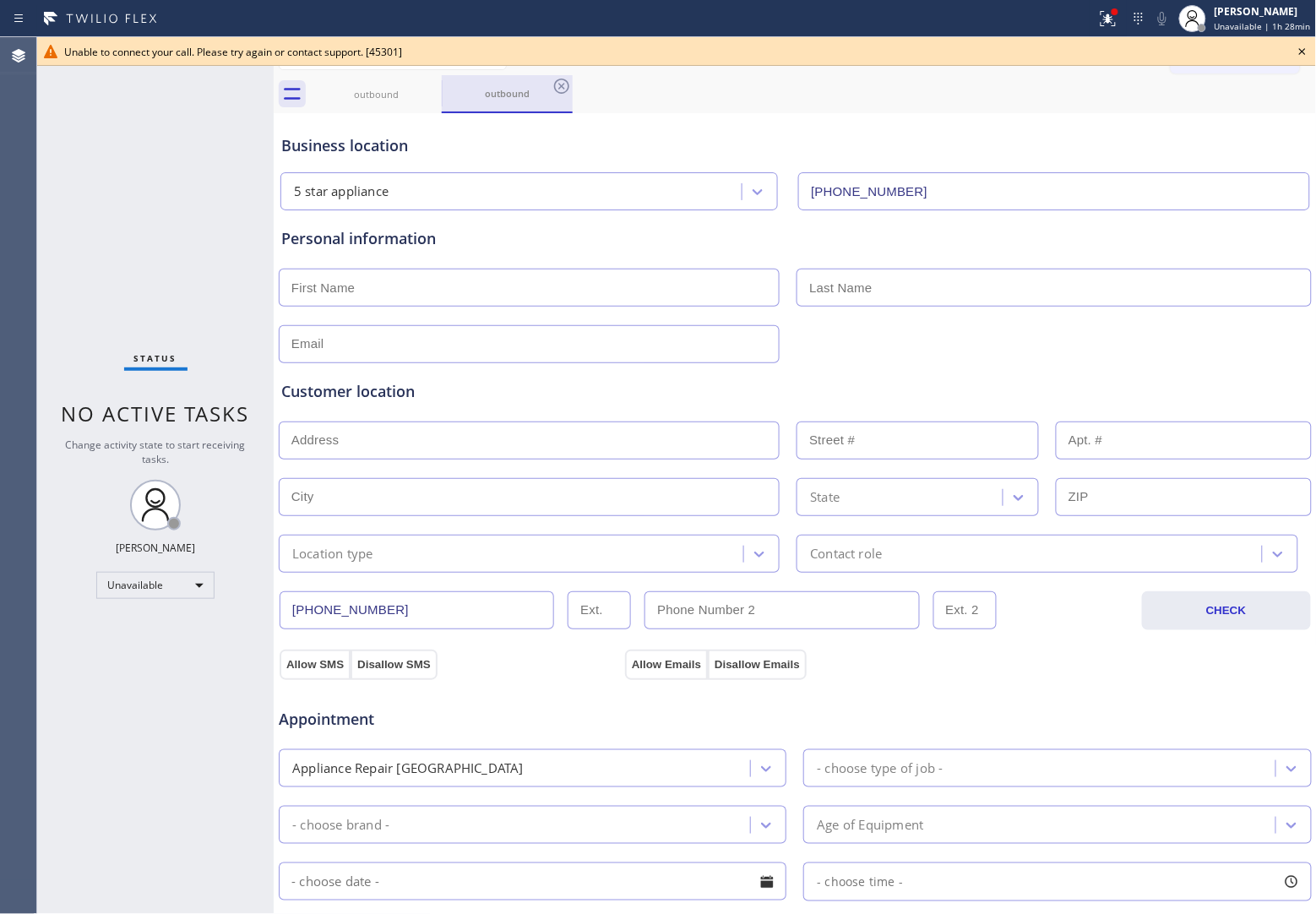
click at [442, 78] on div "outbound" at bounding box center [507, 94] width 131 height 38
click at [436, 78] on icon at bounding box center [431, 87] width 21 height 21
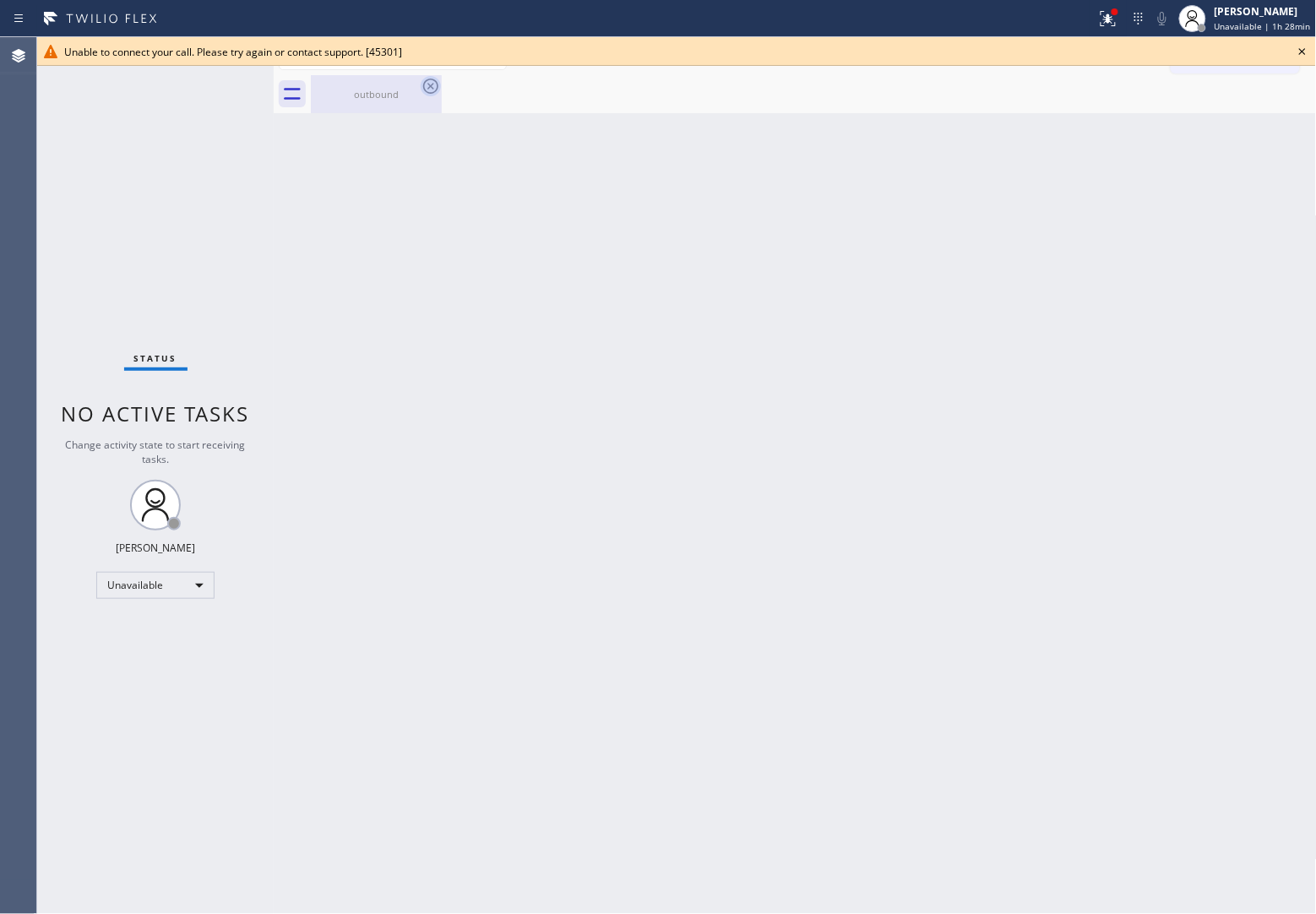
click at [429, 81] on icon at bounding box center [431, 87] width 21 height 21
click at [1301, 56] on icon at bounding box center [1303, 52] width 21 height 21
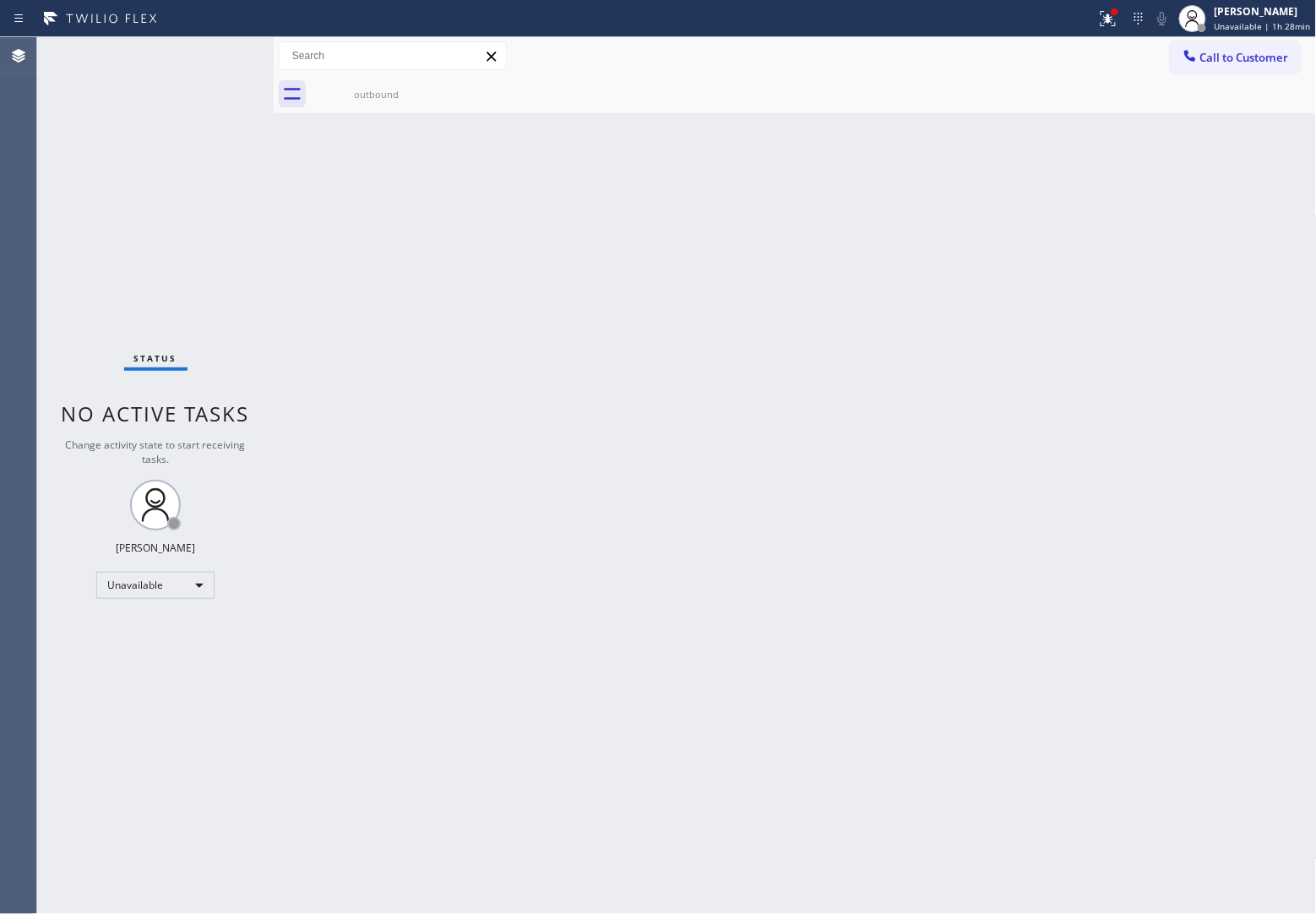
click at [1251, 39] on div "Call to Customer Outbound call Location 5 star appliance Your caller id phone n…" at bounding box center [795, 56] width 1043 height 38
click at [1242, 57] on span "Call to Customer" at bounding box center [1245, 57] width 88 height 15
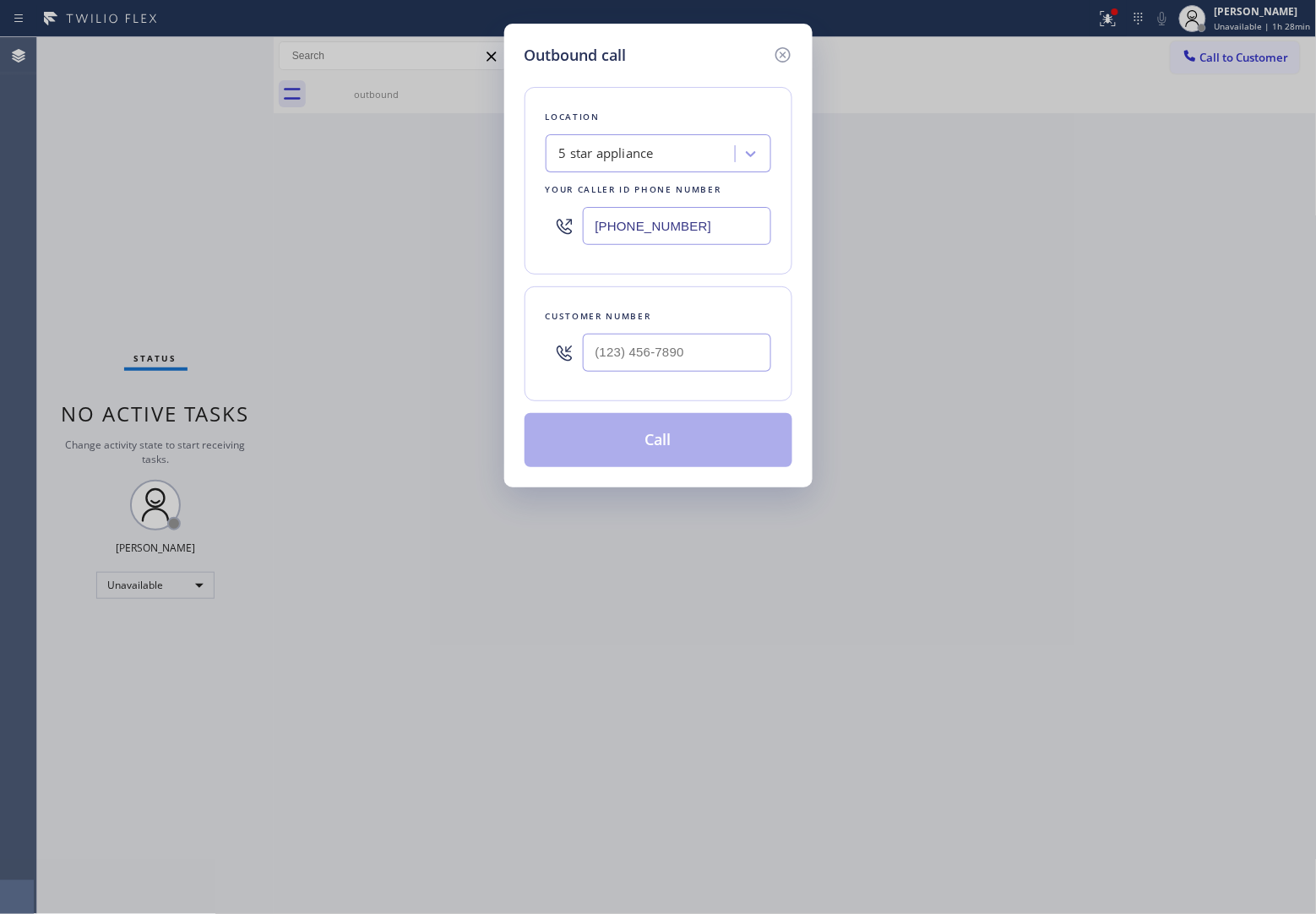
click at [674, 380] on div at bounding box center [677, 353] width 188 height 55
paste input "9"
click at [677, 366] on input "(___) ___-___9" at bounding box center [677, 353] width 188 height 38
paste input "908) 921-1347"
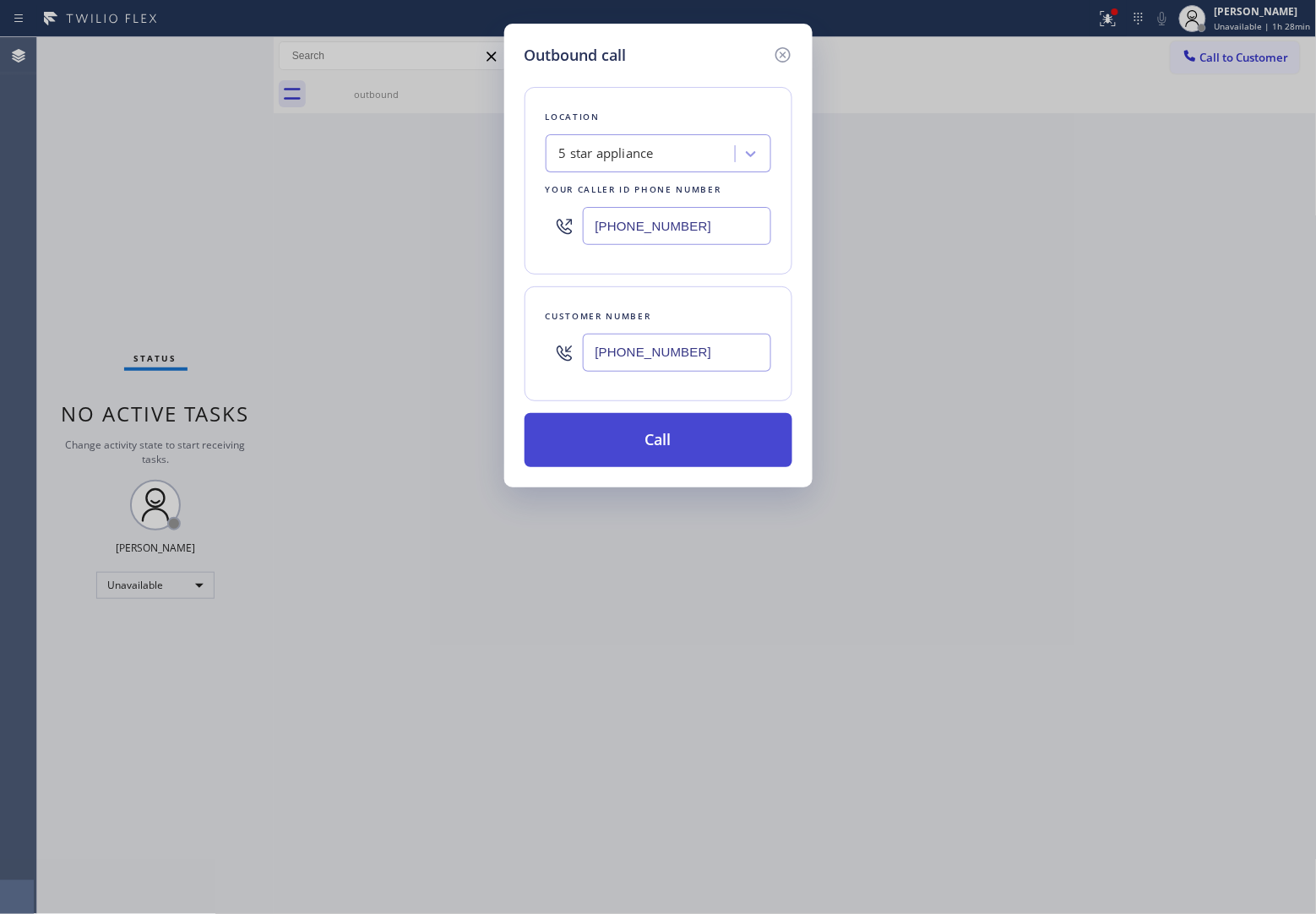
type input "[PHONE_NUMBER]"
click at [702, 445] on button "Call" at bounding box center [658, 440] width 268 height 55
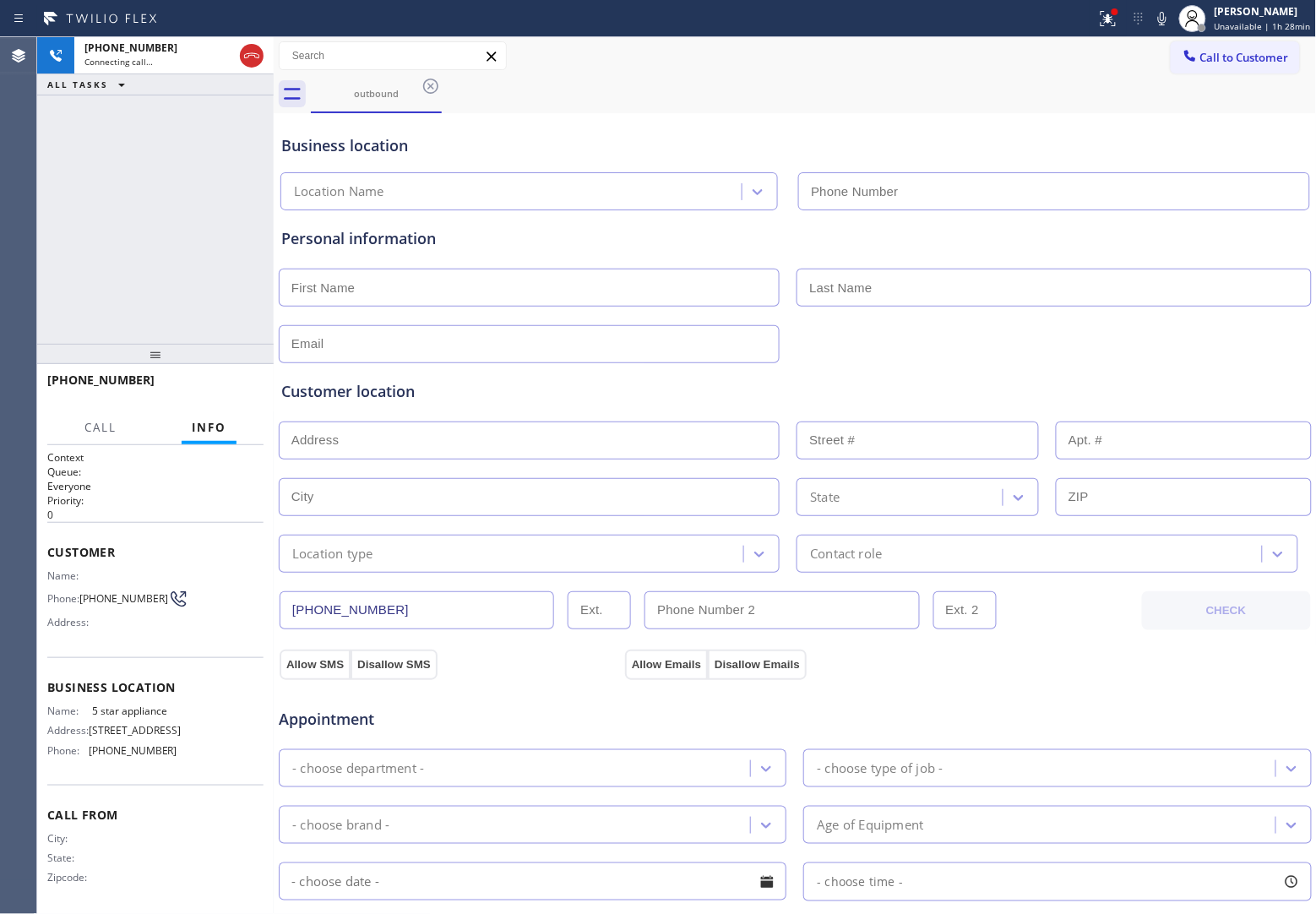
type input "[PHONE_NUMBER]"
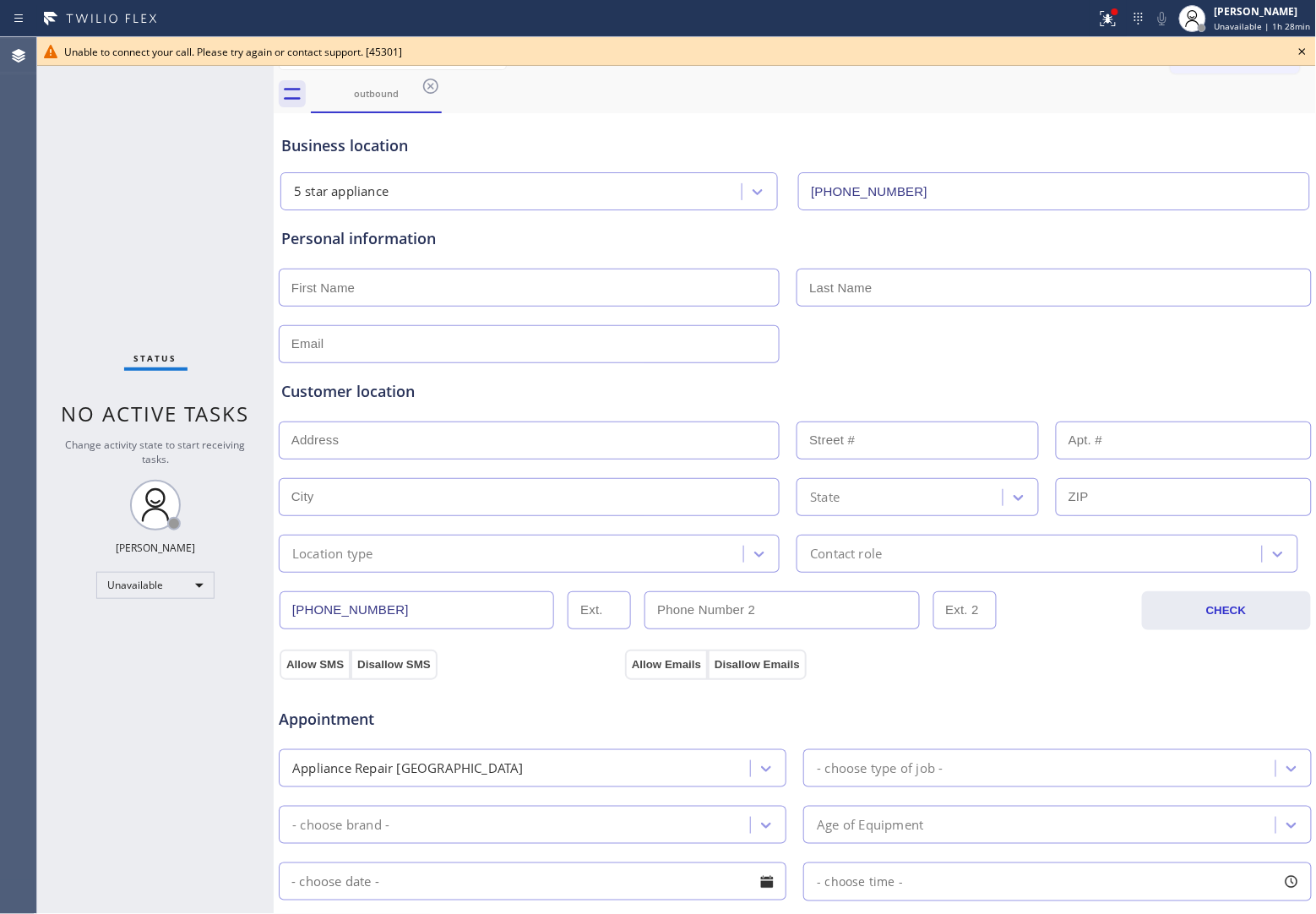
drag, startPoint x: 9, startPoint y: 162, endPoint x: 478, endPoint y: 180, distance: 469.3
click at [9, 162] on div "Agent Desktop" at bounding box center [18, 476] width 37 height 877
click at [1309, 55] on icon at bounding box center [1303, 52] width 21 height 21
drag, startPoint x: 1293, startPoint y: 52, endPoint x: 943, endPoint y: 277, distance: 416.1
click at [1292, 52] on div "Call to Customer Outbound call Location 5 star appliance Your caller id phone n…" at bounding box center [1243, 55] width 146 height 29
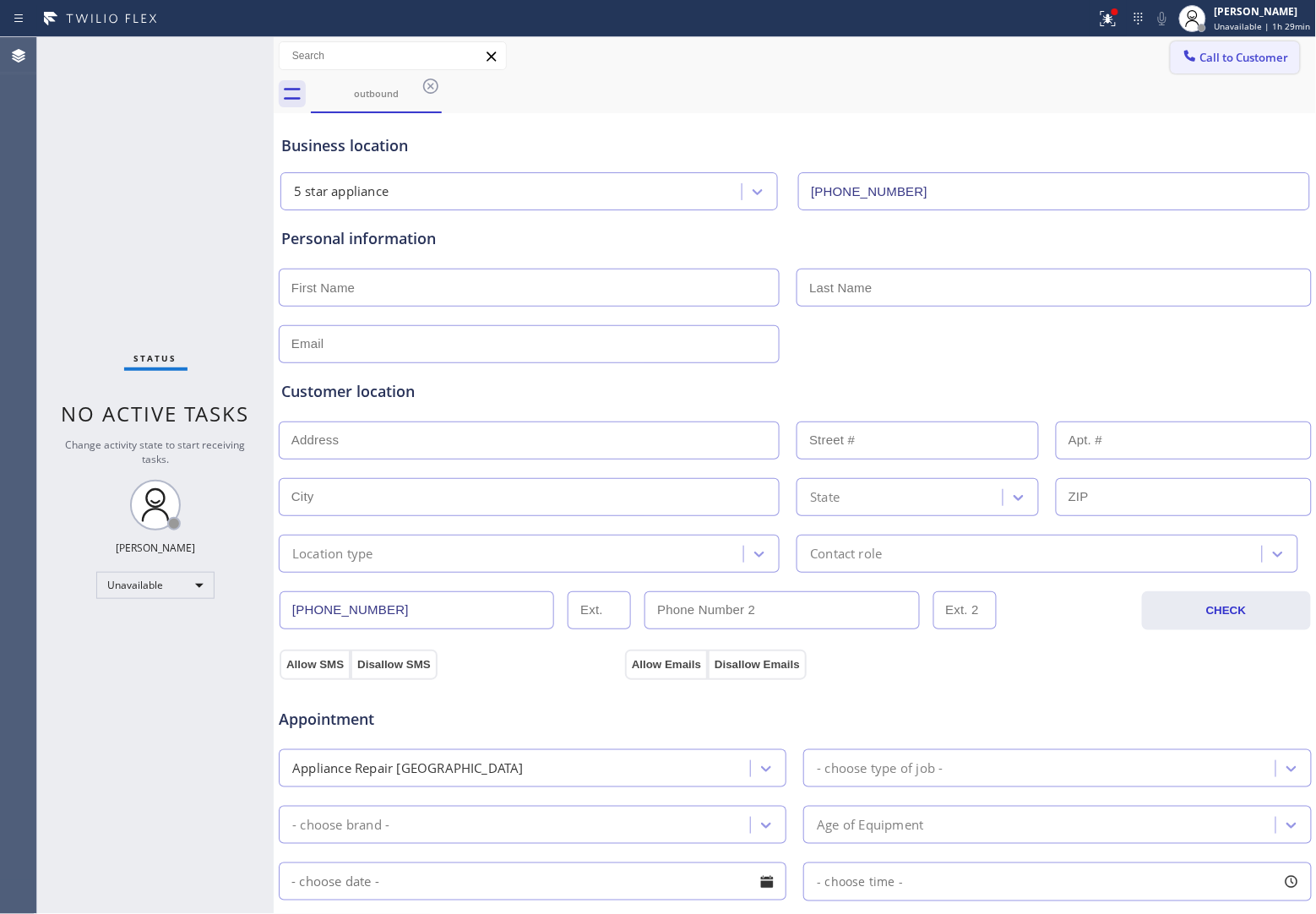
click at [1233, 55] on span "Call to Customer" at bounding box center [1245, 57] width 88 height 15
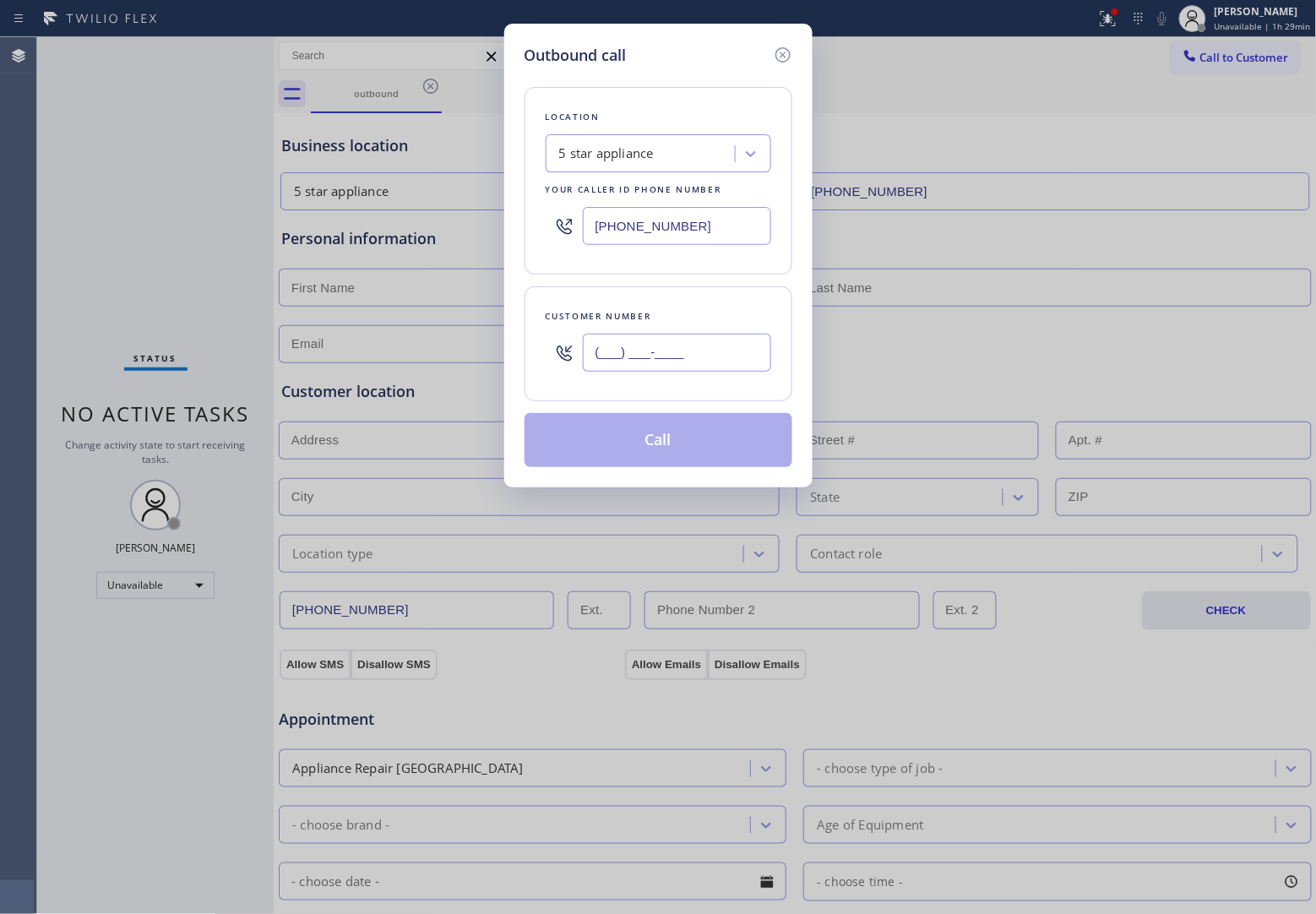
click at [719, 369] on input "(___) ___-____" at bounding box center [677, 353] width 188 height 38
paste input "908) 921-1347"
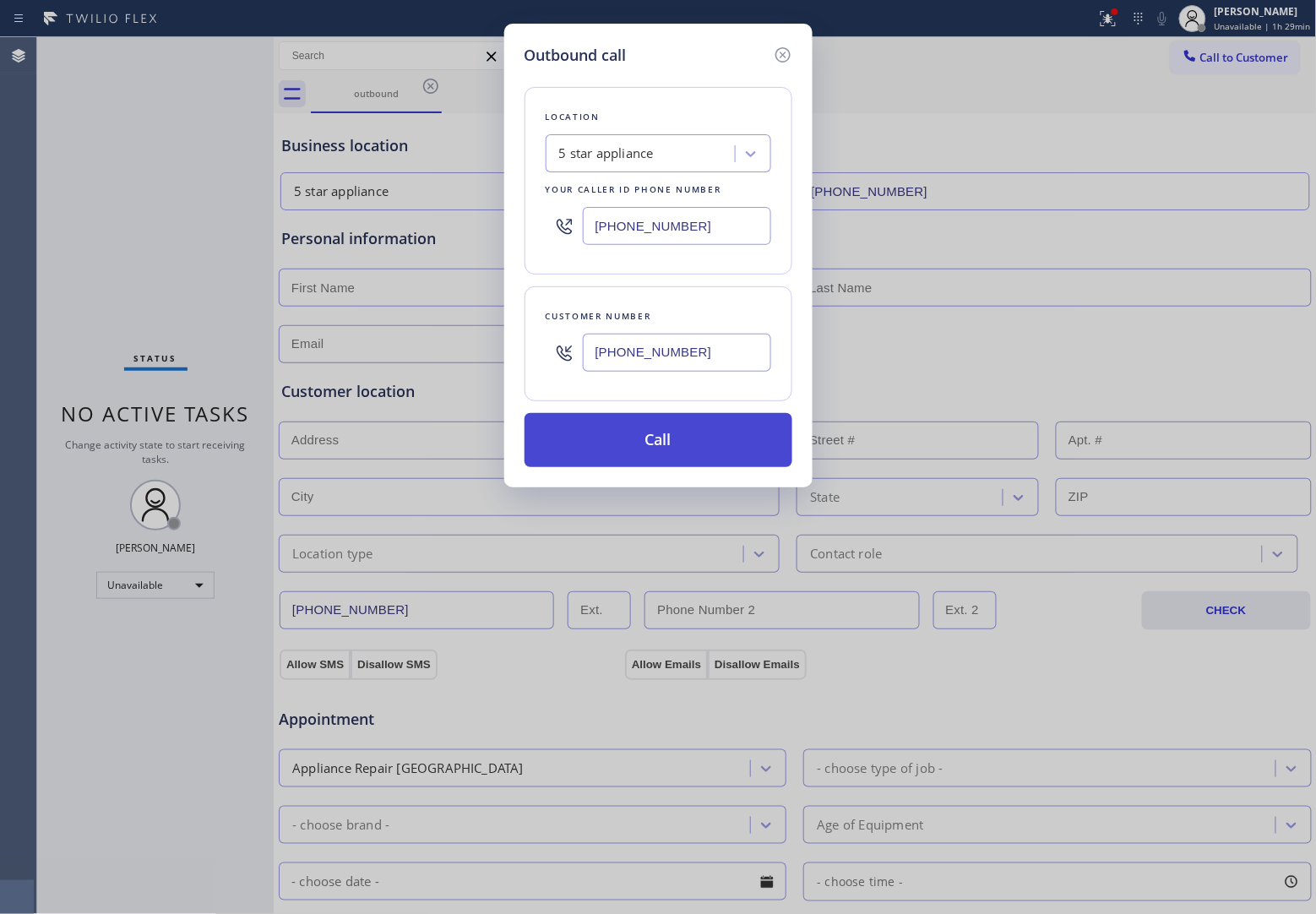
type input "[PHONE_NUMBER]"
click at [685, 444] on button "Call" at bounding box center [658, 440] width 268 height 55
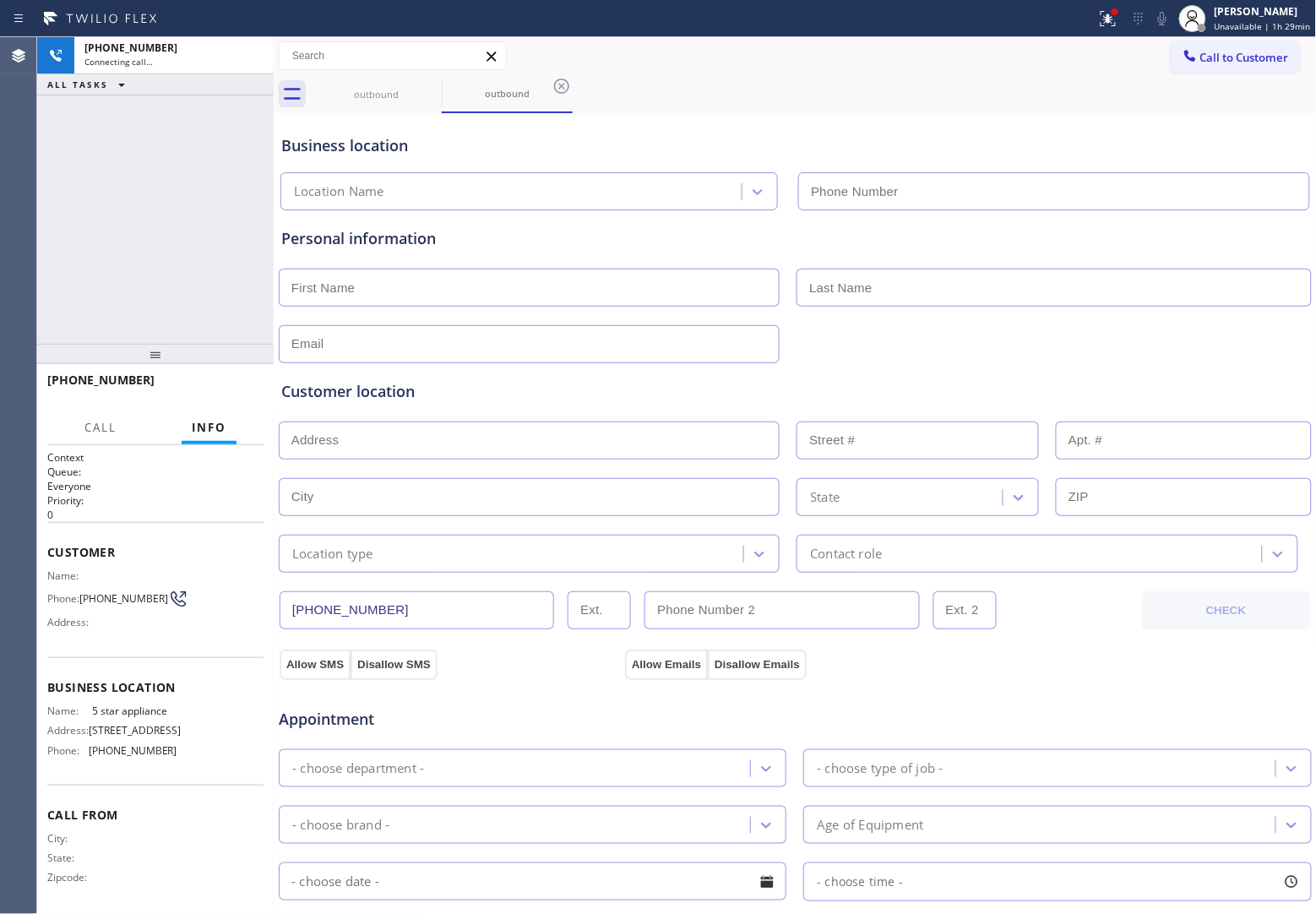
type input "[PHONE_NUMBER]"
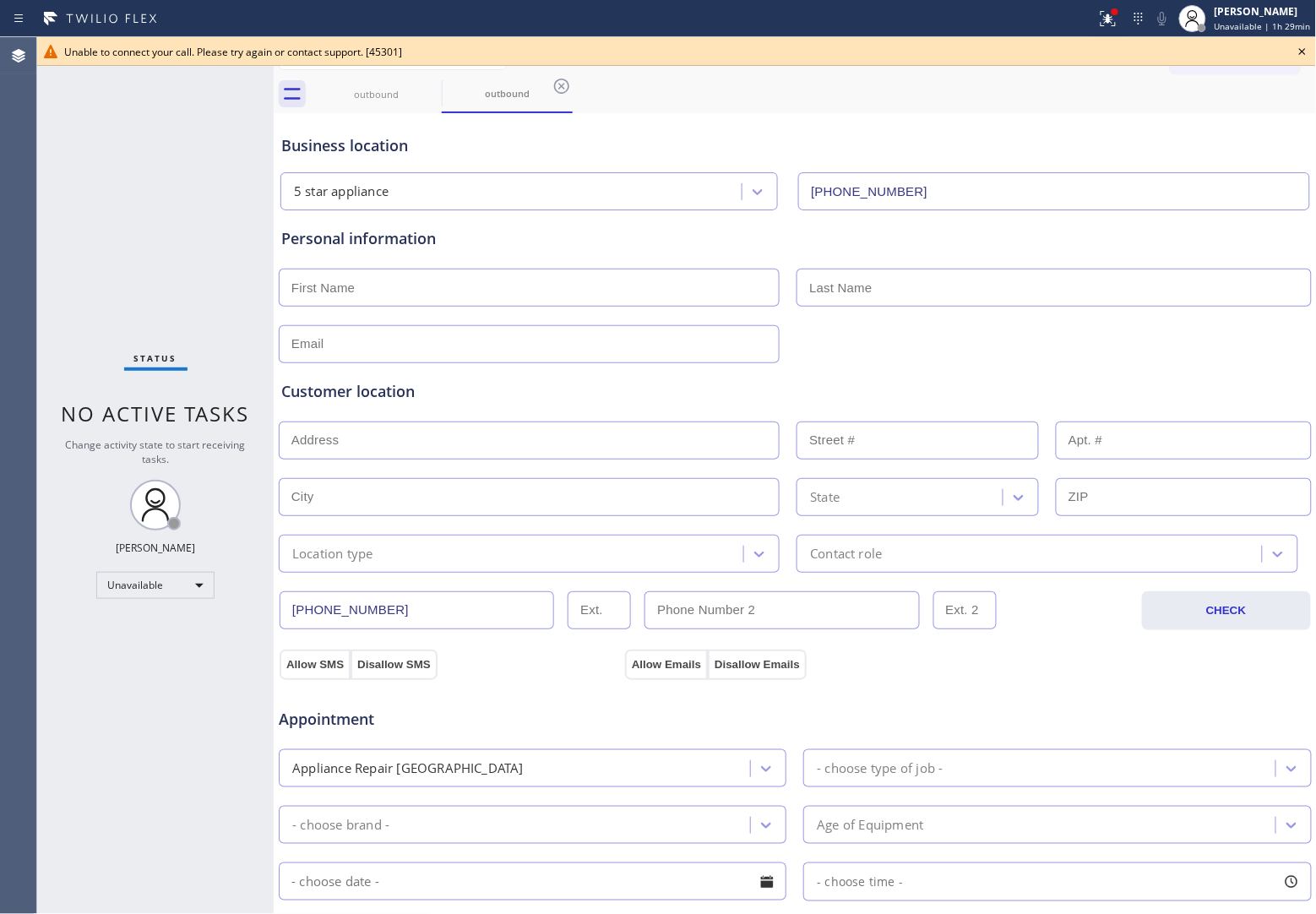
click at [22, 167] on div "Agent Desktop" at bounding box center [18, 476] width 37 height 877
click at [1305, 52] on icon at bounding box center [1303, 52] width 21 height 21
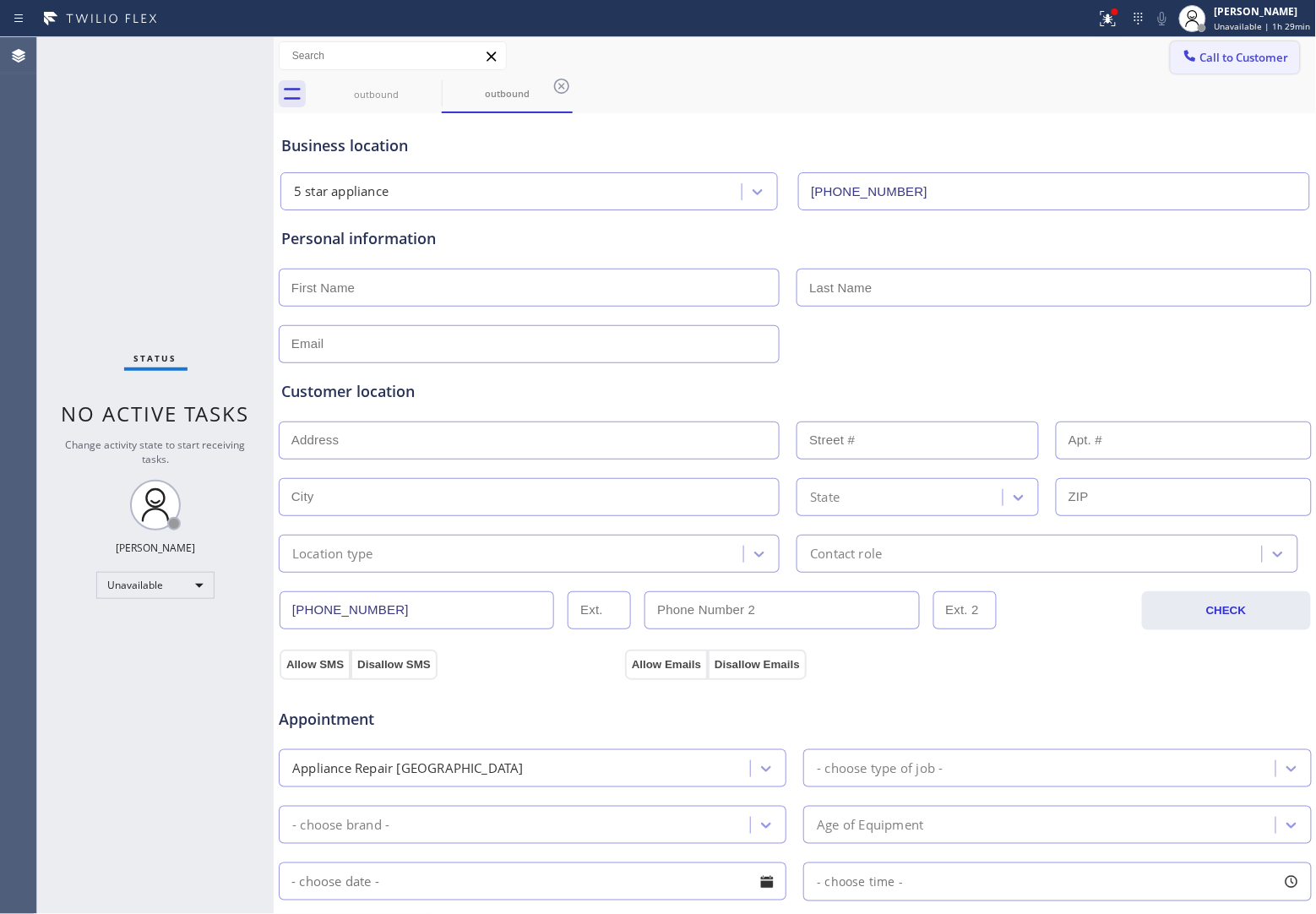
click at [1246, 54] on span "Call to Customer" at bounding box center [1245, 57] width 88 height 15
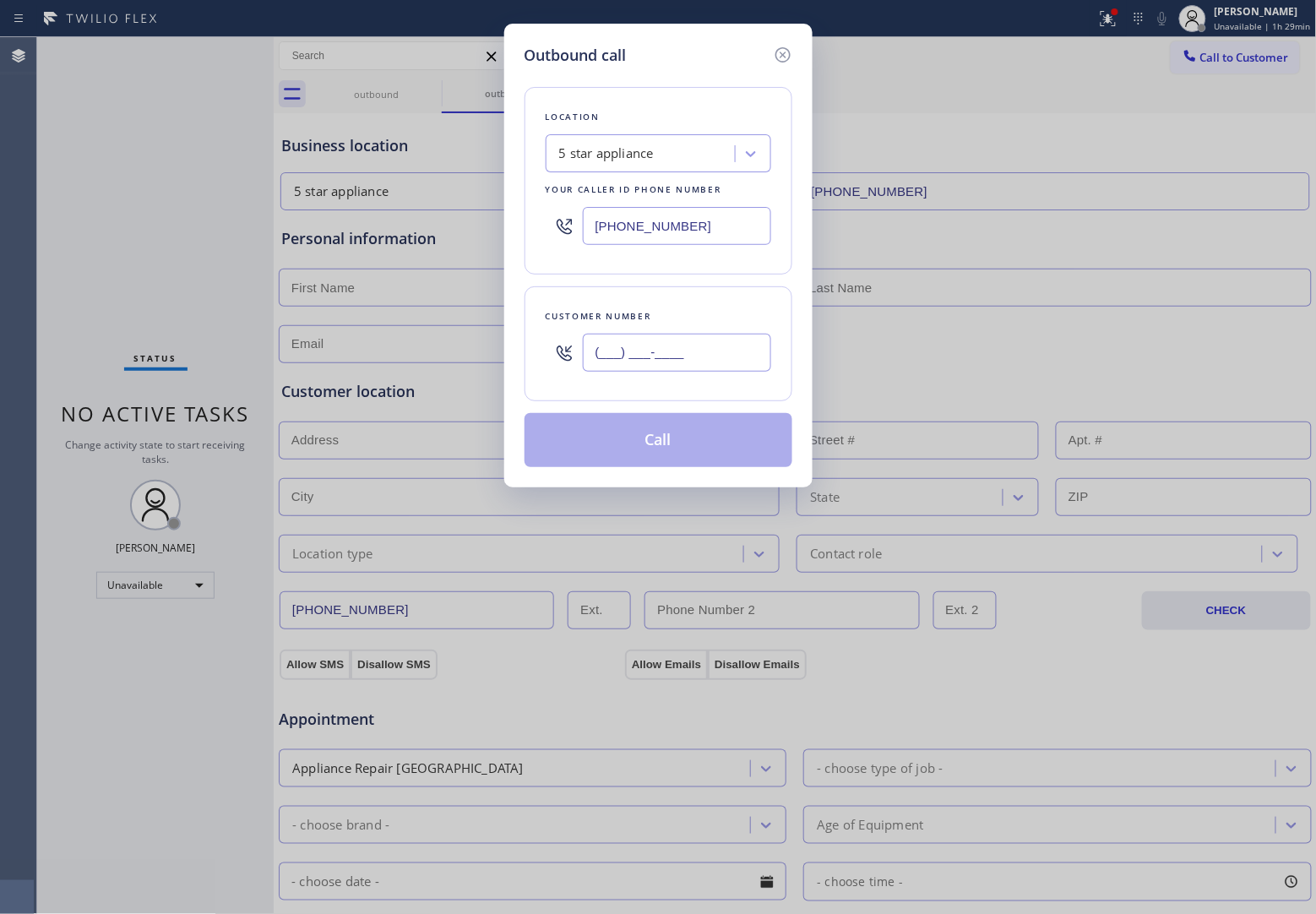
click at [715, 357] on input "(___) ___-____" at bounding box center [677, 353] width 188 height 38
paste input "908) 921-1347"
type input "[PHONE_NUMBER]"
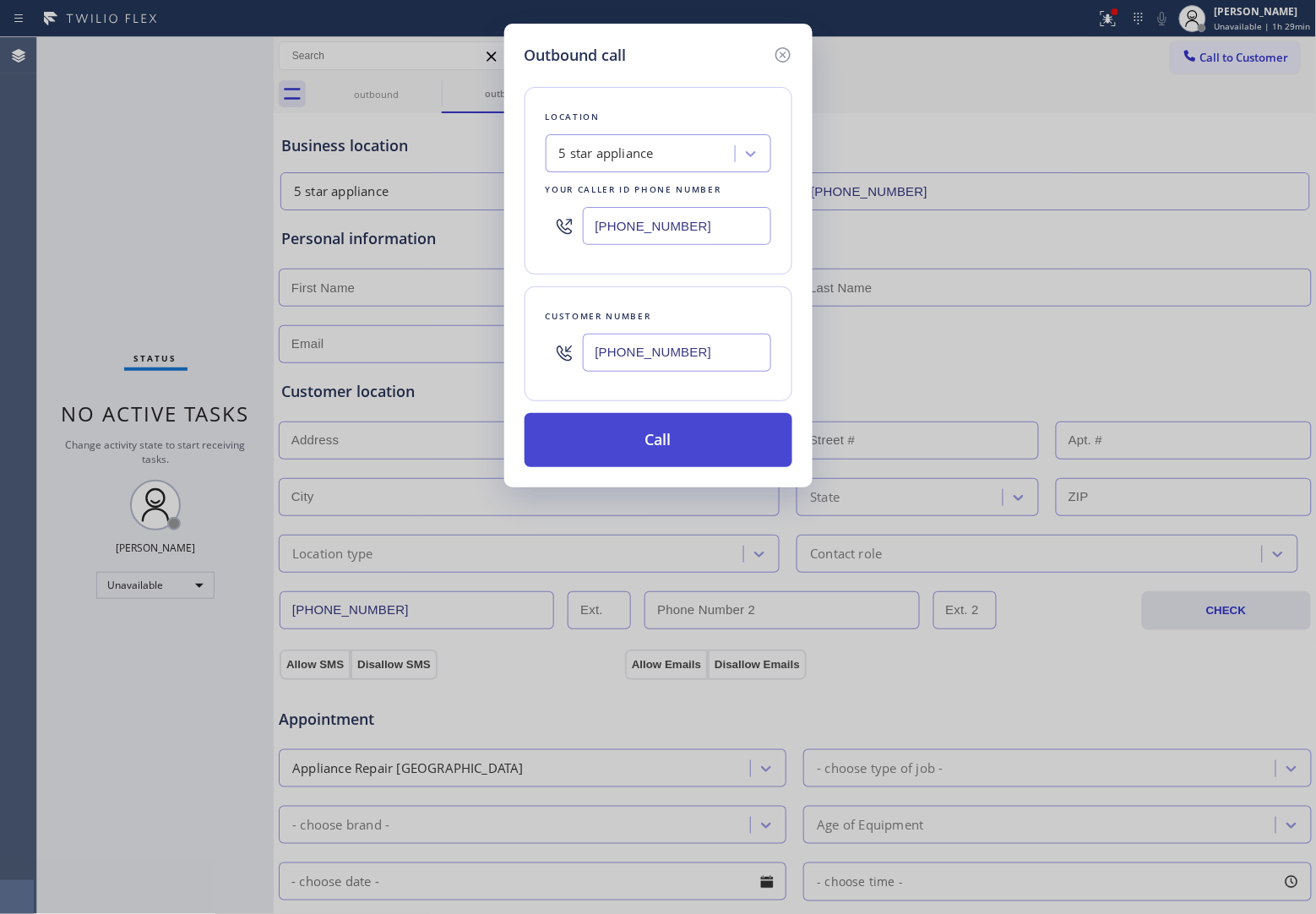
click at [678, 446] on button "Call" at bounding box center [658, 440] width 268 height 55
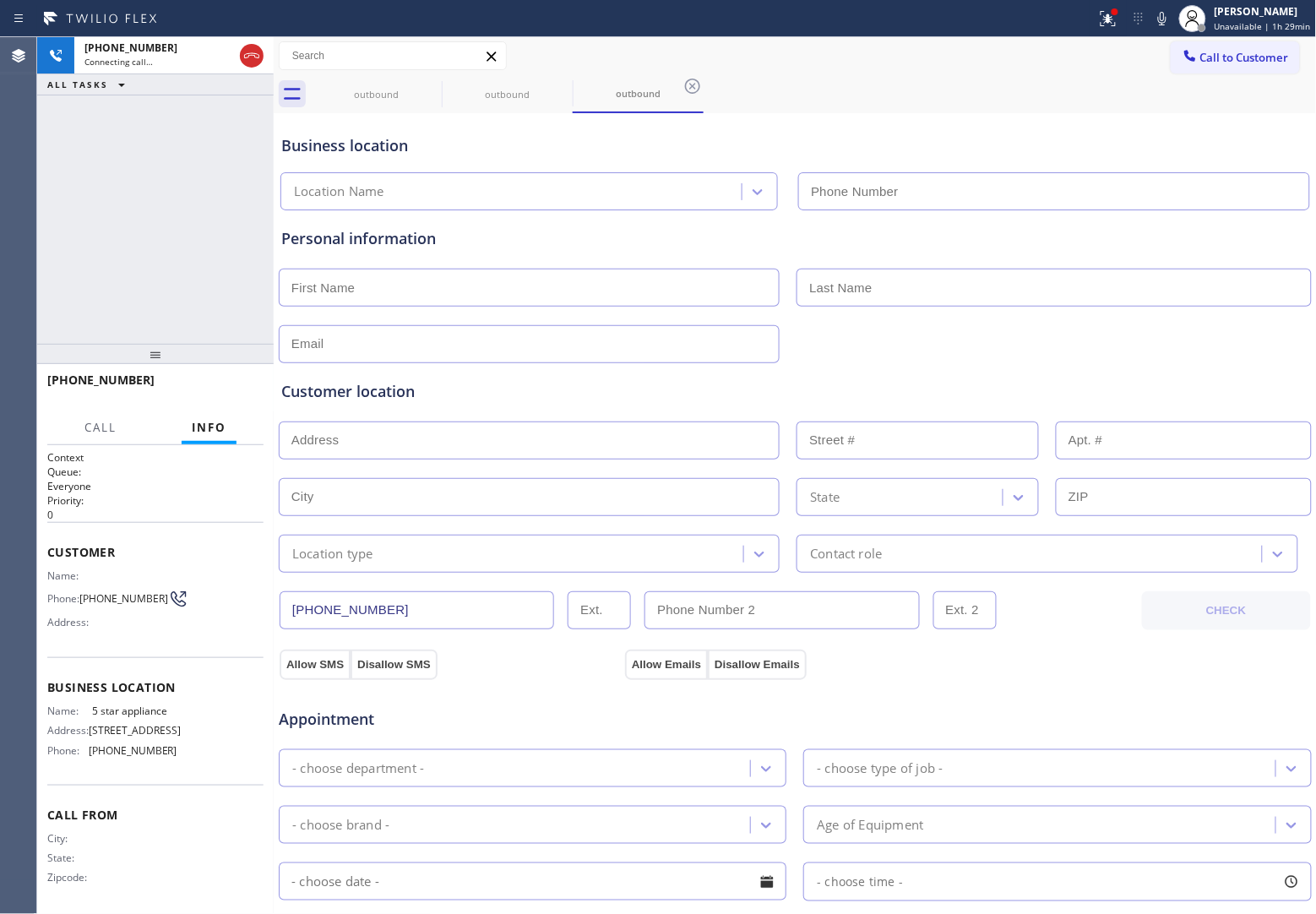
type input "[PHONE_NUMBER]"
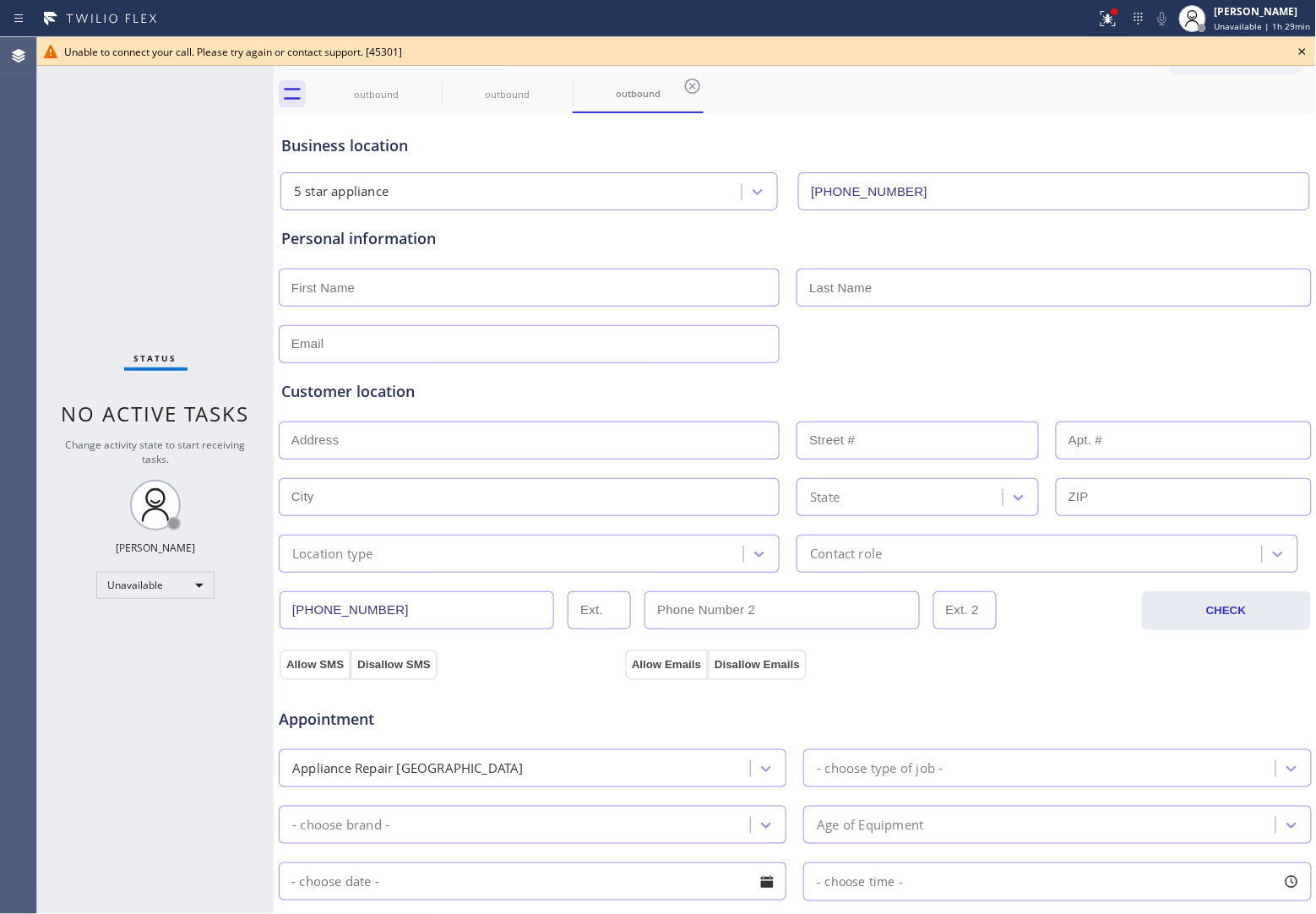
drag, startPoint x: 32, startPoint y: 148, endPoint x: 1172, endPoint y: 7, distance: 1148.7
click at [32, 148] on div "Agent Desktop" at bounding box center [18, 476] width 37 height 877
click at [1305, 55] on icon at bounding box center [1303, 52] width 21 height 21
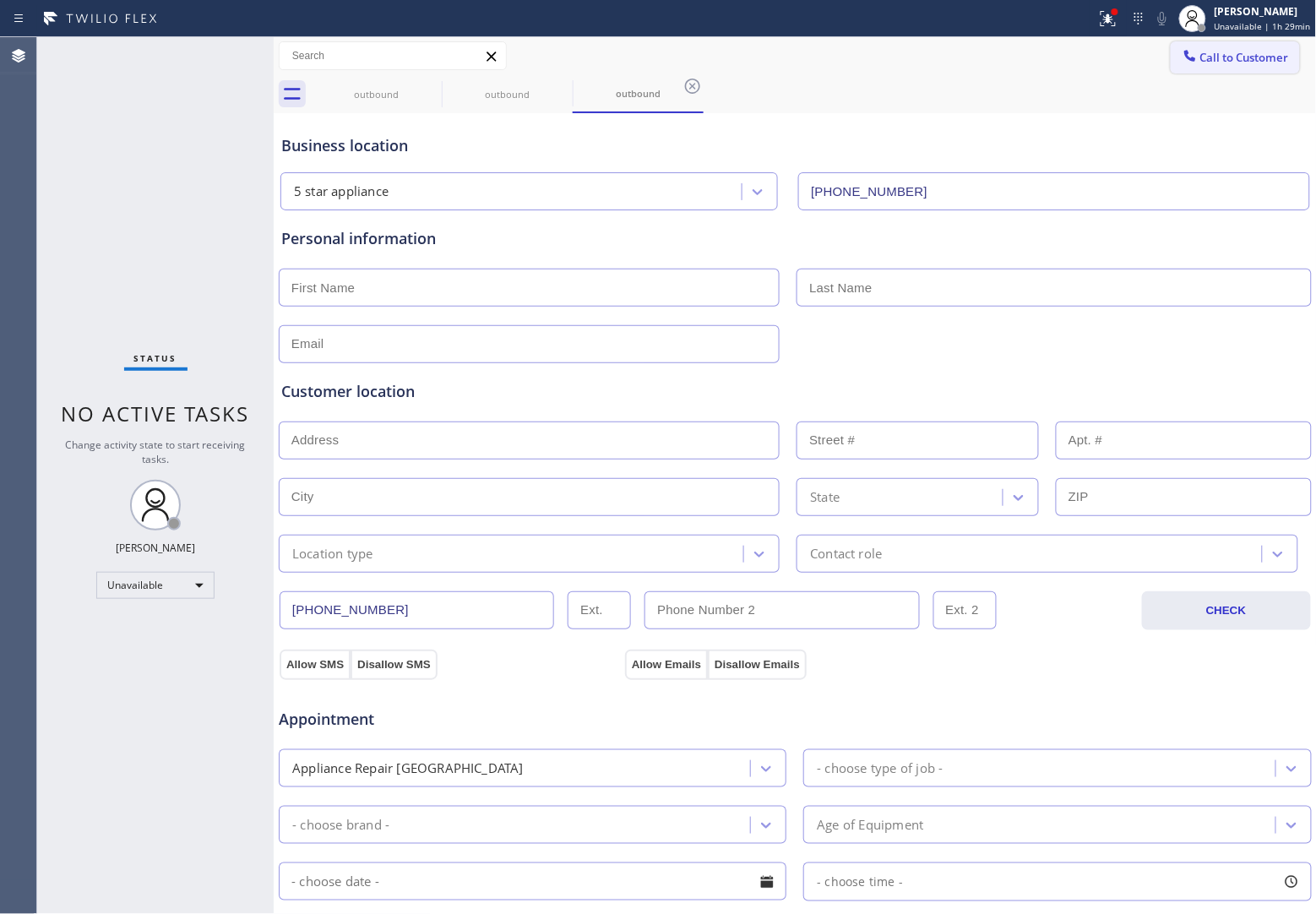
click at [1274, 55] on span "Call to Customer" at bounding box center [1245, 57] width 88 height 15
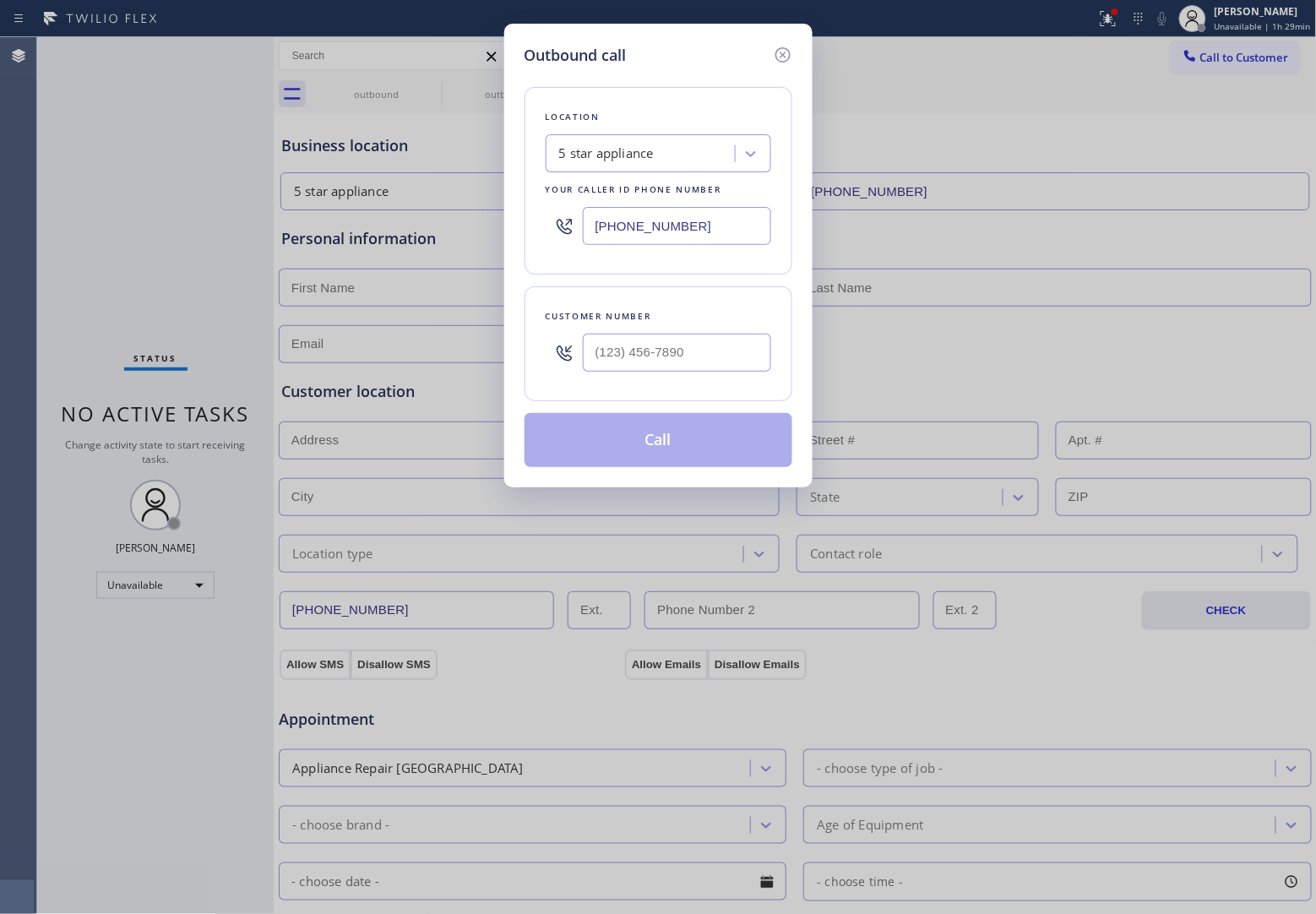
drag, startPoint x: 44, startPoint y: 365, endPoint x: 454, endPoint y: 325, distance: 411.9
click at [94, 363] on div "Outbound call Location 5 star appliance Your caller id phone number (213) 687-2…" at bounding box center [658, 457] width 1316 height 914
click at [684, 360] on input "(___) ___-____" at bounding box center [677, 353] width 188 height 38
paste input "908) 921-1347"
type input "[PHONE_NUMBER]"
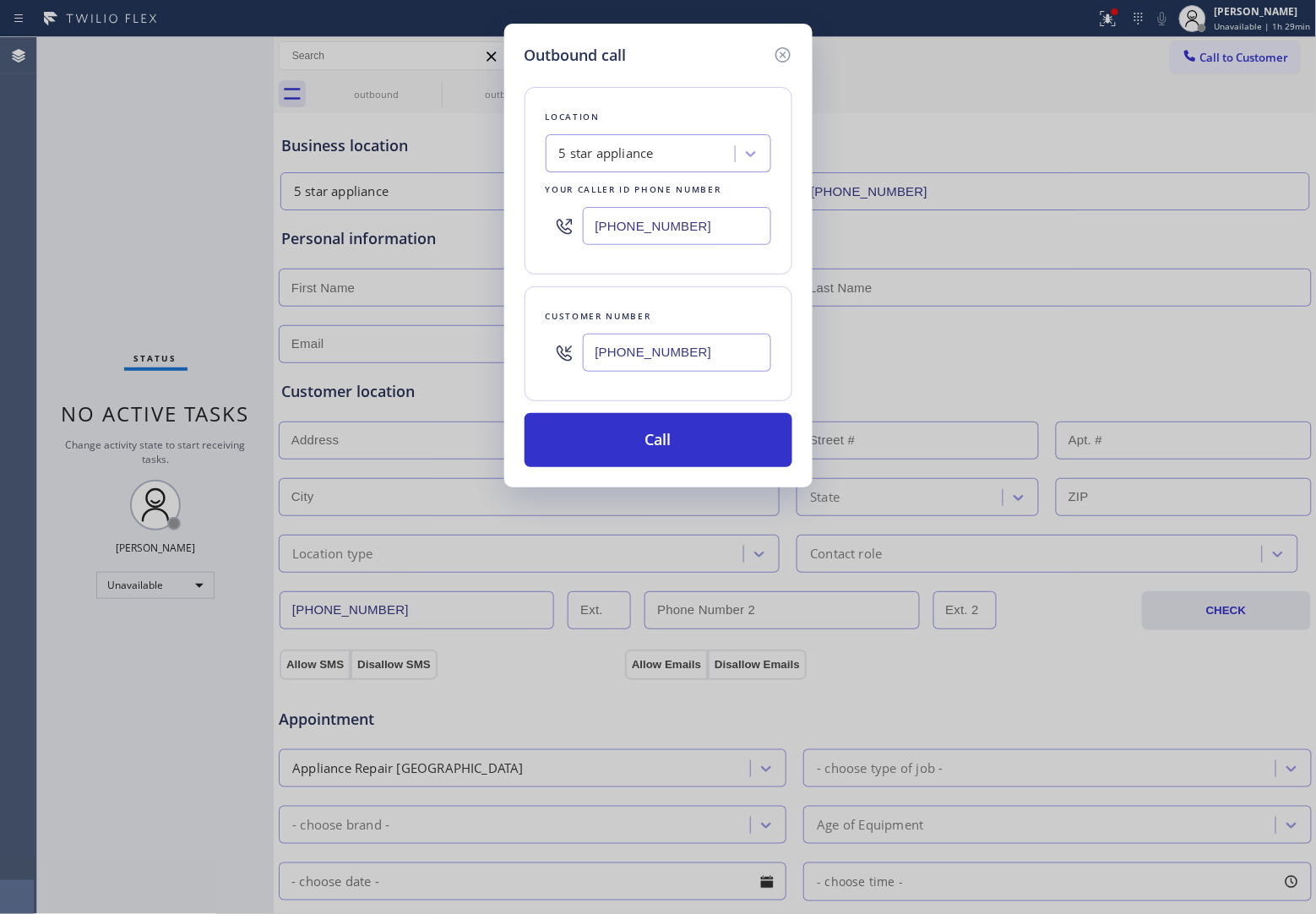
drag, startPoint x: 713, startPoint y: 444, endPoint x: 1073, endPoint y: 786, distance: 496.6
click at [713, 448] on button "Call" at bounding box center [658, 440] width 268 height 55
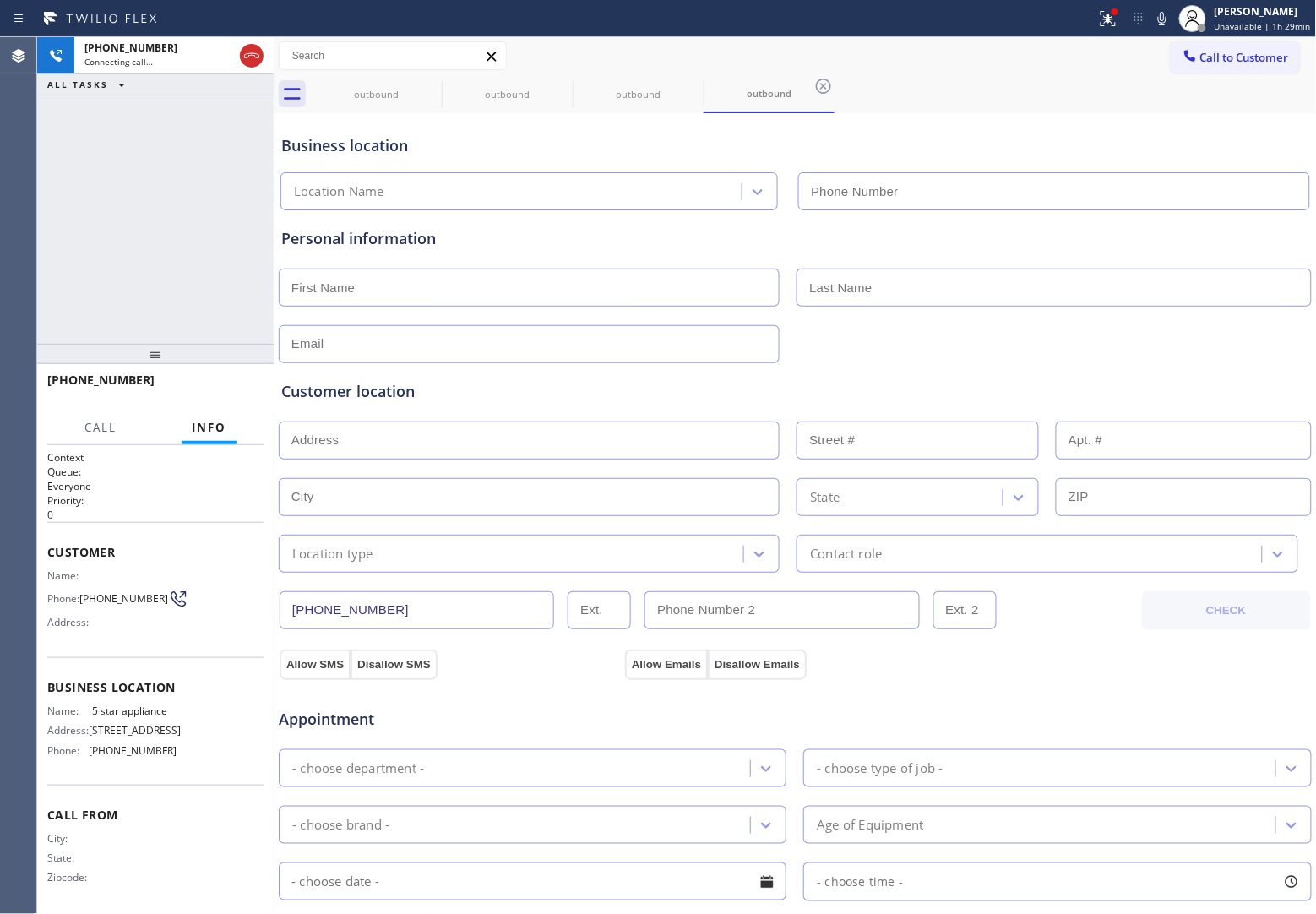
type input "[PHONE_NUMBER]"
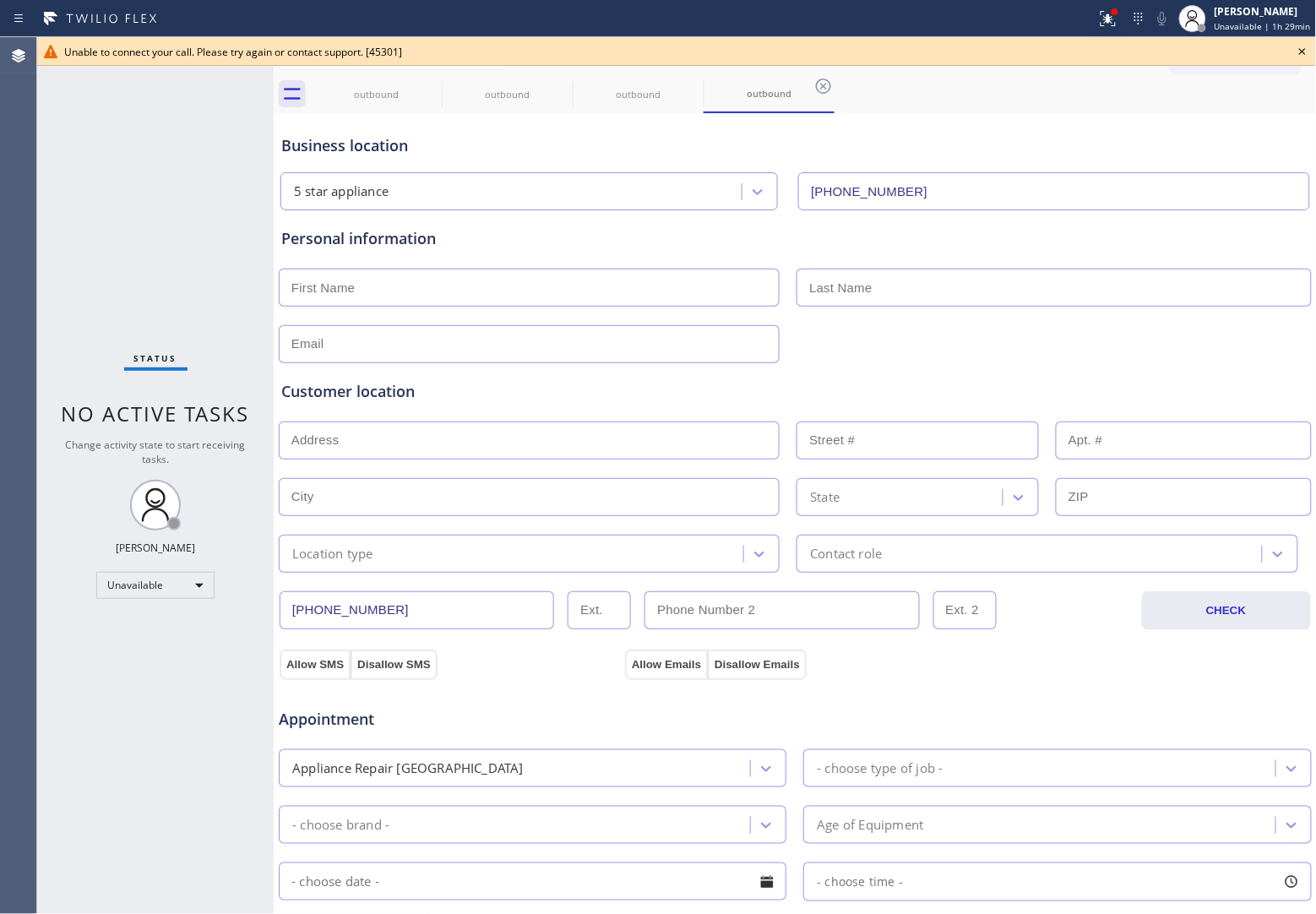
click at [30, 162] on div "Agent Desktop" at bounding box center [18, 476] width 37 height 877
click at [28, 273] on div "Agent Desktop" at bounding box center [18, 476] width 37 height 877
drag, startPoint x: 140, startPoint y: 329, endPoint x: 181, endPoint y: 321, distance: 41.8
click at [181, 321] on div "Status No active tasks Change activity state to start receiving tasks. [PERSON_…" at bounding box center [156, 476] width 237 height 877
click at [1299, 52] on icon at bounding box center [1303, 52] width 21 height 21
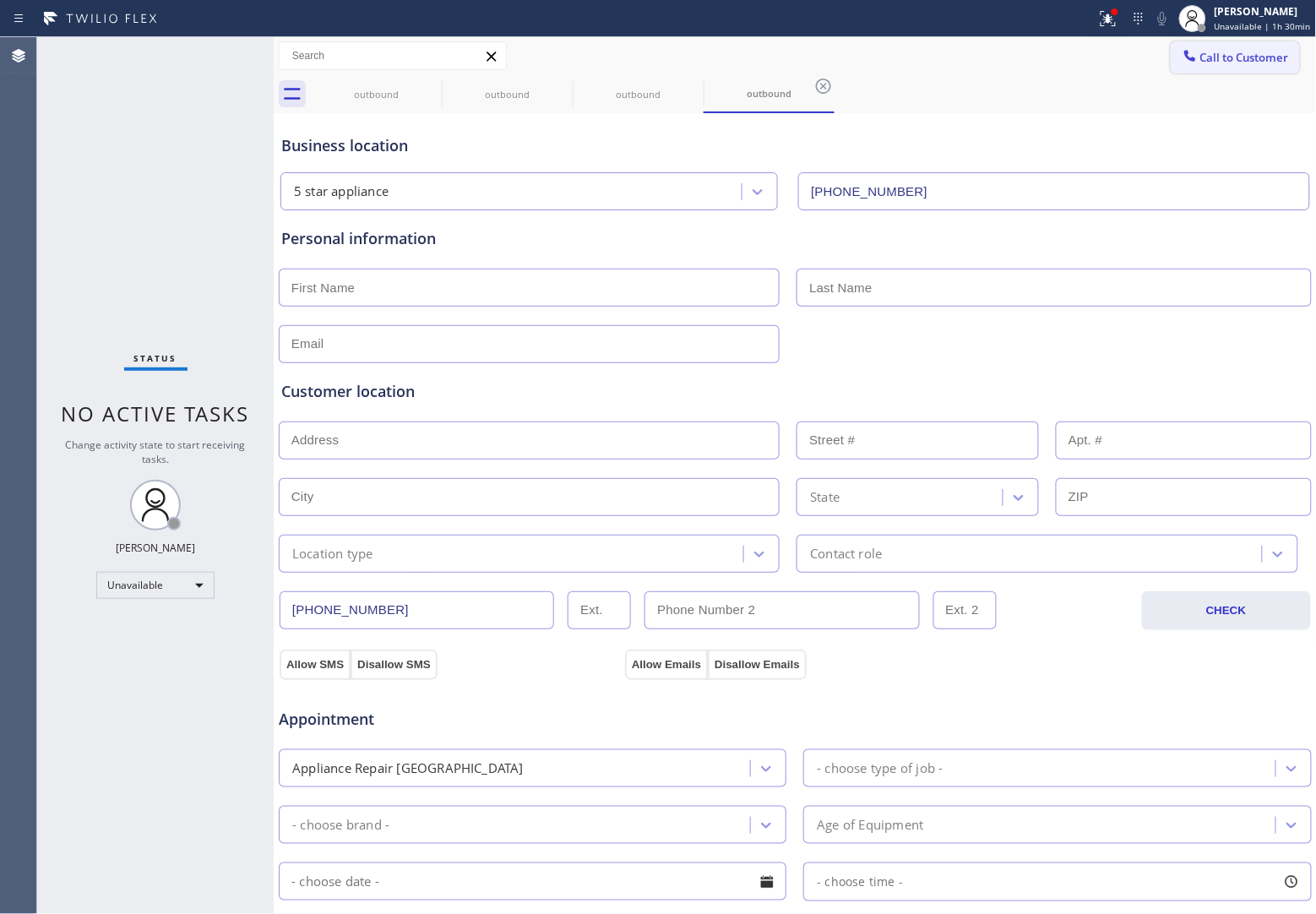
click at [1264, 54] on span "Call to Customer" at bounding box center [1245, 57] width 88 height 15
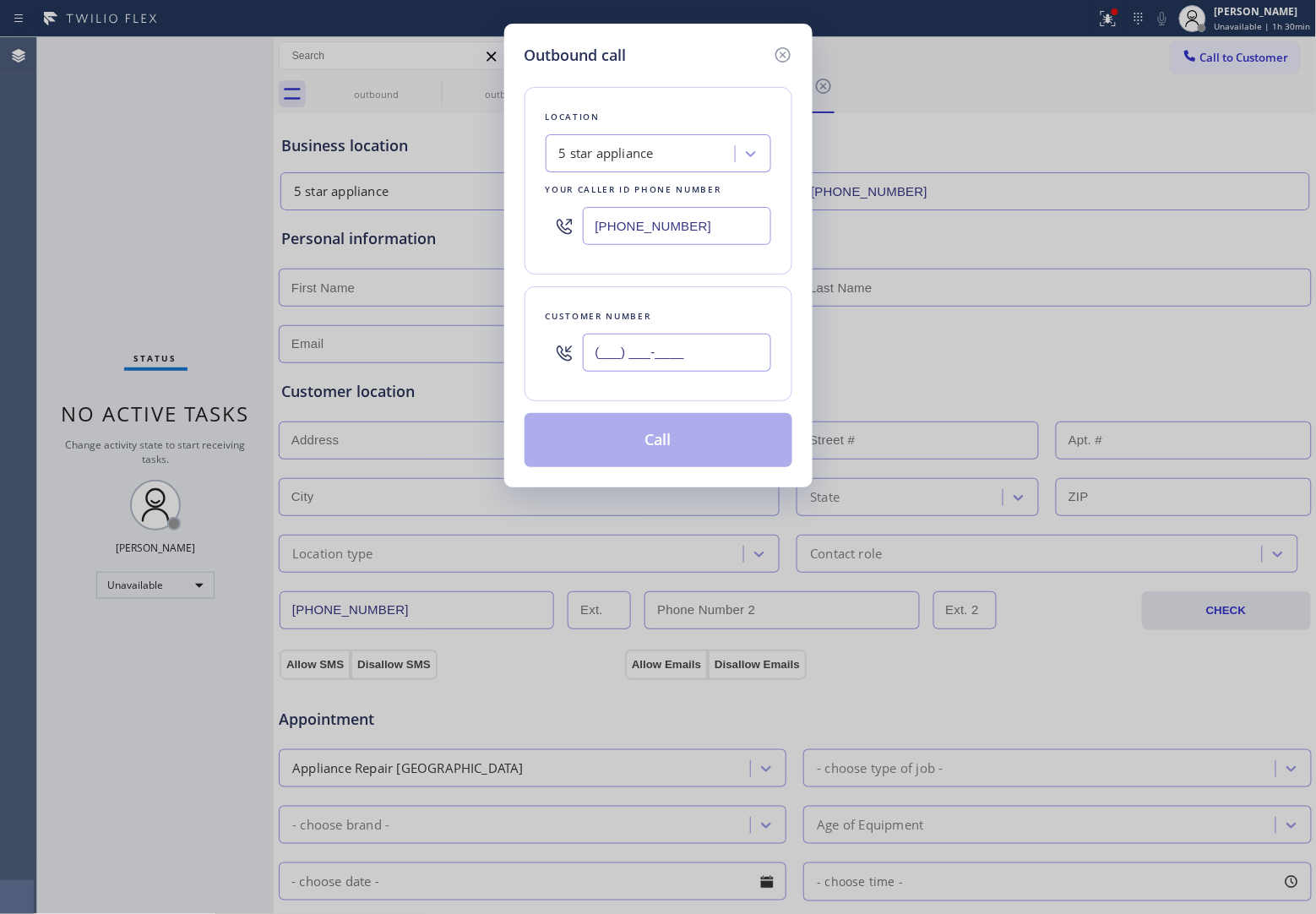
click at [703, 353] on input "(___) ___-____" at bounding box center [677, 353] width 188 height 38
paste input "908) 921-1347"
type input "[PHONE_NUMBER]"
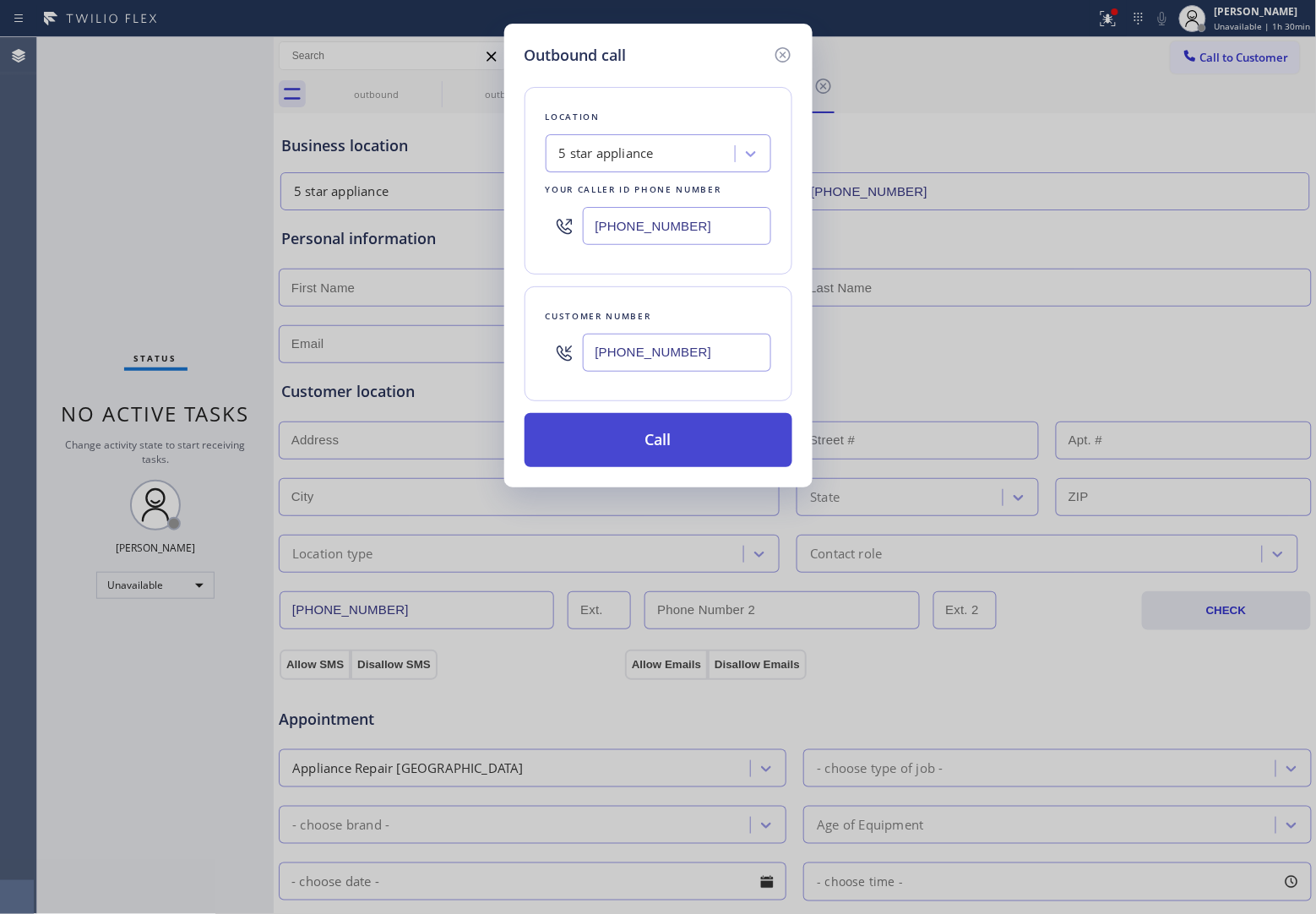
click at [725, 449] on button "Call" at bounding box center [658, 440] width 268 height 55
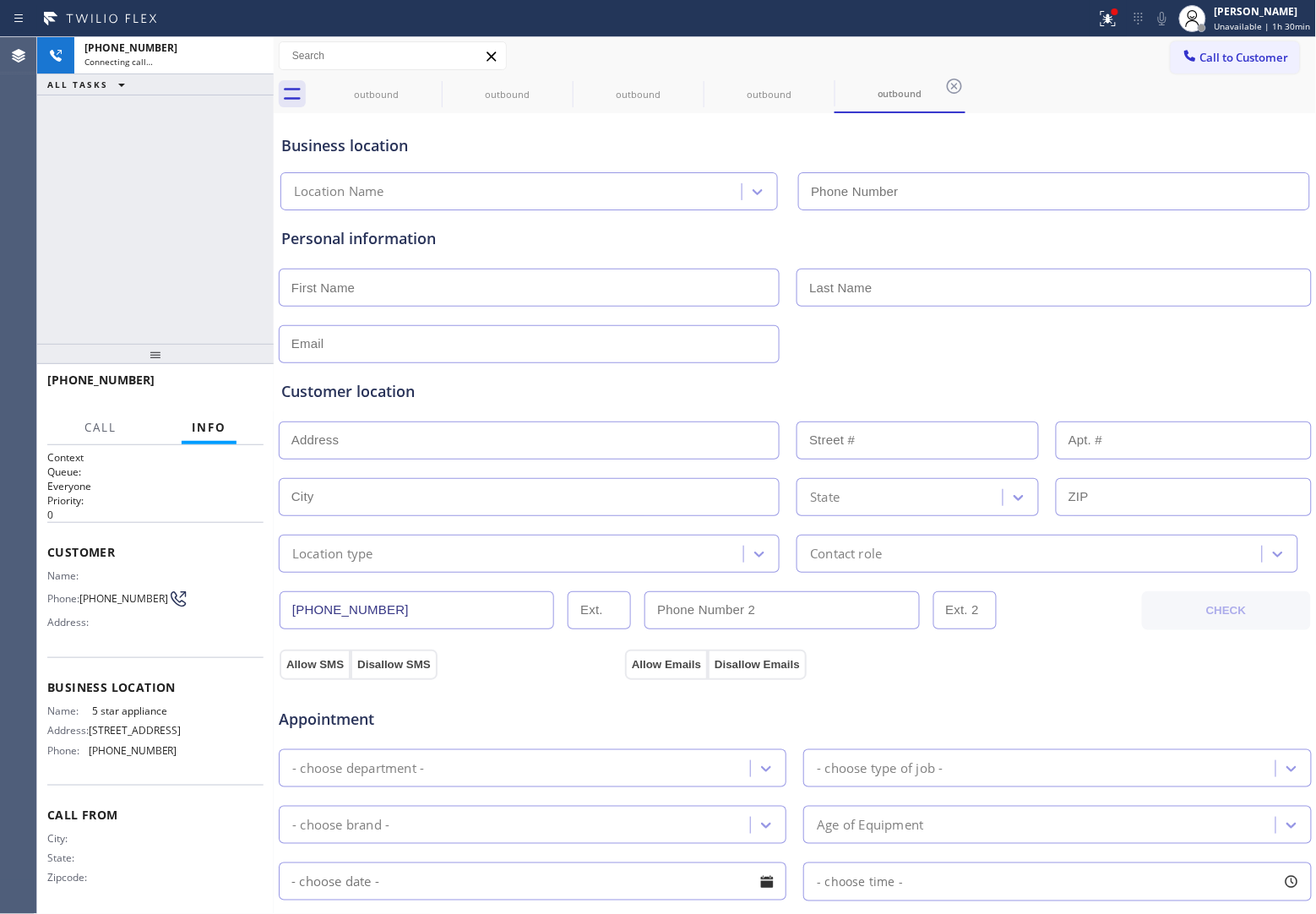
type input "[PHONE_NUMBER]"
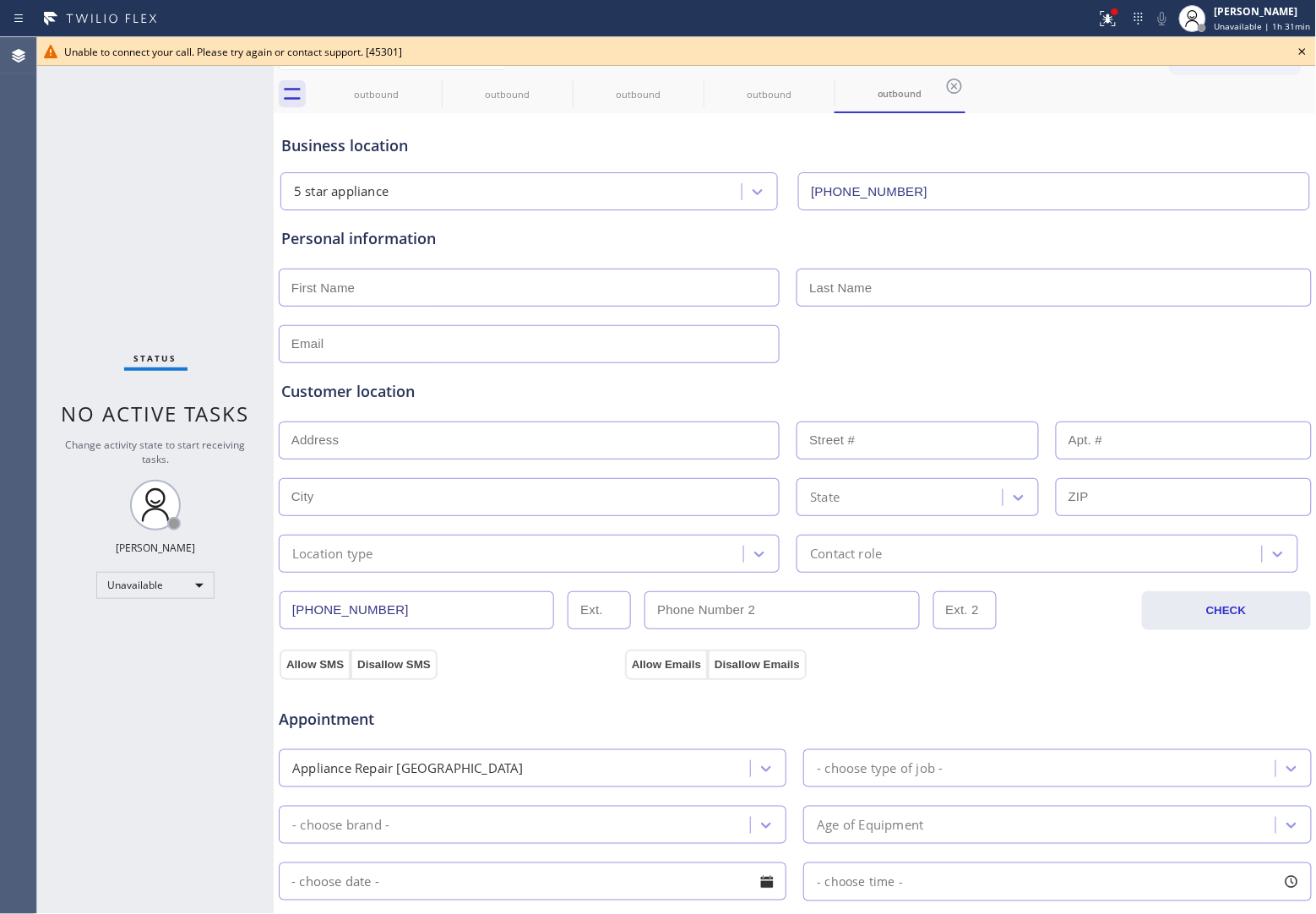
click at [0, 150] on div "Agent Desktop" at bounding box center [18, 476] width 37 height 877
drag, startPoint x: 148, startPoint y: 313, endPoint x: 473, endPoint y: 297, distance: 325.4
click at [252, 313] on div "Status No active tasks Change activity state to start receiving tasks. [PERSON_…" at bounding box center [156, 476] width 237 height 877
click at [1298, 44] on icon at bounding box center [1303, 52] width 21 height 21
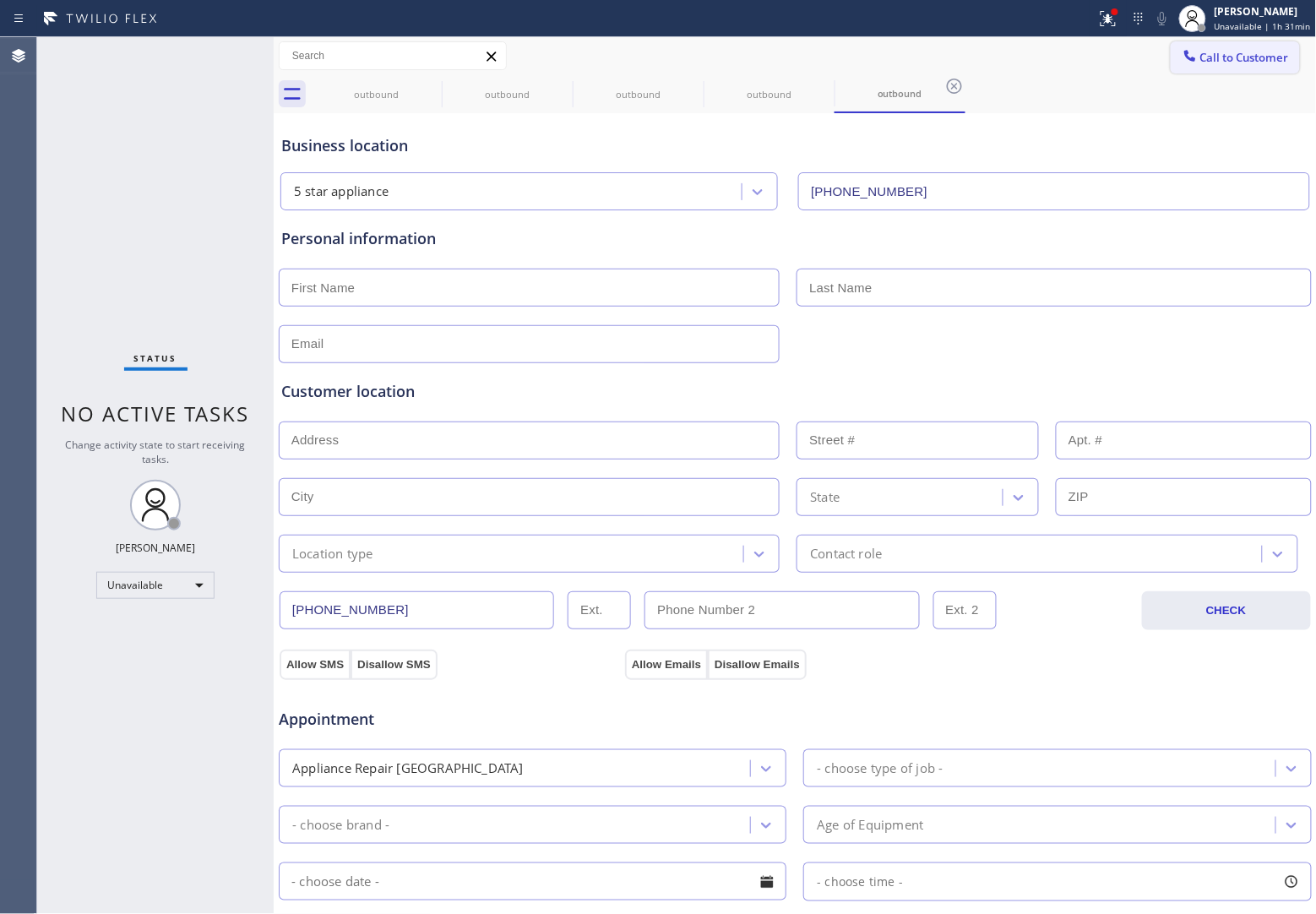
click at [1269, 47] on button "Call to Customer" at bounding box center [1234, 57] width 129 height 32
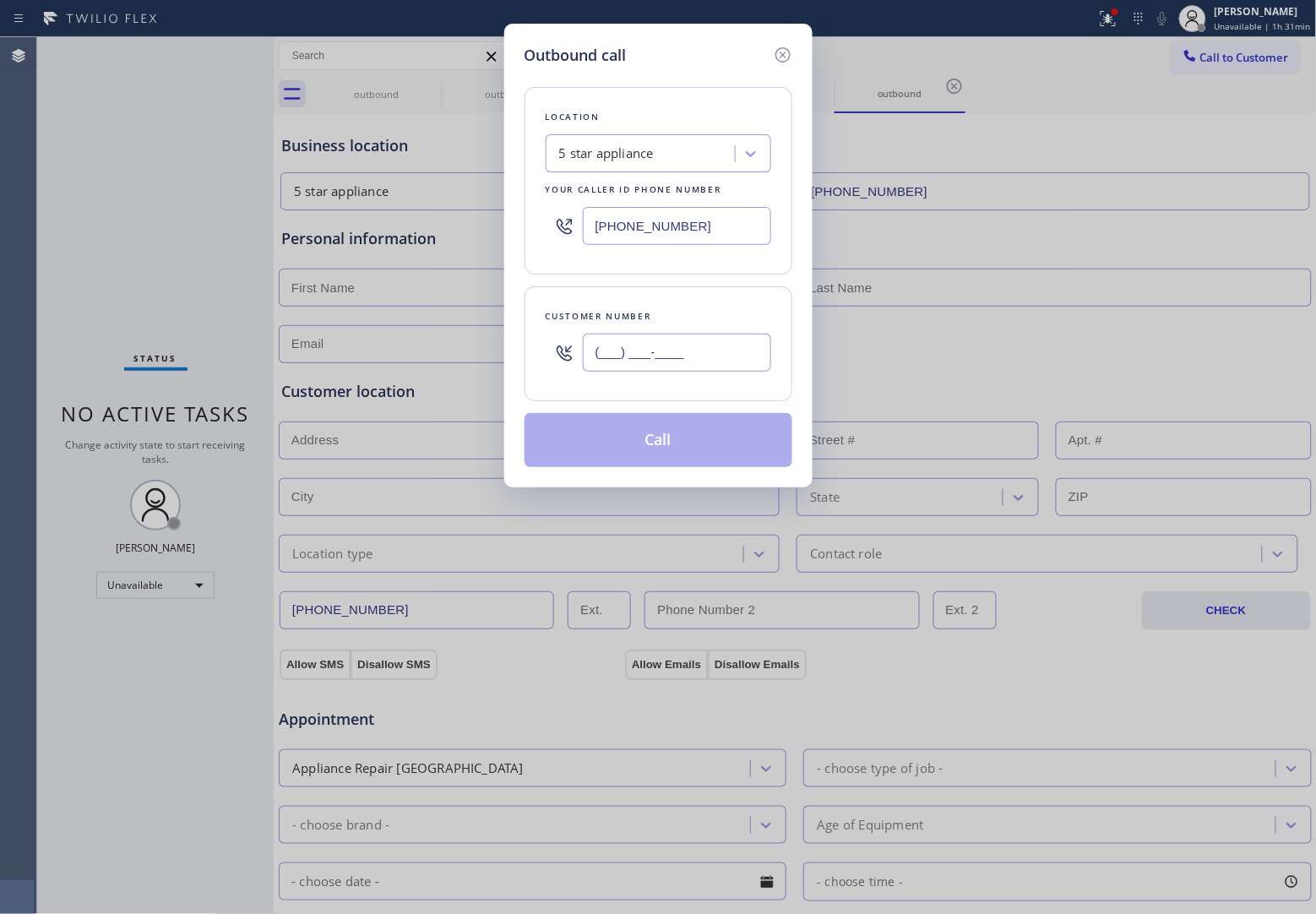
click at [671, 345] on input "(___) ___-____" at bounding box center [677, 353] width 188 height 38
paste input "820) 758-6433"
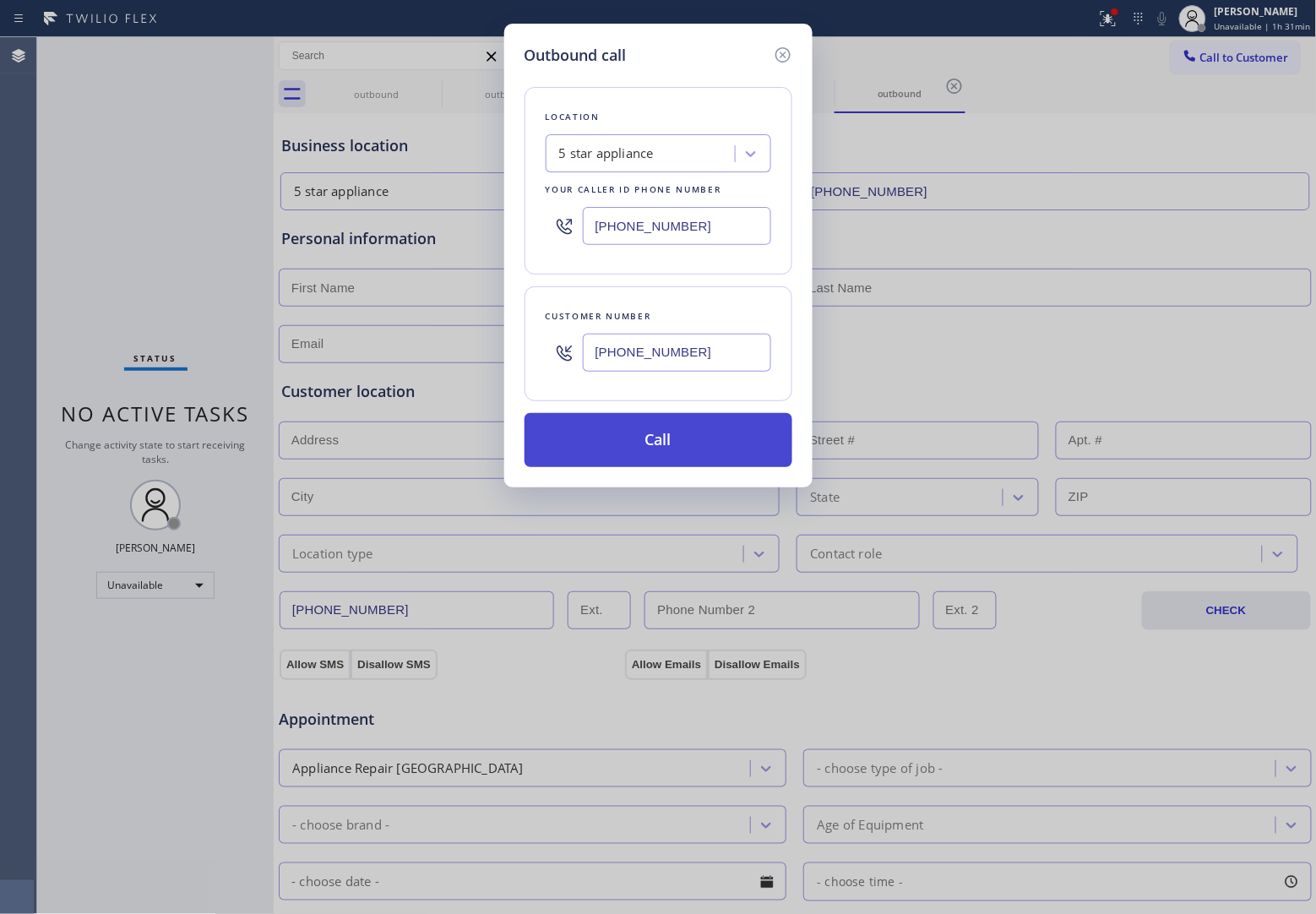
type input "[PHONE_NUMBER]"
click at [657, 452] on button "Call" at bounding box center [658, 440] width 268 height 55
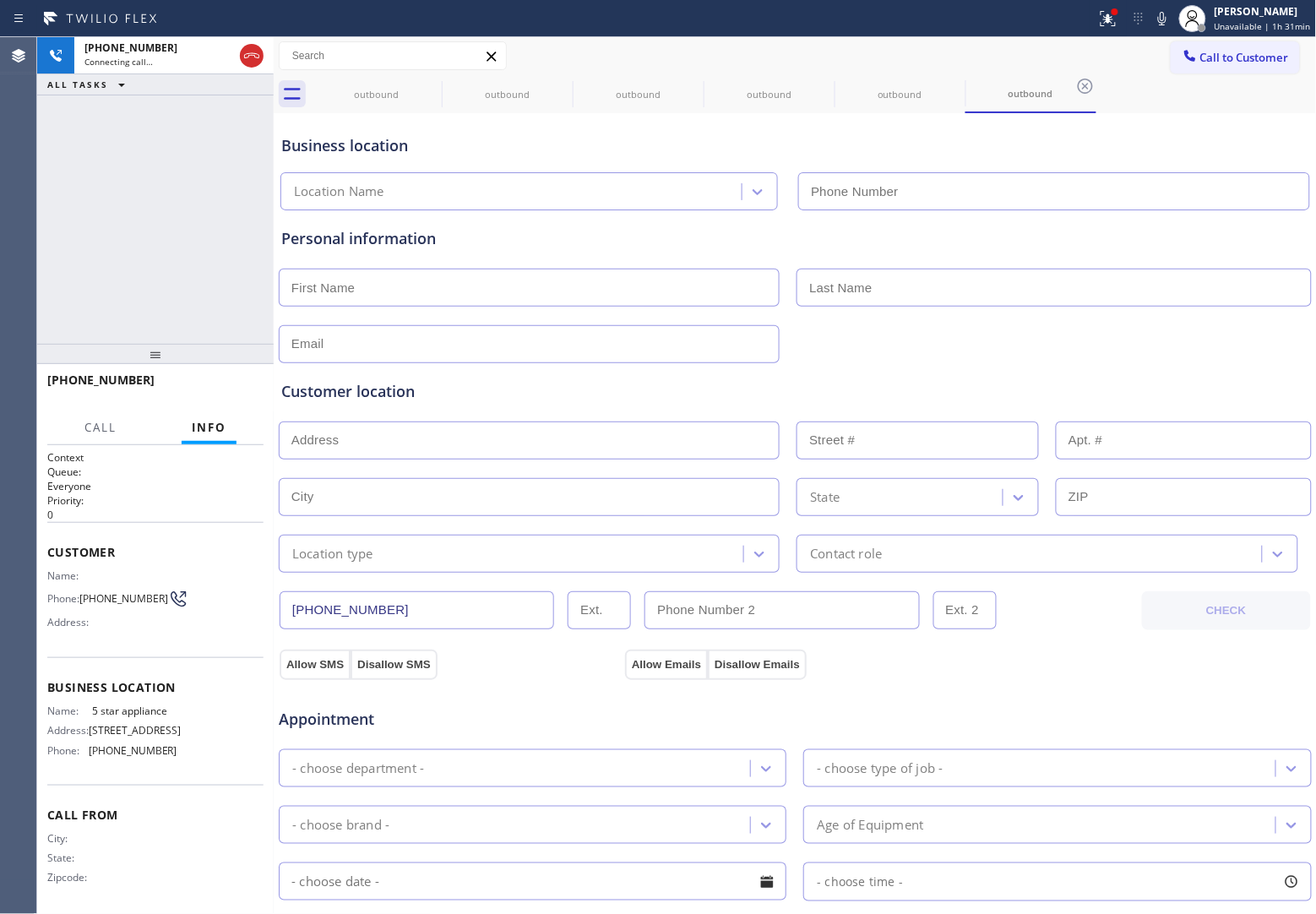
type input "[PHONE_NUMBER]"
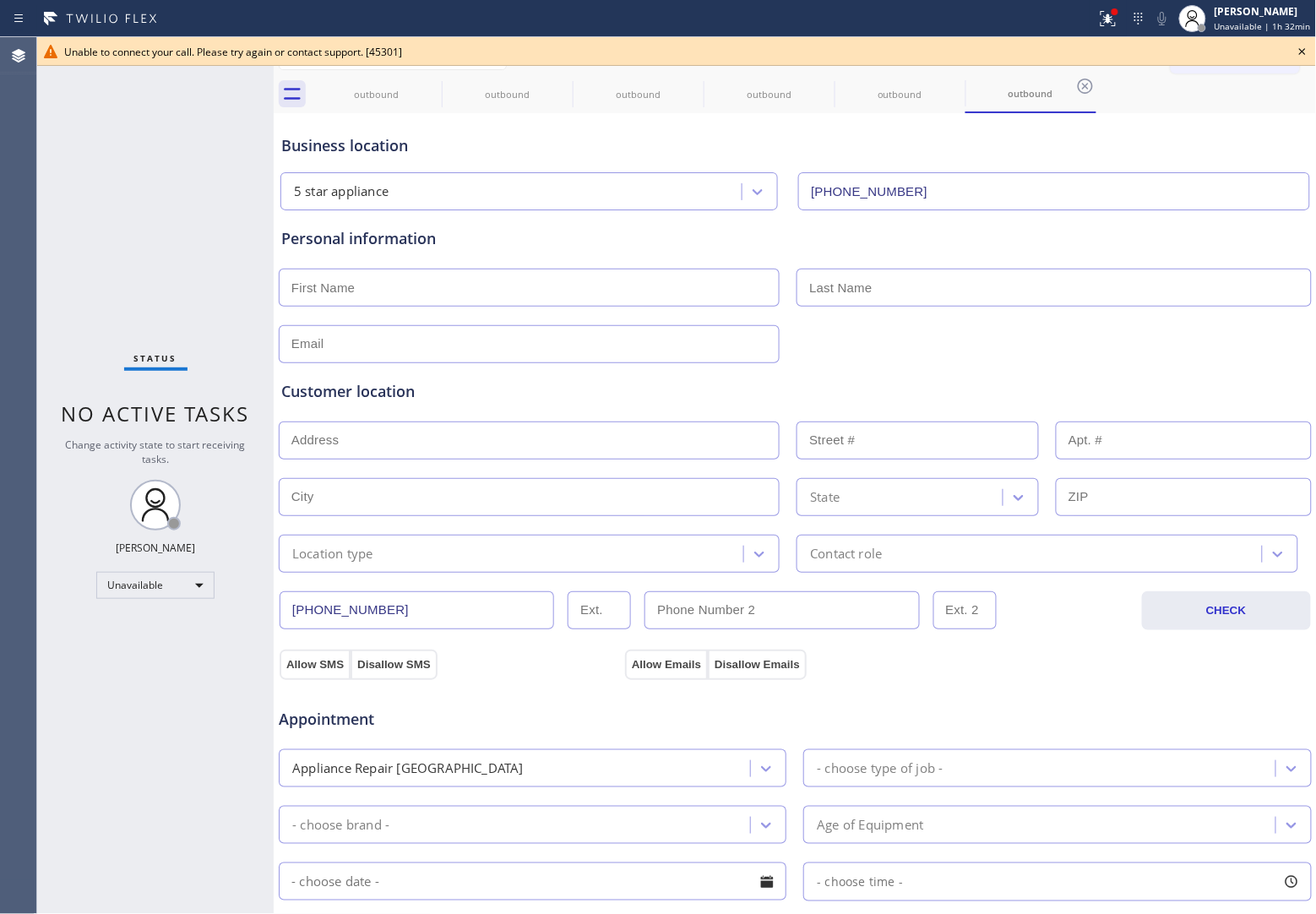
click at [72, 176] on div "Status No active tasks Change activity state to start receiving tasks. [PERSON_…" at bounding box center [156, 476] width 237 height 877
click at [1296, 46] on icon at bounding box center [1303, 52] width 21 height 21
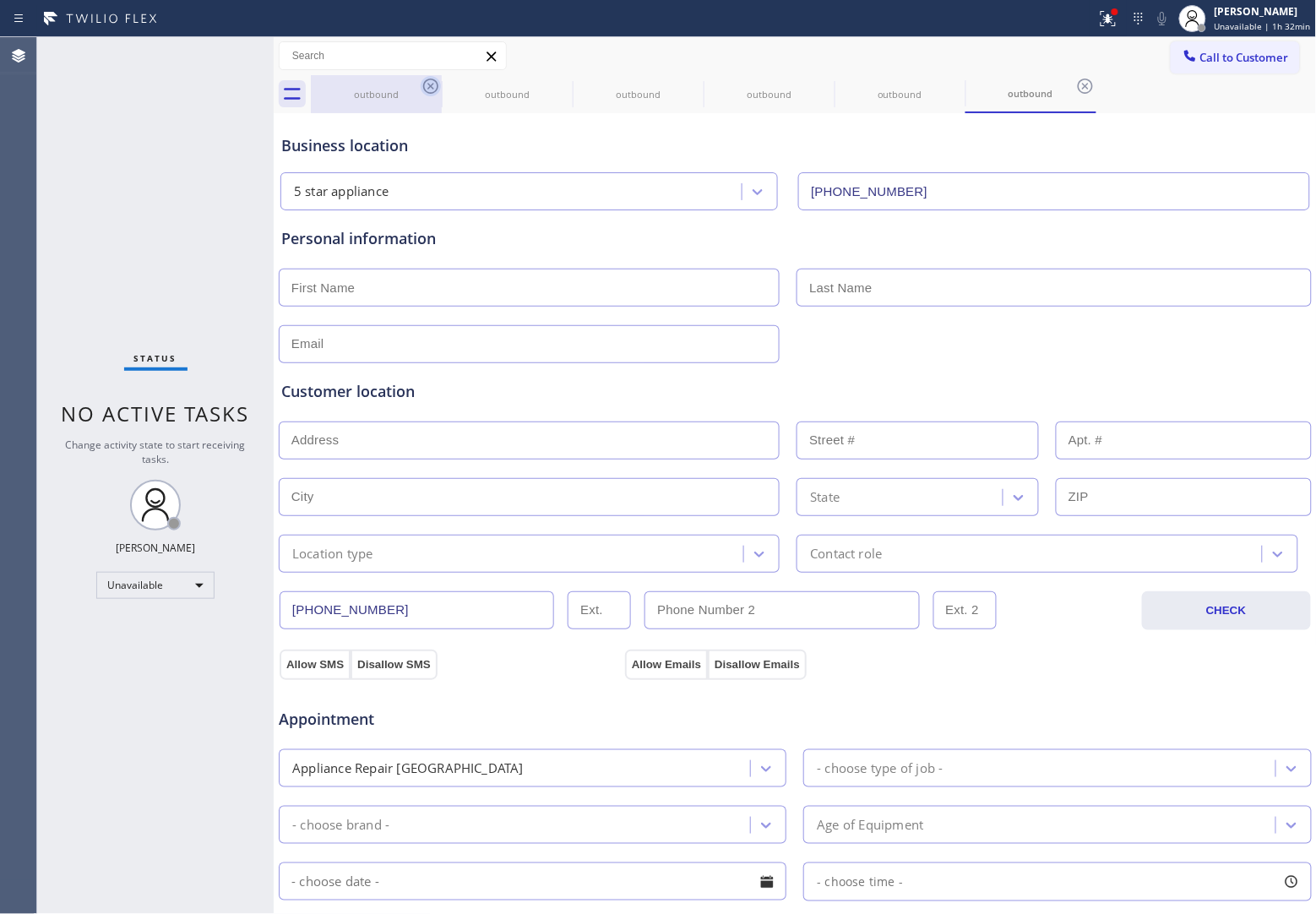
click at [436, 89] on icon at bounding box center [431, 87] width 15 height 15
click at [432, 89] on icon at bounding box center [431, 87] width 21 height 21
click at [0, 0] on icon at bounding box center [0, 0] width 0 height 0
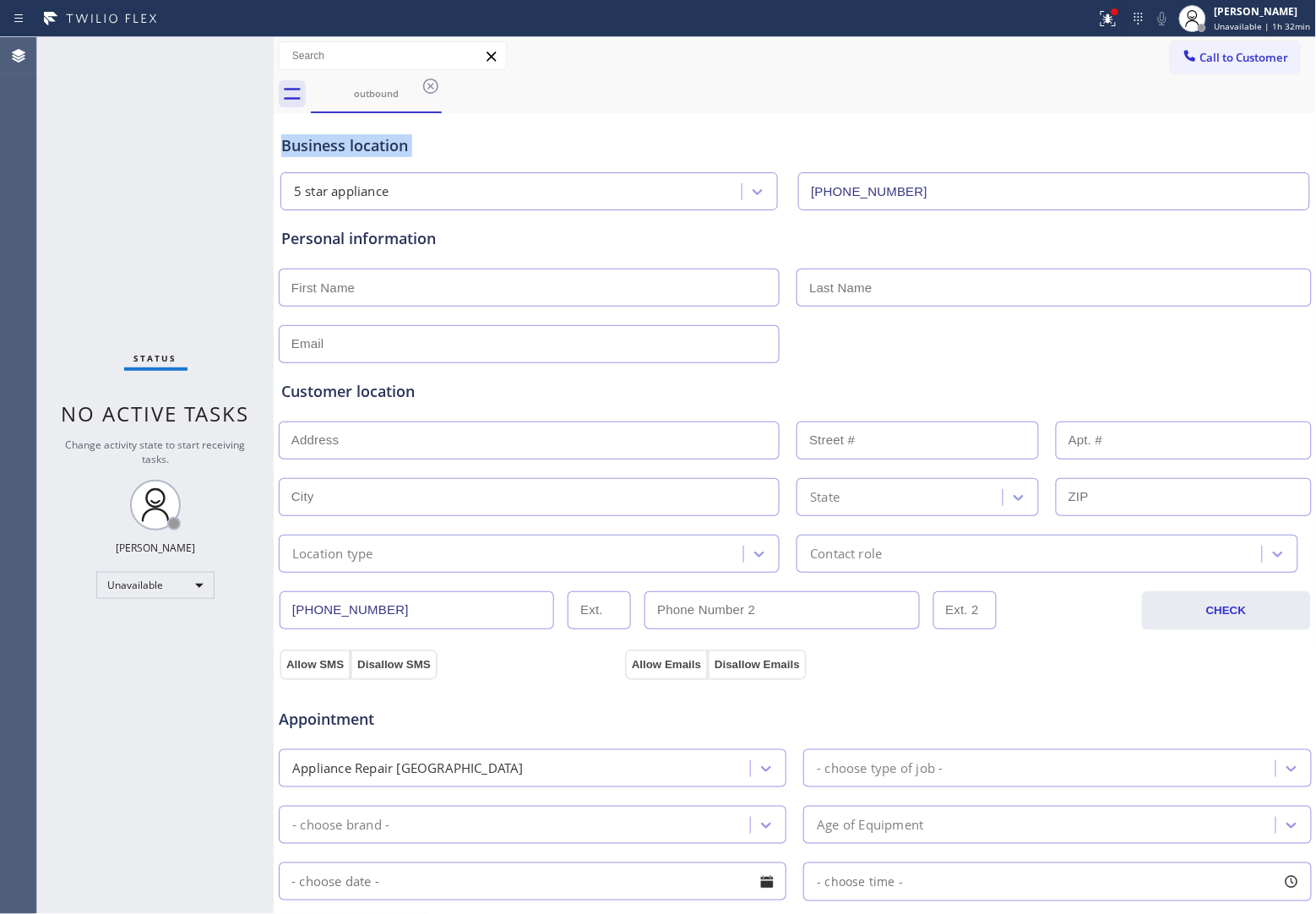
click at [432, 89] on icon at bounding box center [431, 87] width 21 height 21
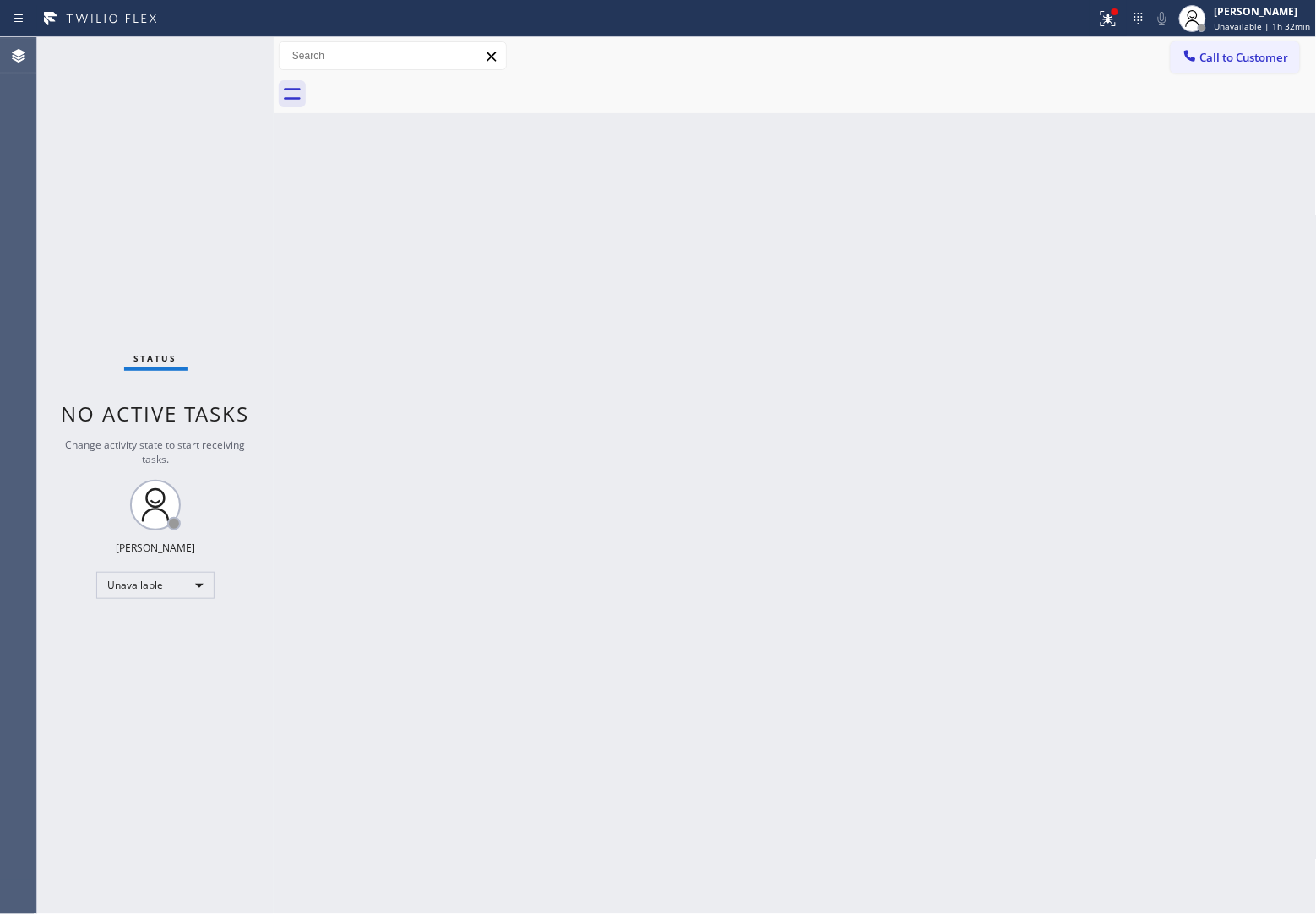
click at [432, 89] on div at bounding box center [814, 94] width 1006 height 38
click at [1226, 68] on button "Call to Customer" at bounding box center [1234, 57] width 129 height 32
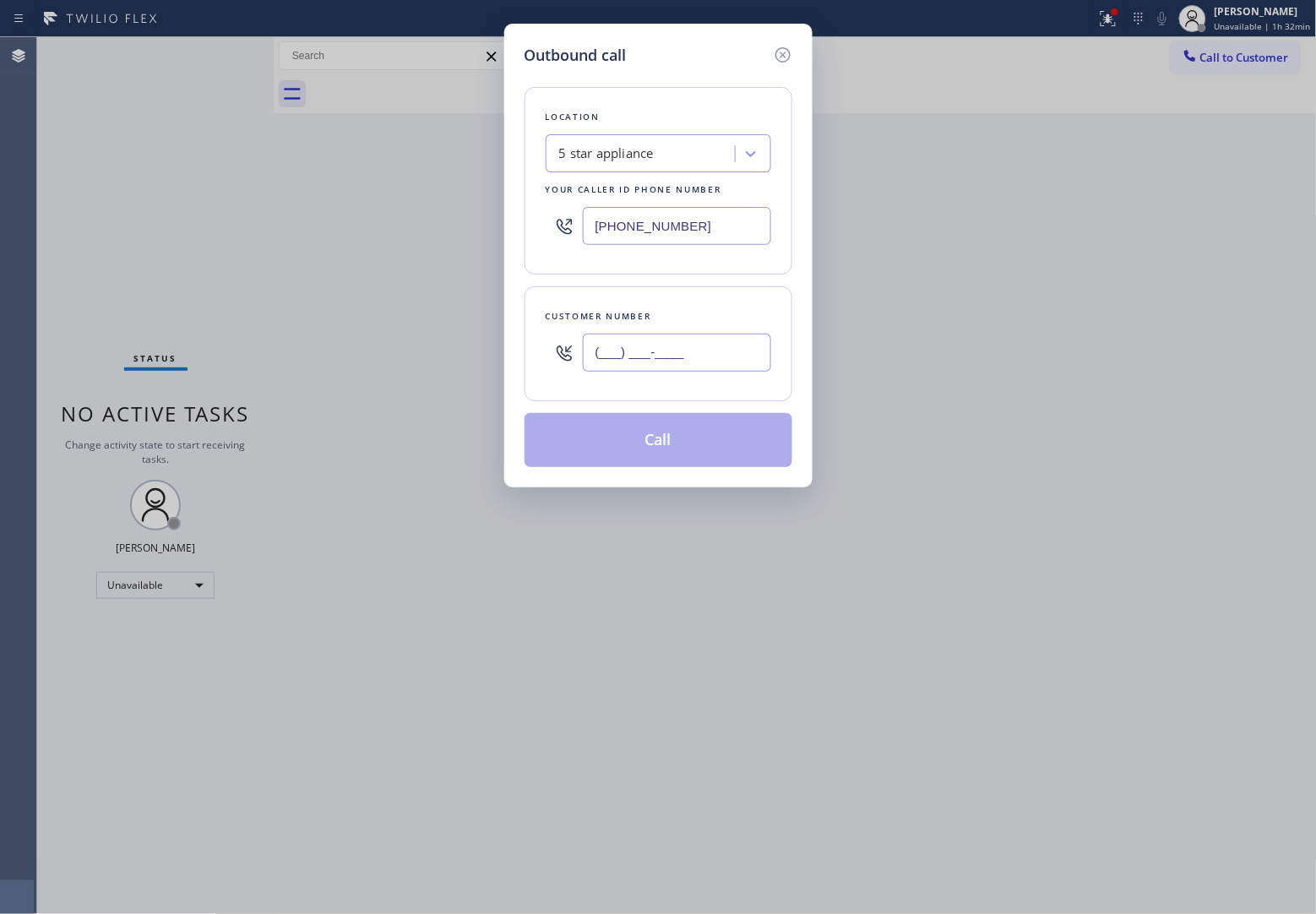
click at [621, 361] on input "(___) ___-____" at bounding box center [677, 353] width 188 height 38
paste input "820) 758-6433"
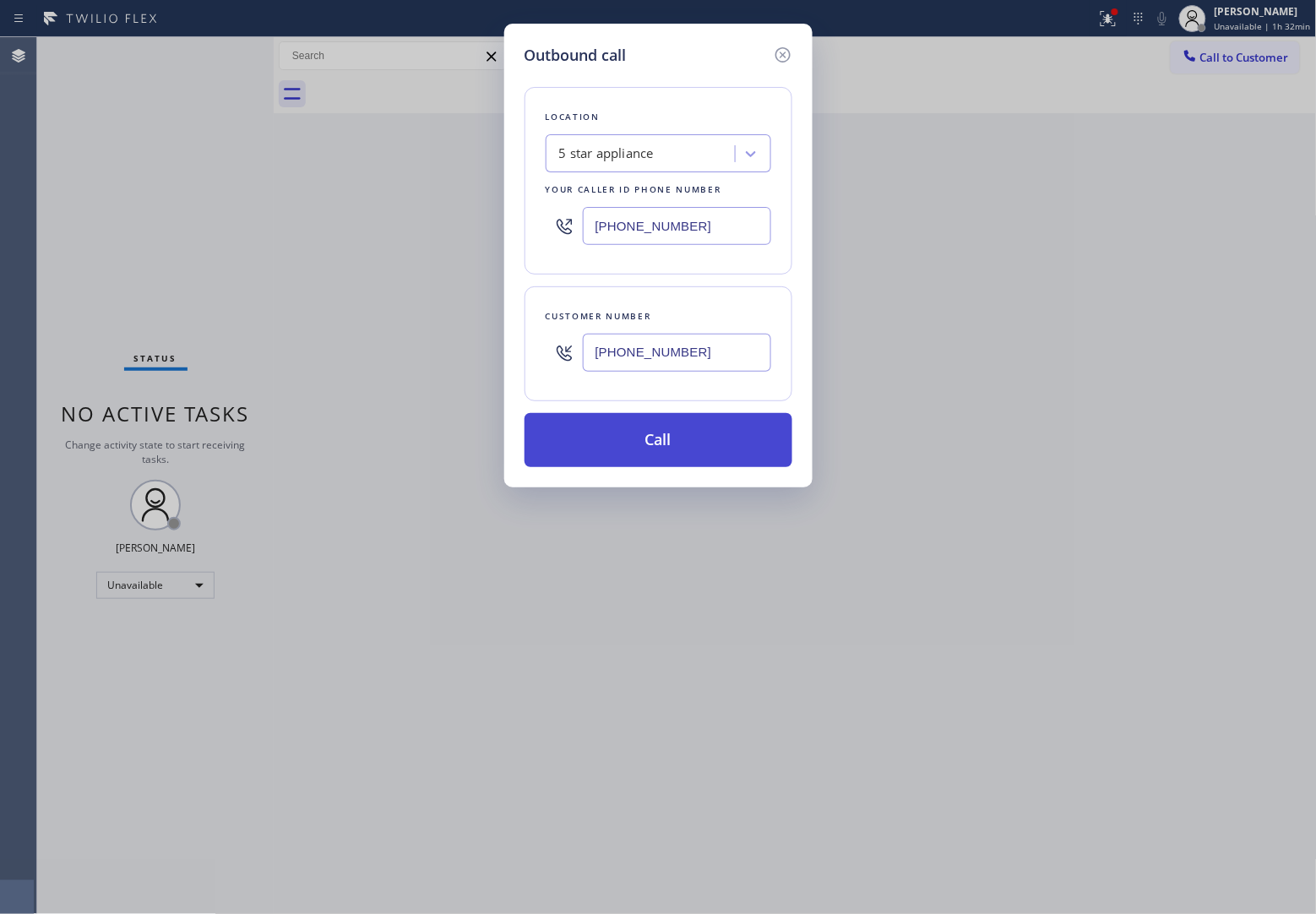
type input "[PHONE_NUMBER]"
click at [707, 453] on button "Call" at bounding box center [658, 440] width 268 height 55
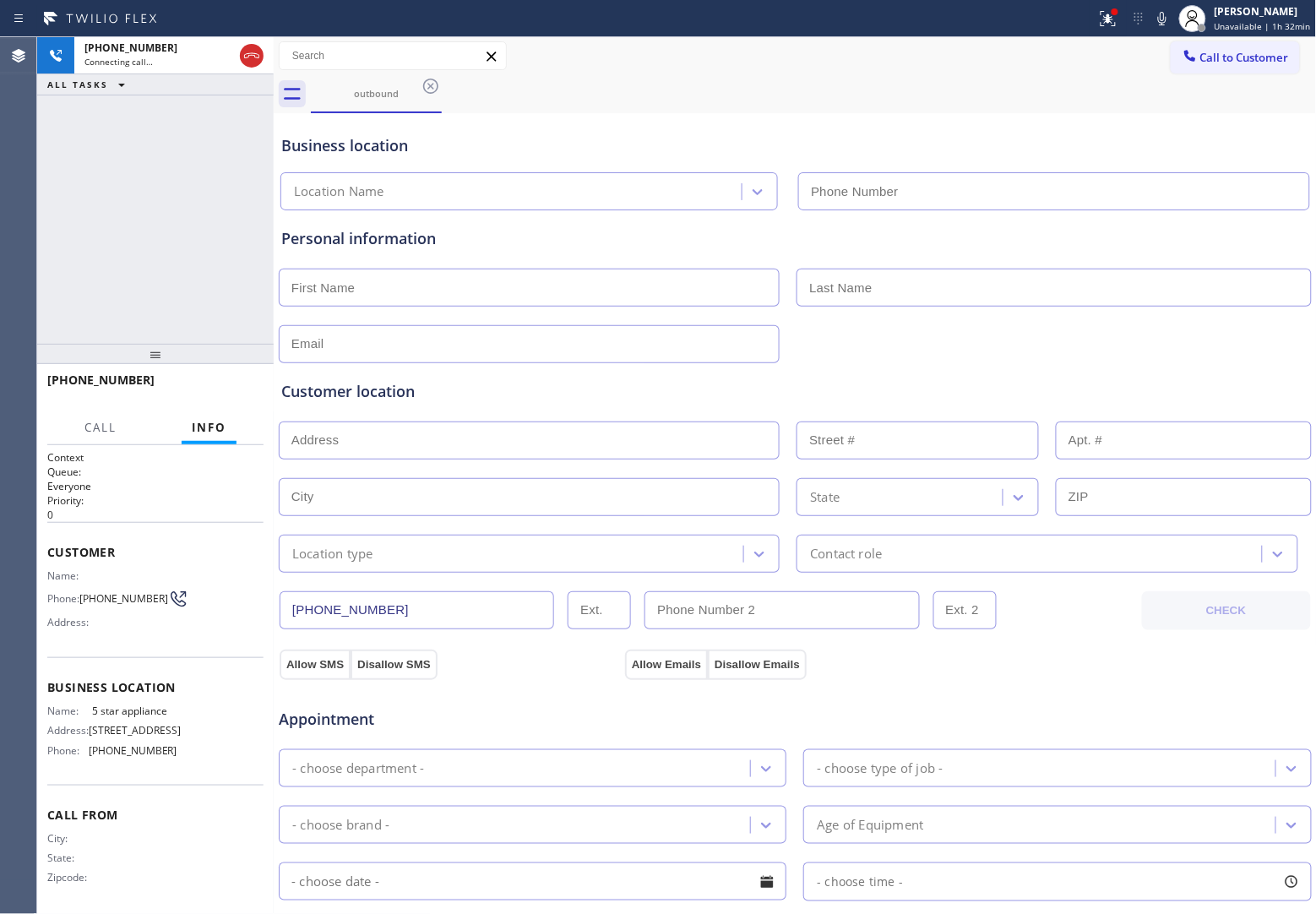
type input "[PHONE_NUMBER]"
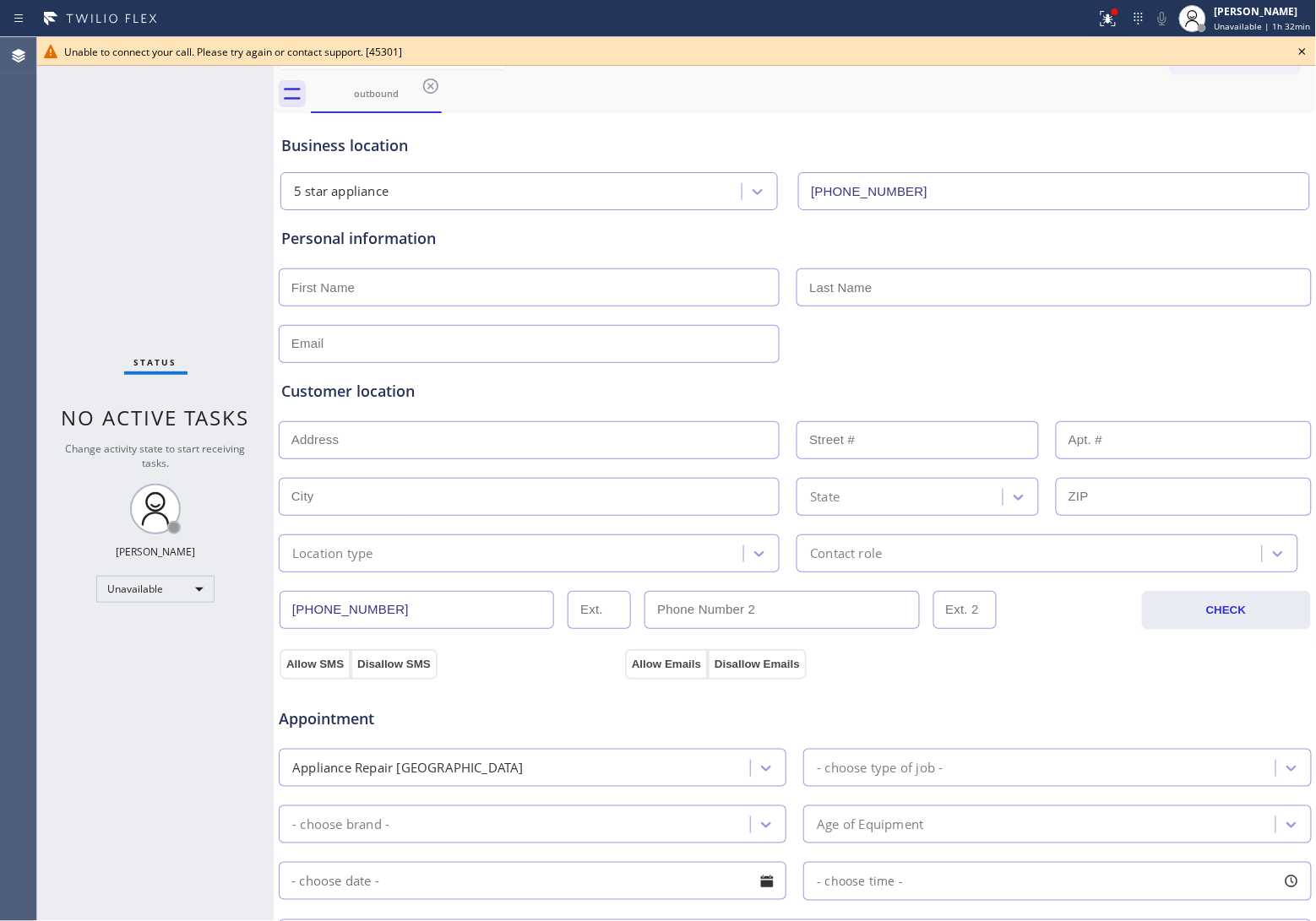
click at [71, 196] on div "Status No active tasks Change activity state to start receiving tasks. [PERSON_…" at bounding box center [156, 479] width 237 height 884
click at [1308, 39] on div "Unable to connect your call. Please try again or contact support. [45301]" at bounding box center [677, 52] width 1278 height 29
click at [1298, 49] on icon at bounding box center [1303, 52] width 21 height 21
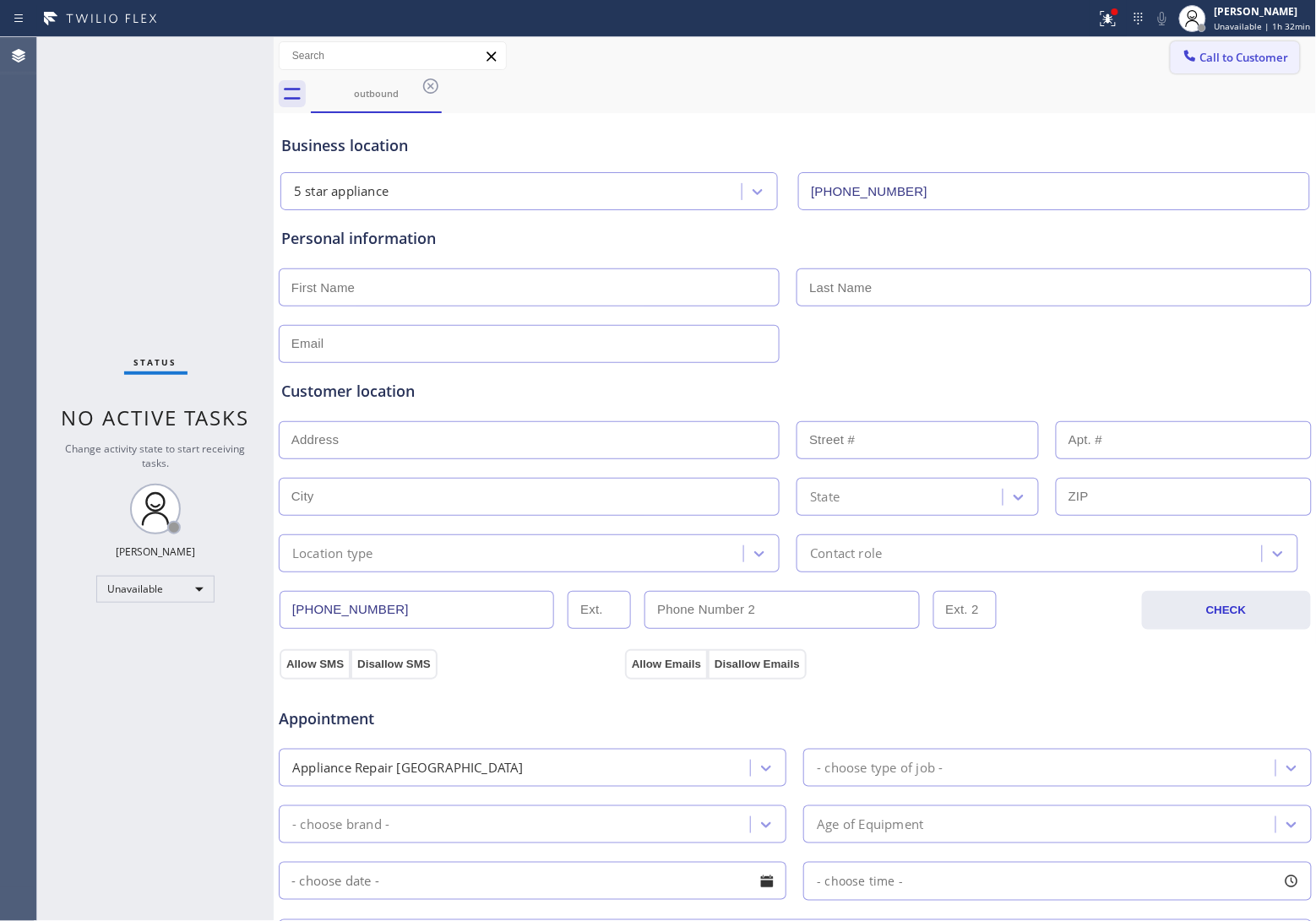
click at [1255, 55] on span "Call to Customer" at bounding box center [1245, 57] width 88 height 15
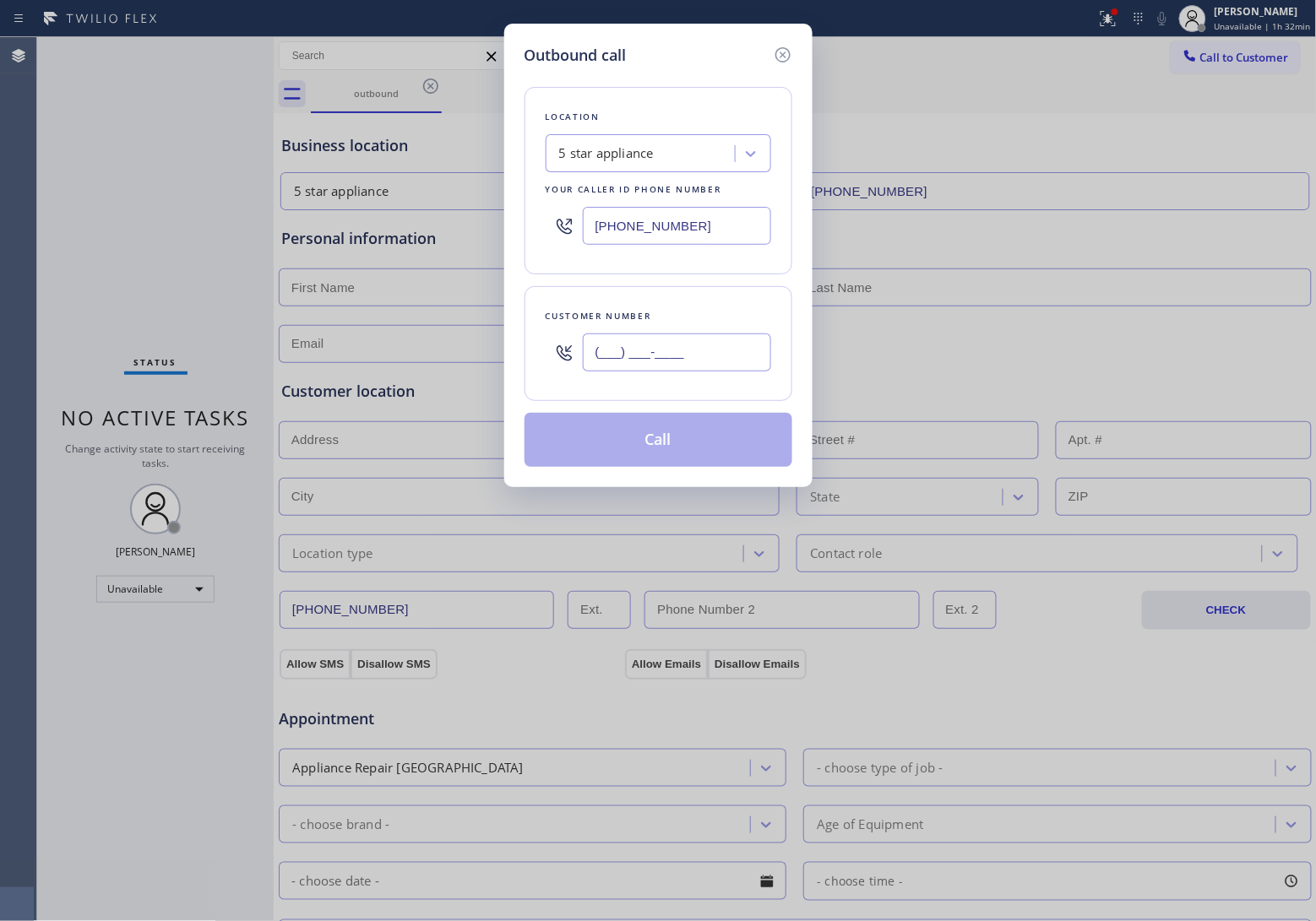
click at [681, 337] on input "(___) ___-____" at bounding box center [677, 352] width 188 height 38
paste input "820) 758-6433"
type input "[PHONE_NUMBER]"
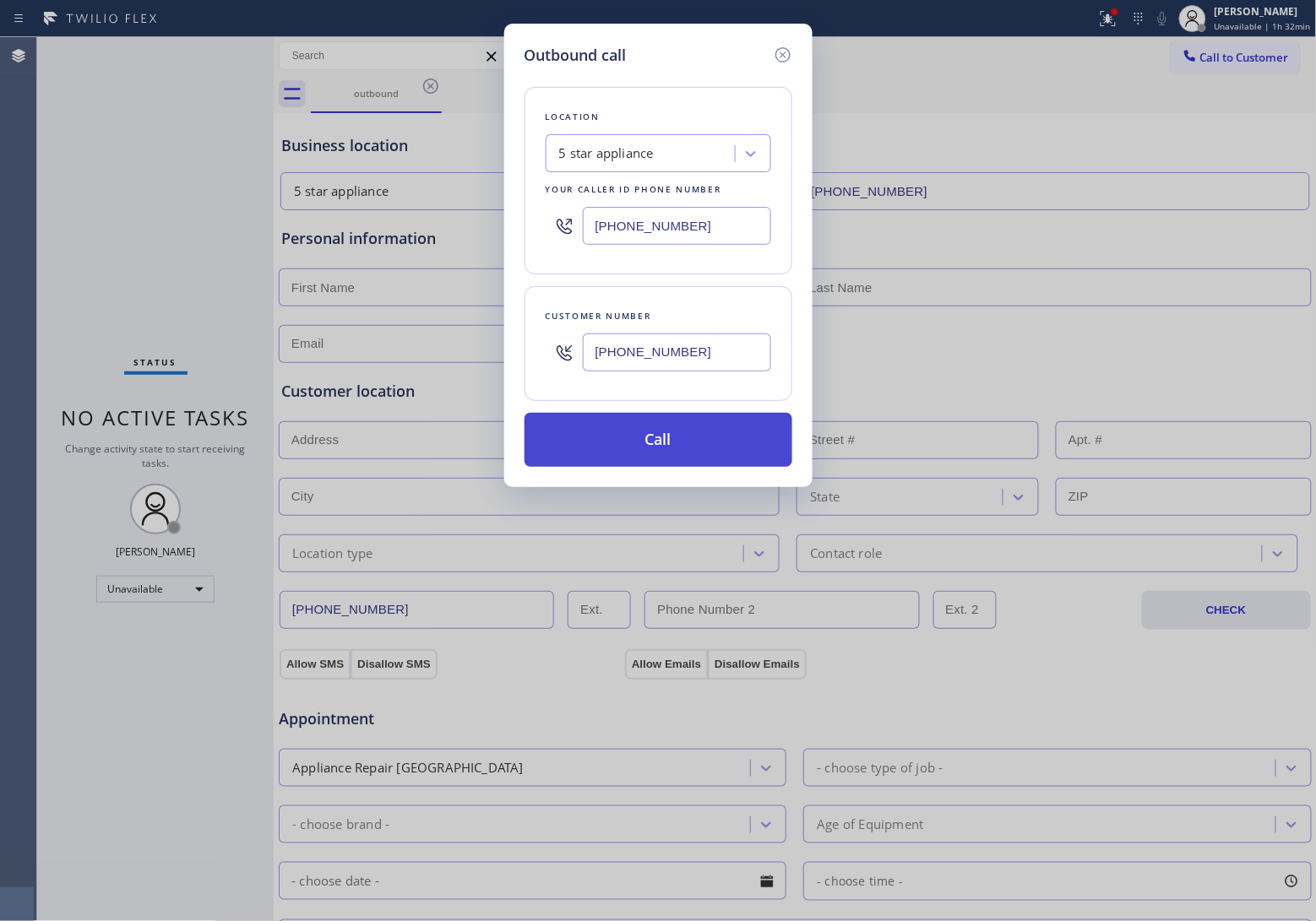
click at [657, 440] on button "Call" at bounding box center [658, 440] width 268 height 55
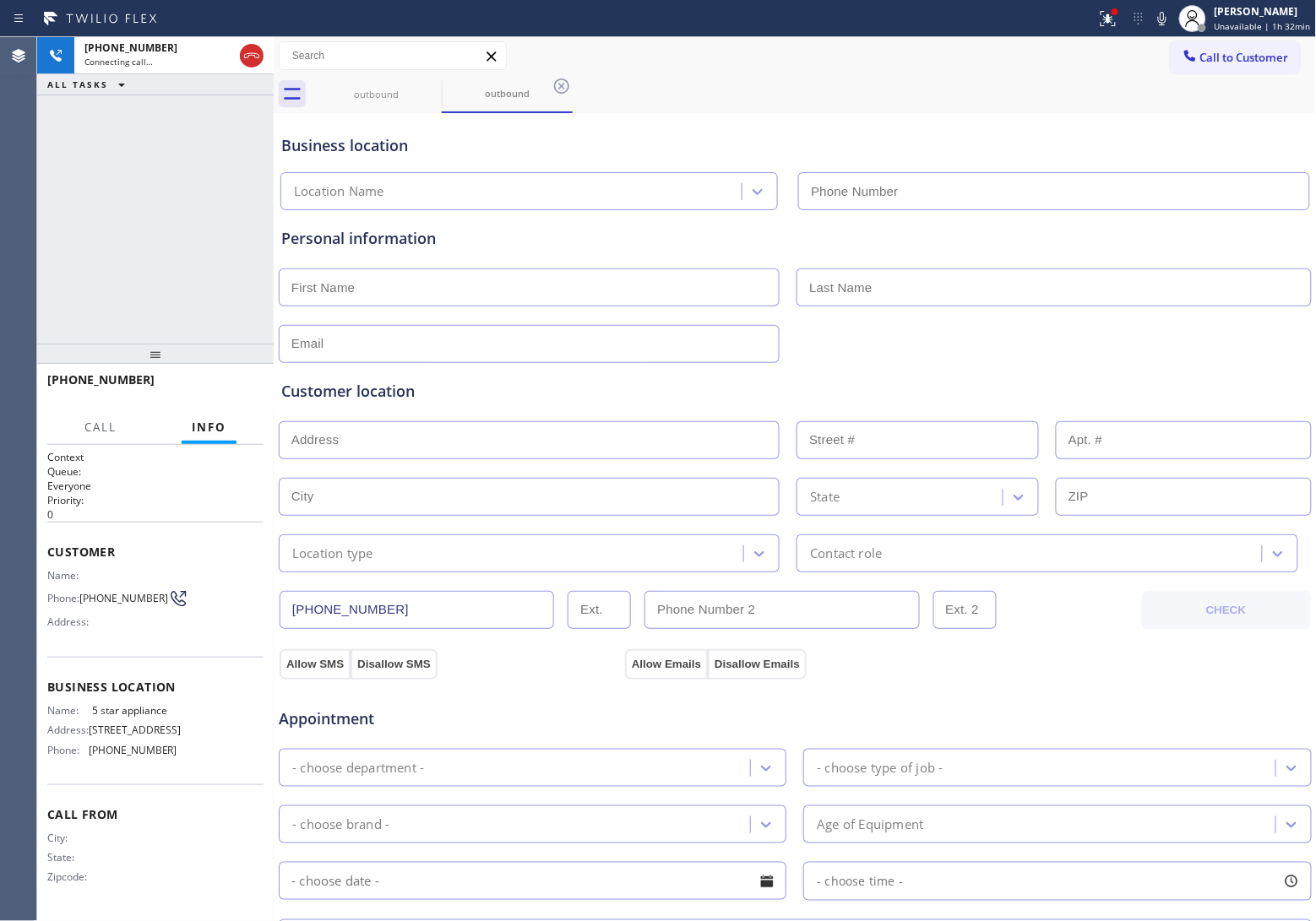
type input "[PHONE_NUMBER]"
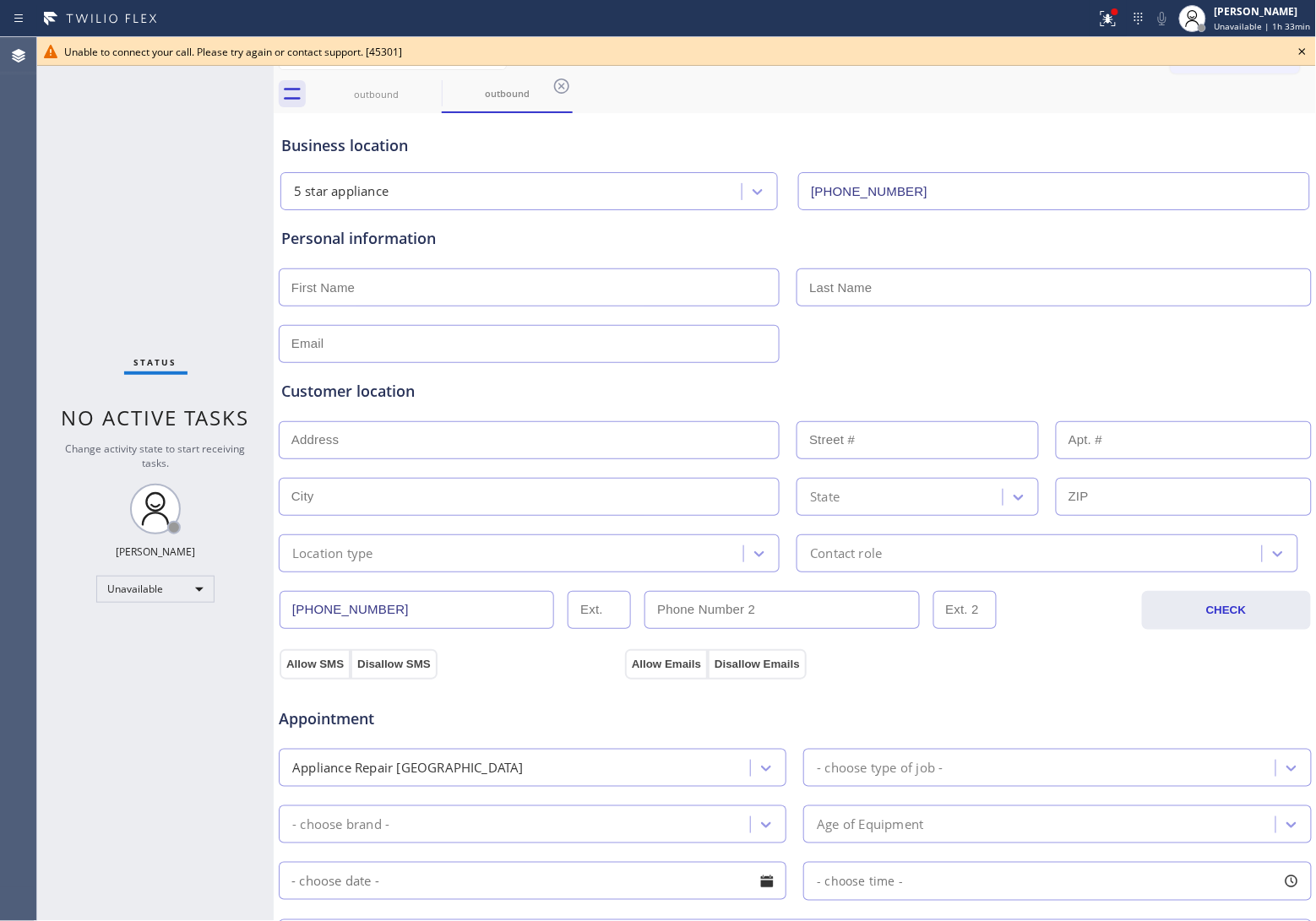
click at [55, 349] on div "Status No active tasks Change activity state to start receiving tasks. [PERSON_…" at bounding box center [156, 479] width 237 height 884
click at [1298, 53] on icon at bounding box center [1303, 52] width 21 height 21
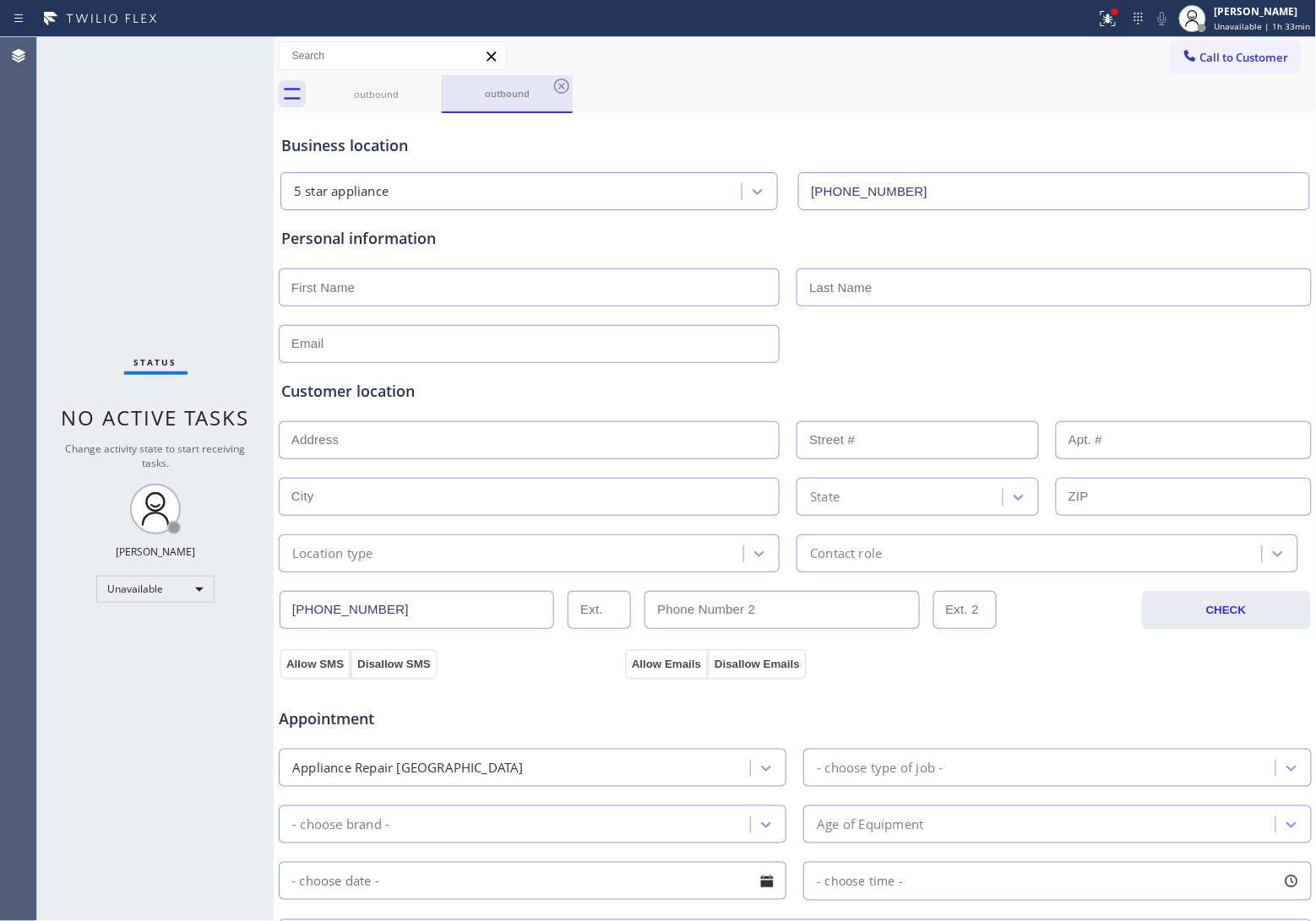
click at [444, 79] on div "outbound" at bounding box center [508, 93] width 128 height 37
click at [429, 86] on icon at bounding box center [431, 86] width 21 height 21
click at [427, 86] on icon at bounding box center [431, 86] width 21 height 21
click at [442, 86] on div "outbound" at bounding box center [507, 94] width 131 height 38
click at [552, 86] on icon at bounding box center [562, 86] width 21 height 21
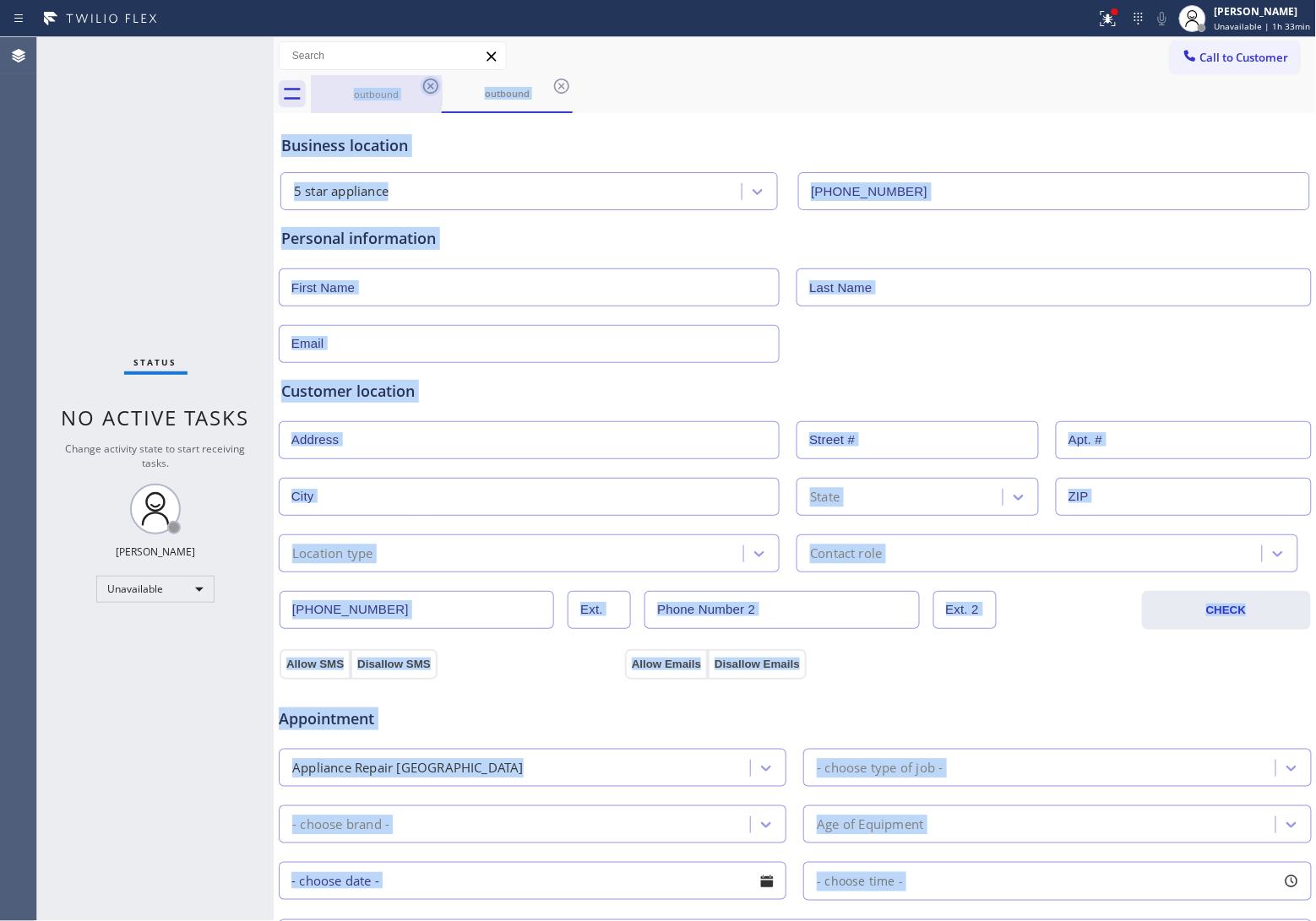
click at [427, 86] on div "outbound outbound" at bounding box center [814, 94] width 1006 height 38
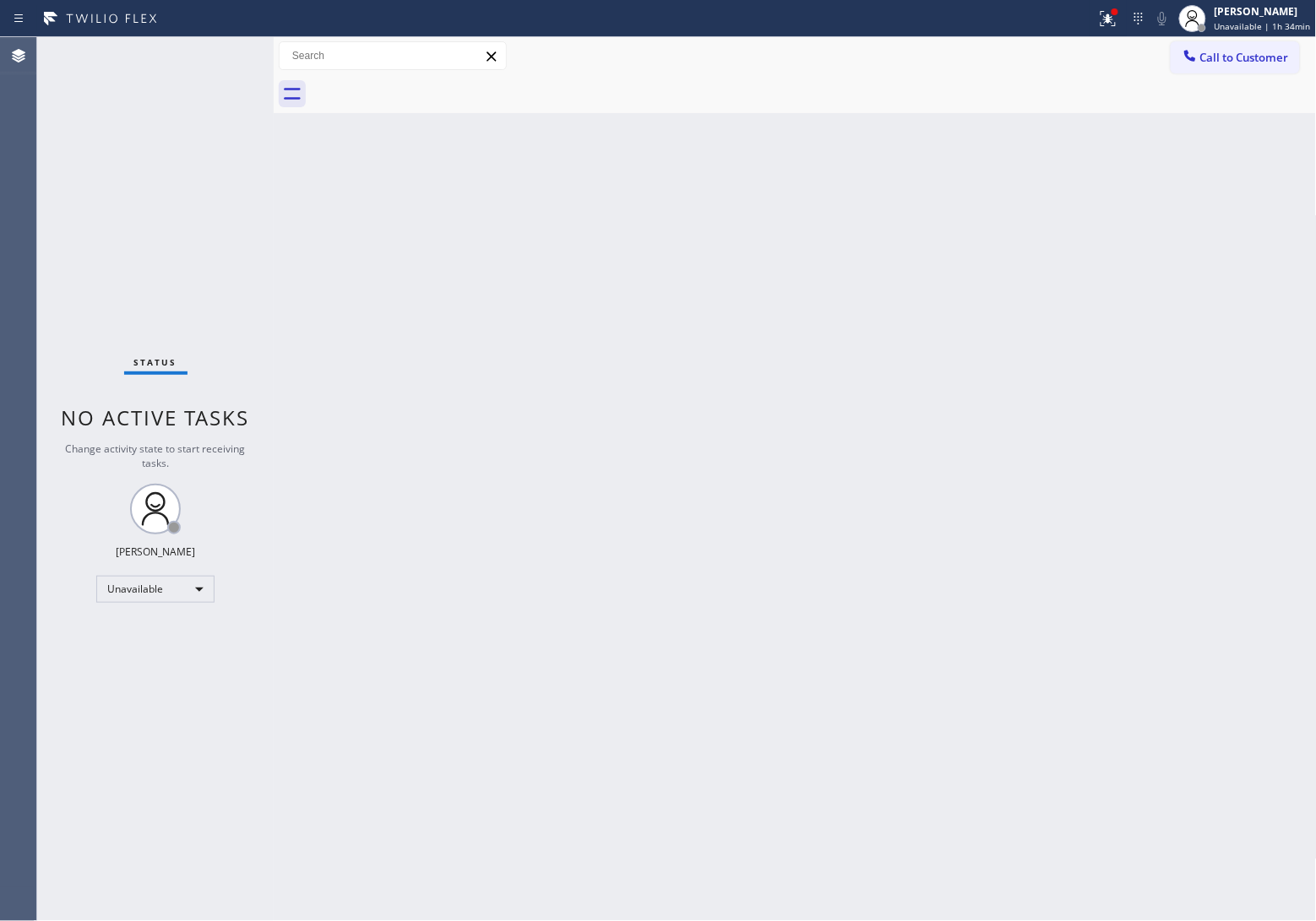
click at [27, 228] on div "Agent Desktop" at bounding box center [18, 479] width 37 height 884
click at [1226, 62] on span "Call to Customer" at bounding box center [1245, 57] width 88 height 15
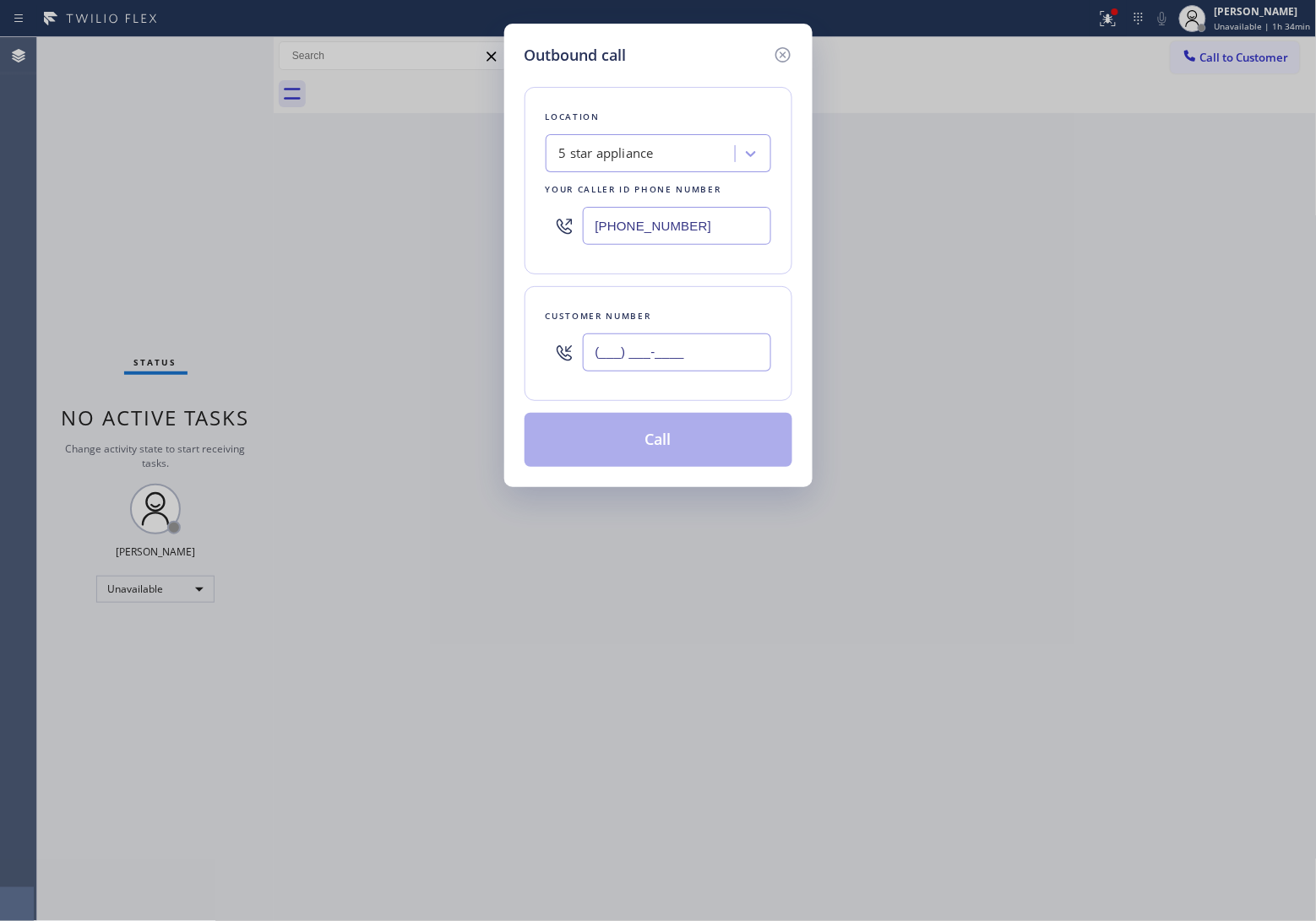
click at [705, 346] on input "(___) ___-____" at bounding box center [677, 352] width 188 height 38
paste input "820) 758-6433"
type input "[PHONE_NUMBER]"
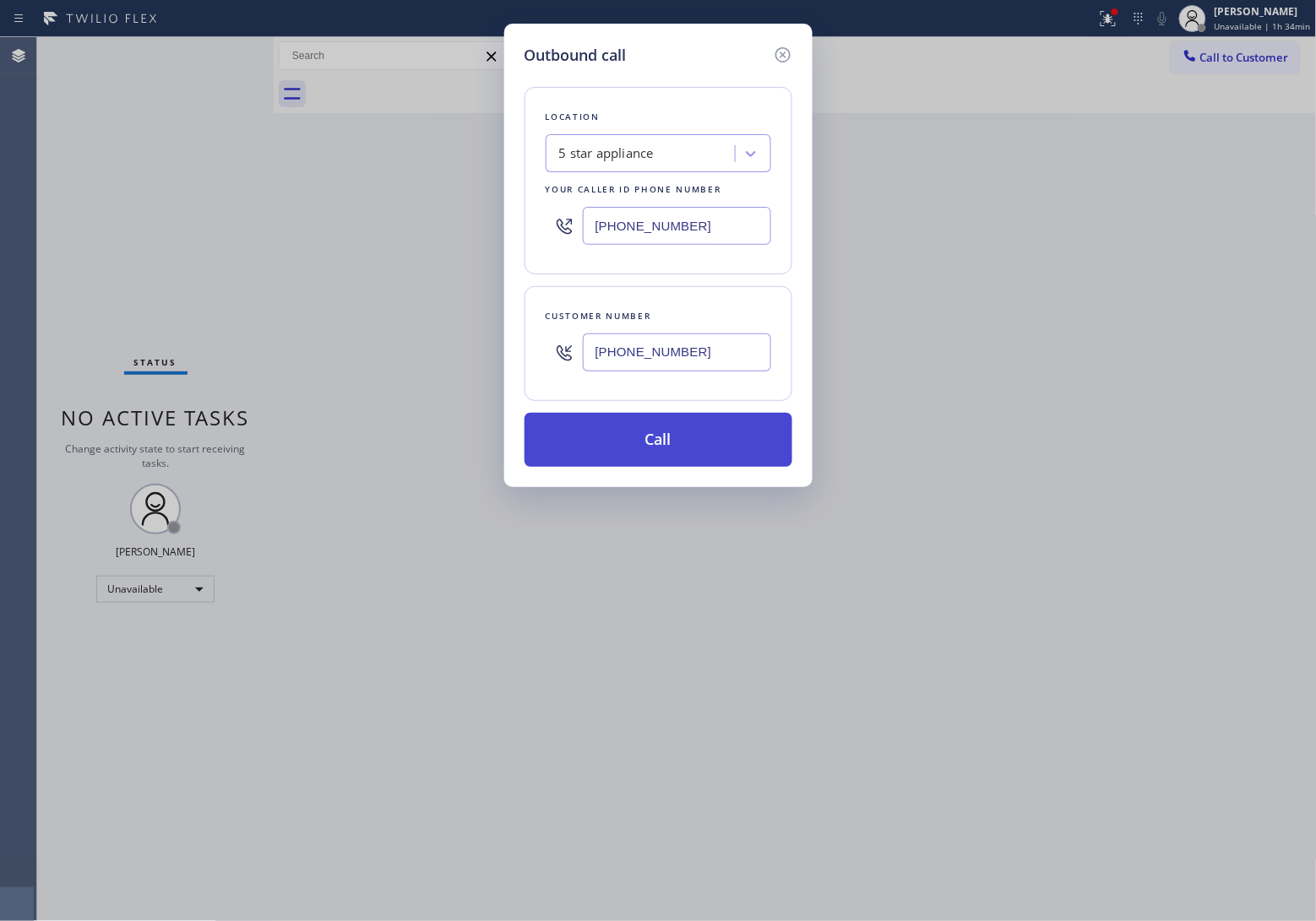
click at [661, 453] on button "Call" at bounding box center [658, 440] width 268 height 55
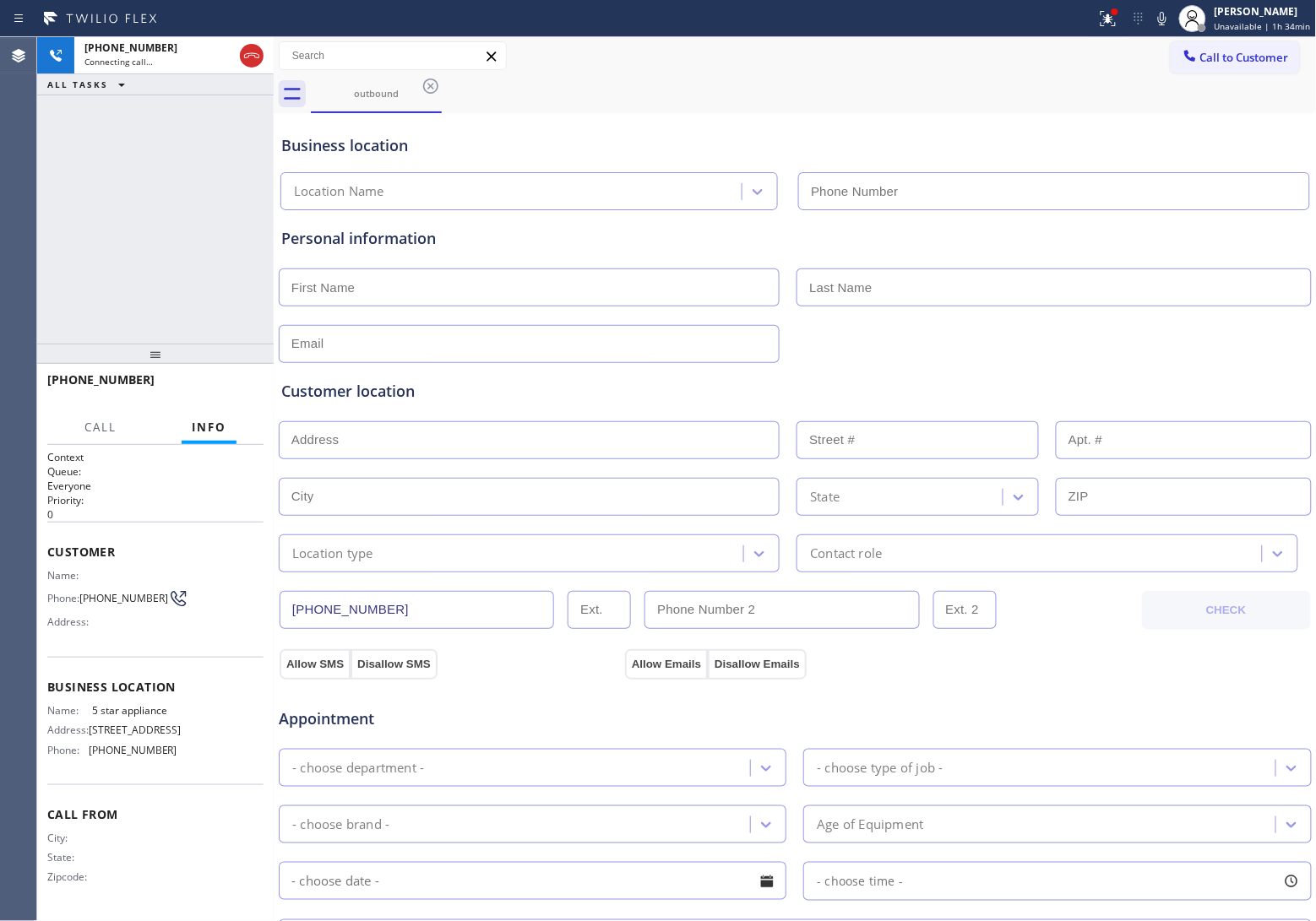
type input "[PHONE_NUMBER]"
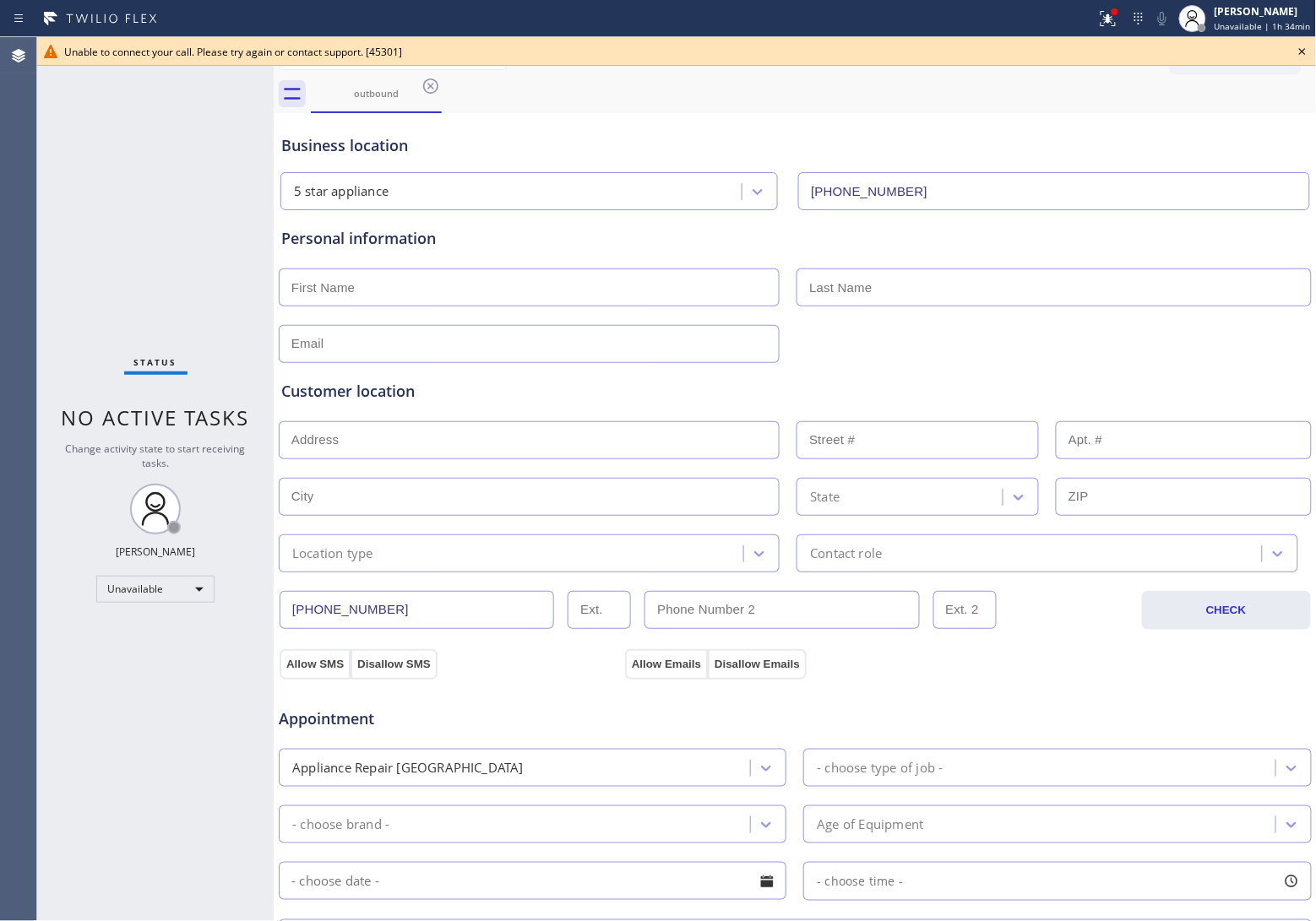
click at [1311, 44] on icon at bounding box center [1303, 52] width 21 height 21
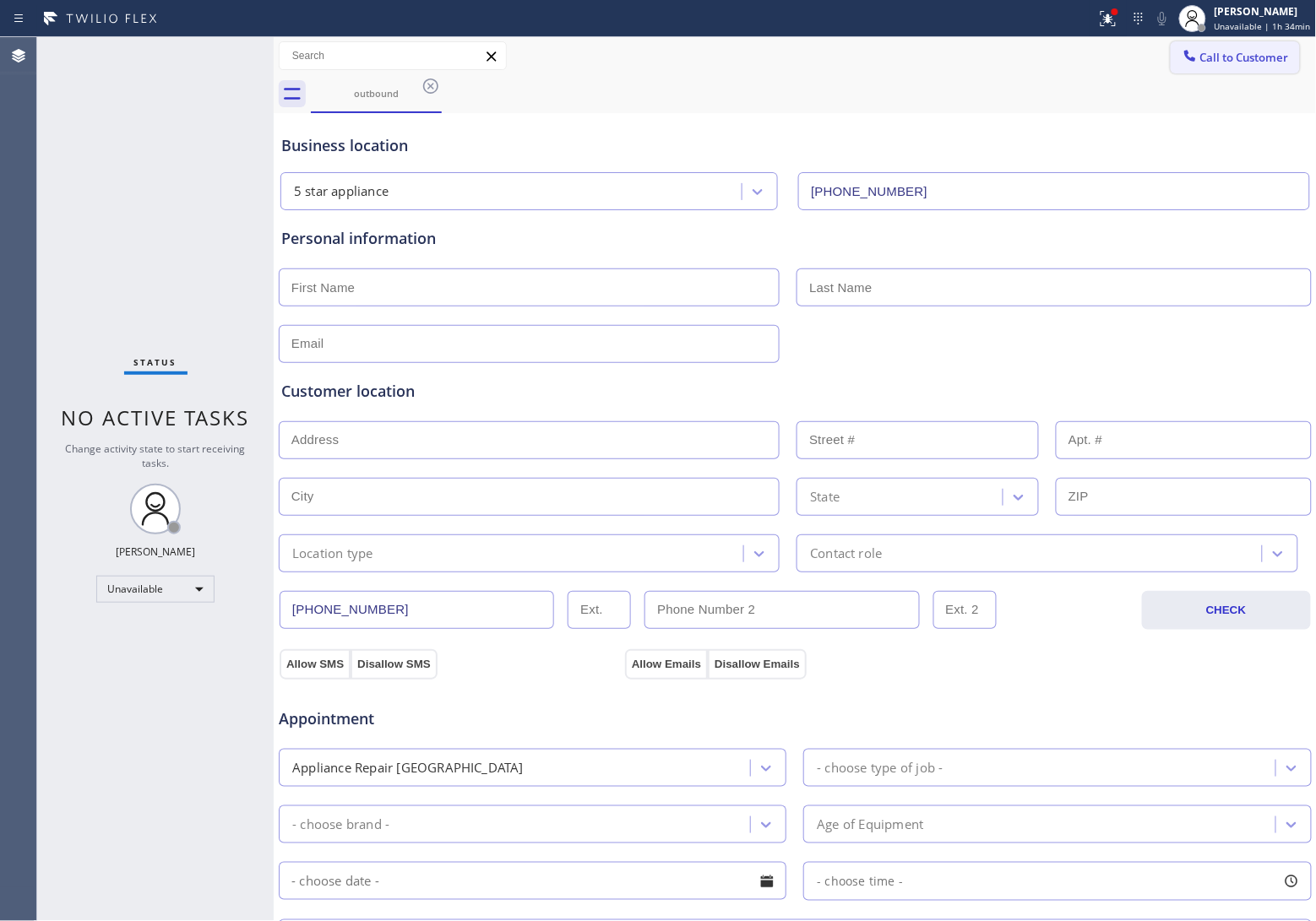
click at [1247, 61] on span "Call to Customer" at bounding box center [1245, 57] width 88 height 15
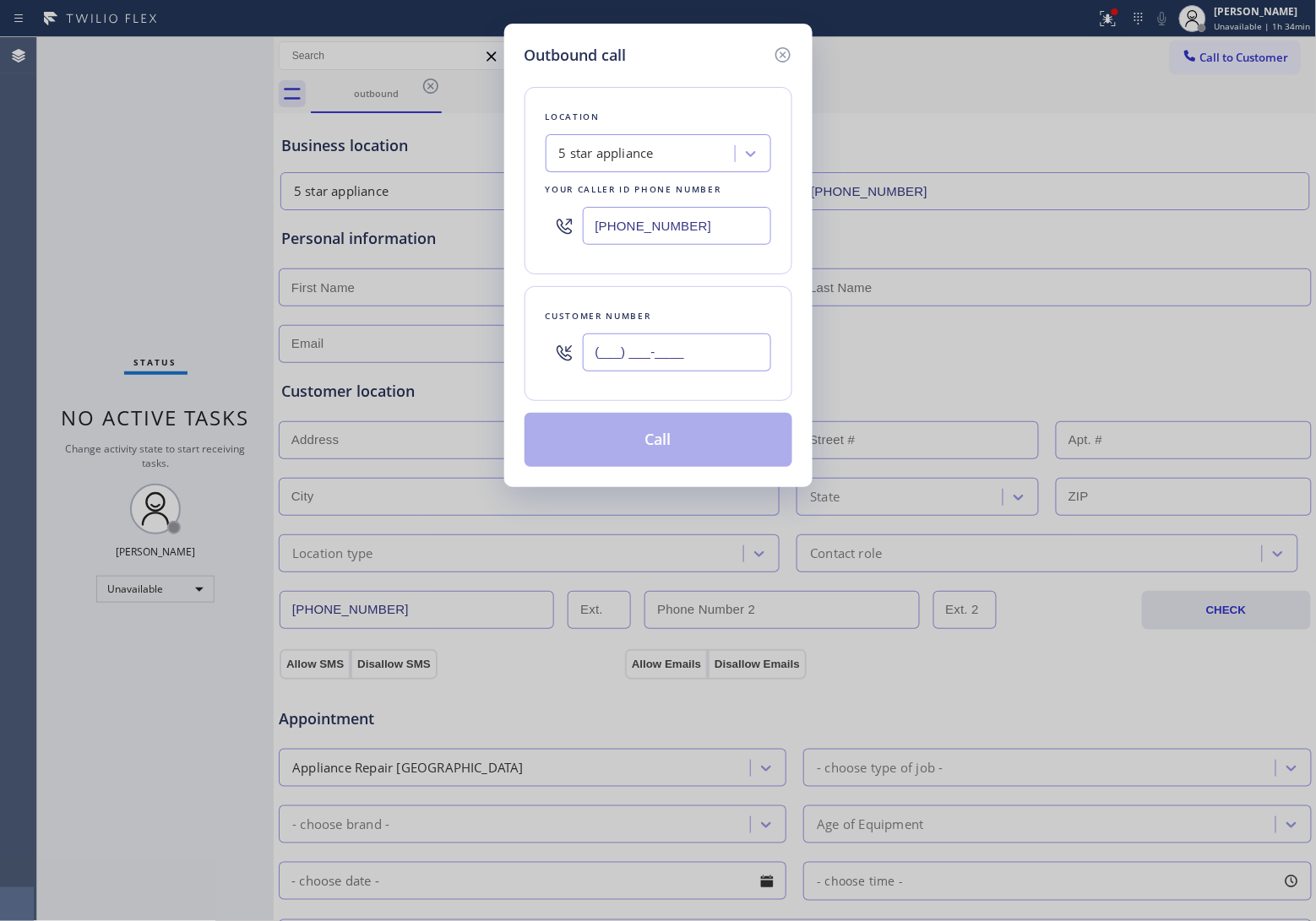
click at [639, 361] on input "(___) ___-____" at bounding box center [677, 352] width 188 height 38
paste input "820) 758-6433"
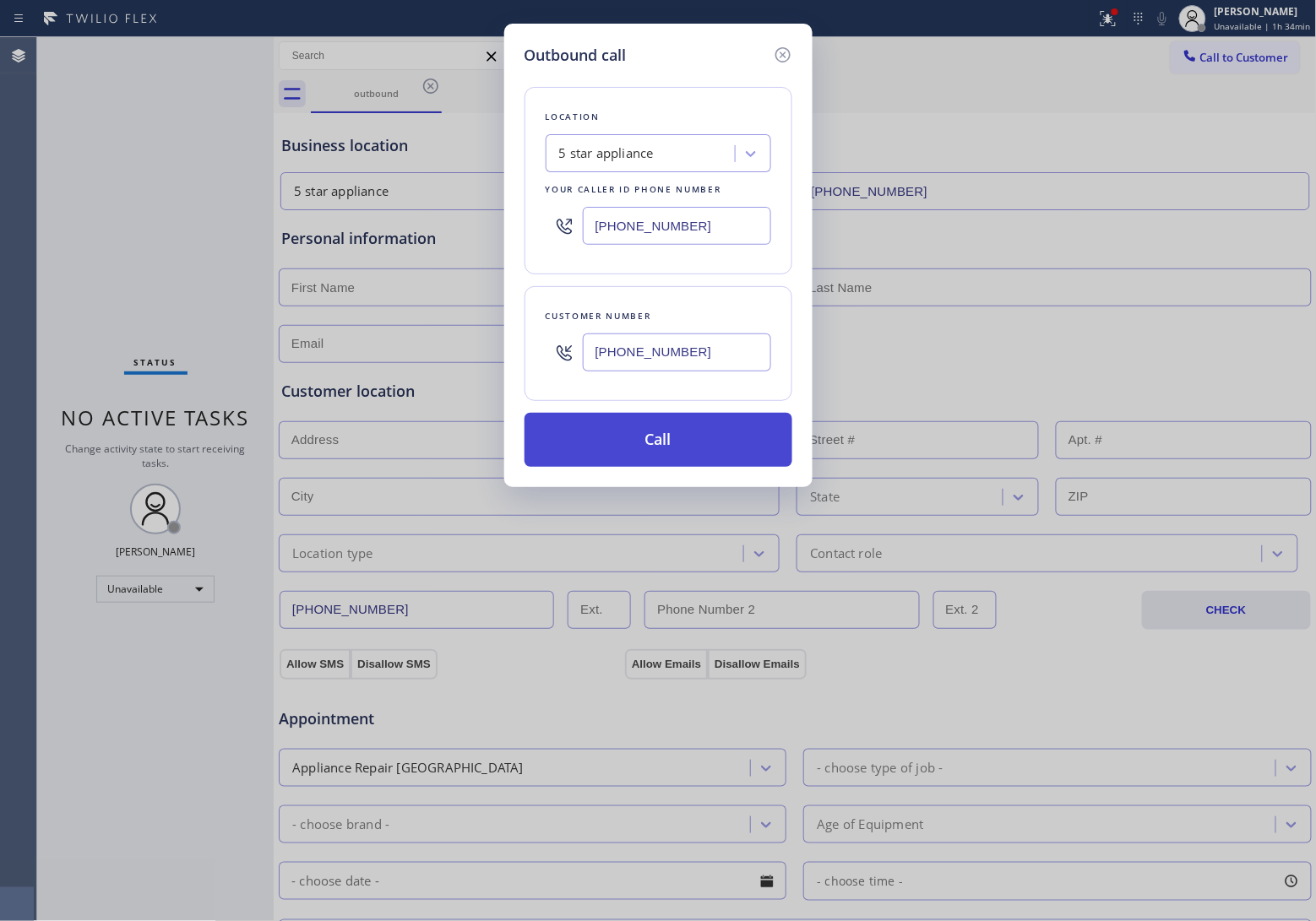
type input "[PHONE_NUMBER]"
click at [684, 445] on button "Call" at bounding box center [658, 440] width 268 height 55
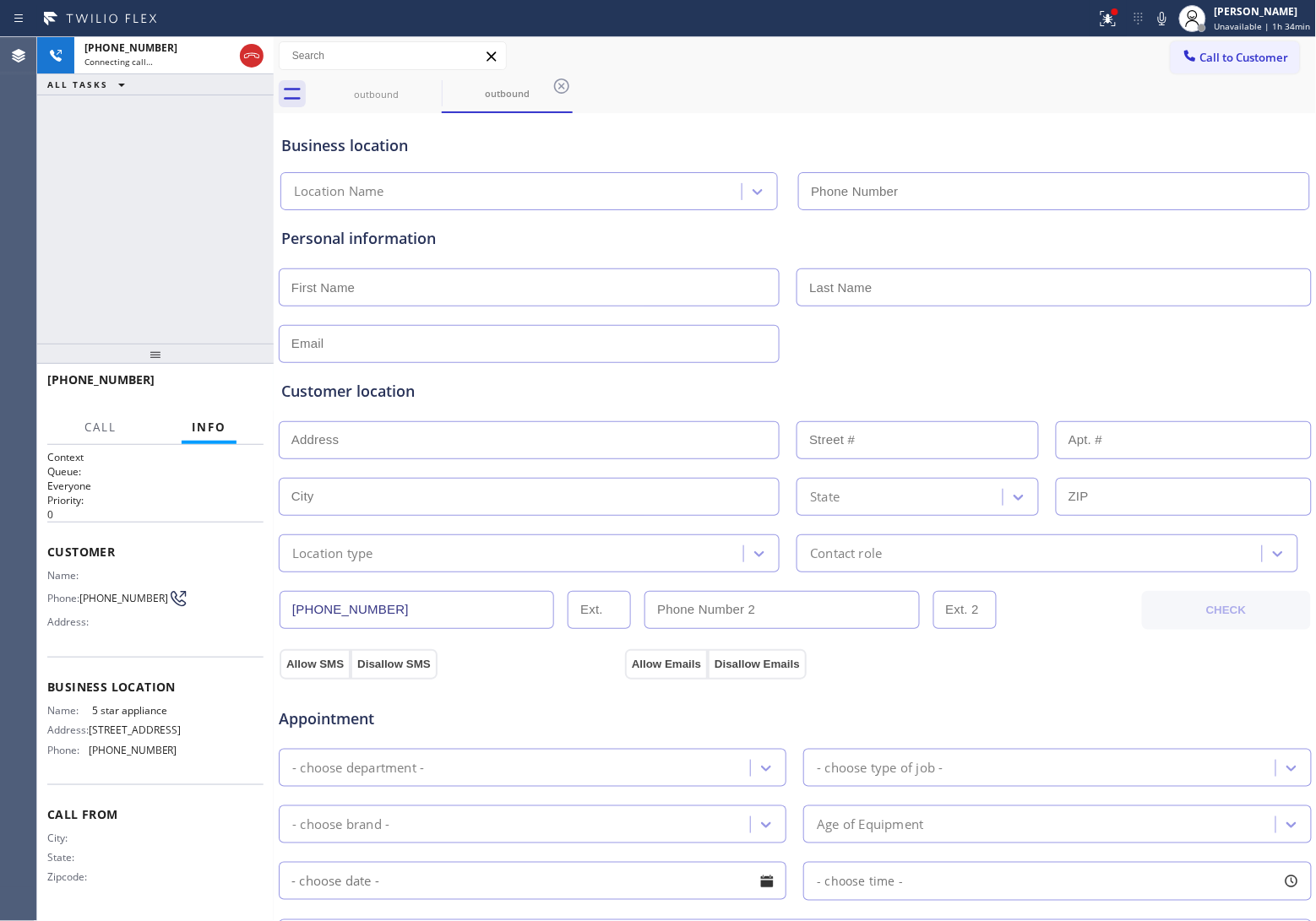
type input "[PHONE_NUMBER]"
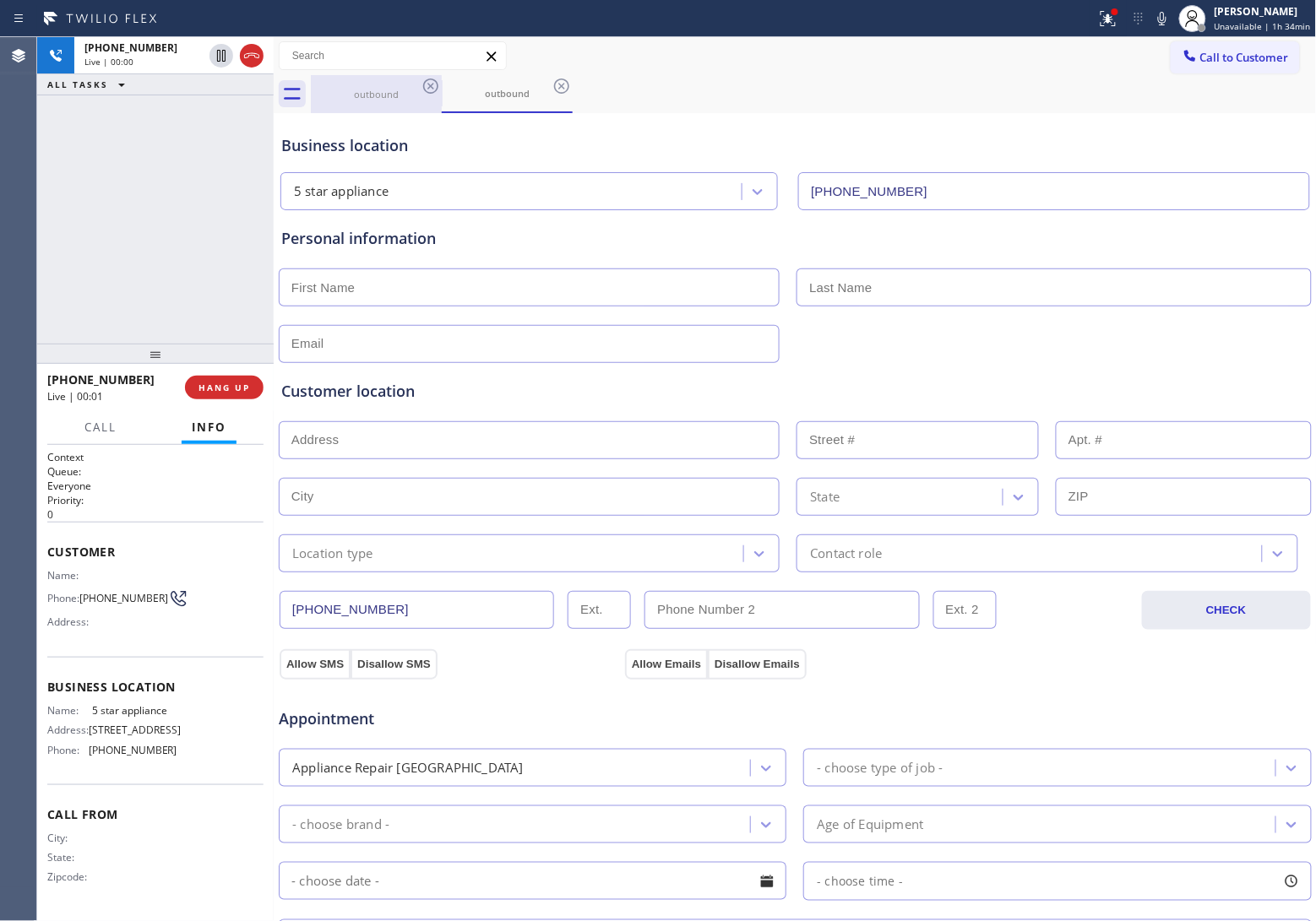
click at [69, 205] on div "+18207586433 Live | 00:00 ALL TASKS ALL TASKS ACTIVE TASKS TASKS IN WRAP UP" at bounding box center [156, 191] width 237 height 306
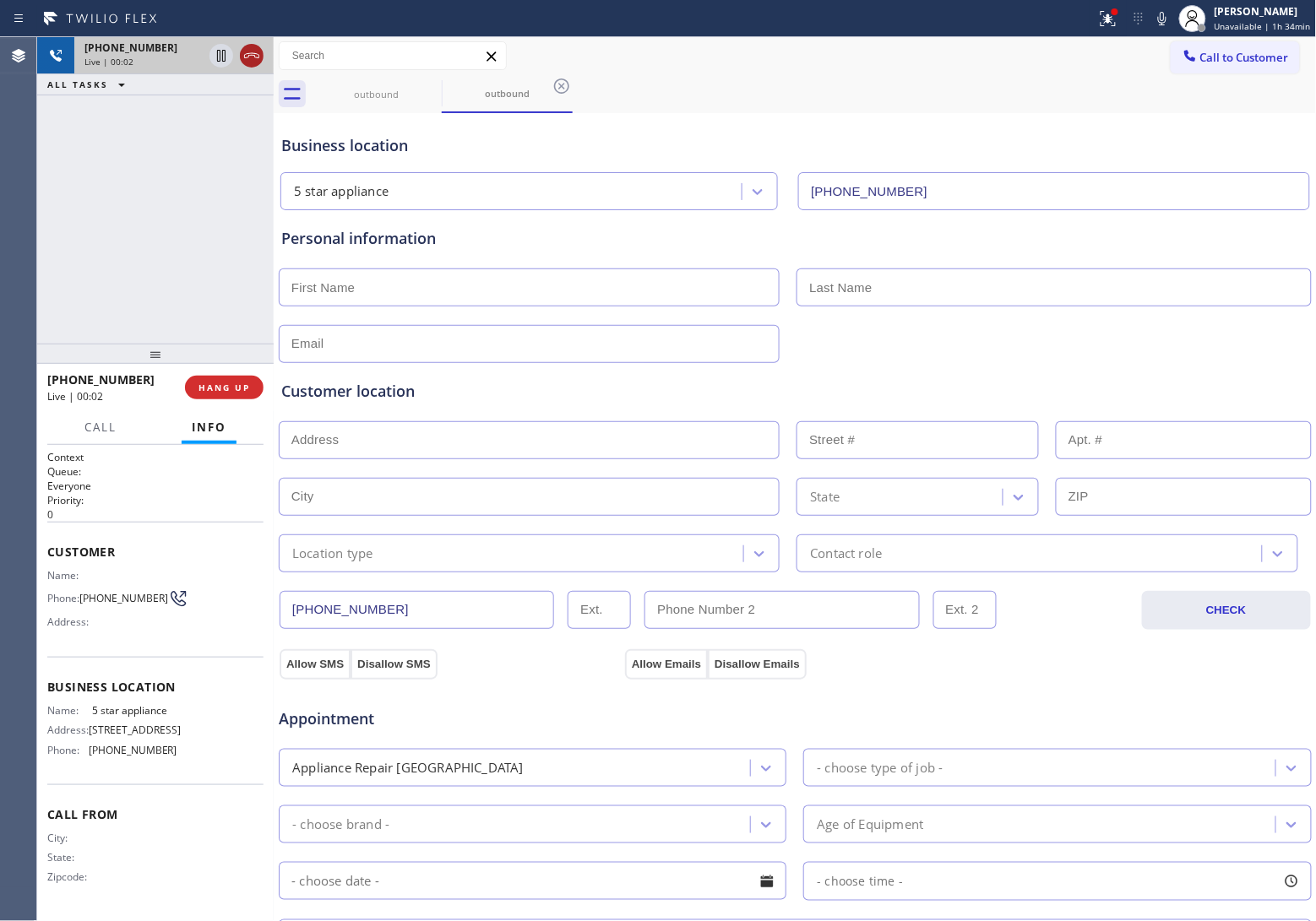
click at [243, 54] on icon at bounding box center [252, 56] width 21 height 21
click at [1260, 54] on span "Call to Customer" at bounding box center [1245, 57] width 88 height 15
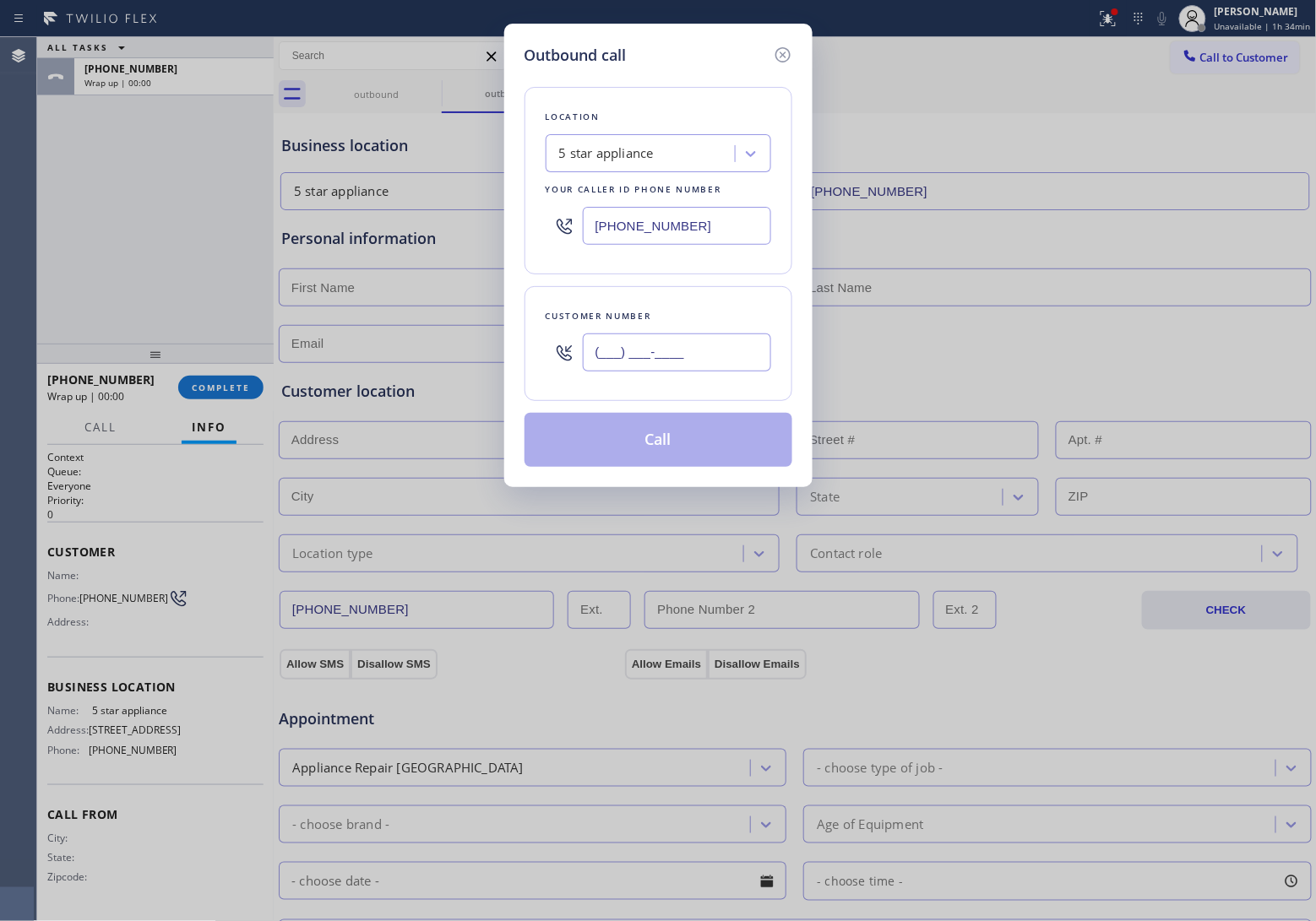
click at [714, 353] on input "(___) ___-____" at bounding box center [677, 352] width 188 height 38
paste input "820) 758-6433"
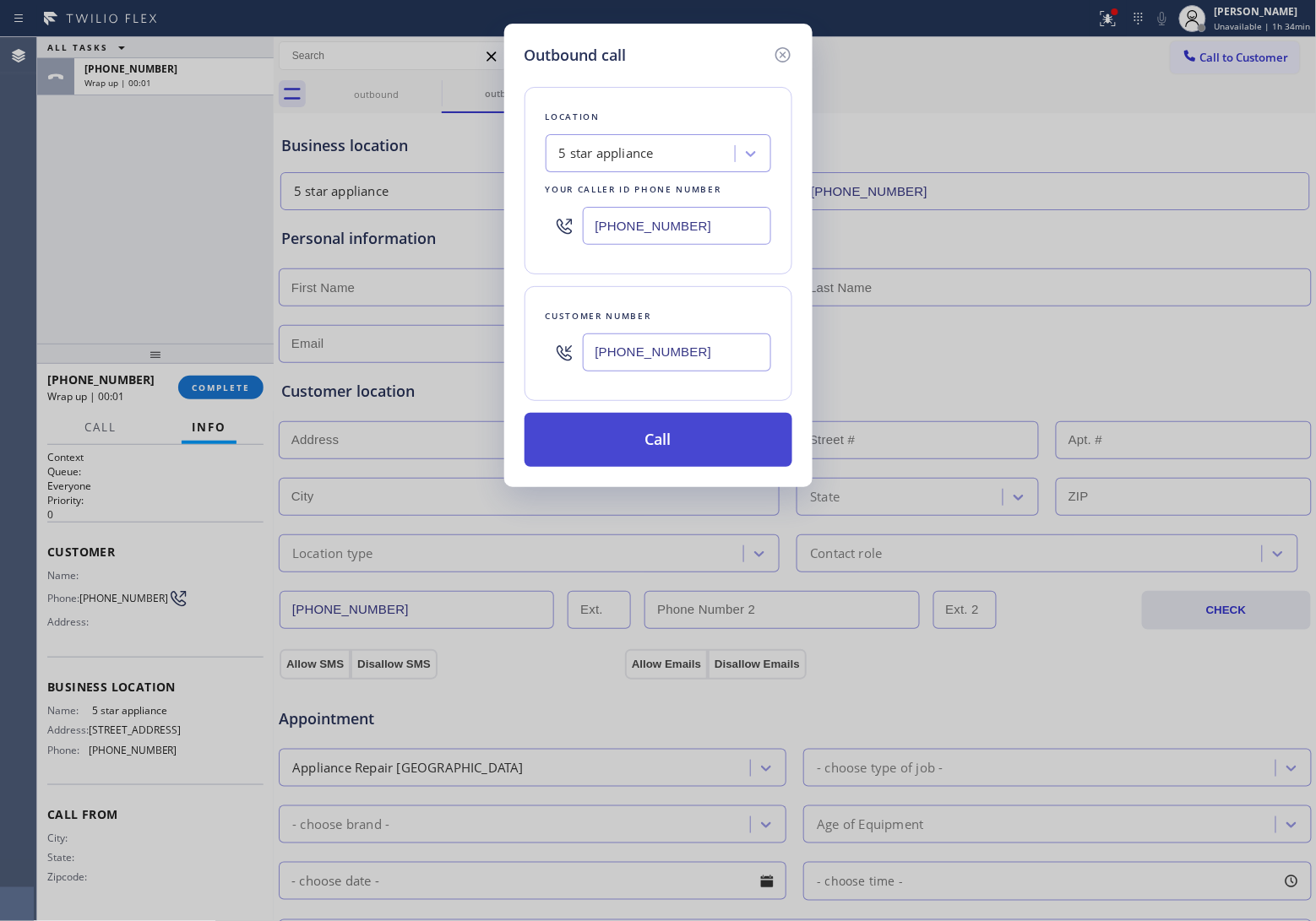
type input "[PHONE_NUMBER]"
click at [695, 452] on button "Call" at bounding box center [658, 440] width 268 height 55
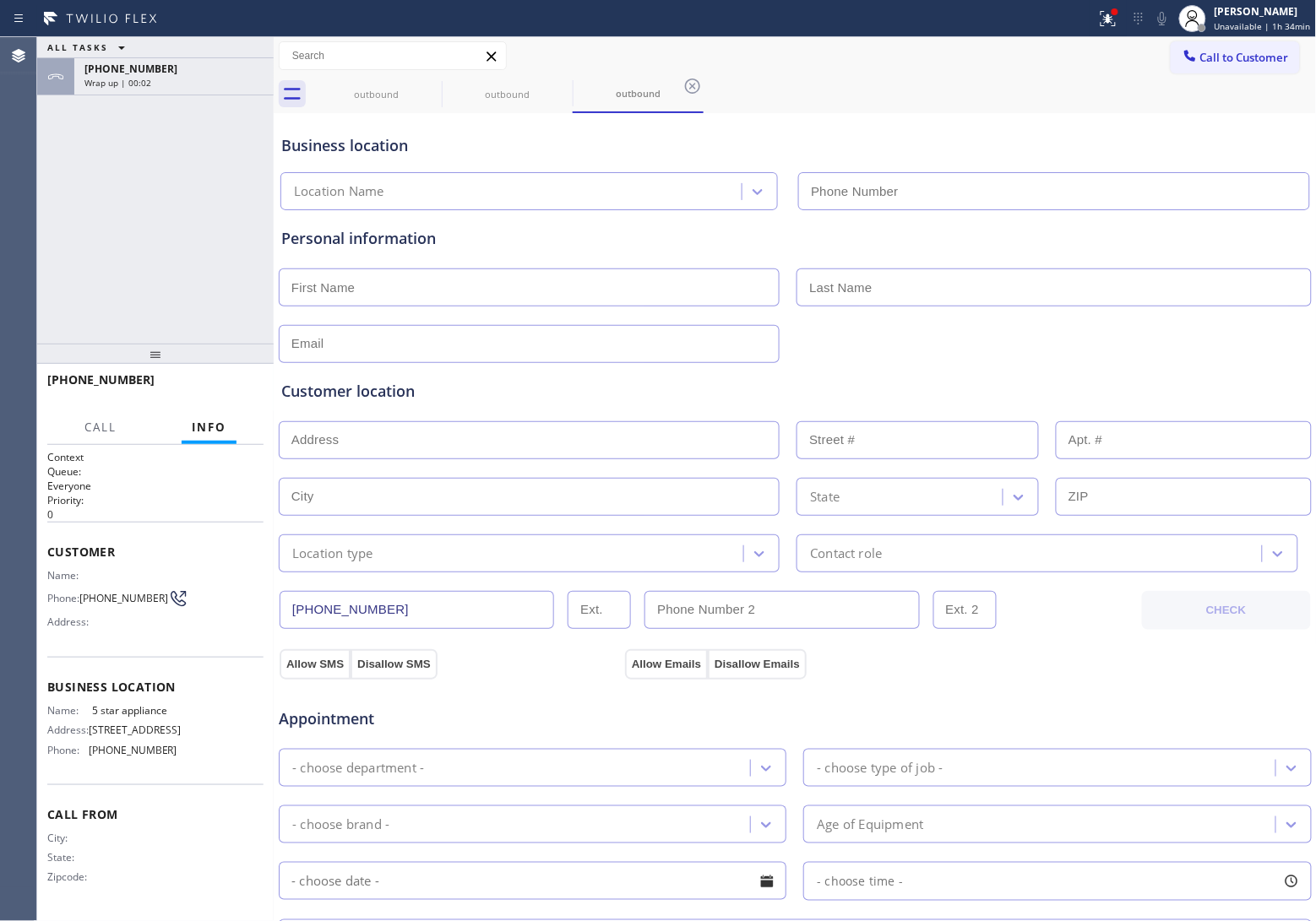
click at [21, 224] on div "Agent Desktop" at bounding box center [18, 479] width 37 height 884
type input "[PHONE_NUMBER]"
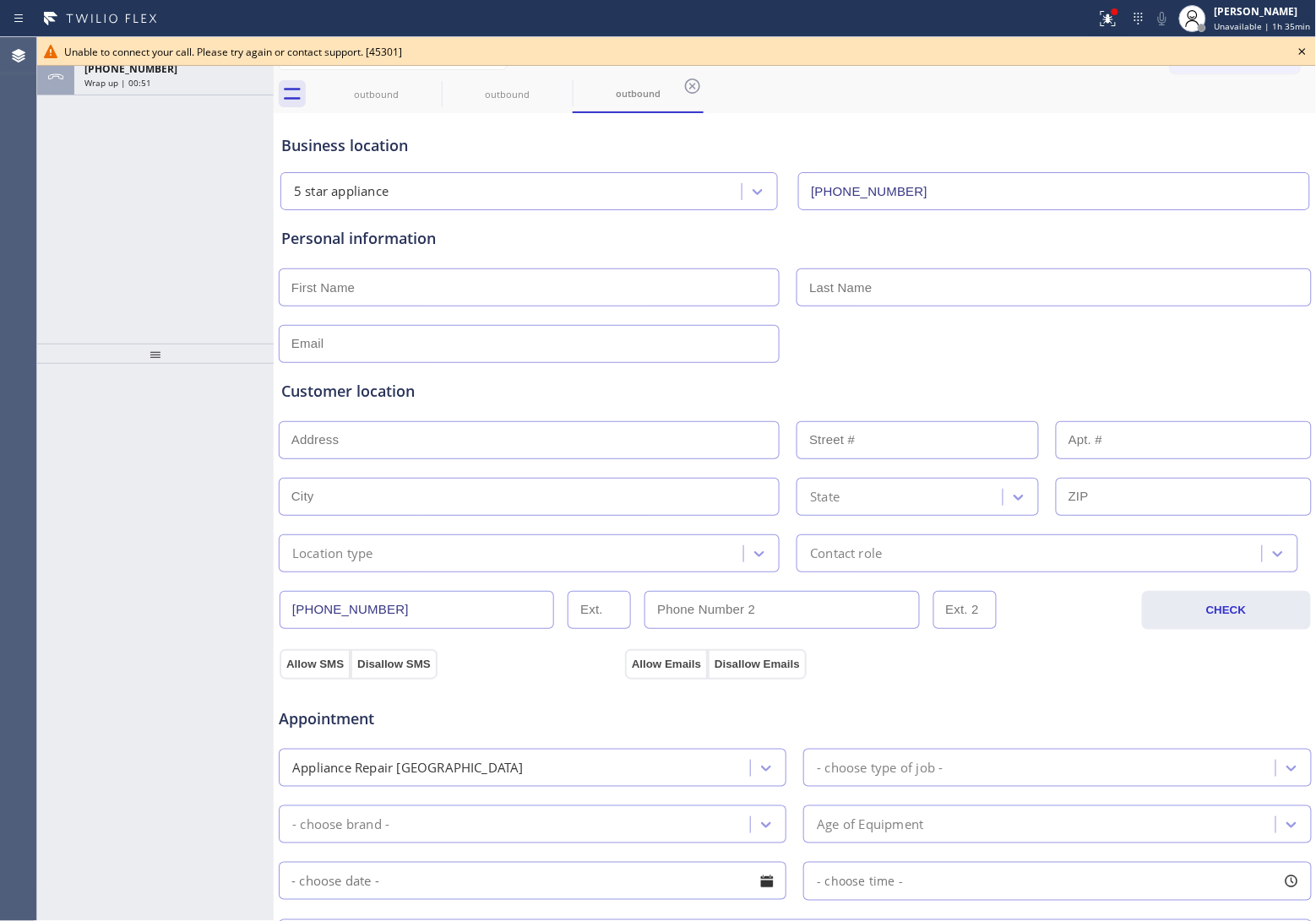
click at [1307, 53] on icon at bounding box center [1303, 52] width 21 height 21
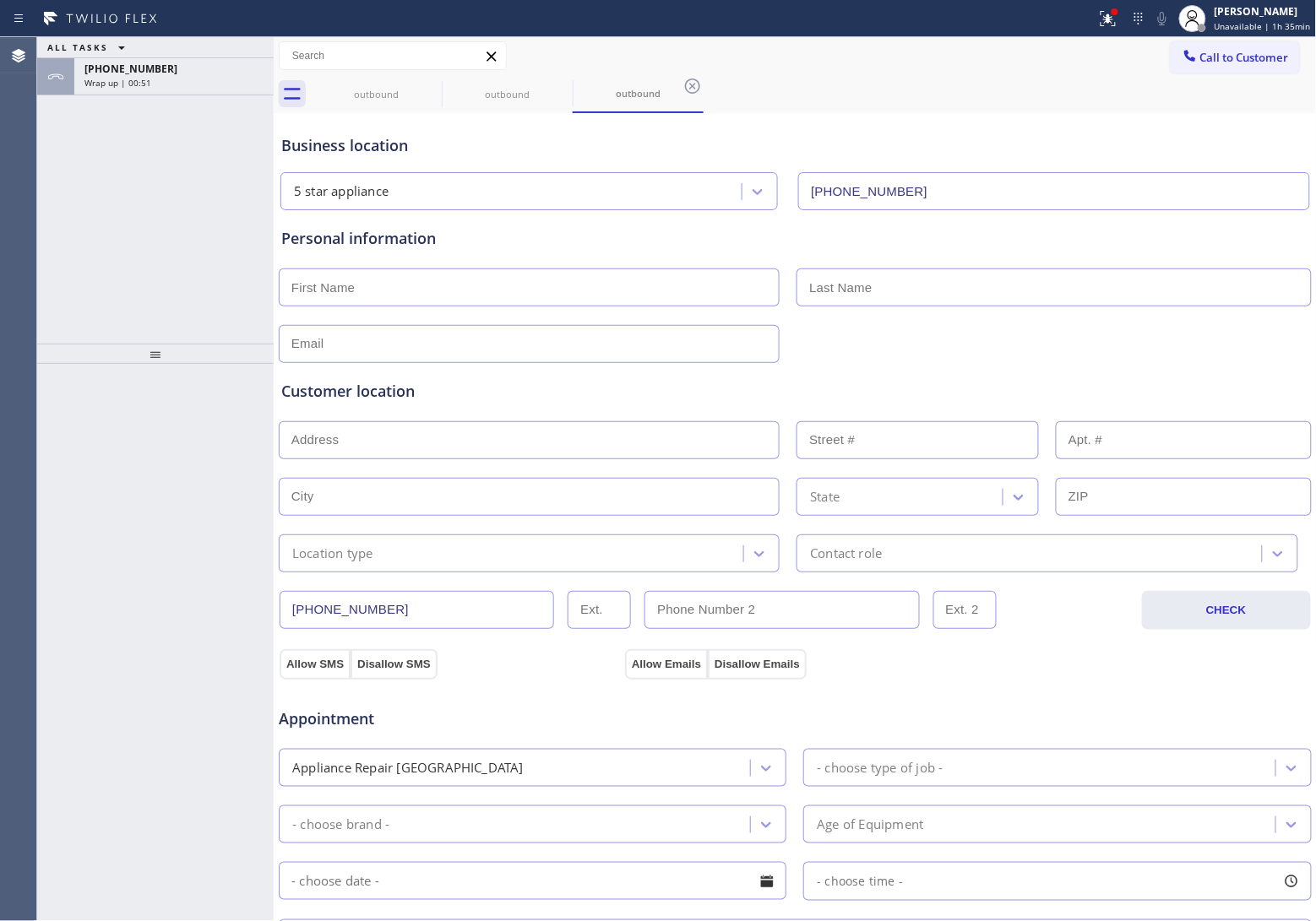
click at [196, 87] on div "+18207586433 Wrap up | 00:51" at bounding box center [170, 77] width 193 height 38
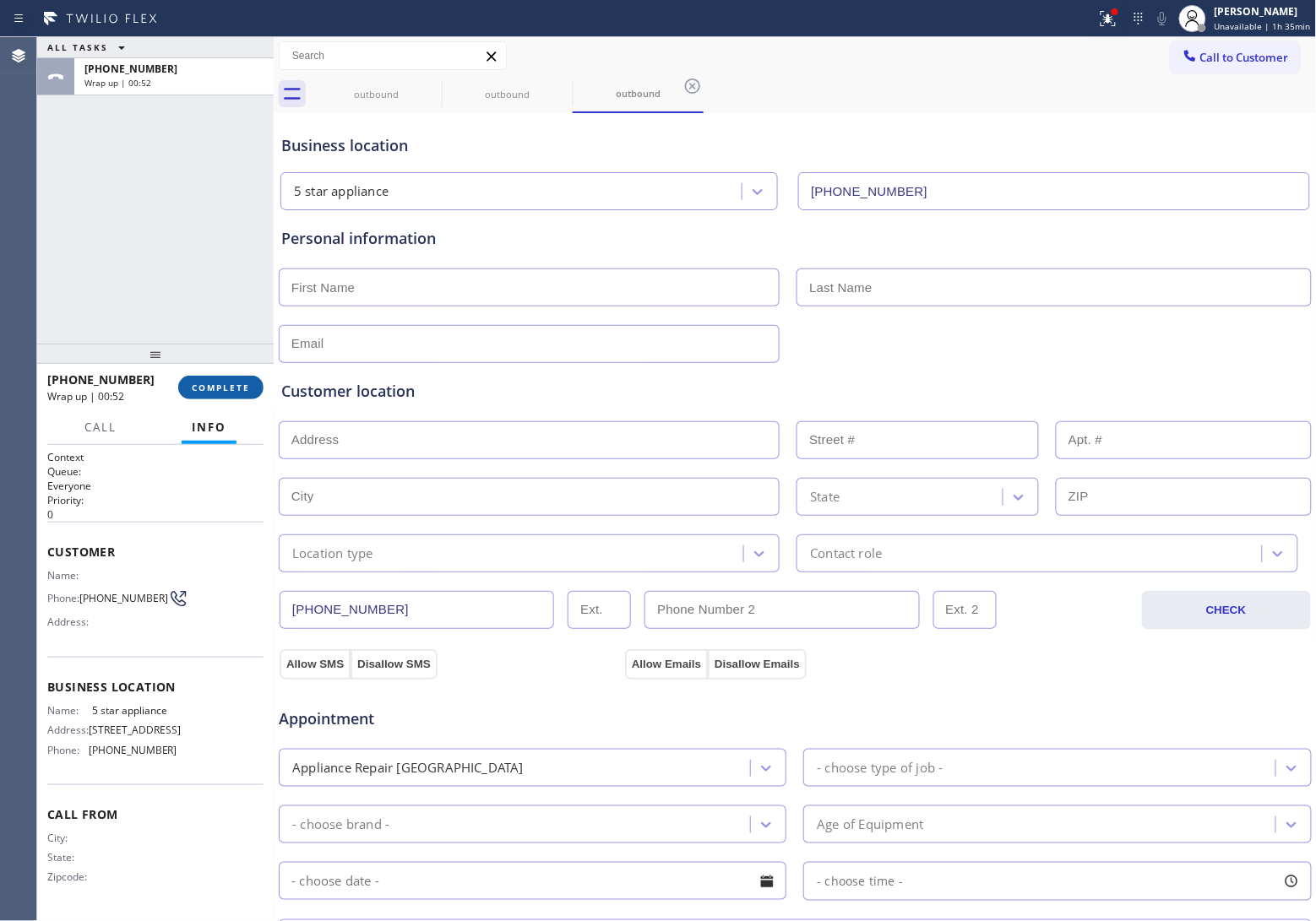
click at [196, 380] on button "COMPLETE" at bounding box center [221, 387] width 86 height 23
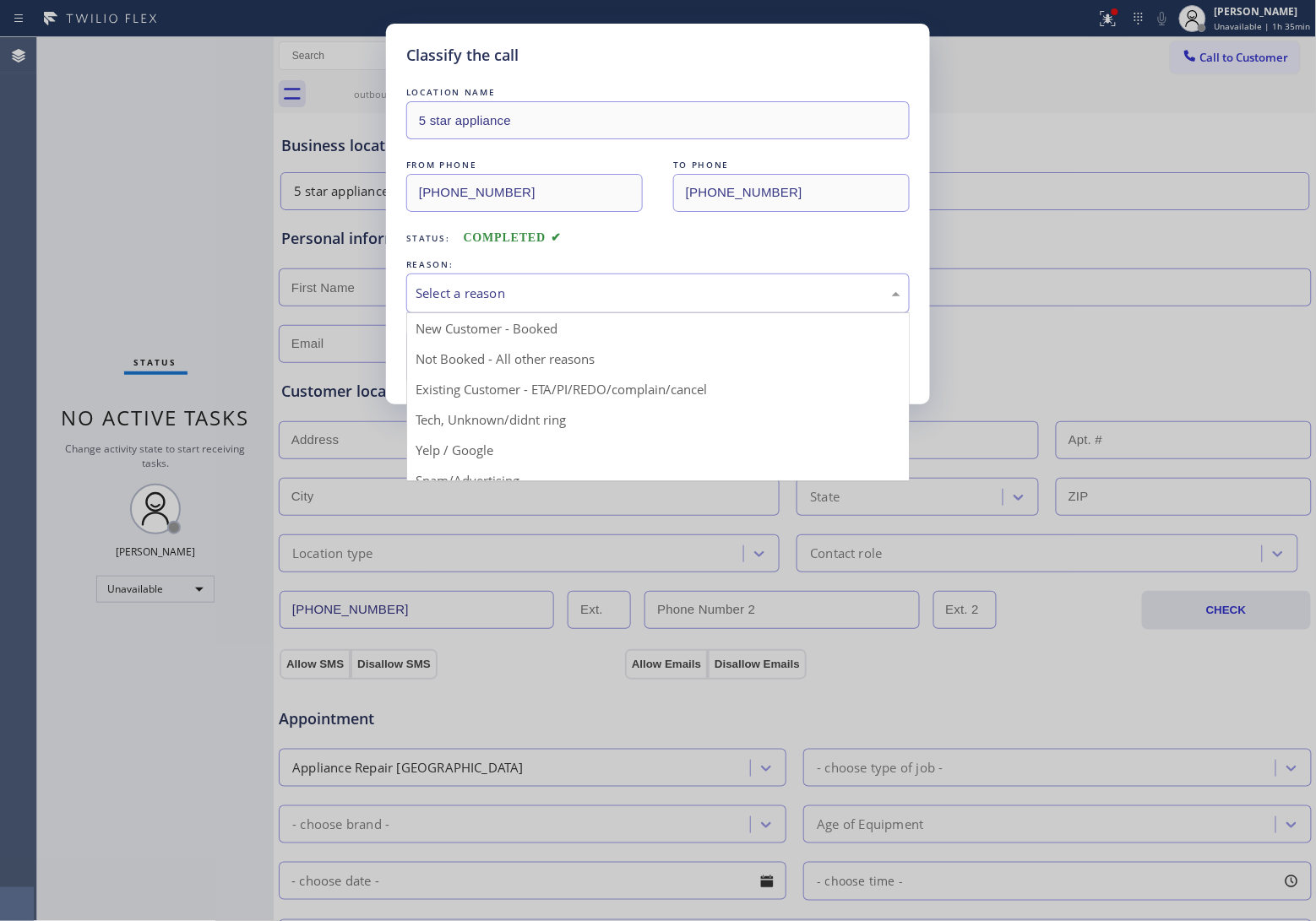
click at [585, 300] on div "Select a reason" at bounding box center [658, 293] width 485 height 20
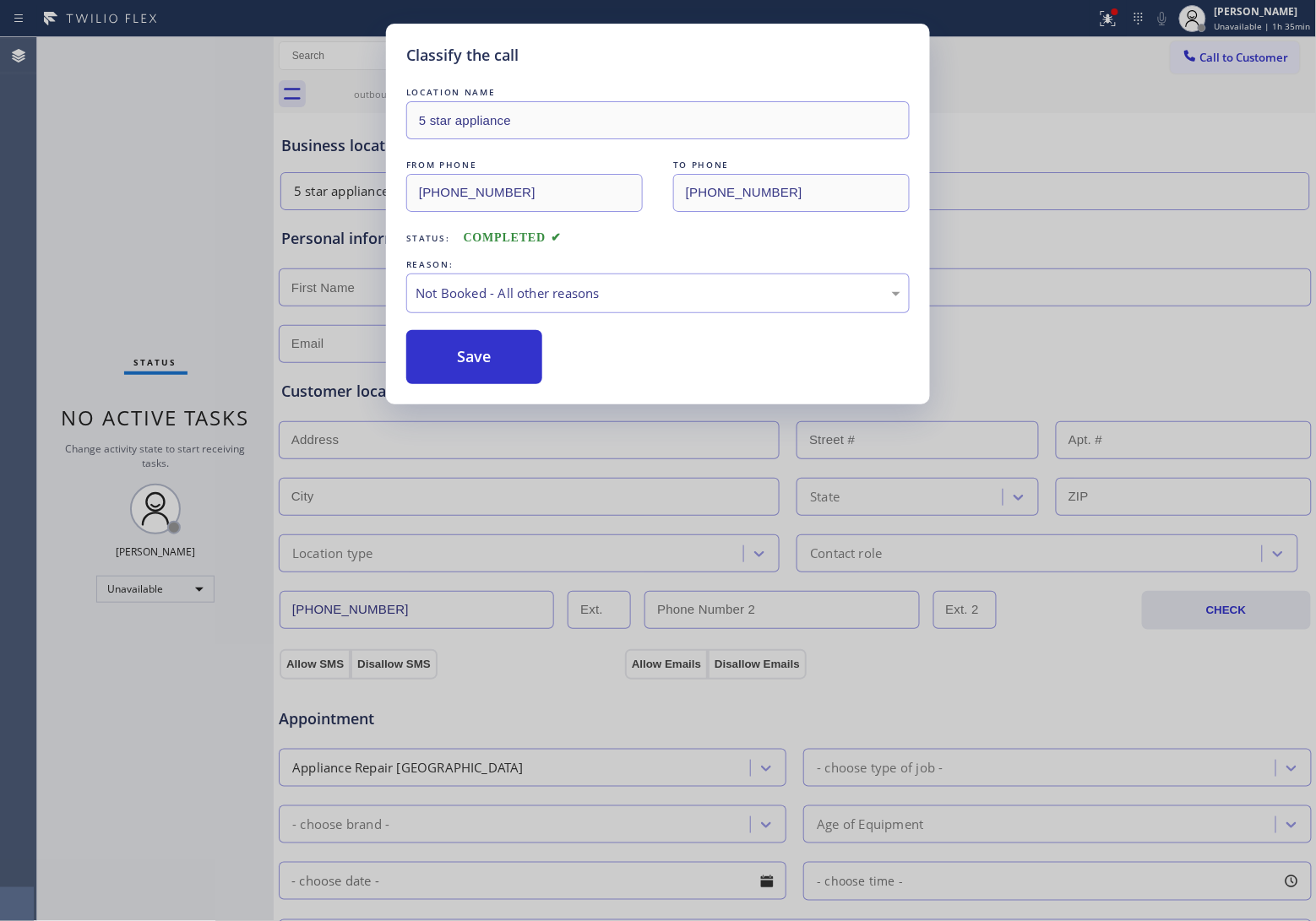
click at [483, 353] on button "Save" at bounding box center [474, 357] width 136 height 55
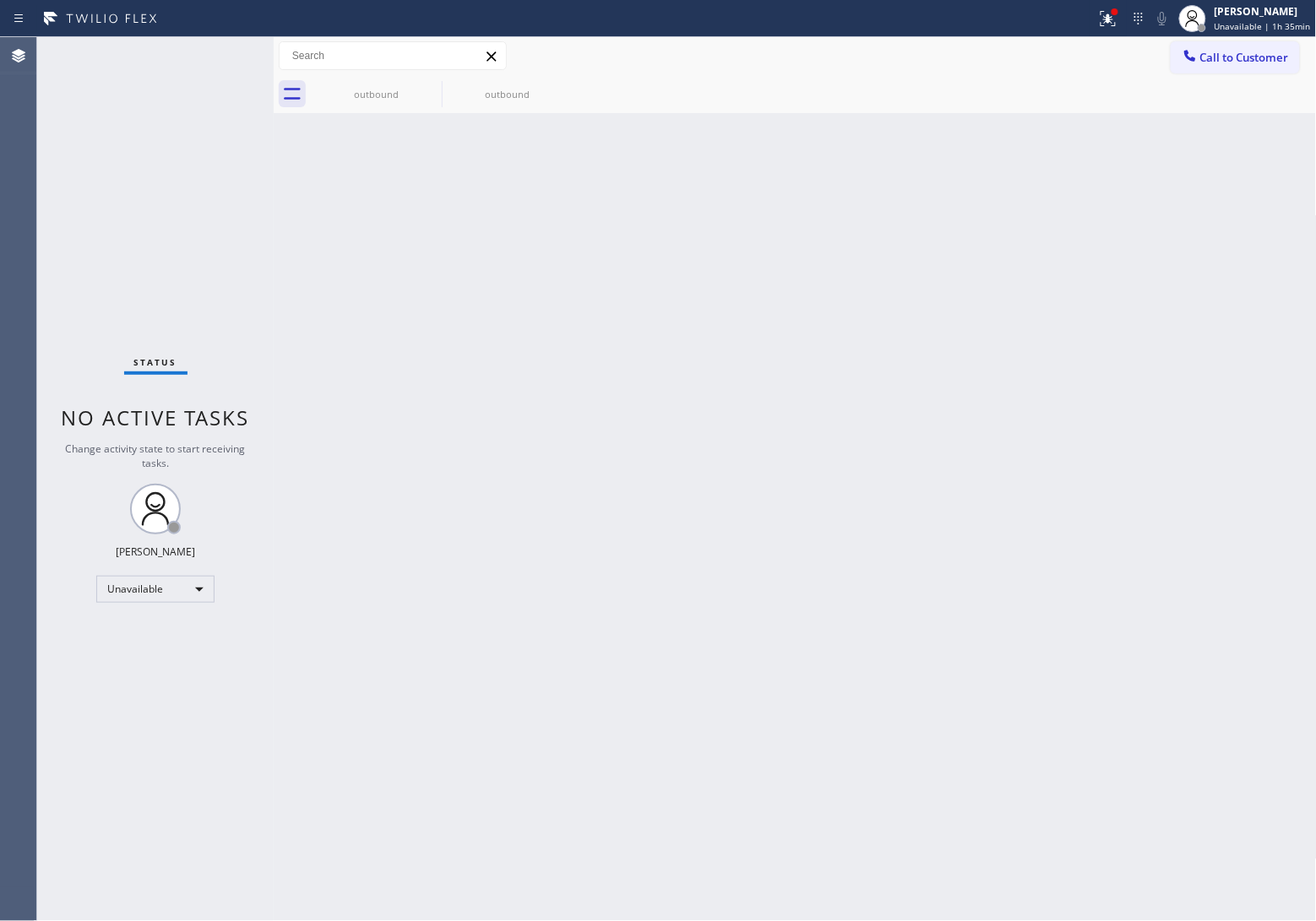
click at [1244, 55] on span "Call to Customer" at bounding box center [1245, 57] width 88 height 15
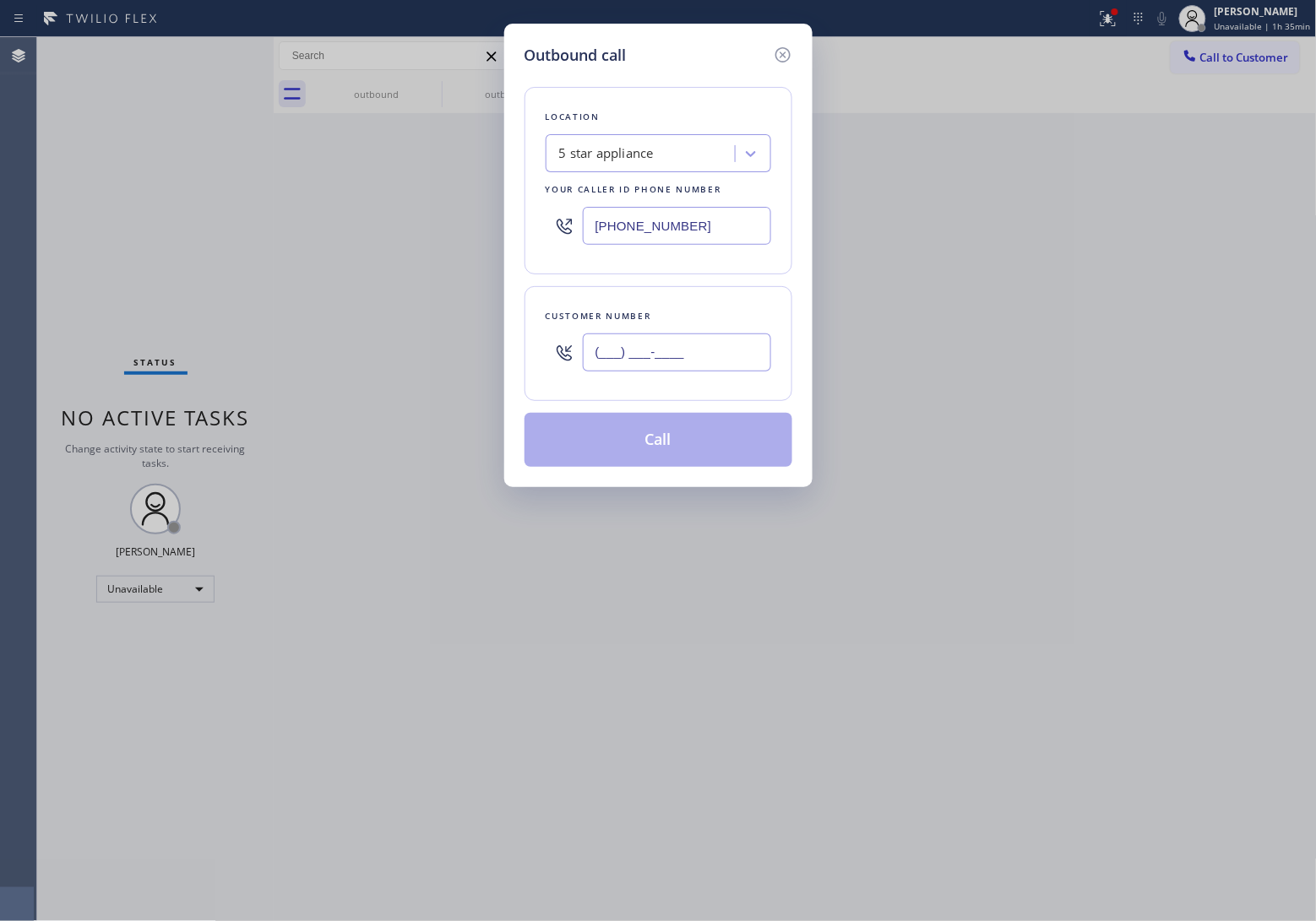
click at [707, 371] on input "(___) ___-____" at bounding box center [677, 352] width 188 height 38
paste input "820) 758-6433"
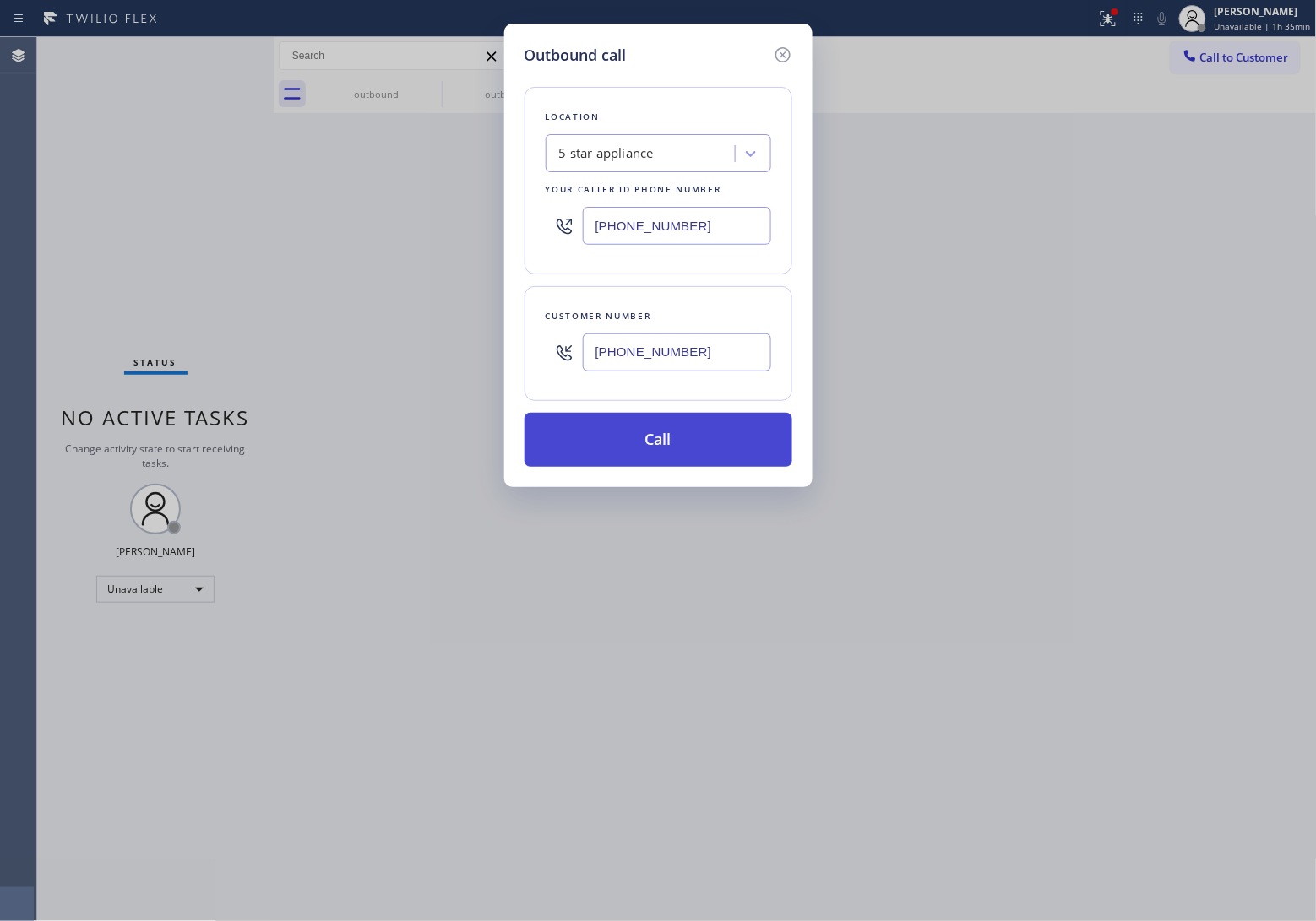
type input "[PHONE_NUMBER]"
click at [682, 453] on button "Call" at bounding box center [658, 440] width 268 height 55
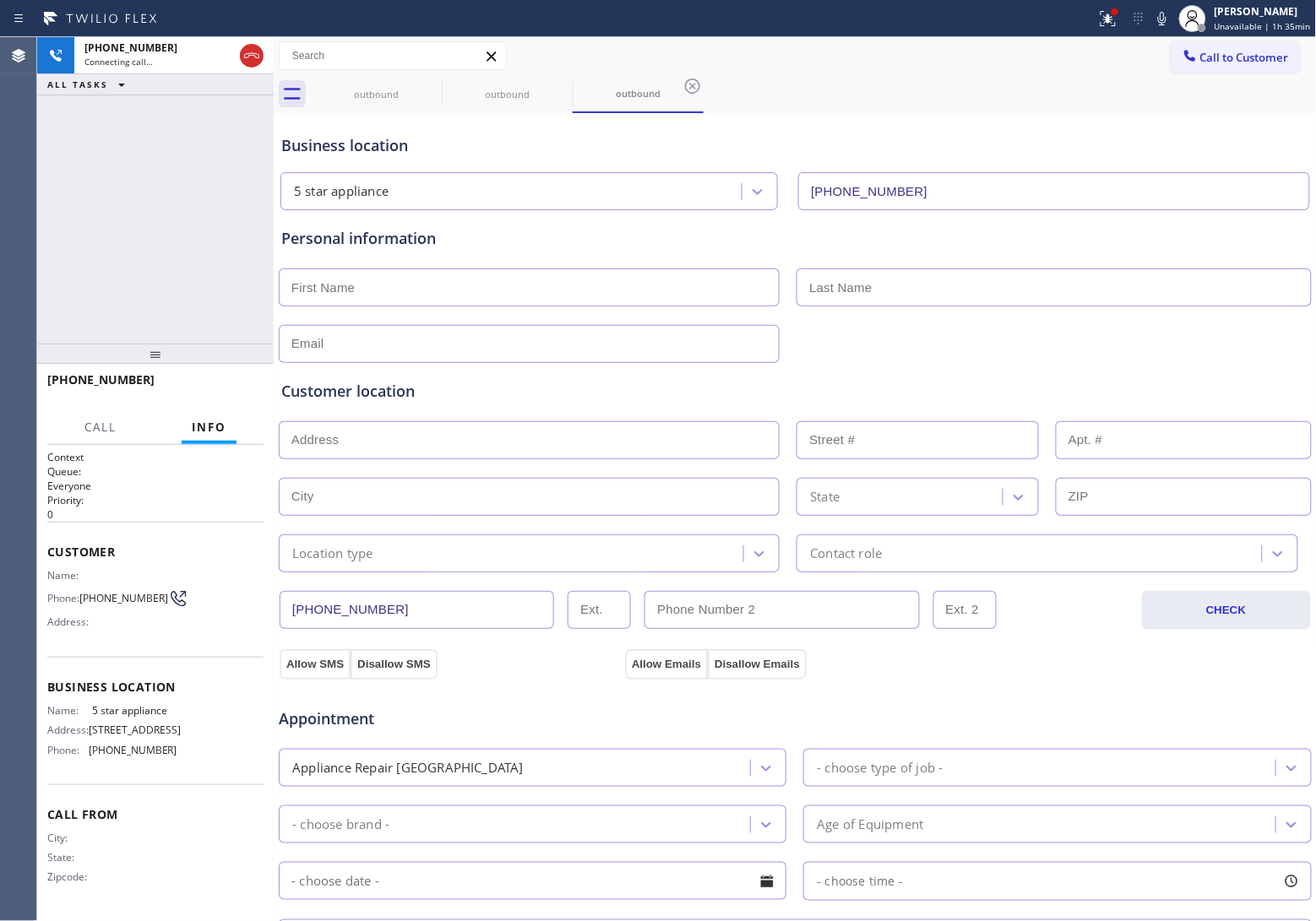
type input "[PHONE_NUMBER]"
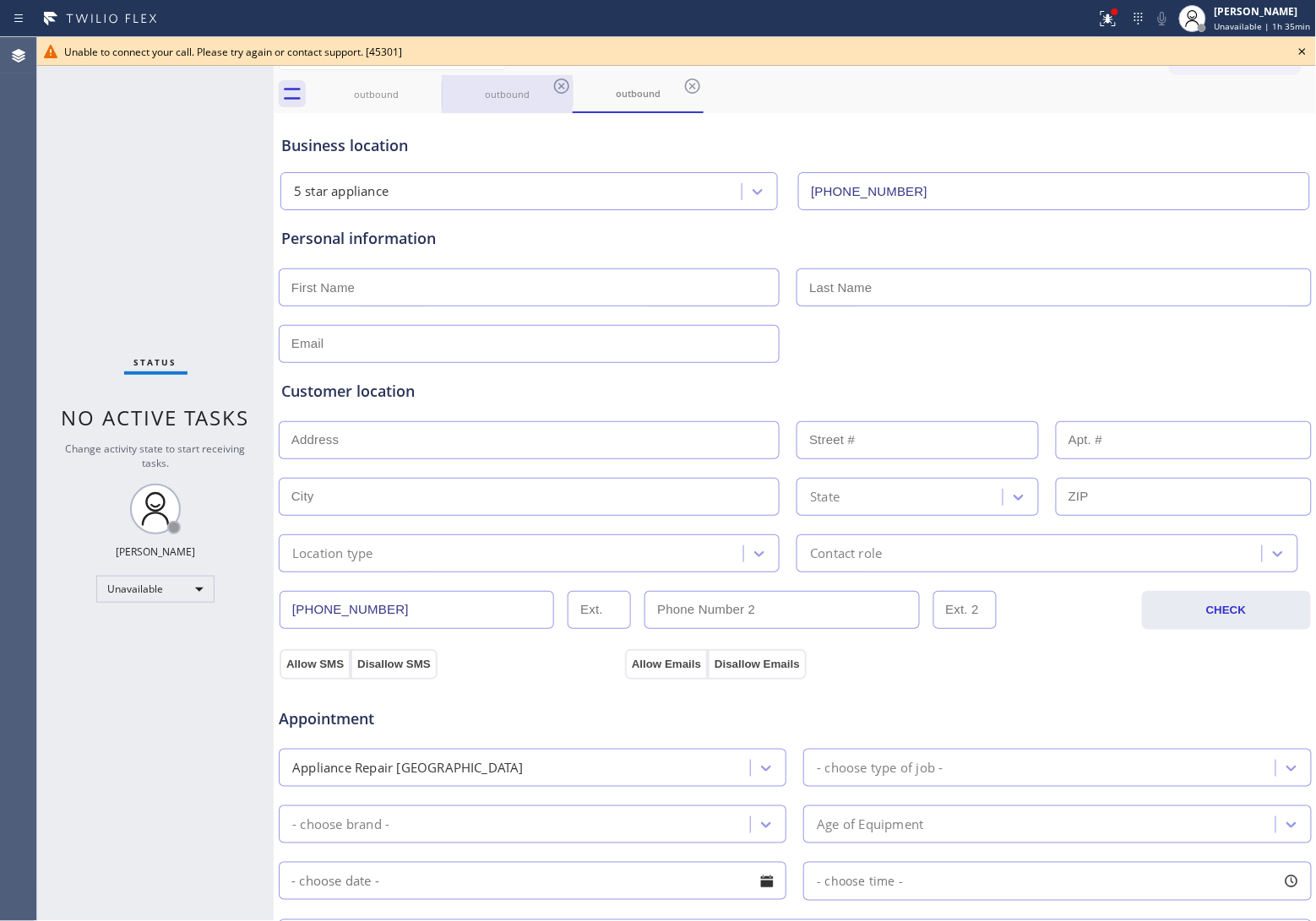
drag, startPoint x: 42, startPoint y: 242, endPoint x: 462, endPoint y: 87, distance: 447.7
click at [51, 237] on div "Status No active tasks Change activity state to start receiving tasks. [PERSON_…" at bounding box center [156, 479] width 237 height 884
click at [437, 81] on icon at bounding box center [431, 86] width 21 height 21
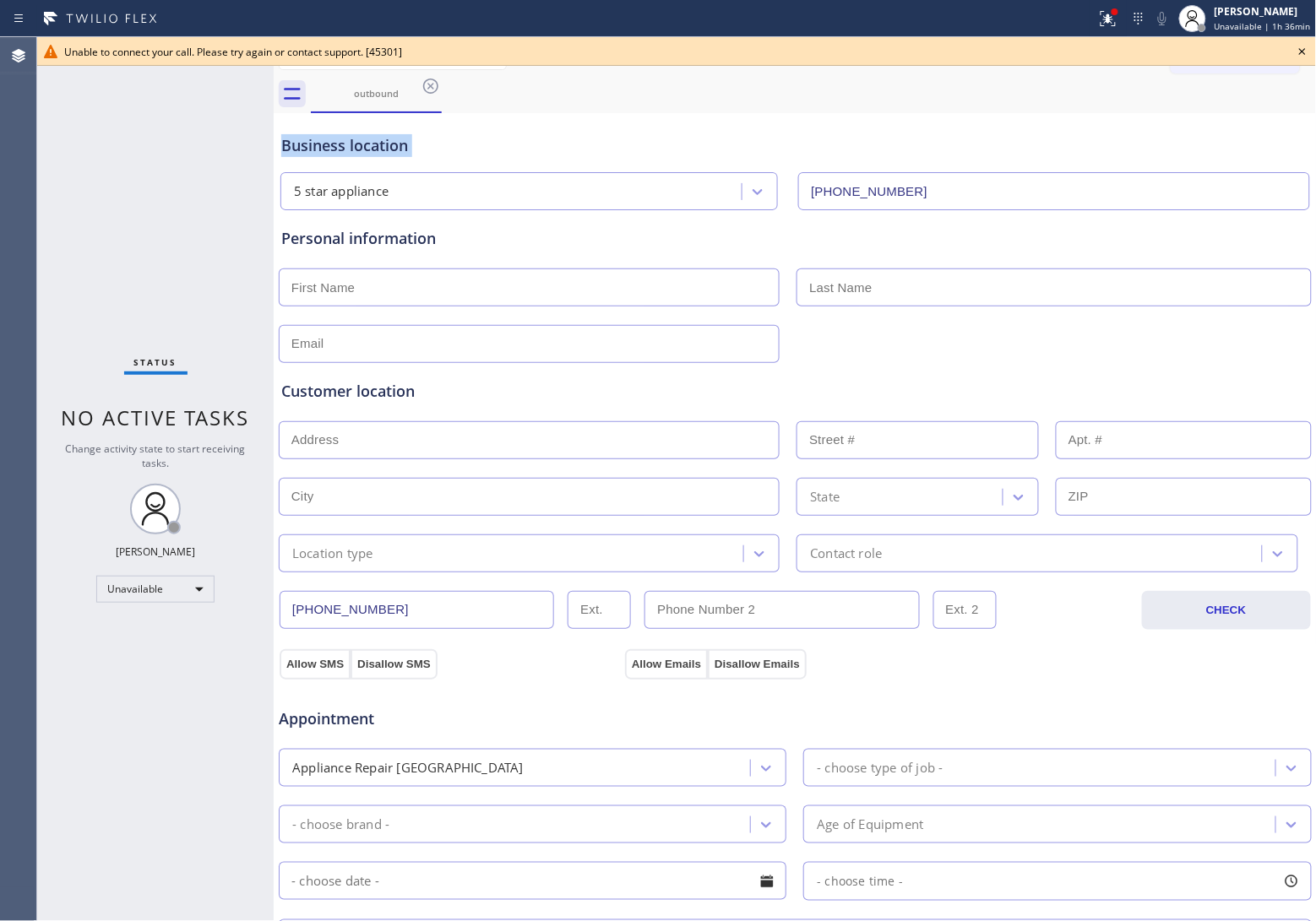
click at [437, 81] on icon at bounding box center [431, 86] width 21 height 21
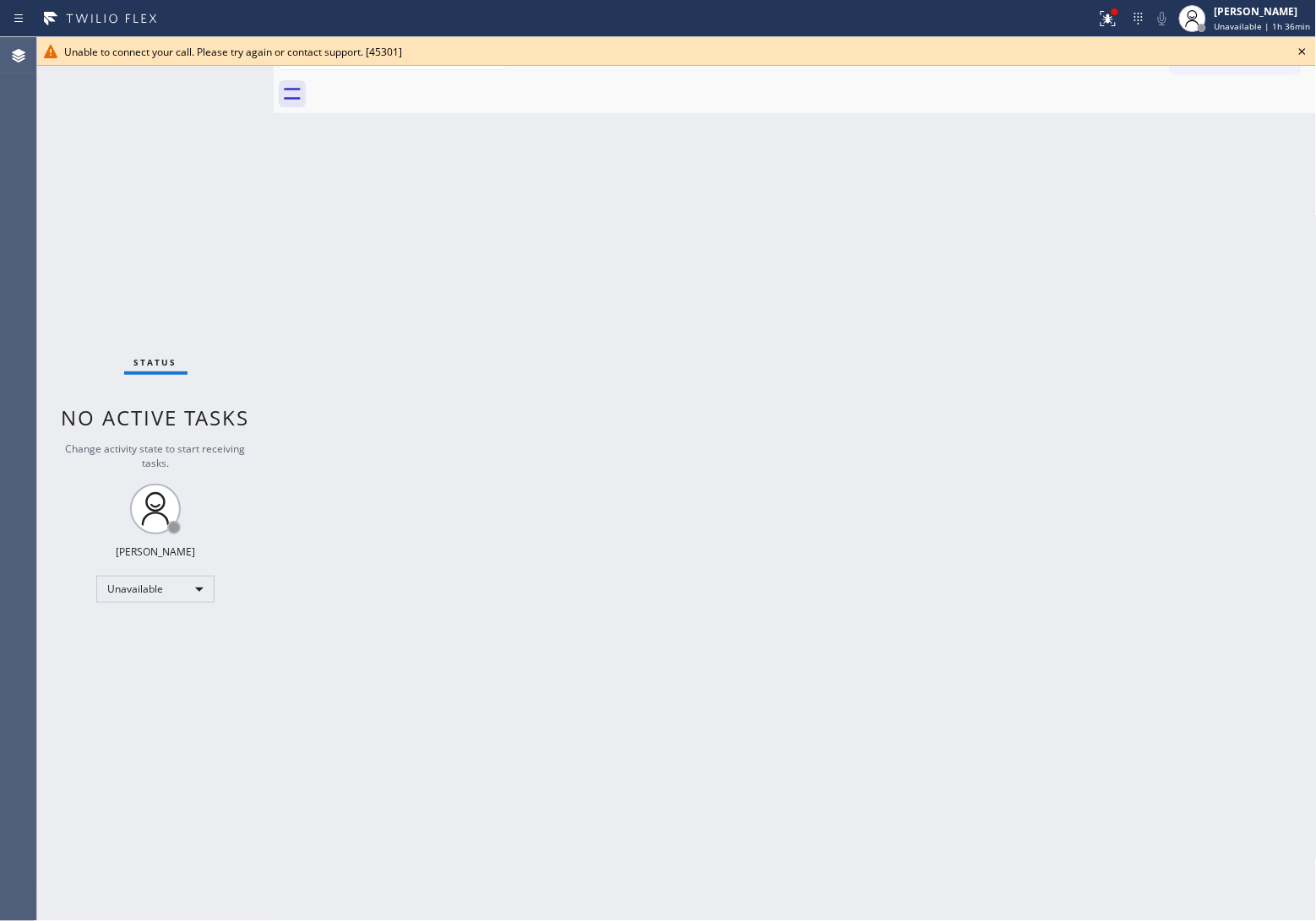
click at [437, 81] on div at bounding box center [814, 94] width 1006 height 38
click at [21, 210] on div "Agent Desktop" at bounding box center [18, 479] width 37 height 884
click at [1294, 52] on icon at bounding box center [1303, 52] width 21 height 21
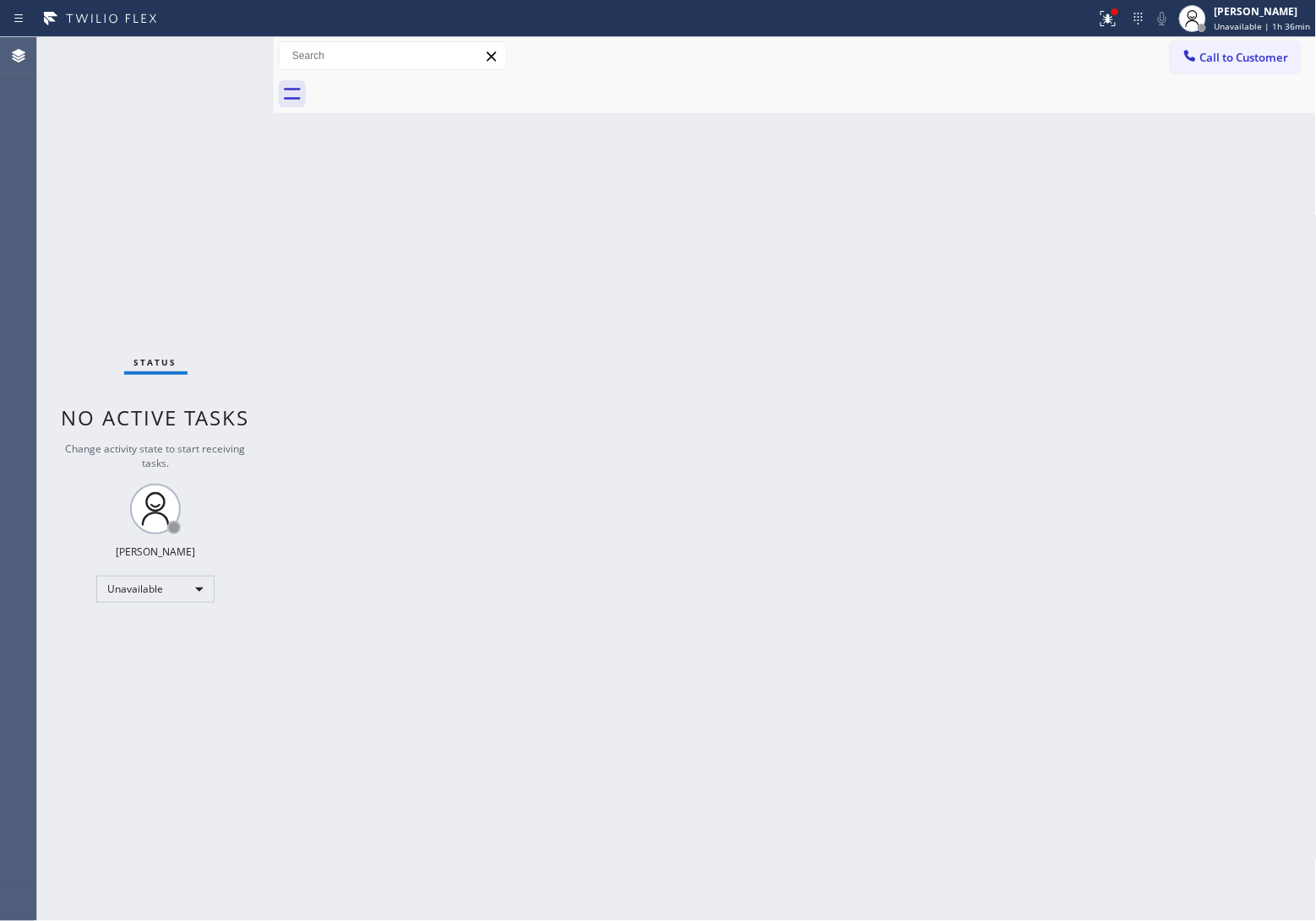
click at [1308, 48] on div "Call to Customer Outbound call Location 5 star appliance Your caller id phone n…" at bounding box center [1243, 55] width 146 height 29
click at [1268, 52] on span "Call to Customer" at bounding box center [1245, 57] width 88 height 15
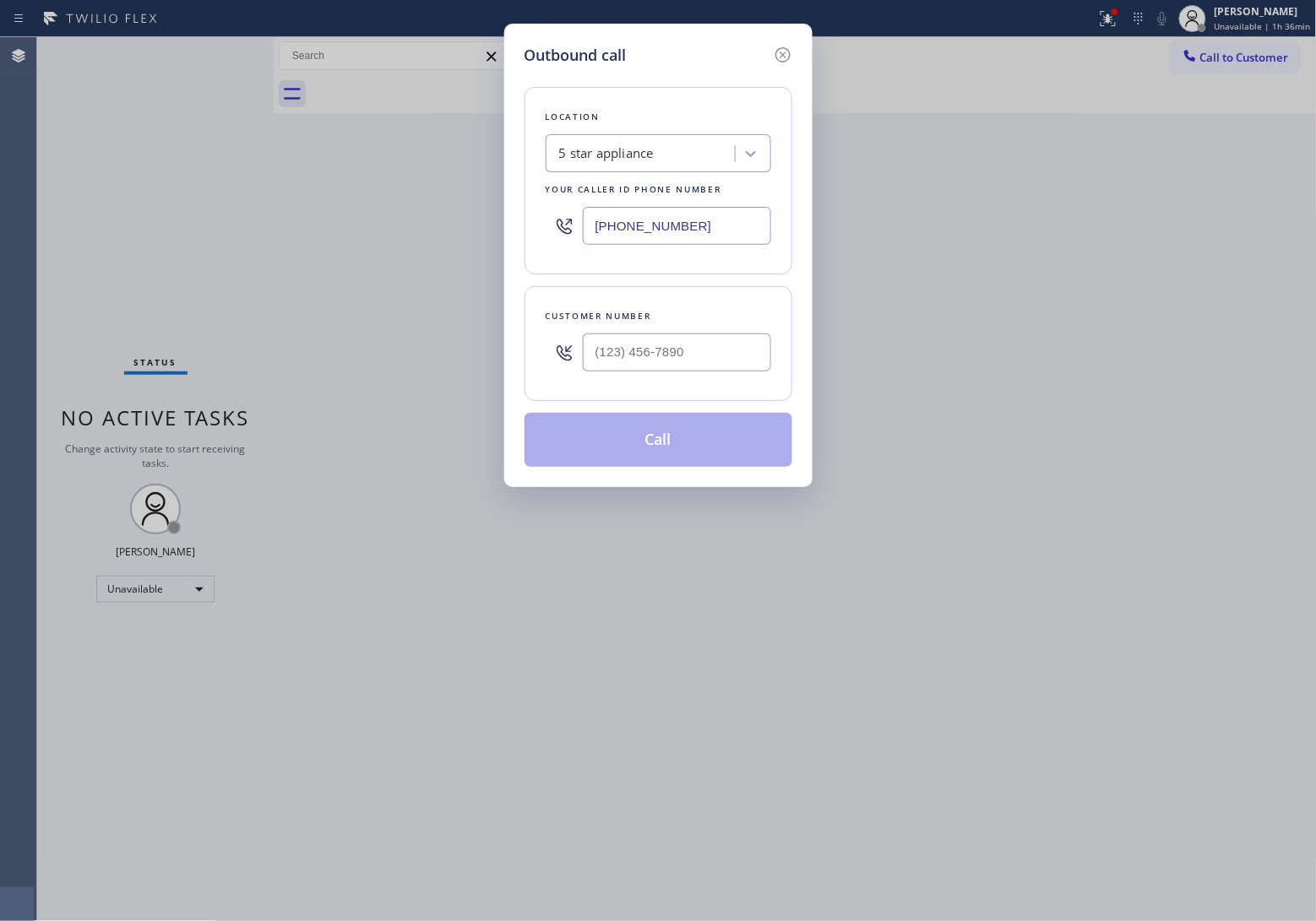
click at [655, 382] on div "Customer number" at bounding box center [658, 344] width 268 height 115
click at [651, 365] on input "(___) ___-____" at bounding box center [677, 352] width 188 height 38
paste input "820) 758-6433"
type input "[PHONE_NUMBER]"
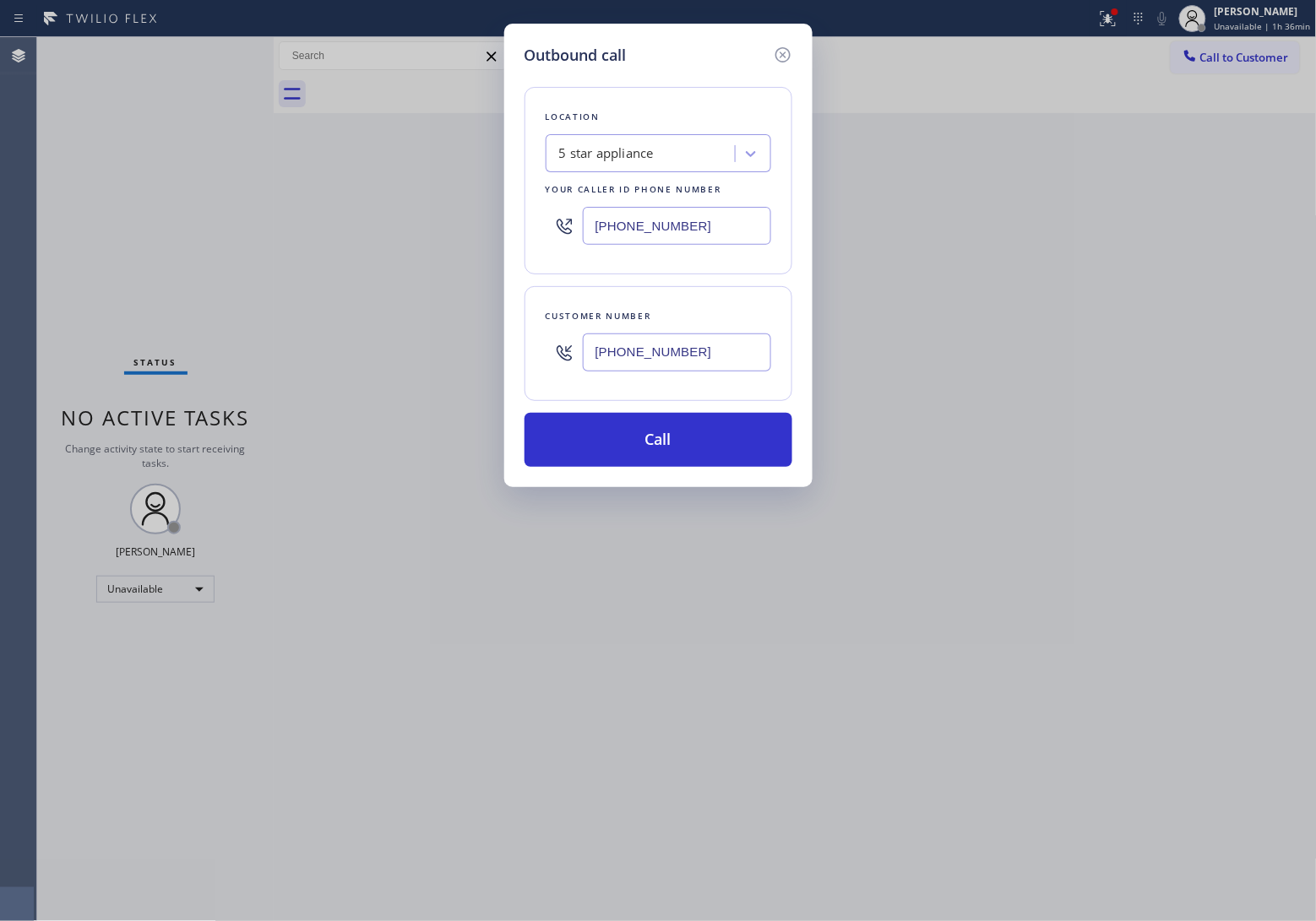
click at [1, 323] on div "Outbound call Location 5 star appliance Your caller id phone number (213) 687-2…" at bounding box center [658, 460] width 1316 height 921
click at [688, 442] on button "Call" at bounding box center [658, 440] width 268 height 55
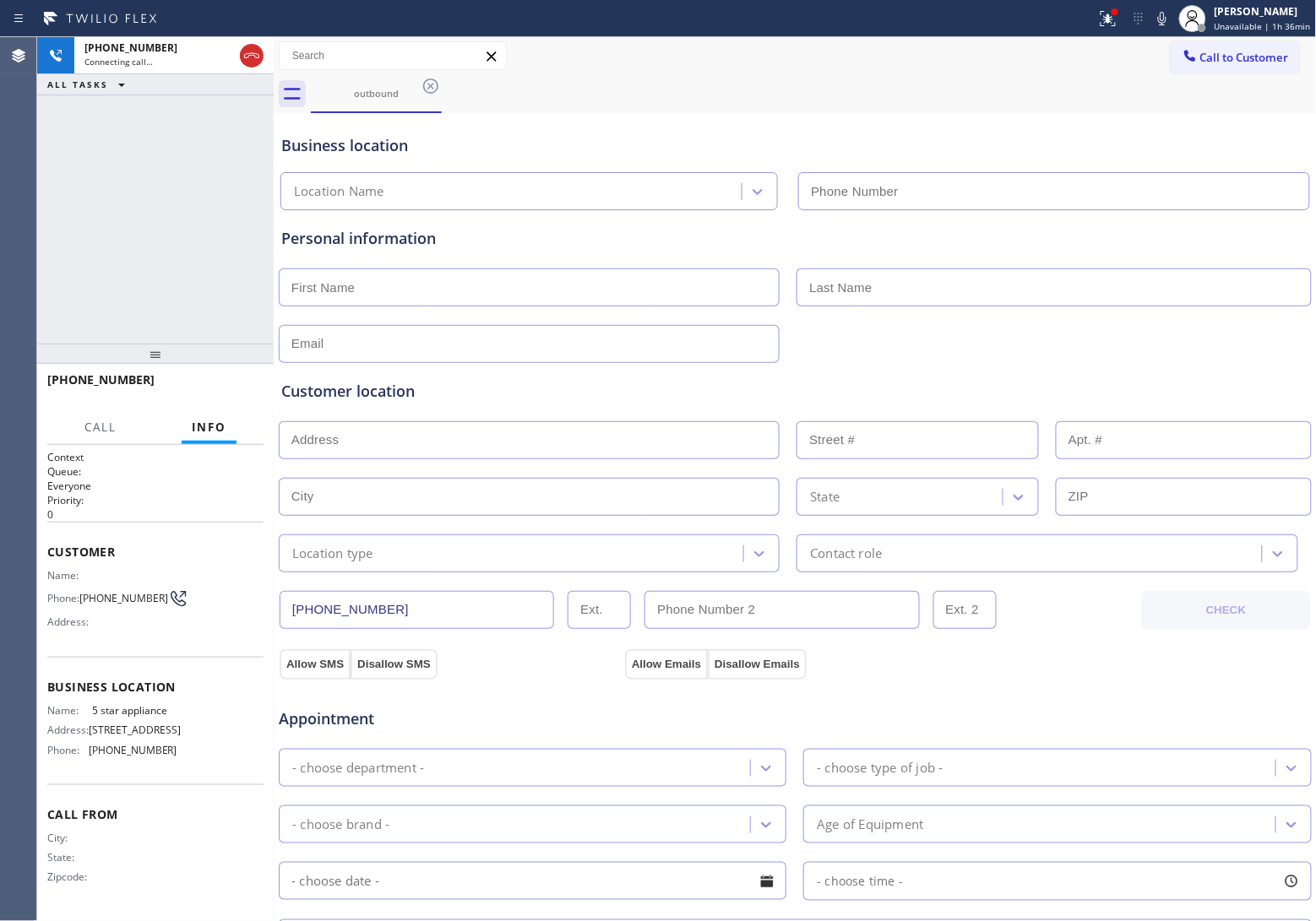
type input "[PHONE_NUMBER]"
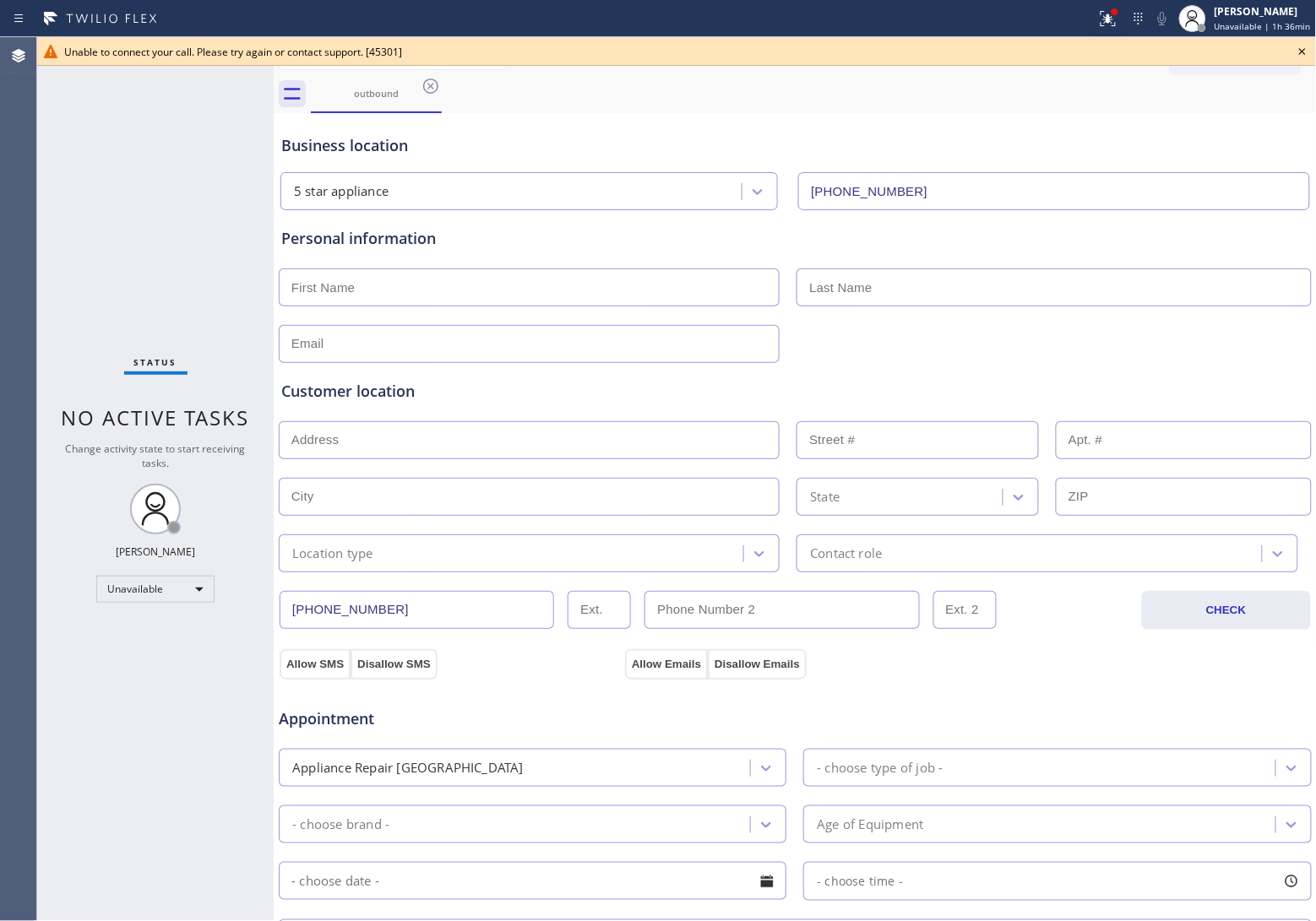
click at [56, 157] on div "Status No active tasks Change activity state to start receiving tasks. [PERSON_…" at bounding box center [156, 479] width 237 height 884
click at [1308, 47] on icon at bounding box center [1303, 52] width 21 height 21
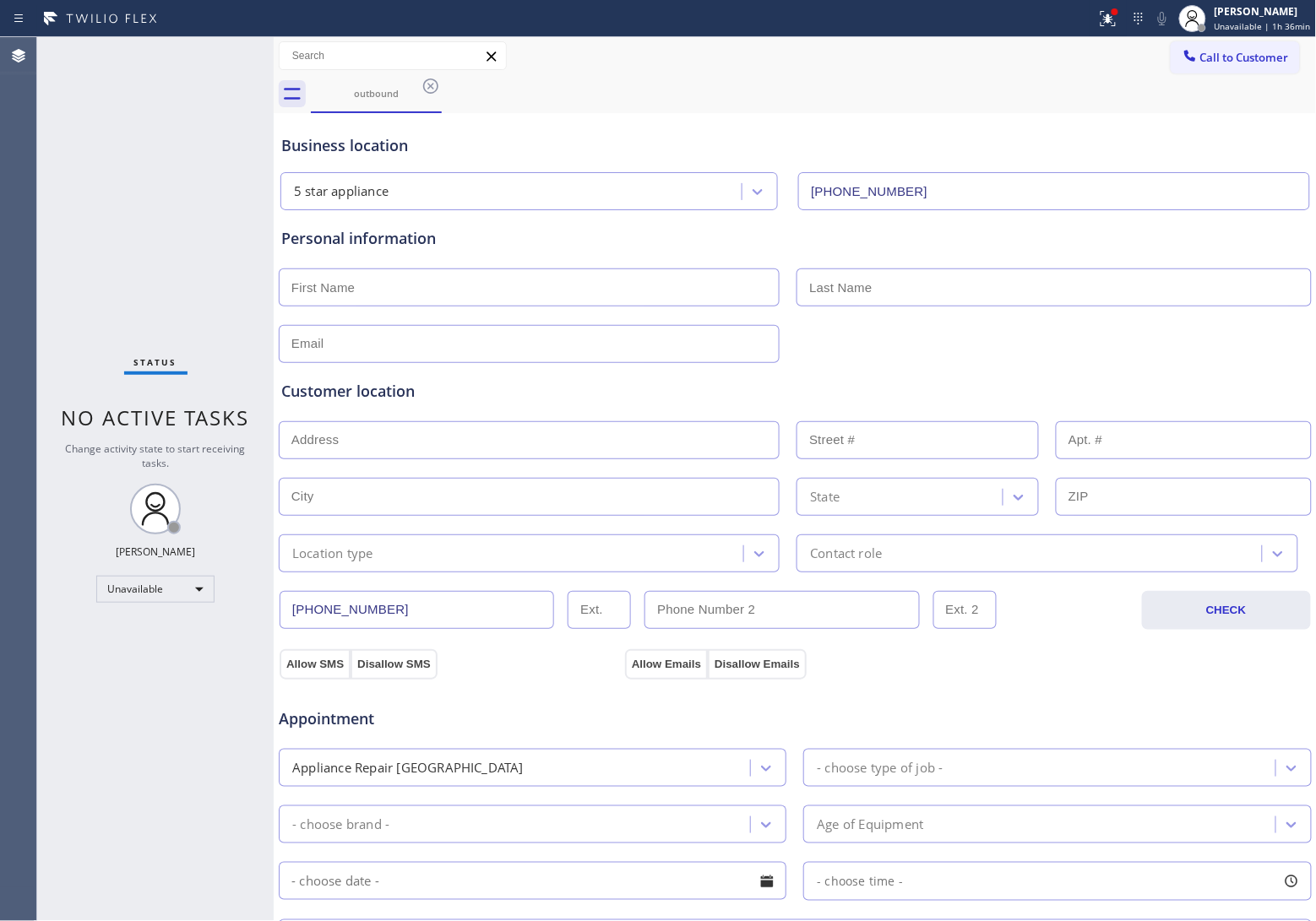
click at [1276, 49] on button "Call to Customer" at bounding box center [1234, 57] width 129 height 32
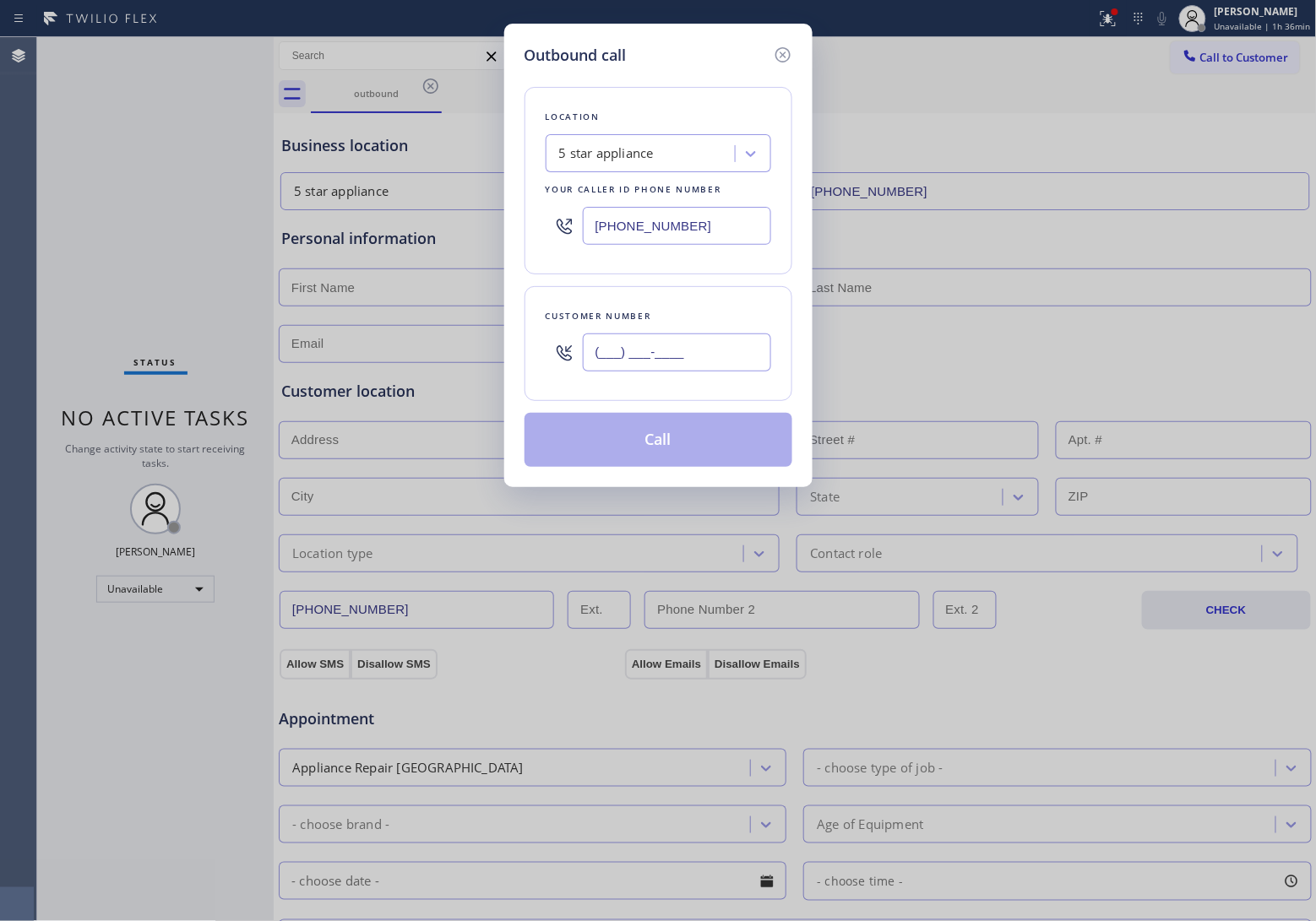
click at [654, 360] on input "(___) ___-____" at bounding box center [677, 352] width 188 height 38
paste input "820) 758-6433"
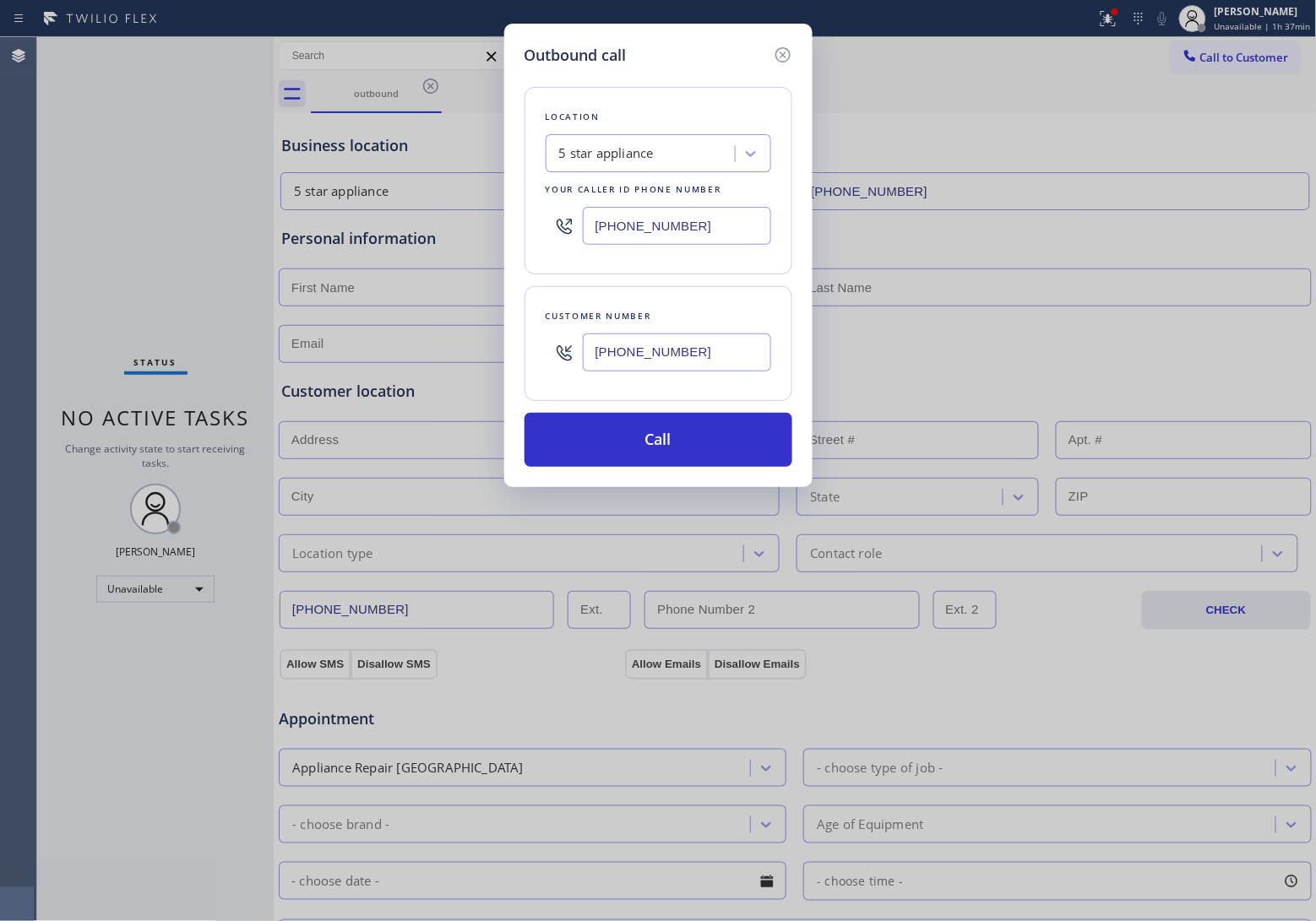
type input "[PHONE_NUMBER]"
click at [664, 226] on input "[PHONE_NUMBER]" at bounding box center [677, 226] width 188 height 38
paste input "571) 520-3013"
type input "(571) 520-3013"
click at [660, 355] on input "[PHONE_NUMBER]" at bounding box center [677, 352] width 188 height 38
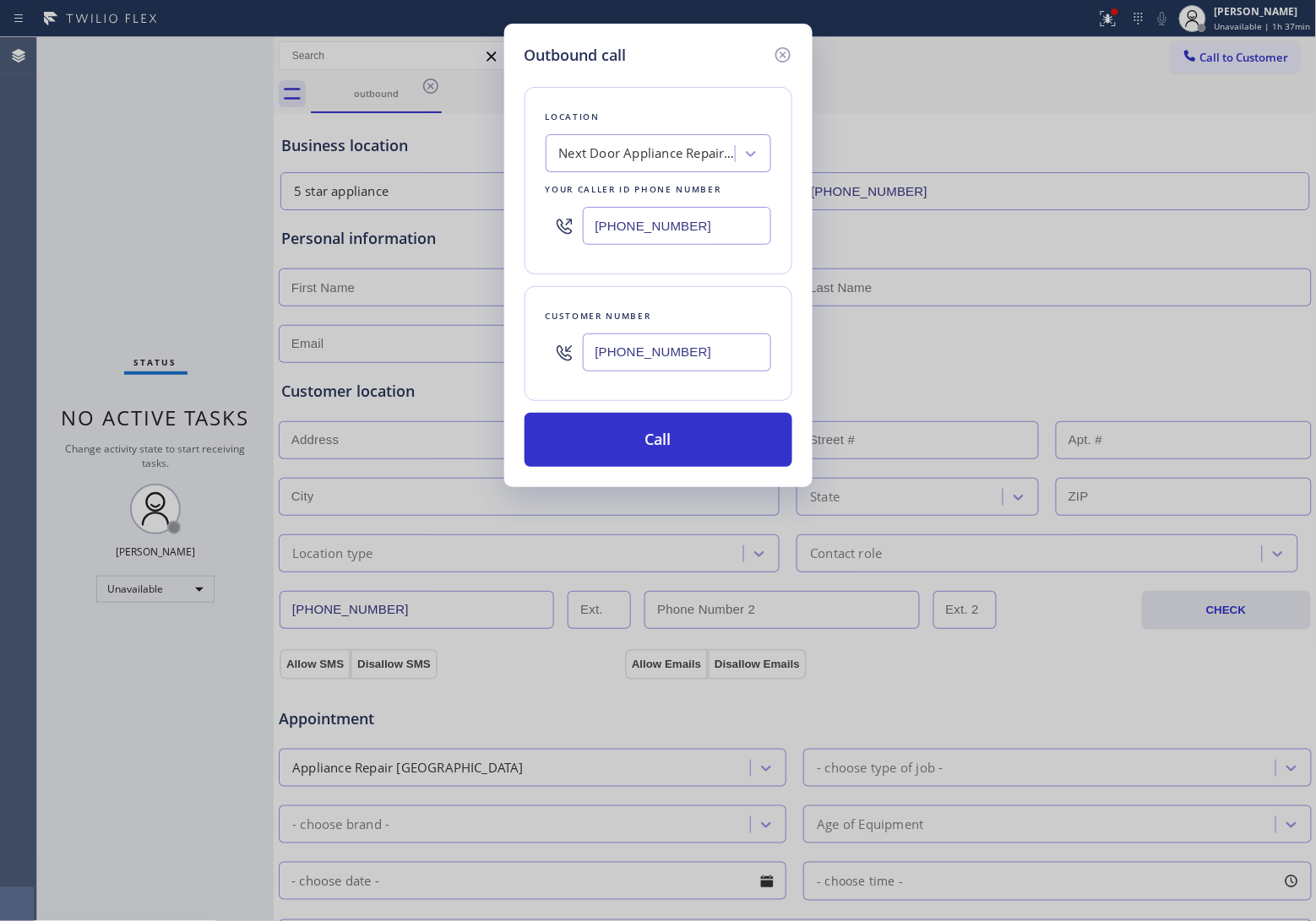
paste input "571"
click at [665, 361] on input "(820) 758-6571" at bounding box center [677, 352] width 188 height 38
paste input "571) 520-3013"
type input "(571) 520-3013"
click at [668, 448] on button "Call" at bounding box center [658, 440] width 268 height 55
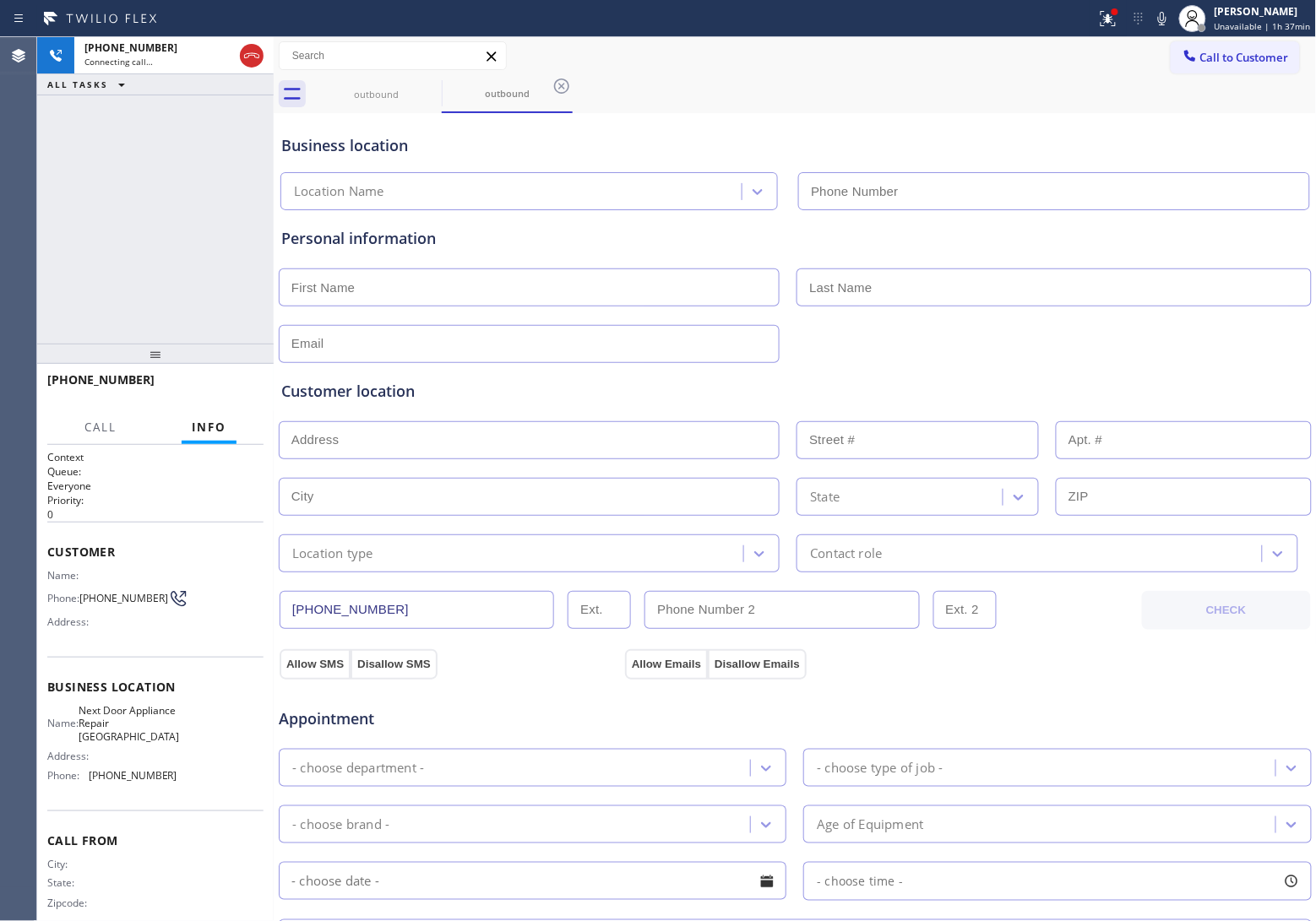
type input "(571) 520-3013"
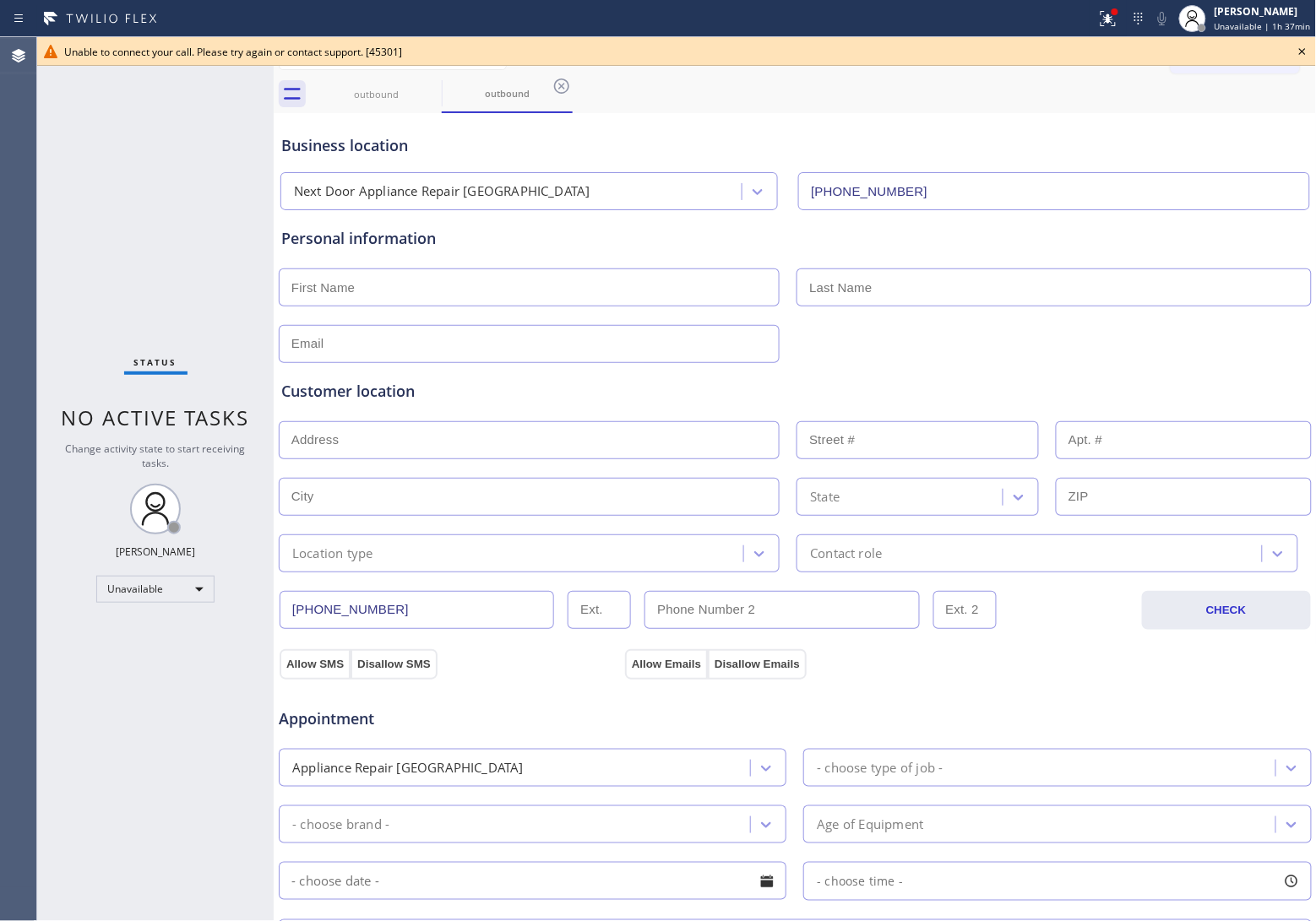
click at [1294, 49] on icon at bounding box center [1303, 52] width 21 height 21
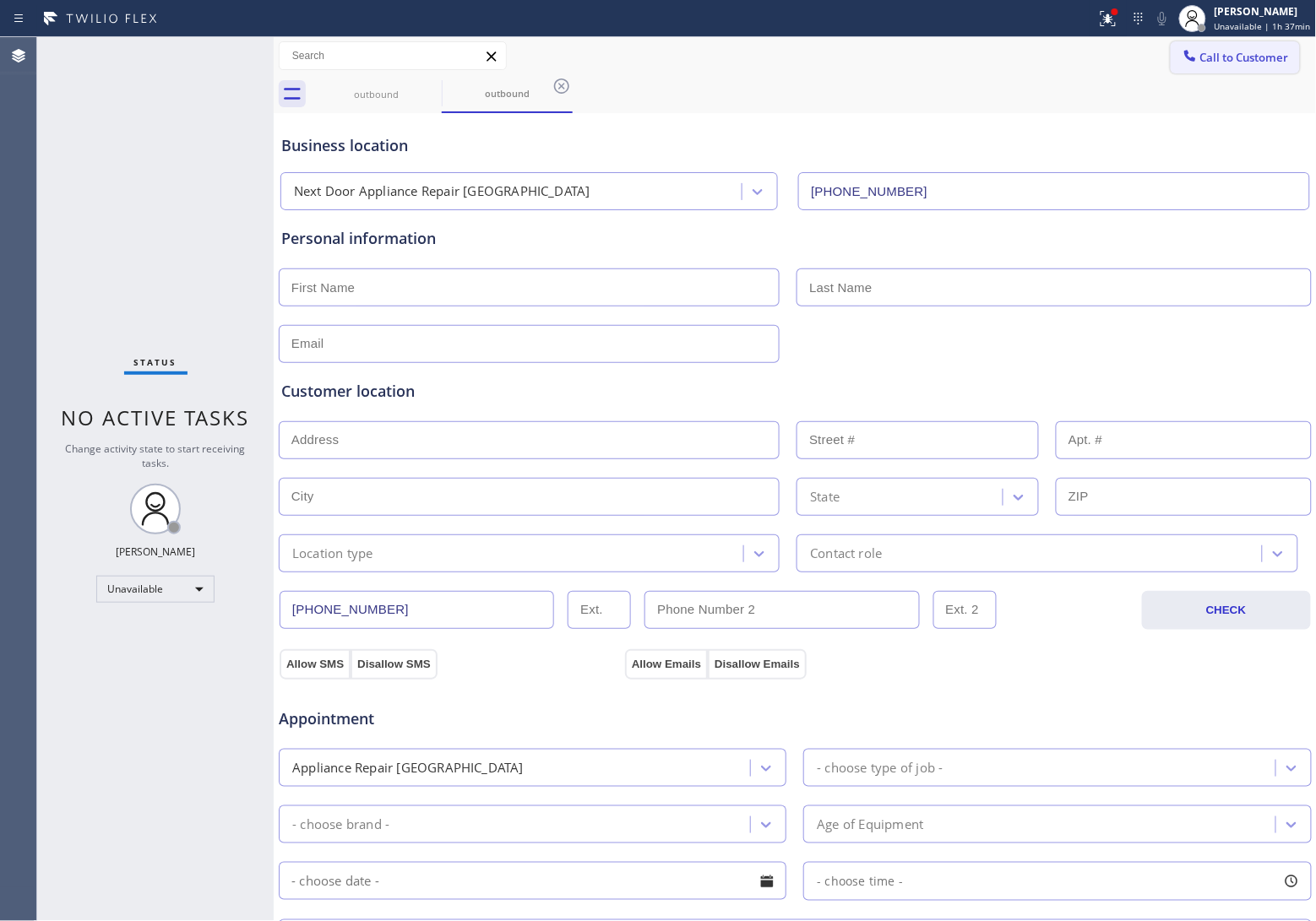
click at [1280, 49] on button "Call to Customer" at bounding box center [1234, 57] width 129 height 32
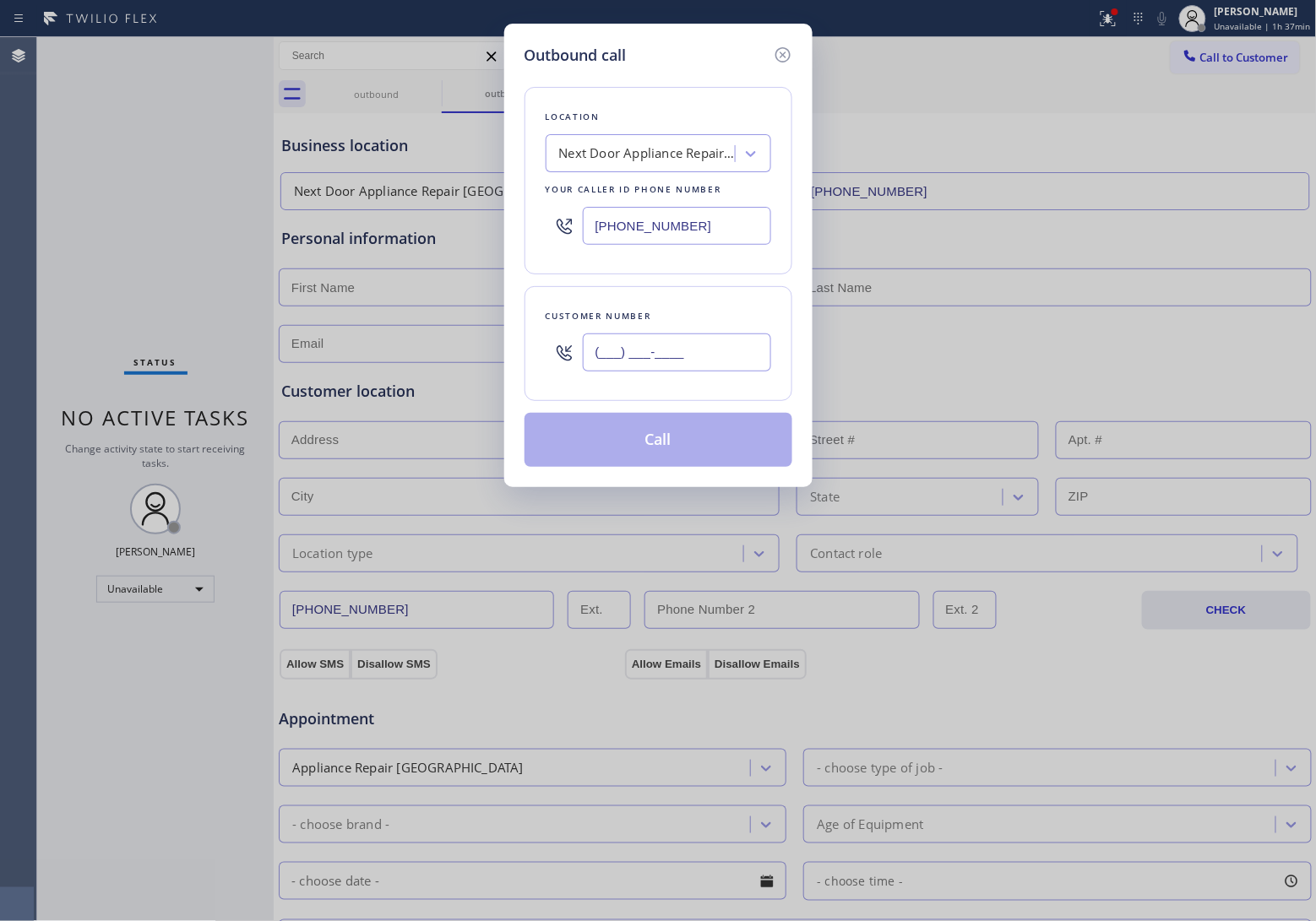
click at [669, 348] on input "(___) ___-____" at bounding box center [677, 352] width 188 height 38
paste input "703) 981-9432"
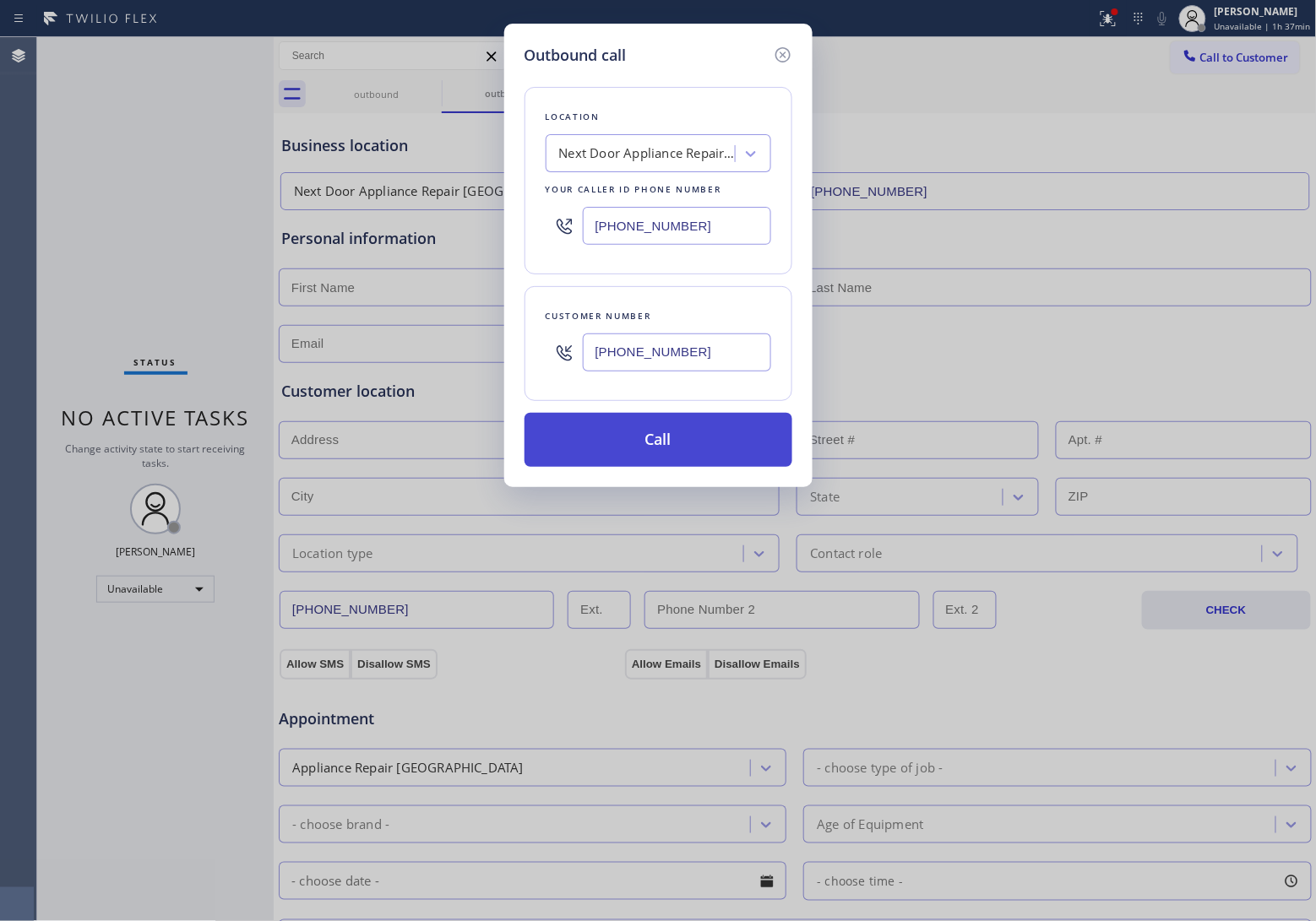
type input "(703) 981-9432"
click at [706, 441] on button "Call" at bounding box center [658, 440] width 268 height 55
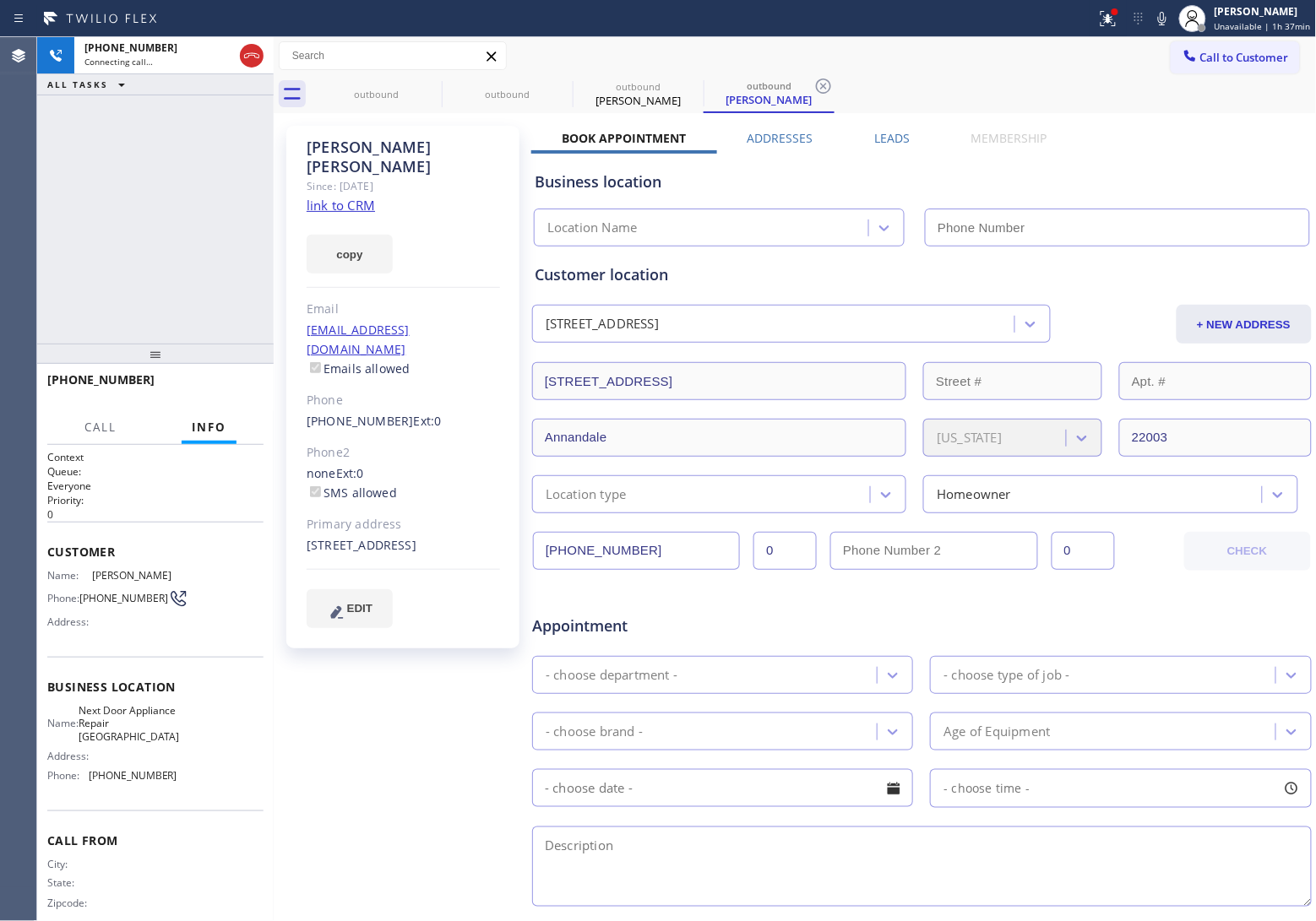
click at [351, 196] on link "link to CRM" at bounding box center [340, 205] width 69 height 17
type input "(571) 520-3013"
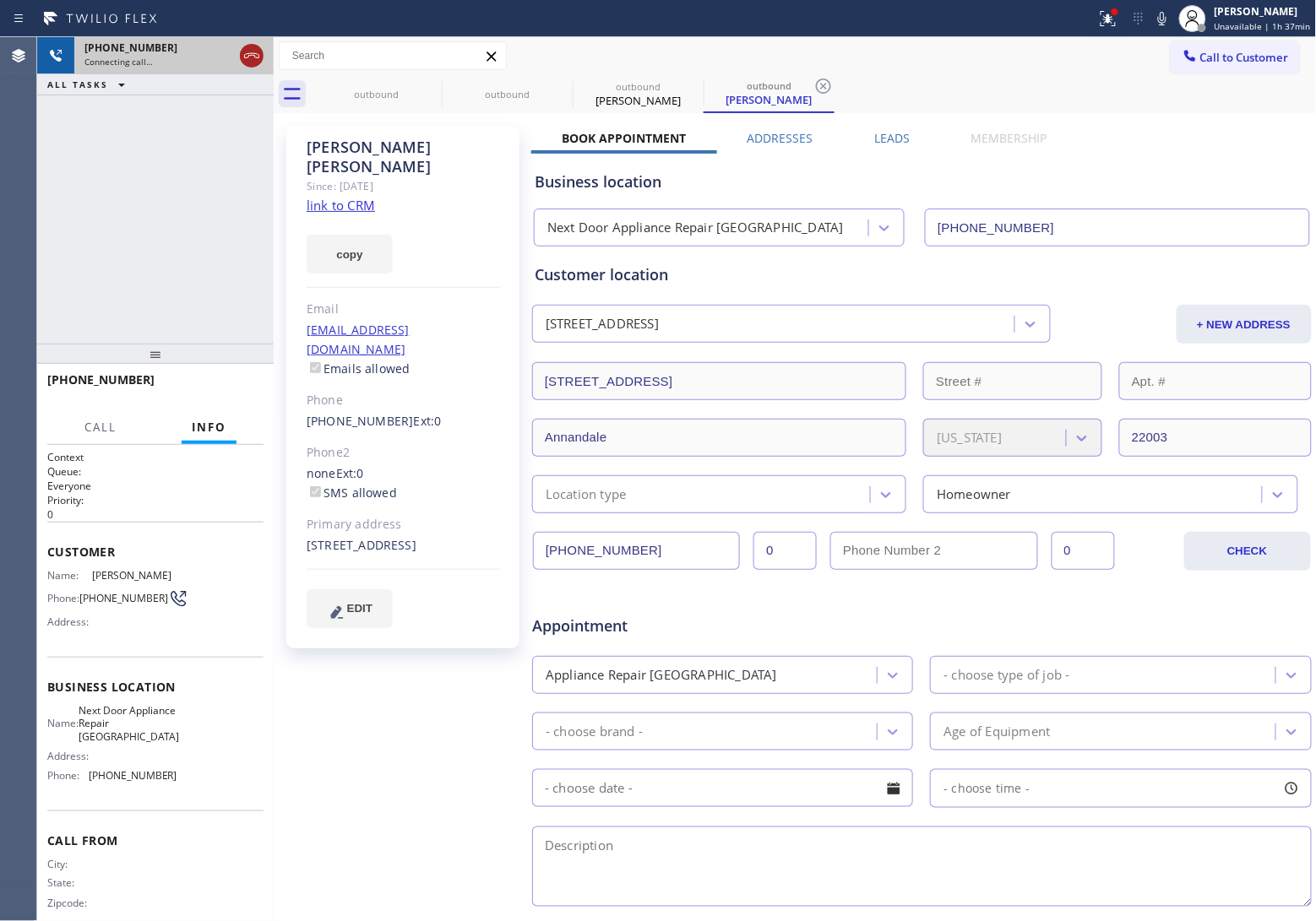
click at [243, 56] on icon at bounding box center [252, 56] width 21 height 21
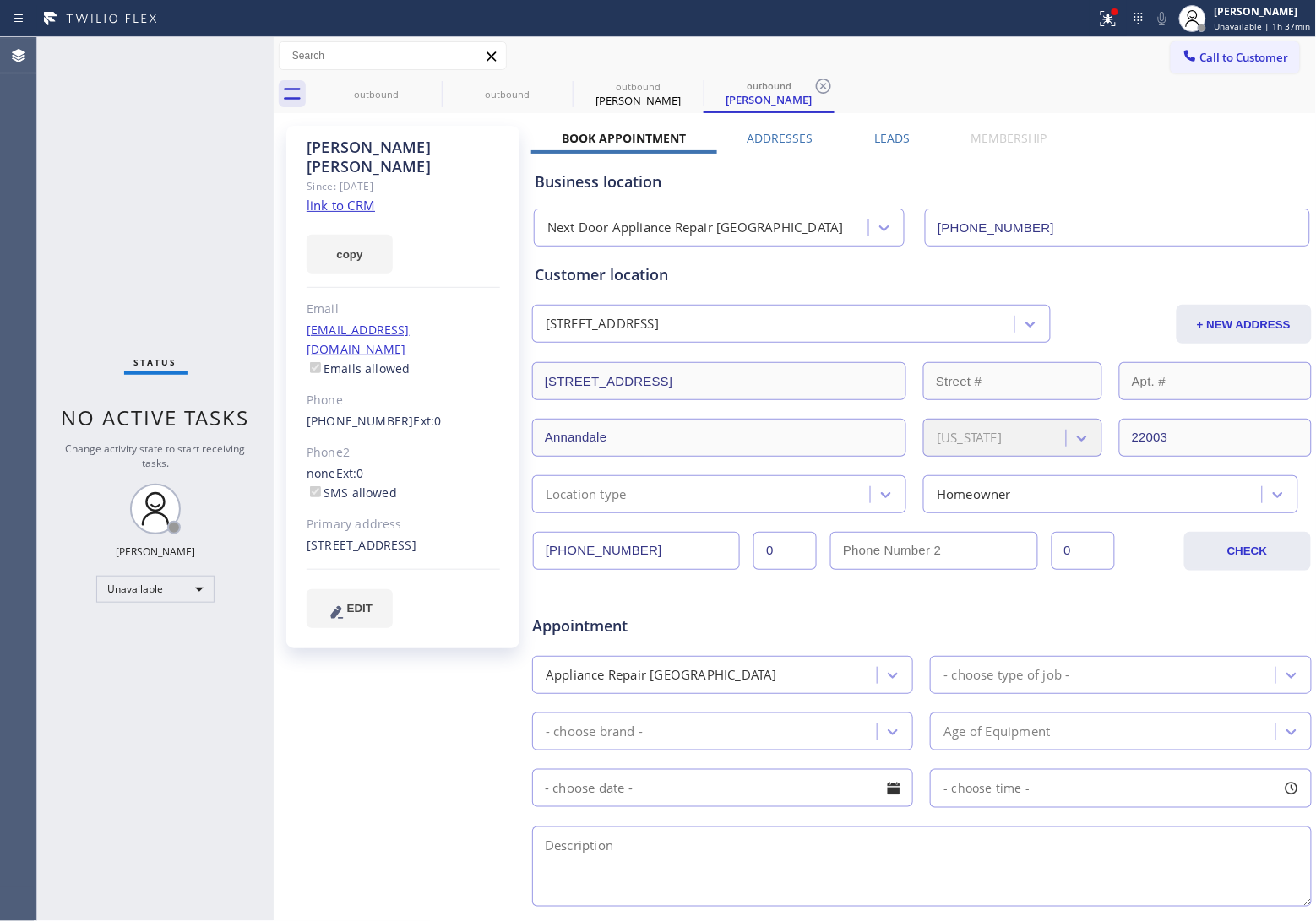
drag, startPoint x: 25, startPoint y: 309, endPoint x: 630, endPoint y: 195, distance: 615.6
click at [46, 304] on div "Agent Desktop Classify the call LOCATION NAME HVAC Alliance Expert [GEOGRAPHIC_…" at bounding box center [658, 479] width 1316 height 884
click at [1230, 53] on span "Call to Customer" at bounding box center [1245, 57] width 88 height 15
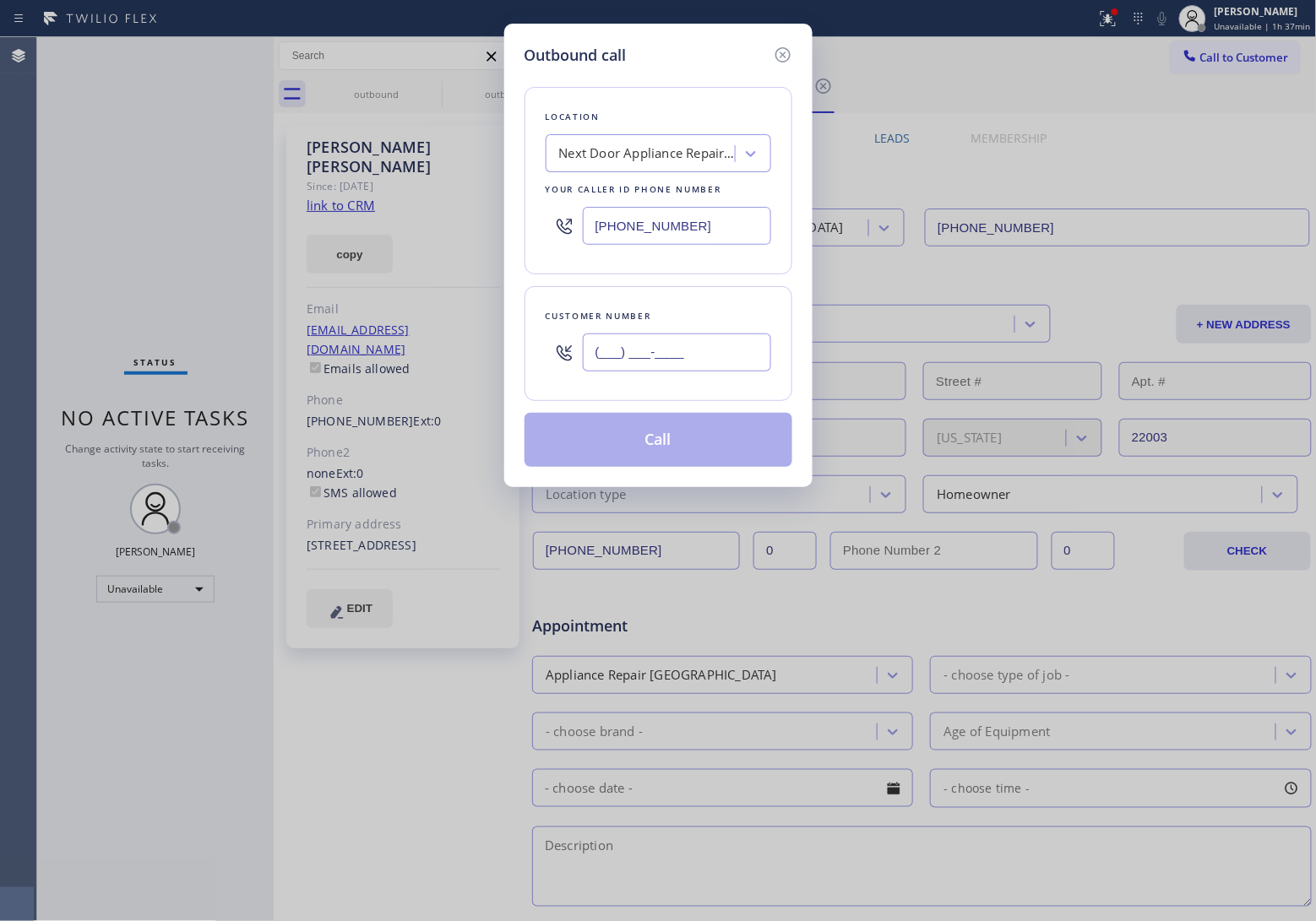
click at [686, 349] on input "(___) ___-____" at bounding box center [677, 352] width 188 height 38
paste input "820) 758-6433"
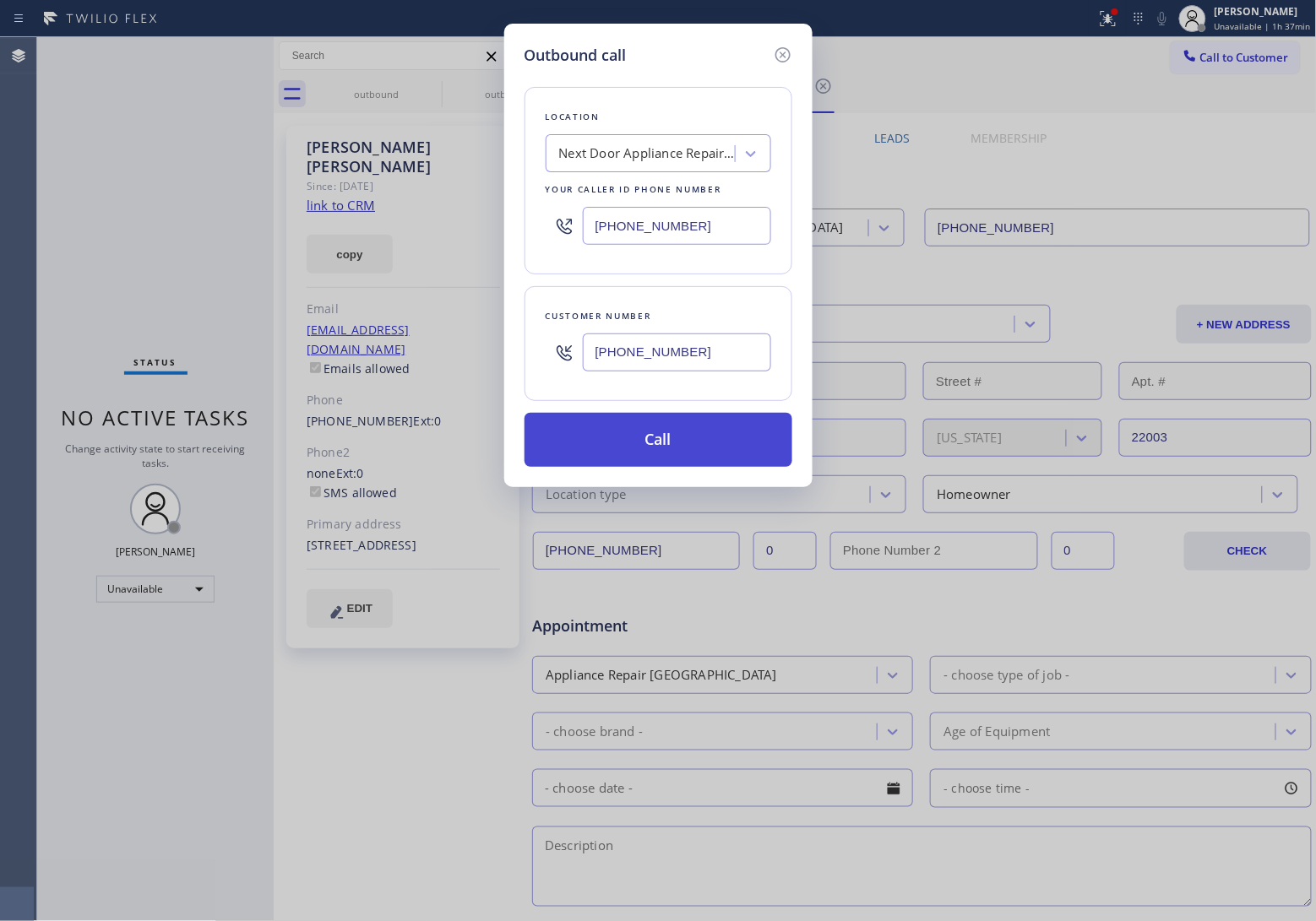
type input "[PHONE_NUMBER]"
click at [703, 445] on button "Call" at bounding box center [658, 440] width 268 height 55
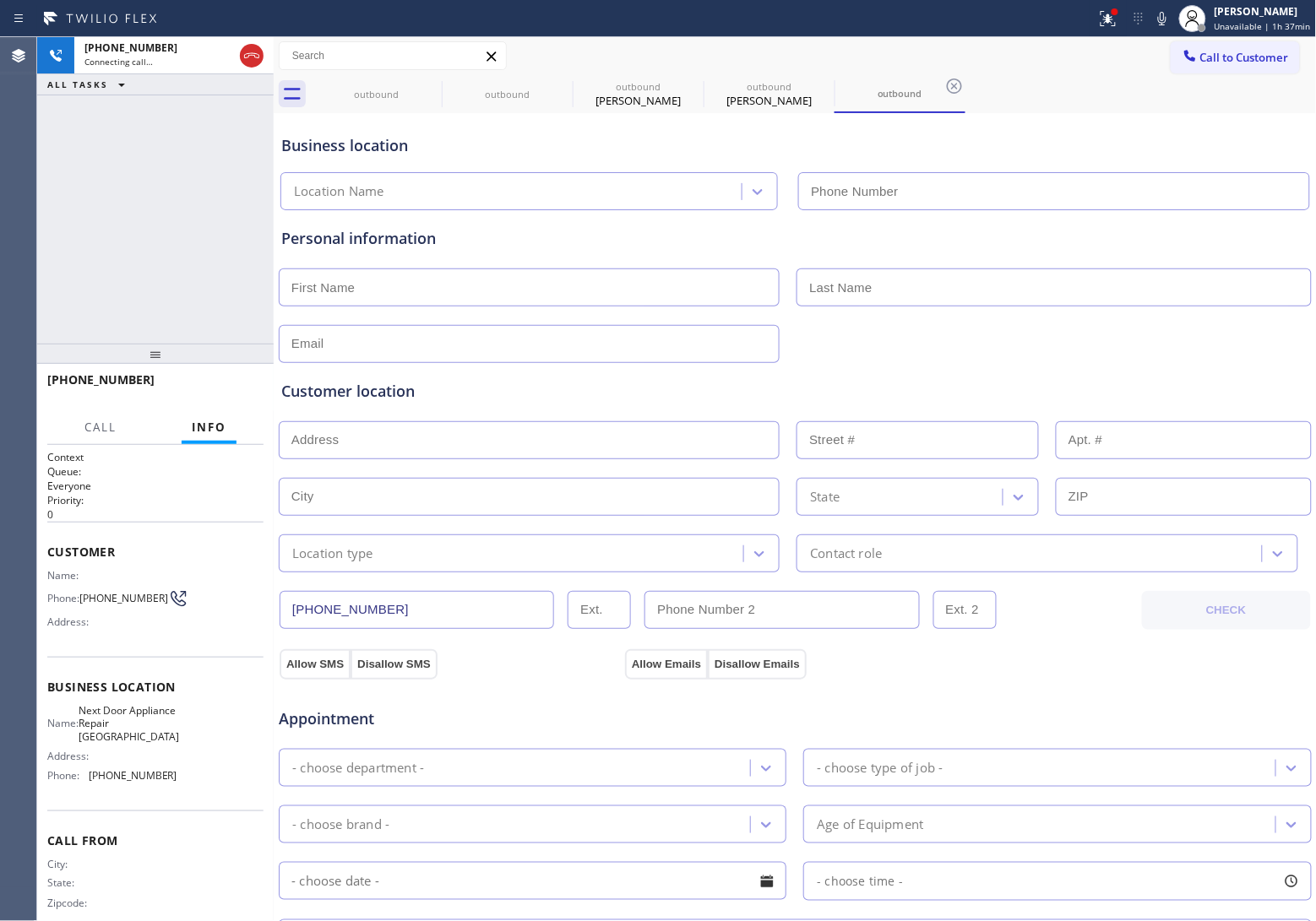
type input "(571) 520-3013"
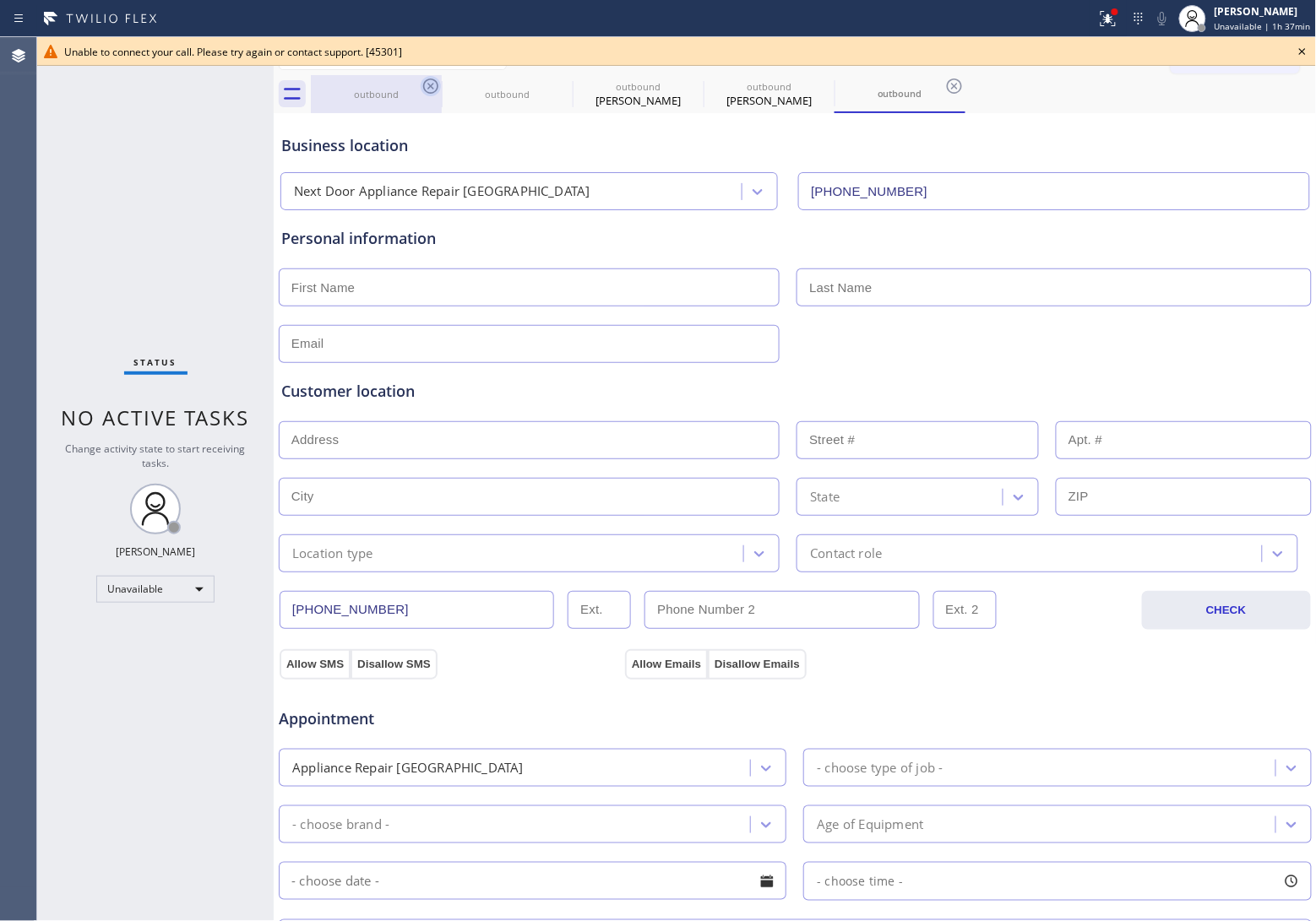
click at [422, 87] on icon at bounding box center [431, 86] width 21 height 21
click at [552, 87] on icon at bounding box center [562, 86] width 21 height 21
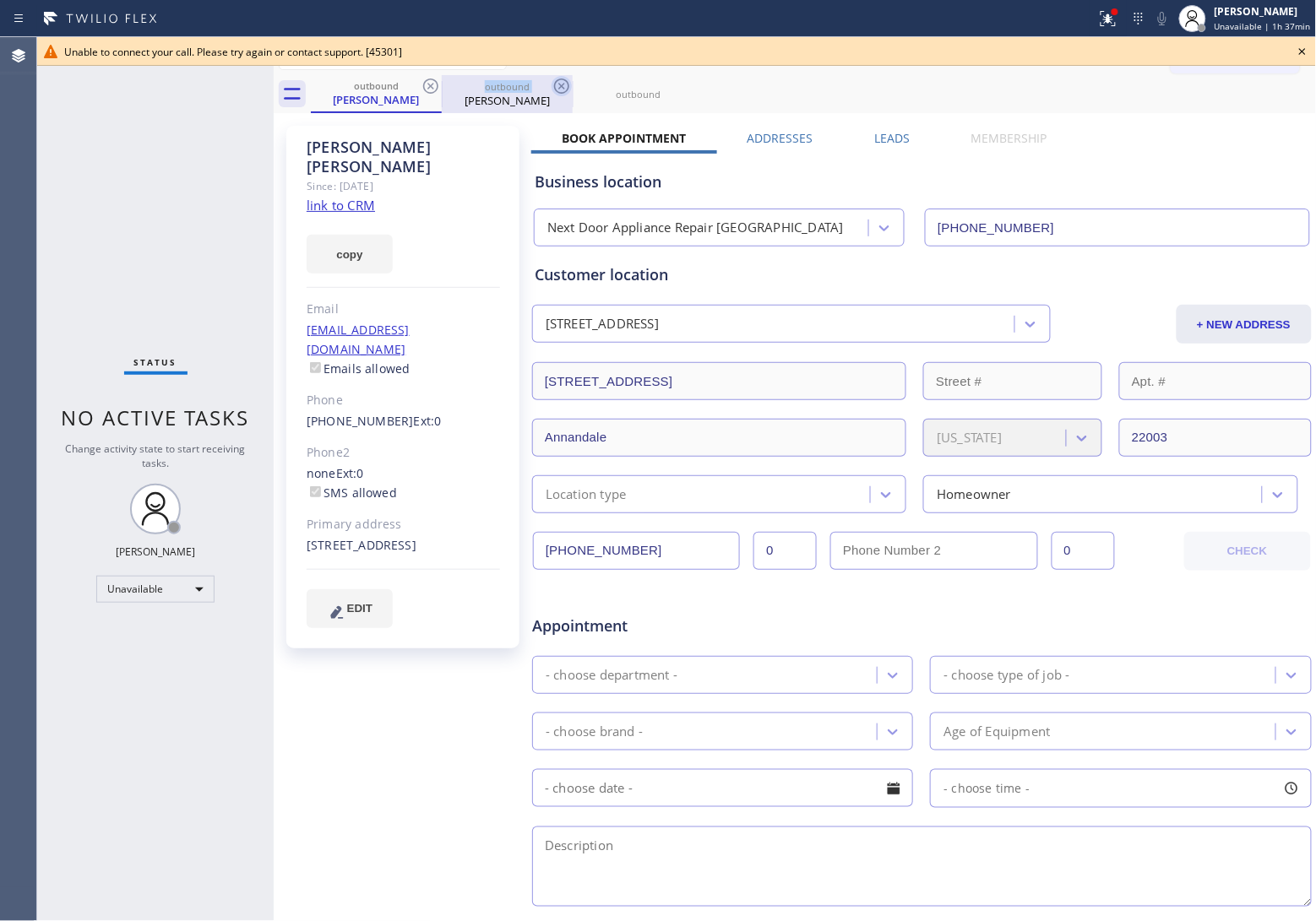
click at [424, 87] on icon at bounding box center [431, 86] width 21 height 21
click at [425, 87] on icon at bounding box center [431, 86] width 21 height 21
click at [0, 0] on icon at bounding box center [0, 0] width 0 height 0
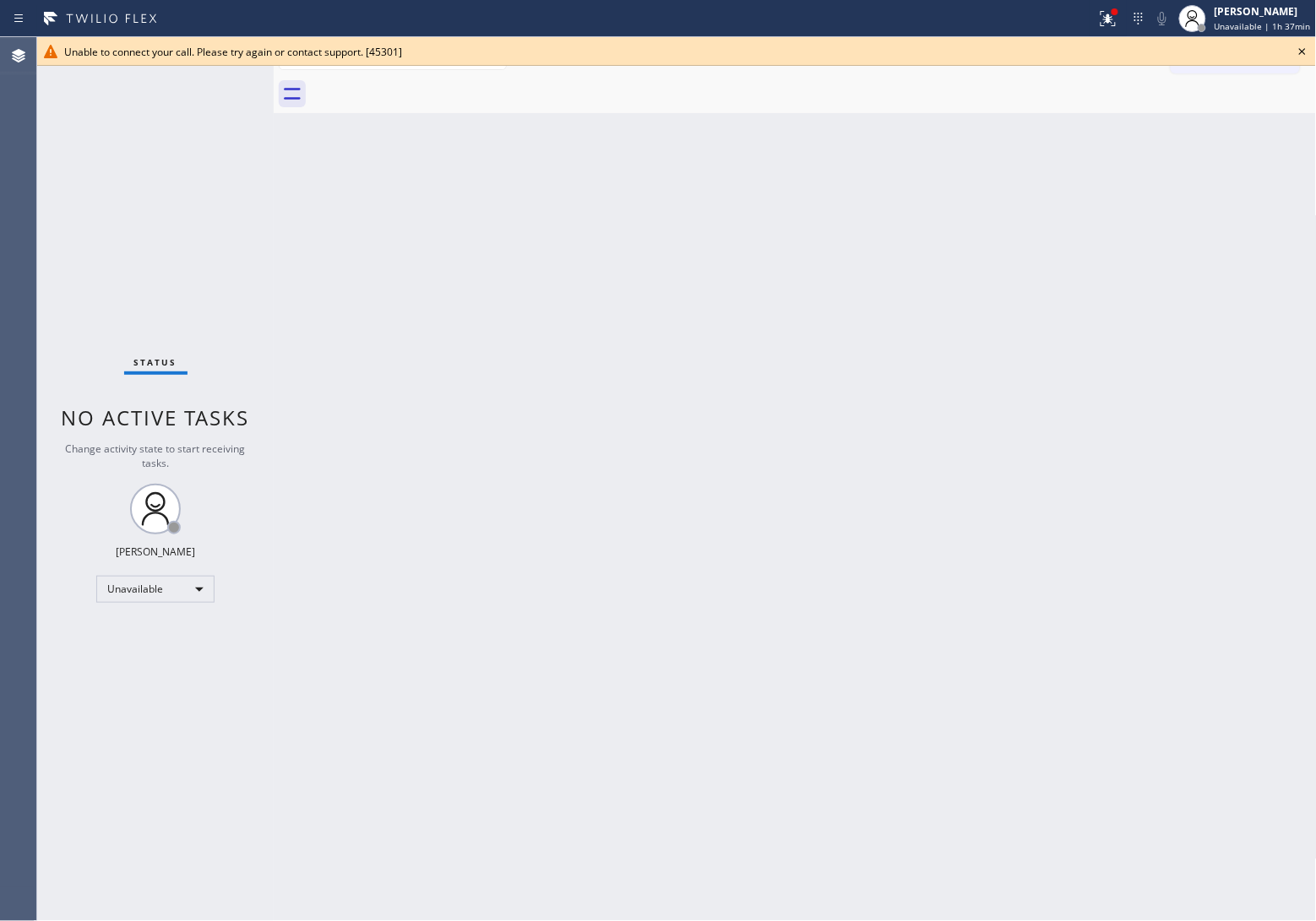
click at [1311, 53] on icon at bounding box center [1303, 52] width 21 height 21
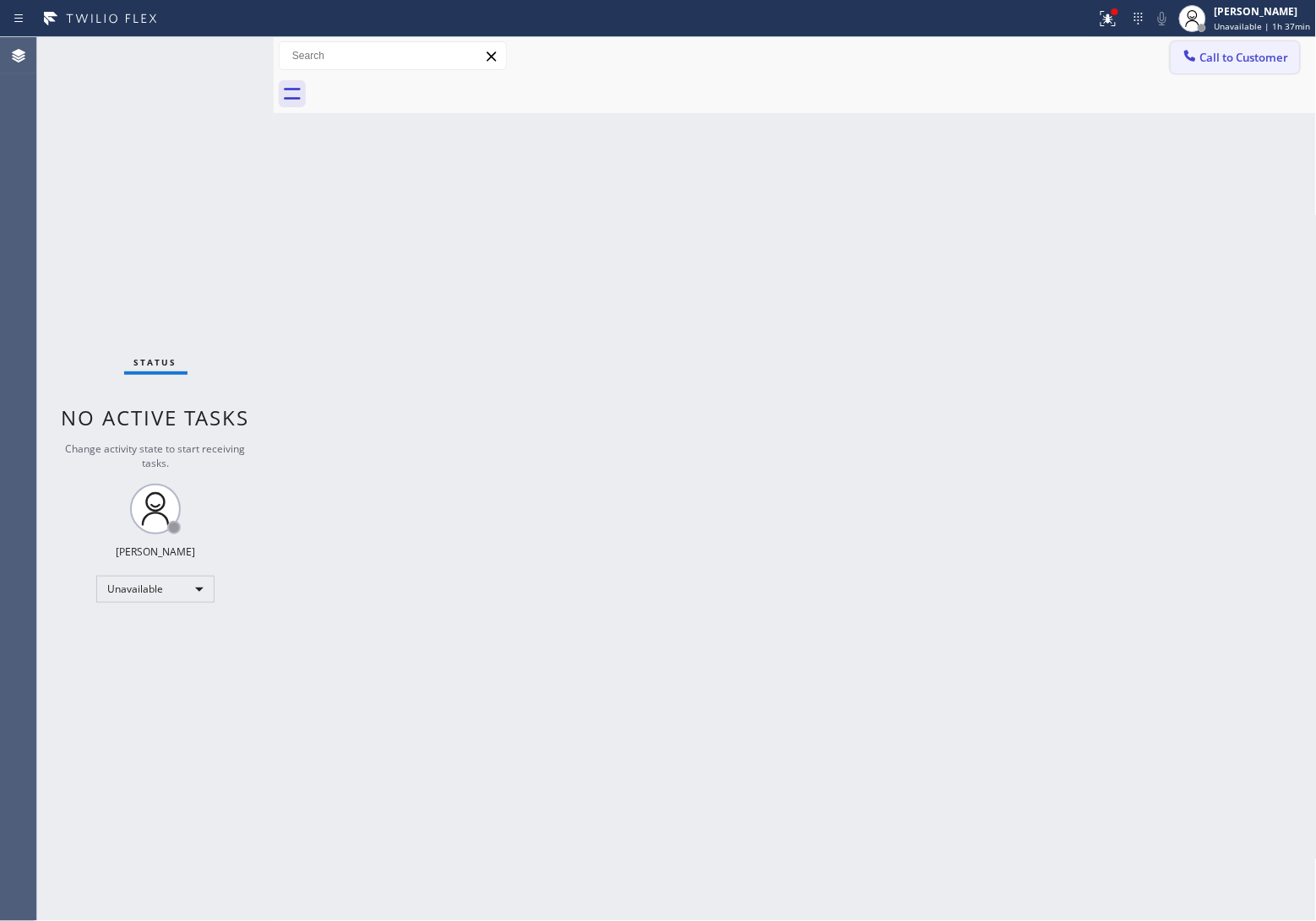
click at [1277, 61] on span "Call to Customer" at bounding box center [1245, 57] width 88 height 15
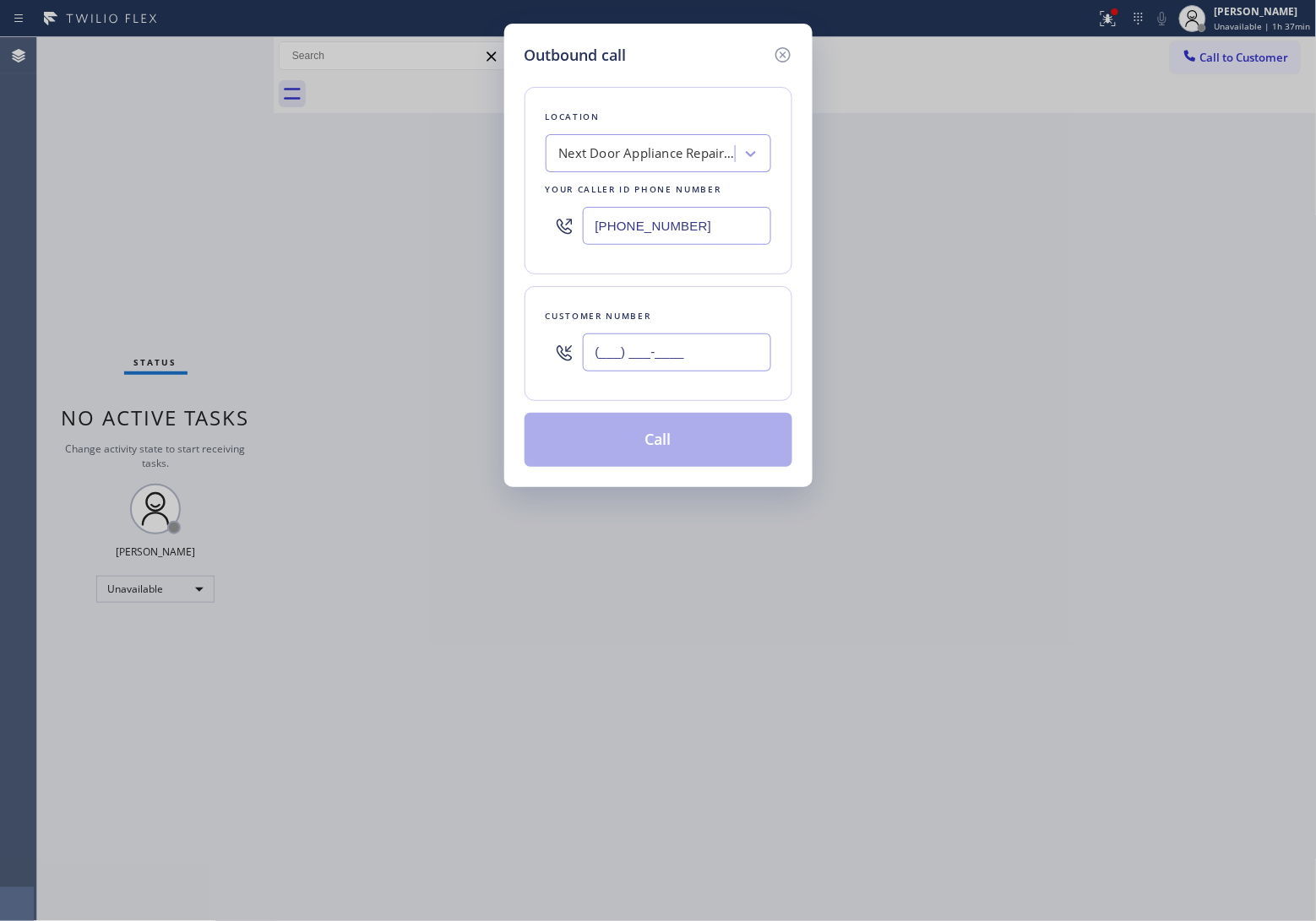
click at [693, 349] on input "(___) ___-____" at bounding box center [677, 352] width 188 height 38
paste input "820) 758-6433"
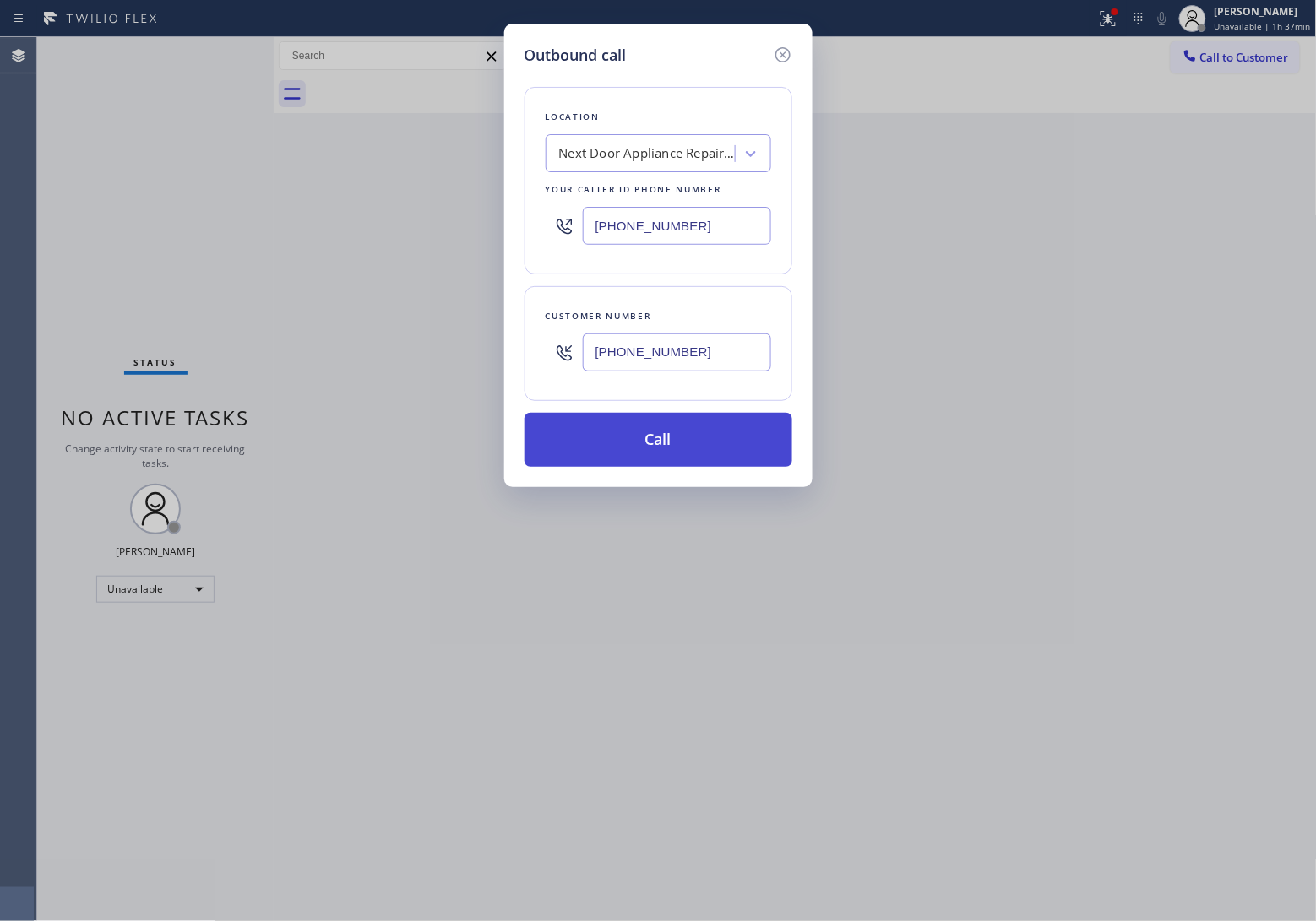
type input "[PHONE_NUMBER]"
click at [731, 457] on button "Call" at bounding box center [658, 440] width 268 height 55
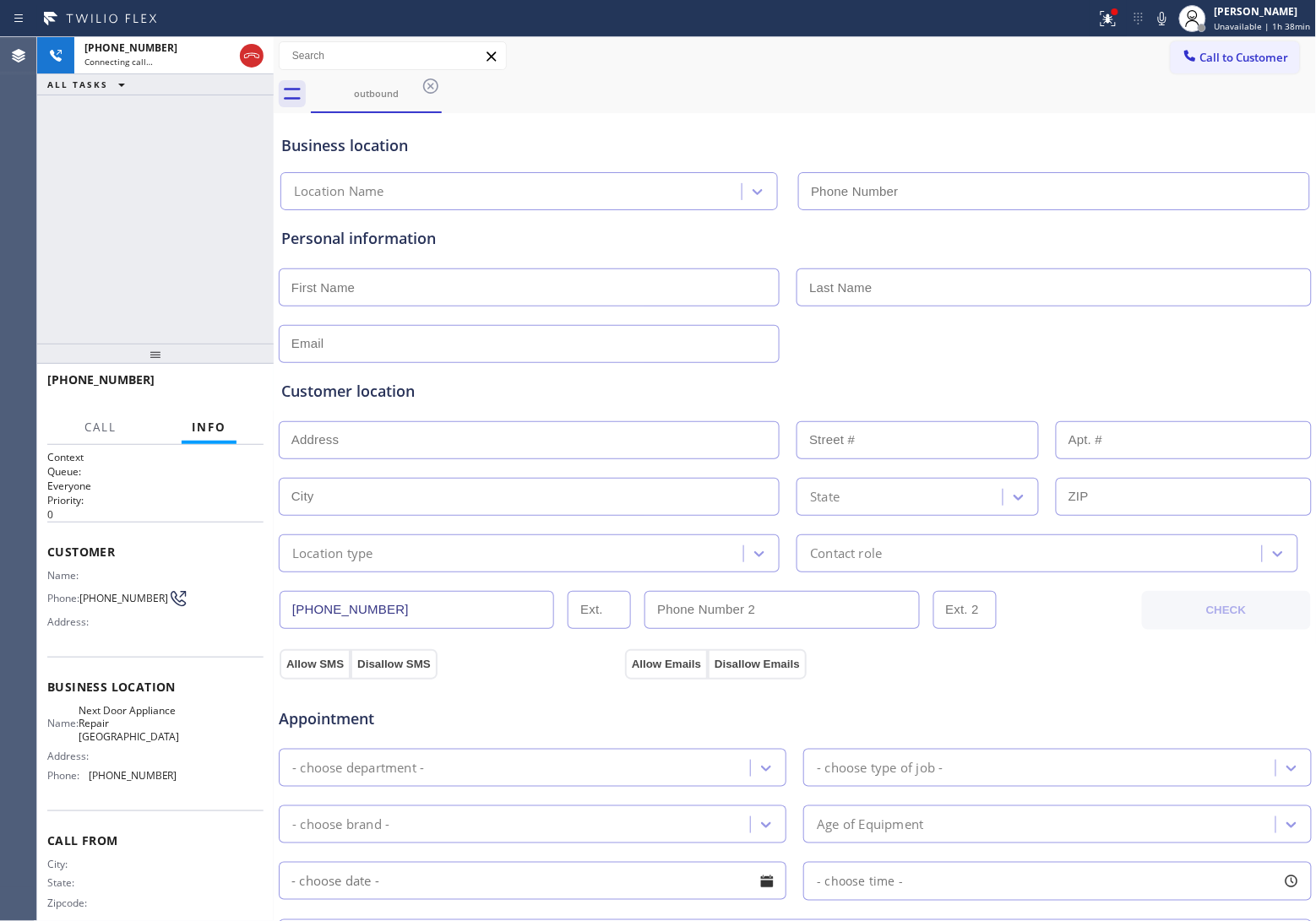
type input "(571) 520-3013"
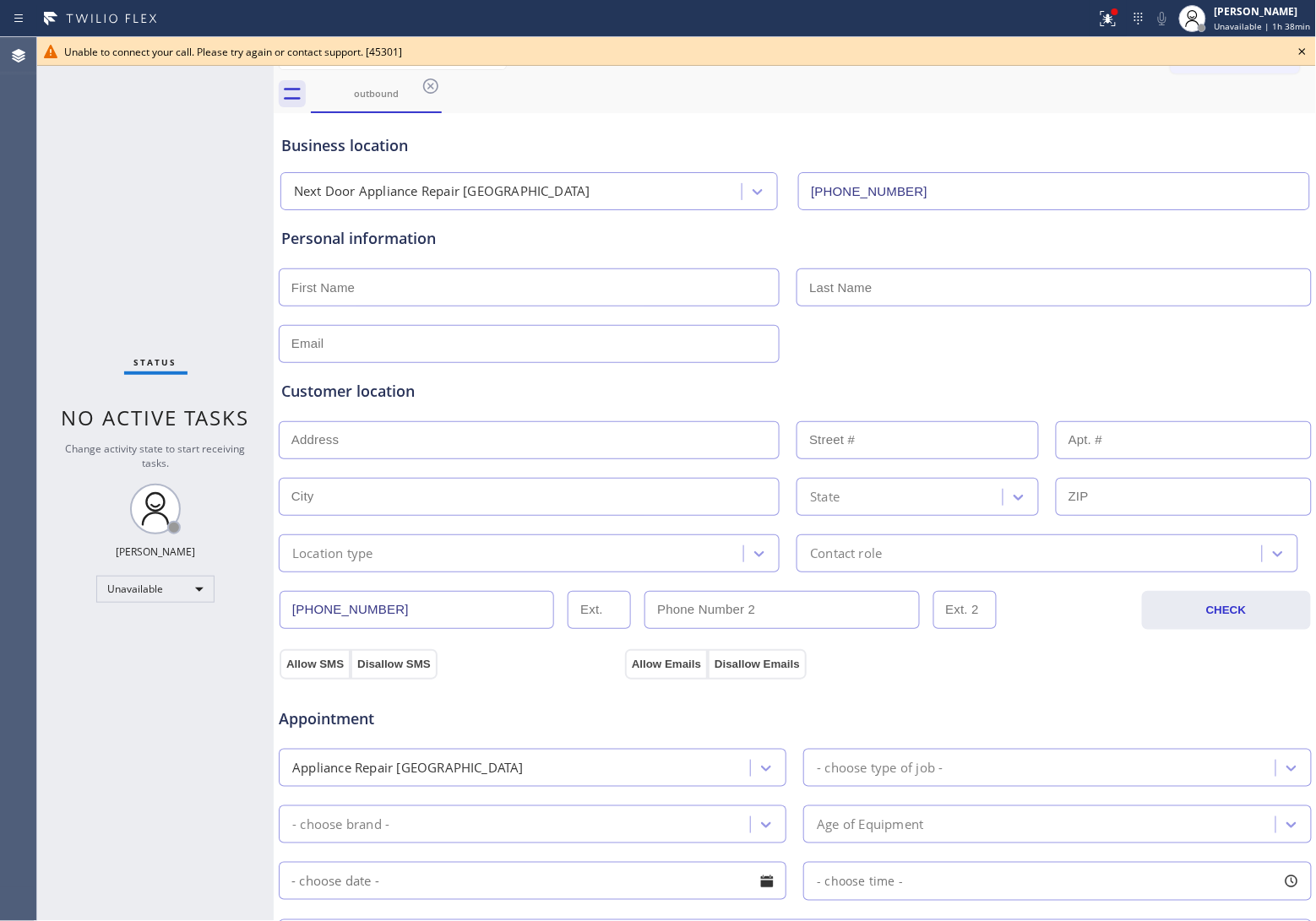
click at [1301, 51] on icon at bounding box center [1303, 52] width 21 height 21
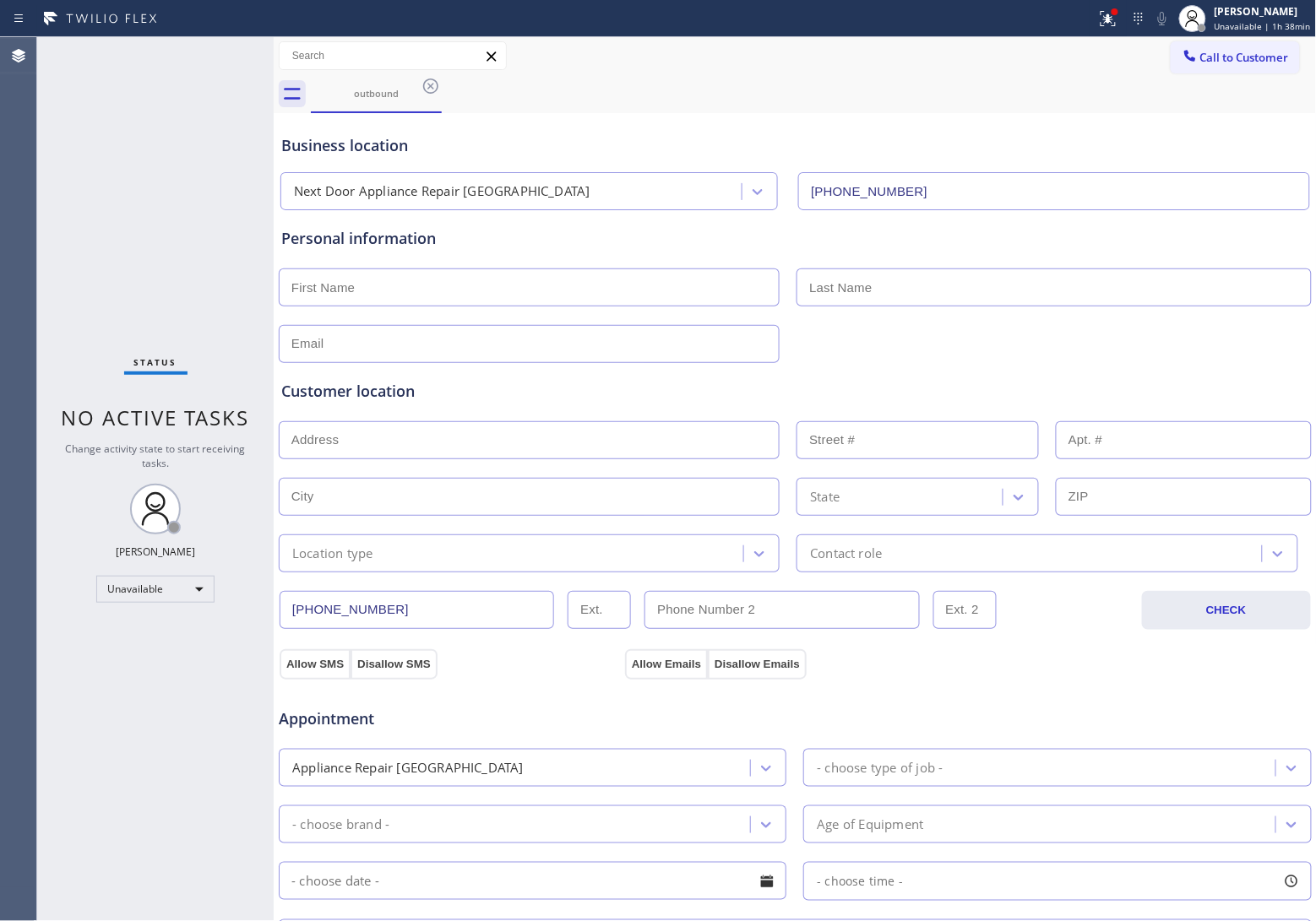
click at [1282, 55] on button "Call to Customer" at bounding box center [1234, 57] width 129 height 32
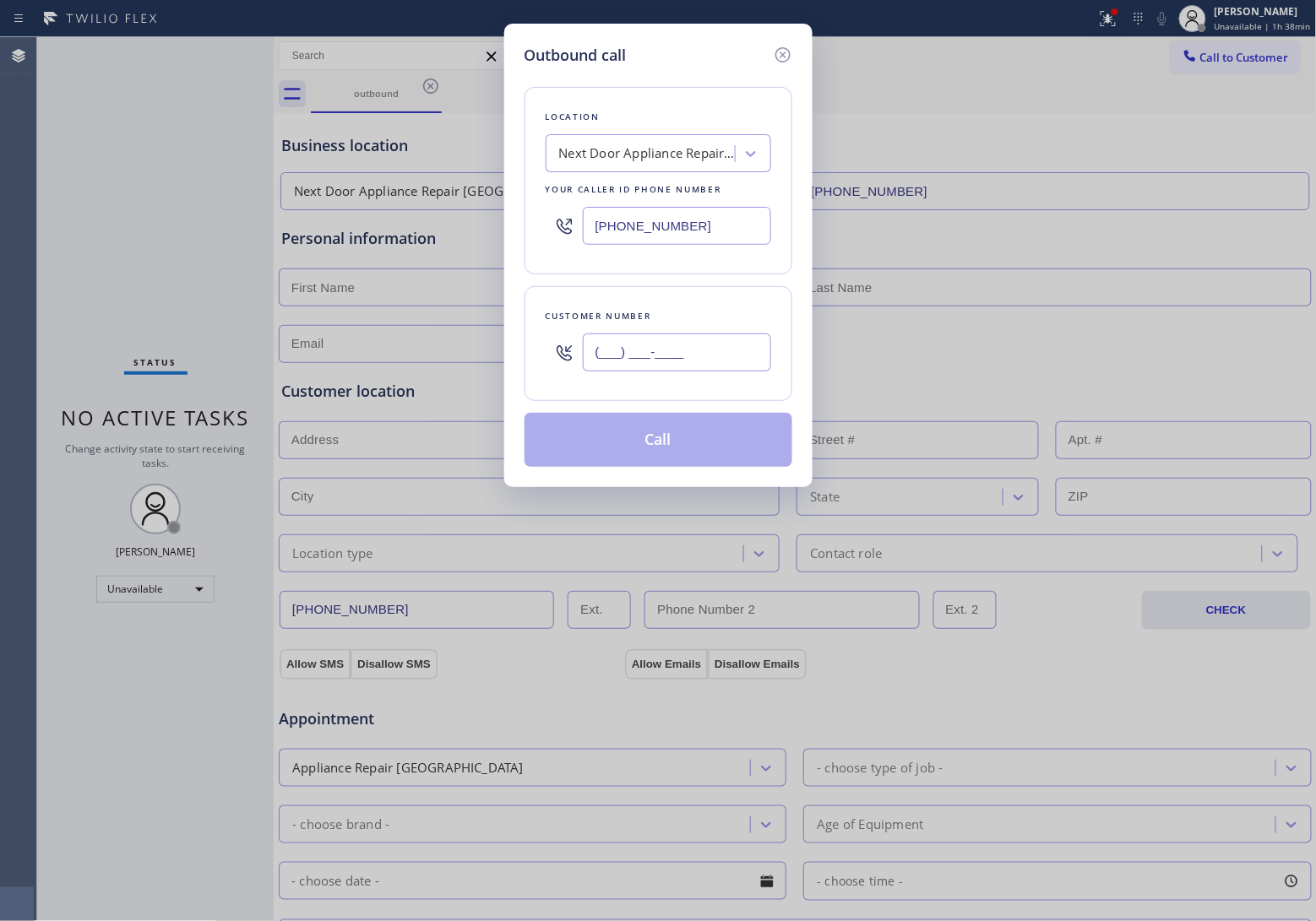
click at [664, 360] on input "(___) ___-____" at bounding box center [677, 352] width 188 height 38
paste input "820) 758-6433"
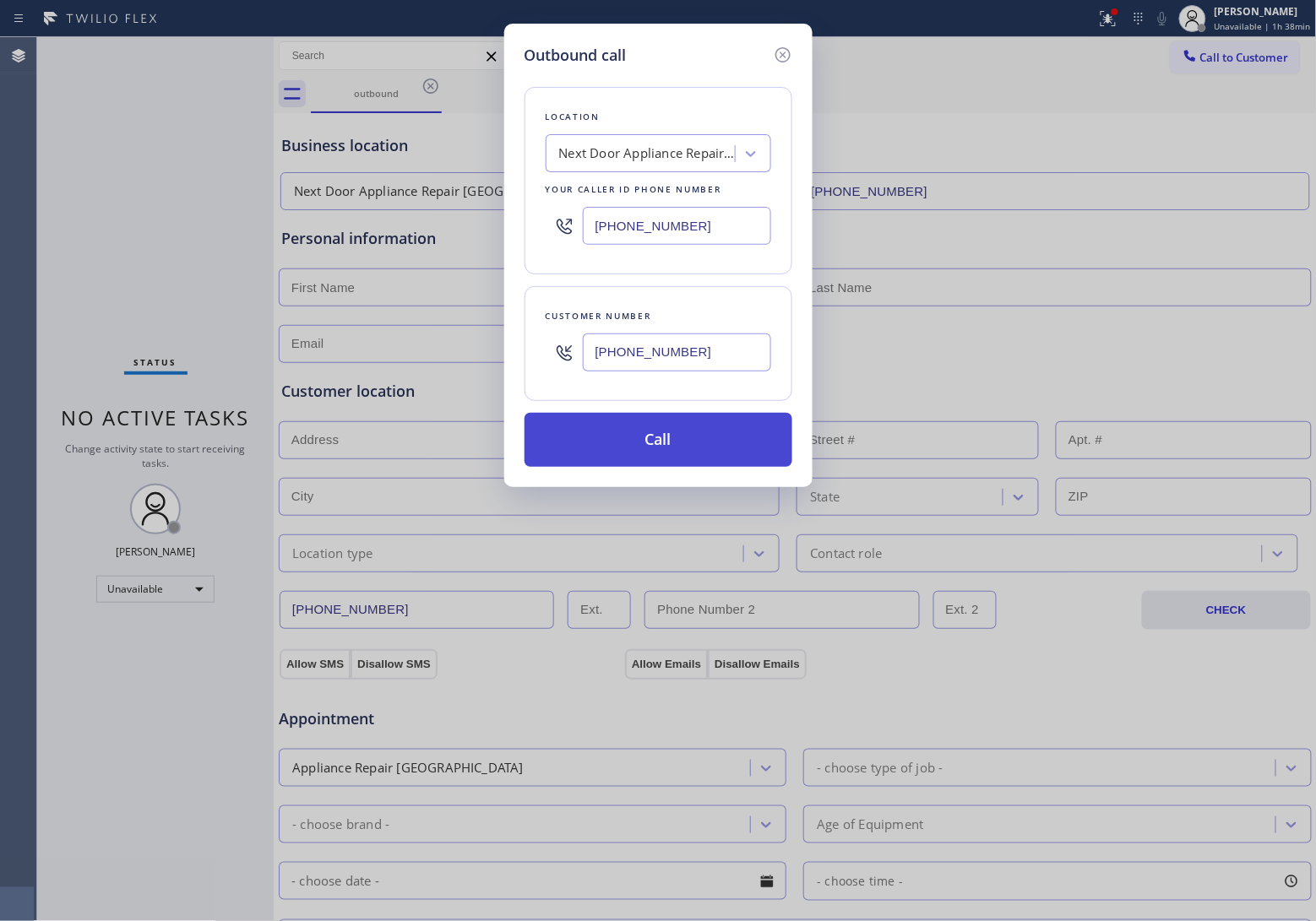
type input "[PHONE_NUMBER]"
click at [693, 457] on button "Call" at bounding box center [658, 440] width 268 height 55
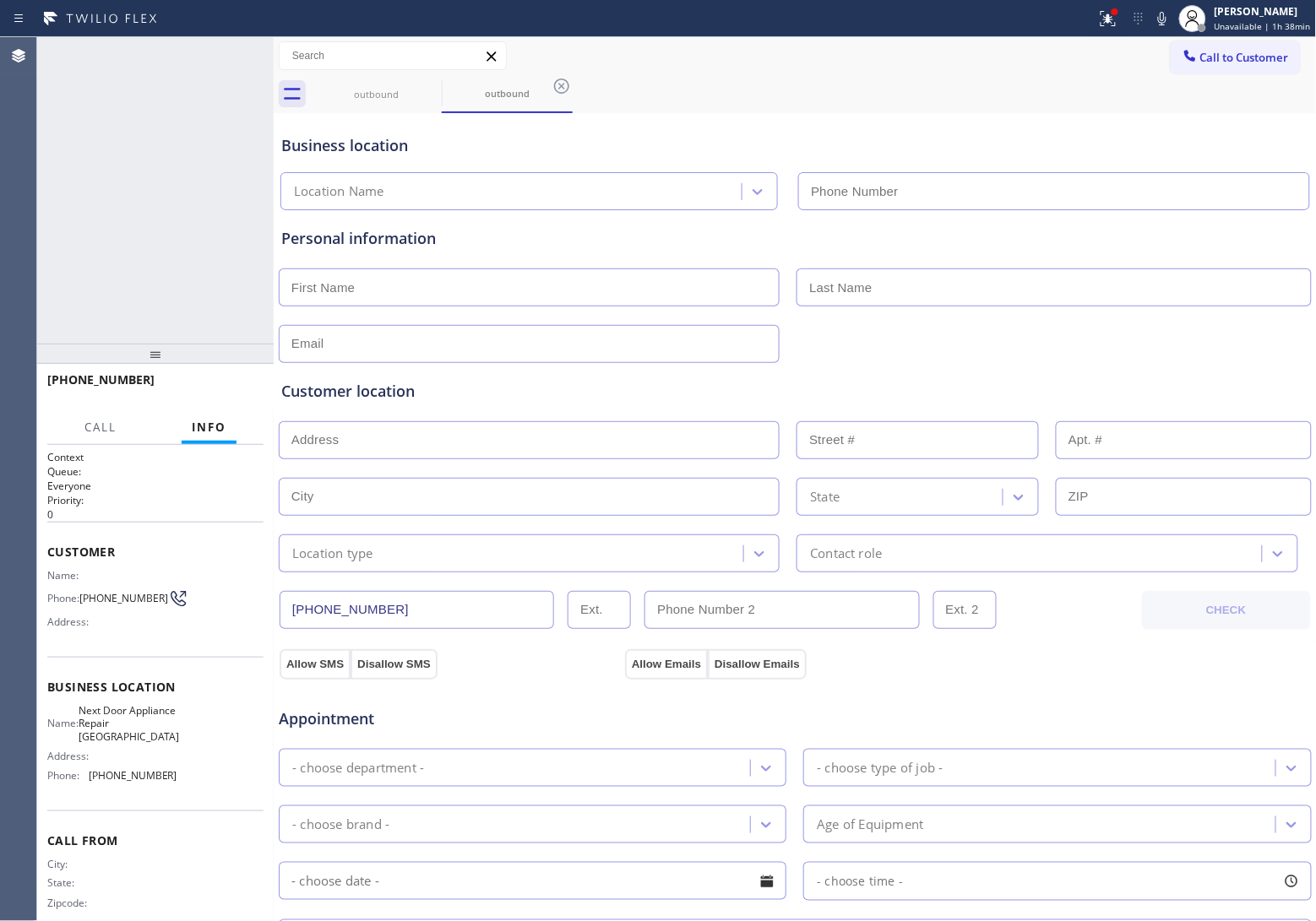
type input "(571) 520-3013"
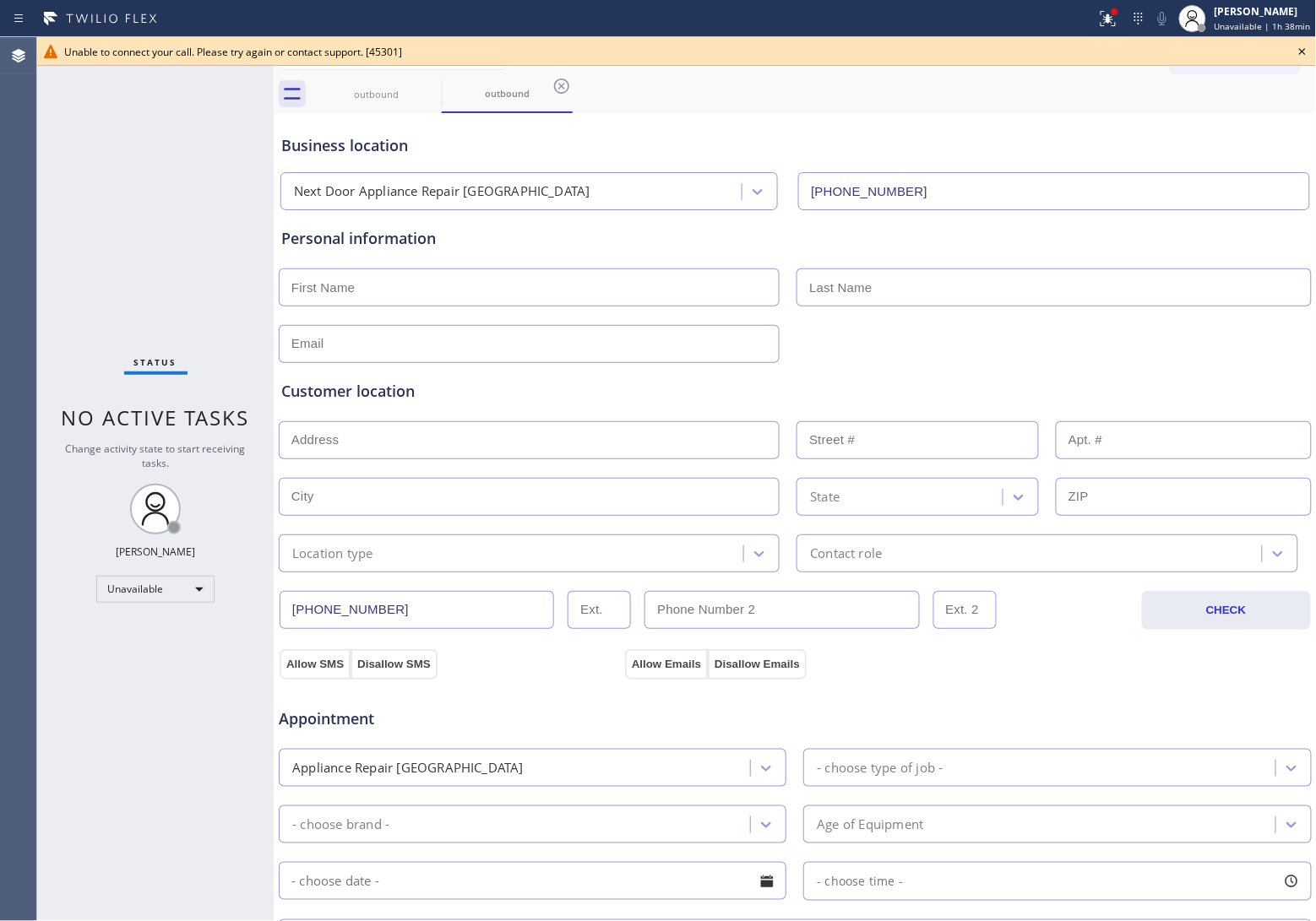
drag, startPoint x: 119, startPoint y: 303, endPoint x: 1081, endPoint y: 103, distance: 982.6
click at [144, 297] on div "Status No active tasks Change activity state to start receiving tasks. [PERSON_…" at bounding box center [156, 479] width 237 height 884
click at [1296, 52] on icon at bounding box center [1303, 52] width 21 height 21
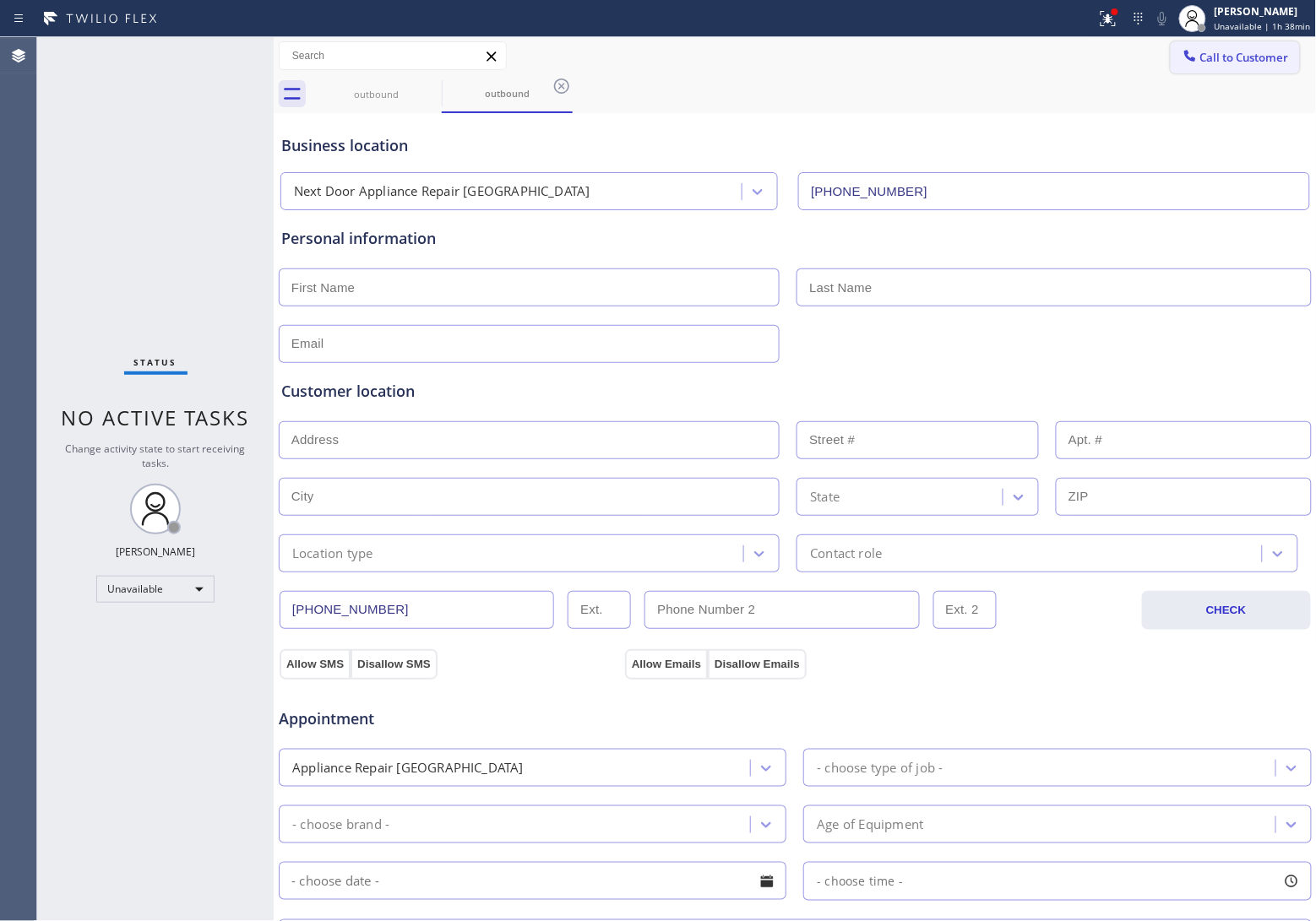
click at [1269, 51] on span "Call to Customer" at bounding box center [1245, 57] width 88 height 15
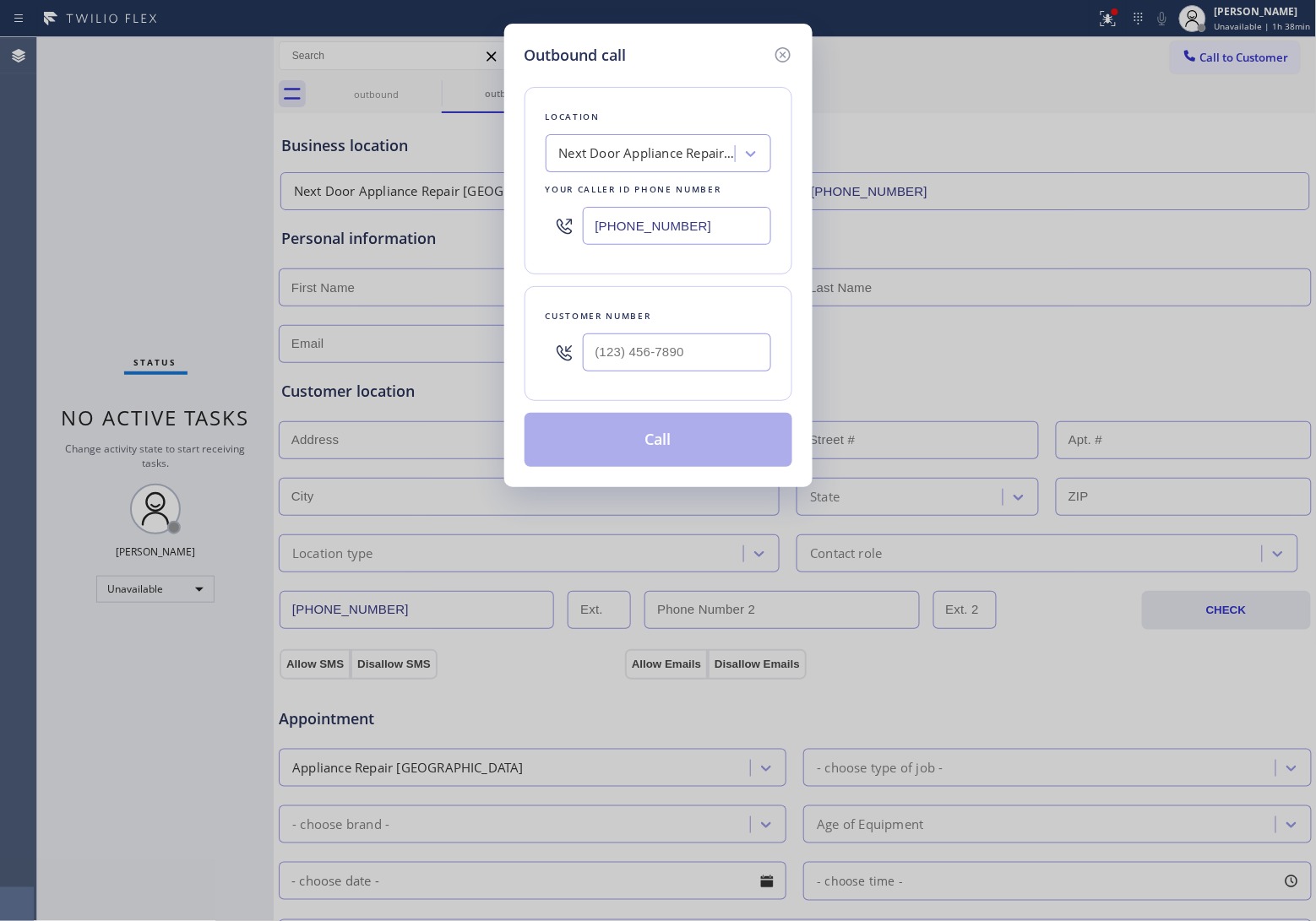
click at [629, 357] on input "text" at bounding box center [677, 352] width 188 height 38
paste input "908) 921-1347"
type input "[PHONE_NUMBER]"
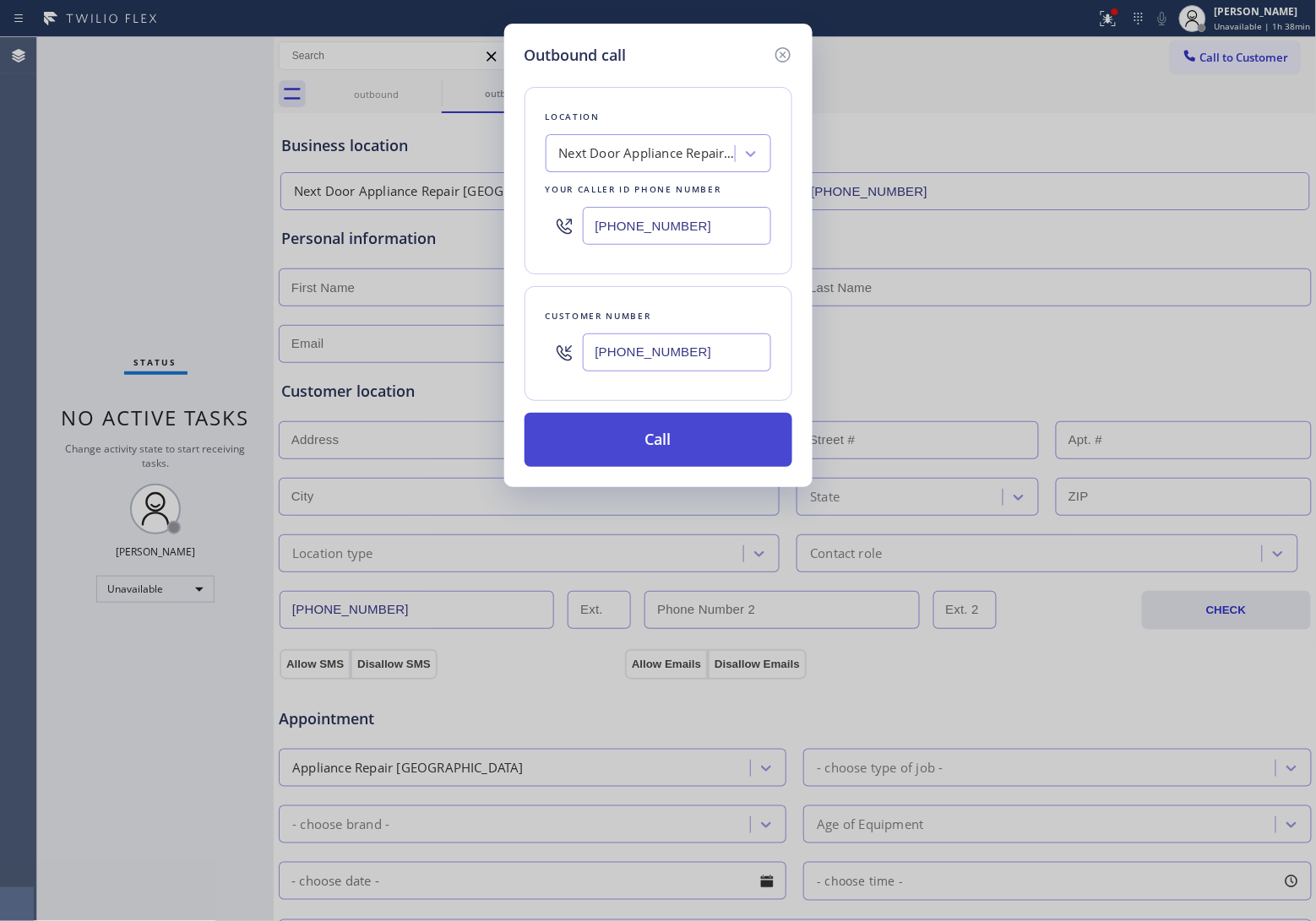
click at [688, 453] on button "Call" at bounding box center [658, 440] width 268 height 55
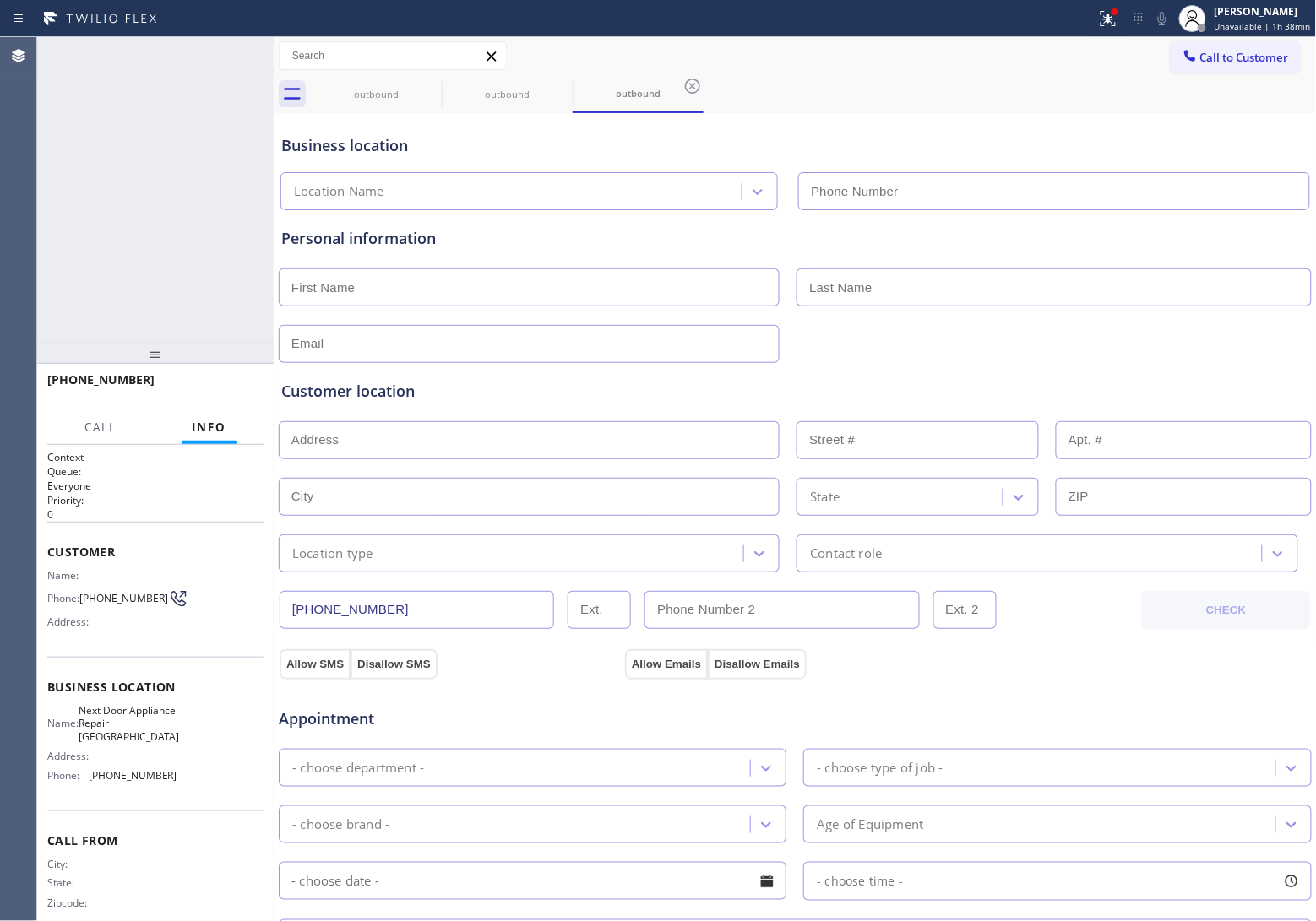
type input "(571) 520-3013"
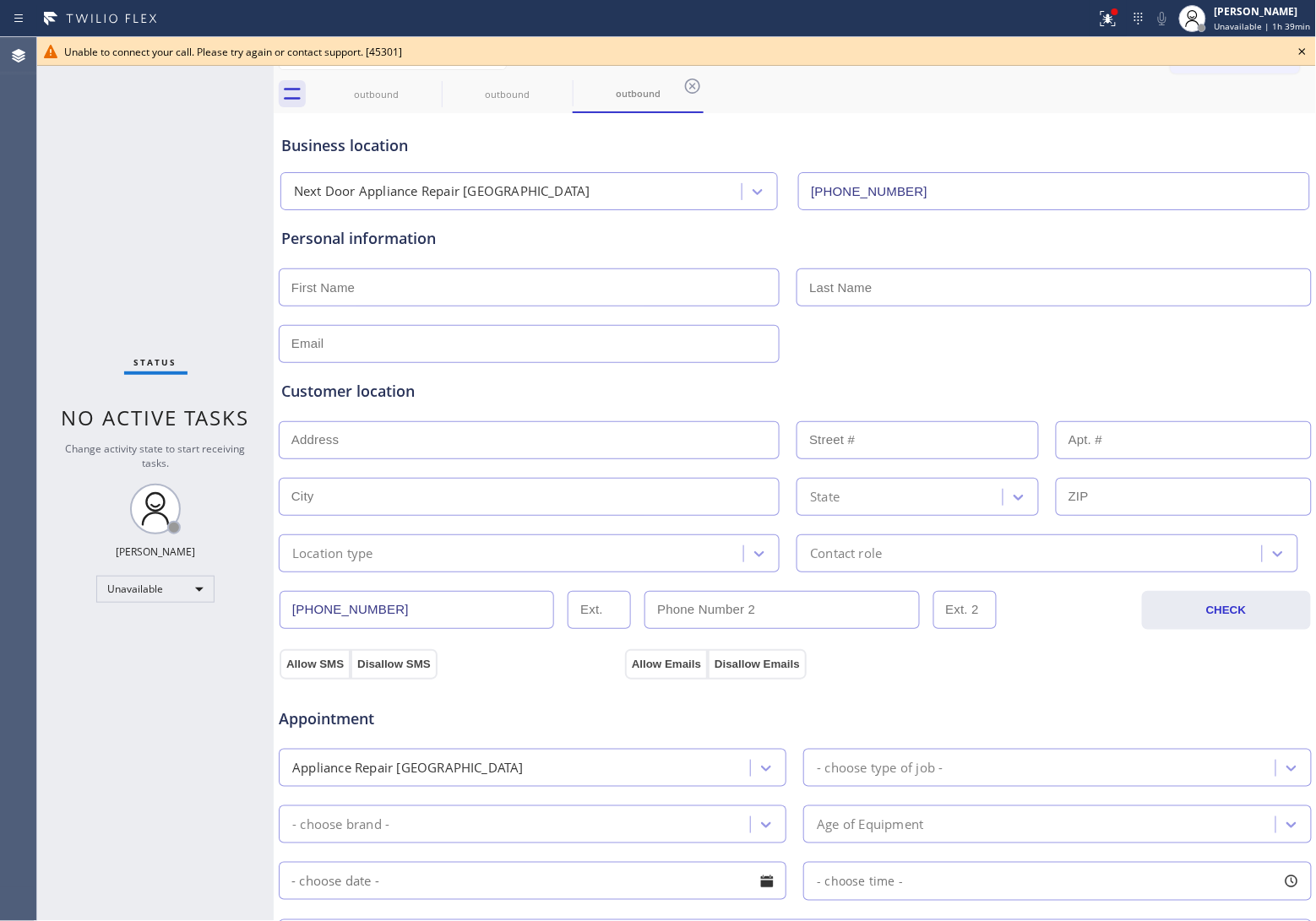
click at [245, 221] on div "Status No active tasks Change activity state to start receiving tasks. [PERSON_…" at bounding box center [156, 479] width 237 height 884
click at [1302, 52] on icon at bounding box center [1303, 52] width 21 height 21
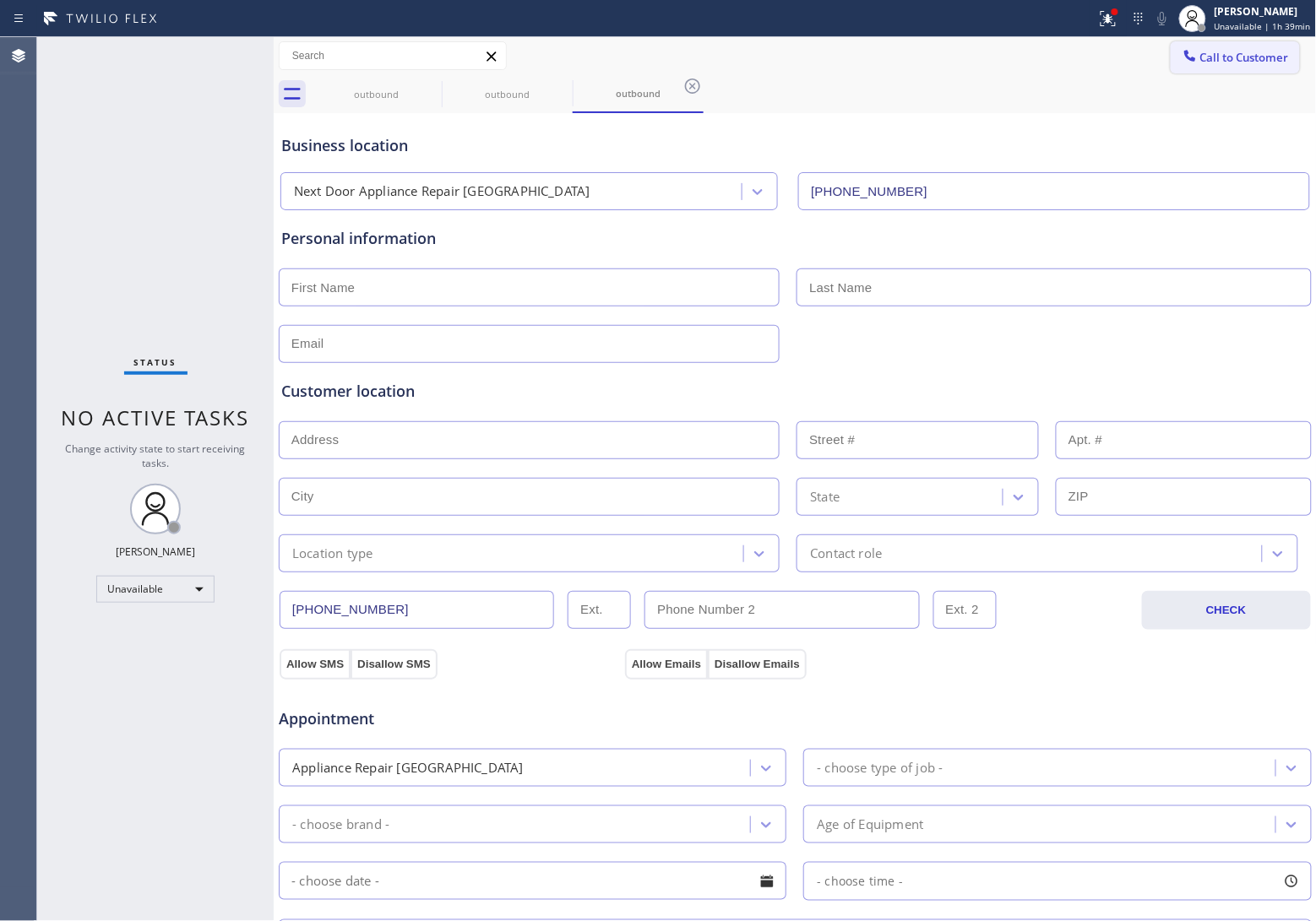
click at [1259, 54] on span "Call to Customer" at bounding box center [1245, 57] width 88 height 15
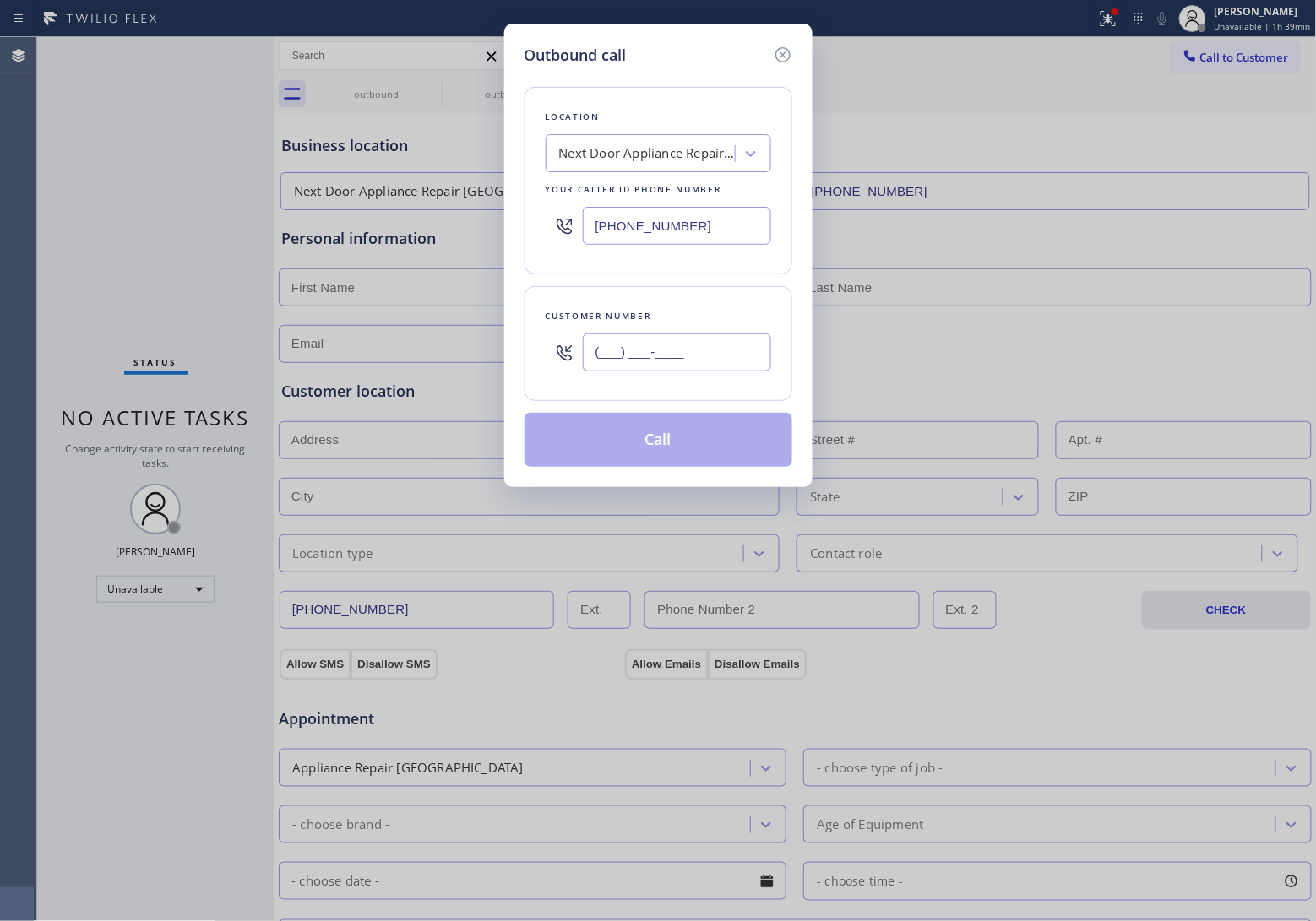
click at [697, 359] on input "(___) ___-____" at bounding box center [677, 352] width 188 height 38
paste input "820) 758-6433"
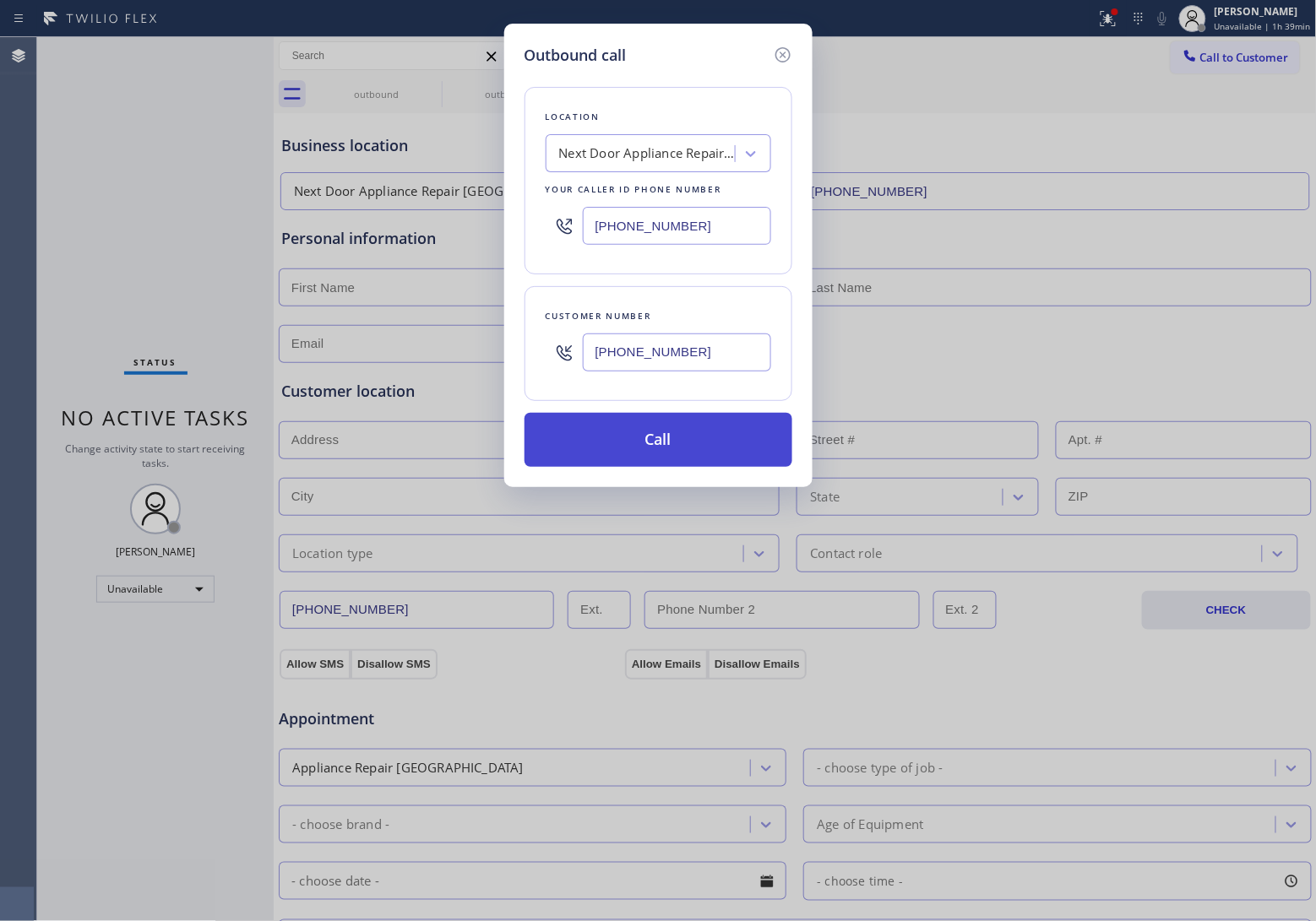
type input "[PHONE_NUMBER]"
click at [708, 440] on button "Call" at bounding box center [658, 440] width 268 height 55
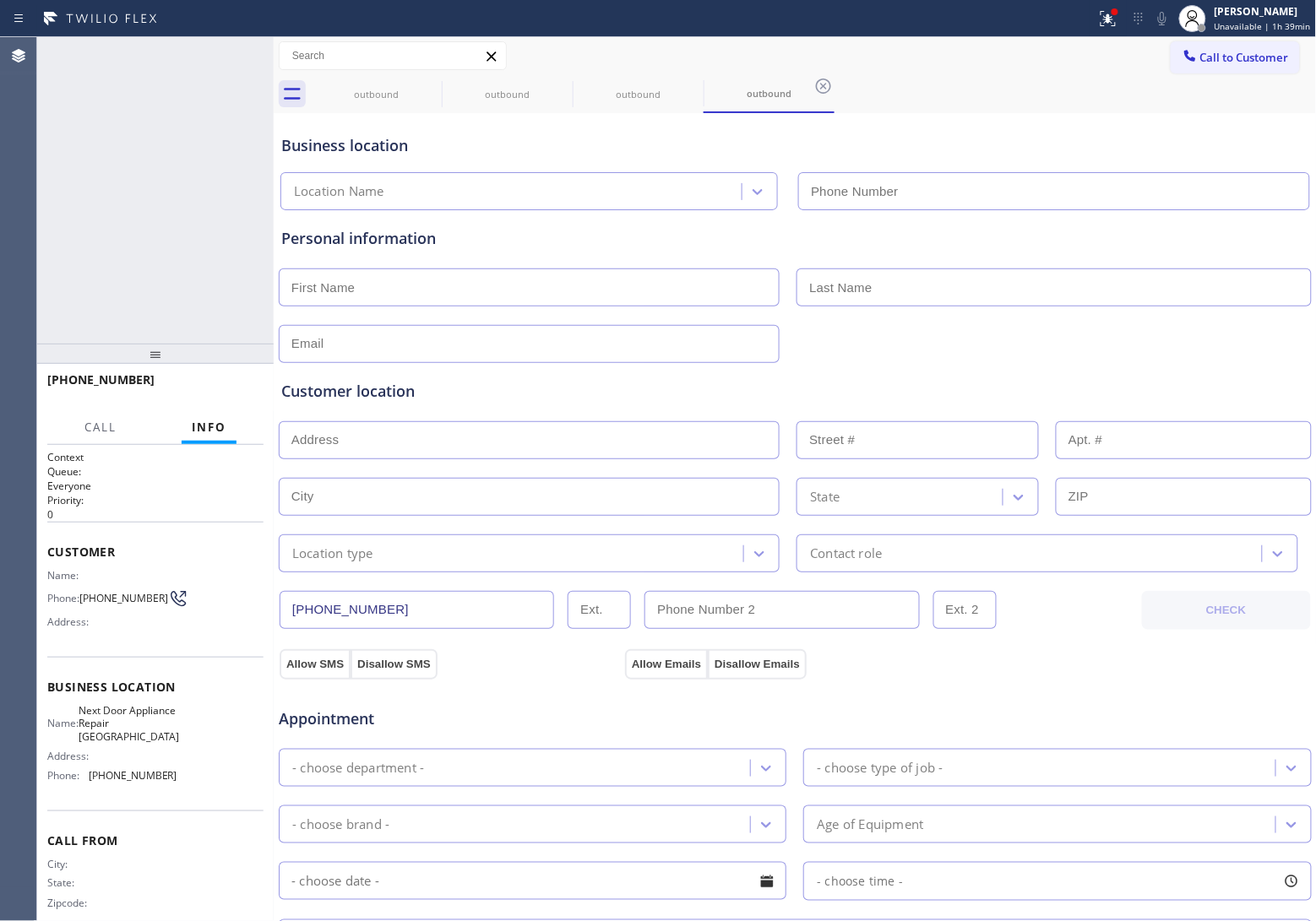
type input "(571) 520-3013"
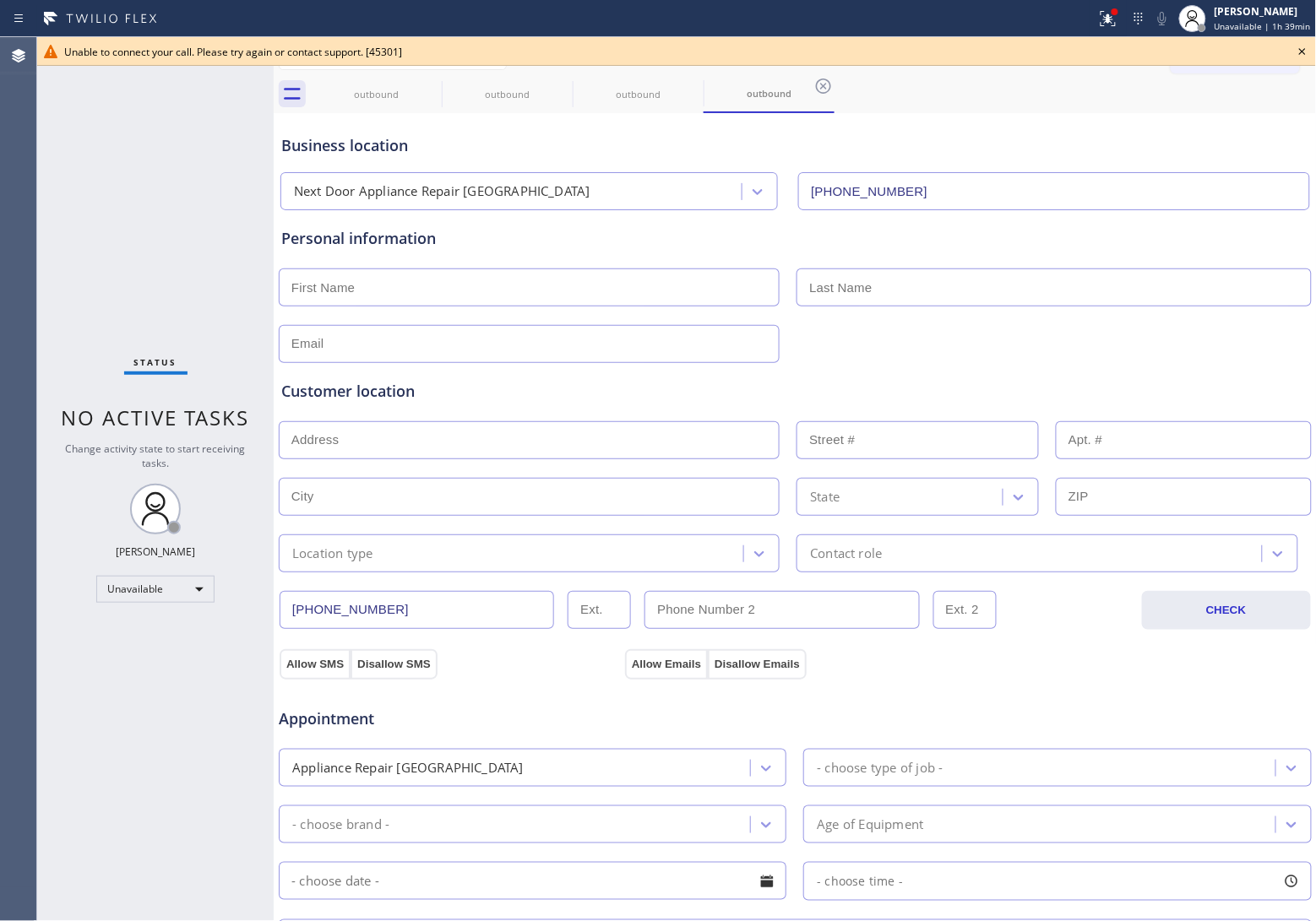
click at [1306, 52] on icon at bounding box center [1303, 52] width 21 height 21
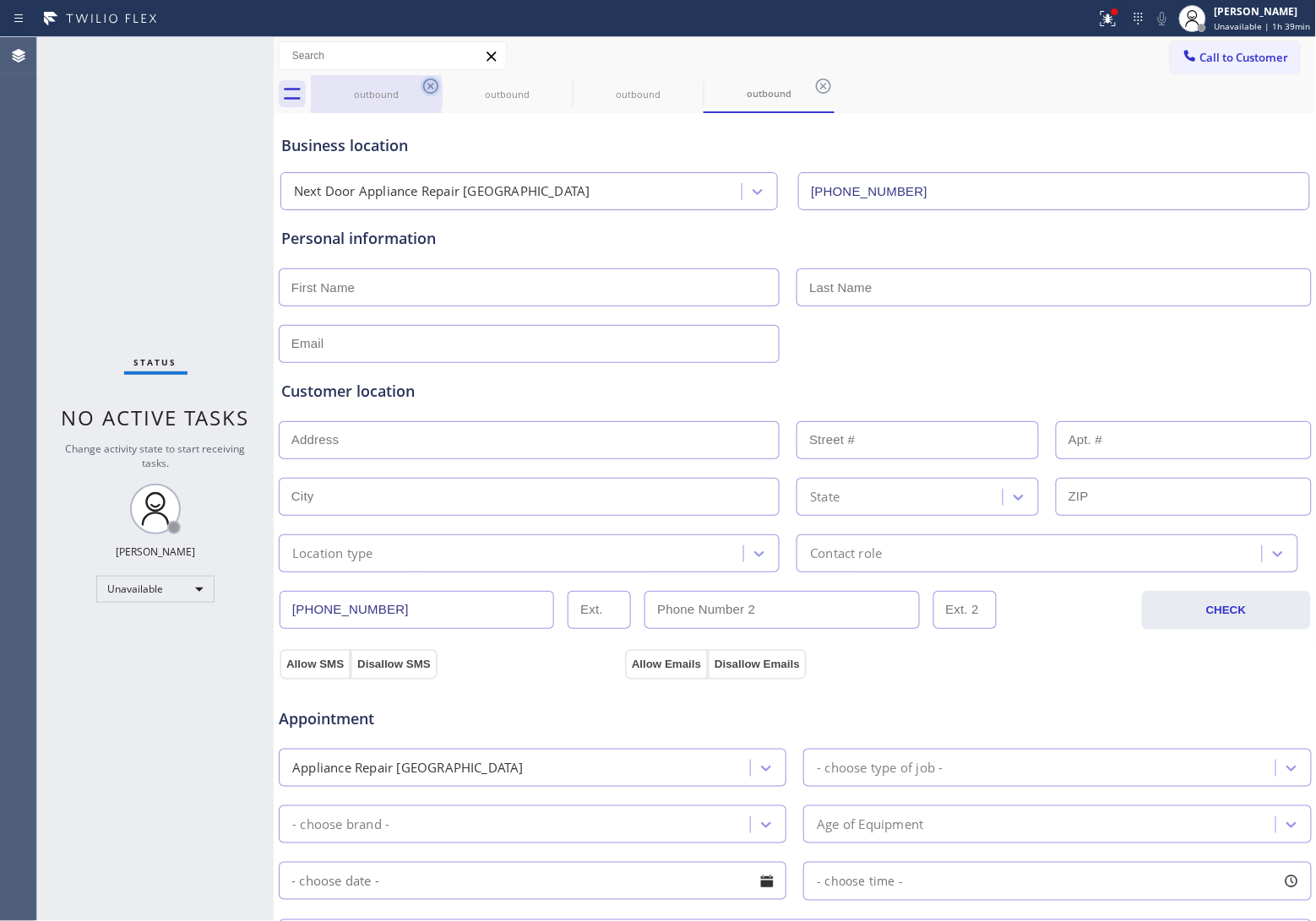
click at [425, 89] on icon at bounding box center [431, 86] width 15 height 15
click at [0, 0] on icon at bounding box center [0, 0] width 0 height 0
click at [425, 89] on icon at bounding box center [431, 86] width 15 height 15
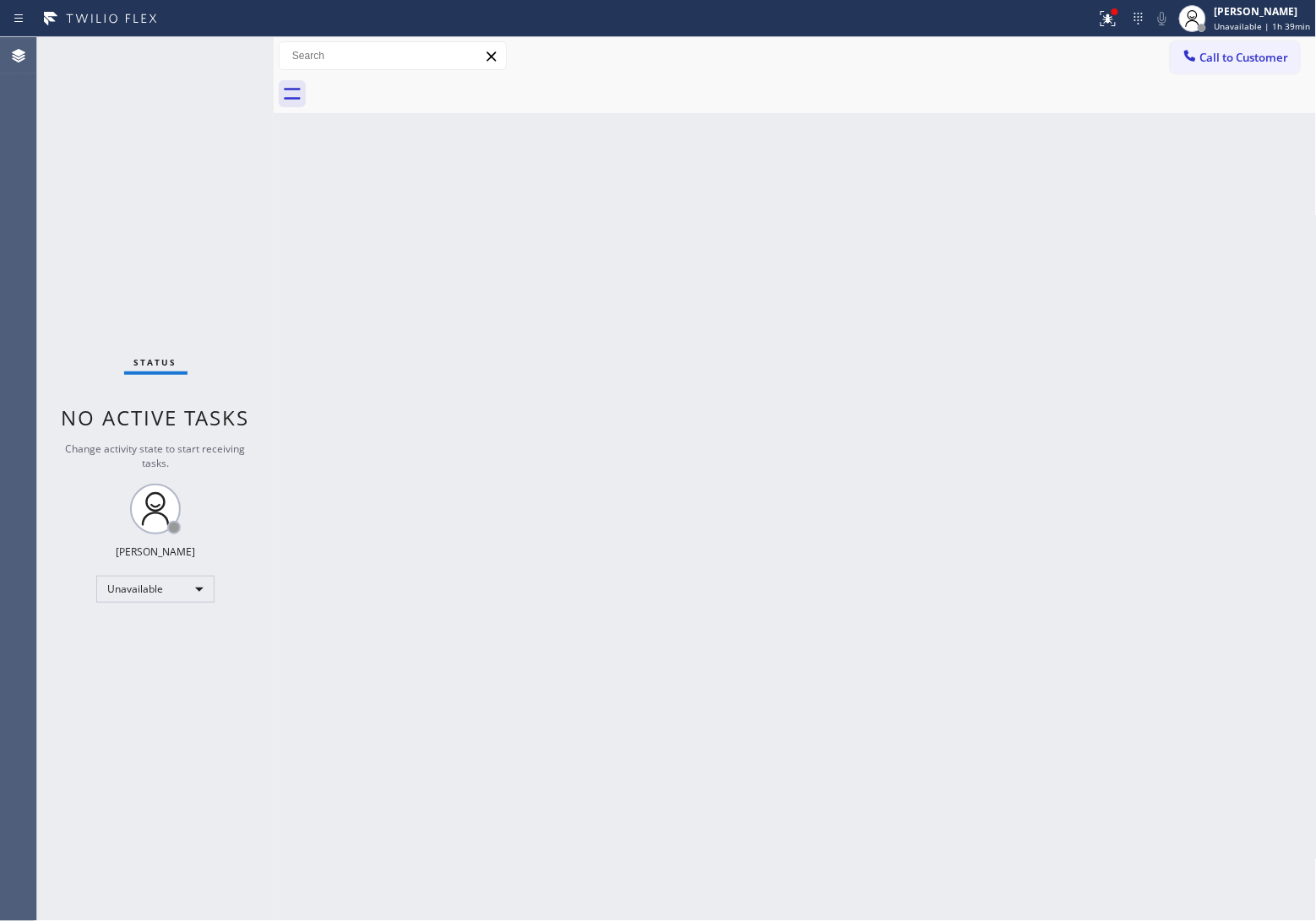
click at [425, 89] on div at bounding box center [814, 94] width 1006 height 38
click at [1250, 61] on span "Call to Customer" at bounding box center [1245, 57] width 88 height 15
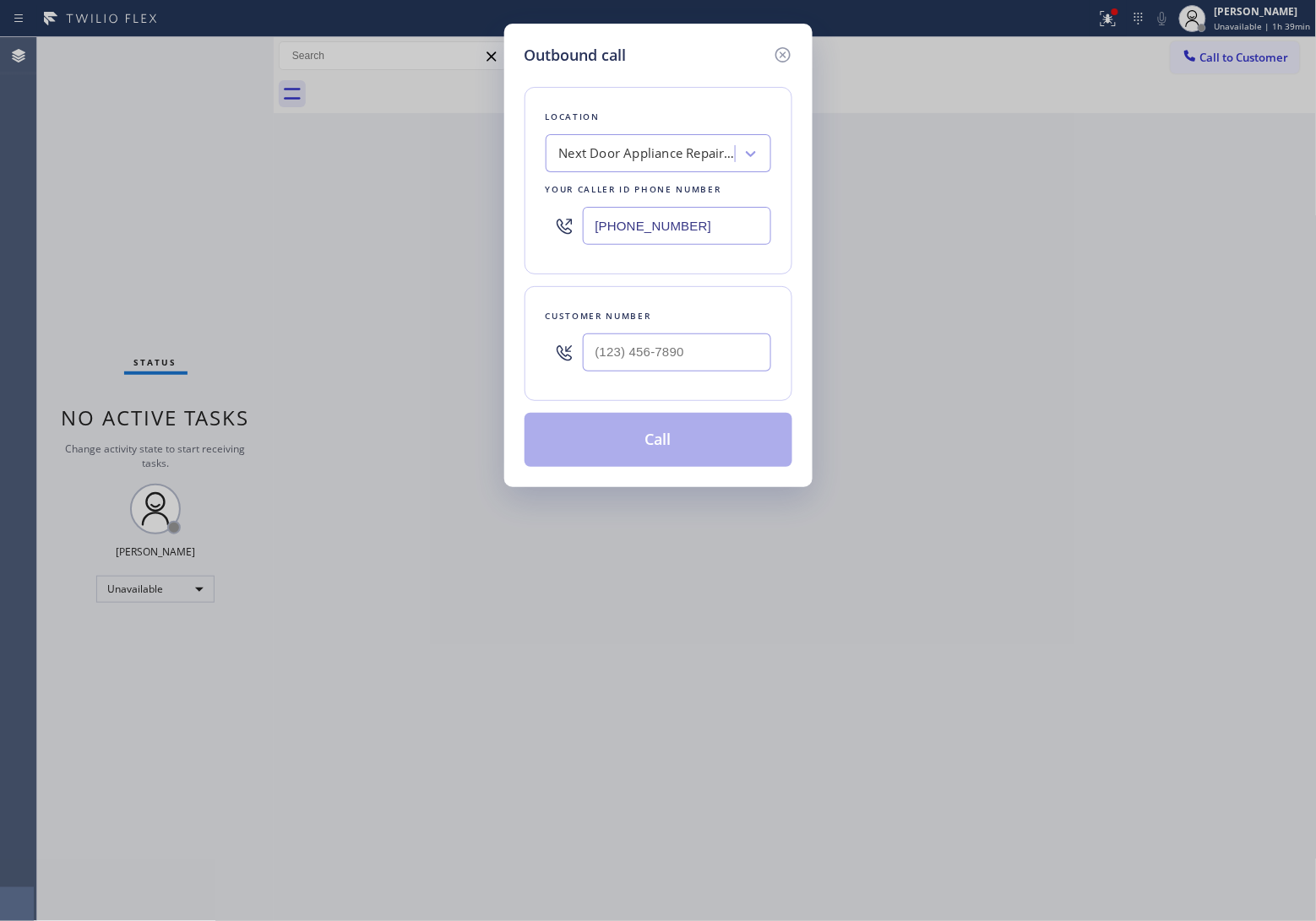
click at [697, 327] on div at bounding box center [677, 352] width 188 height 55
click at [714, 352] on input "(___) ___-____" at bounding box center [677, 352] width 188 height 38
paste input "820) 758-6433"
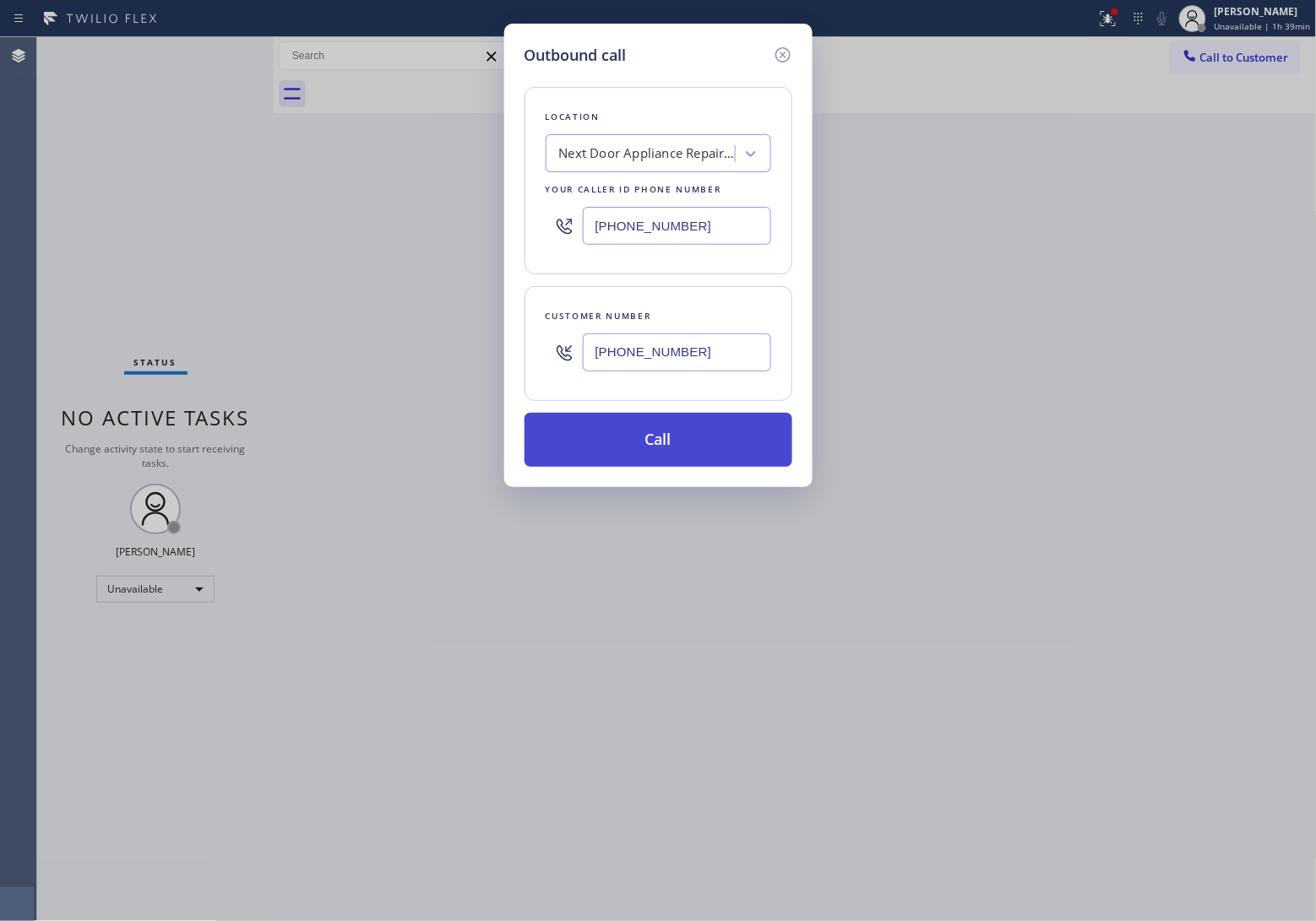
type input "[PHONE_NUMBER]"
click at [686, 453] on button "Call" at bounding box center [658, 440] width 268 height 55
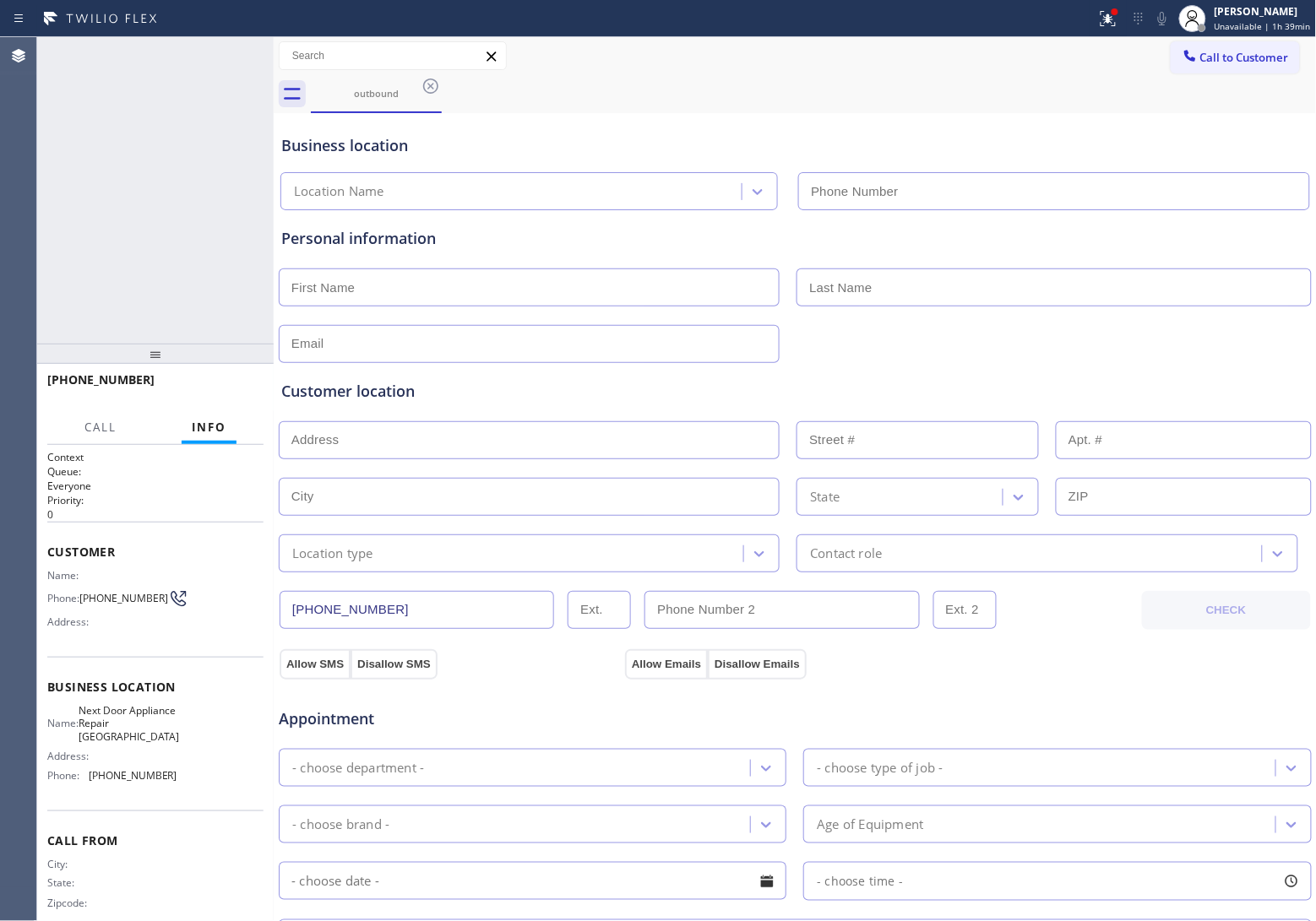
type input "(571) 520-3013"
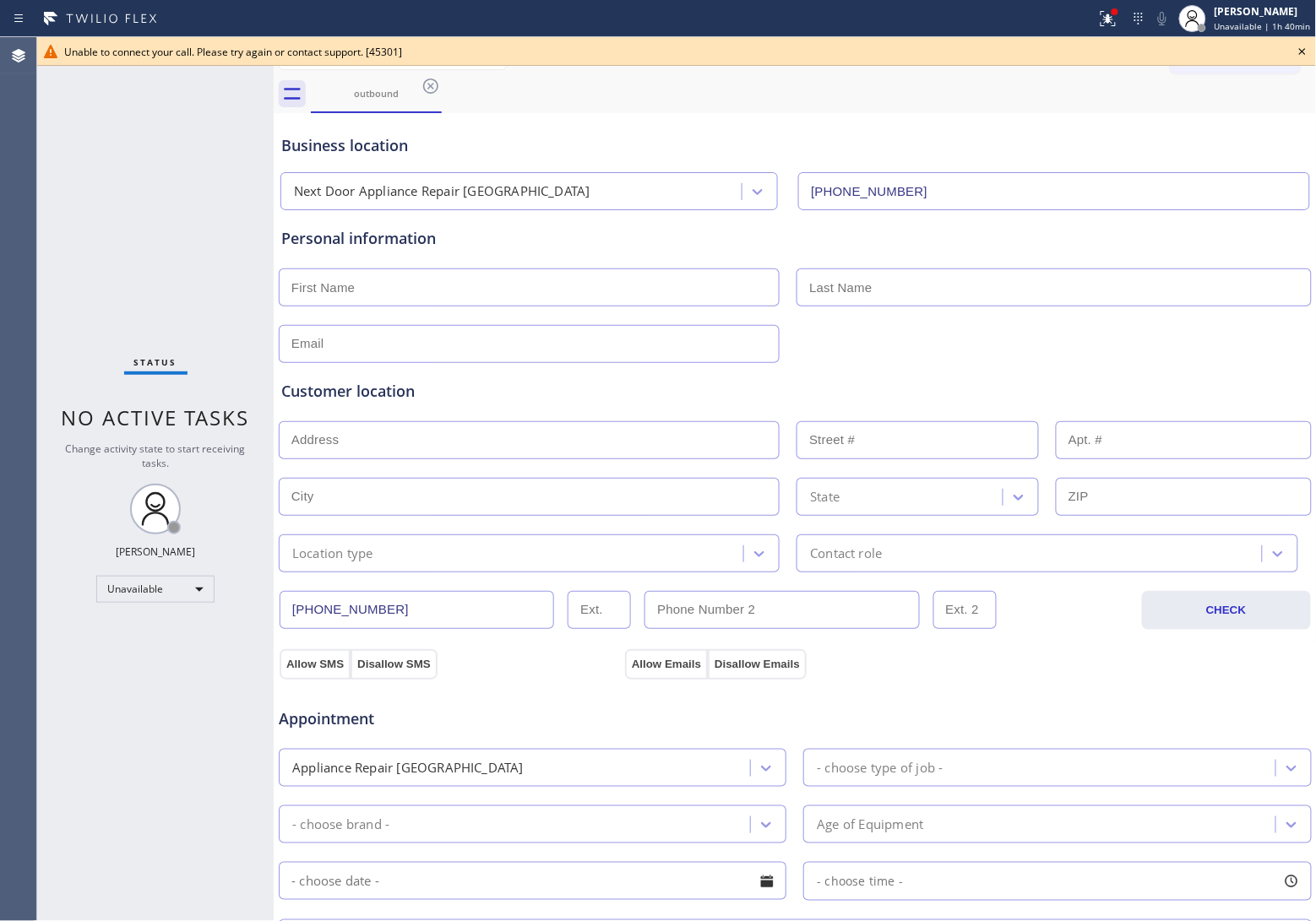
click at [1303, 53] on icon at bounding box center [1302, 51] width 7 height 7
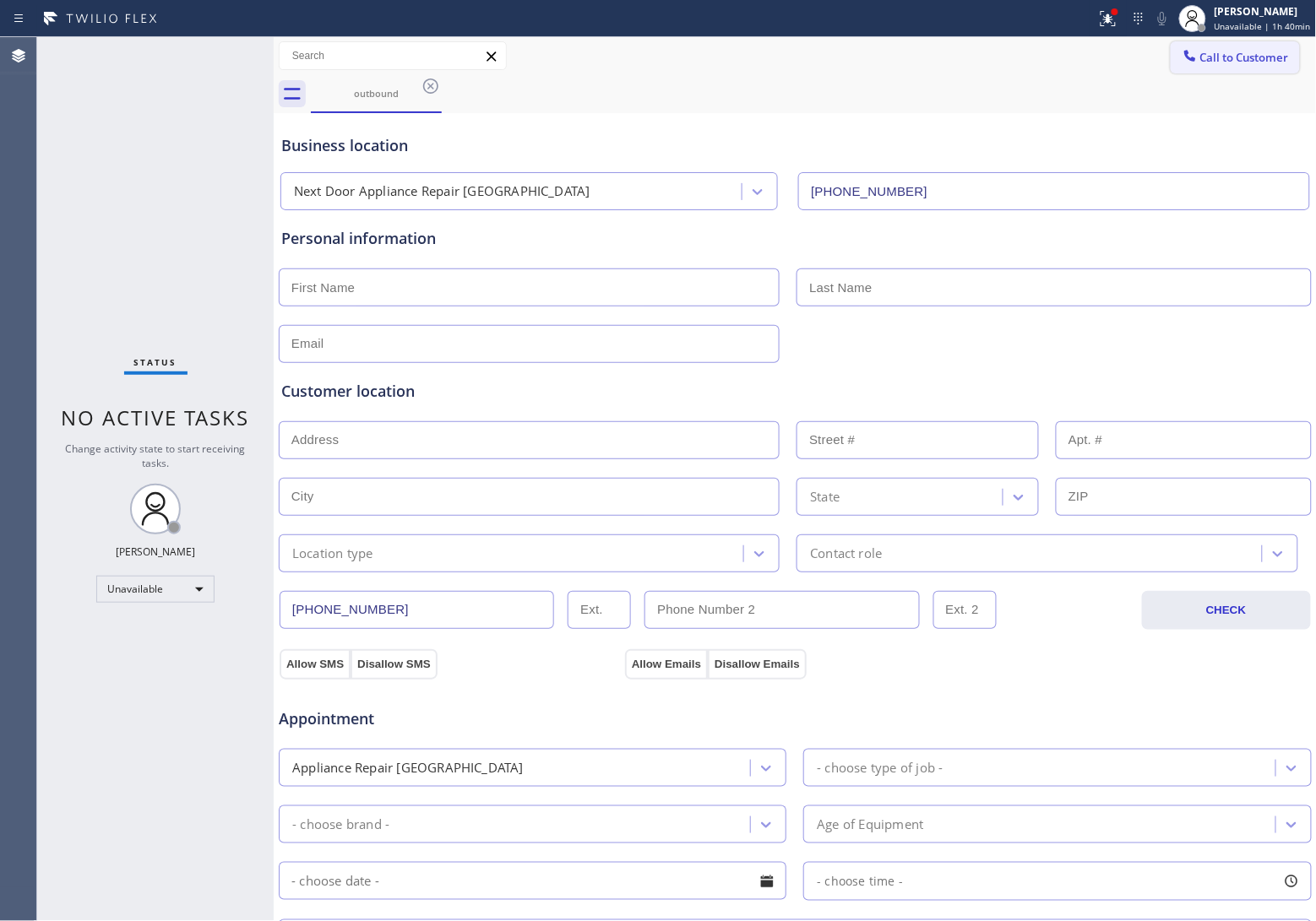
click at [1217, 57] on span "Call to Customer" at bounding box center [1245, 57] width 88 height 15
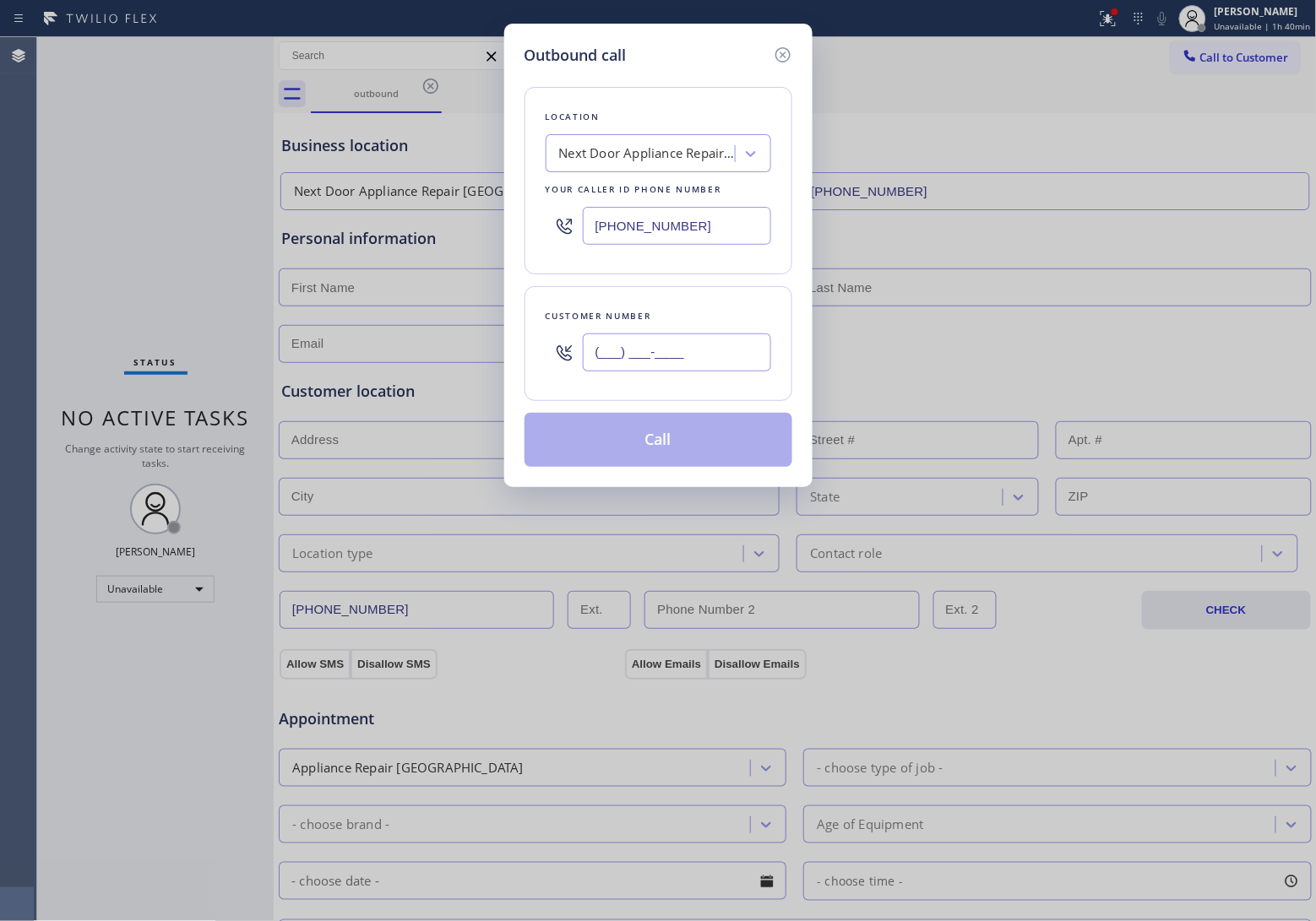
click at [736, 357] on input "(___) ___-____" at bounding box center [677, 352] width 188 height 38
paste input "820) 758-6433"
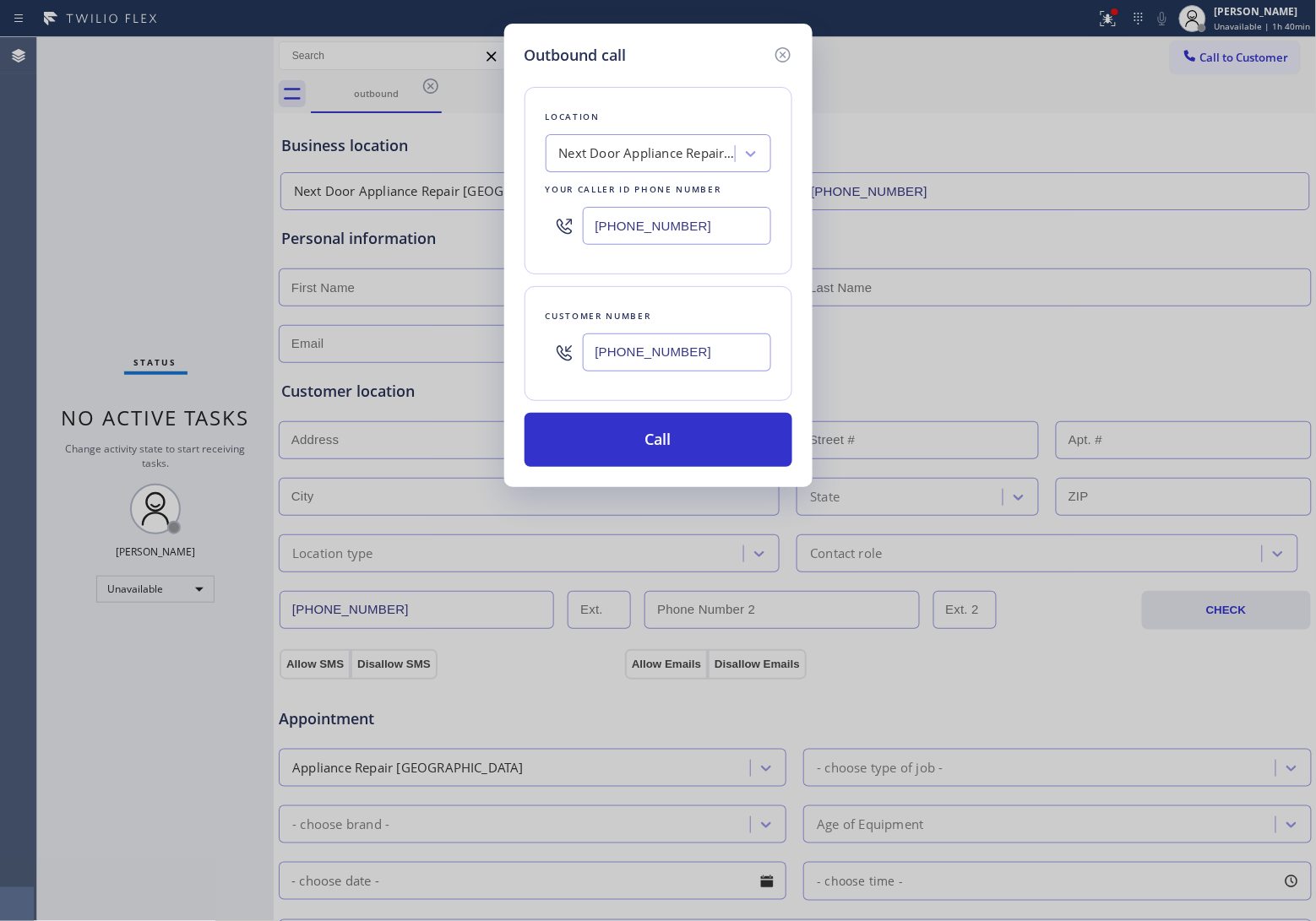
type input "[PHONE_NUMBER]"
click at [677, 467] on button "Call" at bounding box center [658, 440] width 268 height 55
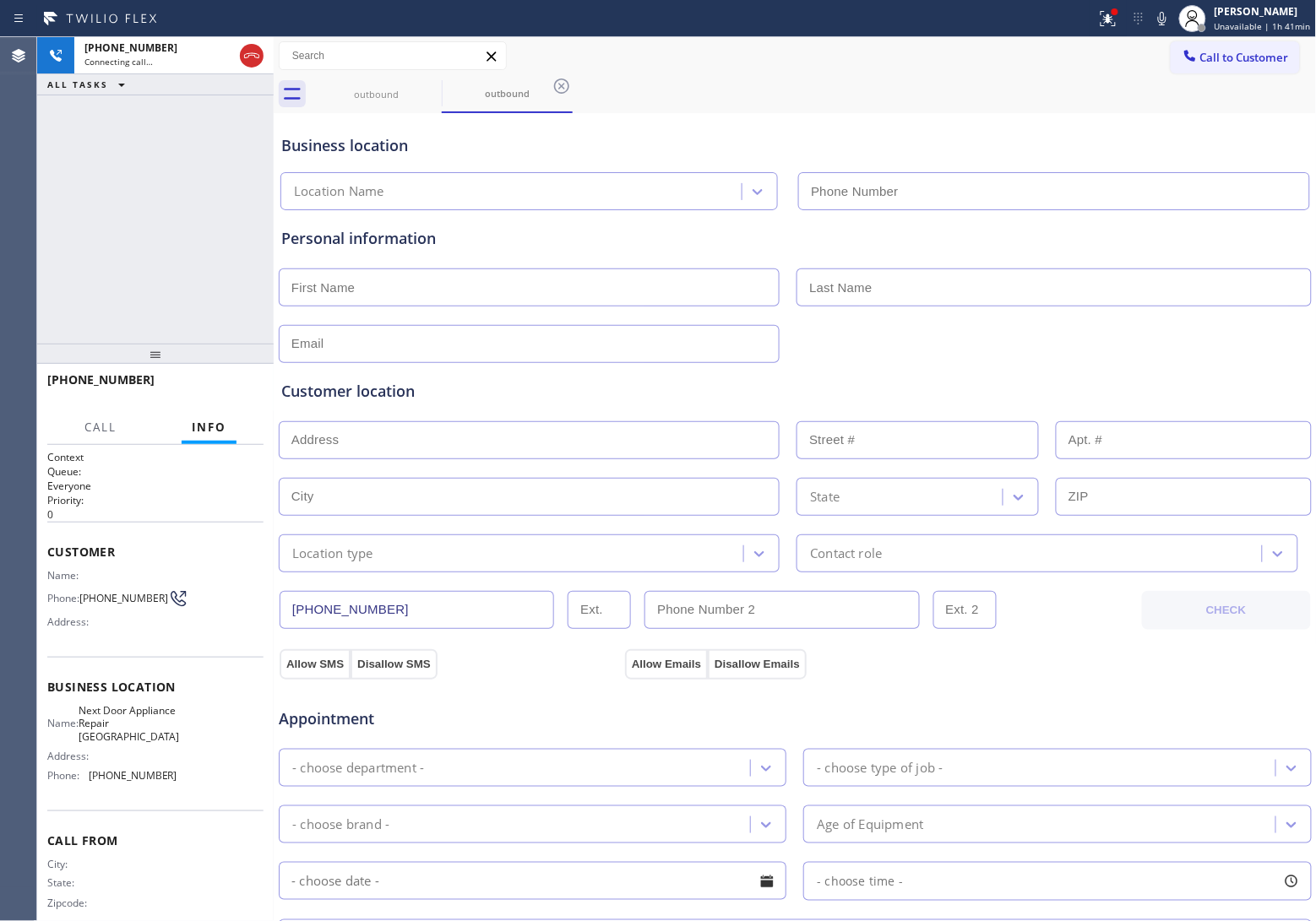
type input "(571) 520-3013"
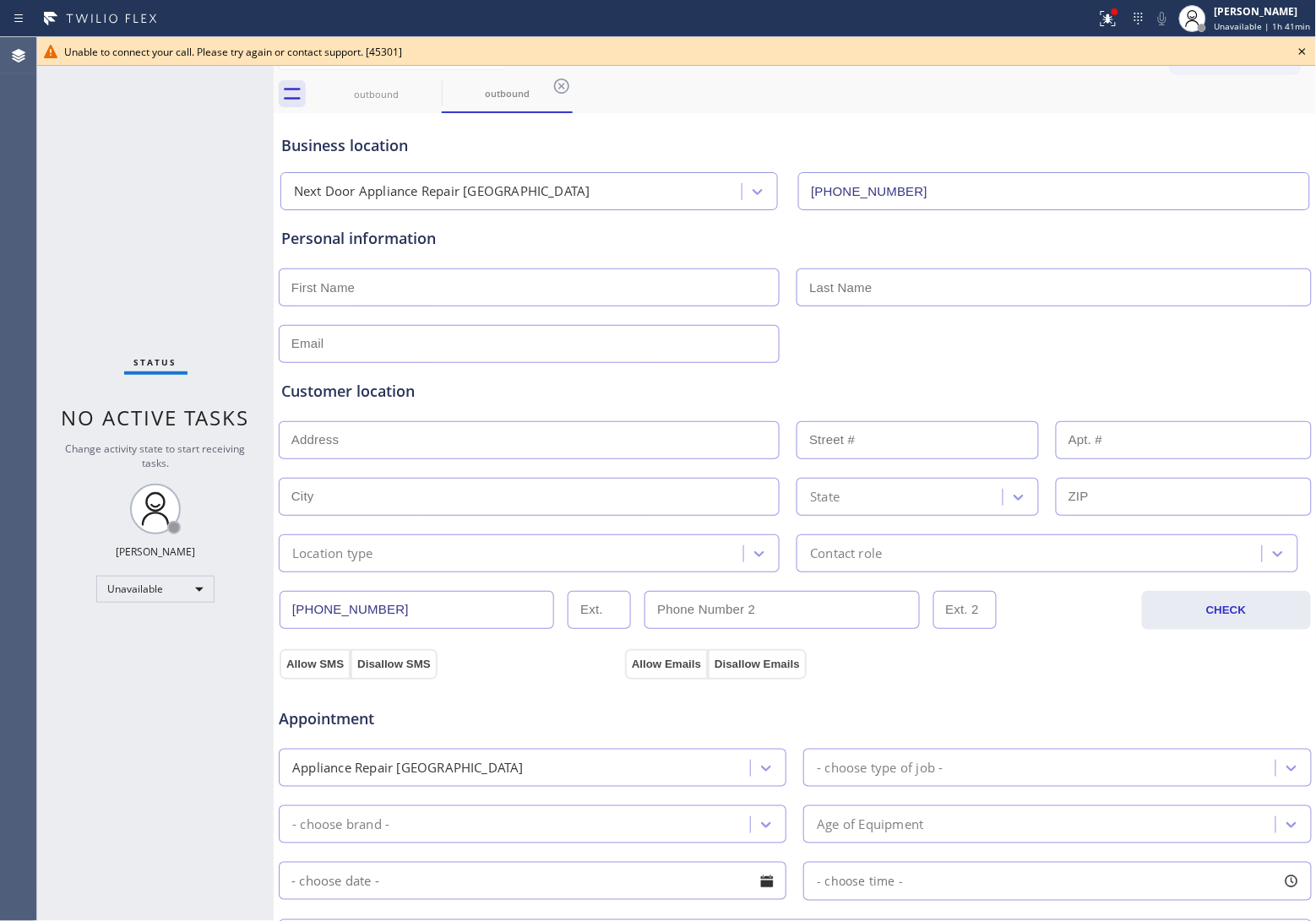
click at [26, 179] on div "Agent Desktop" at bounding box center [18, 479] width 37 height 884
click at [149, 356] on span "Status" at bounding box center [156, 362] width 43 height 12
click at [1307, 57] on icon at bounding box center [1303, 52] width 21 height 21
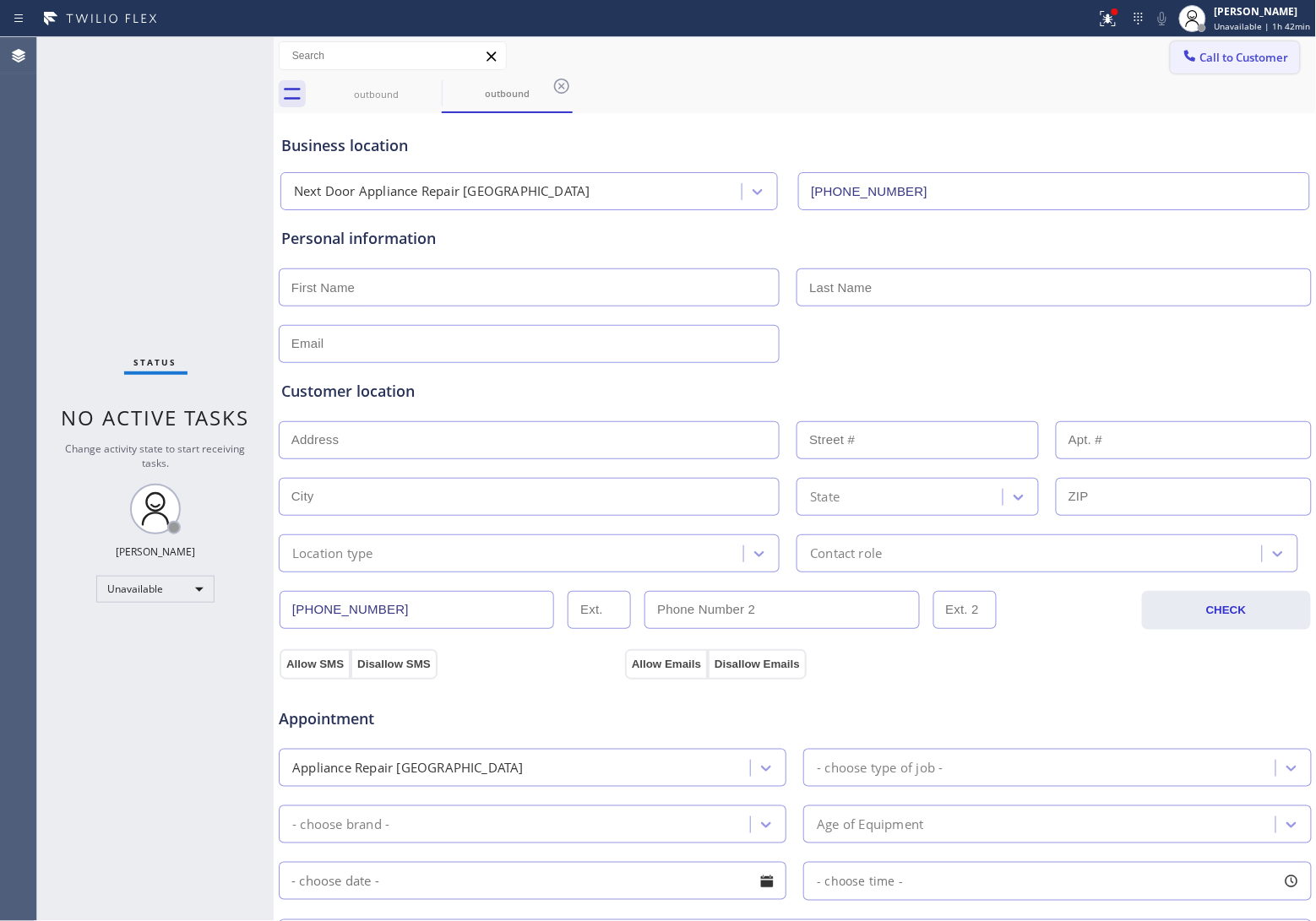
click at [1260, 46] on button "Call to Customer" at bounding box center [1234, 57] width 129 height 32
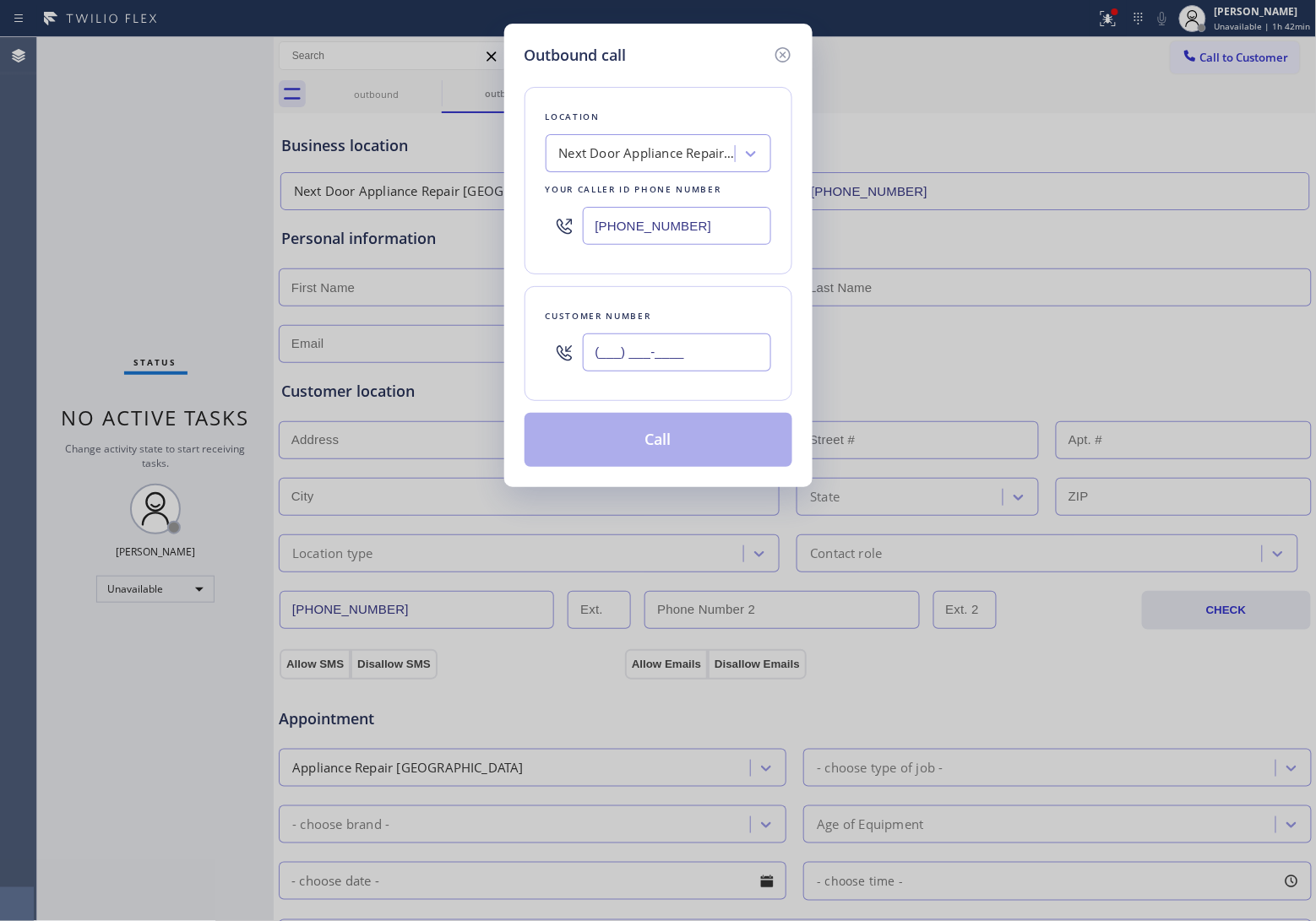
click at [712, 342] on input "(___) ___-____" at bounding box center [677, 352] width 188 height 38
paste input "820) 758-6433"
type input "[PHONE_NUMBER]"
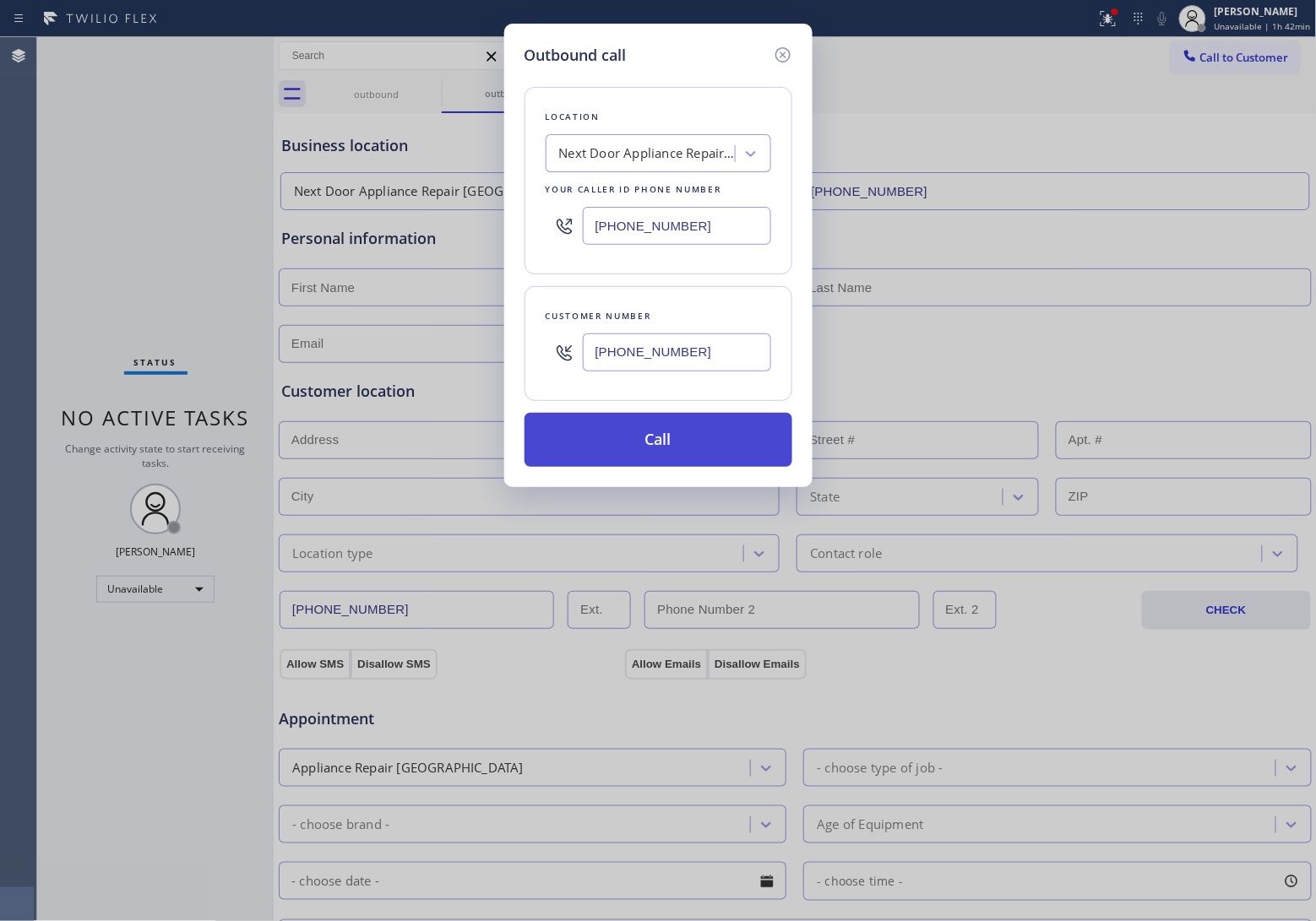
click at [695, 452] on button "Call" at bounding box center [658, 440] width 268 height 55
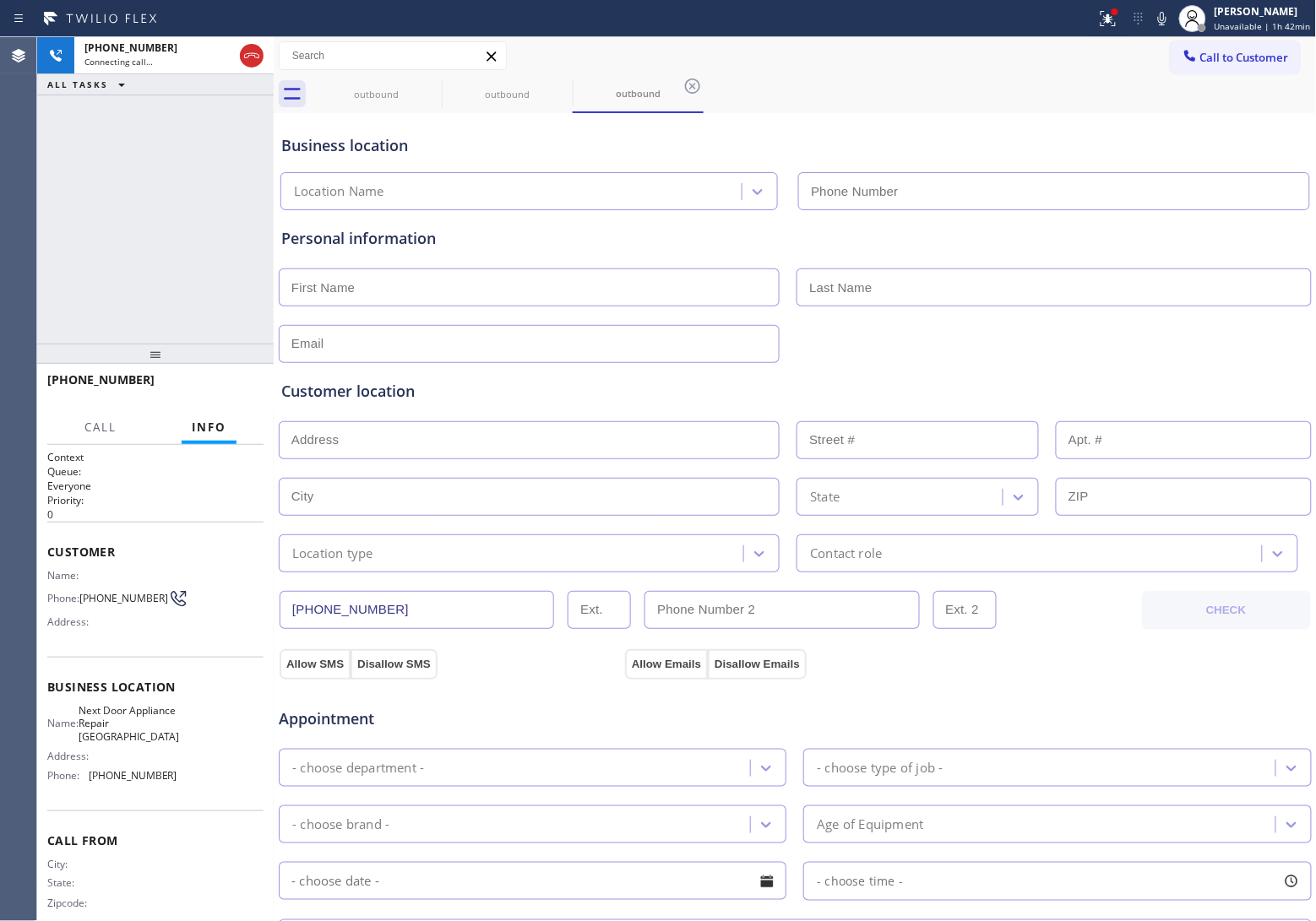
type input "(571) 520-3013"
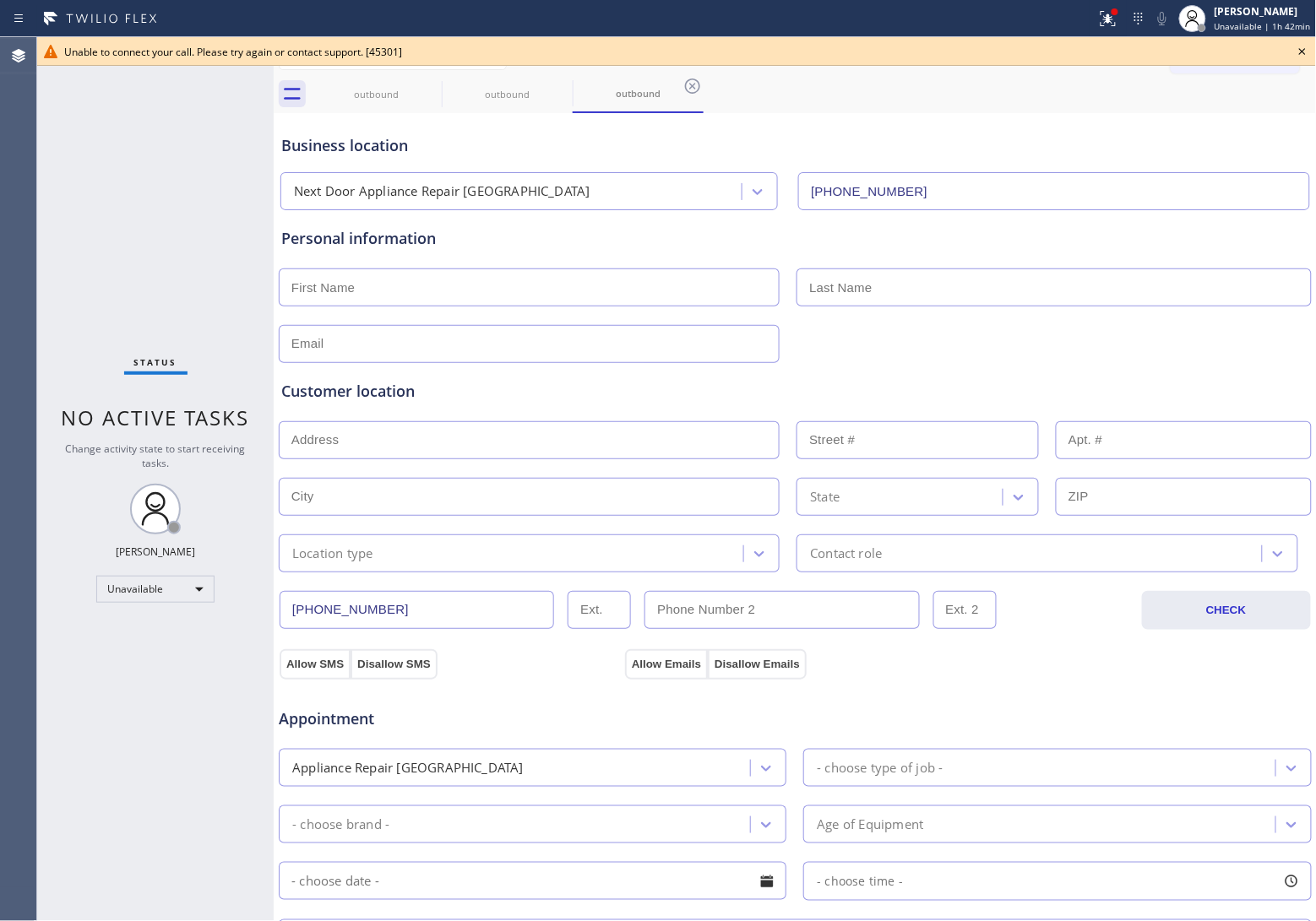
click at [1293, 51] on icon at bounding box center [1303, 52] width 21 height 21
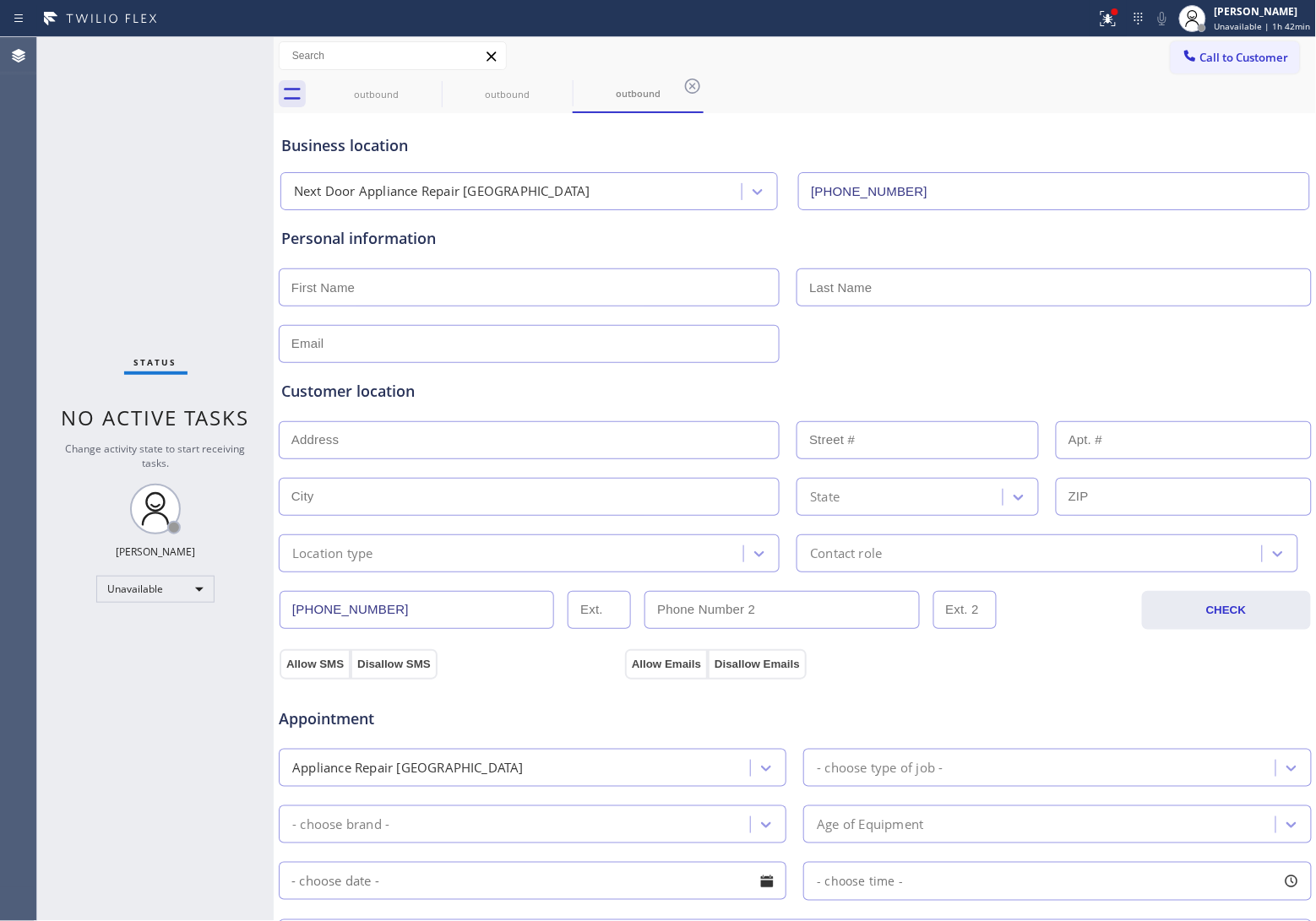
click at [1242, 47] on button "Call to Customer" at bounding box center [1234, 57] width 129 height 32
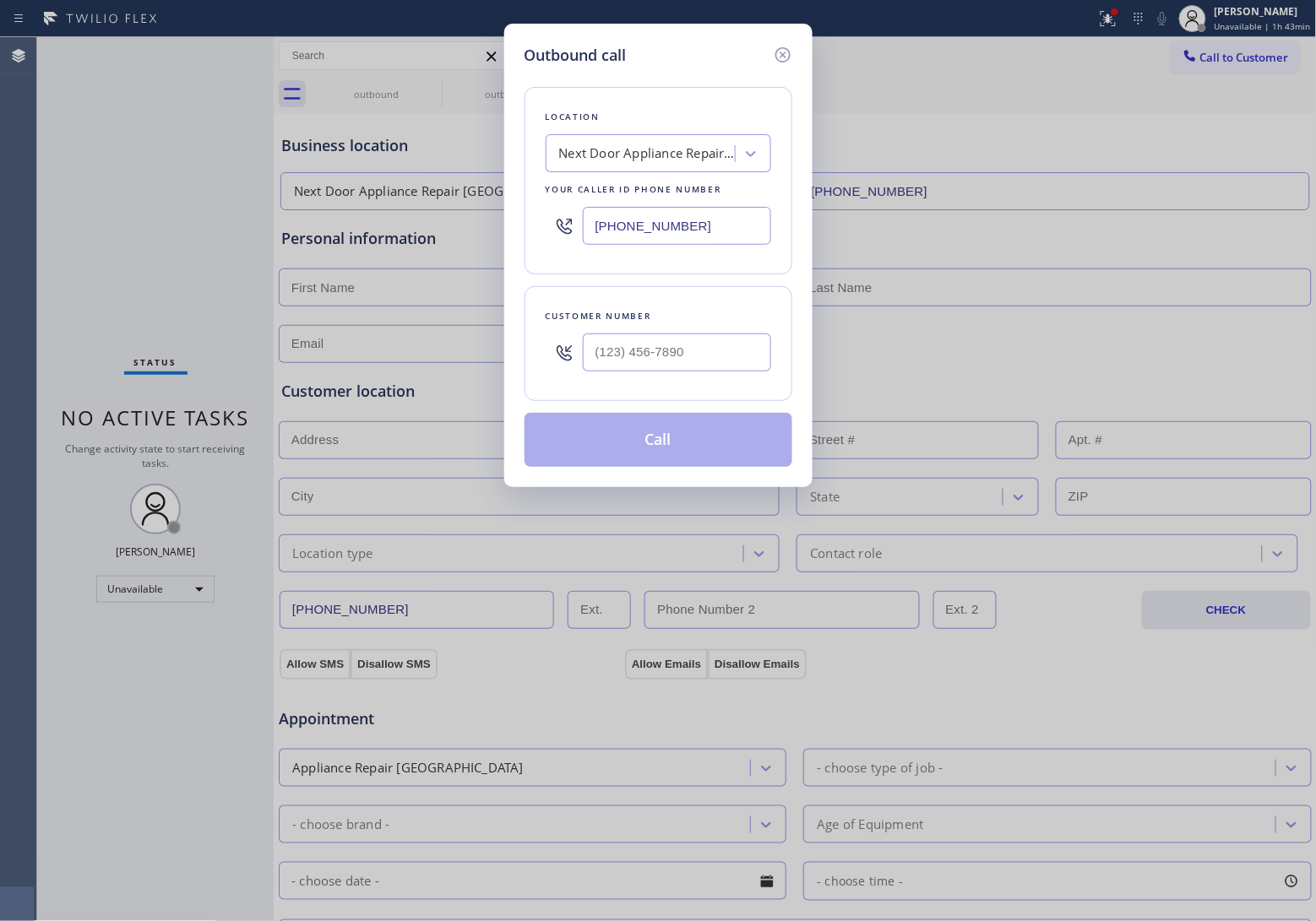
click at [600, 382] on div "Customer number" at bounding box center [658, 344] width 268 height 115
click at [645, 366] on input "(___) ___-____" at bounding box center [677, 352] width 188 height 38
paste input "820) 758-6433"
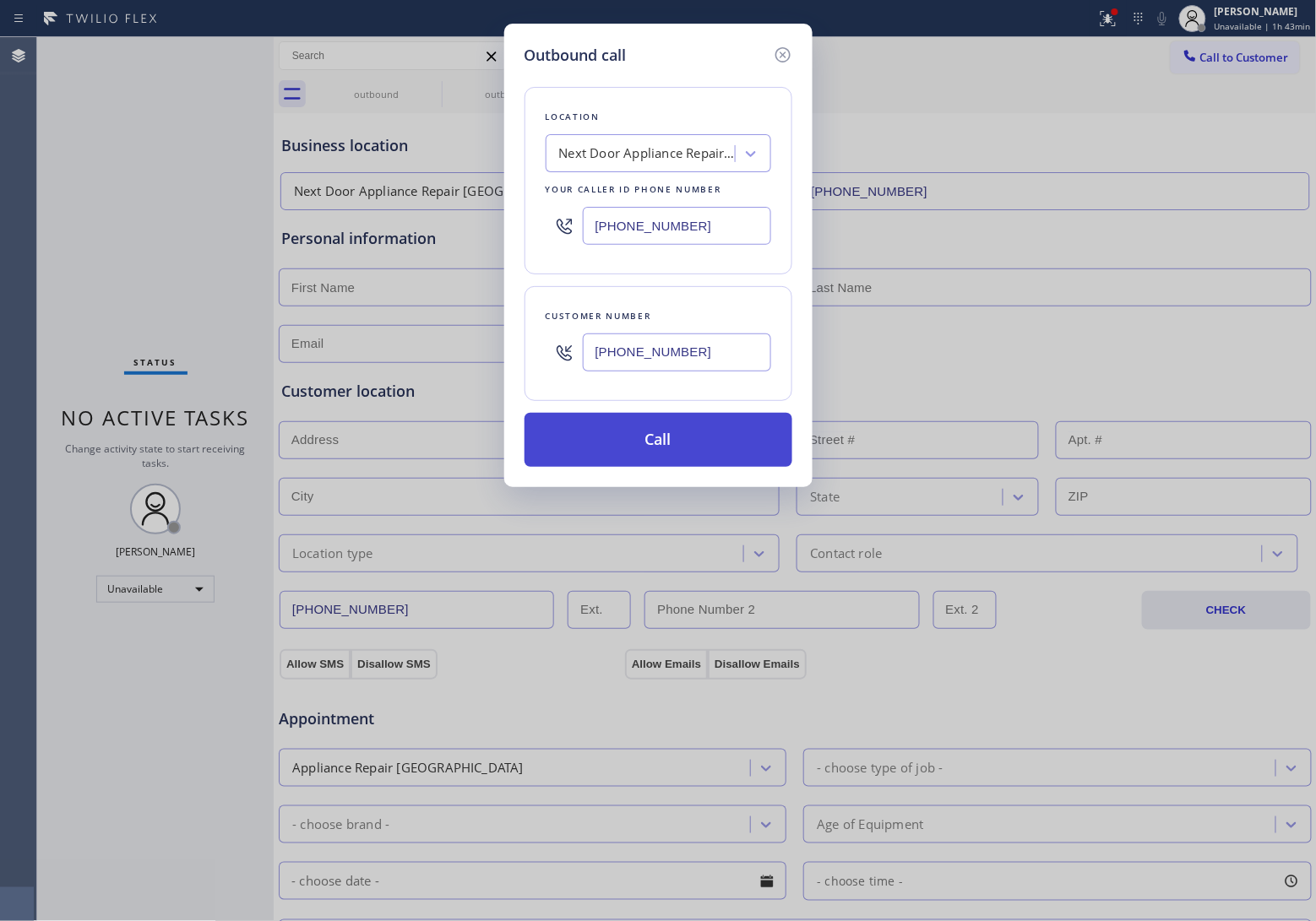
type input "[PHONE_NUMBER]"
click at [660, 439] on button "Call" at bounding box center [658, 440] width 268 height 55
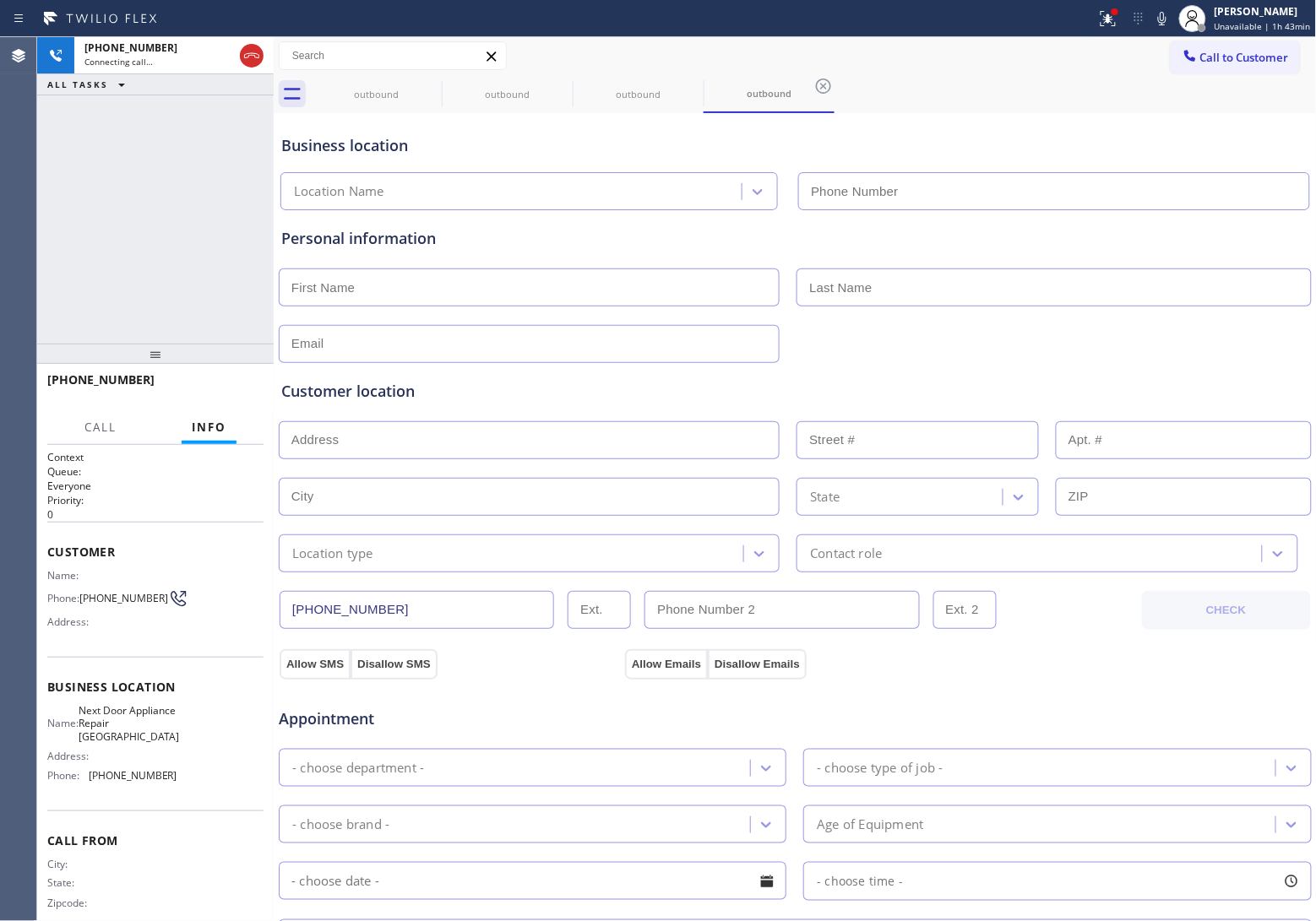
type input "(571) 520-3013"
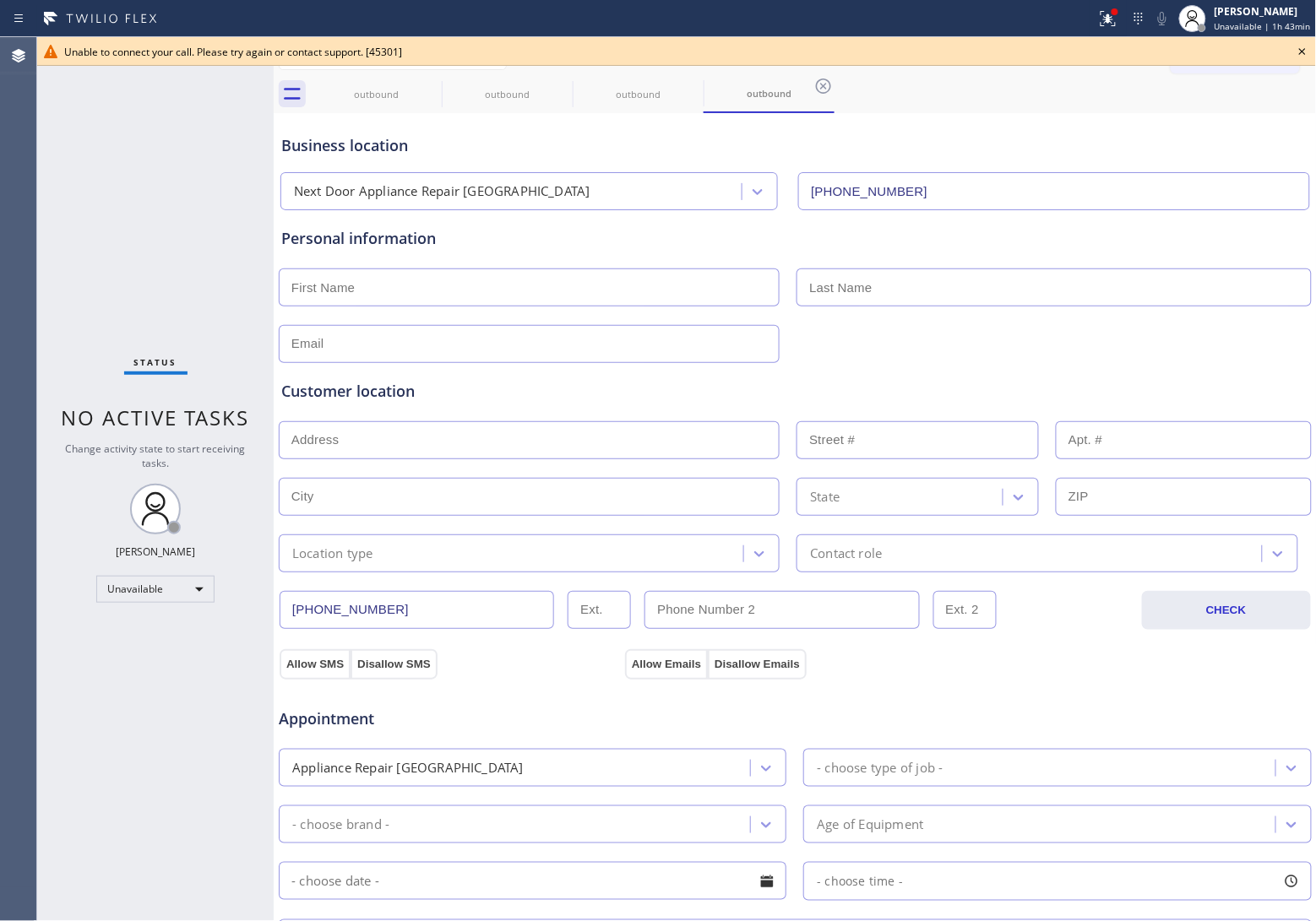
click at [1302, 47] on icon at bounding box center [1303, 52] width 21 height 21
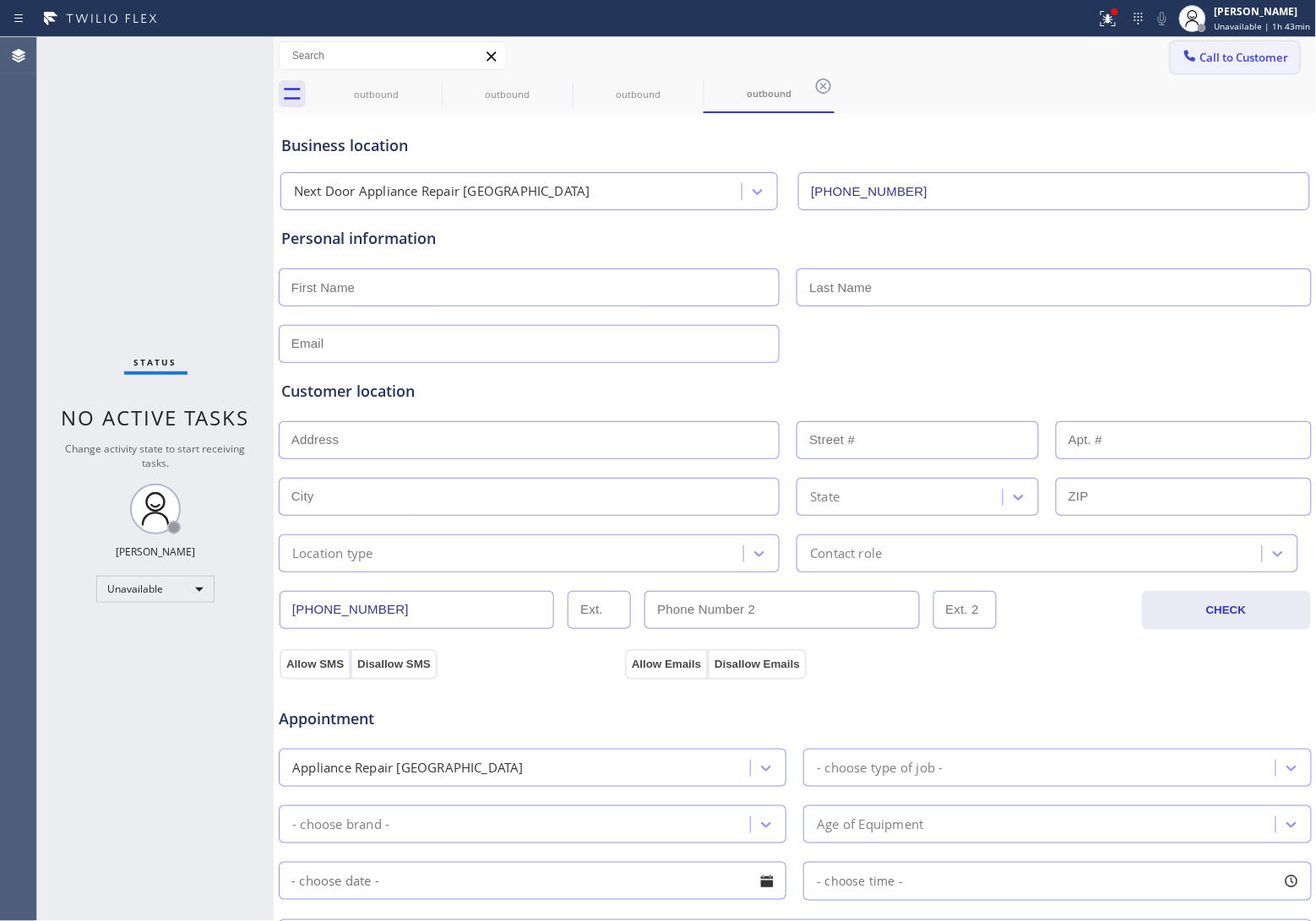
click at [1227, 65] on button "Call to Customer" at bounding box center [1234, 57] width 129 height 32
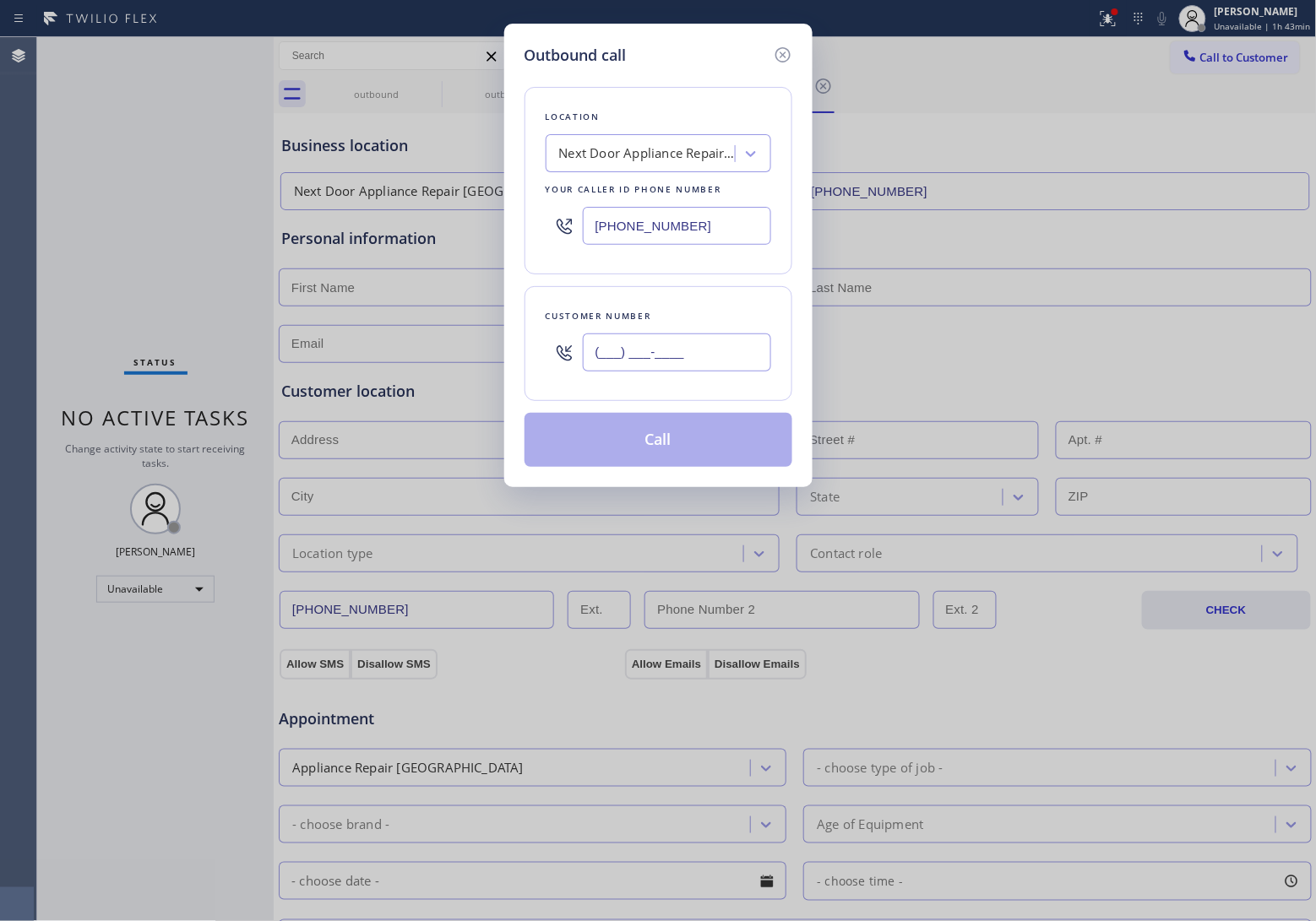
click at [684, 347] on input "(___) ___-____" at bounding box center [677, 352] width 188 height 38
paste input "820) 758-6433"
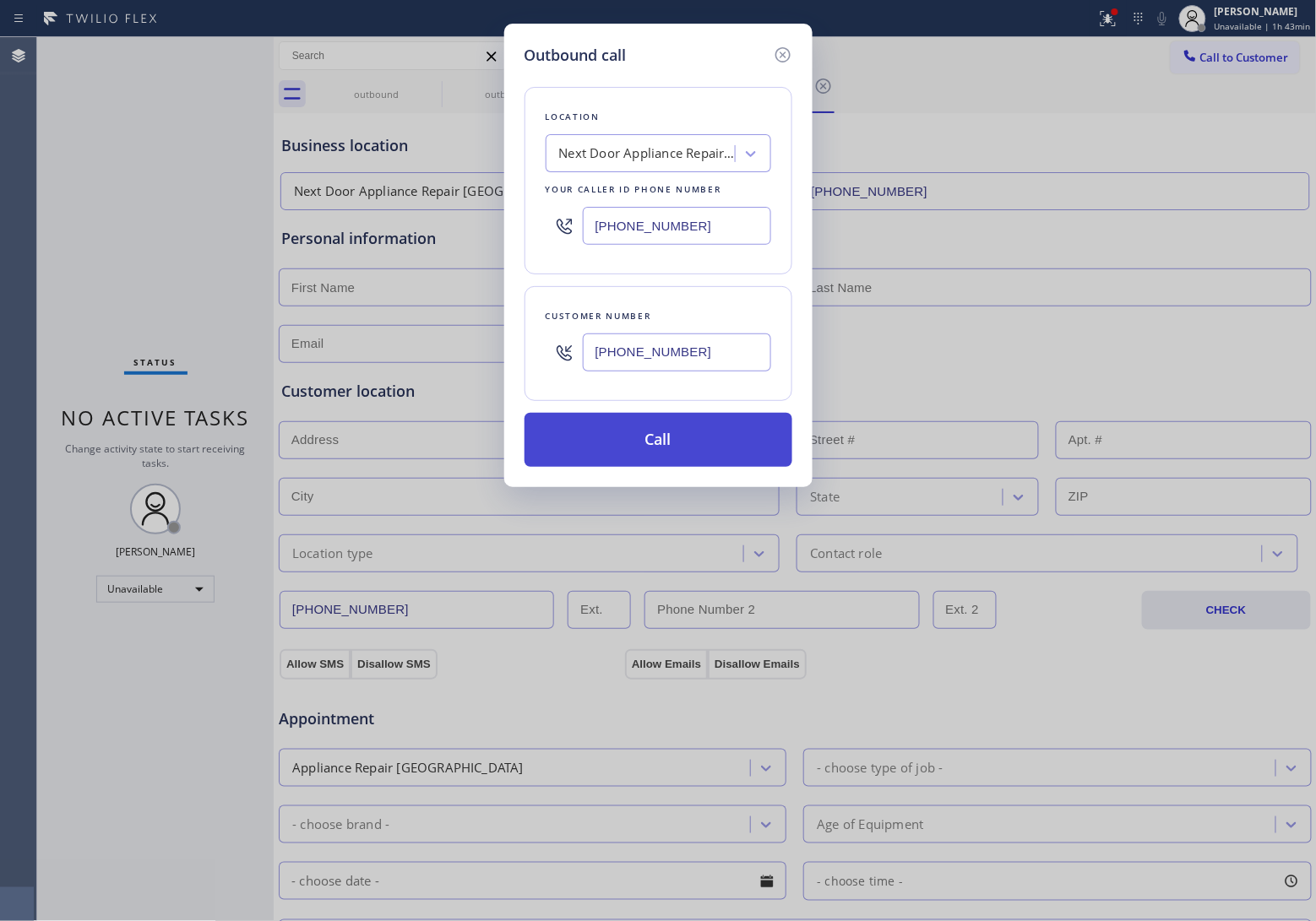
type input "[PHONE_NUMBER]"
click at [722, 448] on button "Call" at bounding box center [658, 440] width 268 height 55
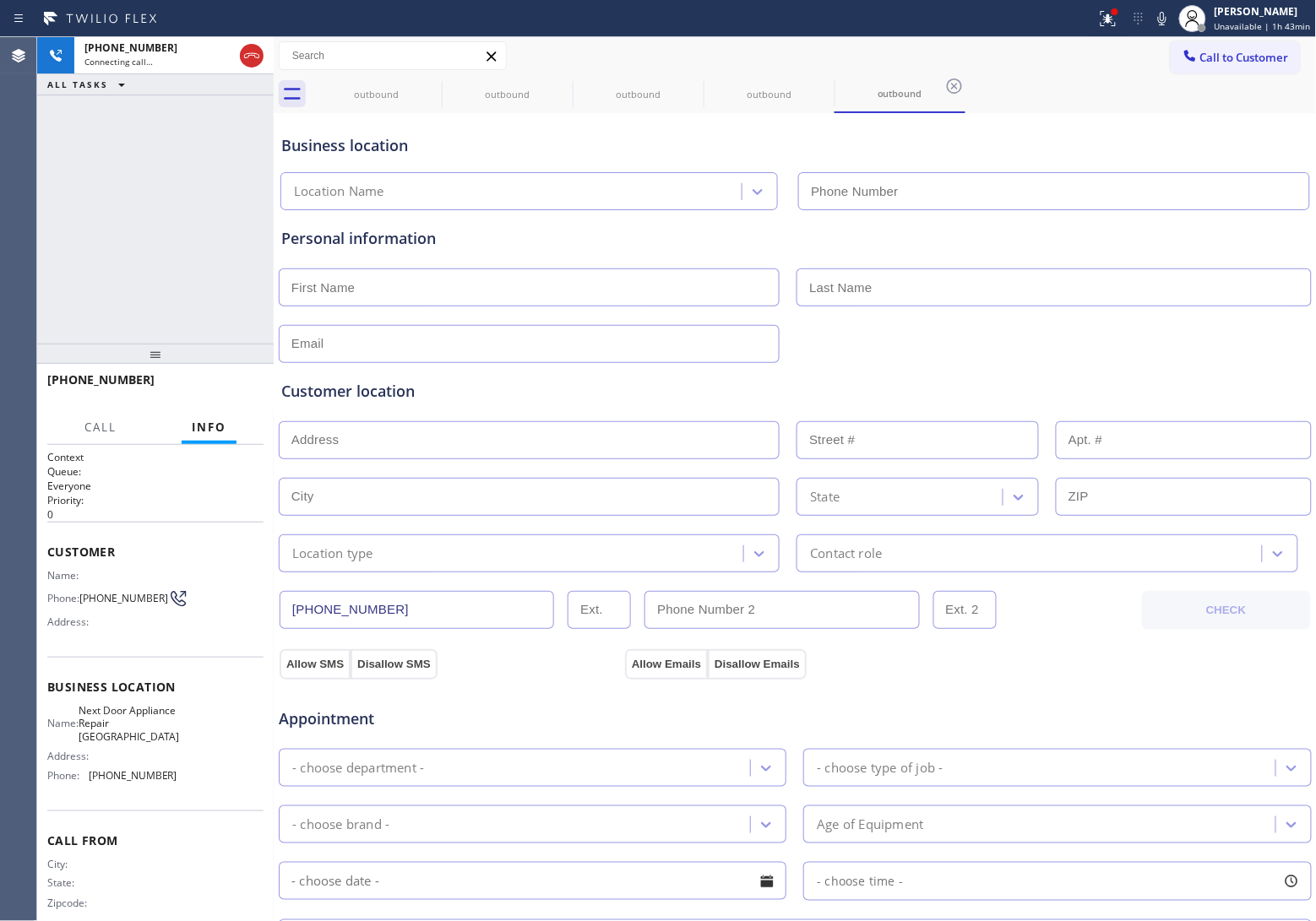
type input "(571) 520-3013"
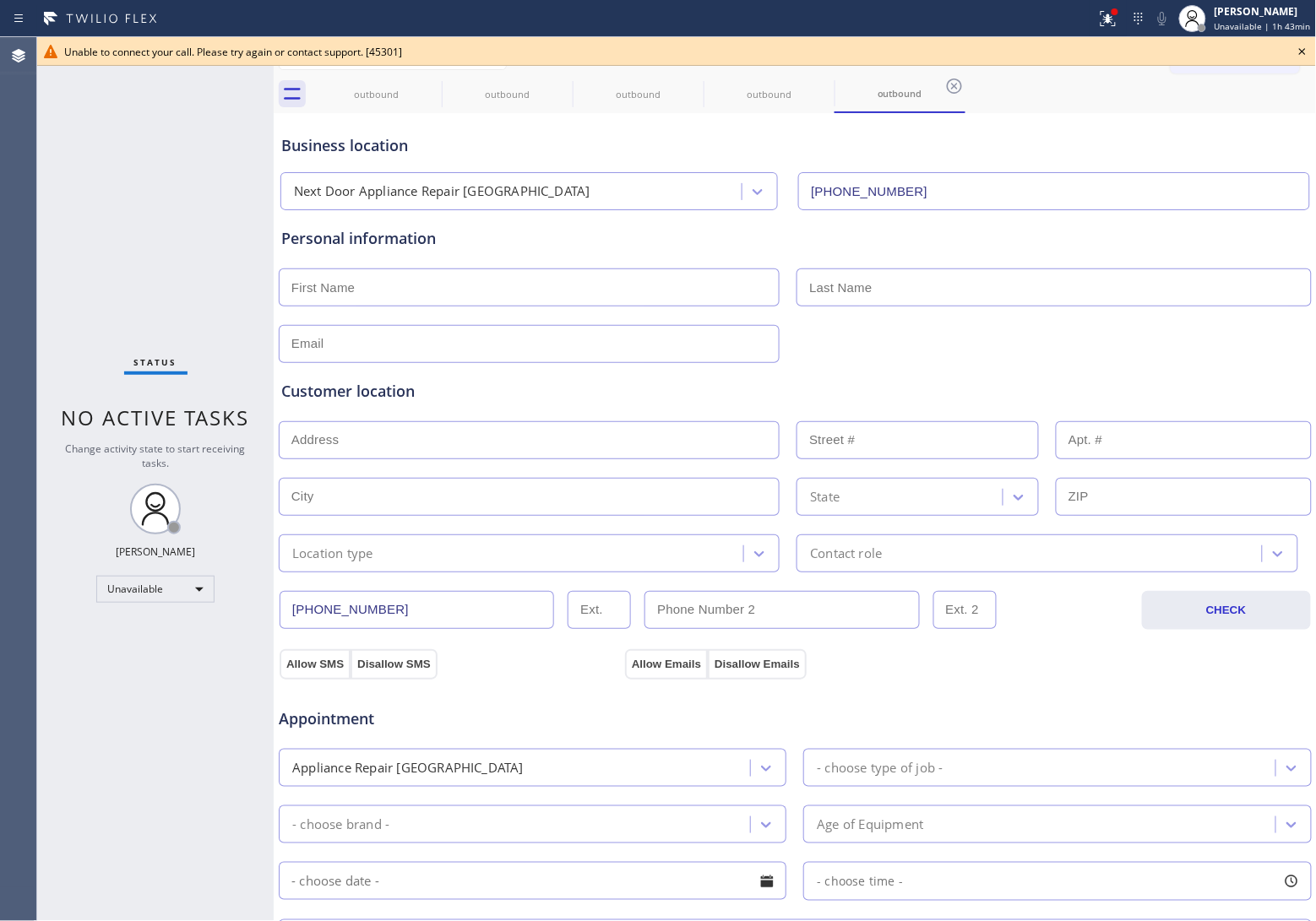
drag, startPoint x: 23, startPoint y: 112, endPoint x: 428, endPoint y: 191, distance: 412.6
click at [23, 112] on div "Agent Desktop" at bounding box center [18, 479] width 37 height 884
click at [1299, 43] on icon at bounding box center [1303, 52] width 21 height 21
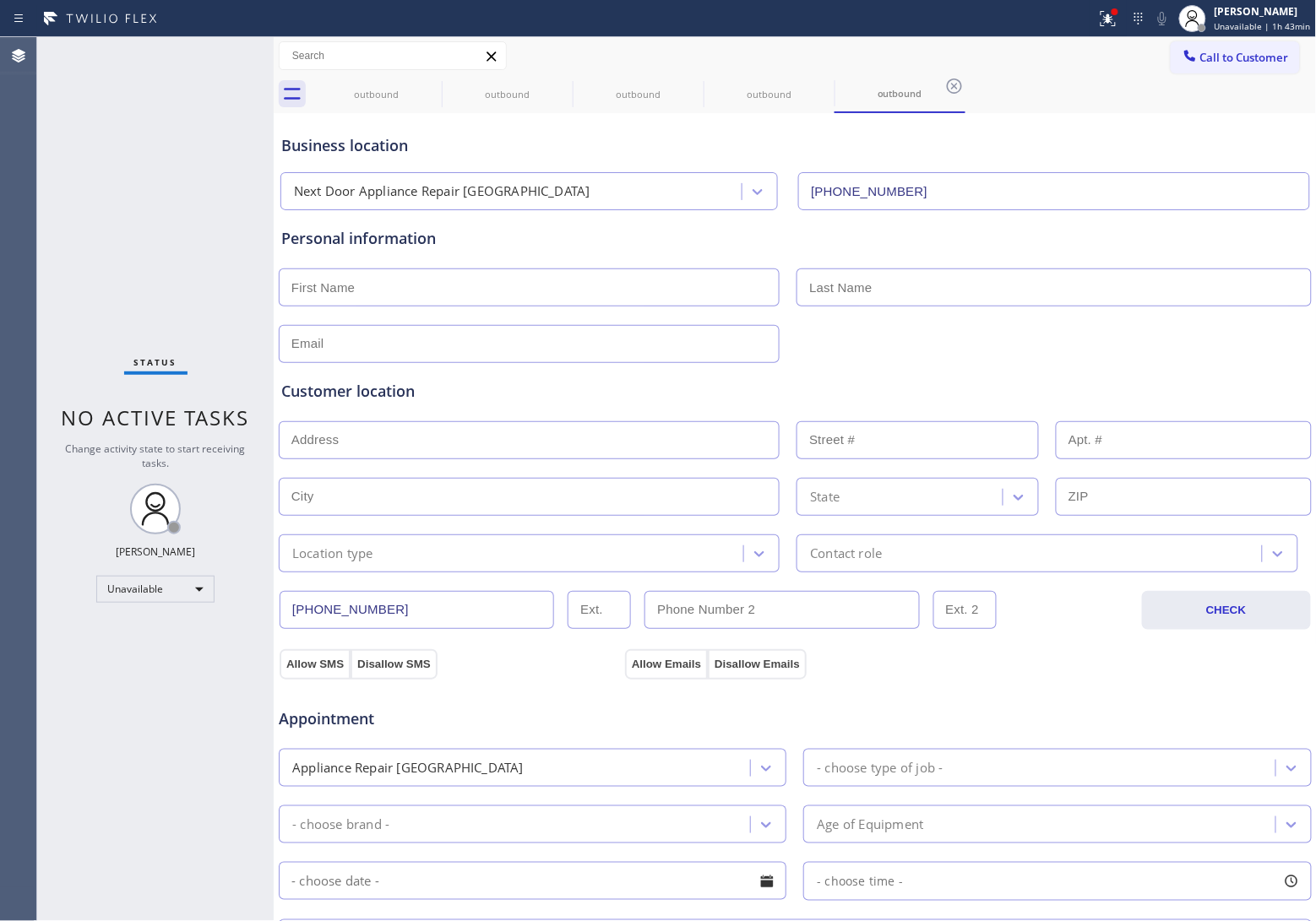
drag, startPoint x: 1281, startPoint y: 44, endPoint x: 1261, endPoint y: 51, distance: 21.2
click at [1277, 46] on button "Call to Customer" at bounding box center [1234, 57] width 129 height 32
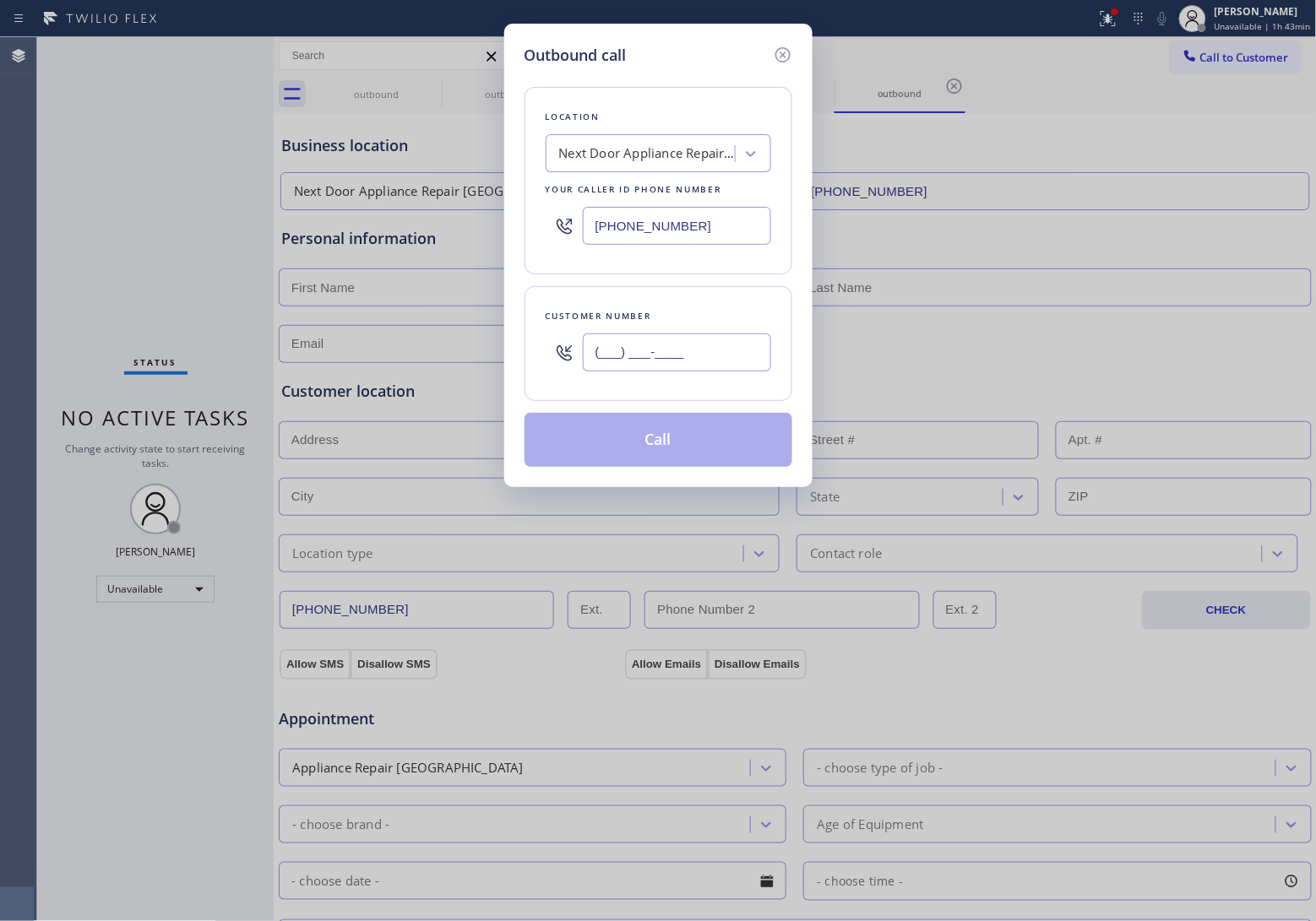
drag, startPoint x: 636, startPoint y: 365, endPoint x: 644, endPoint y: 357, distance: 11.3
click at [636, 363] on input "(___) ___-____" at bounding box center [677, 352] width 188 height 38
paste input "820) 758-6433"
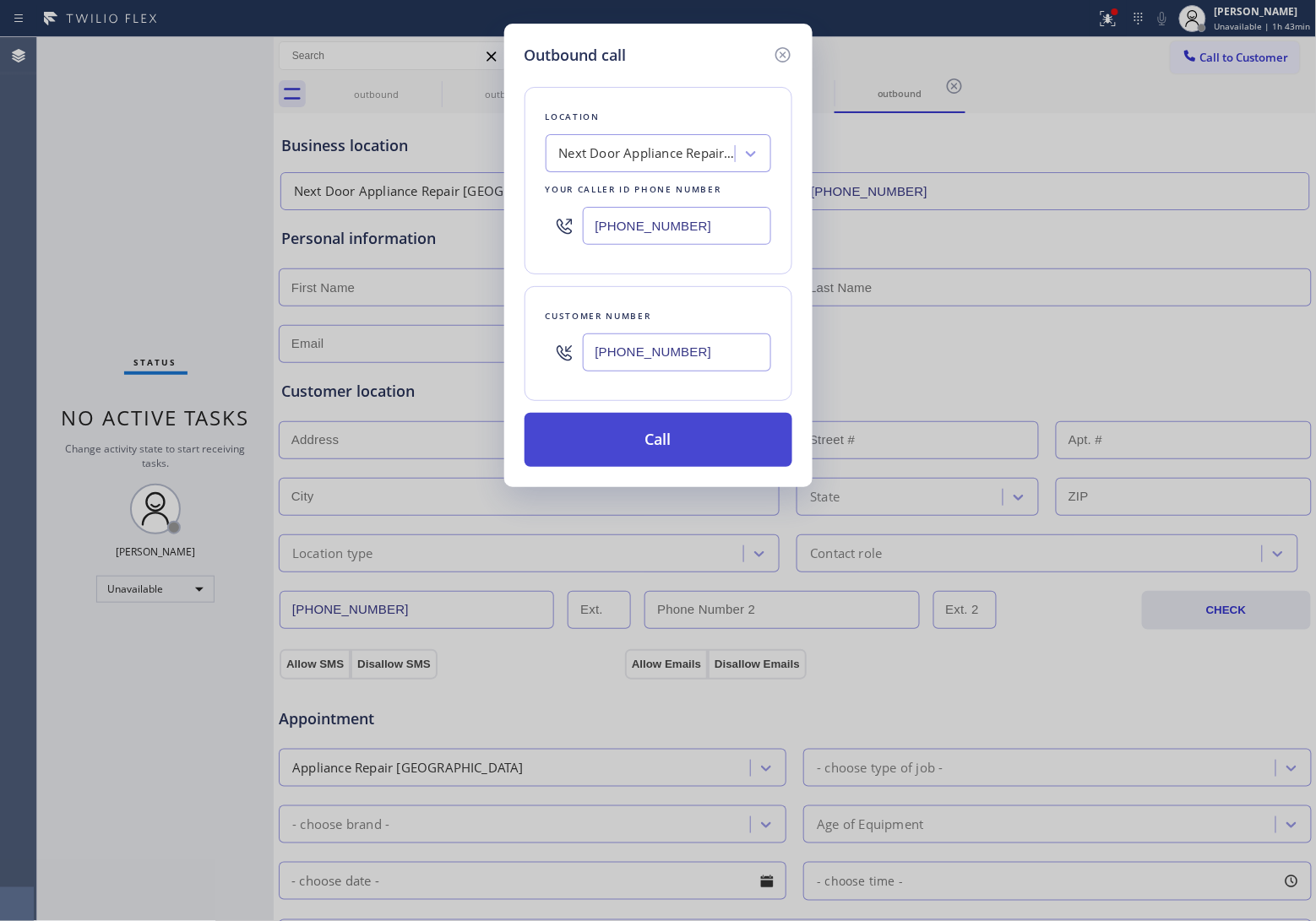
type input "[PHONE_NUMBER]"
click at [661, 454] on button "Call" at bounding box center [658, 440] width 268 height 55
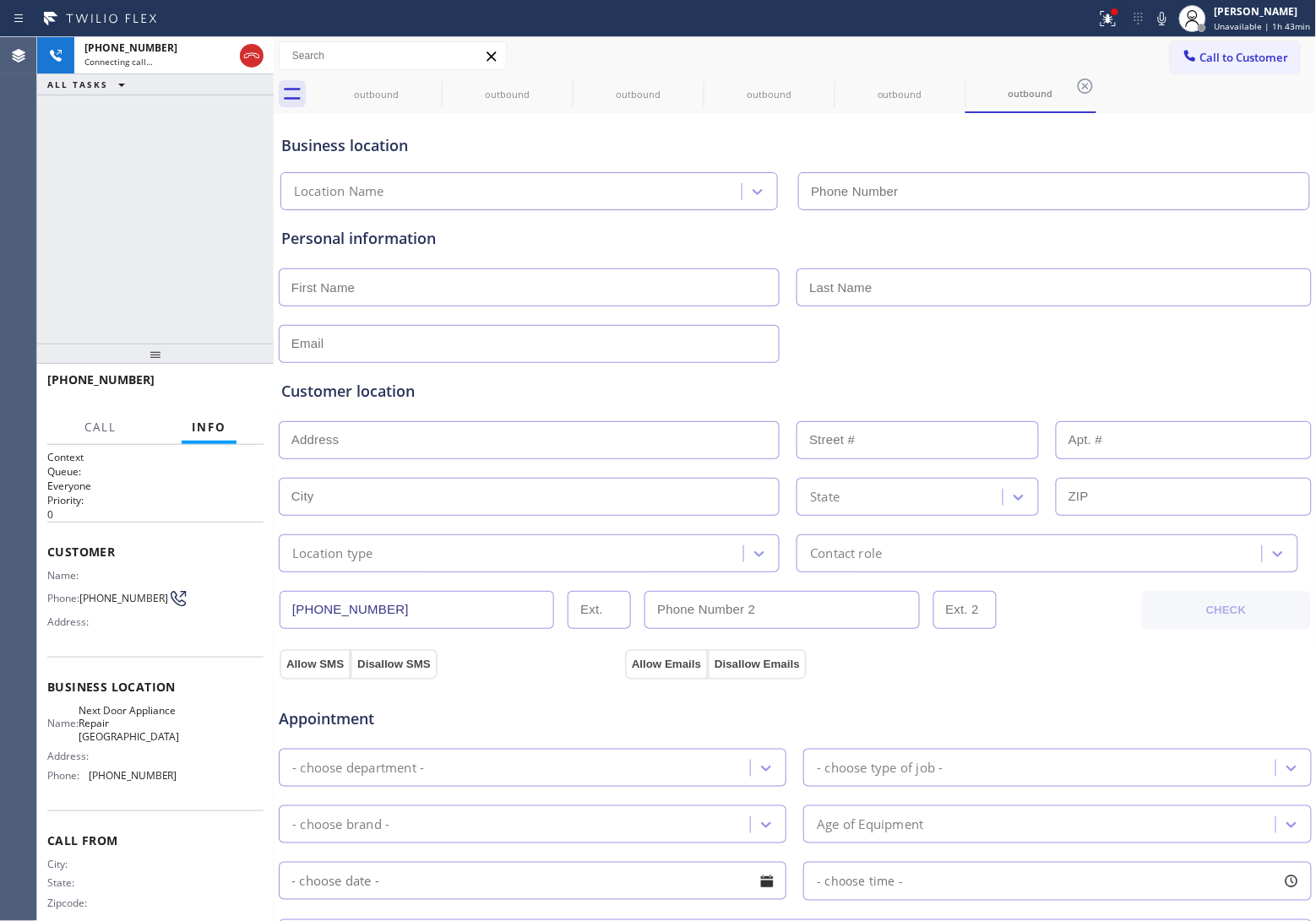
type input "(571) 520-3013"
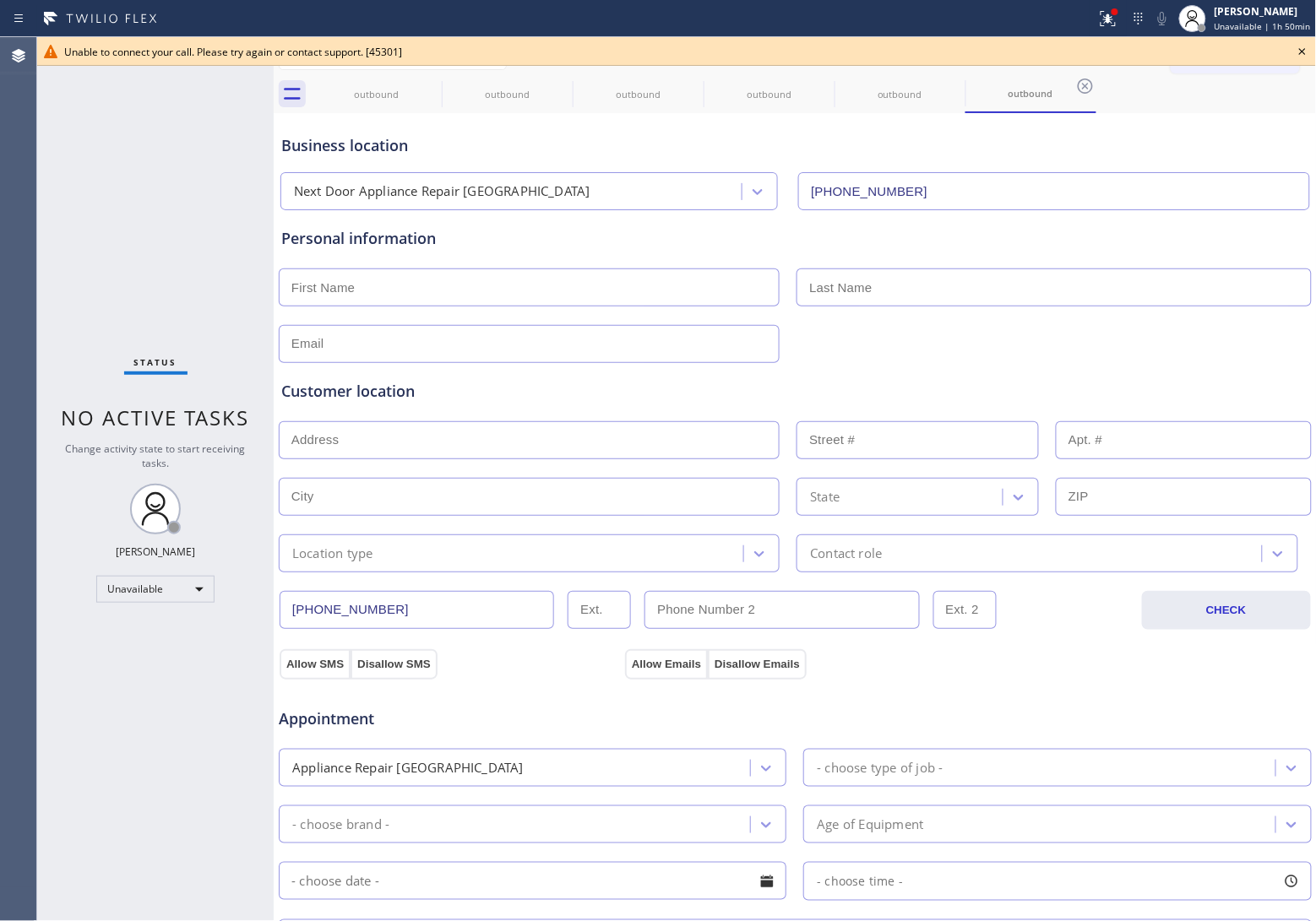
click at [49, 262] on div "Status No active tasks Change activity state to start receiving tasks. [PERSON_…" at bounding box center [156, 479] width 237 height 884
click at [419, 82] on div "outbound" at bounding box center [376, 94] width 128 height 38
click at [420, 82] on div "outbound" at bounding box center [376, 94] width 131 height 38
click at [420, 80] on icon at bounding box center [431, 86] width 21 height 21
click at [0, 0] on icon at bounding box center [0, 0] width 0 height 0
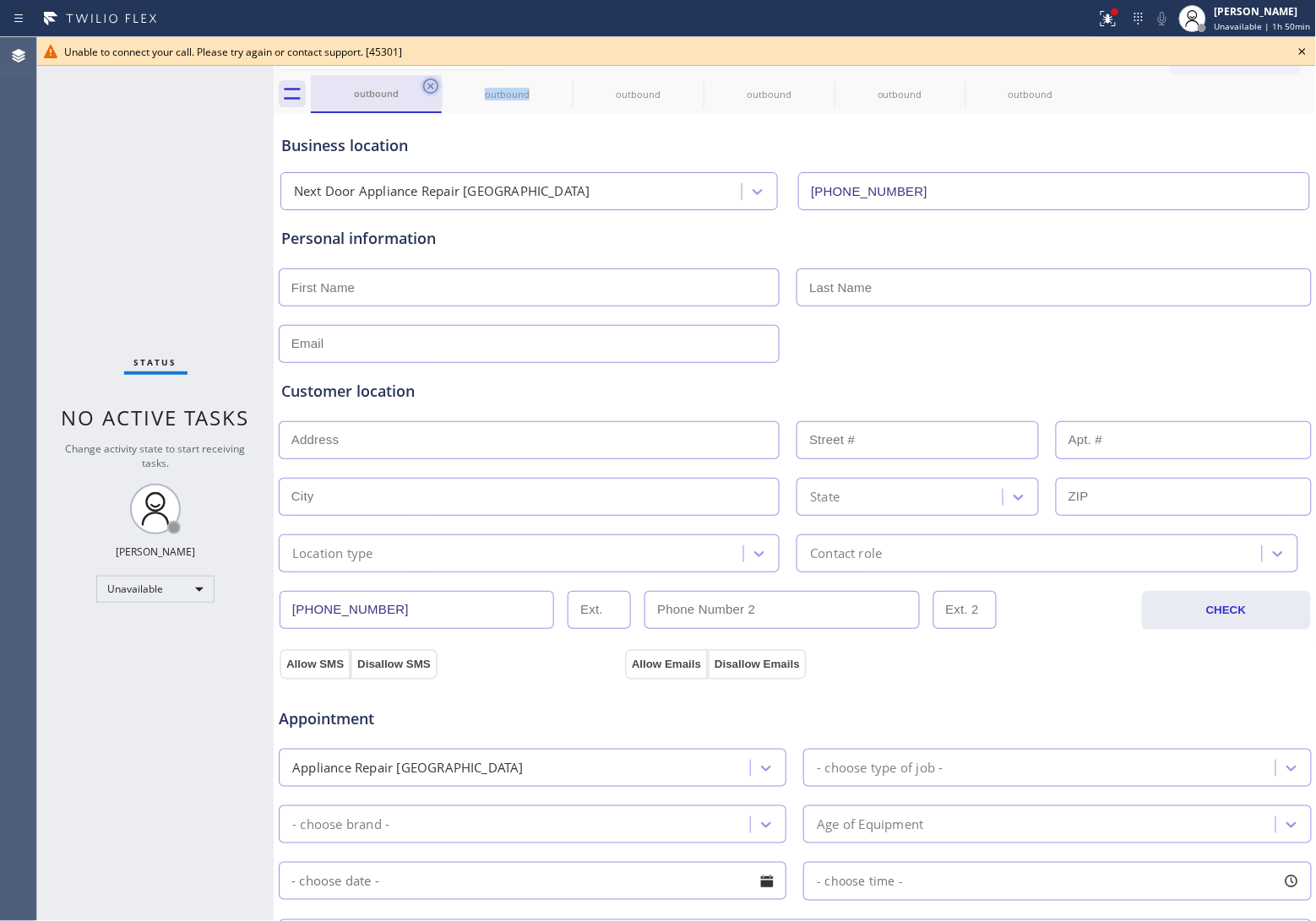
click at [0, 0] on icon at bounding box center [0, 0] width 0 height 0
click at [420, 80] on icon at bounding box center [431, 86] width 21 height 21
click at [420, 78] on icon at bounding box center [431, 86] width 21 height 21
click at [552, 79] on icon at bounding box center [562, 86] width 21 height 21
click at [423, 79] on div "outbound outbound" at bounding box center [814, 94] width 1006 height 38
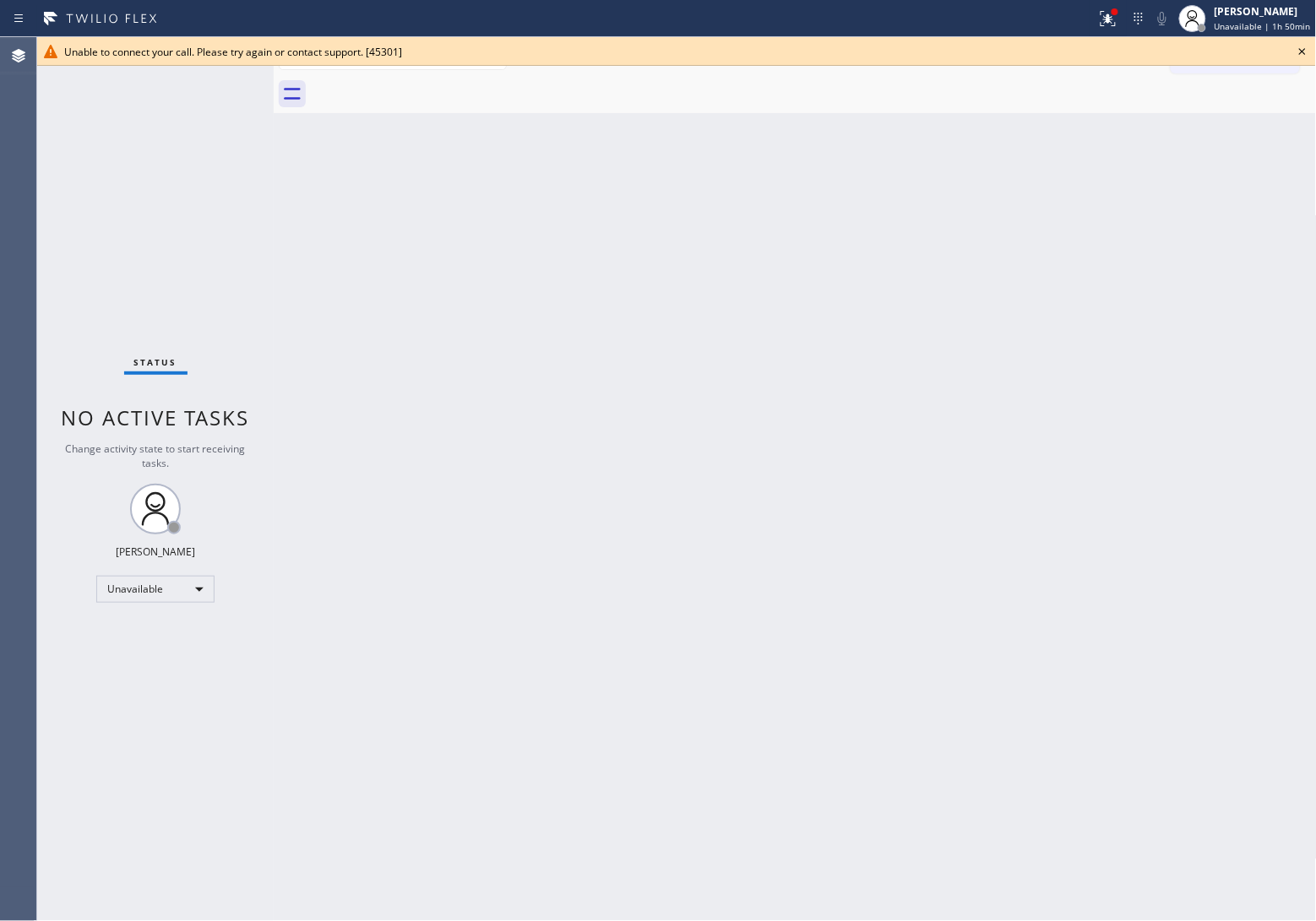
click at [428, 81] on div at bounding box center [814, 94] width 1006 height 38
drag, startPoint x: 22, startPoint y: 351, endPoint x: 174, endPoint y: 402, distance: 160.3
click at [22, 351] on div "Agent Desktop" at bounding box center [18, 479] width 37 height 884
drag, startPoint x: 55, startPoint y: 205, endPoint x: 111, endPoint y: 175, distance: 63.5
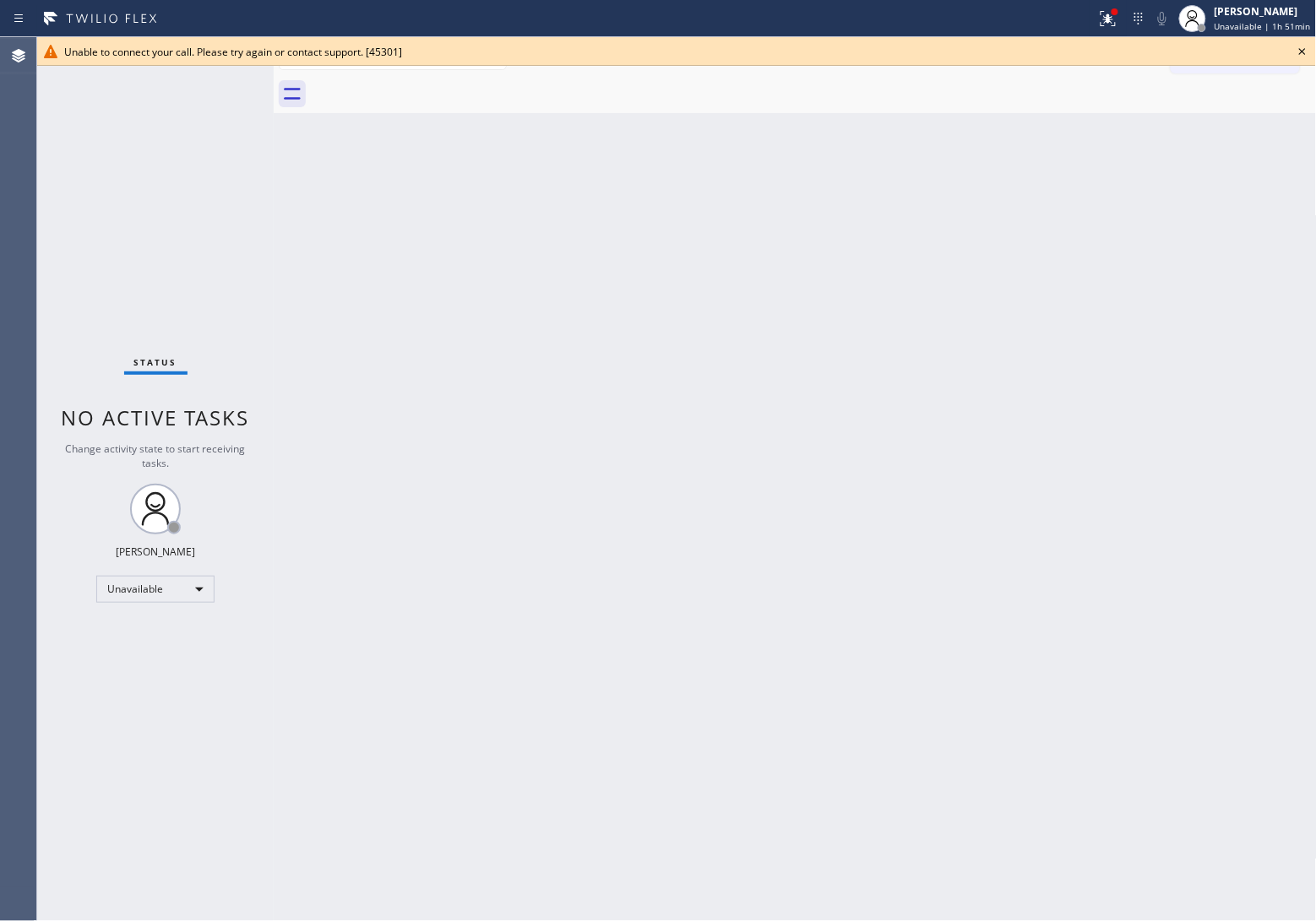
click at [56, 201] on div "Status No active tasks Change activity state to start receiving tasks. [PERSON_…" at bounding box center [156, 479] width 237 height 884
click at [1271, 23] on span "Unavailable | 1h 51min" at bounding box center [1262, 26] width 96 height 12
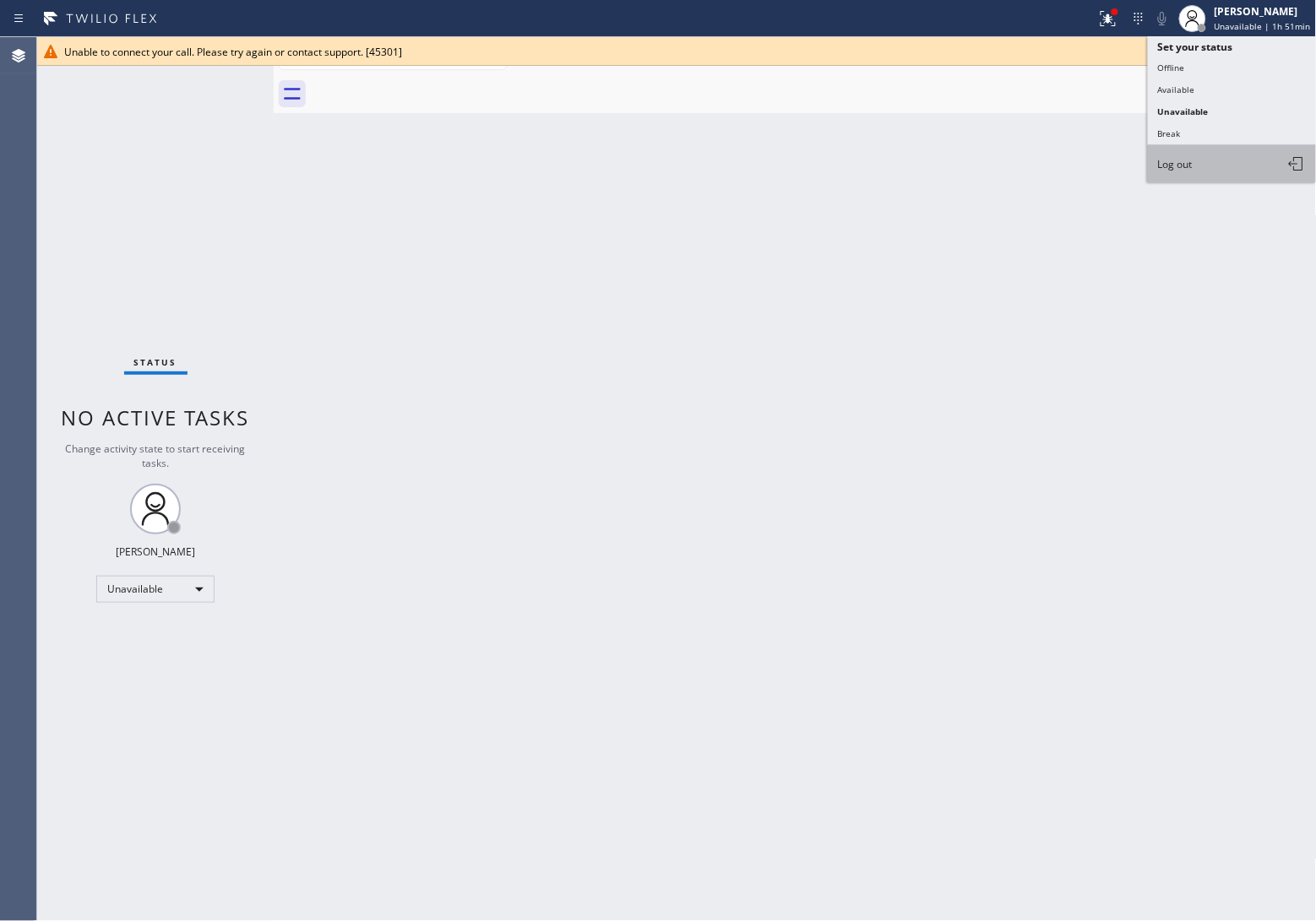
click at [1201, 156] on button "Log out" at bounding box center [1232, 164] width 169 height 38
